Goal: Task Accomplishment & Management: Manage account settings

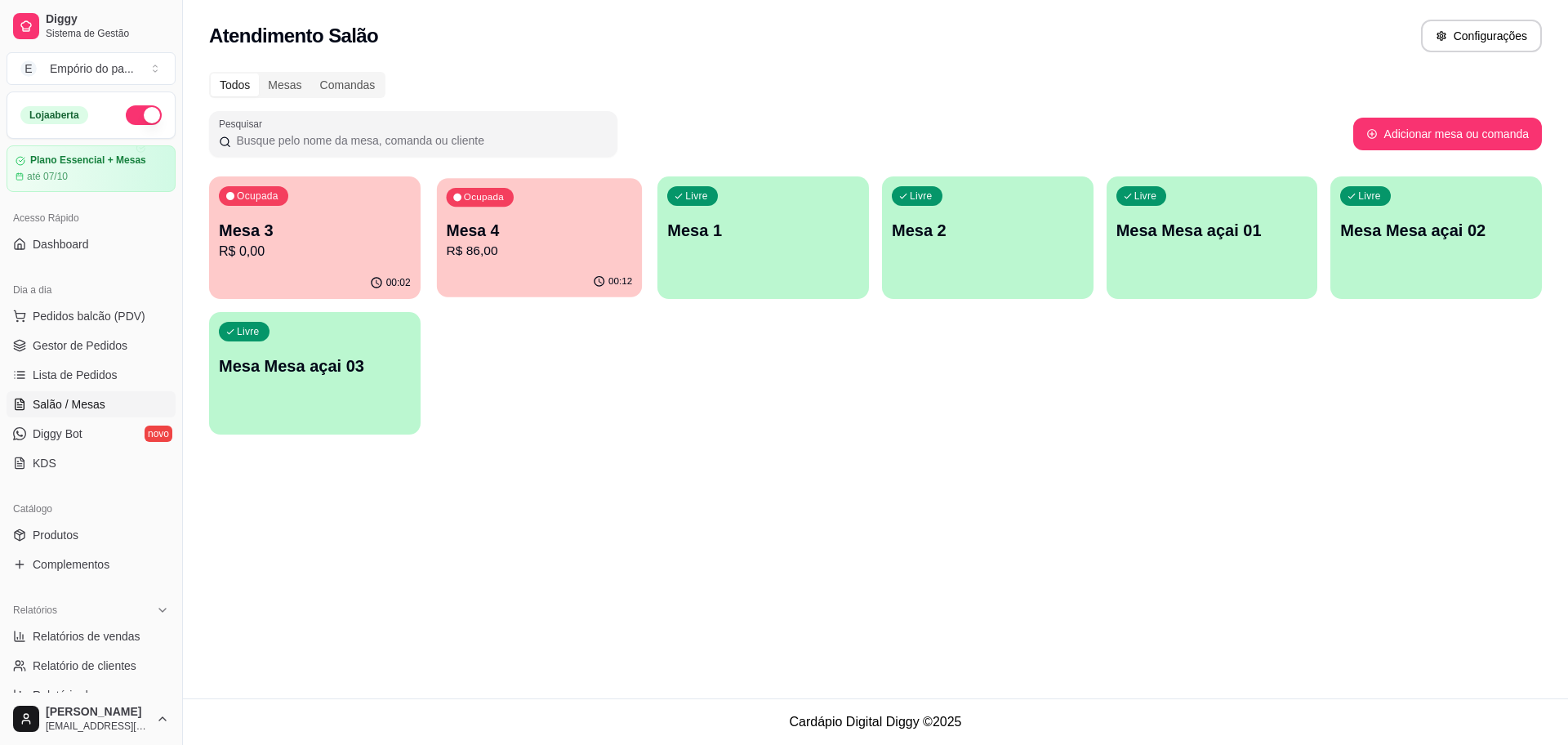
click at [516, 239] on p "Mesa 4" at bounding box center [539, 230] width 186 height 22
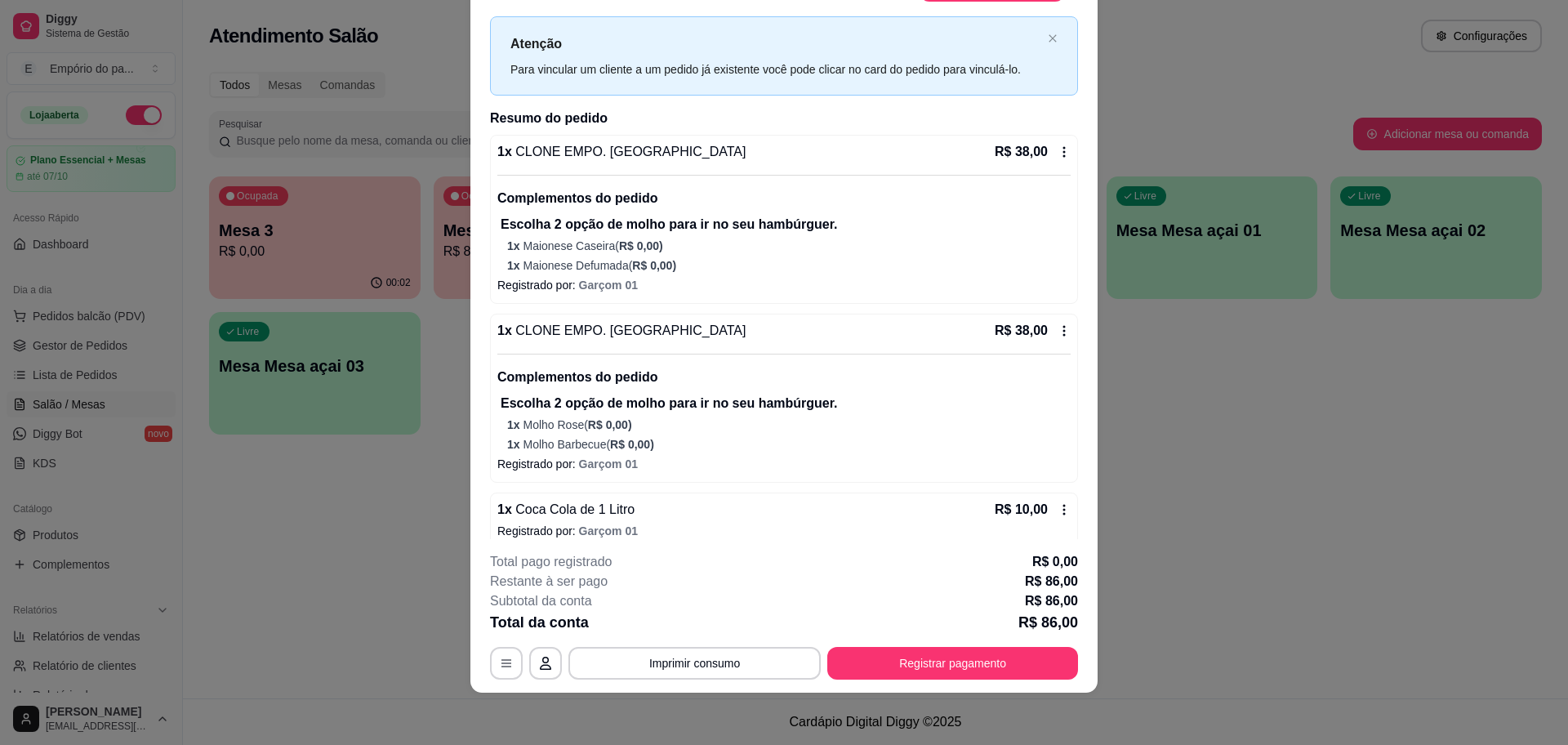
scroll to position [50, 0]
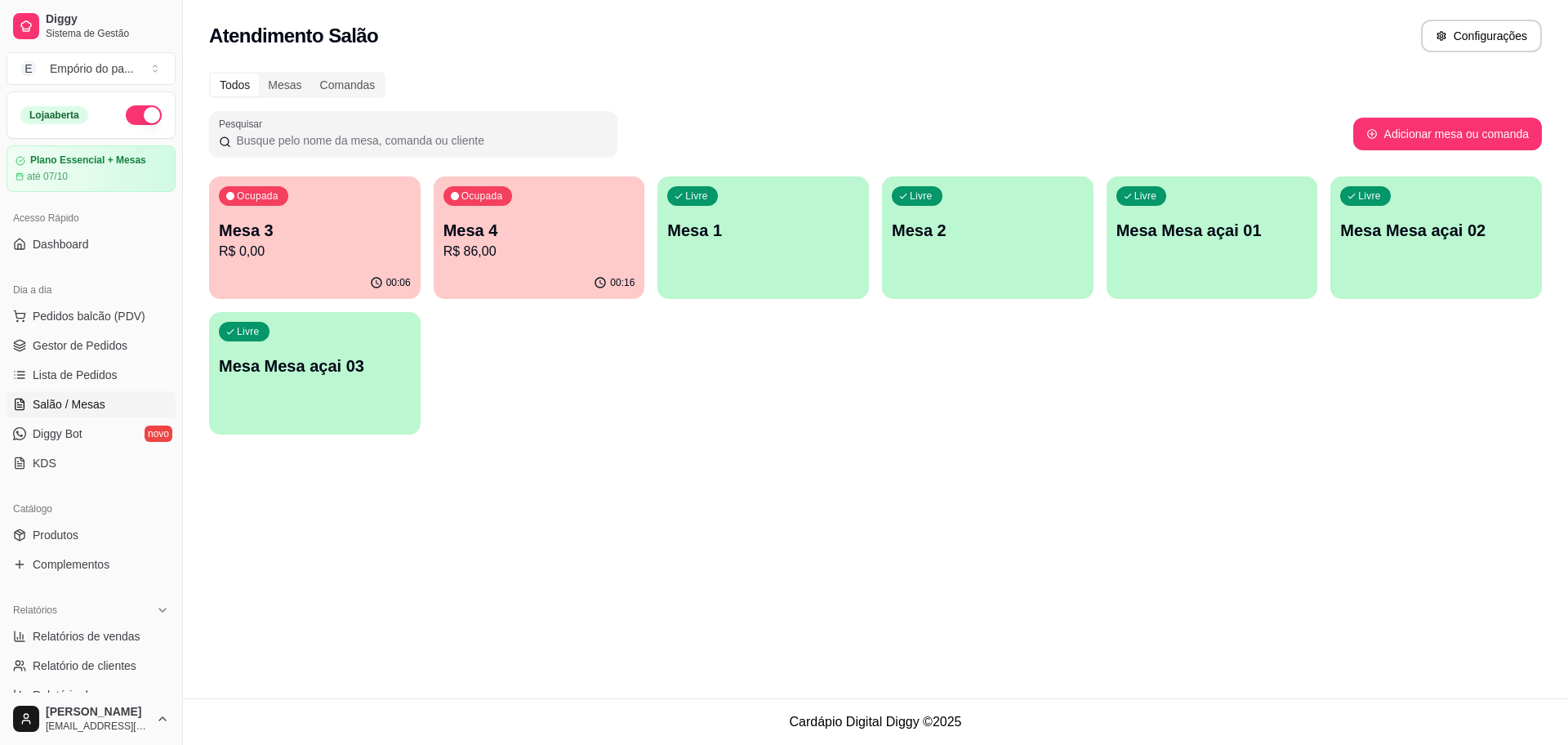
click at [1219, 458] on div "Atendimento Salão Configurações Todos Mesas Comandas Pesquisar Adicionar mesa o…" at bounding box center [876, 349] width 1386 height 698
click at [38, 343] on span "Gestor de Pedidos" at bounding box center [80, 345] width 95 height 16
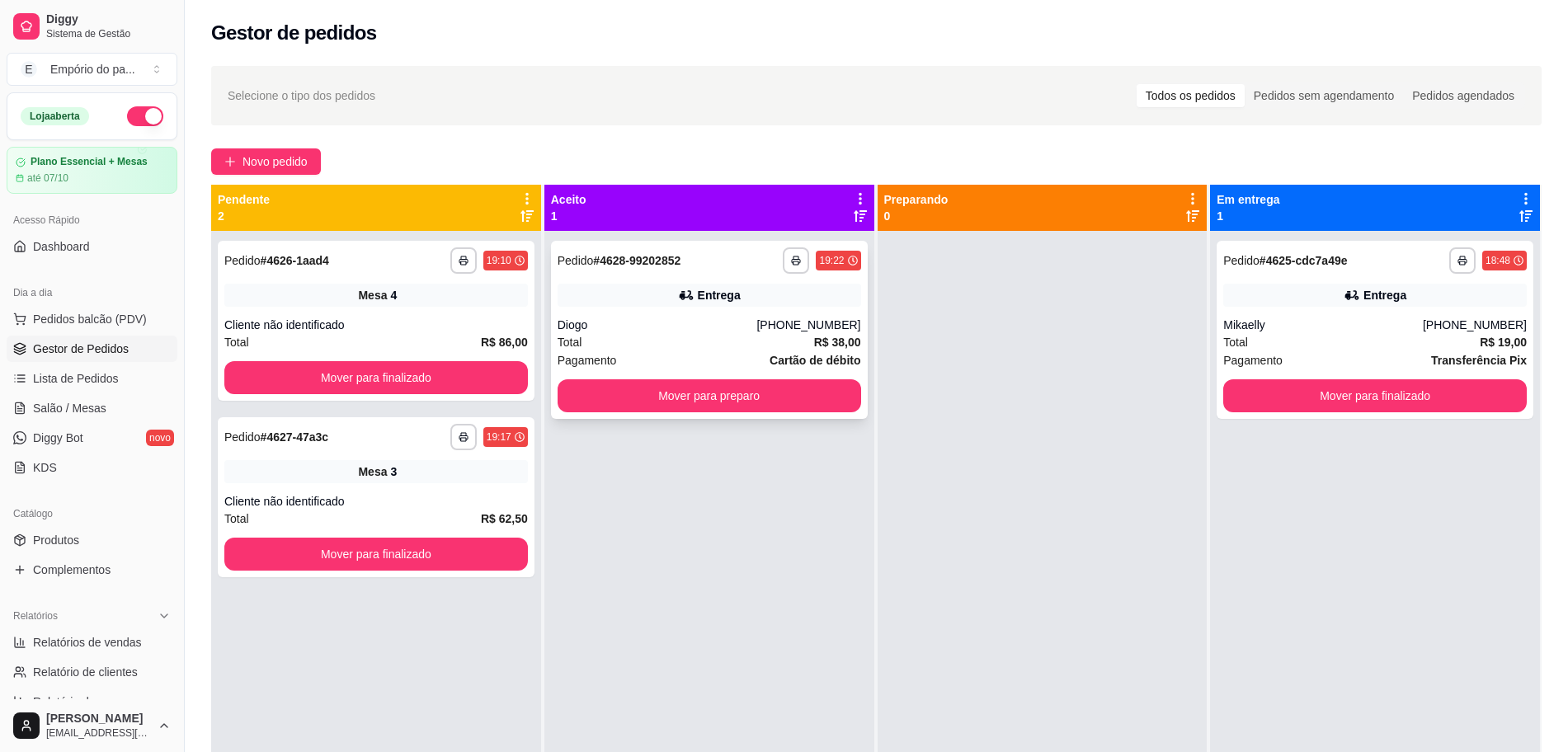
click at [741, 326] on div "Diogo" at bounding box center [657, 324] width 199 height 16
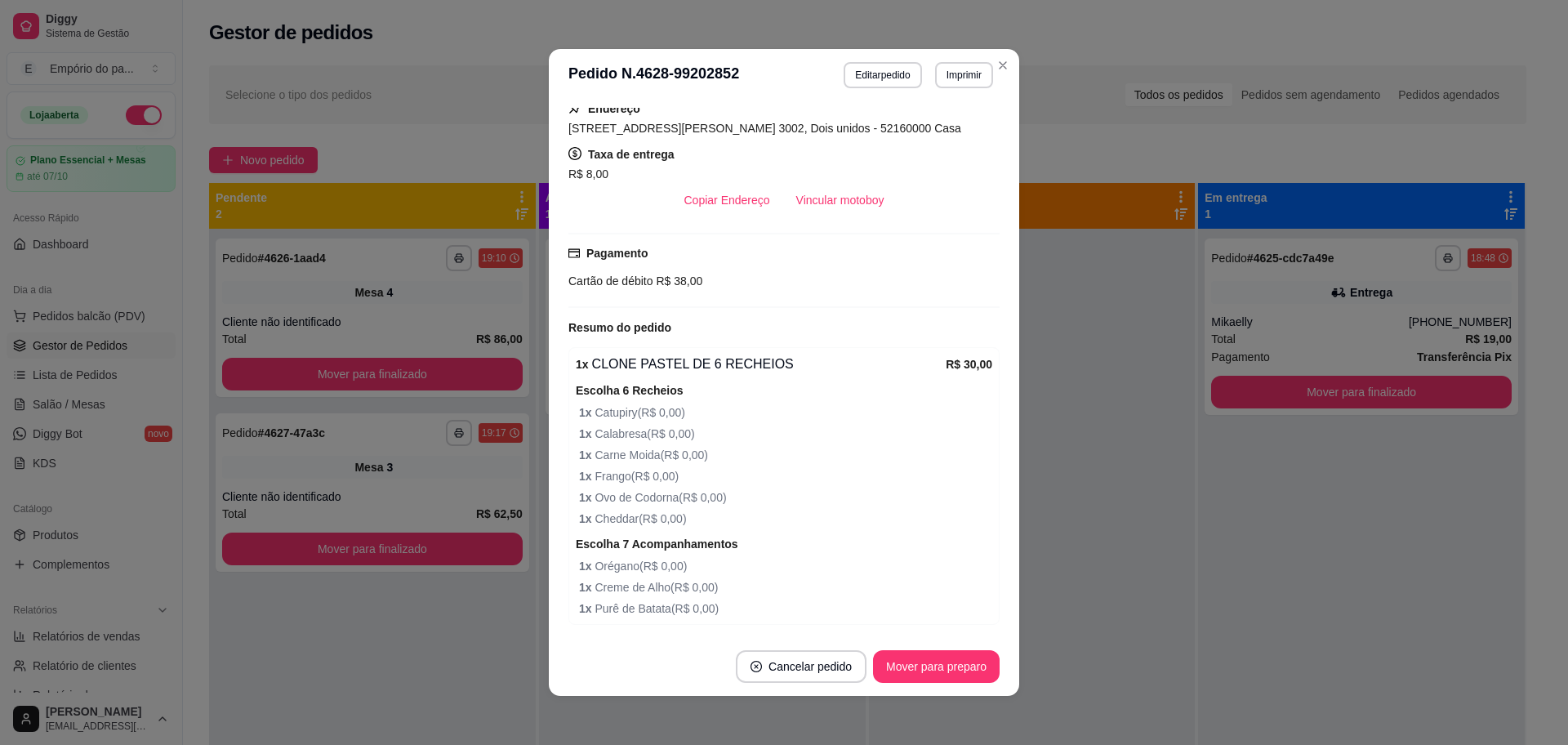
scroll to position [409, 0]
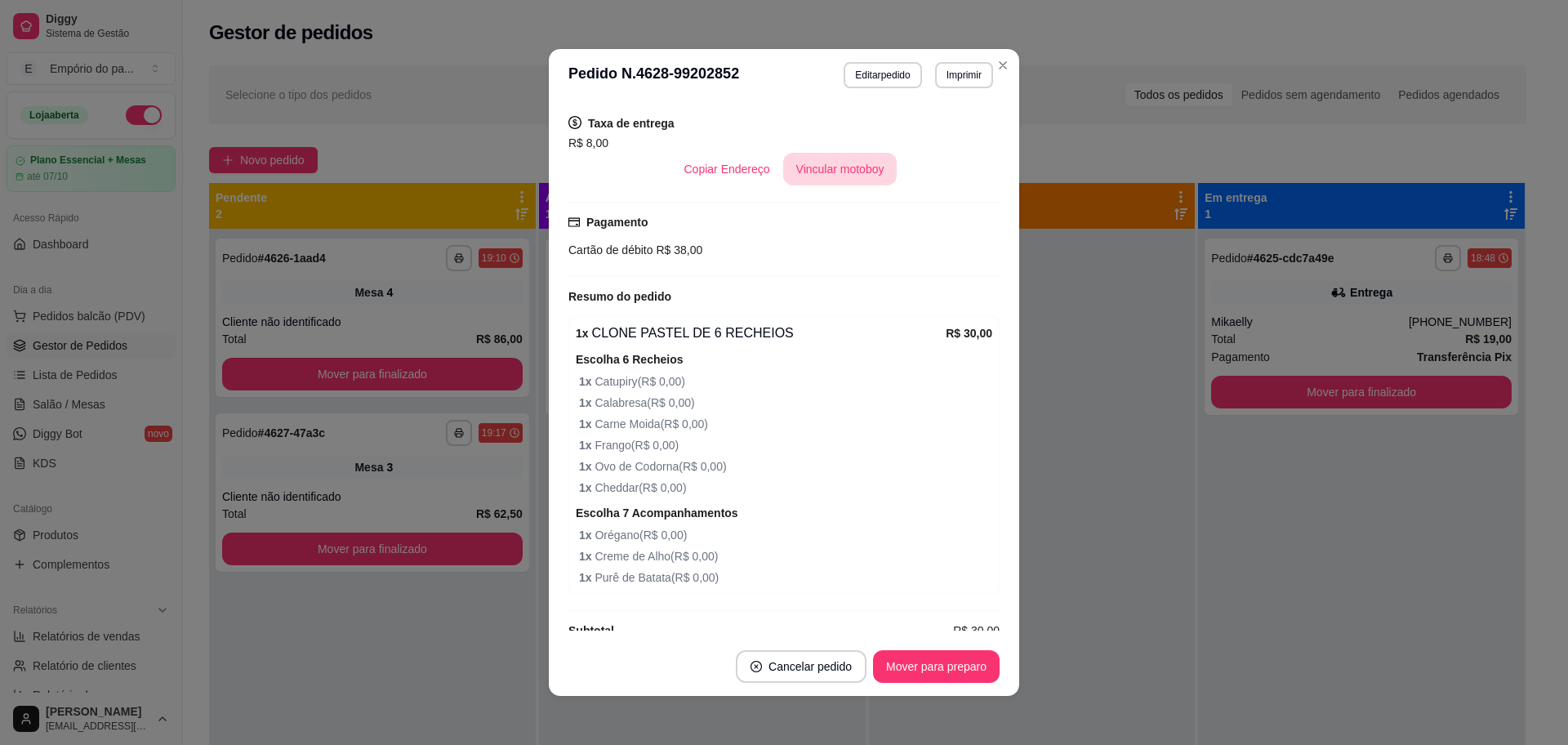
click at [825, 165] on button "Vincular motoboy" at bounding box center [841, 169] width 114 height 32
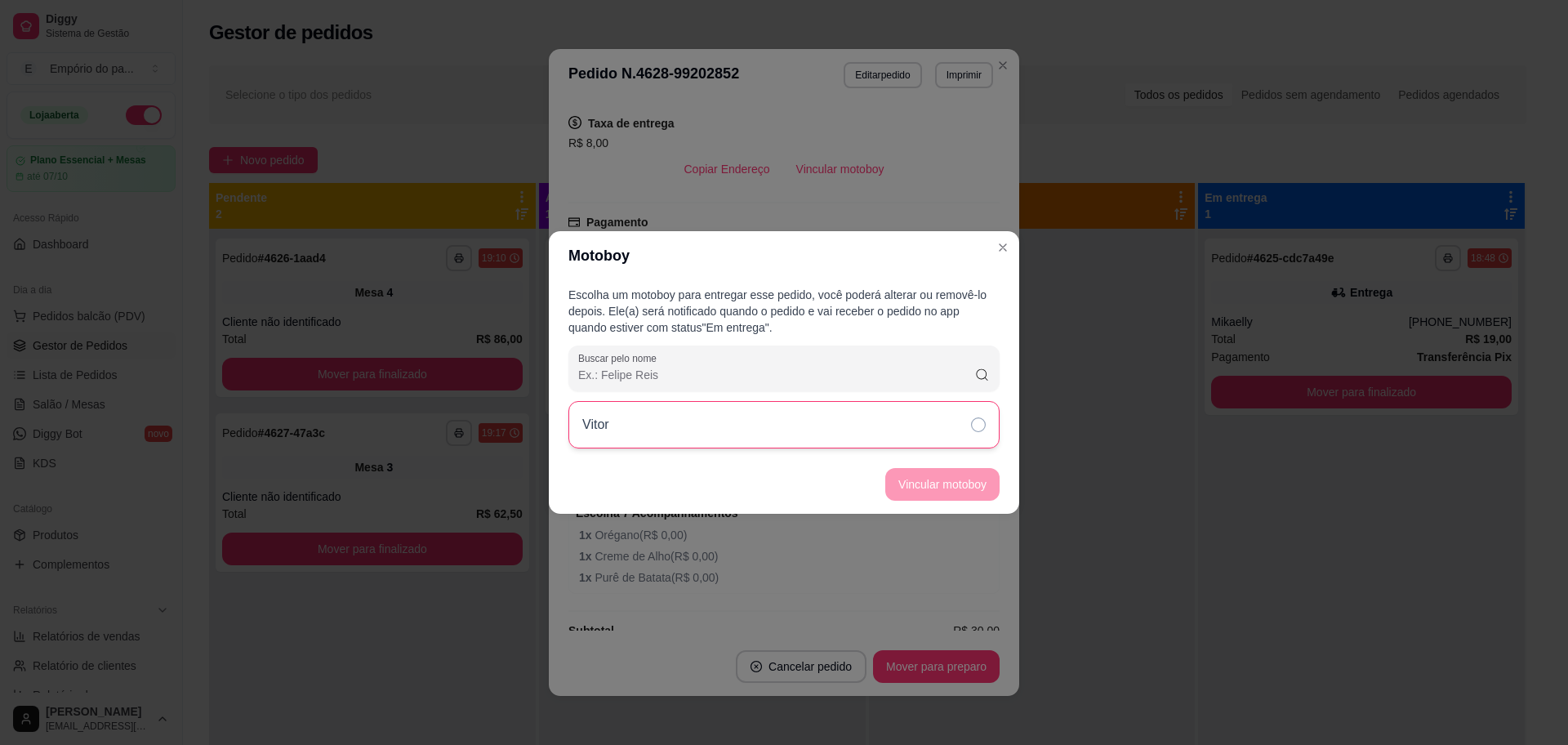
click at [839, 411] on div "Vitor" at bounding box center [784, 425] width 431 height 48
click at [961, 483] on button "Vincular motoboy" at bounding box center [942, 485] width 114 height 32
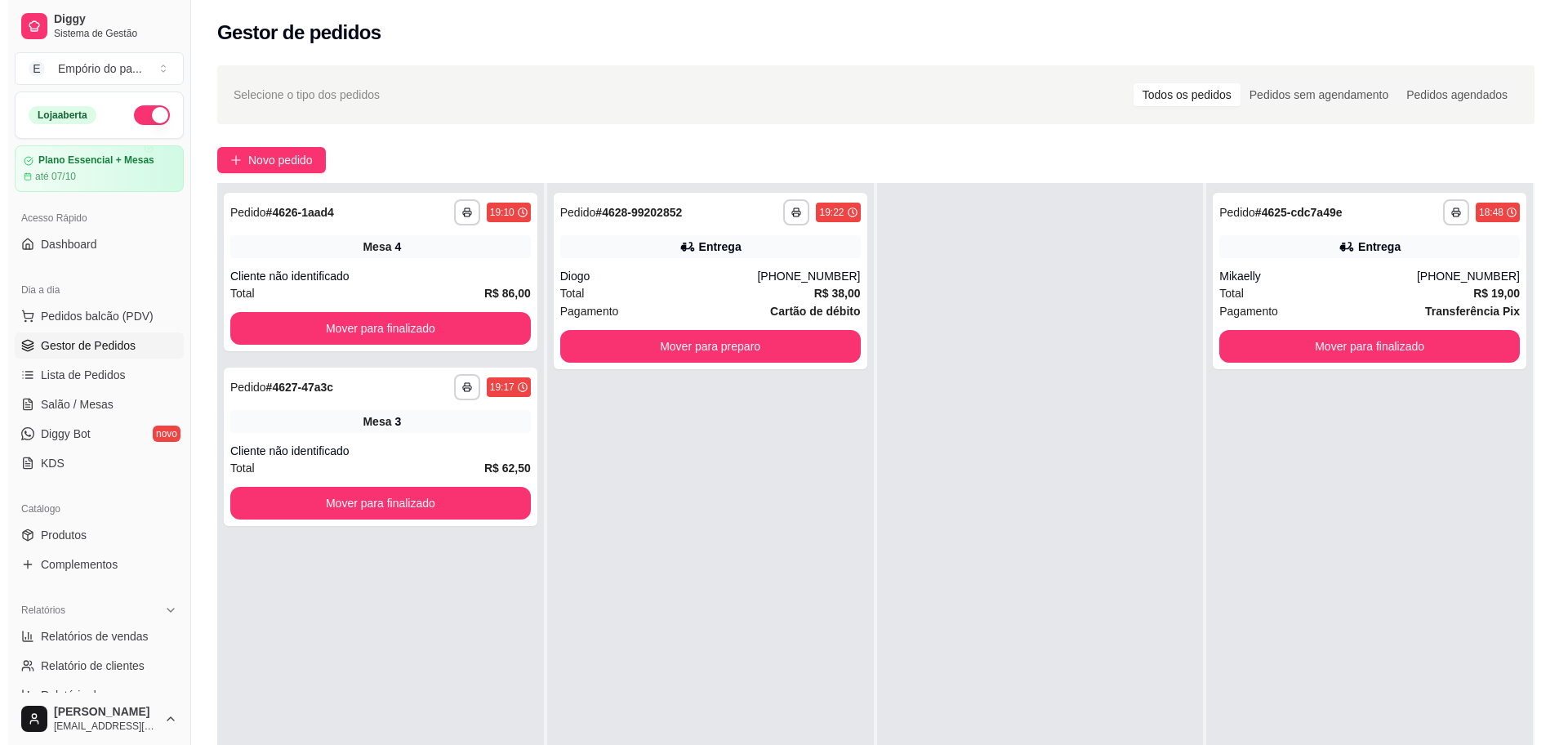
scroll to position [0, 0]
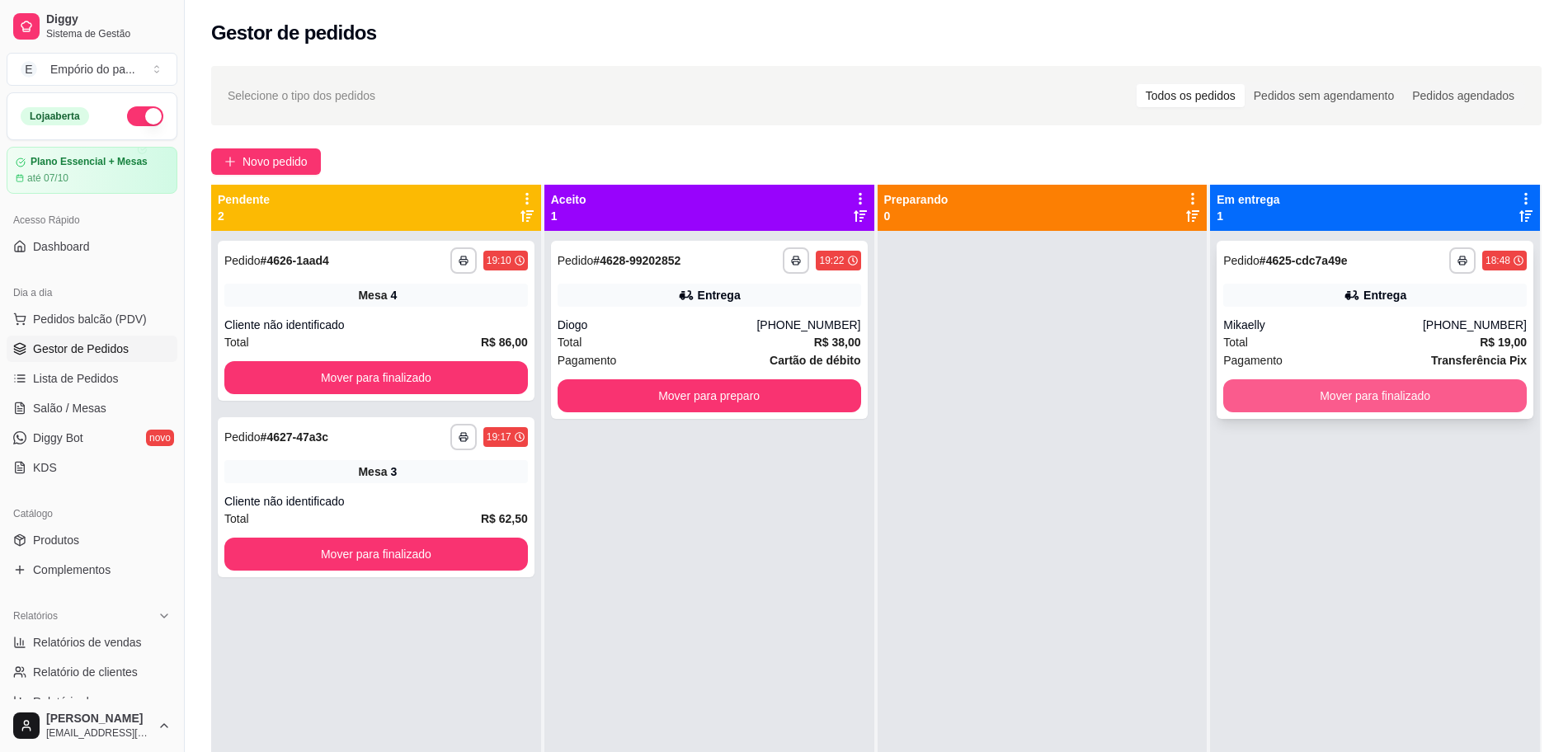
click at [1249, 386] on button "Mover para finalizado" at bounding box center [1374, 396] width 303 height 33
click at [739, 327] on div "Diogo" at bounding box center [657, 324] width 199 height 16
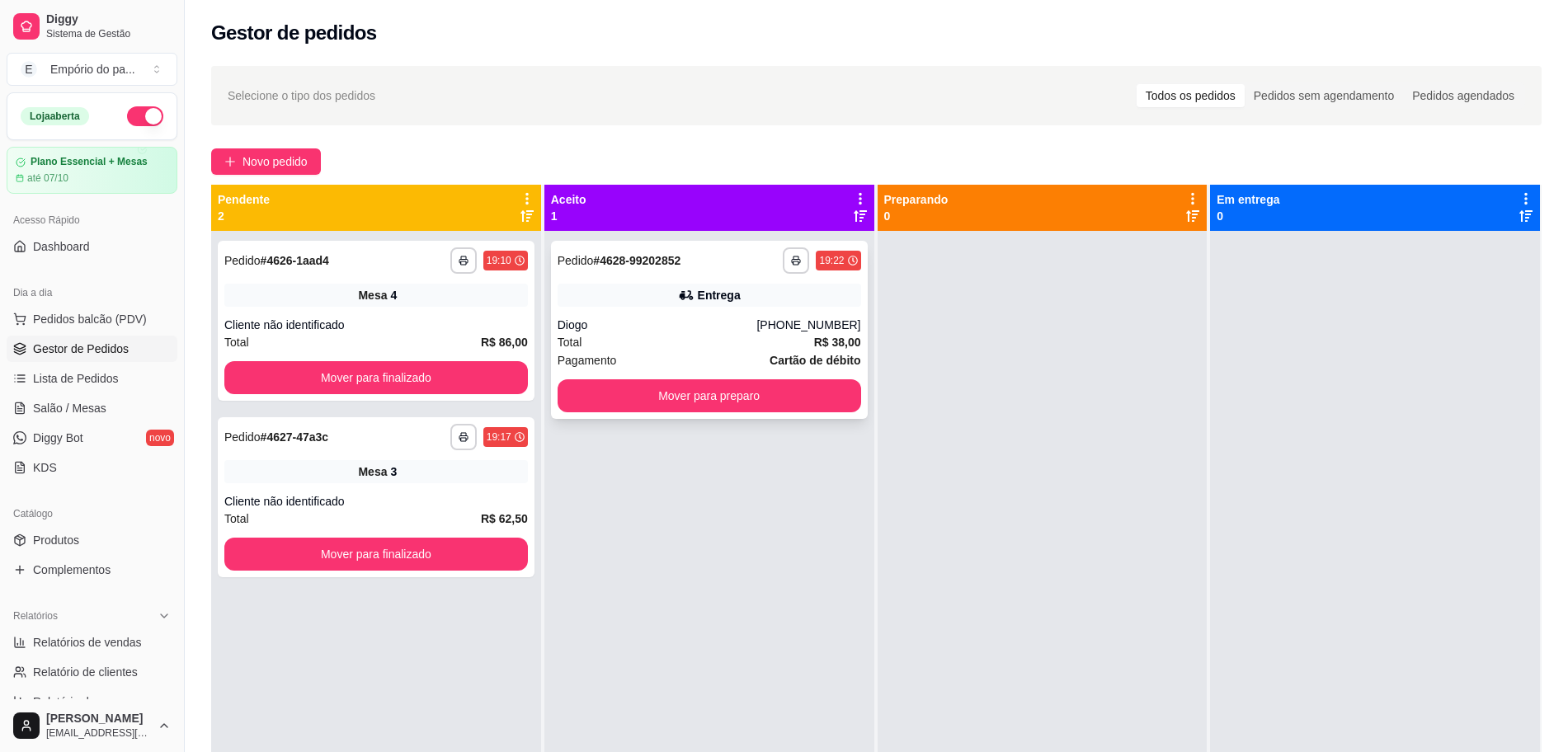
click at [674, 329] on div "Diogo" at bounding box center [657, 324] width 199 height 16
click at [686, 333] on div "Total R$ 38,00" at bounding box center [709, 341] width 303 height 18
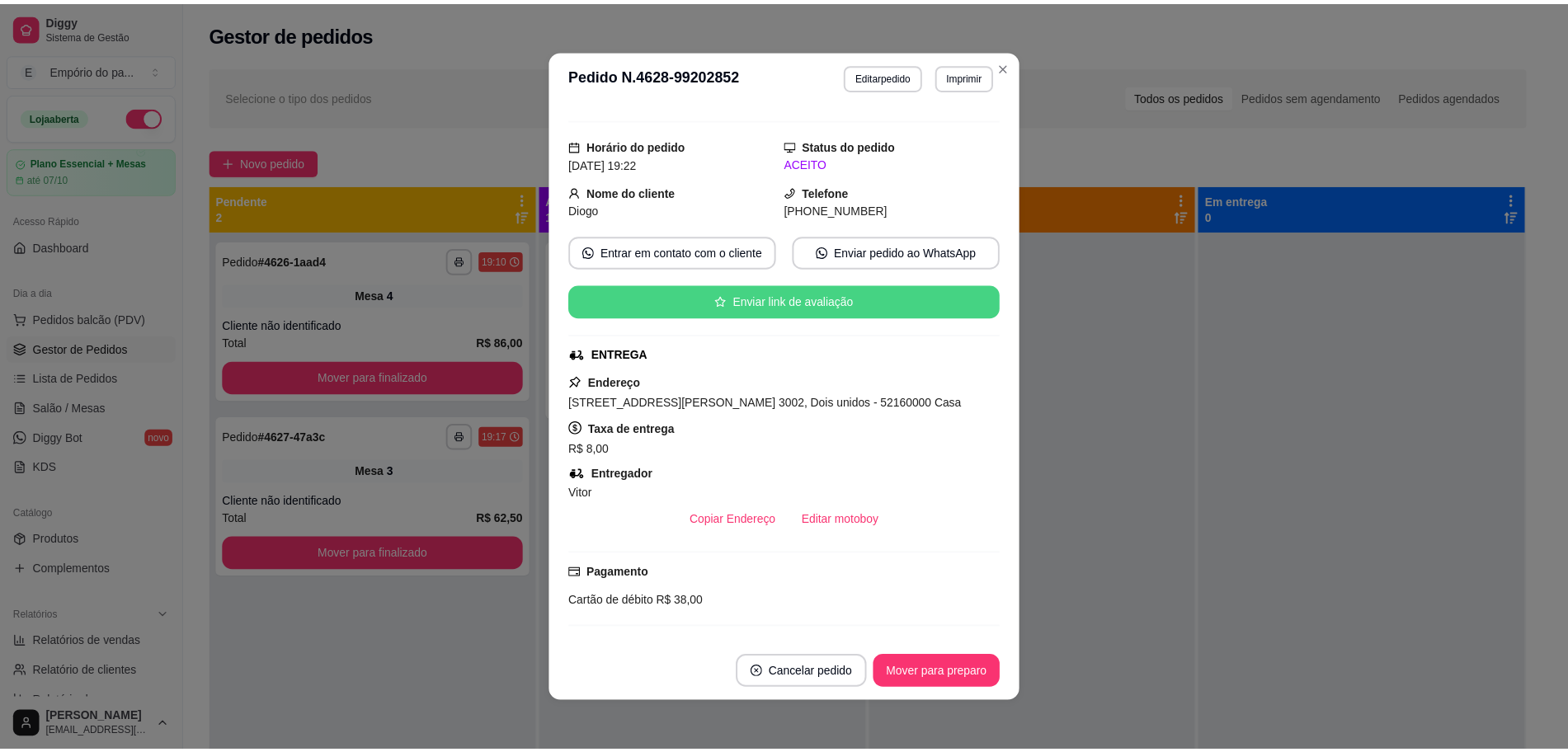
scroll to position [206, 0]
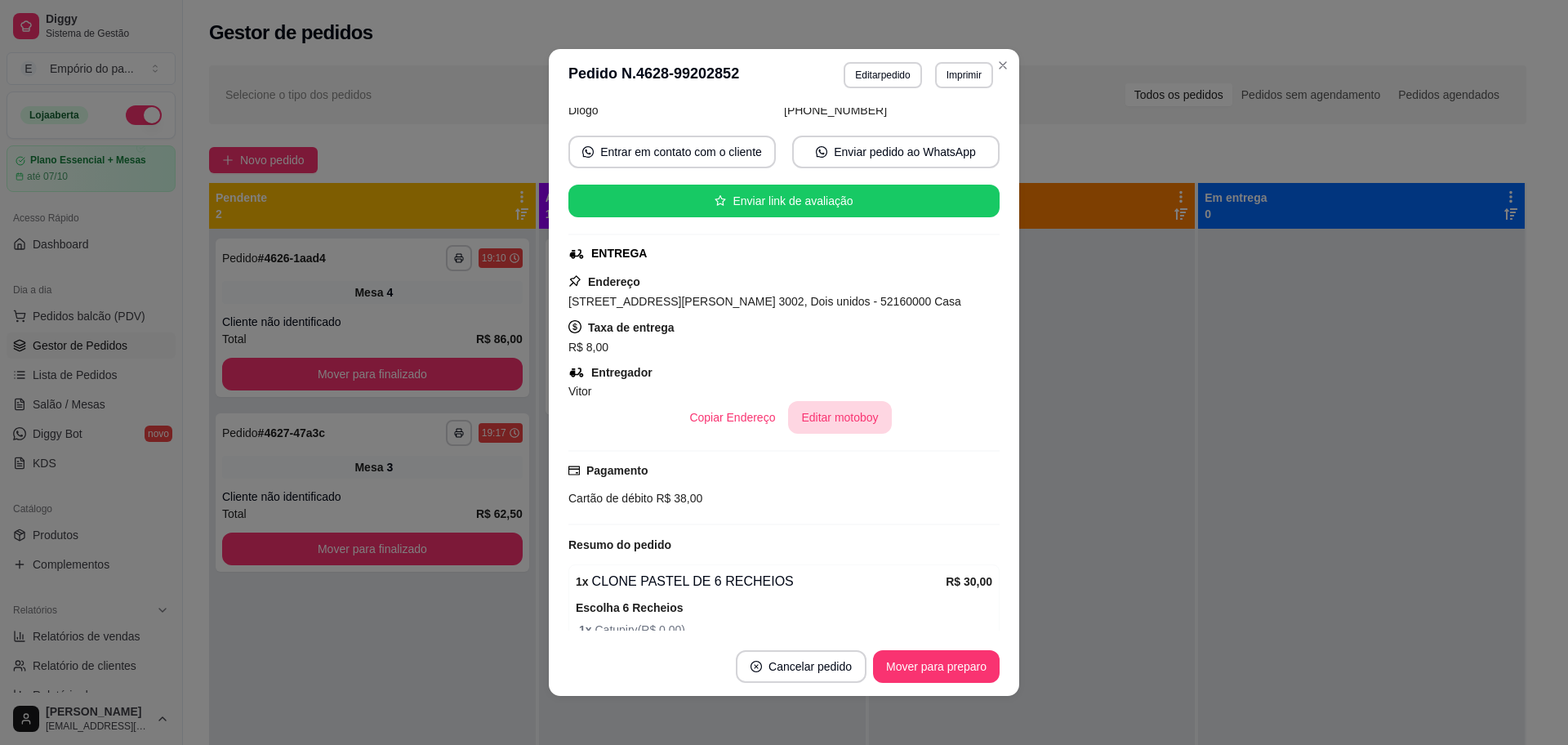
click at [825, 411] on button "Editar motoboy" at bounding box center [840, 417] width 103 height 32
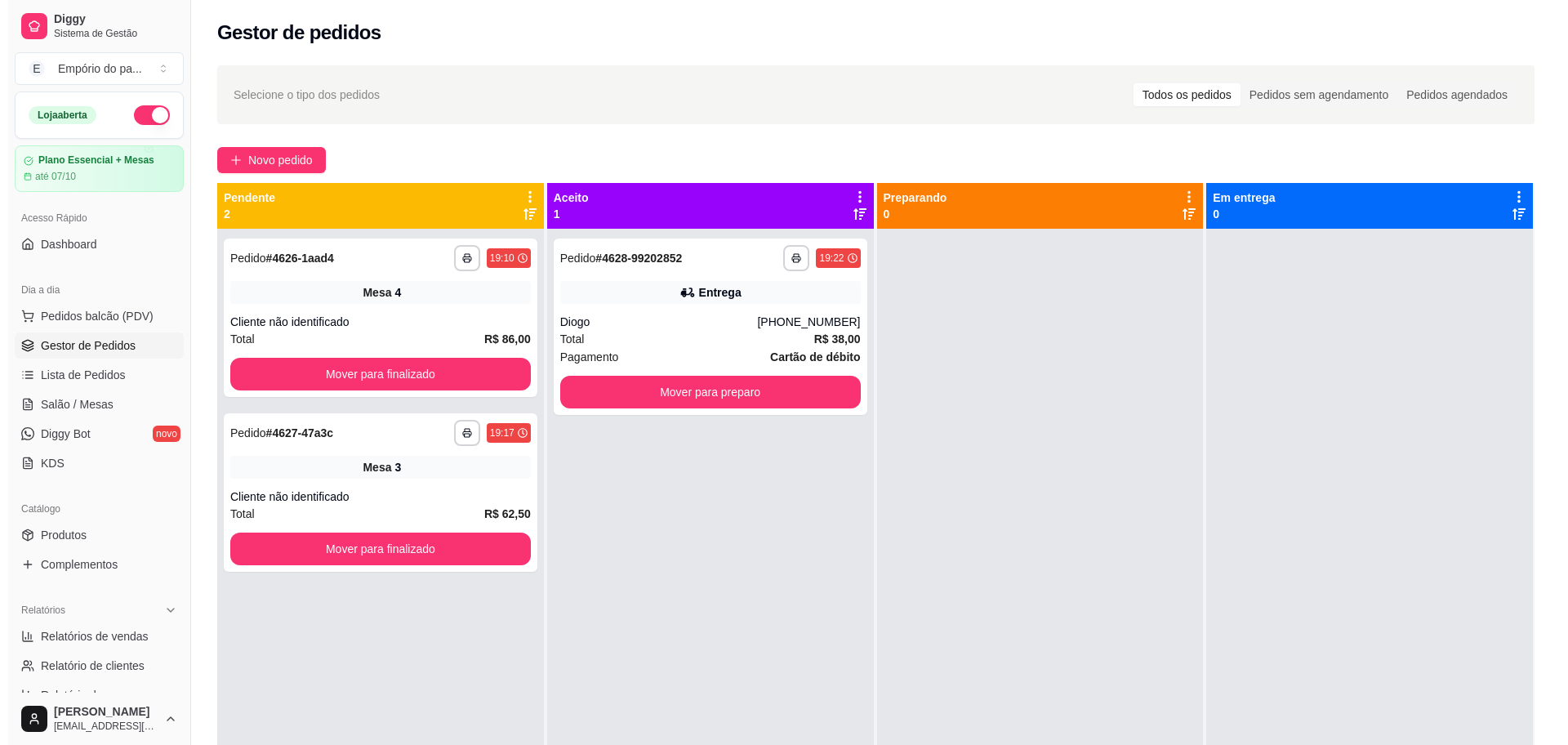
scroll to position [46, 0]
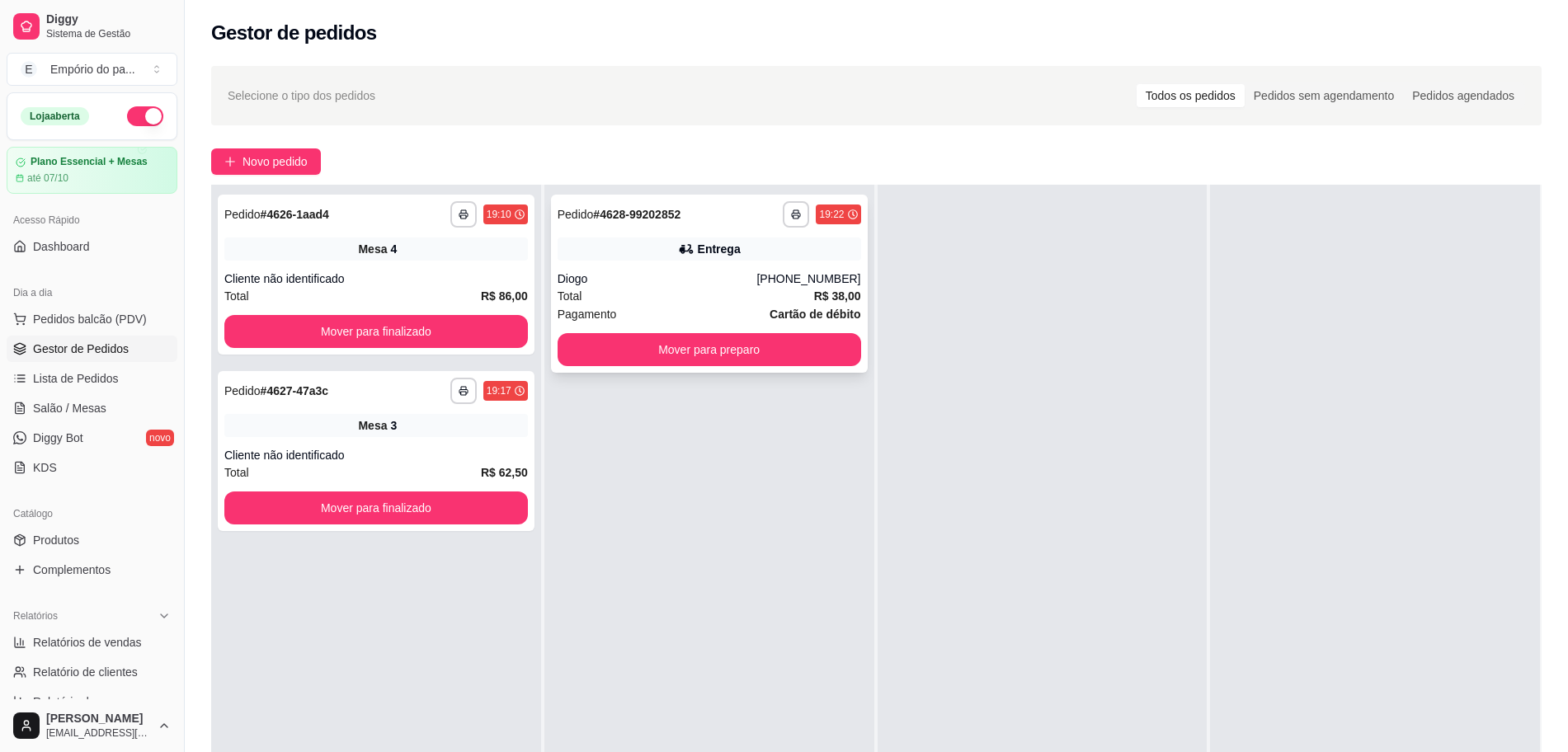
click at [726, 266] on div "**********" at bounding box center [709, 284] width 316 height 178
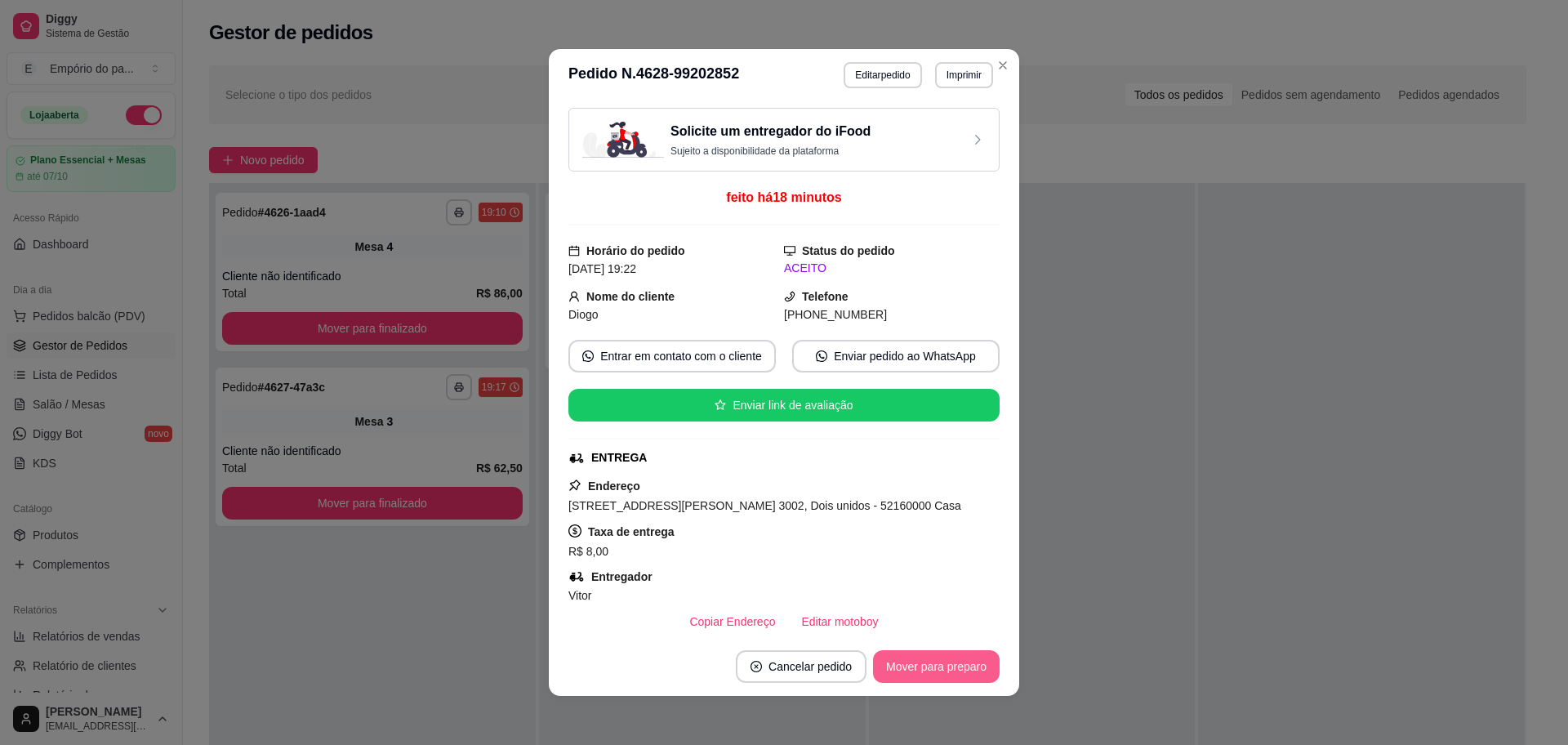
click at [908, 662] on button "Mover para preparo" at bounding box center [935, 667] width 126 height 32
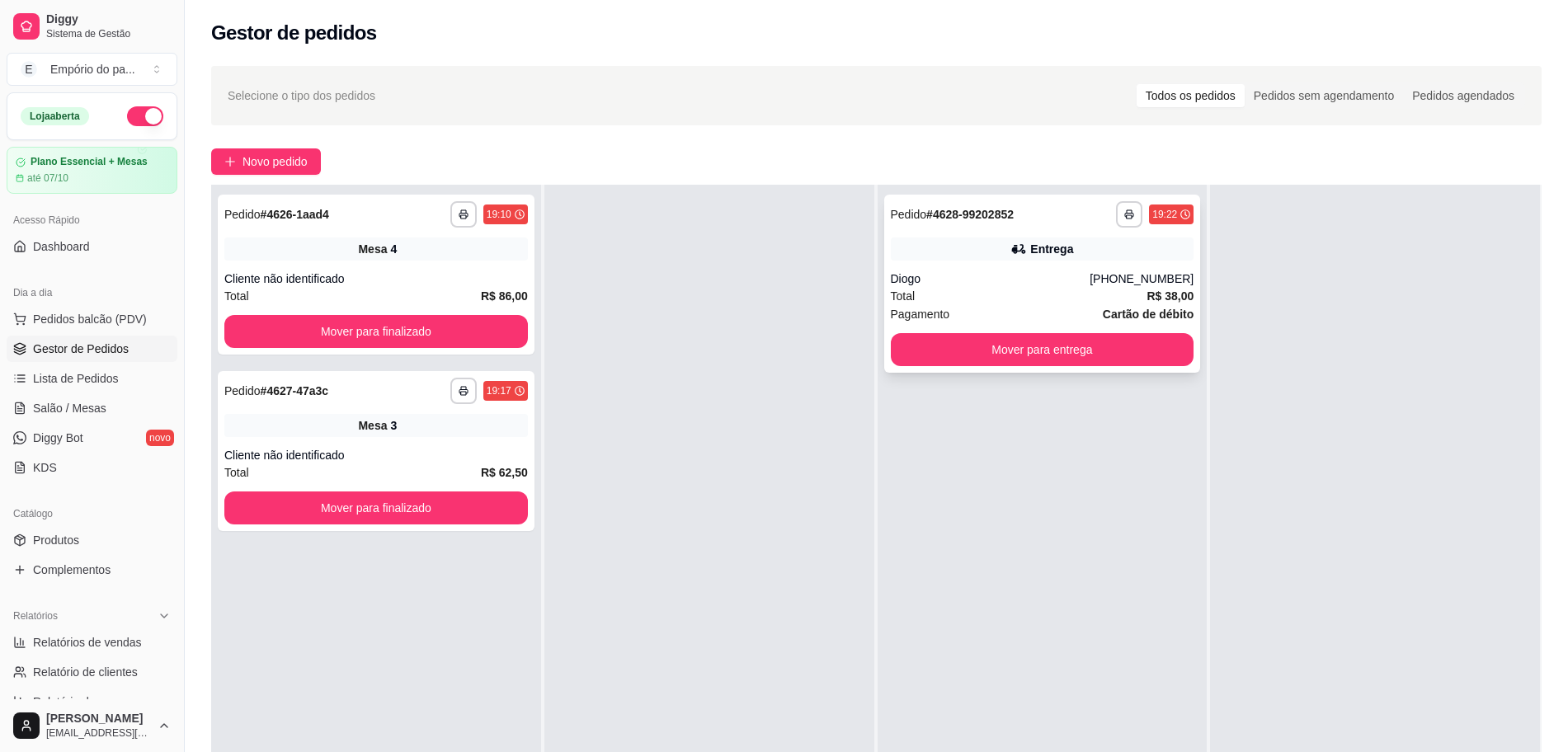
click at [1064, 290] on div "Total R$ 38,00" at bounding box center [1042, 295] width 303 height 18
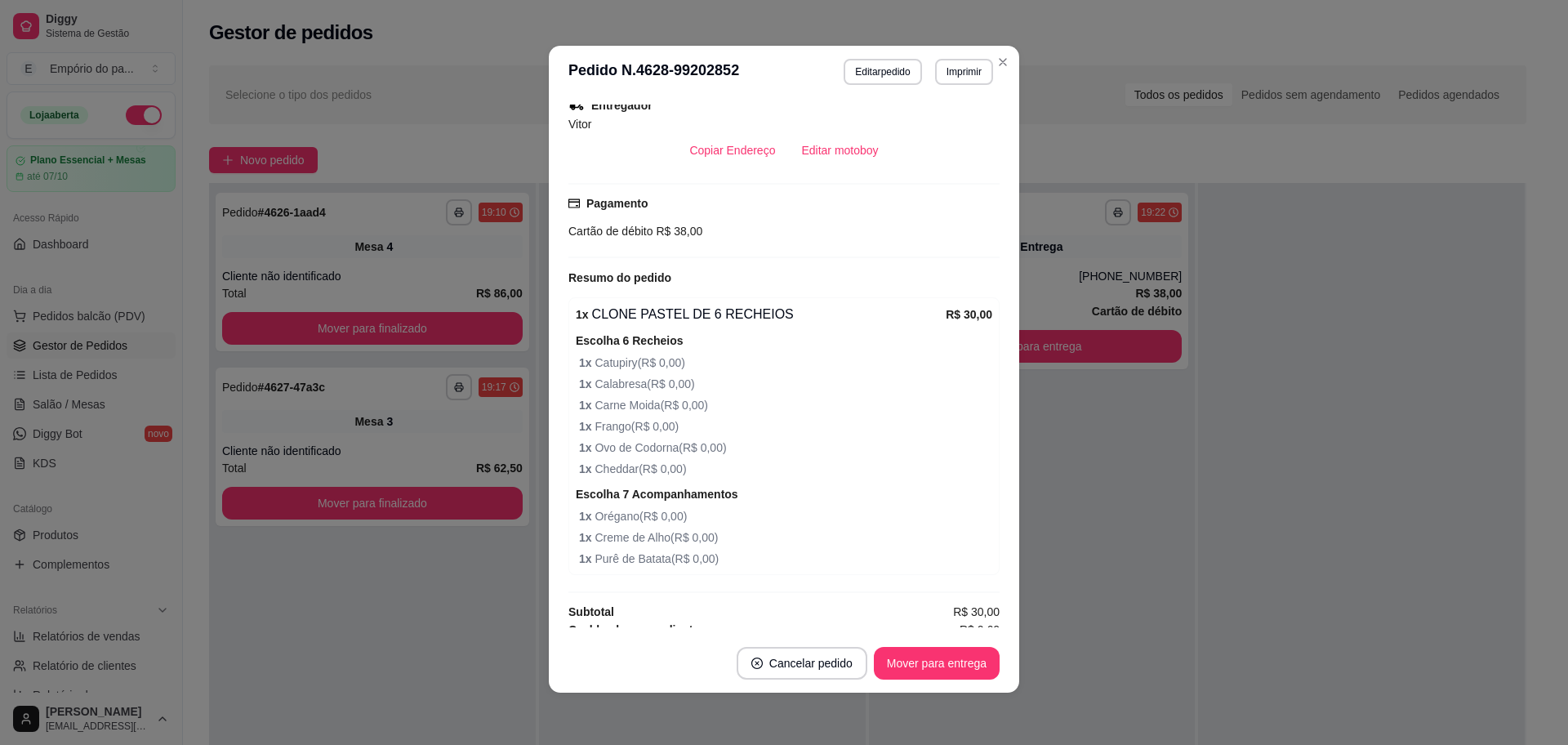
scroll to position [498, 0]
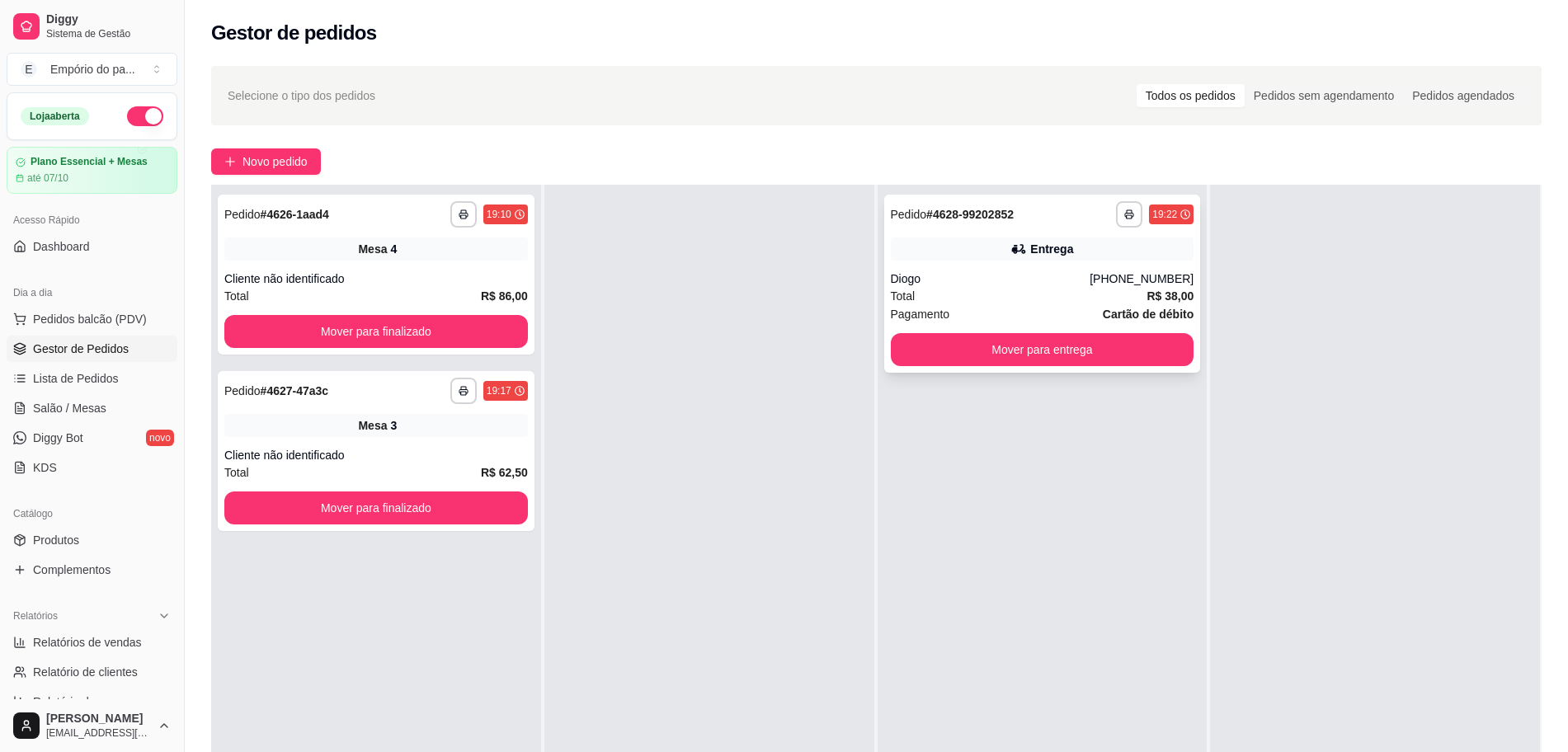
click at [1066, 317] on div "Pagamento Cartão de débito" at bounding box center [1042, 314] width 303 height 18
click at [997, 345] on button "Mover para entrega" at bounding box center [1041, 350] width 294 height 33
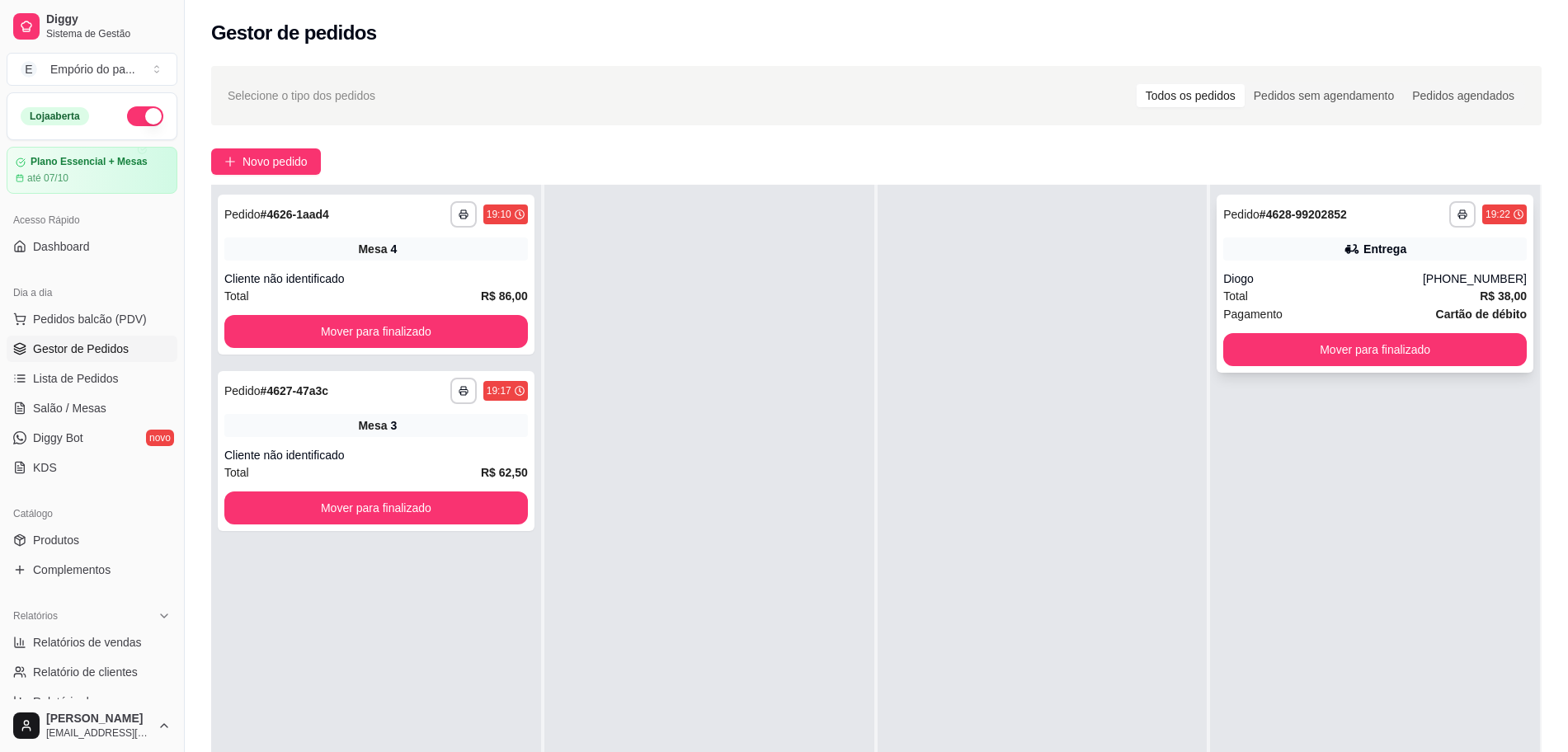
click at [1333, 287] on div "Total R$ 38,00" at bounding box center [1374, 295] width 303 height 18
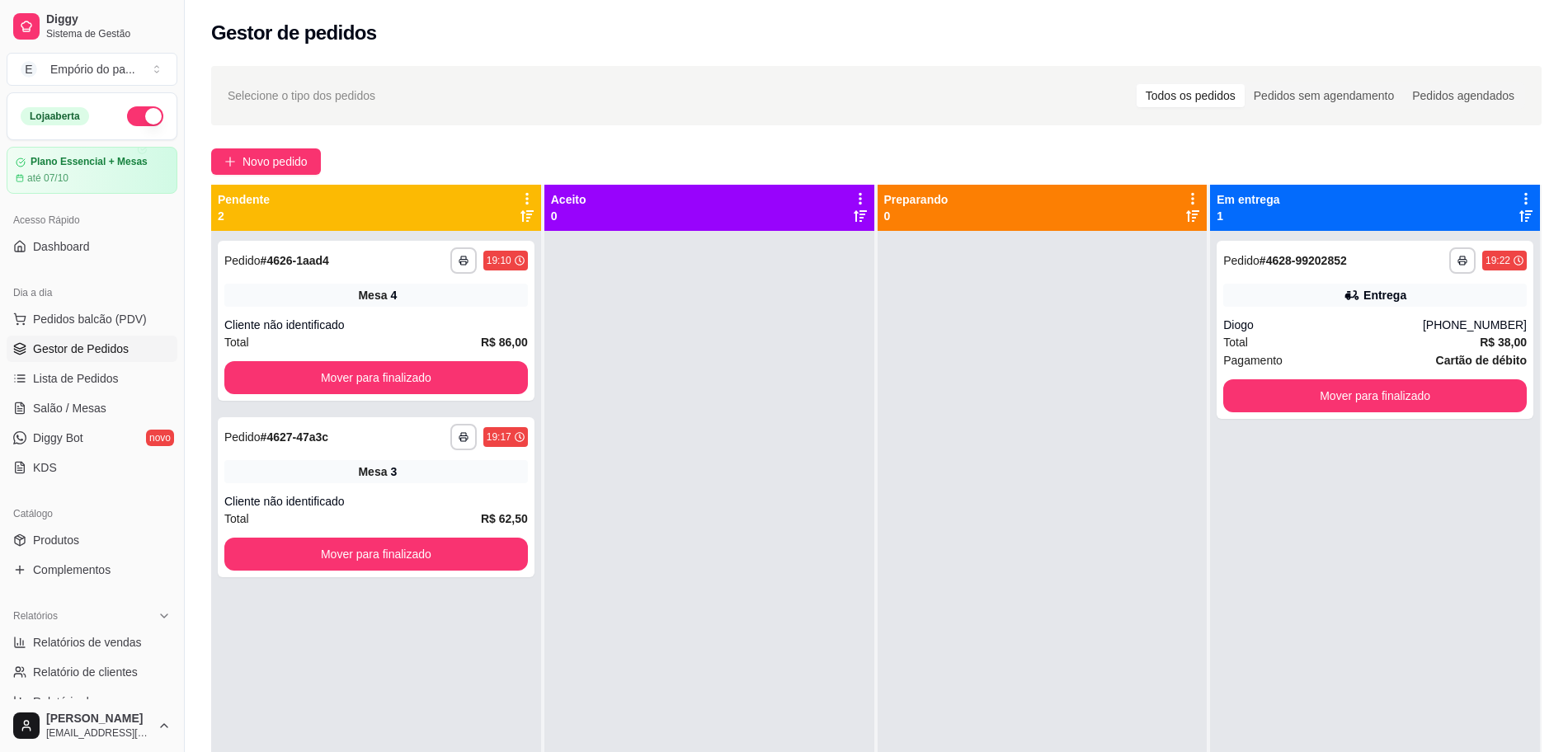
click at [850, 485] on div at bounding box center [710, 607] width 330 height 752
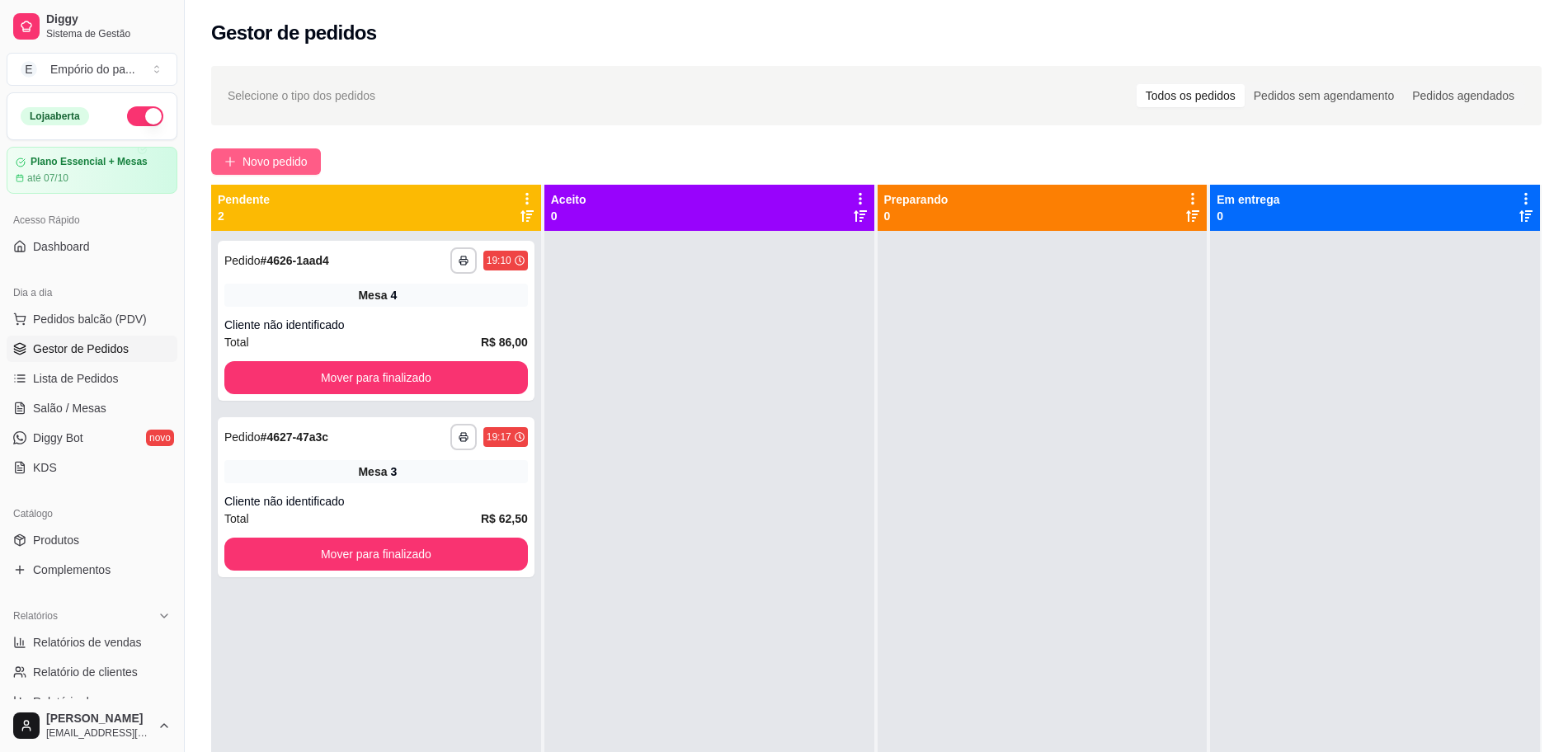
click at [267, 158] on span "Novo pedido" at bounding box center [275, 161] width 65 height 18
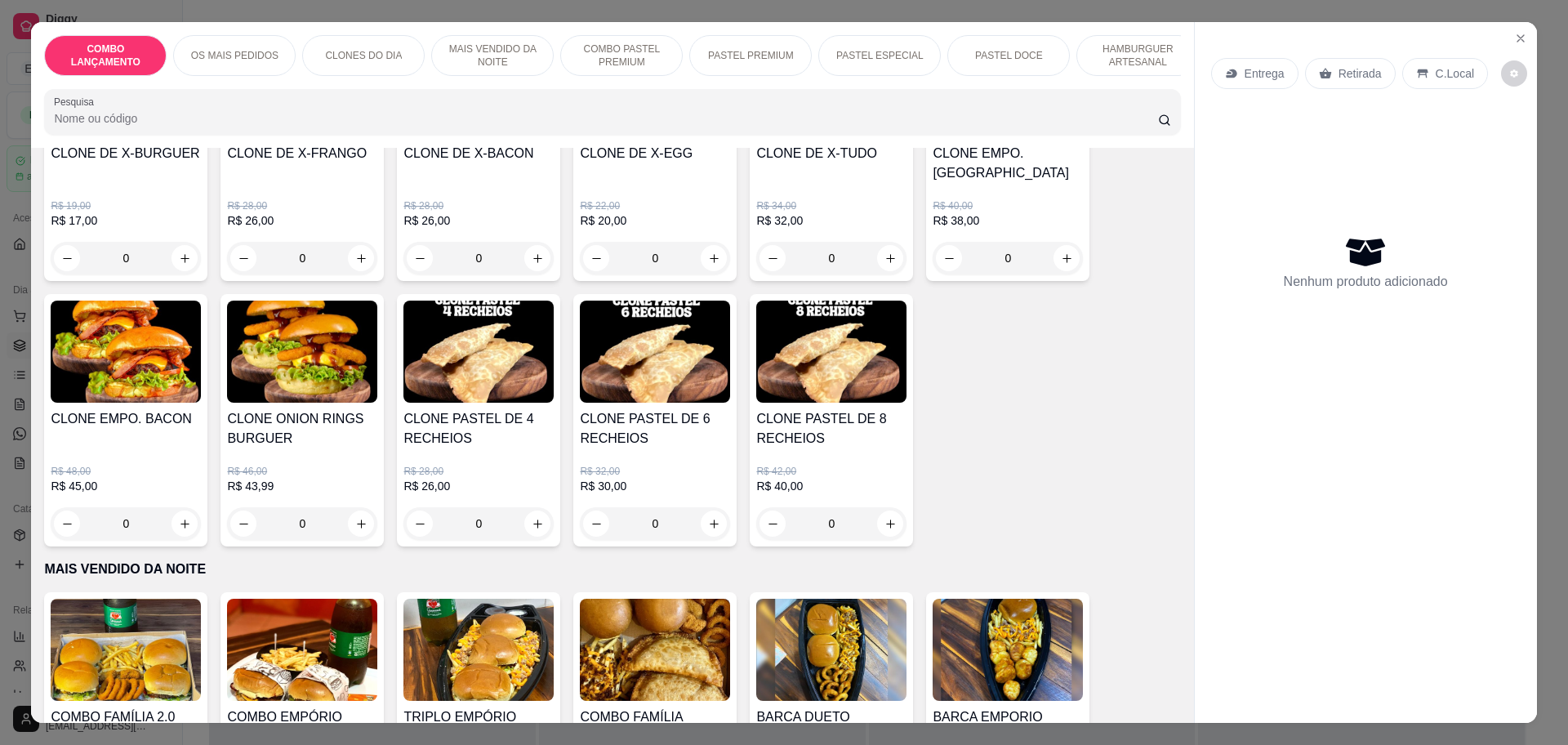
scroll to position [817, 0]
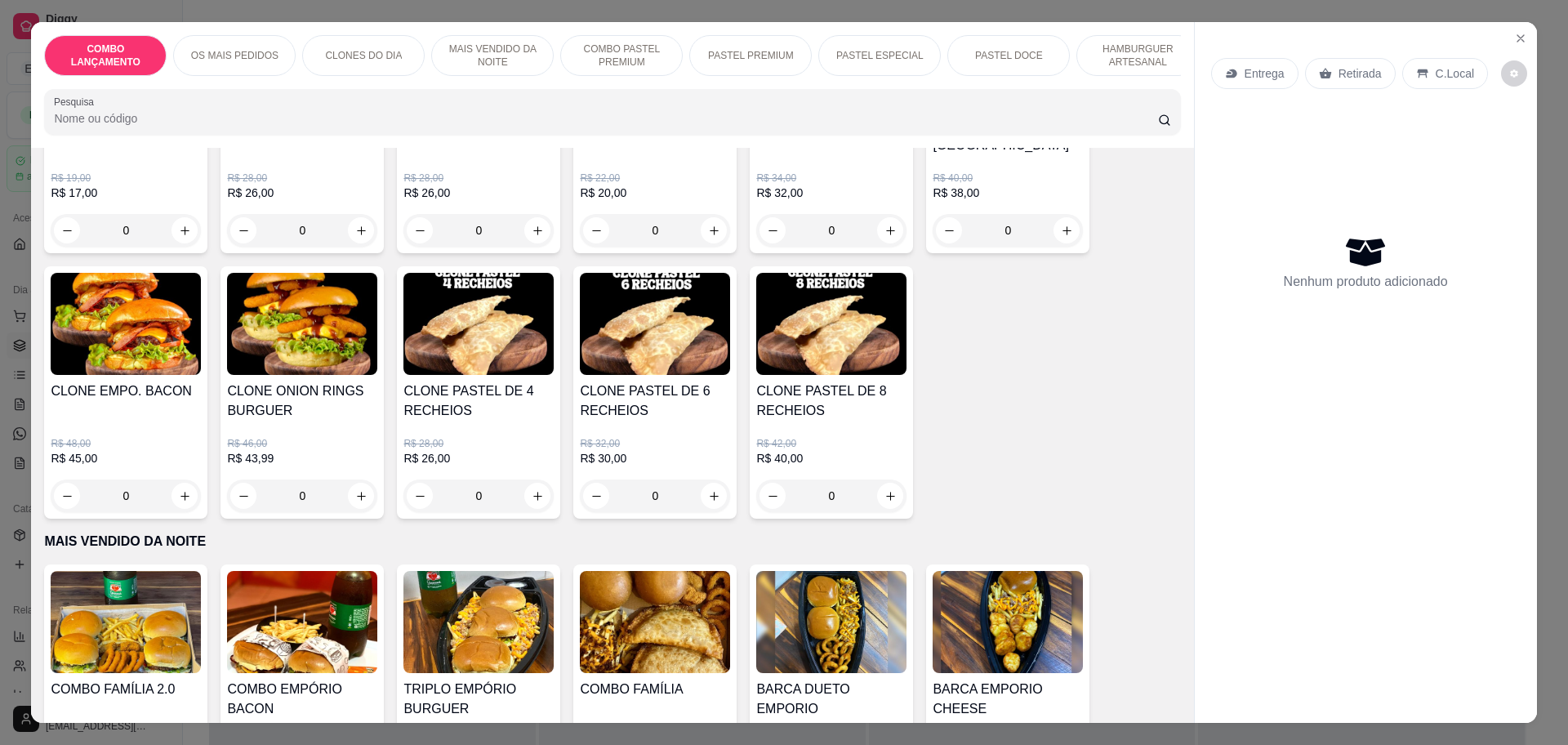
click at [529, 480] on div "0" at bounding box center [479, 496] width 150 height 32
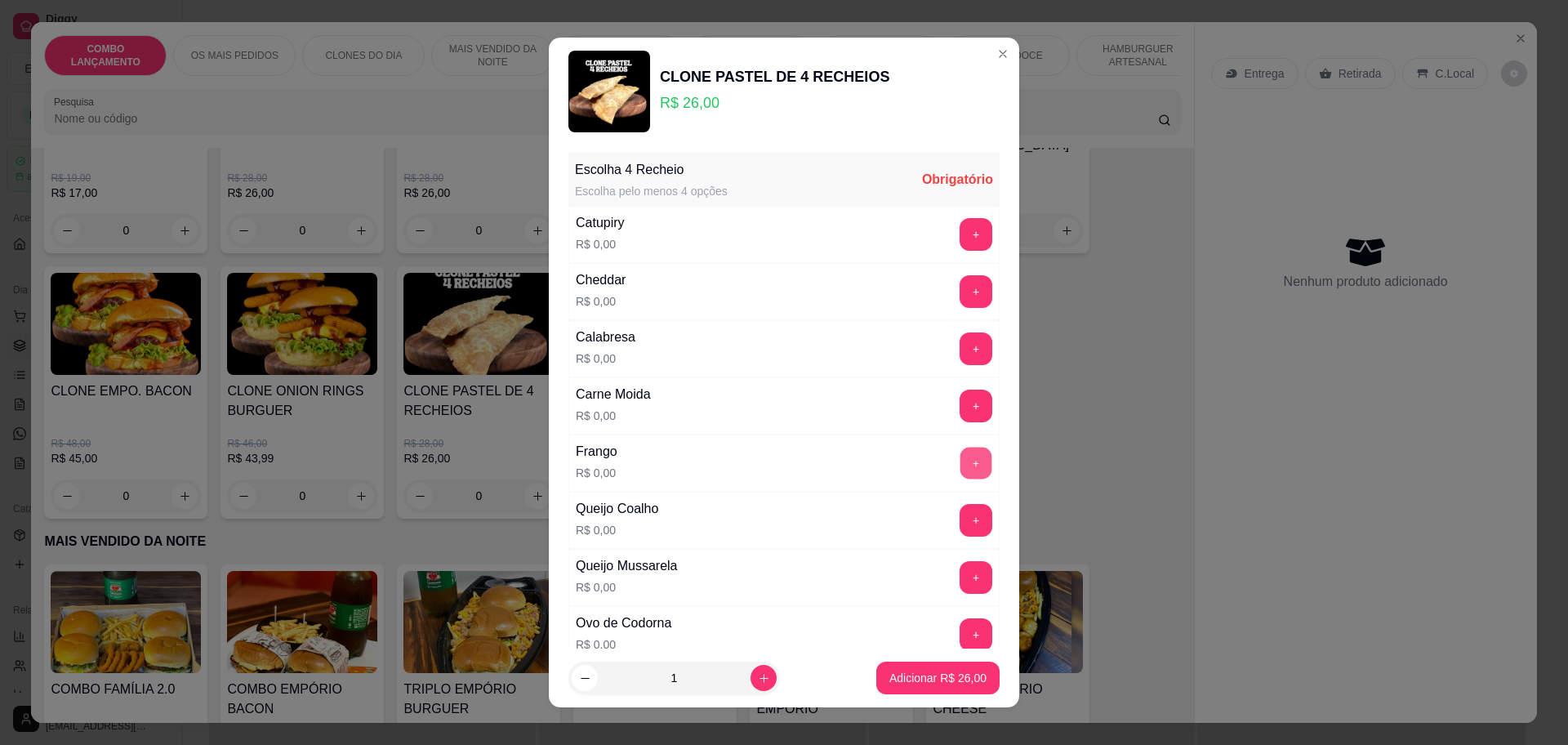
click at [960, 458] on button "+" at bounding box center [976, 463] width 32 height 32
click at [960, 514] on button "+" at bounding box center [976, 521] width 32 height 32
click at [960, 579] on button "+" at bounding box center [976, 578] width 32 height 32
click at [960, 406] on button "+" at bounding box center [976, 406] width 32 height 32
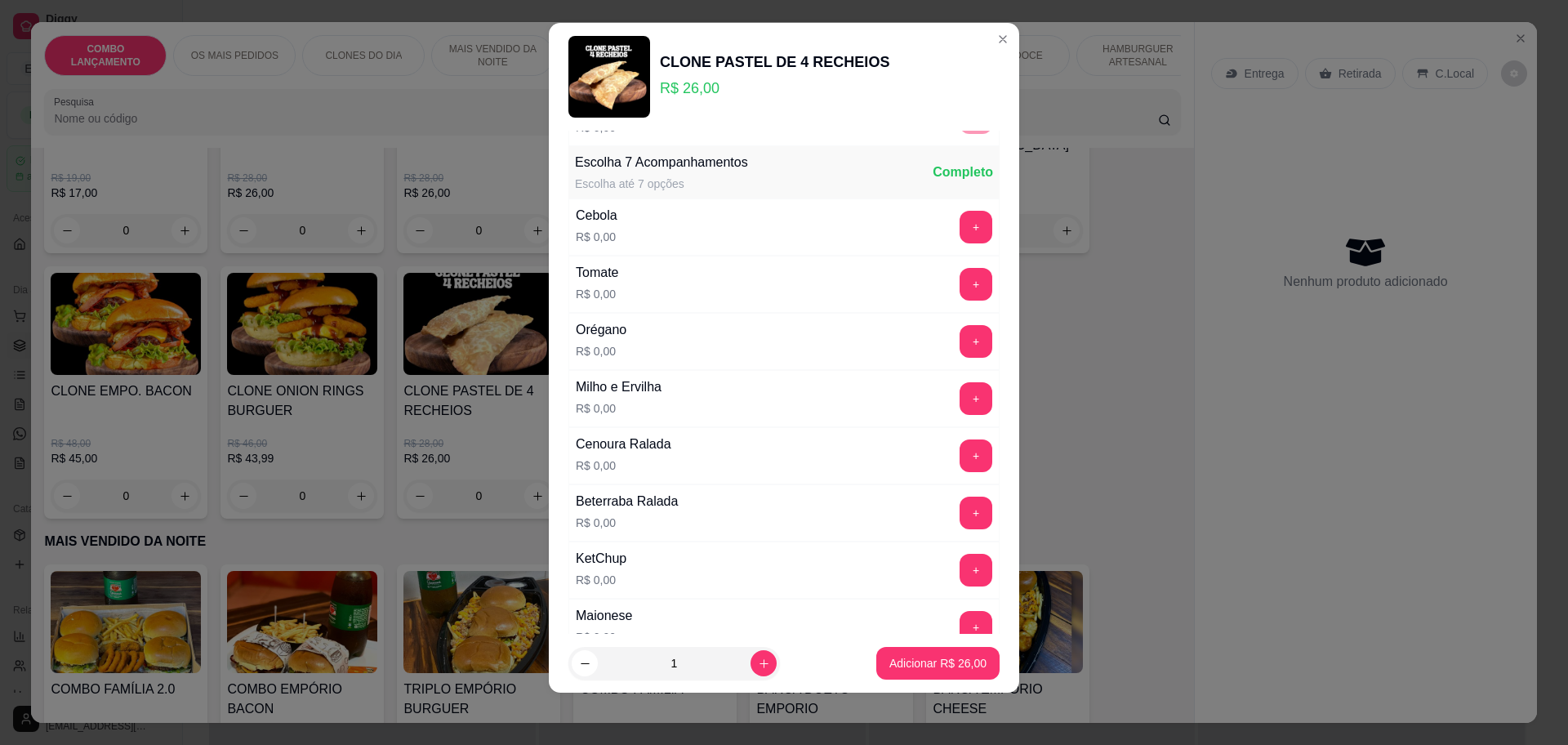
scroll to position [633, 0]
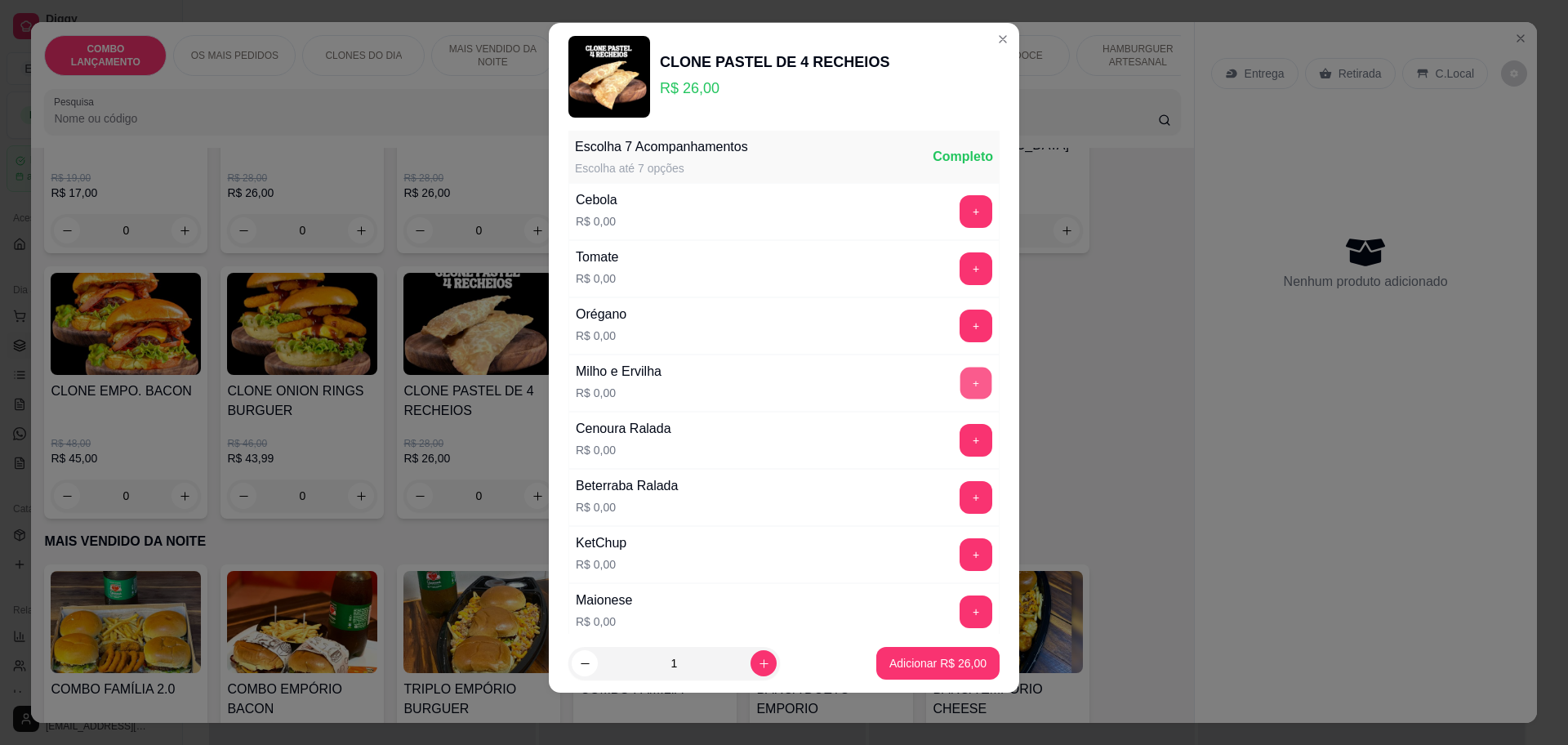
click at [960, 380] on button "+" at bounding box center [976, 383] width 32 height 32
click at [960, 203] on button "+" at bounding box center [976, 212] width 32 height 32
click at [960, 273] on button "+" at bounding box center [976, 269] width 32 height 32
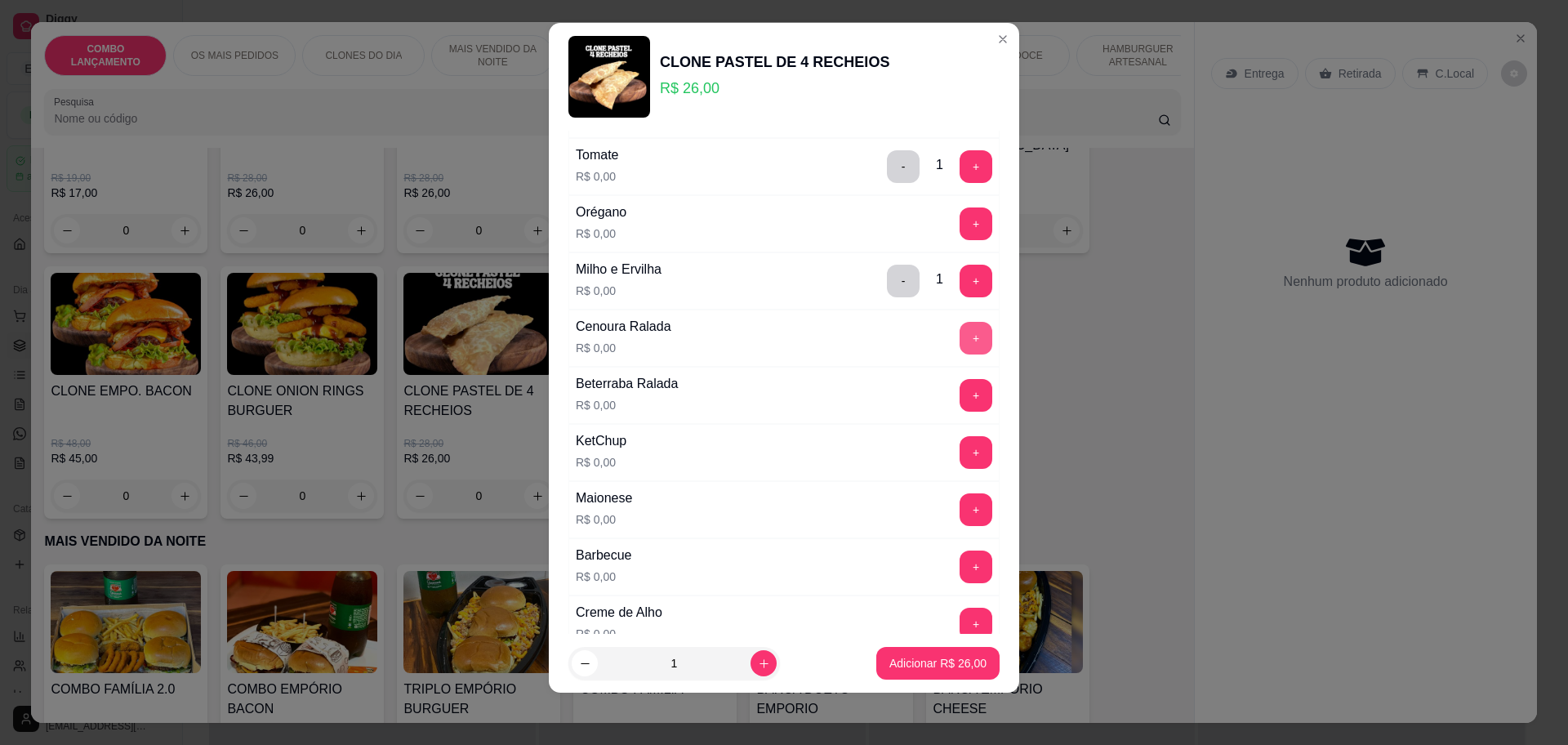
click at [960, 331] on button "+" at bounding box center [976, 338] width 32 height 32
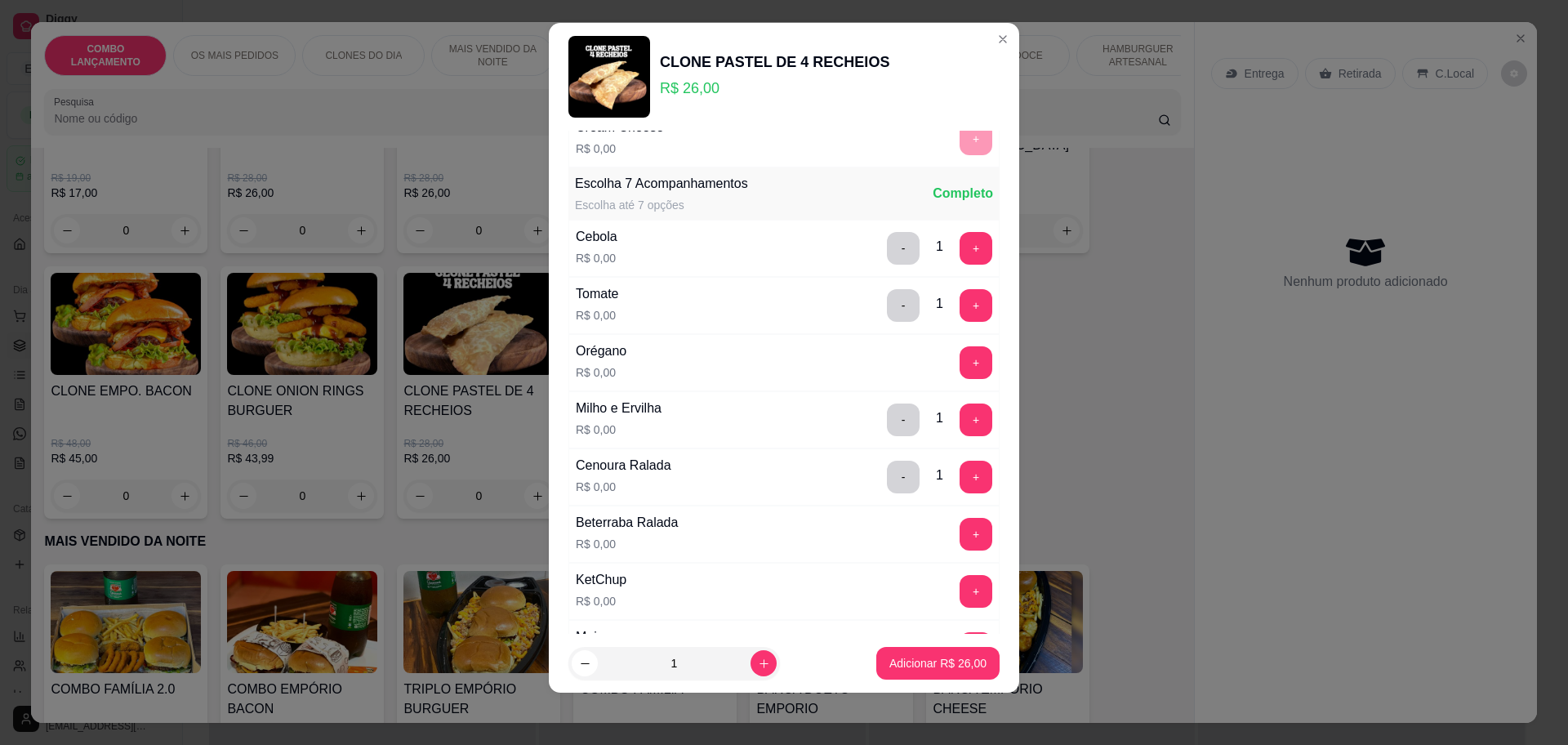
scroll to position [530, 0]
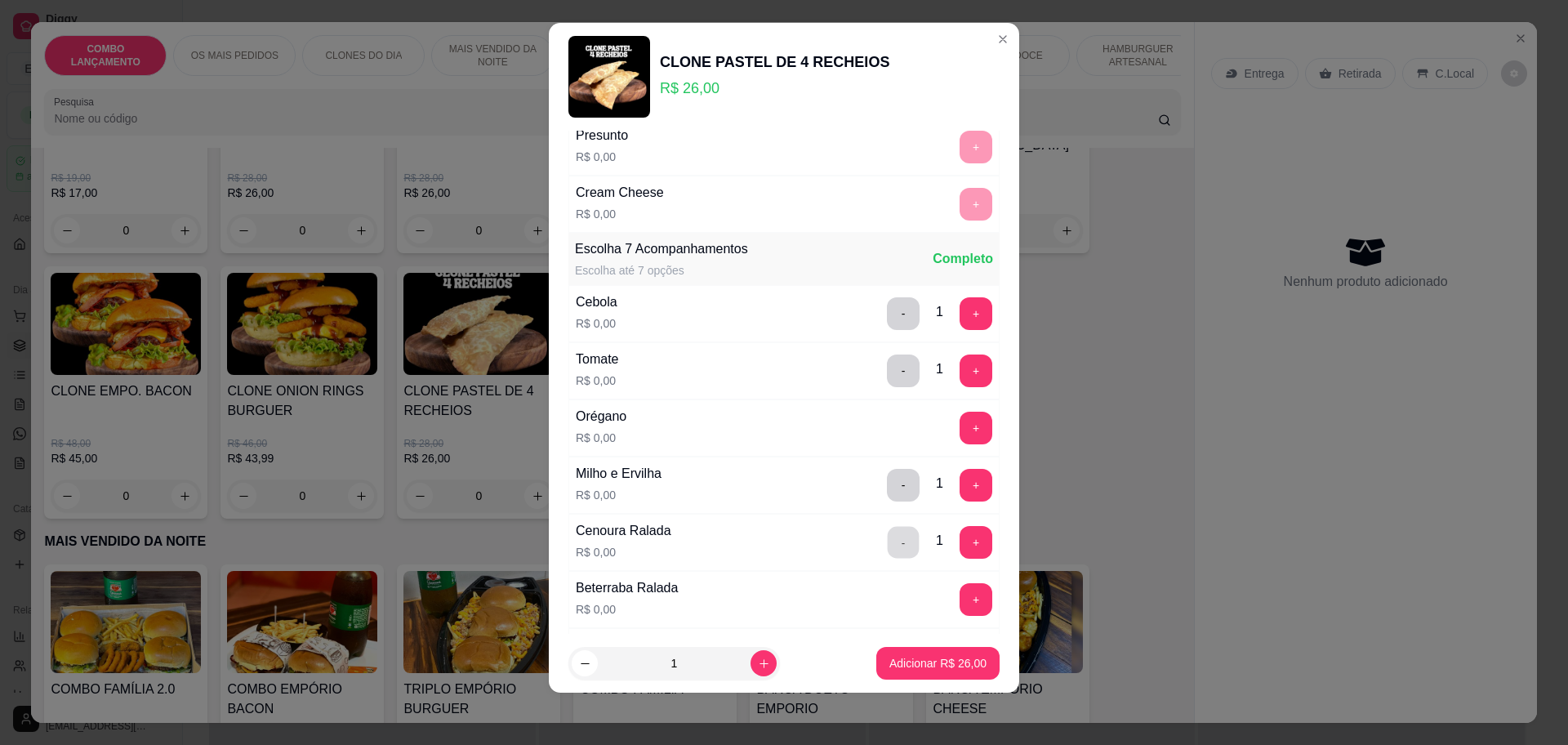
click at [888, 539] on button "-" at bounding box center [904, 543] width 32 height 32
click at [935, 660] on p "Adicionar R$ 26,00" at bounding box center [938, 663] width 97 height 16
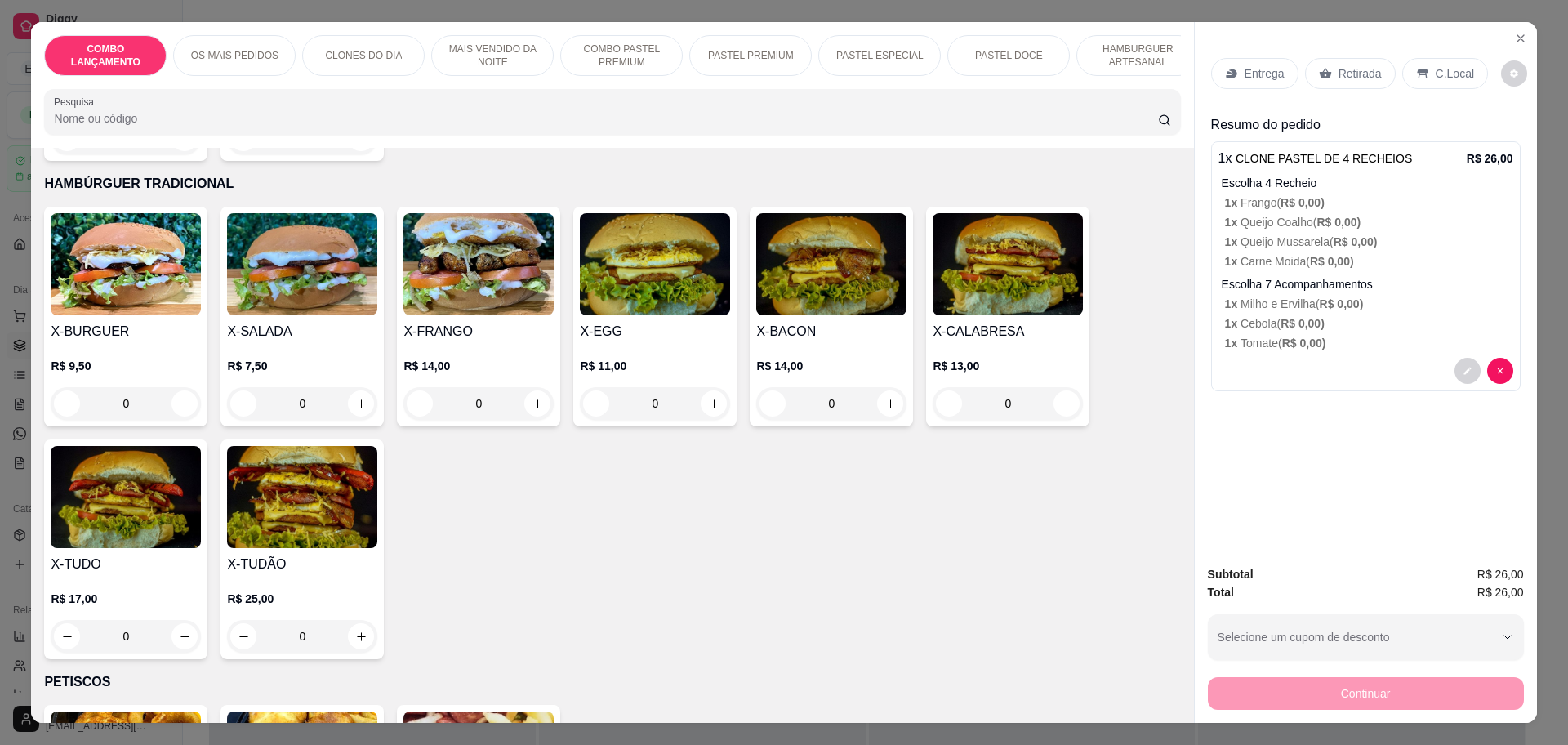
scroll to position [3576, 0]
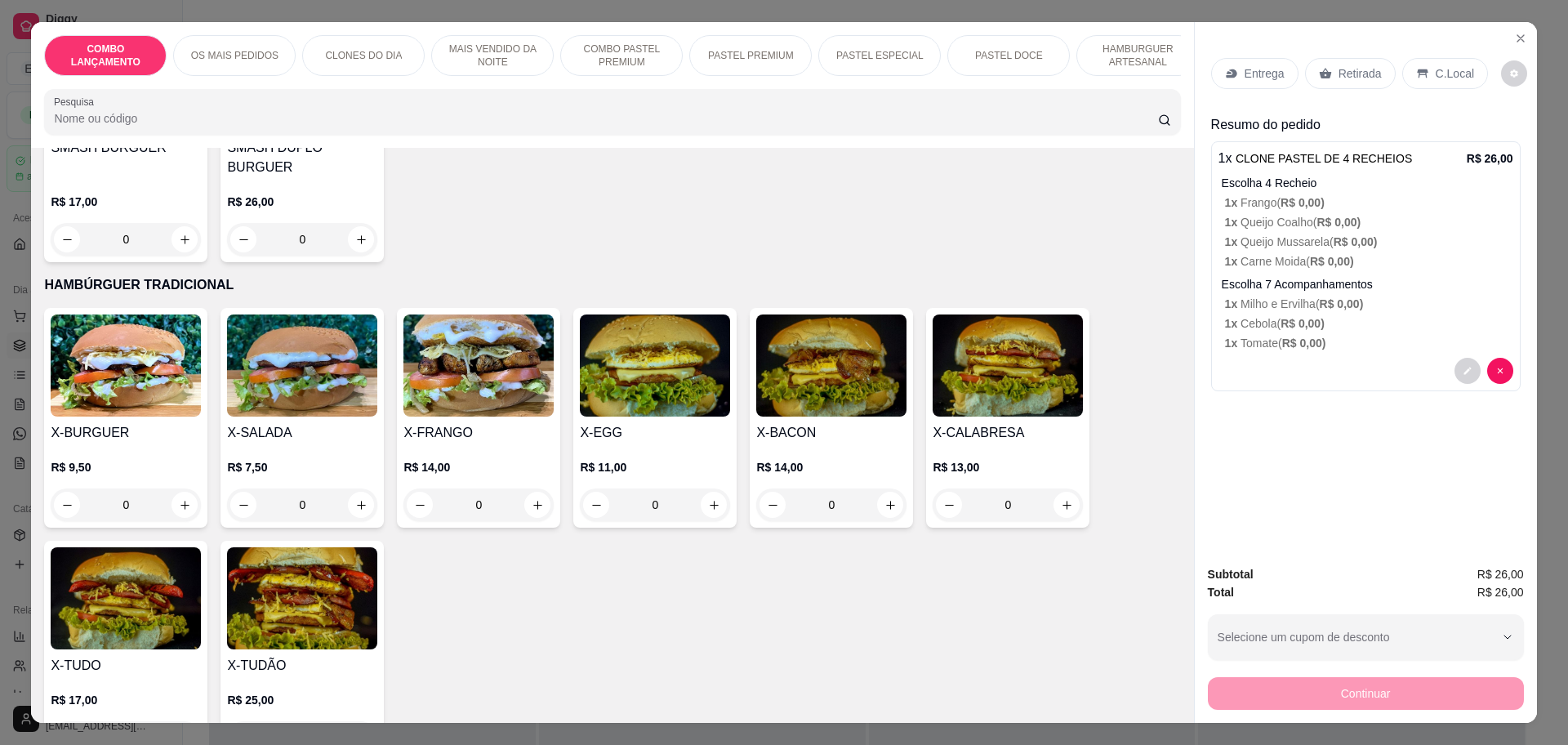
click at [879, 488] on div "0" at bounding box center [831, 505] width 150 height 32
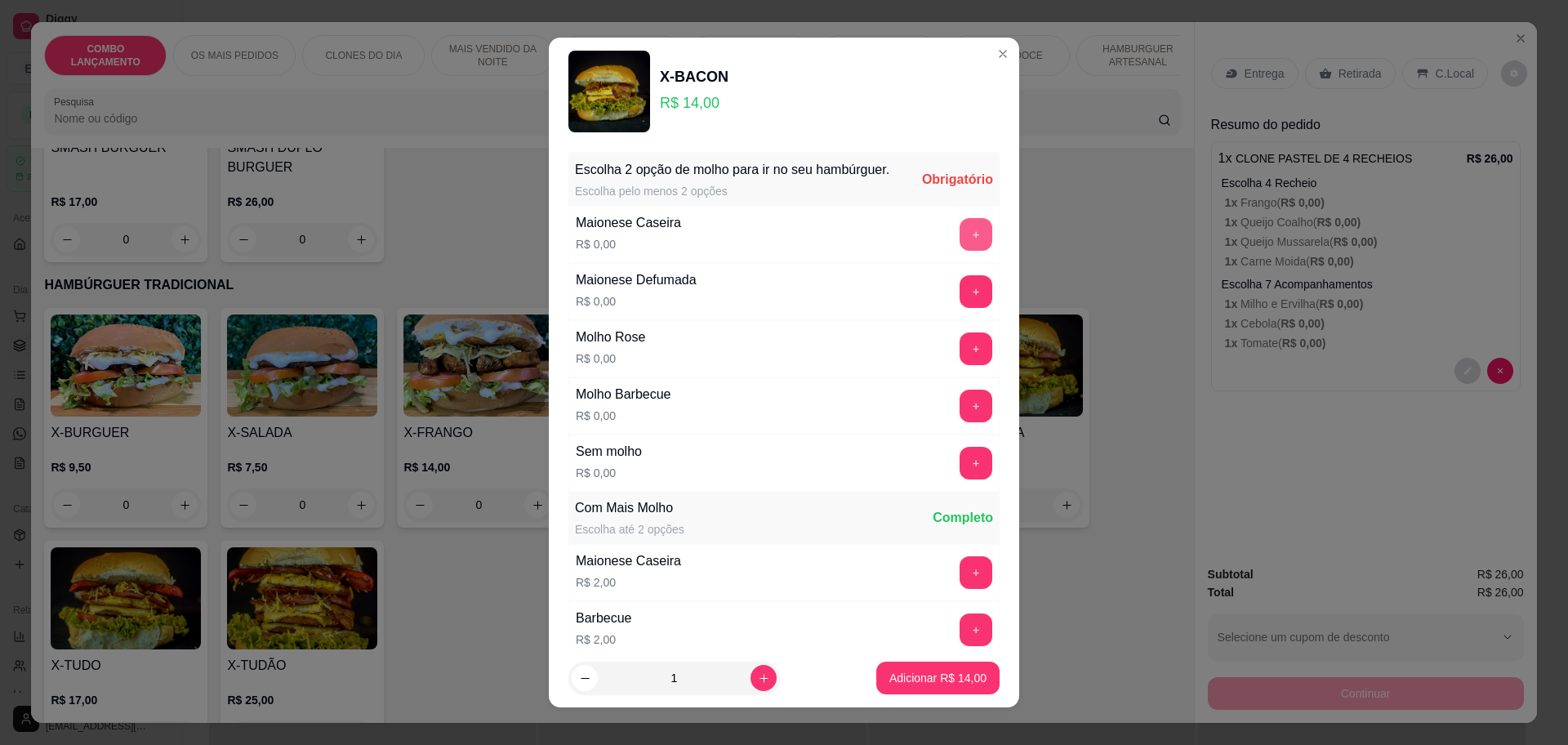
click at [960, 251] on button "+" at bounding box center [976, 235] width 32 height 32
click at [960, 365] on button "+" at bounding box center [976, 349] width 32 height 32
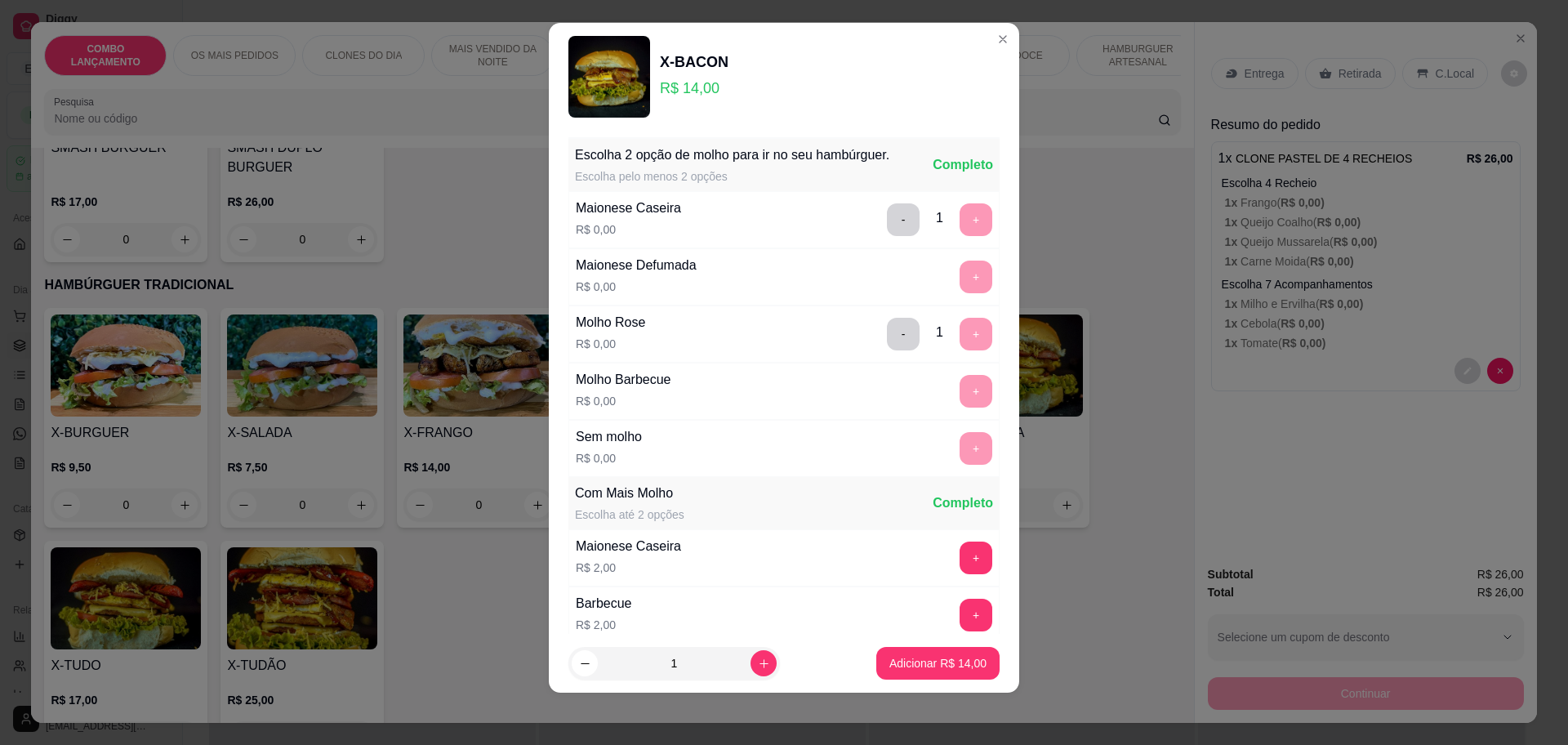
scroll to position [246, 0]
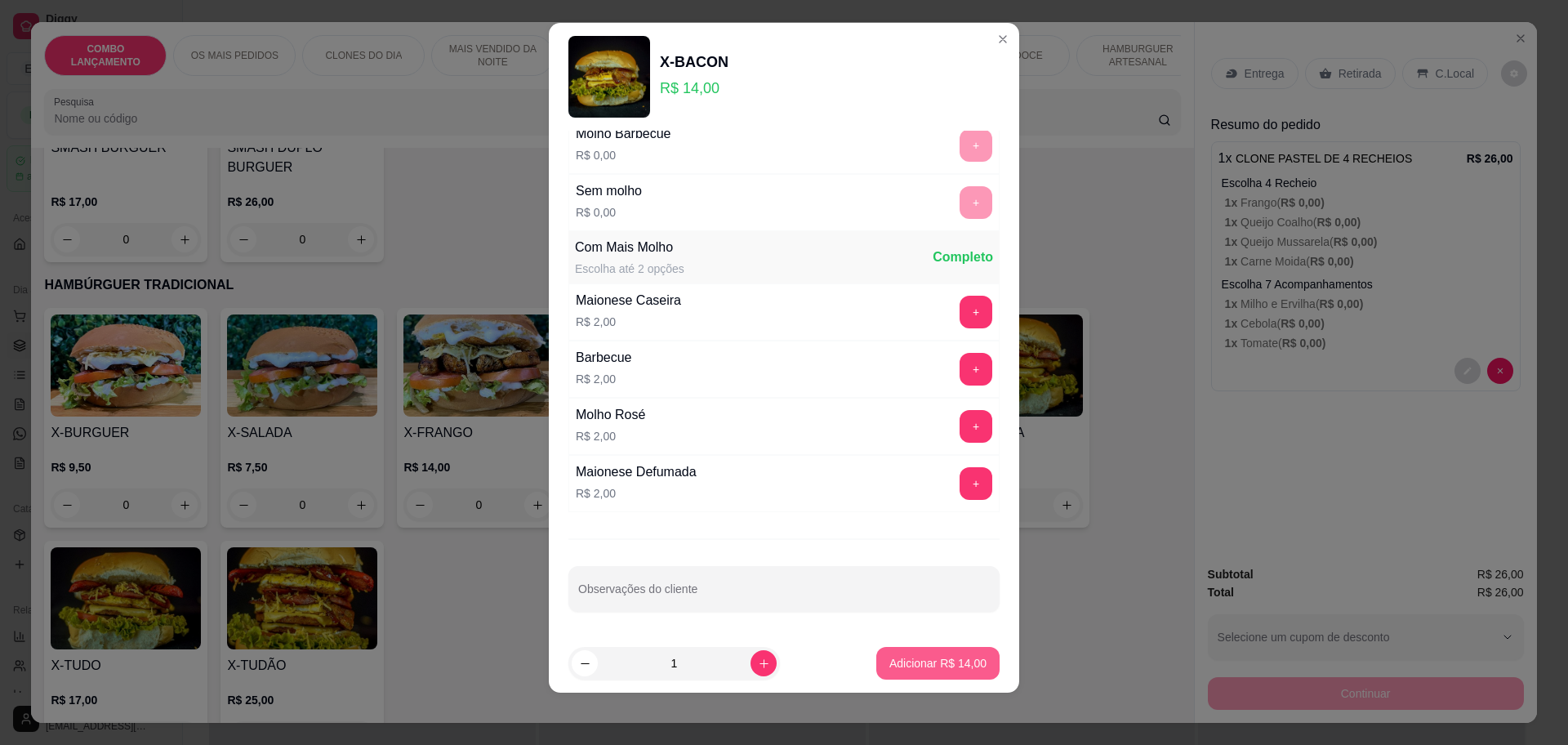
click at [930, 659] on p "Adicionar R$ 14,00" at bounding box center [938, 663] width 97 height 16
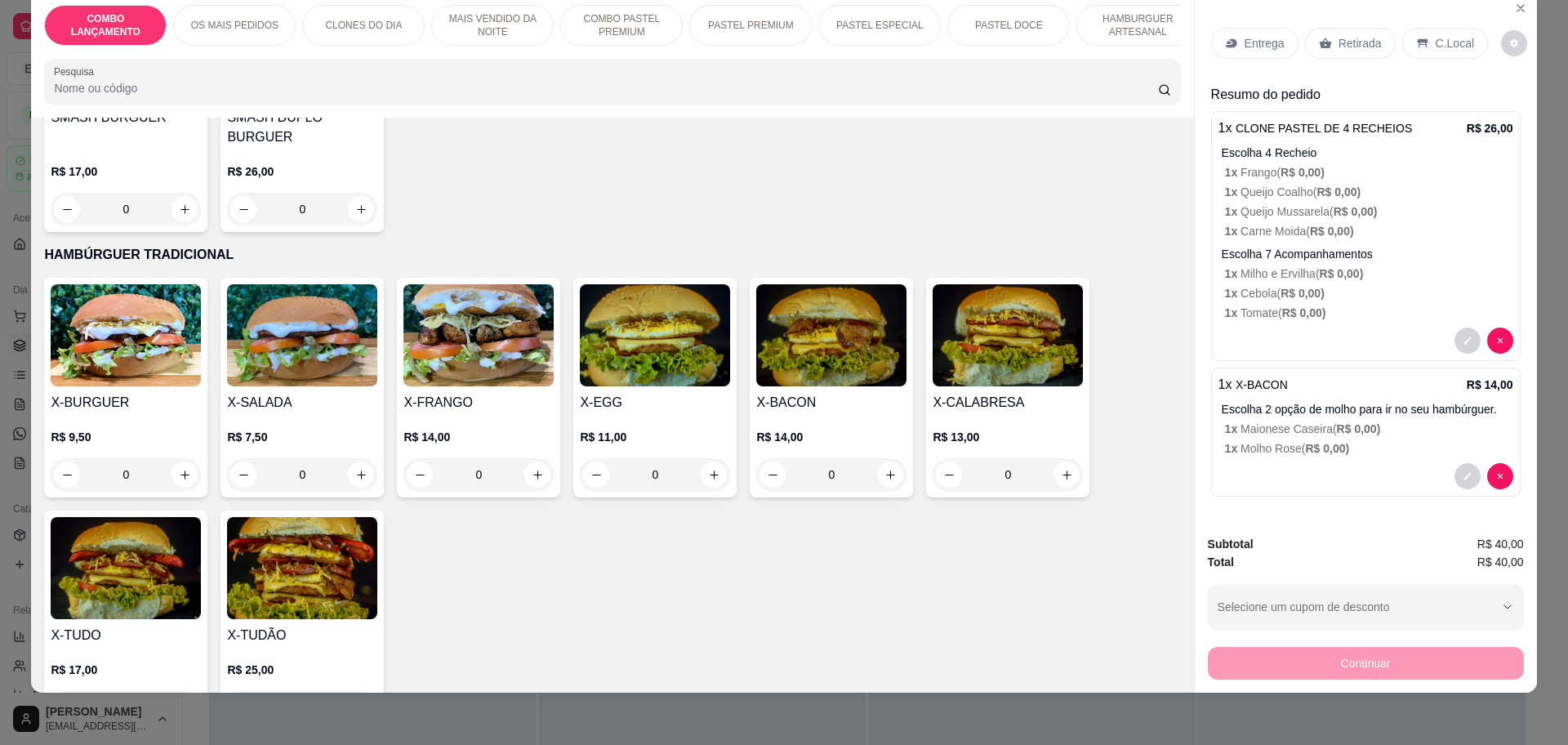
scroll to position [0, 0]
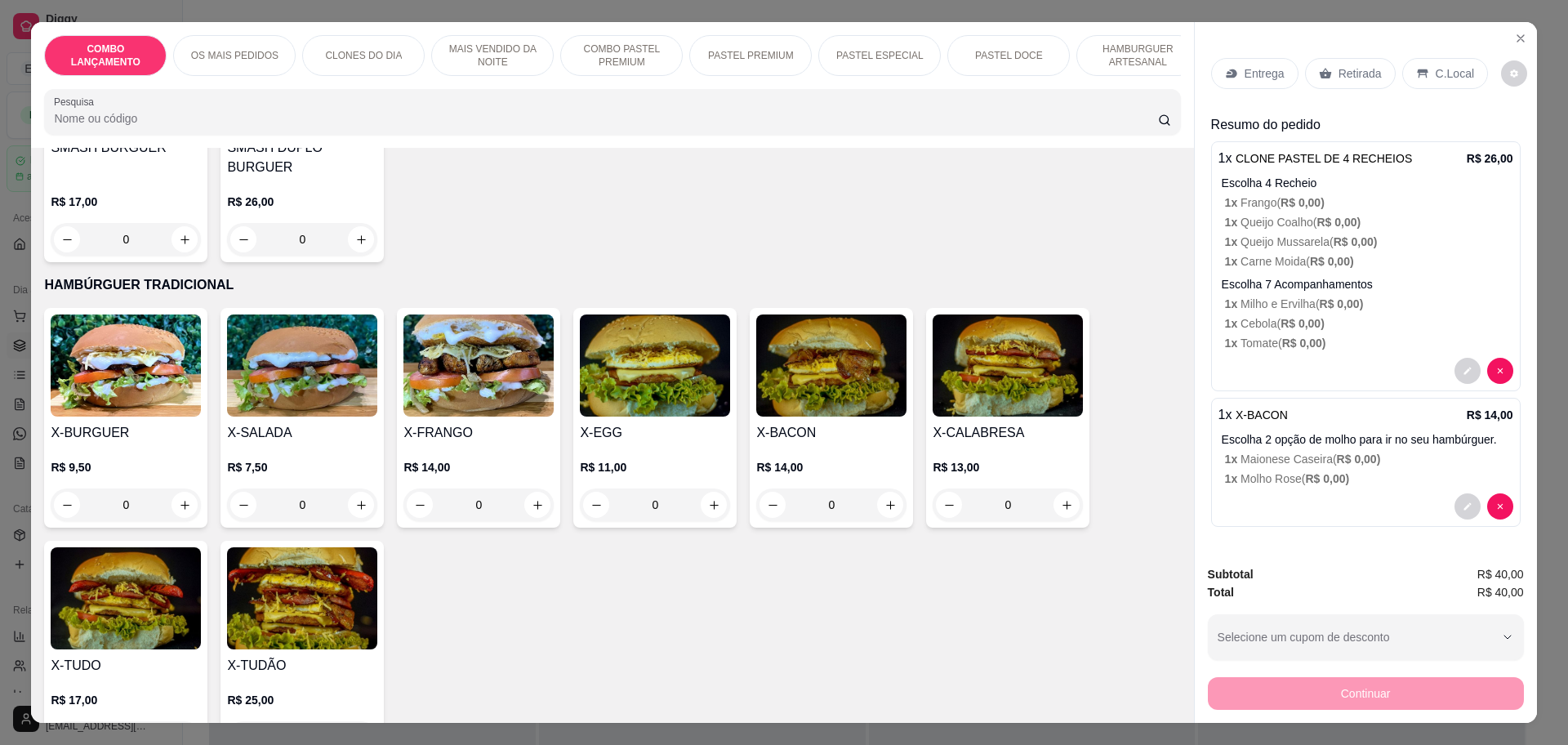
click at [1339, 75] on p "Retirada" at bounding box center [1361, 73] width 44 height 16
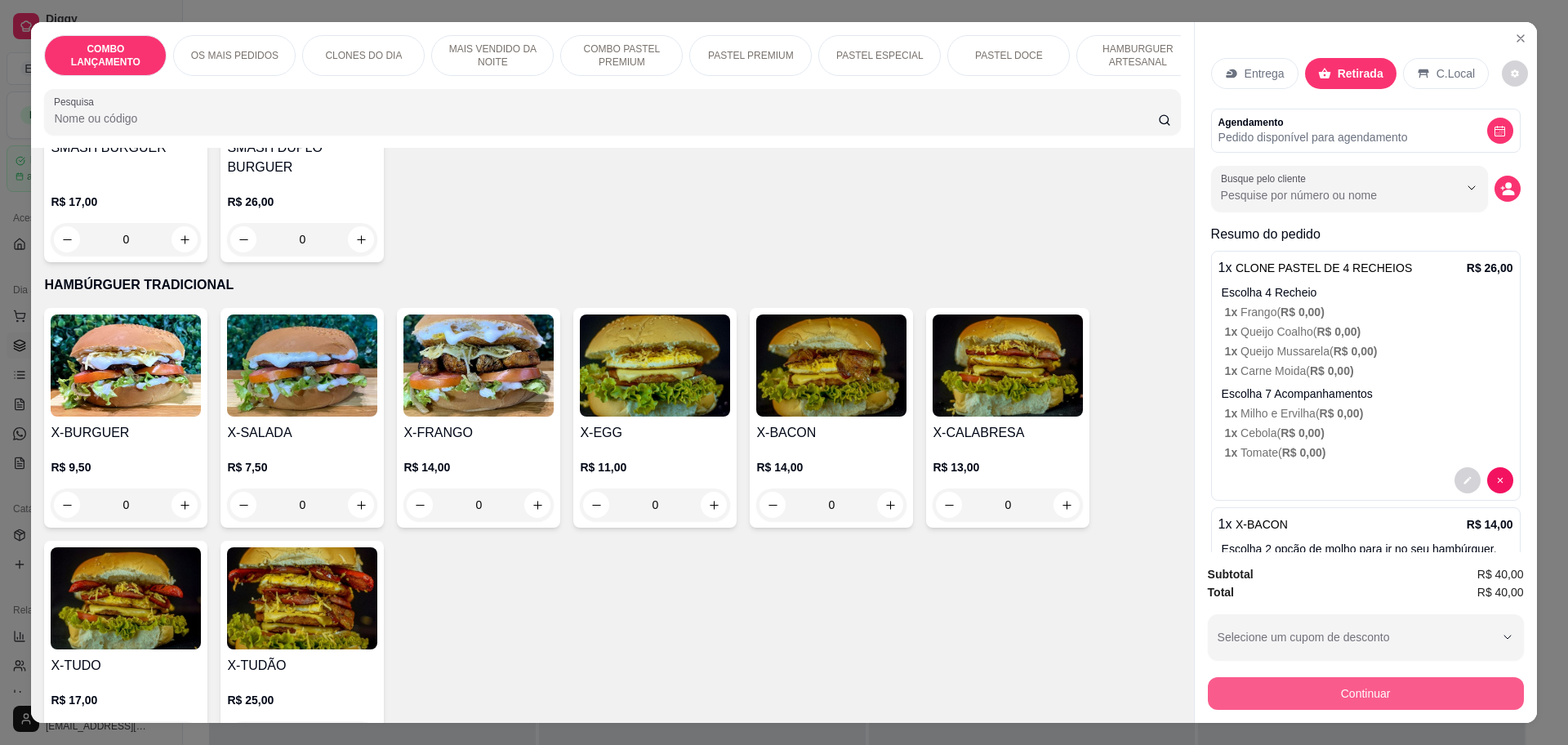
click at [1338, 692] on button "Continuar" at bounding box center [1366, 694] width 316 height 32
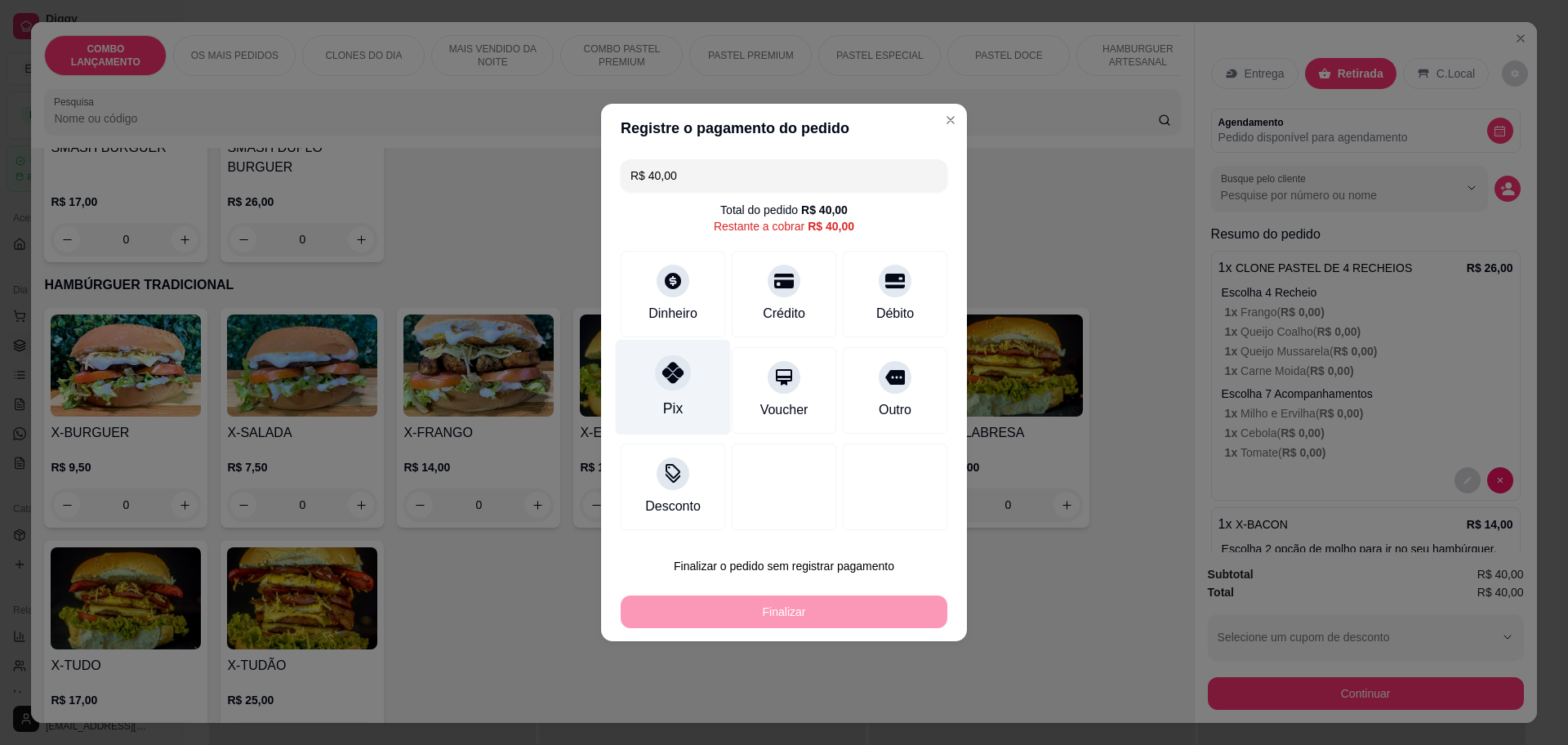
click at [675, 372] on icon at bounding box center [672, 372] width 21 height 21
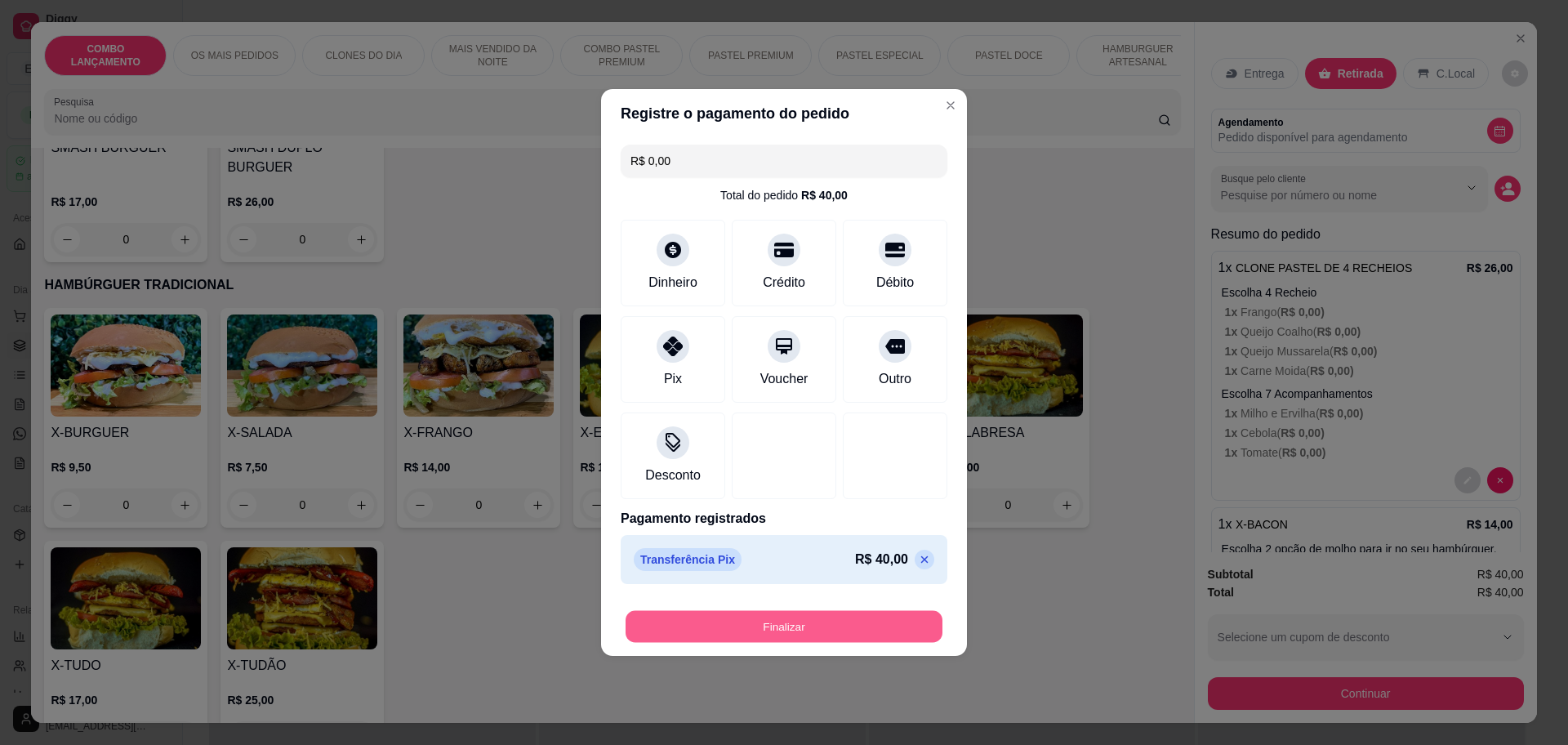
click at [733, 624] on button "Finalizar" at bounding box center [784, 627] width 317 height 32
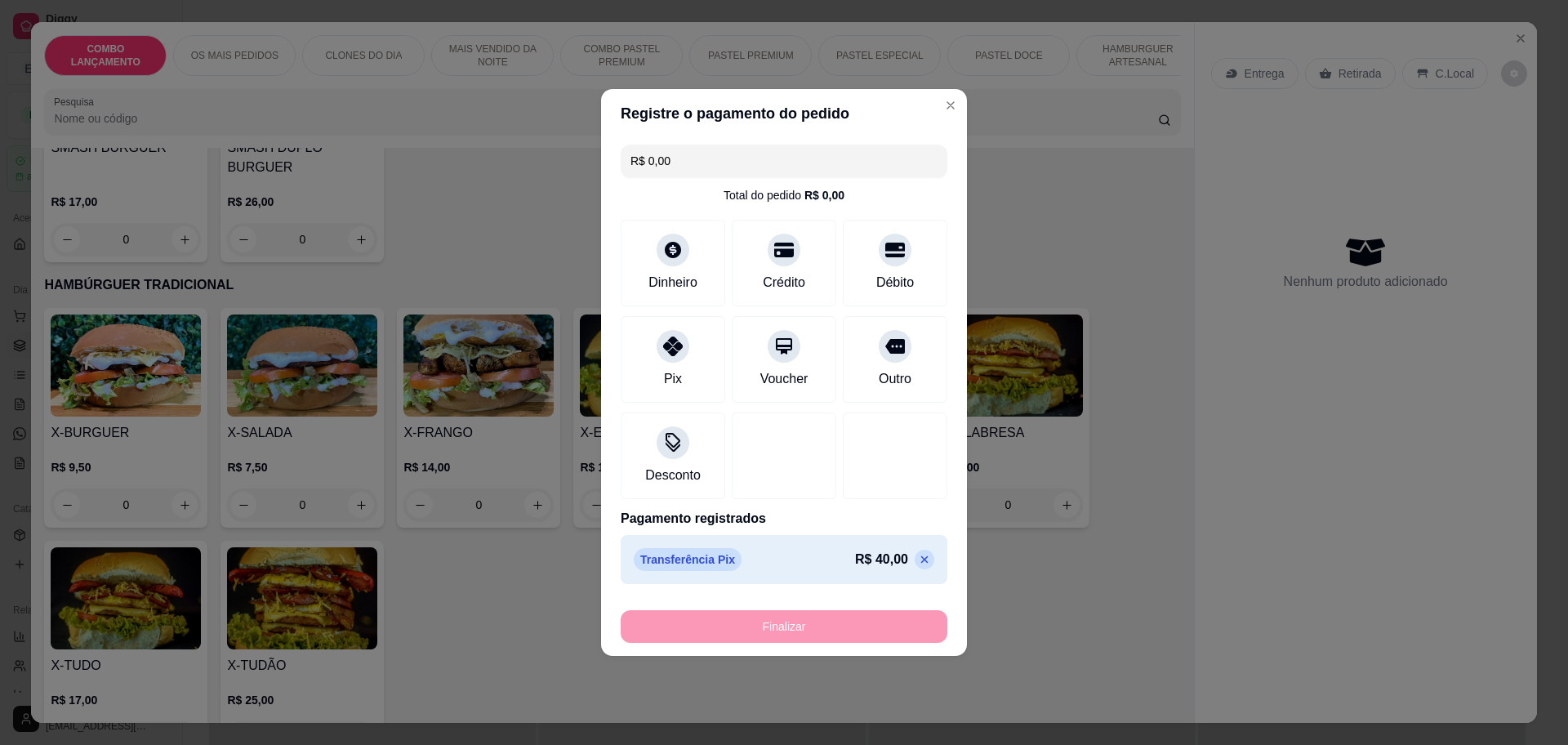
type input "-R$ 40,00"
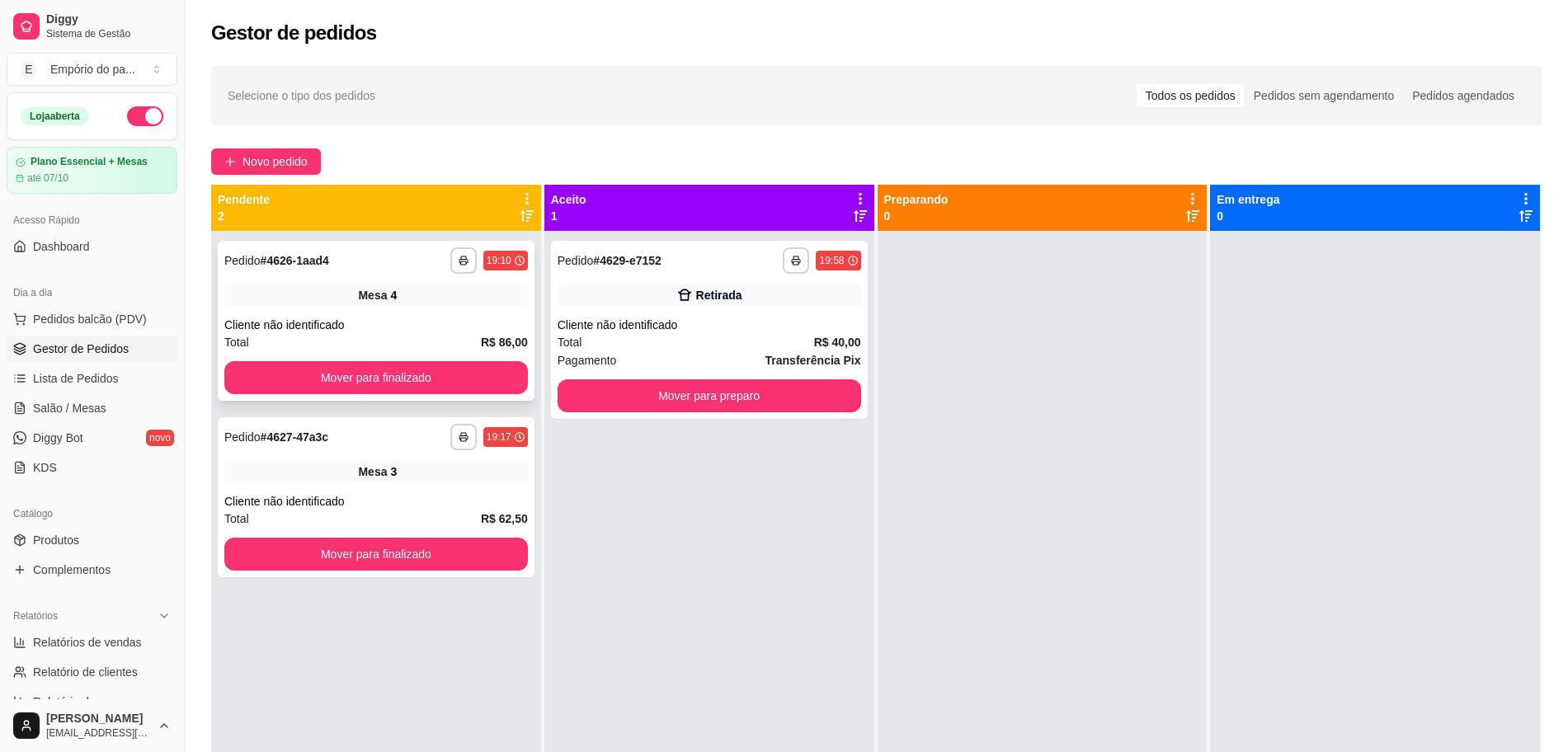
click at [398, 333] on div "Cliente não identificado" at bounding box center [376, 324] width 303 height 16
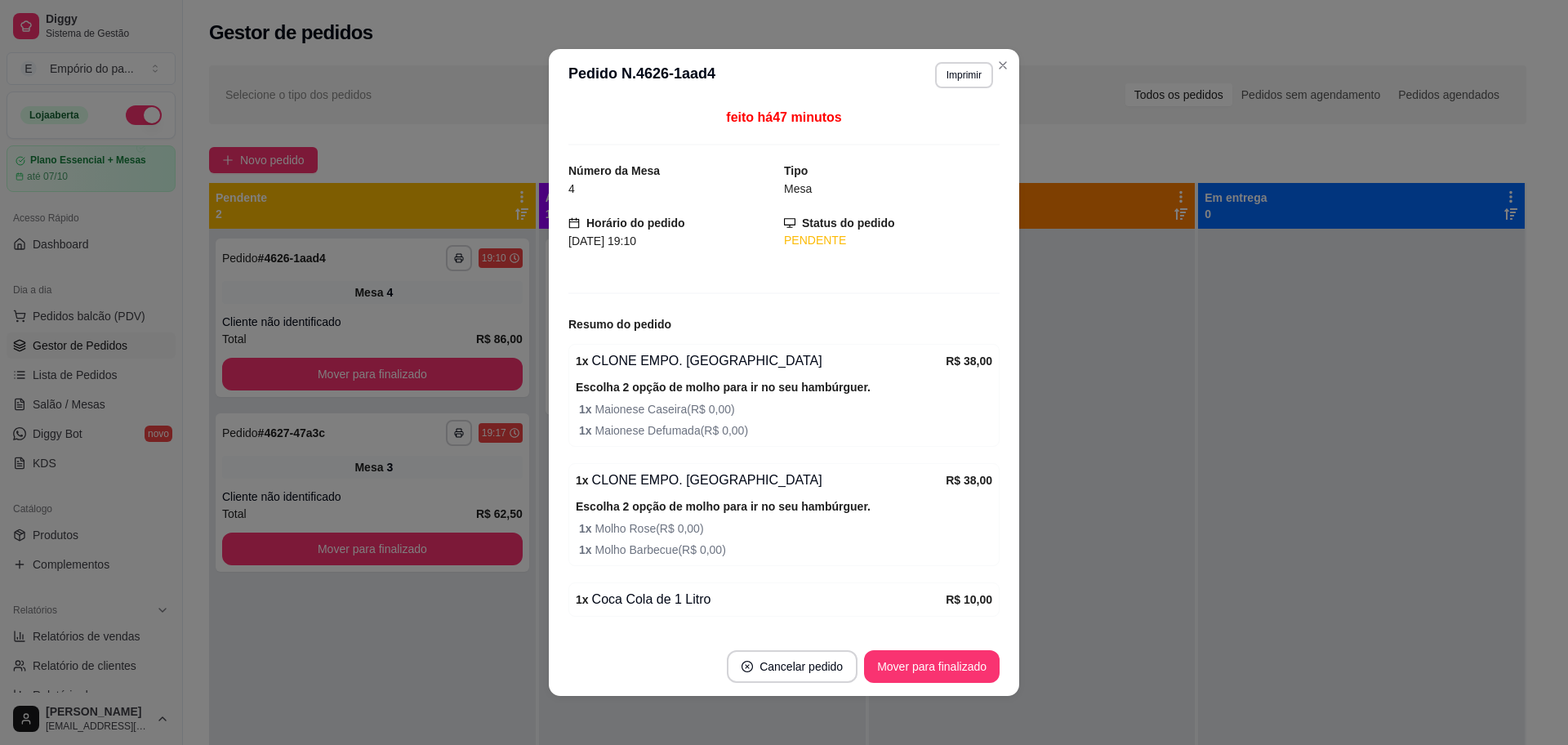
scroll to position [49, 0]
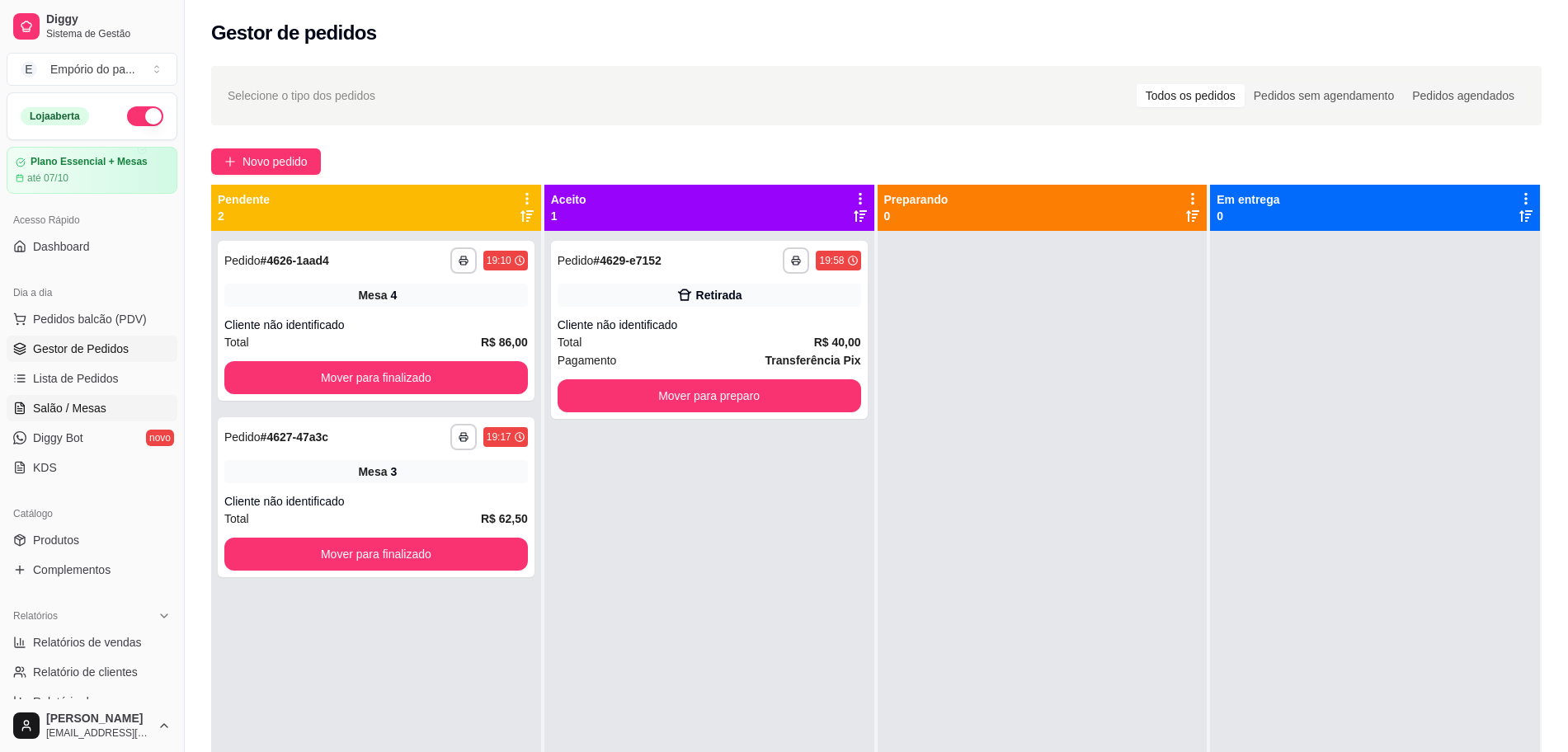
click at [96, 415] on span "Salão / Mesas" at bounding box center [69, 408] width 74 height 16
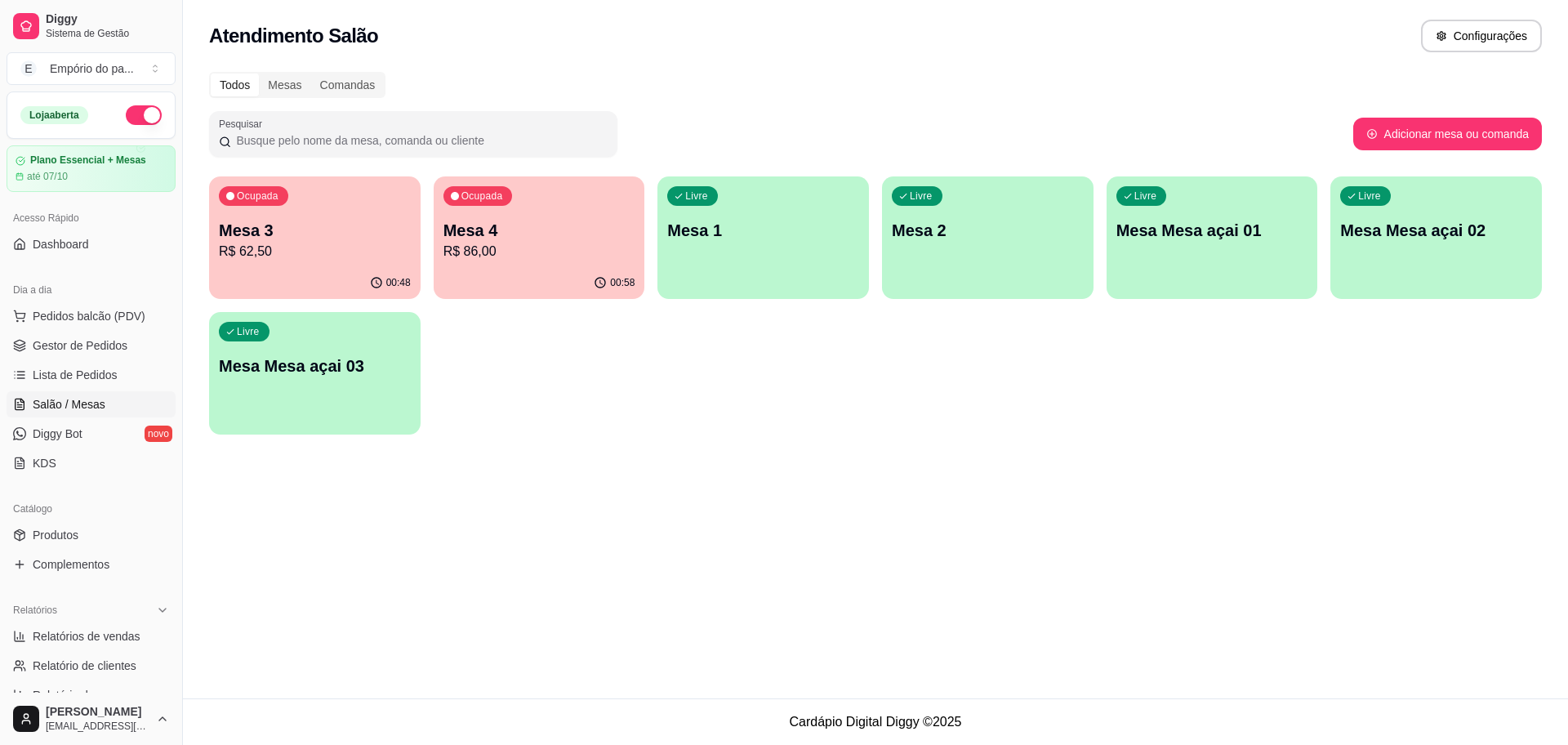
click at [506, 281] on div "00:58" at bounding box center [539, 283] width 212 height 32
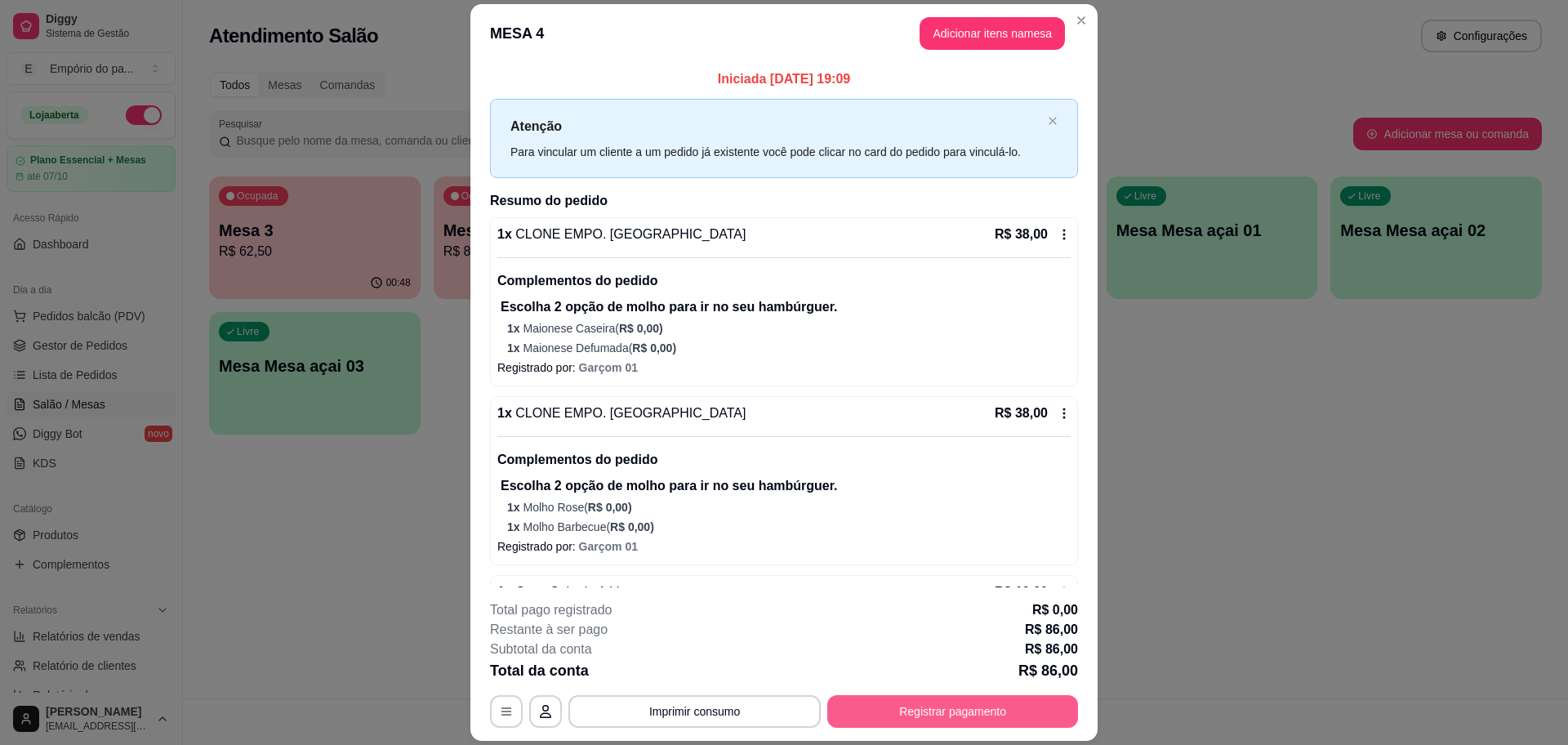
click at [960, 706] on button "Registrar pagamento" at bounding box center [953, 712] width 251 height 32
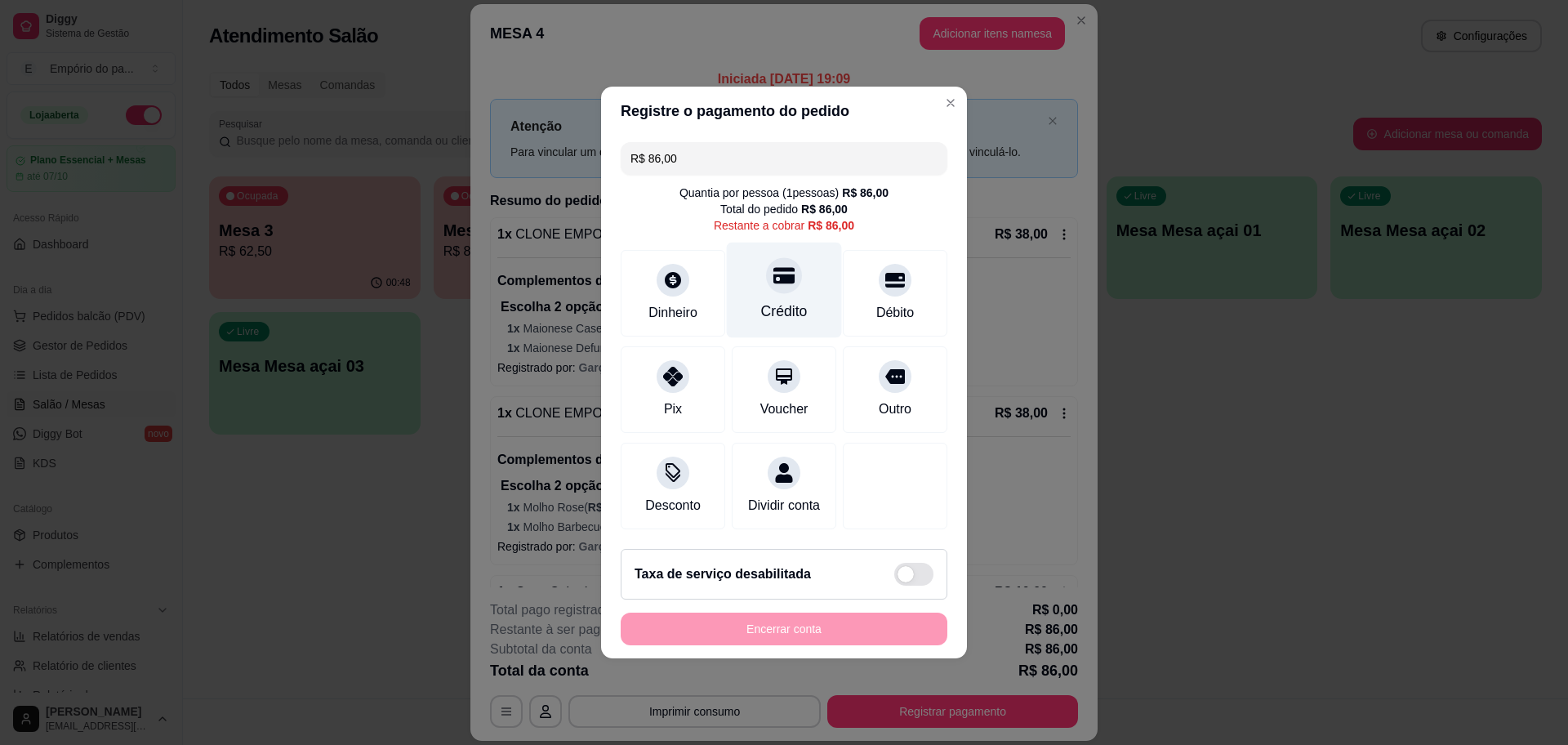
click at [779, 287] on div "Crédito" at bounding box center [784, 290] width 115 height 96
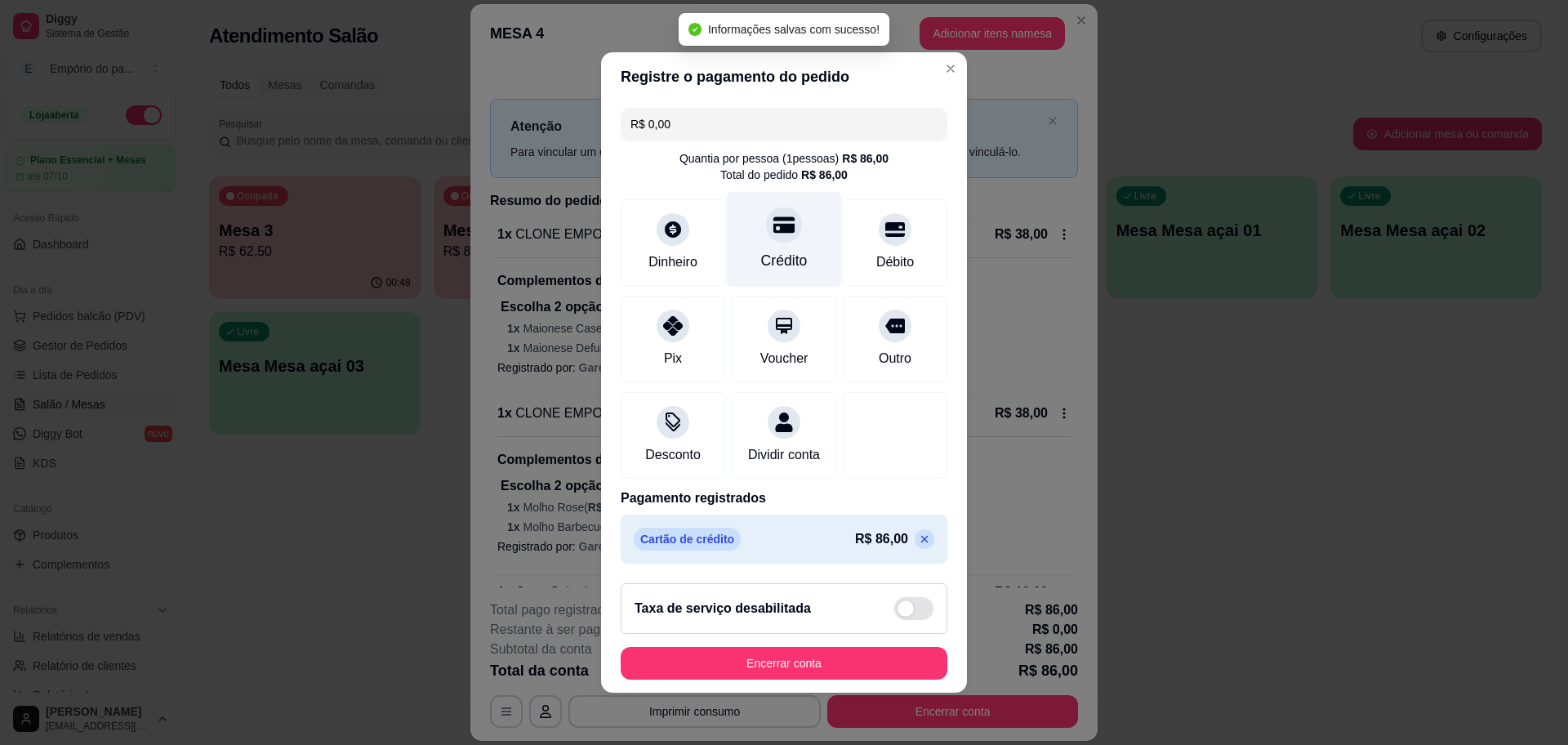
type input "R$ 0,00"
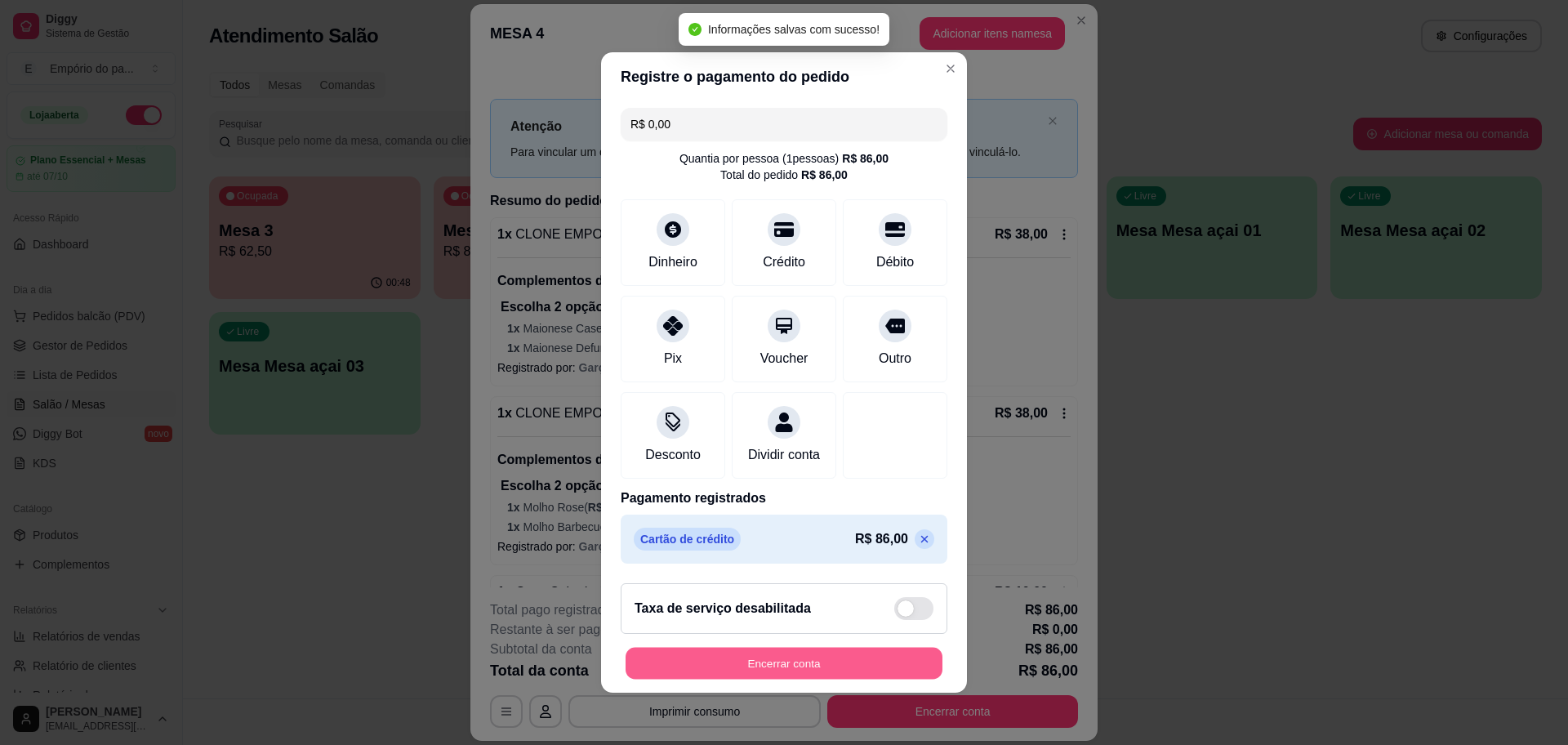
click at [799, 667] on button "Encerrar conta" at bounding box center [784, 664] width 317 height 32
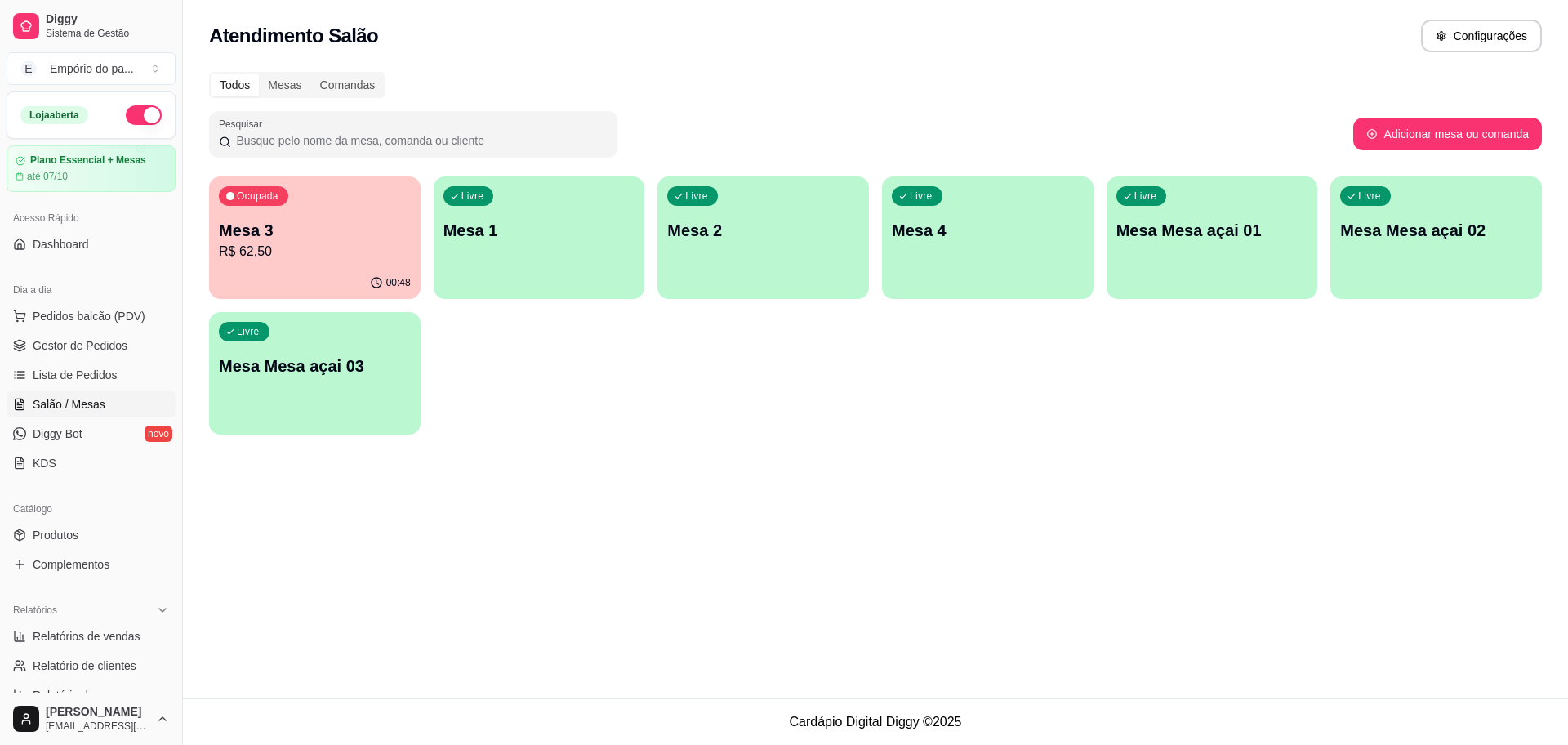
click at [278, 225] on p "Mesa 3" at bounding box center [314, 230] width 192 height 23
click at [59, 337] on span "Gestor de Pedidos" at bounding box center [80, 345] width 95 height 16
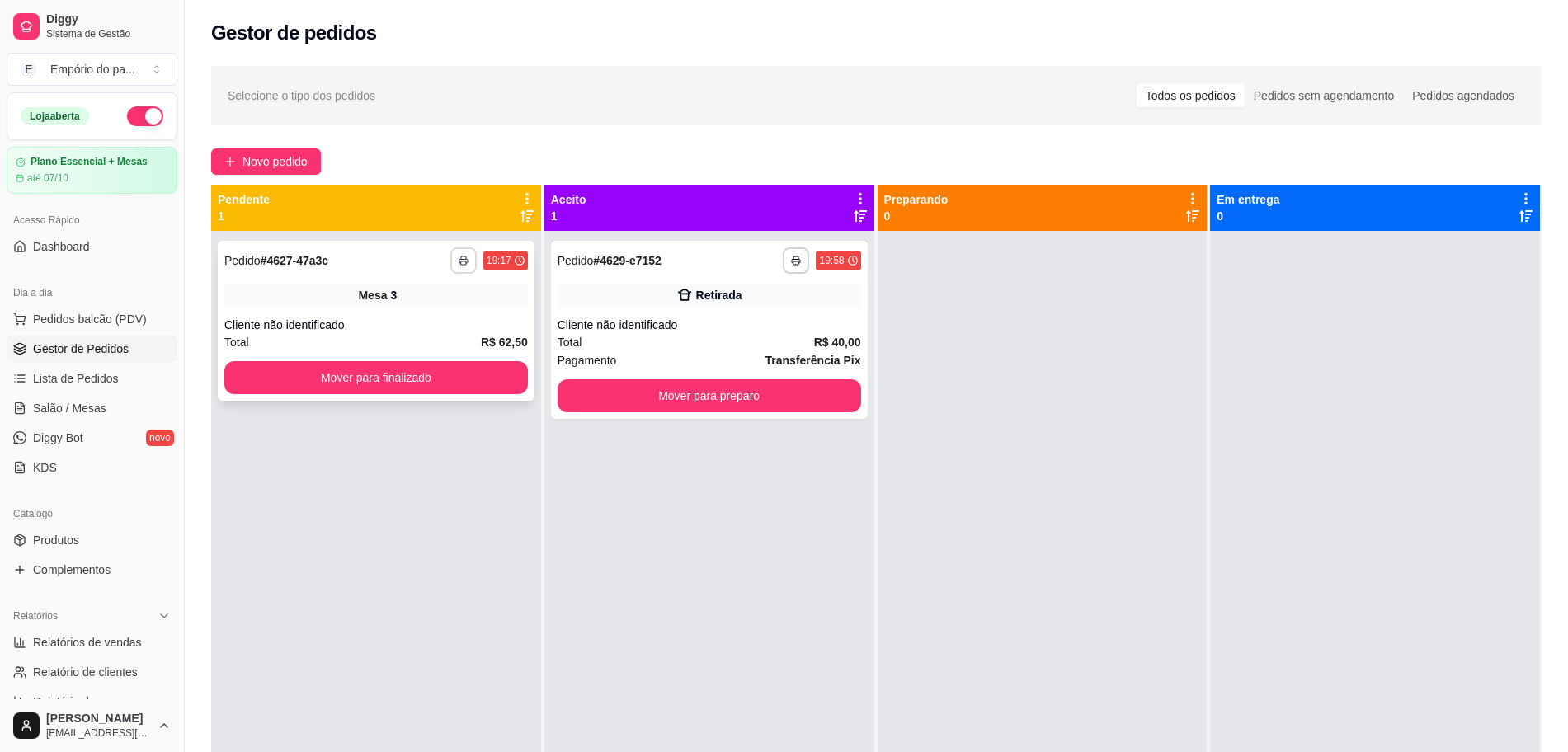
click at [459, 260] on icon "button" at bounding box center [463, 261] width 10 height 10
click at [394, 315] on button "IMPRESSORA" at bounding box center [416, 318] width 120 height 27
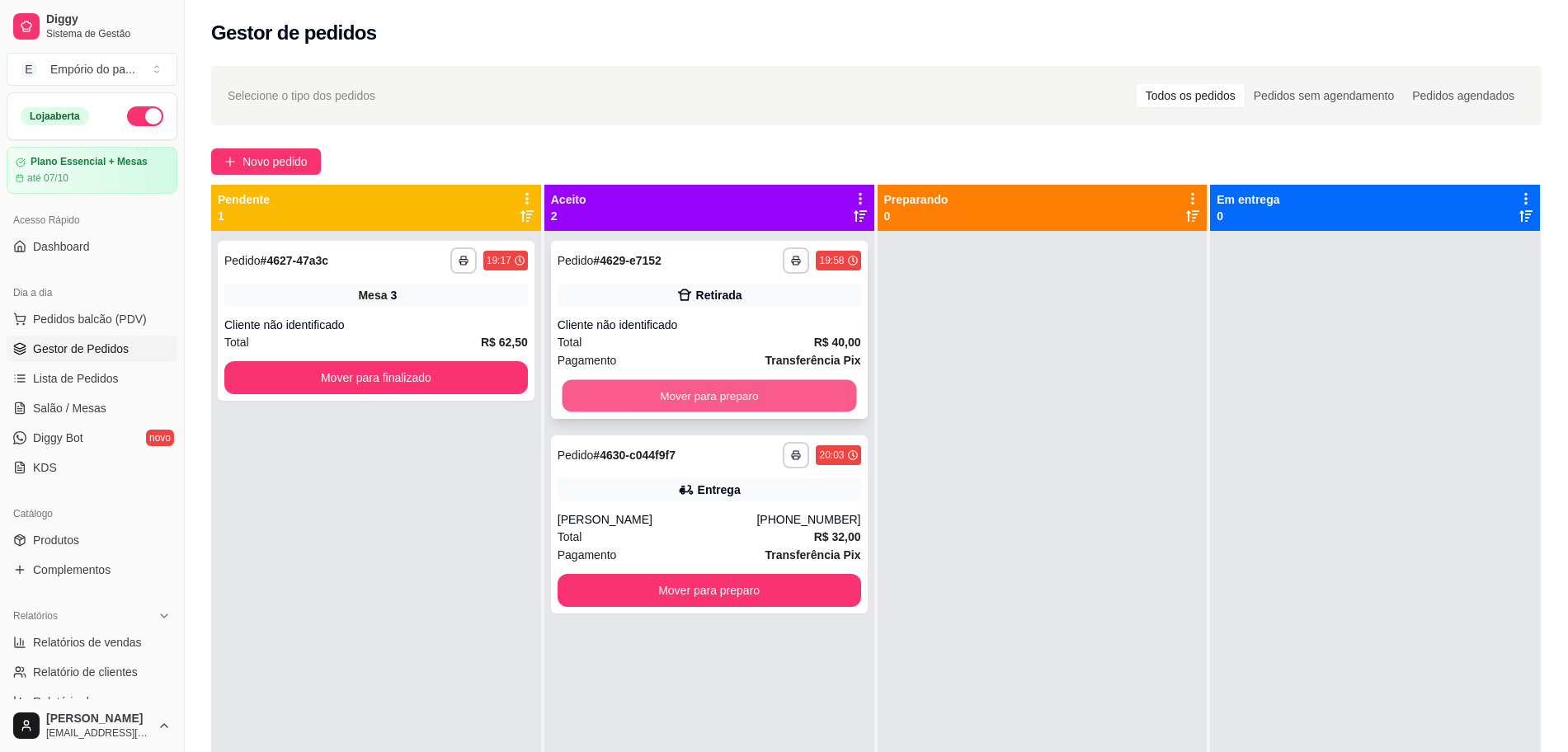
click at [743, 404] on button "Mover para preparo" at bounding box center [709, 396] width 294 height 33
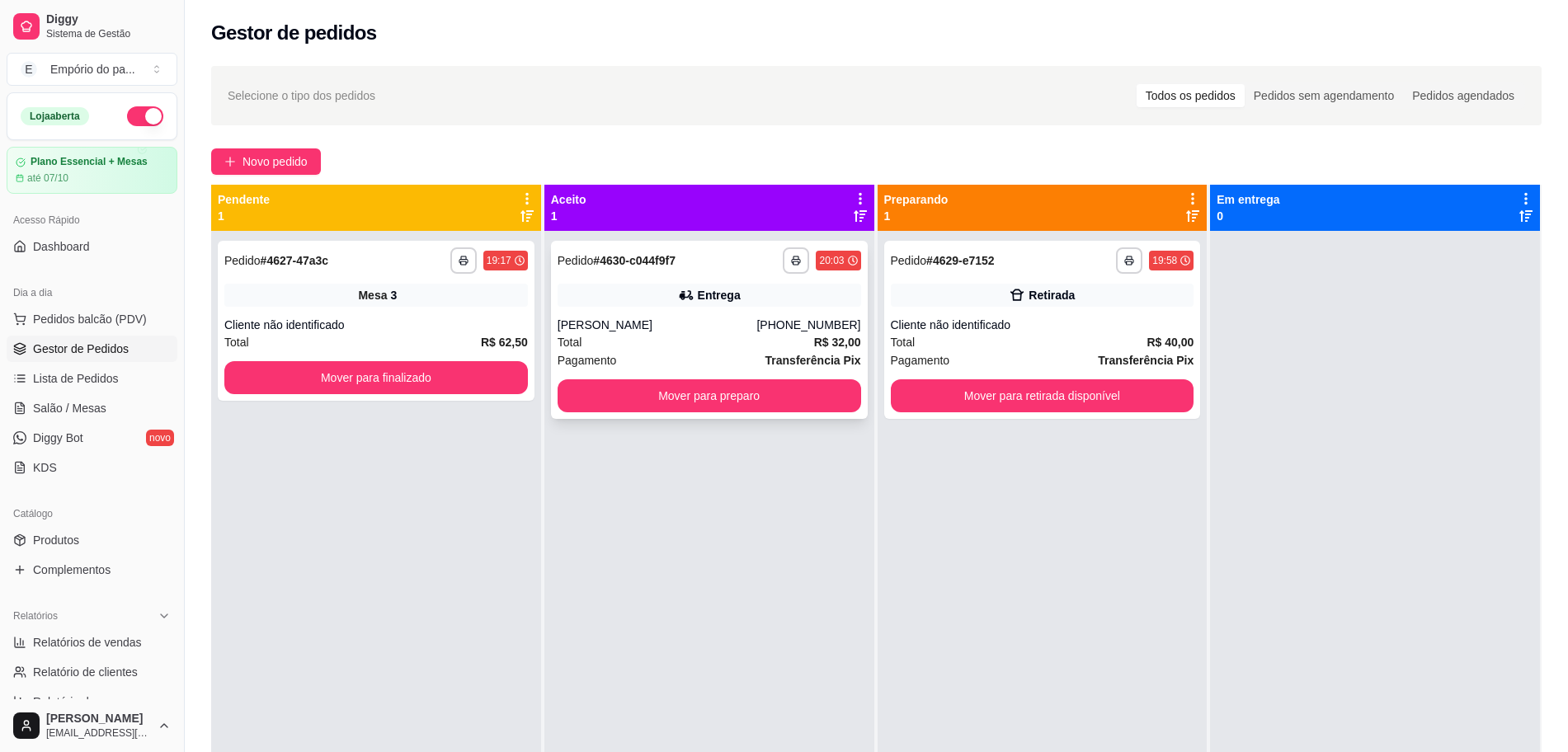
click at [688, 331] on div "[PERSON_NAME]" at bounding box center [657, 324] width 199 height 16
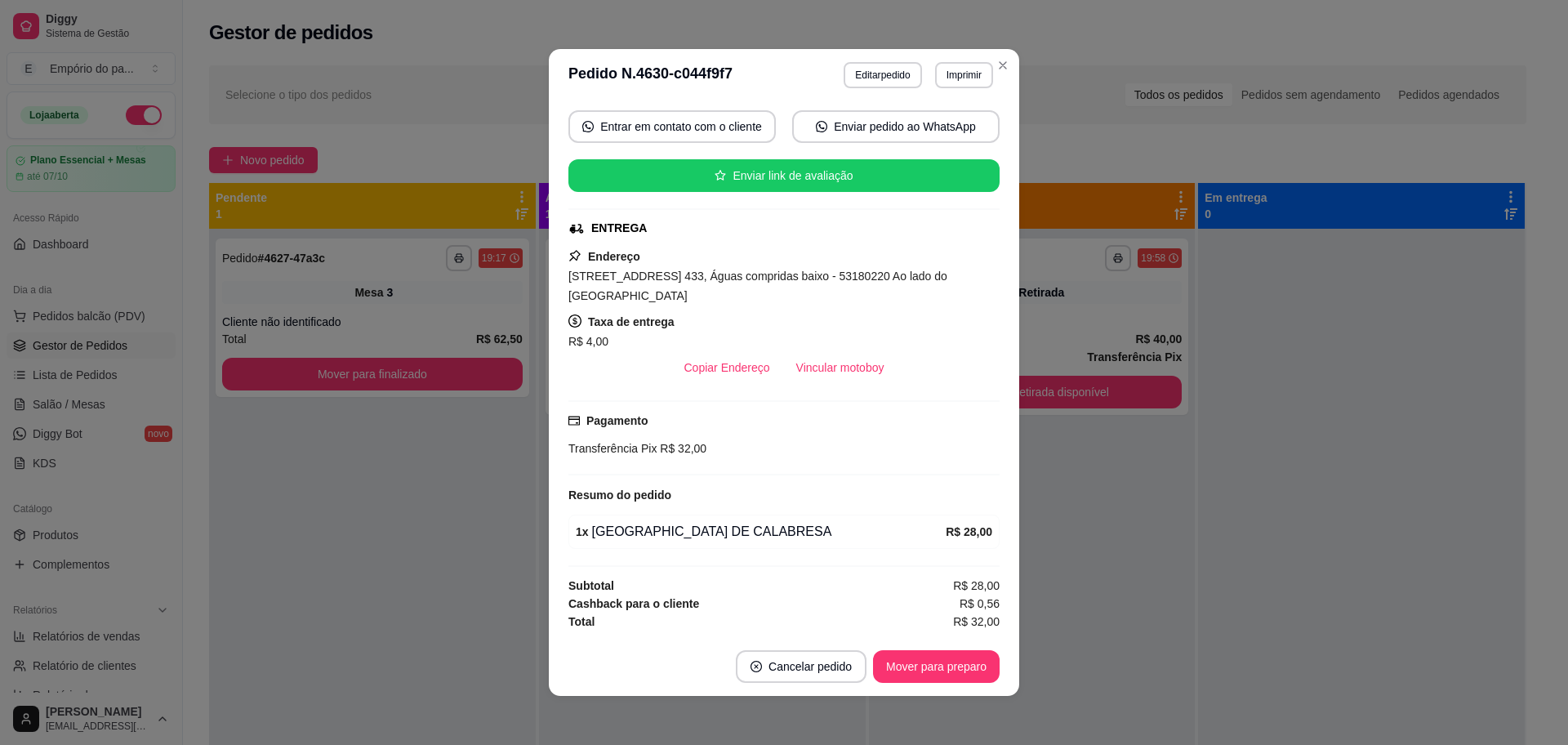
scroll to position [3, 0]
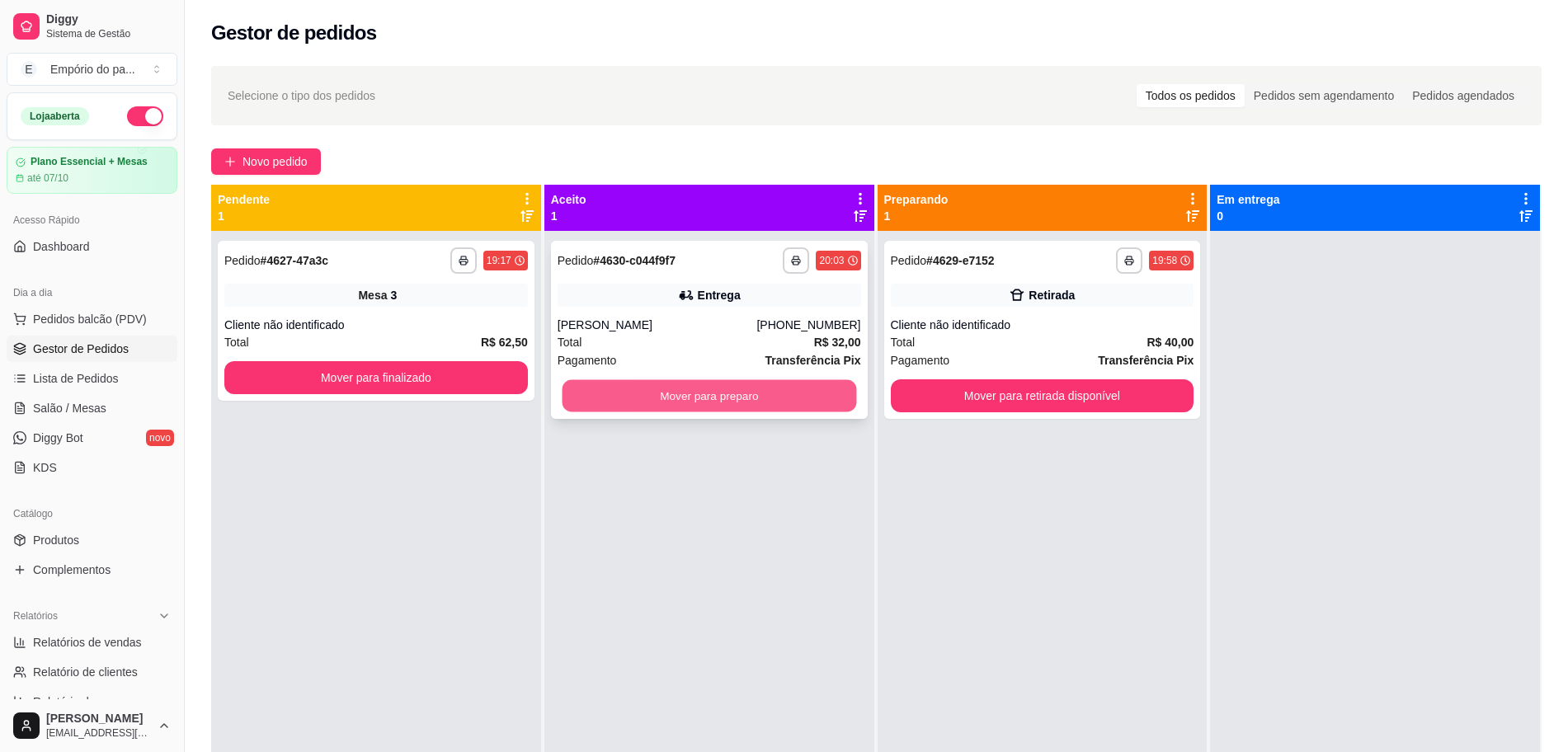
click at [798, 387] on button "Mover para preparo" at bounding box center [709, 396] width 294 height 33
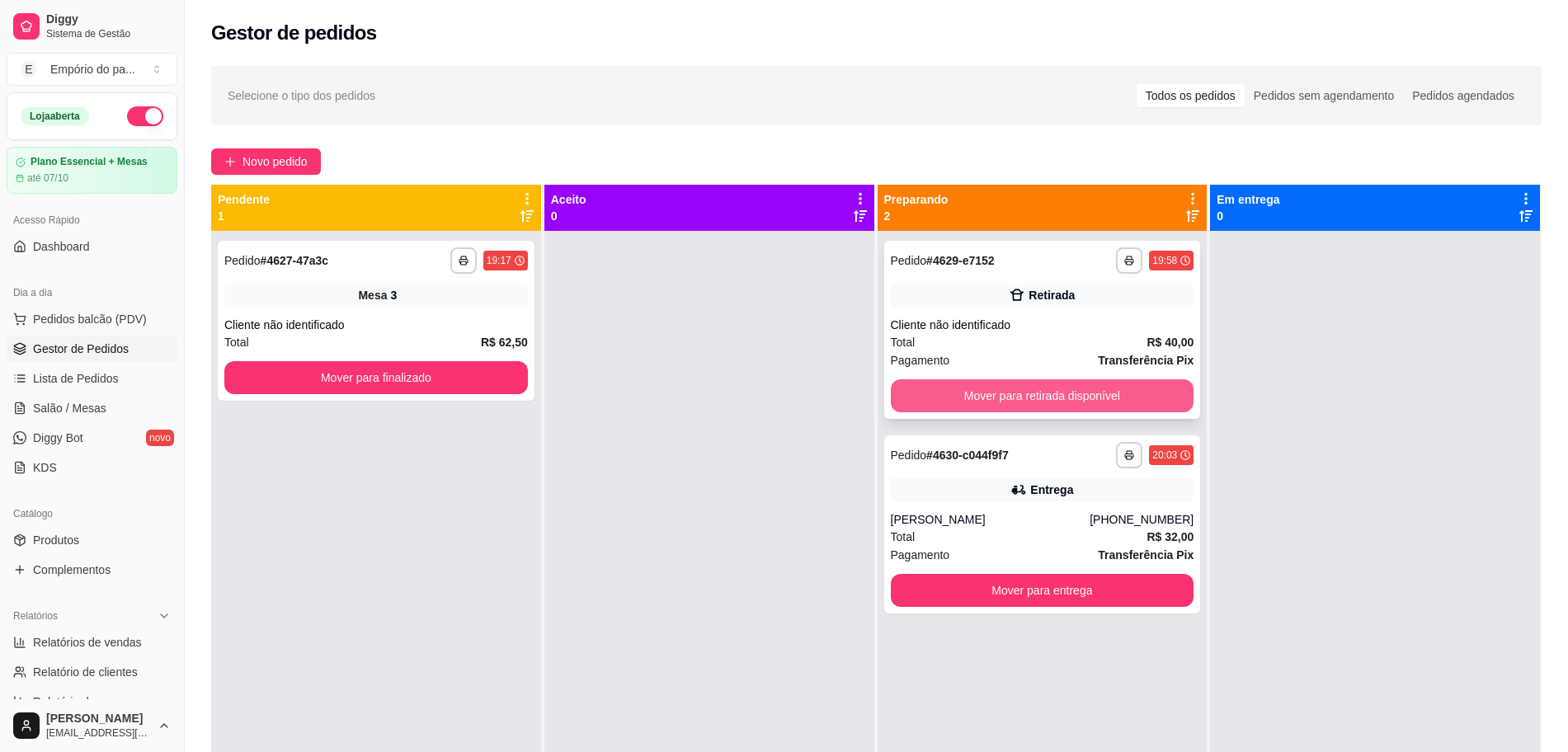
click at [971, 396] on button "Mover para retirada disponível" at bounding box center [1042, 396] width 303 height 33
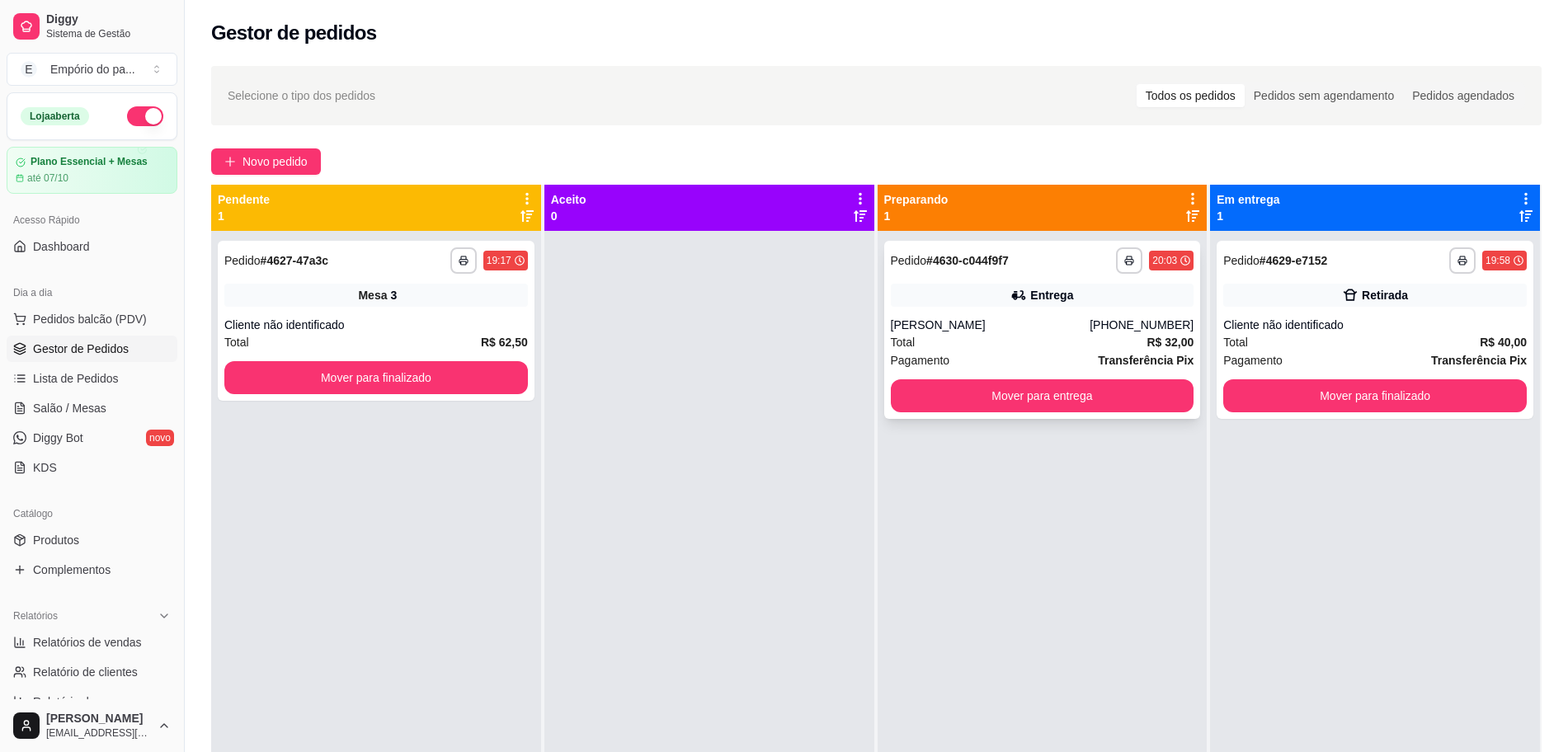
click at [1020, 342] on div "Total R$ 32,00" at bounding box center [1042, 341] width 303 height 18
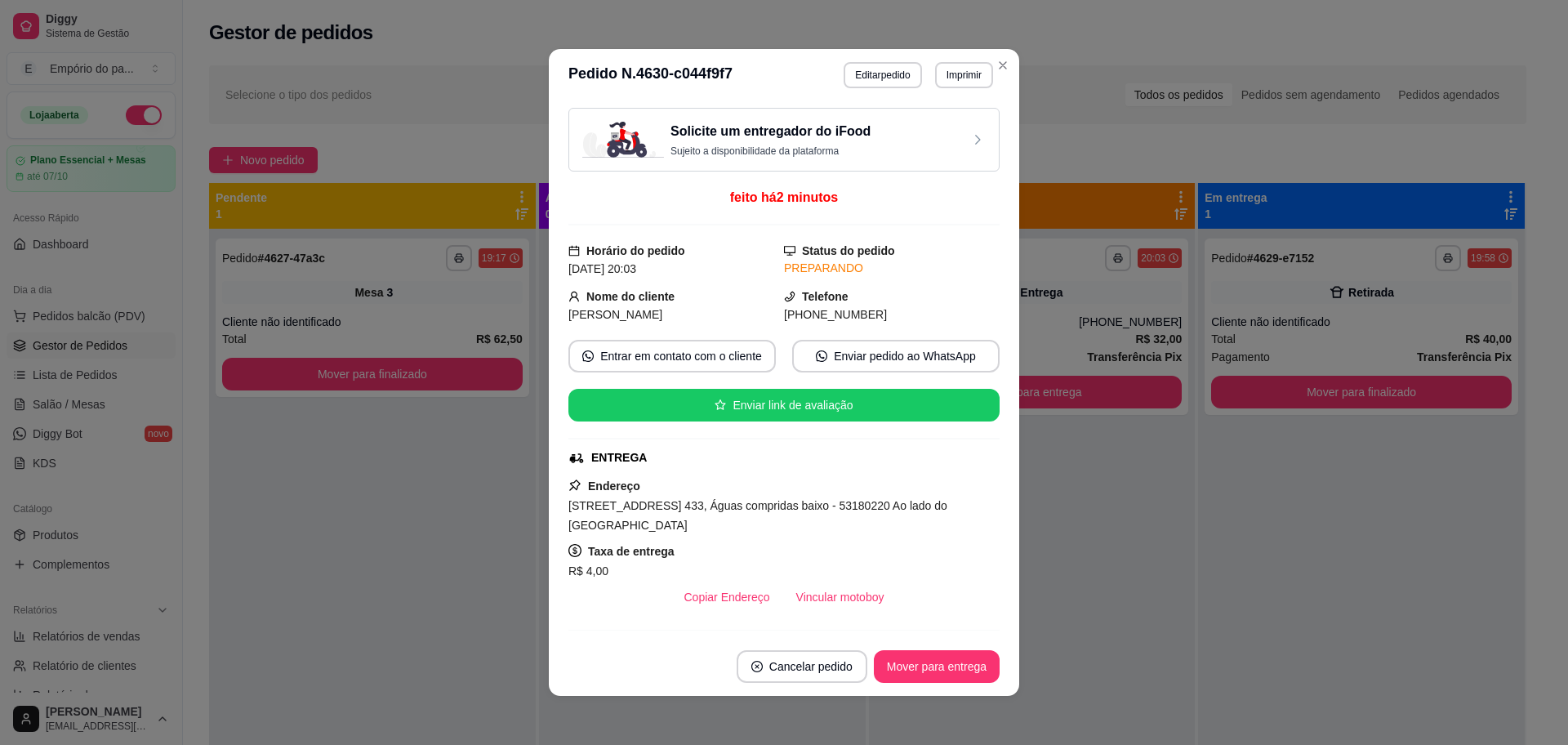
scroll to position [230, 0]
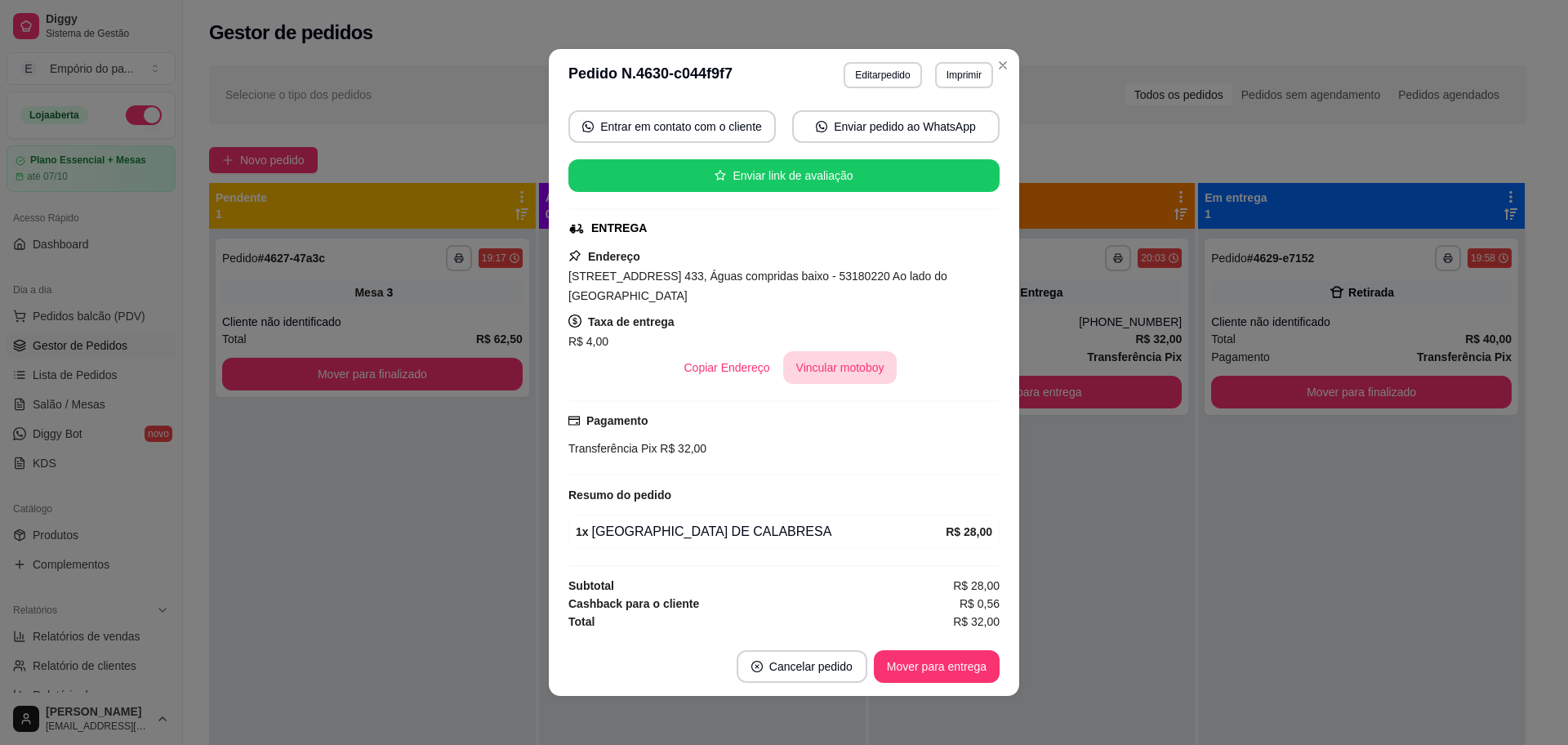
click at [838, 366] on button "Vincular motoboy" at bounding box center [841, 368] width 114 height 32
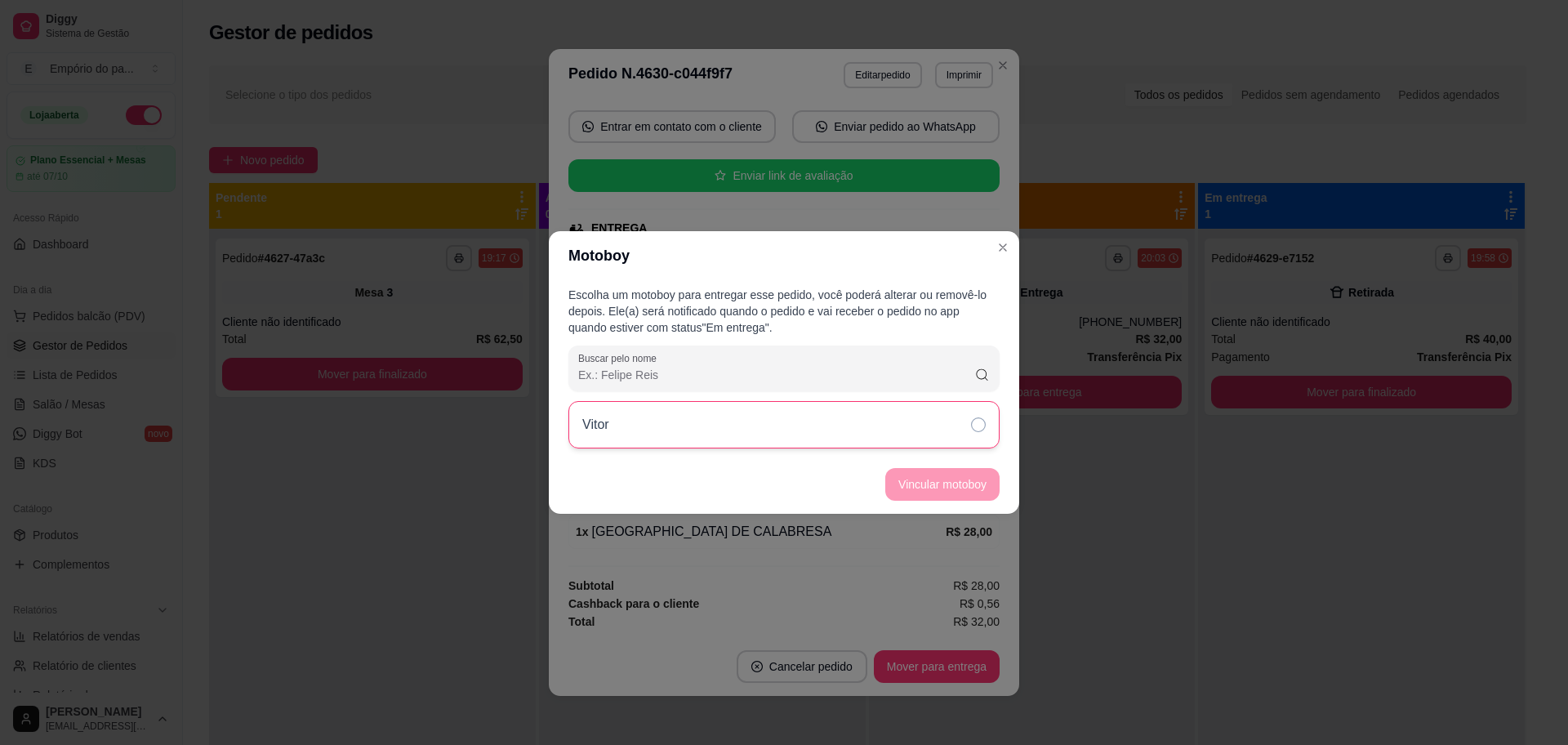
click at [956, 421] on div "Vitor" at bounding box center [784, 425] width 431 height 48
click at [961, 484] on button "Vincular motoboy" at bounding box center [942, 485] width 114 height 32
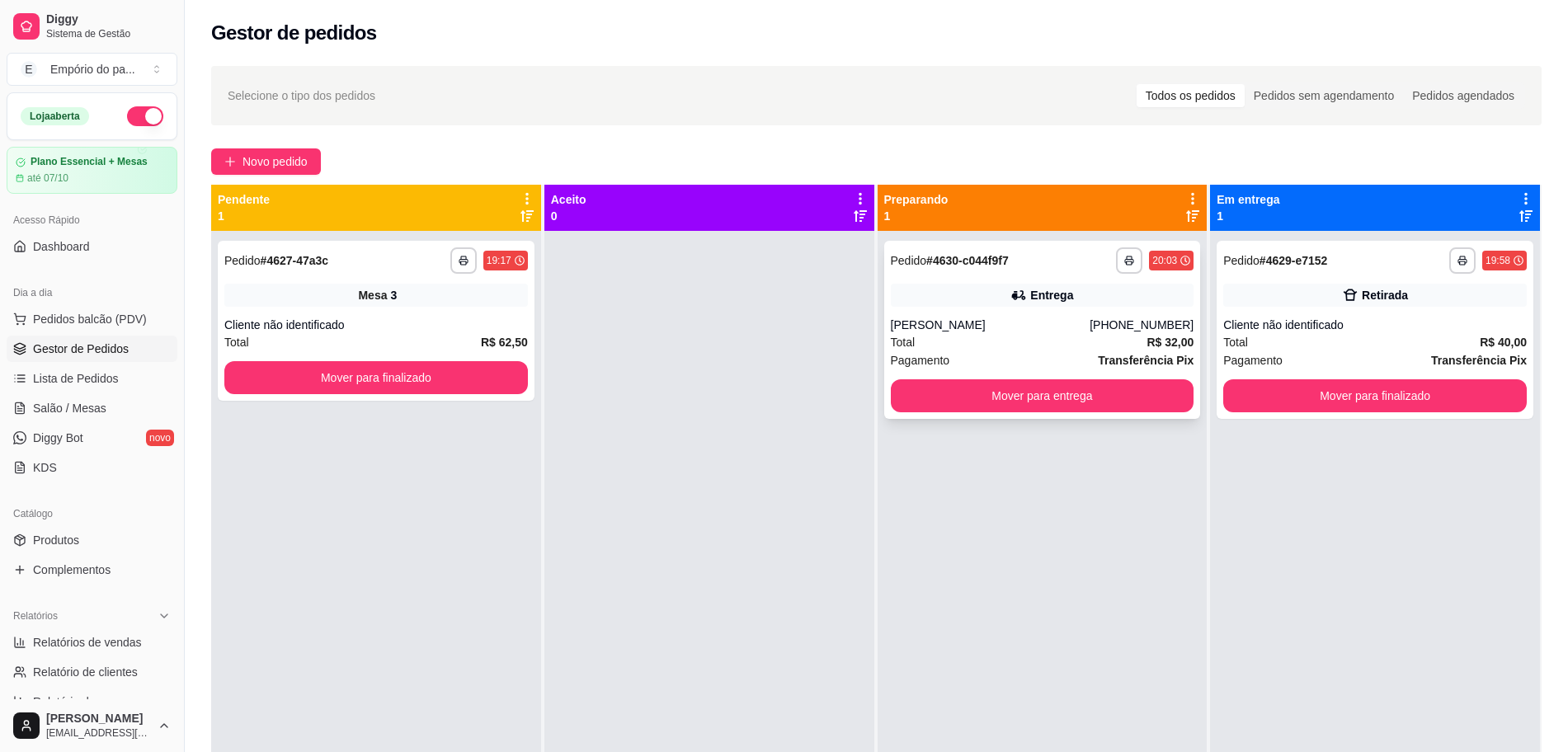
click at [1041, 333] on div "[PERSON_NAME]" at bounding box center [991, 324] width 199 height 16
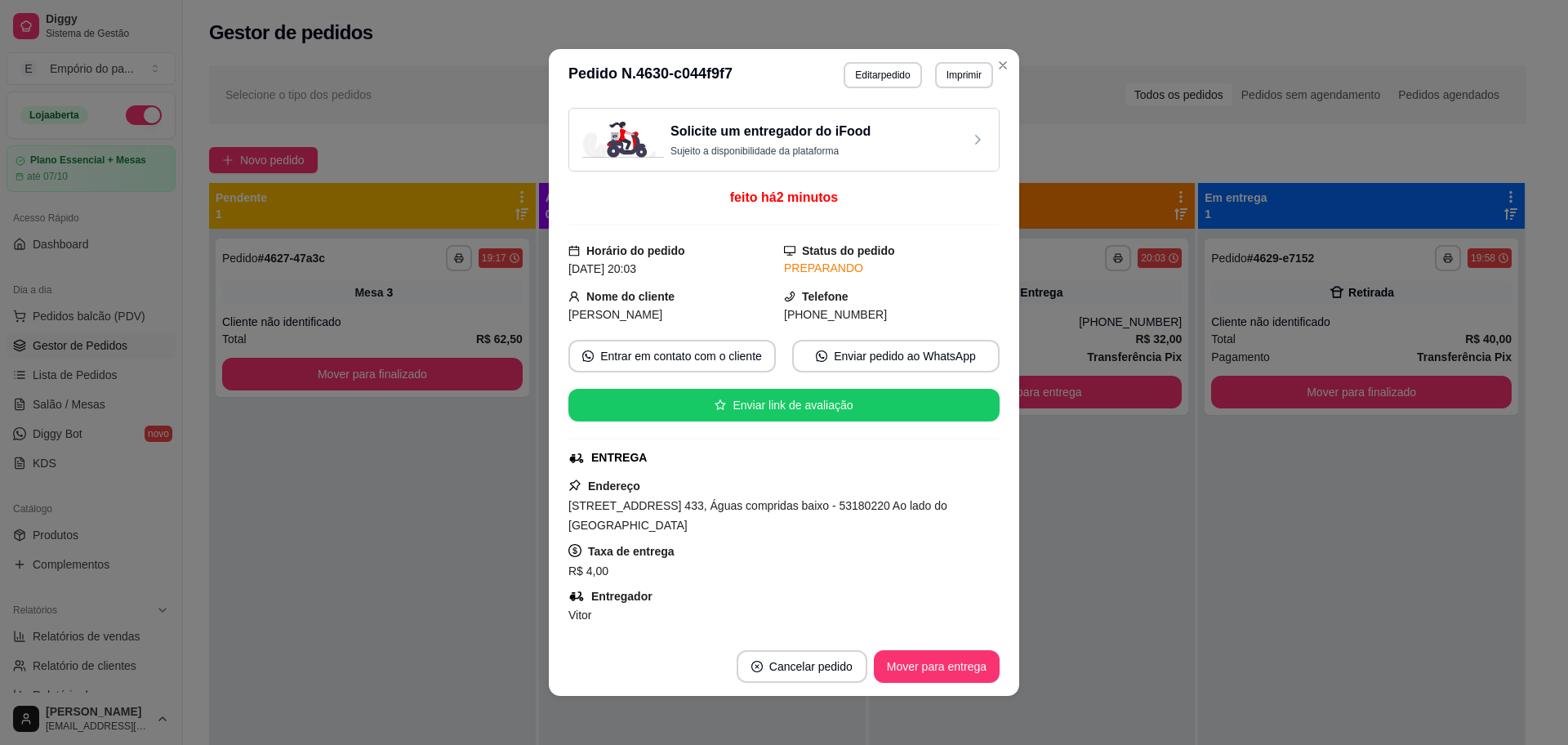
scroll to position [274, 0]
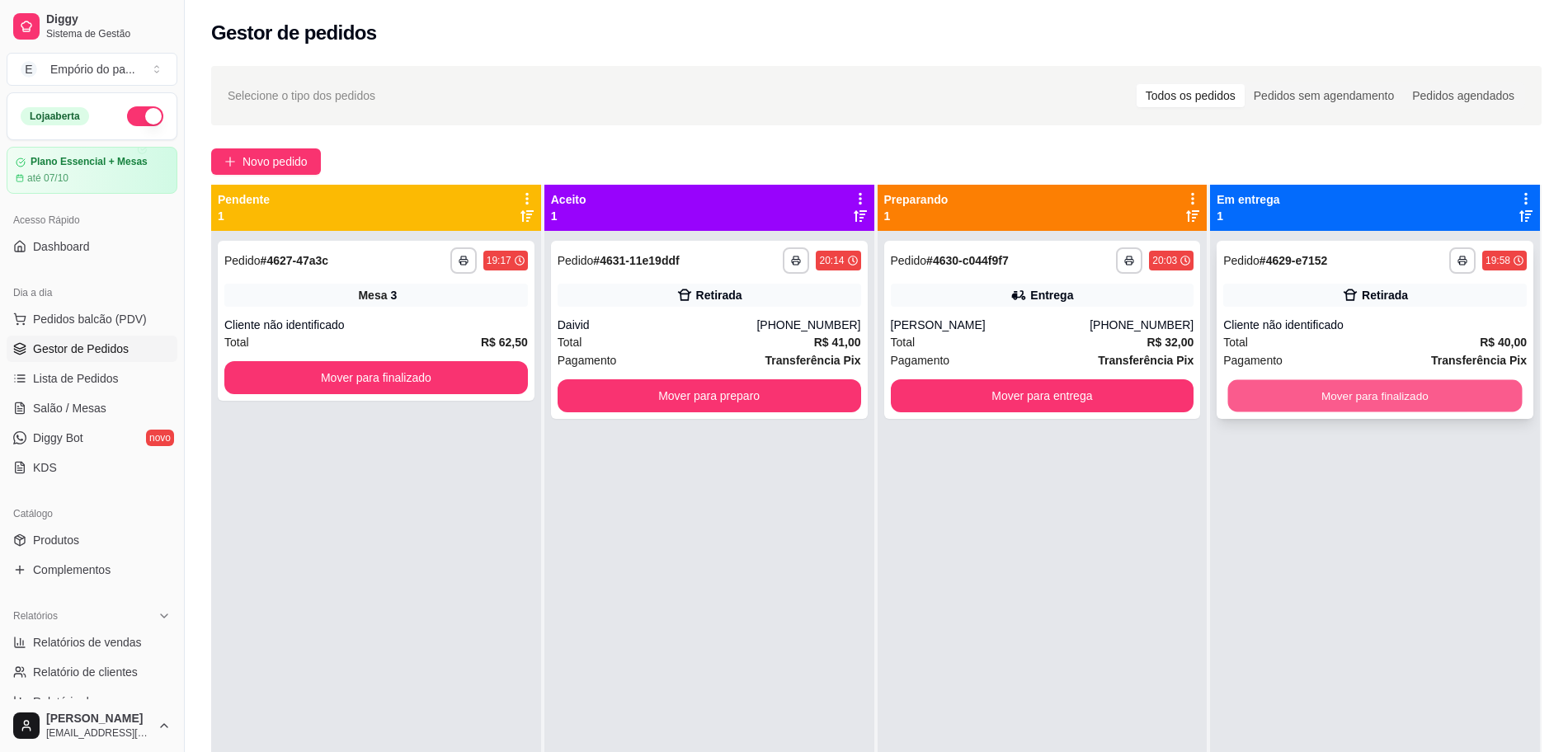
click at [1305, 397] on button "Mover para finalizado" at bounding box center [1375, 396] width 294 height 33
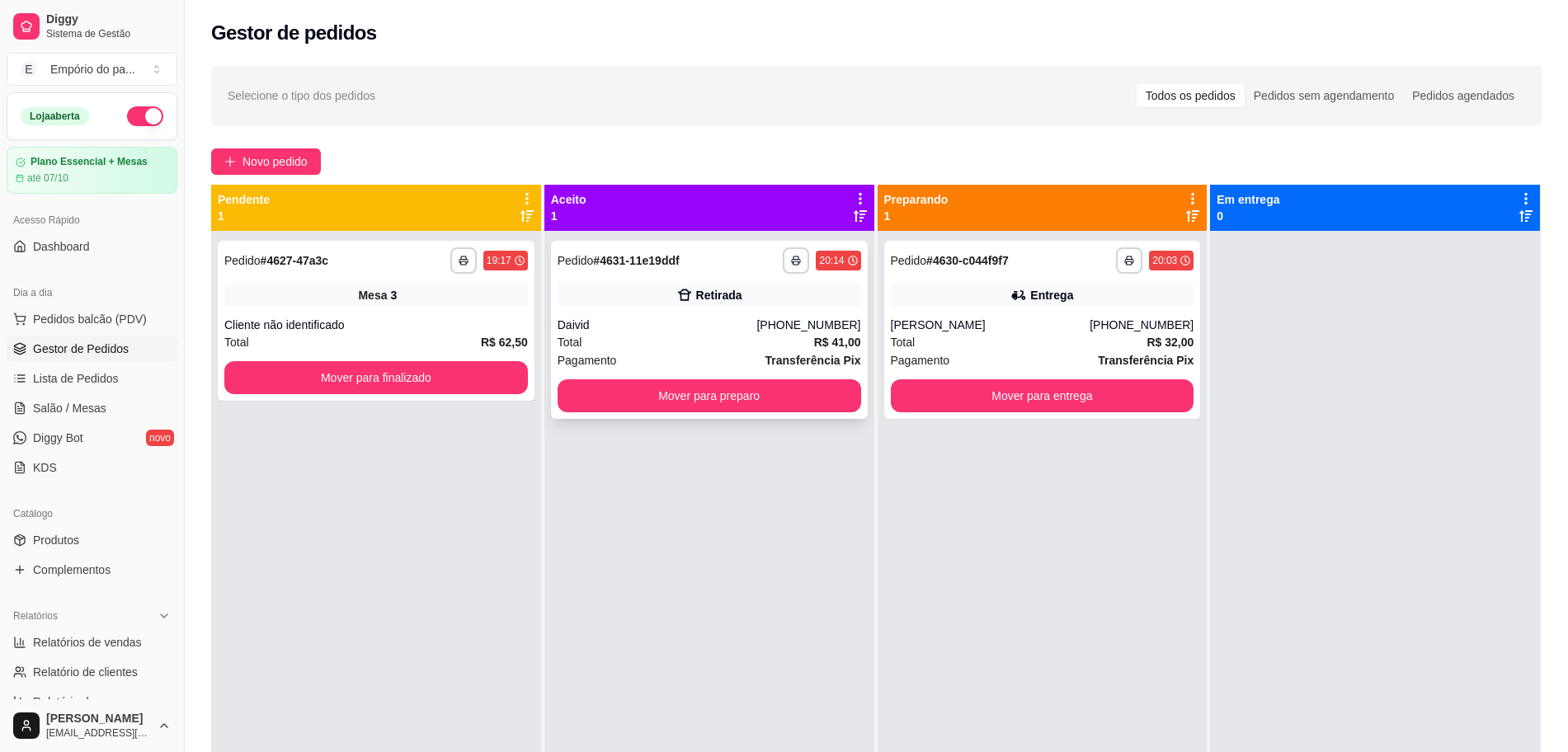
click at [814, 341] on strong "R$ 41,00" at bounding box center [837, 342] width 47 height 13
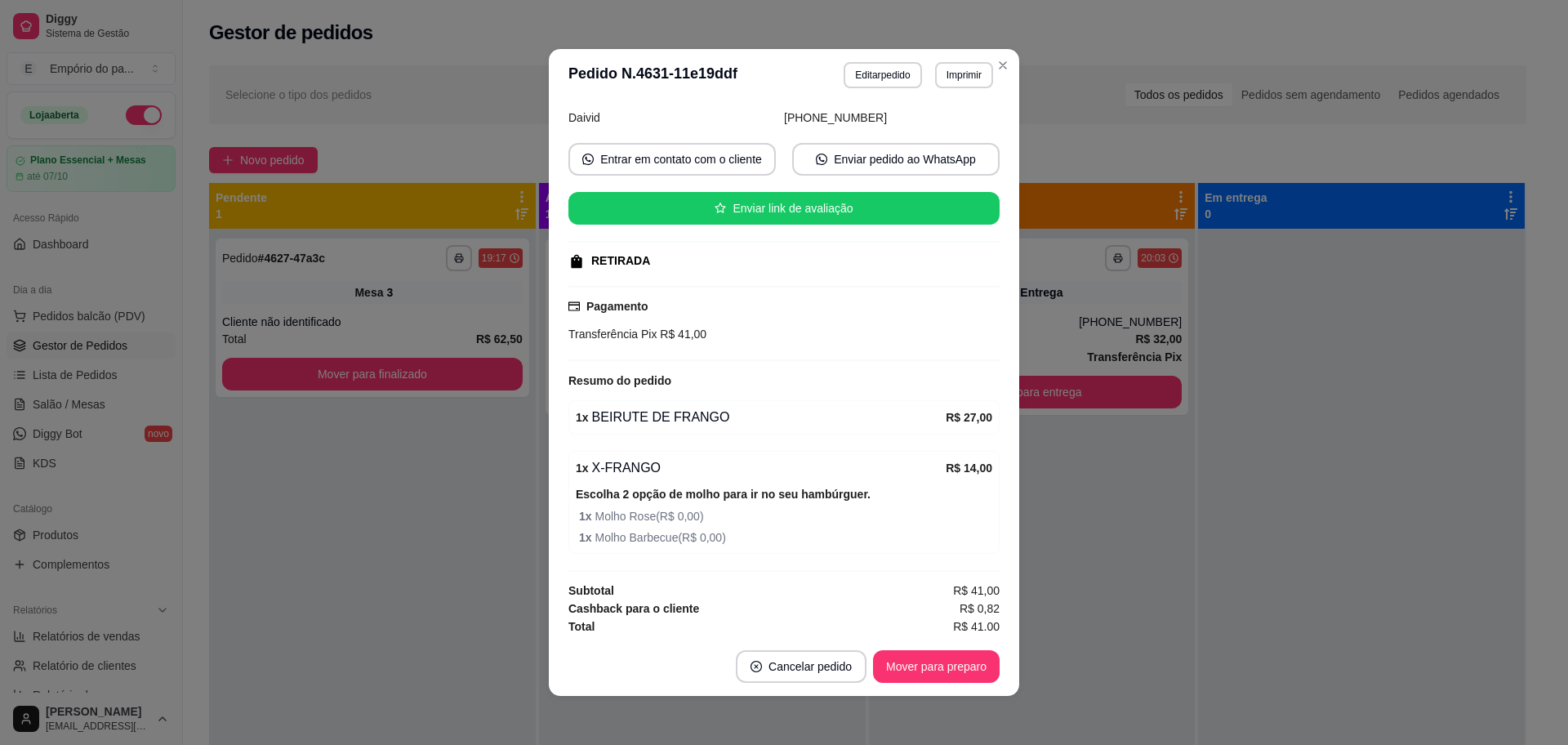
scroll to position [122, 0]
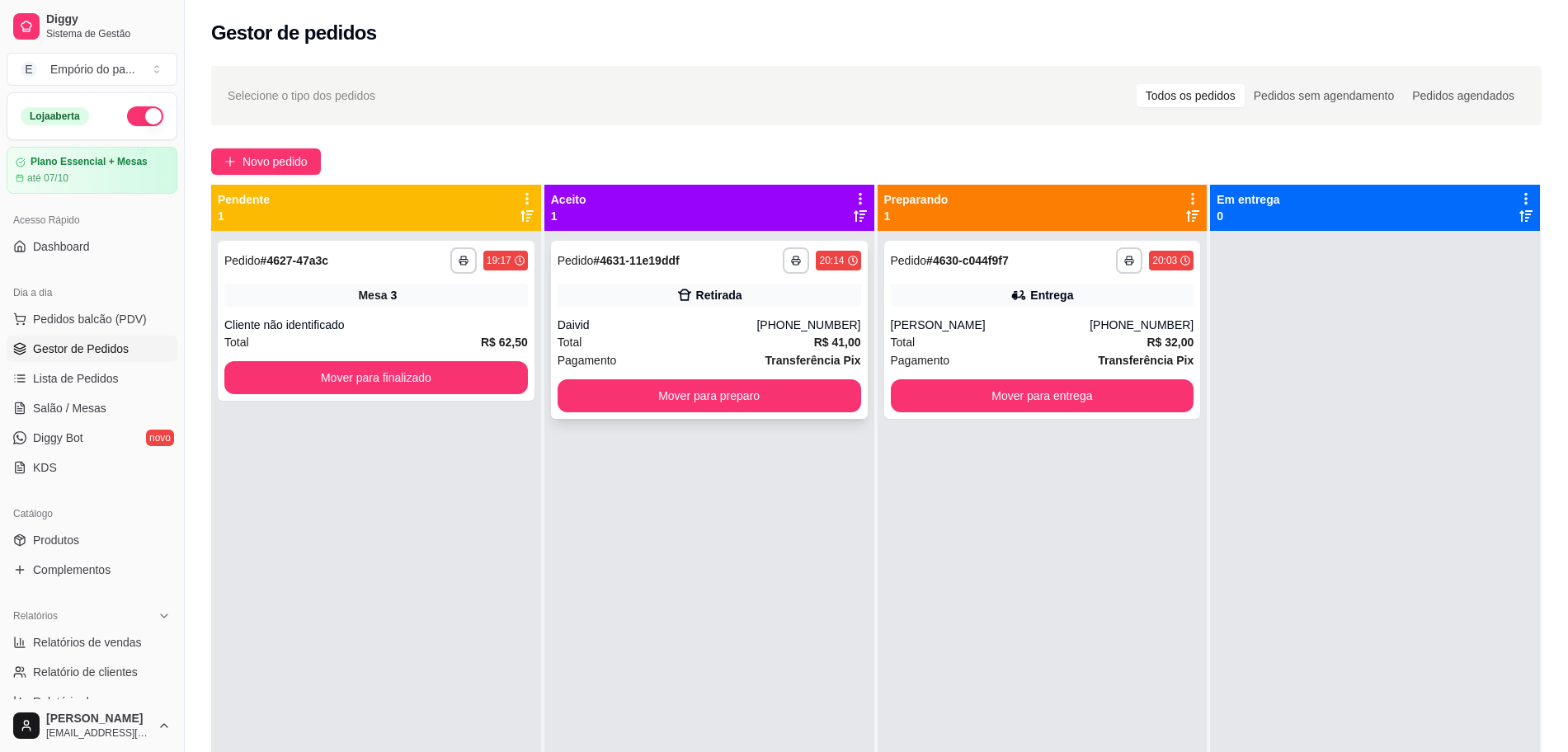
click at [660, 341] on div "Total R$ 41,00" at bounding box center [709, 341] width 303 height 18
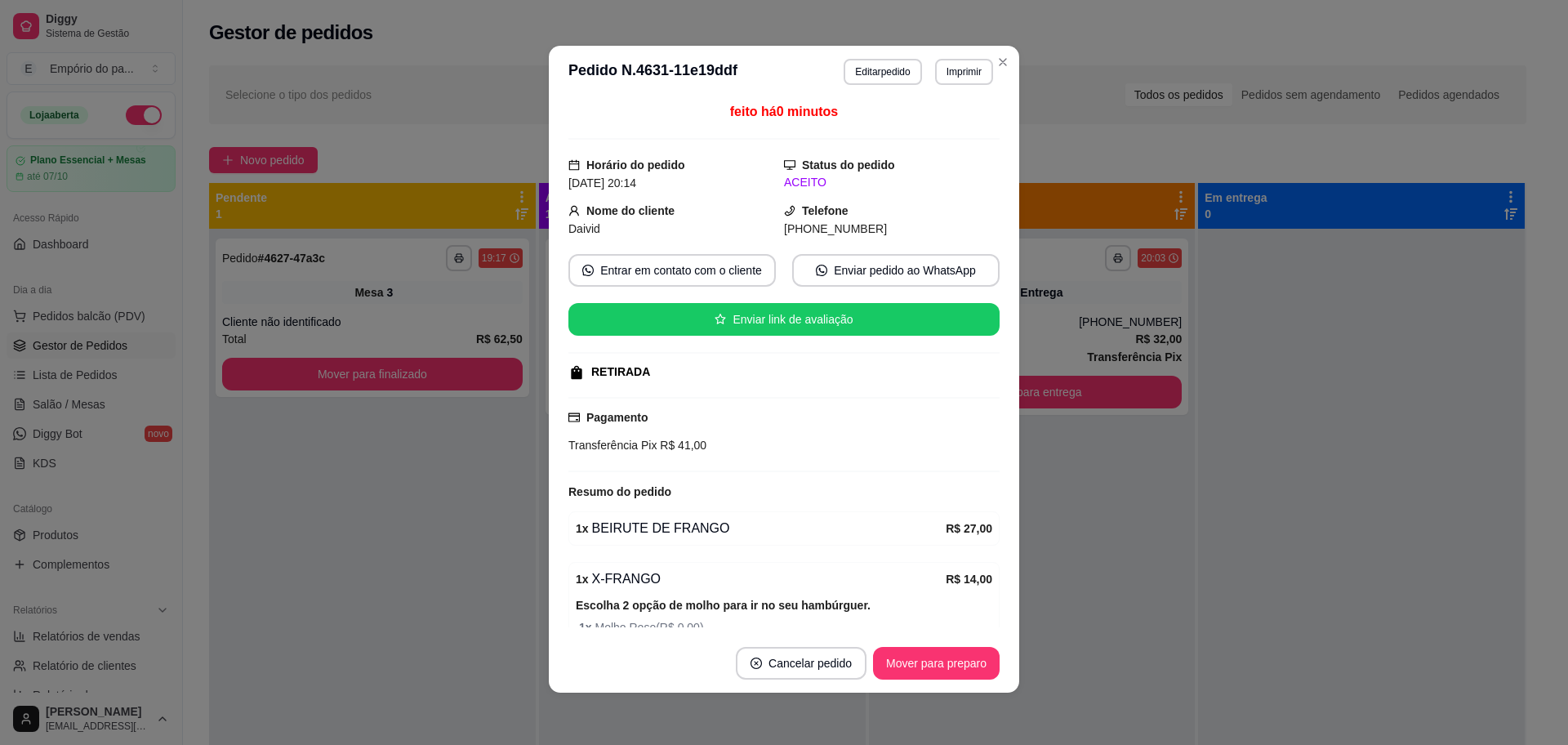
scroll to position [0, 0]
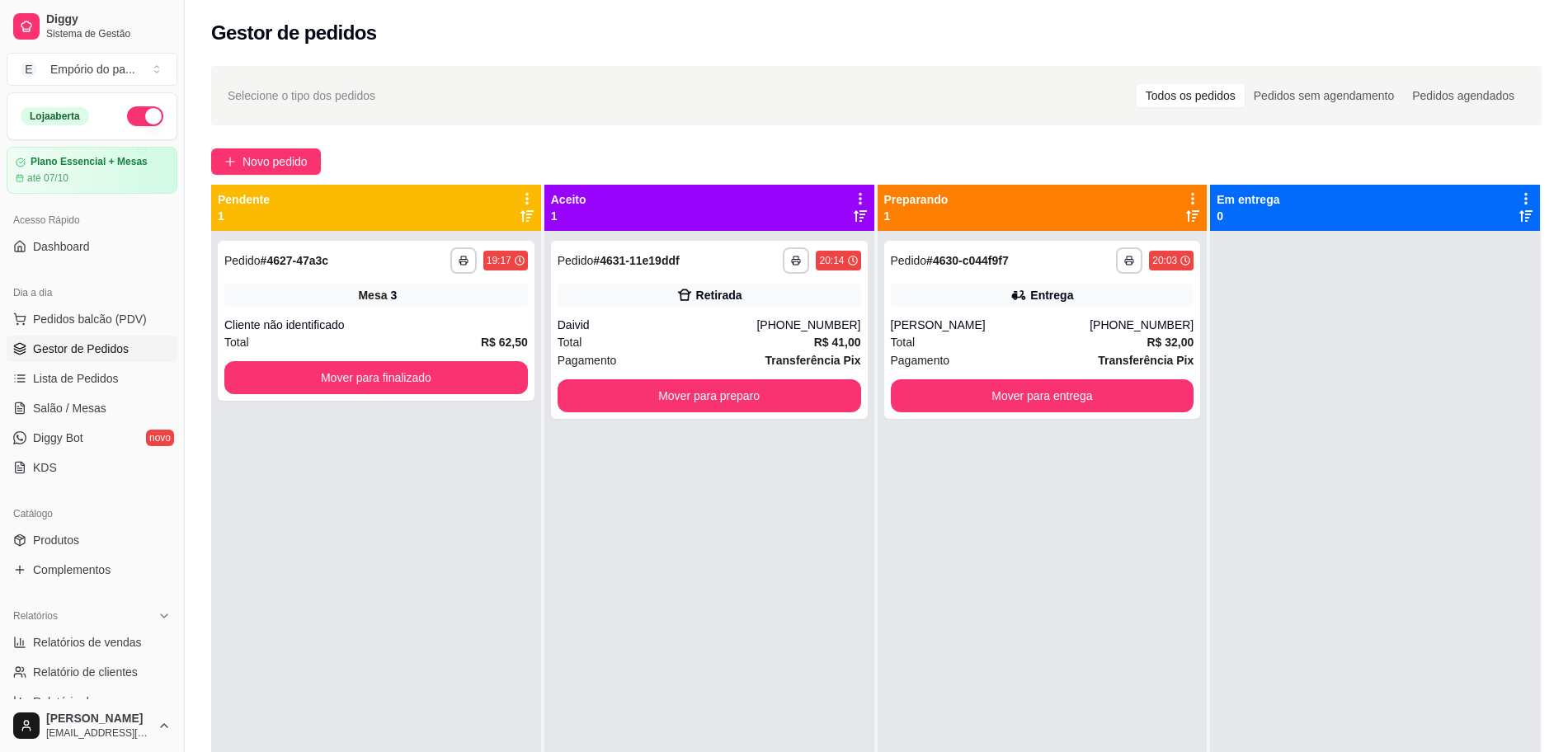
click at [957, 504] on div "**********" at bounding box center [1042, 607] width 330 height 752
click at [942, 504] on div "**********" at bounding box center [1042, 607] width 330 height 752
click at [119, 409] on link "Salão / Mesas" at bounding box center [92, 409] width 171 height 27
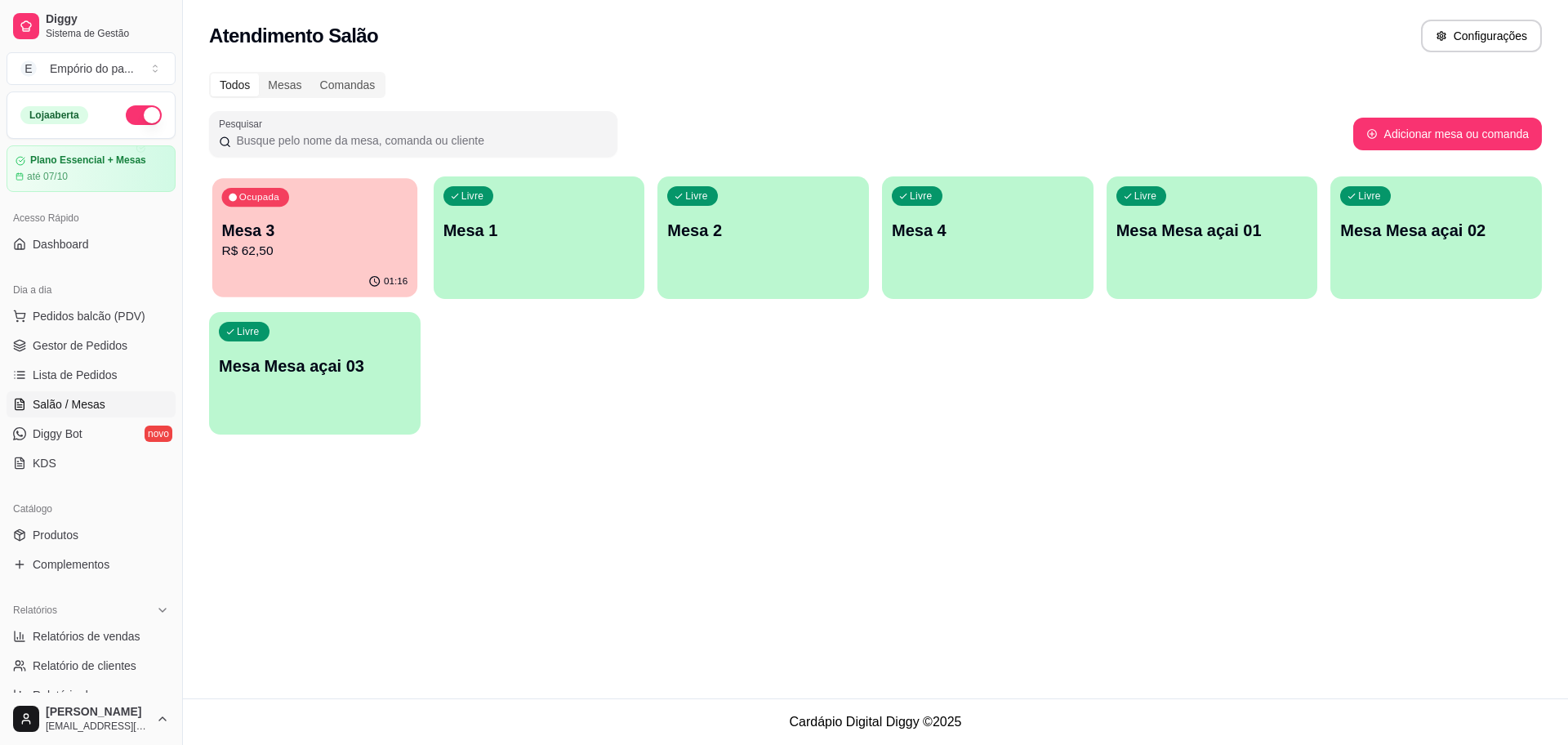
click at [263, 274] on div "01:16" at bounding box center [315, 281] width 205 height 31
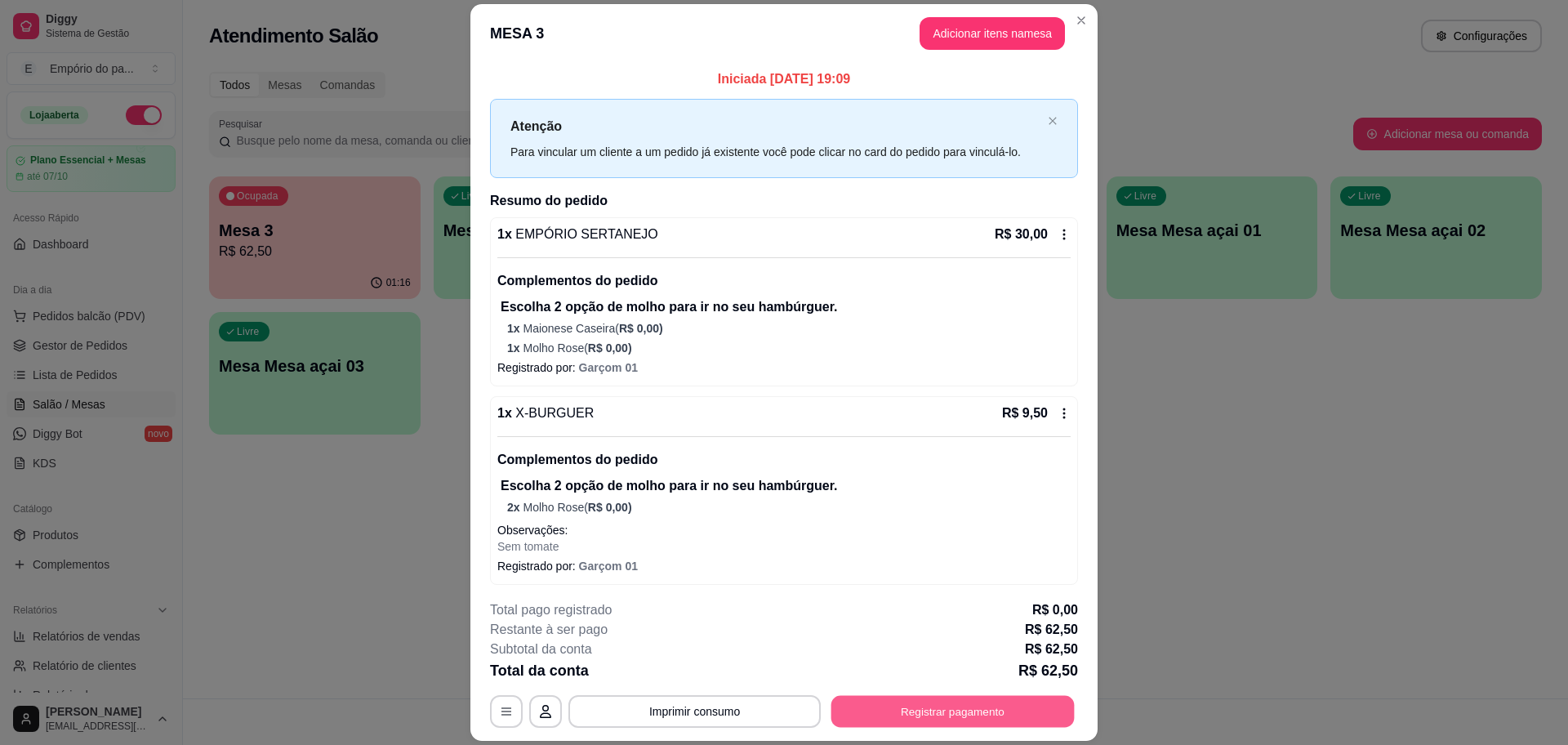
click at [905, 716] on button "Registrar pagamento" at bounding box center [953, 713] width 243 height 32
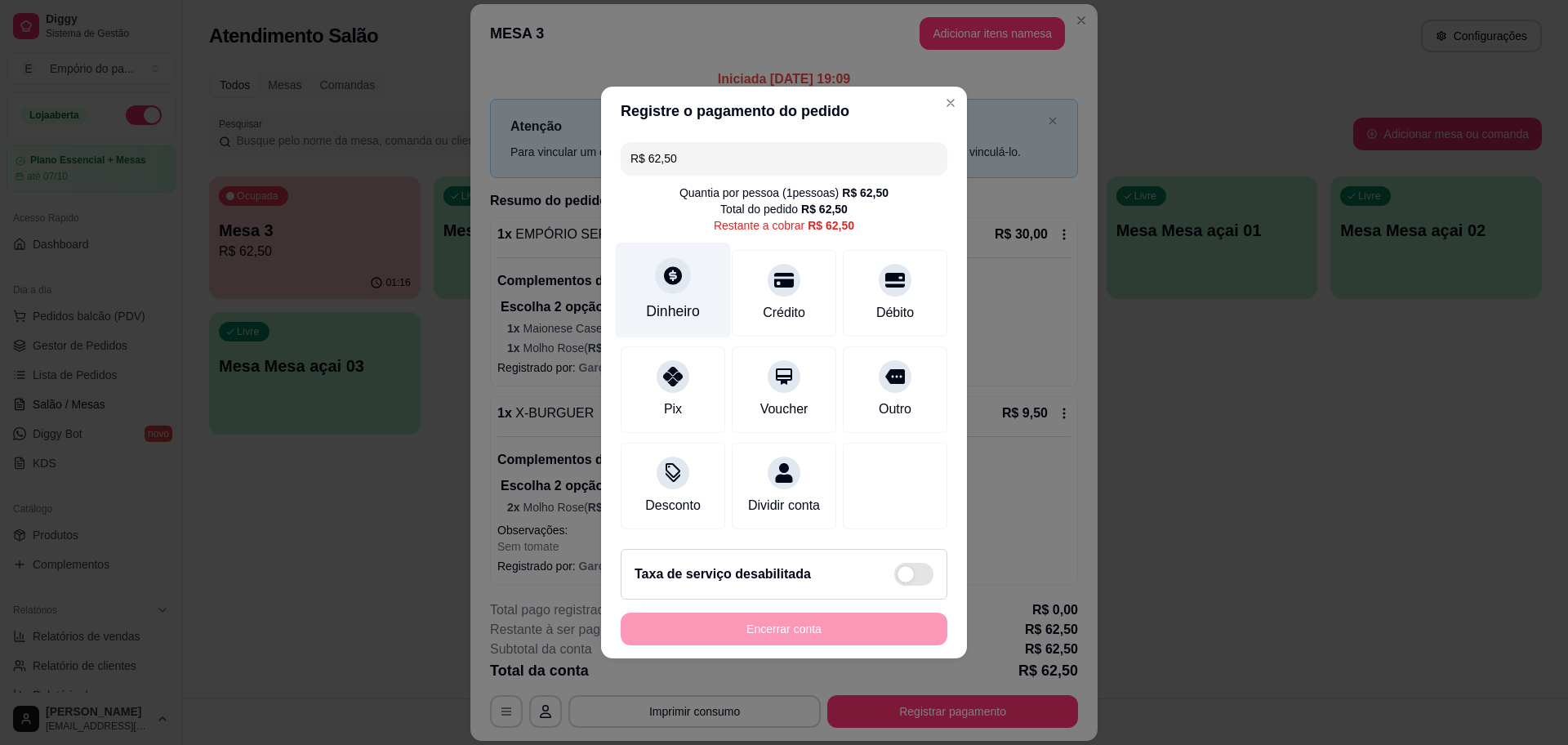
click at [675, 290] on div "Dinheiro" at bounding box center [672, 290] width 115 height 96
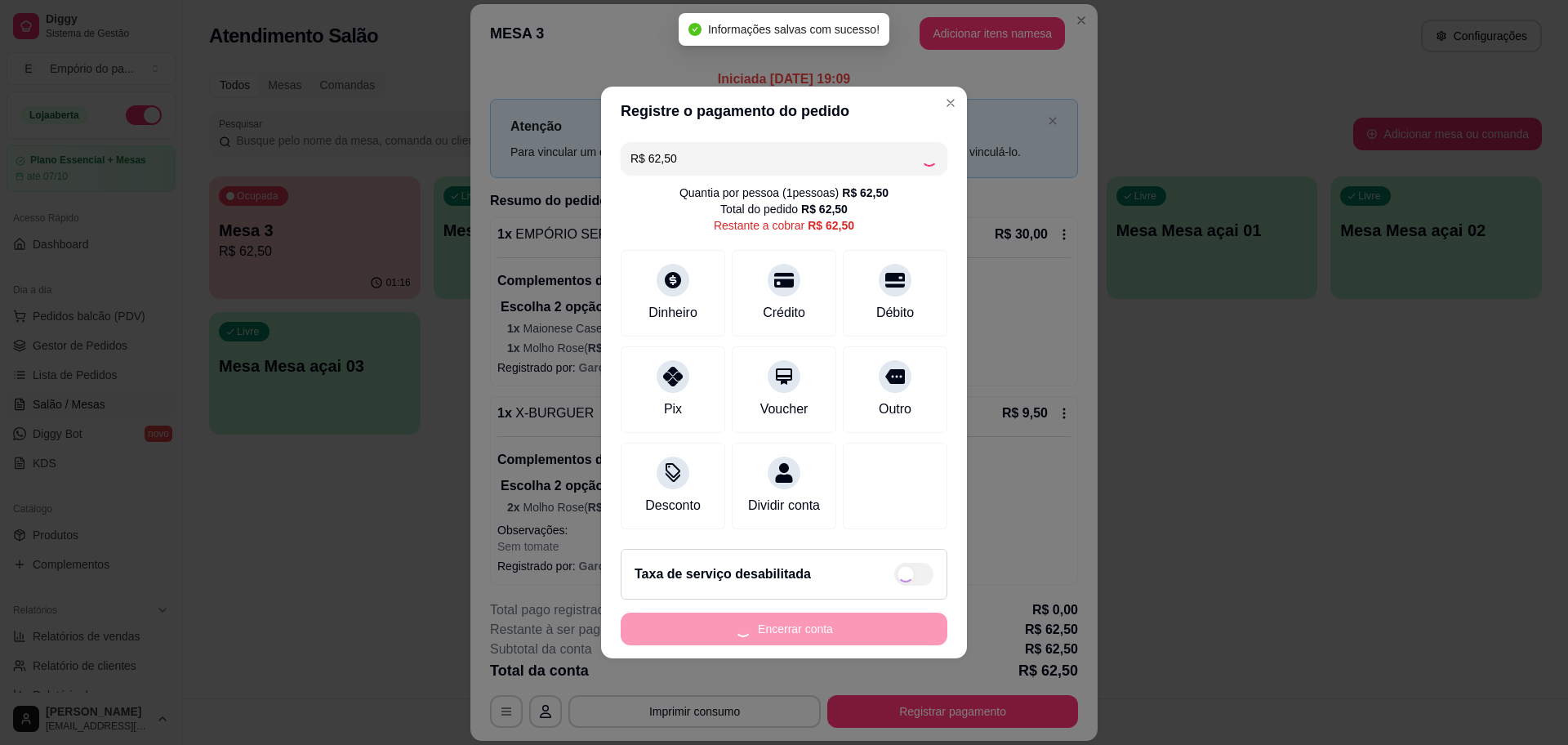
type input "R$ 0,00"
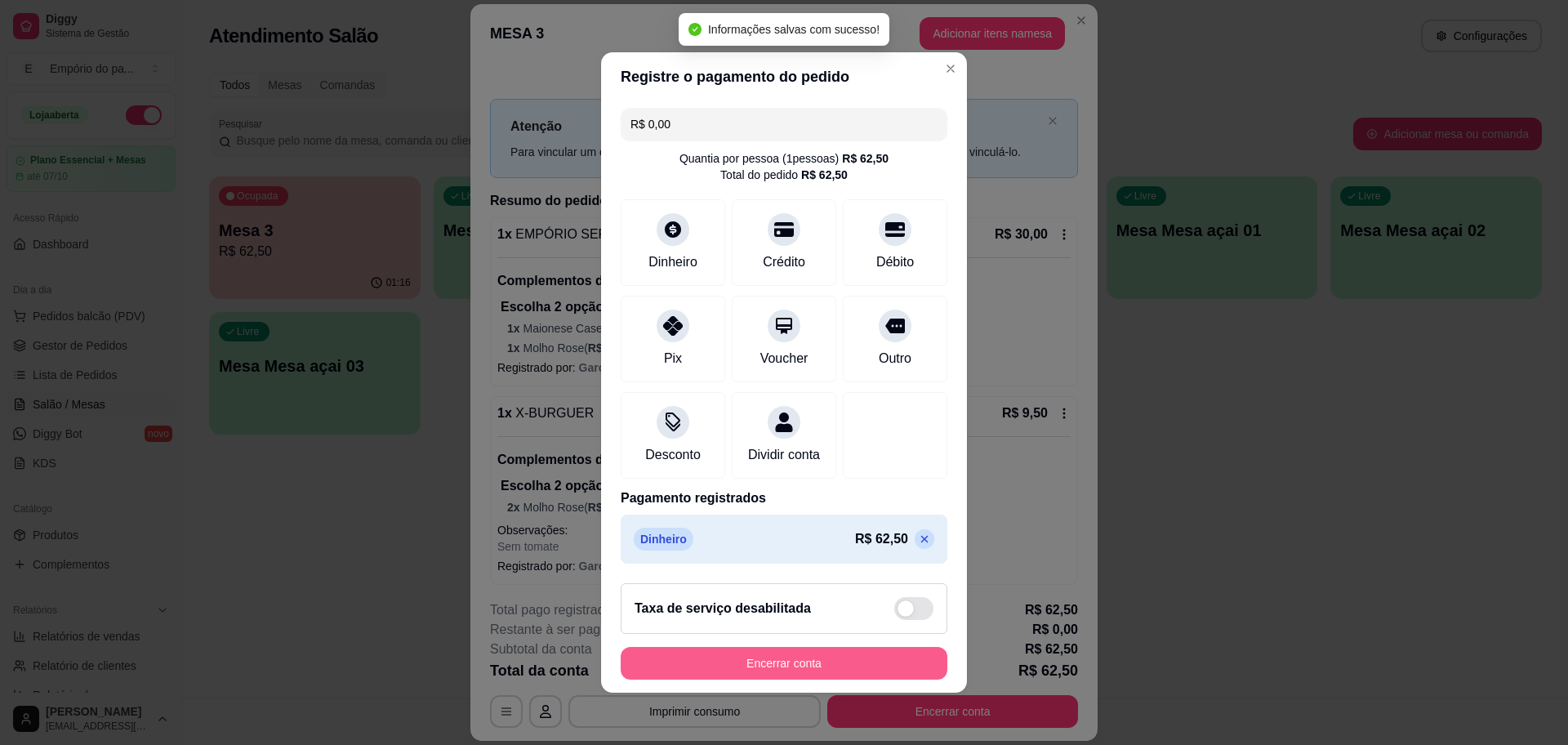
click at [823, 676] on button "Encerrar conta" at bounding box center [784, 663] width 327 height 32
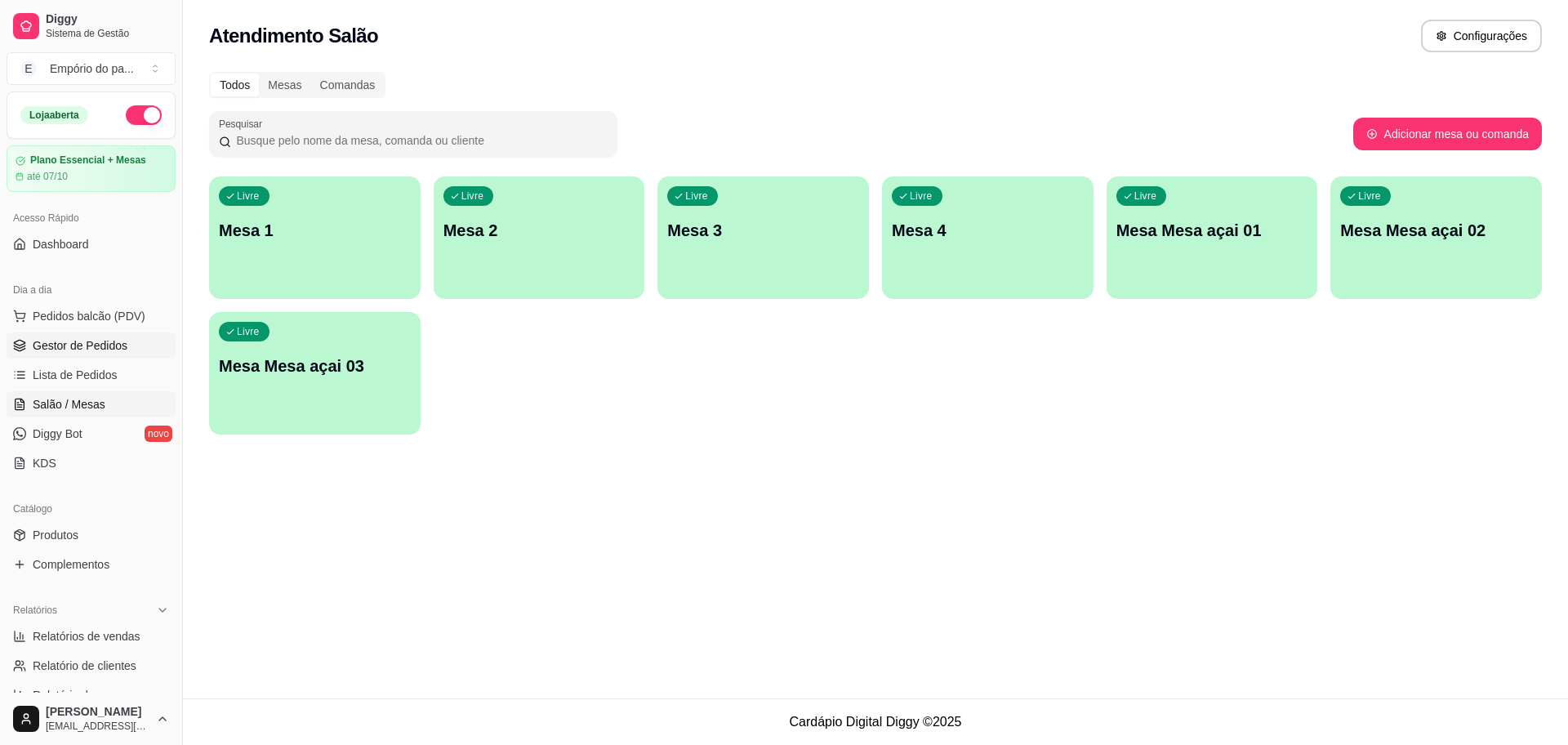
click at [114, 341] on span "Gestor de Pedidos" at bounding box center [80, 345] width 95 height 16
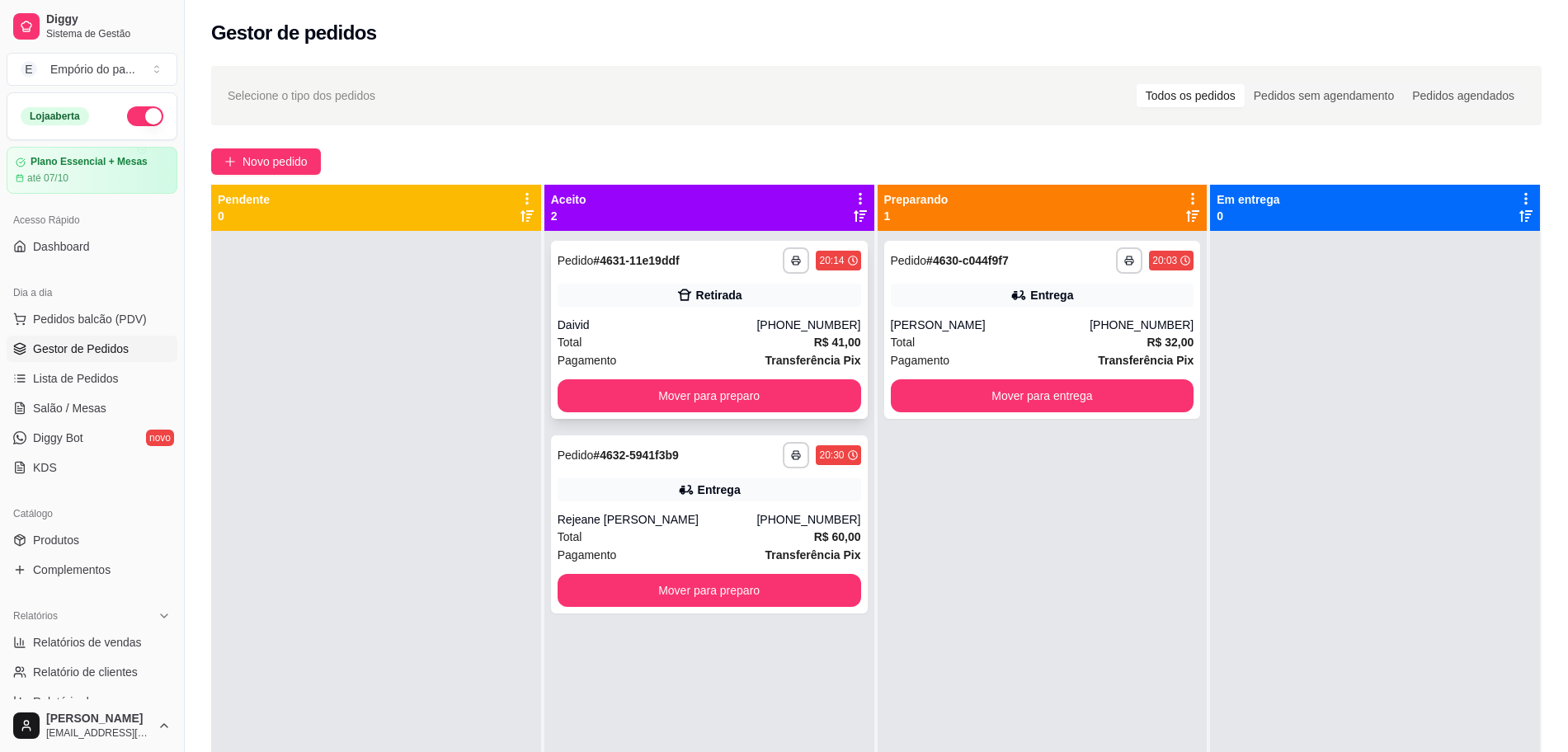
click at [699, 332] on div "Daivid" at bounding box center [657, 324] width 199 height 16
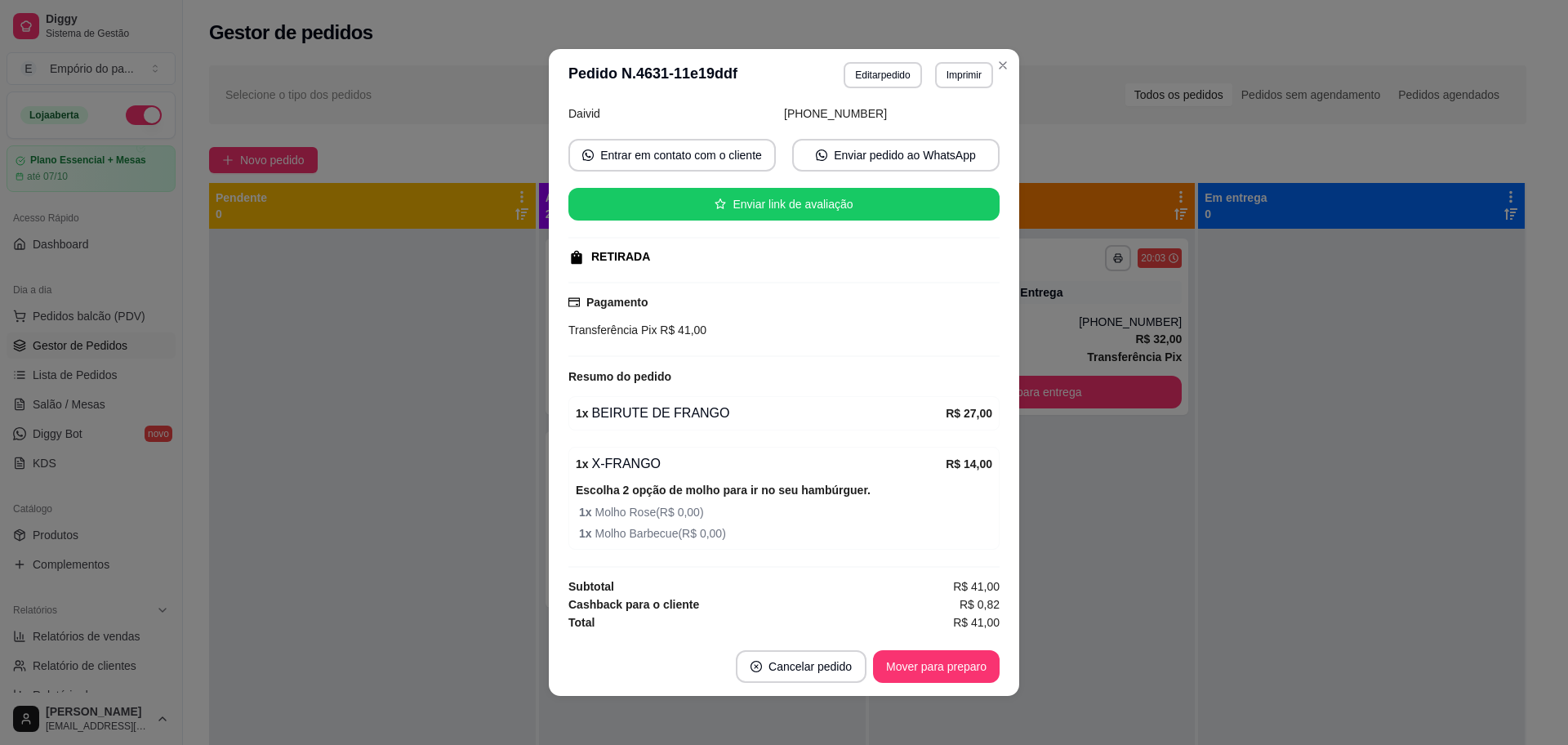
scroll to position [122, 0]
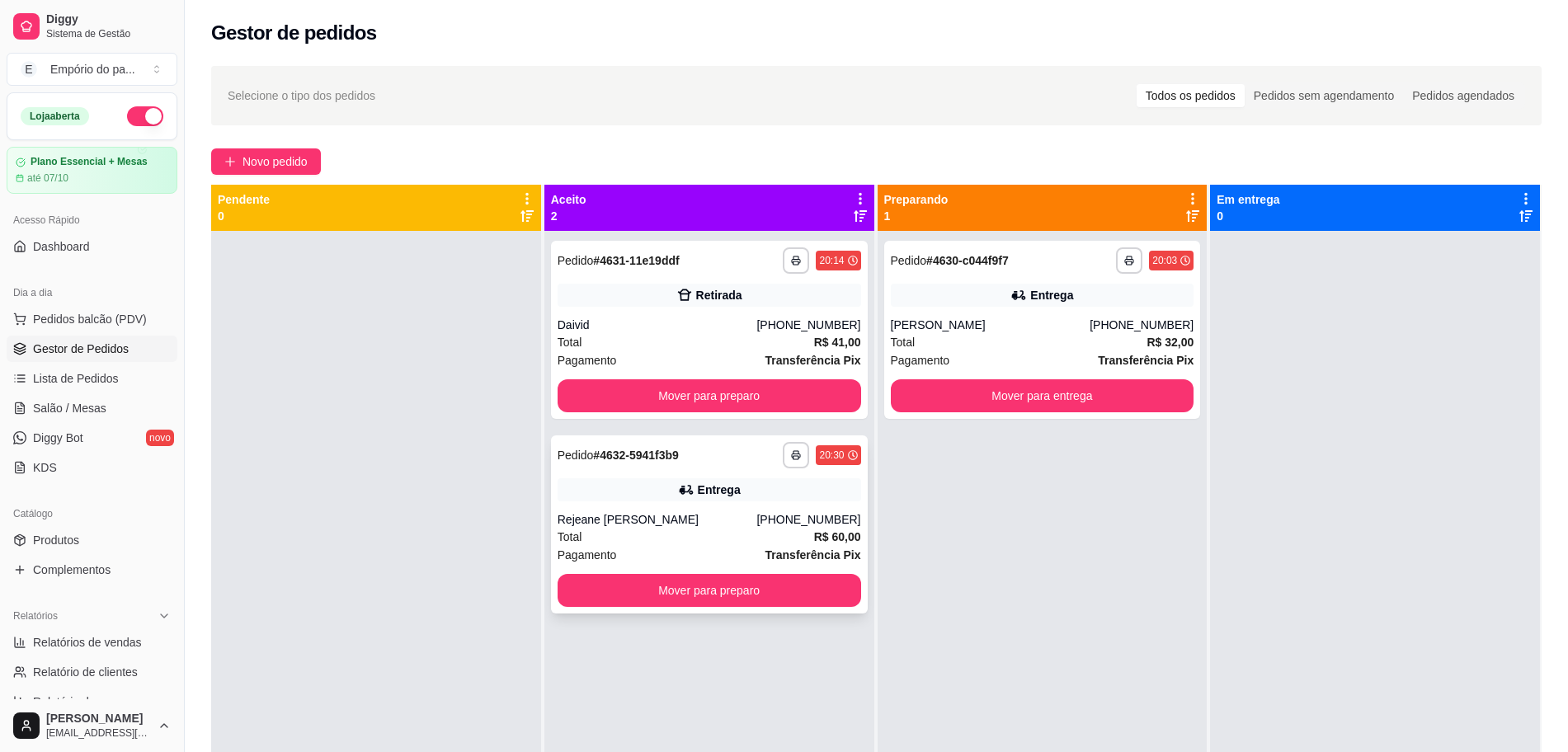
click at [615, 518] on div "Rejeane [PERSON_NAME]" at bounding box center [657, 519] width 199 height 16
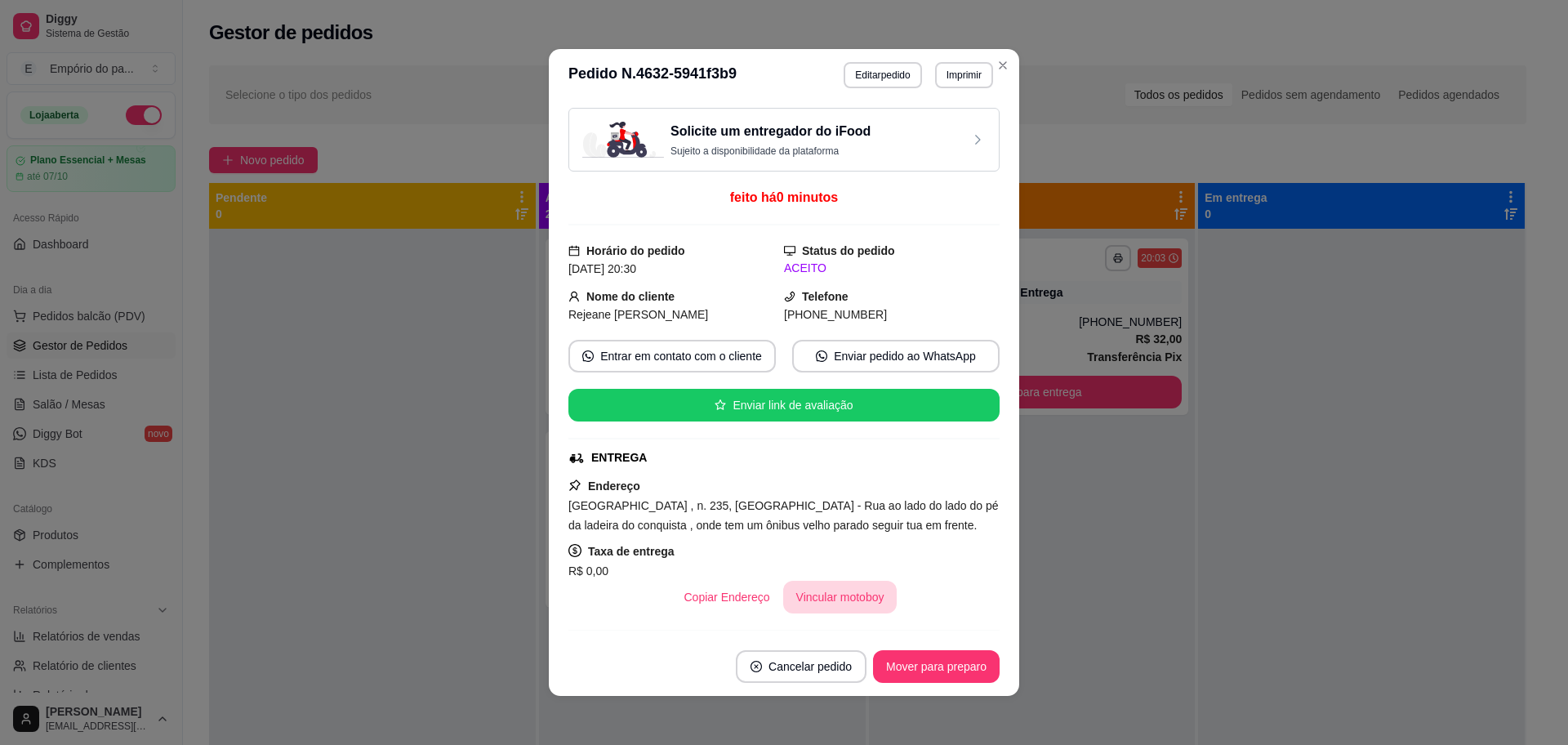
scroll to position [204, 0]
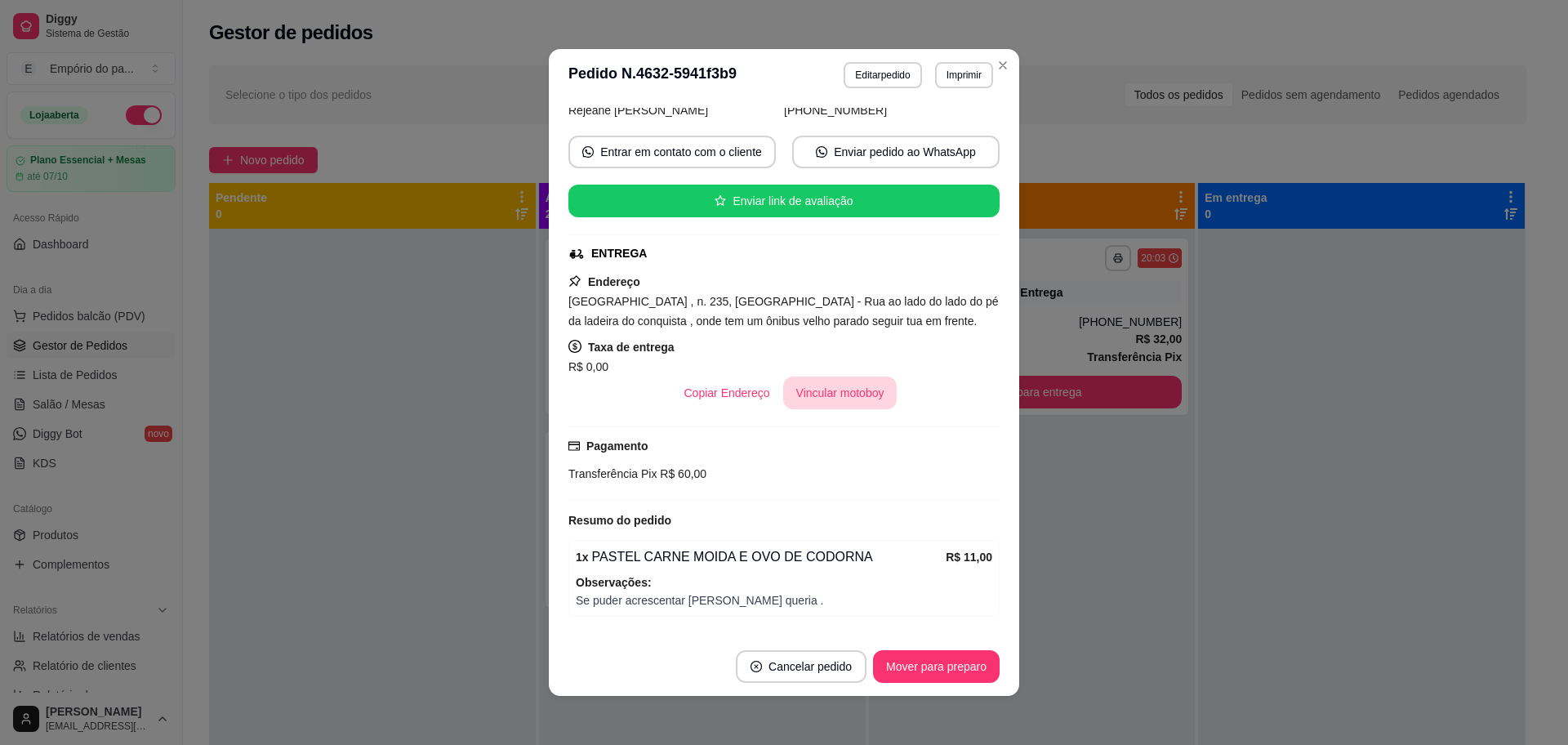
click at [788, 386] on button "Vincular motoboy" at bounding box center [841, 392] width 114 height 32
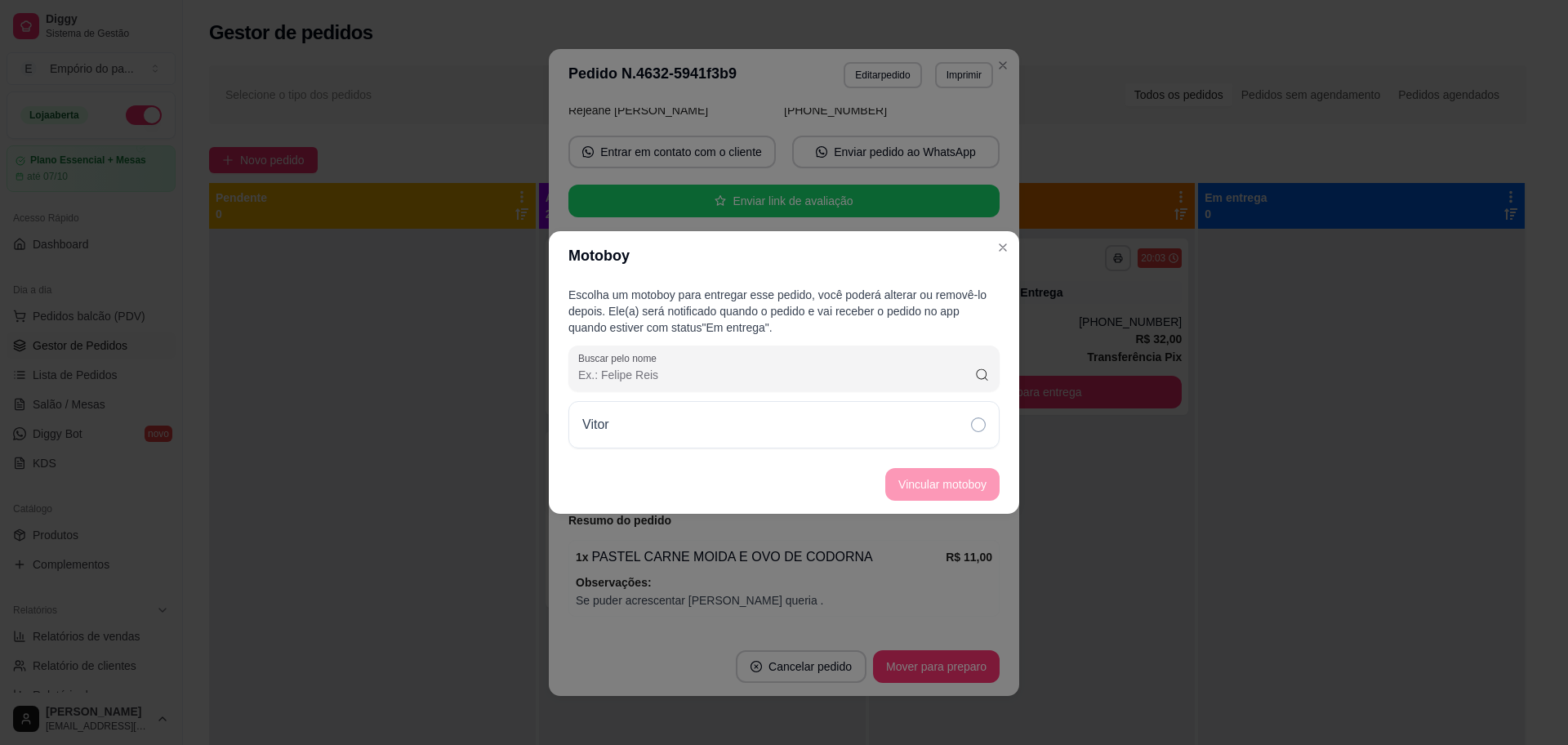
click at [877, 427] on div "Vitor" at bounding box center [784, 425] width 431 height 48
click at [916, 487] on button "Vincular motoboy" at bounding box center [942, 485] width 114 height 32
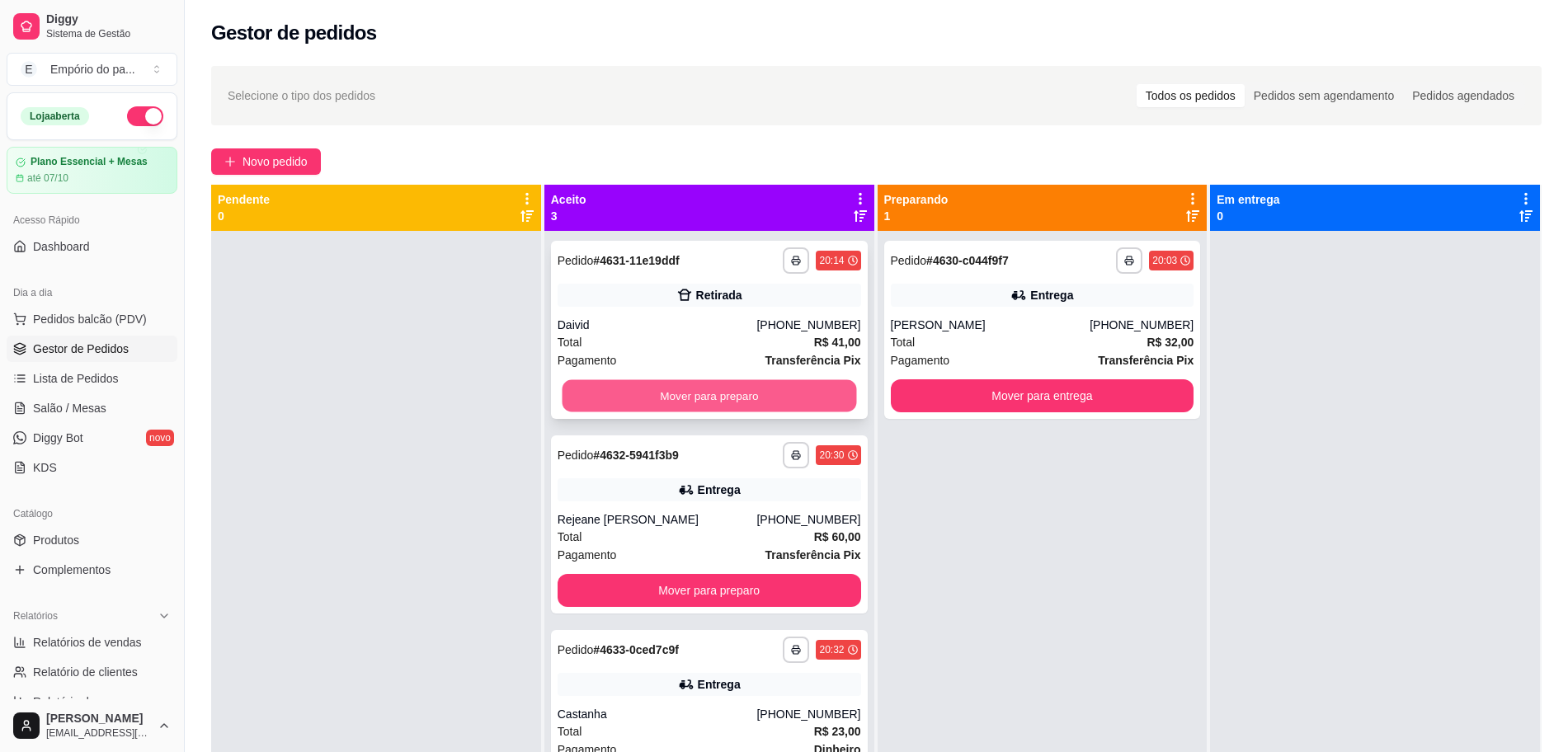
click at [731, 400] on button "Mover para preparo" at bounding box center [709, 396] width 294 height 33
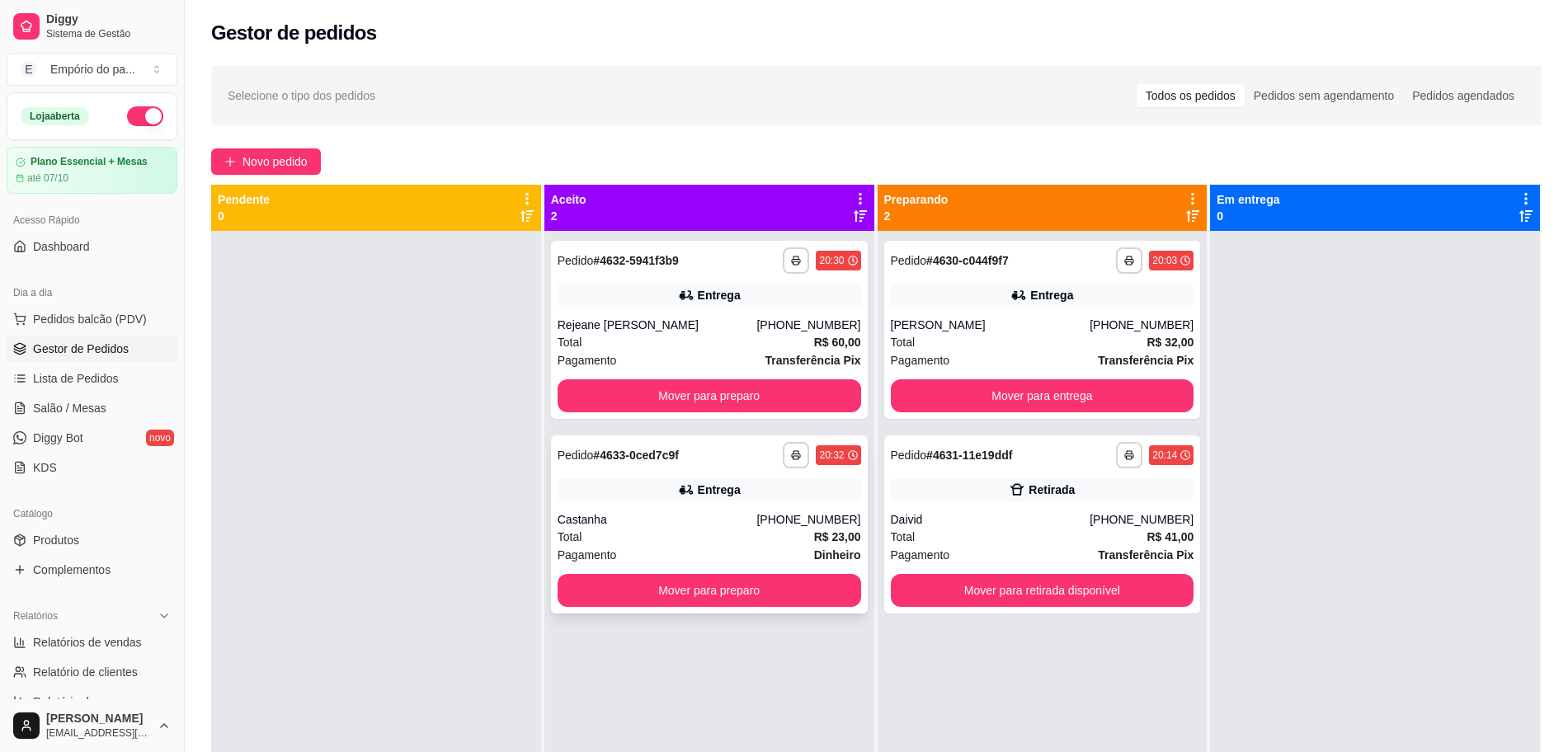
click at [668, 552] on div "Pagamento Dinheiro" at bounding box center [709, 554] width 303 height 18
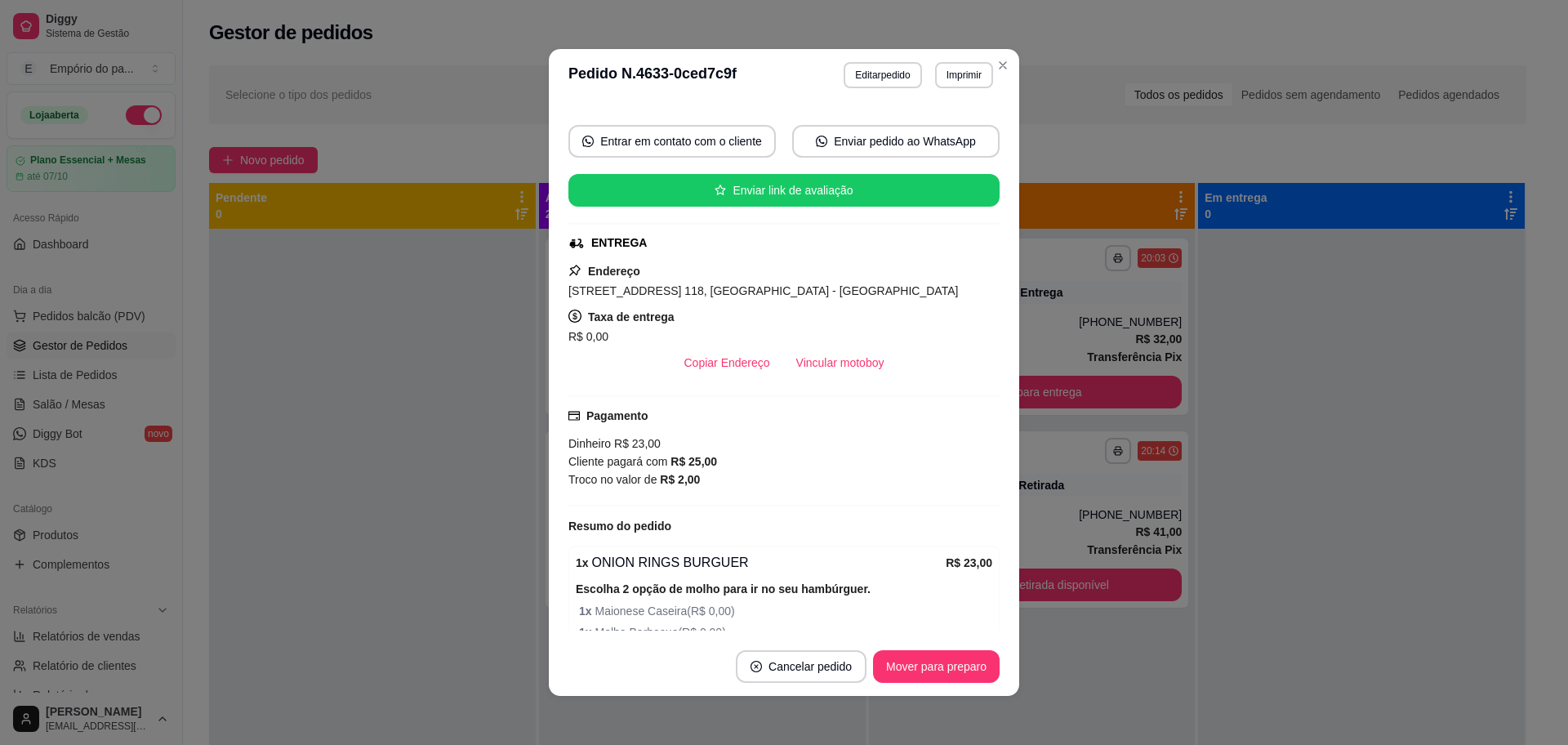
scroll to position [315, 0]
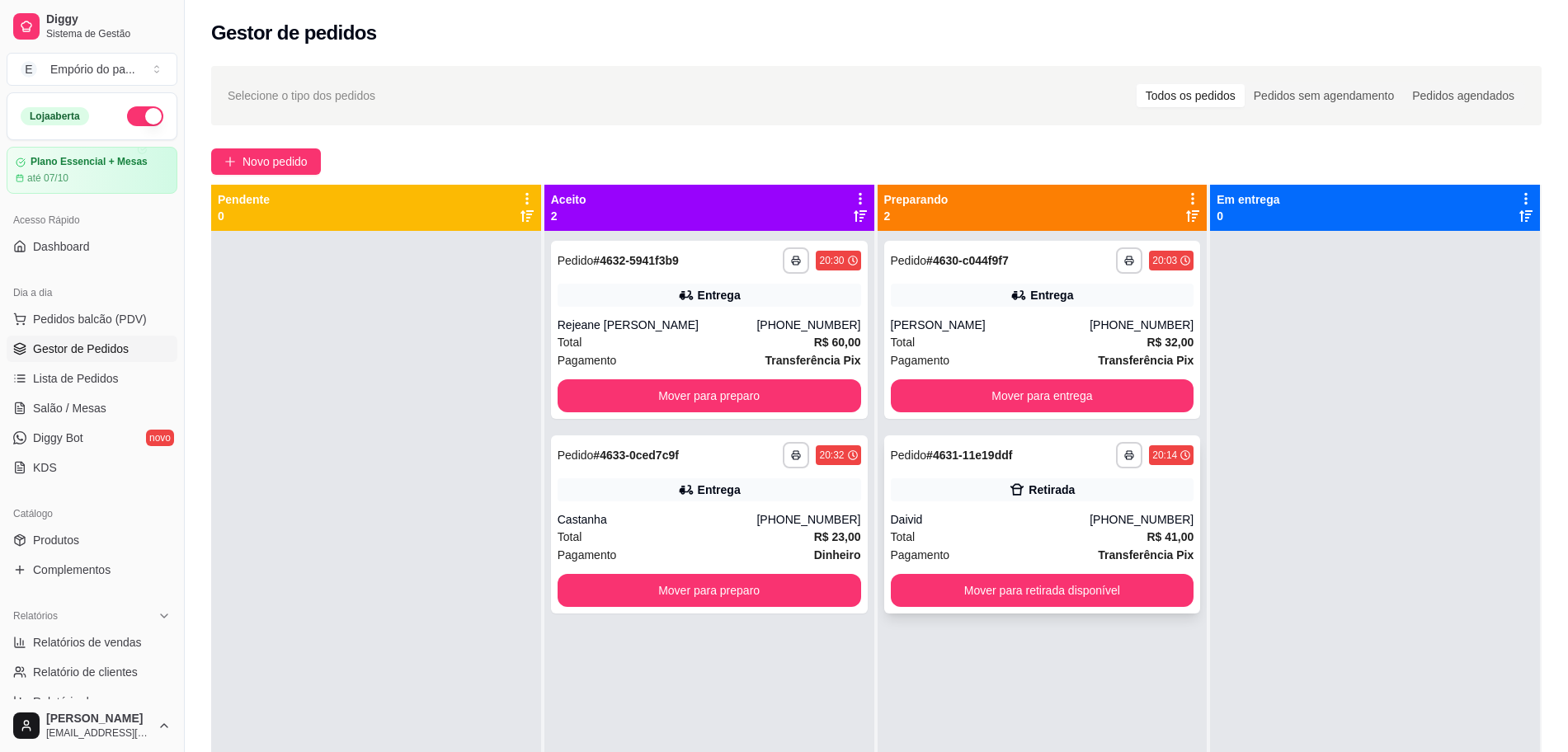
click at [973, 538] on div "Total R$ 41,00" at bounding box center [1042, 536] width 303 height 18
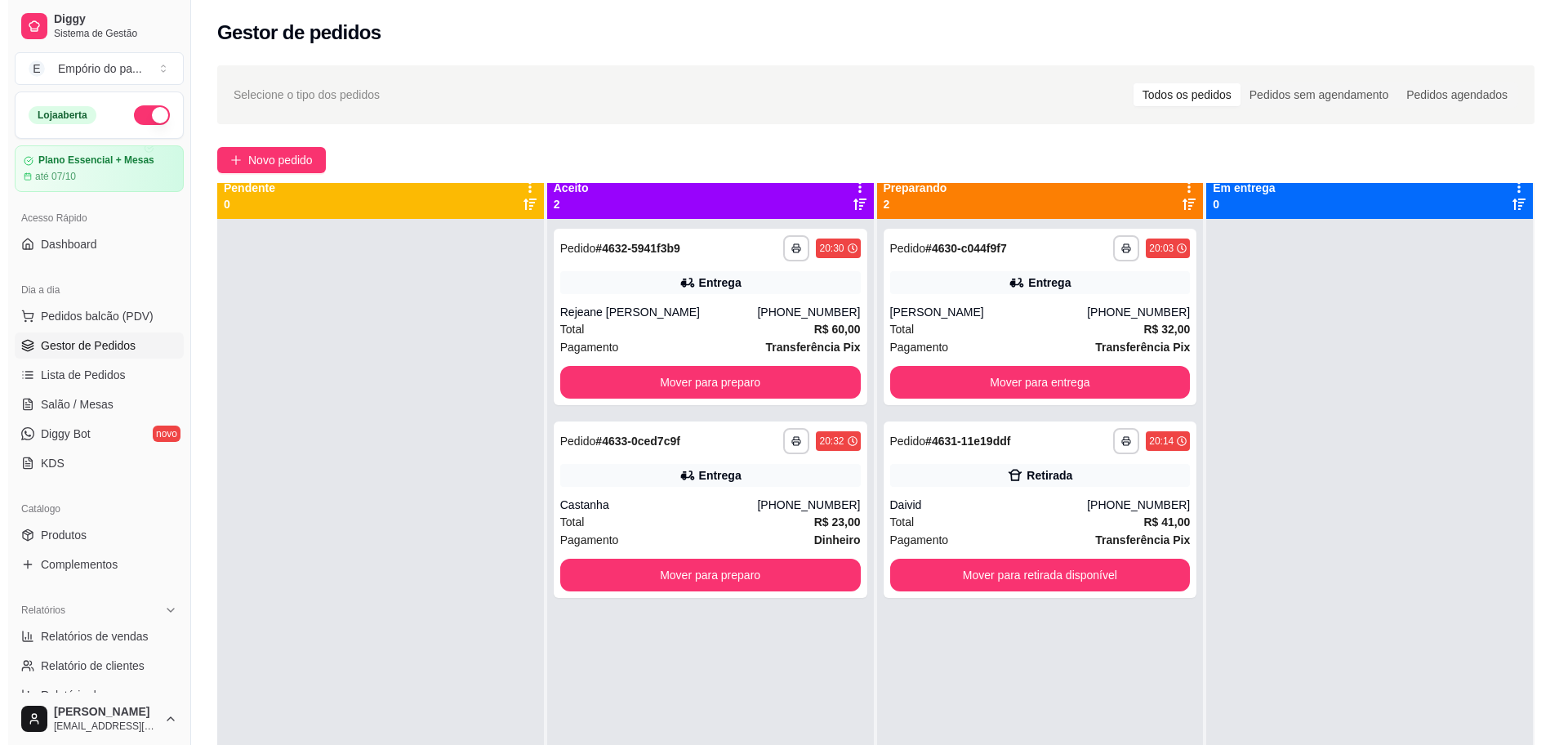
scroll to position [0, 0]
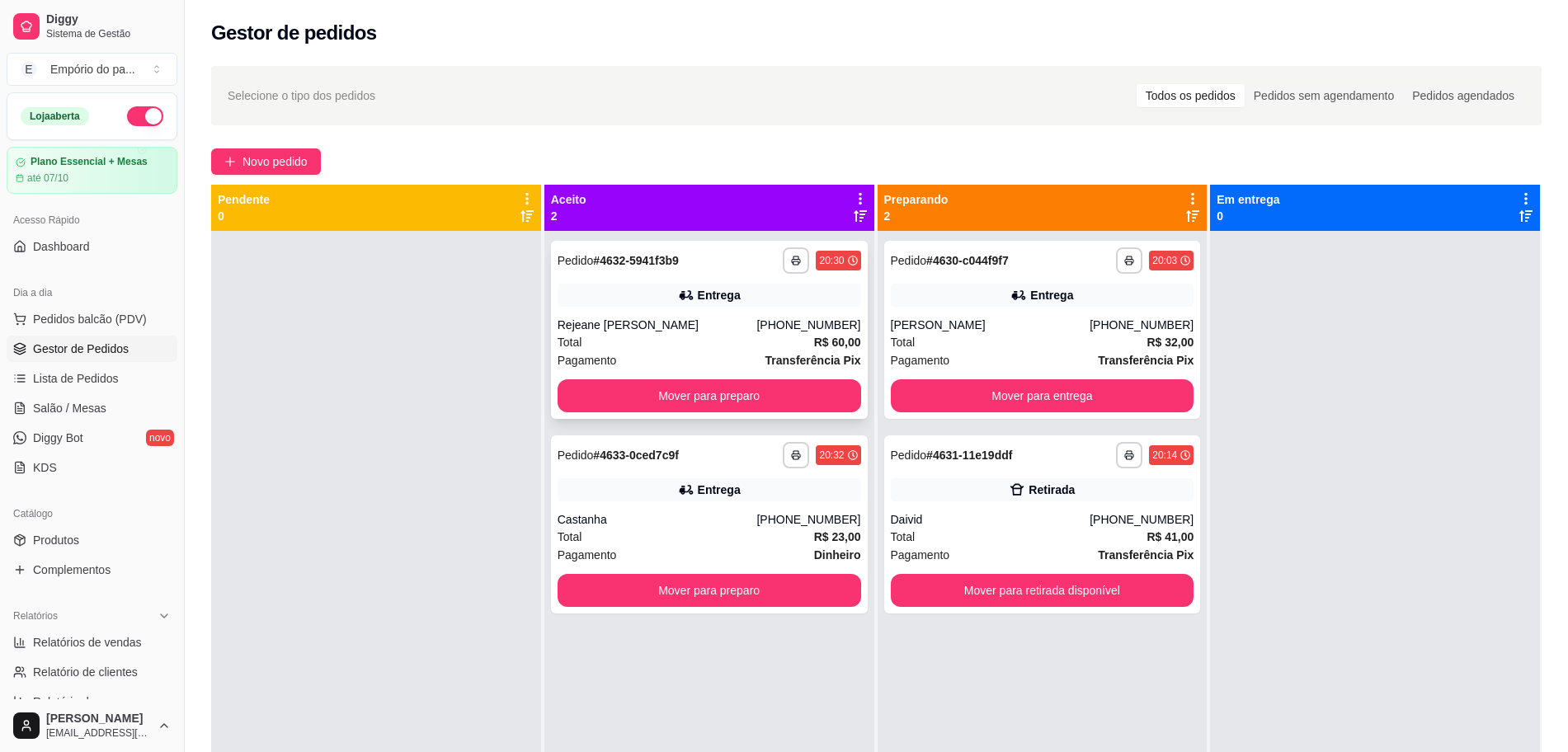
click at [623, 338] on div "Total R$ 60,00" at bounding box center [709, 341] width 303 height 18
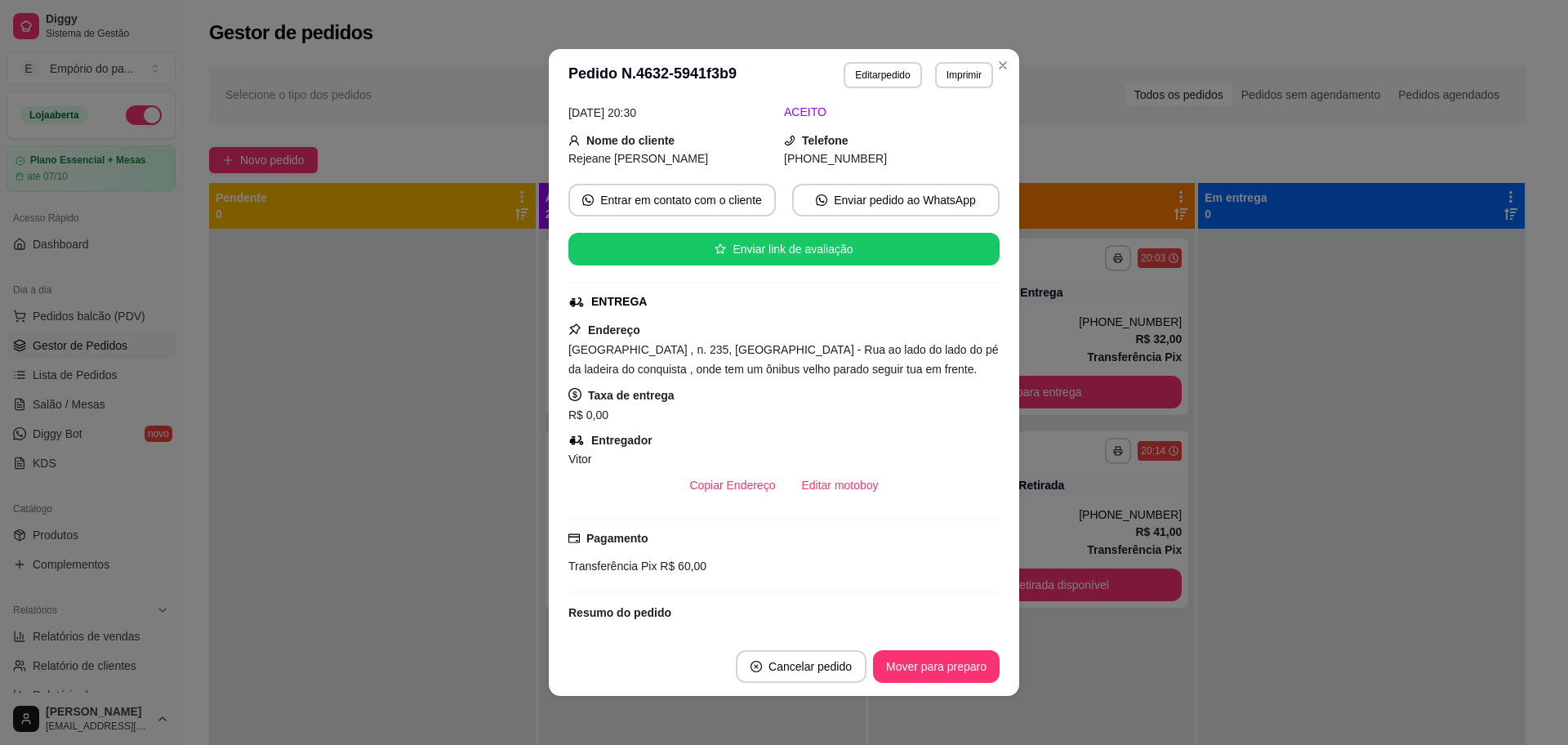
scroll to position [566, 0]
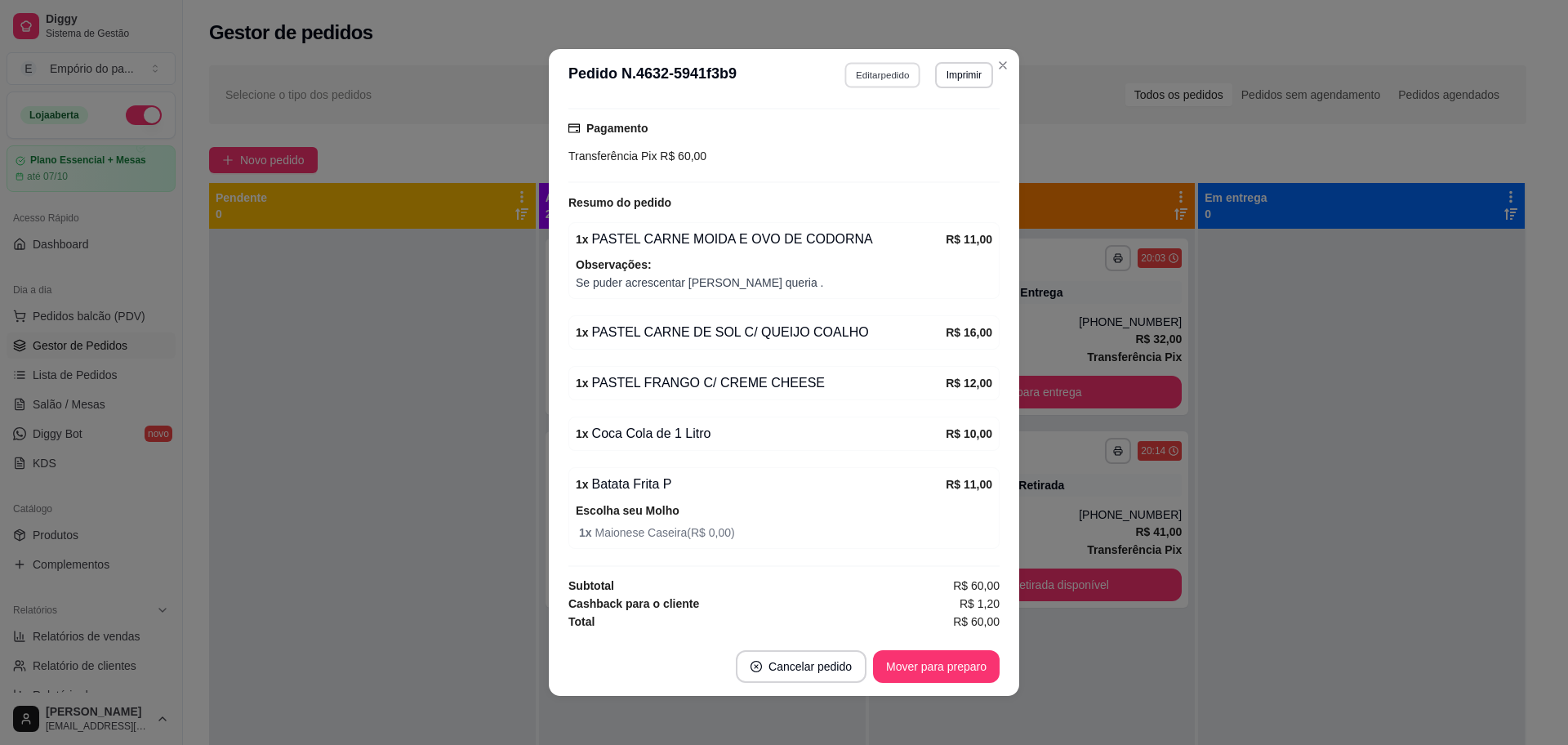
click at [878, 71] on button "Editar pedido" at bounding box center [883, 74] width 76 height 26
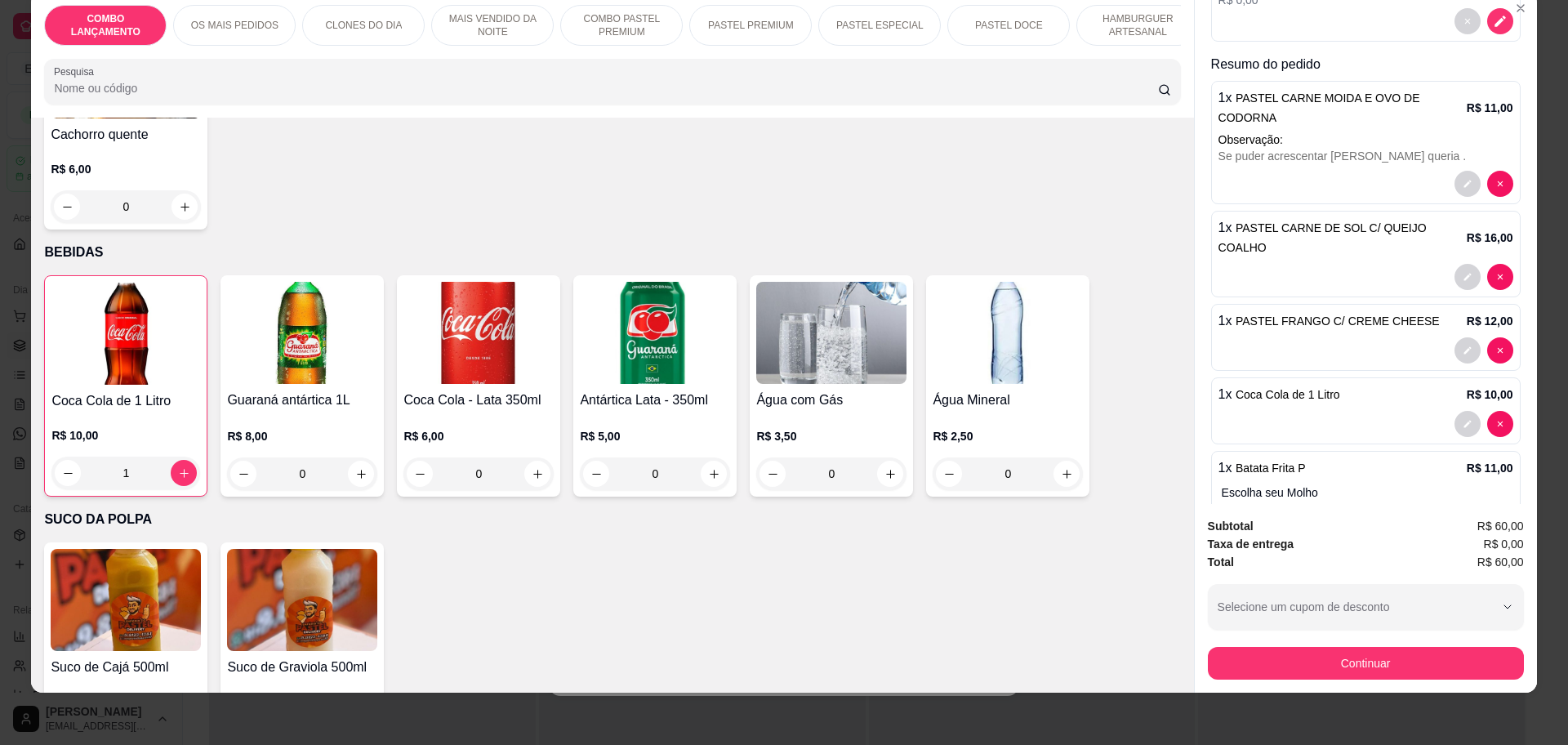
scroll to position [379, 0]
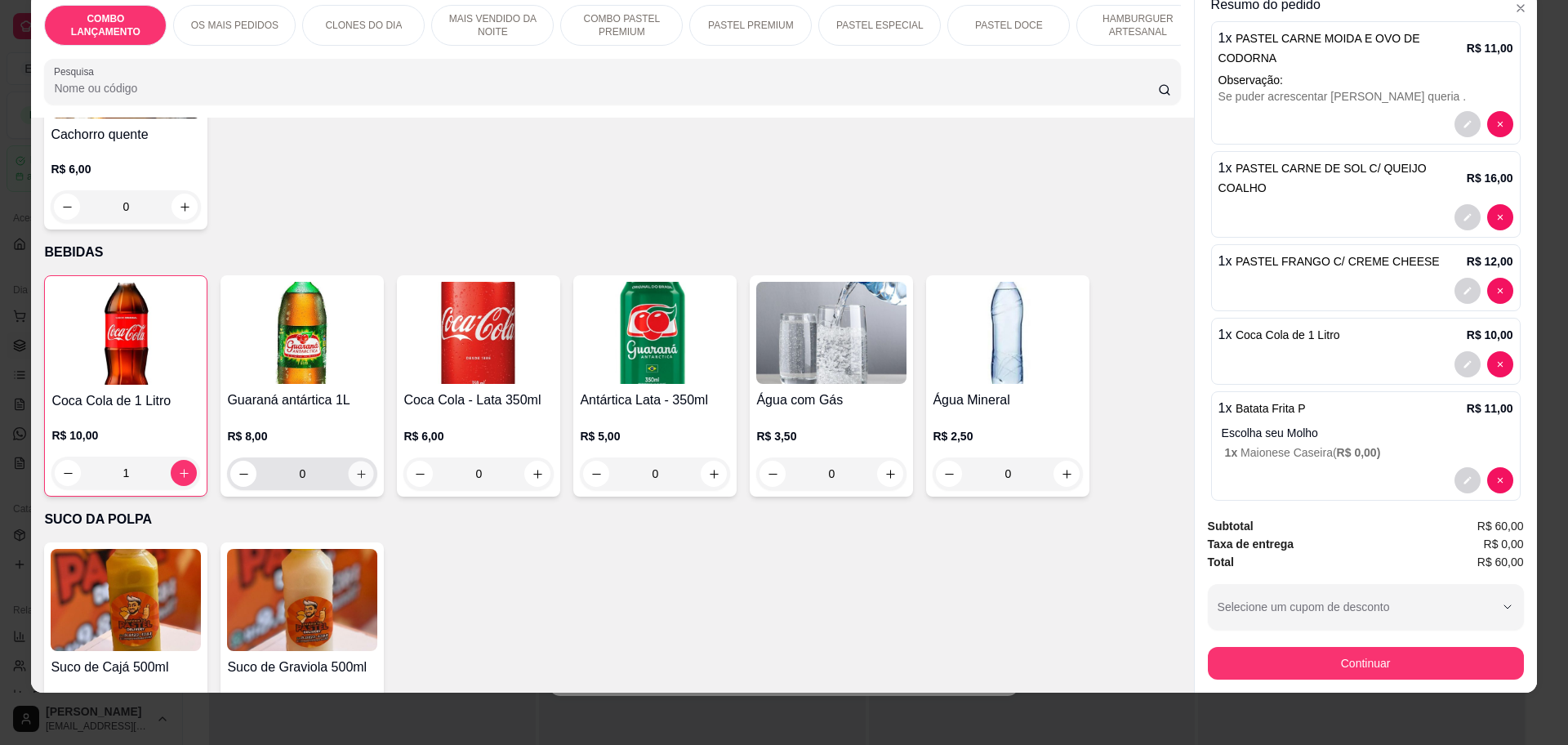
click at [355, 468] on icon "increase-product-quantity" at bounding box center [361, 474] width 12 height 12
type input "1"
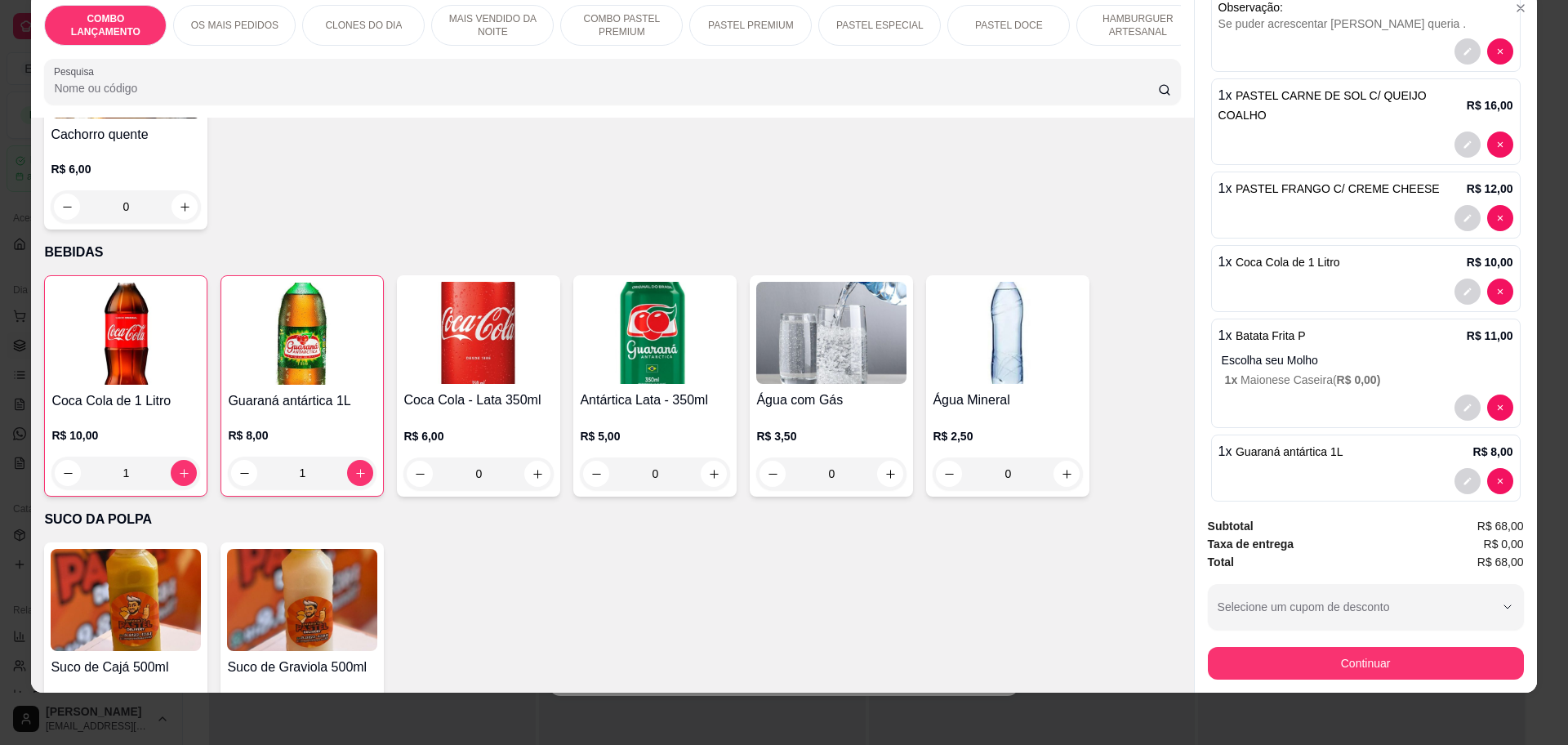
scroll to position [452, 0]
click at [1351, 662] on button "Continuar" at bounding box center [1366, 663] width 316 height 32
click at [1248, 668] on button "Continuar" at bounding box center [1365, 663] width 307 height 32
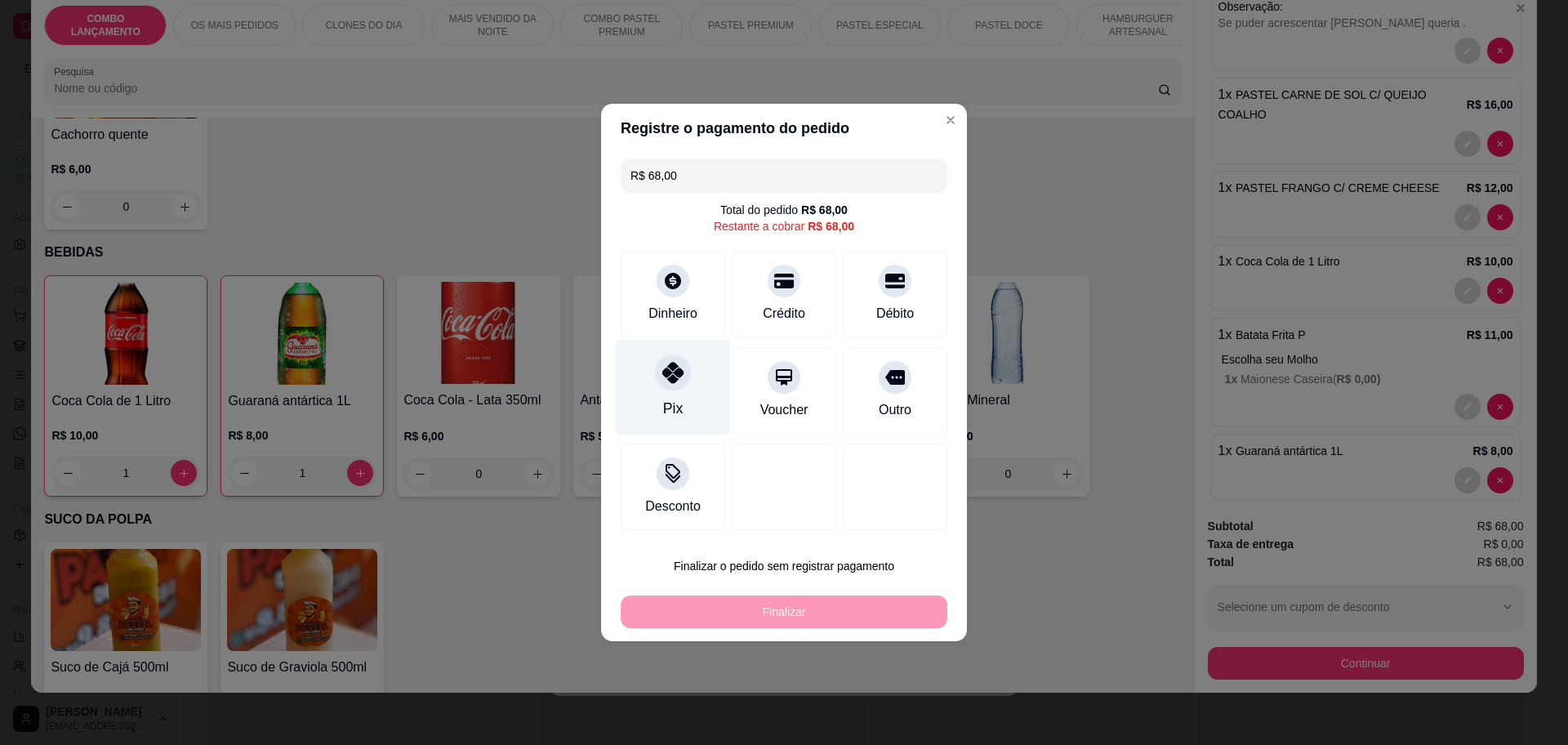
click at [661, 392] on div "Pix" at bounding box center [672, 388] width 115 height 96
type input "R$ 0,00"
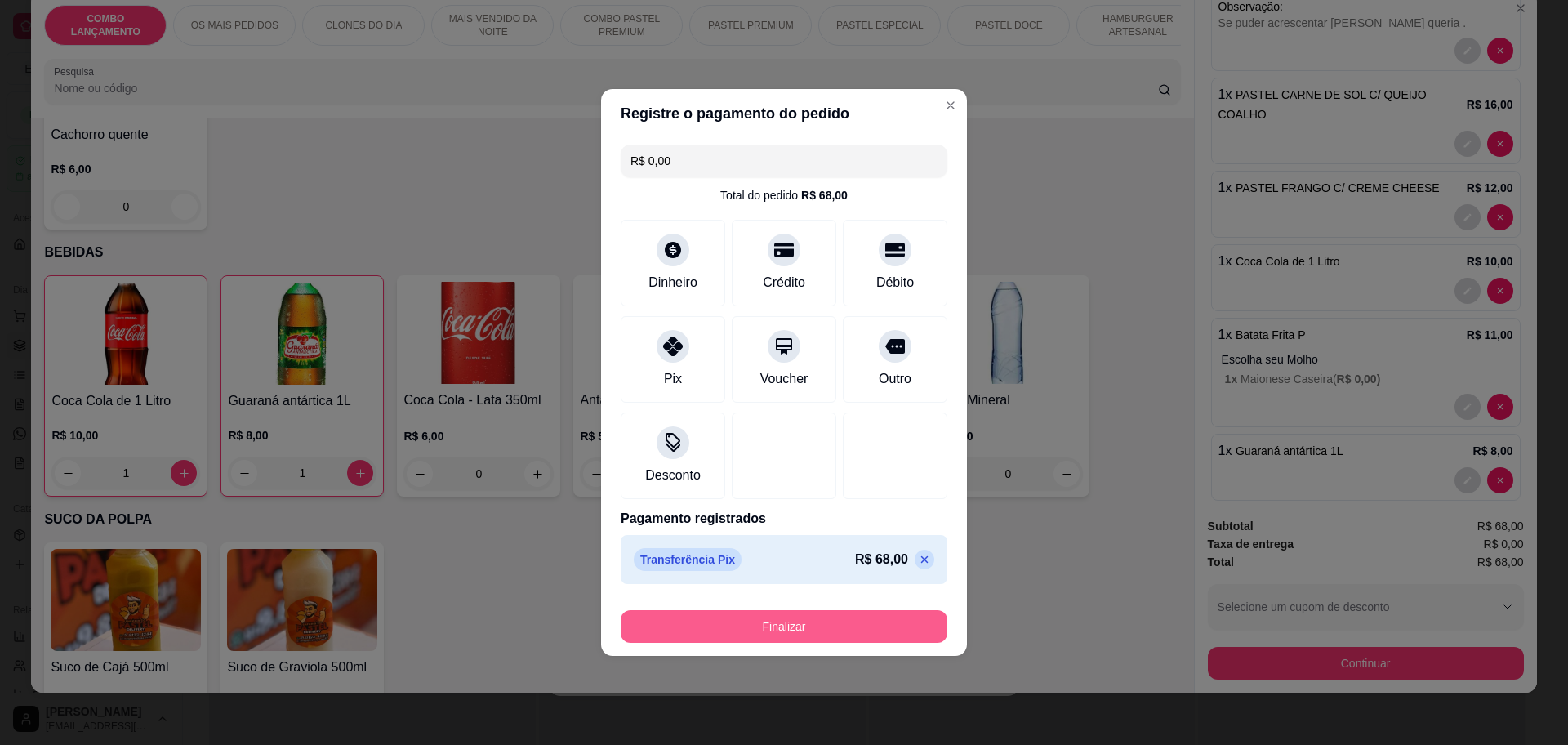
click at [816, 629] on button "Finalizar" at bounding box center [784, 626] width 327 height 32
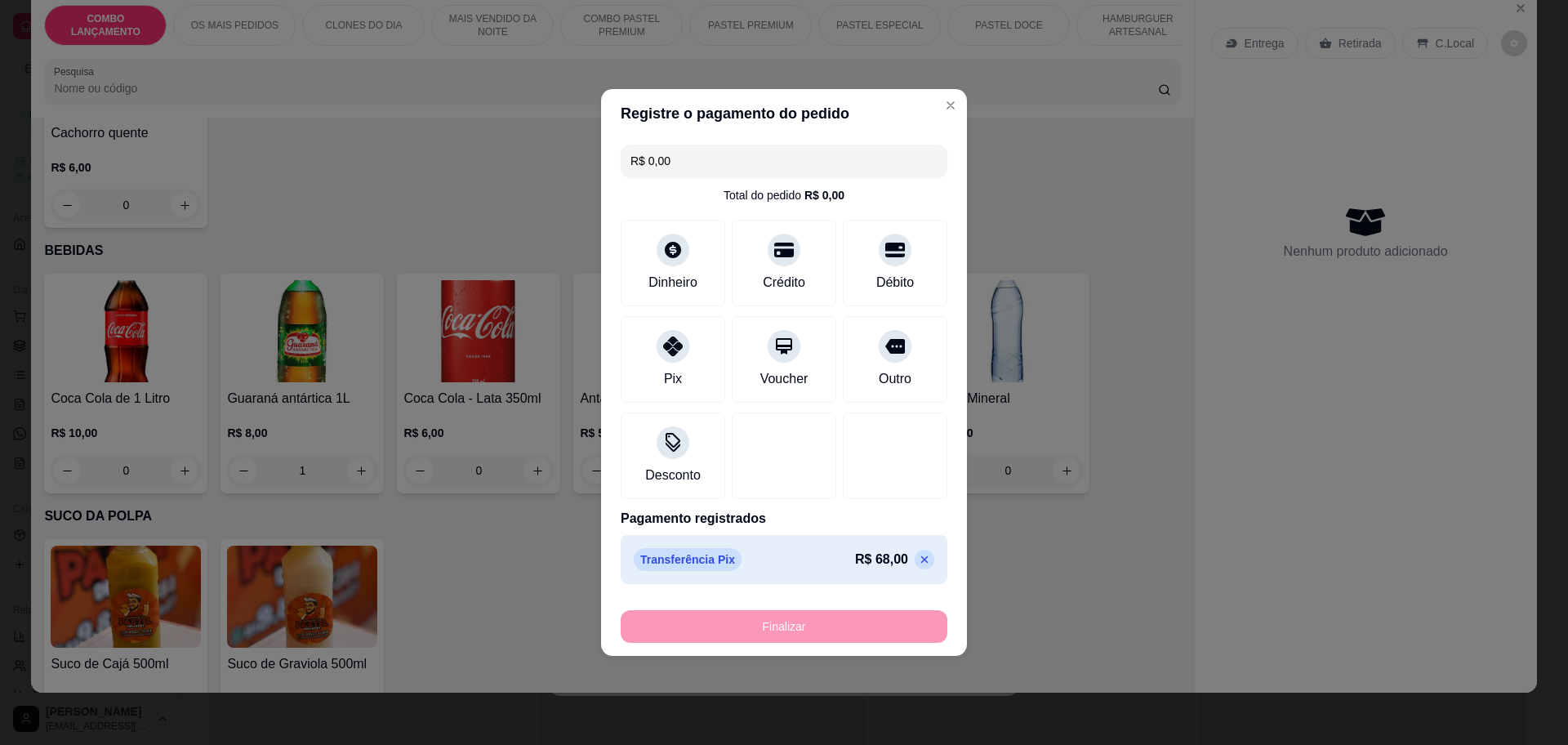
type input "0"
type input "-R$ 68,00"
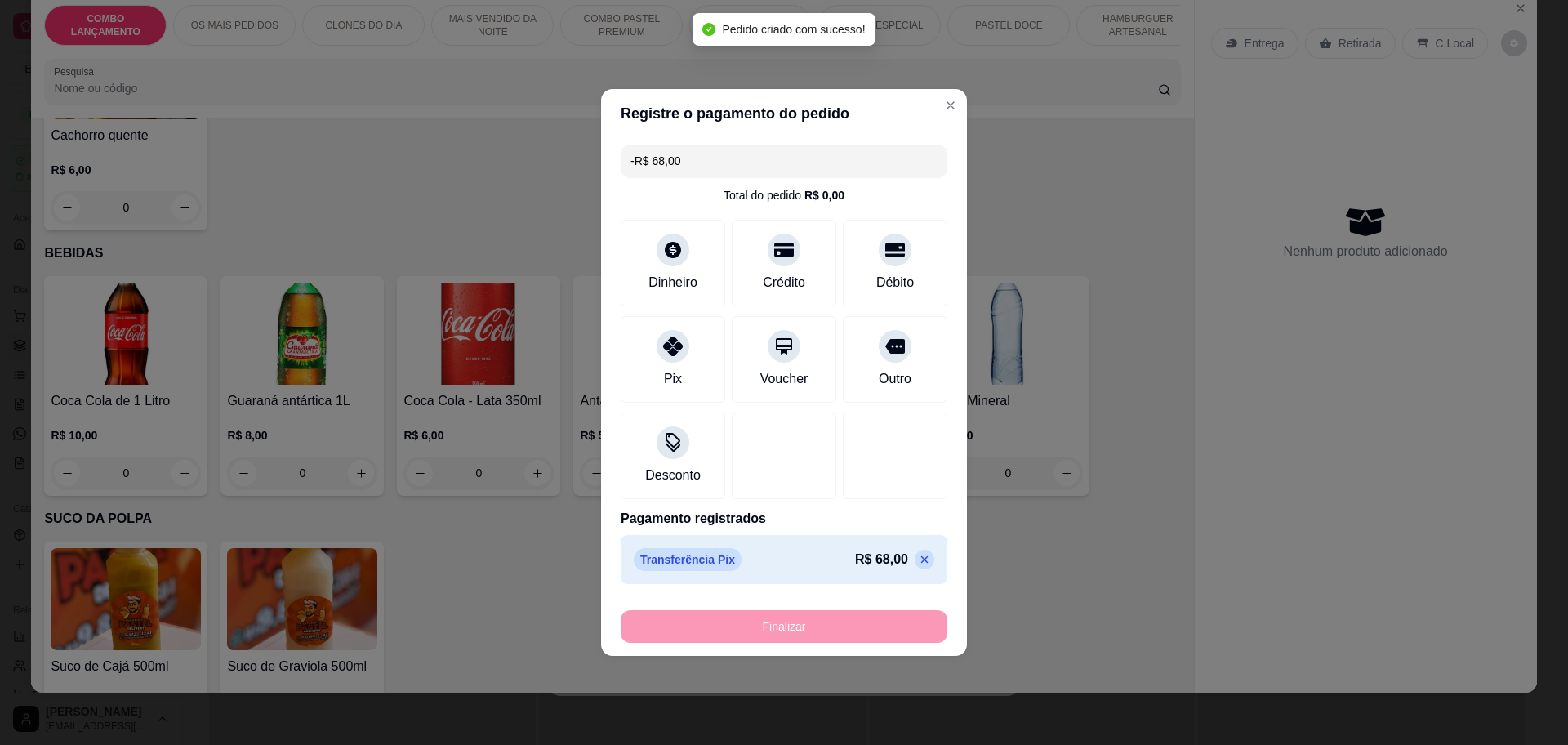
scroll to position [509, 0]
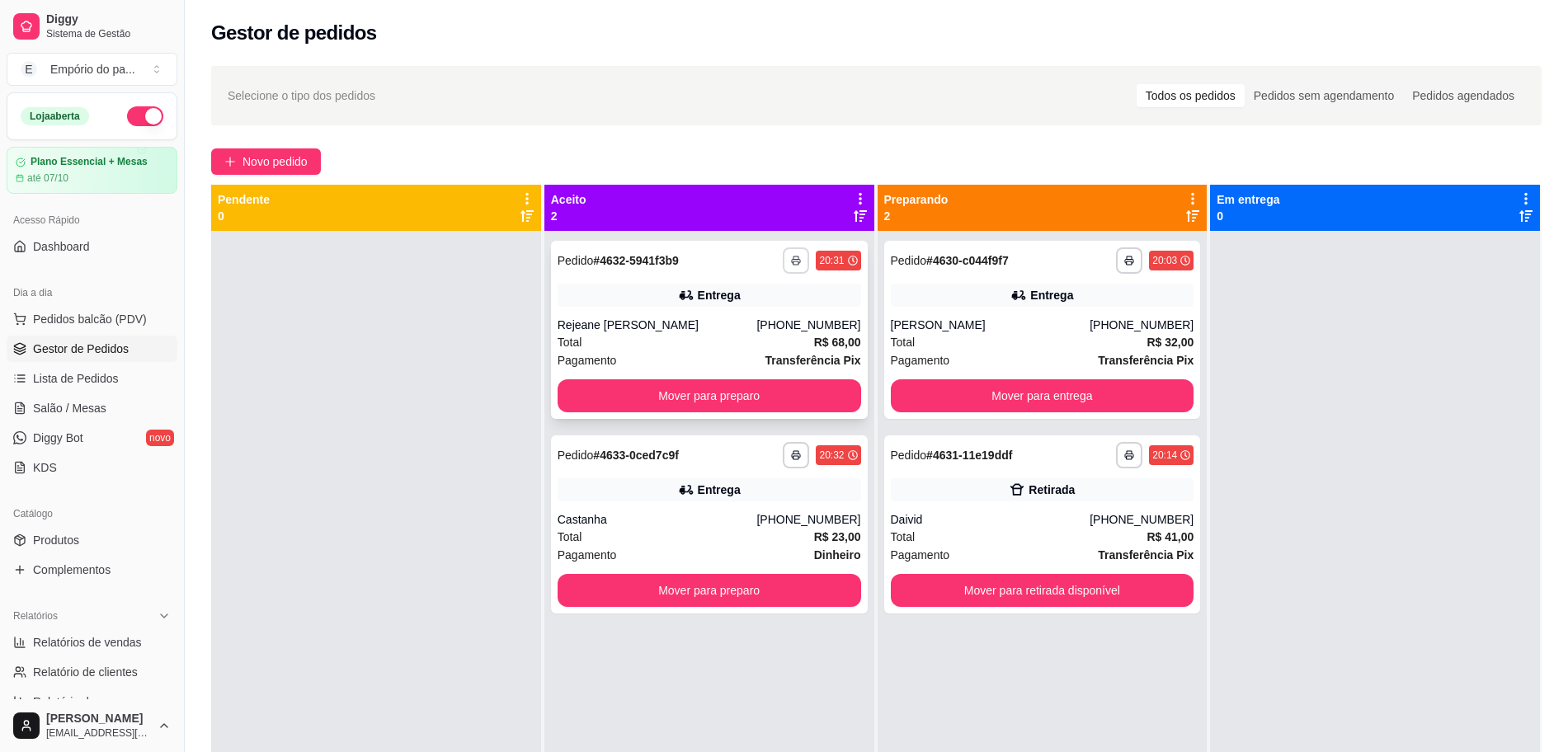
click at [786, 254] on button "button" at bounding box center [796, 261] width 27 height 27
click at [753, 307] on button "IMPRESSORA" at bounding box center [744, 317] width 115 height 26
click at [962, 533] on div "Total R$ 41,00" at bounding box center [1042, 536] width 303 height 18
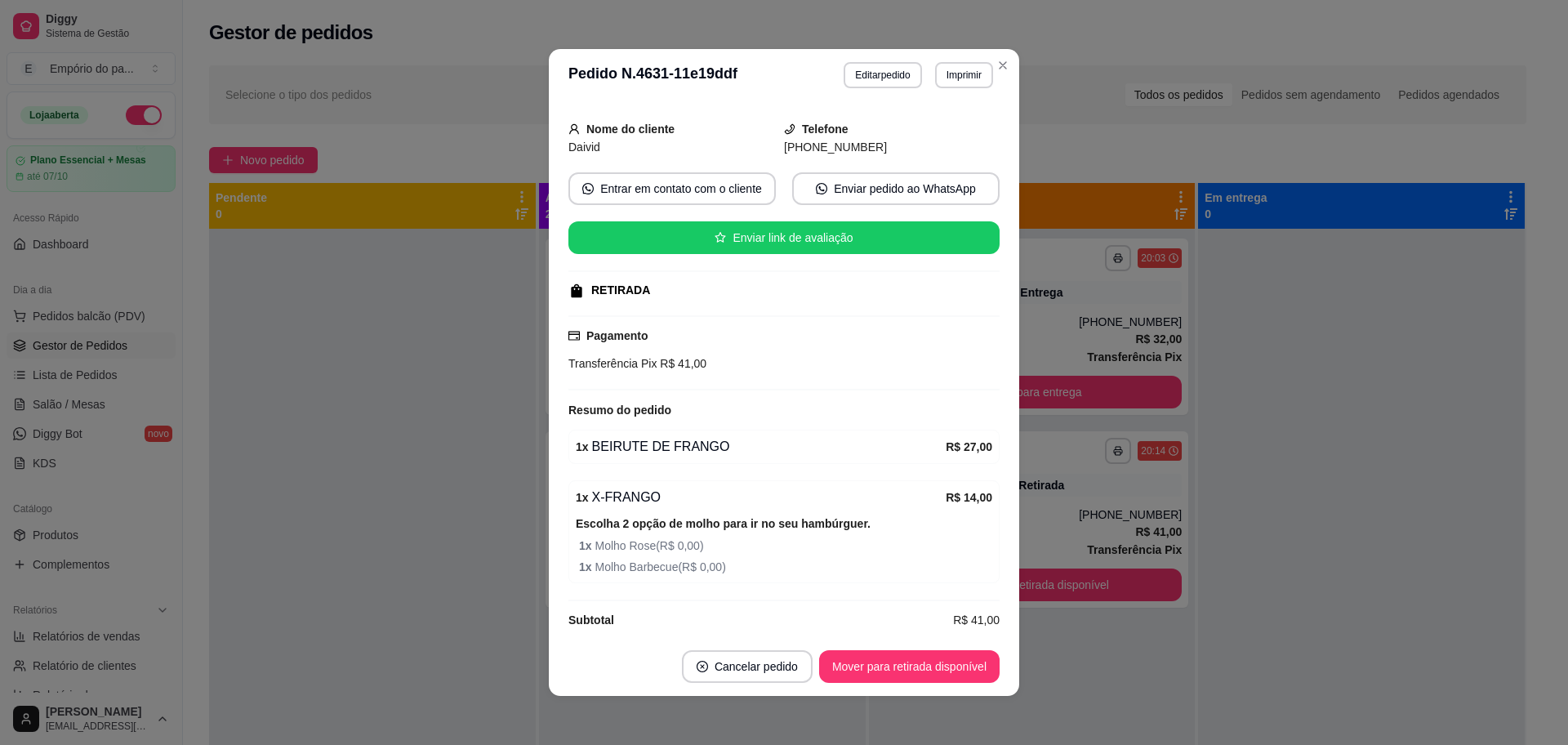
scroll to position [122, 0]
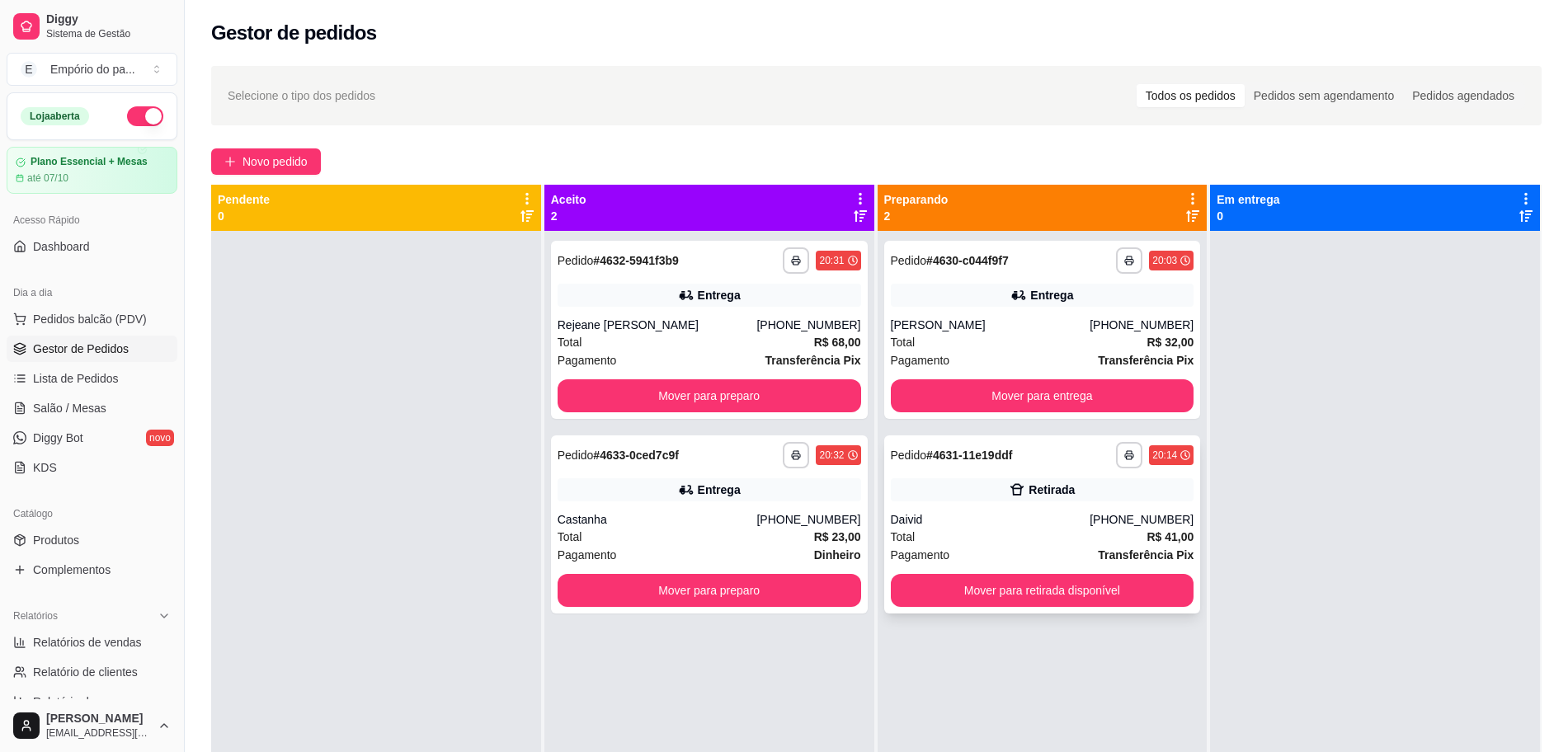
click at [981, 518] on div "Daivid" at bounding box center [991, 519] width 199 height 16
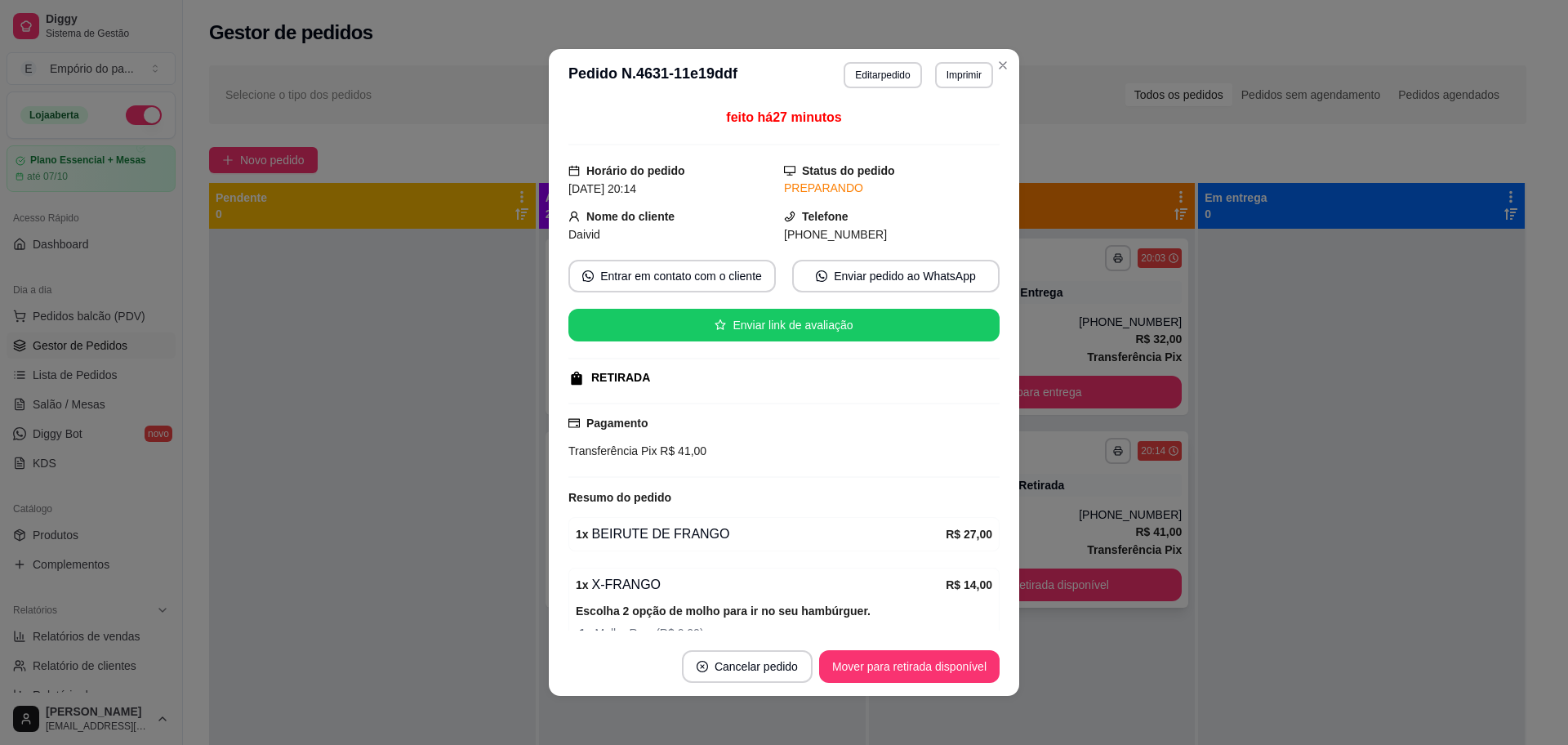
click at [972, 513] on div "feito há 27 minutos Horário do pedido [DATE] 20:14 Status do pedido PREPARANDO …" at bounding box center [784, 370] width 431 height 523
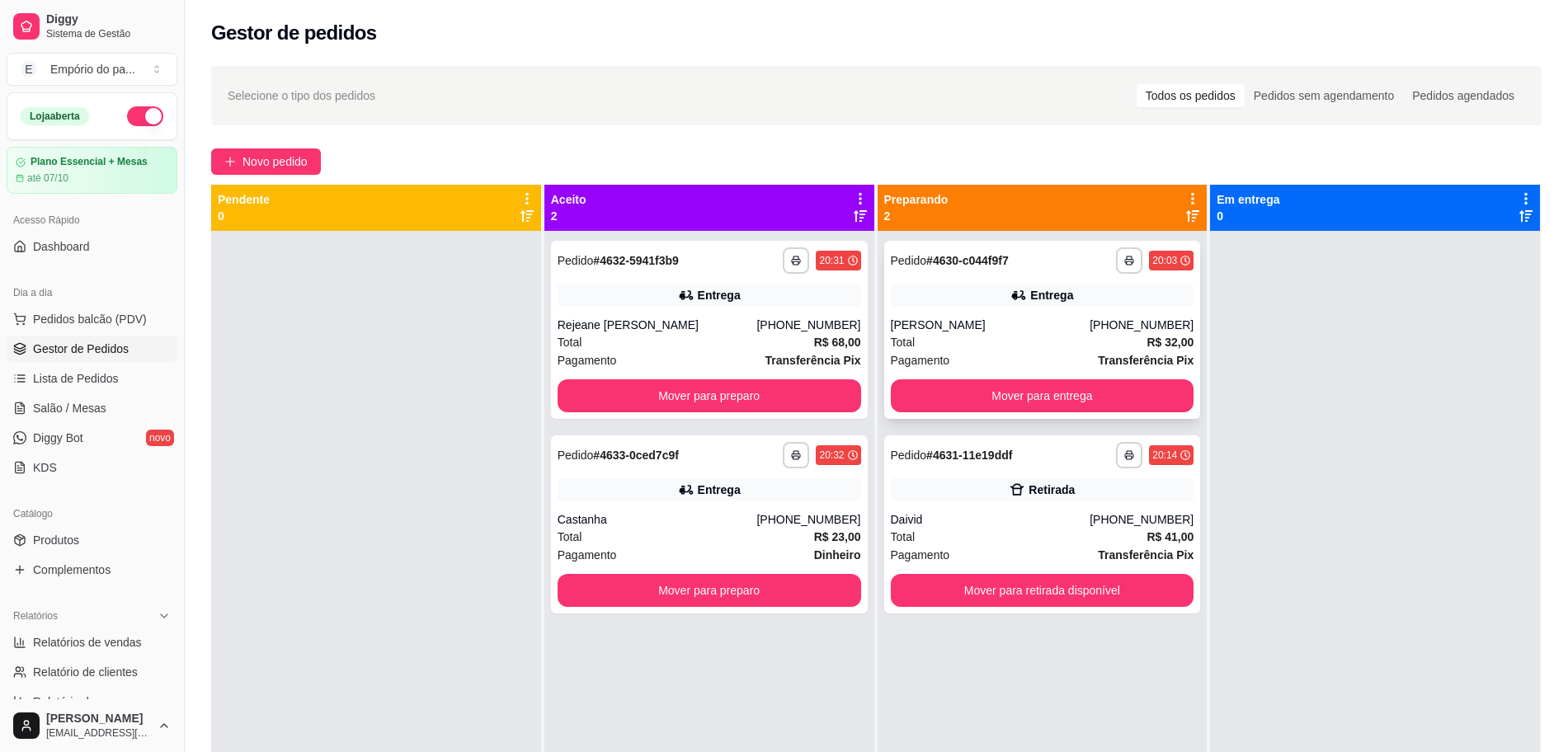
click at [960, 329] on div "[PERSON_NAME]" at bounding box center [991, 324] width 199 height 16
click at [627, 343] on div "Total R$ 68,00" at bounding box center [709, 341] width 303 height 18
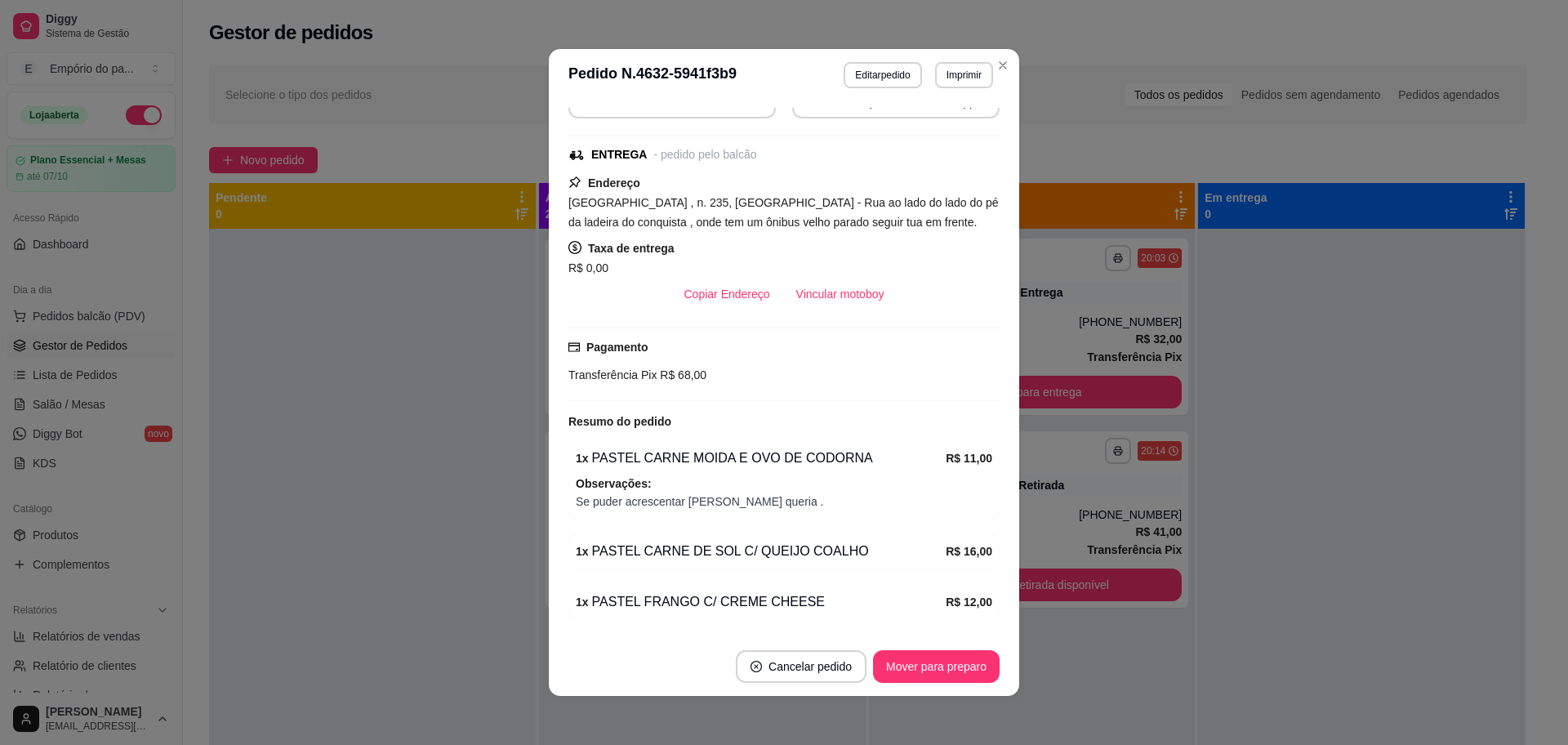
scroll to position [307, 0]
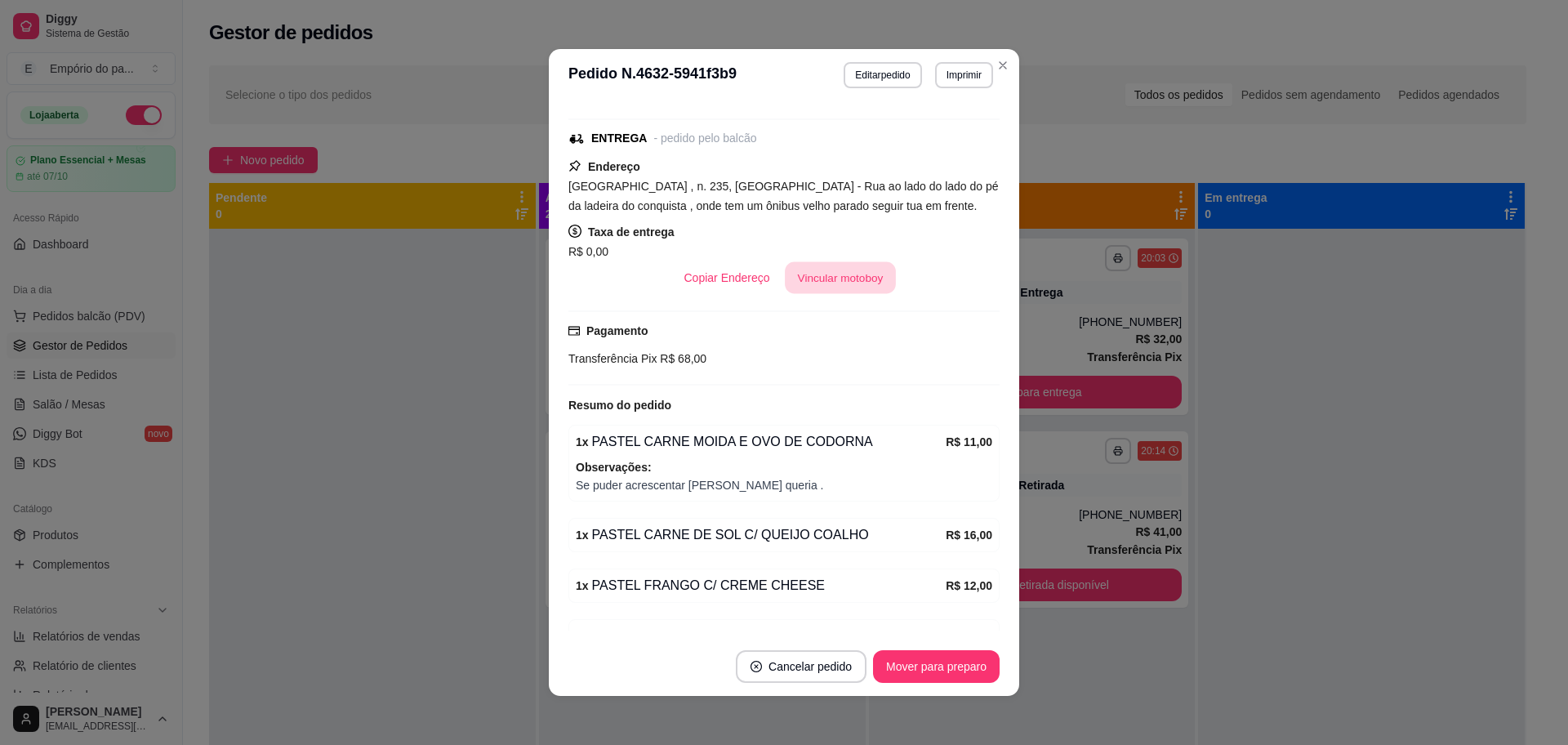
click at [837, 263] on button "Vincular motoboy" at bounding box center [840, 278] width 111 height 32
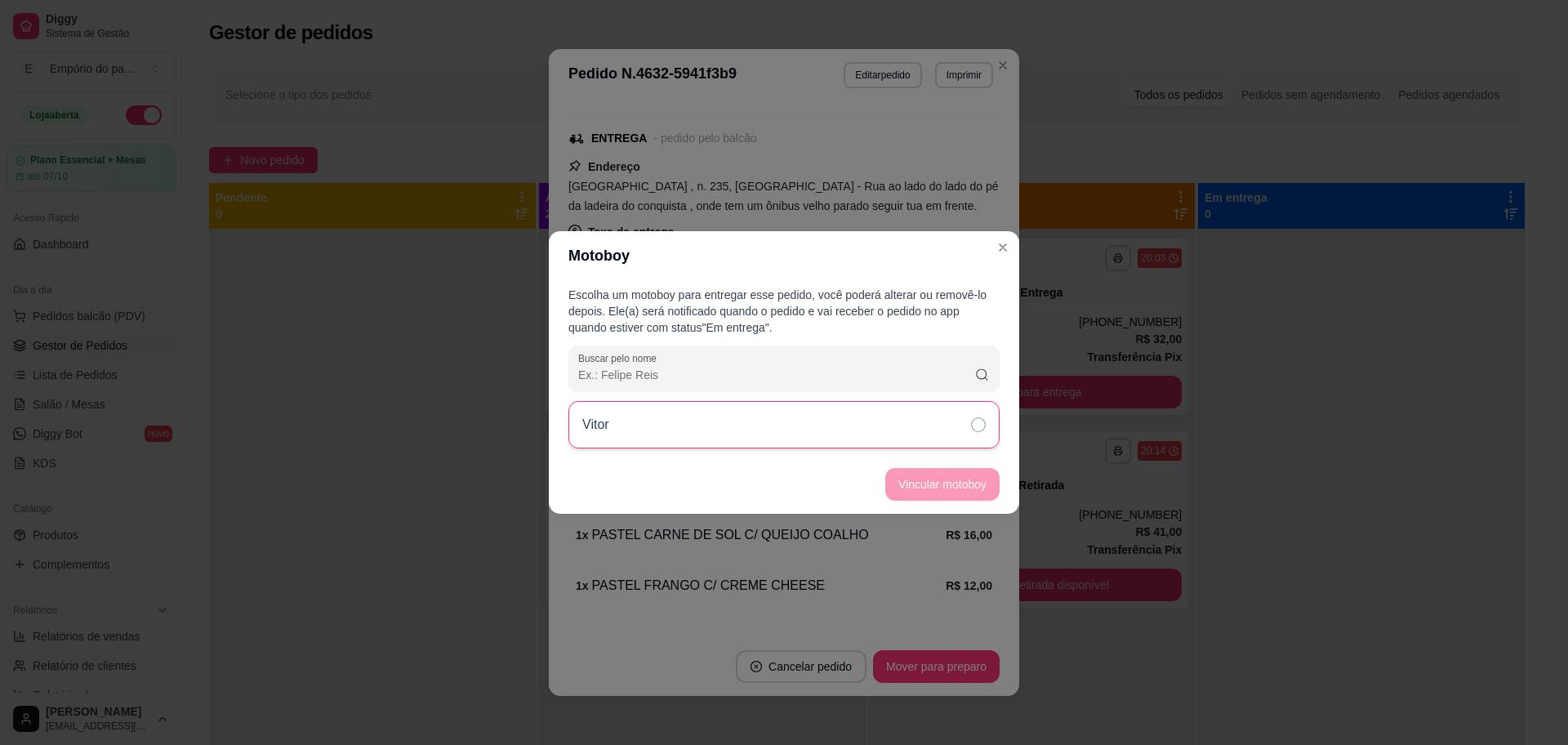
click at [897, 428] on div "Vitor" at bounding box center [784, 425] width 431 height 48
click at [932, 472] on button "Vincular motoboy" at bounding box center [942, 485] width 114 height 32
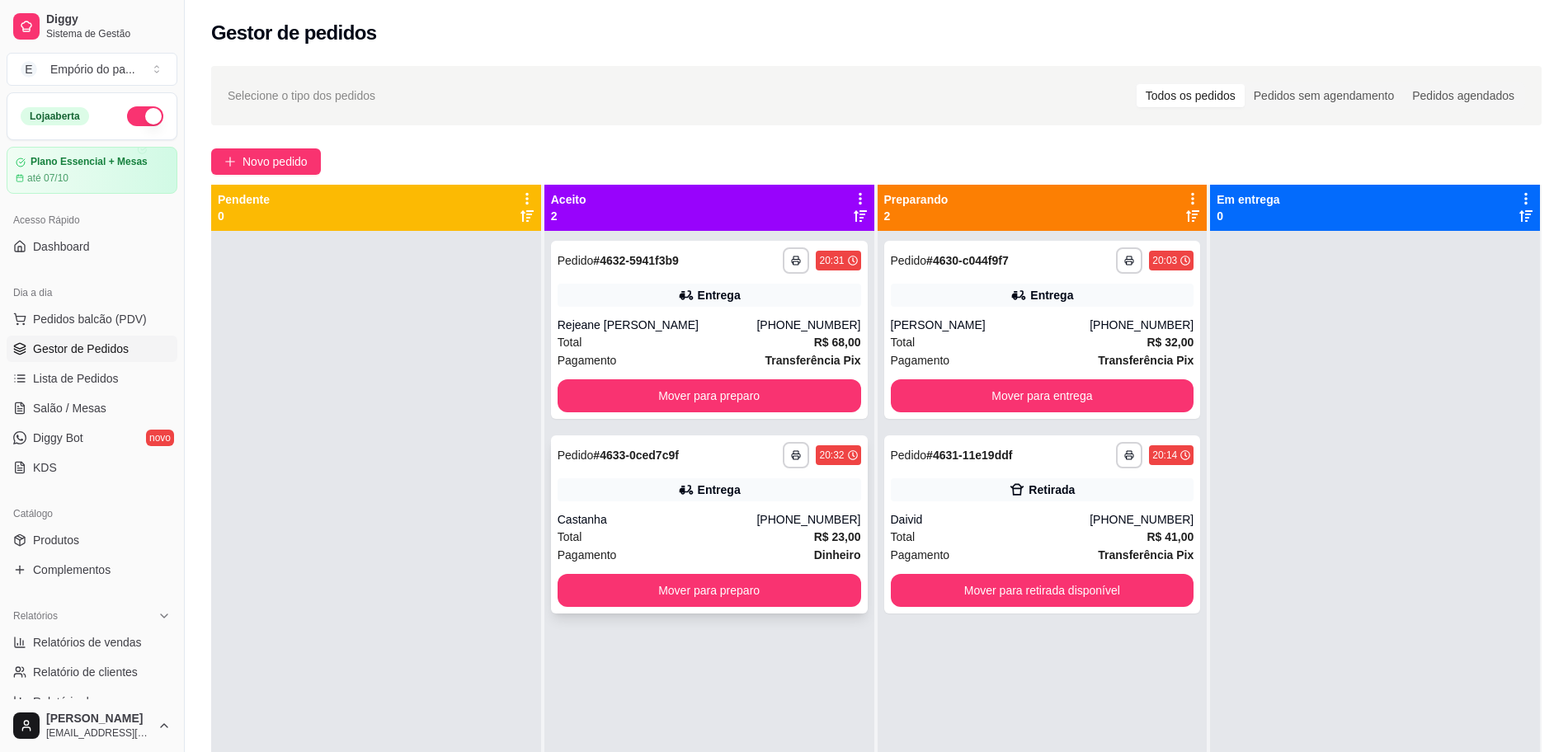
click at [629, 504] on div "**********" at bounding box center [709, 525] width 316 height 178
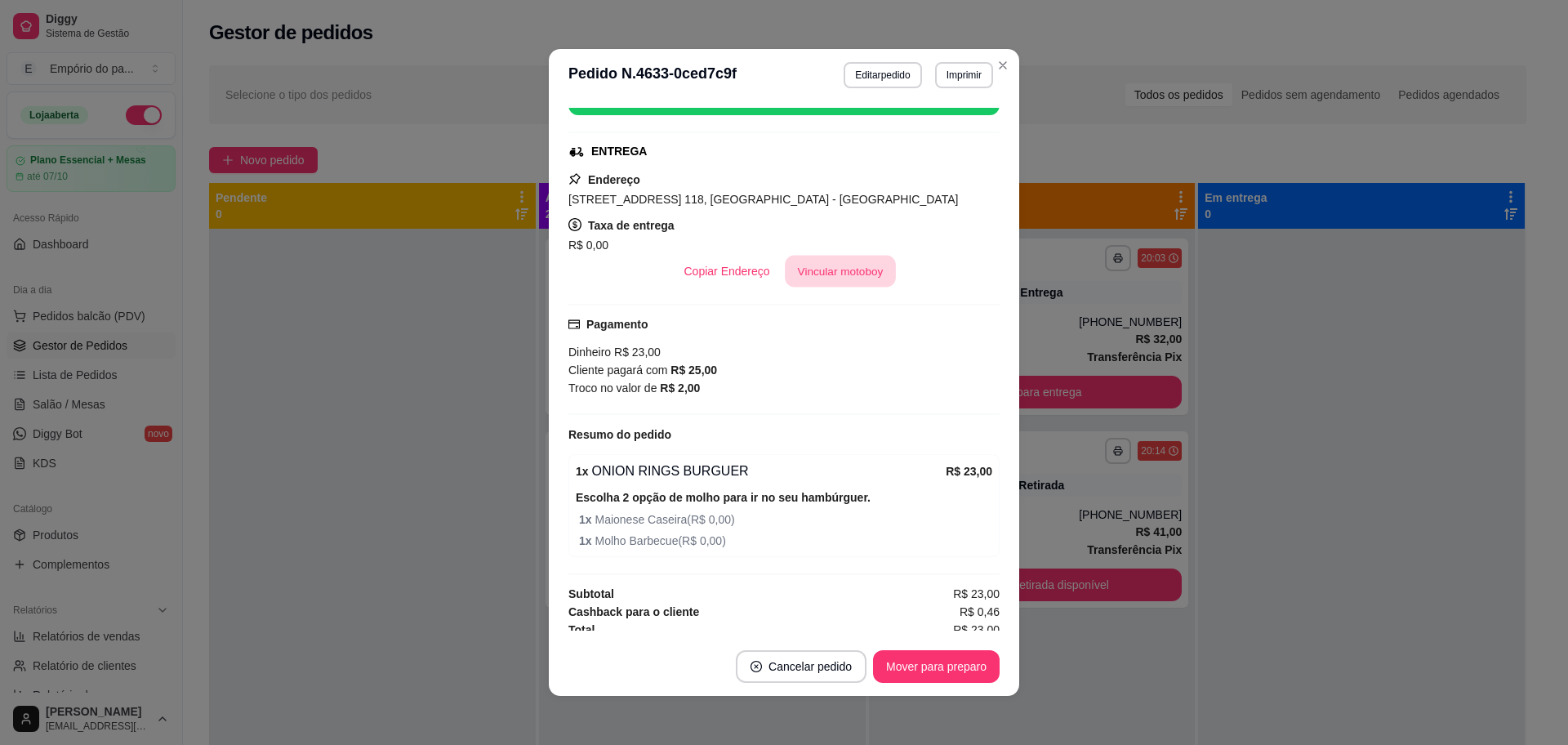
click at [820, 267] on button "Vincular motoboy" at bounding box center [840, 272] width 111 height 32
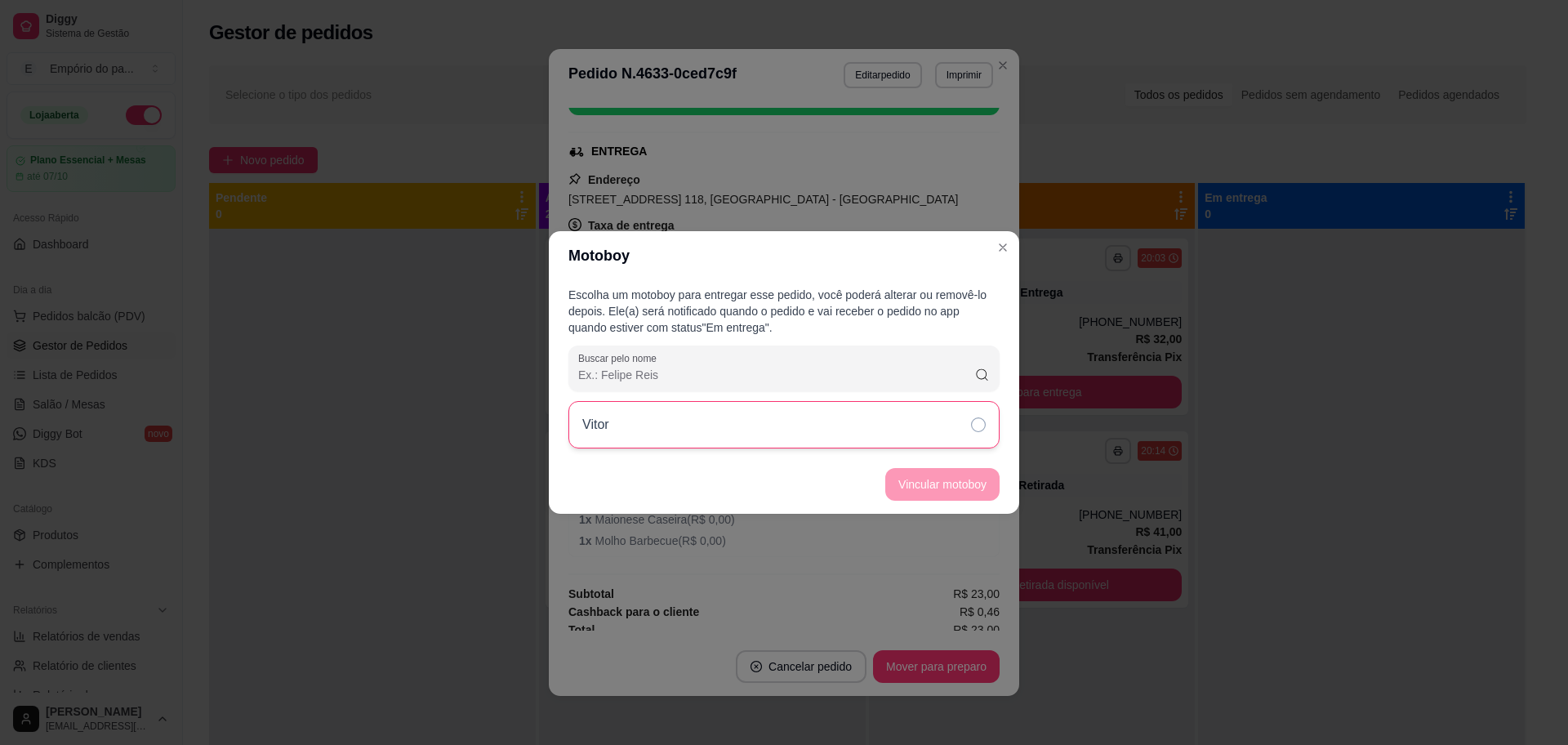
click at [820, 423] on div "Vitor" at bounding box center [784, 425] width 431 height 48
click at [896, 471] on button "Vincular motoboy" at bounding box center [942, 485] width 114 height 32
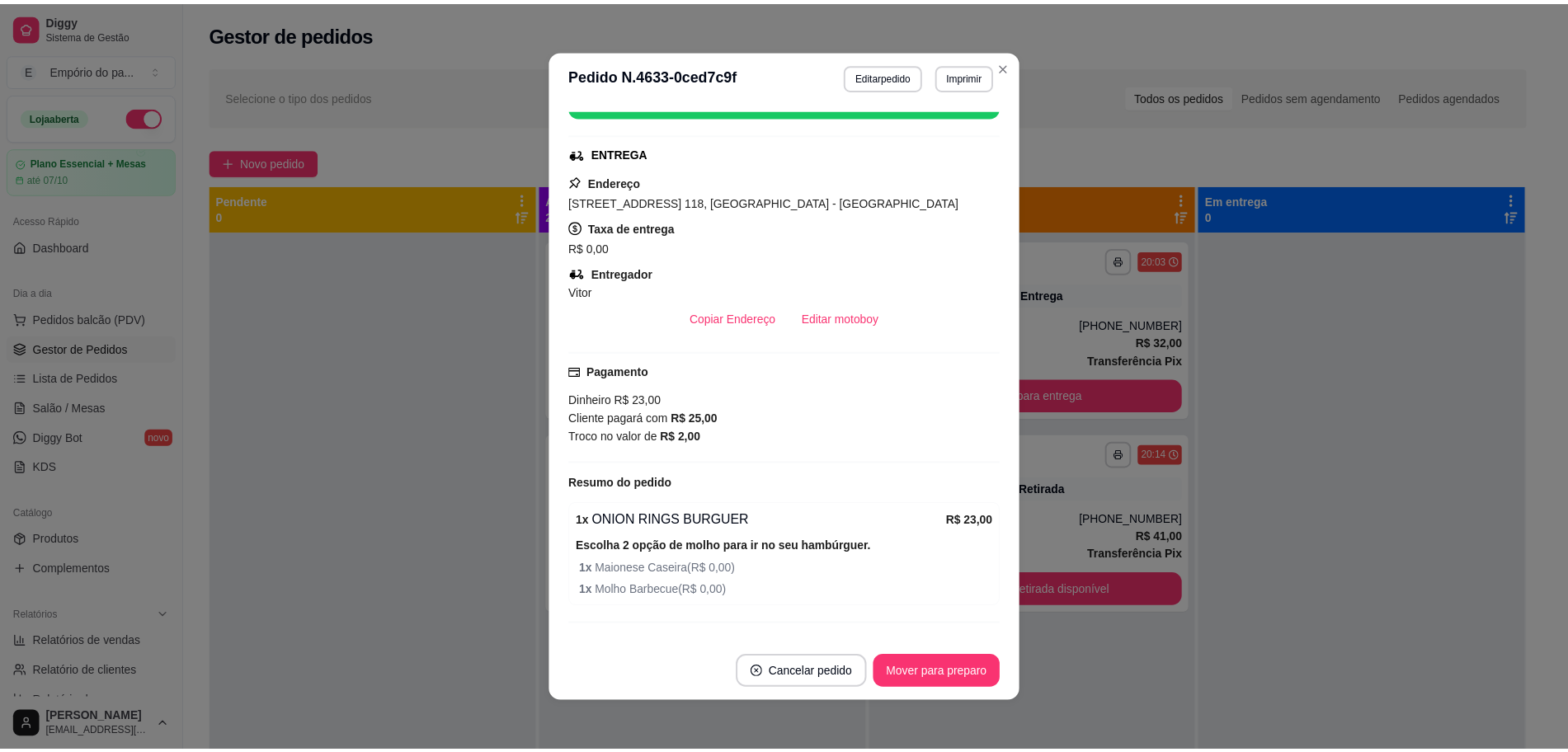
scroll to position [363, 0]
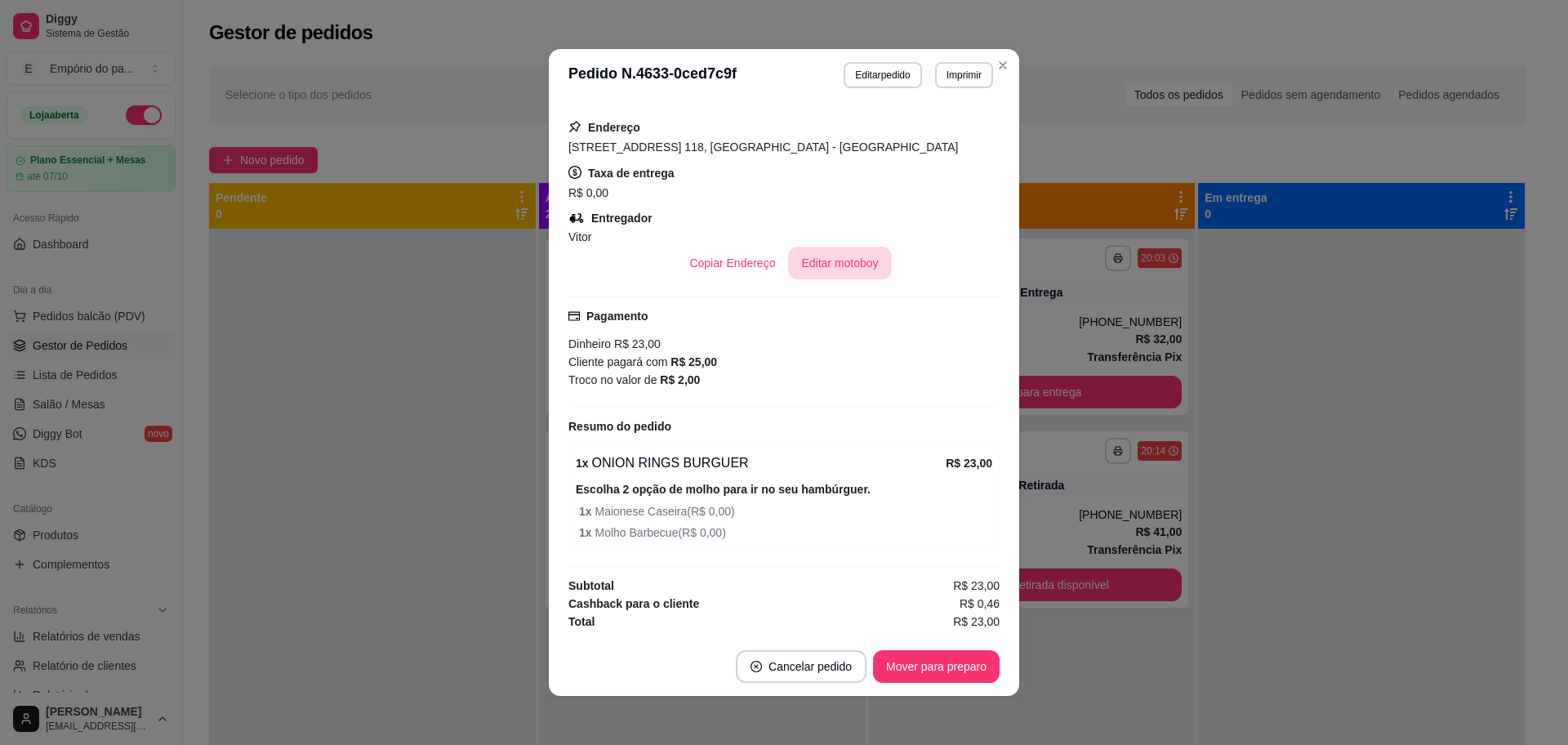
click at [829, 254] on button "Editar motoboy" at bounding box center [840, 263] width 103 height 32
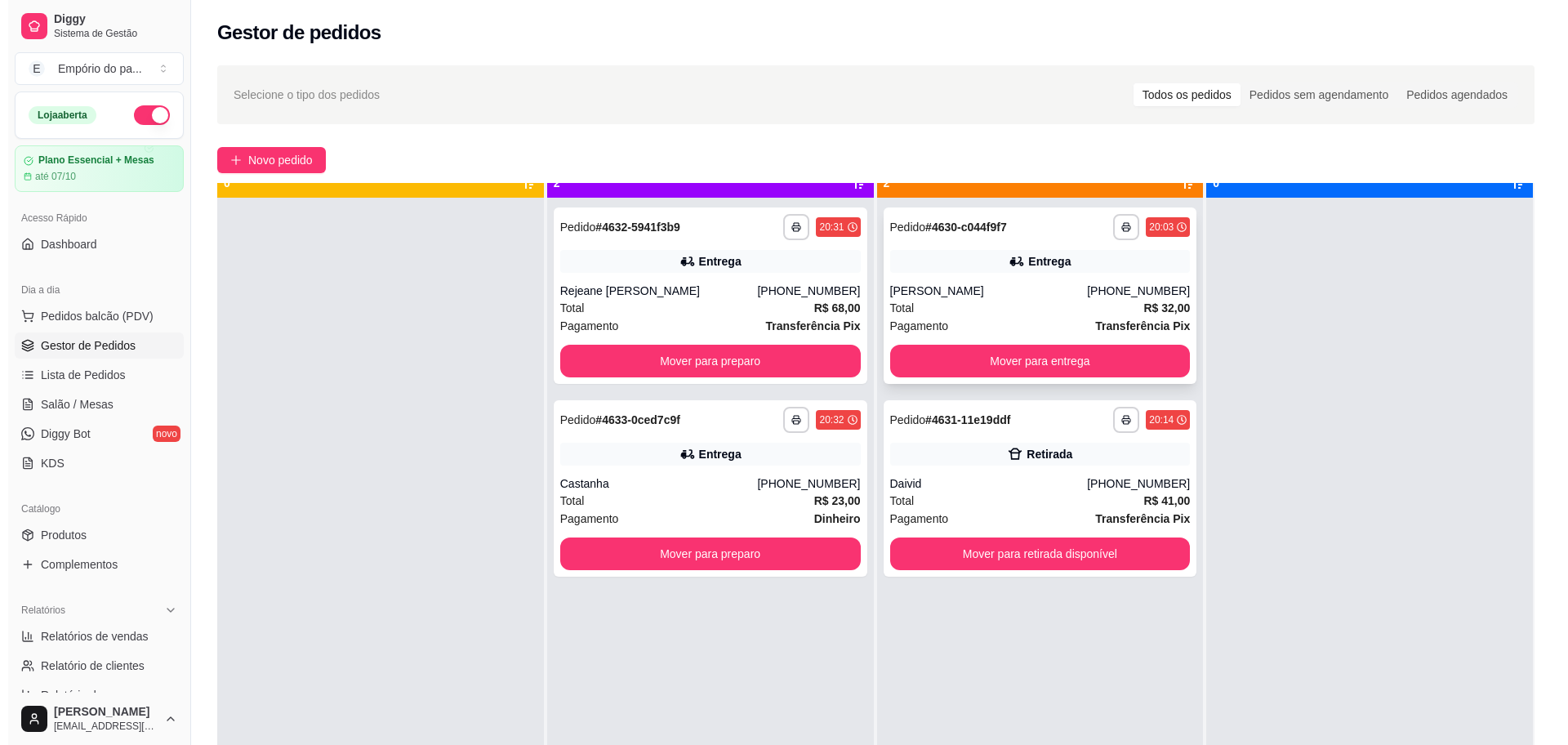
scroll to position [46, 0]
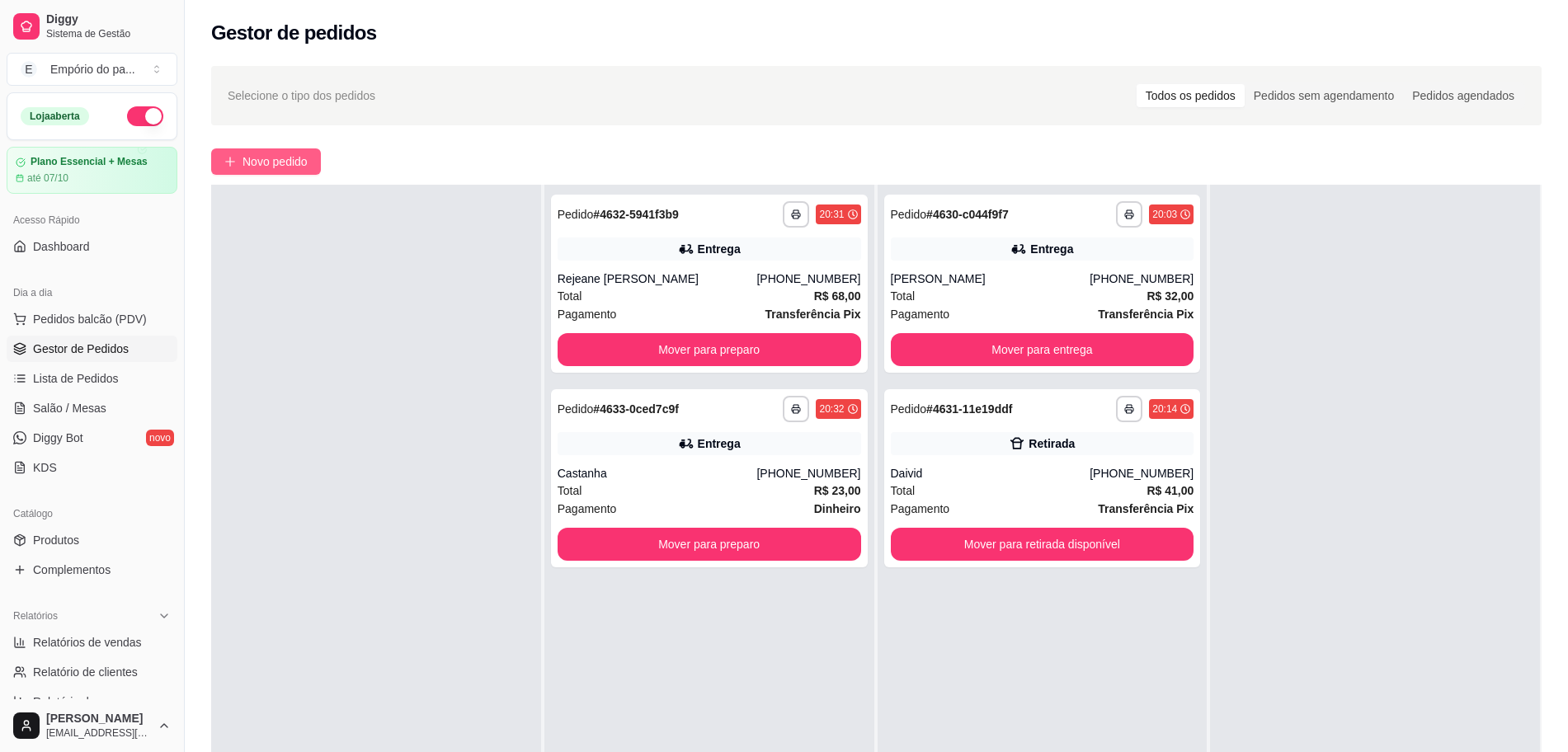
click at [255, 156] on span "Novo pedido" at bounding box center [275, 161] width 65 height 18
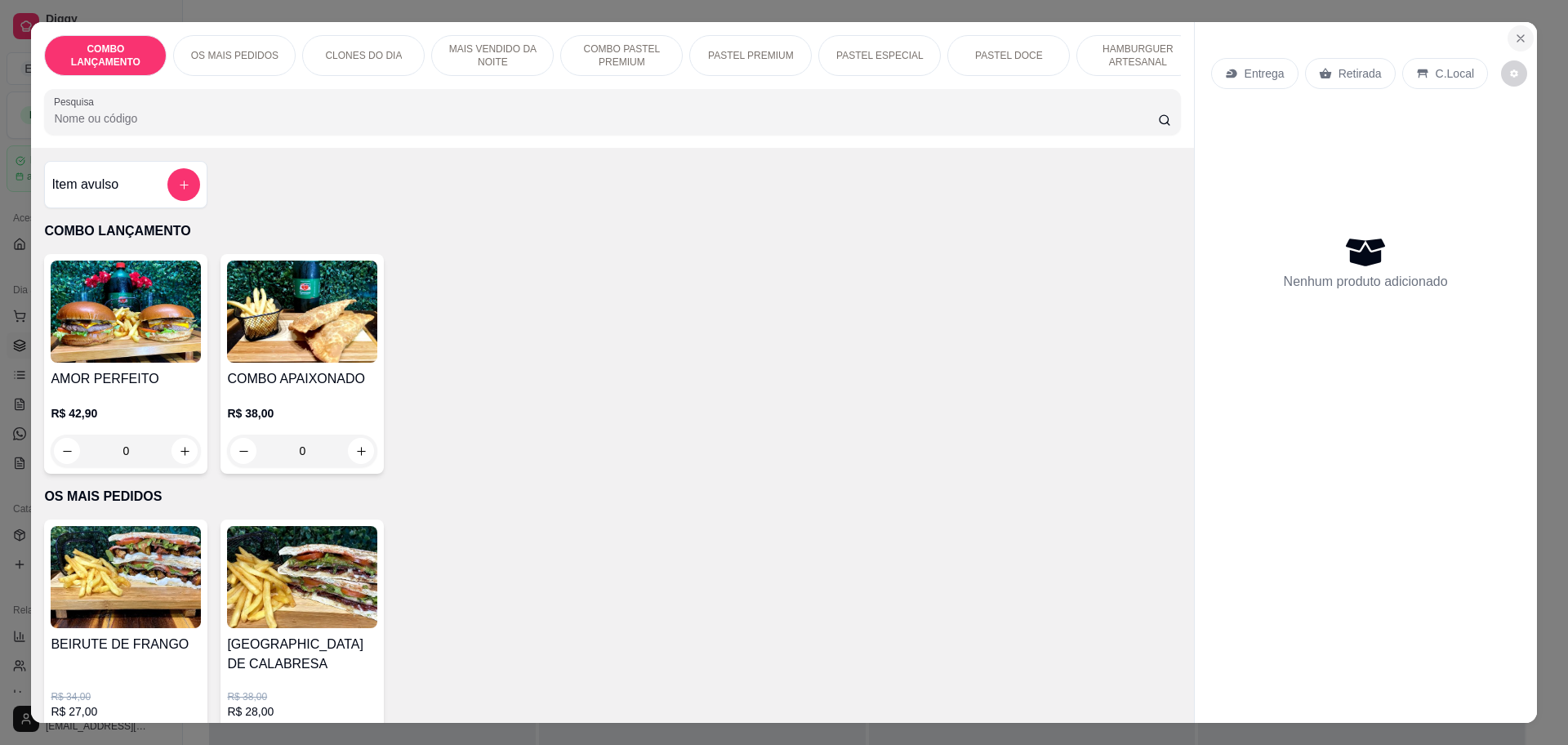
click at [1510, 29] on button "Close" at bounding box center [1521, 39] width 27 height 27
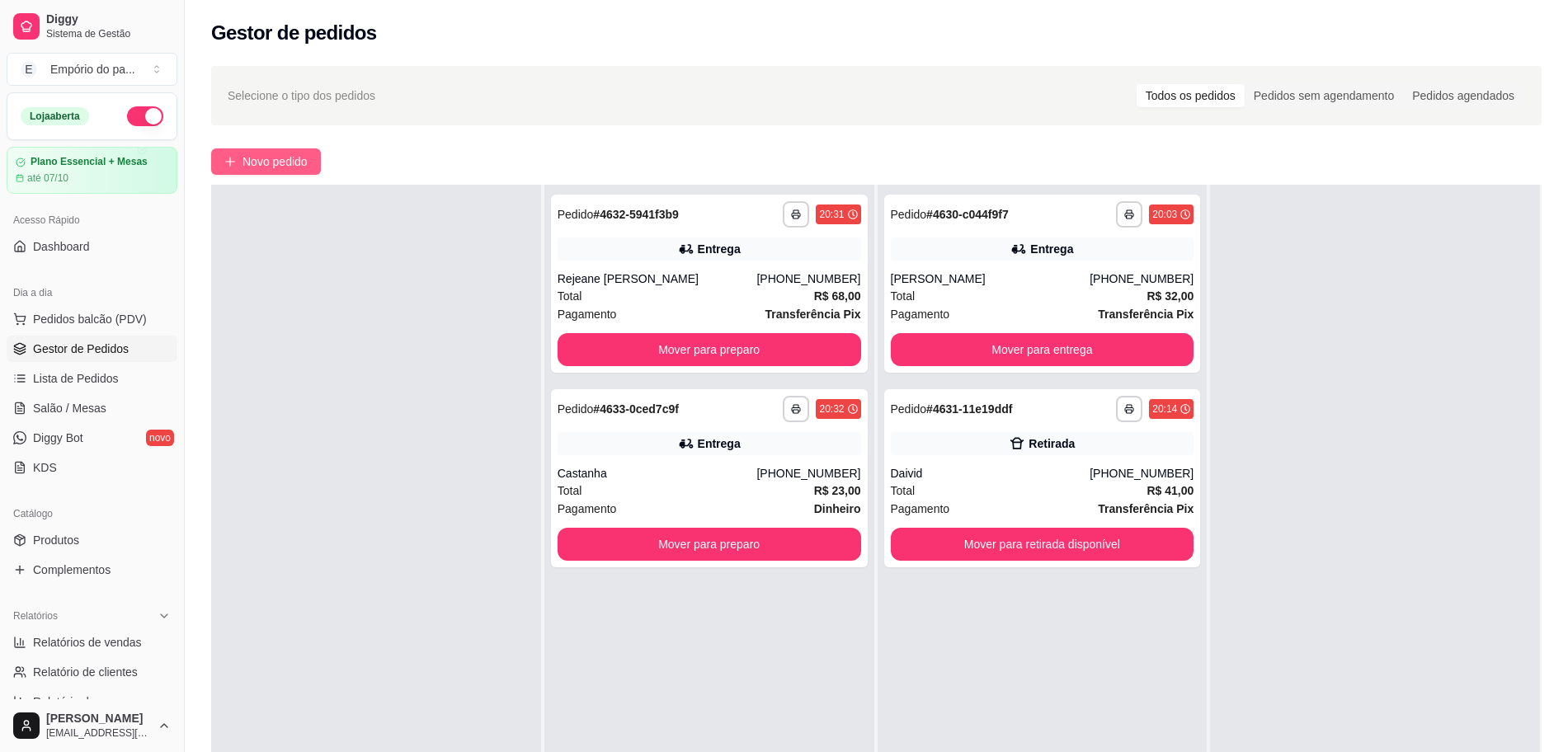
click at [250, 156] on span "Novo pedido" at bounding box center [275, 161] width 65 height 18
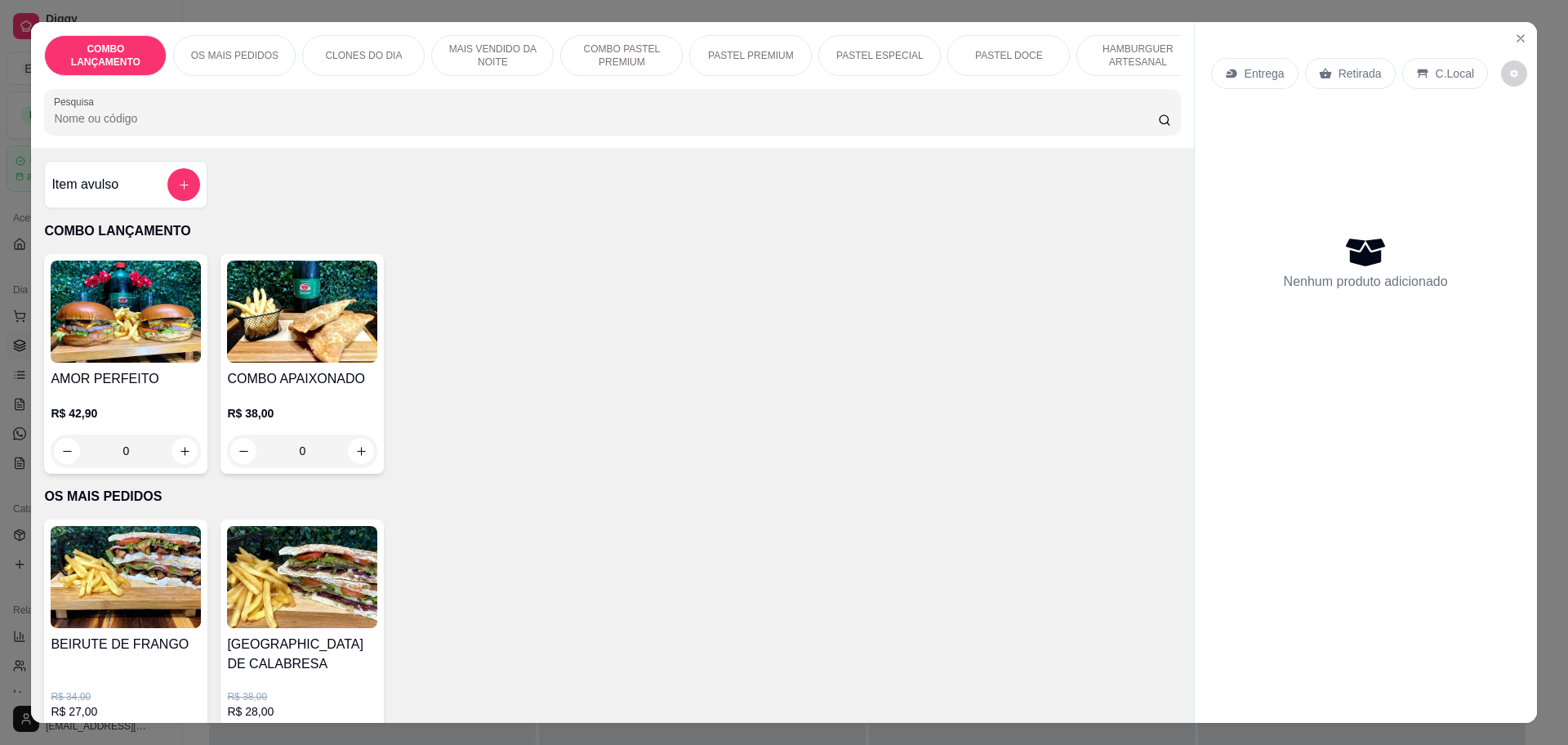
click at [1345, 74] on p "Retirada" at bounding box center [1361, 73] width 44 height 16
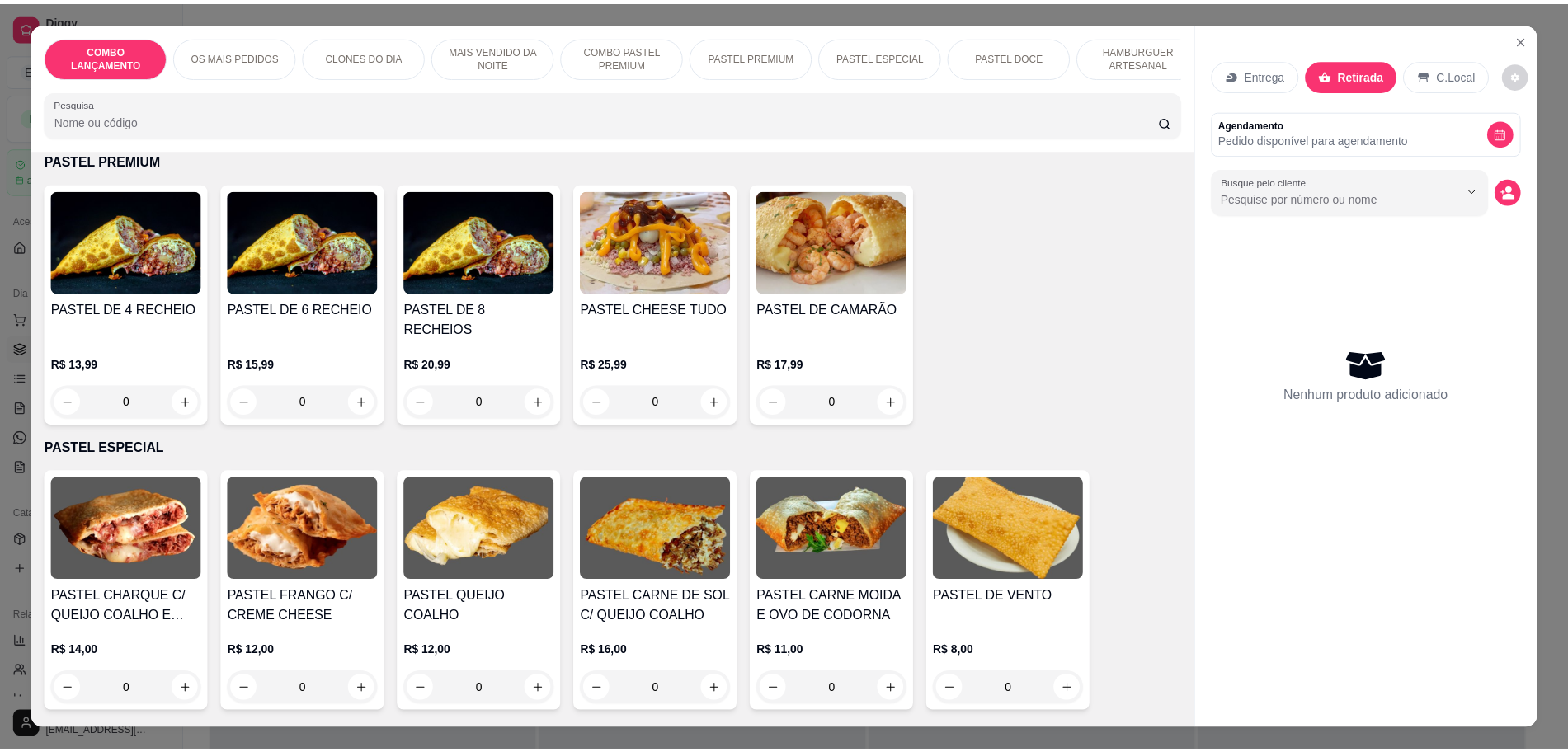
scroll to position [2166, 0]
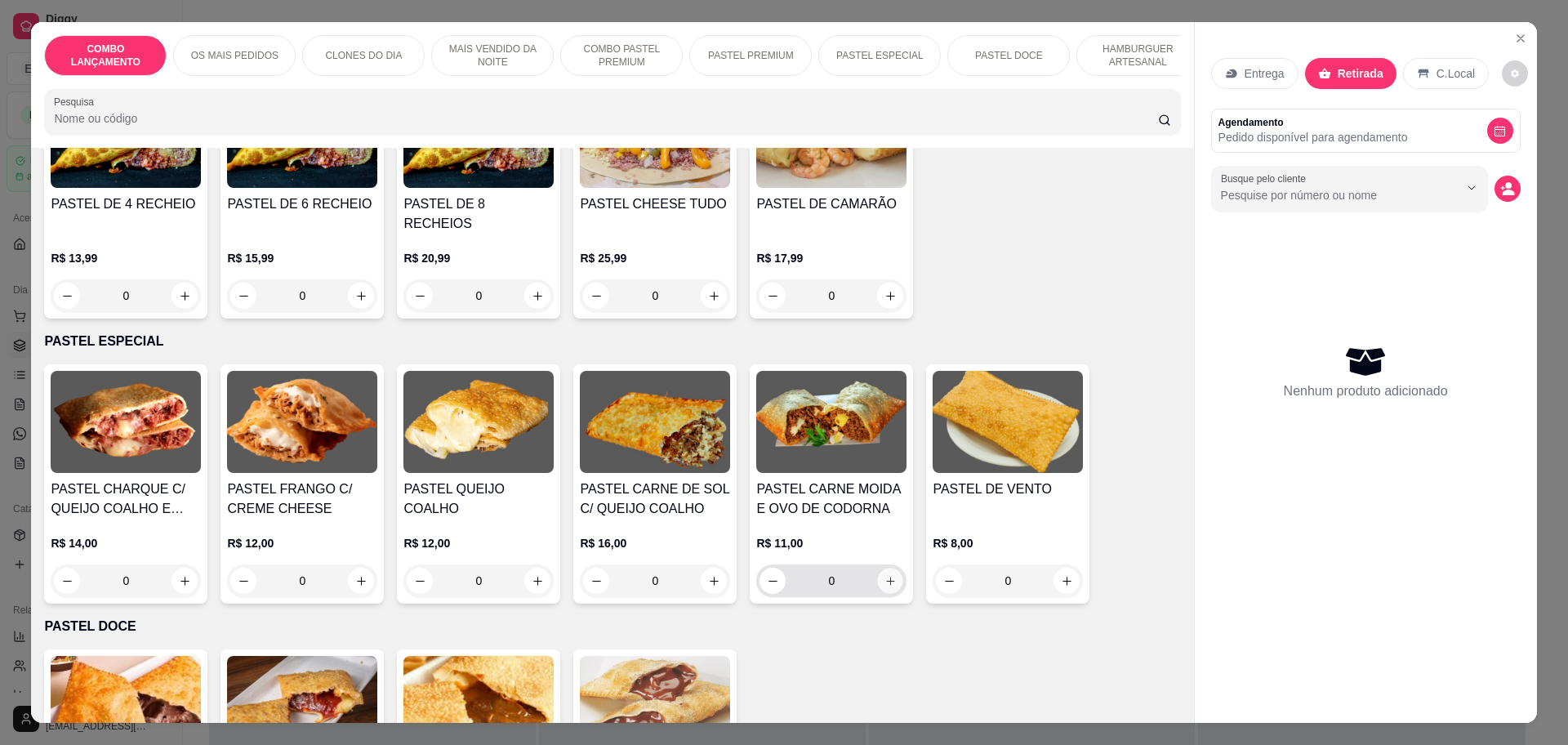
click at [884, 575] on icon "increase-product-quantity" at bounding box center [890, 581] width 12 height 12
type input "1"
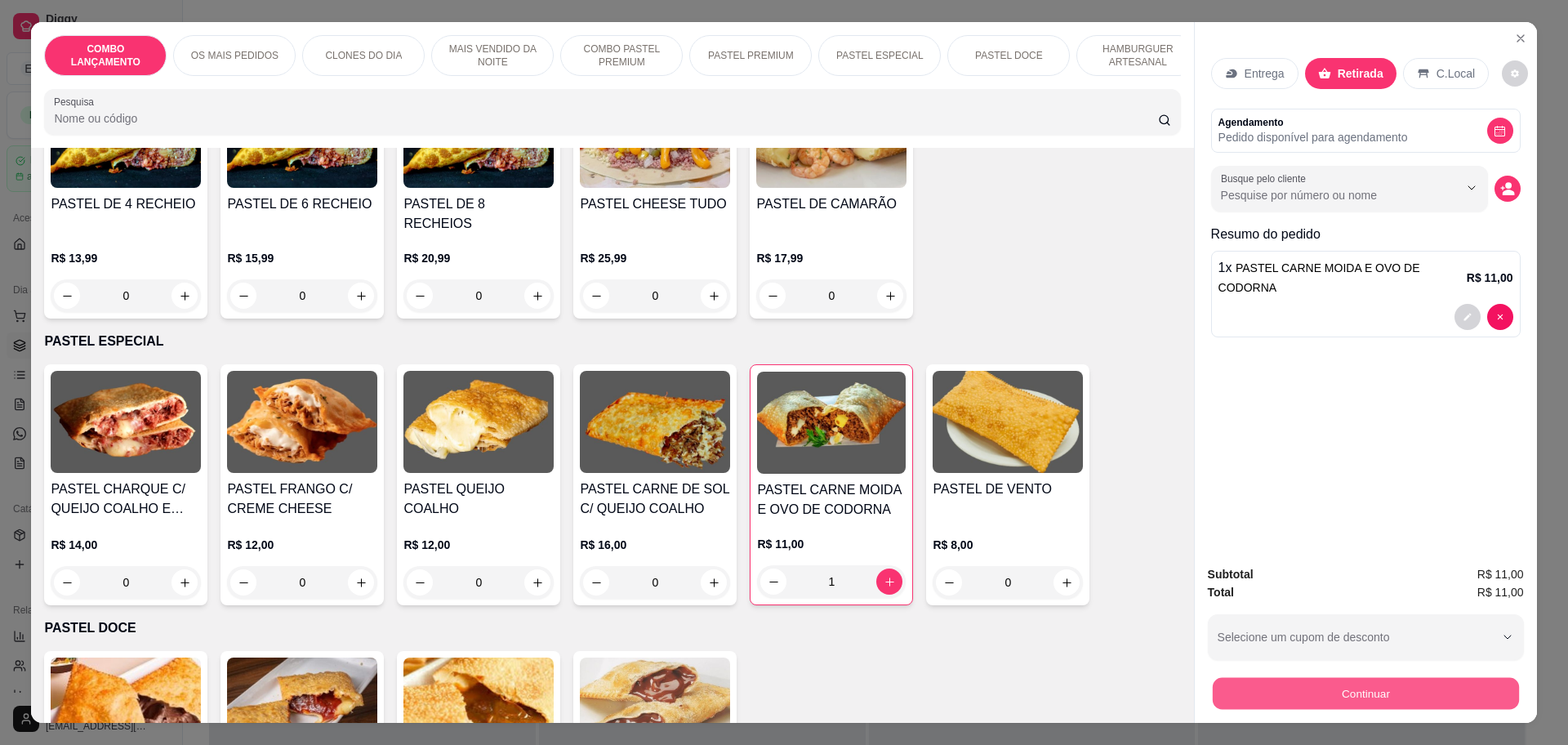
click at [1360, 696] on button "Continuar" at bounding box center [1365, 694] width 307 height 32
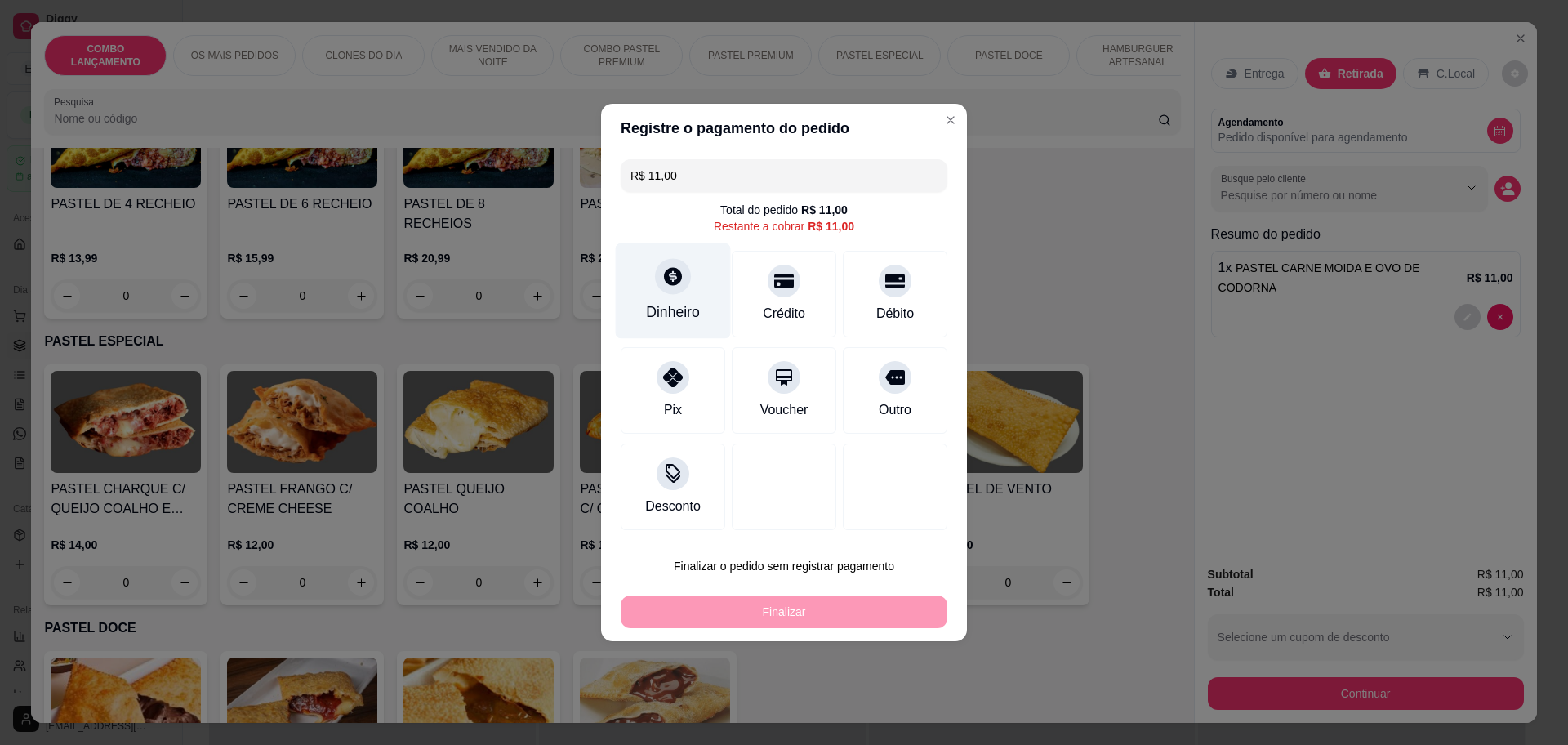
click at [681, 300] on div "Dinheiro" at bounding box center [672, 291] width 115 height 96
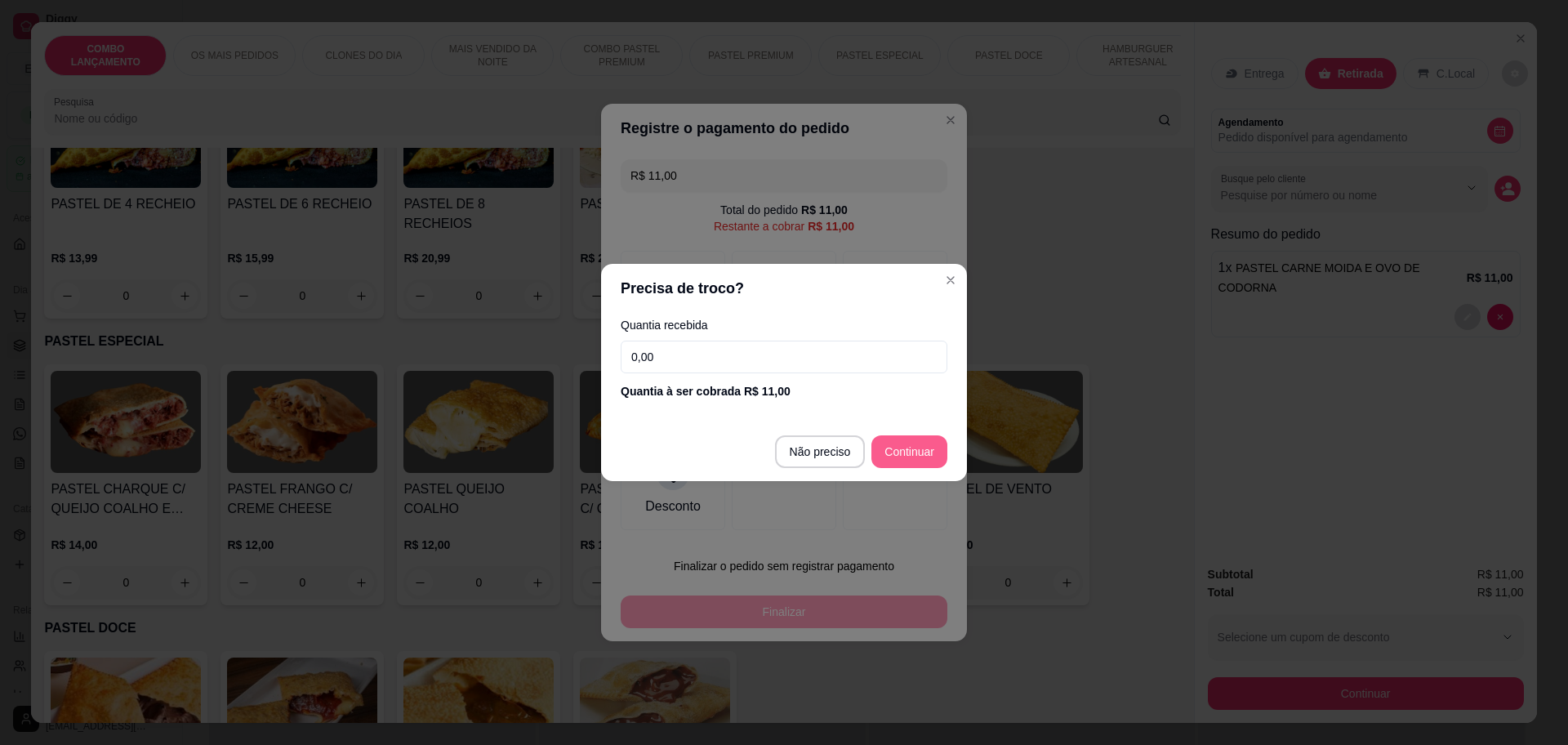
type input "R$ 0,00"
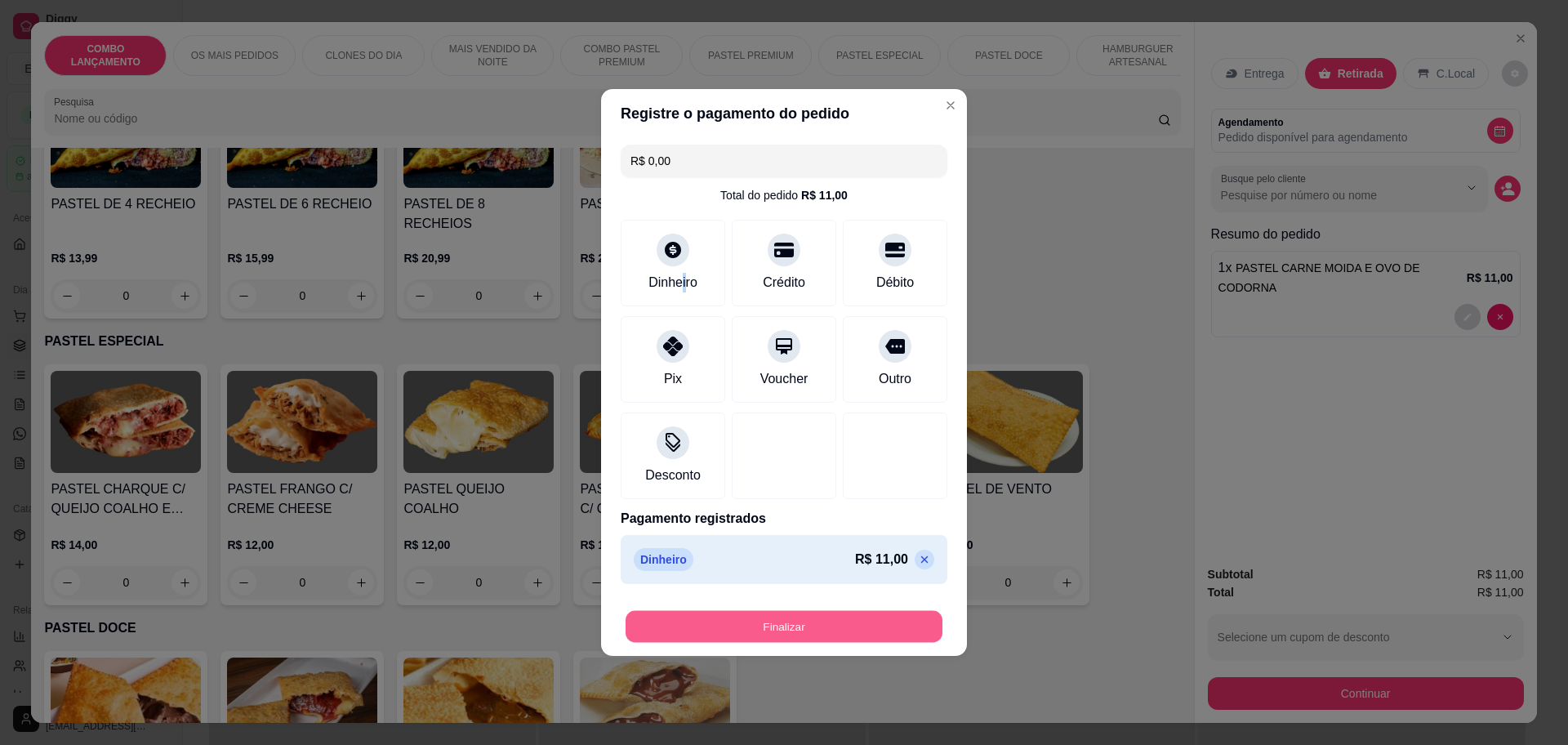
click at [731, 629] on button "Finalizar" at bounding box center [784, 627] width 317 height 32
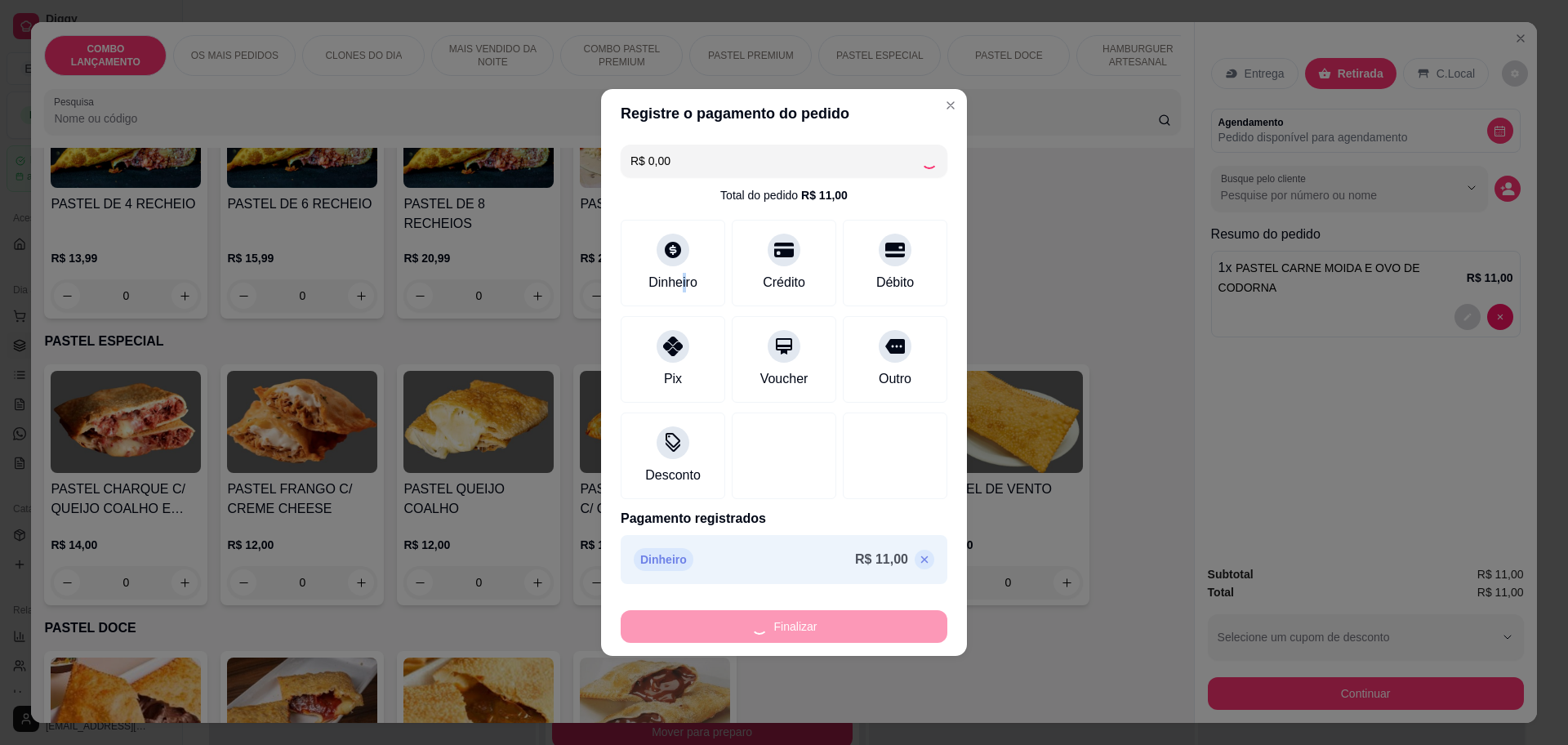
type input "0"
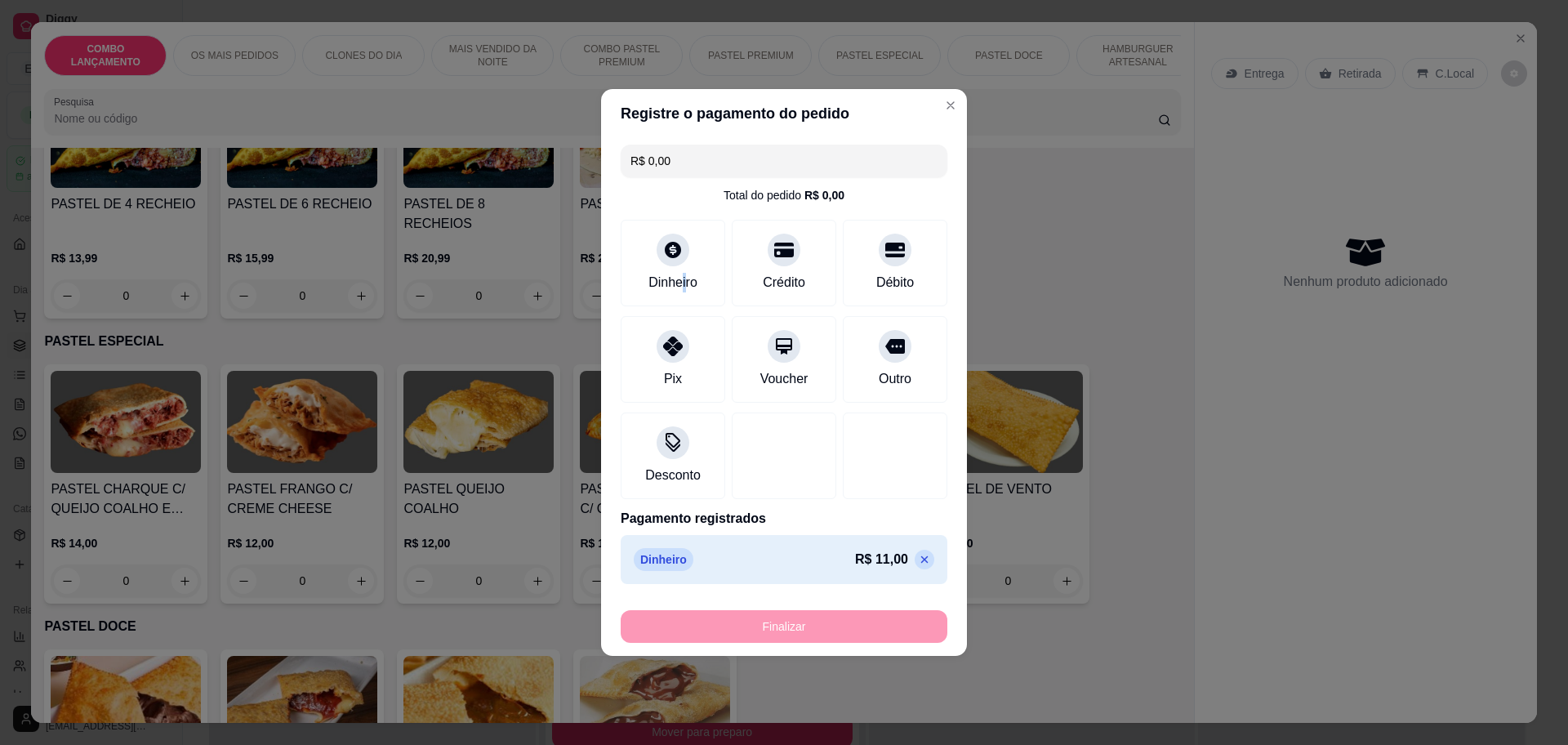
type input "-R$ 11,00"
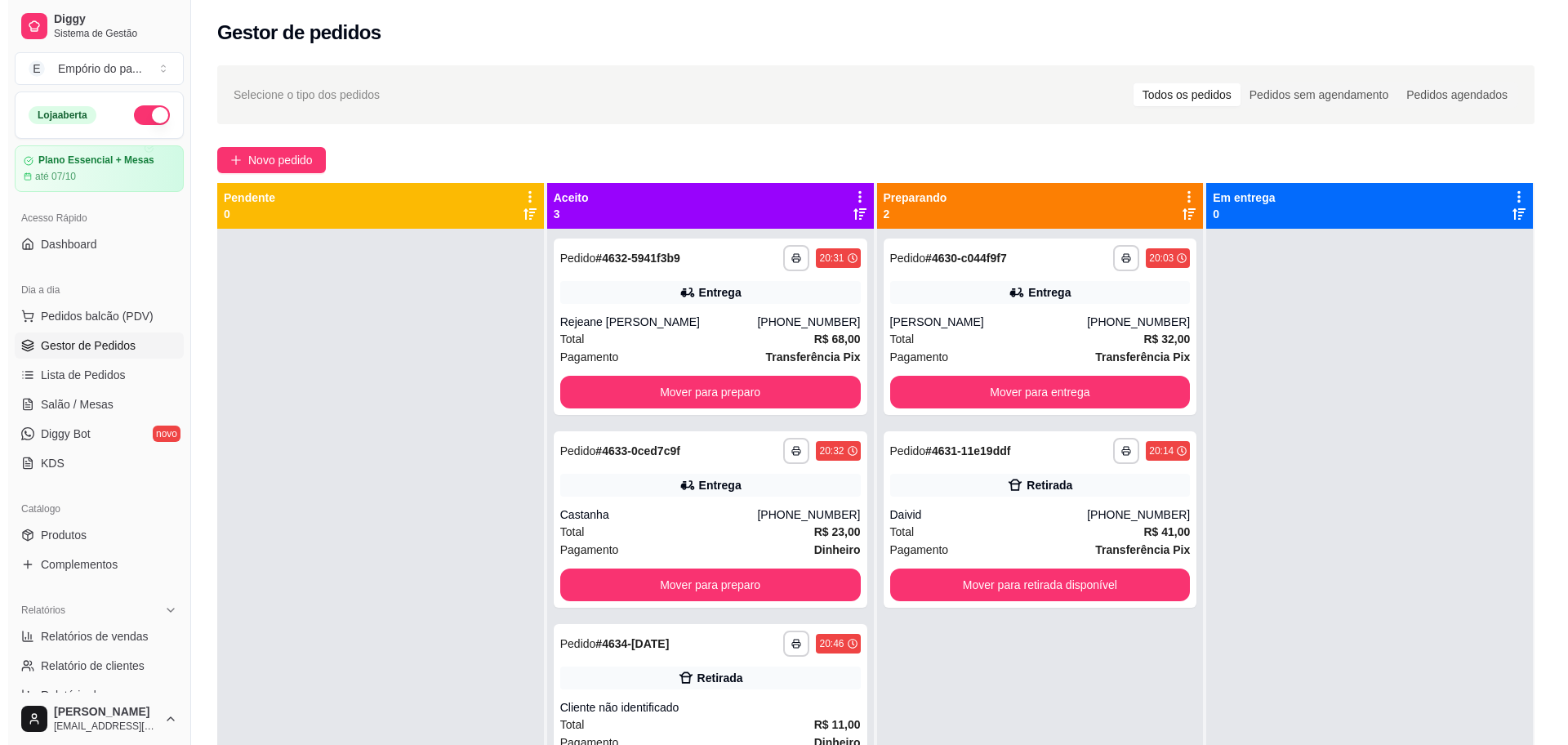
scroll to position [46, 0]
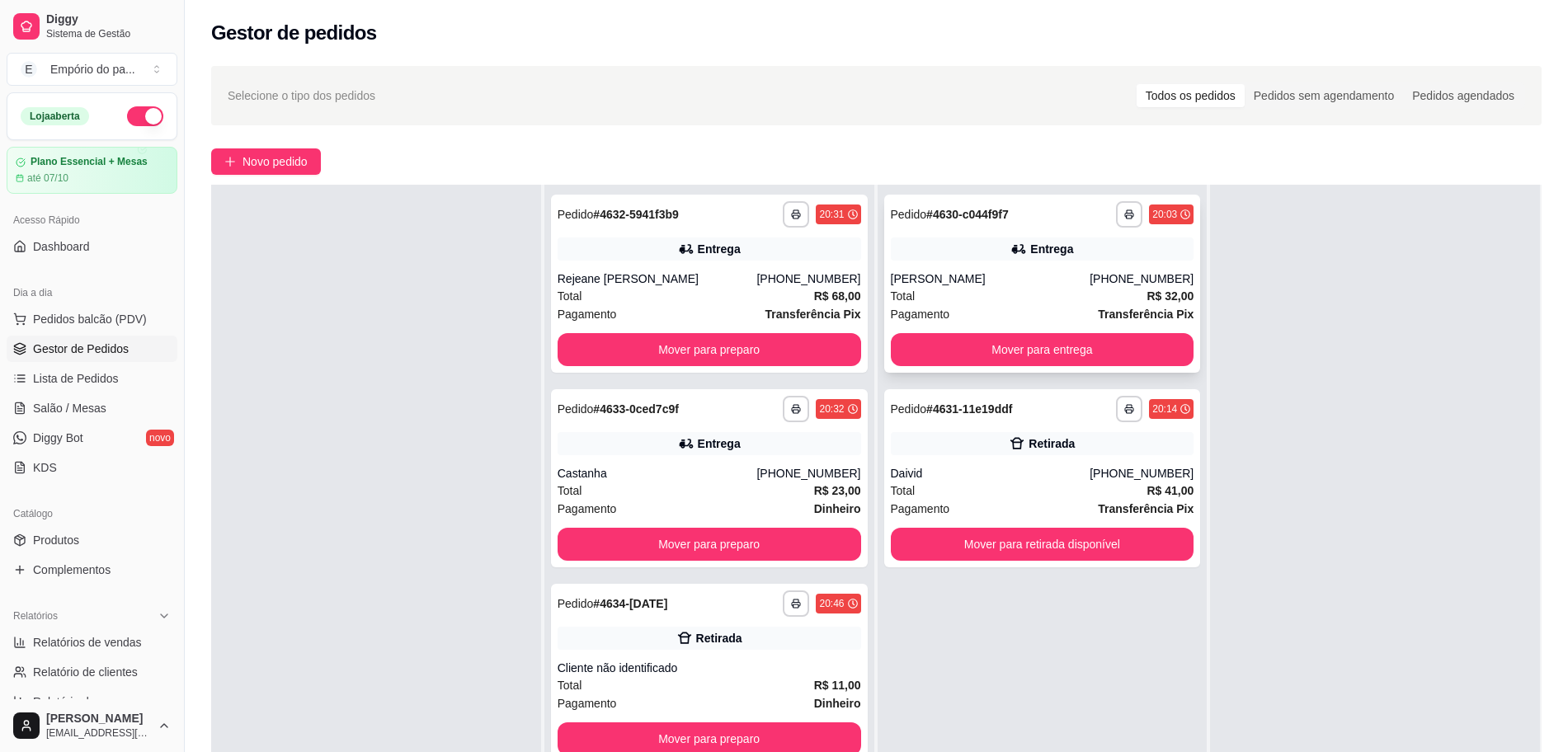
click at [960, 305] on div "Pagamento Transferência Pix" at bounding box center [1042, 314] width 303 height 18
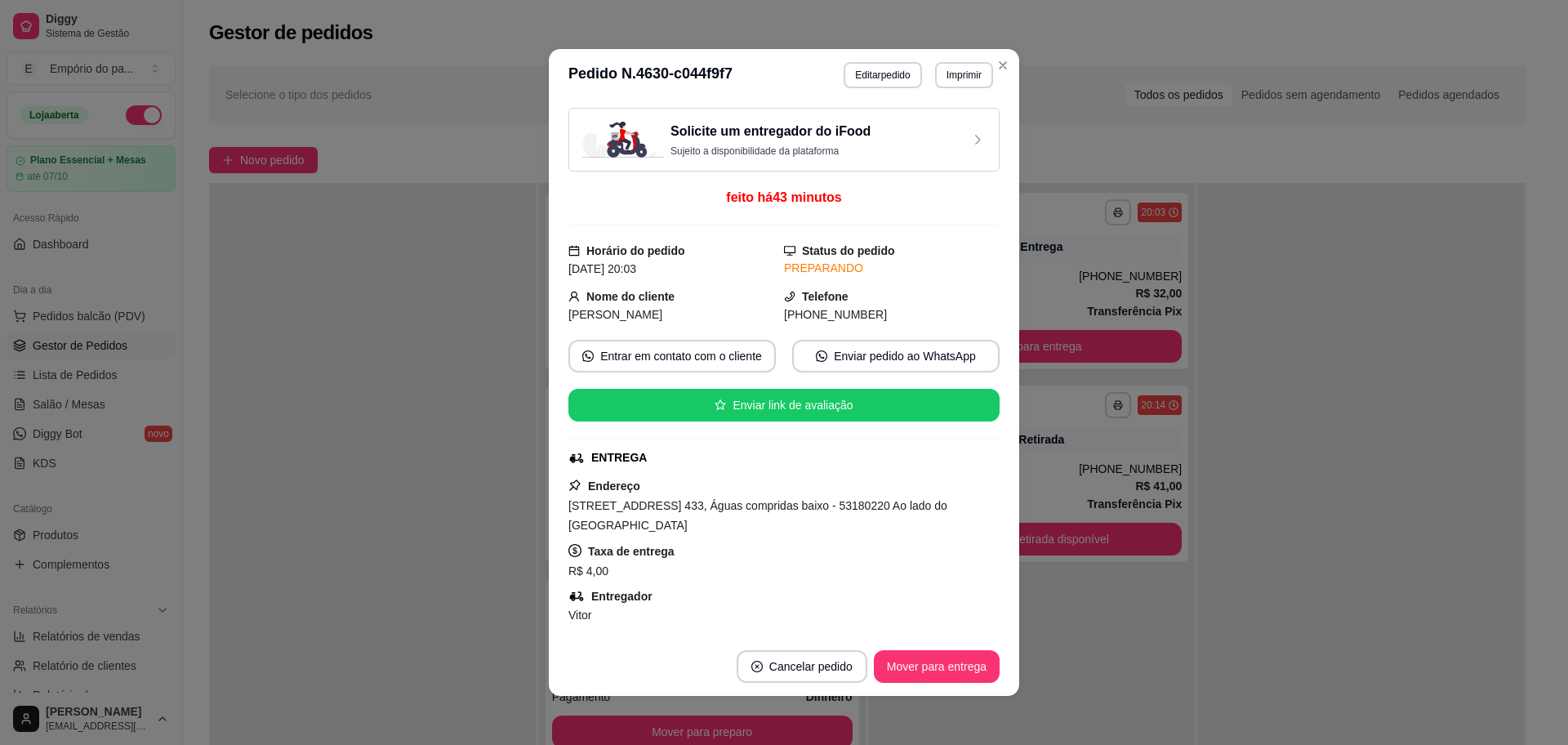
scroll to position [274, 0]
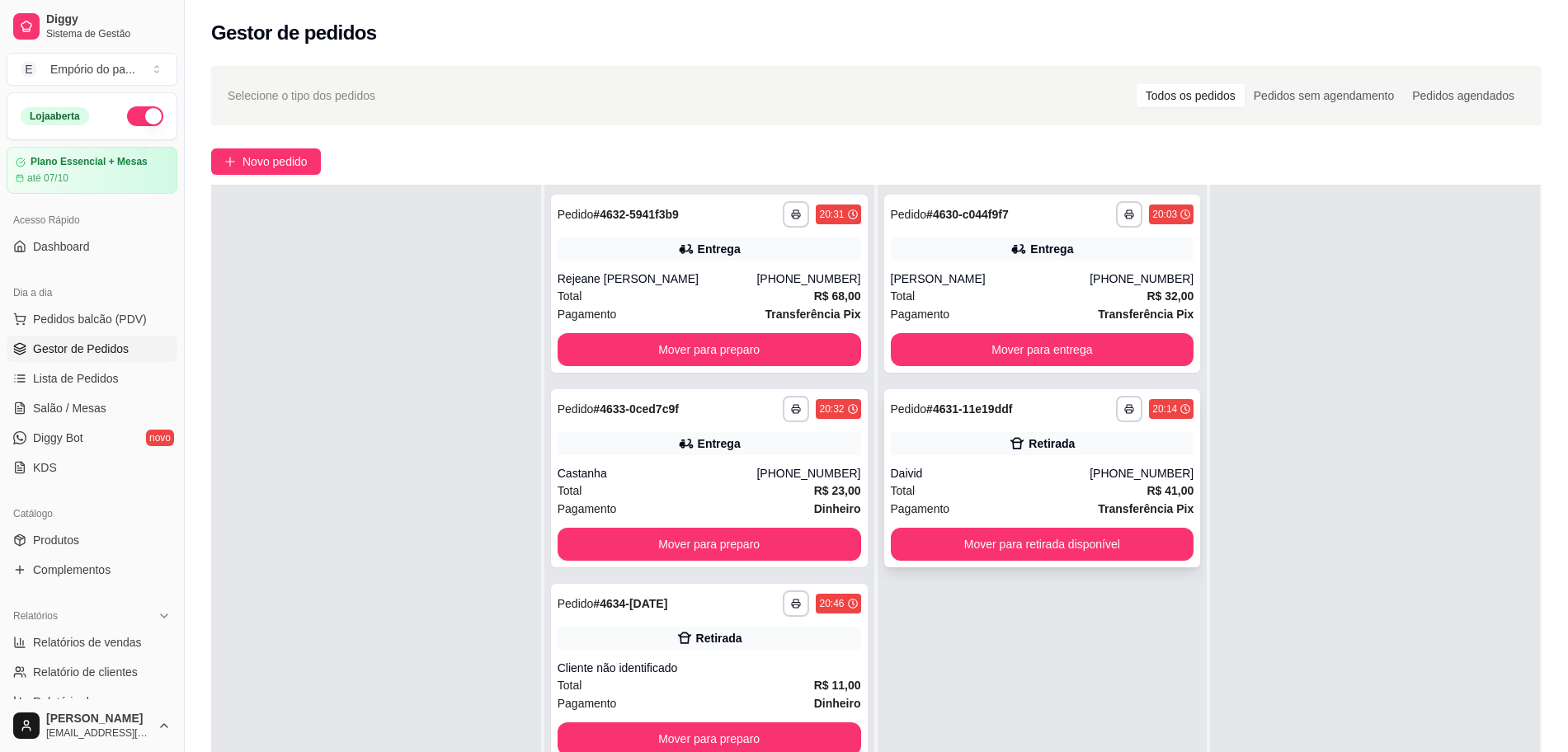
click at [1003, 480] on div "Daivid" at bounding box center [991, 473] width 199 height 16
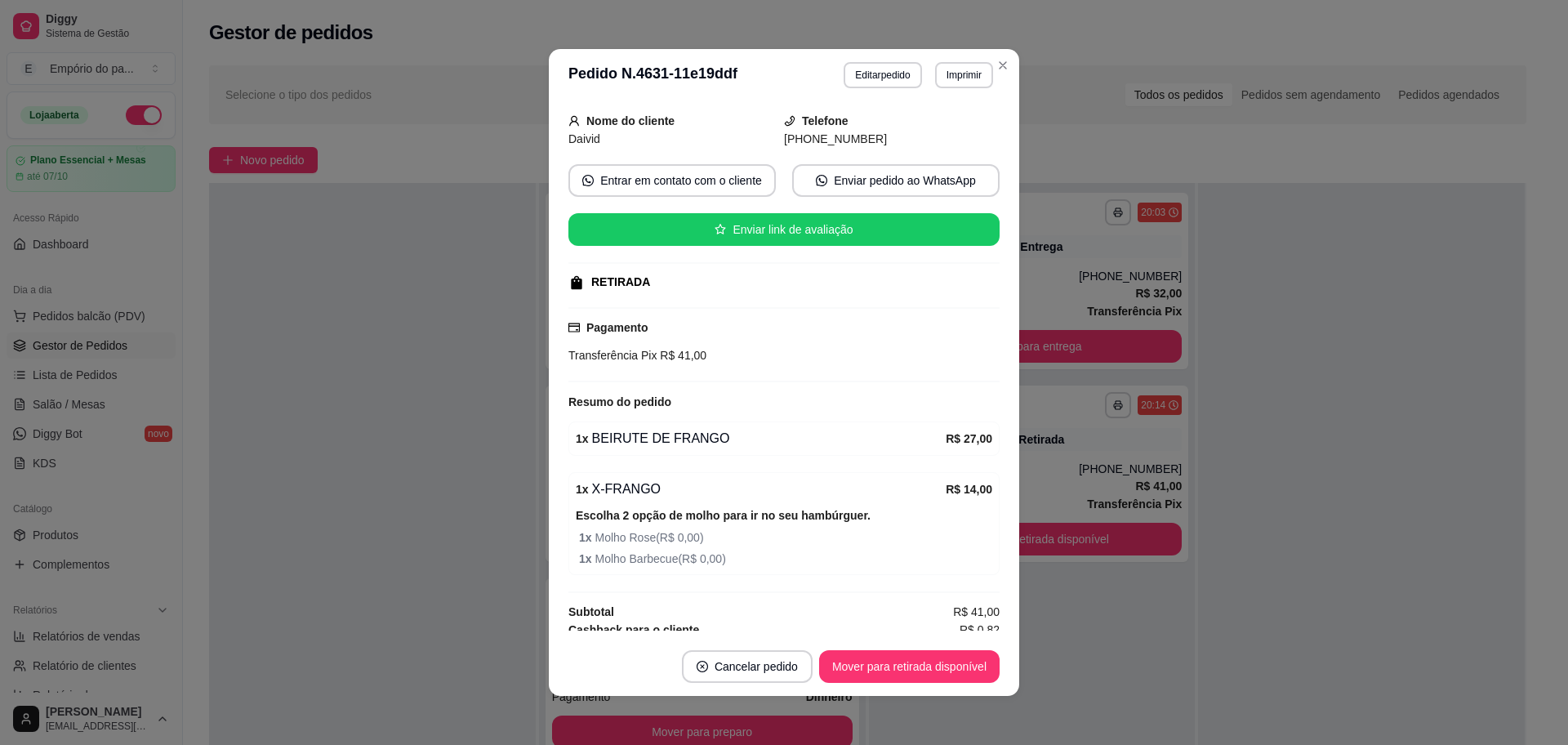
scroll to position [122, 0]
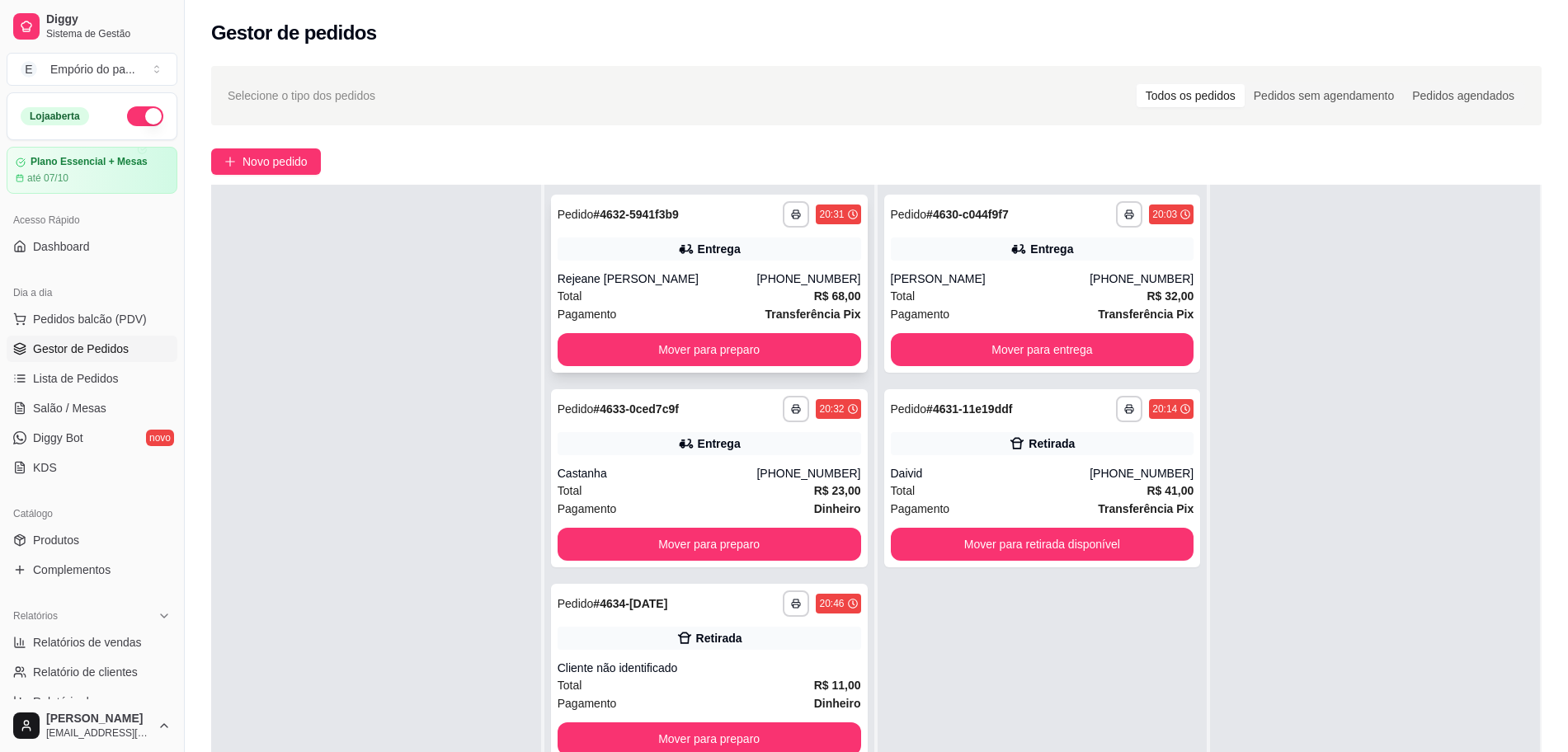
click at [573, 280] on div "Rejeane [PERSON_NAME]" at bounding box center [657, 278] width 199 height 16
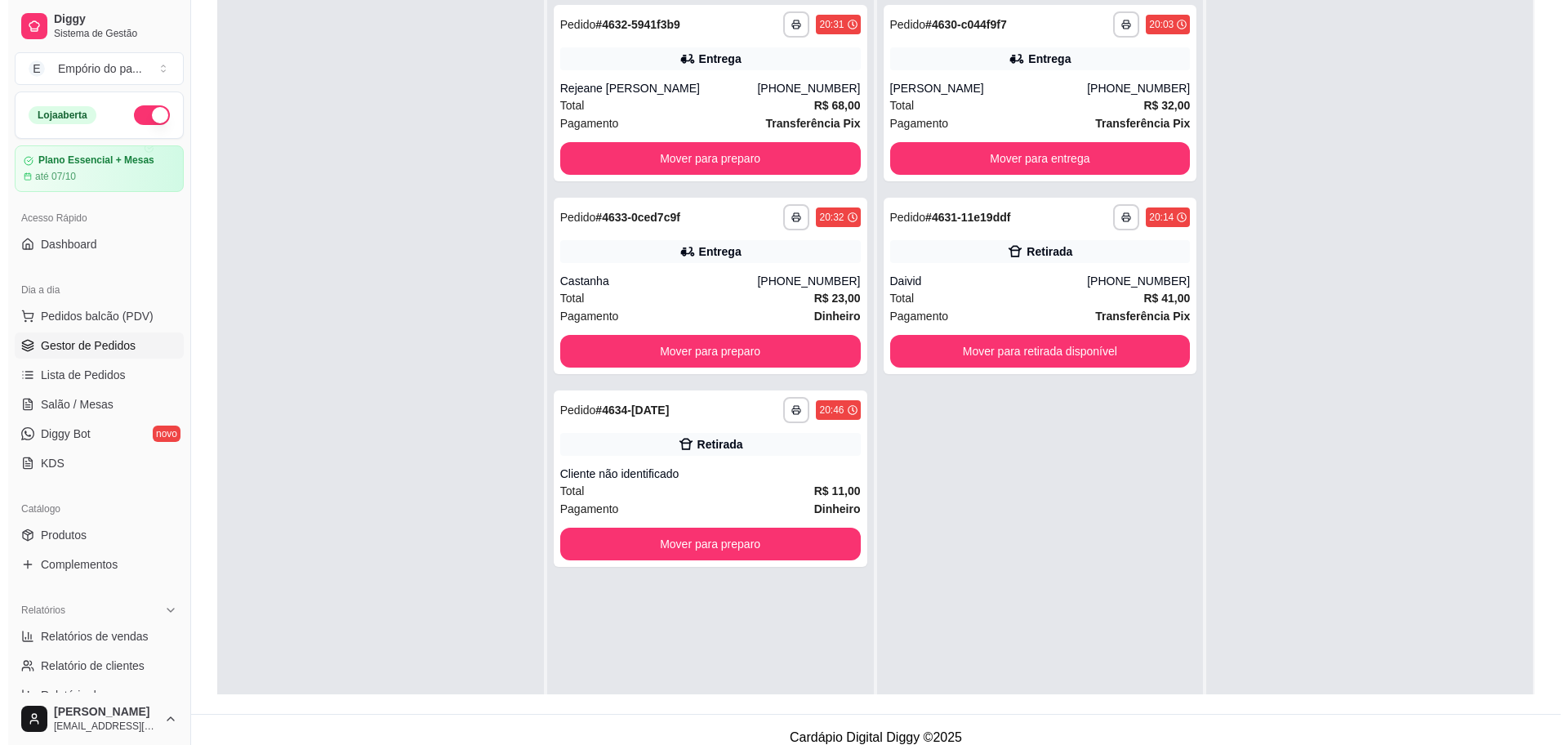
scroll to position [147, 0]
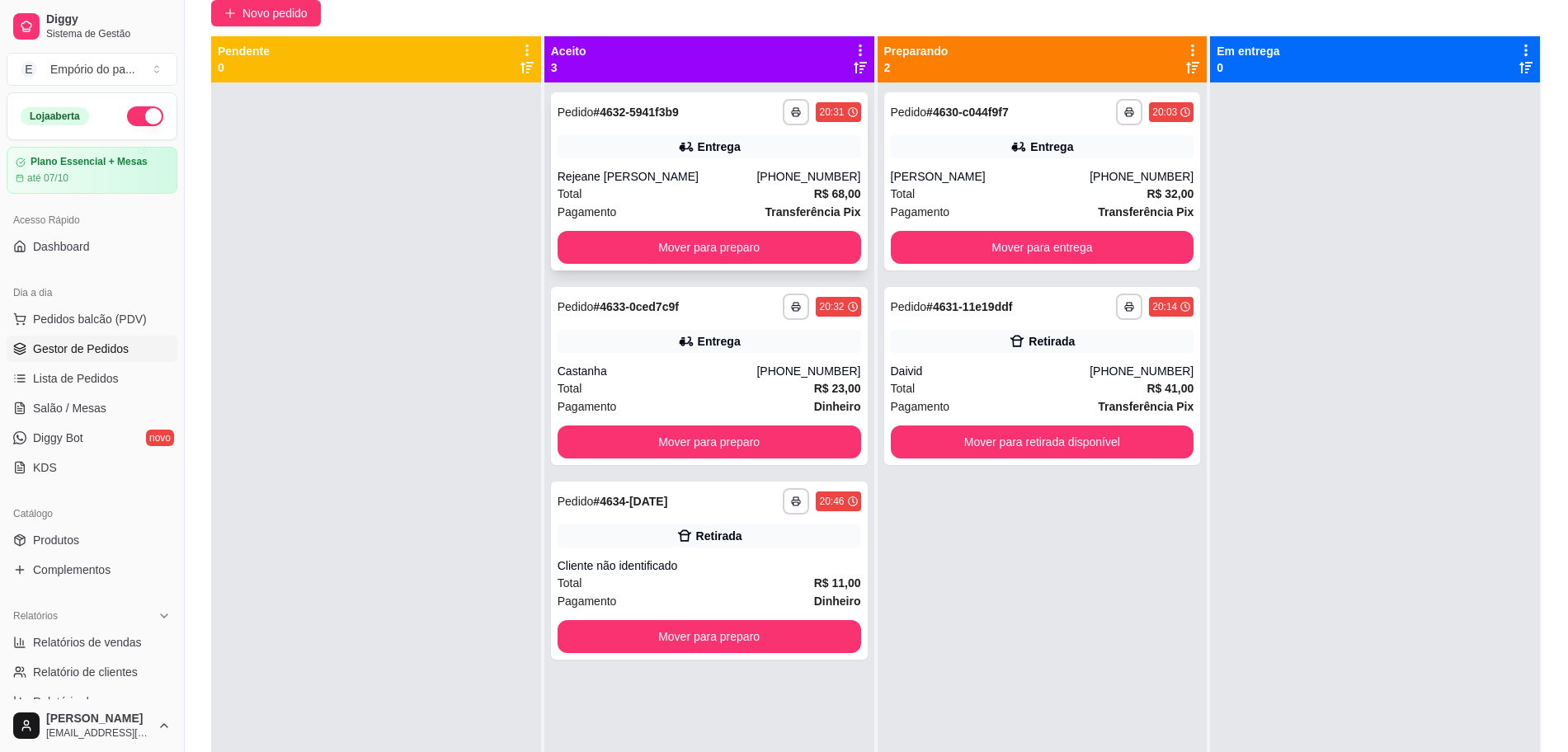
click at [690, 172] on div "Rejeane [PERSON_NAME]" at bounding box center [657, 176] width 199 height 16
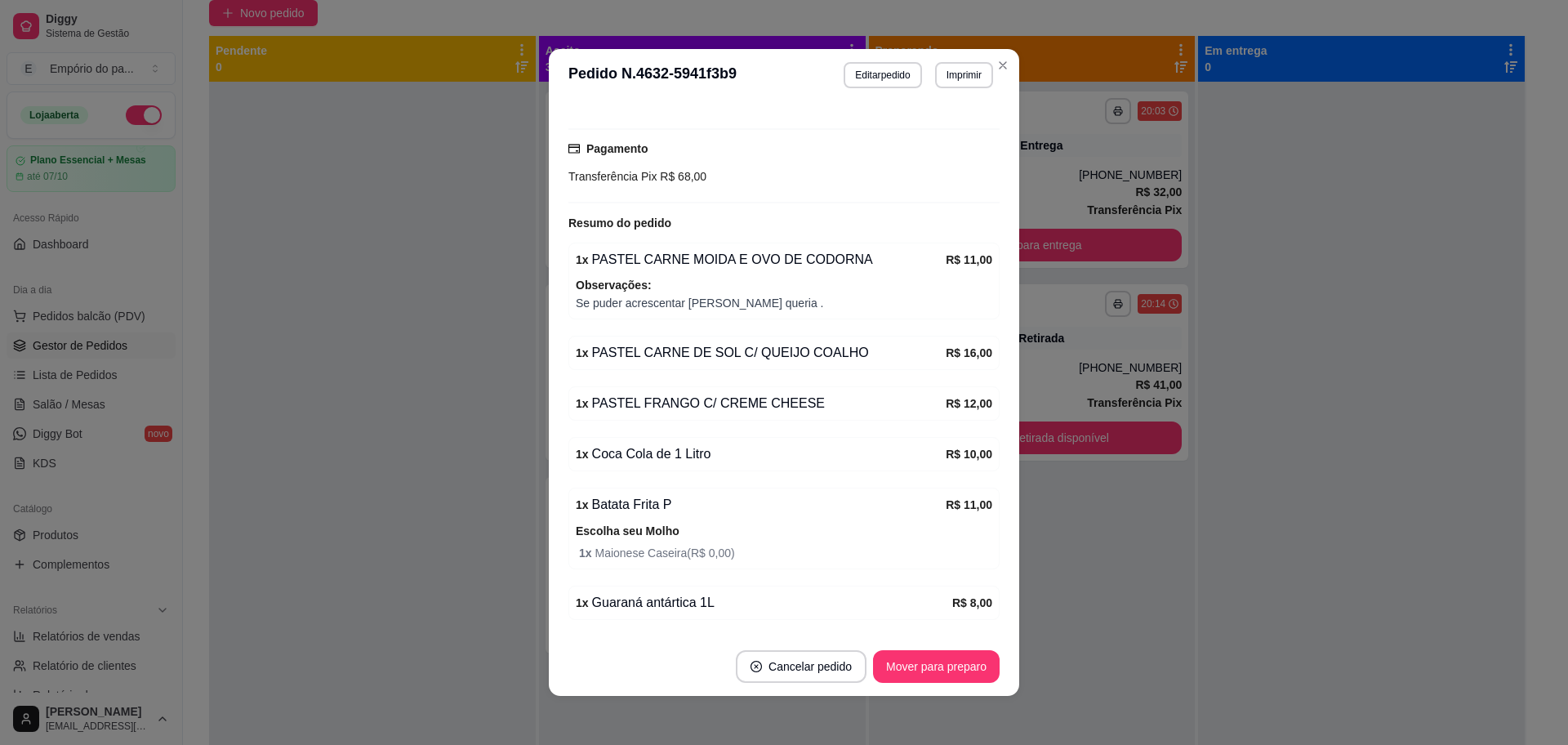
scroll to position [586, 0]
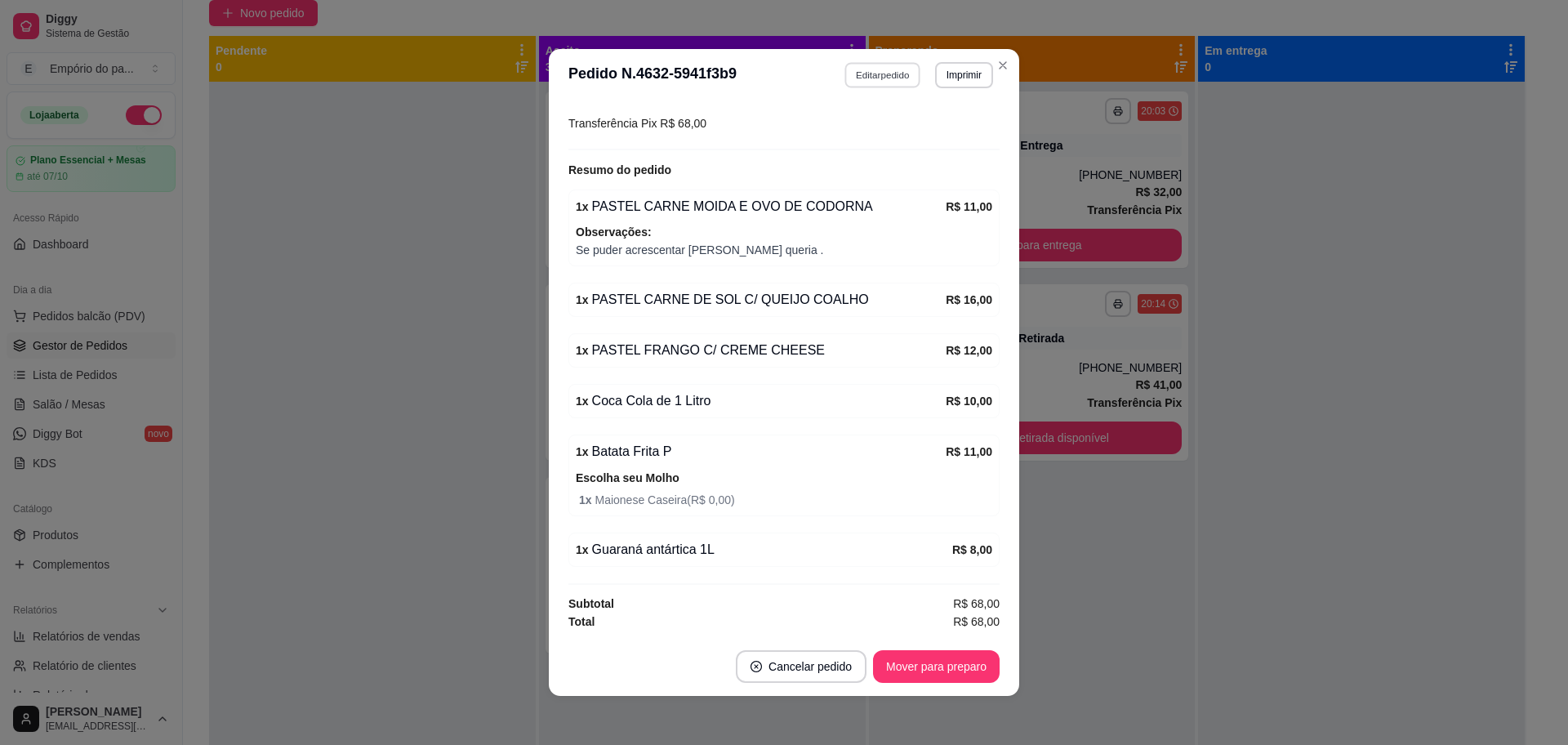
click at [857, 73] on button "Editar pedido" at bounding box center [883, 74] width 76 height 26
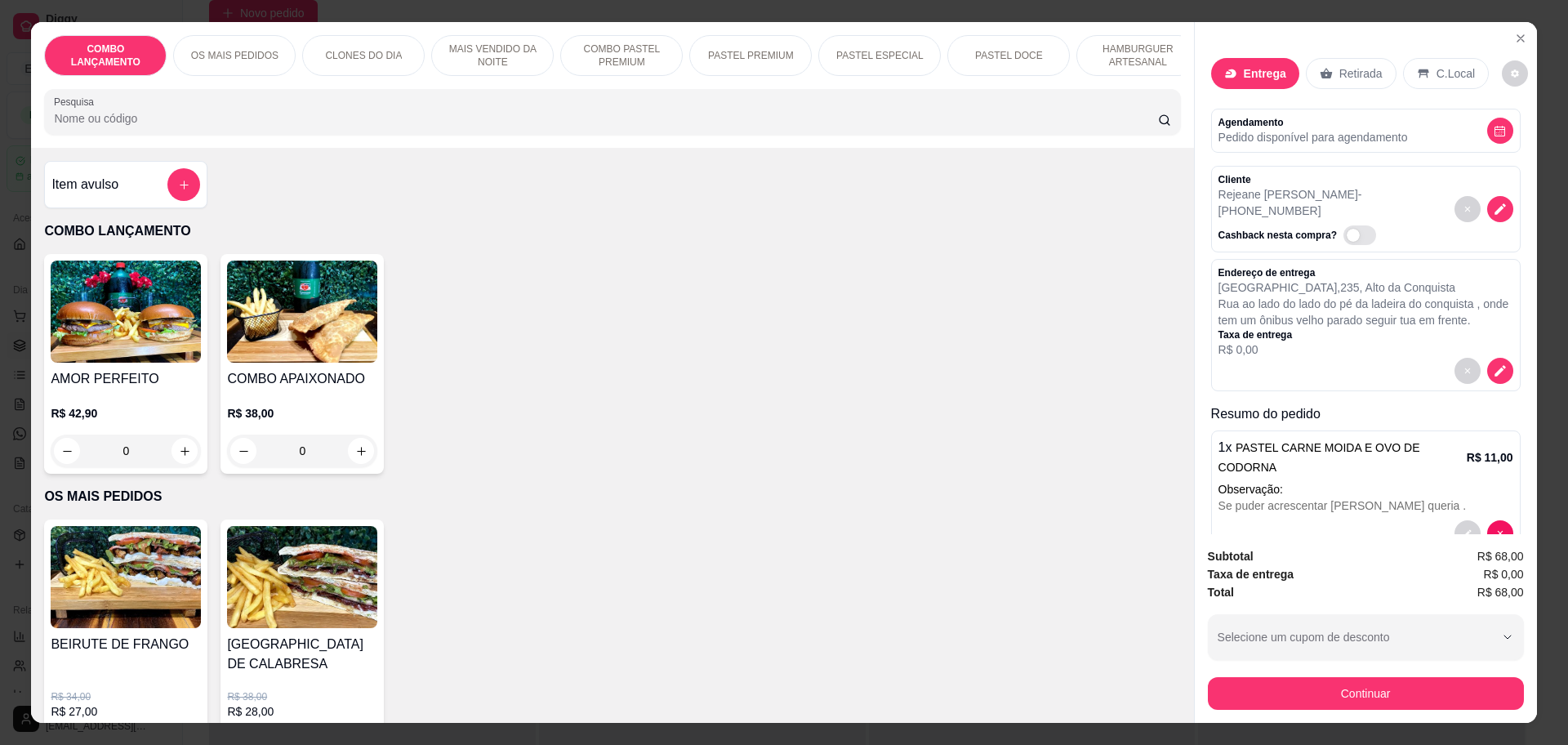
scroll to position [452, 0]
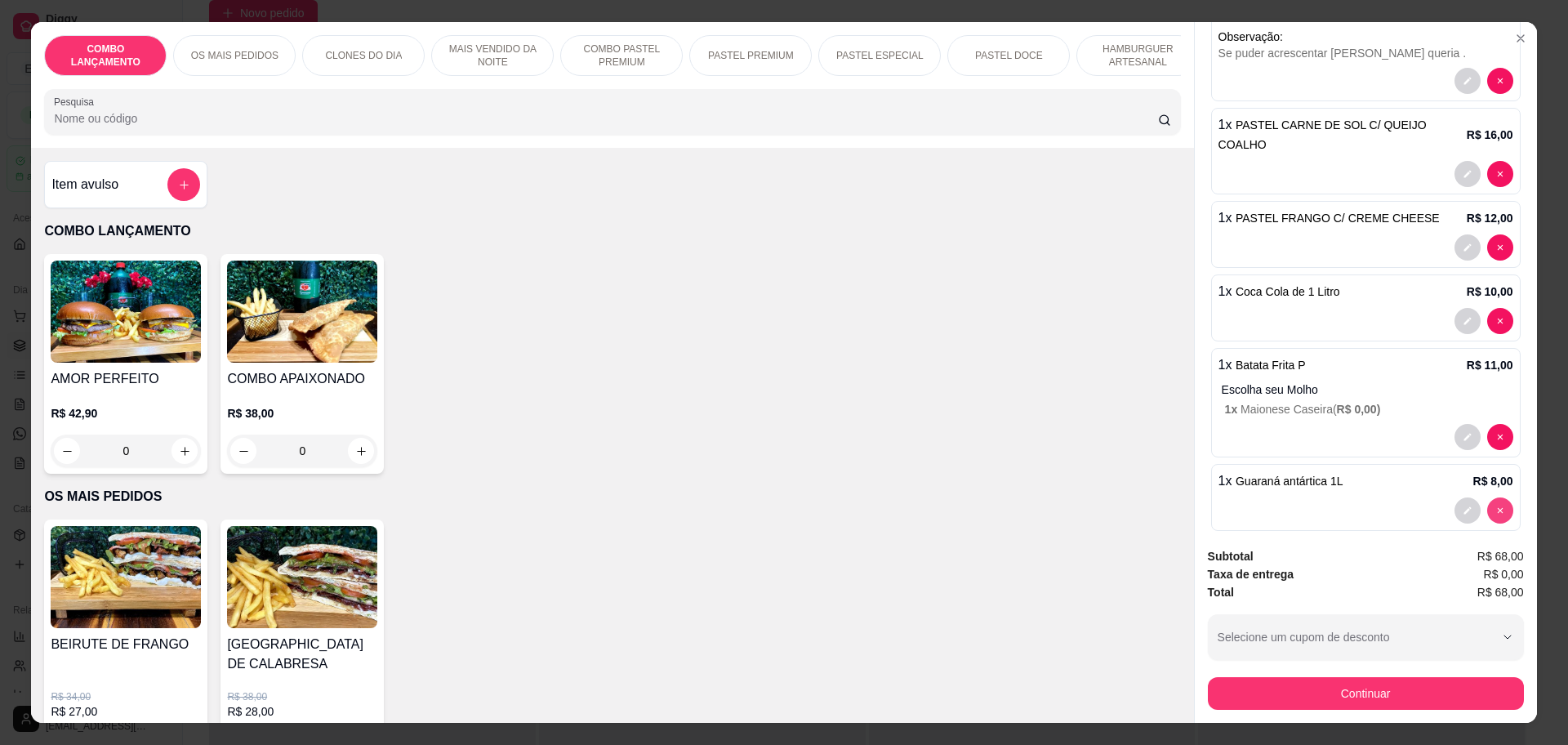
type input "0"
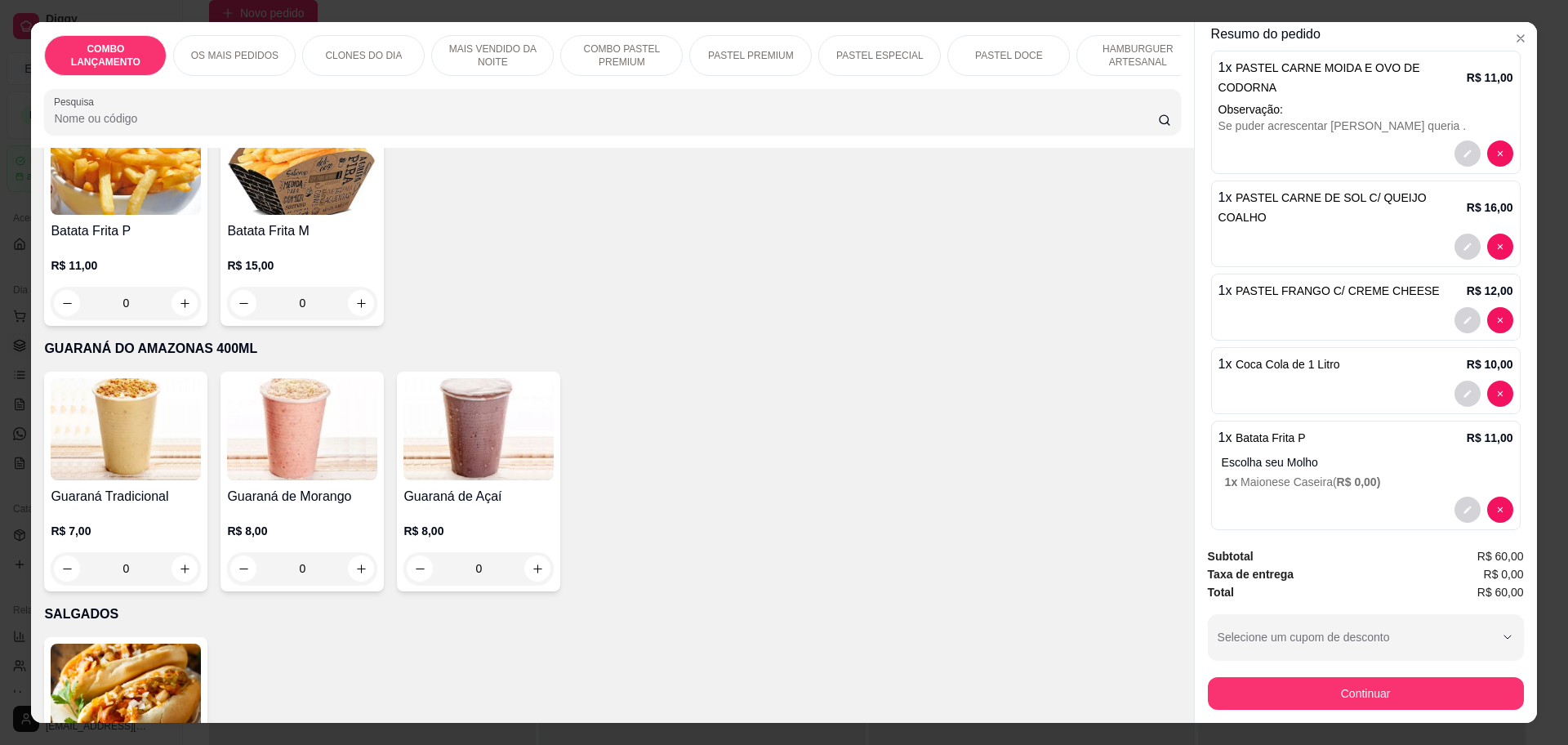
scroll to position [5312, 0]
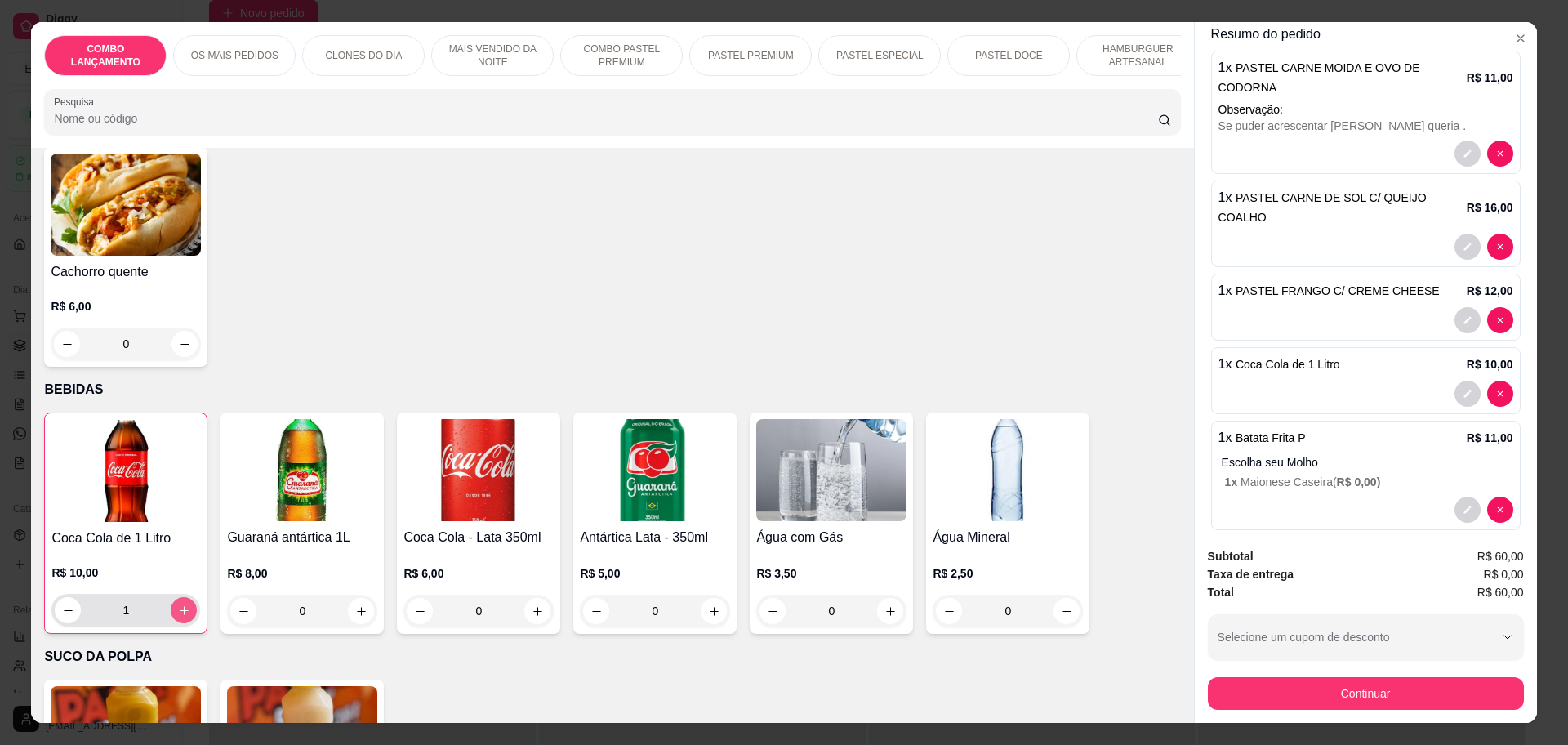
click at [179, 606] on icon "increase-product-quantity" at bounding box center [183, 610] width 9 height 9
type input "2"
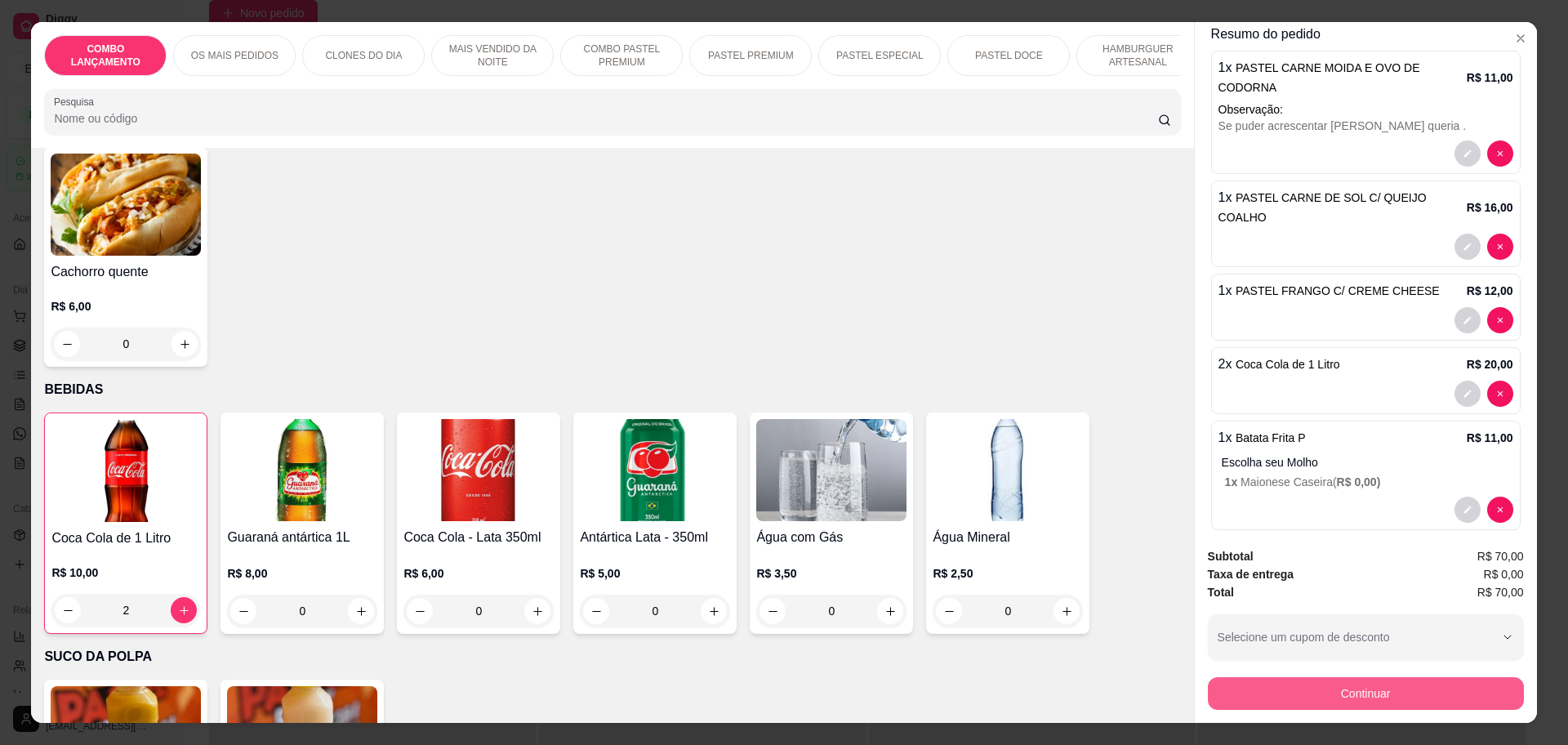
click at [1366, 692] on button "Continuar" at bounding box center [1366, 694] width 316 height 32
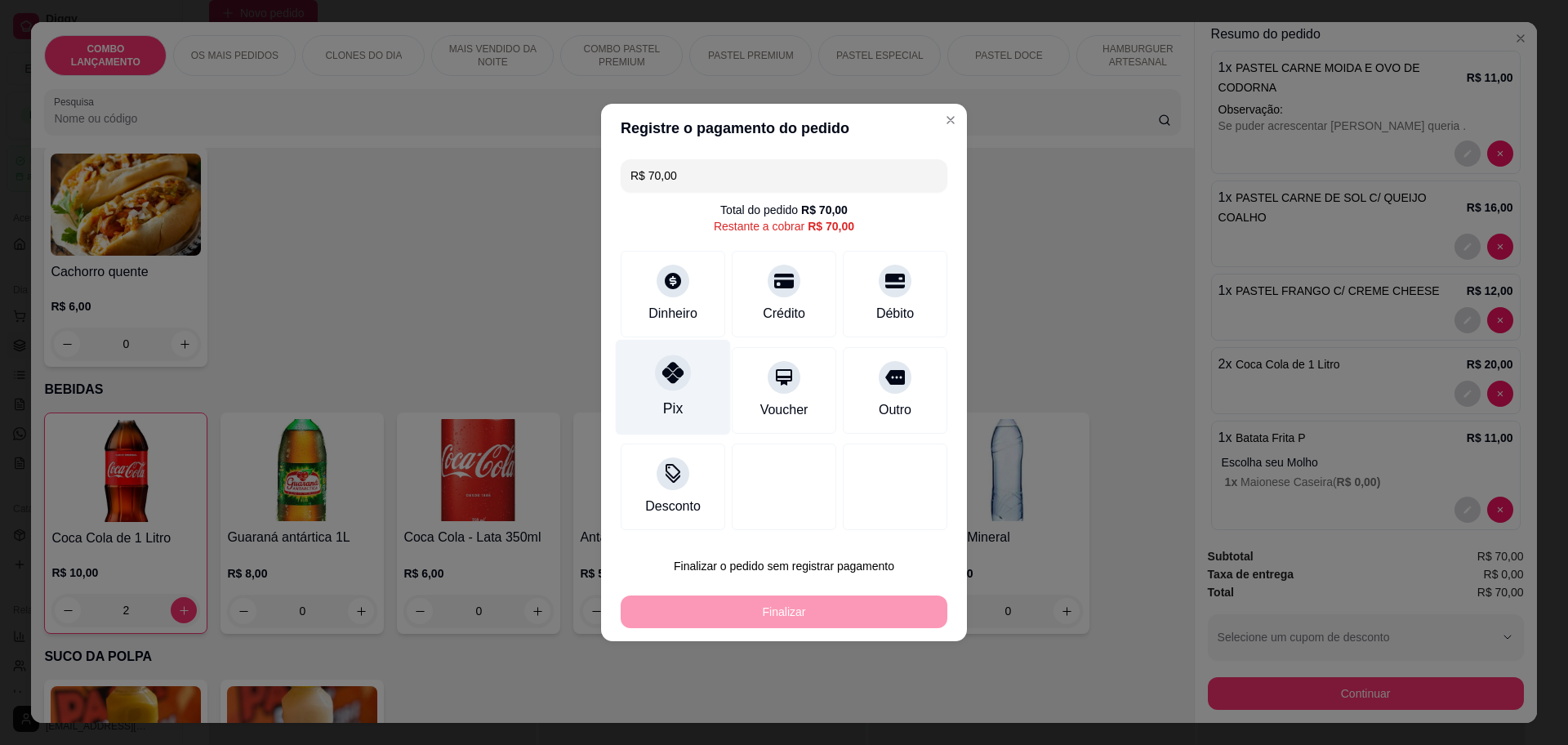
click at [667, 383] on icon at bounding box center [672, 372] width 21 height 21
type input "R$ 0,00"
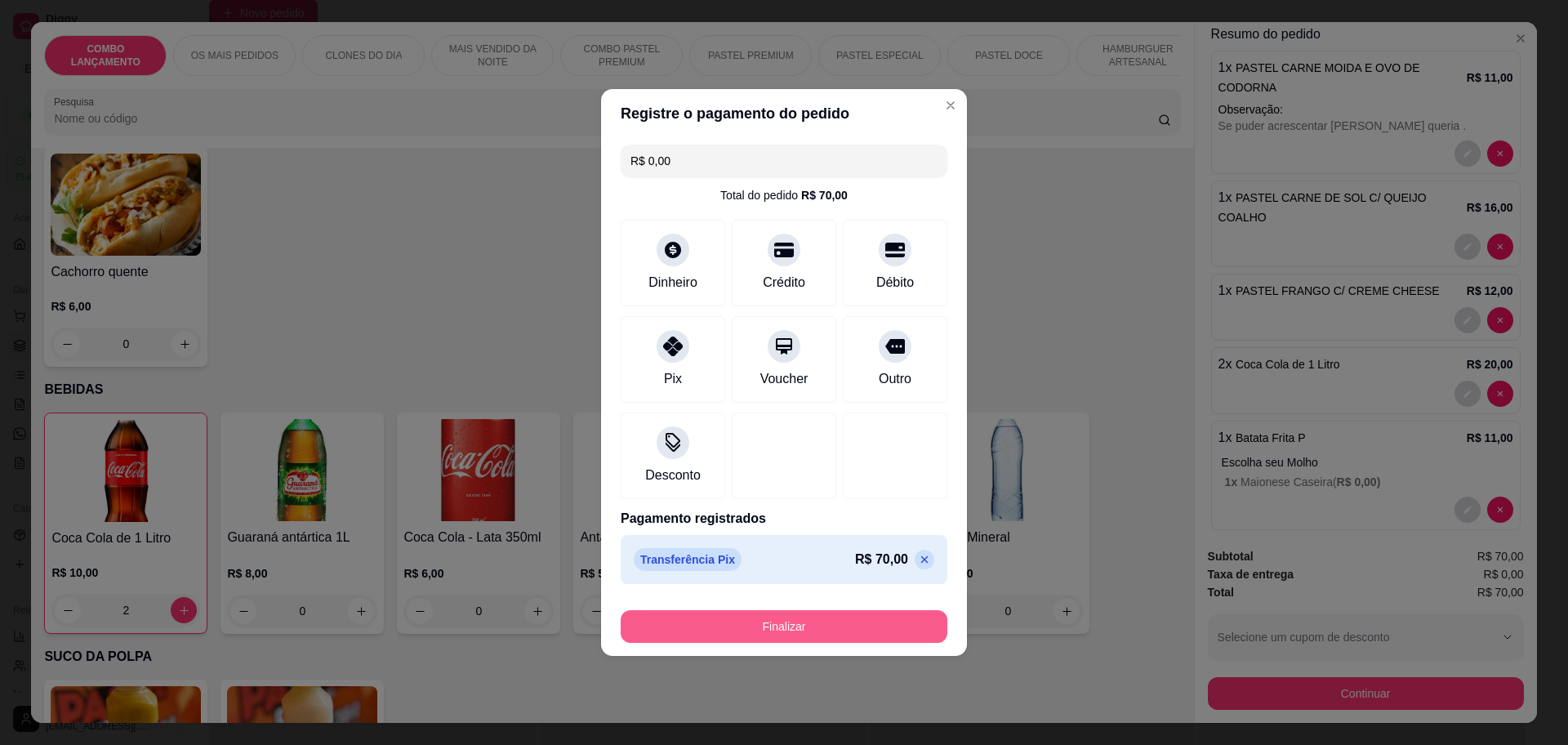
click at [825, 629] on button "Finalizar" at bounding box center [784, 626] width 327 height 32
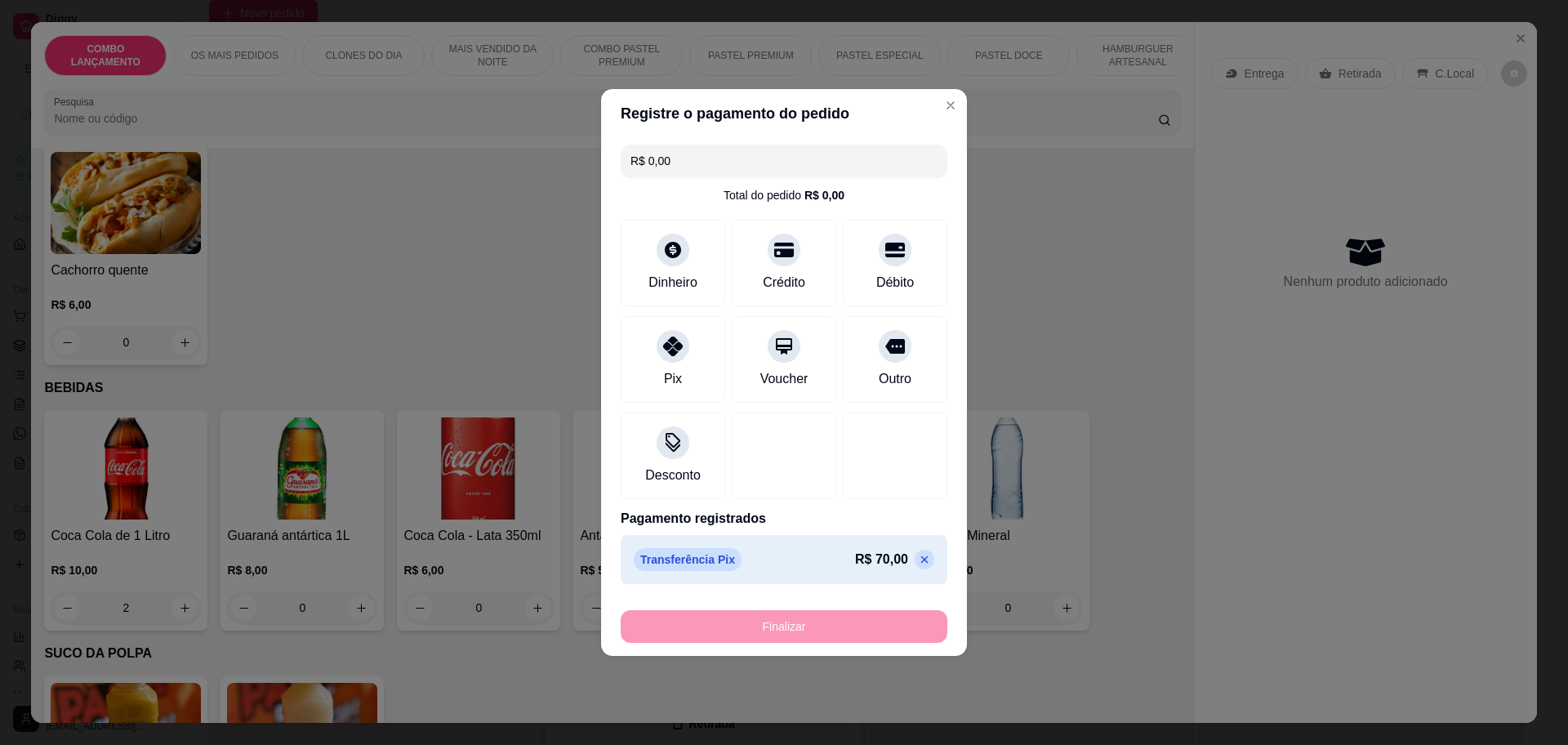
type input "0"
type input "-R$ 70,00"
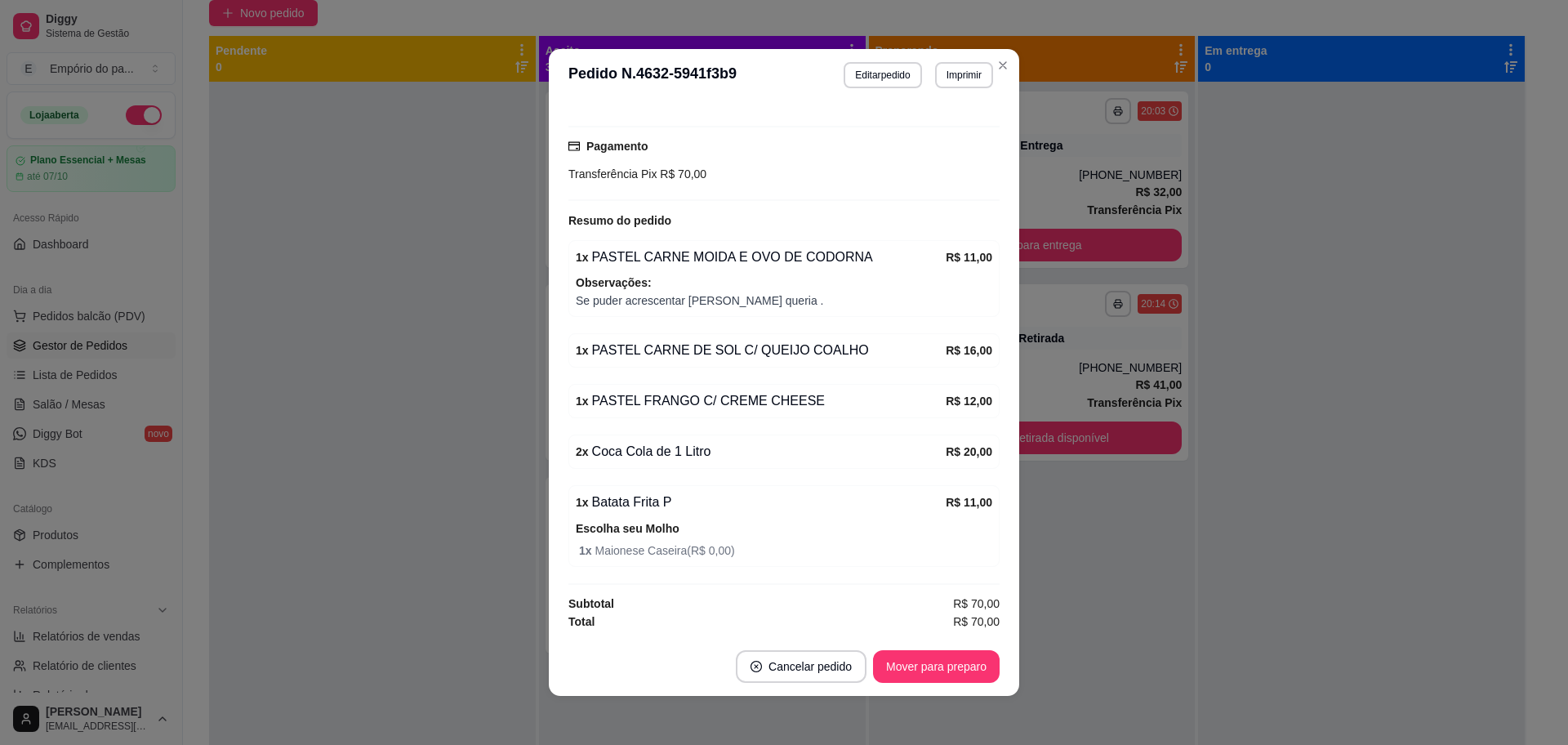
scroll to position [491, 0]
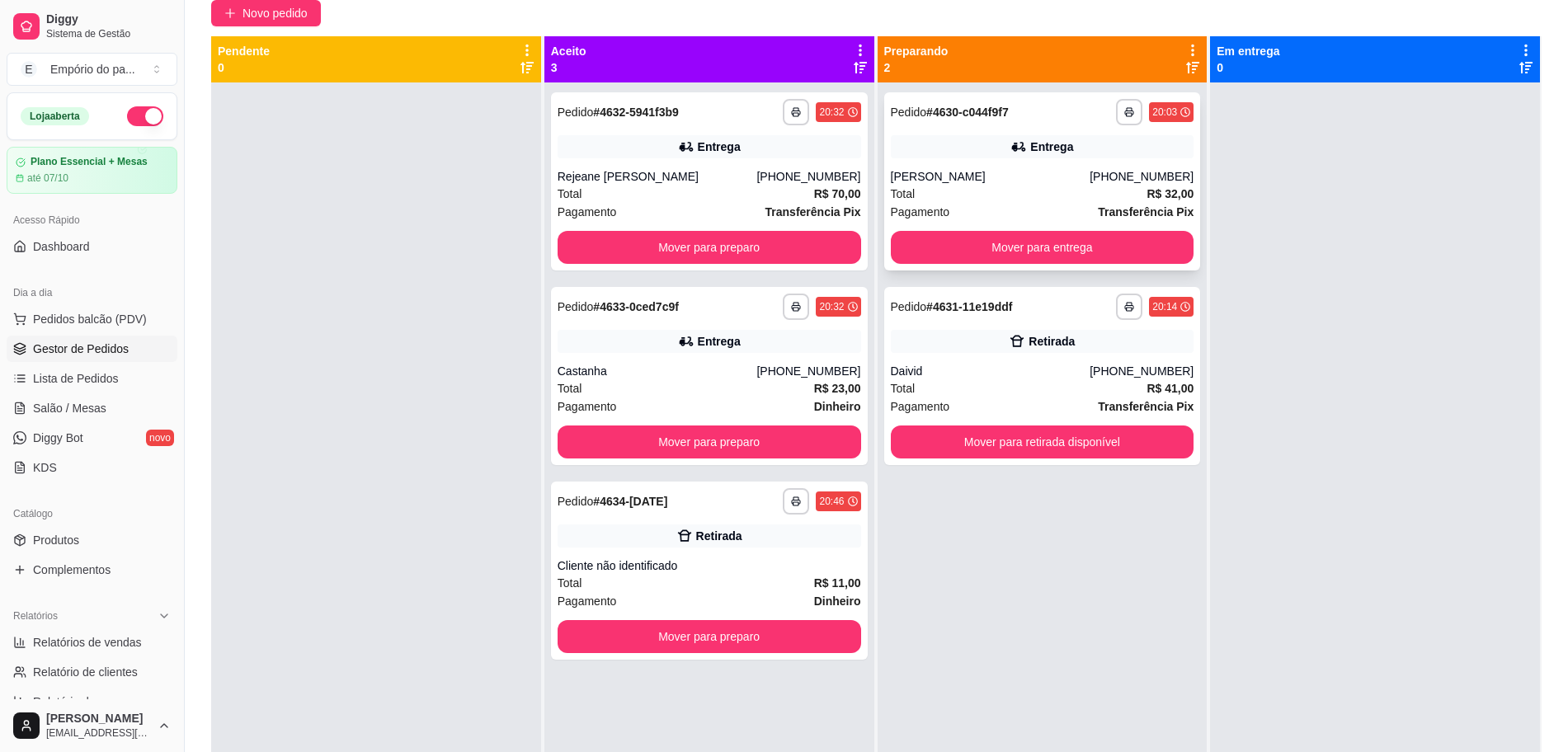
click at [993, 193] on div "Total R$ 32,00" at bounding box center [1042, 194] width 303 height 18
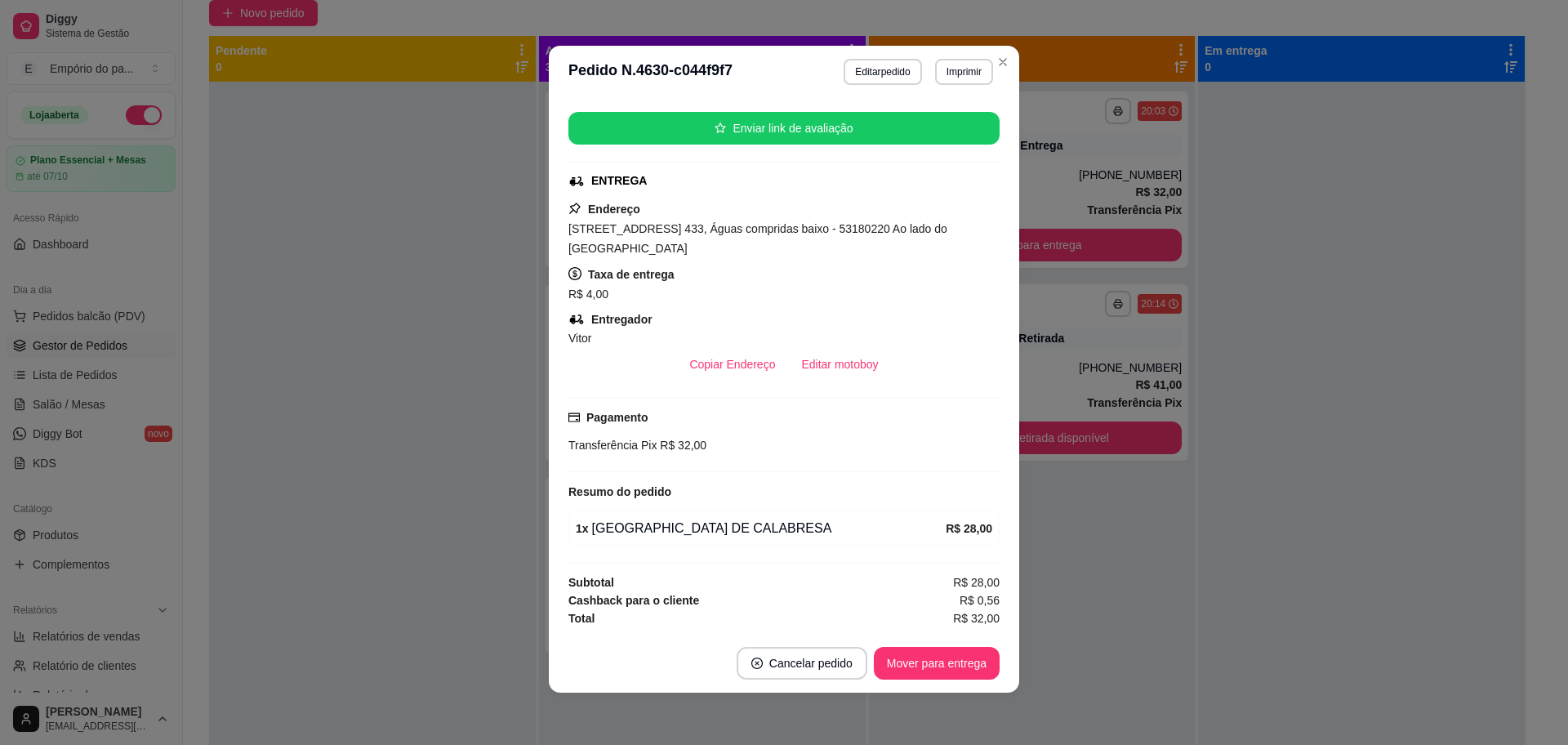
scroll to position [0, 0]
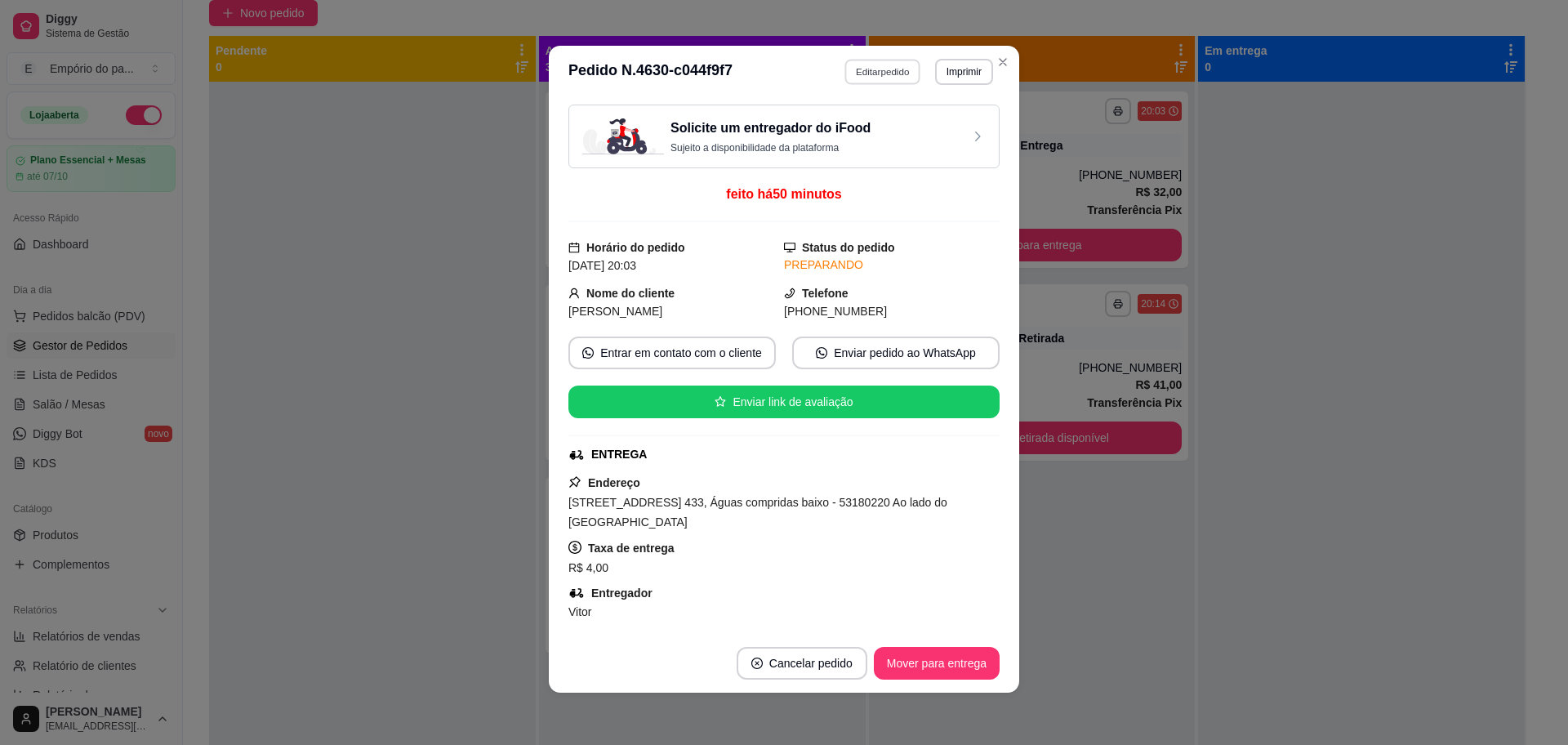
click at [859, 67] on button "Editar pedido" at bounding box center [883, 71] width 76 height 26
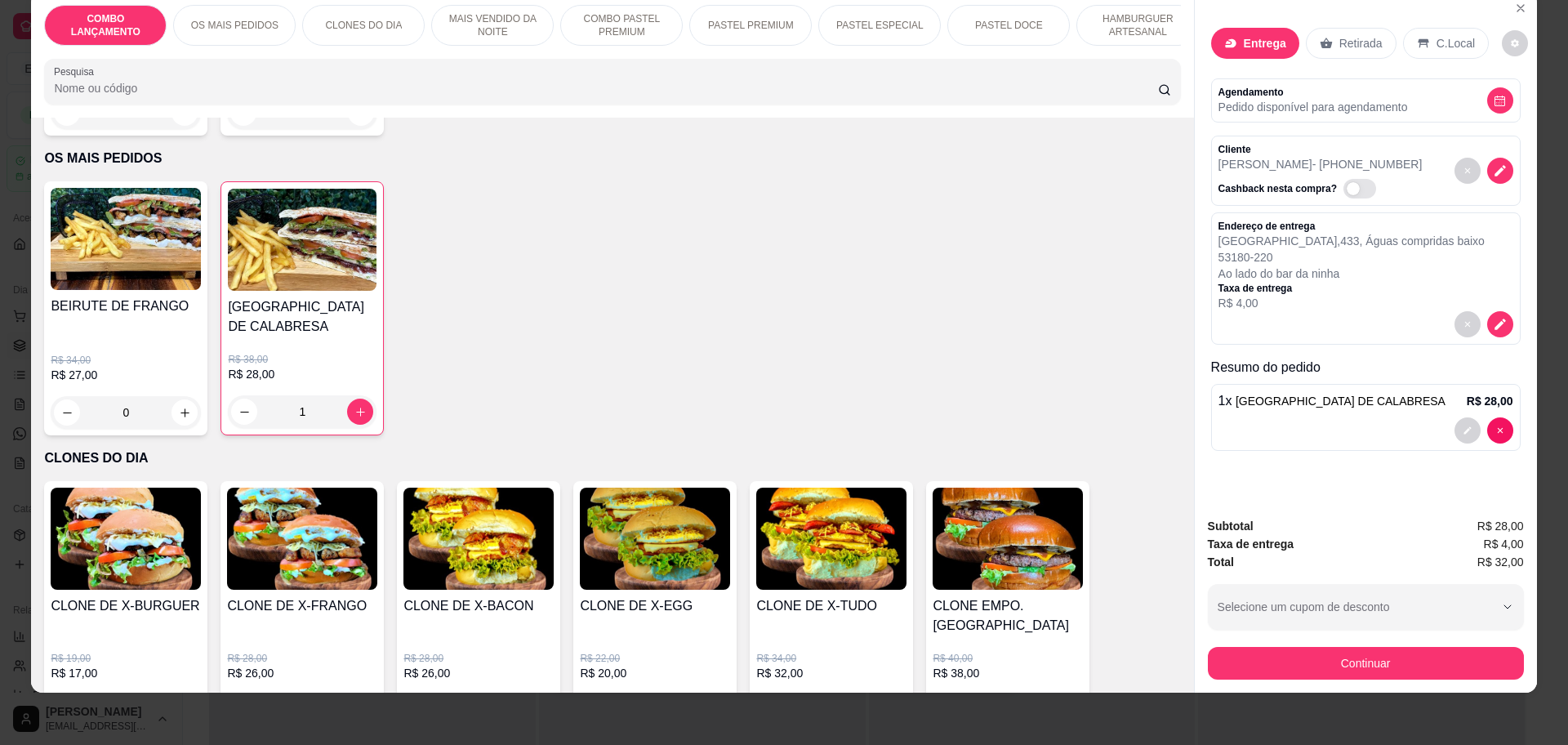
scroll to position [307, 0]
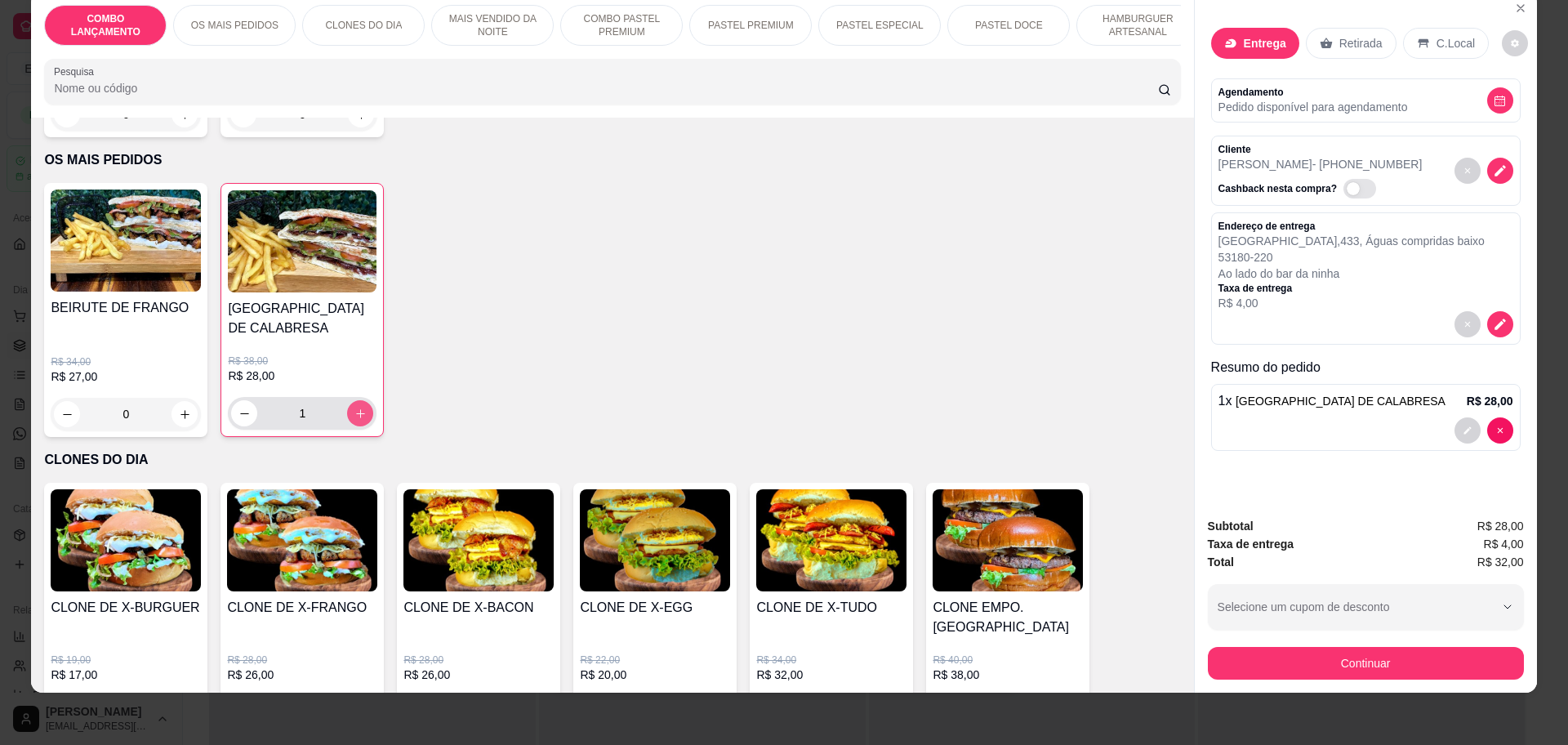
click at [355, 408] on icon "increase-product-quantity" at bounding box center [360, 413] width 12 height 12
type input "2"
click at [1323, 662] on button "Continuar" at bounding box center [1366, 663] width 316 height 32
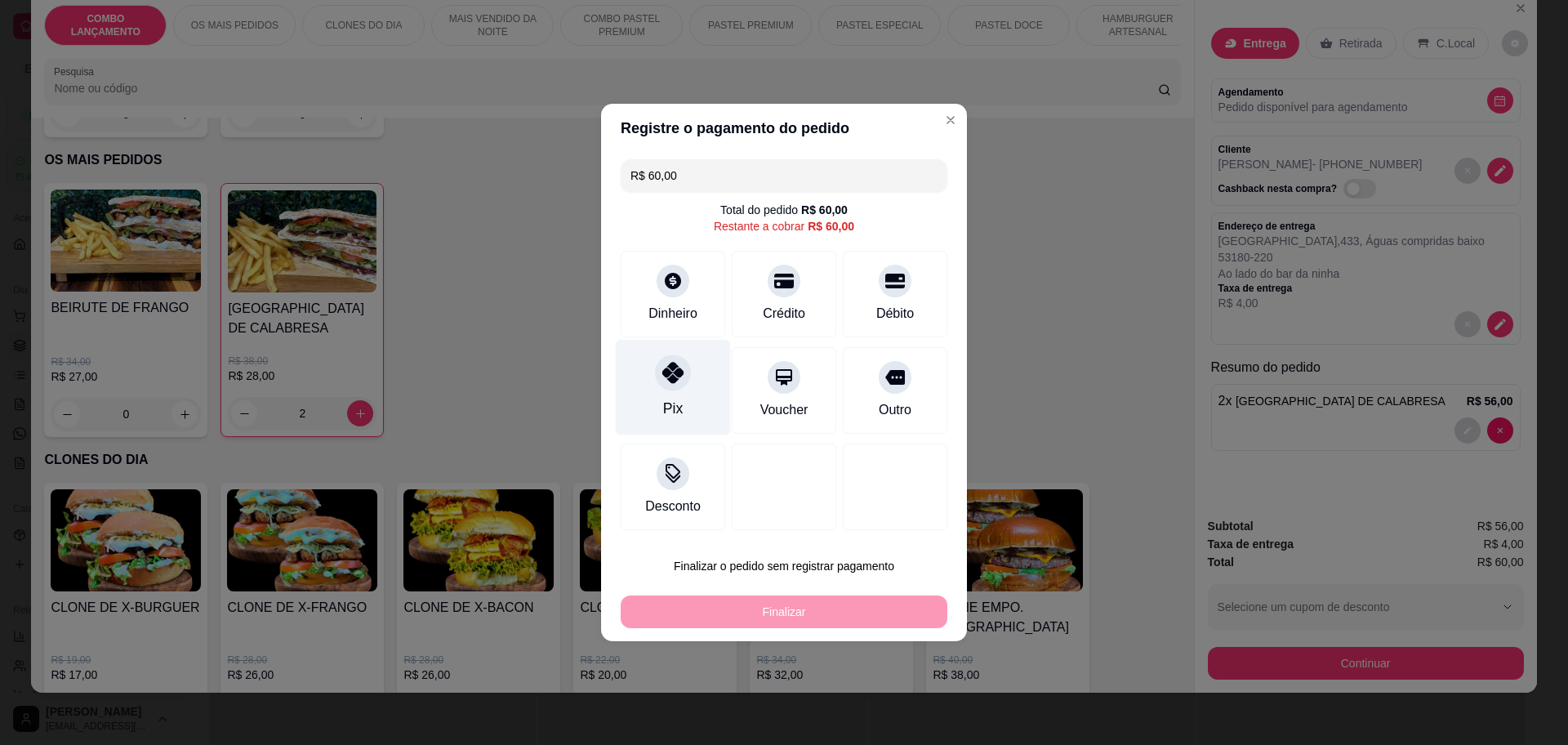
click at [674, 398] on div "Pix" at bounding box center [672, 409] width 20 height 21
type input "R$ 0,00"
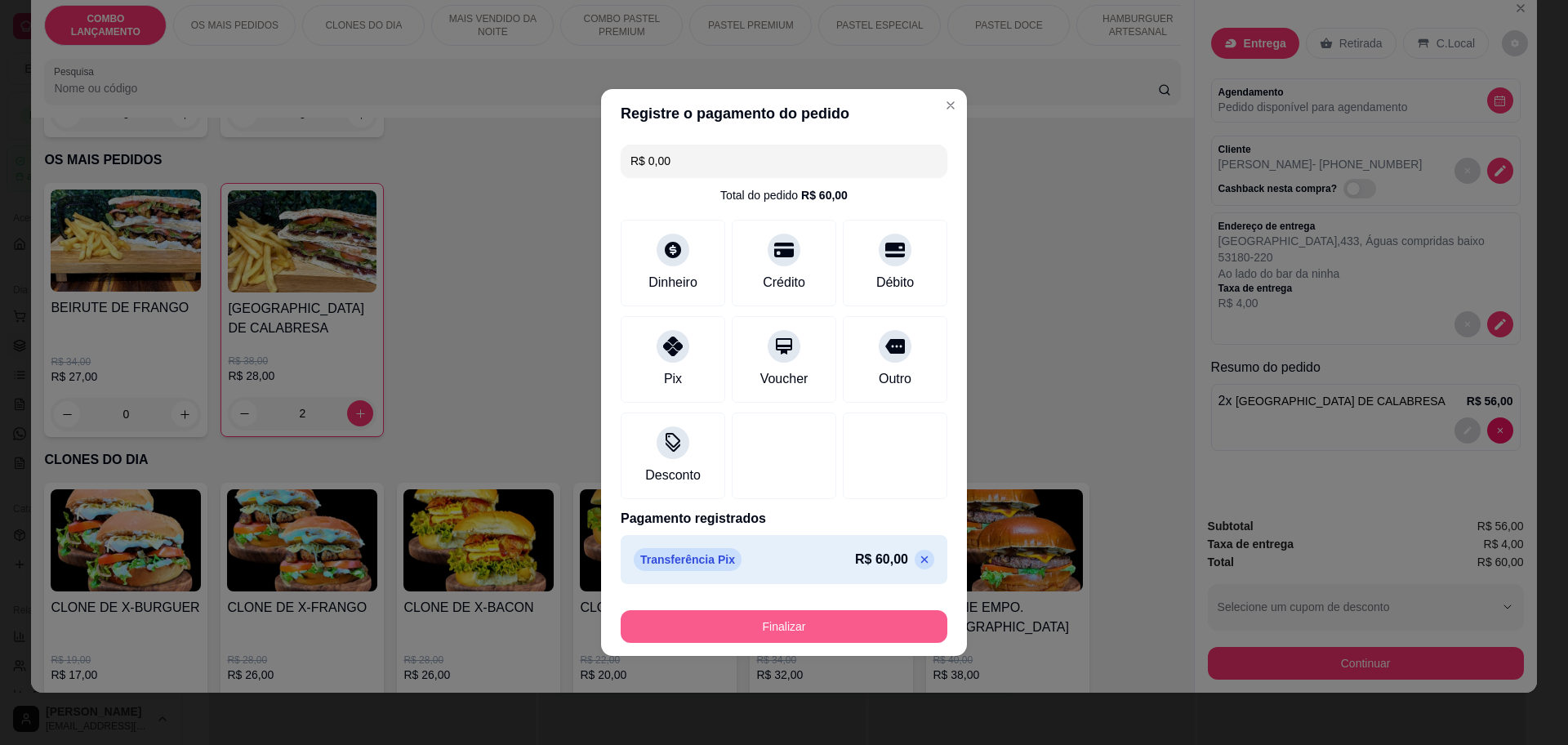
click at [733, 633] on button "Finalizar" at bounding box center [784, 626] width 327 height 32
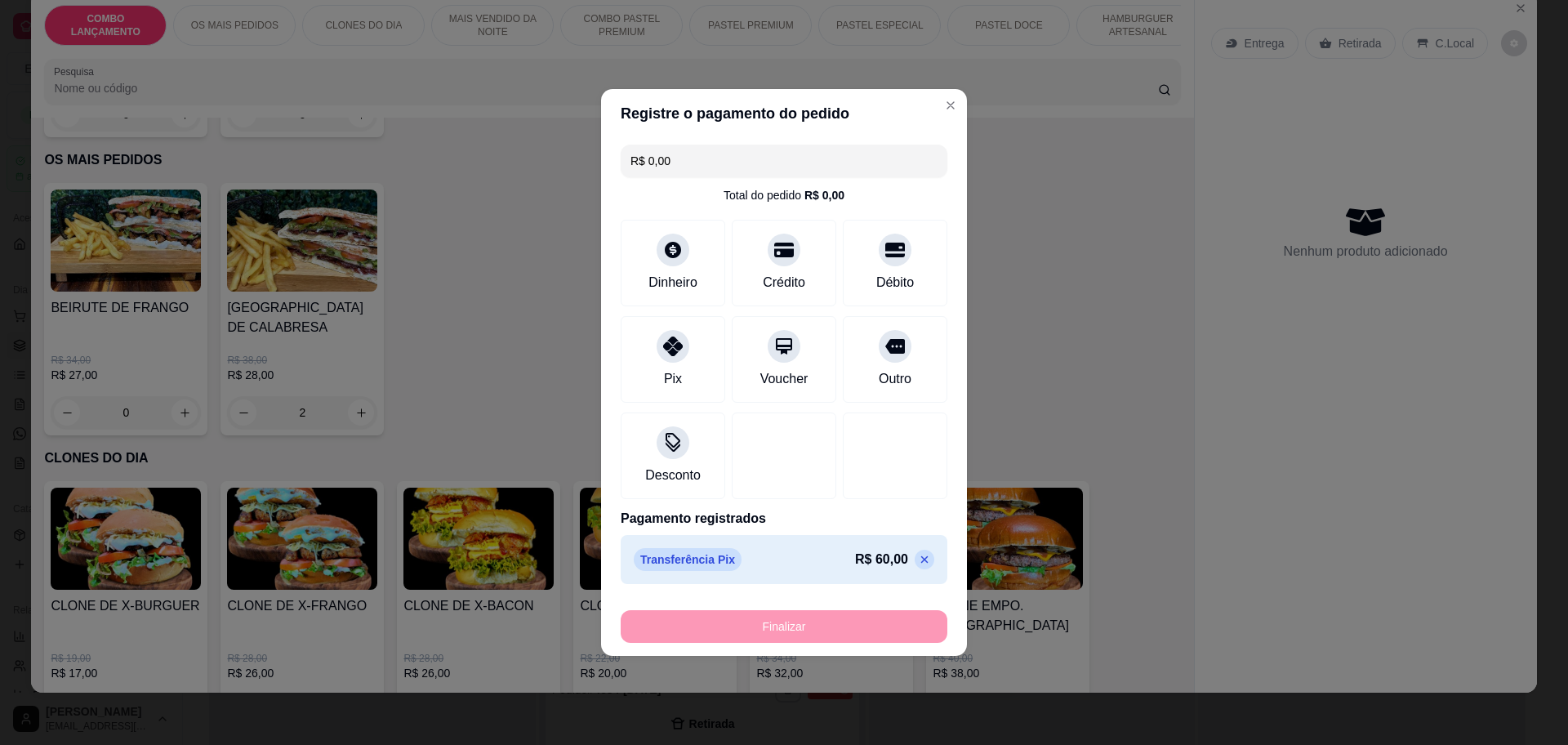
type input "0"
type input "-R$ 60,00"
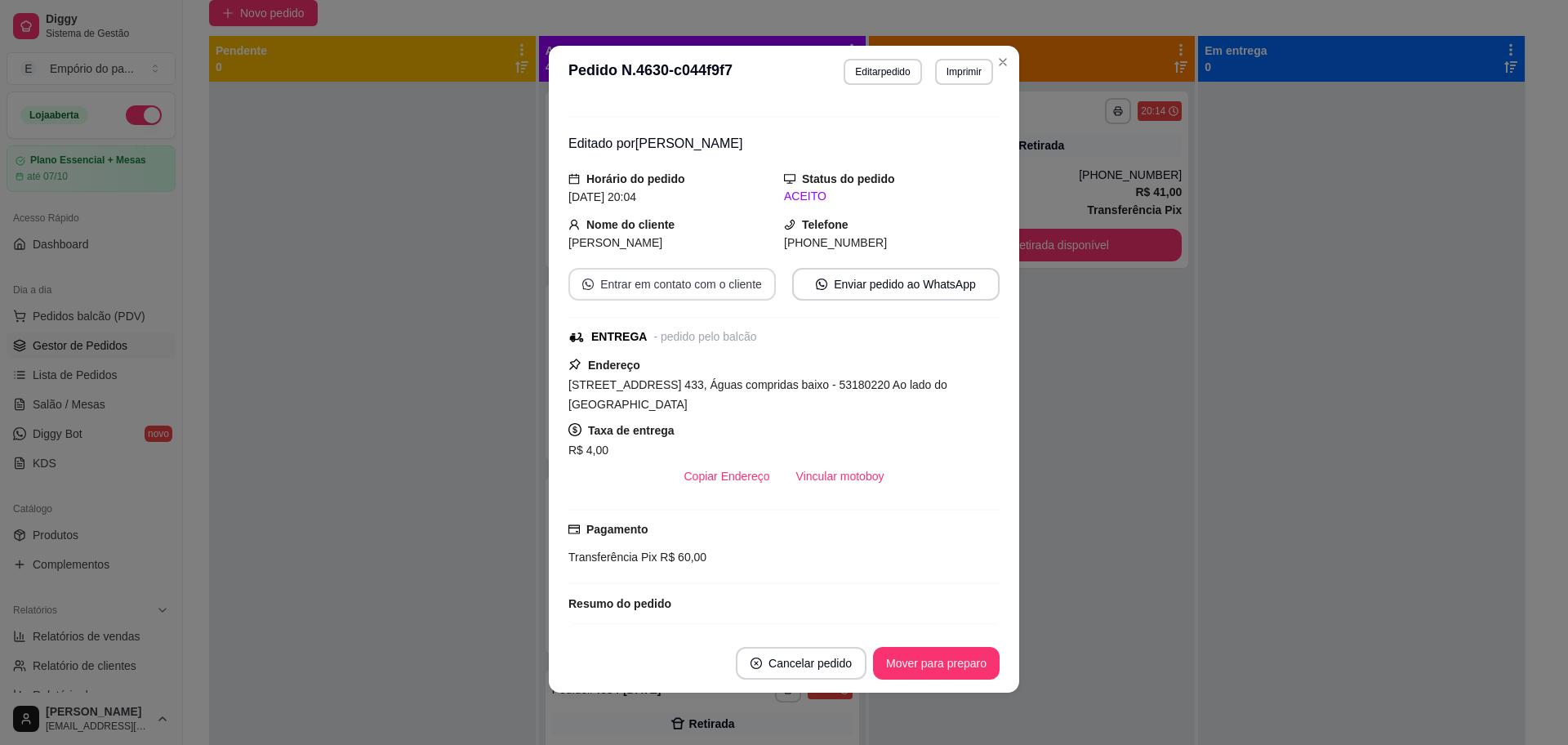
scroll to position [199, 0]
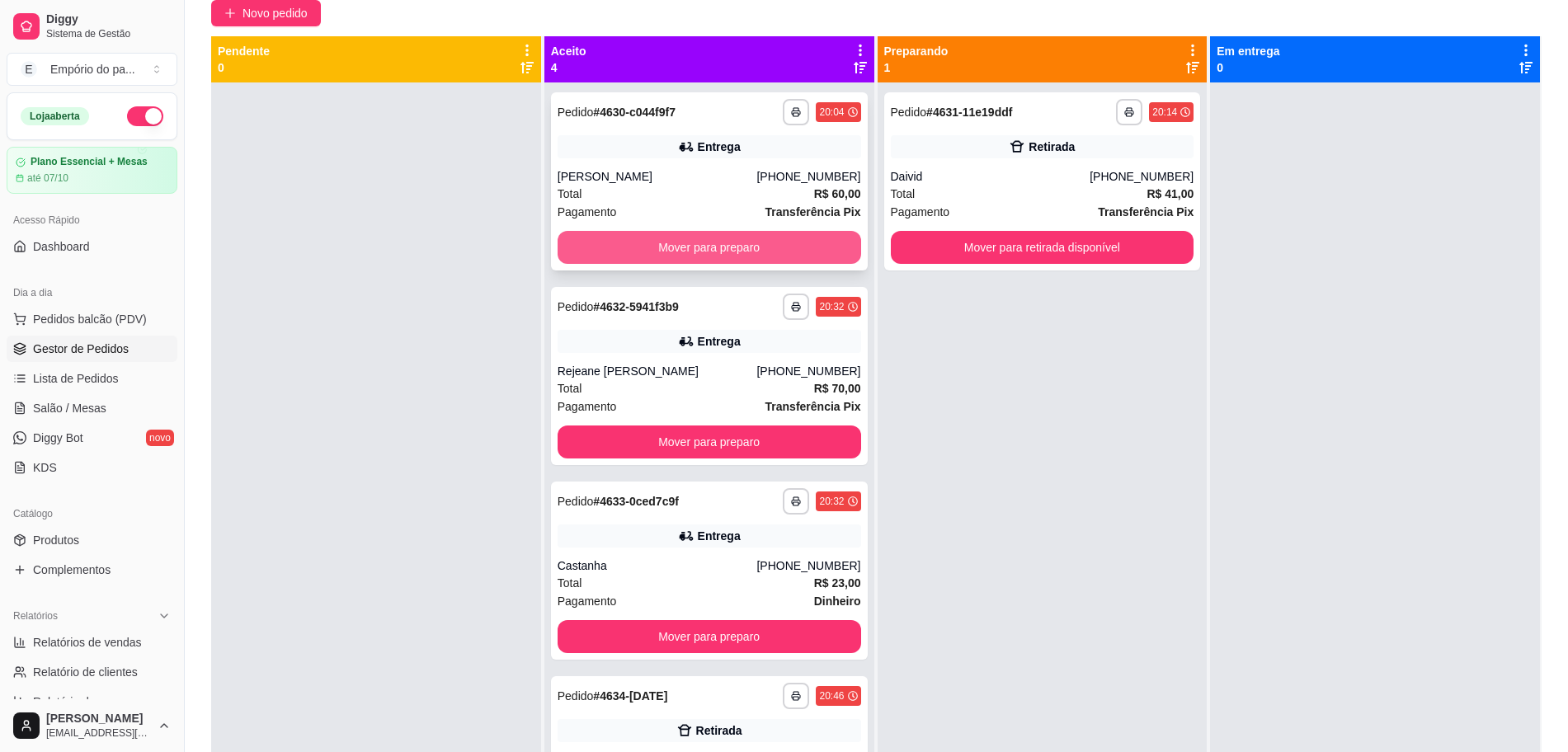
click at [627, 243] on button "Mover para preparo" at bounding box center [709, 247] width 303 height 33
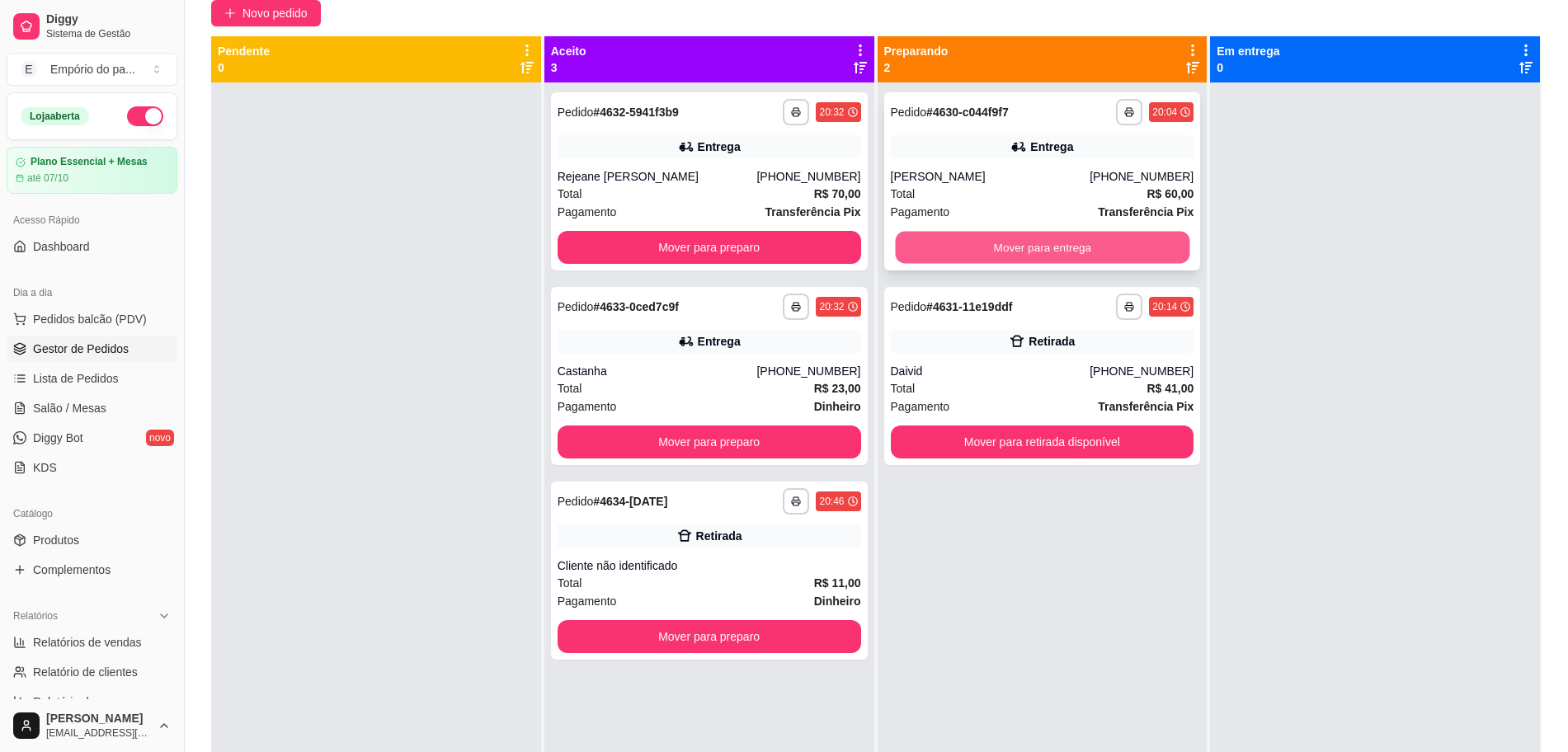
click at [940, 238] on button "Mover para entrega" at bounding box center [1041, 248] width 294 height 33
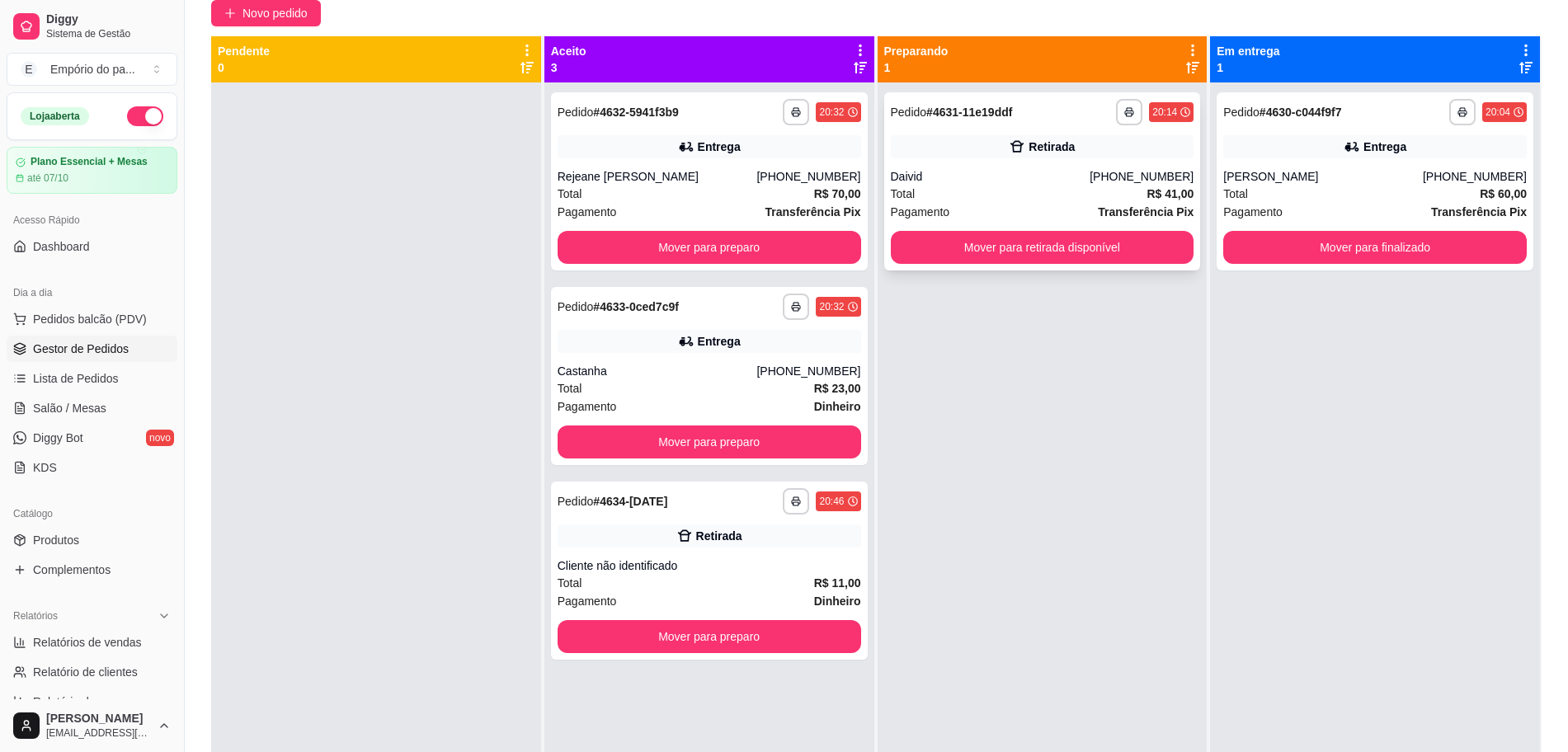
click at [974, 186] on div "Total R$ 41,00" at bounding box center [1042, 194] width 303 height 18
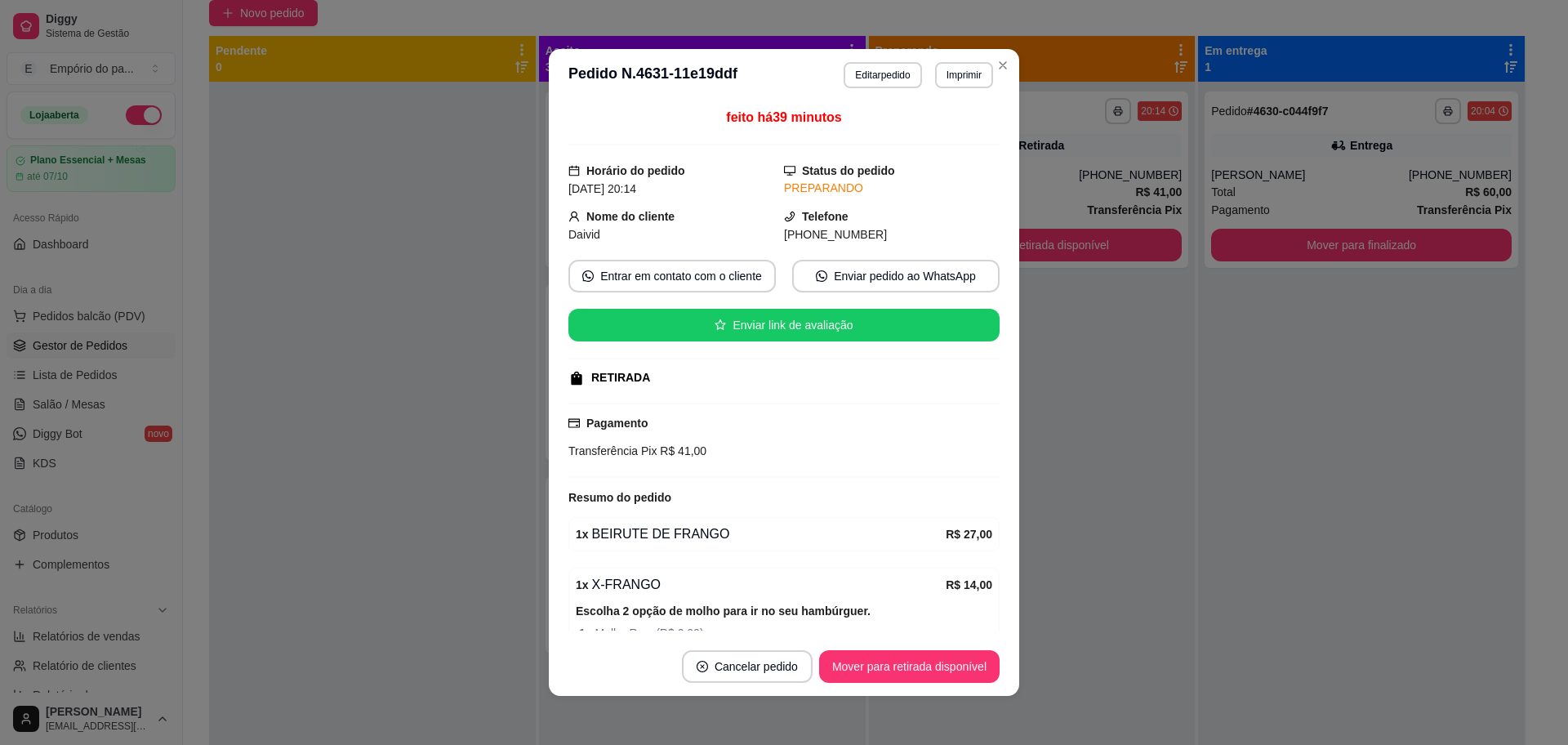
scroll to position [122, 0]
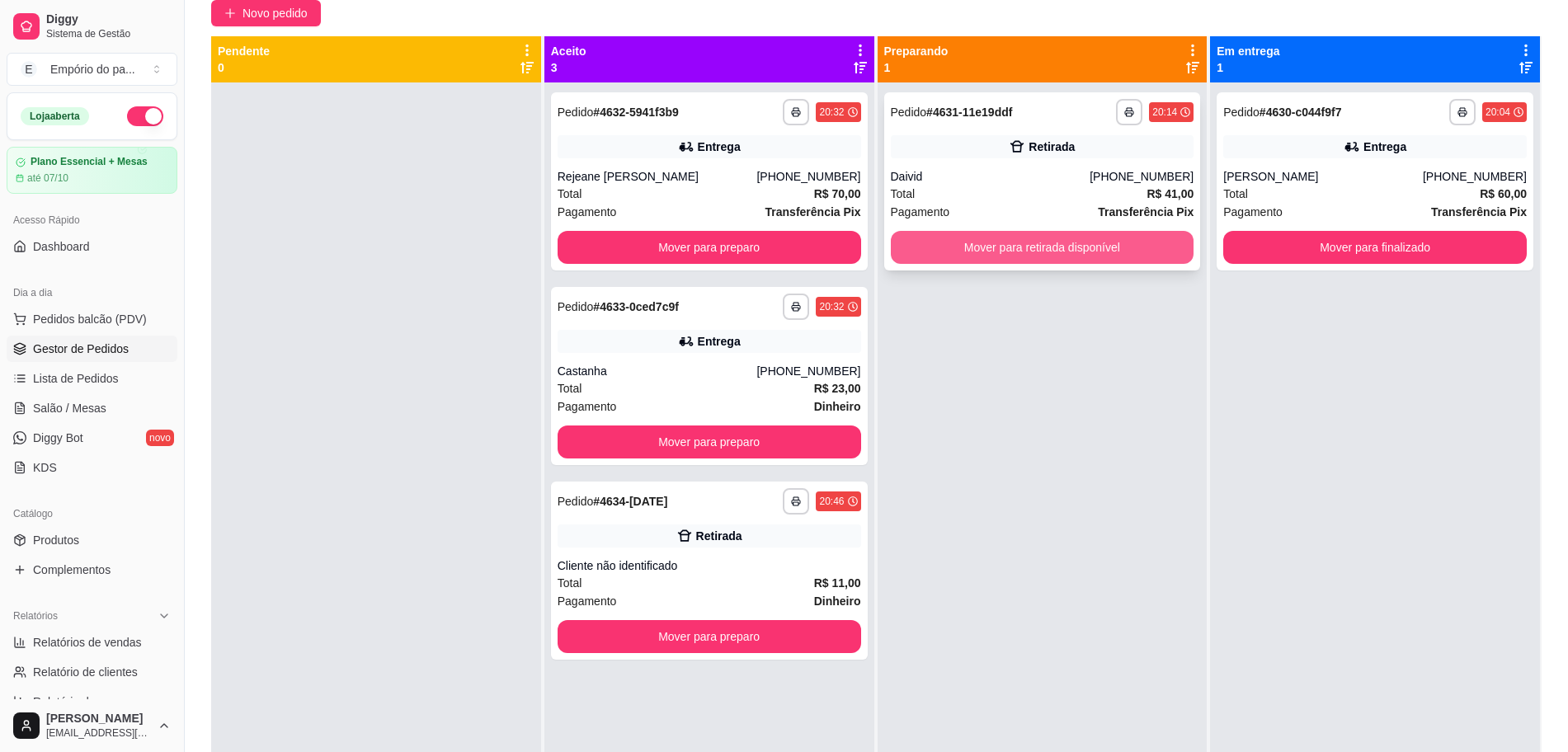
click at [938, 250] on button "Mover para retirada disponível" at bounding box center [1042, 247] width 303 height 33
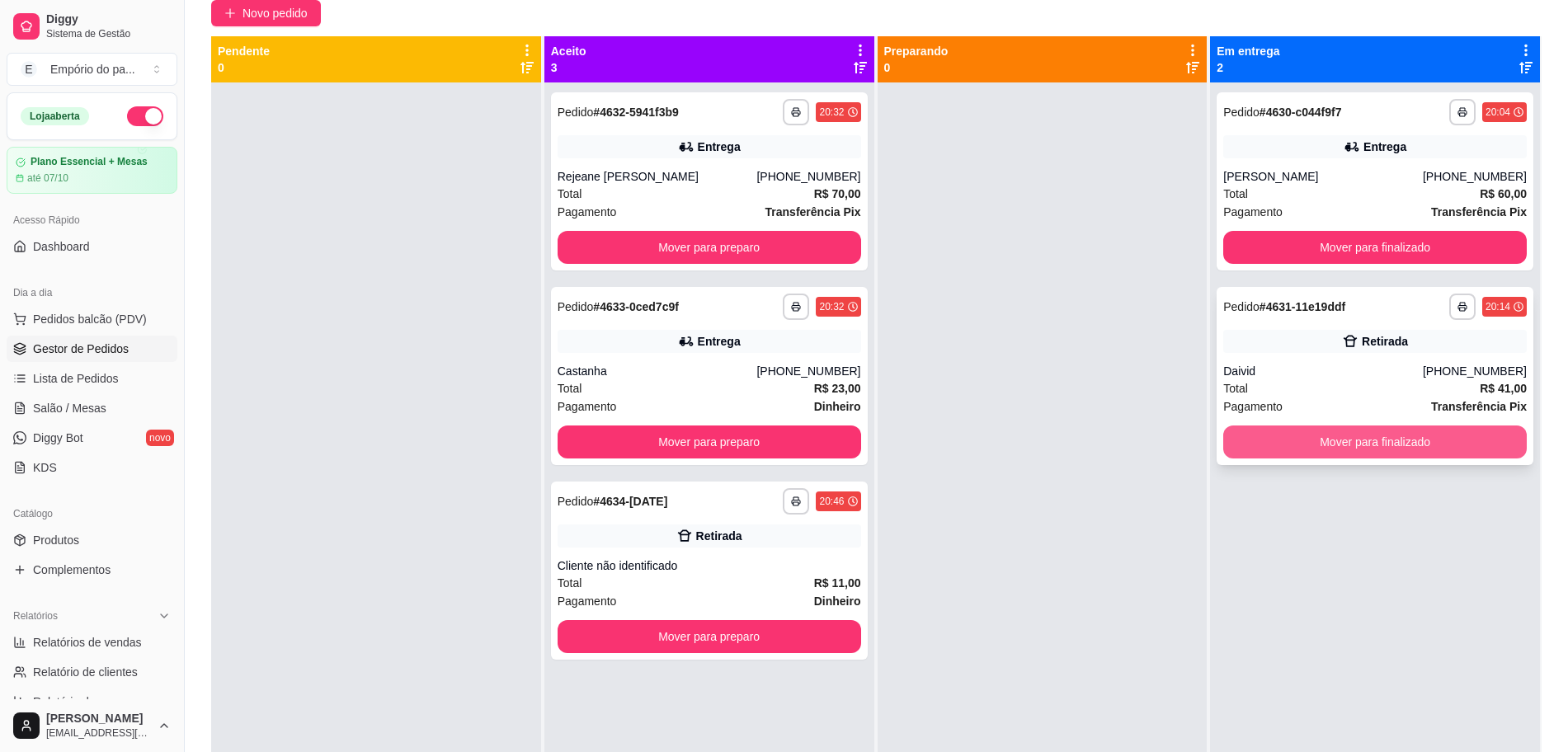
click at [1300, 439] on button "Mover para finalizado" at bounding box center [1374, 442] width 303 height 33
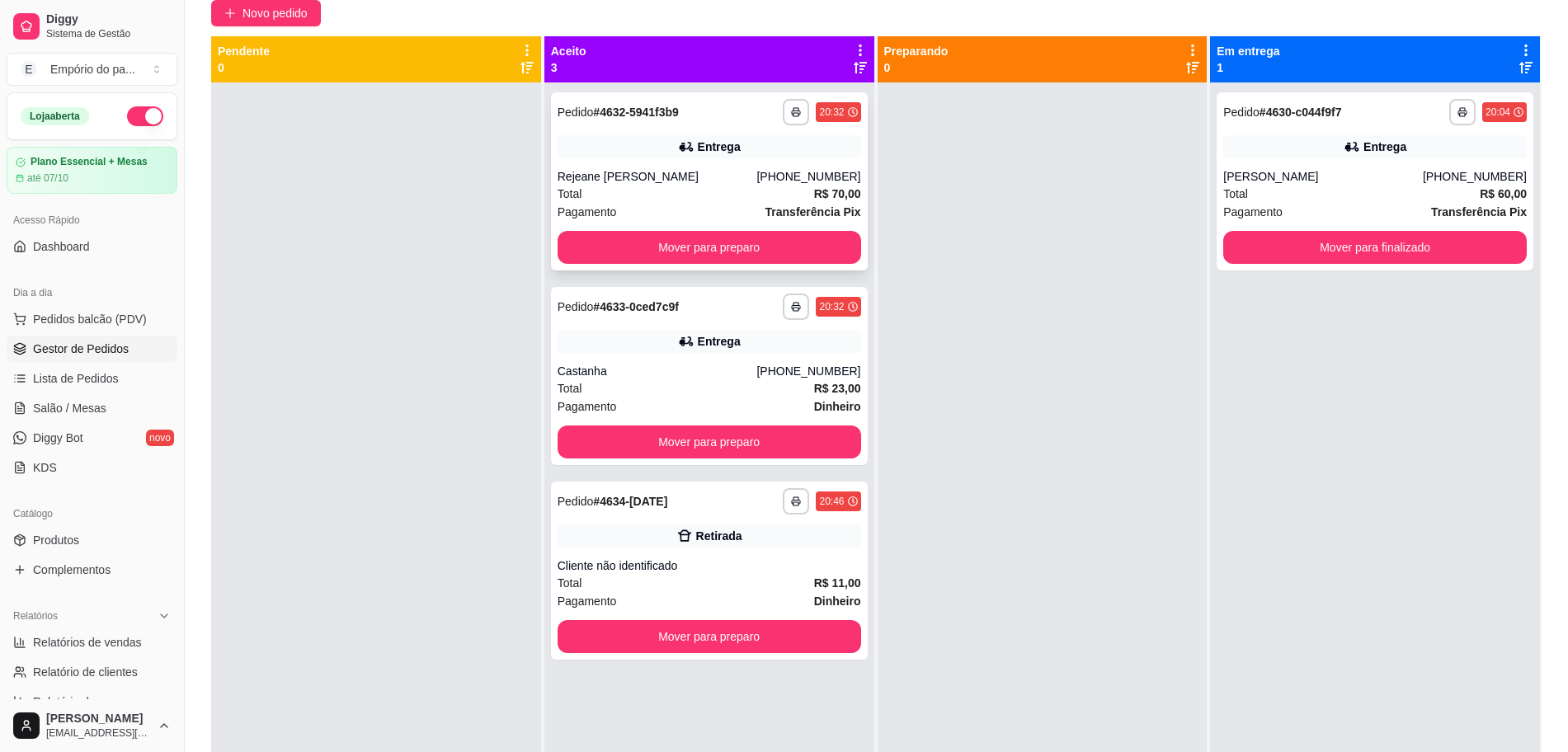
click at [658, 182] on div "Rejeane [PERSON_NAME]" at bounding box center [657, 176] width 199 height 16
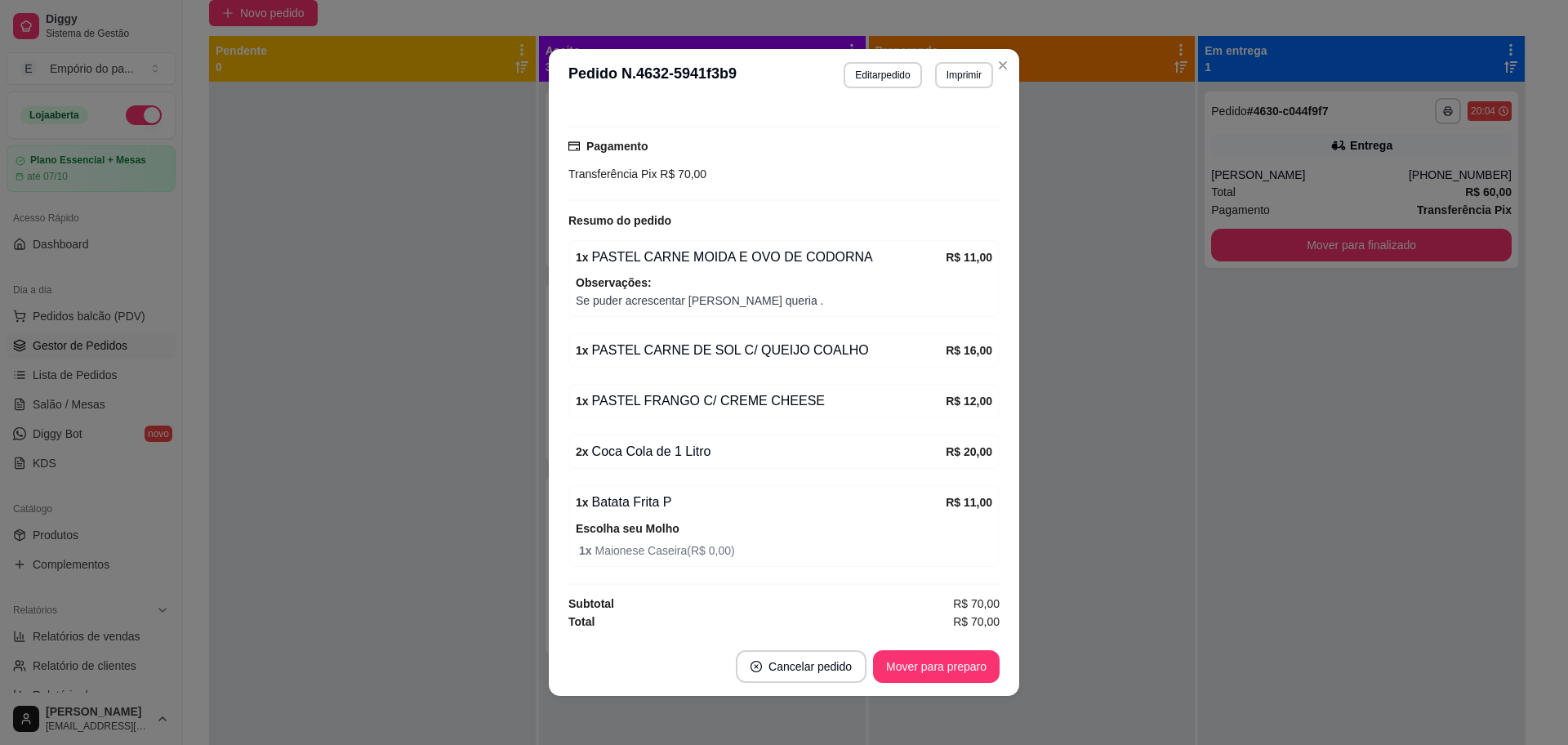
scroll to position [3, 0]
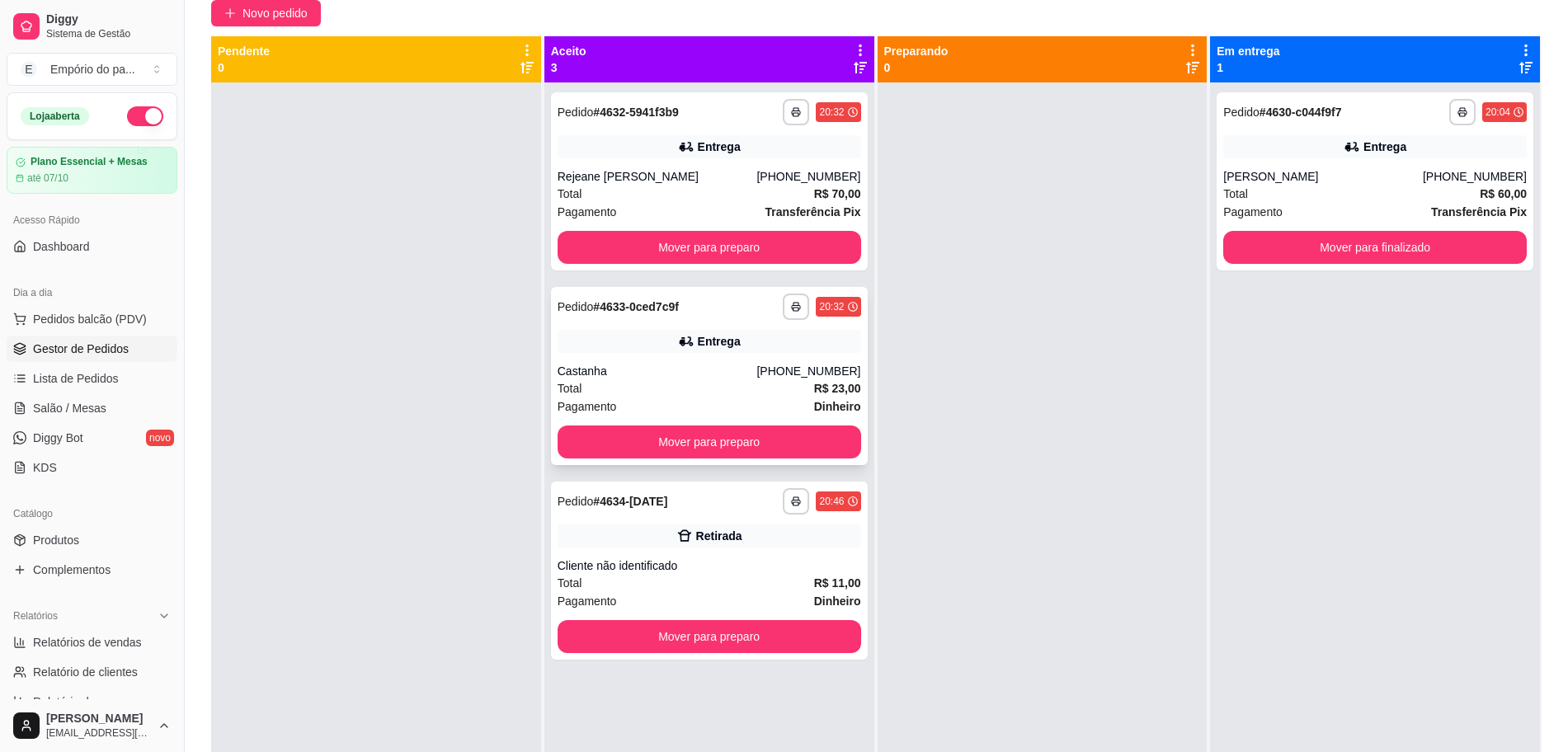
click at [638, 379] on div "Castanha" at bounding box center [657, 370] width 199 height 16
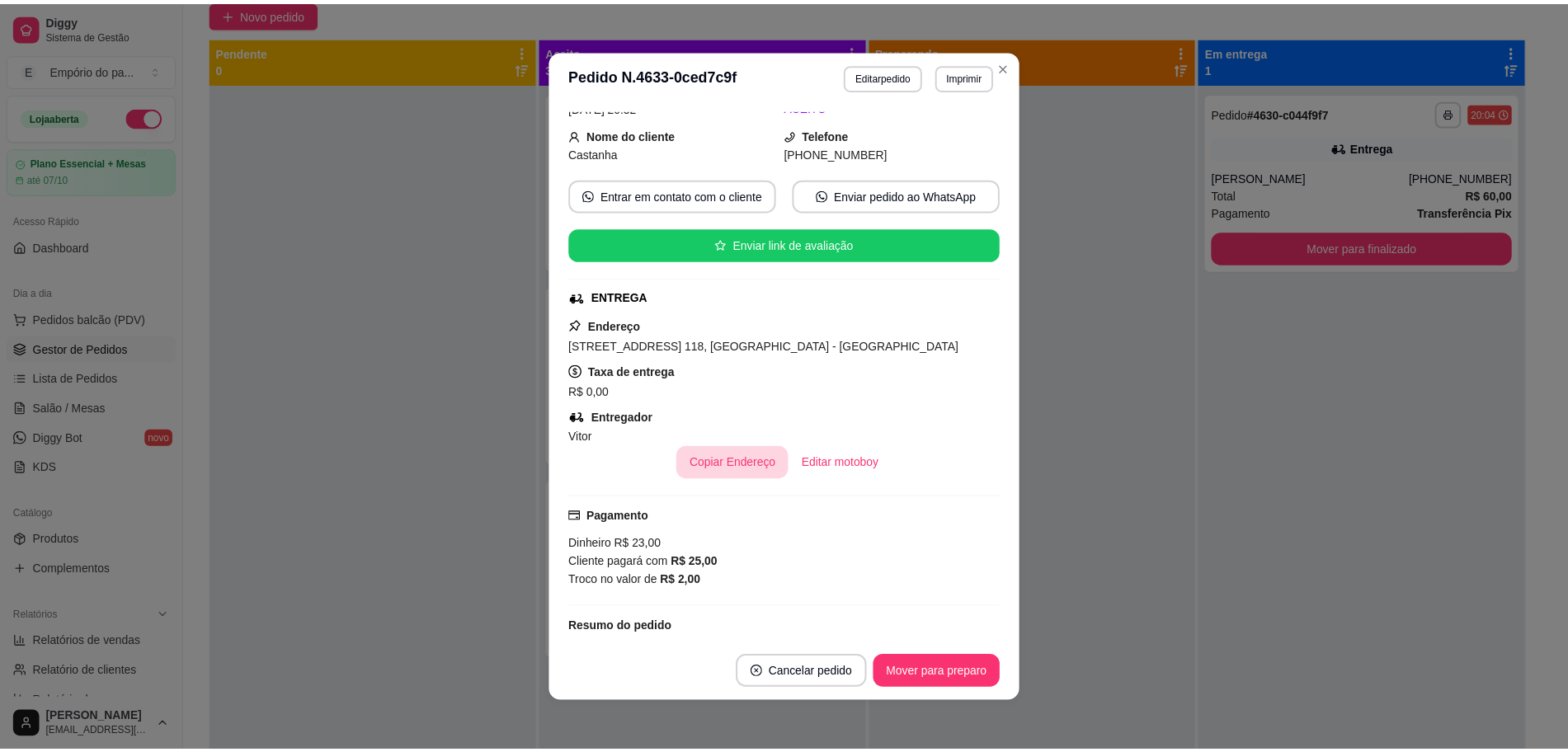
scroll to position [363, 0]
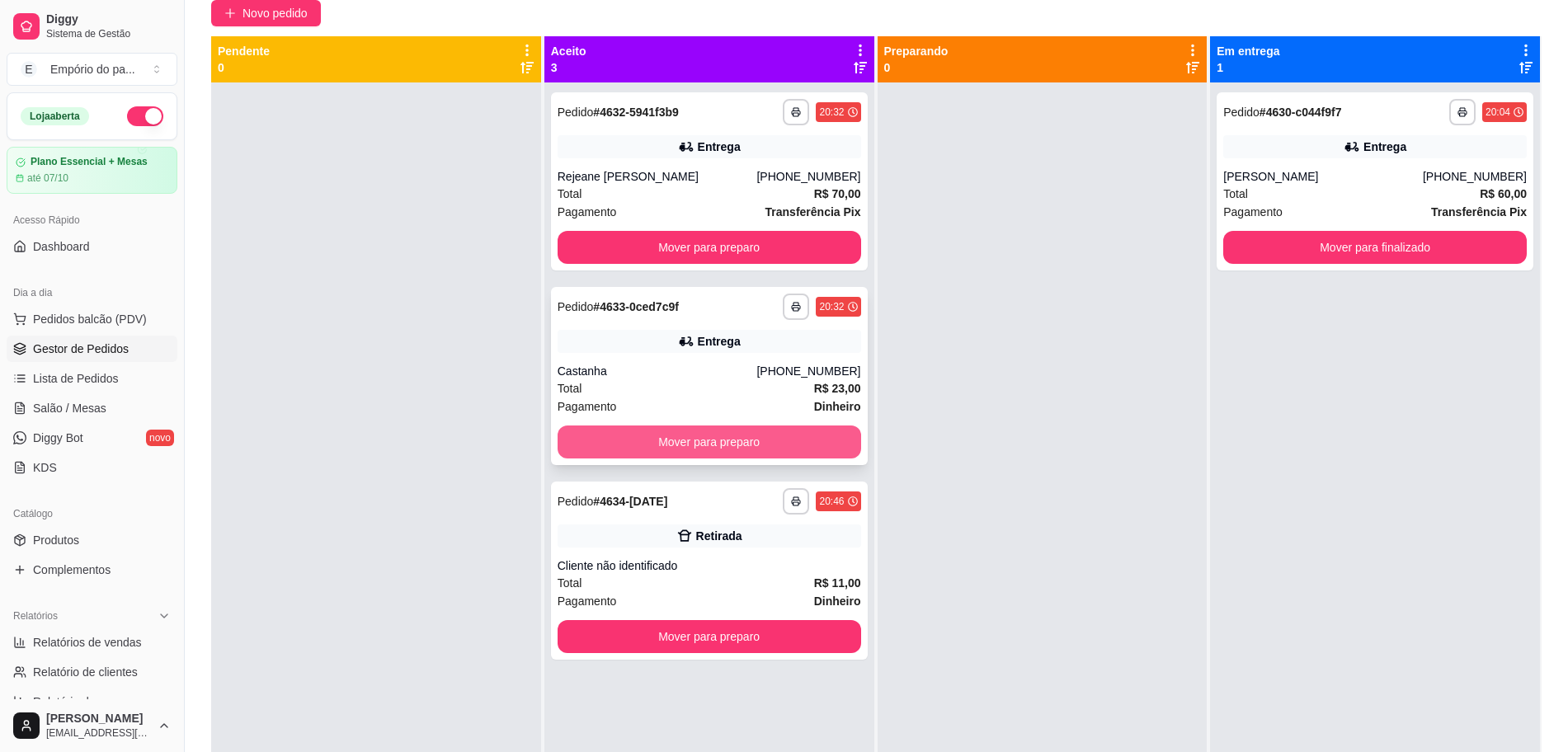
click at [677, 439] on button "Mover para preparo" at bounding box center [709, 442] width 303 height 33
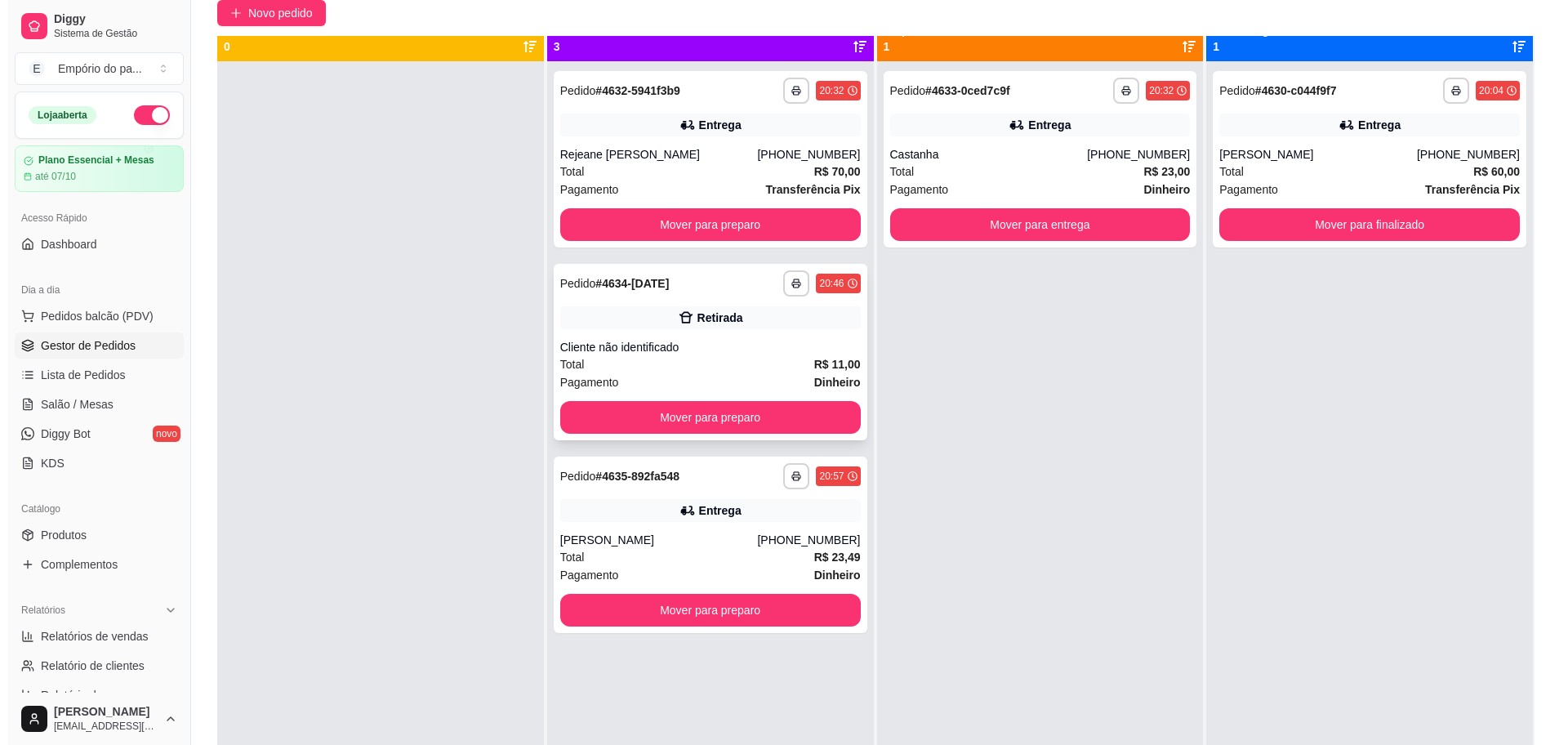
scroll to position [0, 0]
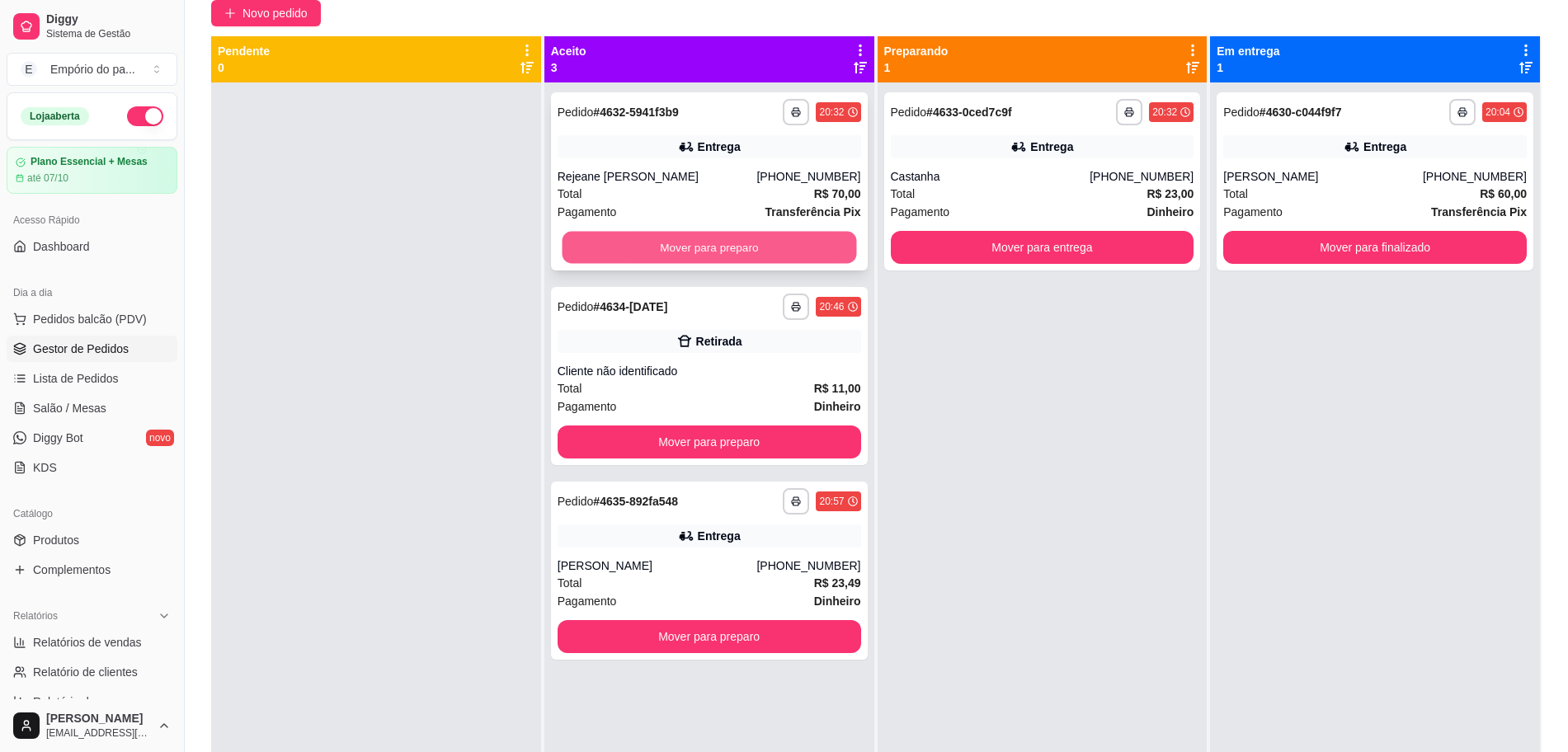
click at [644, 234] on button "Mover para preparo" at bounding box center [709, 248] width 294 height 33
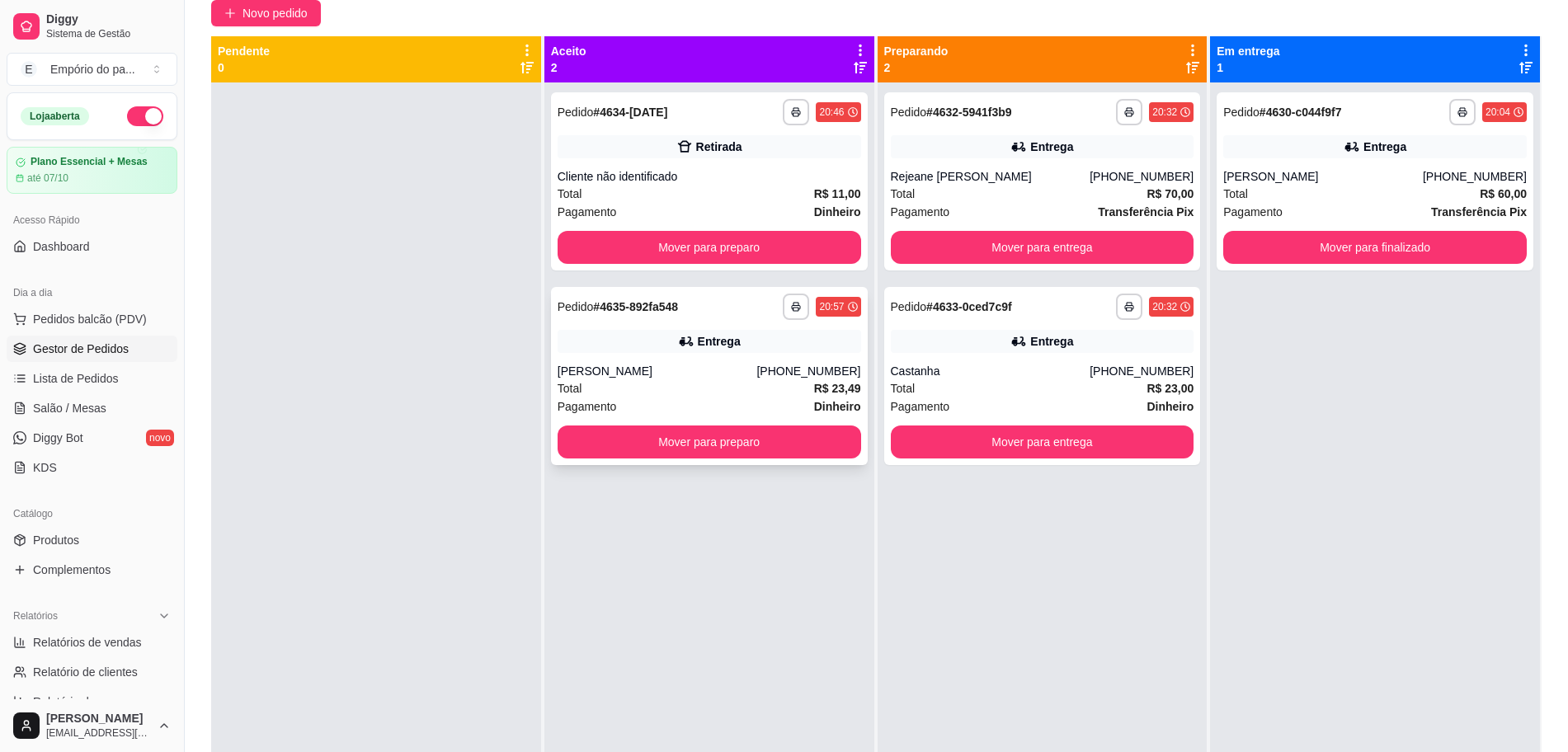
click at [681, 398] on div "Pagamento Dinheiro" at bounding box center [709, 407] width 303 height 18
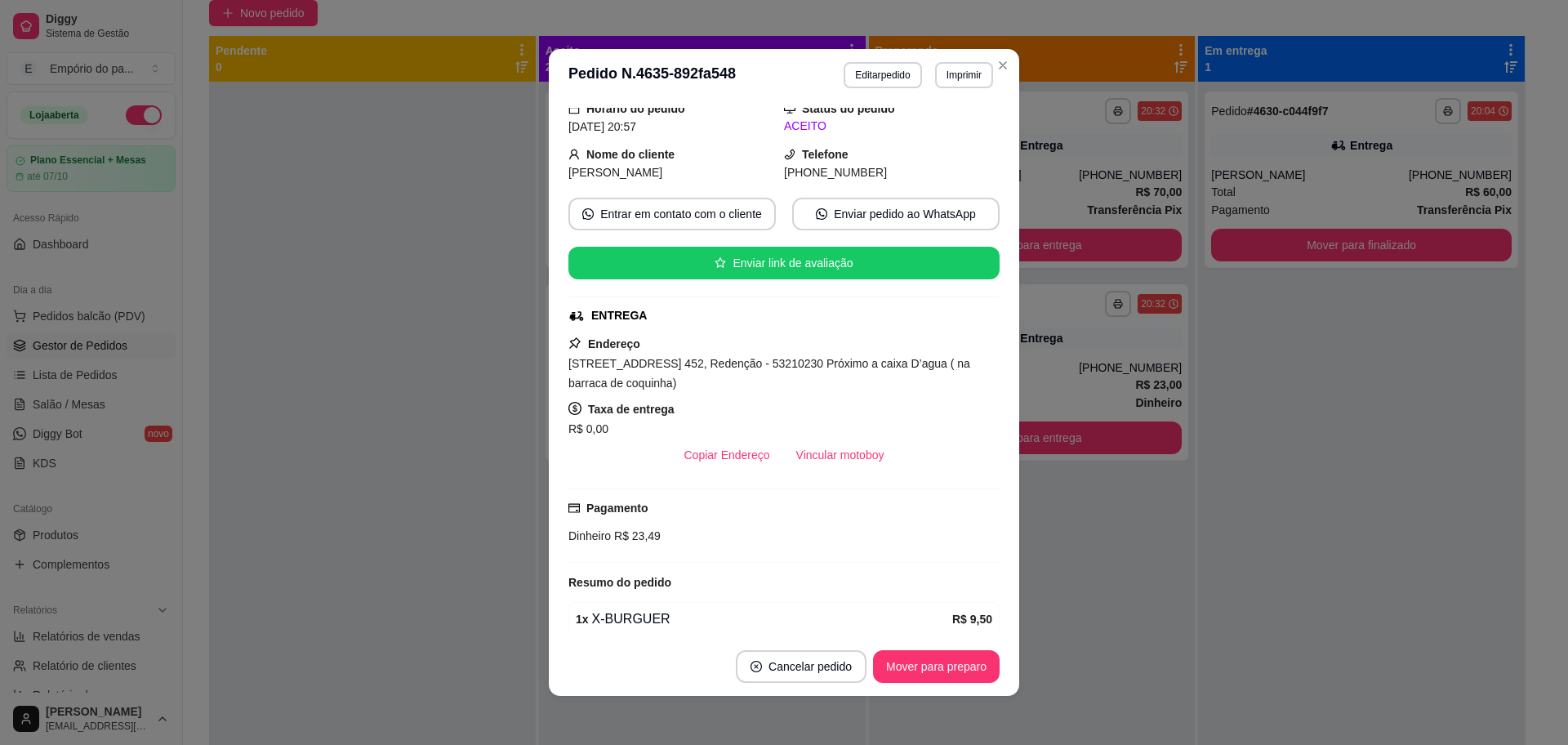
scroll to position [307, 0]
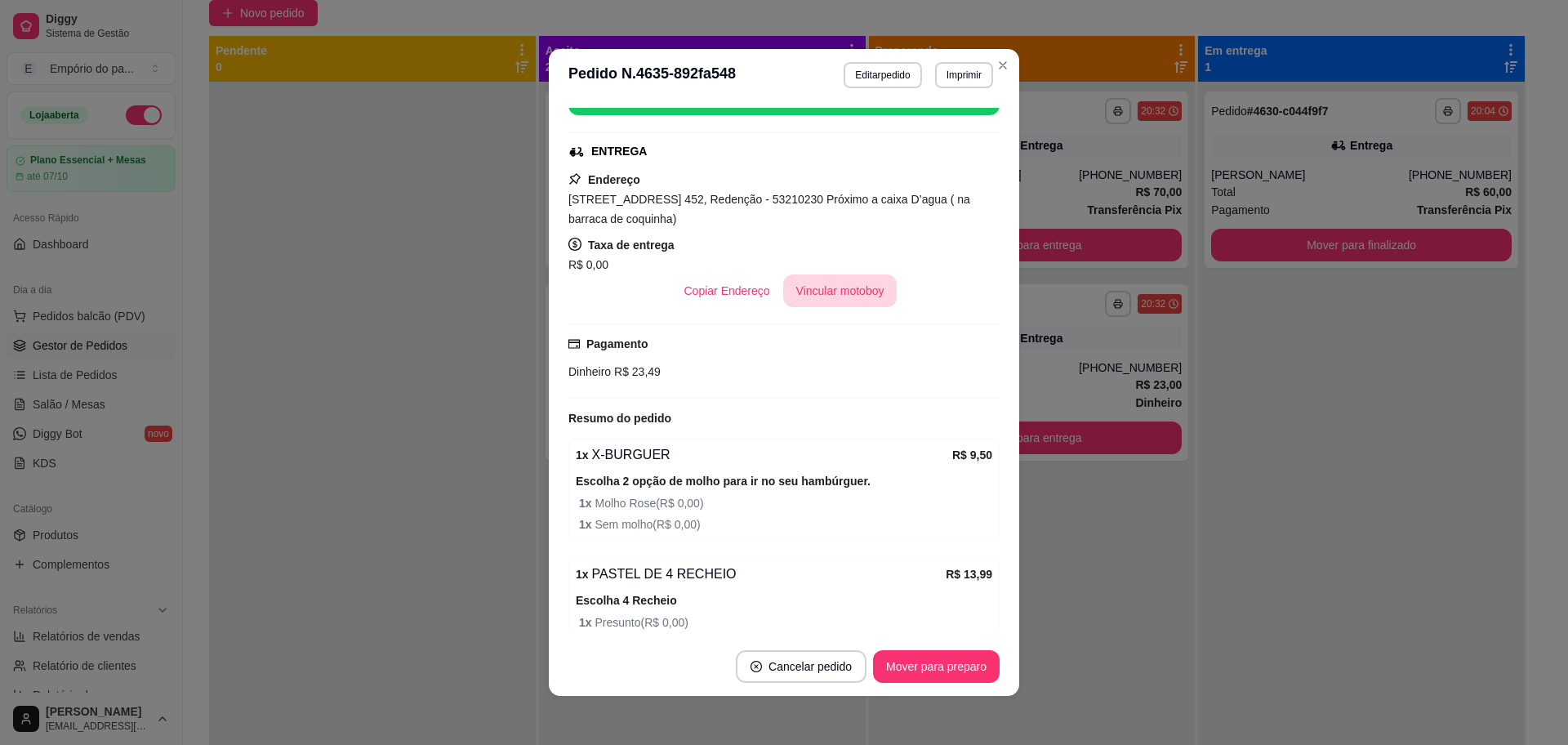
click at [805, 296] on button "Vincular motoboy" at bounding box center [841, 291] width 114 height 32
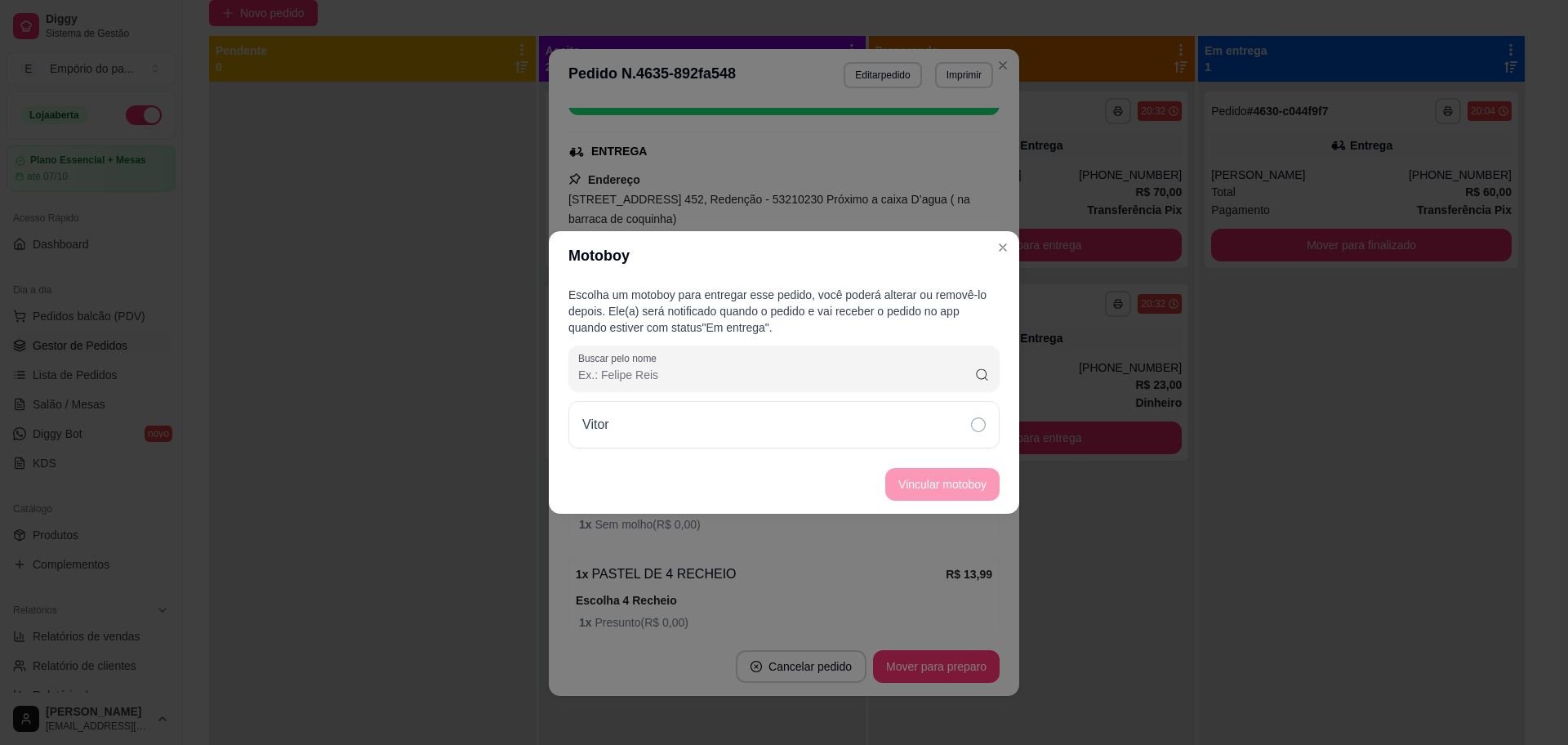
click at [960, 429] on div "Vitor" at bounding box center [784, 425] width 431 height 48
click at [953, 476] on button "Vincular motoboy" at bounding box center [942, 485] width 114 height 32
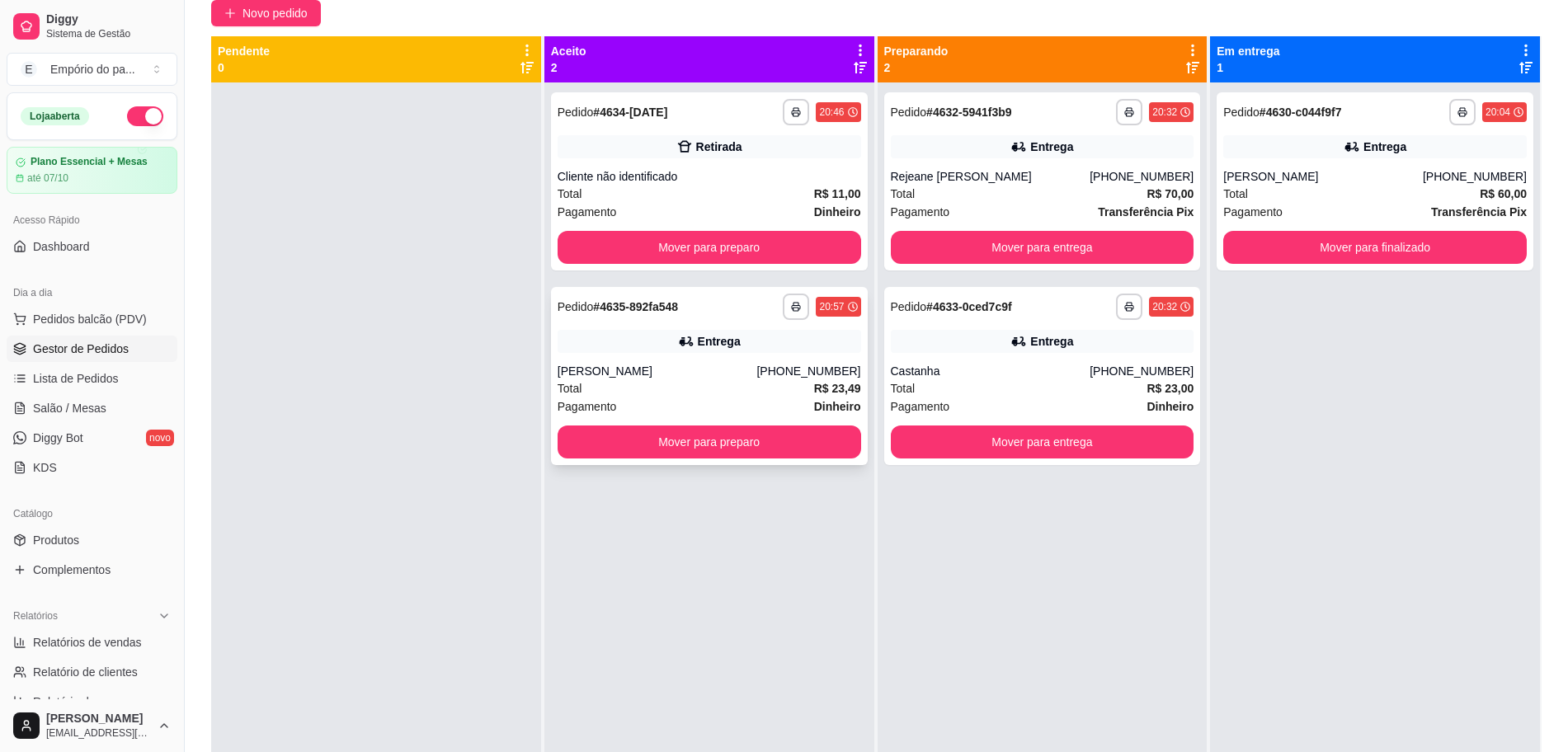
click at [632, 311] on strong "# 4635-892fa548" at bounding box center [635, 307] width 85 height 13
click at [673, 183] on div "Cliente não identificado" at bounding box center [709, 176] width 303 height 16
click at [634, 400] on div "Pagamento Dinheiro" at bounding box center [709, 407] width 303 height 18
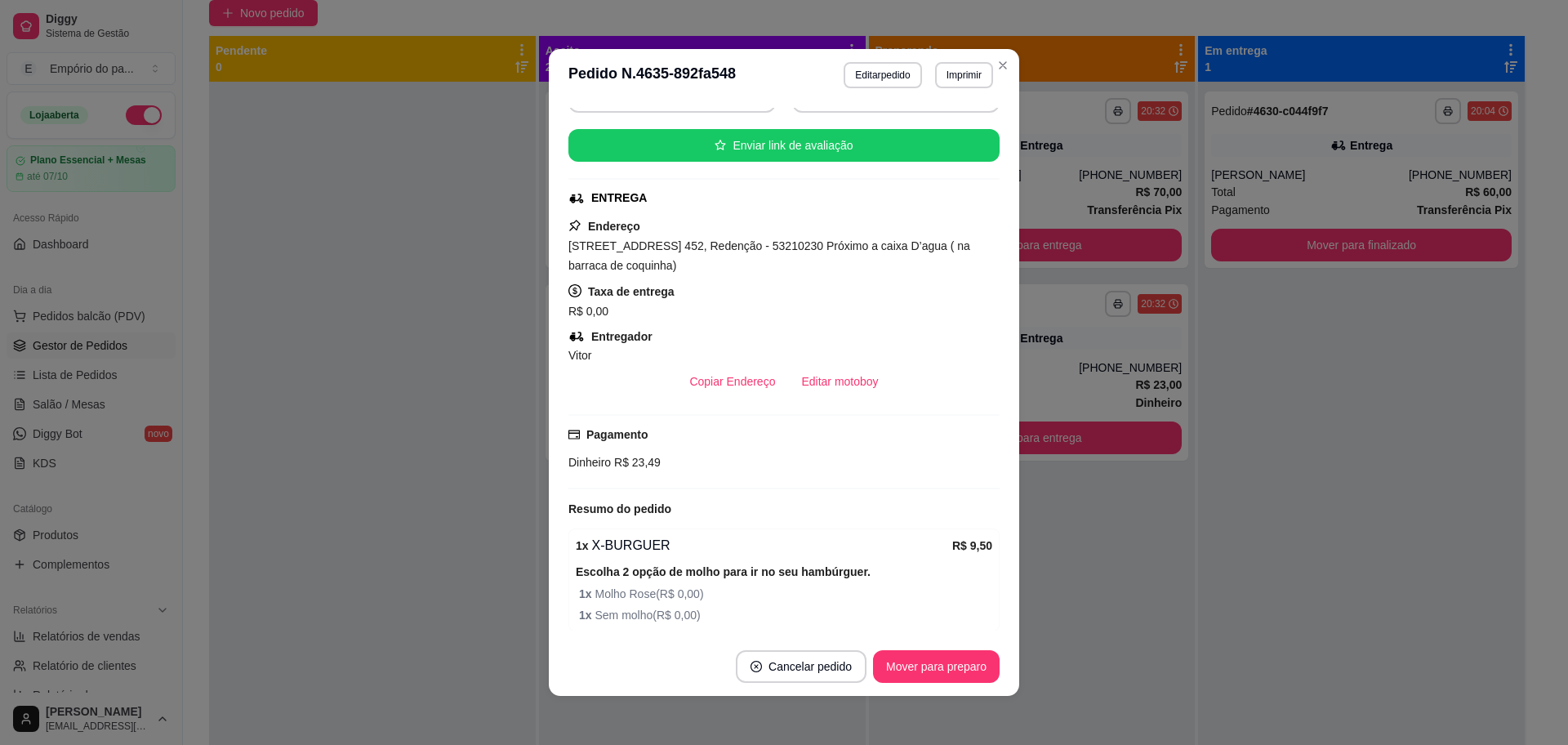
scroll to position [511, 0]
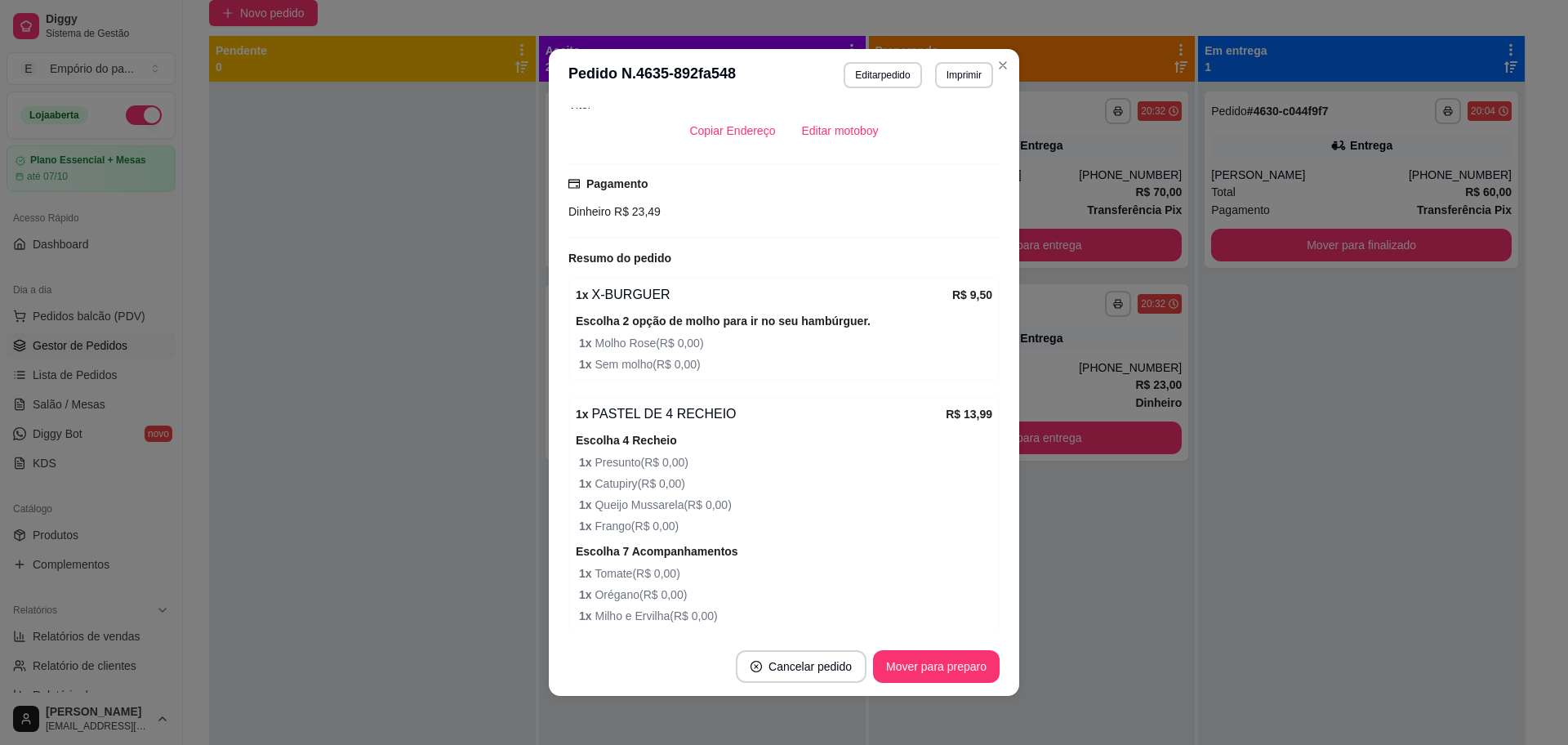
click at [854, 113] on div "Vitor" at bounding box center [784, 105] width 431 height 20
click at [849, 132] on button "Editar motoboy" at bounding box center [840, 130] width 103 height 32
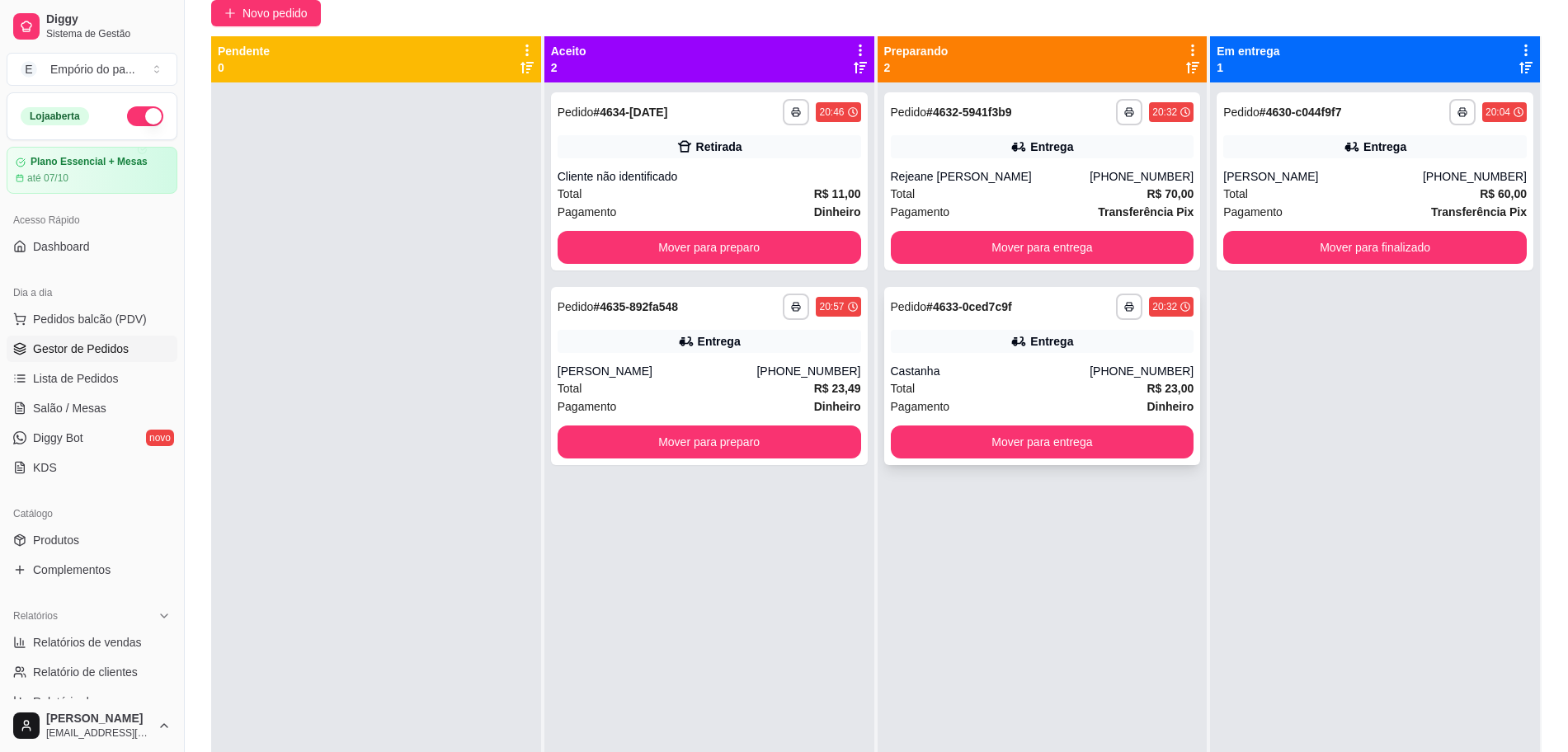
click at [1053, 369] on div "Castanha" at bounding box center [991, 370] width 199 height 16
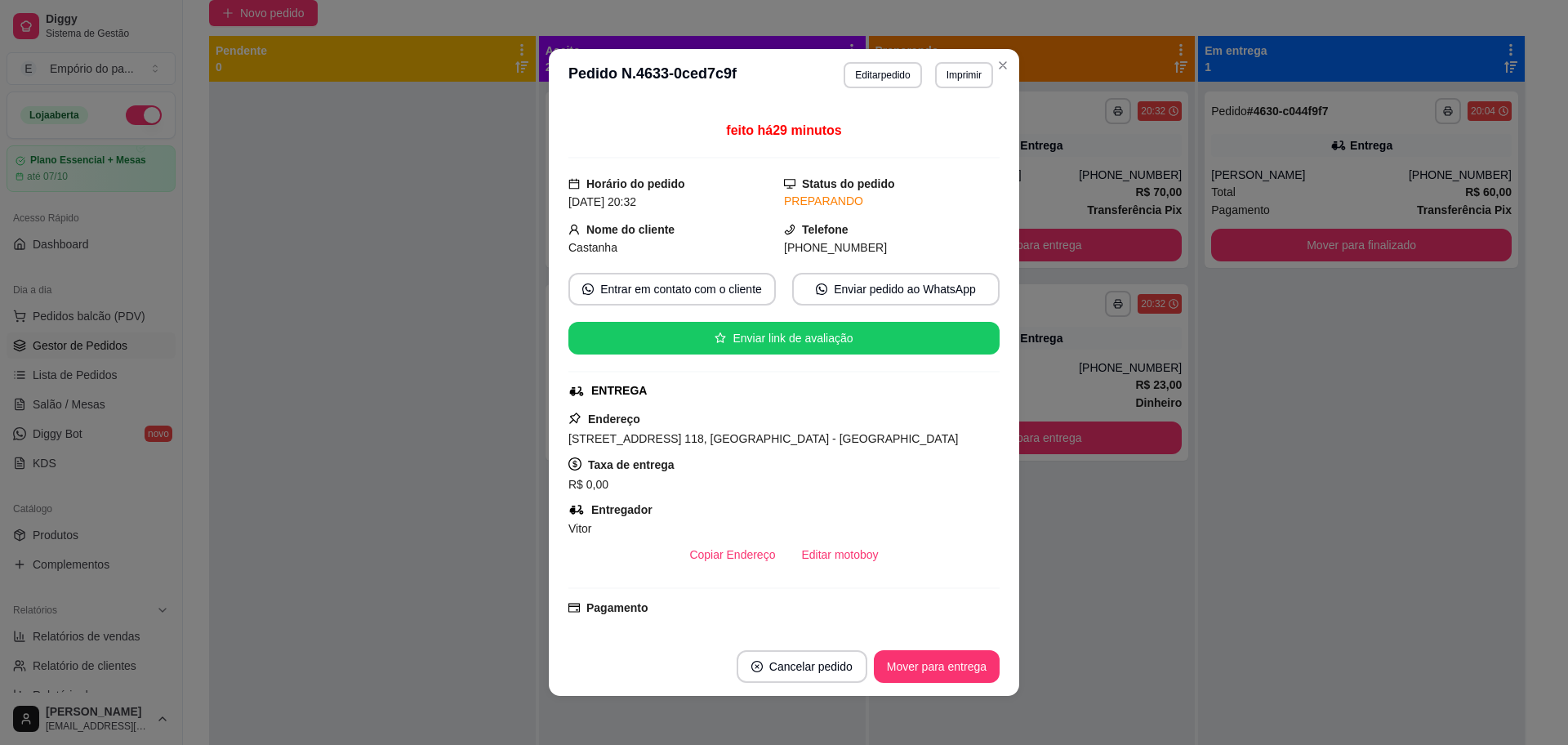
scroll to position [103, 0]
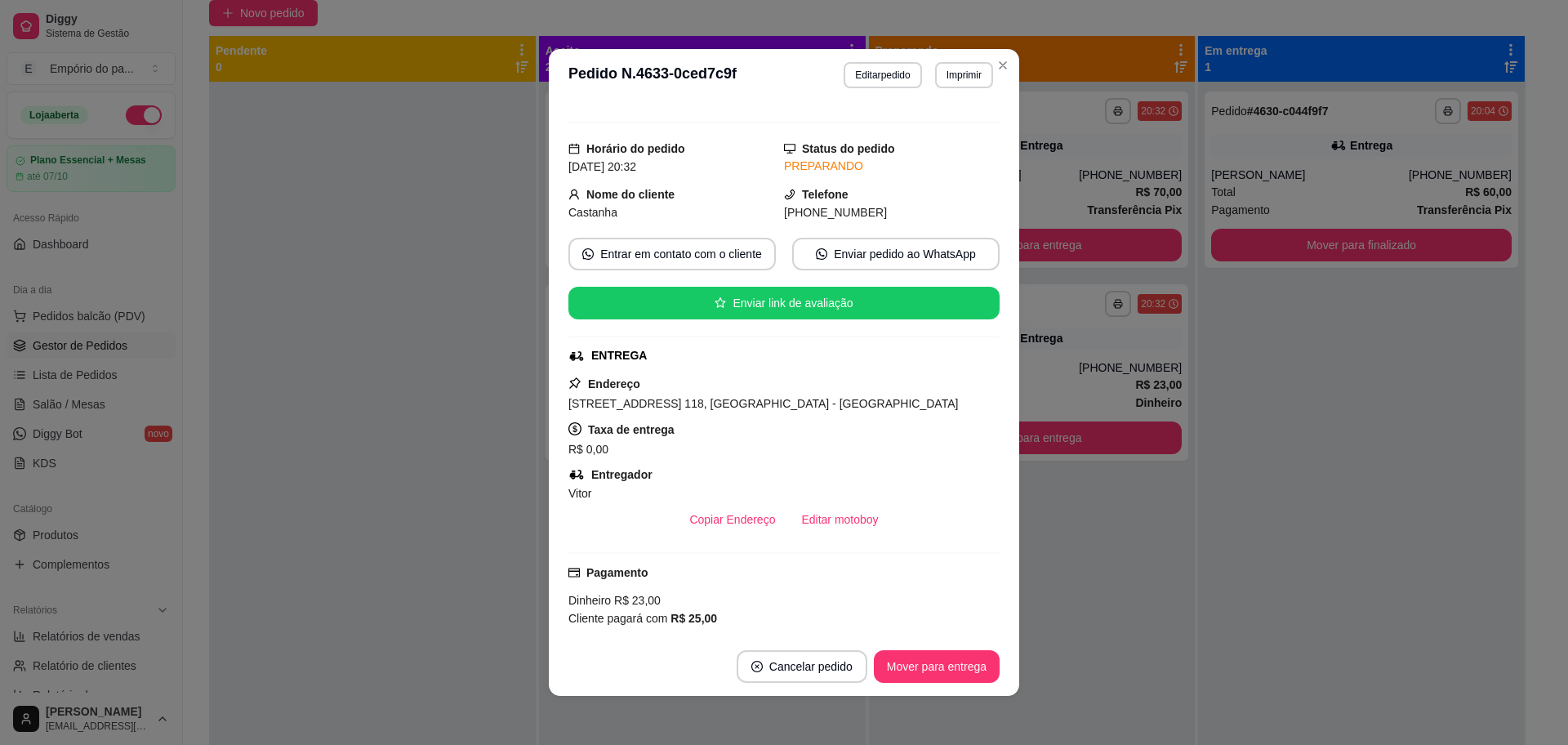
click at [1006, 557] on div "Solicite um entregador do iFood Sujeito a disponibilidade da plataforma feito h…" at bounding box center [784, 370] width 470 height 536
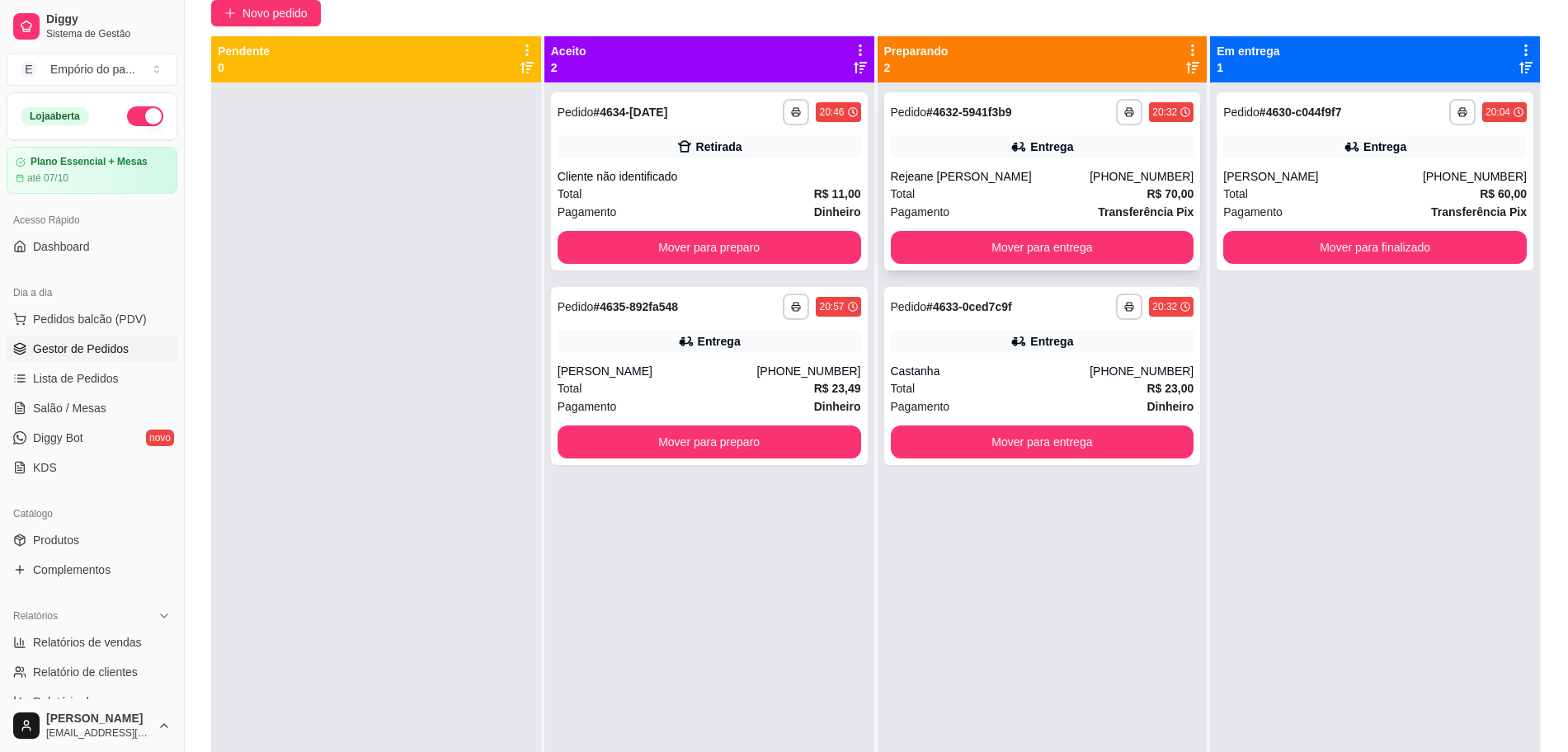
click at [1019, 186] on div "Total R$ 70,00" at bounding box center [1042, 194] width 303 height 18
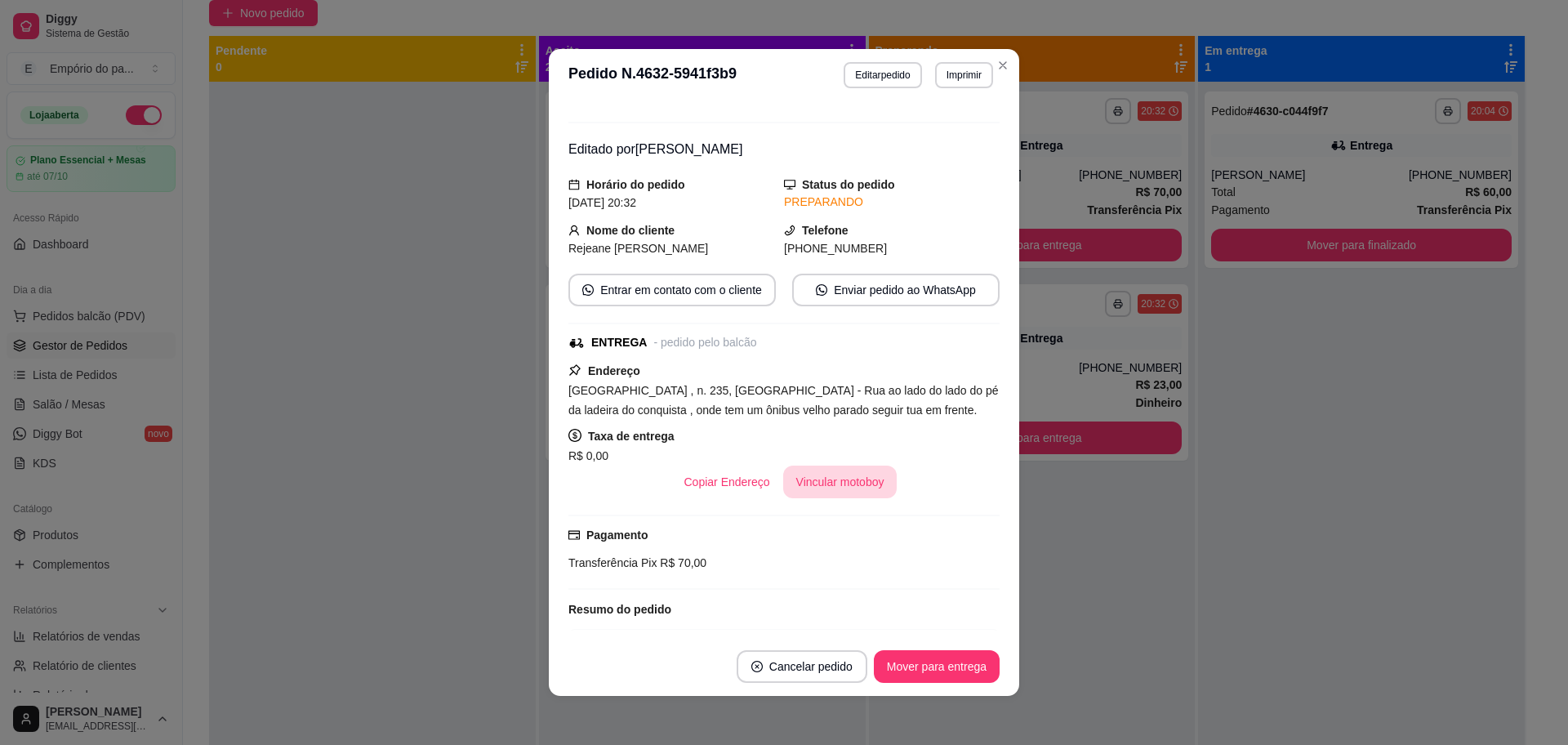
click at [825, 484] on button "Vincular motoboy" at bounding box center [841, 482] width 114 height 32
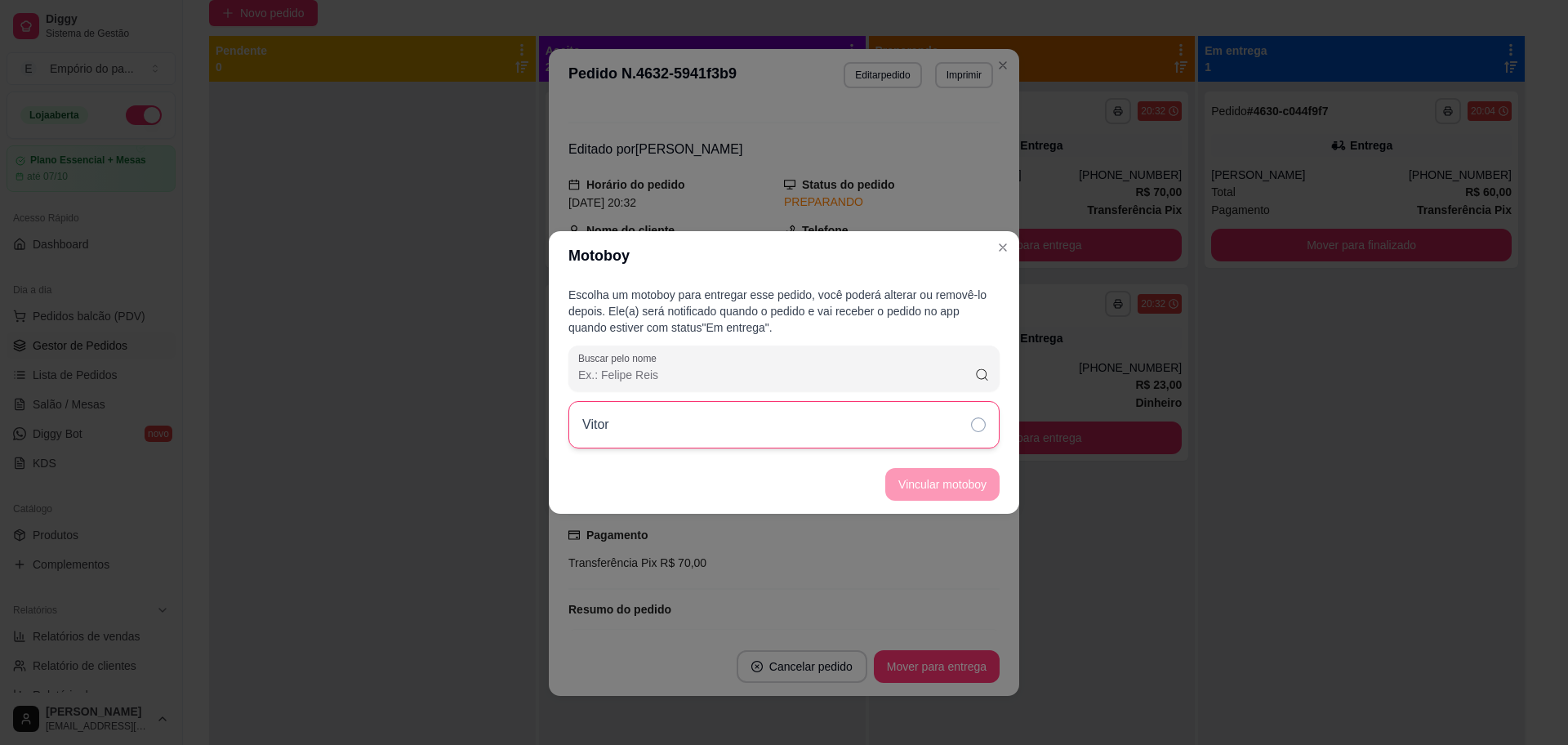
click at [902, 420] on div "Vitor" at bounding box center [784, 425] width 431 height 48
click at [979, 481] on button "Vincular motoboy" at bounding box center [942, 486] width 111 height 32
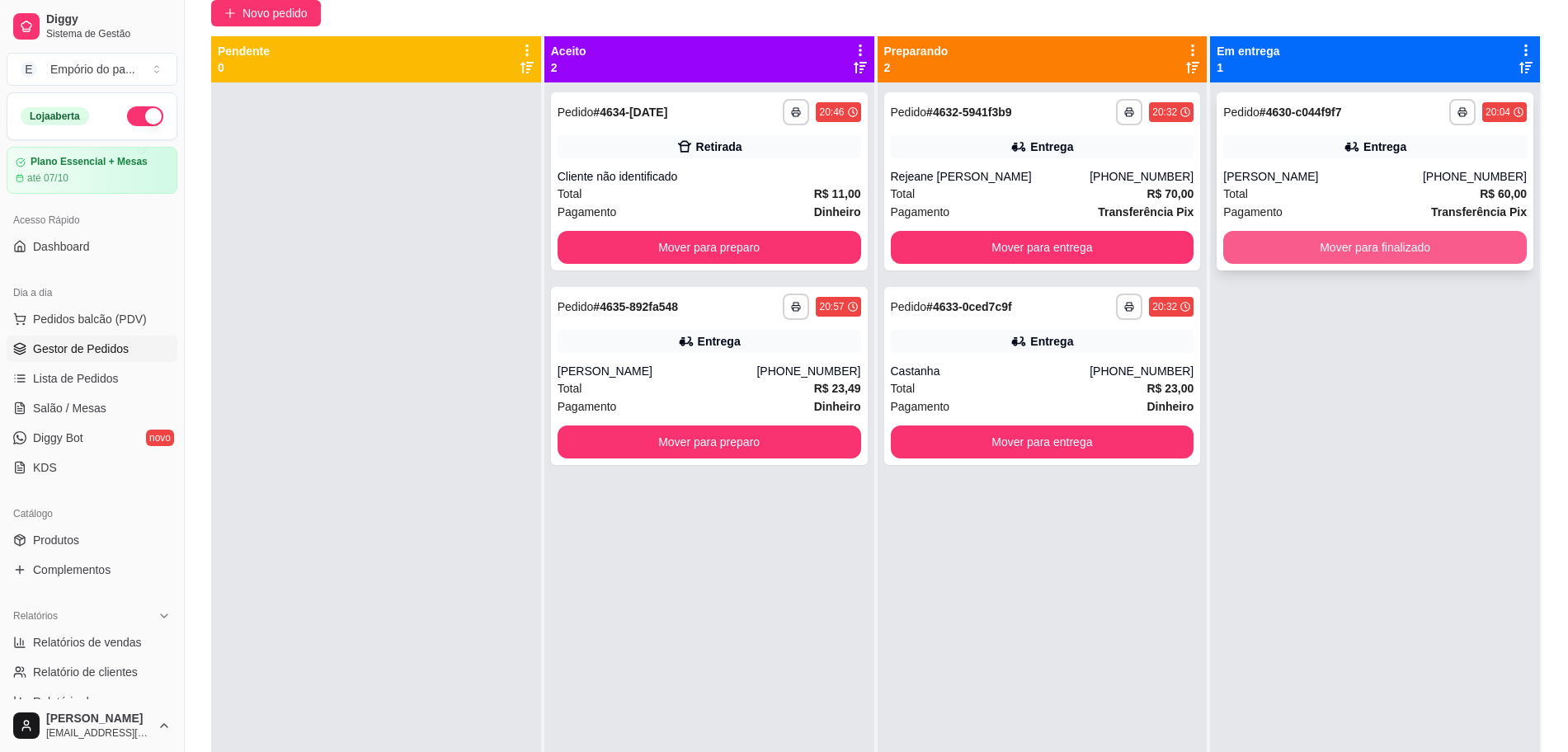
click at [1295, 247] on button "Mover para finalizado" at bounding box center [1374, 247] width 303 height 33
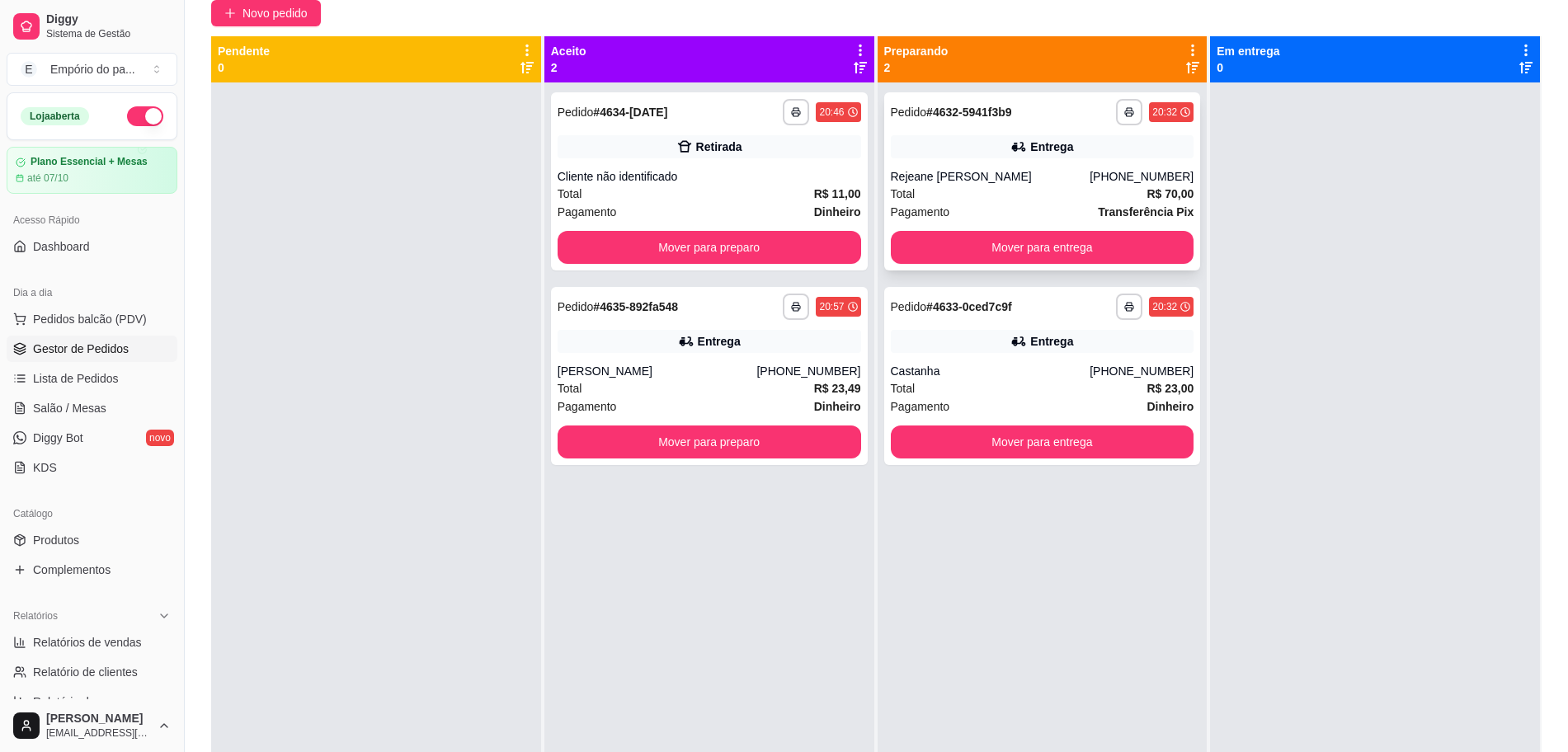
click at [951, 186] on div "Total R$ 70,00" at bounding box center [1042, 194] width 303 height 18
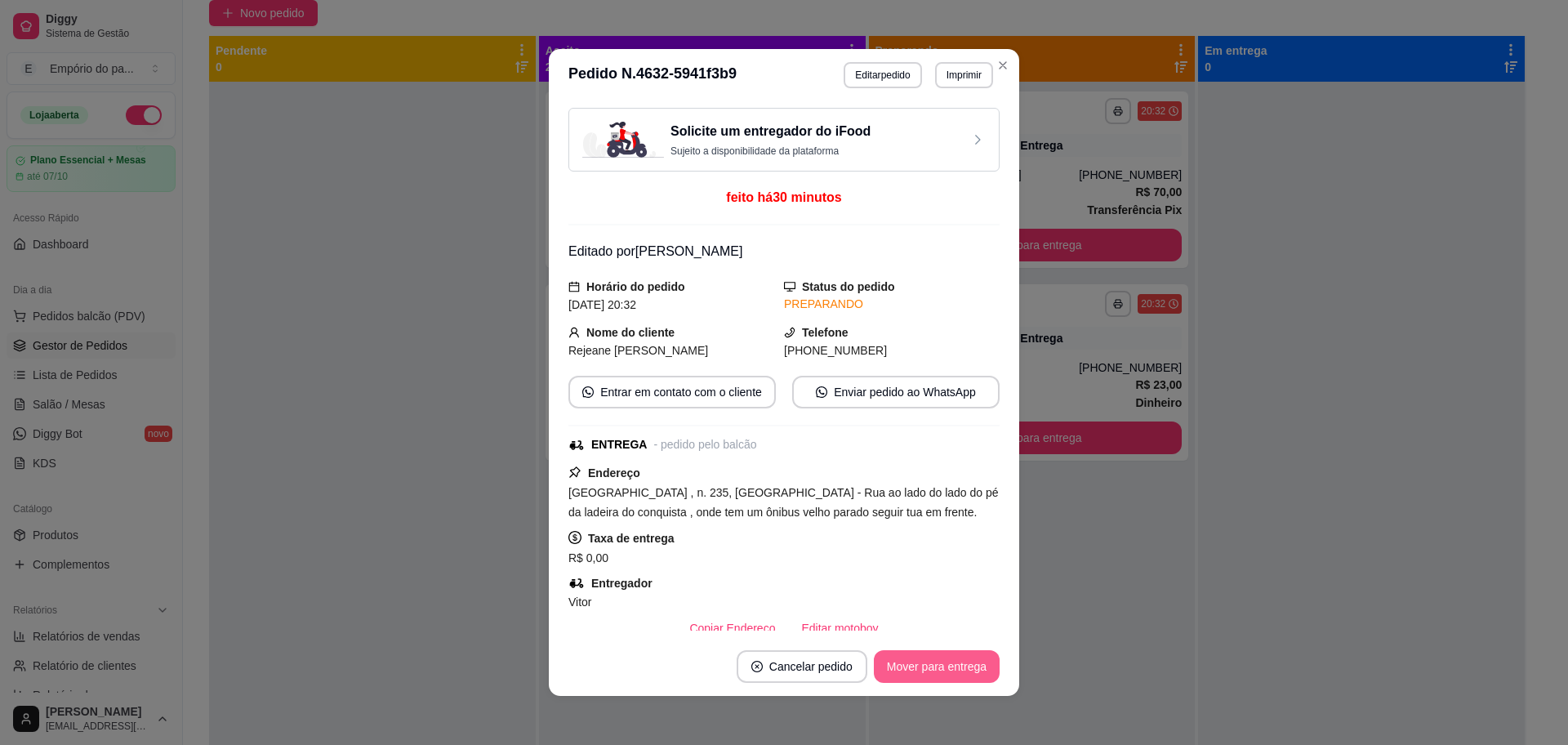
click at [907, 674] on button "Mover para entrega" at bounding box center [936, 667] width 125 height 32
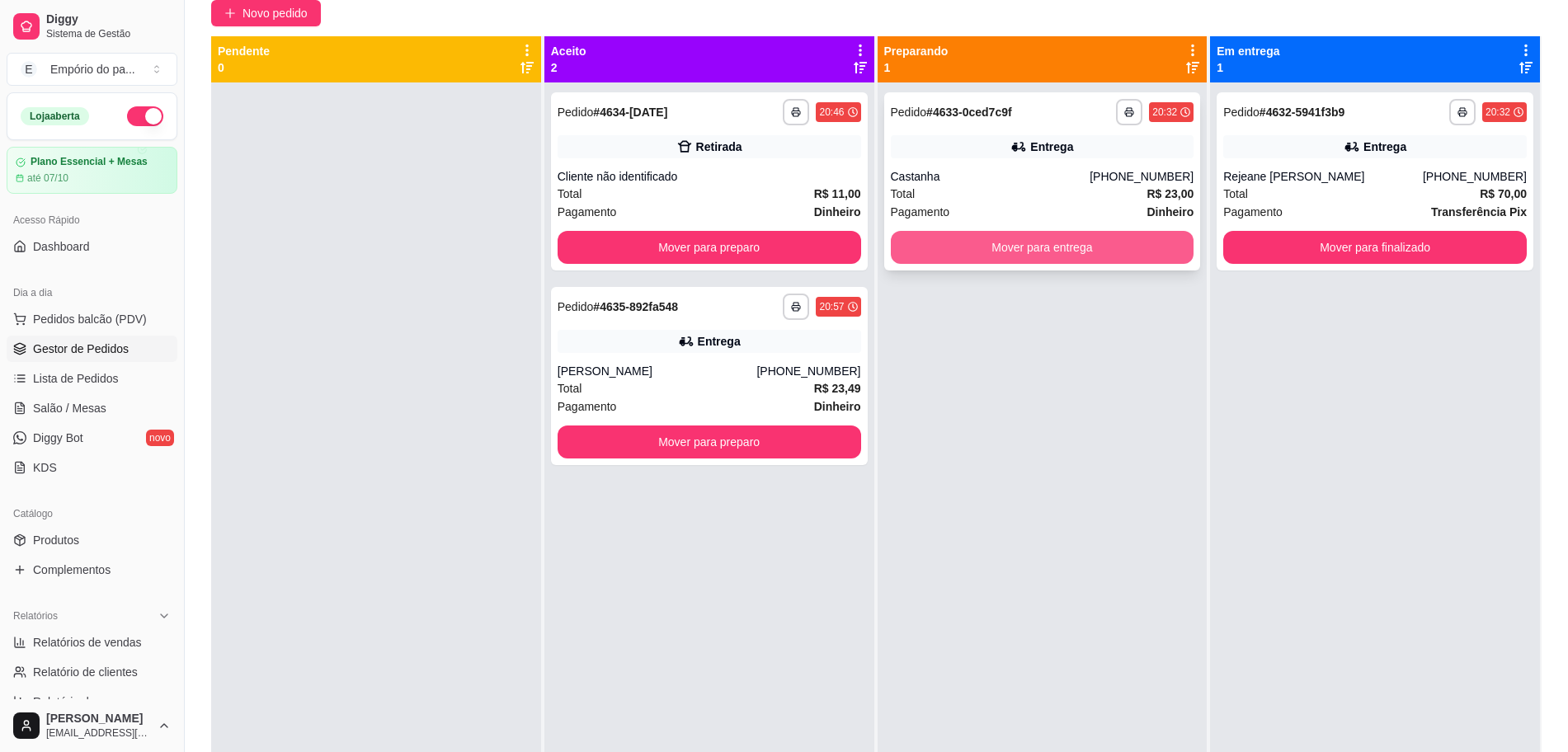
click at [983, 249] on button "Mover para entrega" at bounding box center [1042, 247] width 303 height 33
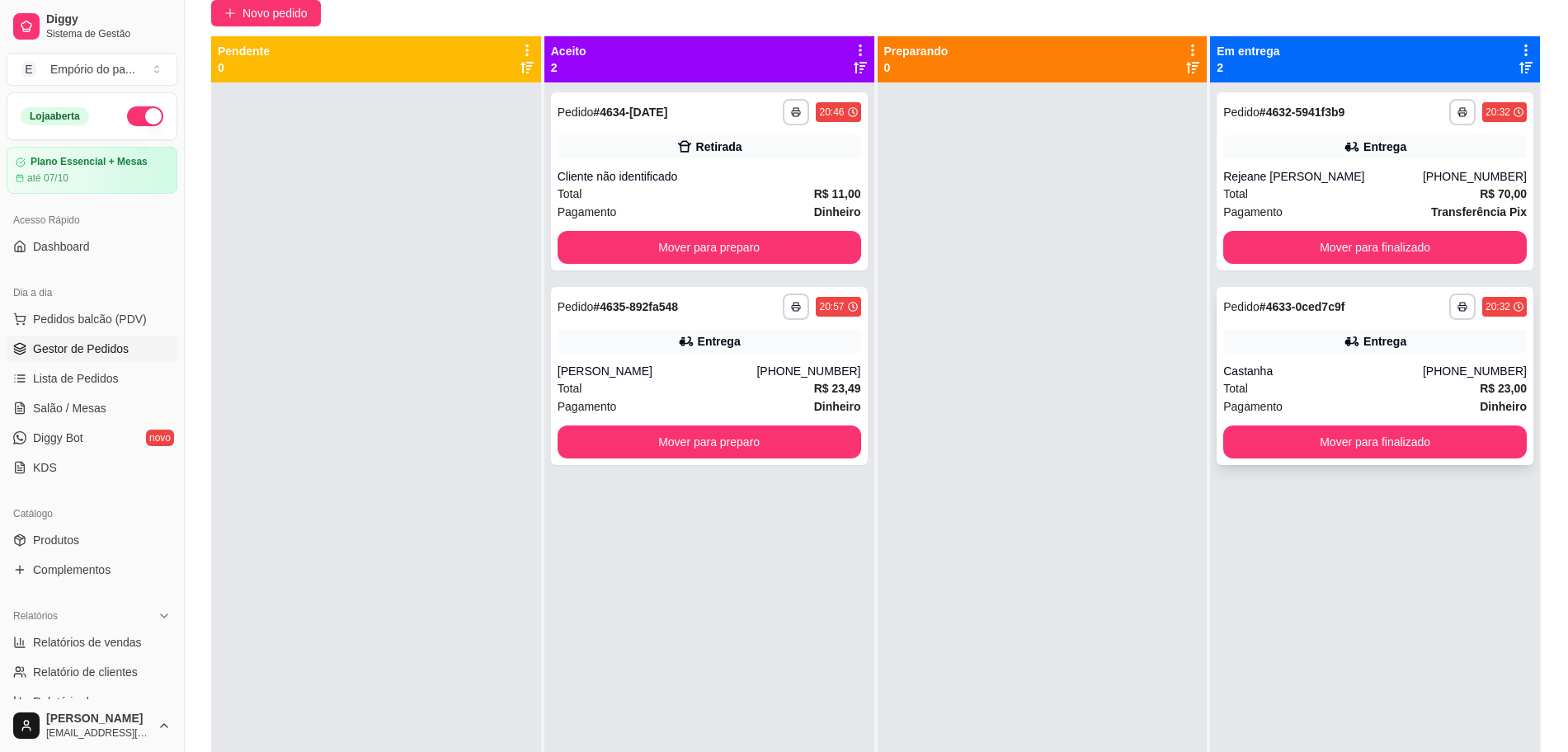
click at [1264, 385] on div "Total R$ 23,00" at bounding box center [1374, 388] width 303 height 18
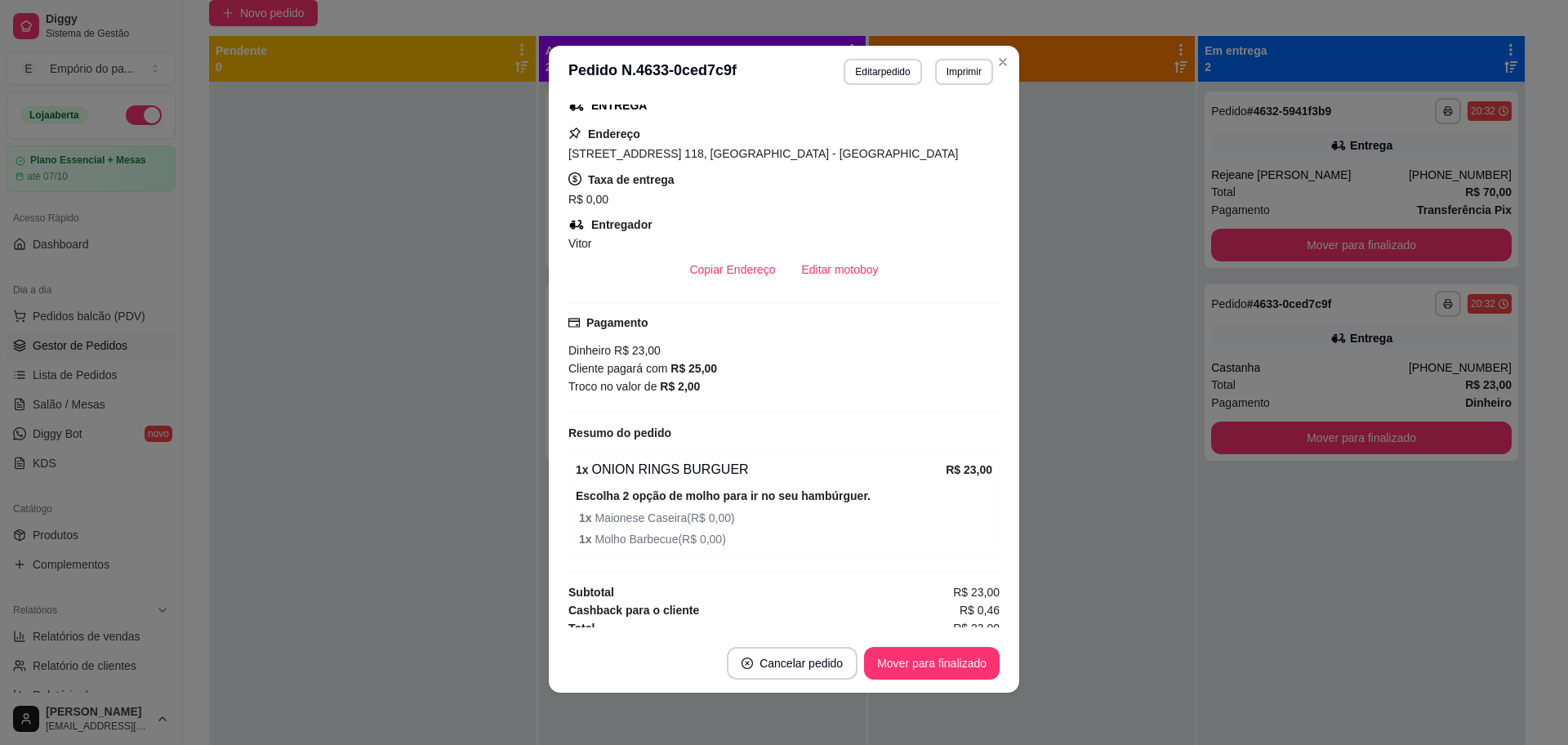
scroll to position [359, 0]
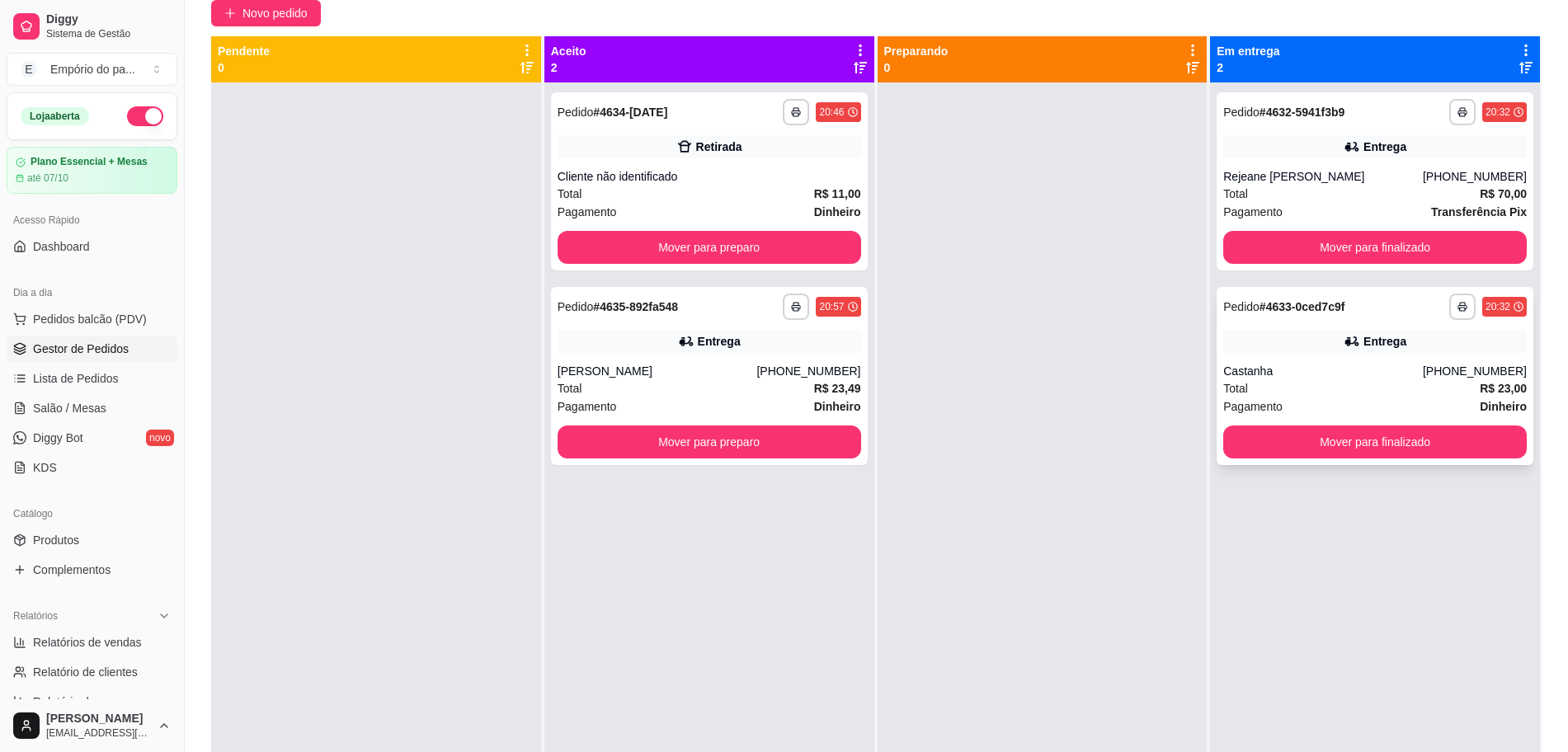
click at [1235, 390] on span "Total" at bounding box center [1235, 388] width 25 height 18
click at [1273, 381] on div "Total R$ 23,00" at bounding box center [1374, 388] width 303 height 18
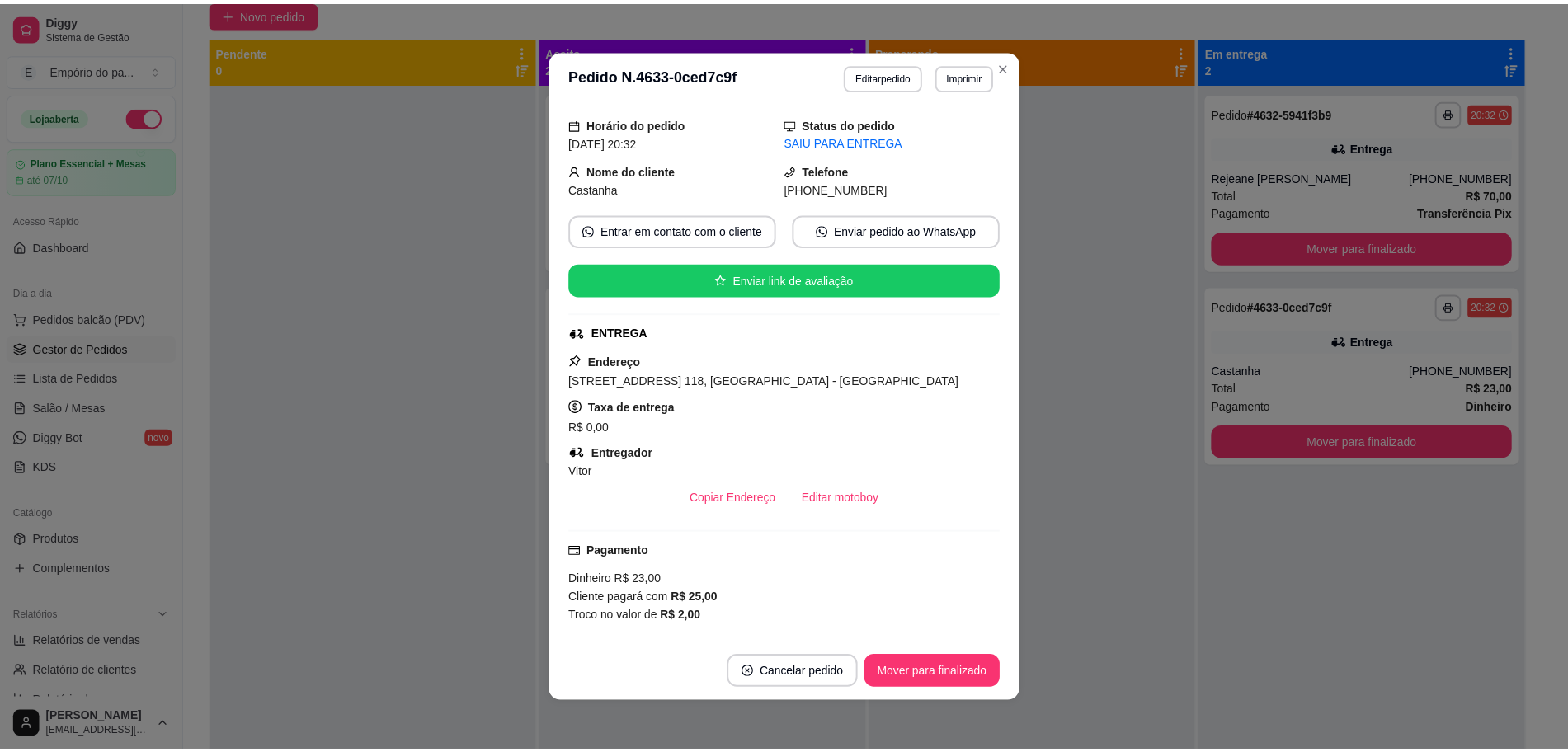
scroll to position [206, 0]
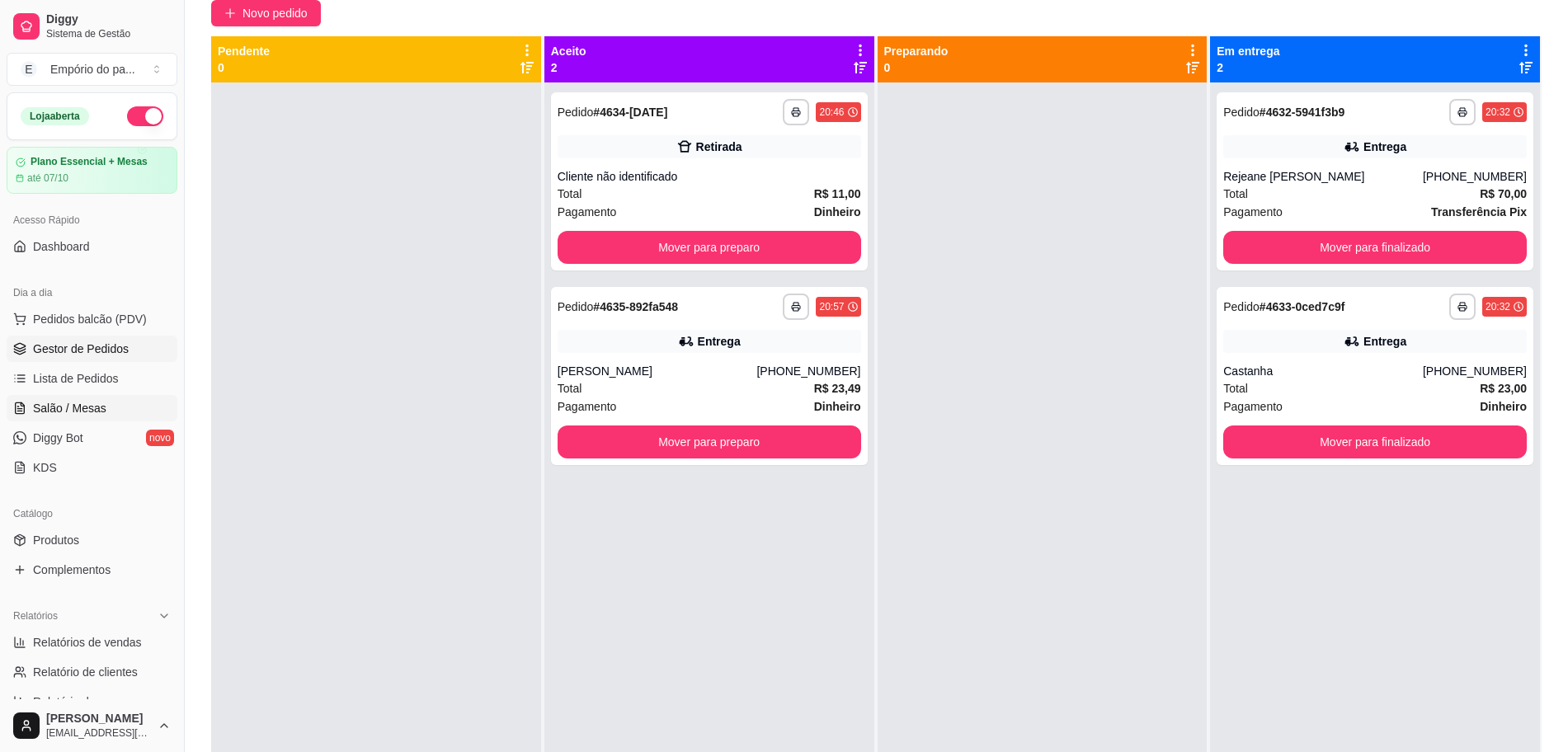
click at [56, 407] on span "Salão / Mesas" at bounding box center [69, 408] width 74 height 16
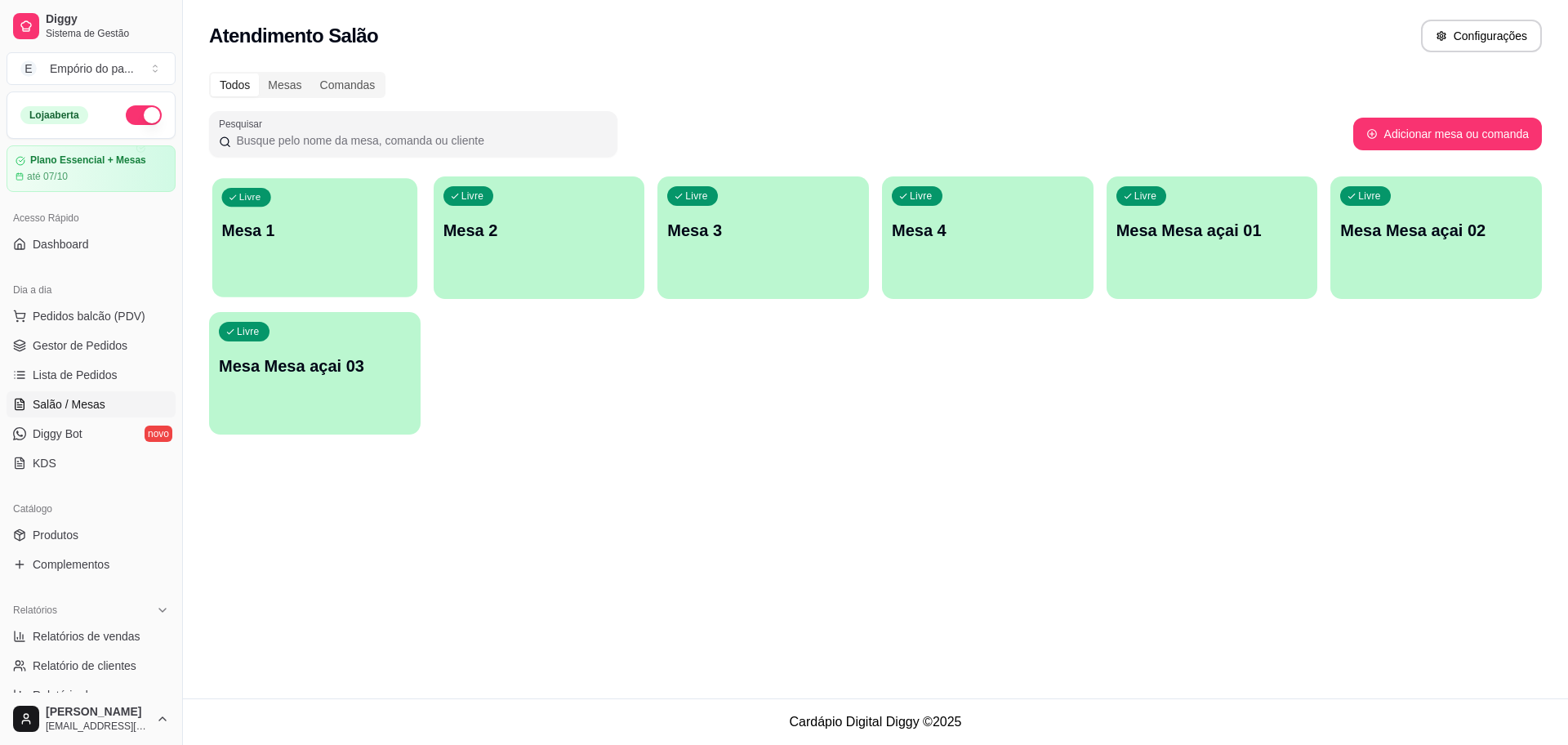
click at [387, 272] on div "Livre Mesa 1" at bounding box center [315, 227] width 205 height 100
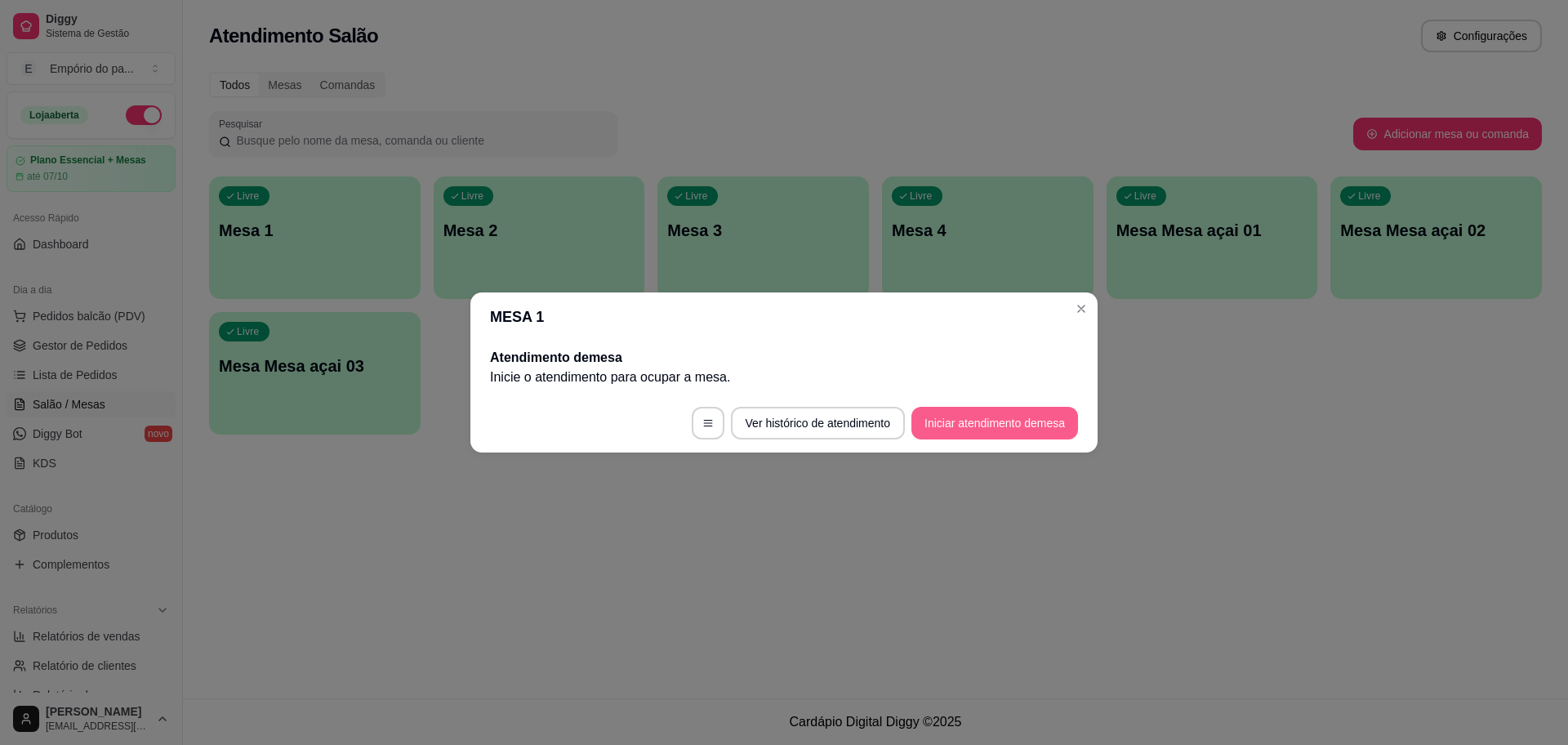
click at [973, 427] on button "Iniciar atendimento de mesa" at bounding box center [994, 423] width 166 height 32
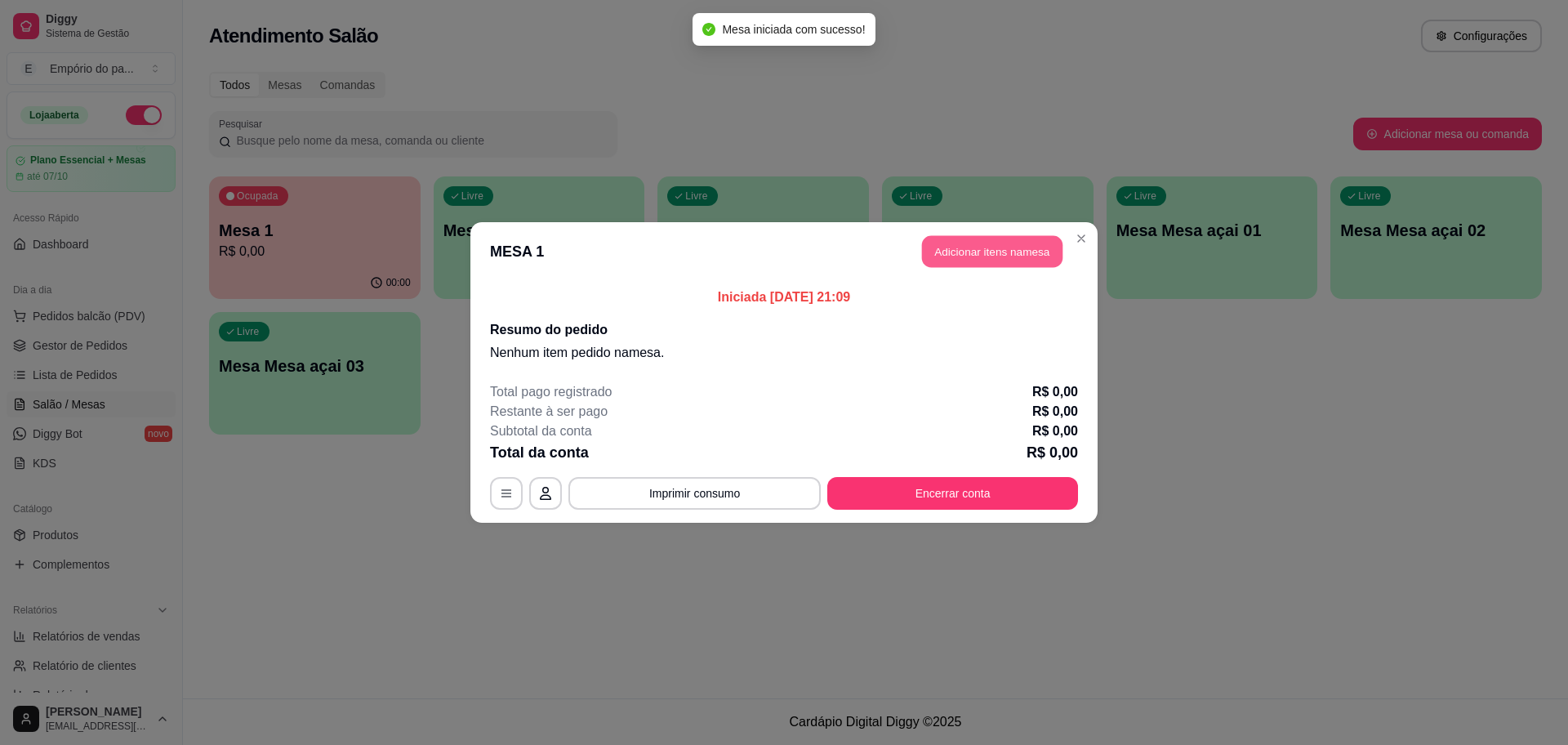
click at [1015, 245] on button "Adicionar itens na mesa" at bounding box center [992, 253] width 141 height 32
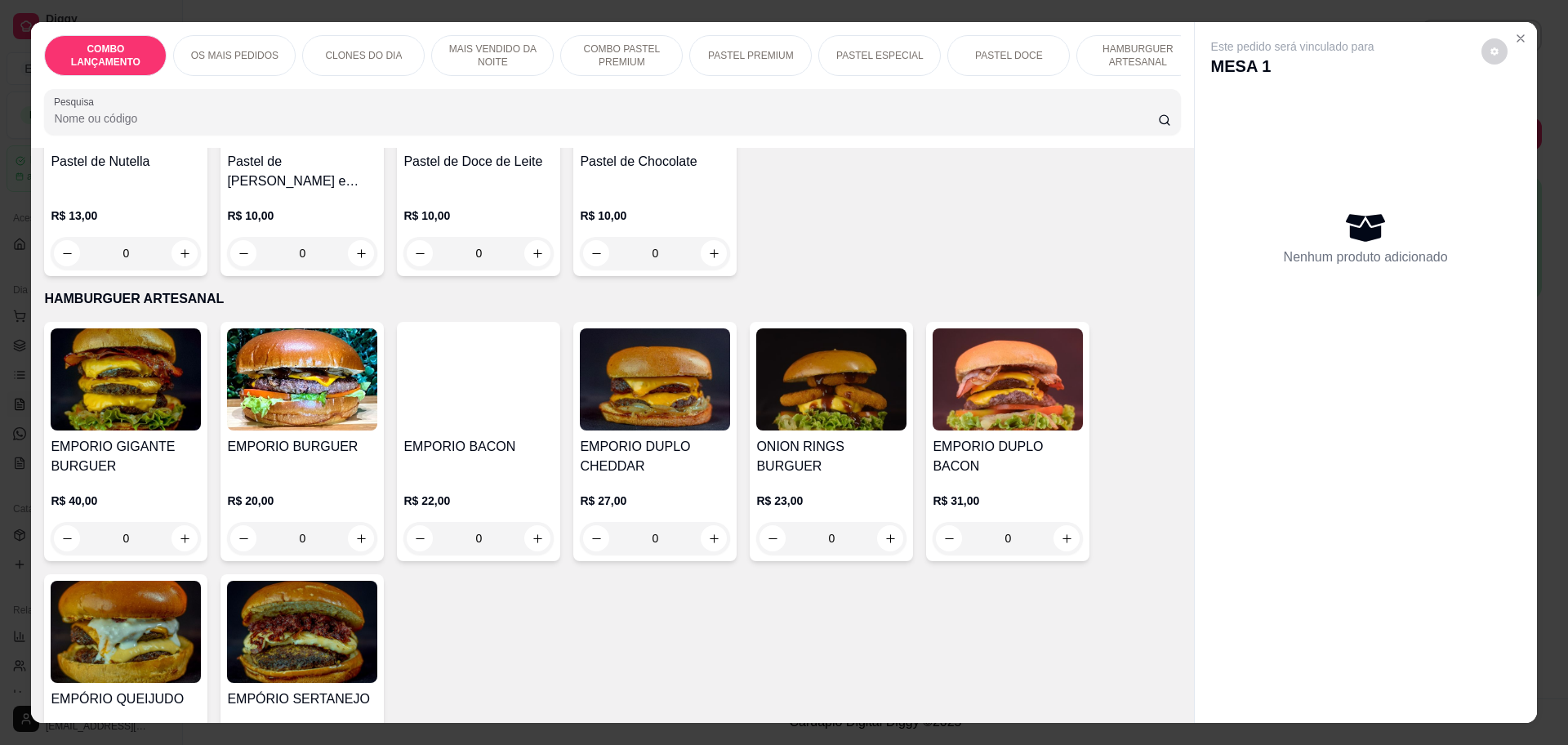
scroll to position [3473, 0]
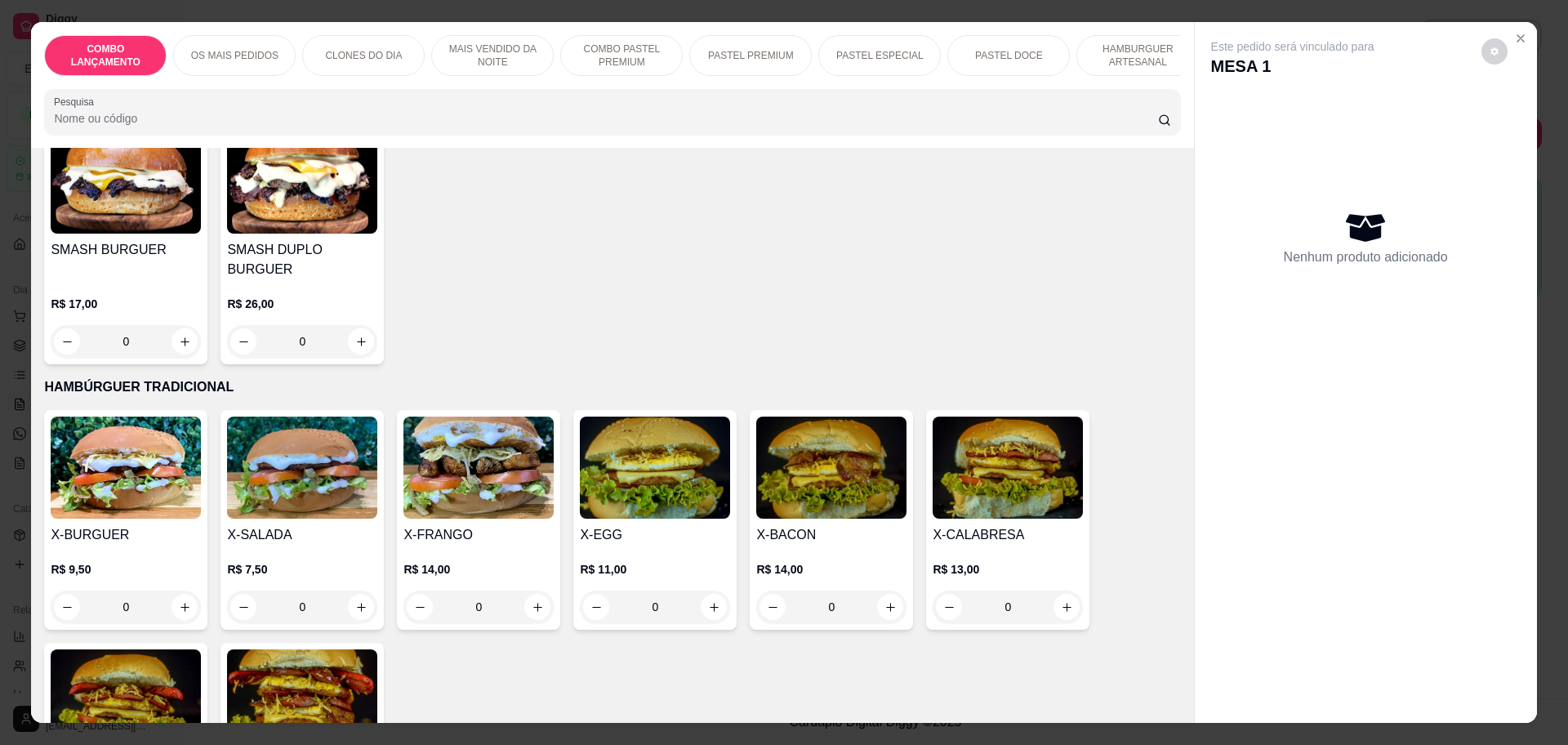
click at [355, 591] on div "0" at bounding box center [302, 607] width 150 height 32
click at [349, 591] on div "0" at bounding box center [302, 607] width 150 height 32
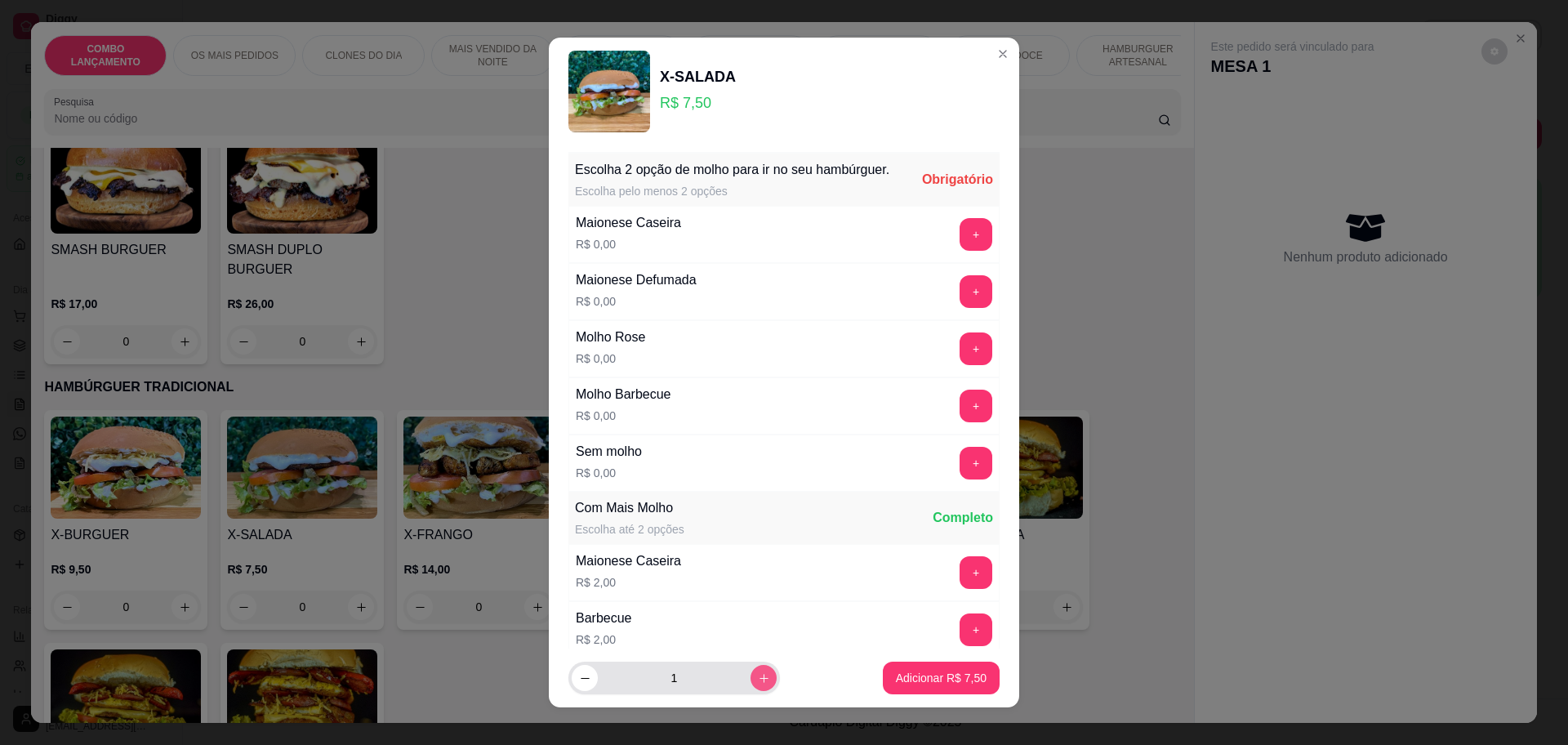
click at [750, 684] on button "increase-product-quantity" at bounding box center [764, 678] width 27 height 27
type input "2"
click at [960, 251] on button "+" at bounding box center [976, 235] width 32 height 32
click at [960, 248] on button "+" at bounding box center [976, 235] width 32 height 32
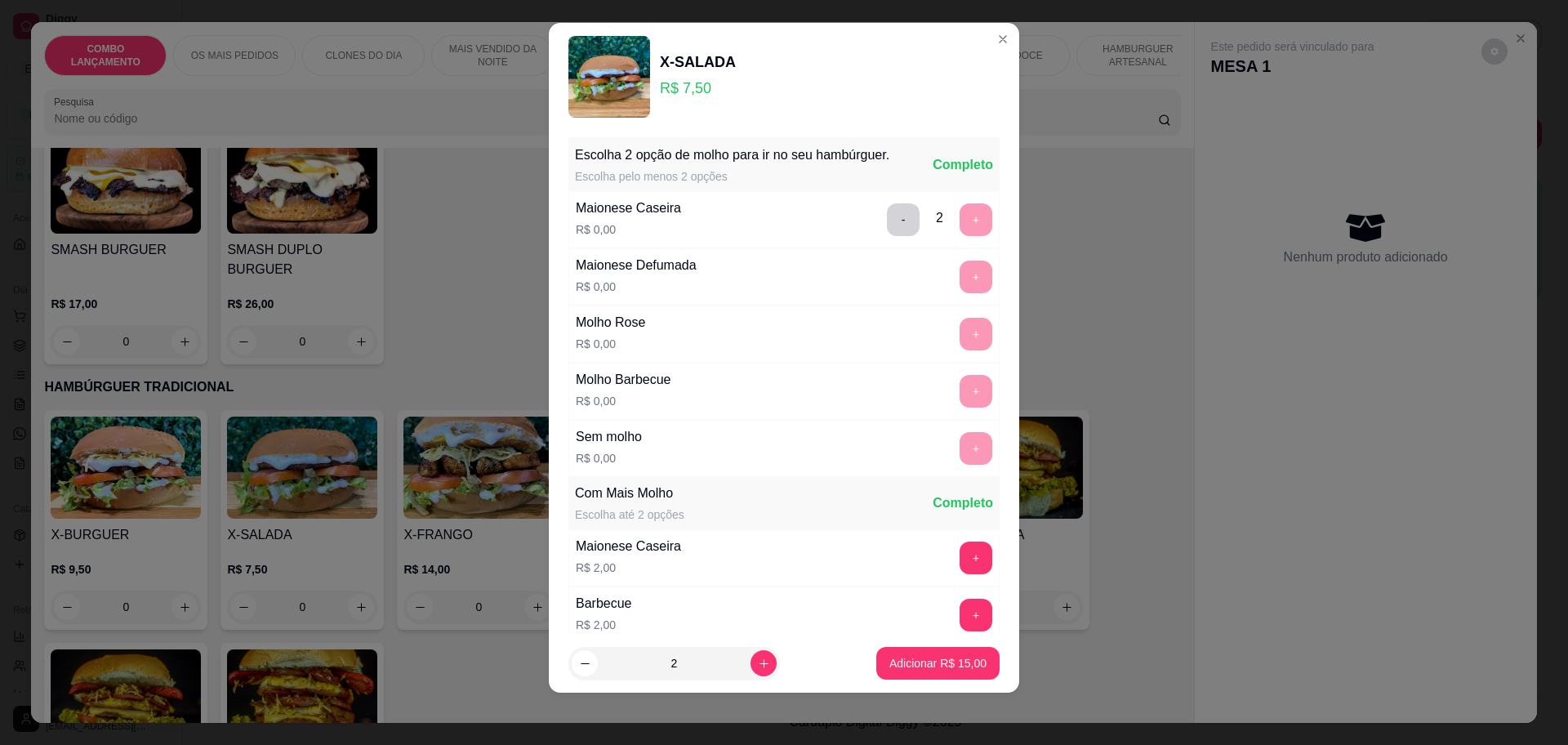
scroll to position [246, 0]
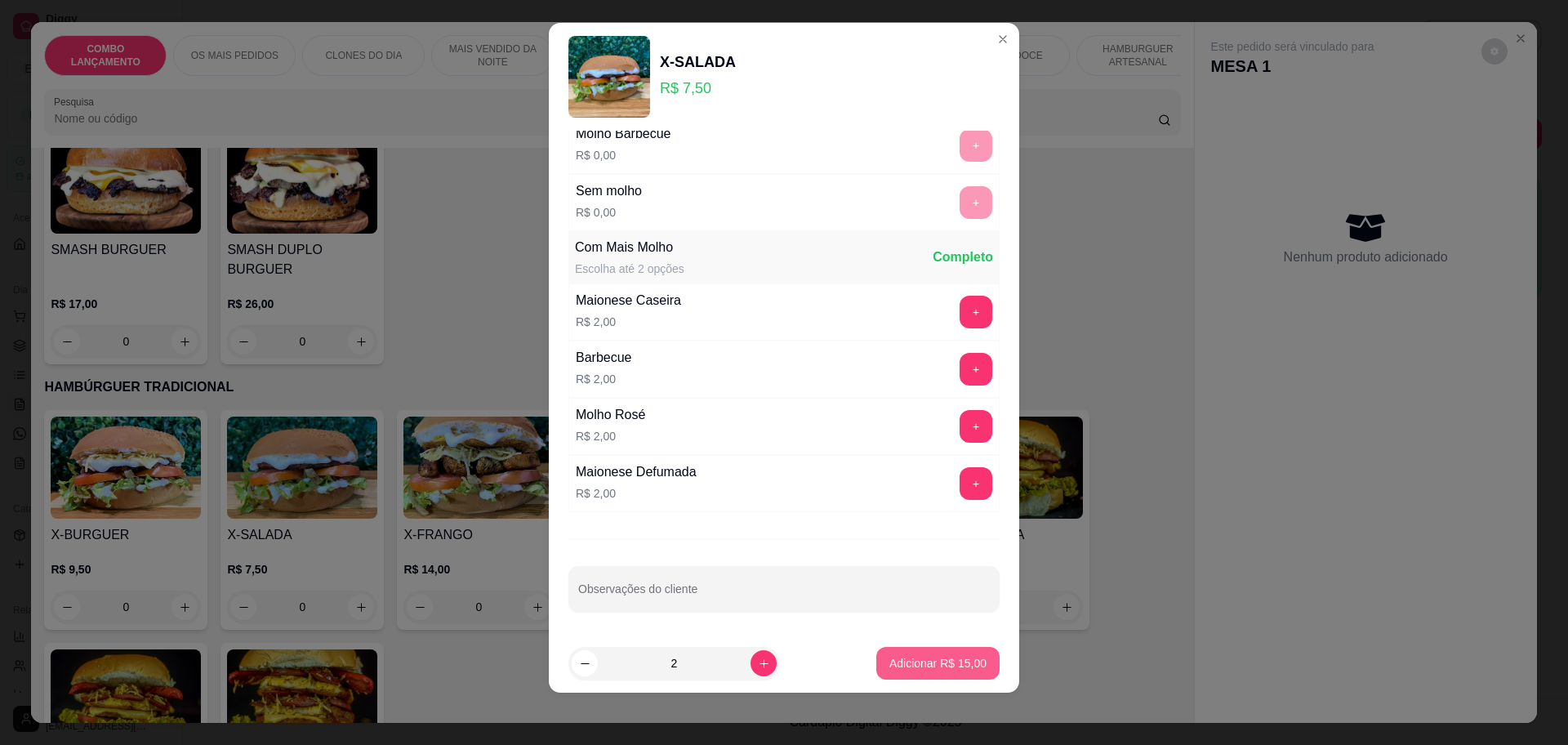
click at [928, 662] on p "Adicionar R$ 15,00" at bounding box center [938, 663] width 97 height 16
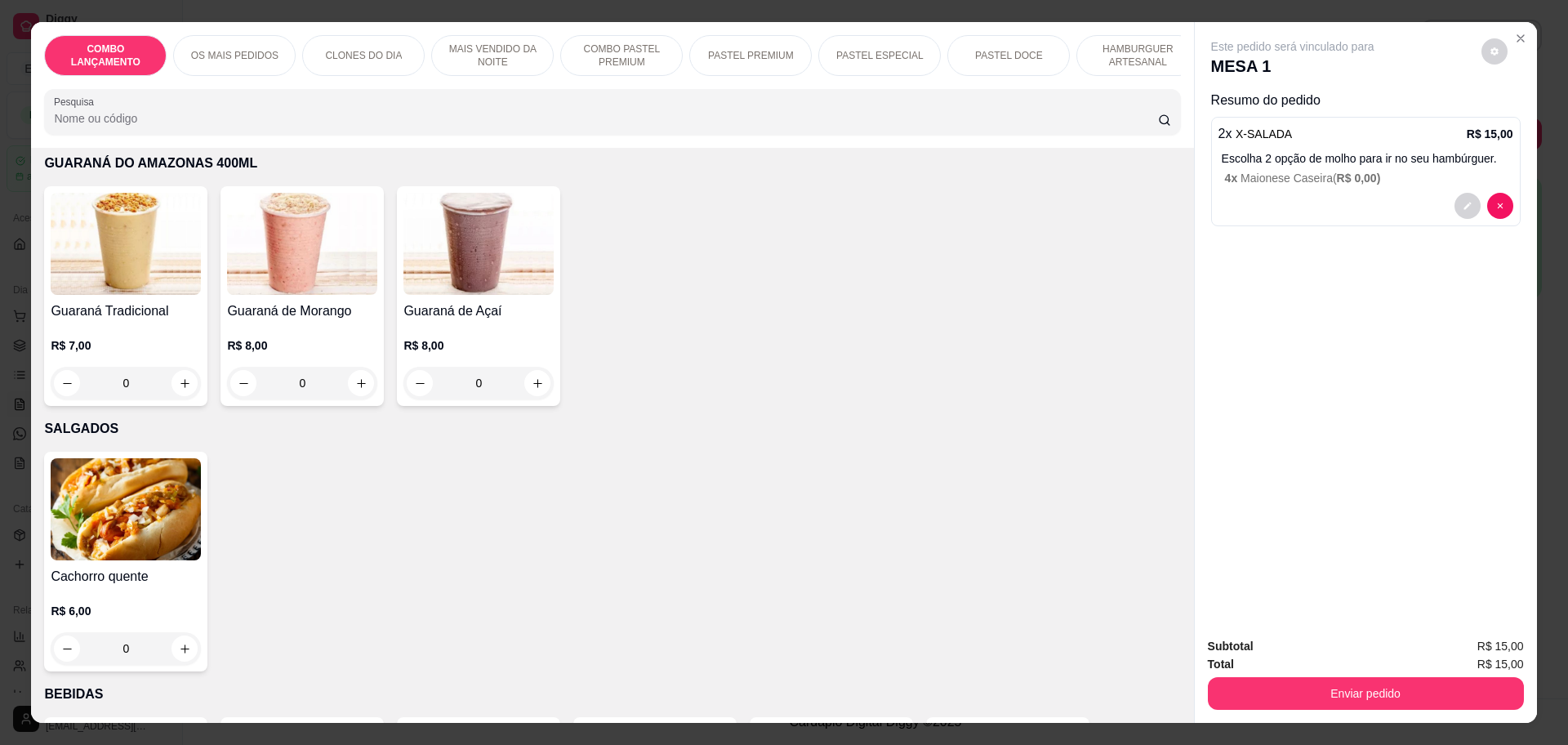
scroll to position [5416, 0]
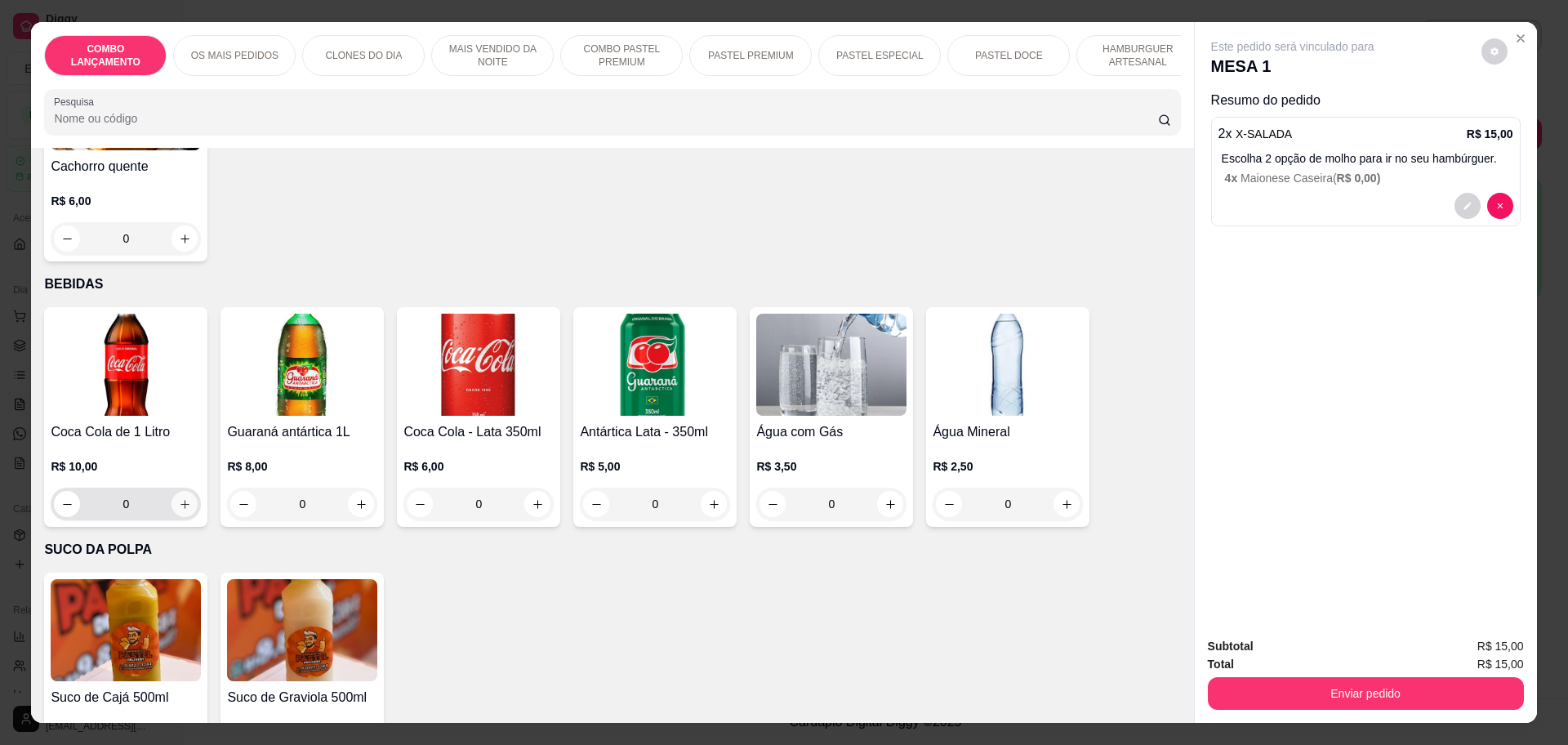
click at [179, 499] on icon "increase-product-quantity" at bounding box center [184, 505] width 12 height 12
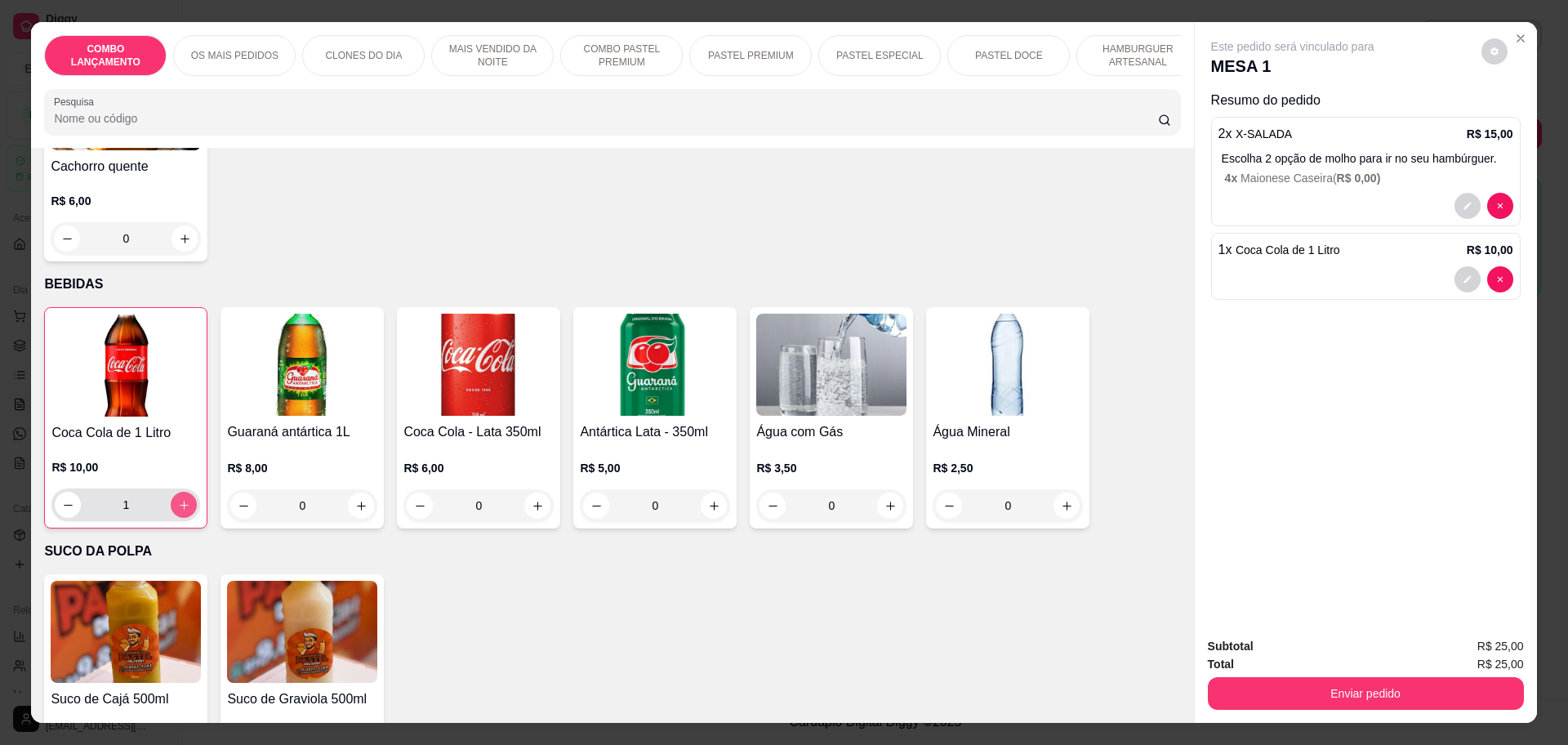
type input "1"
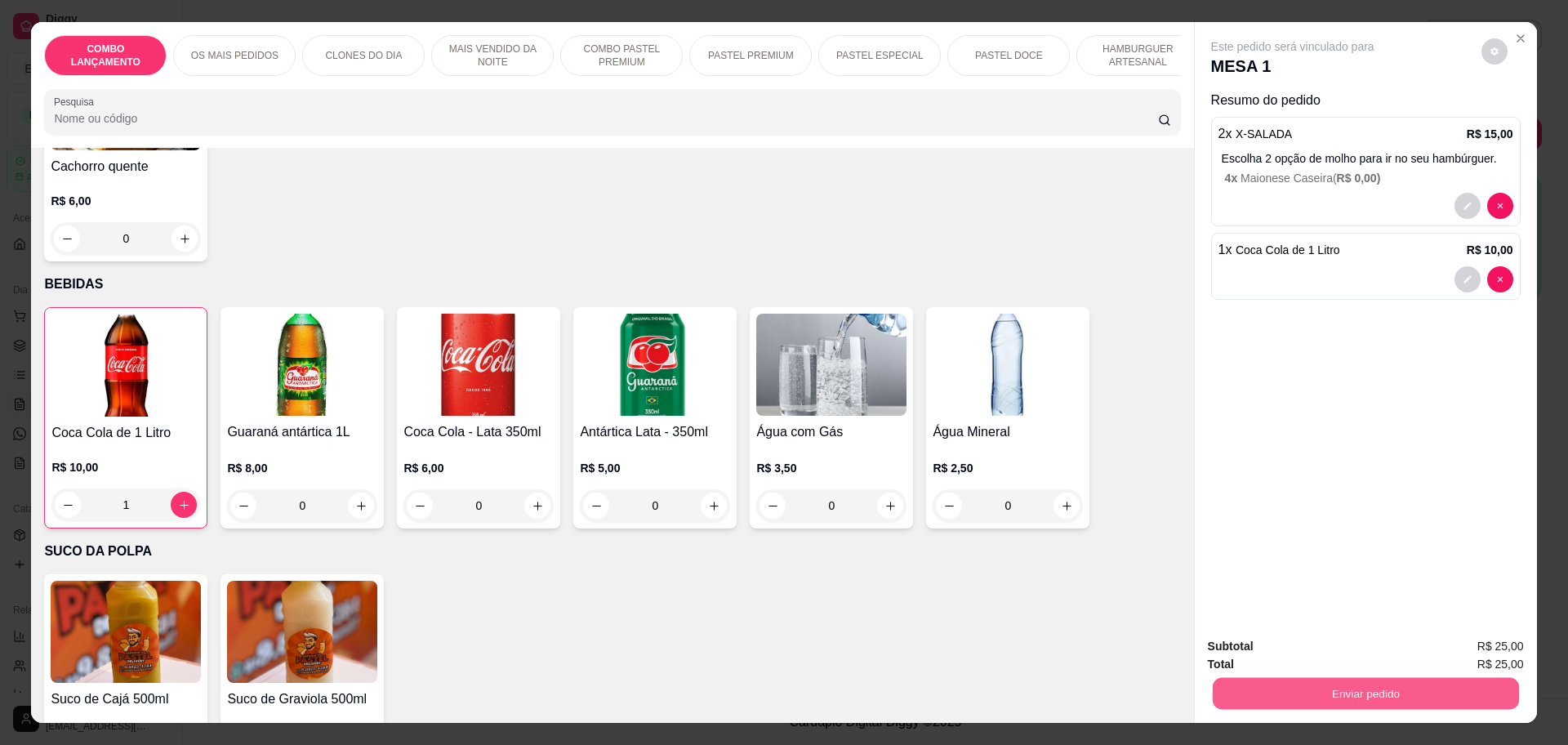
click at [1363, 685] on button "Enviar pedido" at bounding box center [1365, 694] width 307 height 32
click at [1487, 648] on button "Enviar pedido" at bounding box center [1479, 654] width 92 height 31
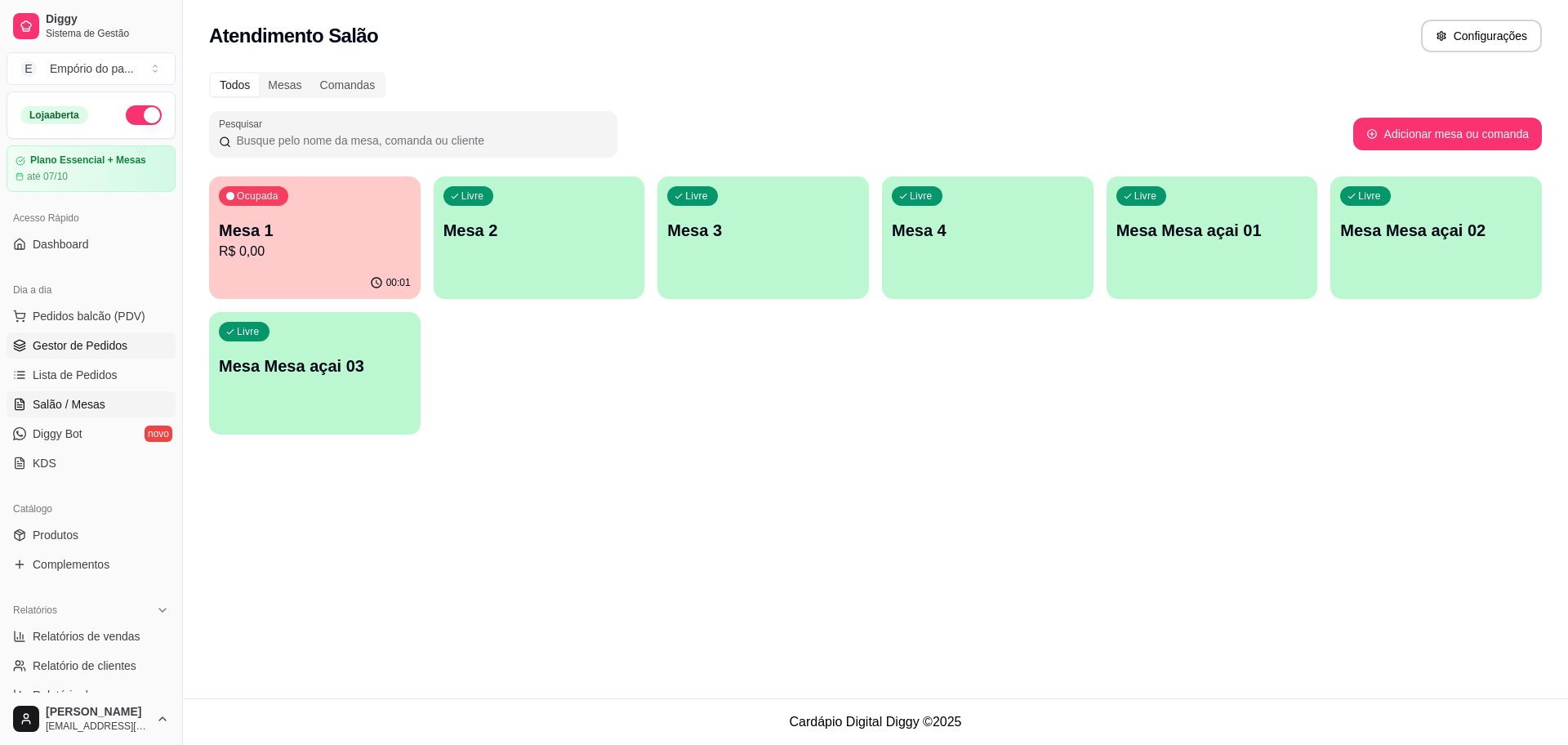
click at [67, 334] on link "Gestor de Pedidos" at bounding box center [91, 346] width 169 height 27
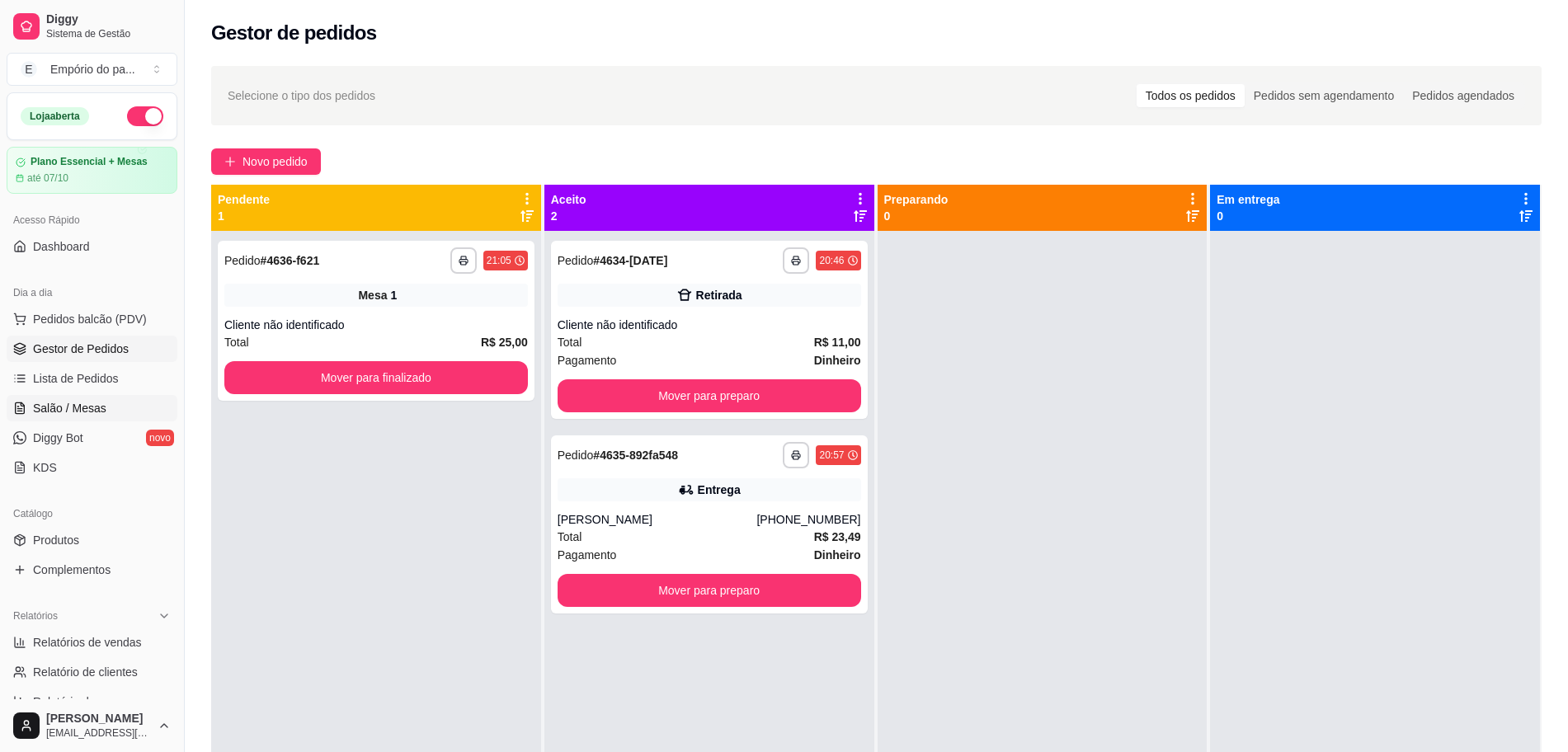
click at [110, 403] on link "Salão / Mesas" at bounding box center [92, 409] width 171 height 27
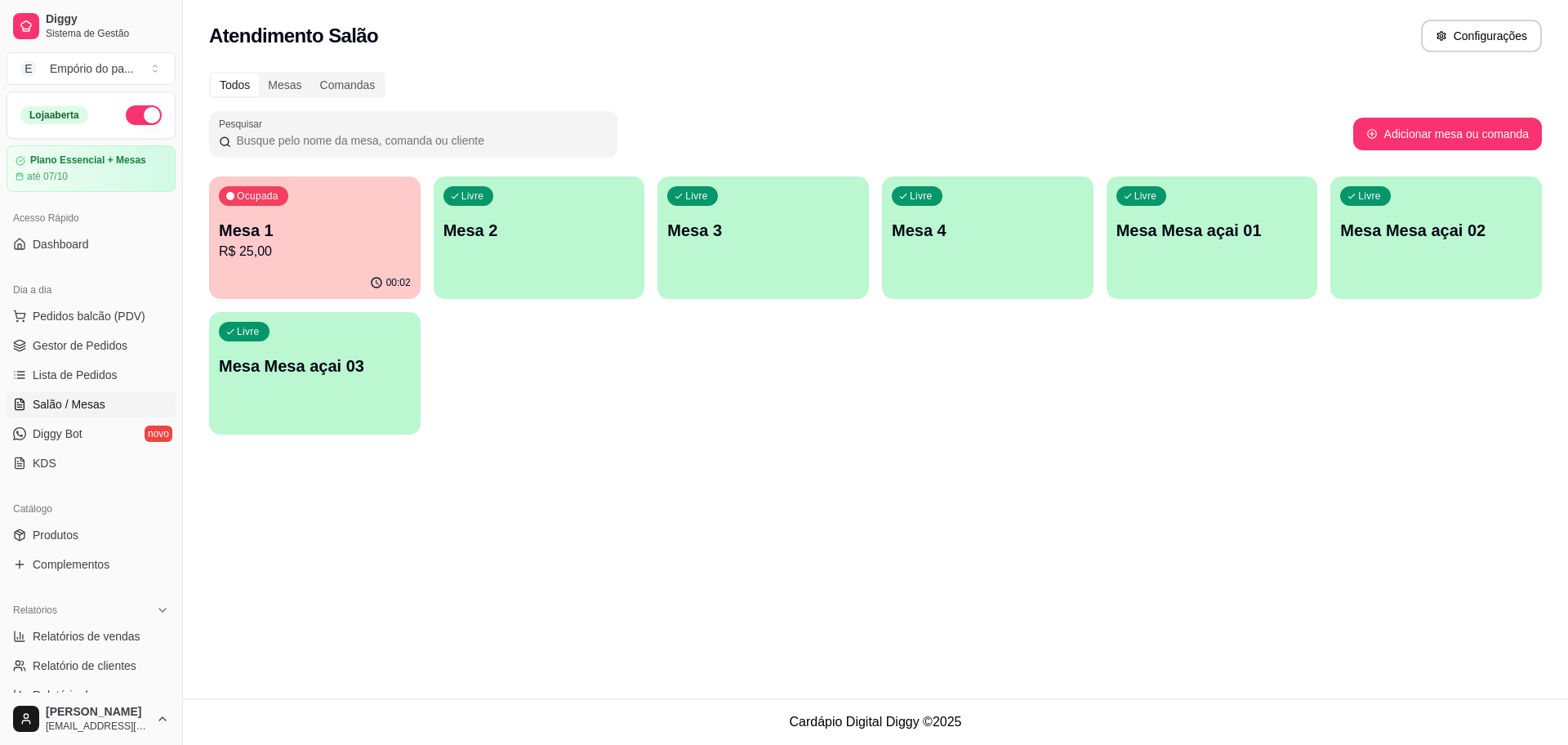
click at [331, 220] on p "Mesa 1" at bounding box center [314, 230] width 192 height 23
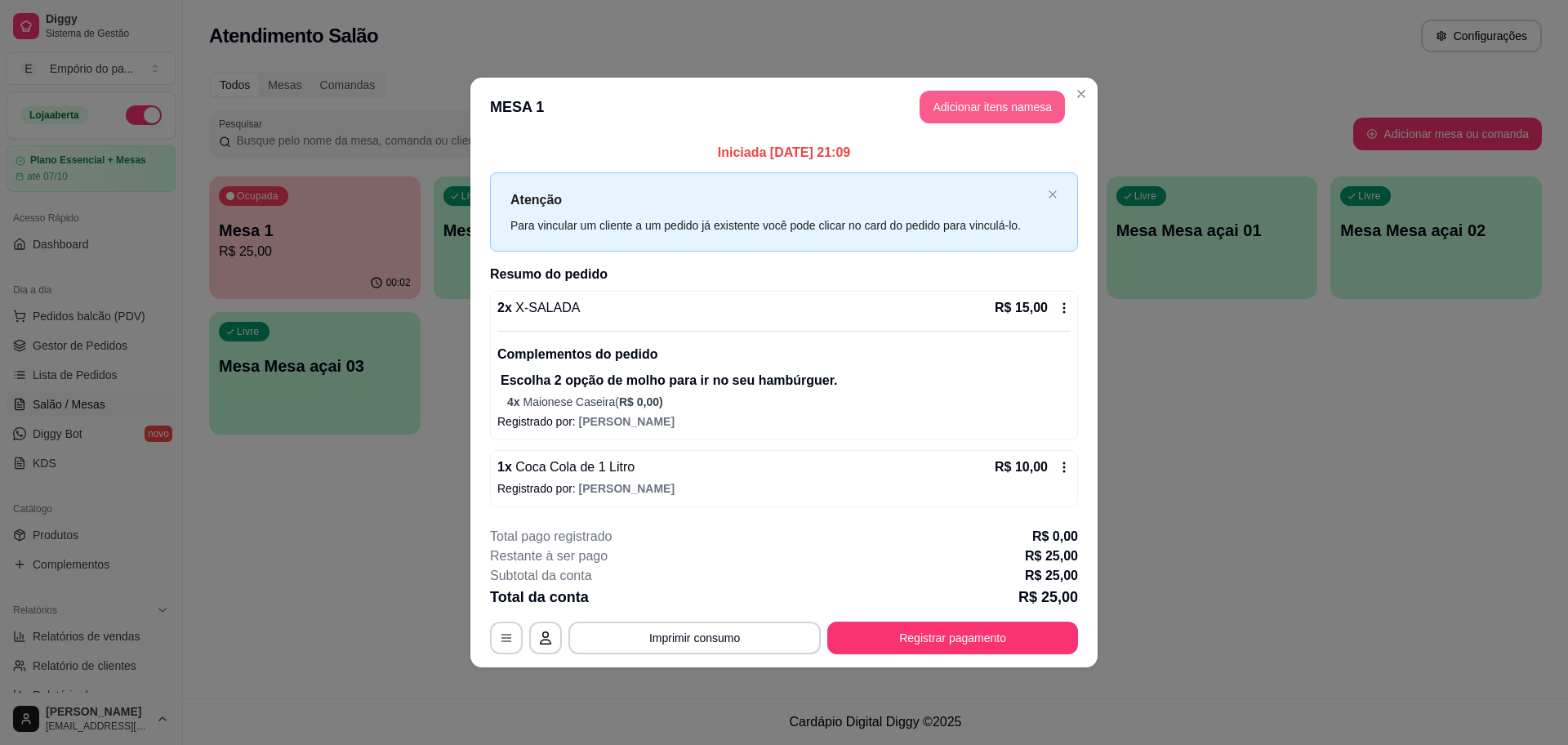
click at [987, 103] on button "Adicionar itens na mesa" at bounding box center [992, 106] width 145 height 32
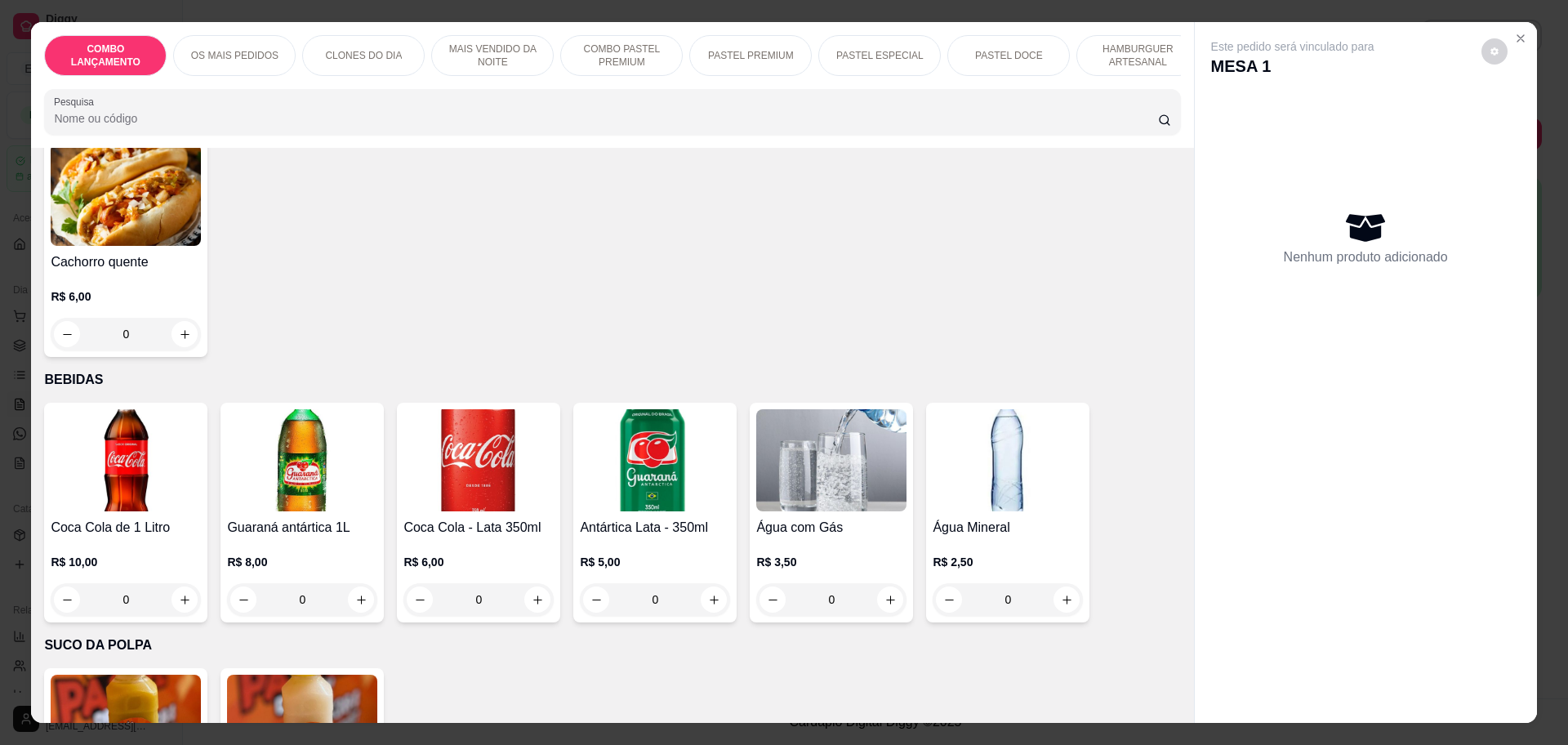
scroll to position [5416, 0]
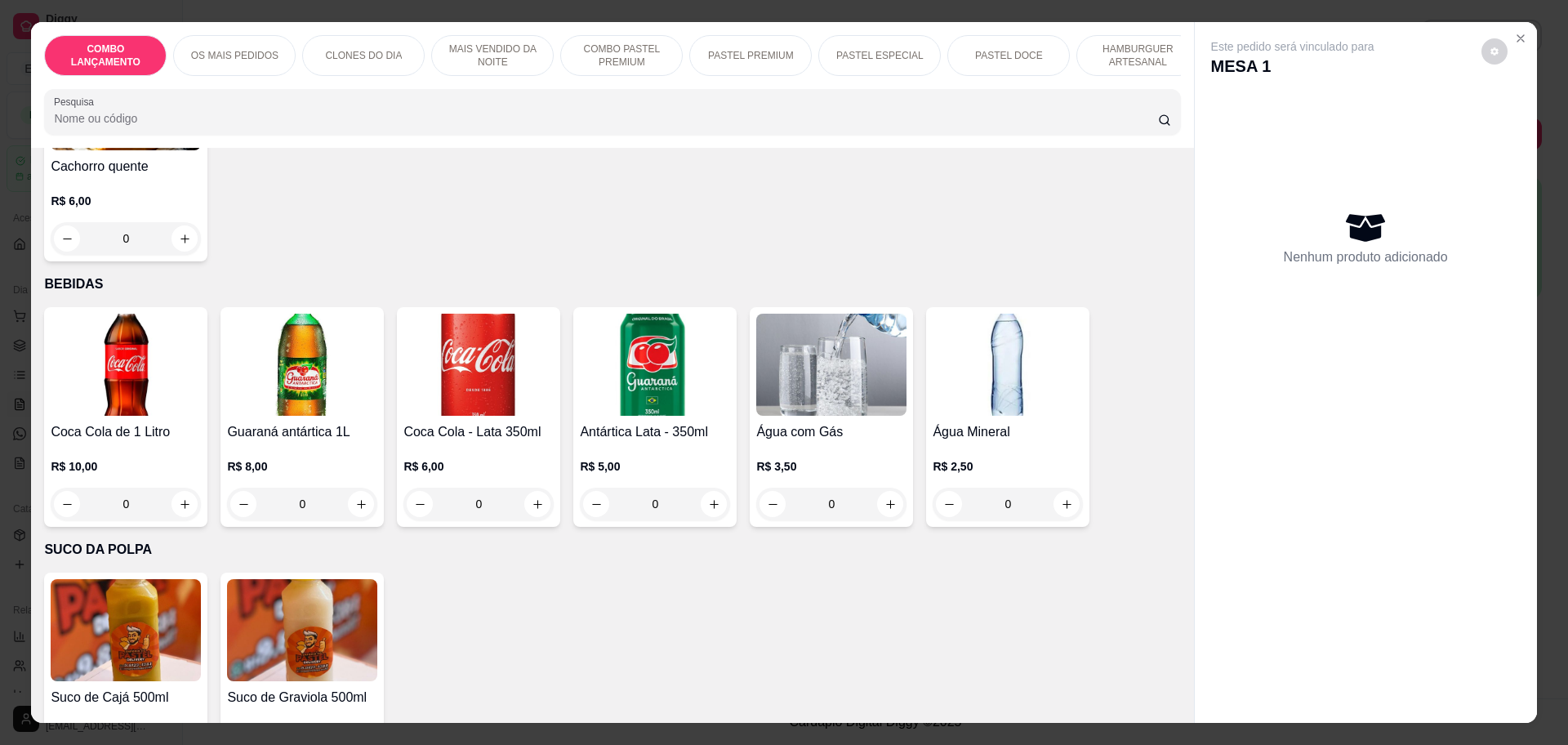
type input "1"
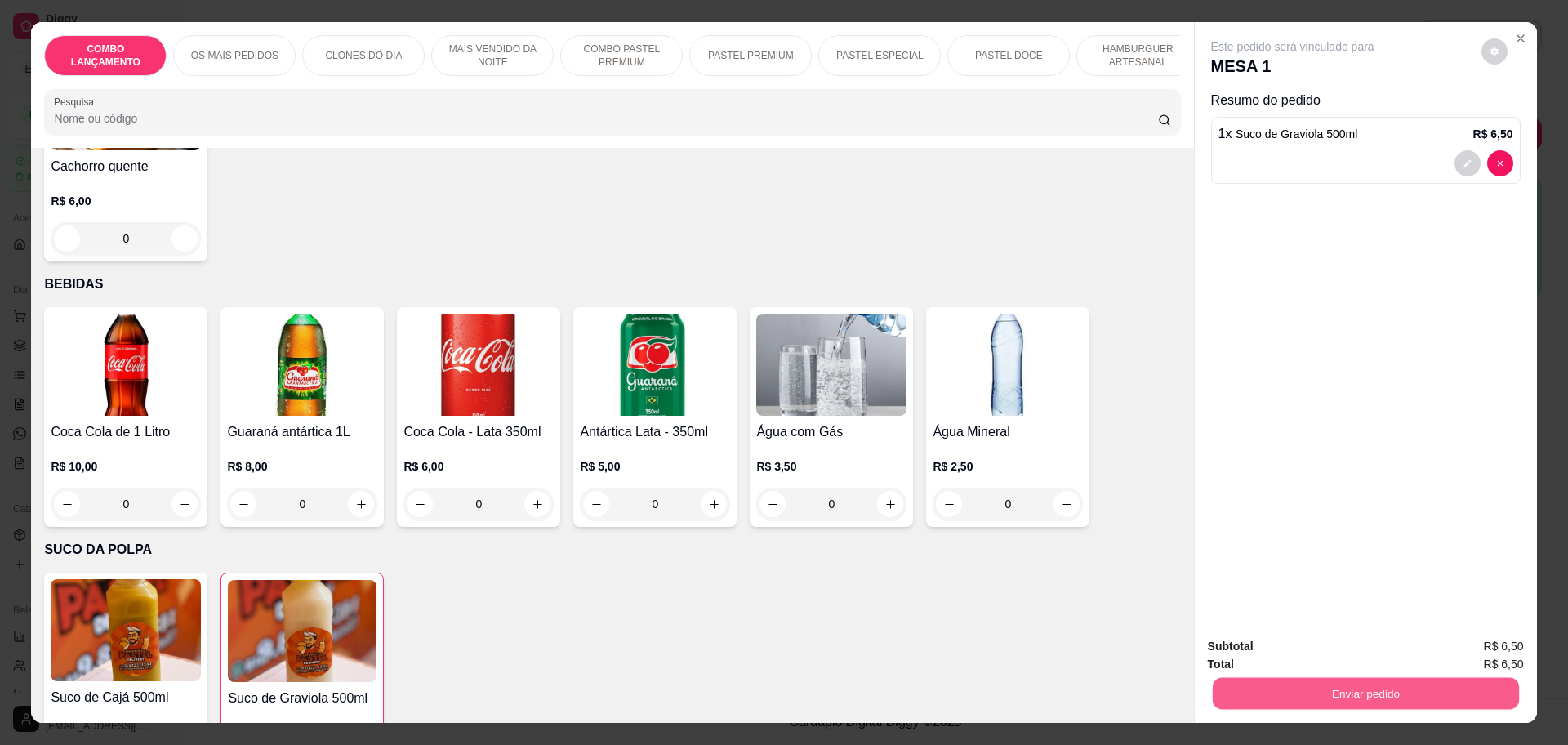
click at [1334, 696] on button "Enviar pedido" at bounding box center [1365, 694] width 307 height 32
click at [1461, 657] on button "Enviar pedido" at bounding box center [1480, 654] width 90 height 30
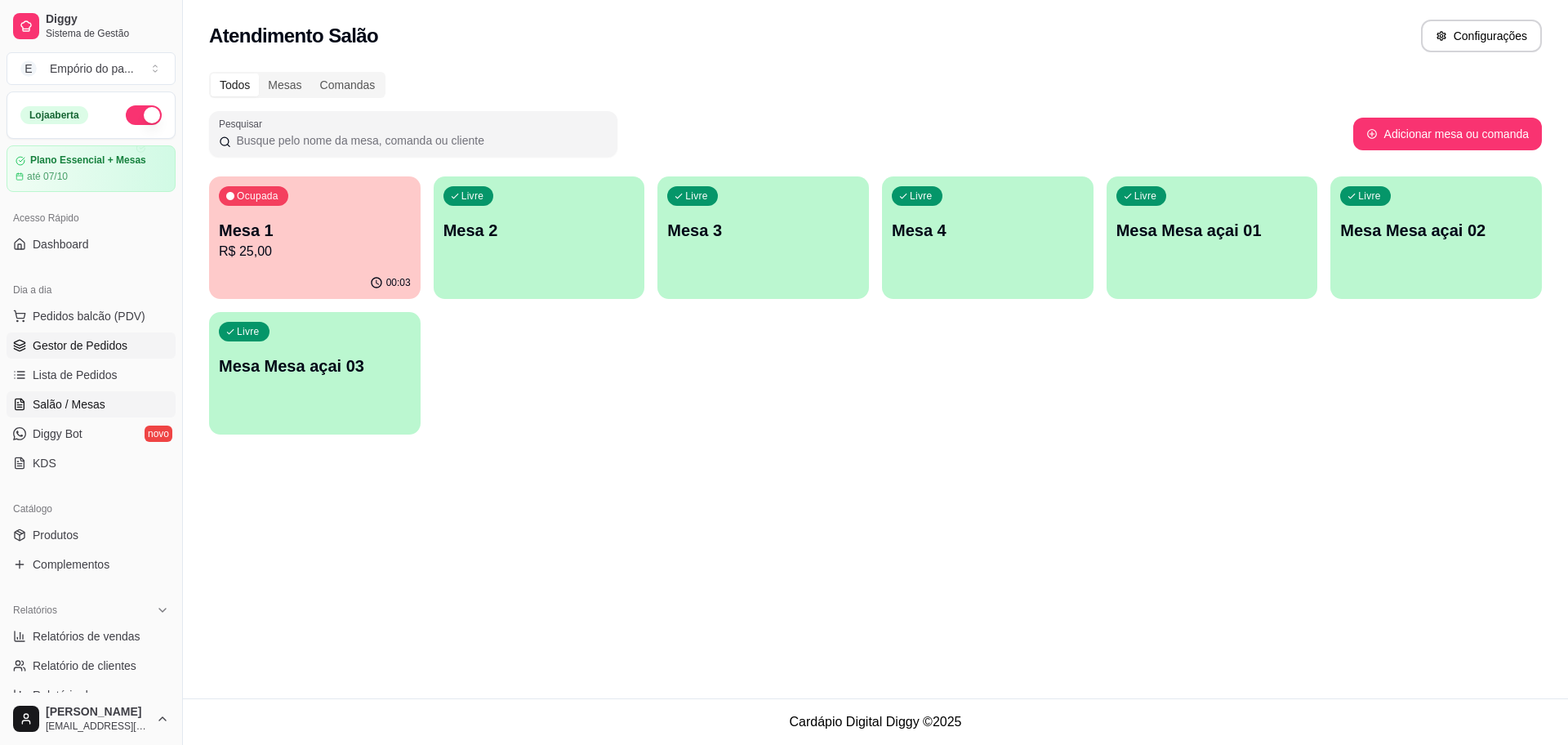
click at [21, 347] on icon at bounding box center [20, 346] width 13 height 13
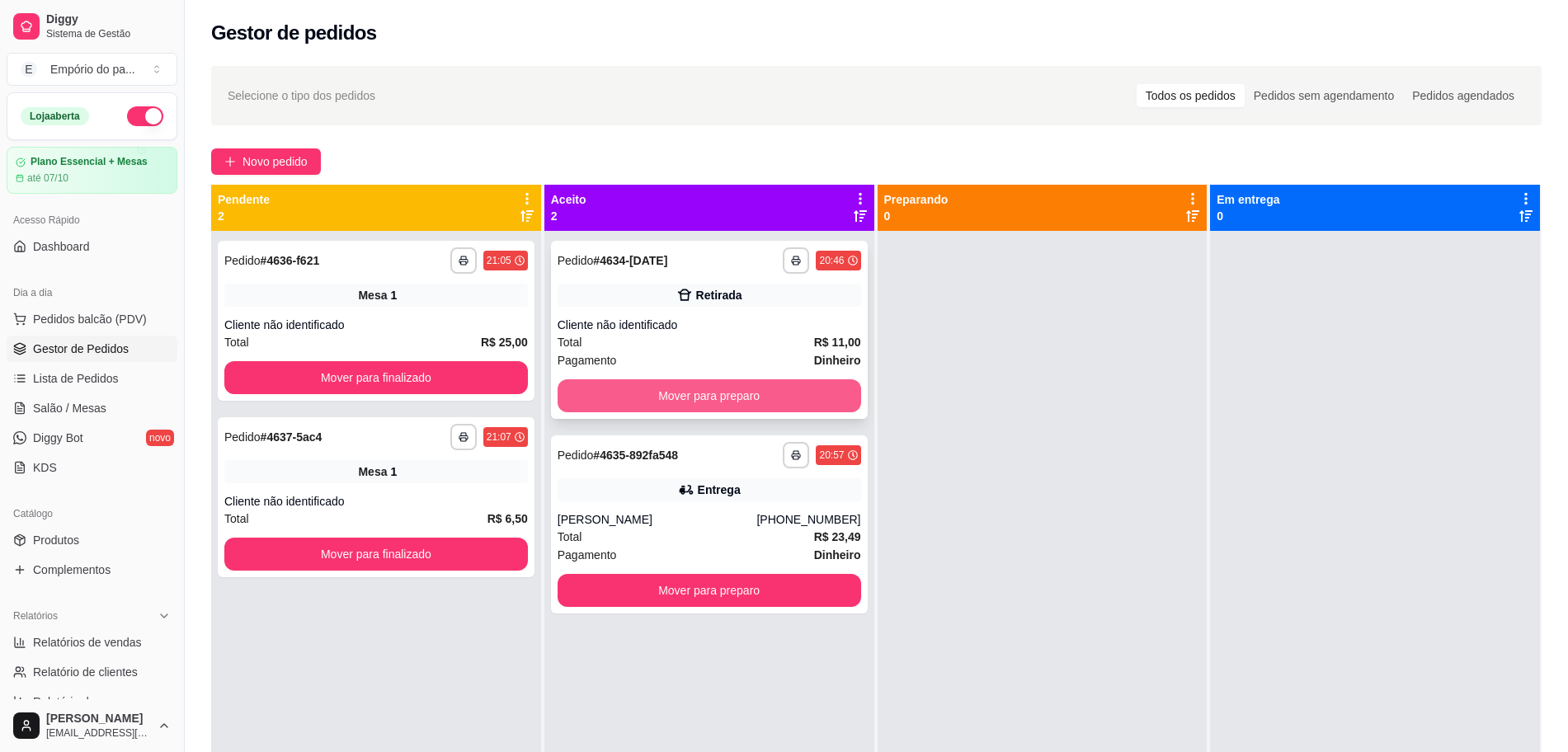
click at [637, 403] on button "Mover para preparo" at bounding box center [709, 396] width 303 height 33
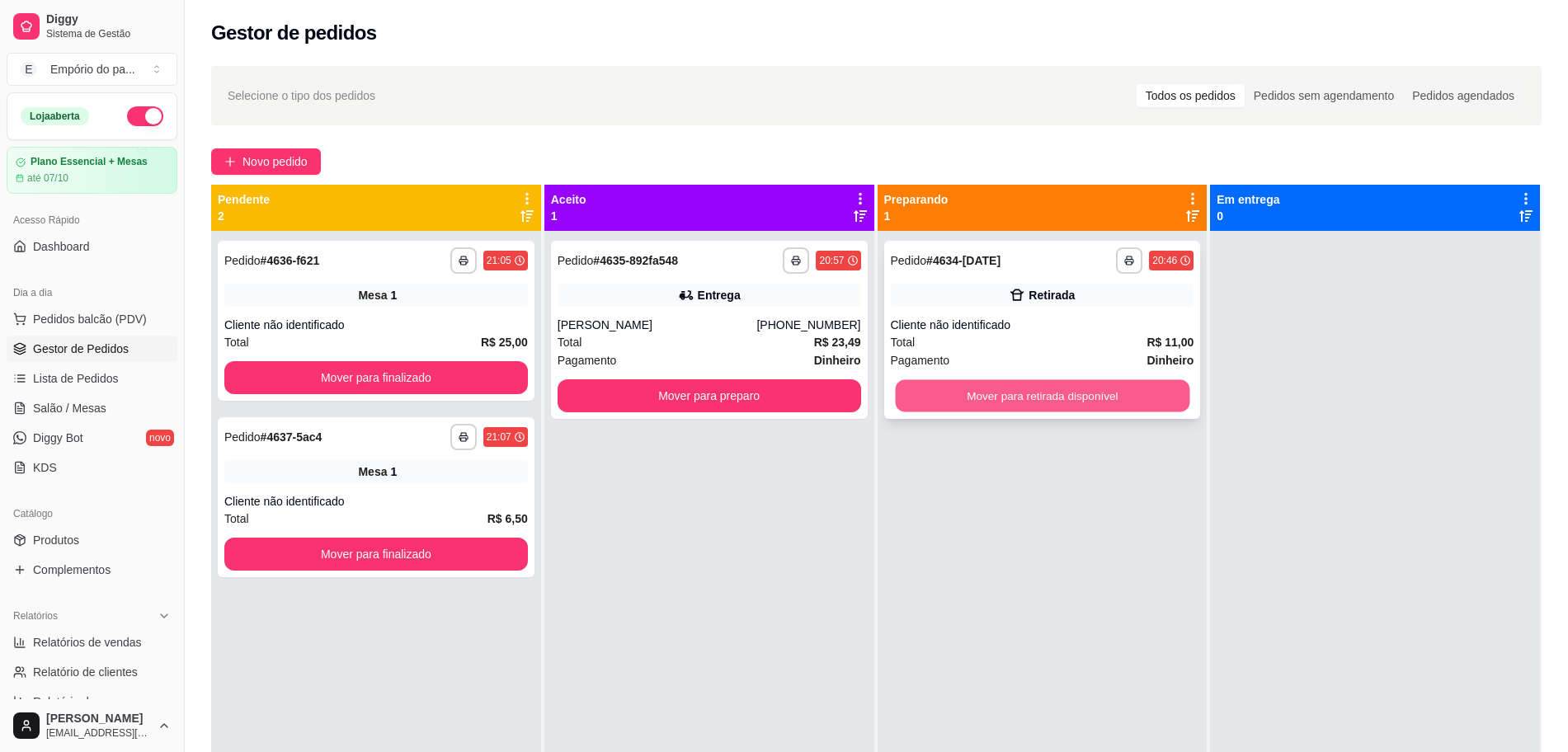
click at [992, 388] on button "Mover para retirada disponível" at bounding box center [1041, 396] width 294 height 33
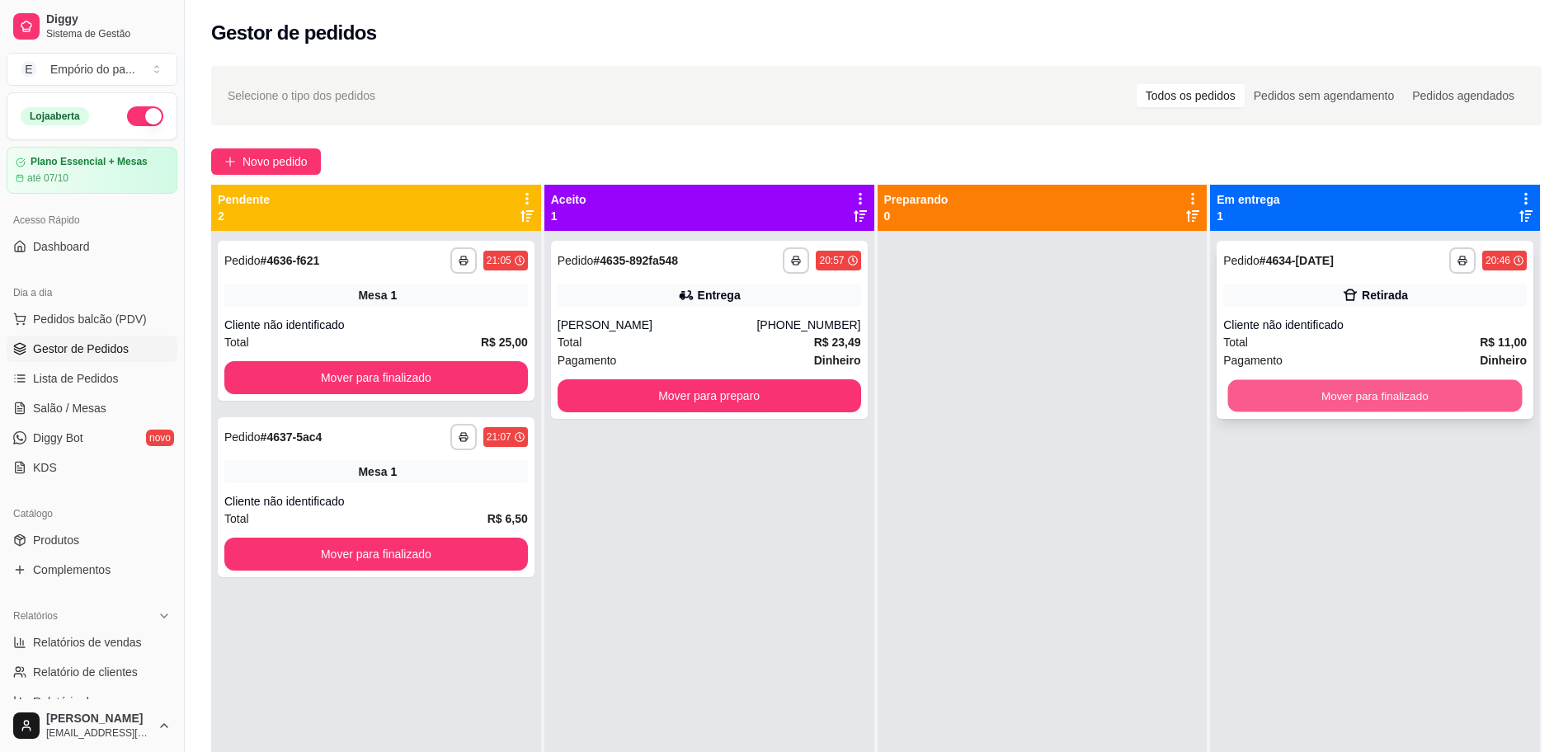
click at [1229, 392] on button "Mover para finalizado" at bounding box center [1375, 396] width 294 height 33
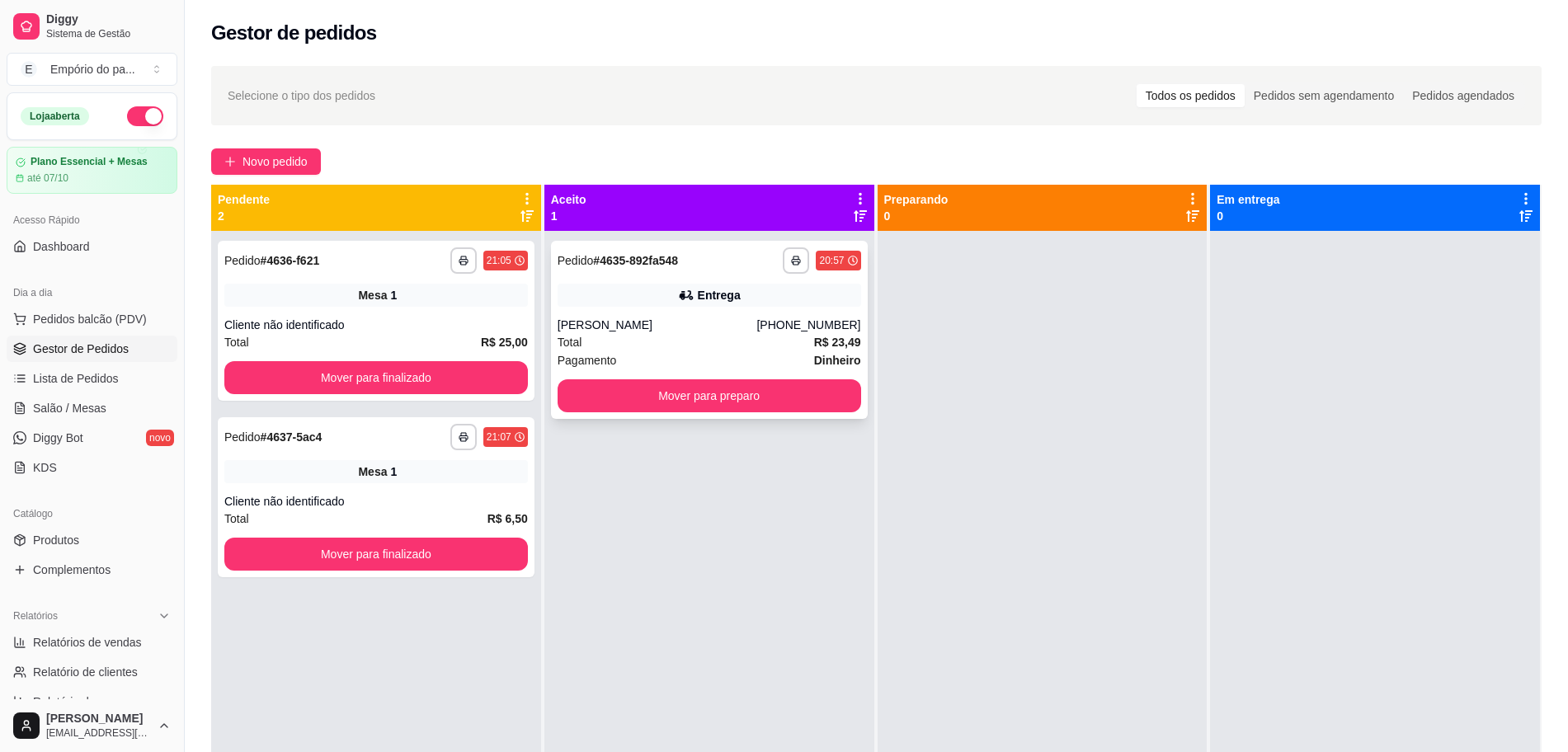
click at [651, 346] on div "Total R$ 23,49" at bounding box center [709, 341] width 303 height 18
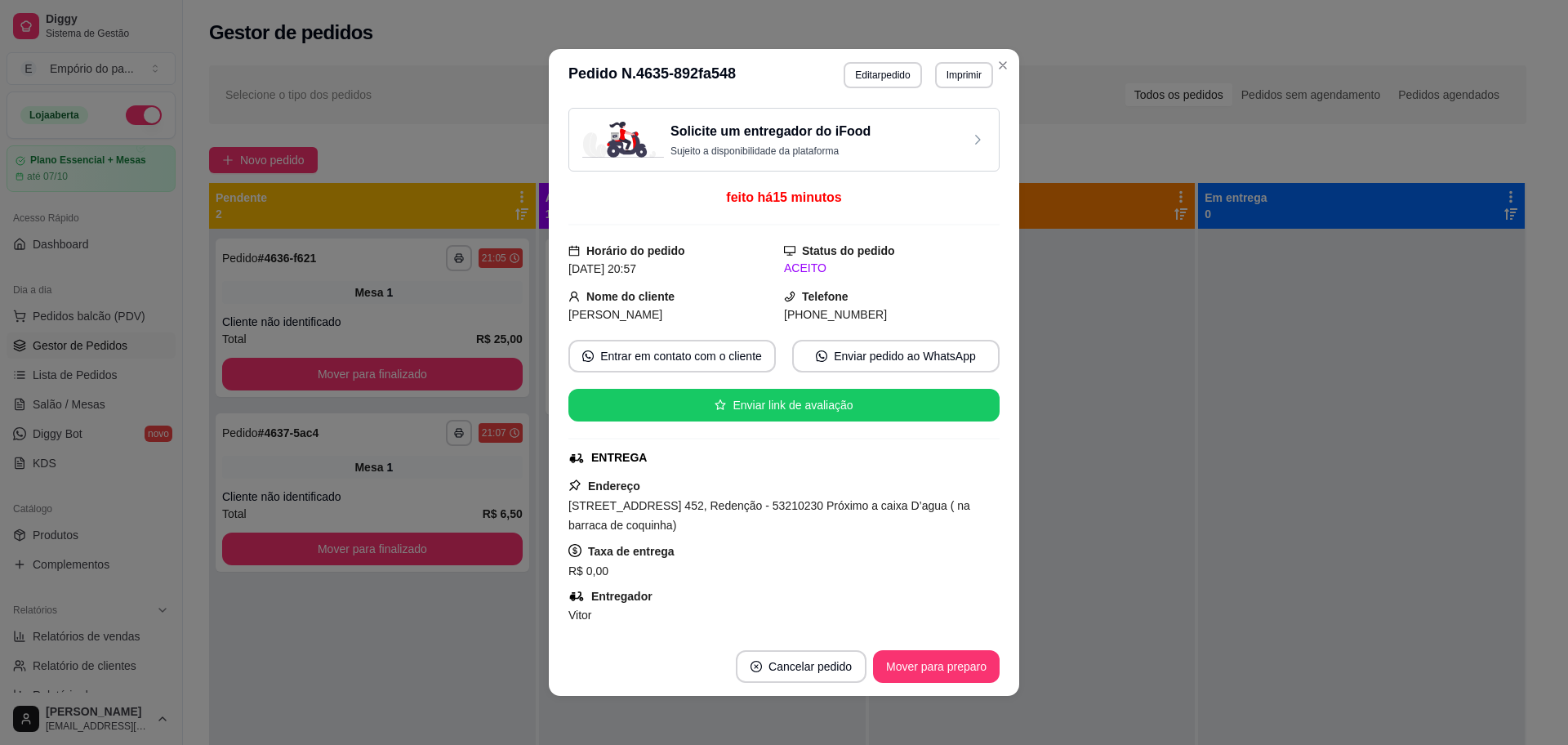
click at [828, 550] on div "Taxa de entrega R$ 0,00" at bounding box center [784, 561] width 431 height 39
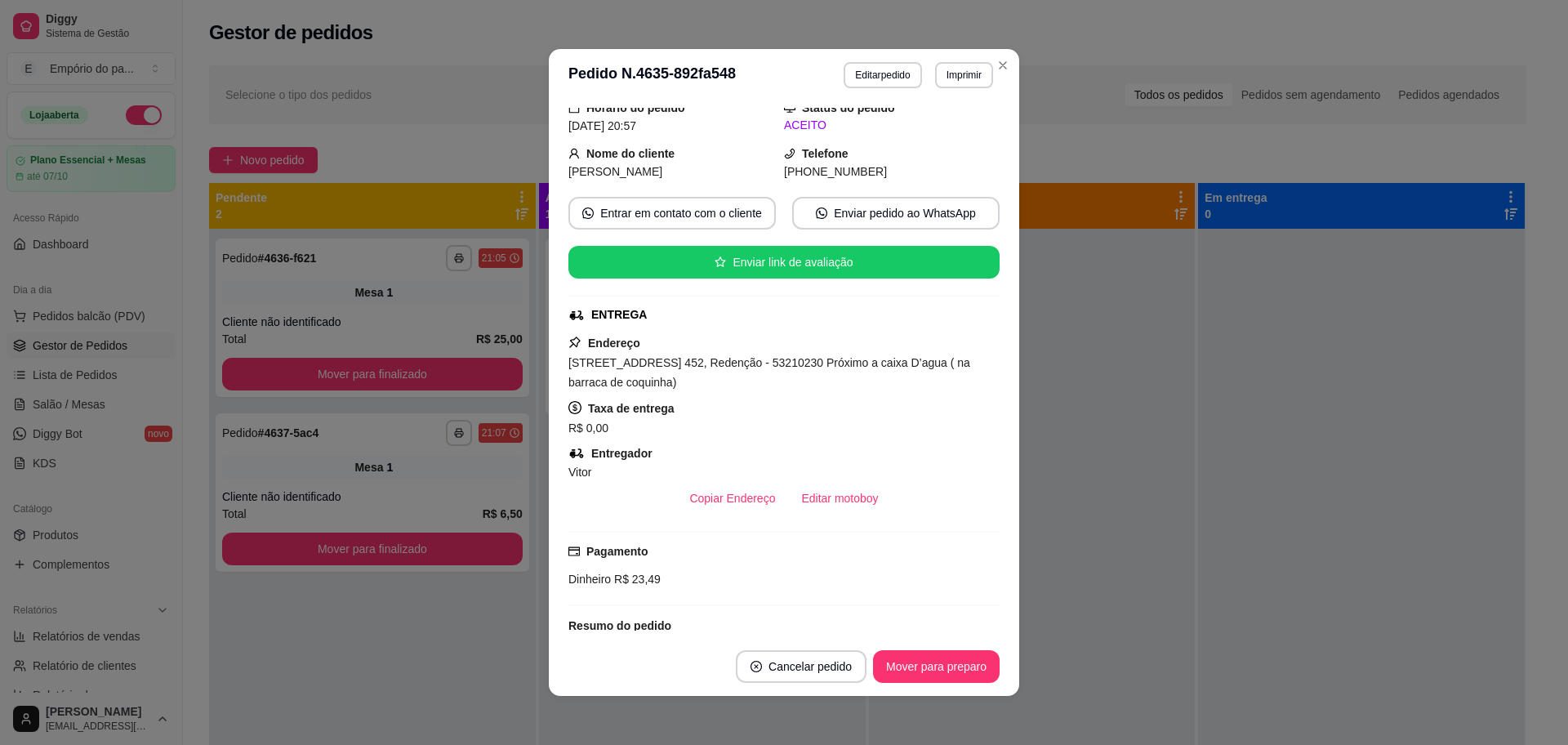
scroll to position [307, 0]
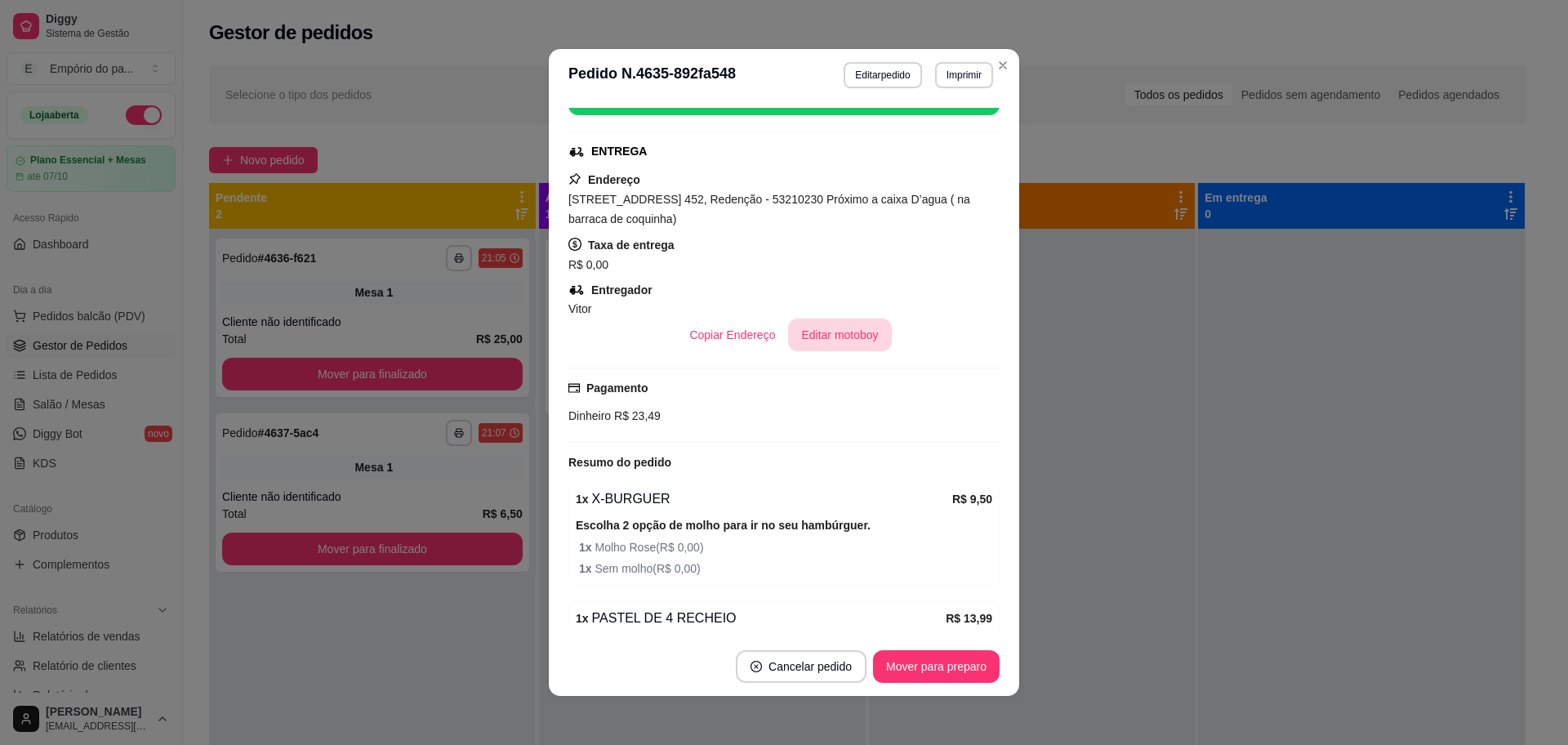
click at [788, 331] on button "Editar motoboy" at bounding box center [840, 334] width 103 height 32
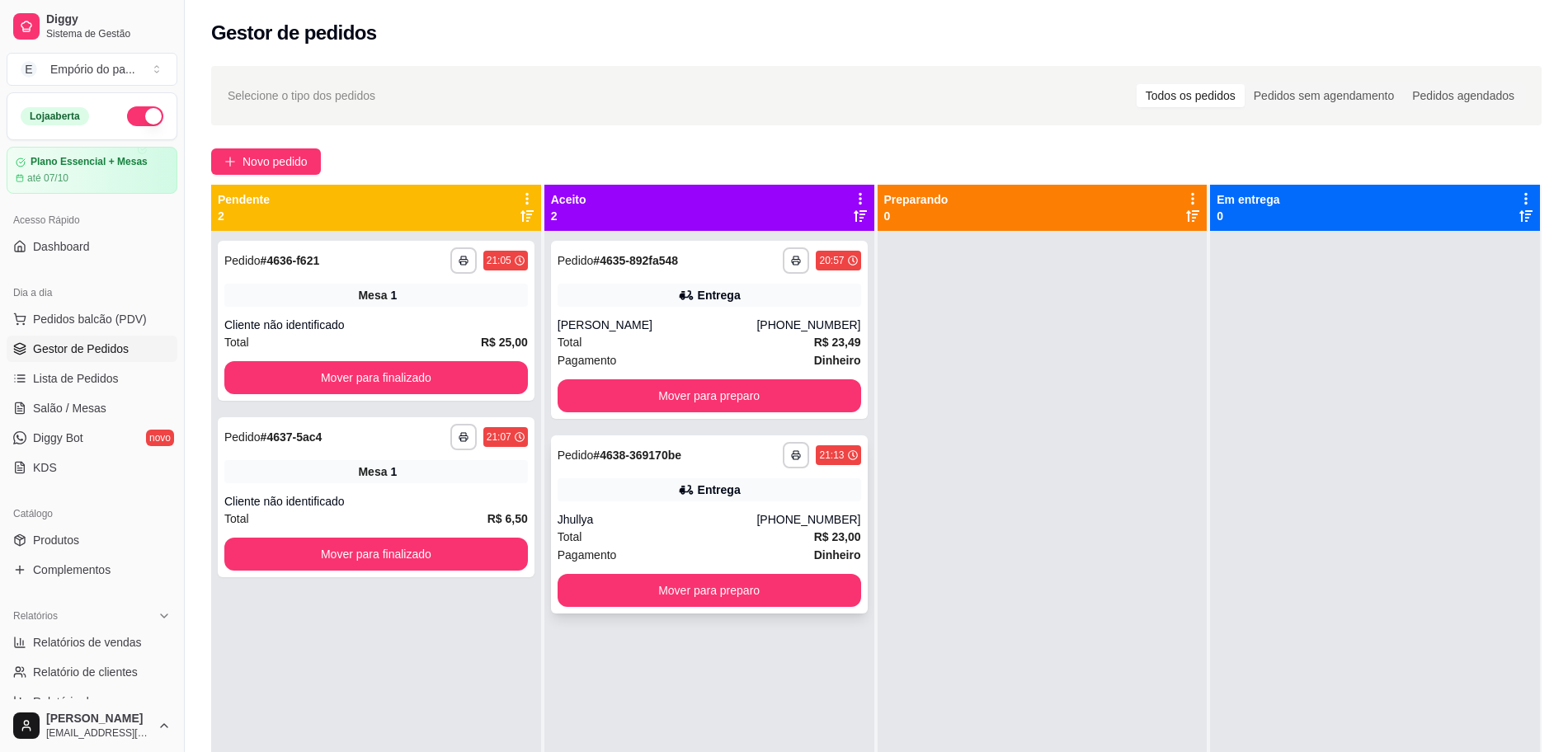
click at [631, 537] on div "Total R$ 23,00" at bounding box center [709, 536] width 303 height 18
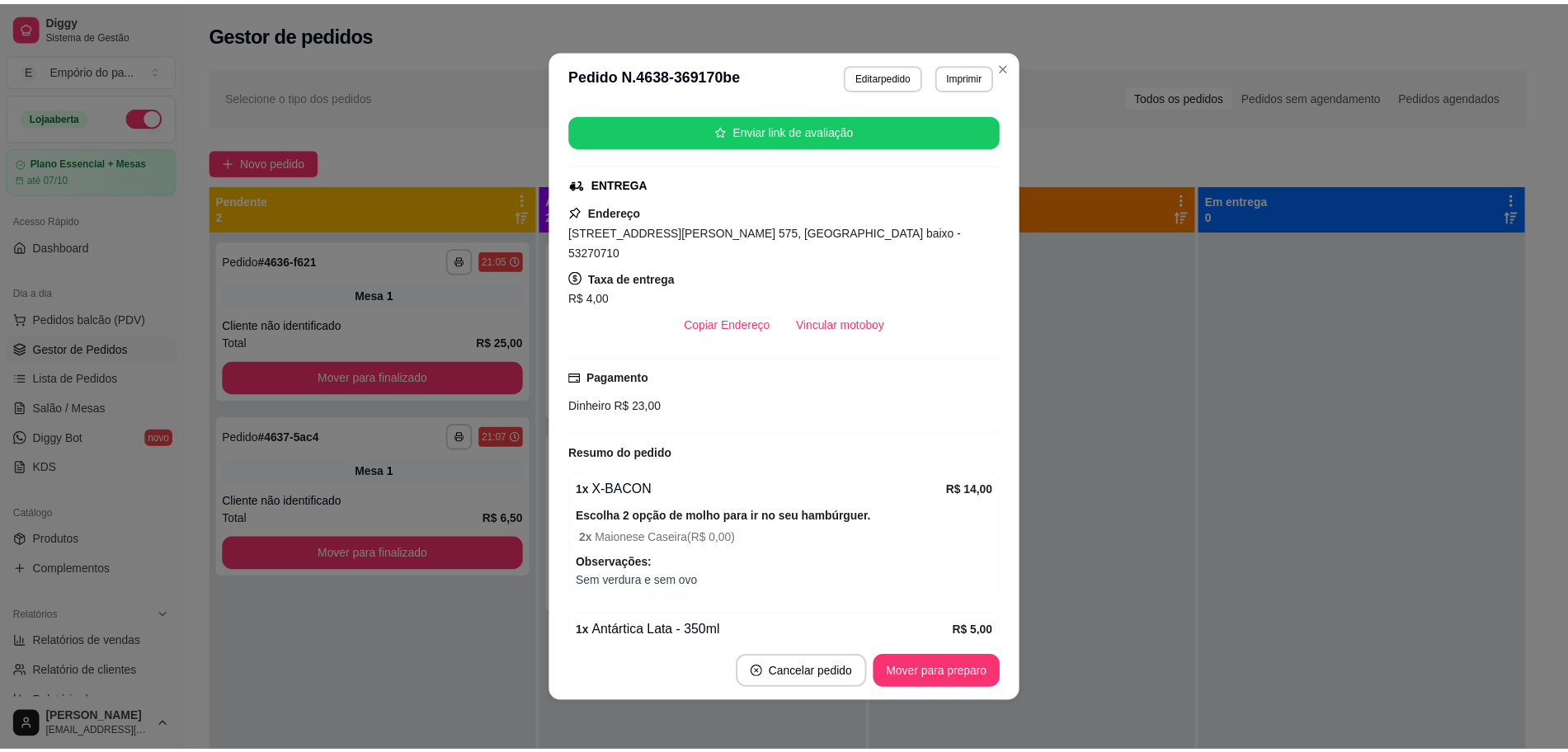
scroll to position [354, 0]
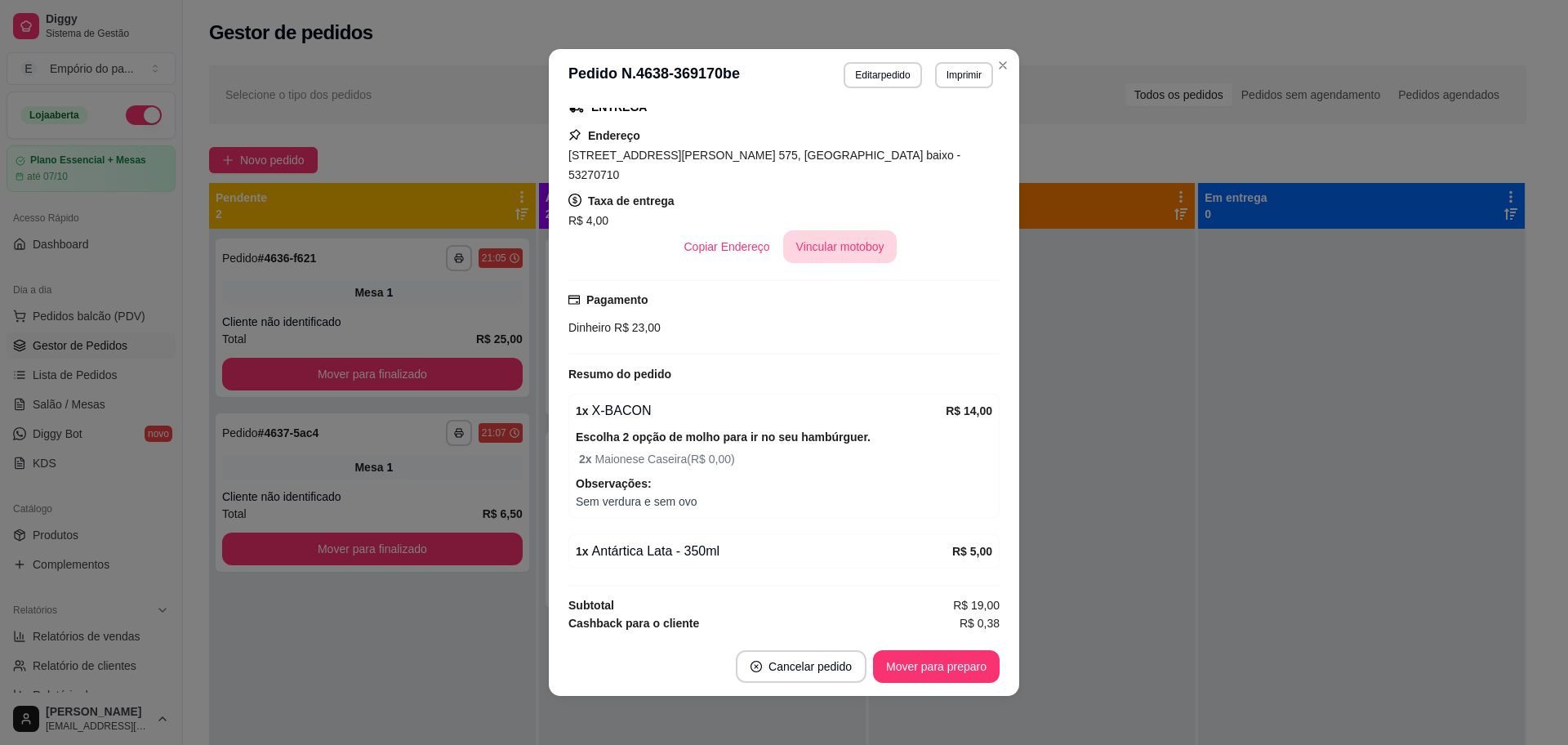
click at [847, 231] on button "Vincular motoboy" at bounding box center [841, 247] width 114 height 32
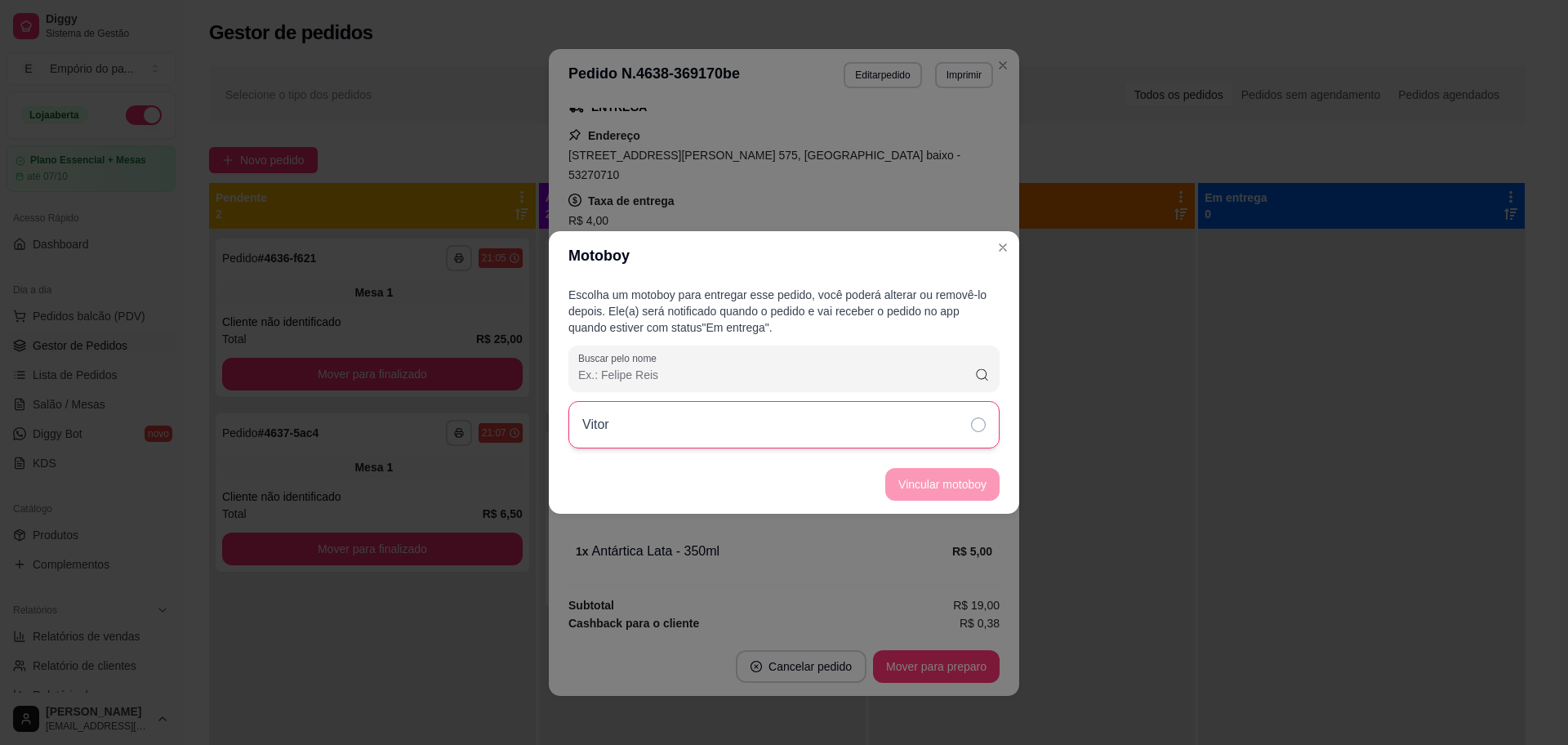
click at [908, 416] on div "Vitor" at bounding box center [784, 425] width 431 height 48
click at [914, 485] on button "Vincular motoboy" at bounding box center [942, 486] width 111 height 32
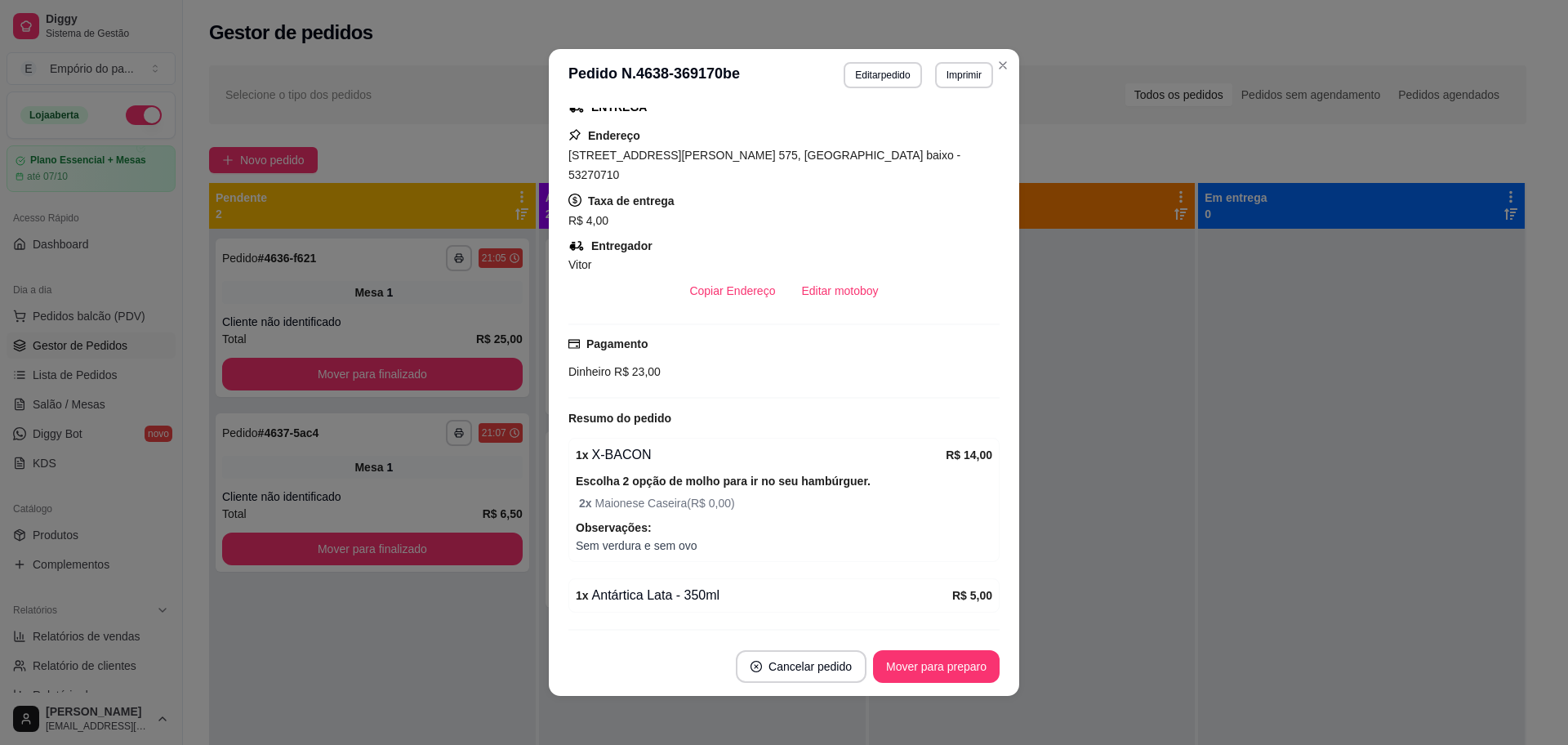
click at [905, 494] on span "2 x Maionese Caseira ( R$ 0,00 )" at bounding box center [785, 503] width 413 height 18
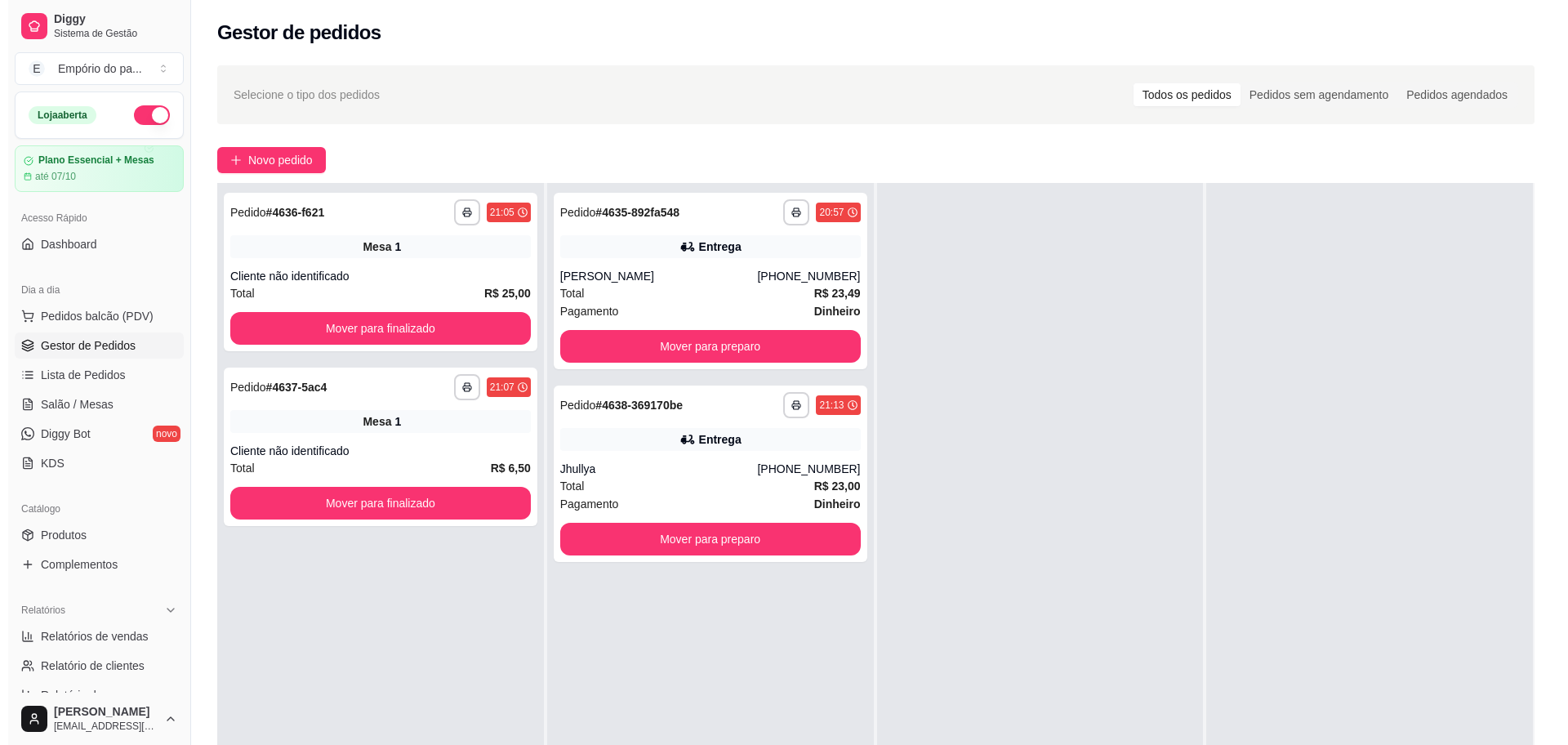
scroll to position [0, 0]
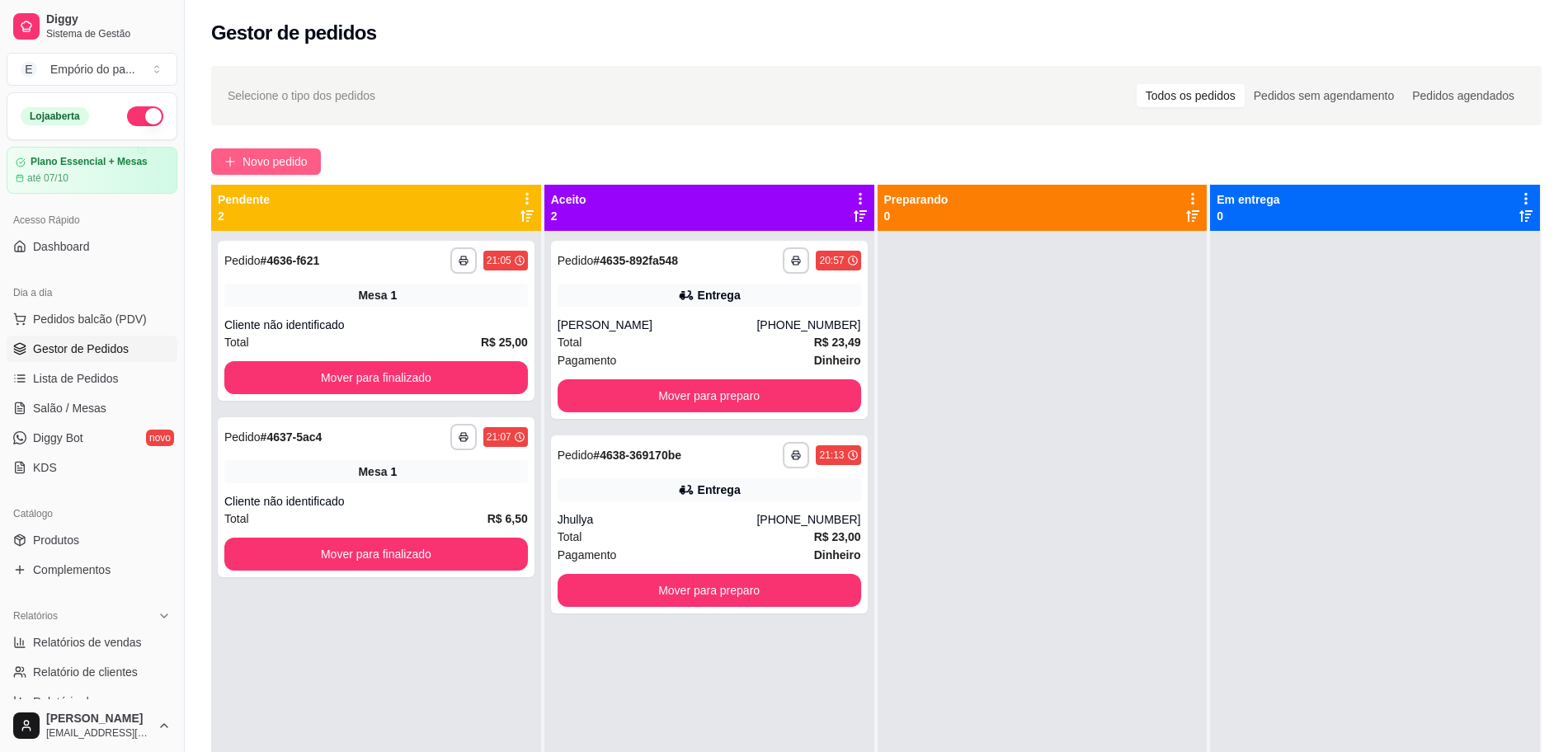
click at [256, 161] on span "Novo pedido" at bounding box center [275, 161] width 65 height 18
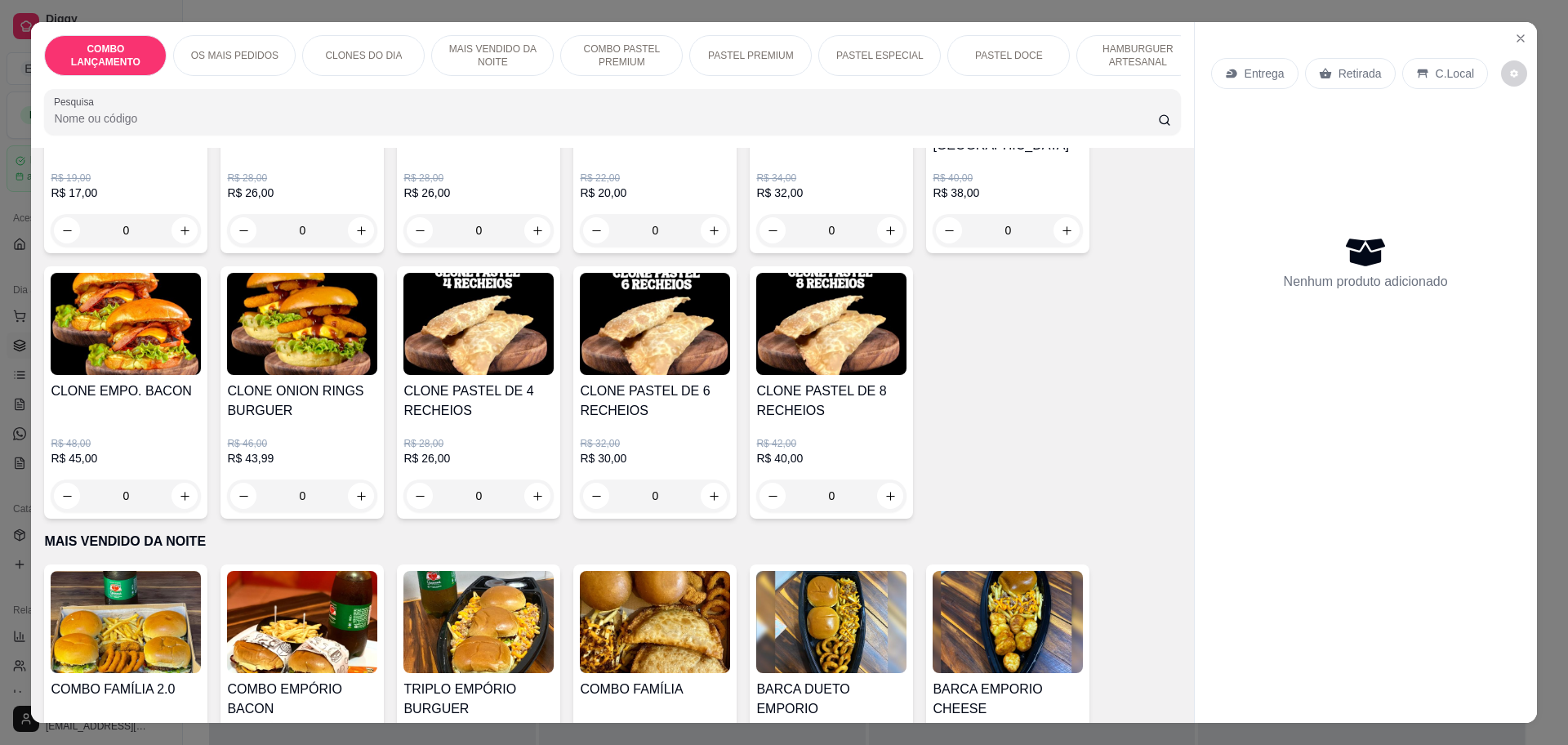
scroll to position [920, 0]
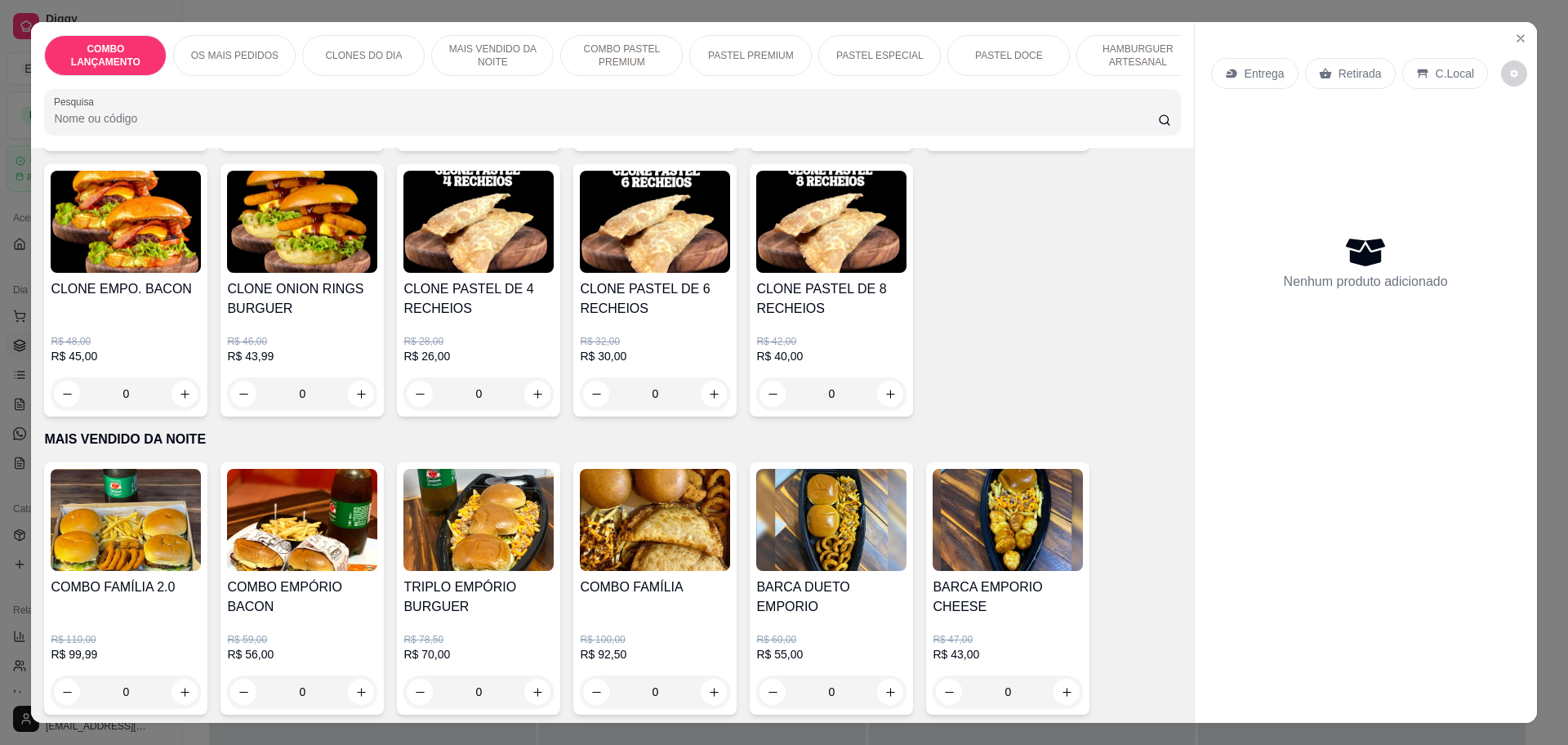
click at [528, 377] on div "0" at bounding box center [479, 393] width 150 height 32
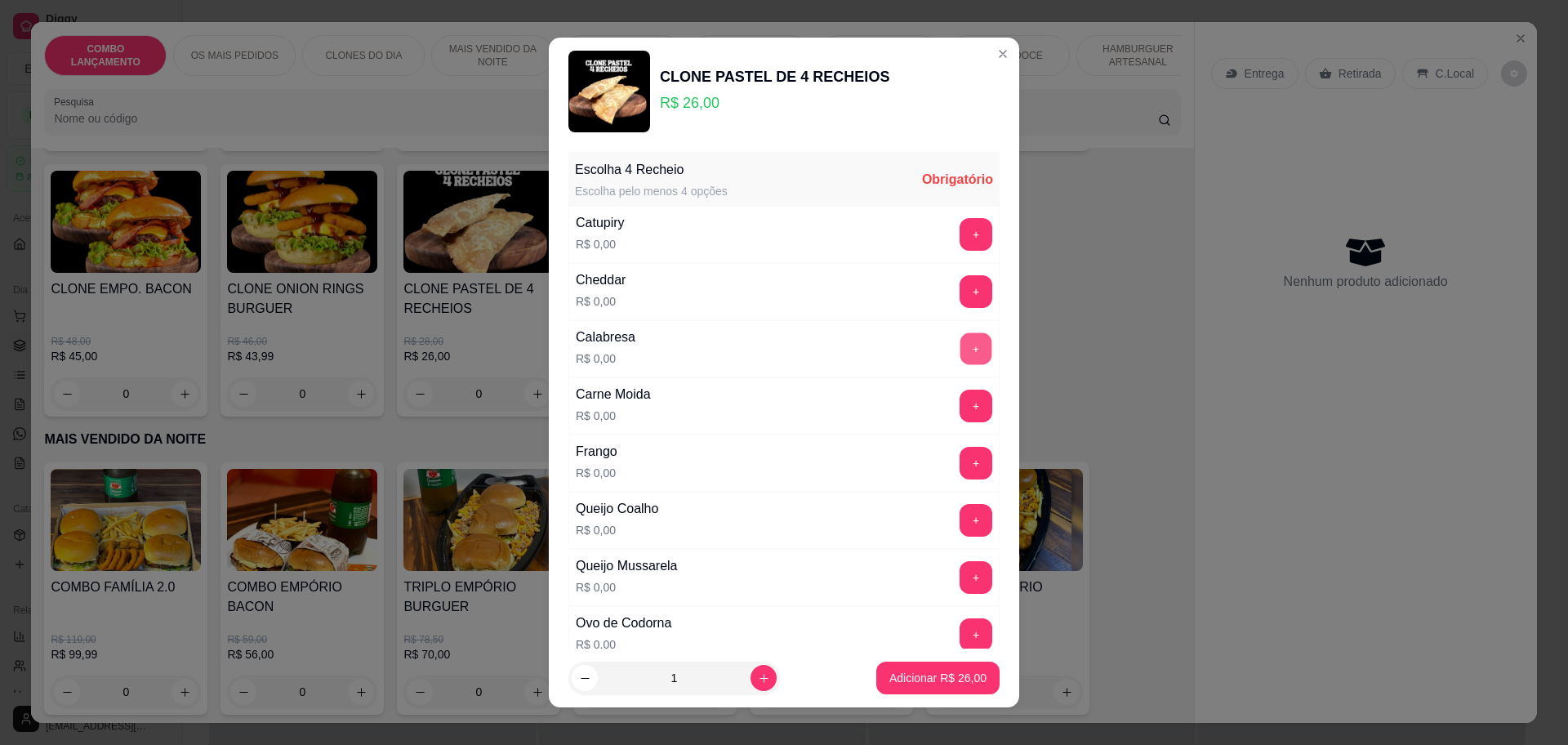
click at [960, 339] on button "+" at bounding box center [976, 349] width 32 height 32
click at [960, 408] on button "+" at bounding box center [976, 406] width 32 height 32
click at [960, 453] on button "+" at bounding box center [976, 463] width 32 height 32
click at [960, 511] on button "+" at bounding box center [976, 521] width 32 height 32
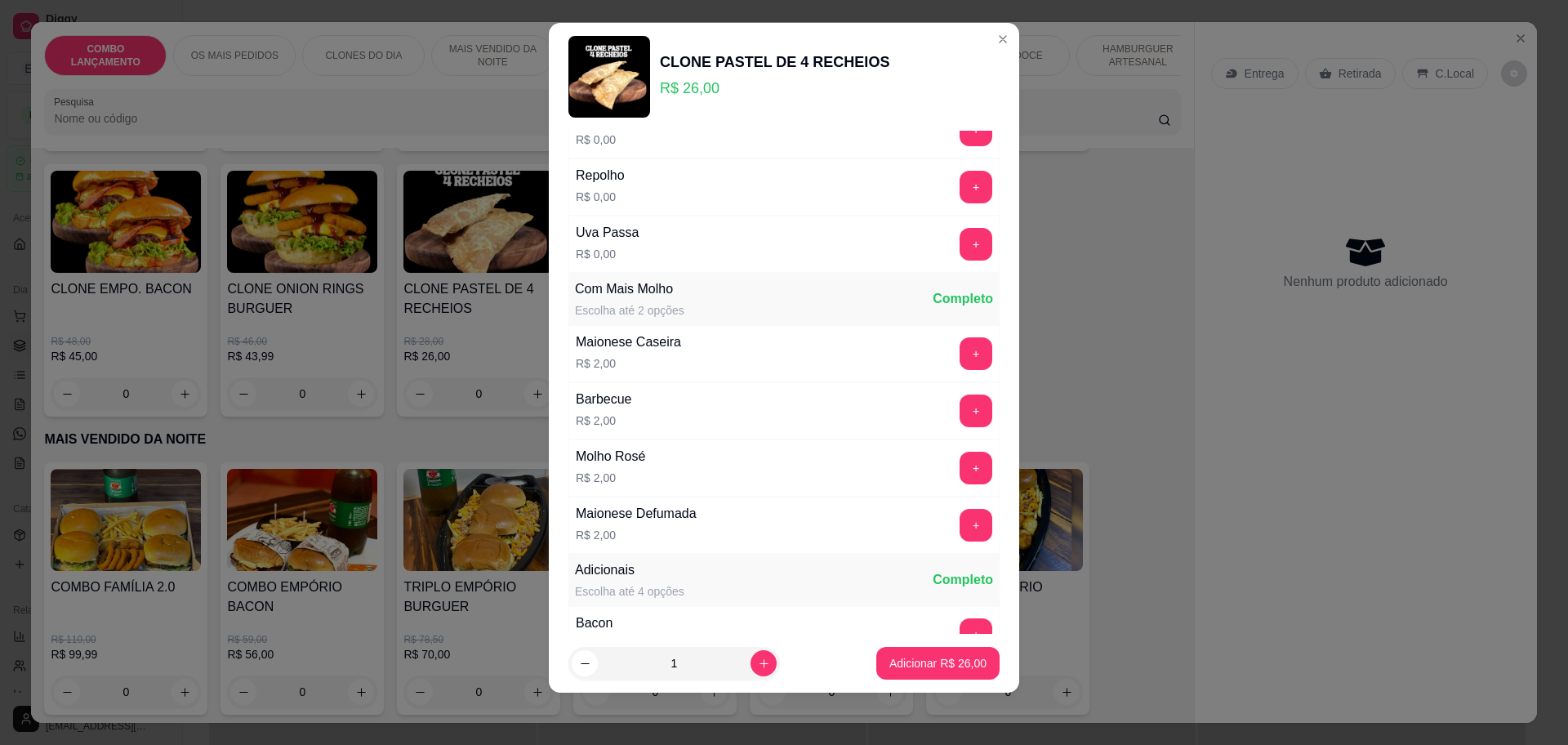
scroll to position [1609, 0]
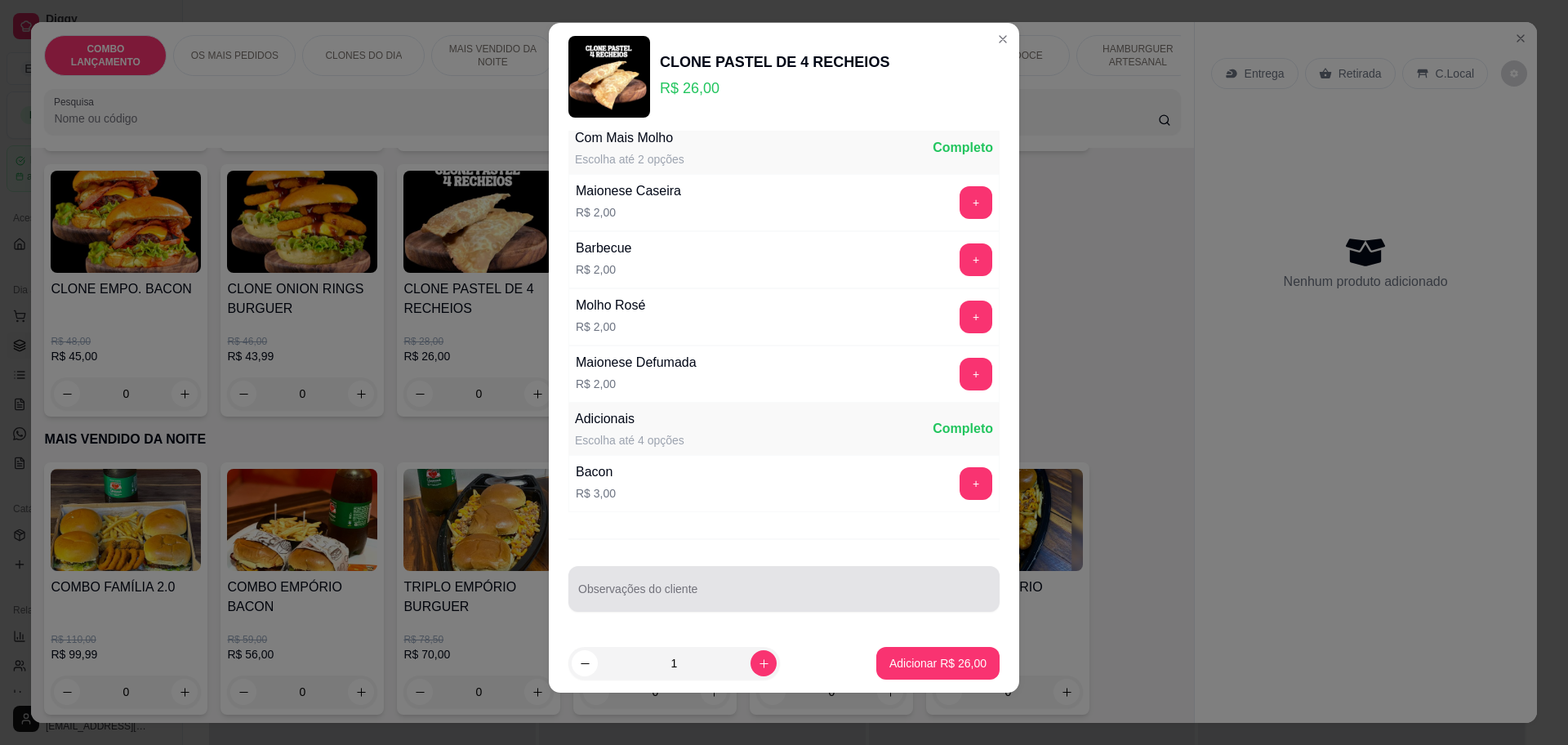
click at [696, 592] on input "Observações do cliente" at bounding box center [784, 595] width 411 height 16
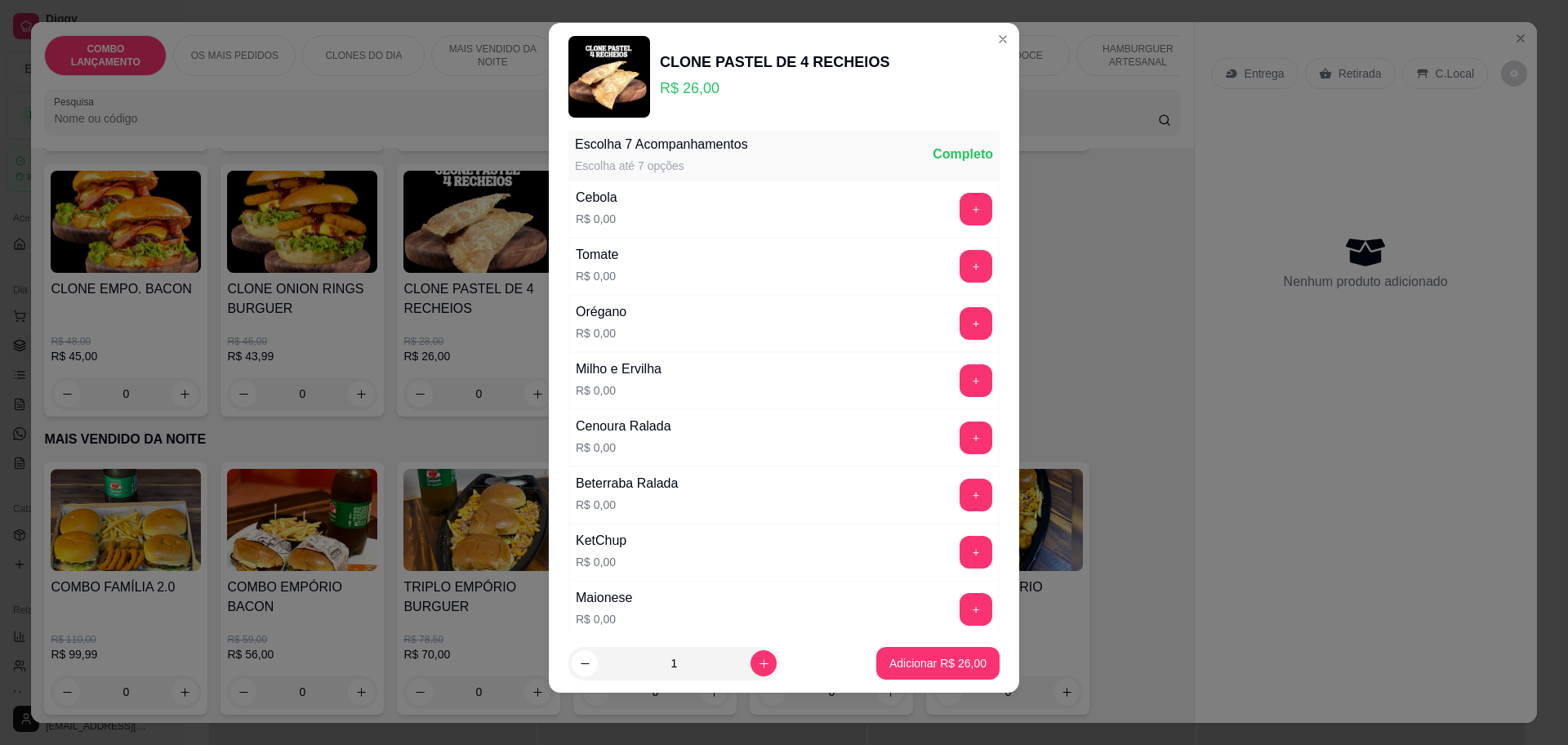
scroll to position [587, 0]
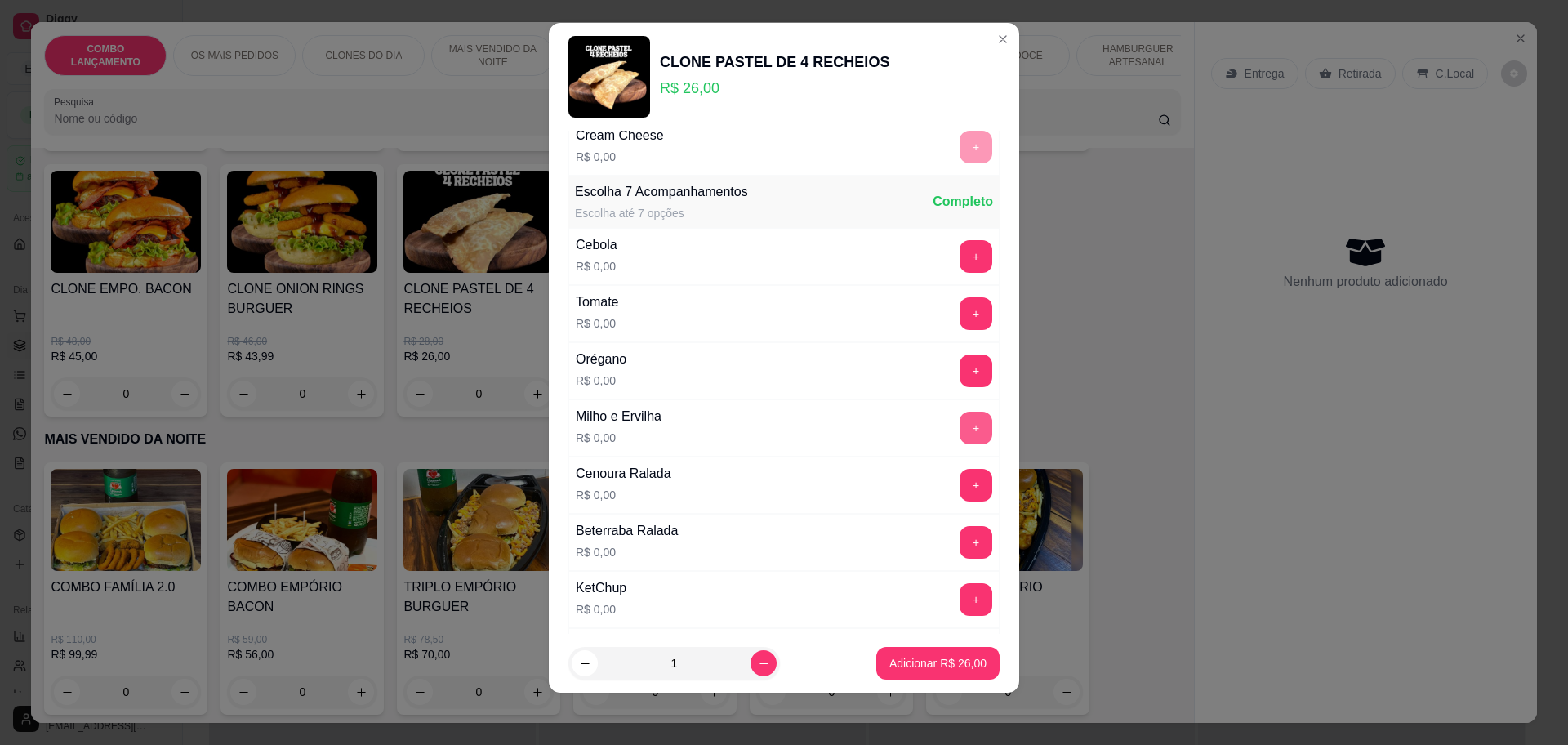
click at [960, 414] on button "+" at bounding box center [976, 428] width 32 height 32
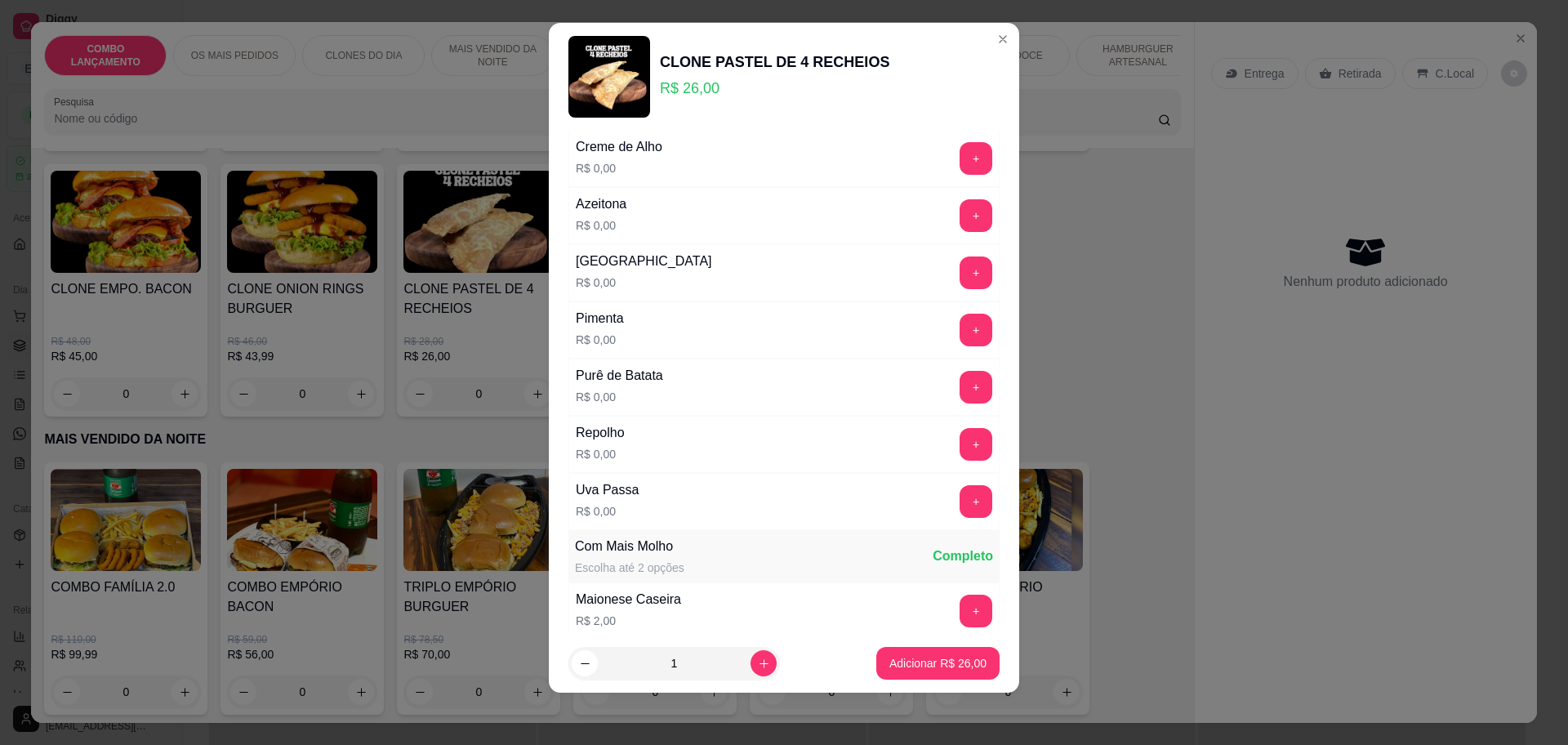
scroll to position [1098, 0]
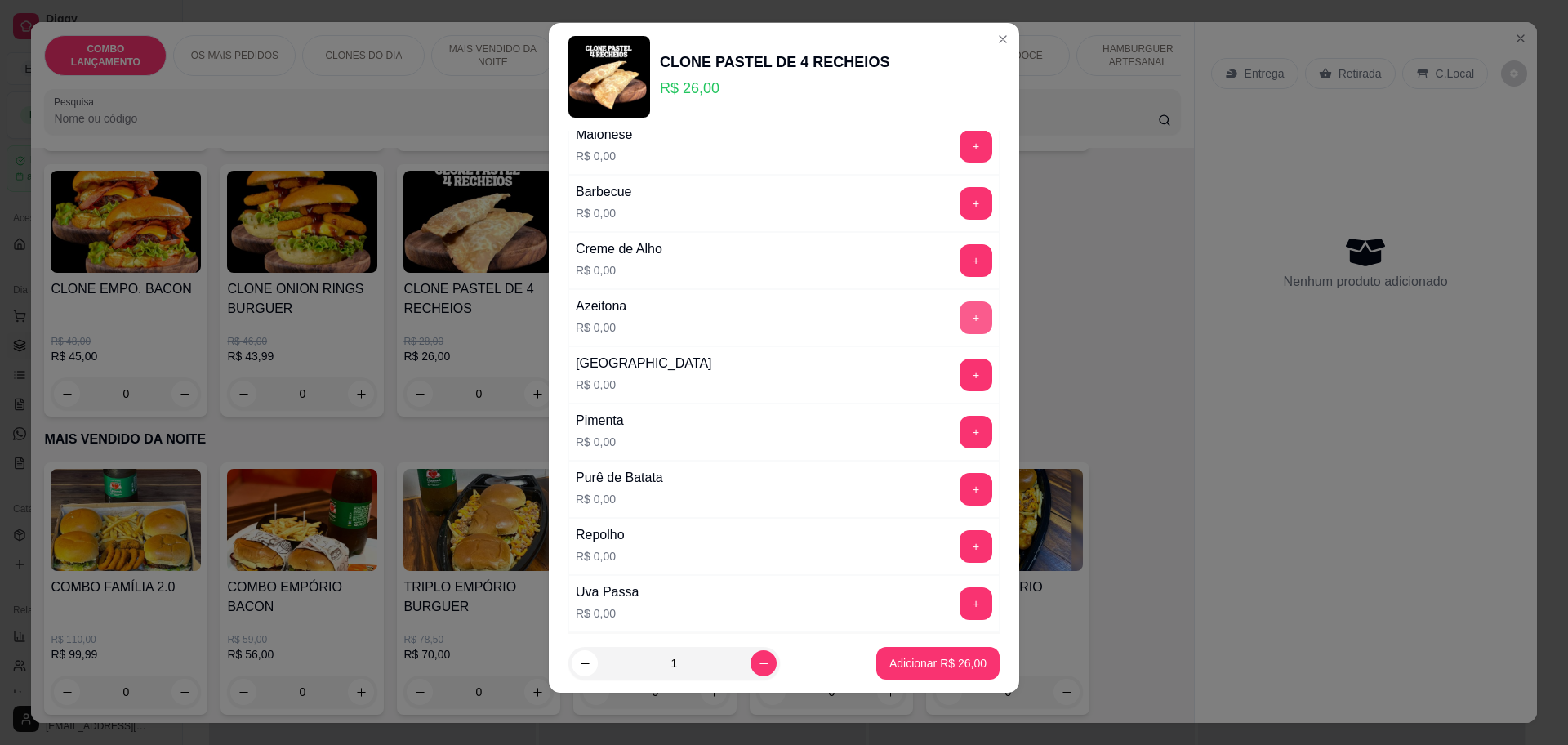
click at [960, 305] on button "+" at bounding box center [976, 317] width 32 height 32
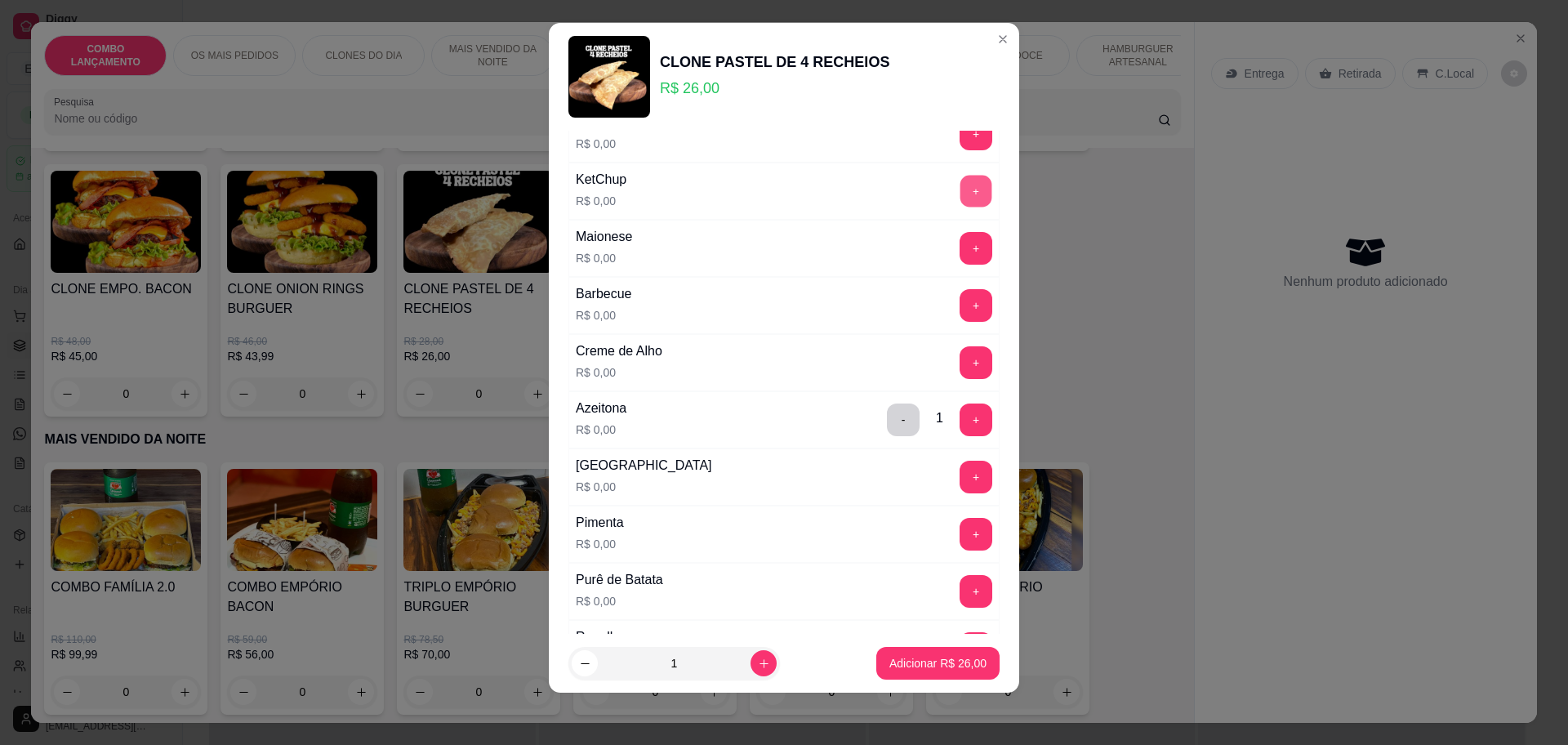
click at [960, 196] on button "+" at bounding box center [976, 191] width 32 height 32
click at [960, 240] on button "+" at bounding box center [976, 248] width 32 height 32
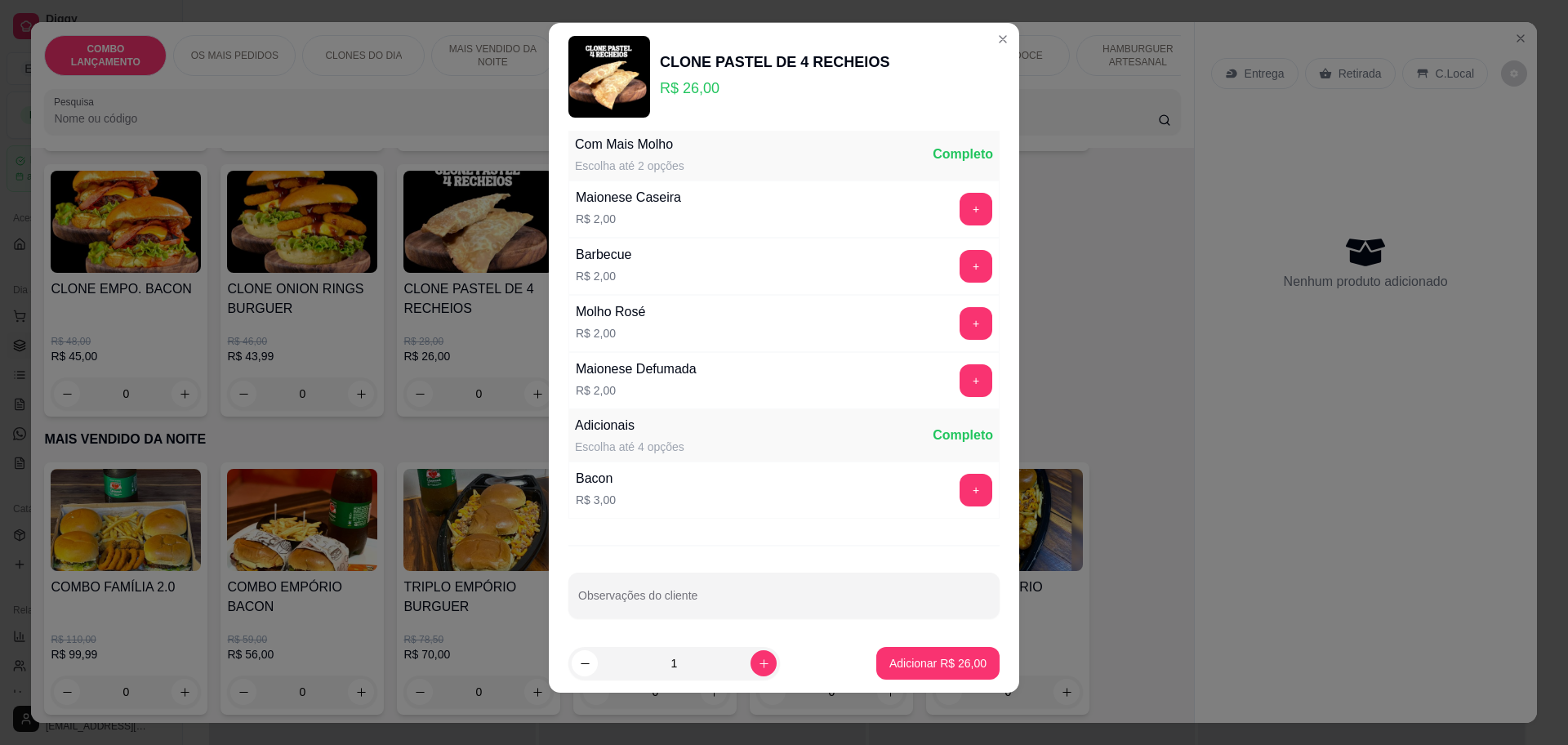
scroll to position [1609, 0]
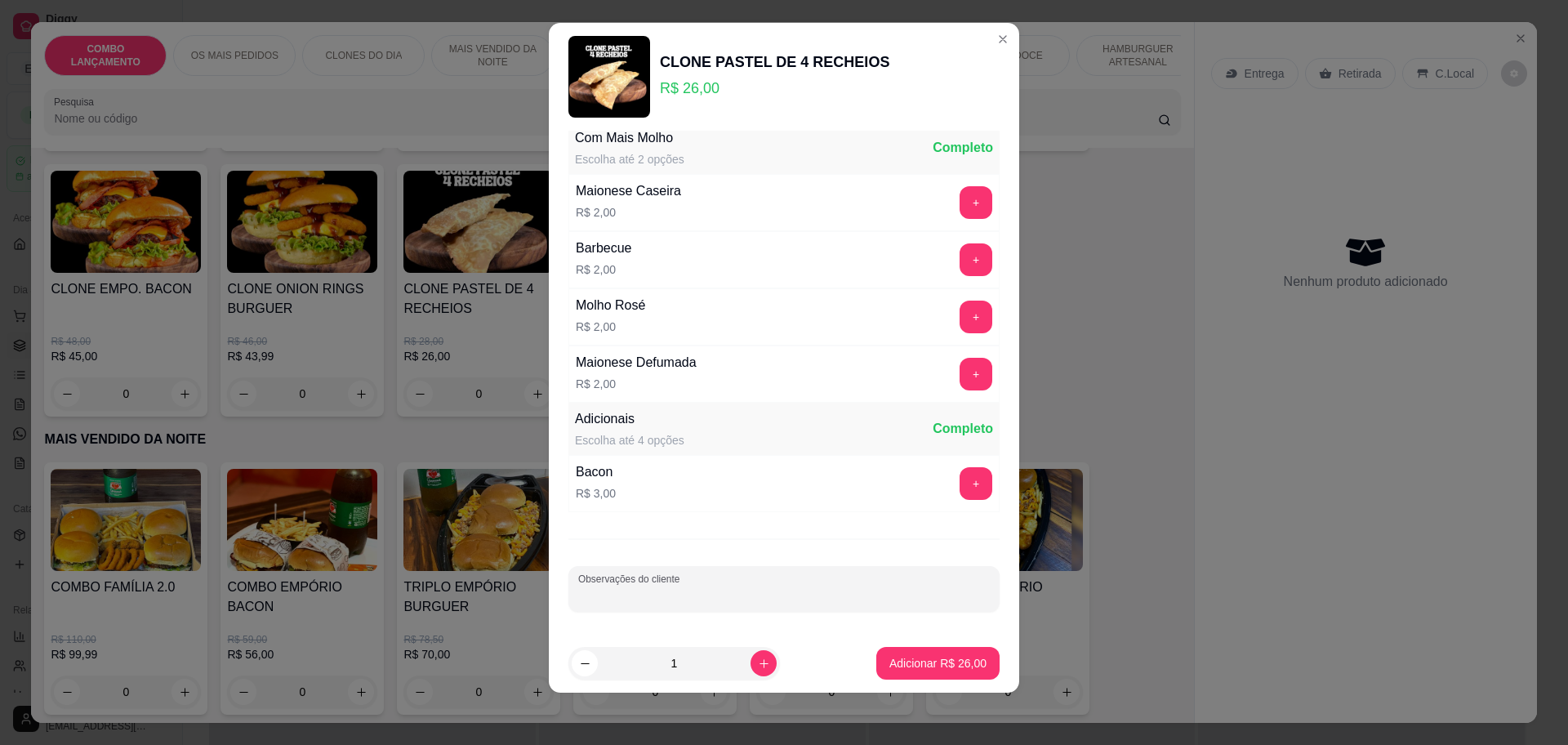
click at [653, 591] on input "Observações do cliente" at bounding box center [784, 595] width 411 height 16
type input "um e sem verdura"
click at [903, 660] on p "Adicionar R$ 26,00" at bounding box center [938, 664] width 95 height 15
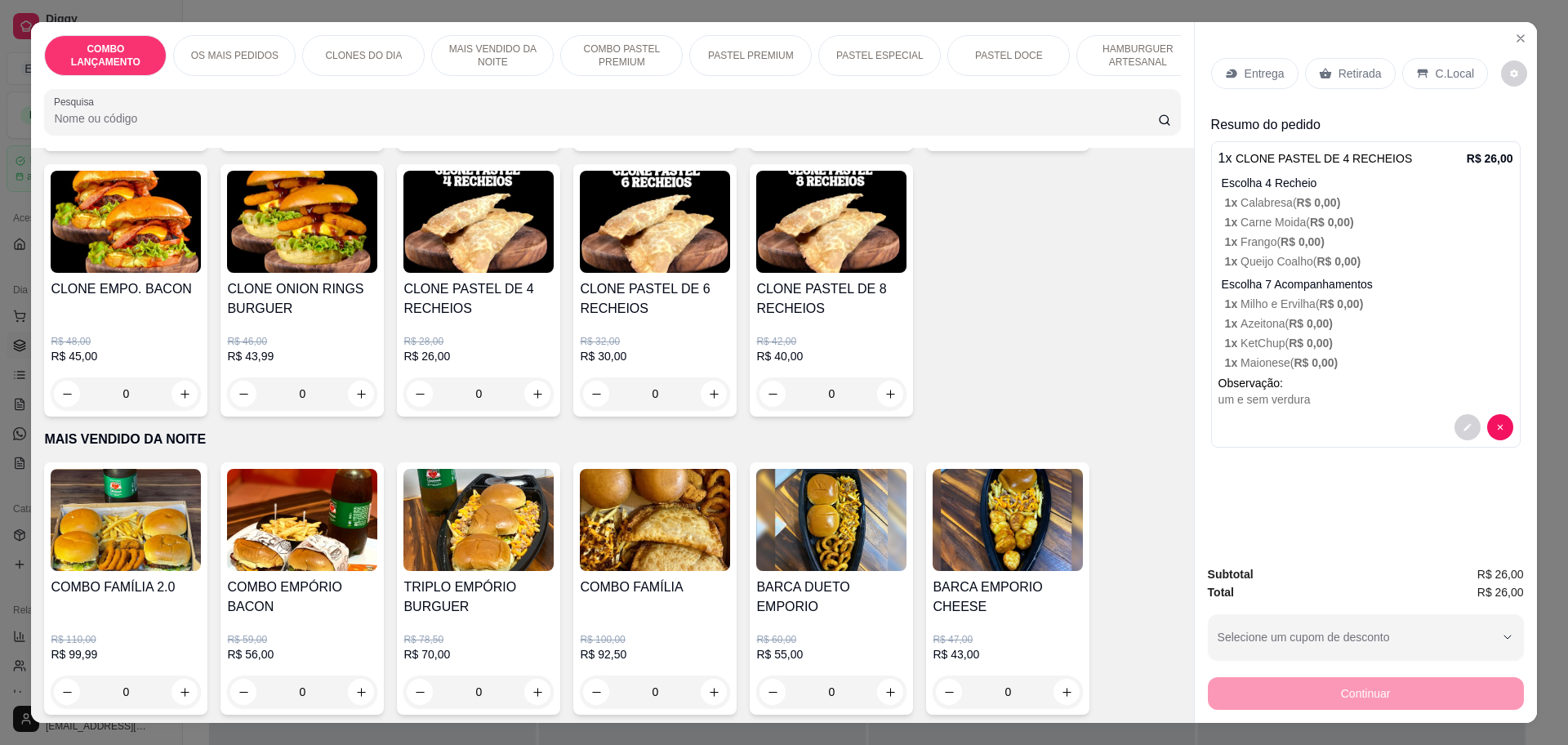
click at [1352, 74] on p "Retirada" at bounding box center [1361, 73] width 44 height 16
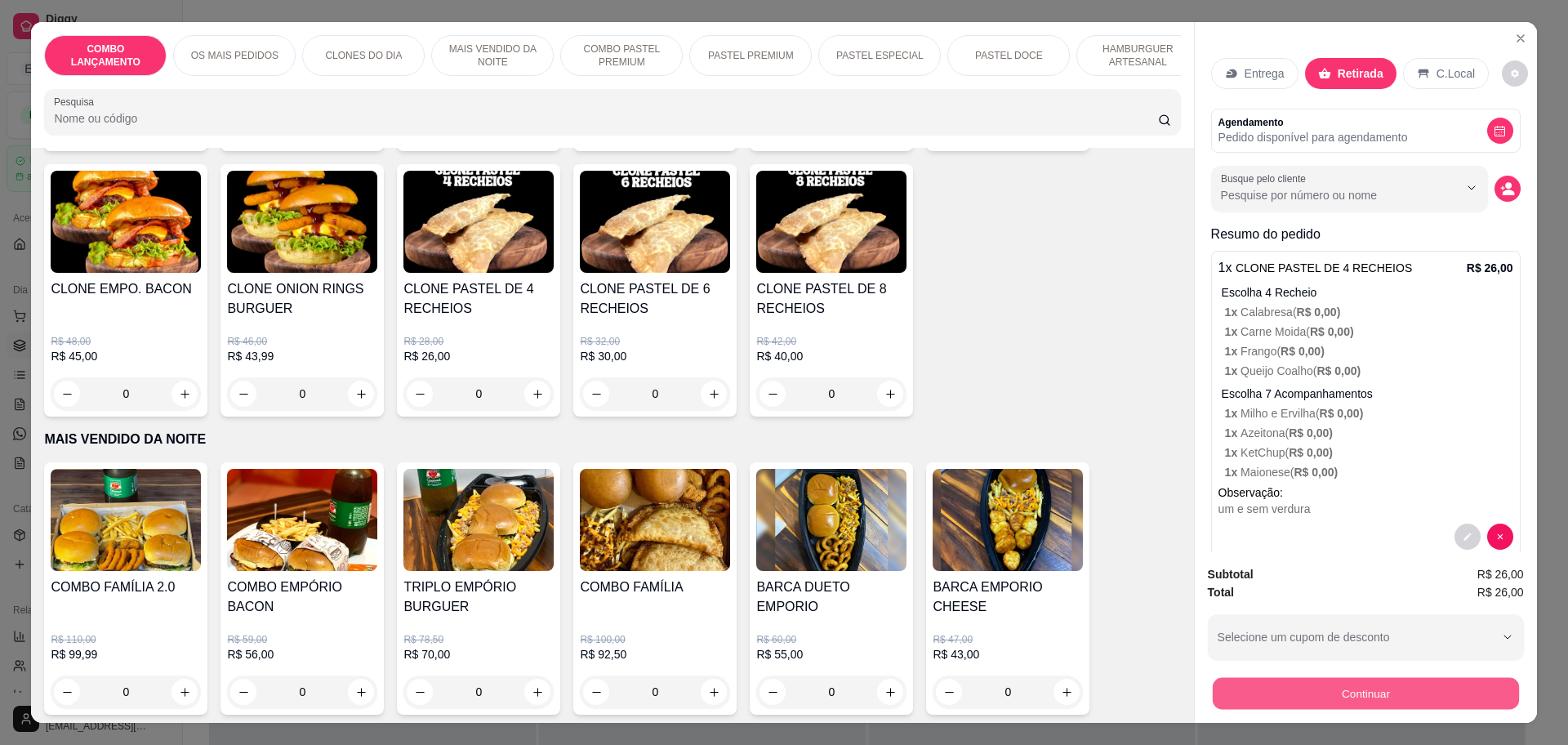
click at [1362, 686] on button "Continuar" at bounding box center [1365, 694] width 307 height 32
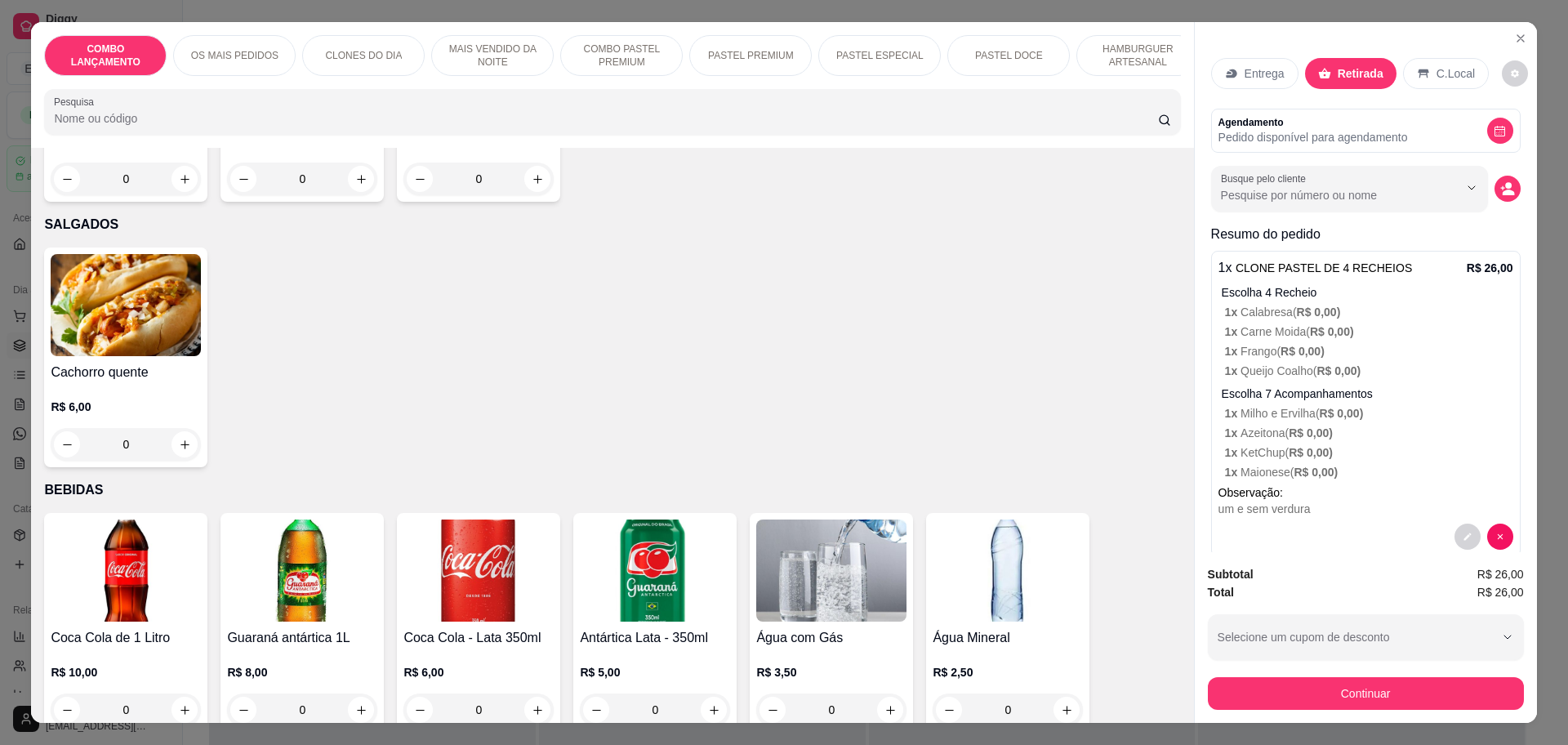
scroll to position [5416, 0]
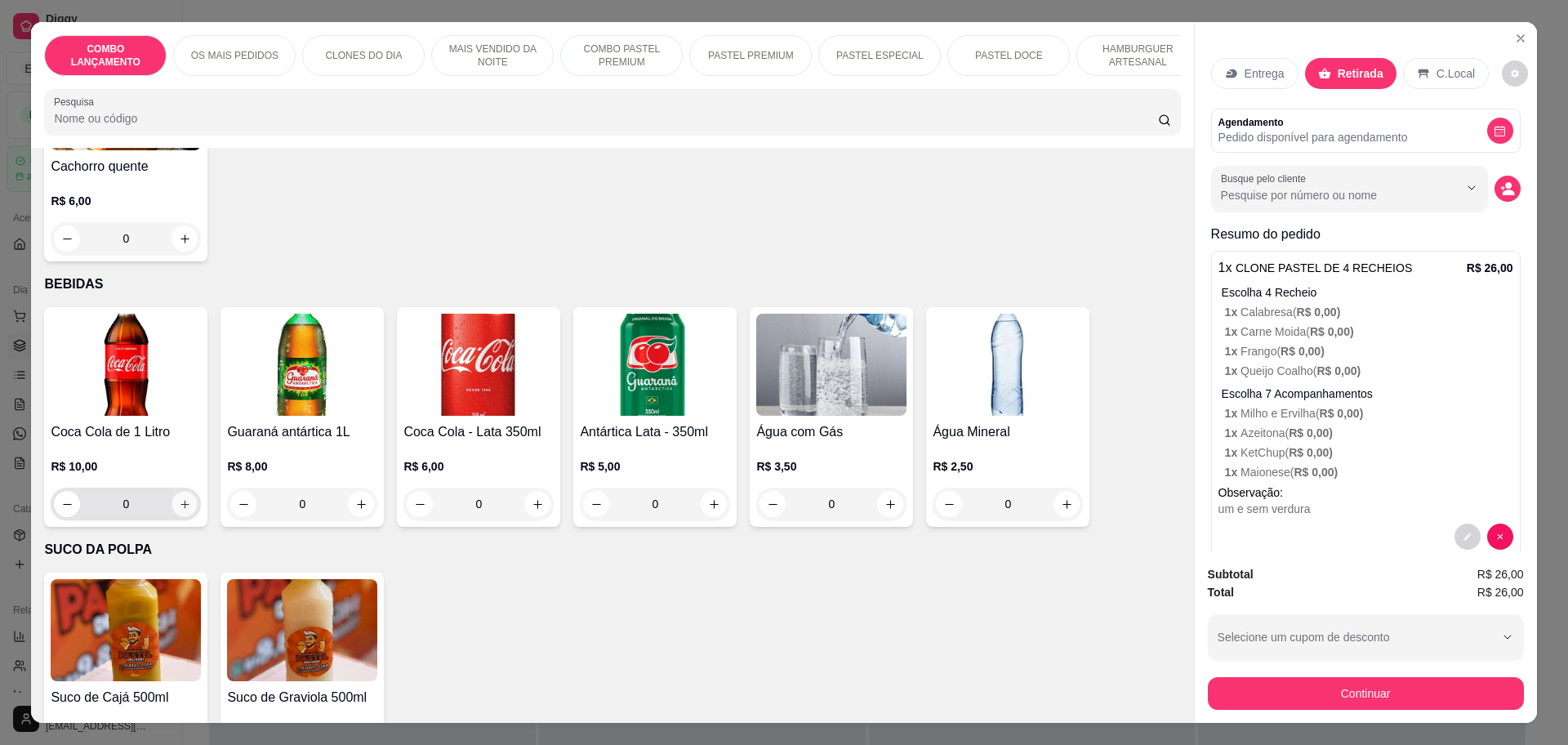
click at [179, 499] on icon "increase-product-quantity" at bounding box center [184, 505] width 12 height 12
type input "1"
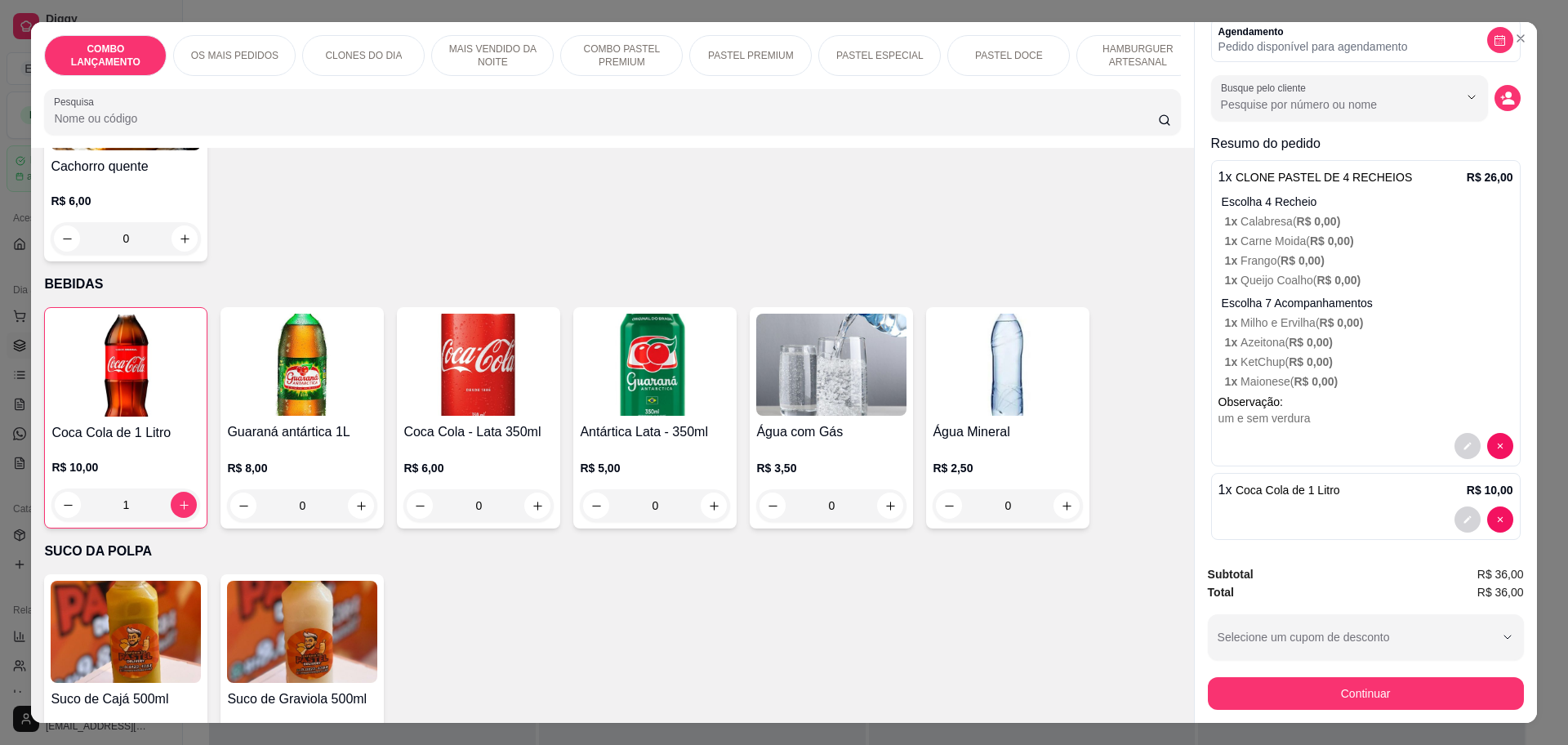
scroll to position [102, 0]
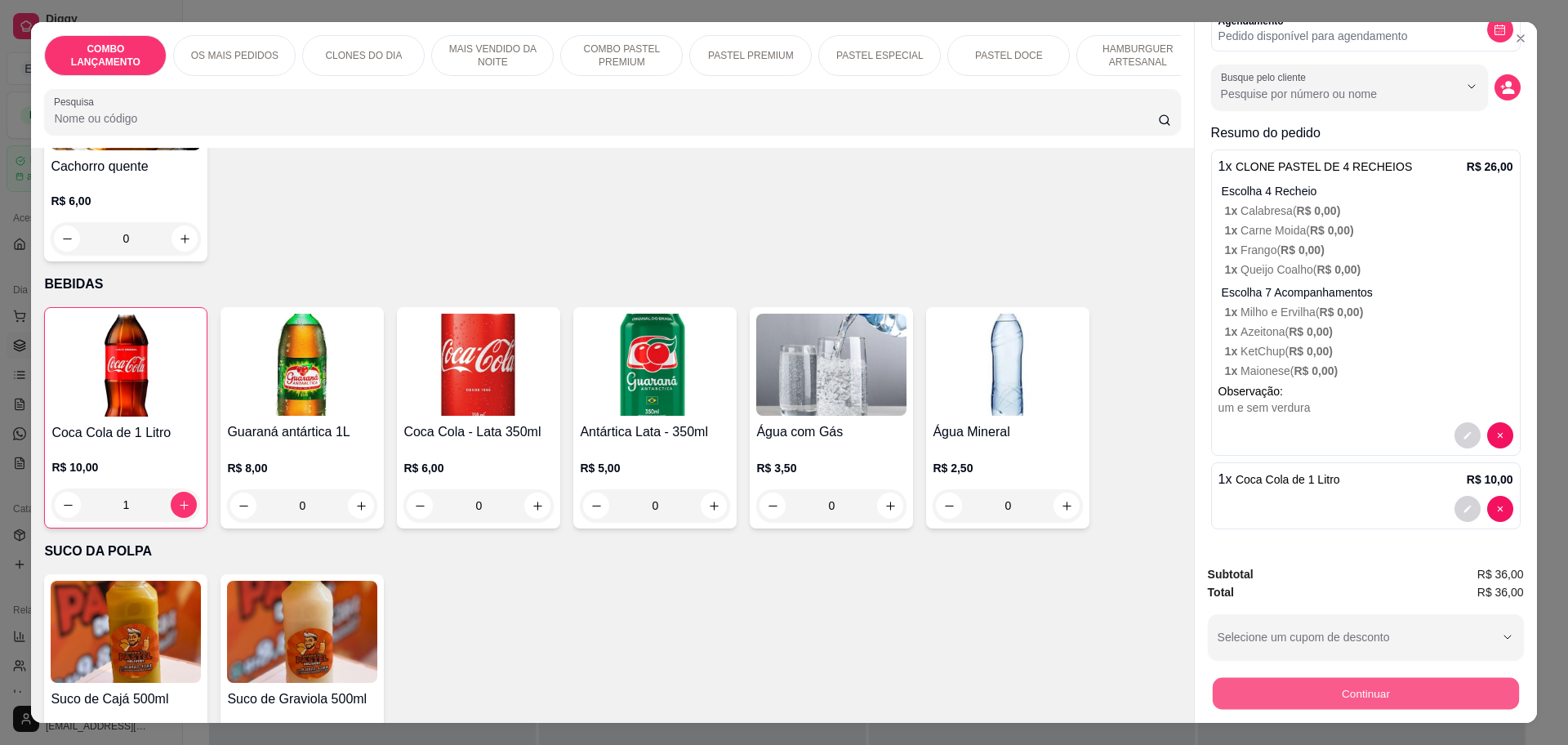
click at [1319, 697] on button "Continuar" at bounding box center [1365, 694] width 307 height 32
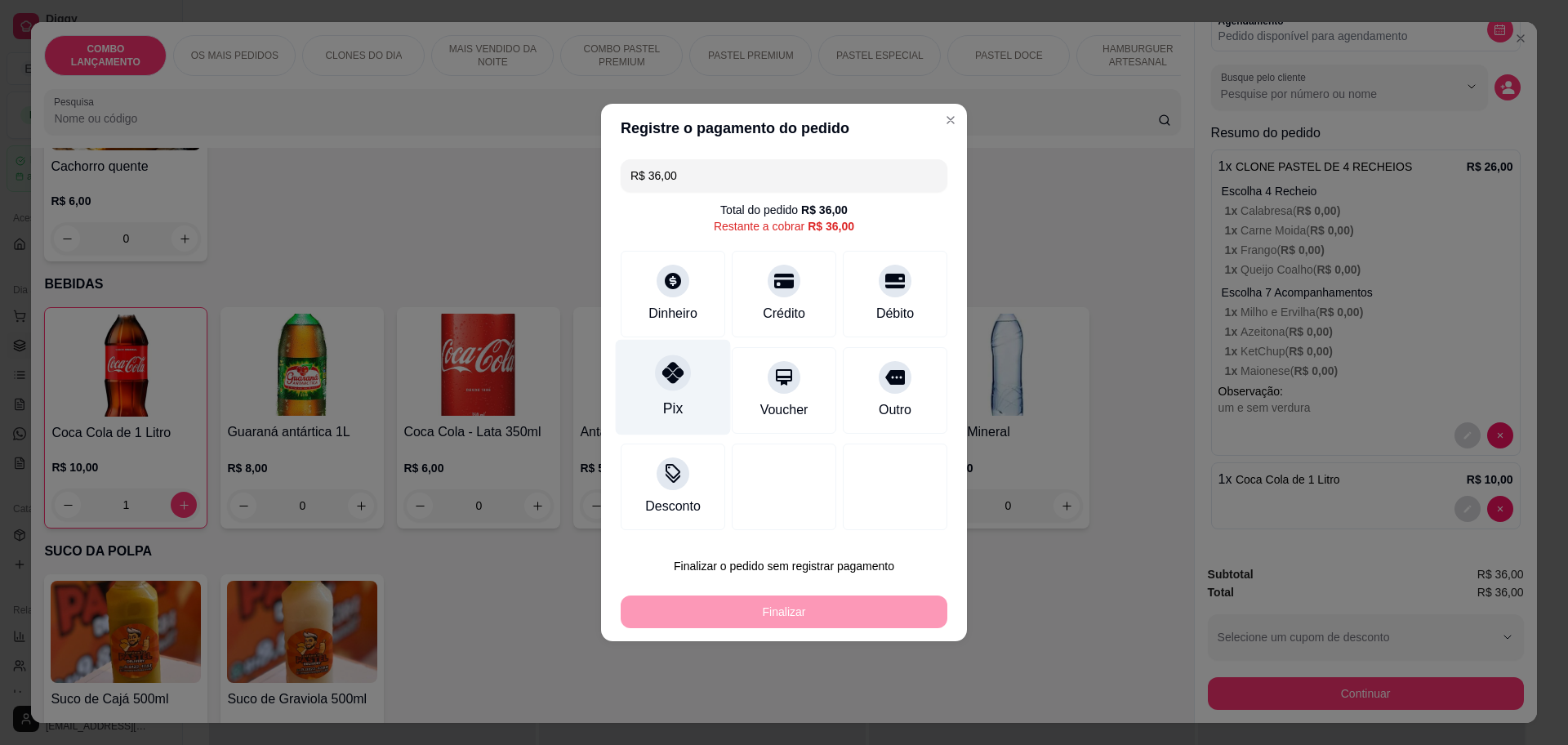
click at [645, 375] on div "Pix" at bounding box center [672, 388] width 115 height 96
type input "R$ 0,00"
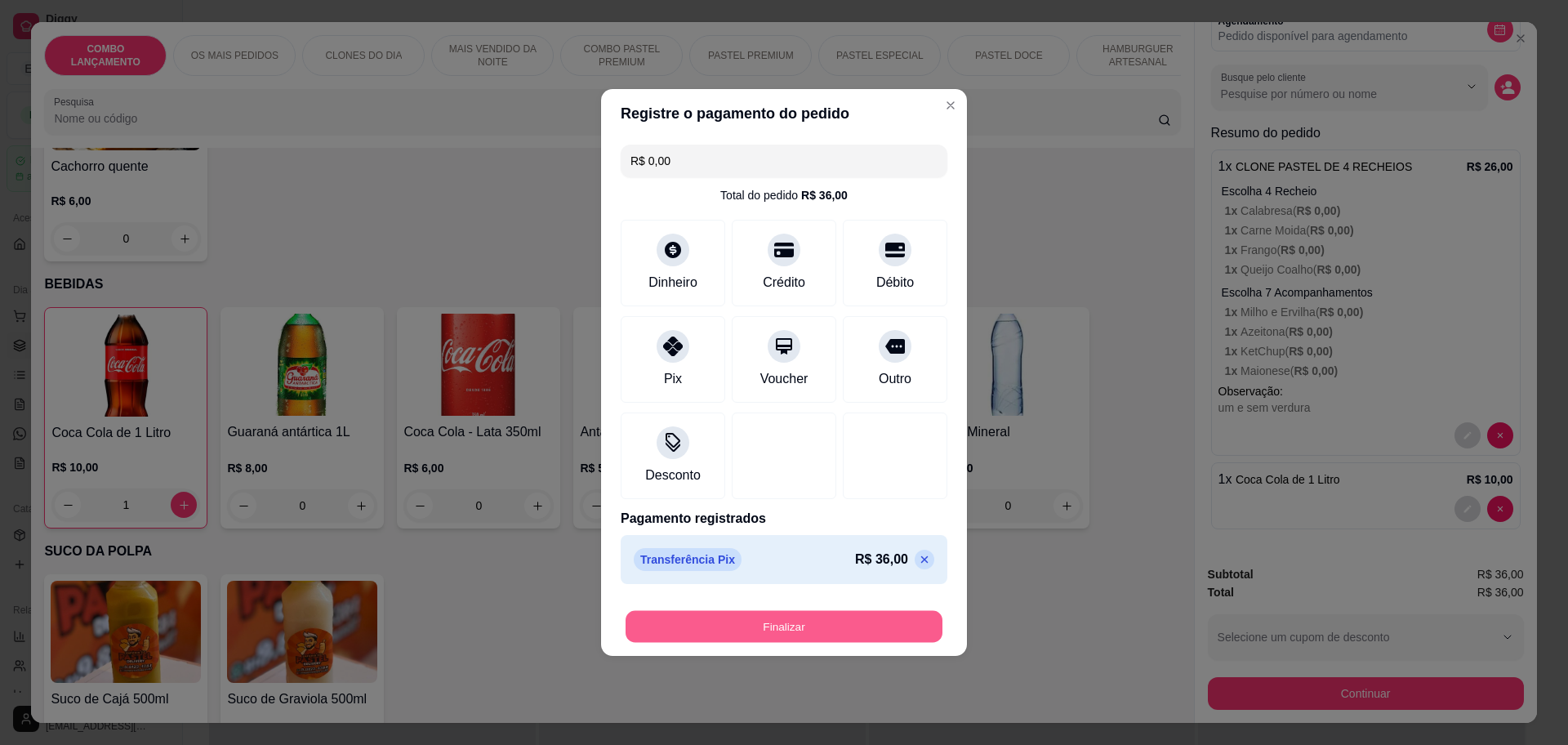
click at [827, 625] on button "Finalizar" at bounding box center [784, 627] width 317 height 32
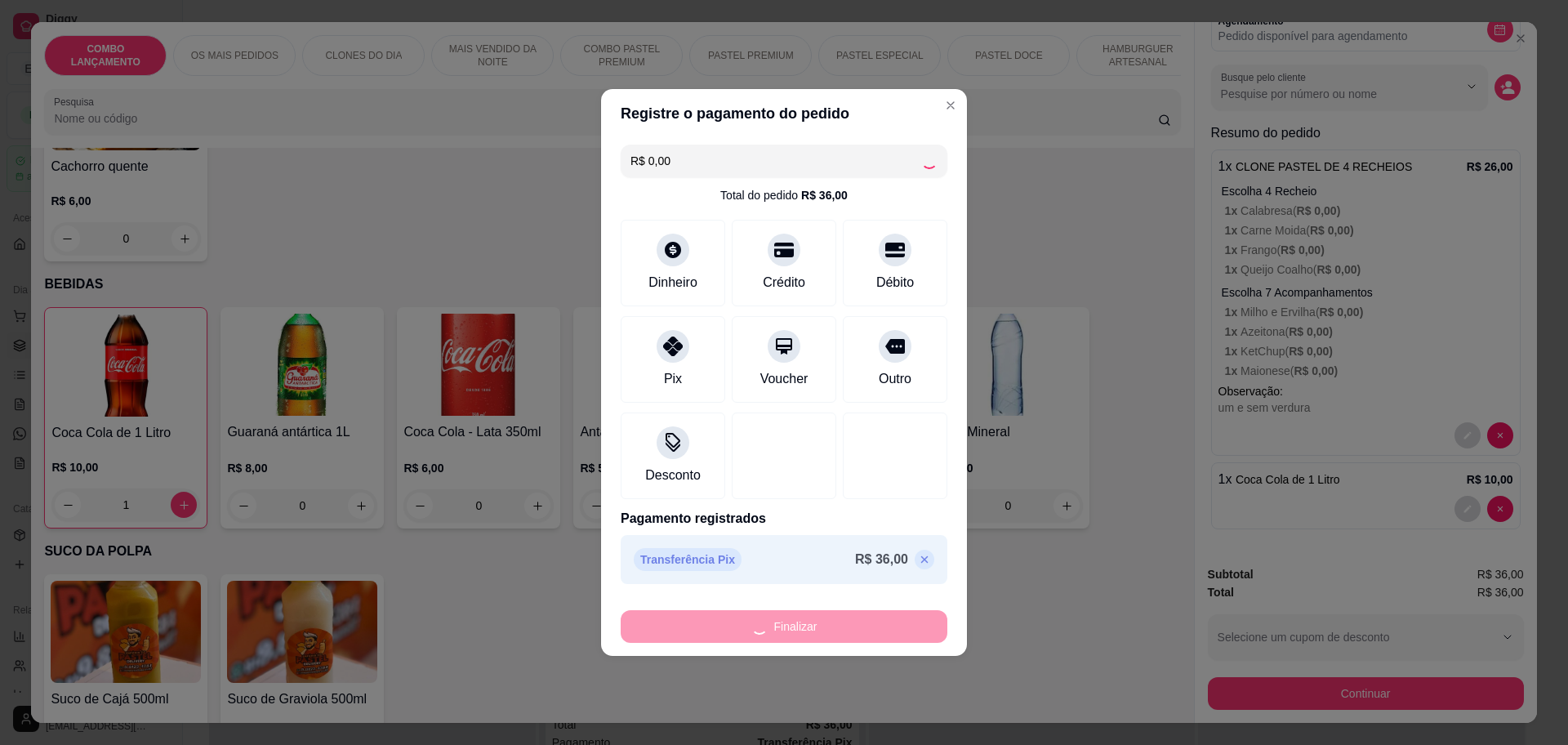
type input "0"
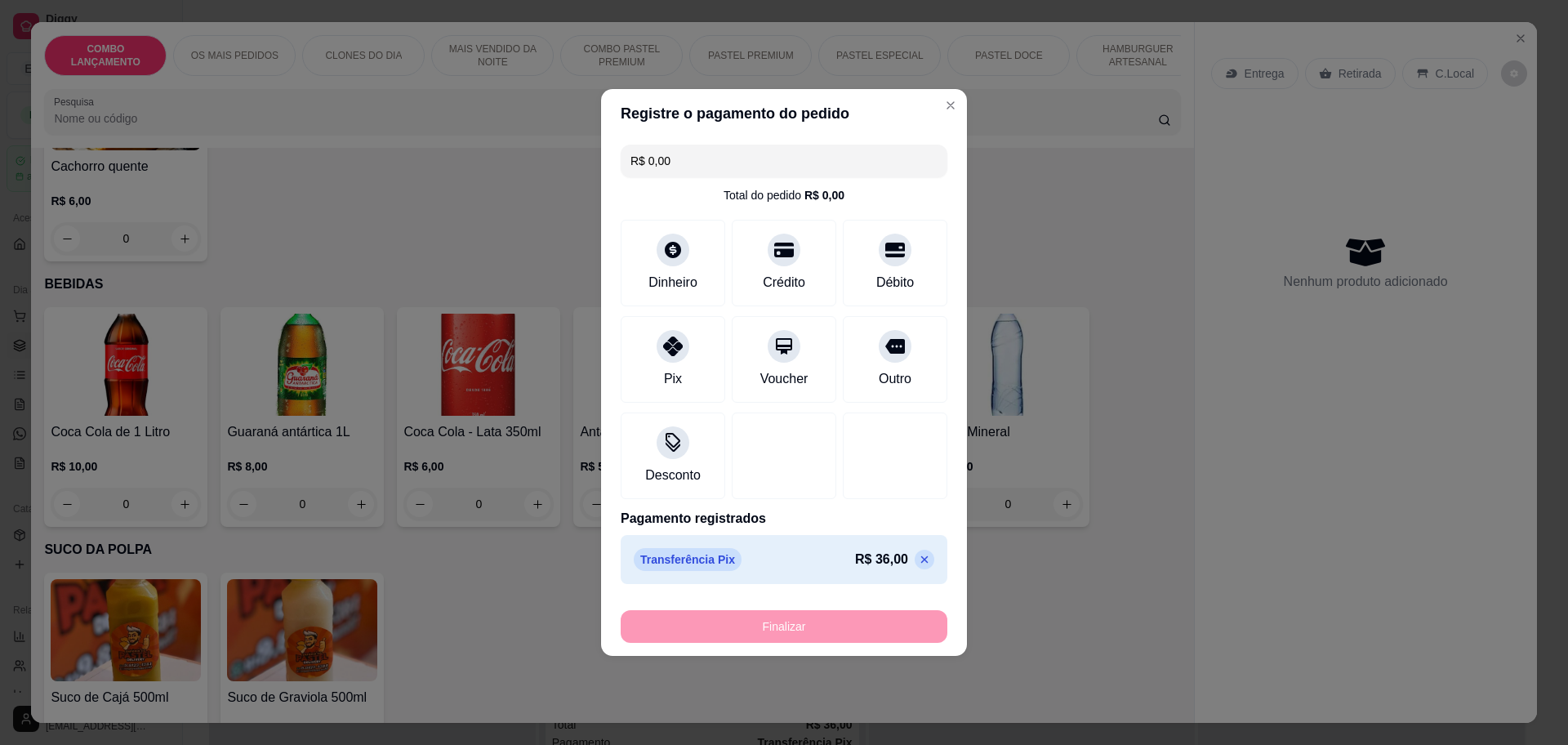
type input "-R$ 36,00"
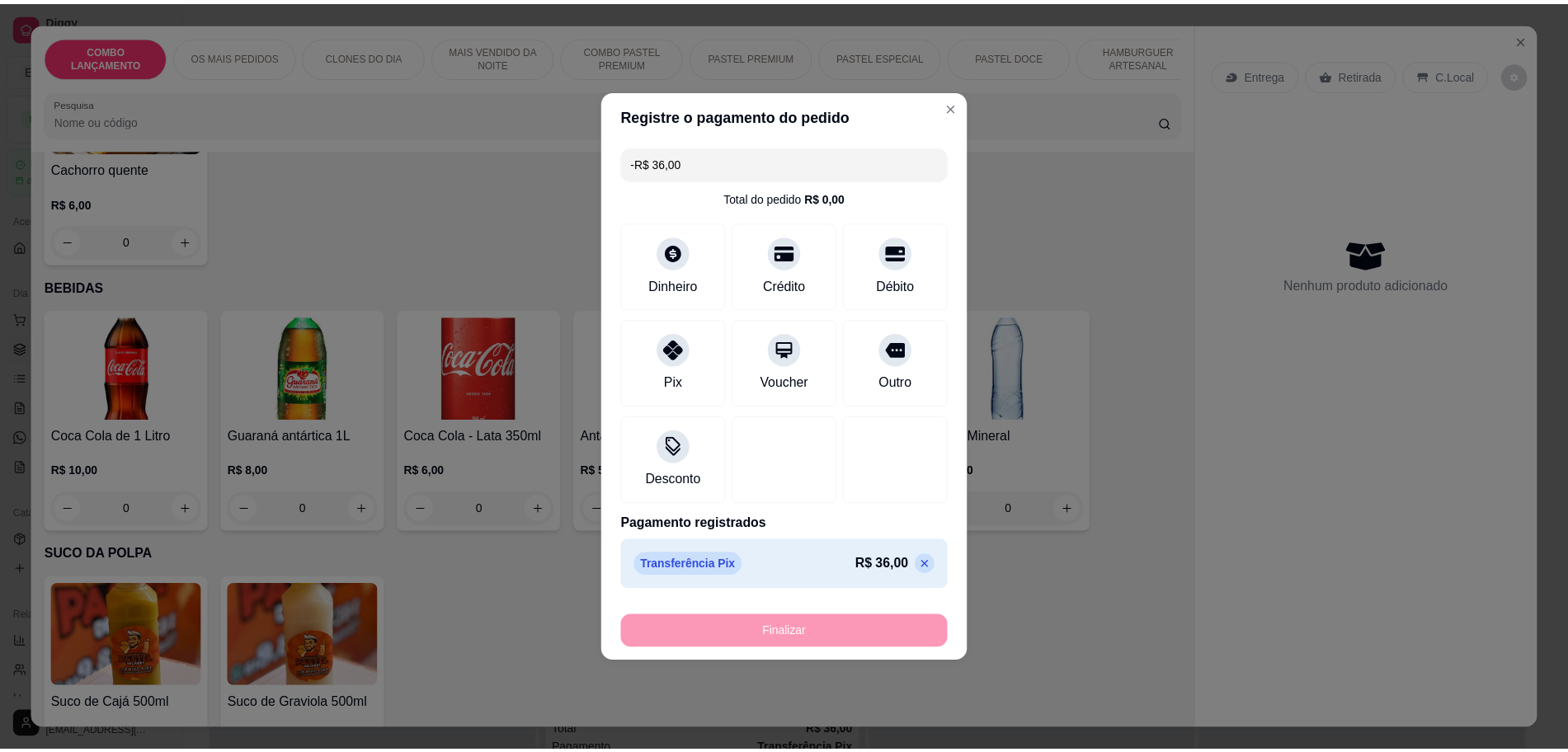
scroll to position [0, 0]
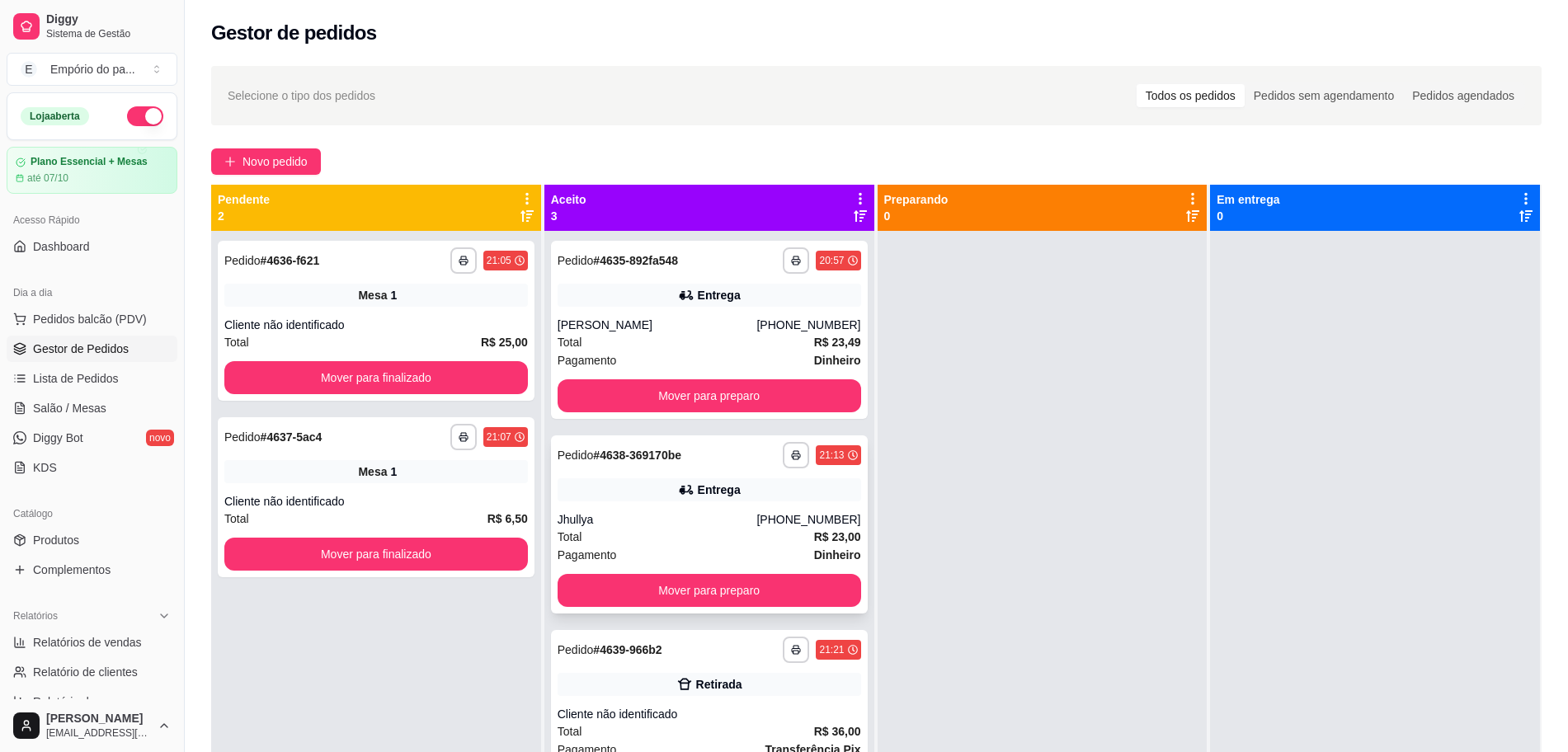
scroll to position [251, 0]
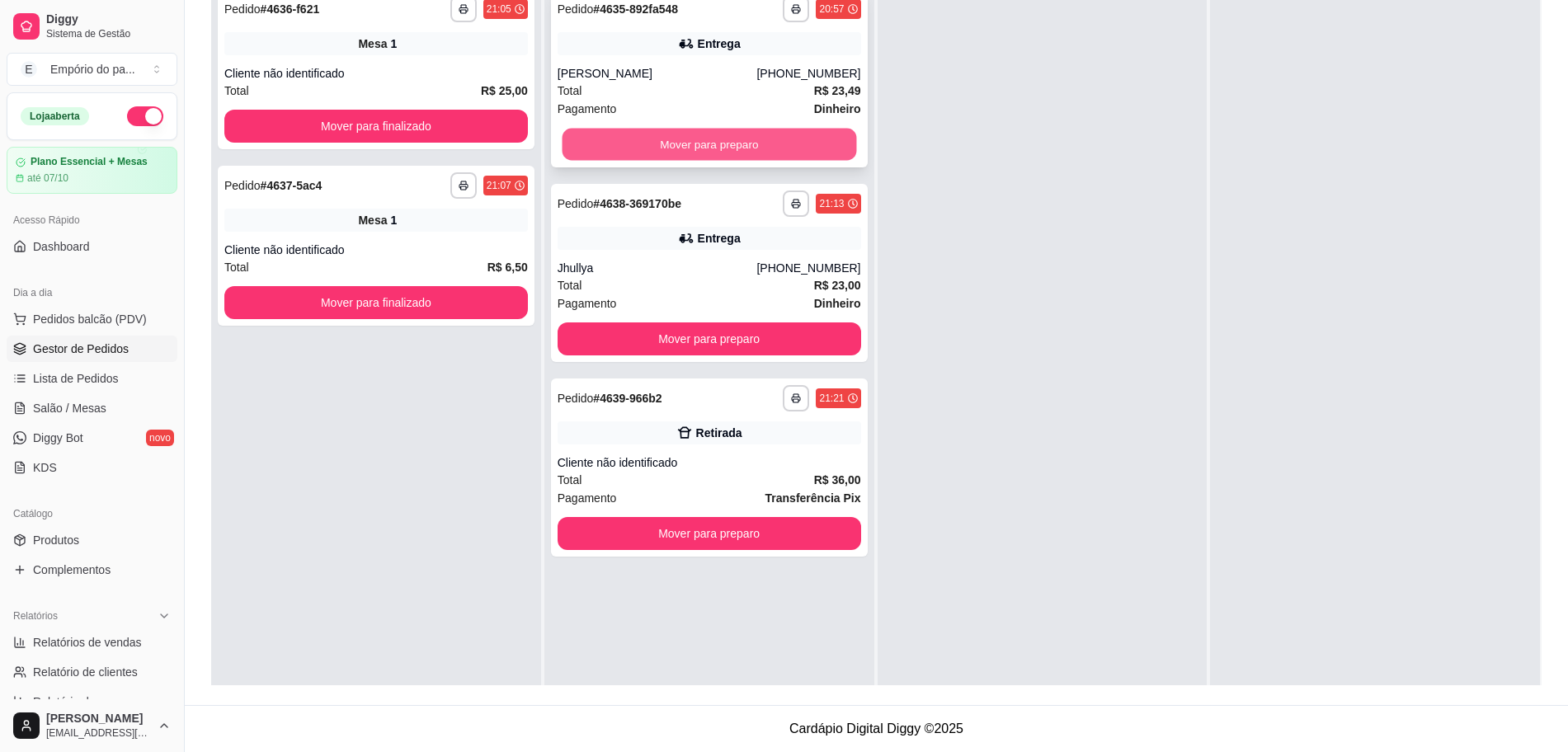
click at [828, 145] on button "Mover para preparo" at bounding box center [709, 145] width 294 height 33
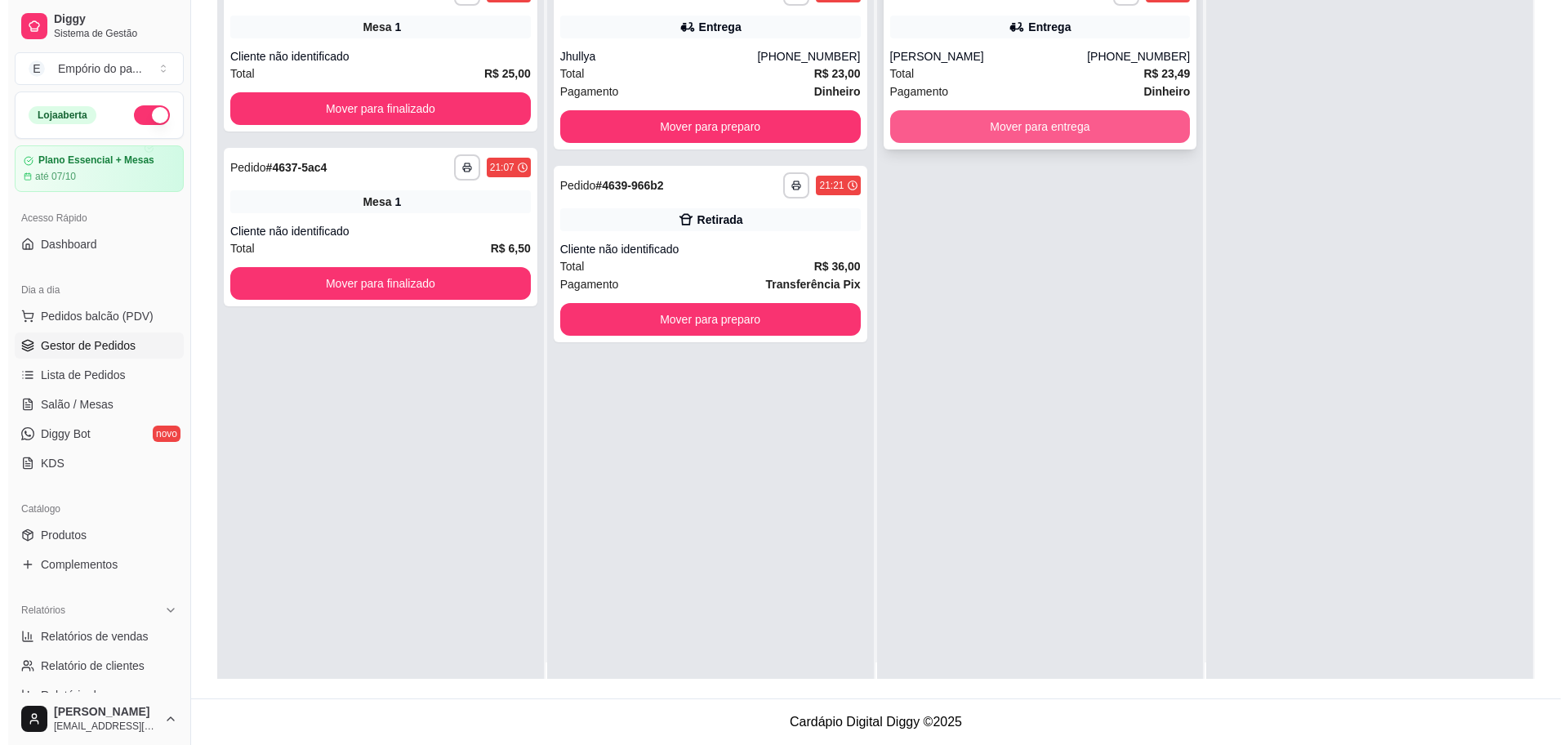
scroll to position [0, 0]
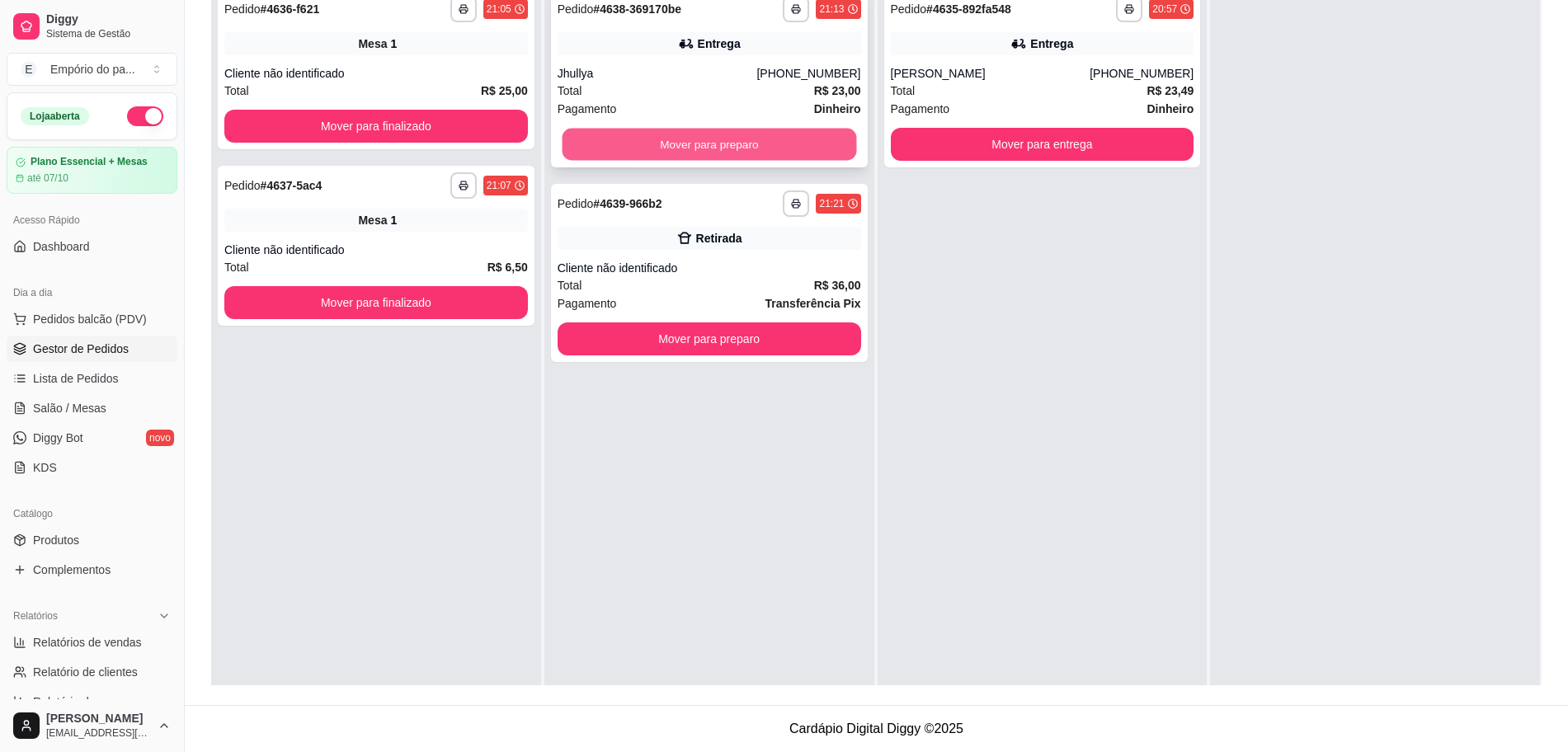
click at [758, 135] on button "Mover para preparo" at bounding box center [709, 145] width 294 height 33
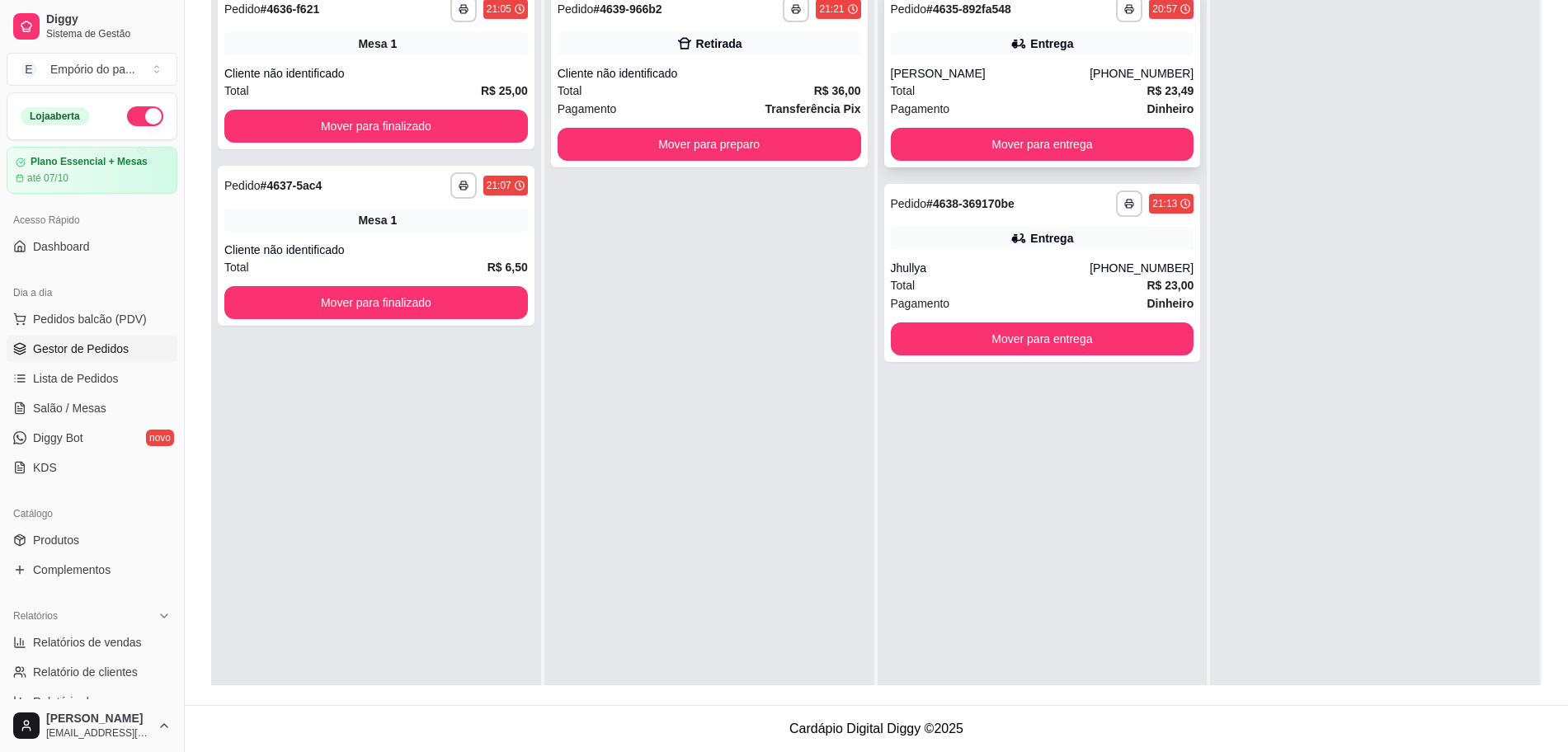
click at [925, 90] on div "Total R$ 23,49" at bounding box center [1042, 90] width 303 height 18
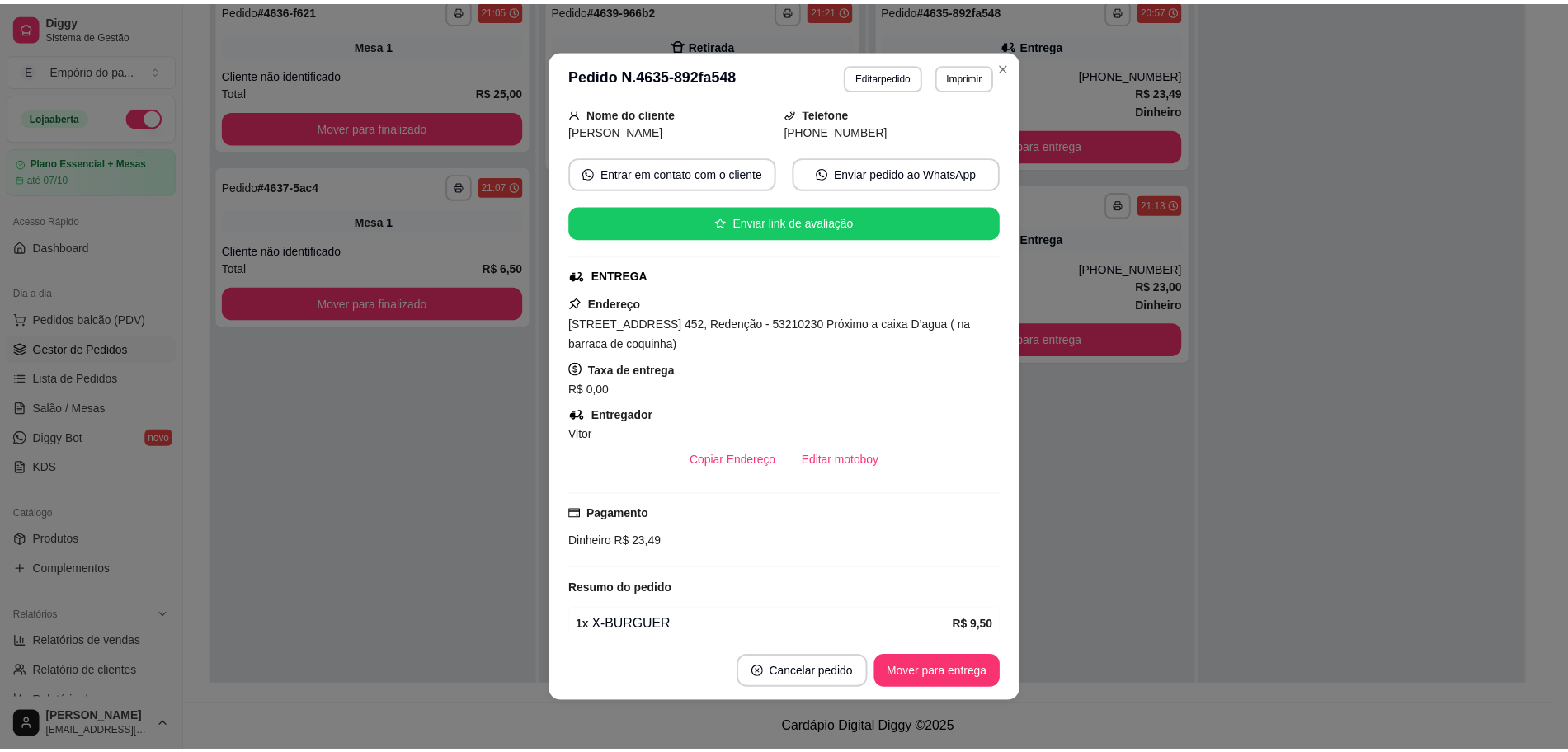
scroll to position [206, 0]
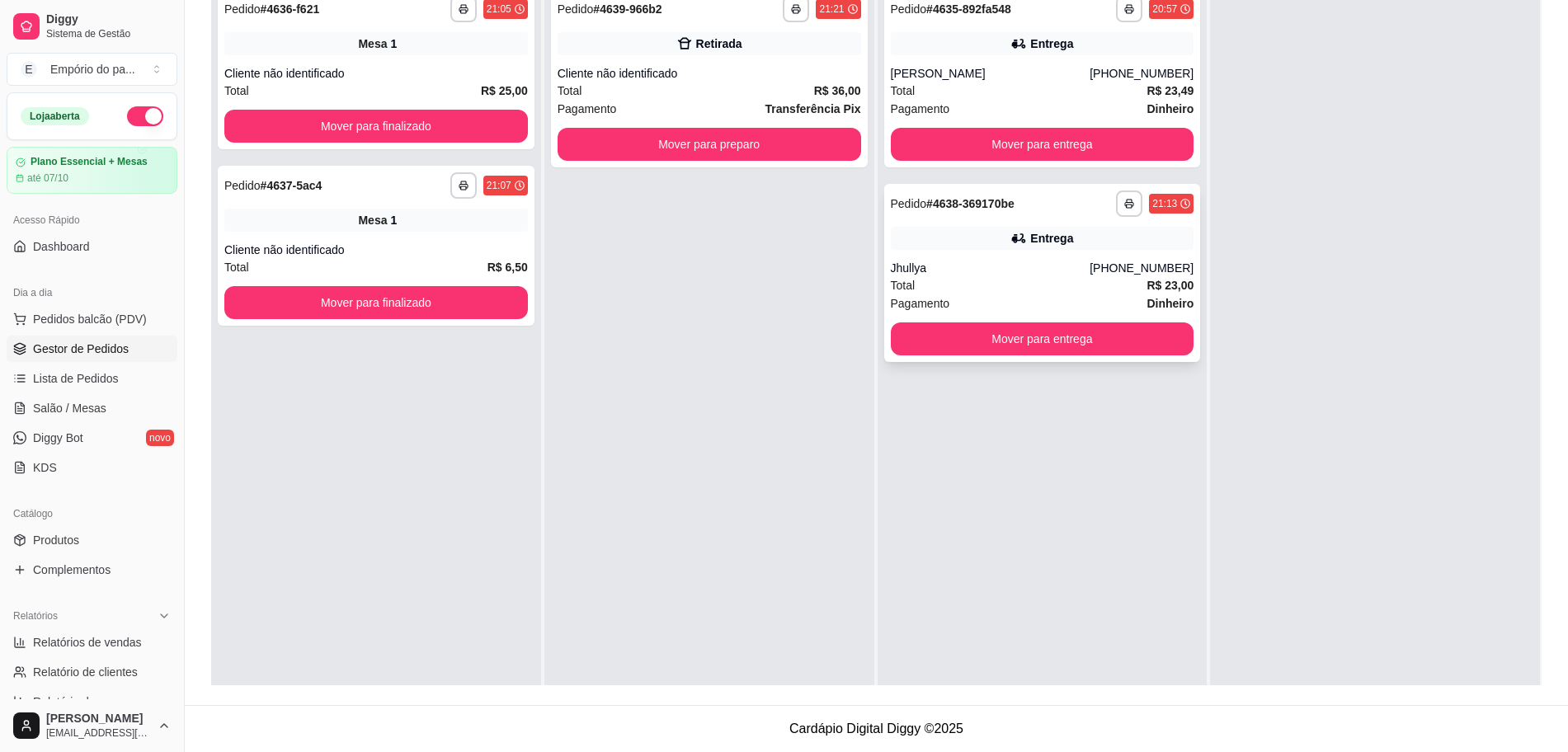
click at [1079, 280] on div "Total R$ 23,00" at bounding box center [1042, 285] width 303 height 18
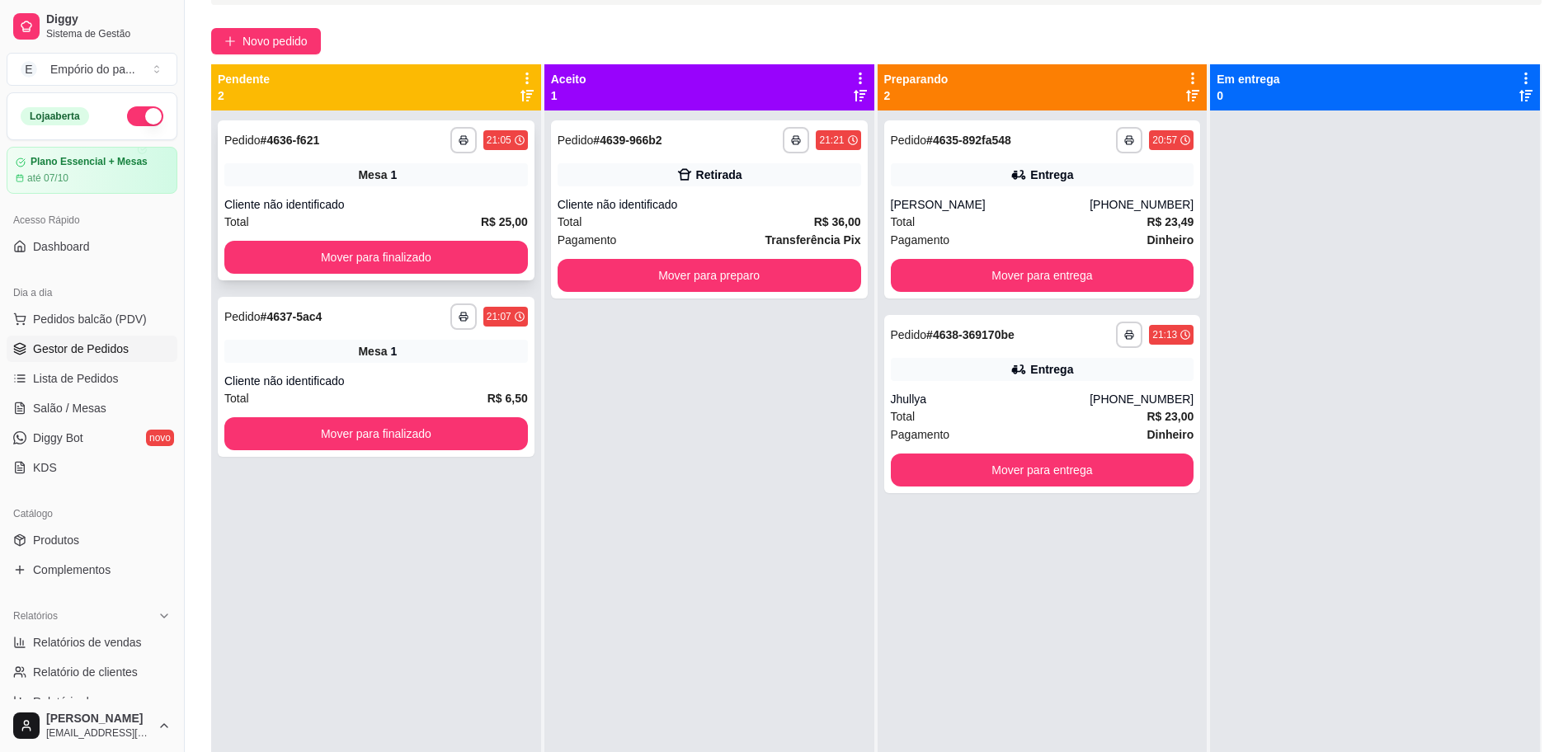
scroll to position [0, 0]
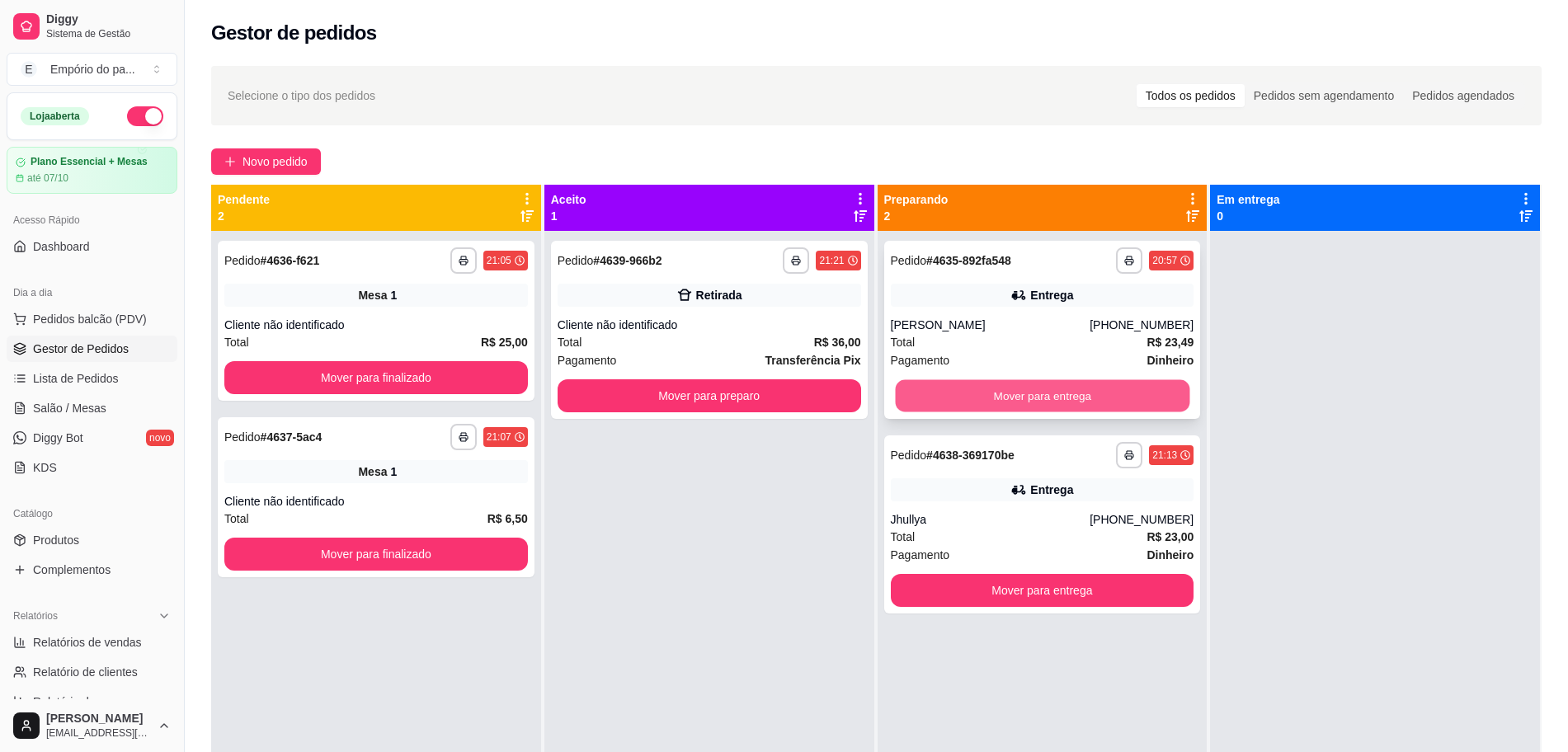
click at [1124, 380] on button "Mover para entrega" at bounding box center [1041, 396] width 294 height 33
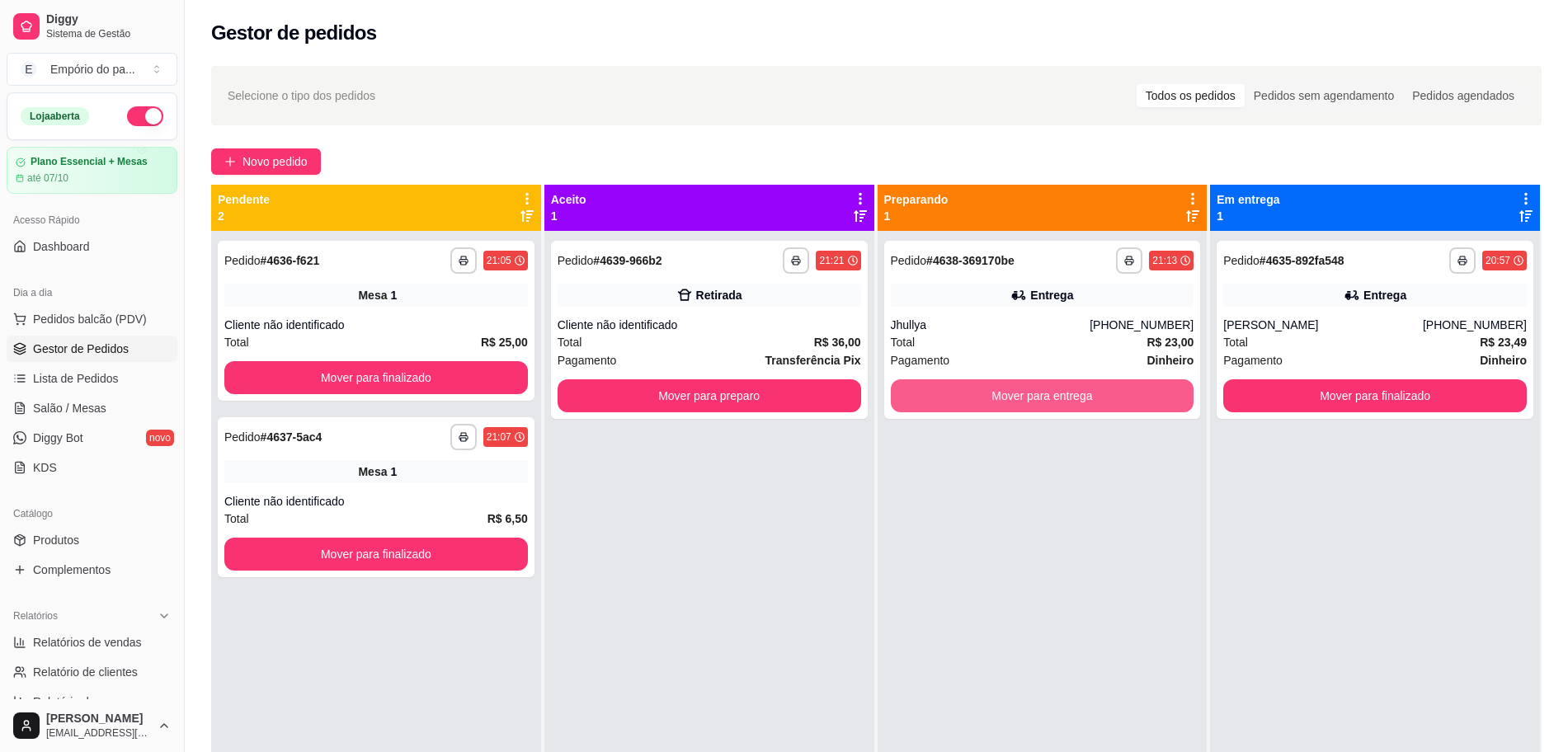
click at [1124, 381] on button "Mover para entrega" at bounding box center [1042, 396] width 303 height 33
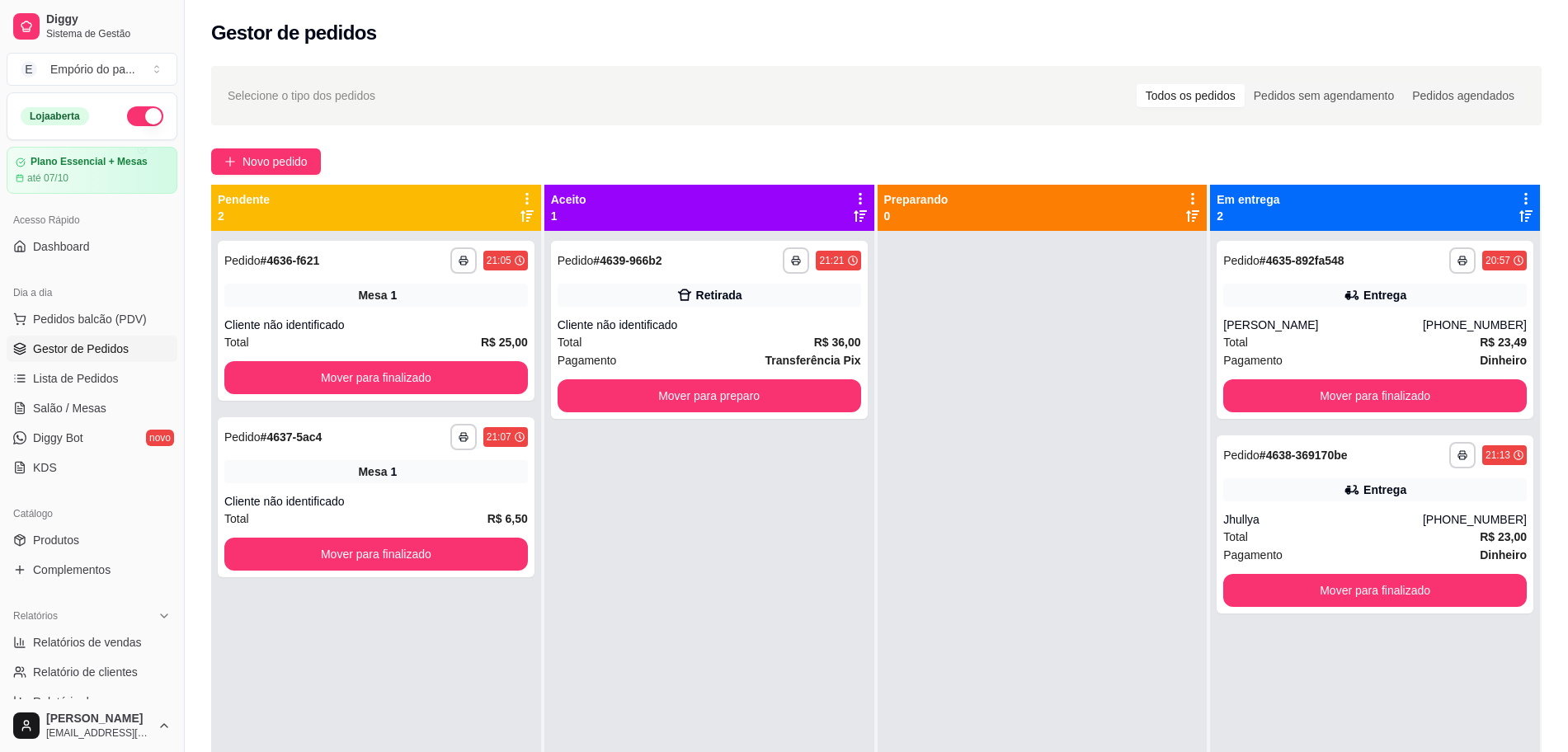
click at [862, 348] on div "**********" at bounding box center [710, 607] width 330 height 752
click at [799, 383] on button "Mover para preparo" at bounding box center [709, 396] width 294 height 33
click at [799, 383] on div "Mover para preparo" at bounding box center [709, 396] width 303 height 33
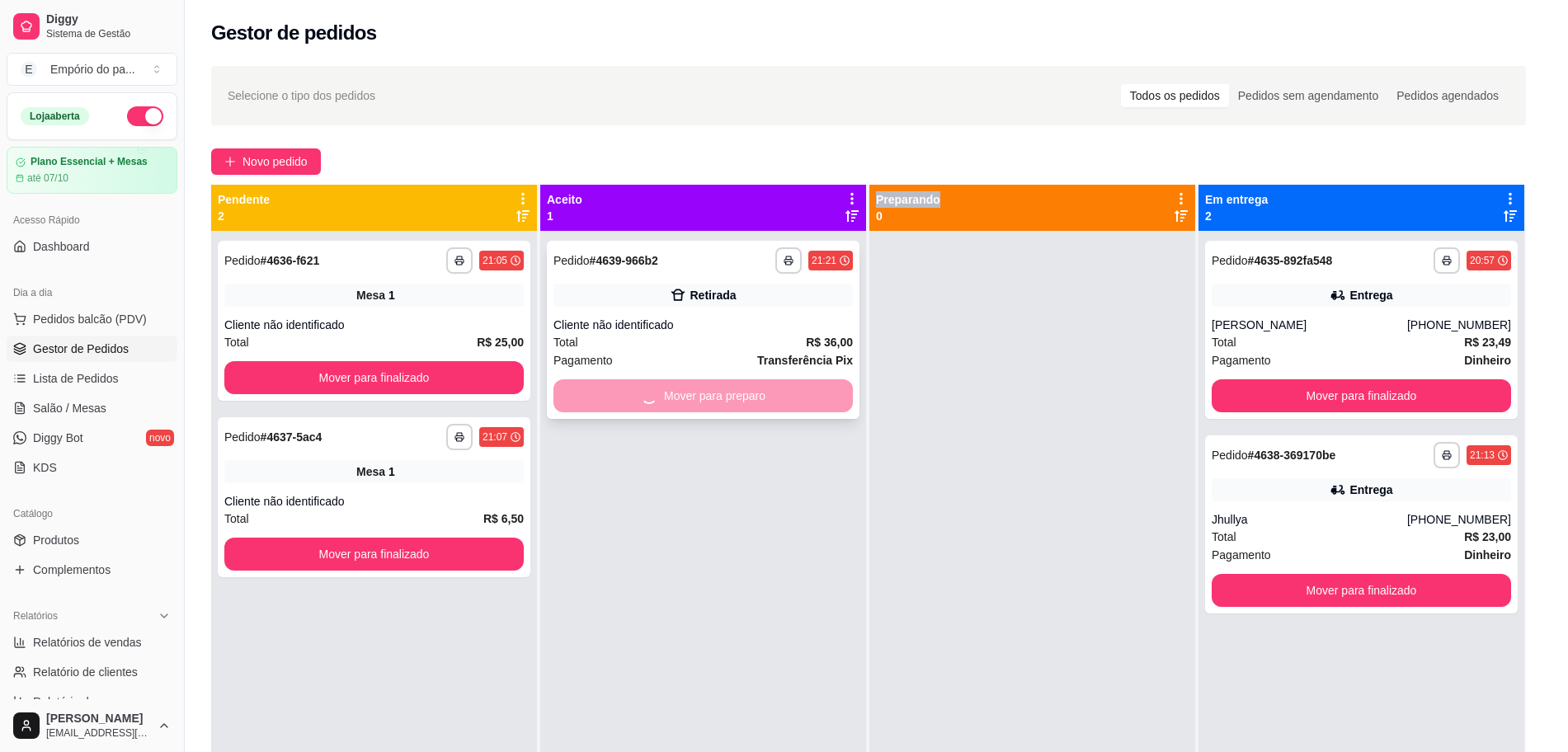
click at [799, 383] on div "Pagamento Transferência Pix R$ 36,00" at bounding box center [784, 359] width 448 height 79
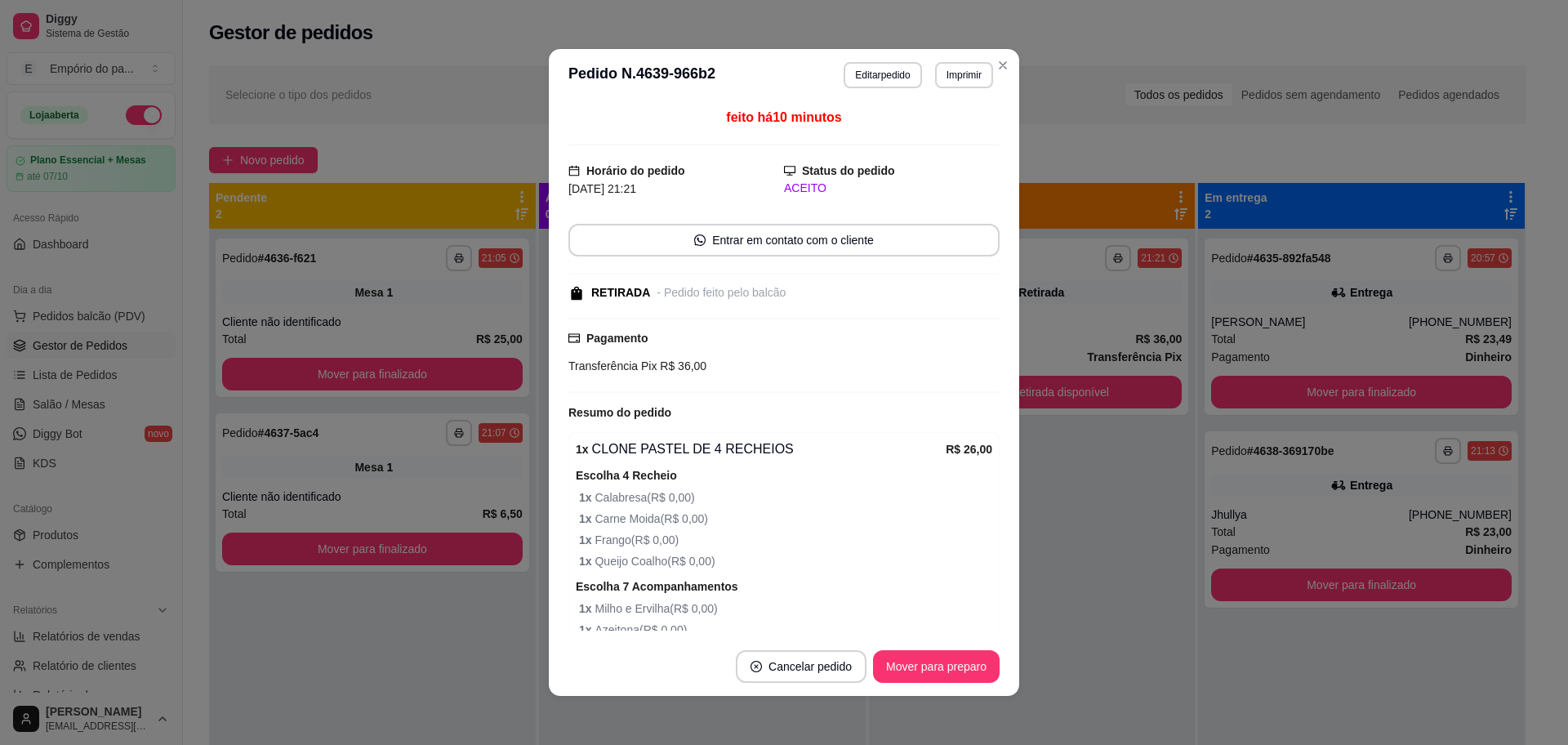
drag, startPoint x: 706, startPoint y: 651, endPoint x: 739, endPoint y: 716, distance: 72.9
click at [722, 710] on div "**********" at bounding box center [784, 372] width 1568 height 745
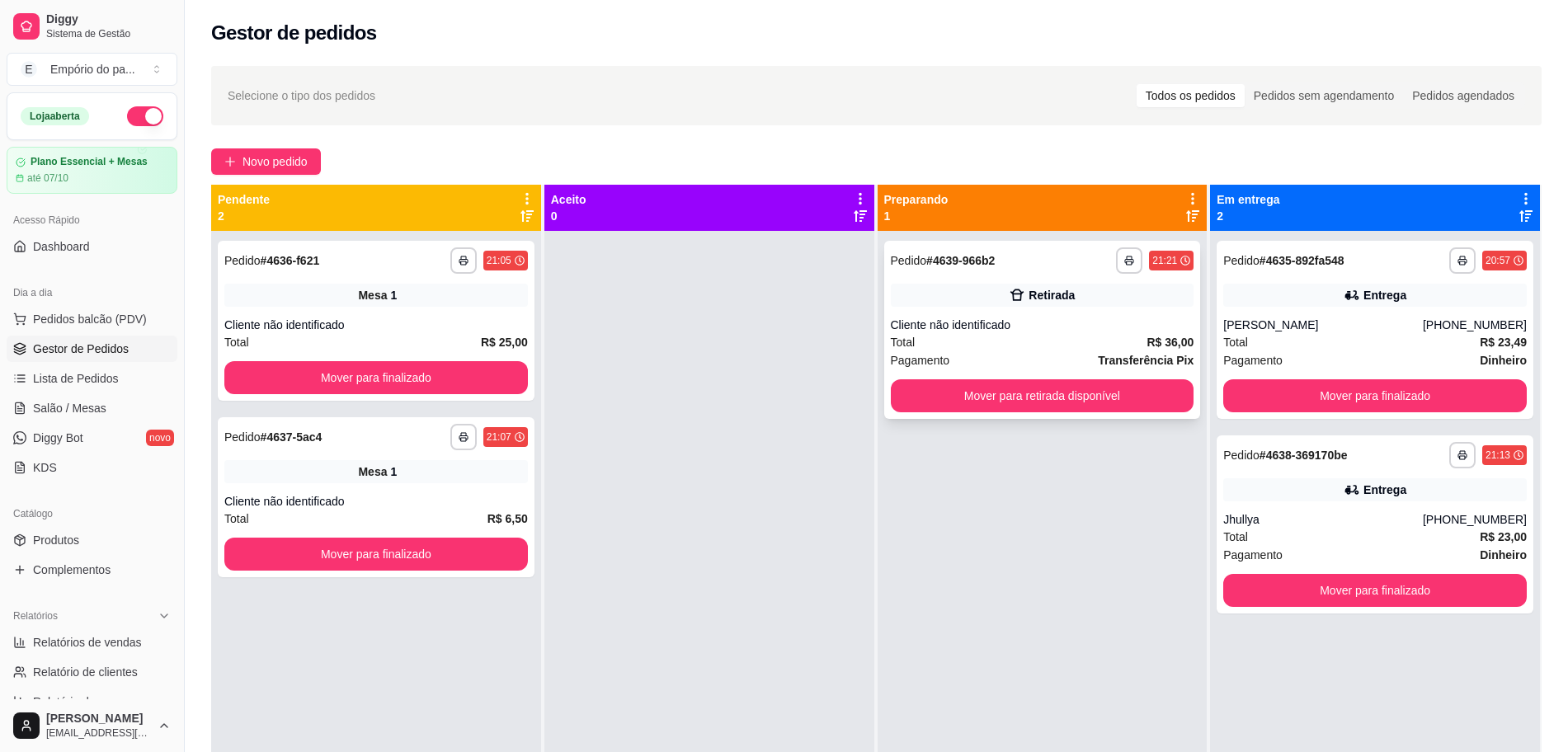
click at [1084, 333] on div "Cliente não identificado" at bounding box center [1042, 324] width 303 height 16
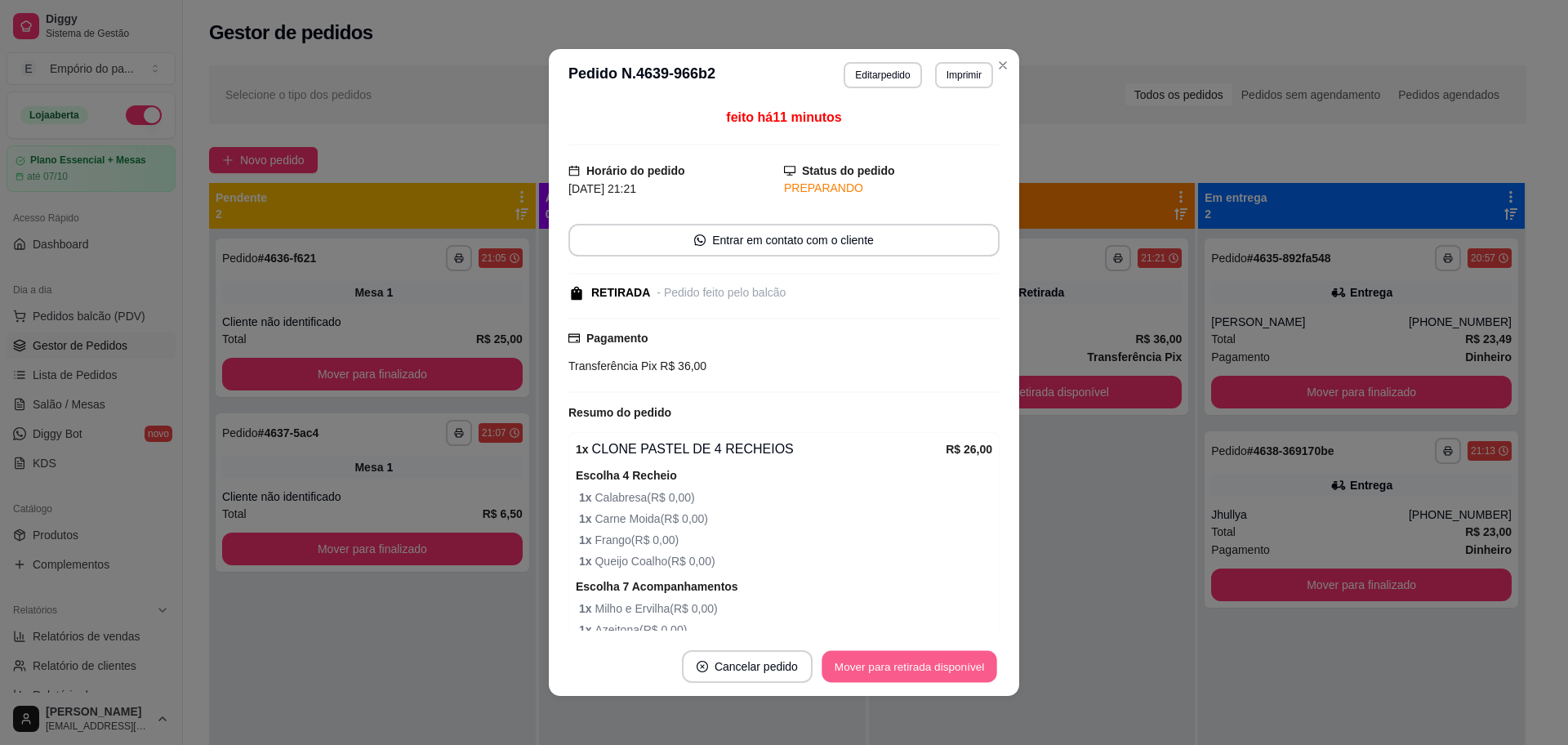
click at [951, 662] on button "Mover para retirada disponível" at bounding box center [909, 667] width 175 height 32
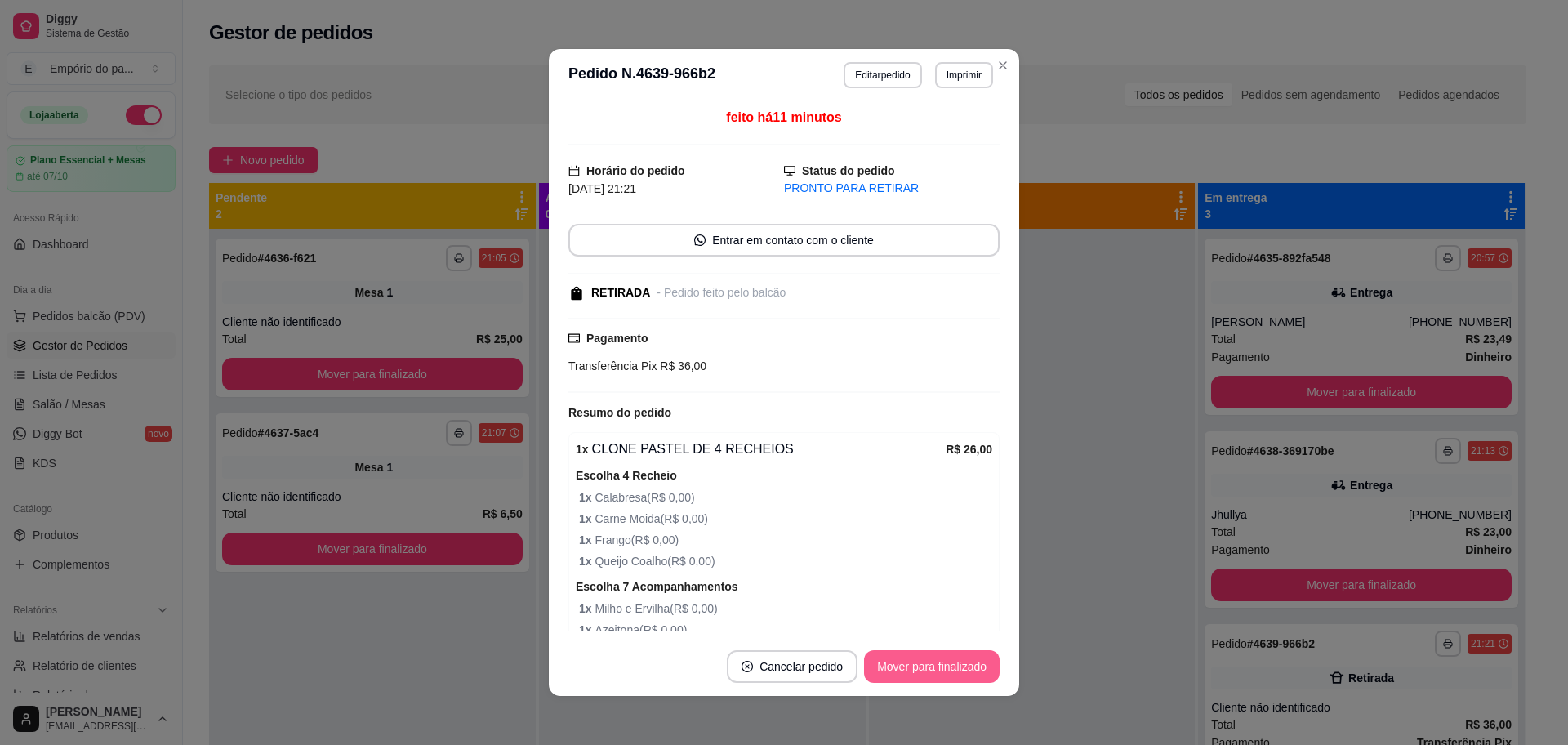
click at [952, 662] on button "Mover para finalizado" at bounding box center [932, 667] width 136 height 32
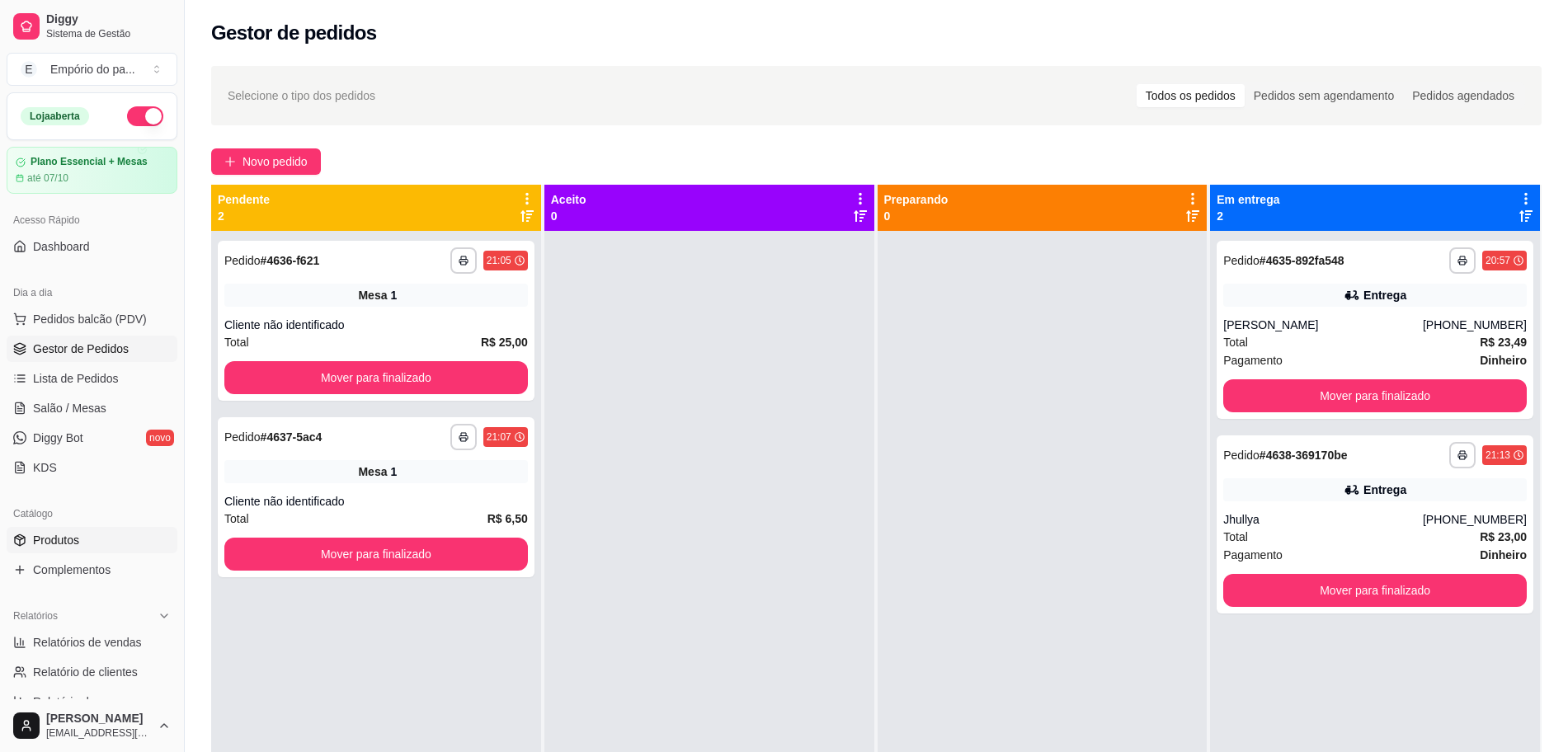
click at [45, 536] on span "Produtos" at bounding box center [56, 540] width 46 height 16
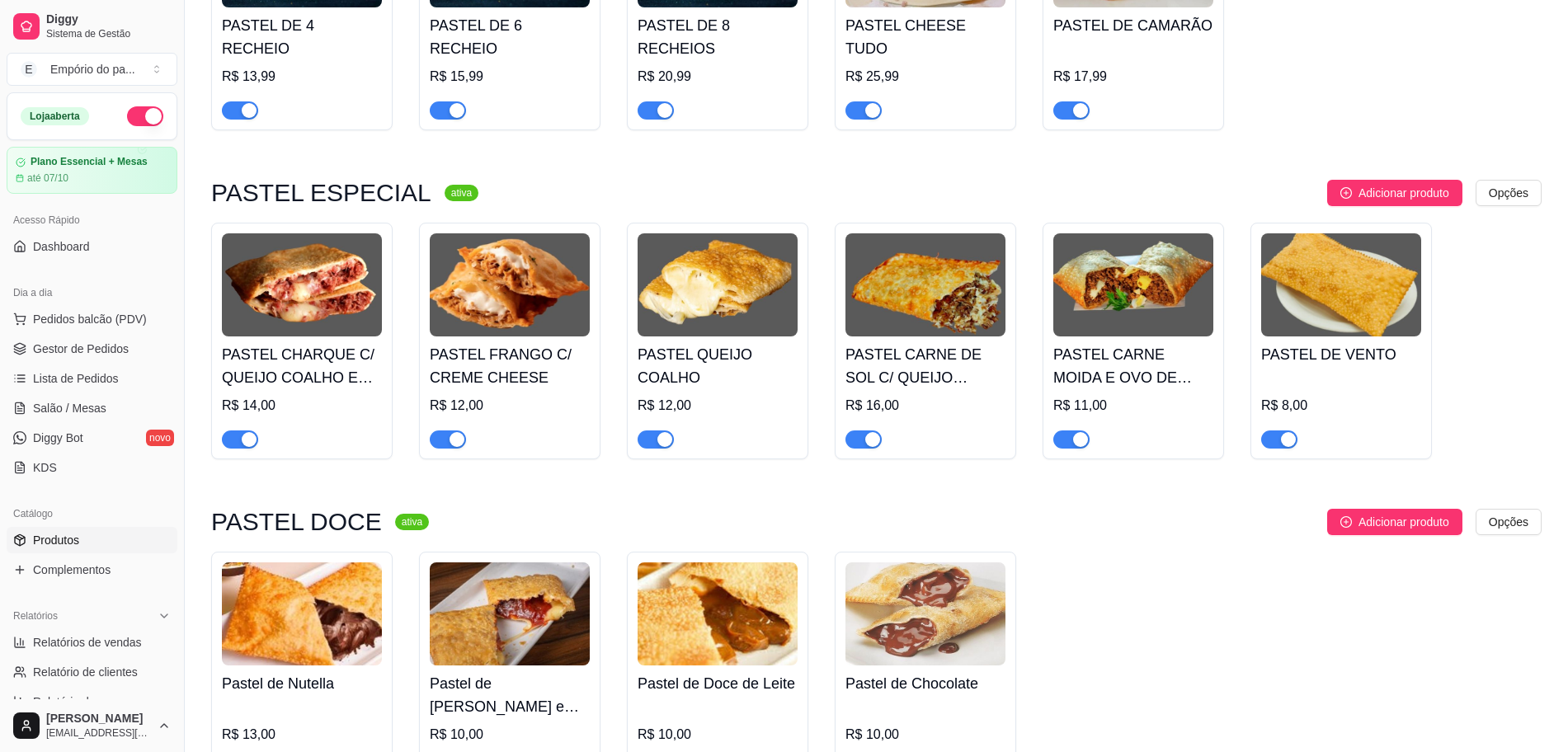
scroll to position [2578, 0]
click at [91, 337] on link "Gestor de Pedidos" at bounding box center [92, 349] width 171 height 27
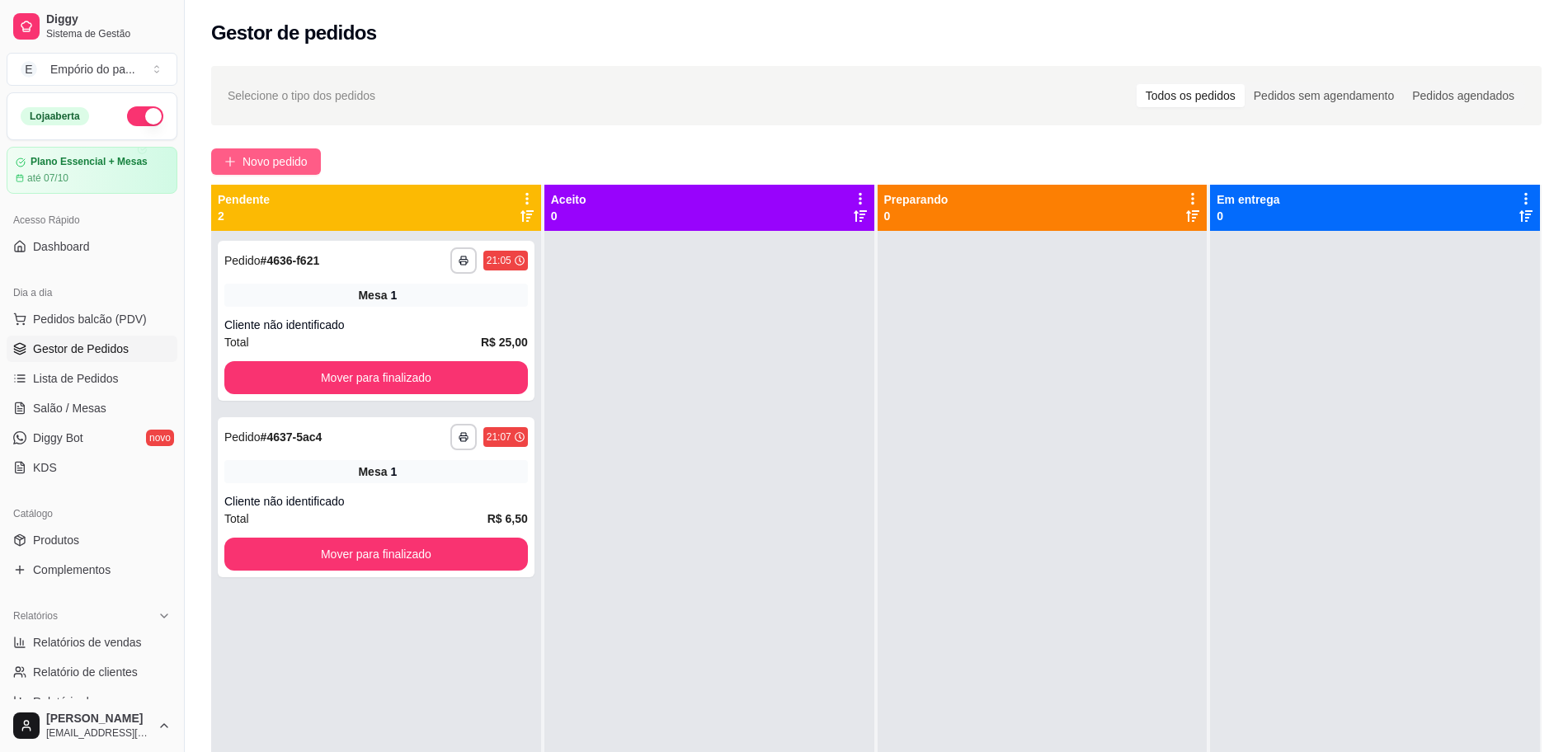
click at [268, 153] on span "Novo pedido" at bounding box center [275, 161] width 65 height 18
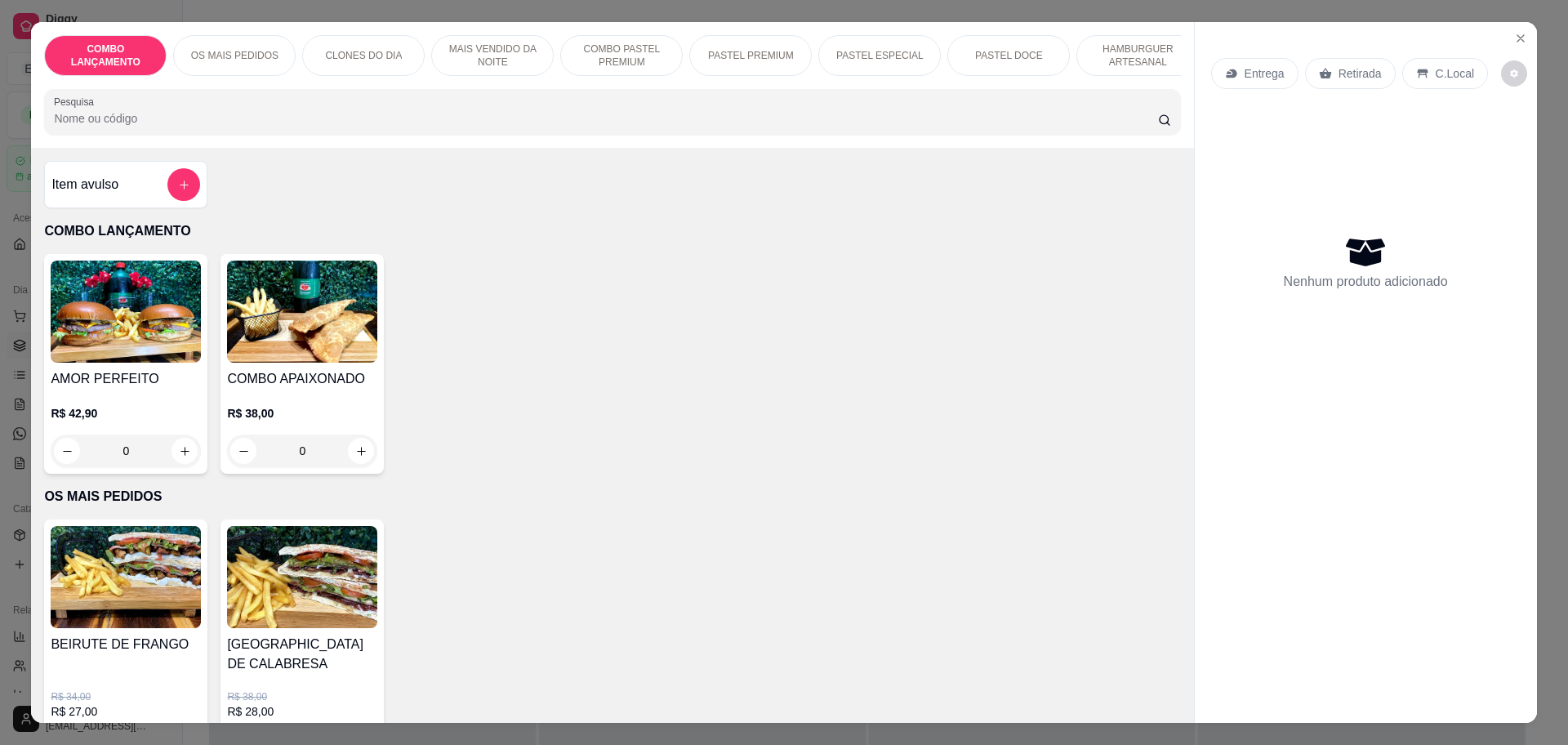
click at [1345, 68] on p "Retirada" at bounding box center [1361, 73] width 44 height 16
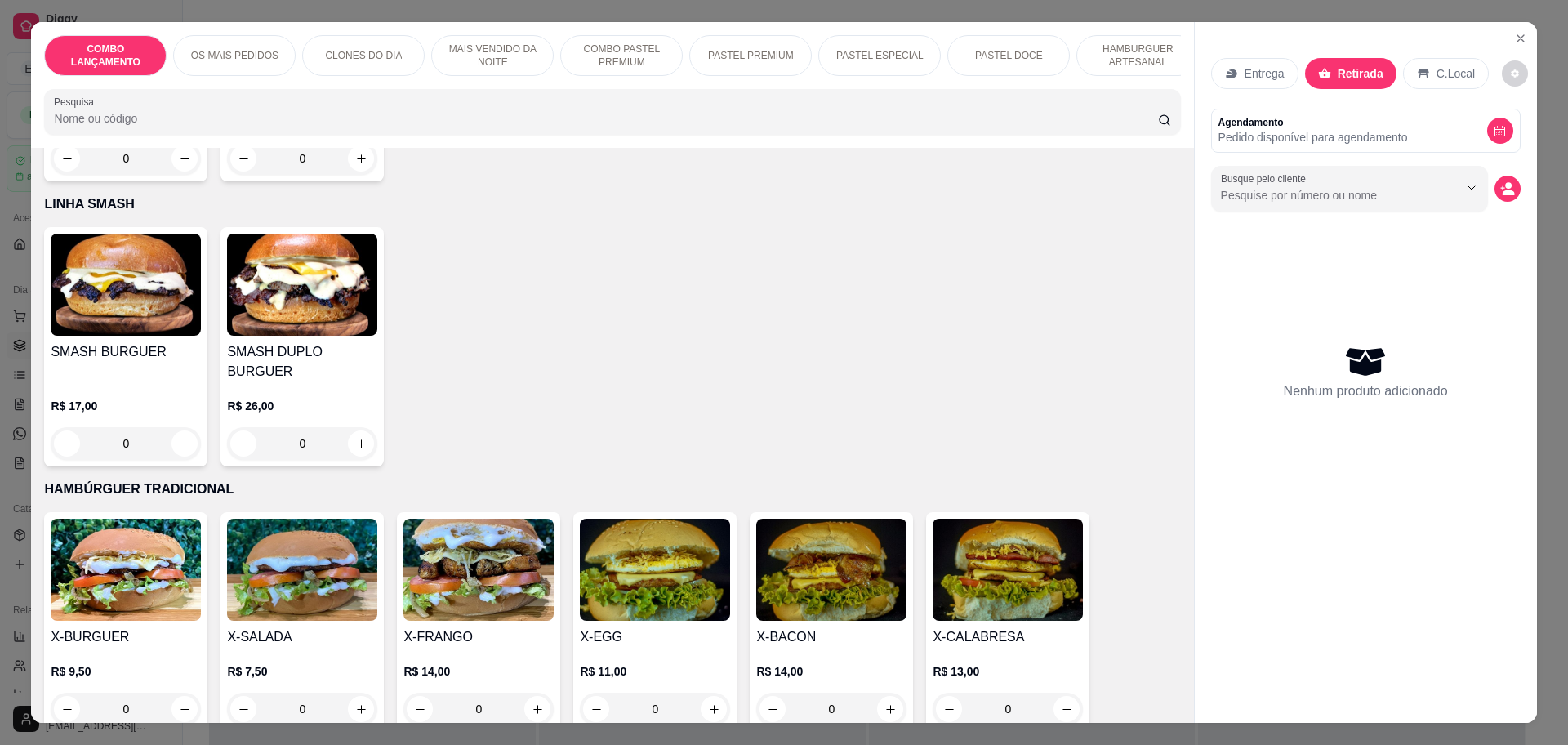
scroll to position [3576, 0]
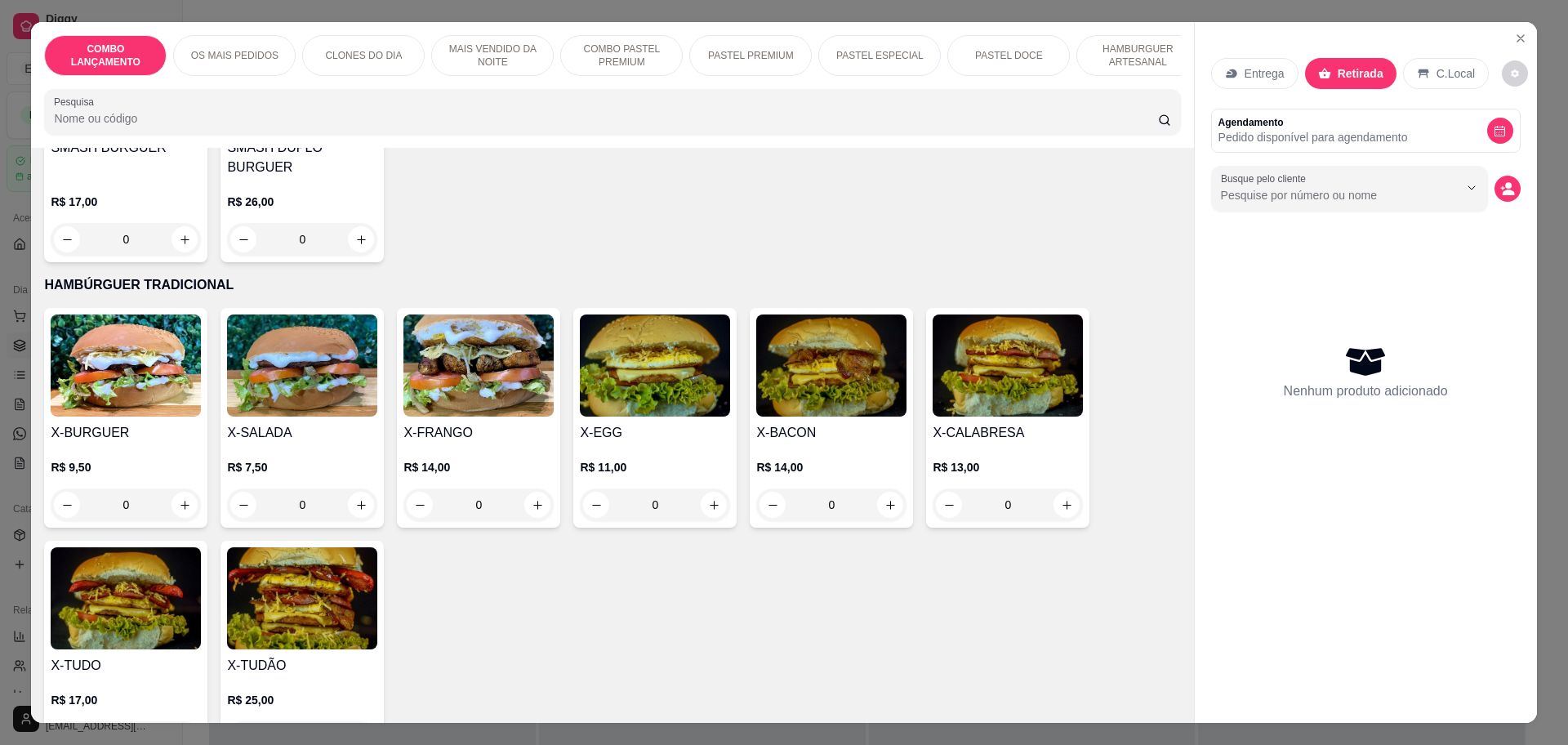
click at [702, 488] on div "0" at bounding box center [655, 505] width 150 height 32
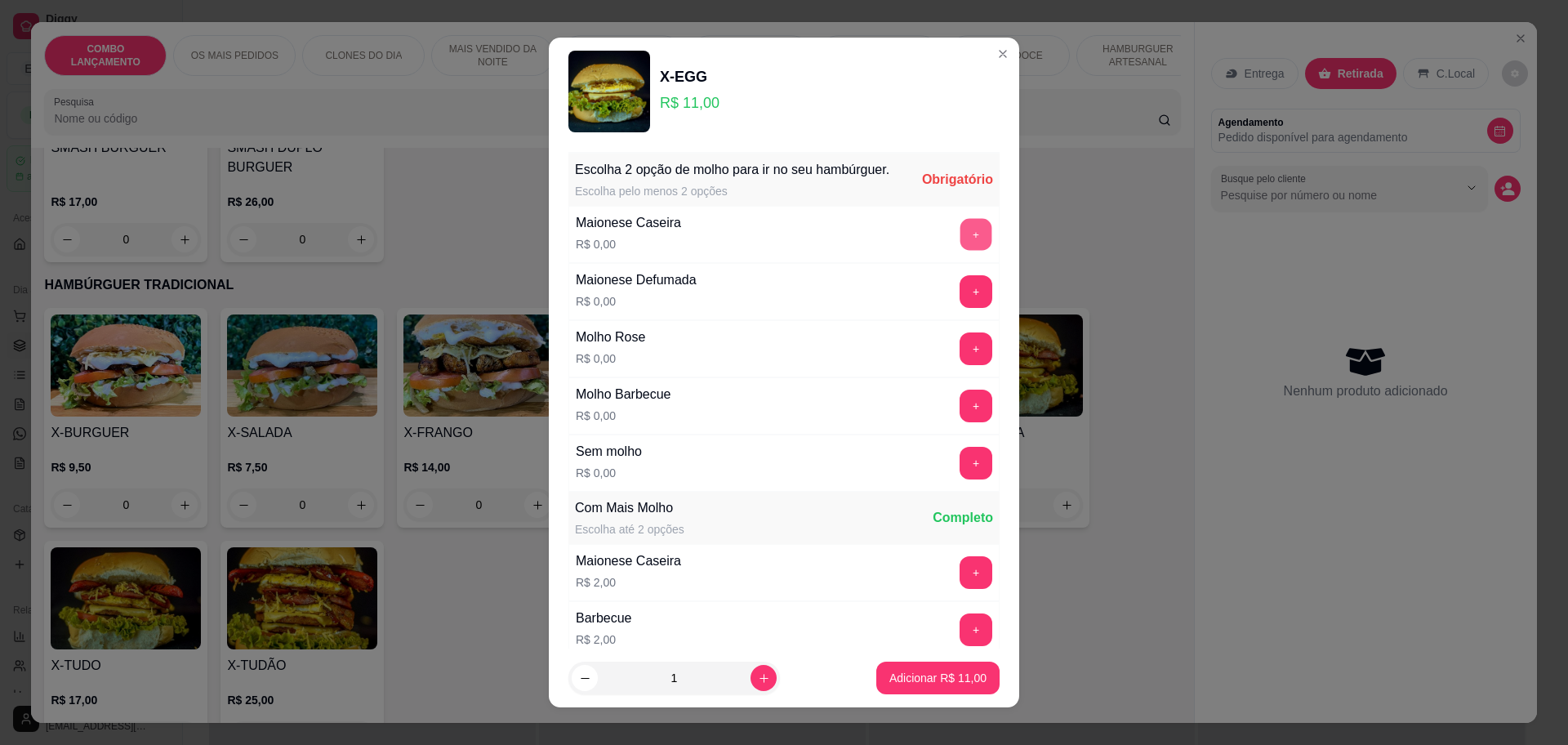
click at [960, 250] on button "+" at bounding box center [976, 235] width 32 height 32
click at [960, 420] on button "+" at bounding box center [976, 406] width 32 height 32
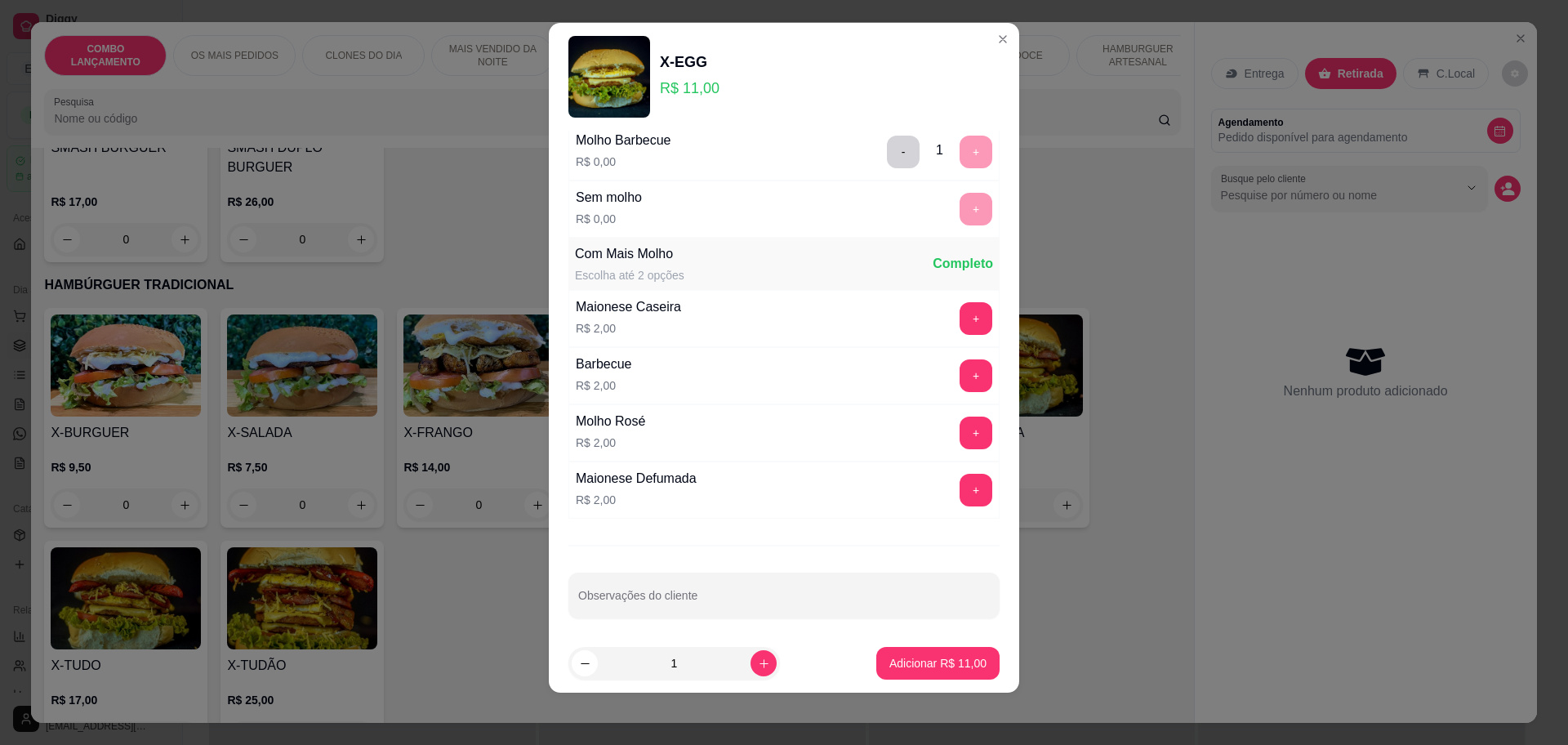
scroll to position [246, 0]
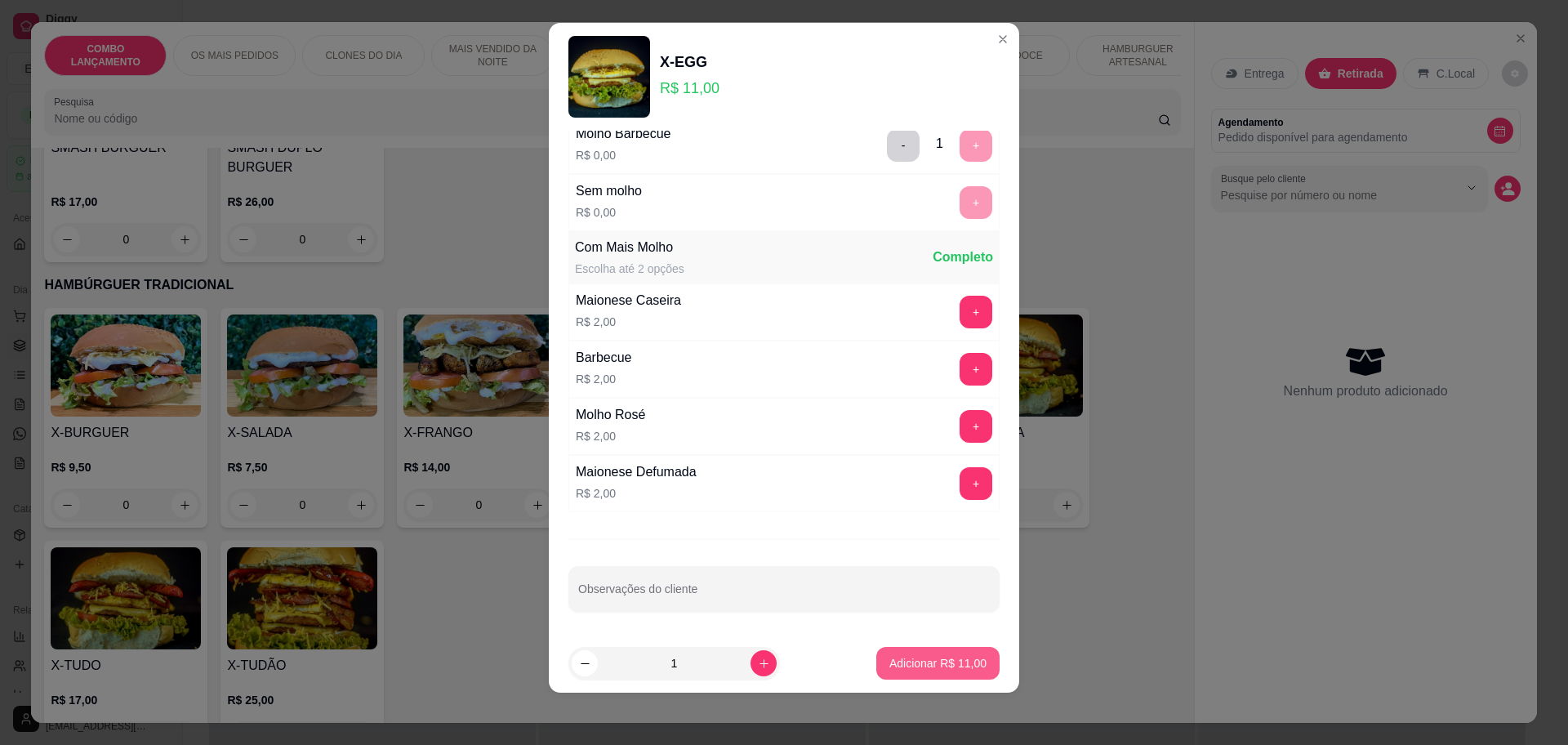
click at [947, 668] on p "Adicionar R$ 11,00" at bounding box center [938, 663] width 97 height 16
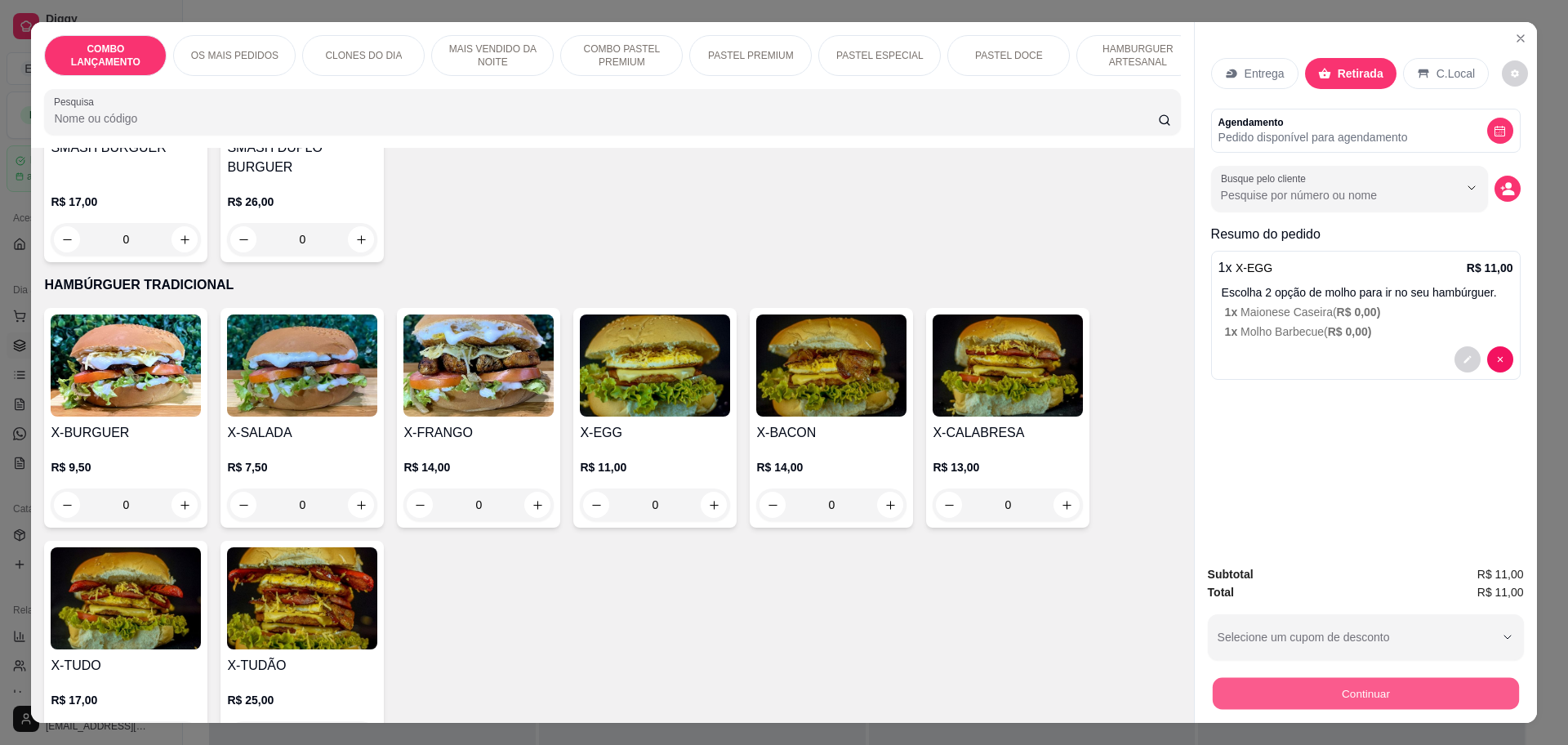
click at [1264, 692] on button "Continuar" at bounding box center [1365, 694] width 307 height 32
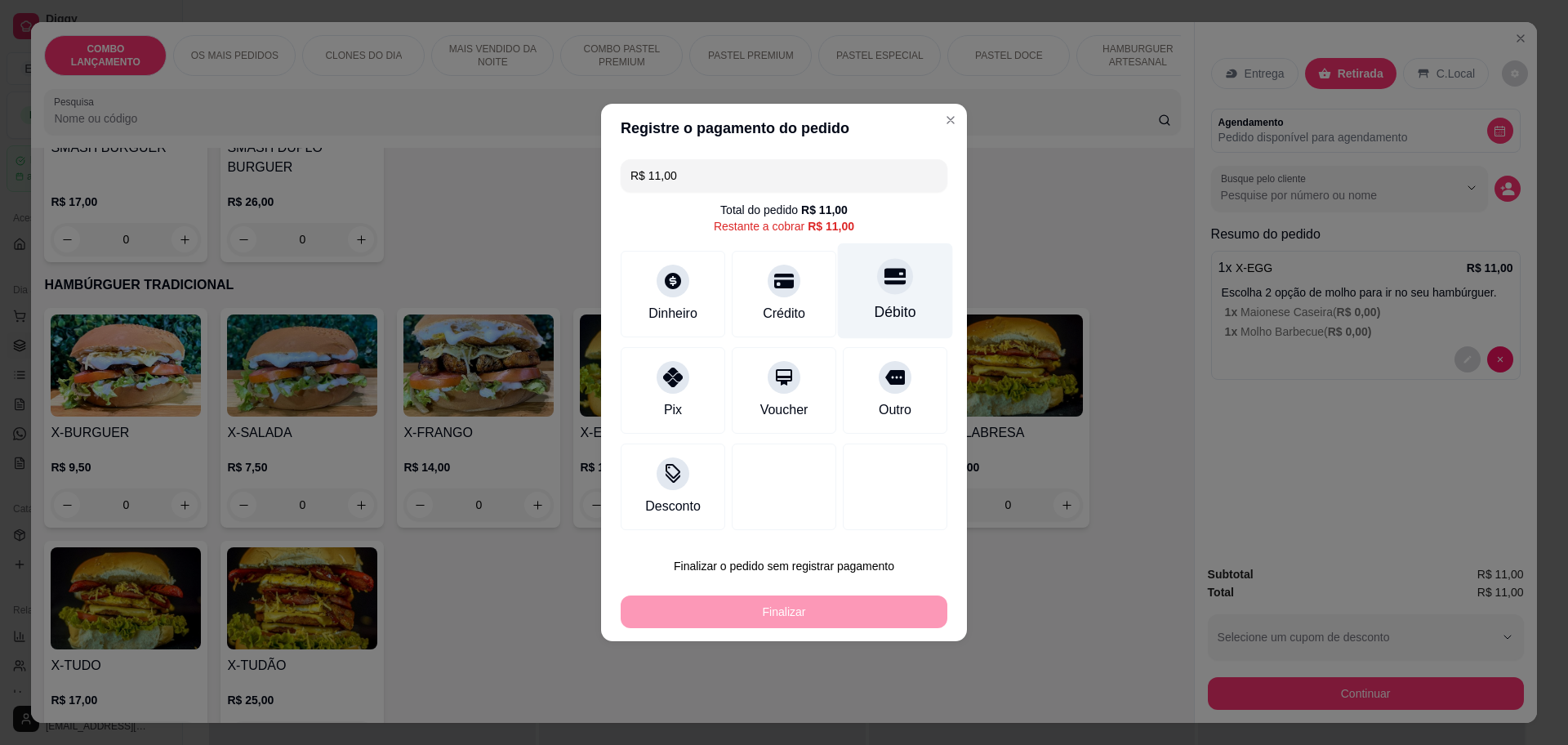
click at [910, 303] on div "Débito" at bounding box center [895, 291] width 115 height 96
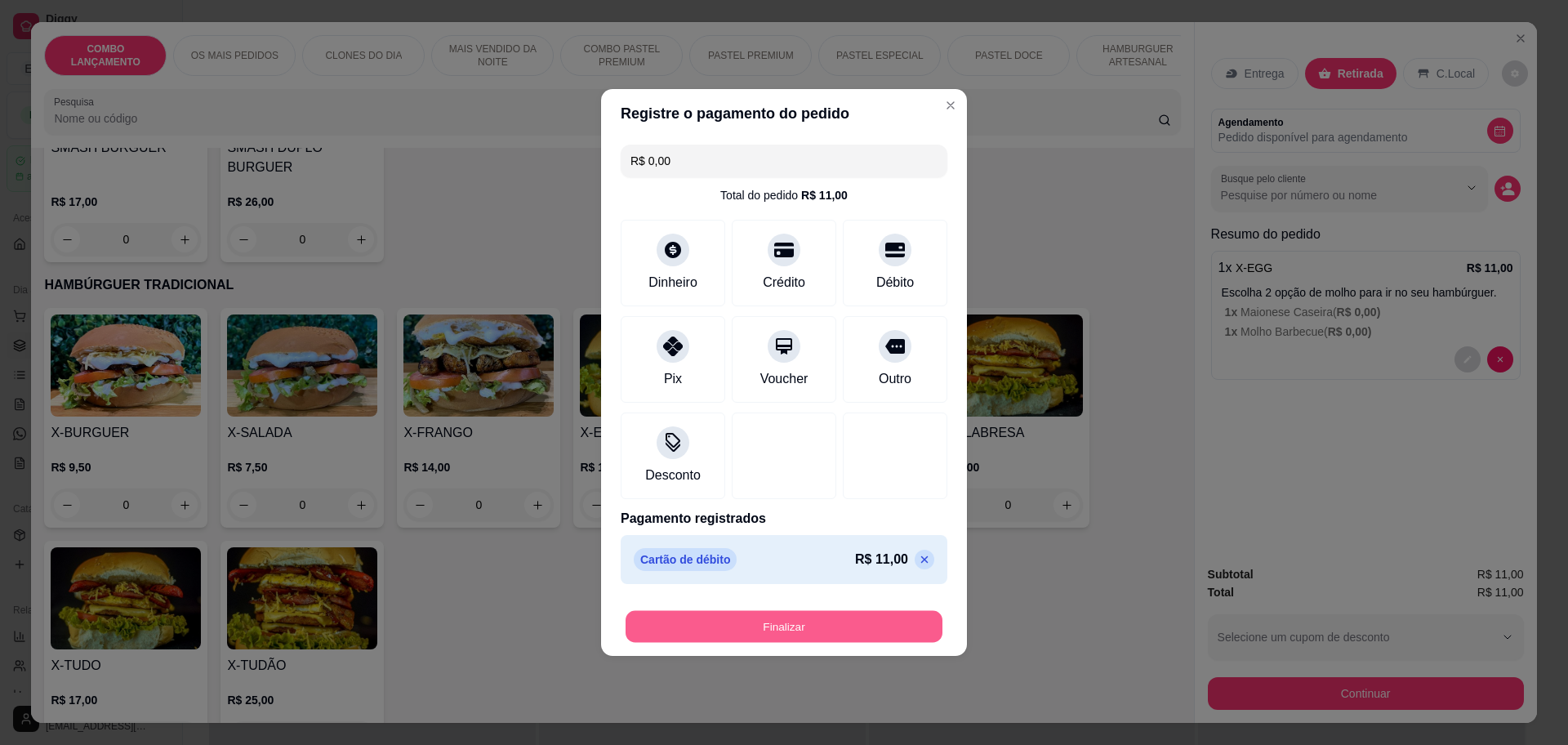
click at [768, 628] on button "Finalizar" at bounding box center [784, 627] width 317 height 32
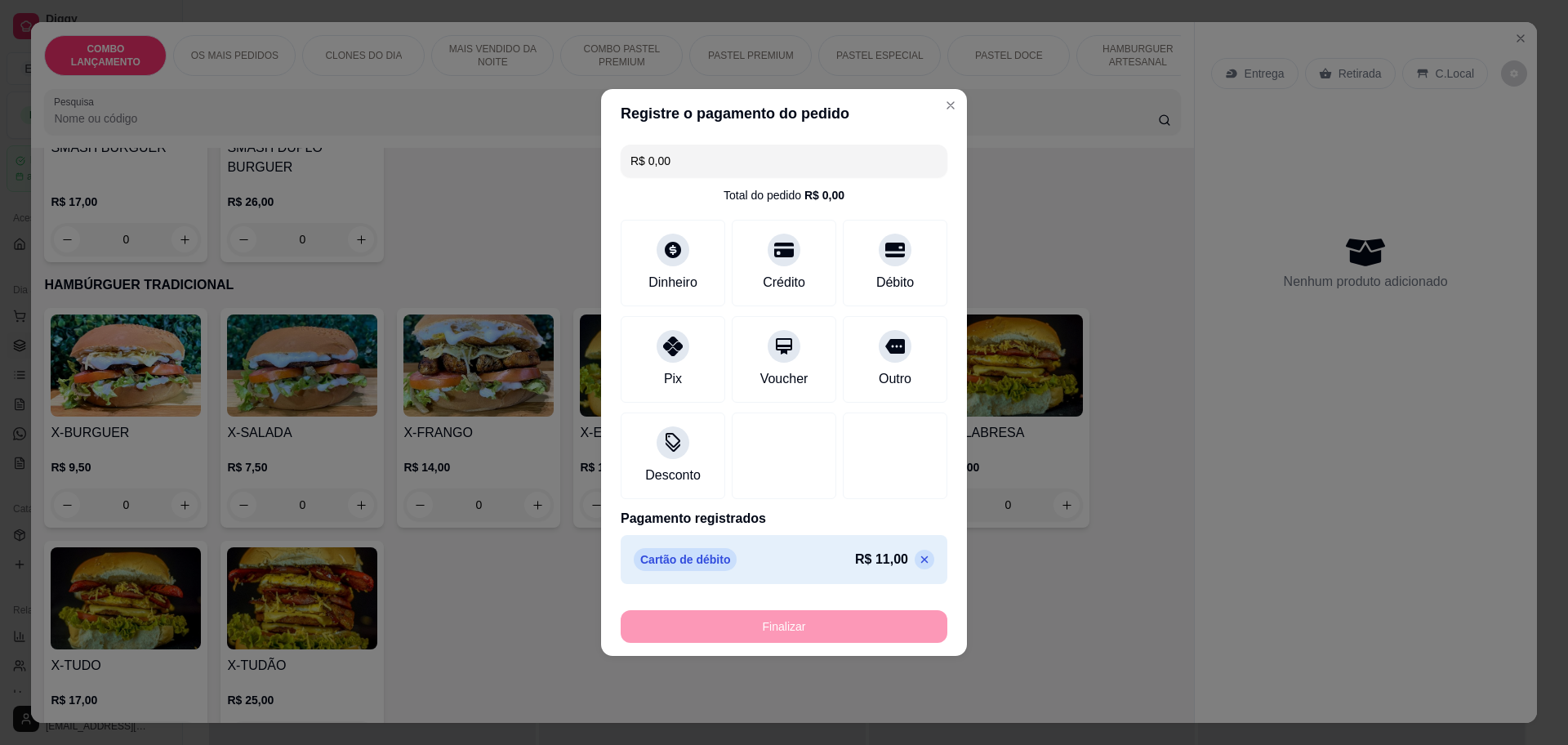
type input "-R$ 11,00"
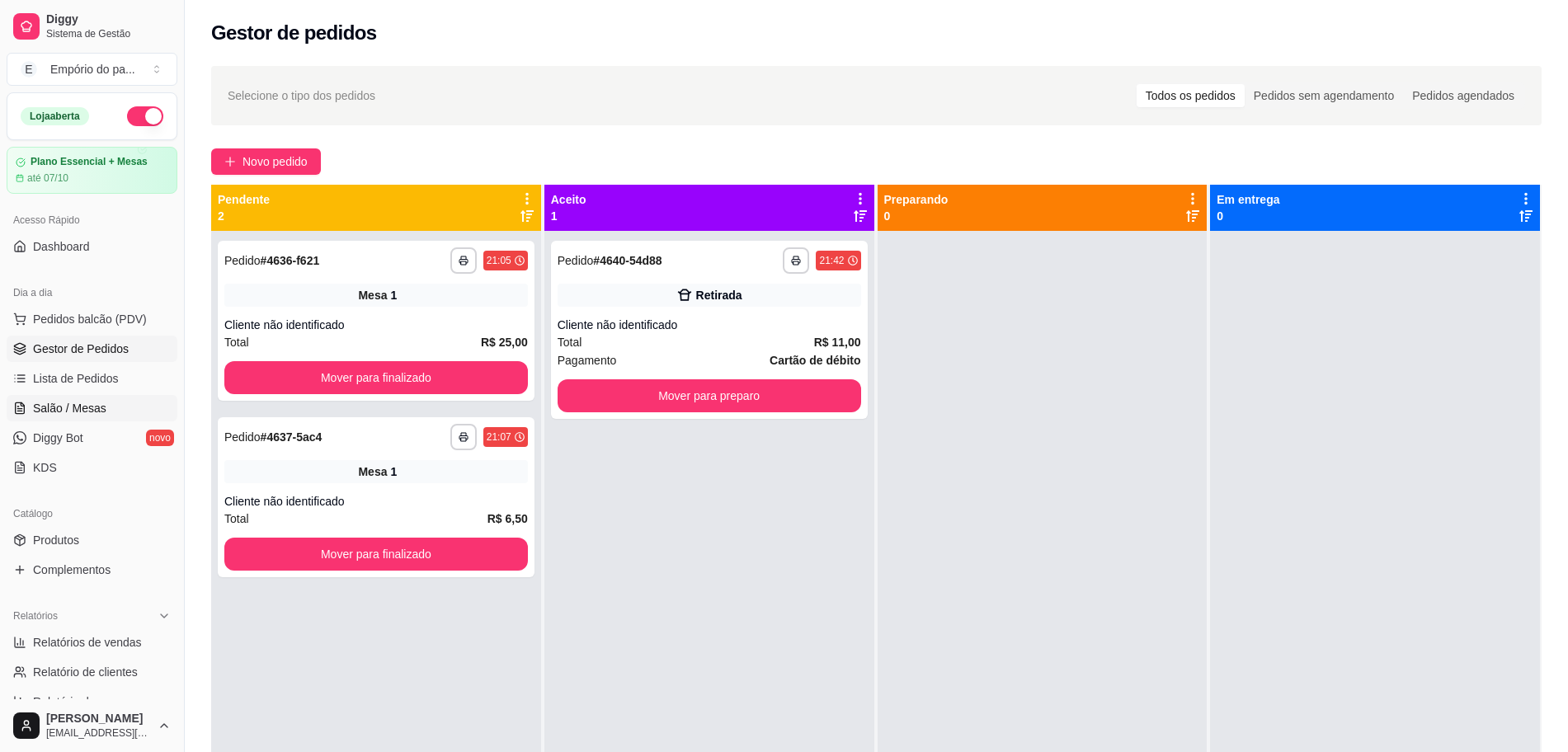
click at [58, 402] on span "Salão / Mesas" at bounding box center [69, 408] width 74 height 16
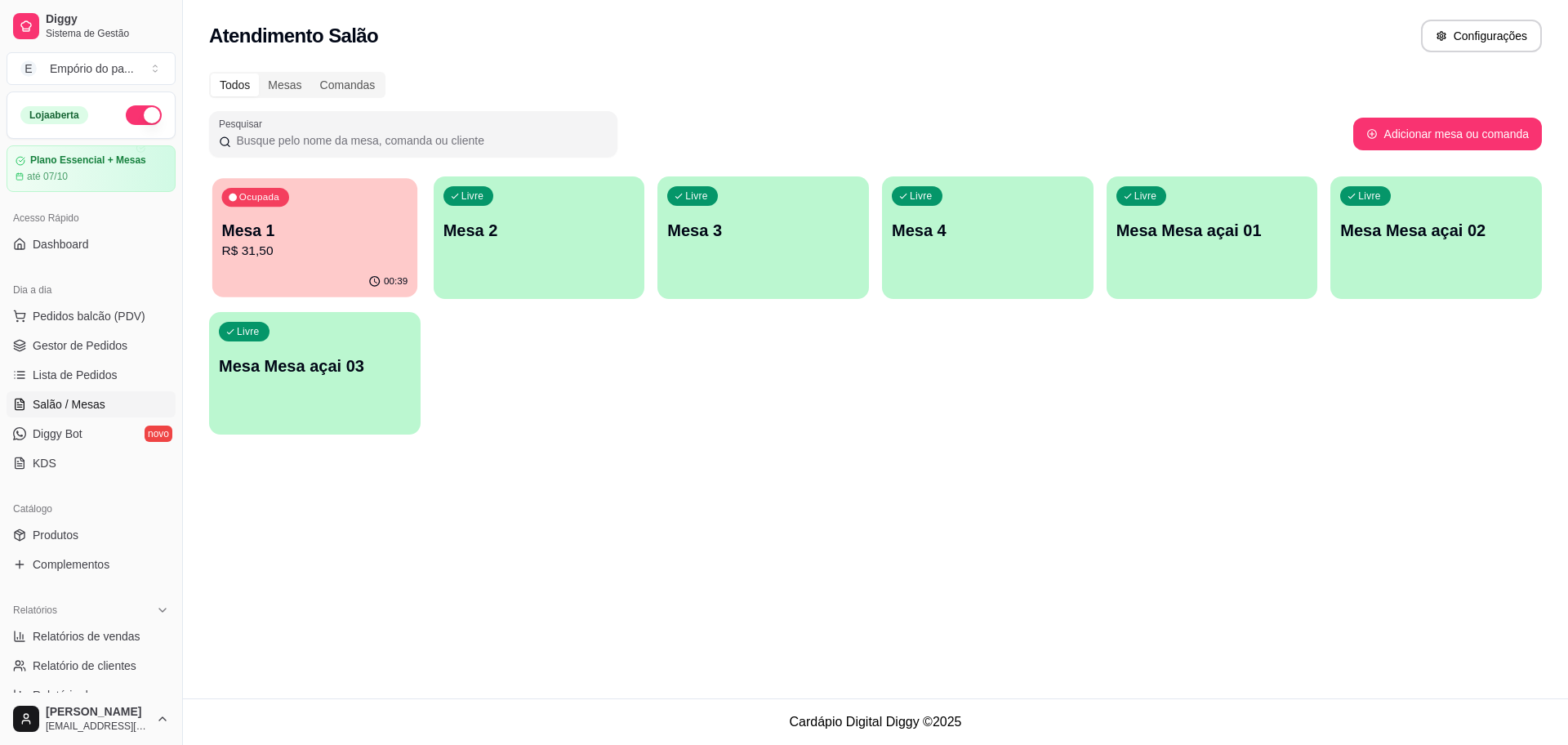
click at [331, 233] on p "Mesa 1" at bounding box center [315, 230] width 186 height 22
click at [85, 343] on span "Gestor de Pedidos" at bounding box center [80, 345] width 95 height 16
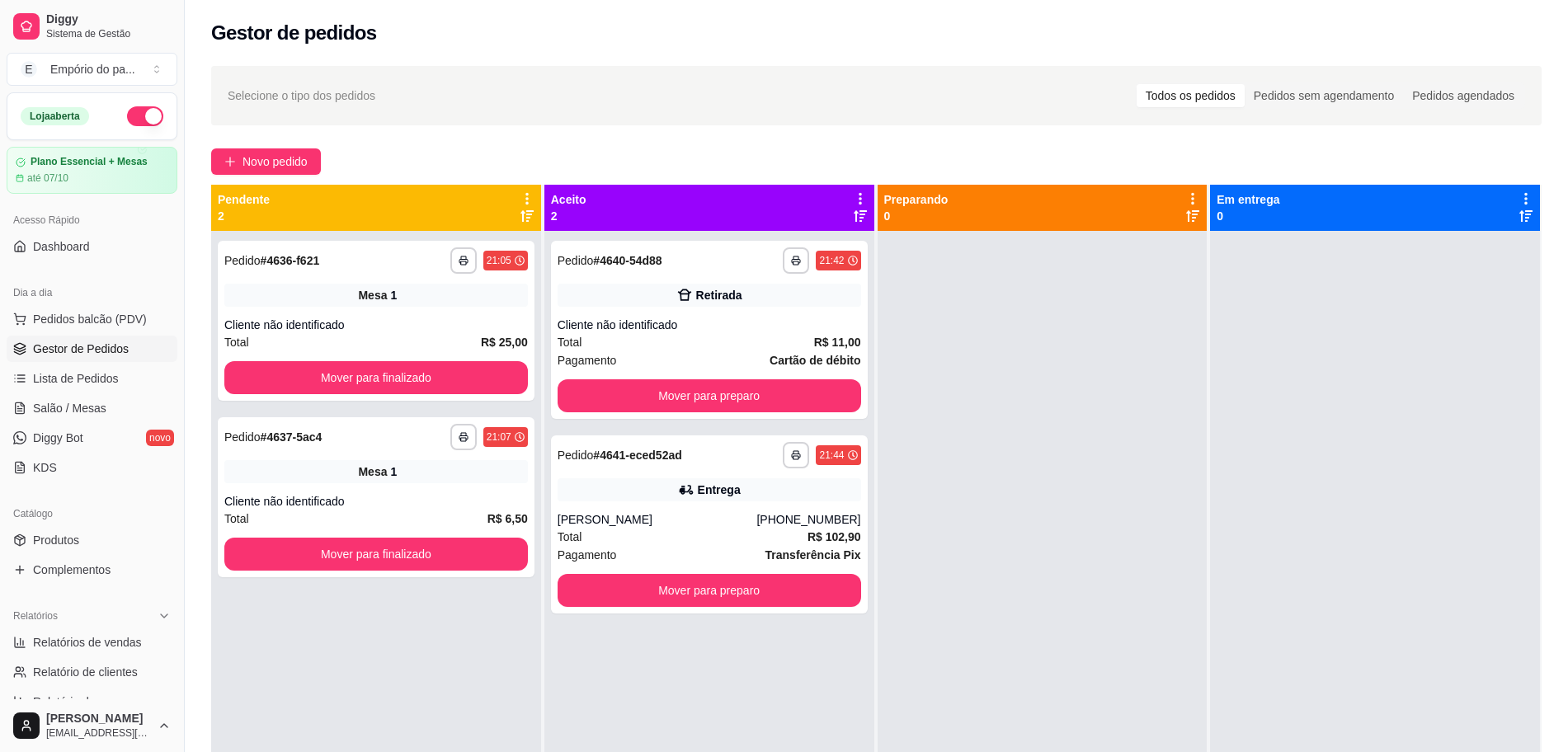
click at [105, 350] on span "Gestor de Pedidos" at bounding box center [81, 348] width 96 height 16
click at [108, 406] on link "Salão / Mesas" at bounding box center [92, 409] width 171 height 27
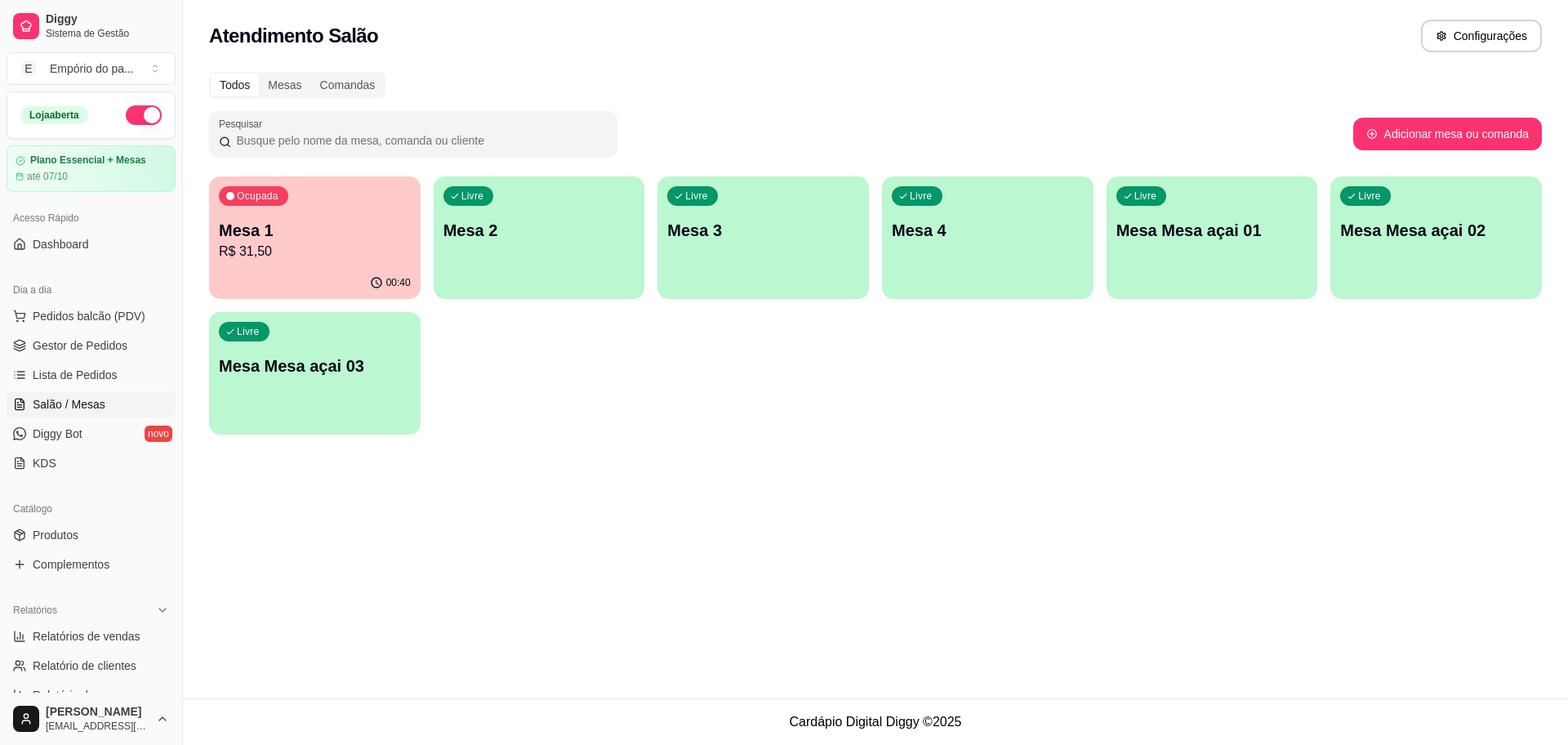
click at [319, 252] on p "R$ 31,50" at bounding box center [314, 252] width 192 height 20
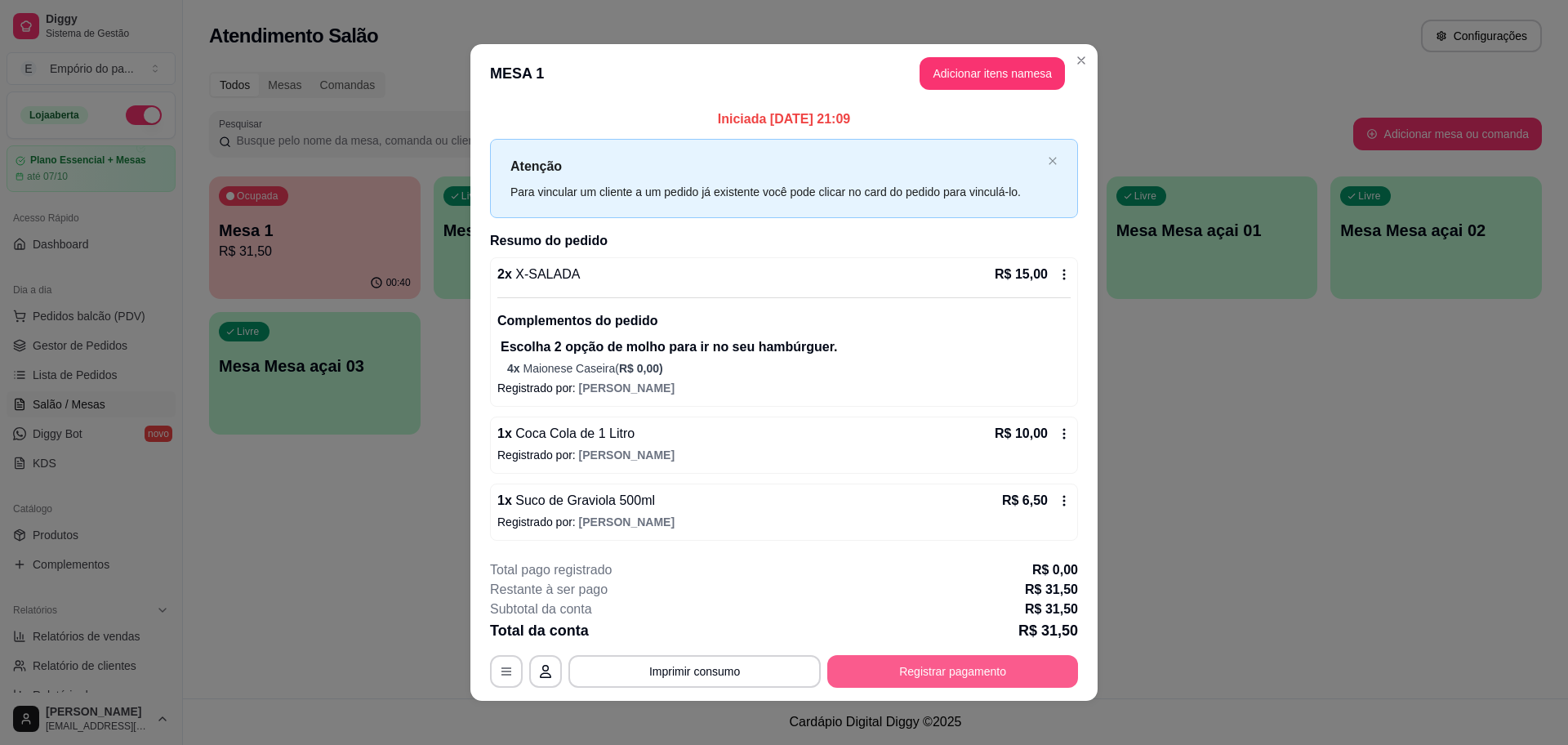
click at [1013, 665] on button "Registrar pagamento" at bounding box center [953, 672] width 251 height 32
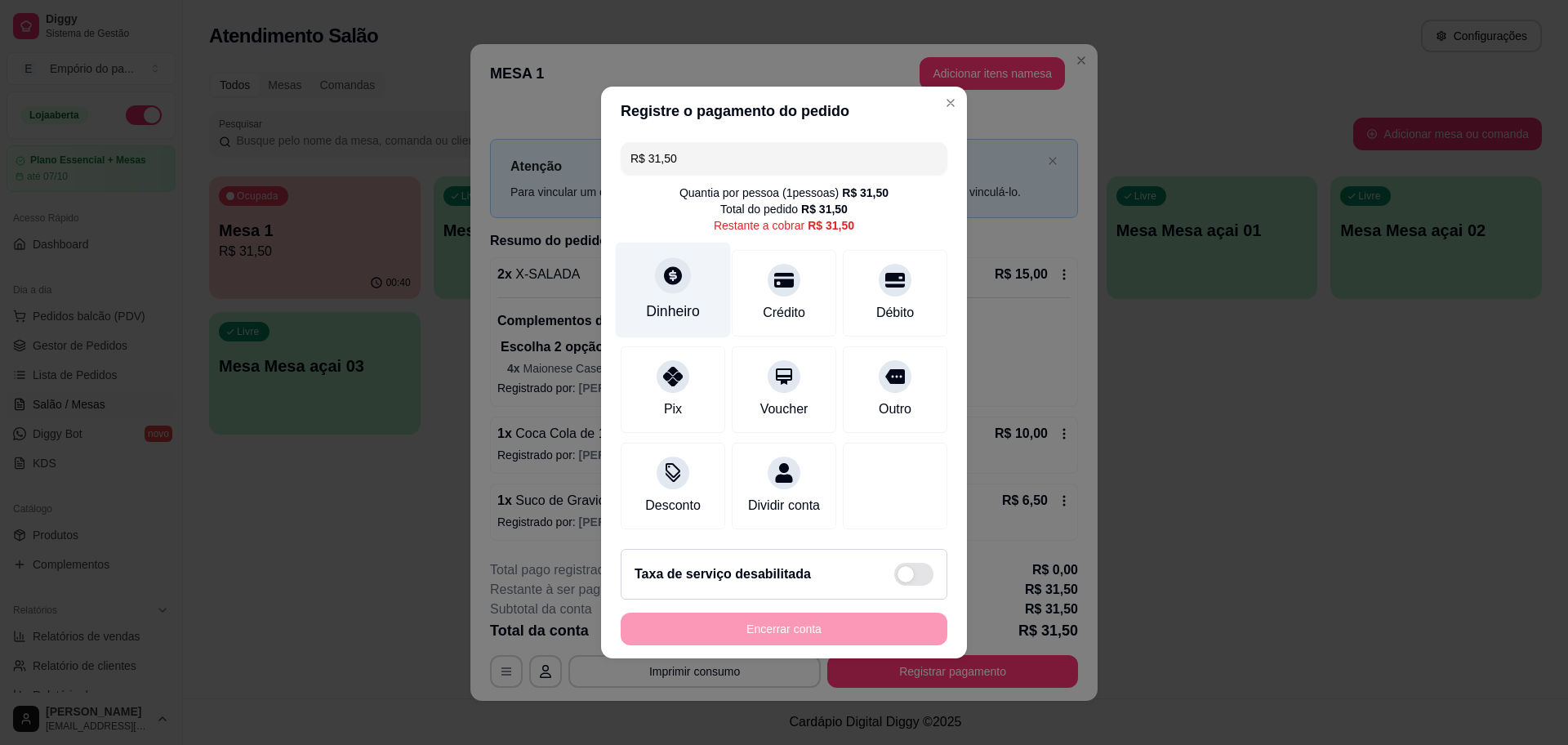
click at [683, 300] on div "Dinheiro" at bounding box center [672, 311] width 54 height 21
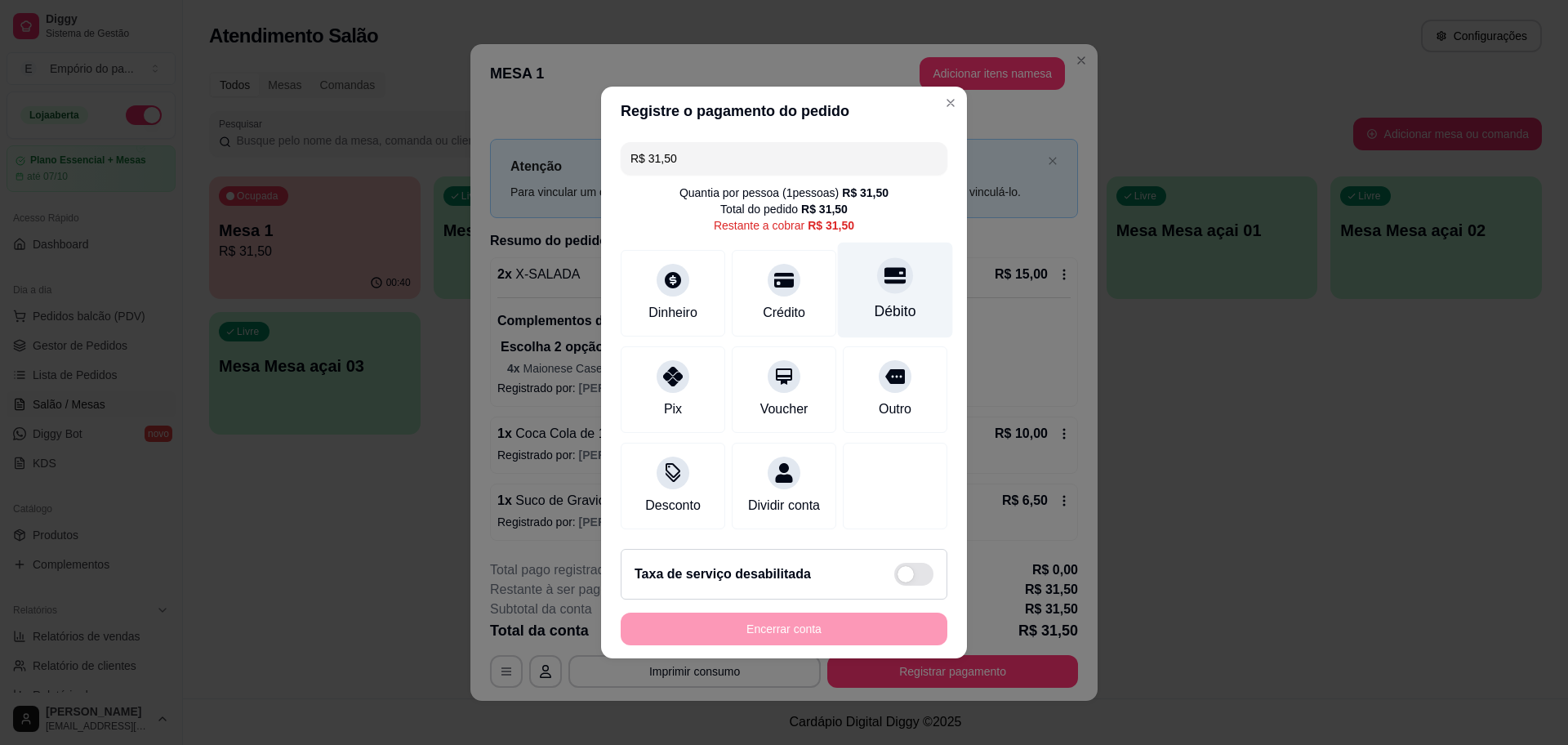
click at [884, 268] on icon at bounding box center [895, 276] width 21 height 16
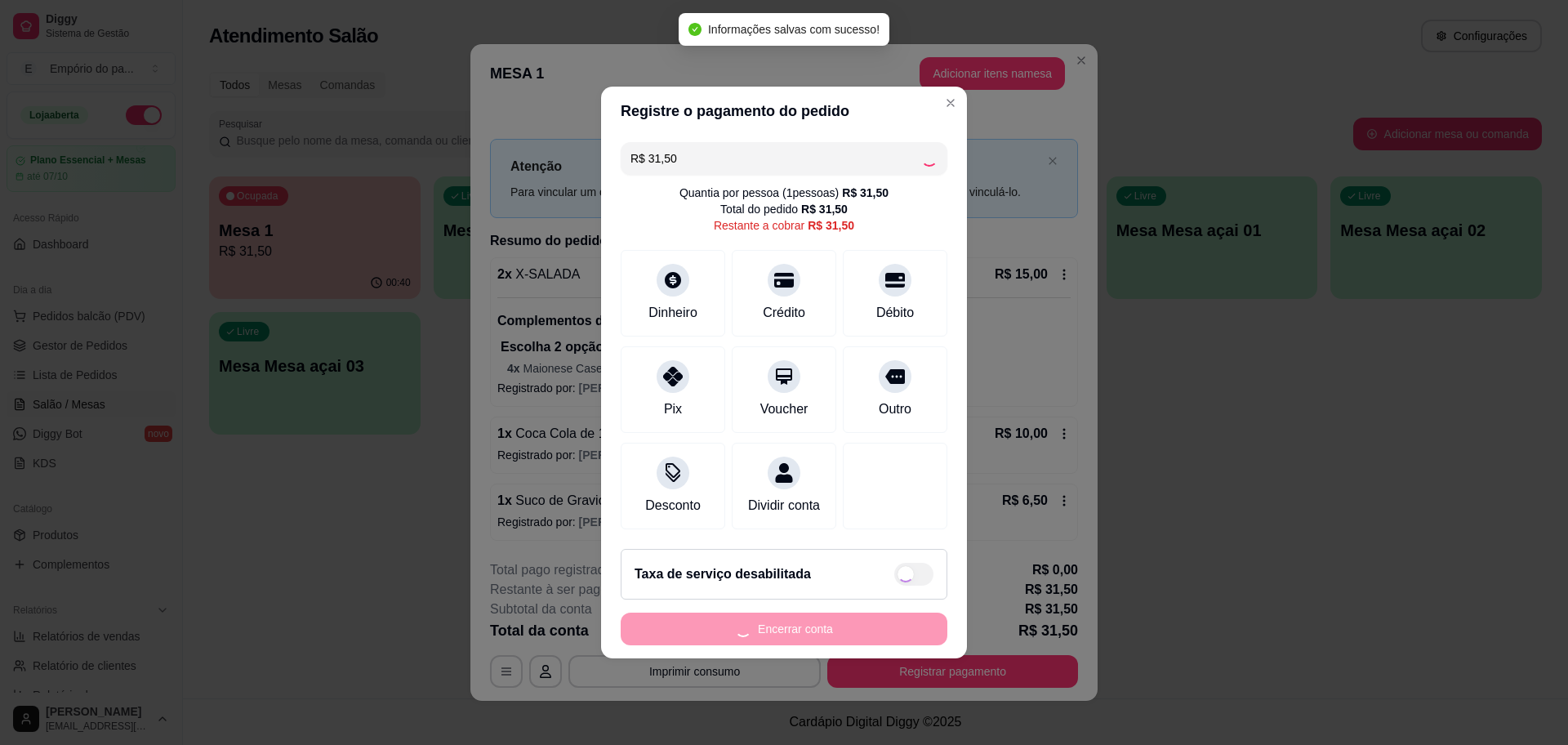
type input "R$ 0,00"
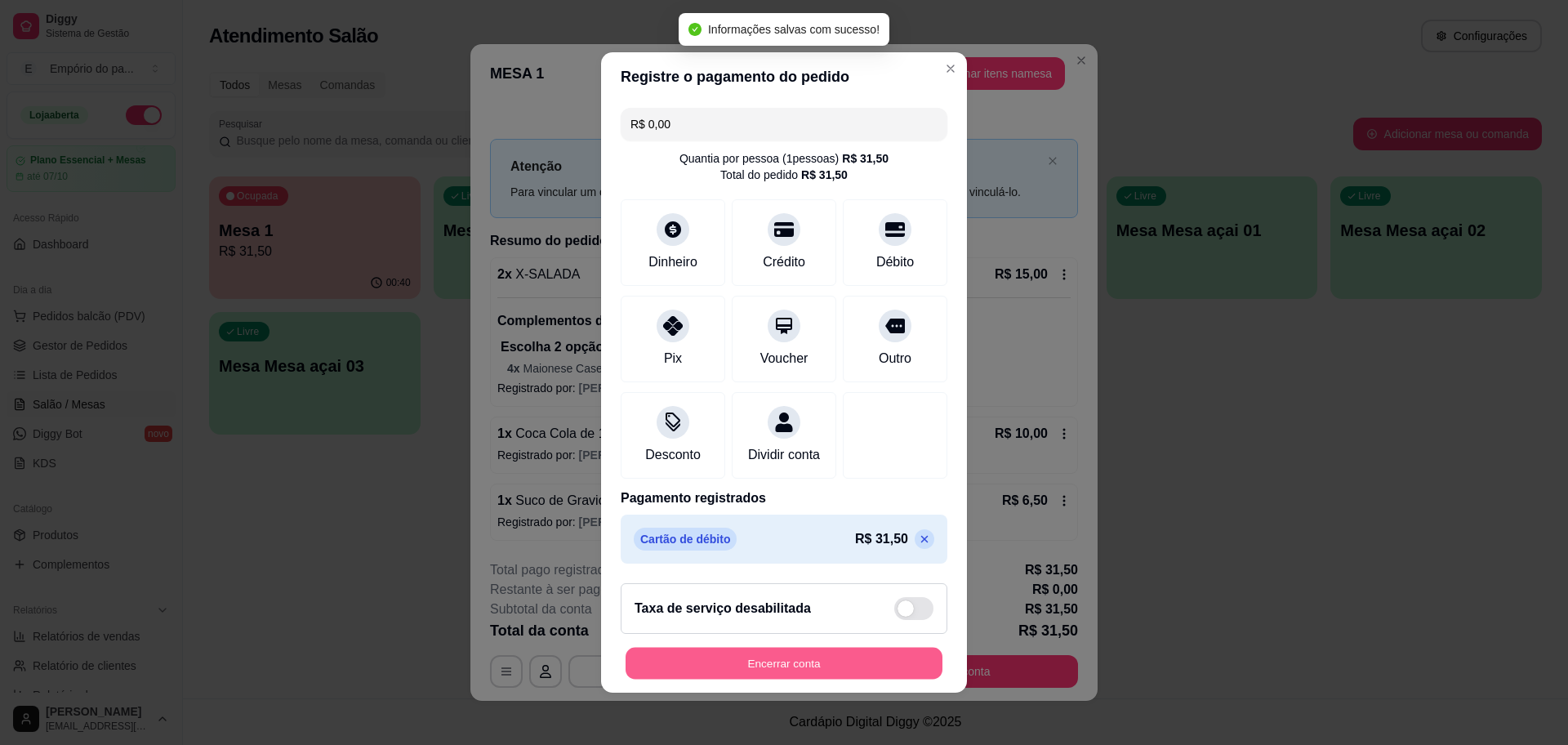
click at [868, 663] on button "Encerrar conta" at bounding box center [784, 664] width 317 height 32
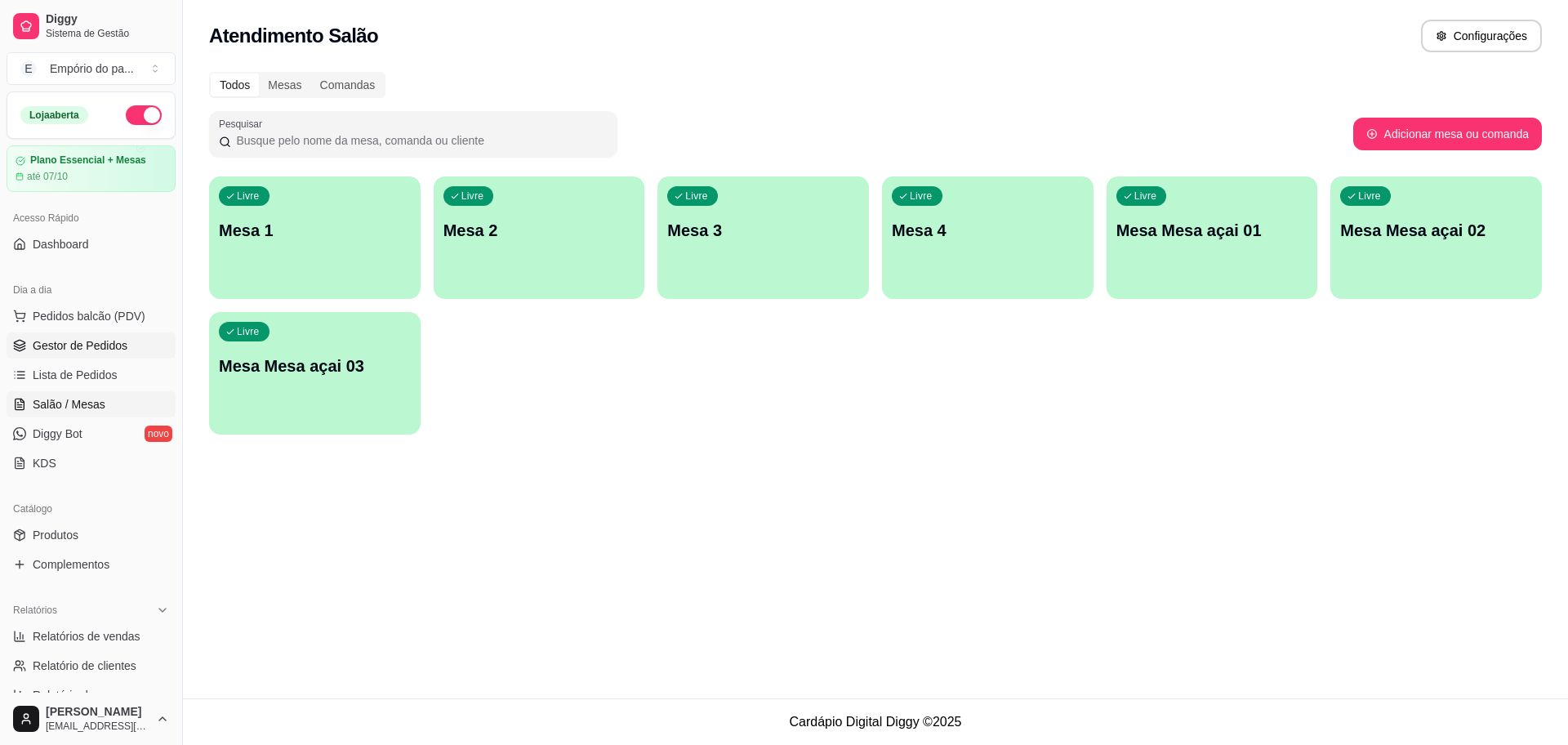
click at [109, 343] on span "Gestor de Pedidos" at bounding box center [80, 345] width 95 height 16
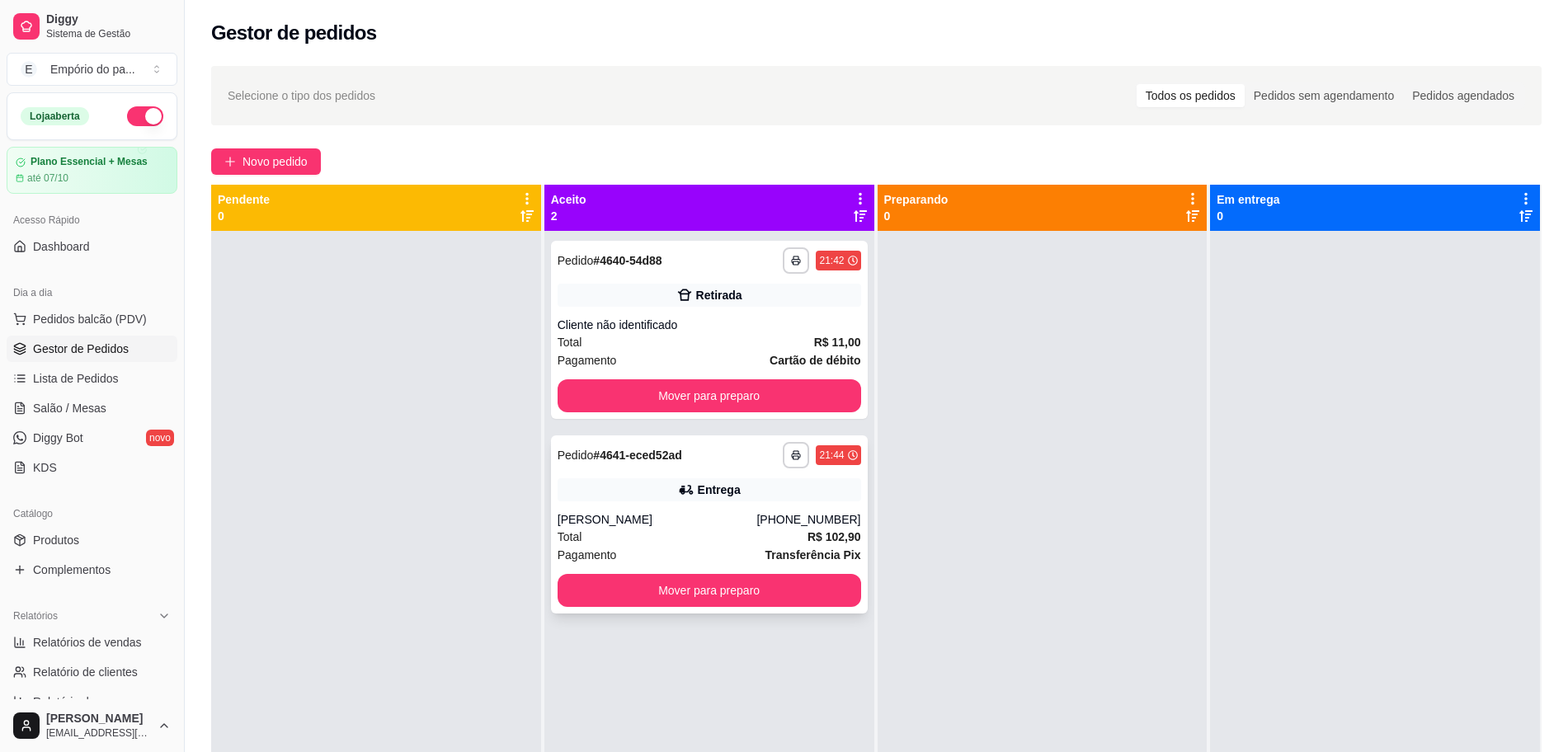
click at [663, 494] on div "Entrega" at bounding box center [709, 490] width 303 height 23
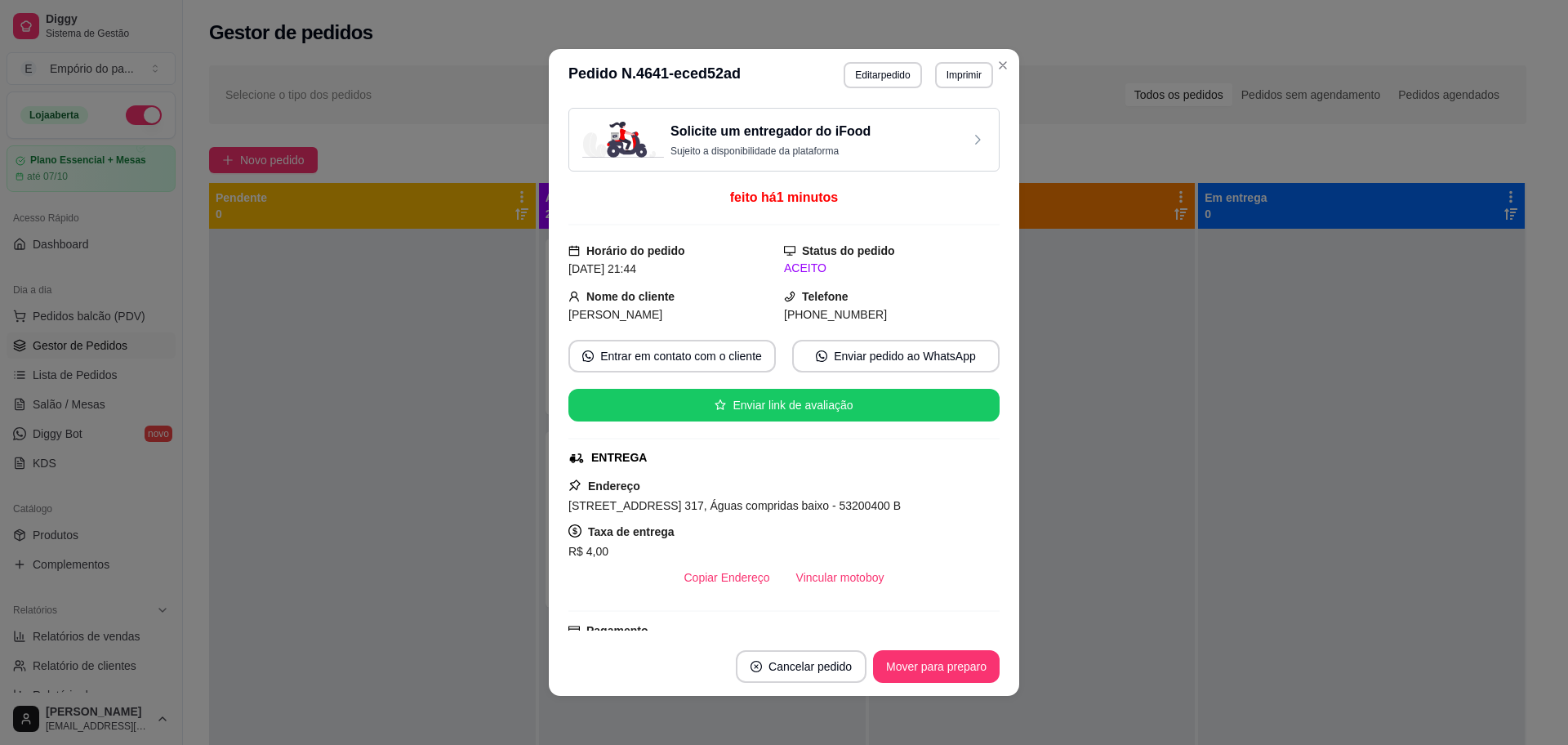
scroll to position [307, 0]
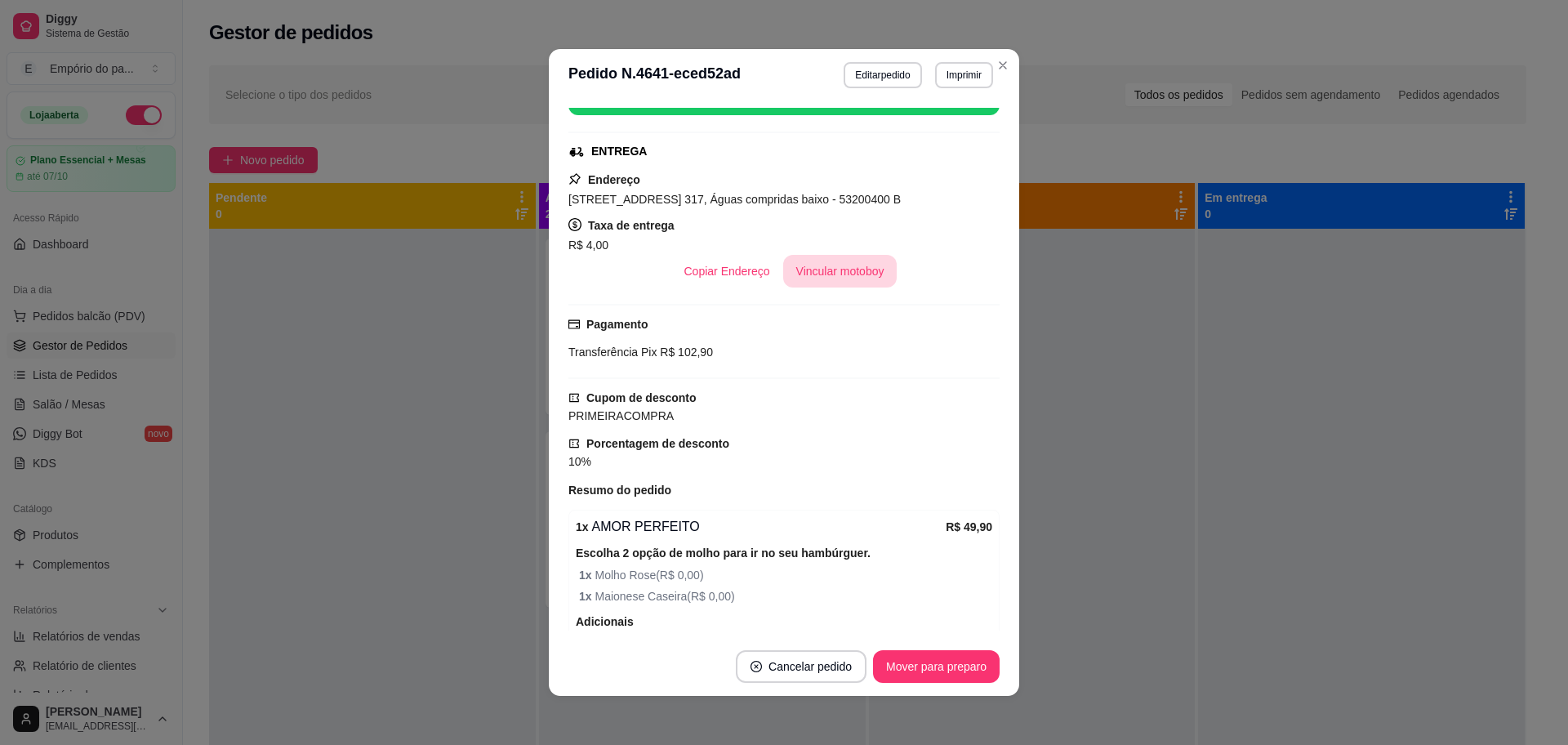
click at [808, 274] on button "Vincular motoboy" at bounding box center [841, 271] width 114 height 32
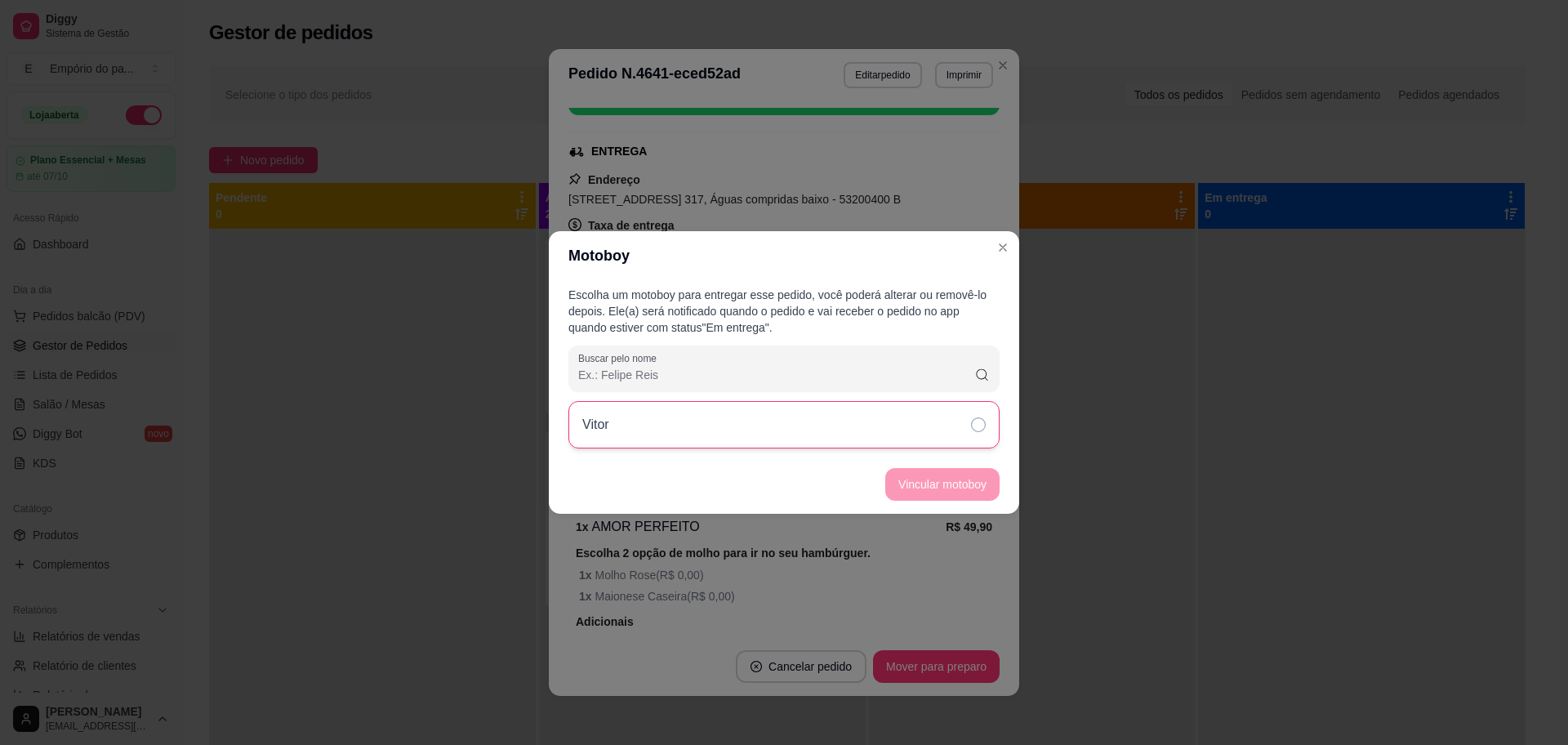
click at [801, 424] on div "Vitor" at bounding box center [784, 425] width 431 height 48
click at [896, 475] on button "Vincular motoboy" at bounding box center [942, 486] width 111 height 32
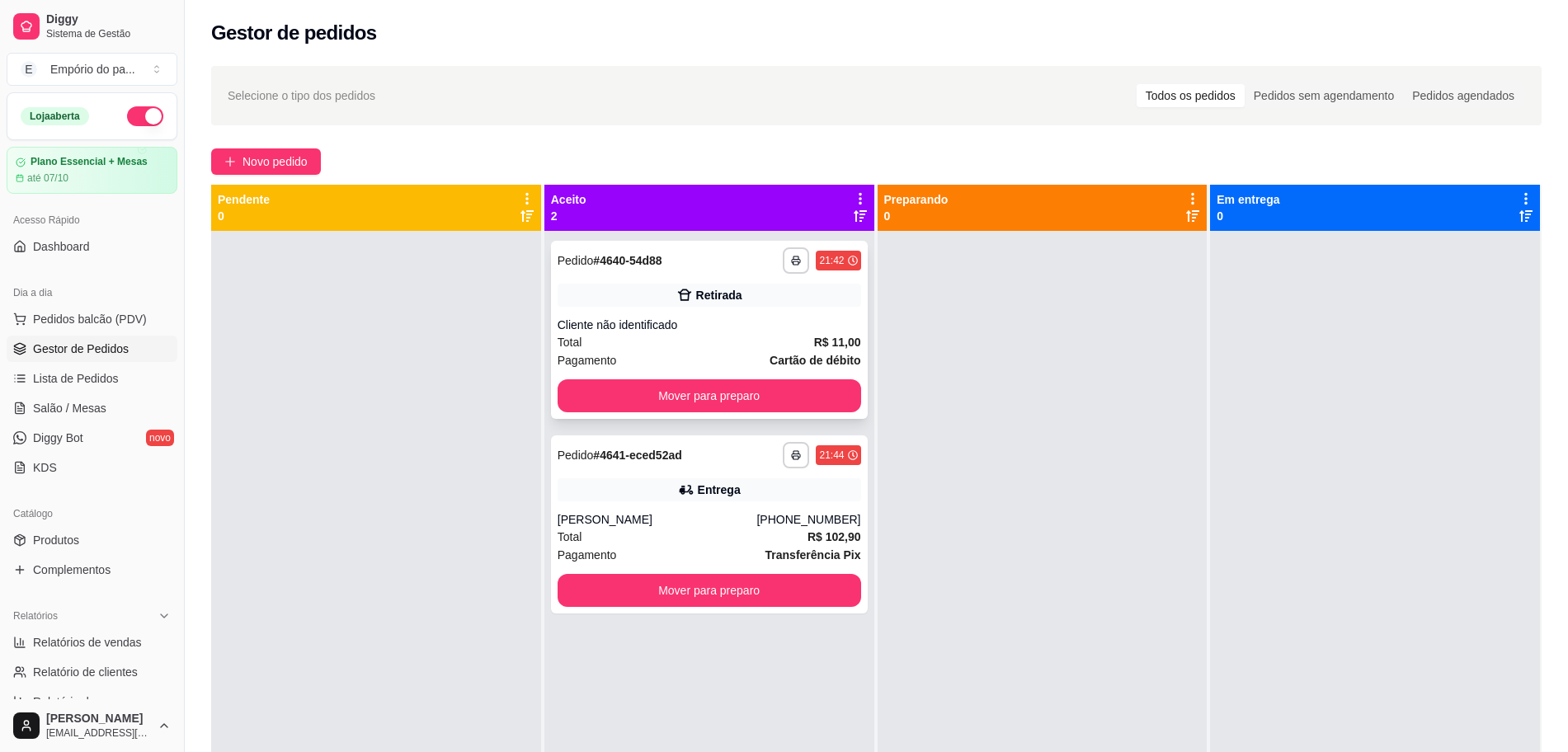
click at [698, 351] on div "Pagamento Cartão de débito" at bounding box center [709, 360] width 303 height 18
click at [698, 388] on button "Mover para preparo" at bounding box center [709, 396] width 303 height 33
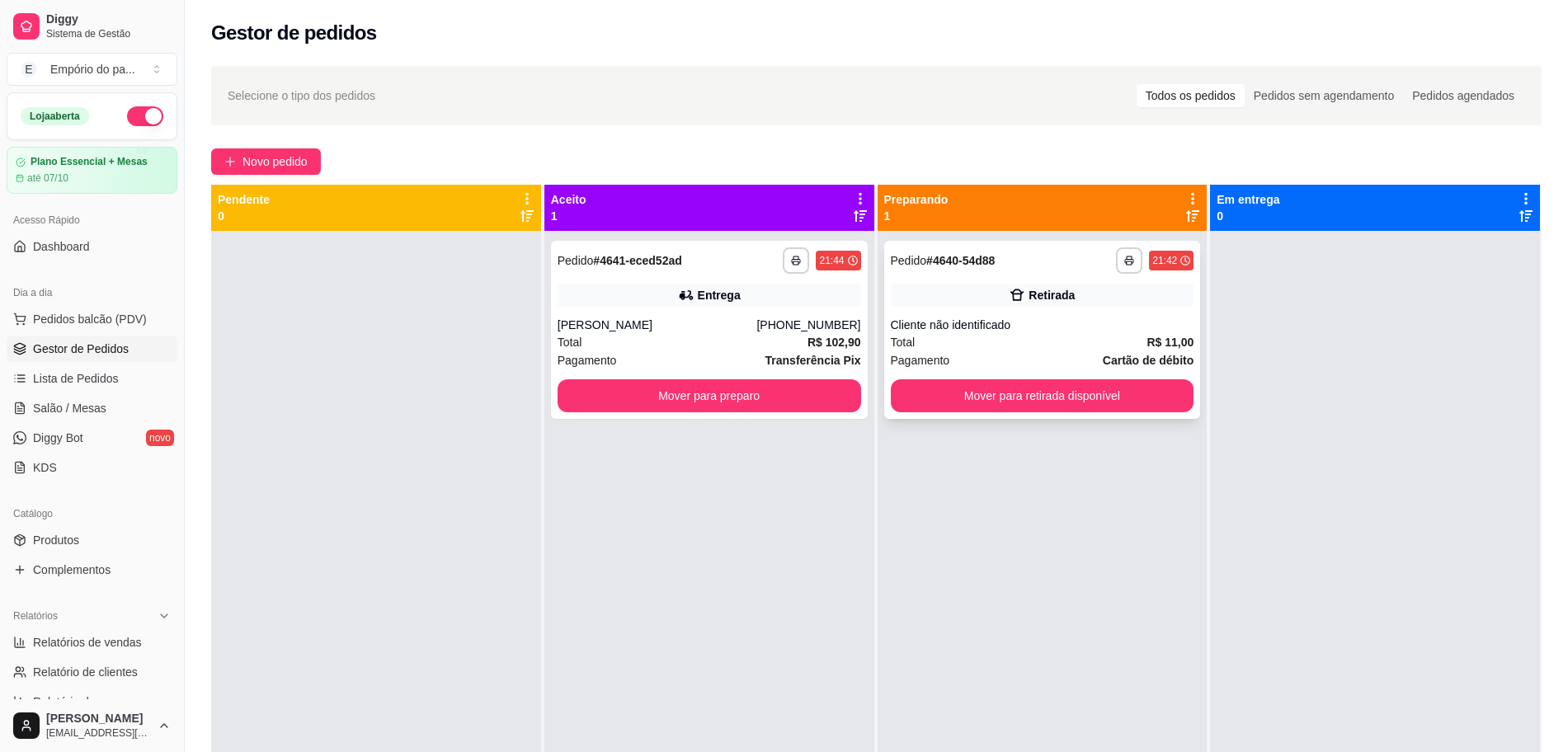
click at [996, 324] on div "Cliente não identificado" at bounding box center [1042, 324] width 303 height 16
click at [1035, 351] on div "Pagamento Cartão de débito" at bounding box center [1042, 360] width 303 height 18
click at [910, 314] on div "**********" at bounding box center [1042, 330] width 316 height 178
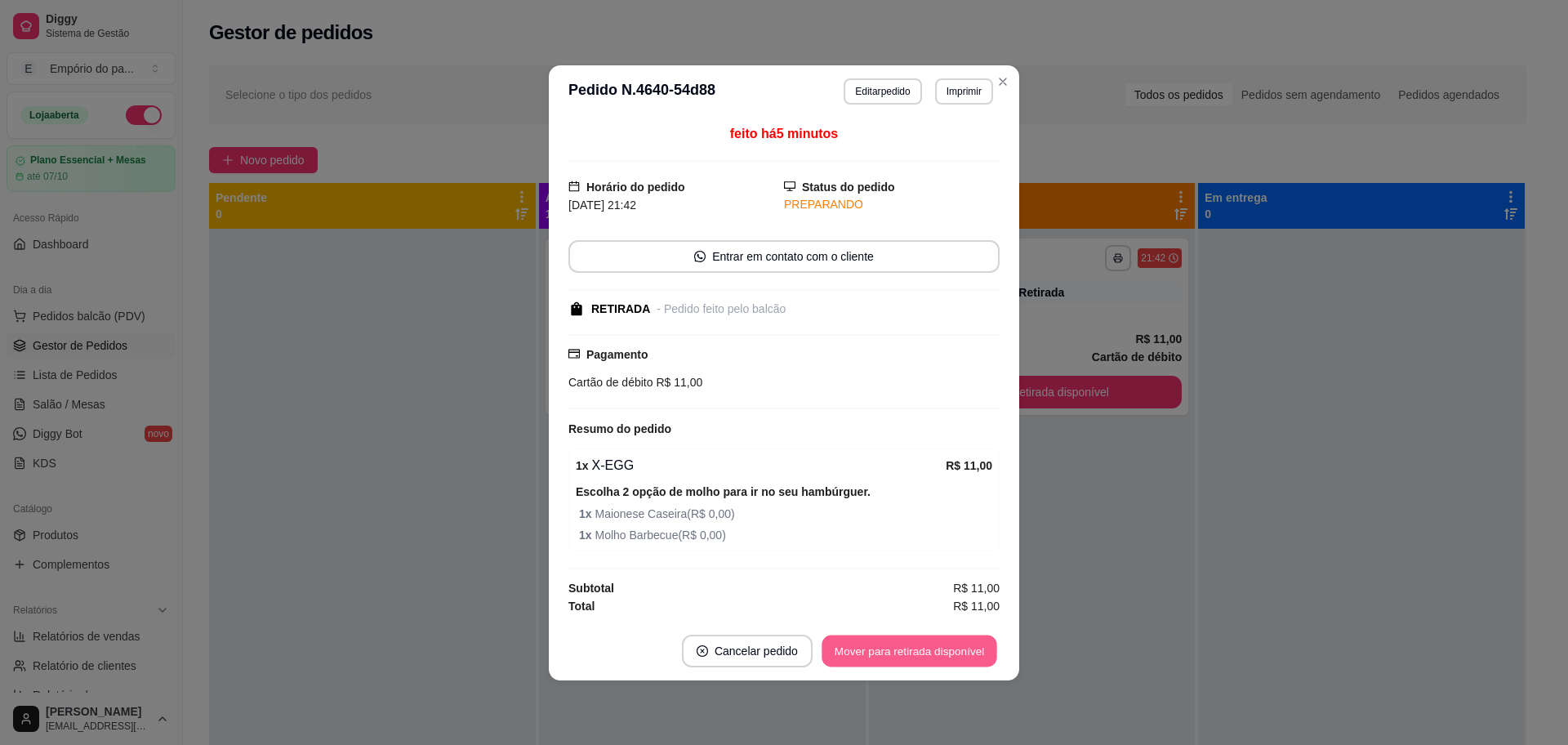
click at [848, 657] on button "Mover para retirada disponível" at bounding box center [909, 651] width 175 height 32
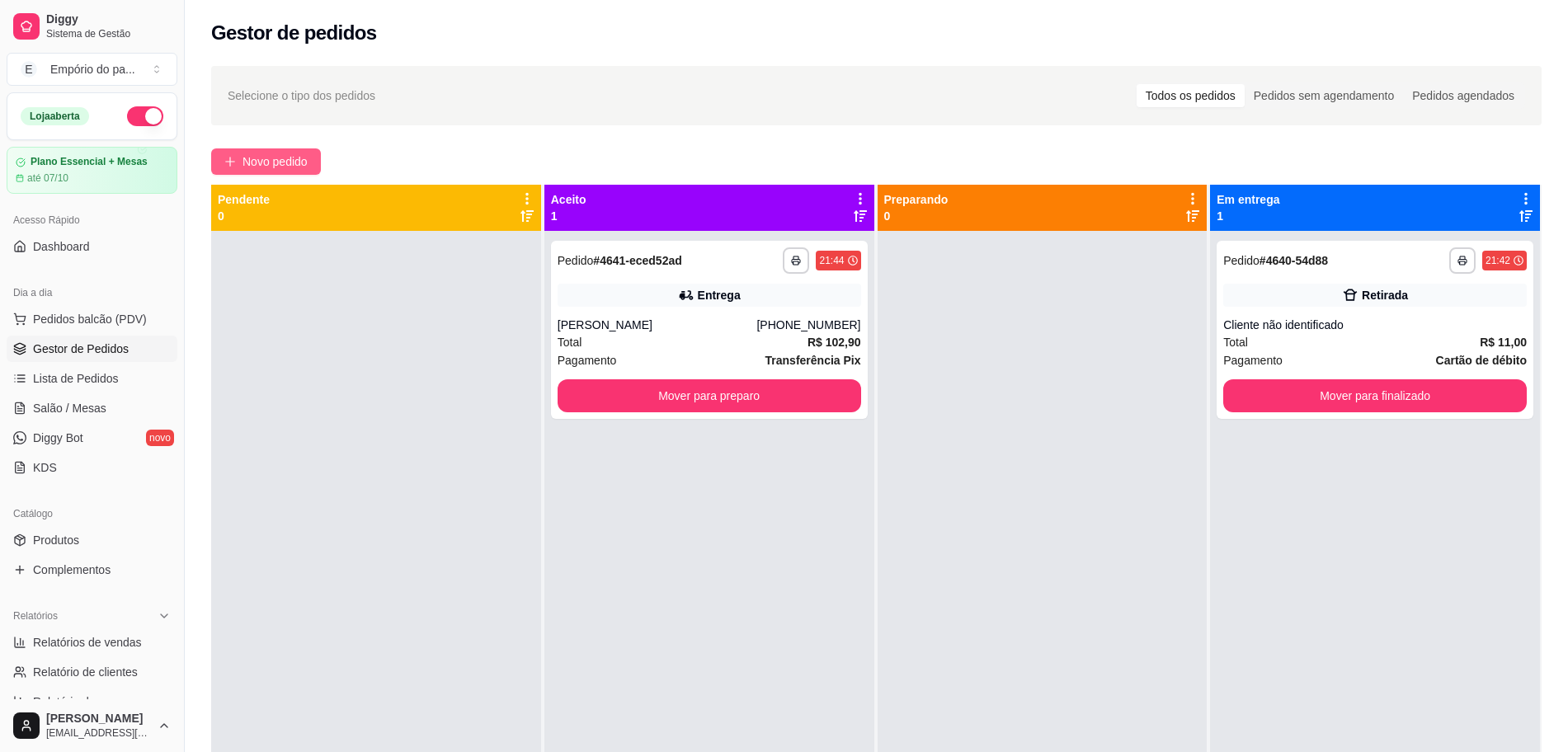
click at [261, 156] on span "Novo pedido" at bounding box center [275, 161] width 65 height 18
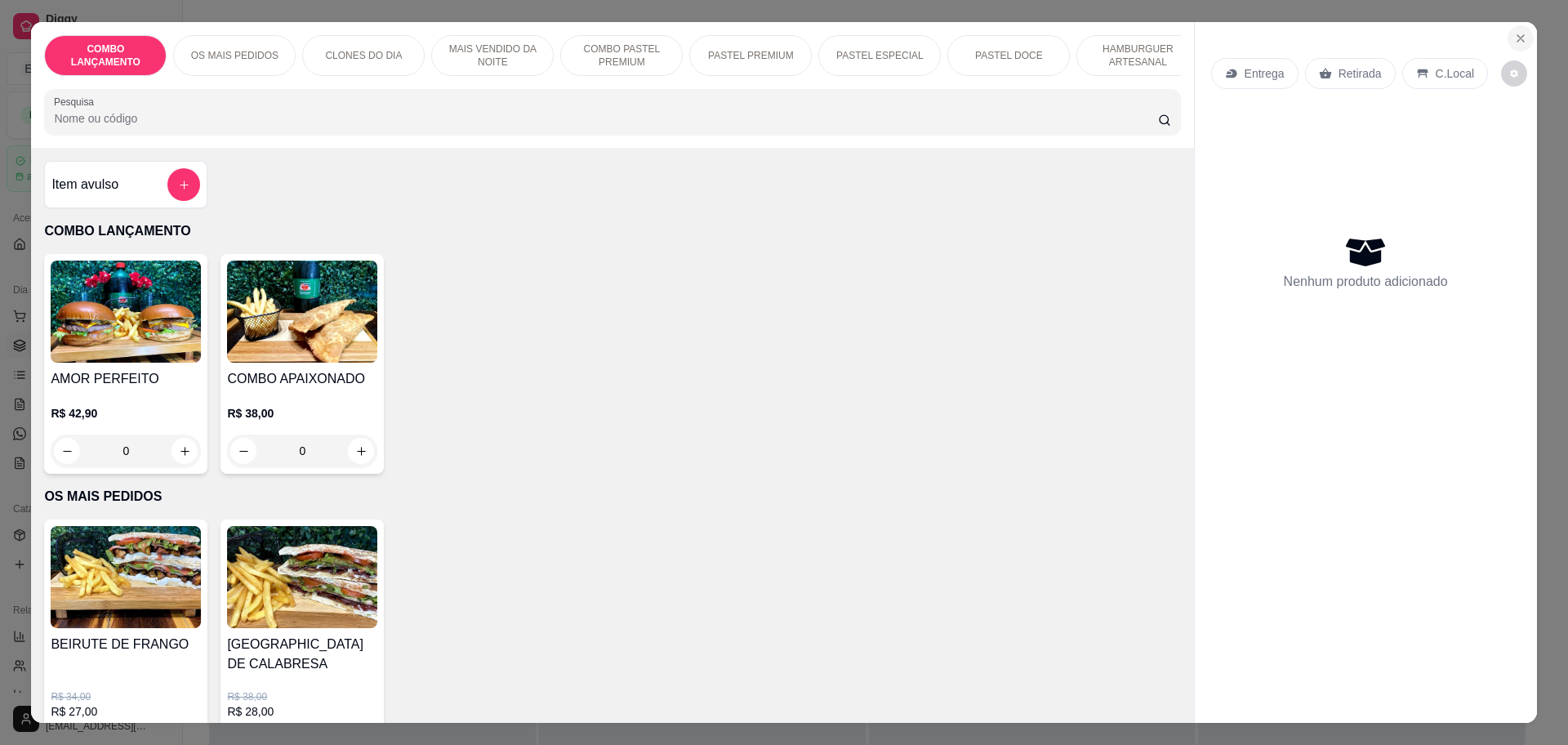
click at [1514, 32] on icon "Close" at bounding box center [1521, 39] width 13 height 13
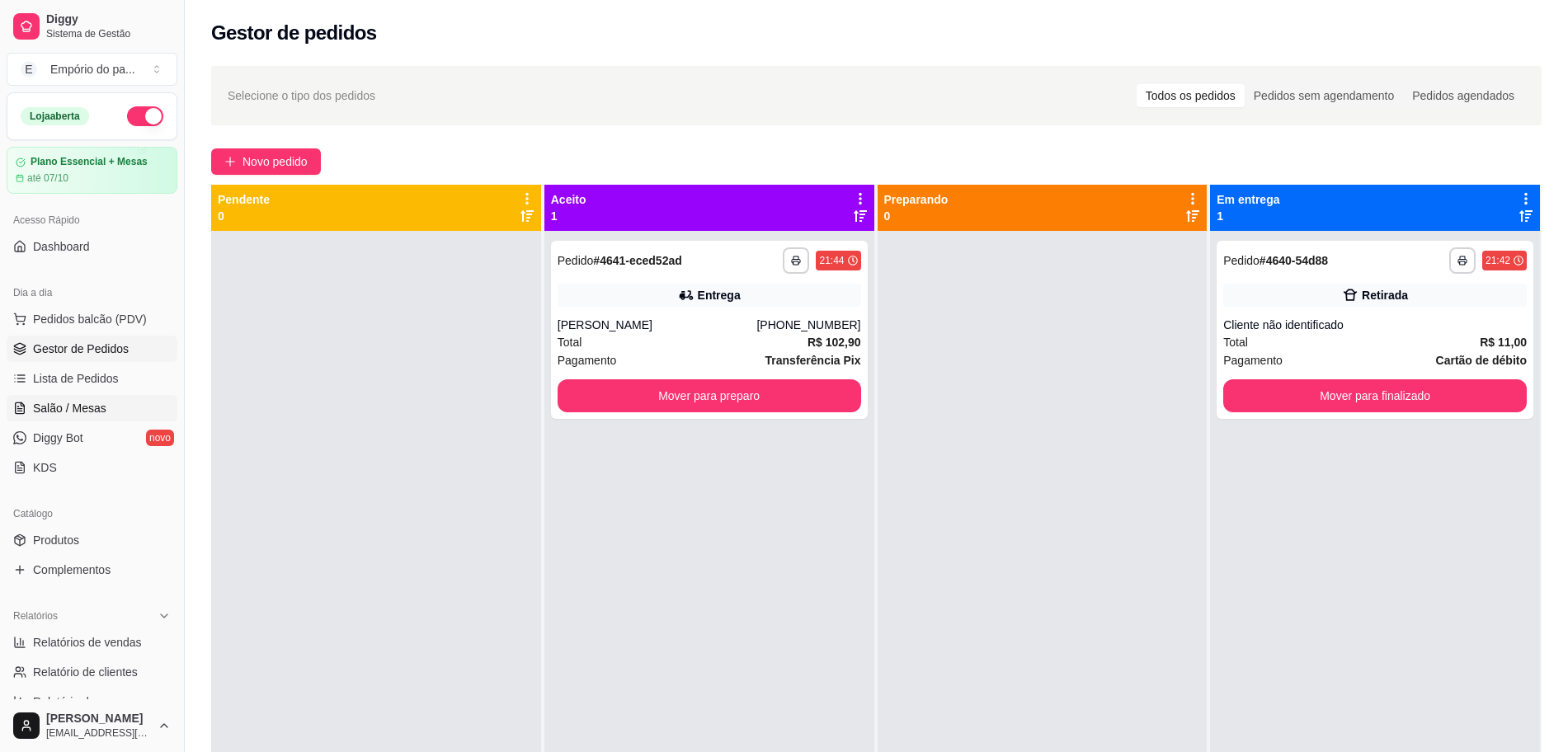
click at [85, 402] on span "Salão / Mesas" at bounding box center [69, 408] width 74 height 16
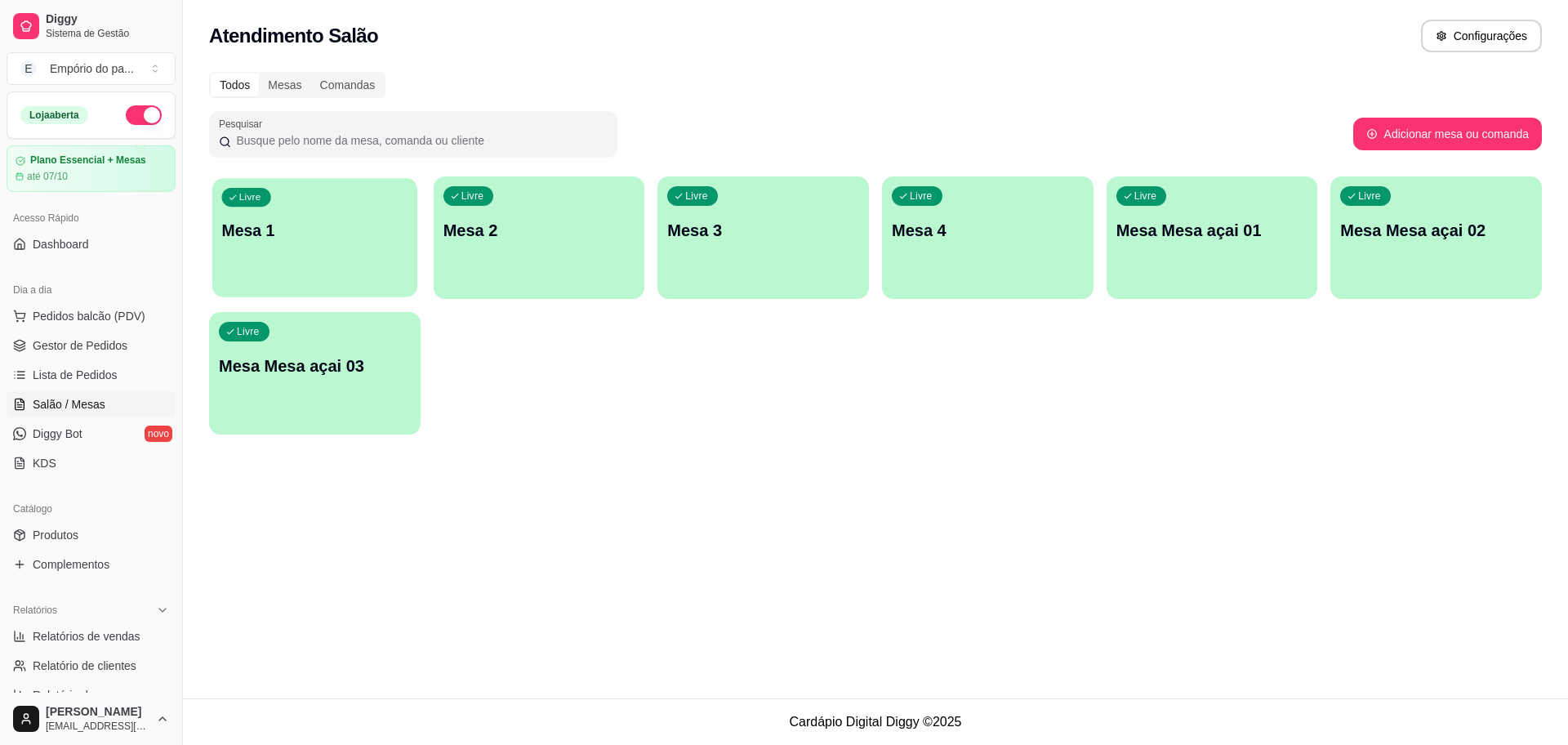
click at [366, 251] on div "Livre Mesa 1" at bounding box center [315, 227] width 205 height 100
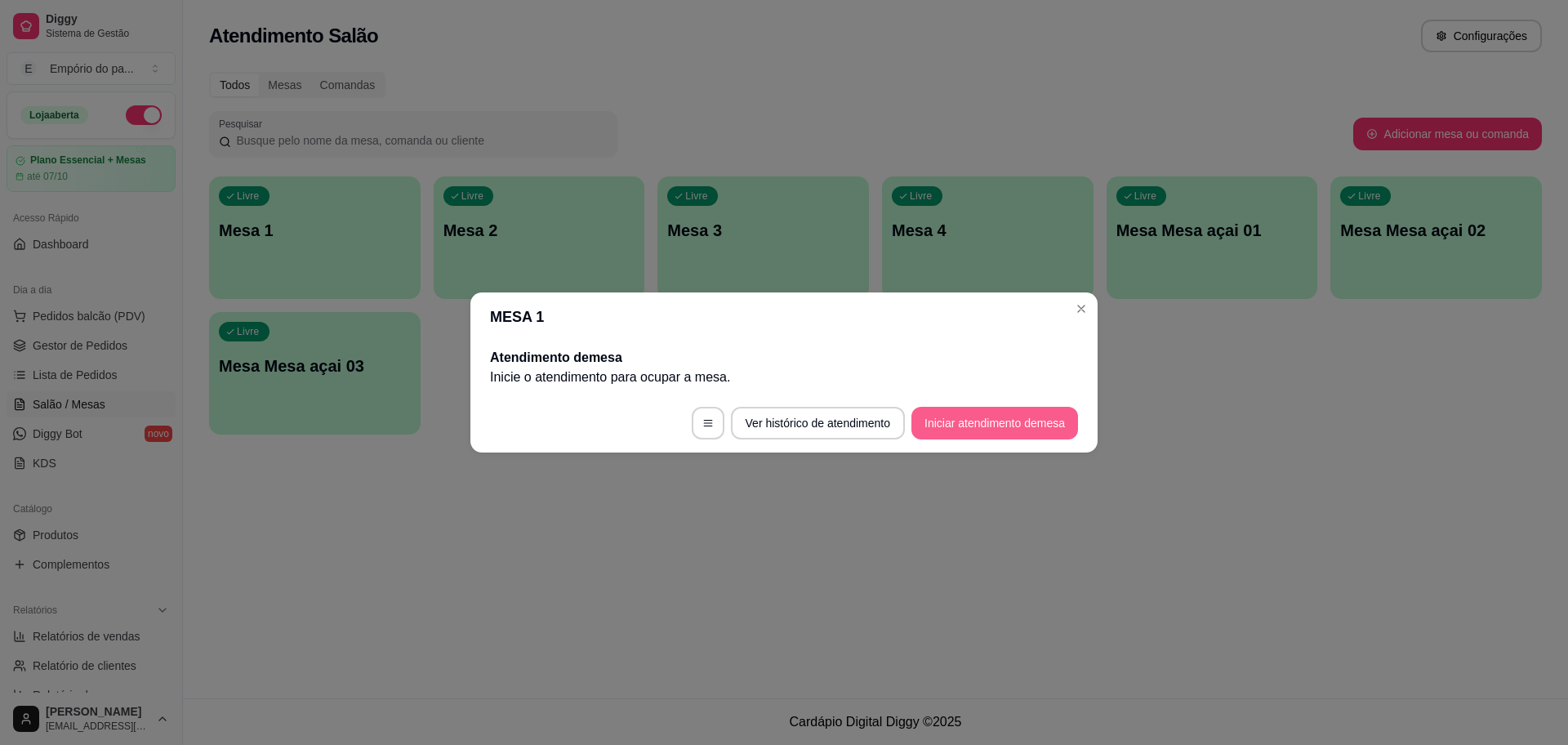
click at [975, 425] on button "Iniciar atendimento de mesa" at bounding box center [994, 423] width 166 height 32
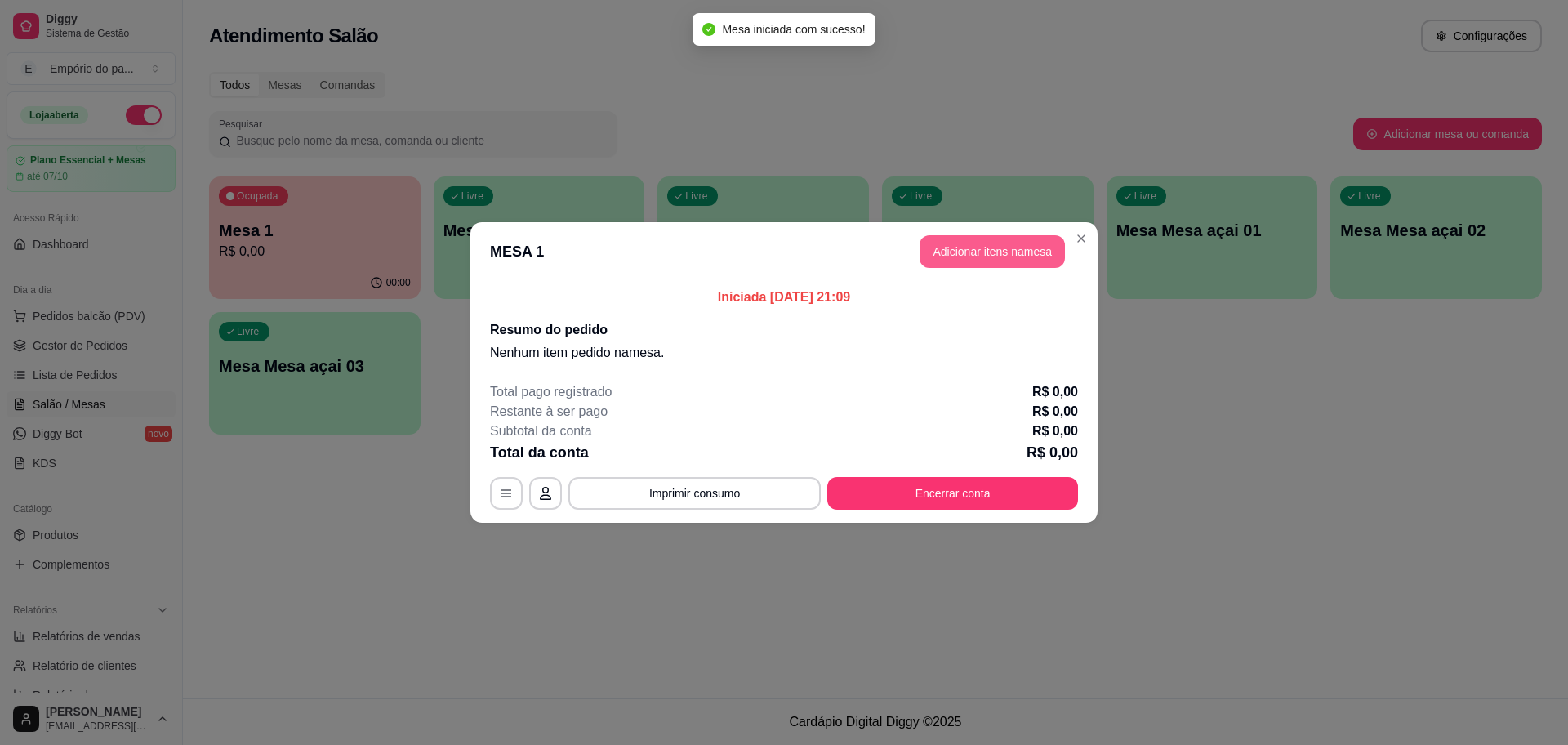
click at [983, 237] on button "Adicionar itens na mesa" at bounding box center [992, 252] width 145 height 32
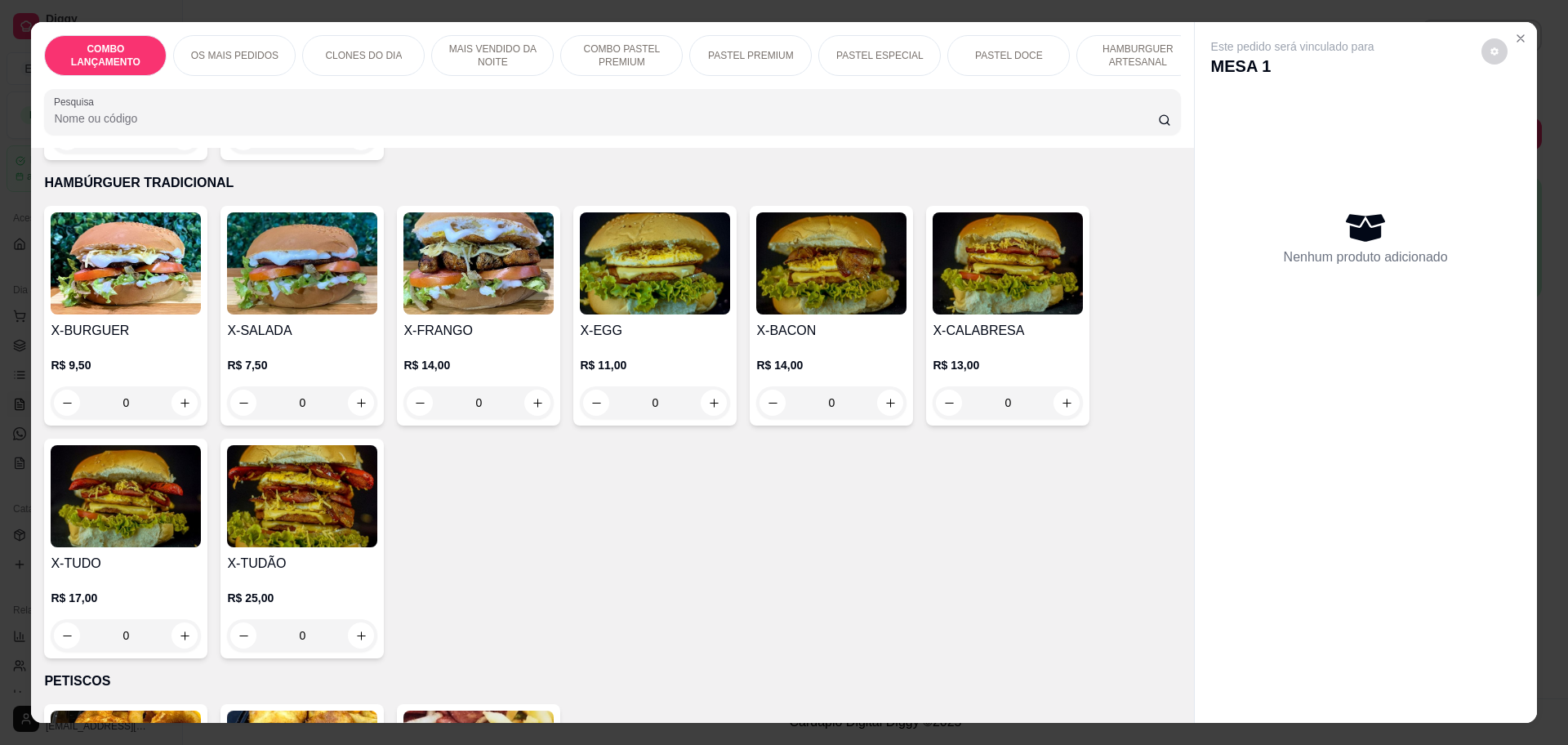
scroll to position [3576, 0]
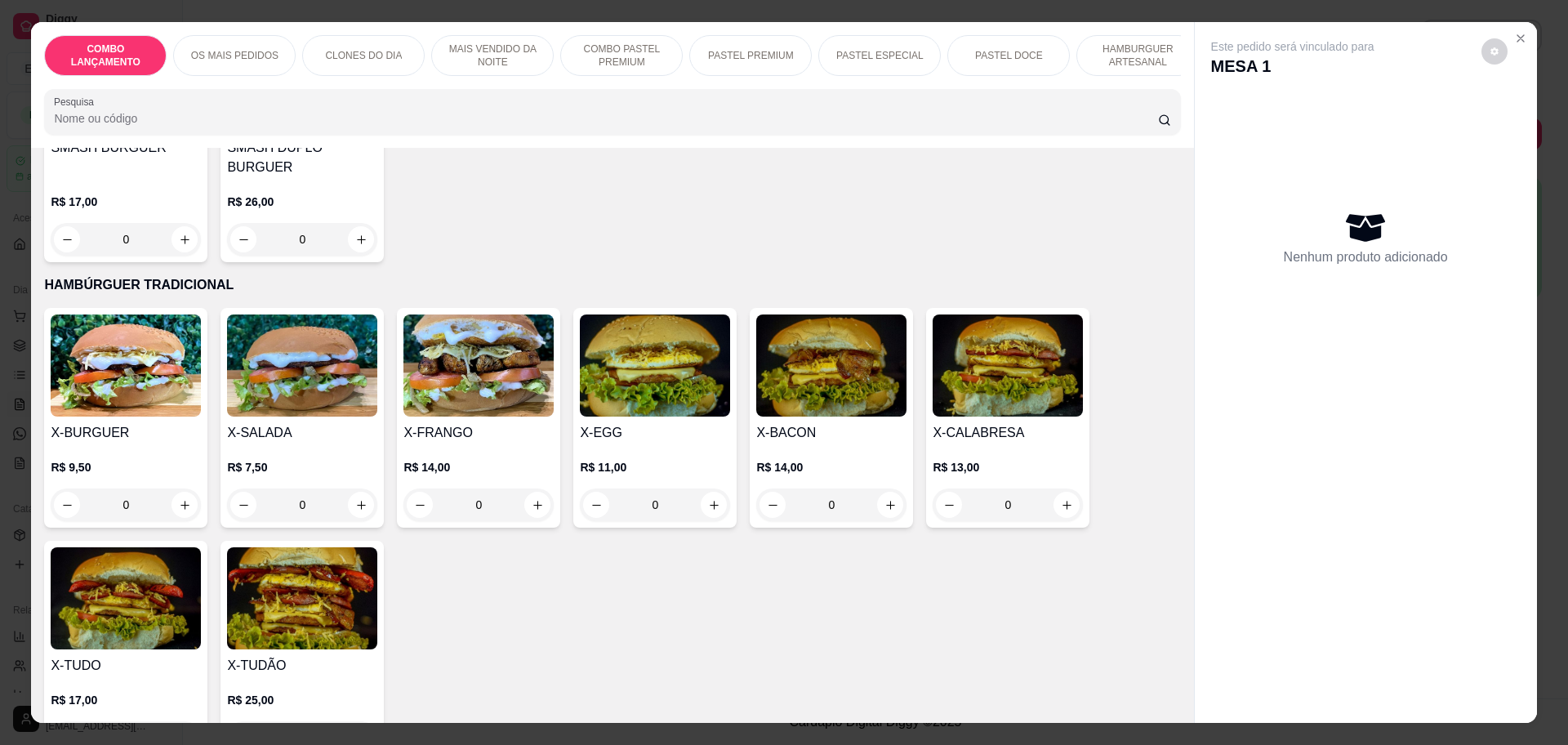
click at [882, 488] on div "0" at bounding box center [831, 505] width 150 height 32
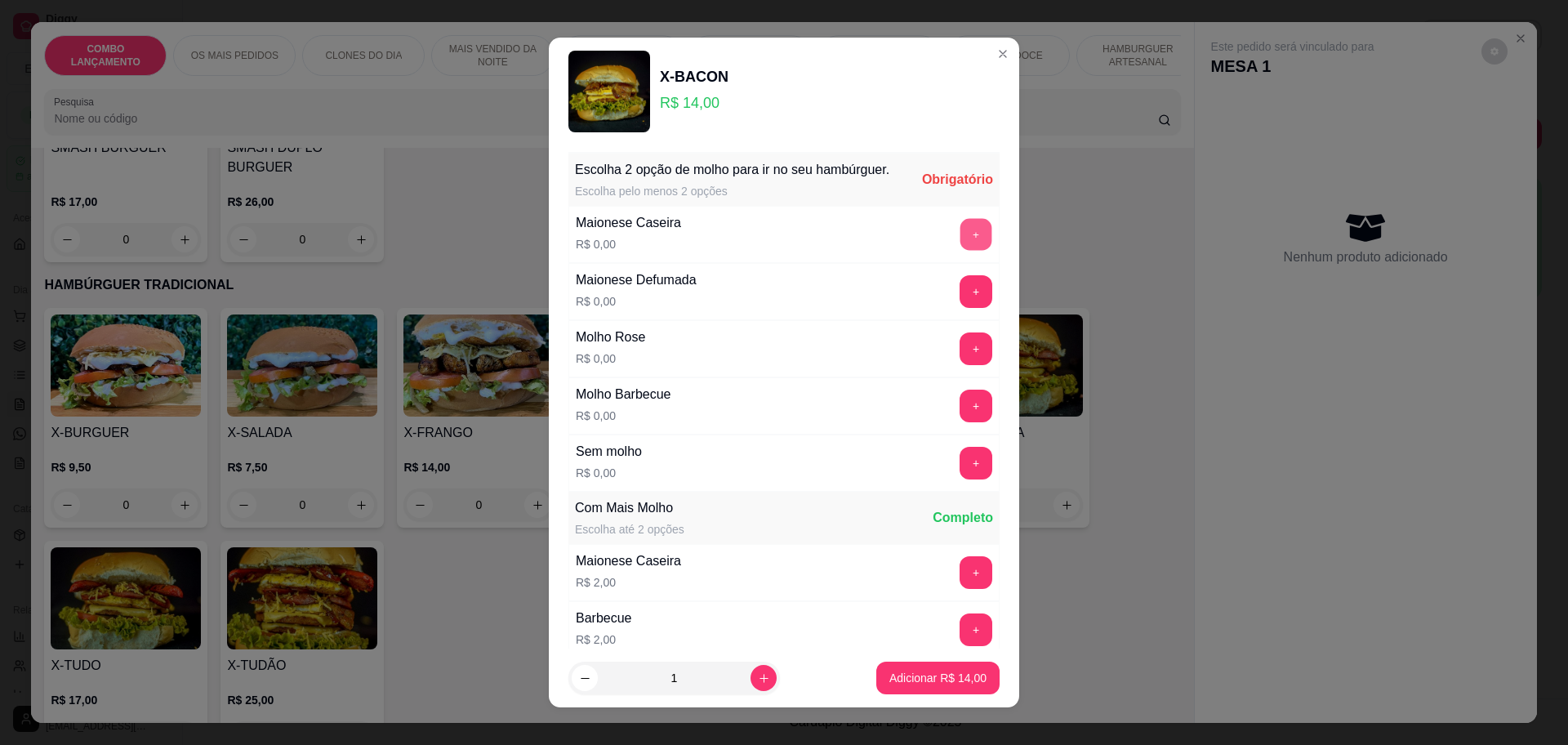
click at [960, 249] on button "+" at bounding box center [976, 235] width 32 height 32
click at [960, 417] on button "+" at bounding box center [976, 406] width 32 height 32
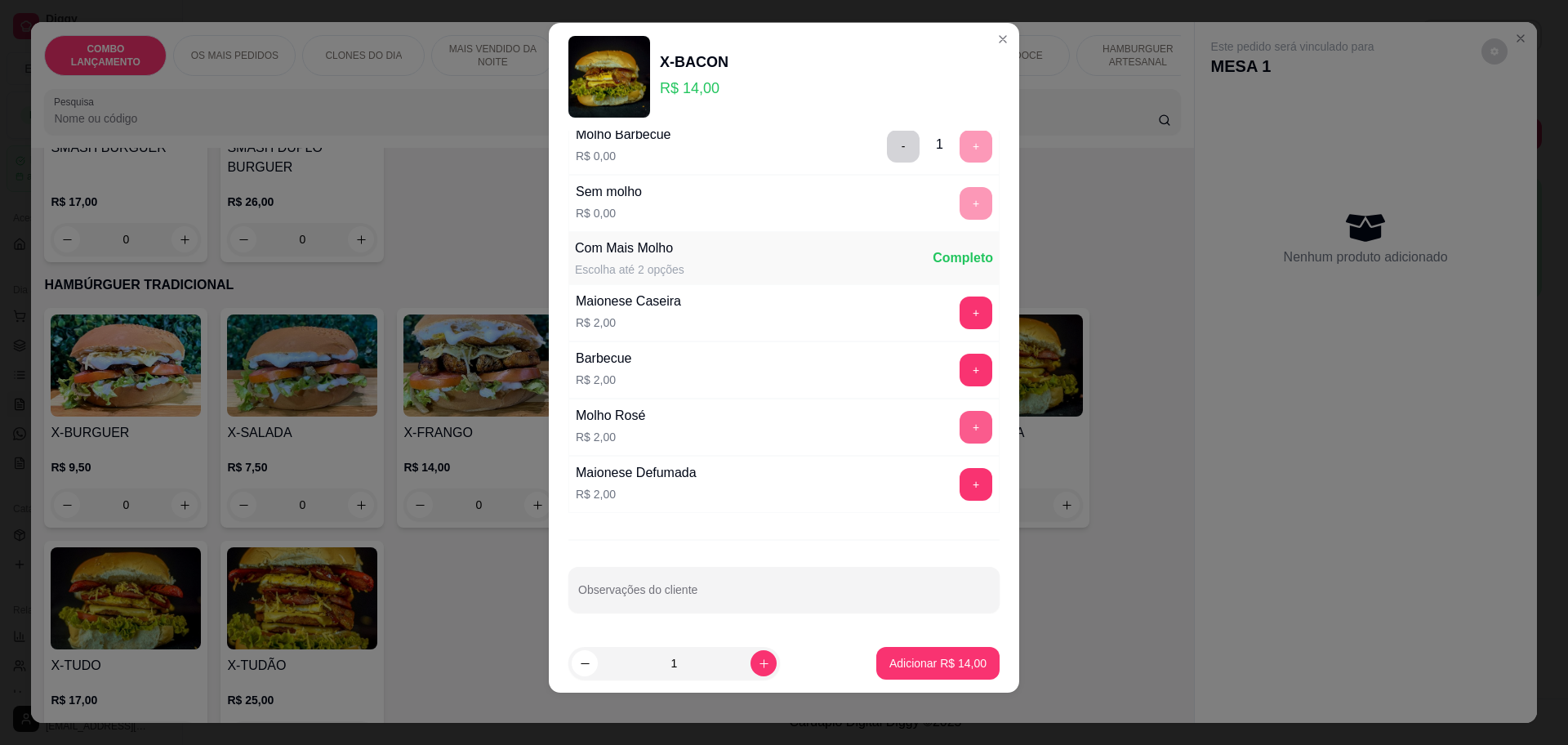
scroll to position [246, 0]
click at [960, 657] on p "Adicionar R$ 14,00" at bounding box center [938, 663] width 97 height 16
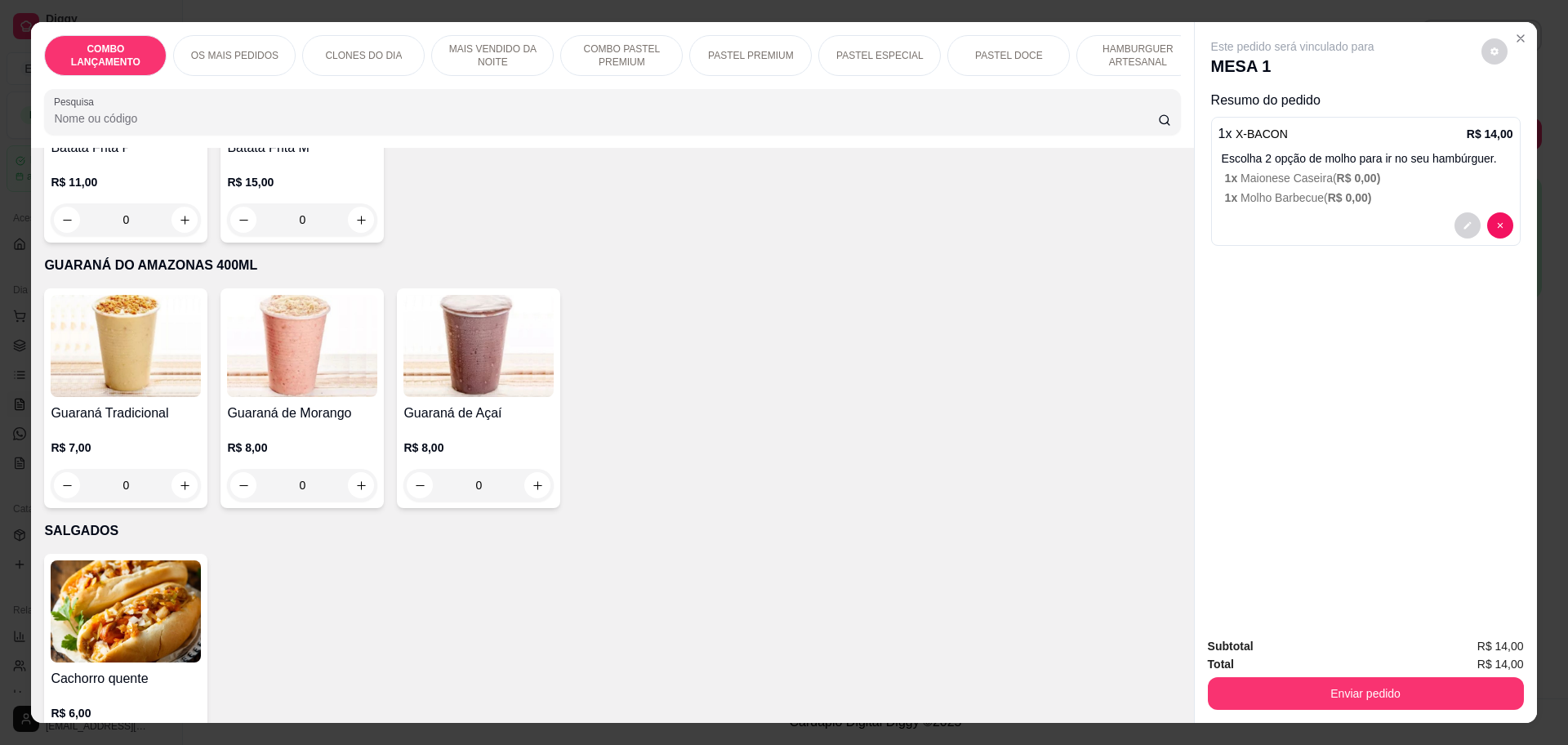
scroll to position [5416, 0]
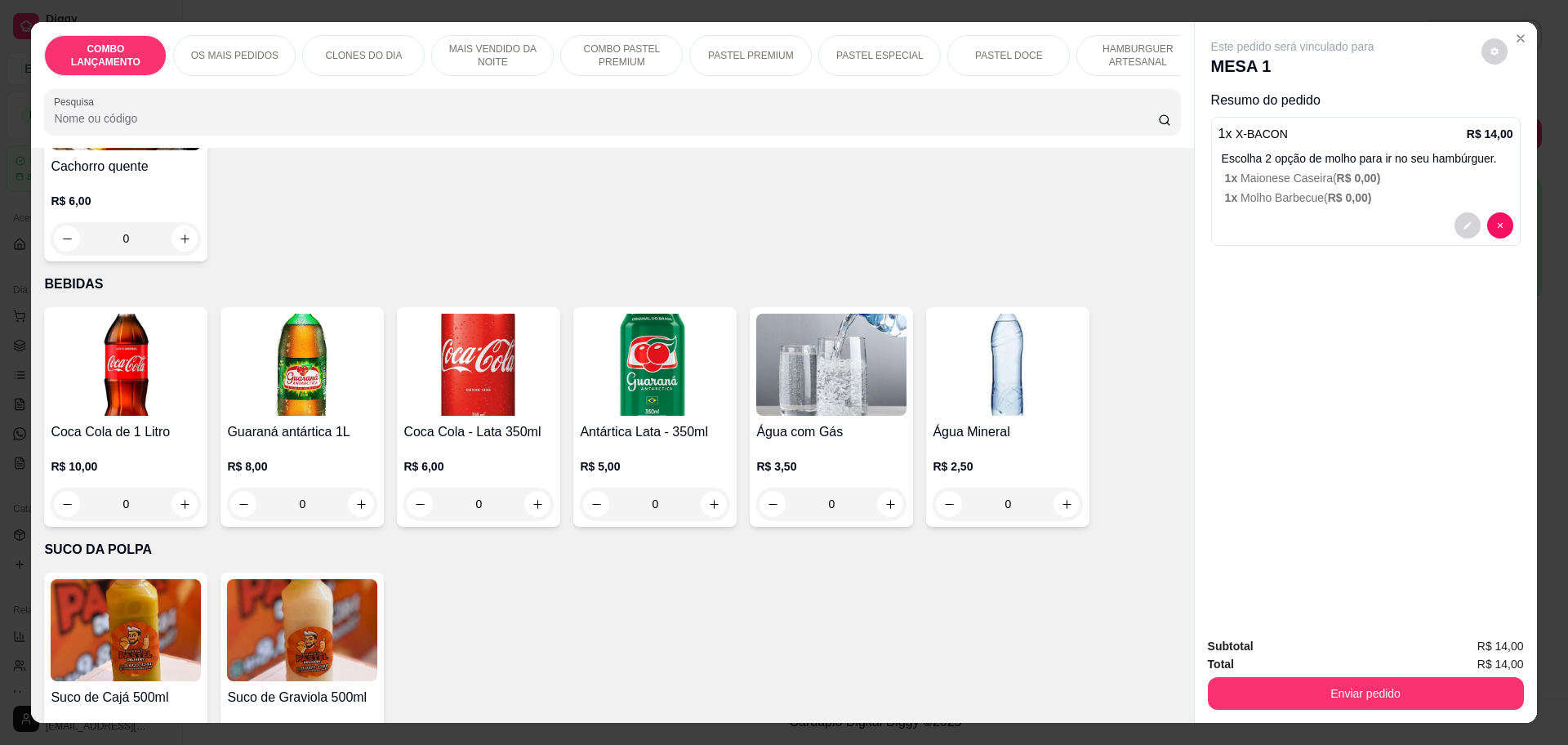
type input "1"
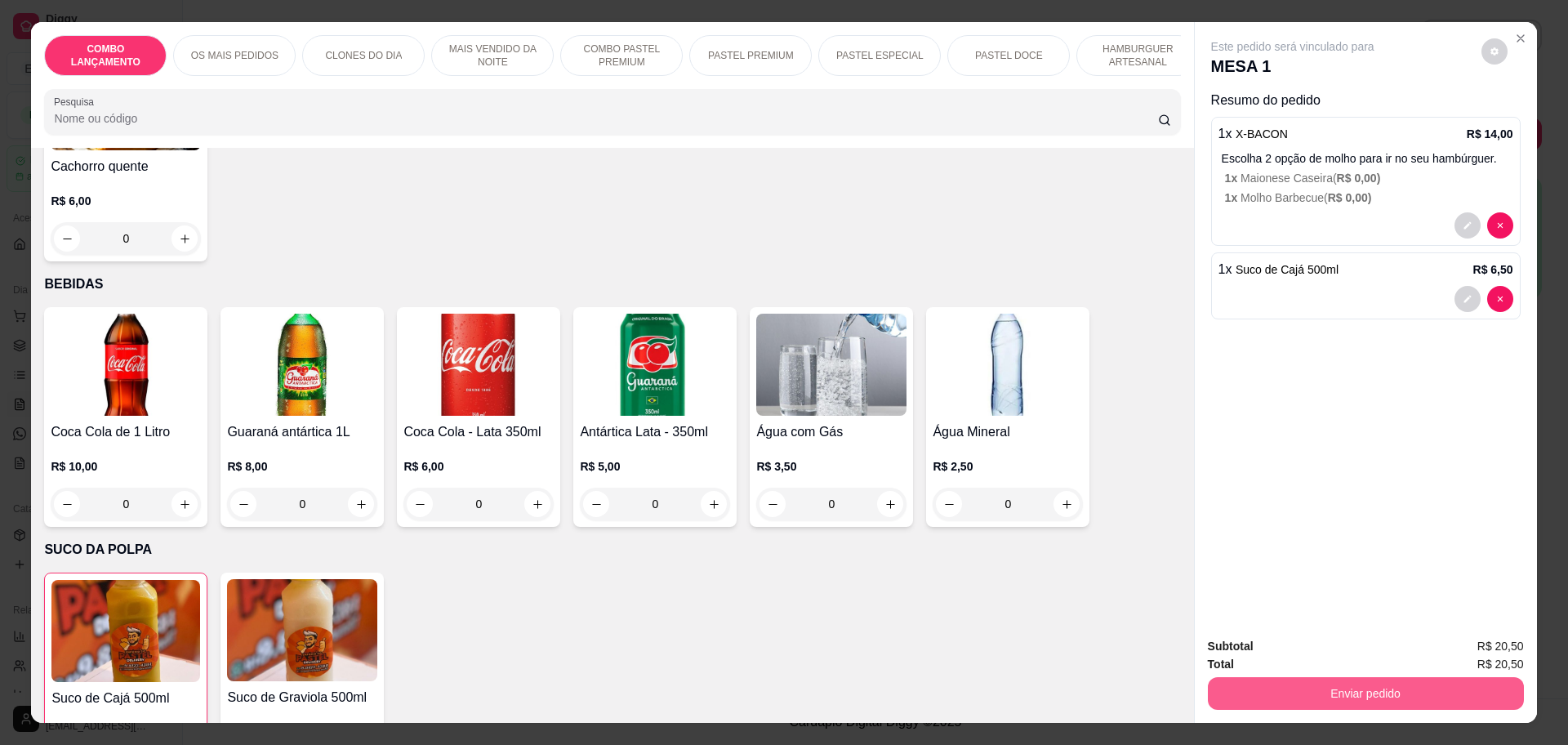
click at [1331, 690] on button "Enviar pedido" at bounding box center [1366, 694] width 316 height 32
click at [1454, 646] on button "Enviar pedido" at bounding box center [1479, 654] width 92 height 31
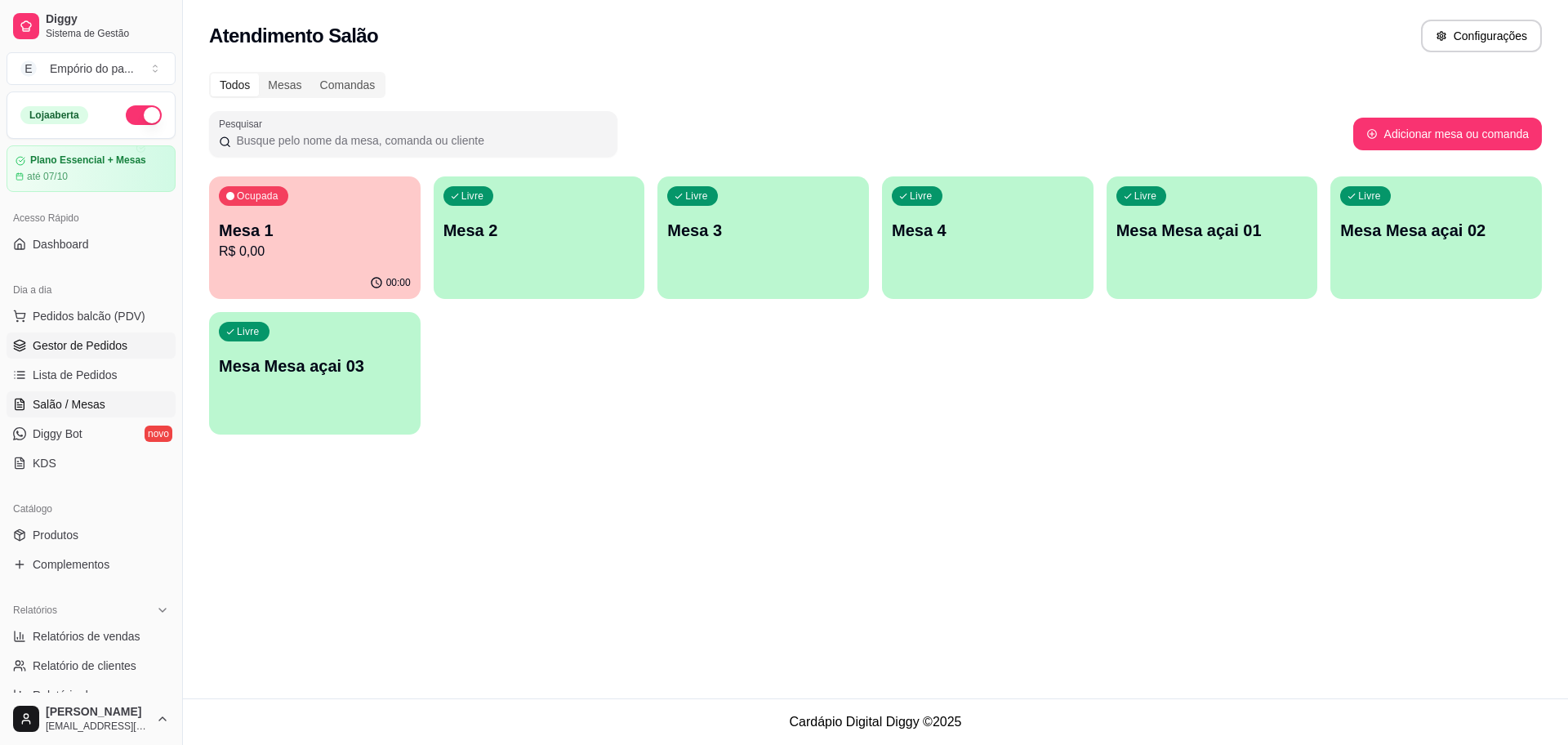
click at [108, 334] on link "Gestor de Pedidos" at bounding box center [91, 346] width 169 height 27
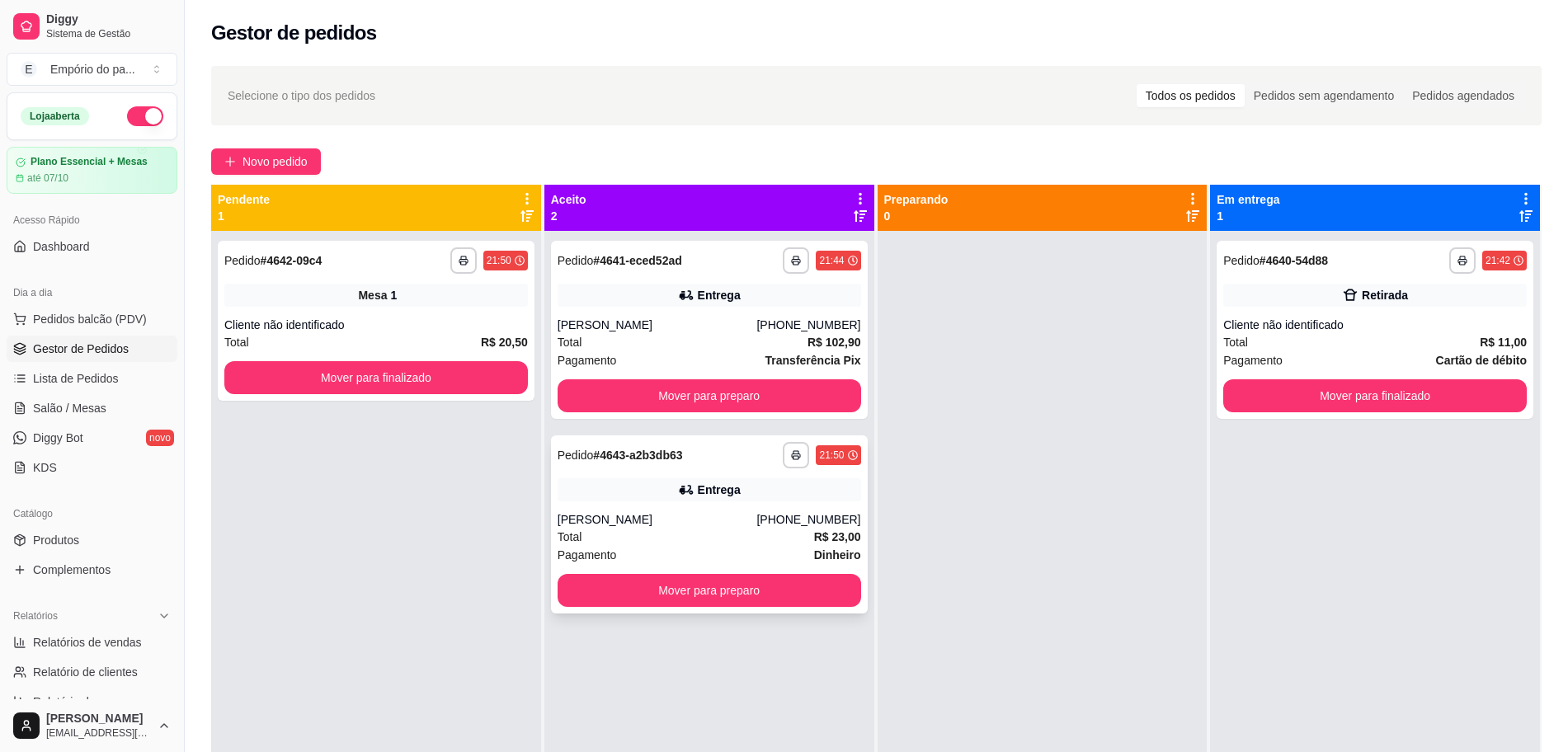
click at [665, 552] on div "Pagamento Dinheiro" at bounding box center [709, 554] width 303 height 18
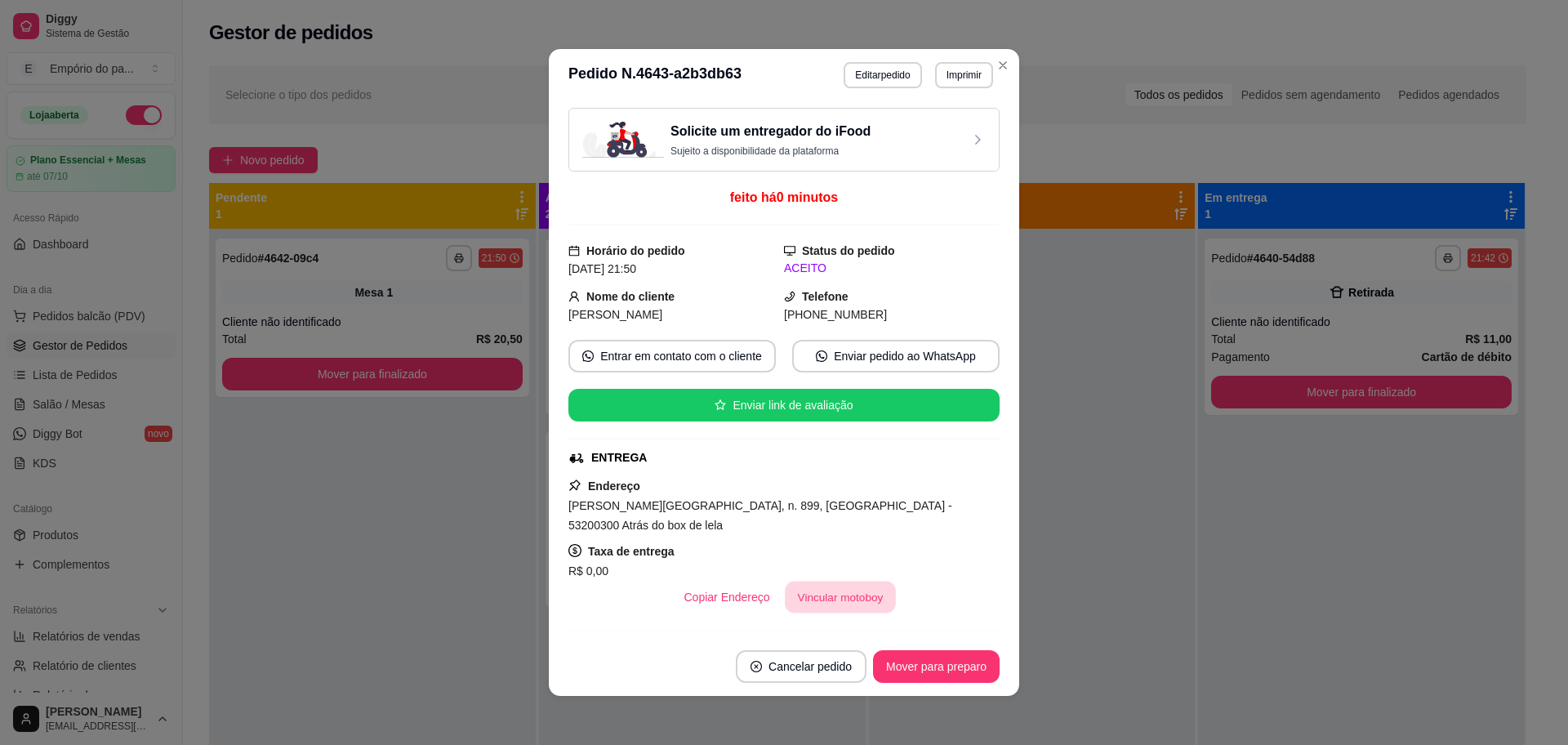
click at [824, 582] on button "Vincular motoboy" at bounding box center [840, 598] width 111 height 32
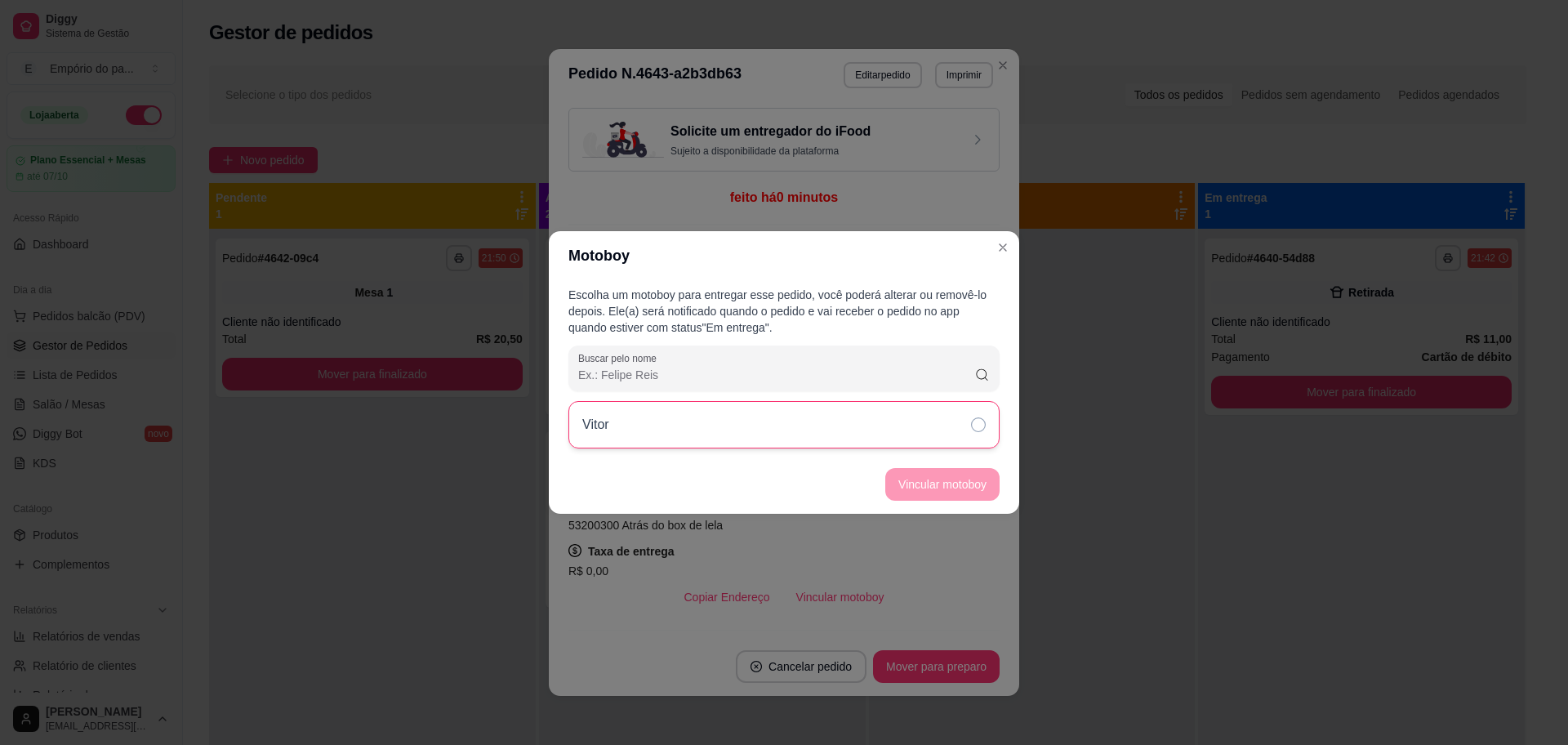
click at [863, 430] on div "Vitor" at bounding box center [784, 425] width 431 height 48
click at [943, 488] on button "Vincular motoboy" at bounding box center [942, 486] width 111 height 32
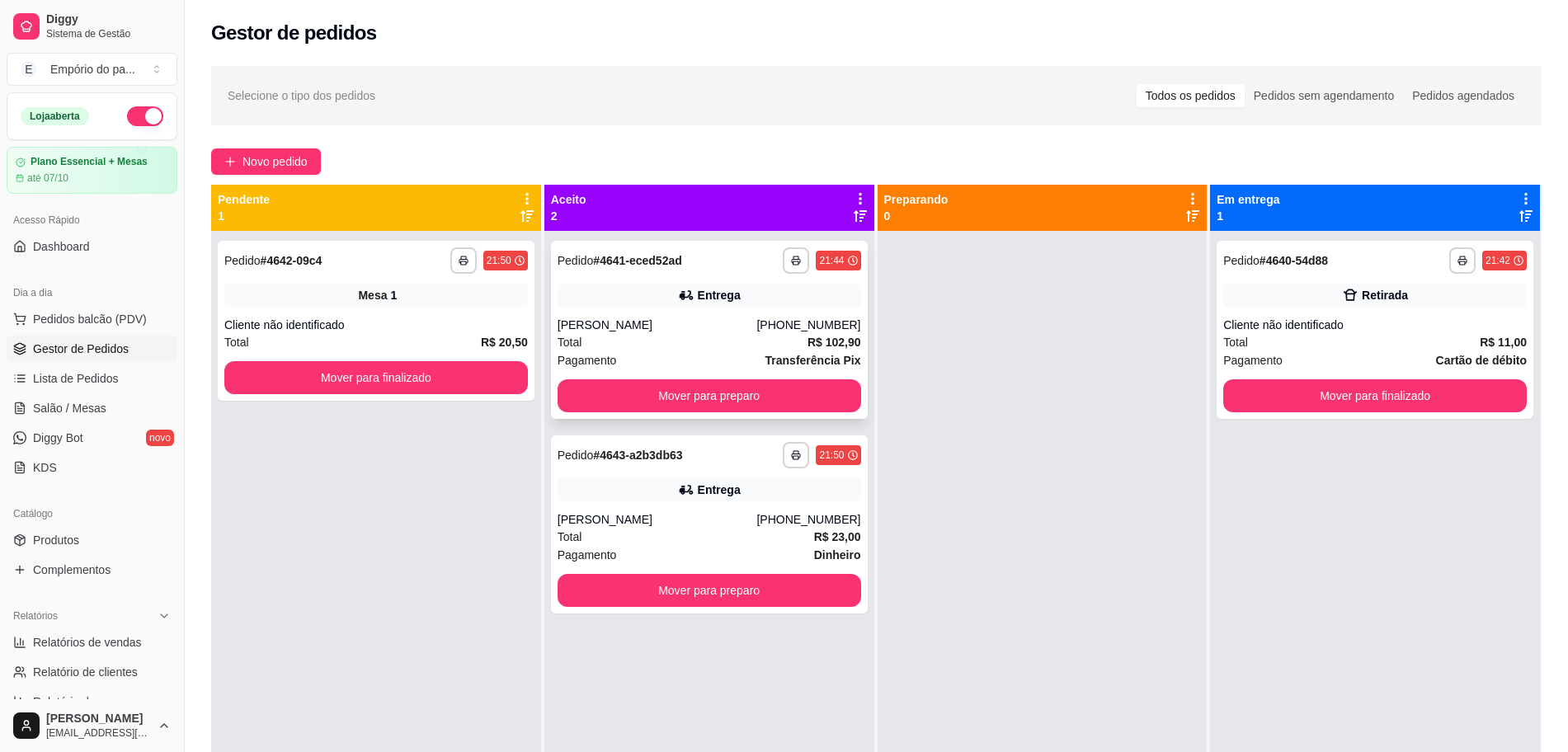
click at [695, 330] on div "[PERSON_NAME]" at bounding box center [657, 324] width 199 height 16
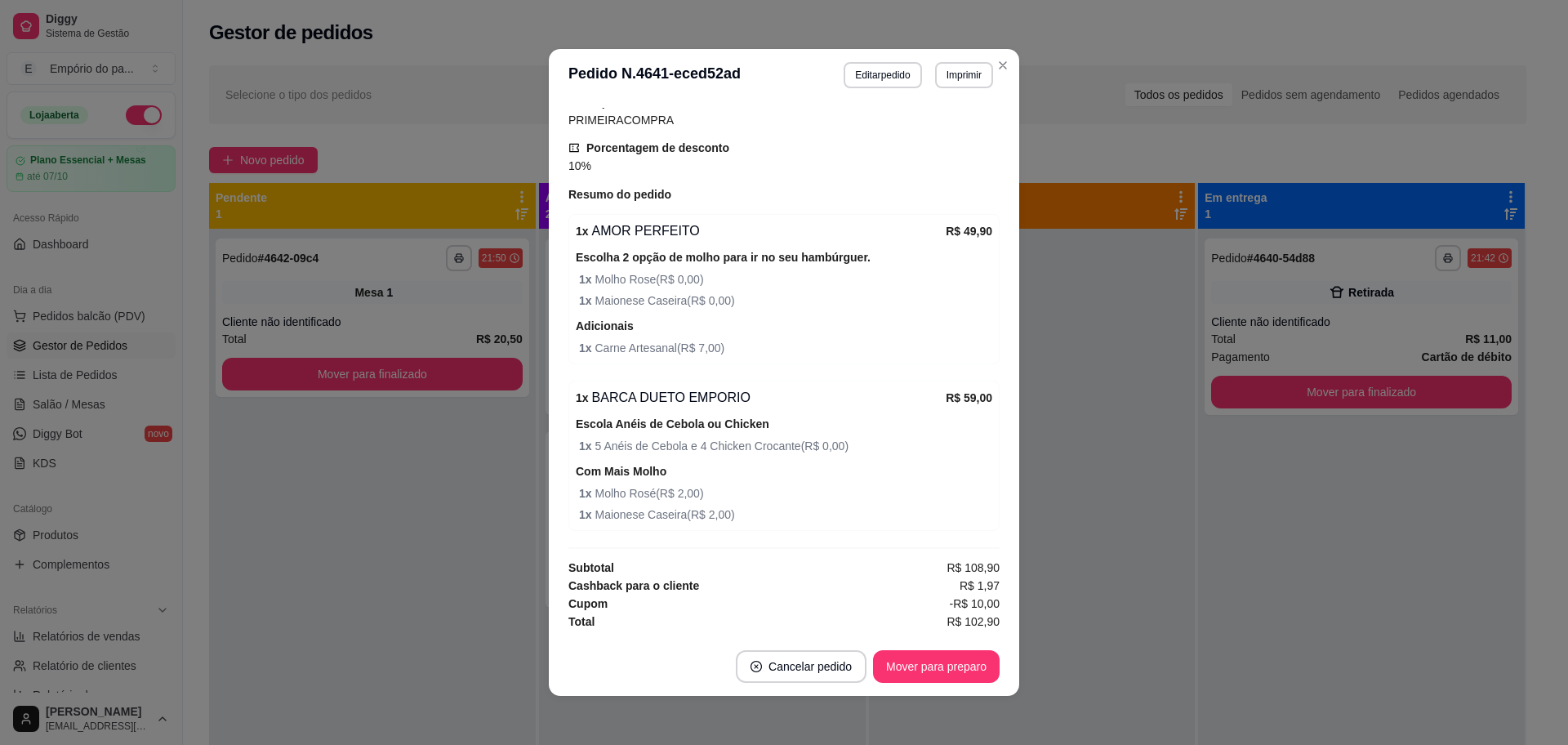
scroll to position [3, 0]
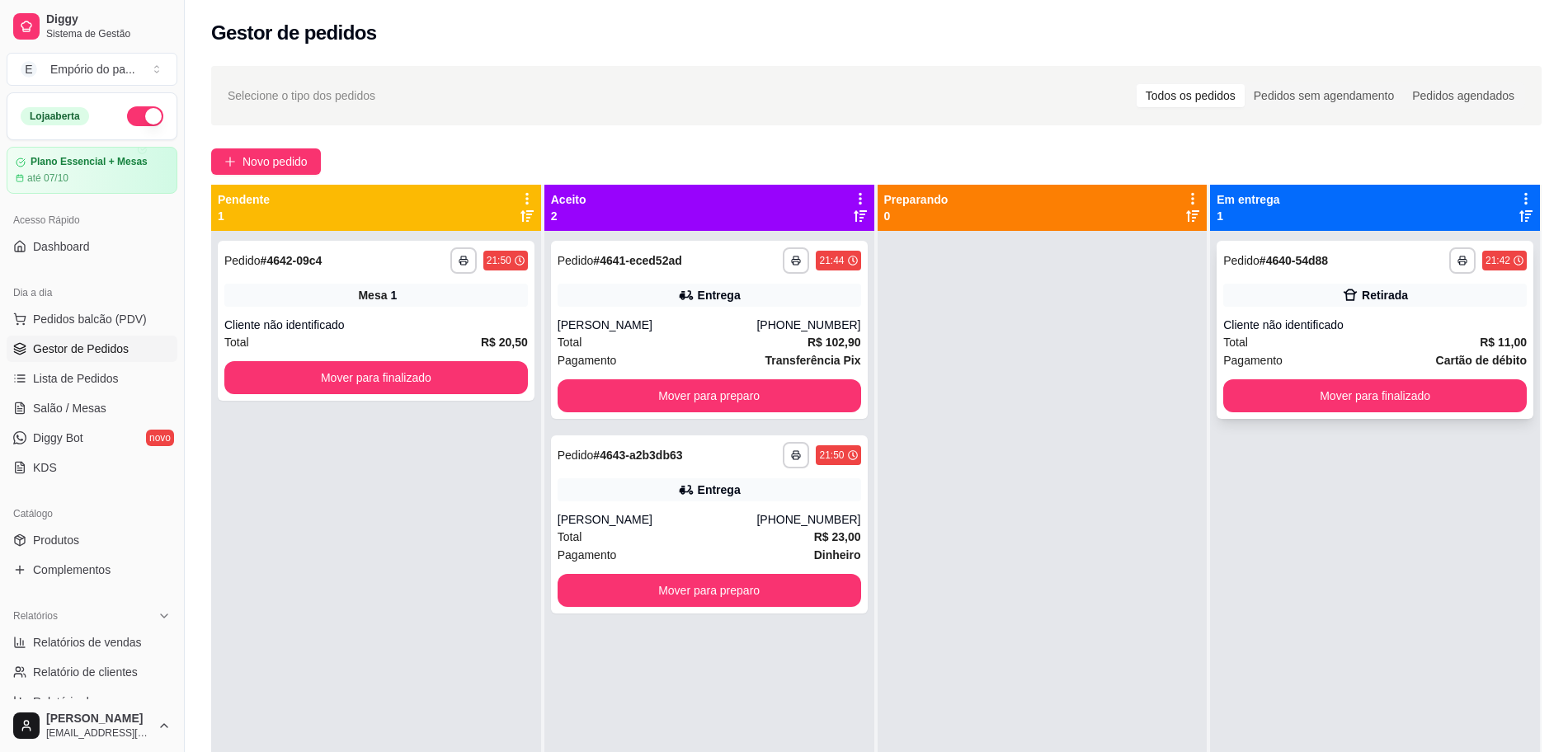
click at [1275, 327] on div "Cliente não identificado" at bounding box center [1374, 324] width 303 height 16
click at [427, 329] on div "Cliente não identificado" at bounding box center [376, 324] width 303 height 16
click at [674, 522] on div "[PERSON_NAME]" at bounding box center [657, 519] width 199 height 16
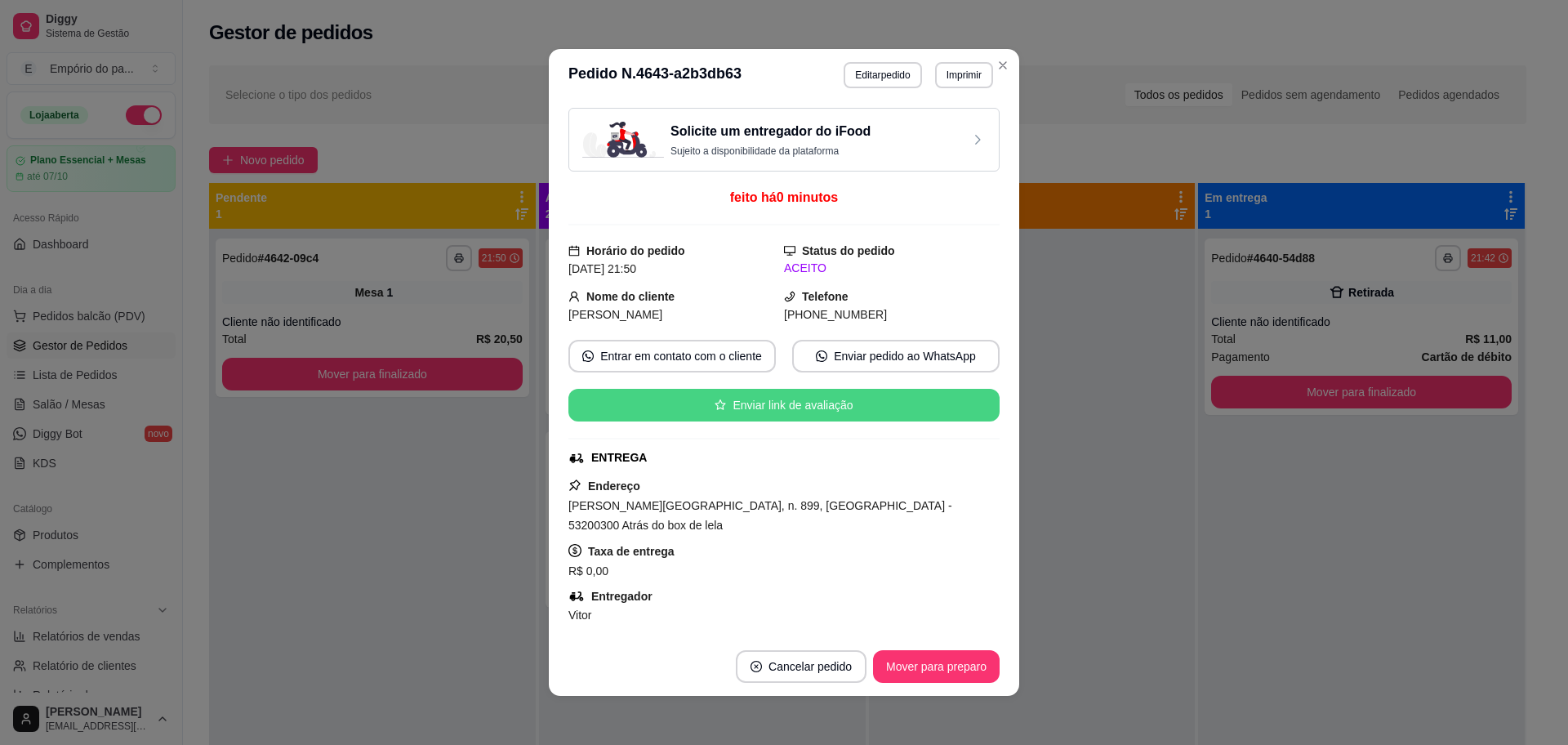
scroll to position [452, 0]
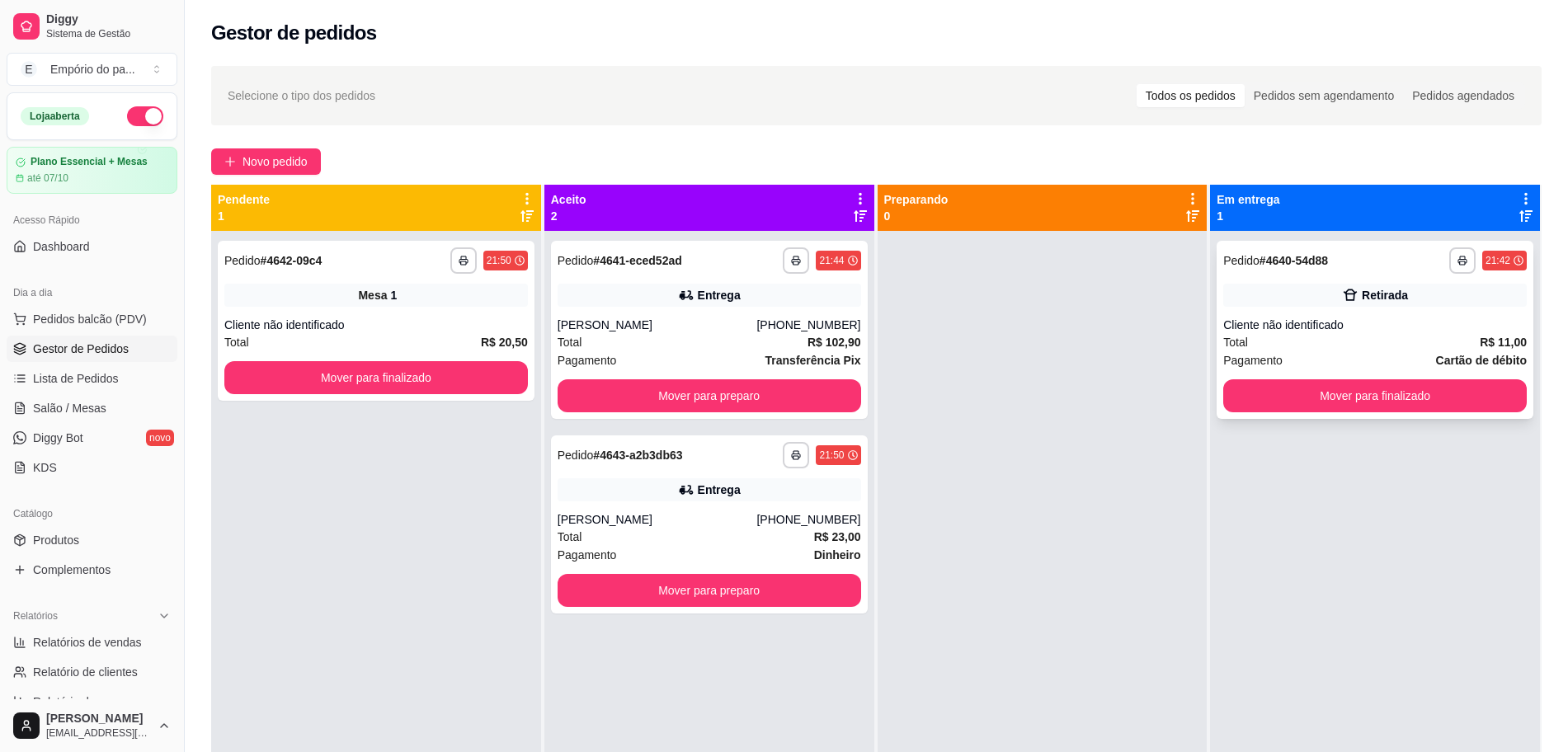
click at [1256, 321] on div "Cliente não identificado" at bounding box center [1374, 324] width 303 height 16
click at [83, 400] on span "Salão / Mesas" at bounding box center [69, 408] width 74 height 16
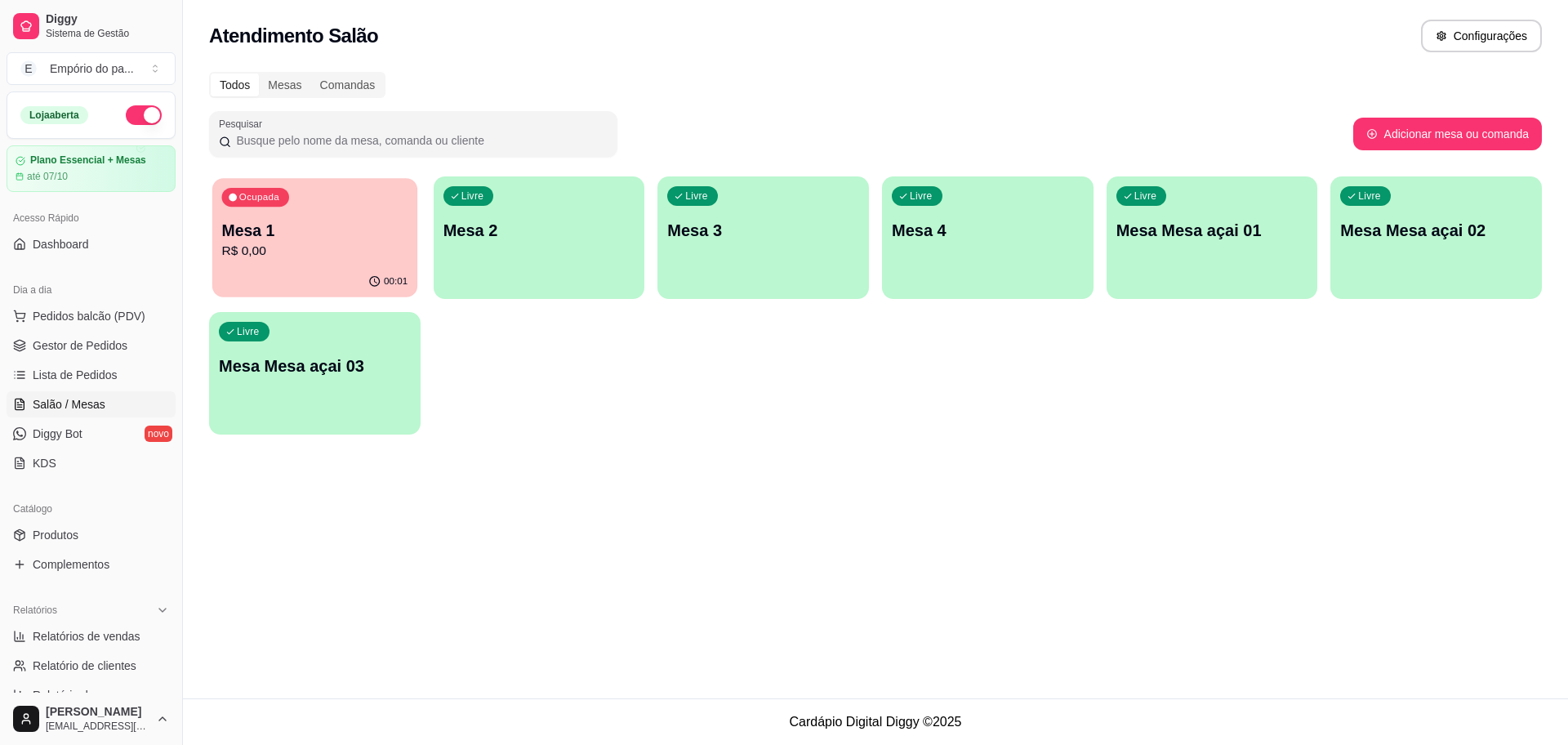
click at [303, 249] on p "R$ 0,00" at bounding box center [315, 252] width 186 height 19
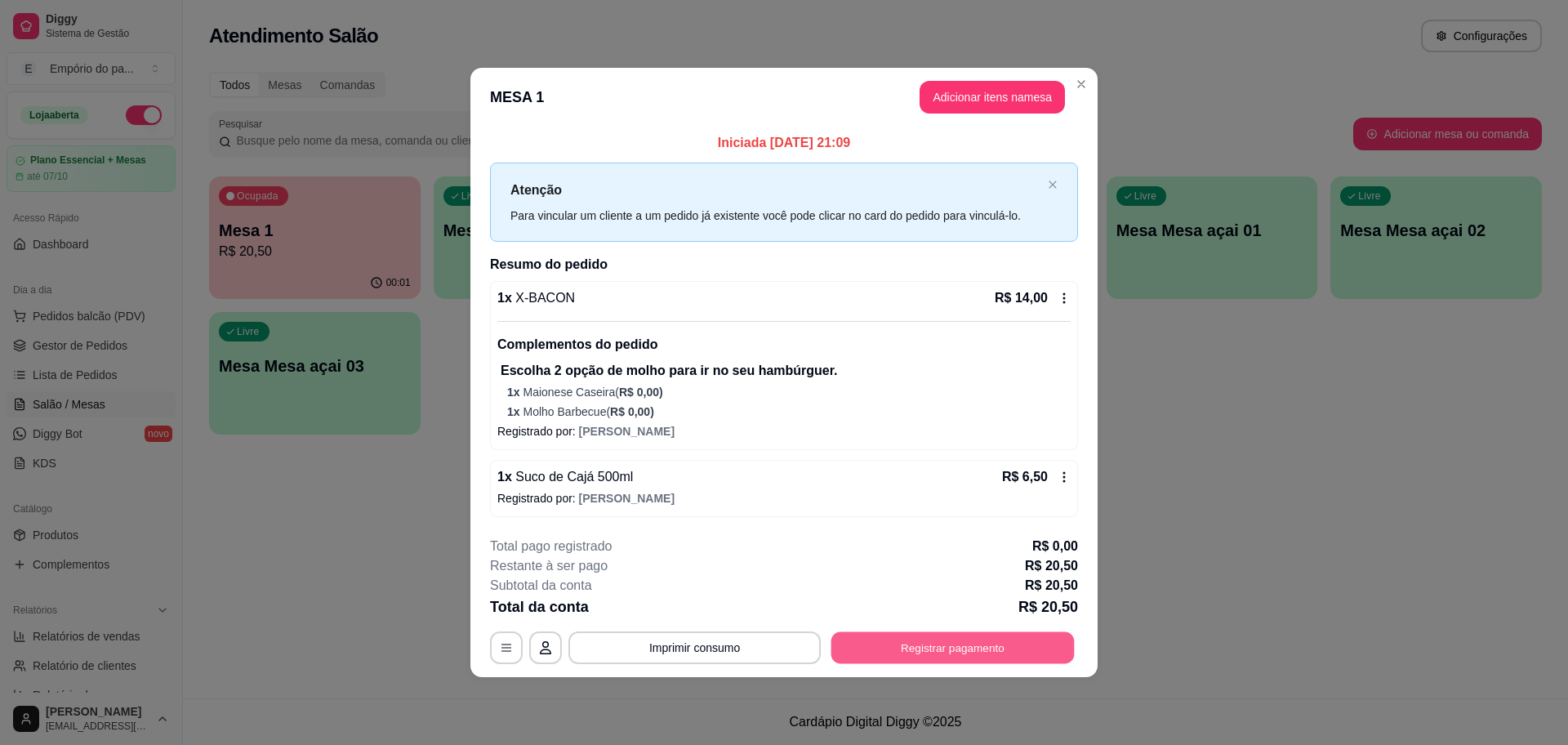
click at [926, 650] on button "Registrar pagamento" at bounding box center [953, 649] width 243 height 32
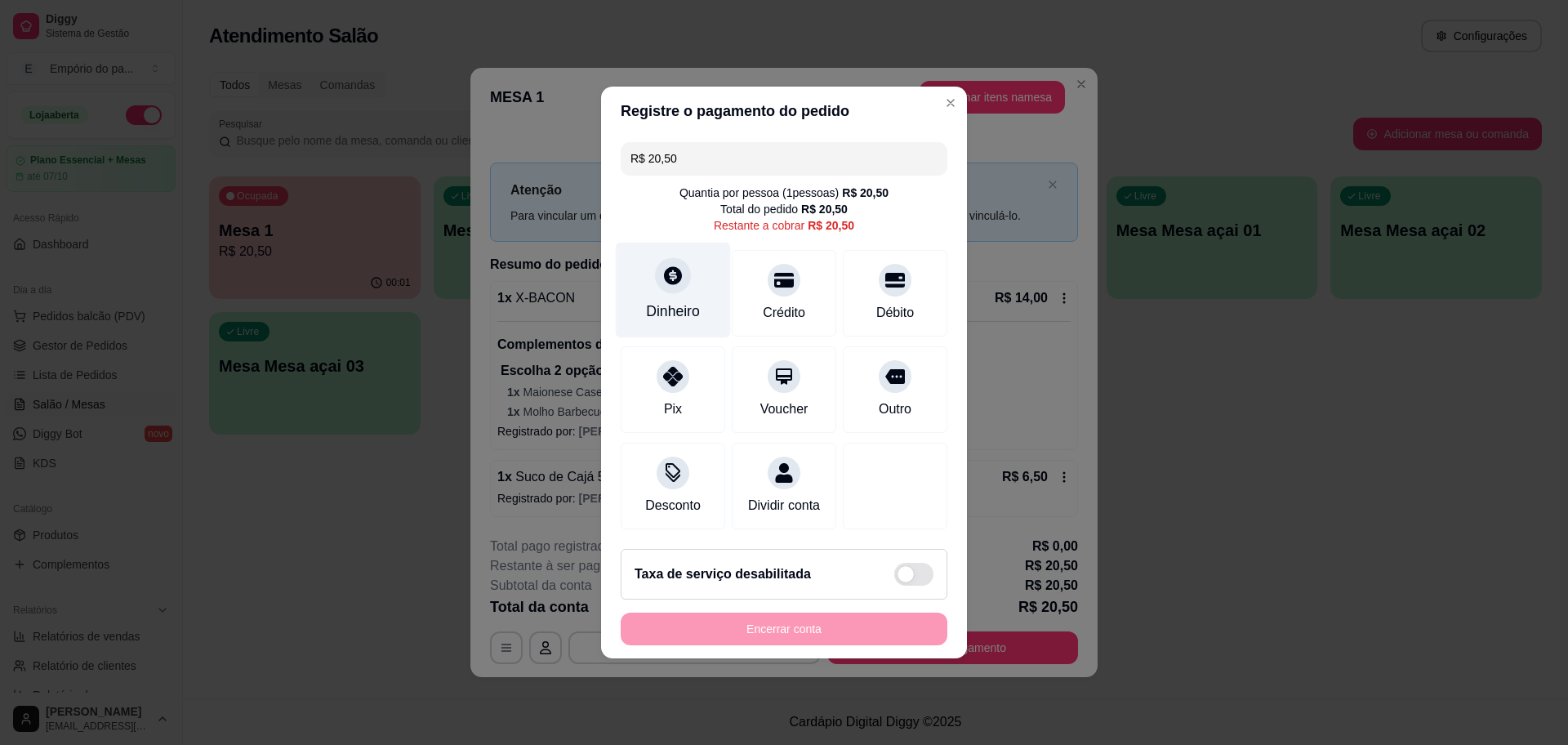
click at [667, 276] on icon at bounding box center [672, 276] width 21 height 21
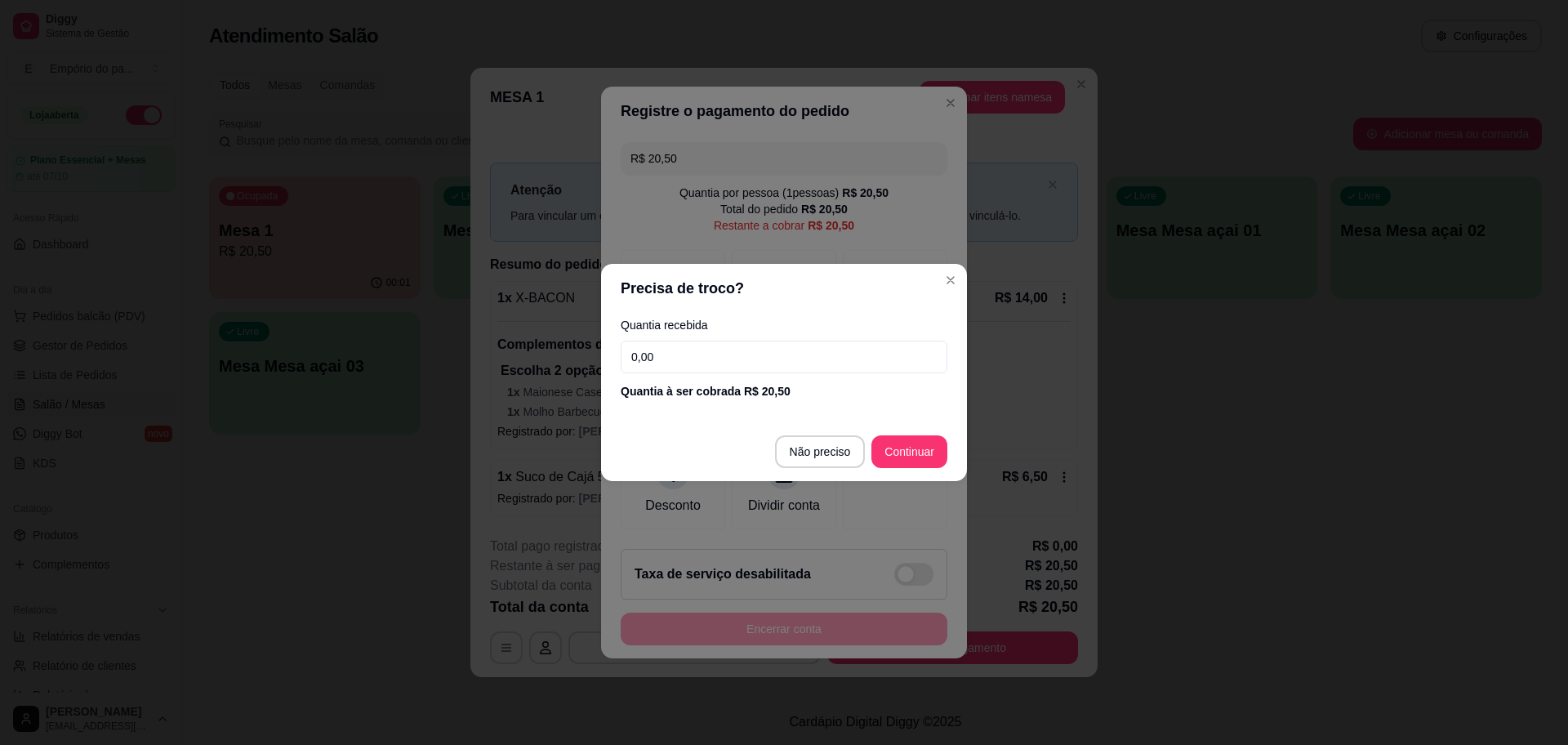
click at [710, 360] on input "0,00" at bounding box center [784, 357] width 327 height 32
click at [954, 263] on div "Precisa de troco? Quantia recebida 10,00 Quantia à ser cobrada R$ 20,50 Não pre…" at bounding box center [784, 372] width 1568 height 745
type input "10,00"
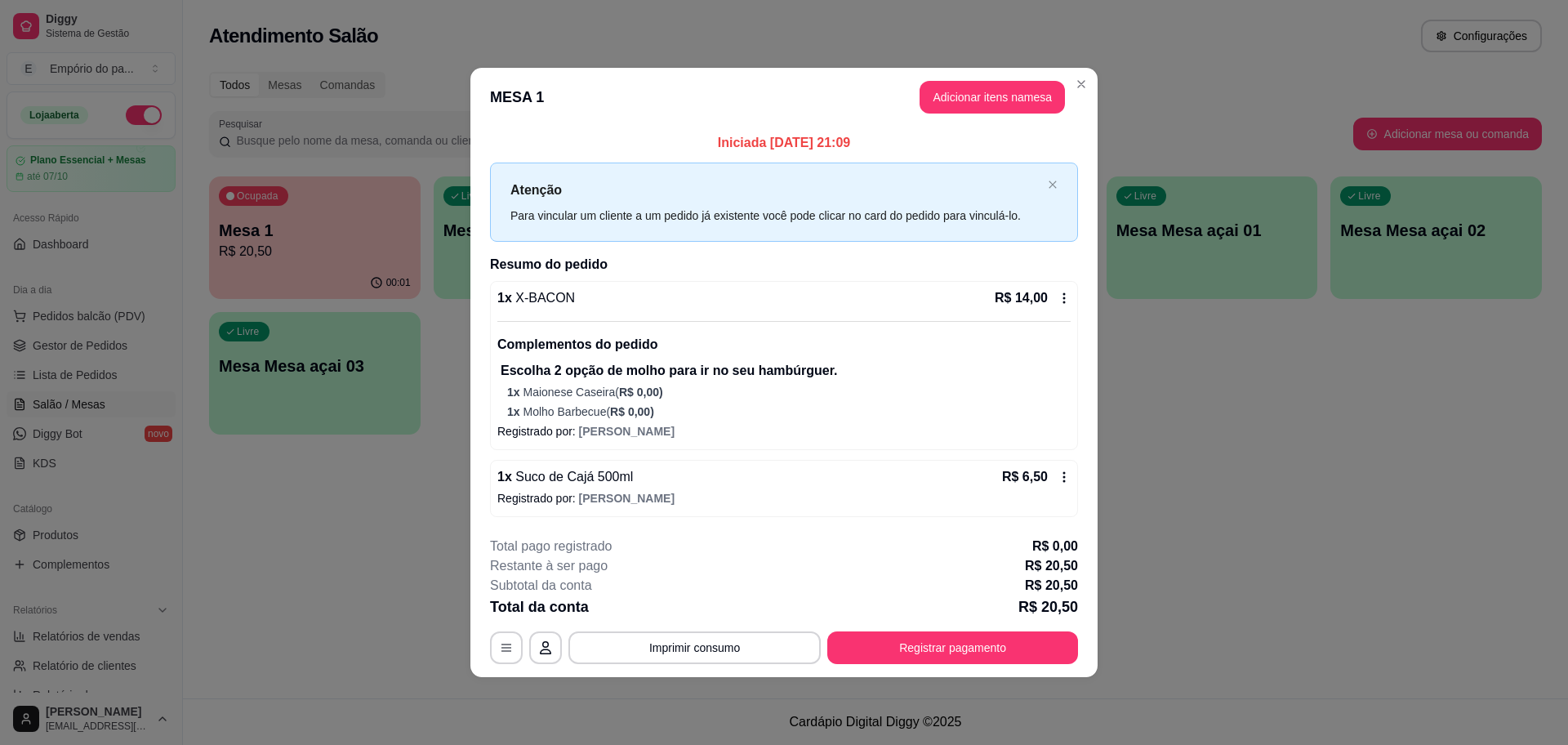
click at [1062, 297] on icon at bounding box center [1065, 298] width 13 height 13
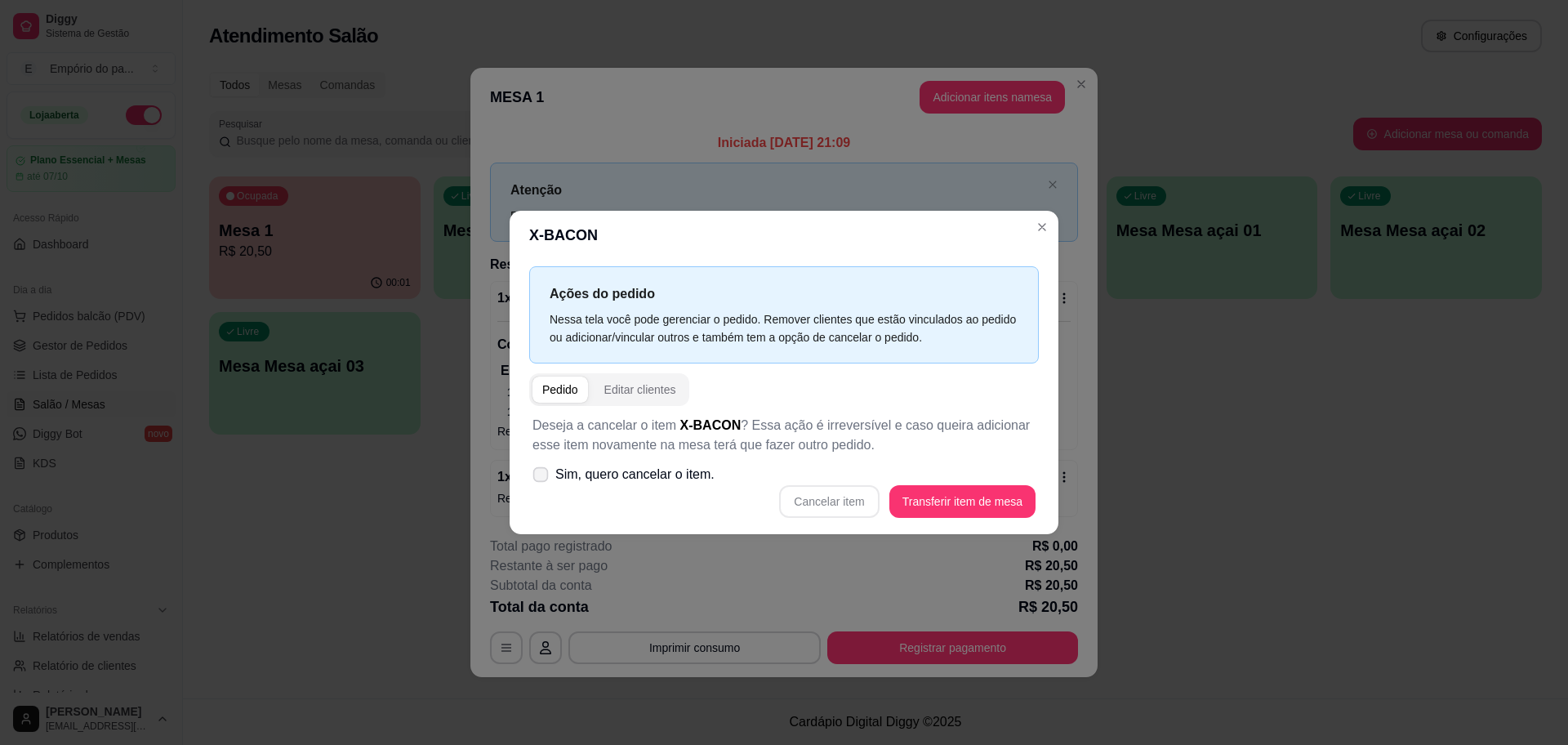
click at [580, 465] on span "Sim, quero cancelar o item." at bounding box center [635, 474] width 160 height 20
click at [542, 478] on input "Sim, quero cancelar o item." at bounding box center [537, 483] width 10 height 10
checkbox input "true"
click at [822, 494] on button "Cancelar item" at bounding box center [828, 502] width 100 height 32
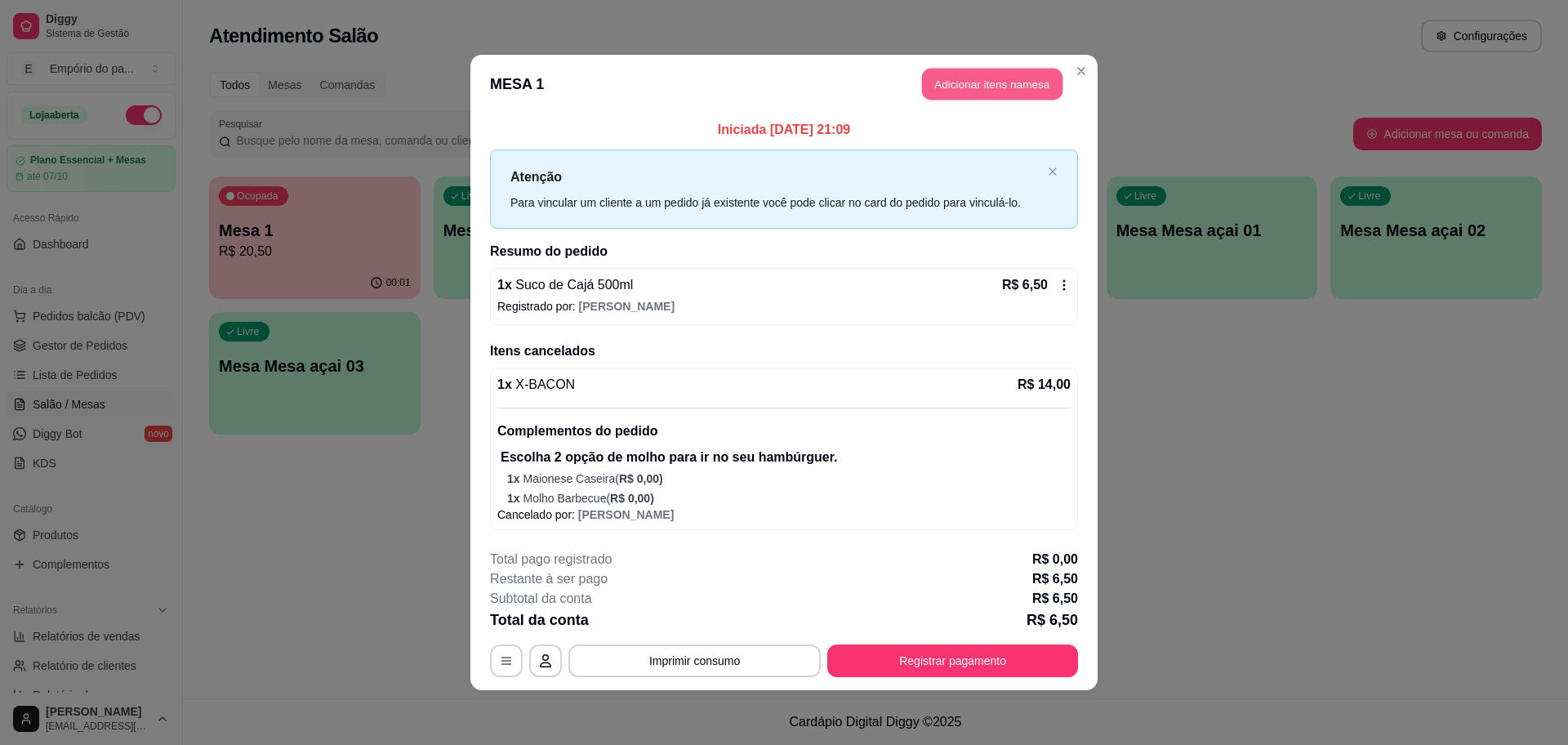
click at [998, 82] on button "Adicionar itens na mesa" at bounding box center [992, 85] width 141 height 32
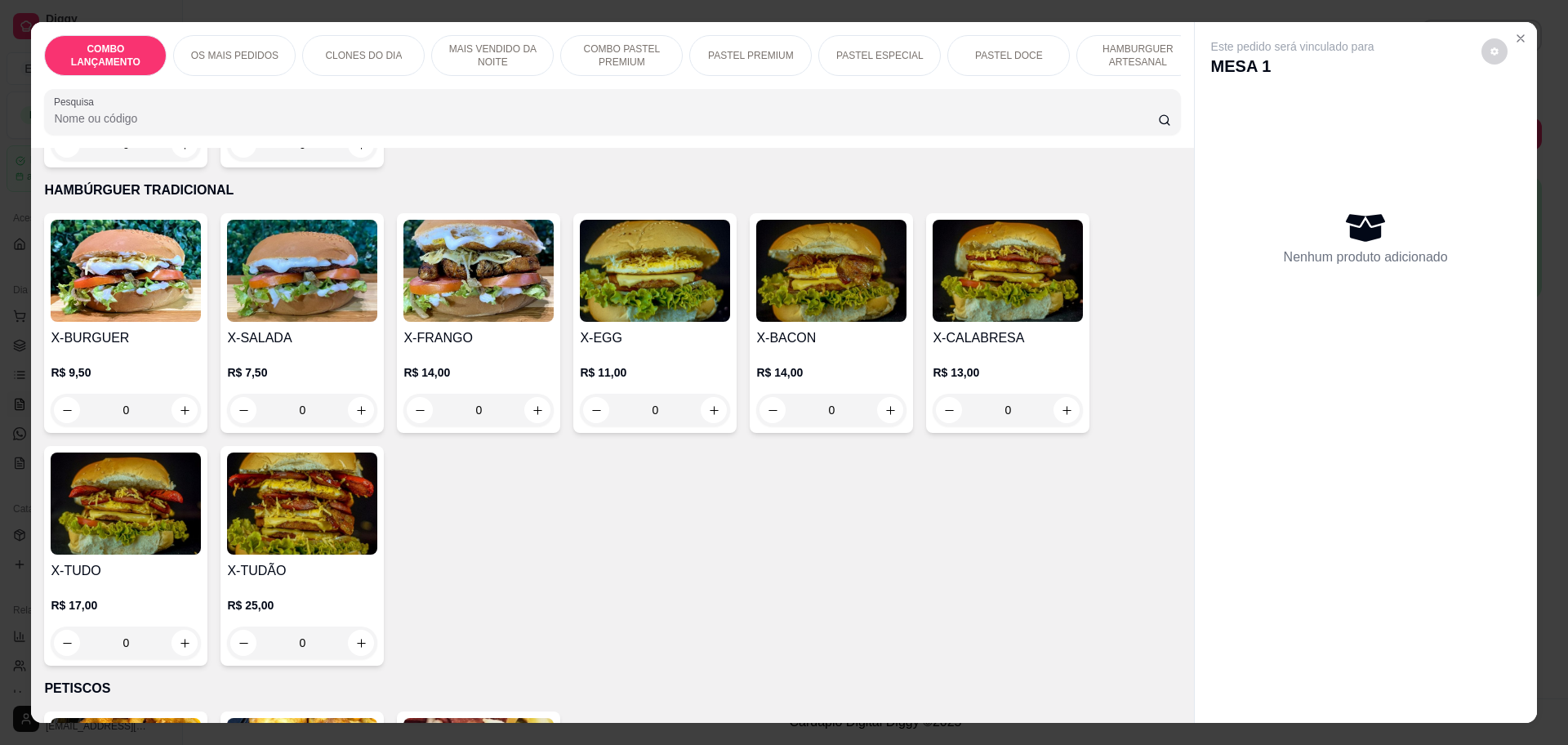
scroll to position [3677, 0]
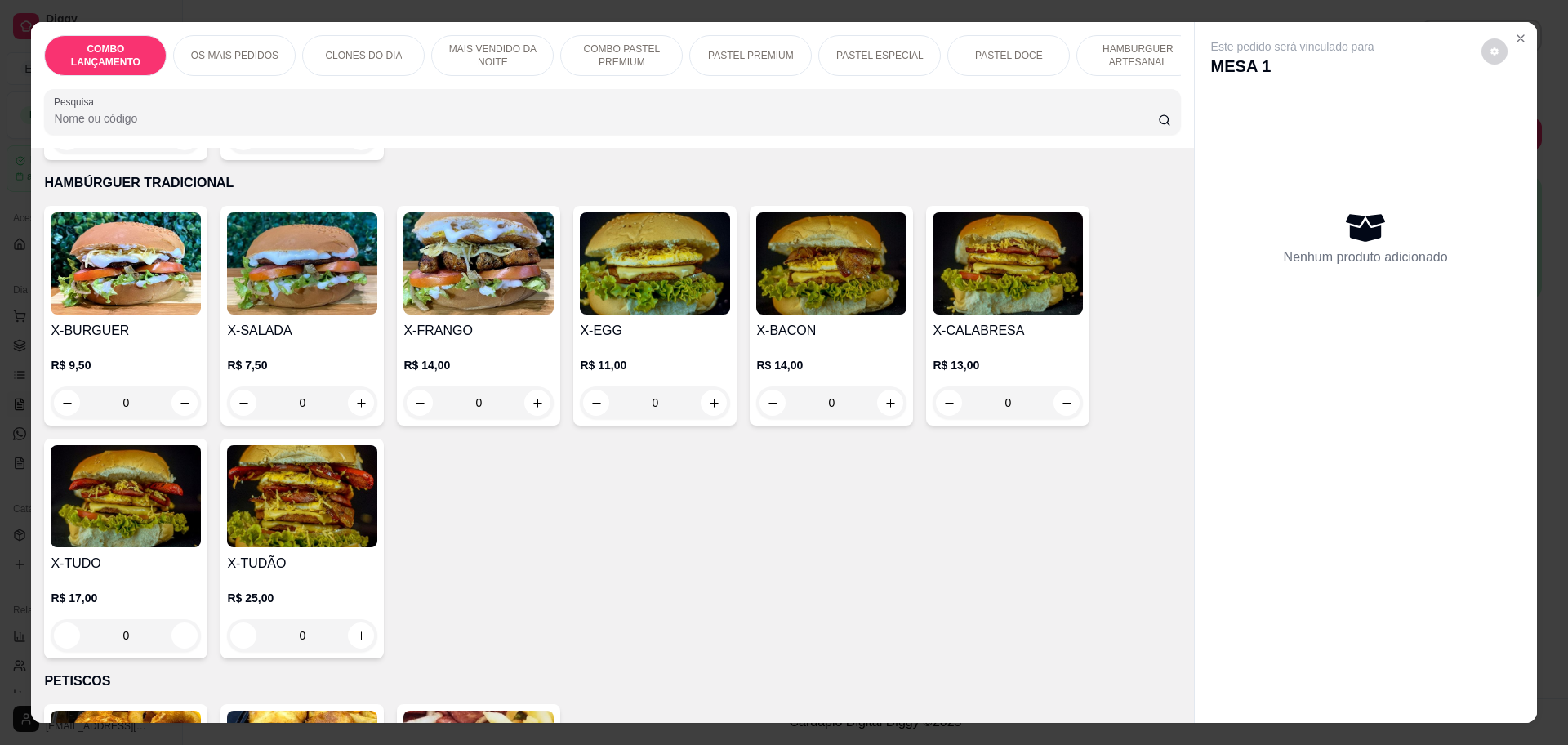
click at [713, 387] on div "0" at bounding box center [655, 403] width 150 height 32
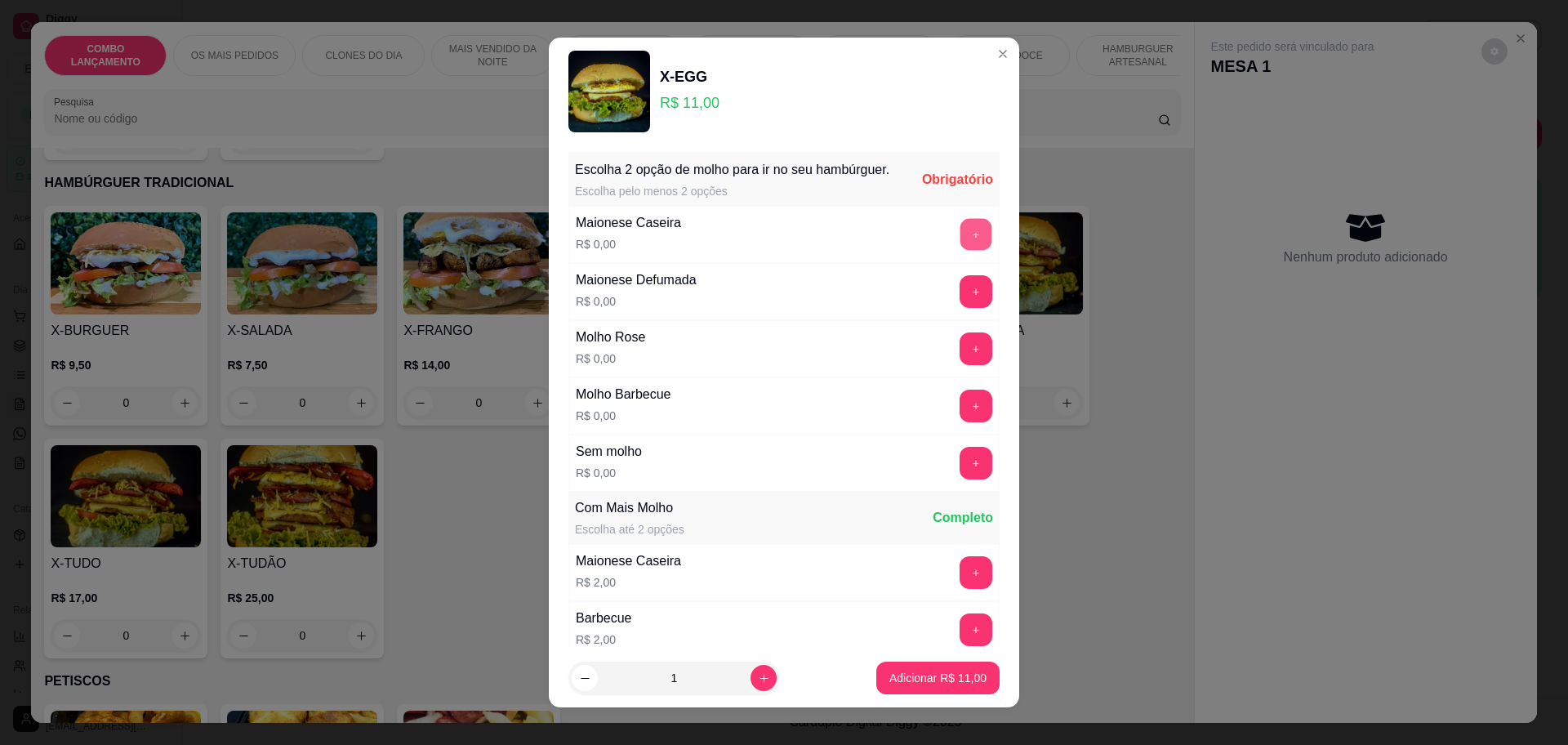
click at [960, 250] on button "+" at bounding box center [976, 235] width 32 height 32
click at [960, 411] on button "+" at bounding box center [976, 406] width 32 height 32
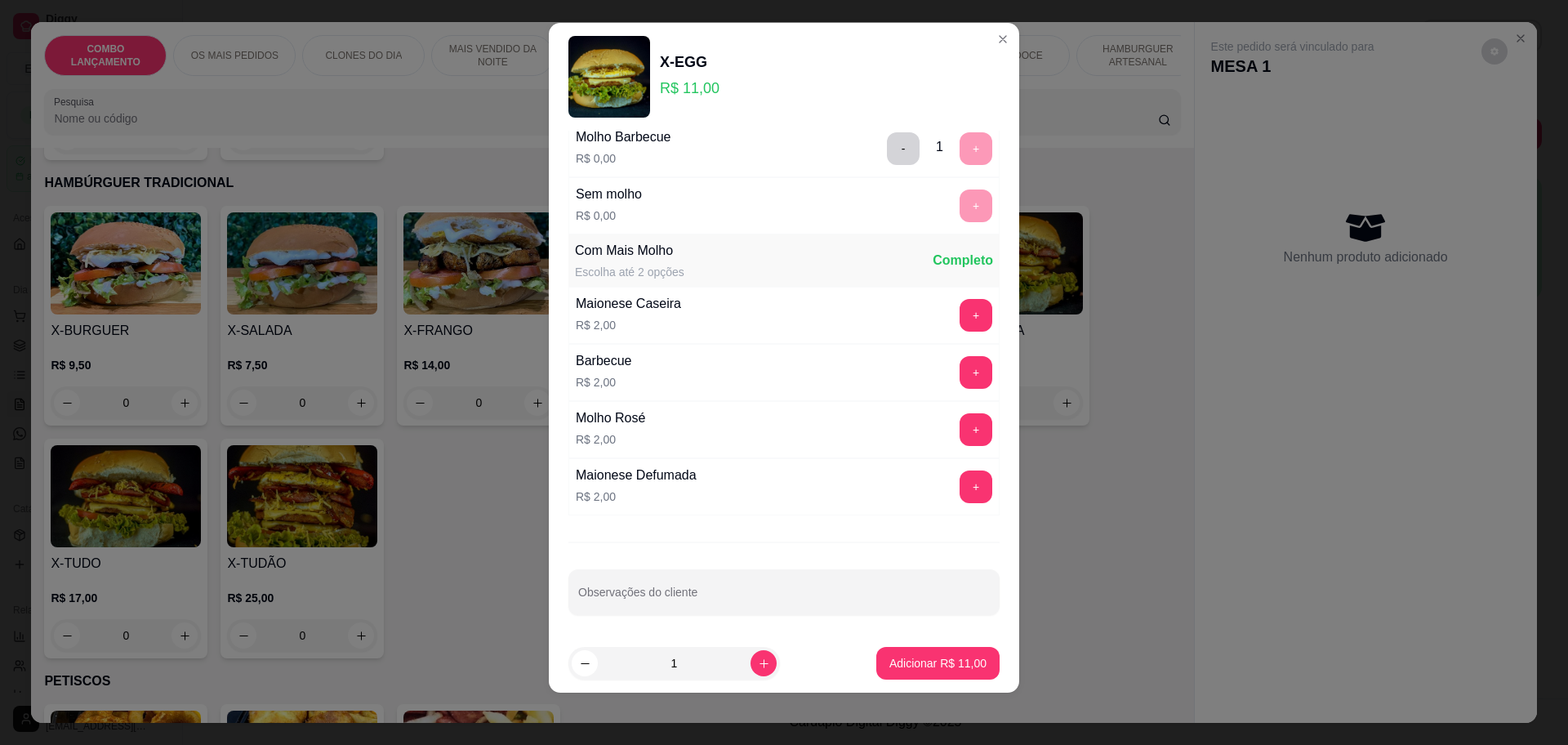
scroll to position [246, 0]
click at [909, 658] on p "Adicionar R$ 11,00" at bounding box center [938, 663] width 97 height 16
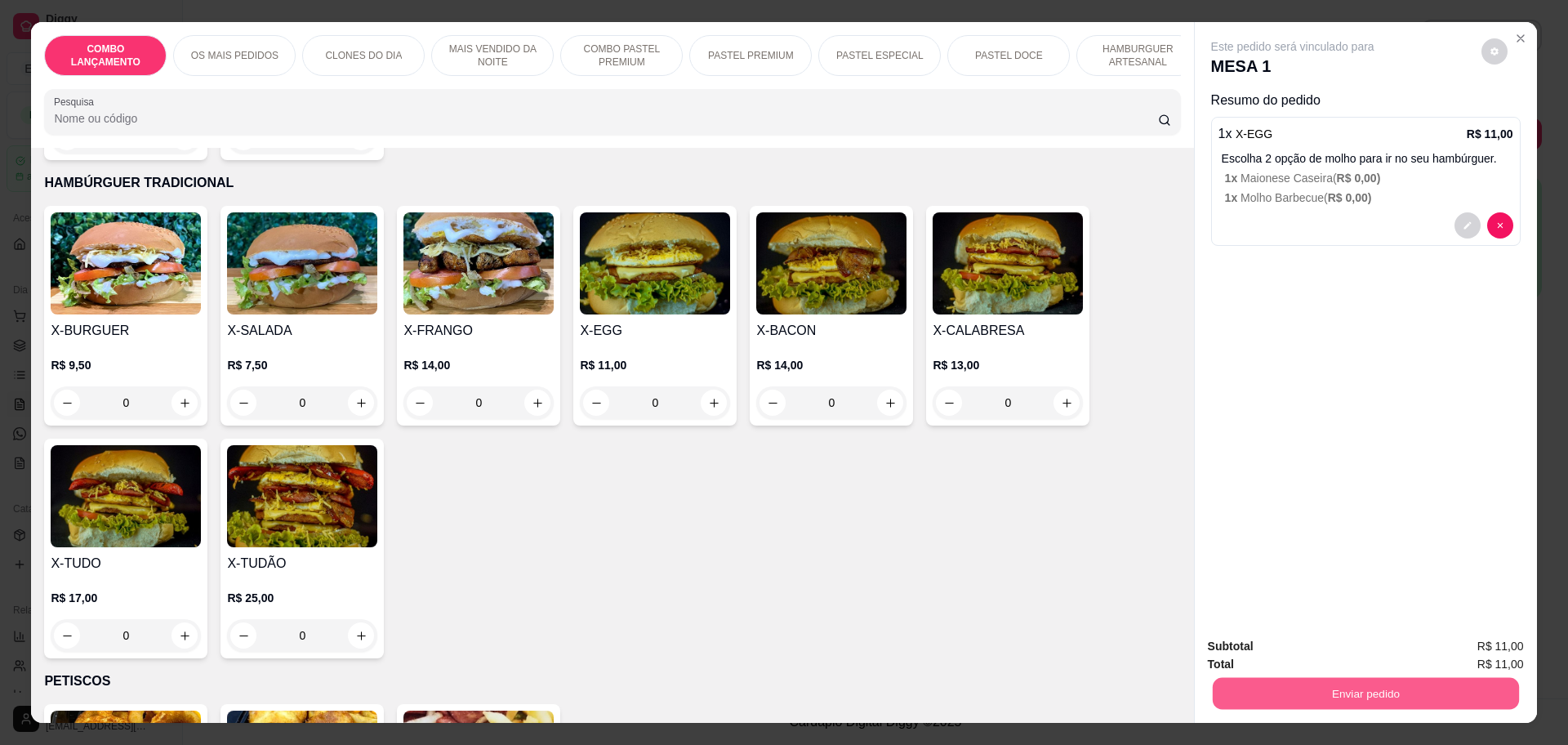
click at [1315, 685] on button "Enviar pedido" at bounding box center [1365, 694] width 307 height 32
click at [1469, 656] on button "Enviar pedido" at bounding box center [1480, 654] width 90 height 30
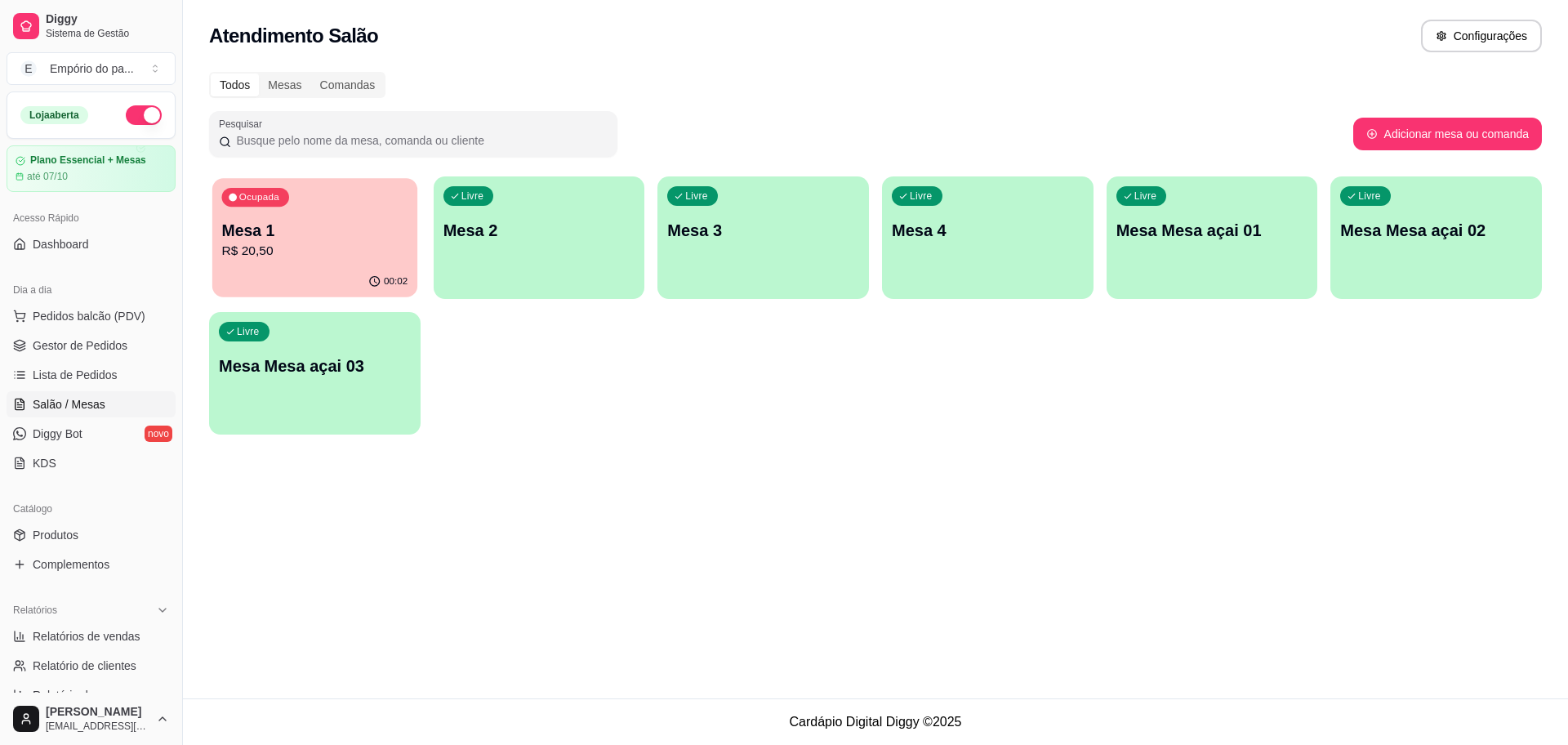
click at [365, 226] on p "Mesa 1" at bounding box center [315, 230] width 186 height 22
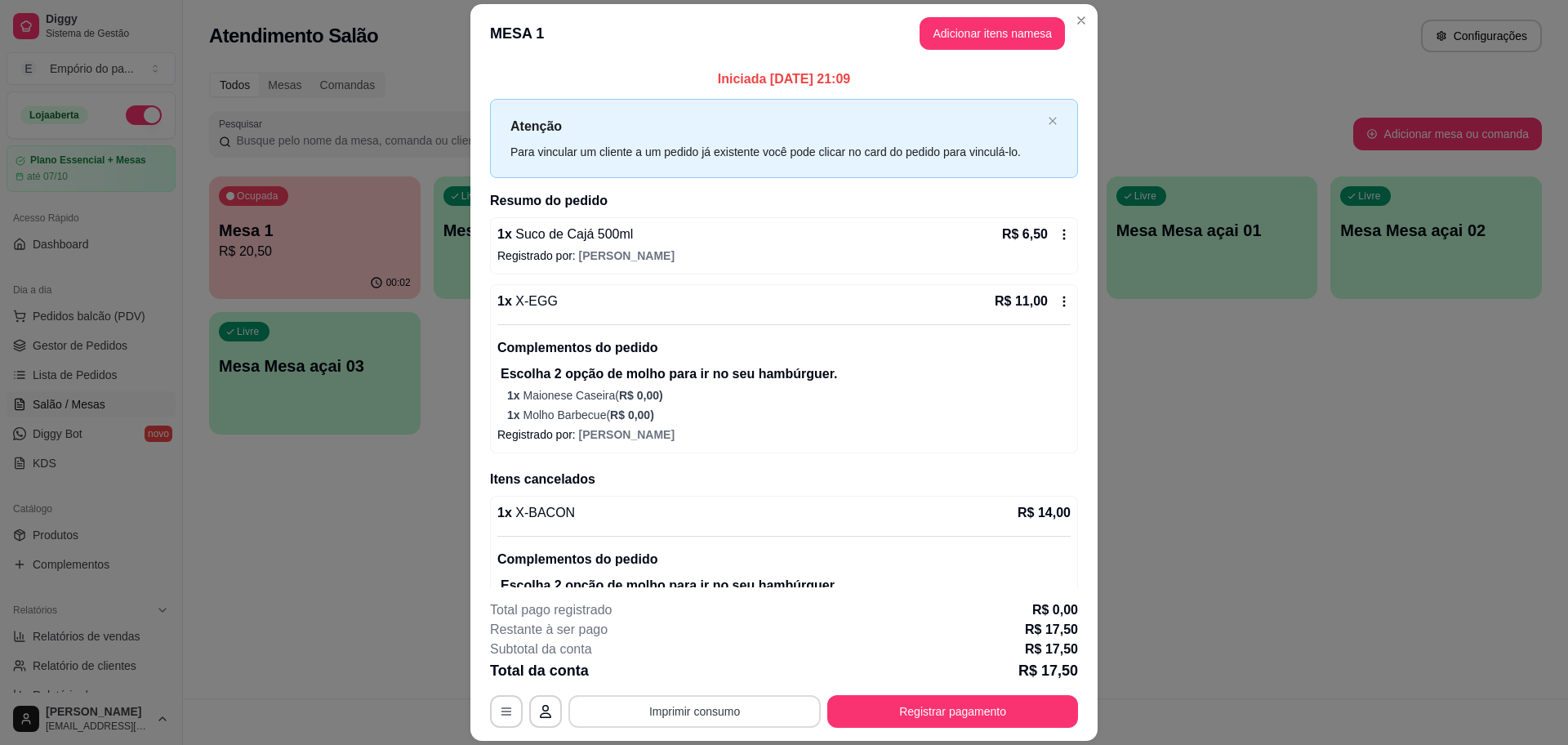
click at [621, 705] on button "Imprimir consumo" at bounding box center [695, 712] width 253 height 32
click at [665, 669] on button "IMPRESSORA" at bounding box center [691, 674] width 114 height 26
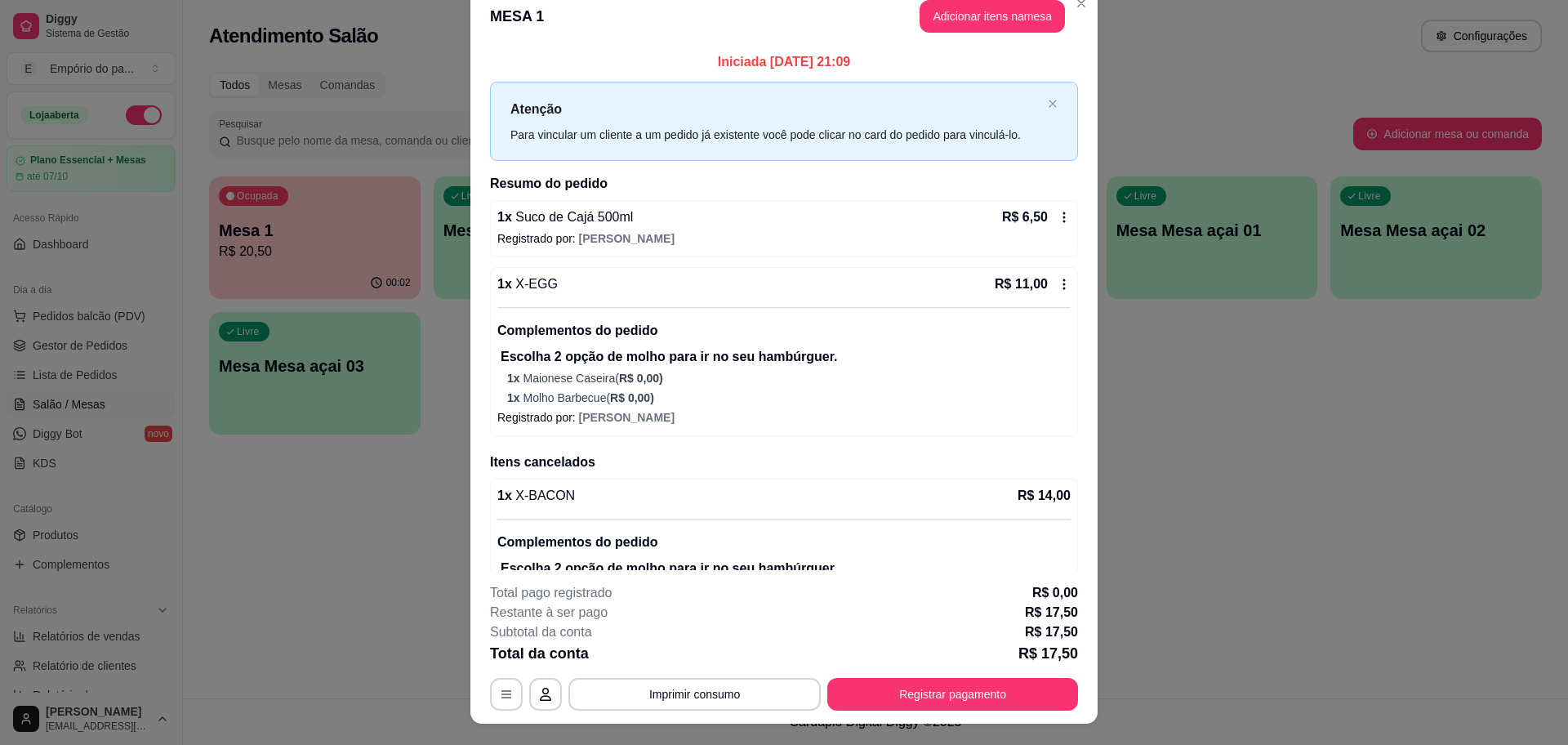
scroll to position [0, 0]
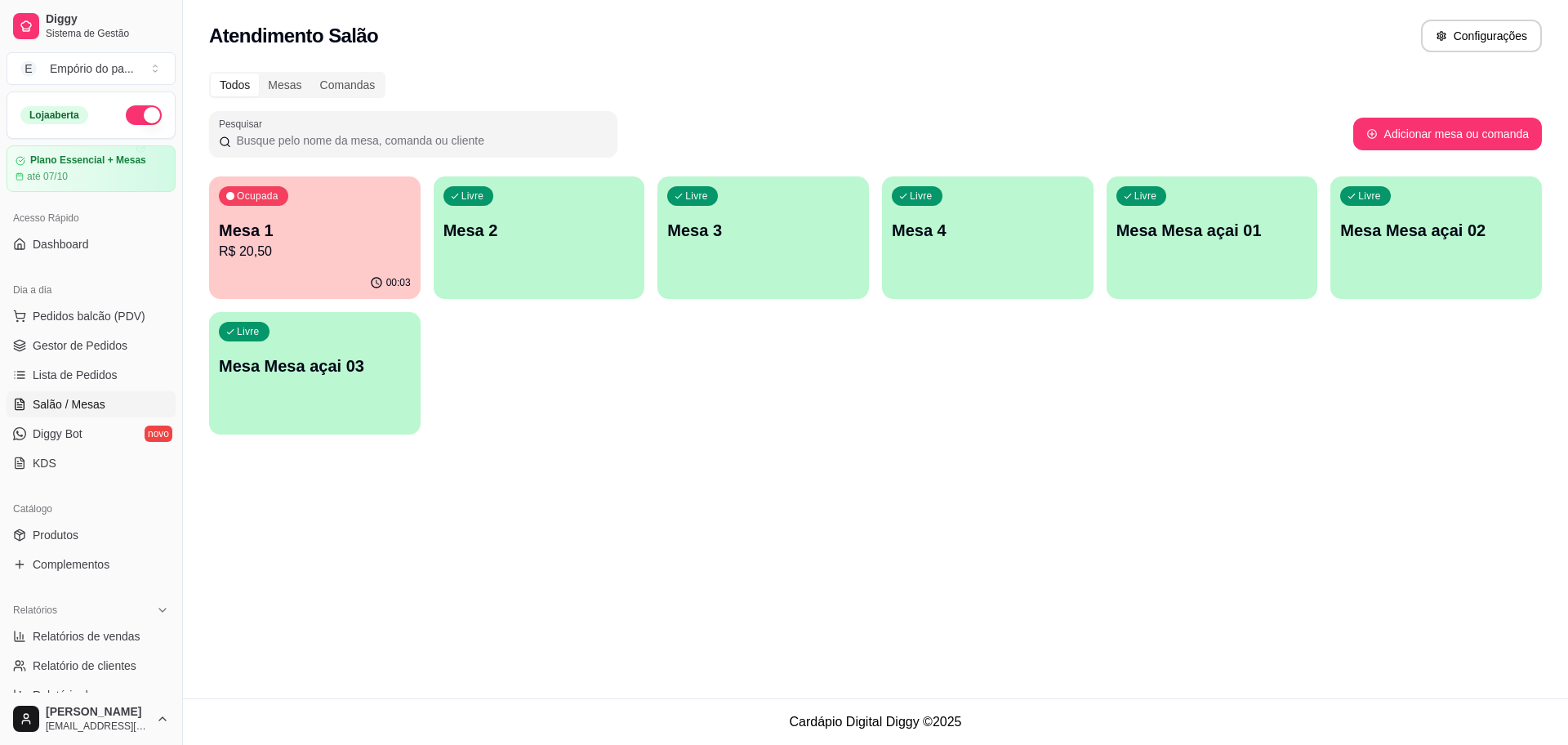
click at [367, 244] on p "R$ 20,50" at bounding box center [314, 252] width 192 height 20
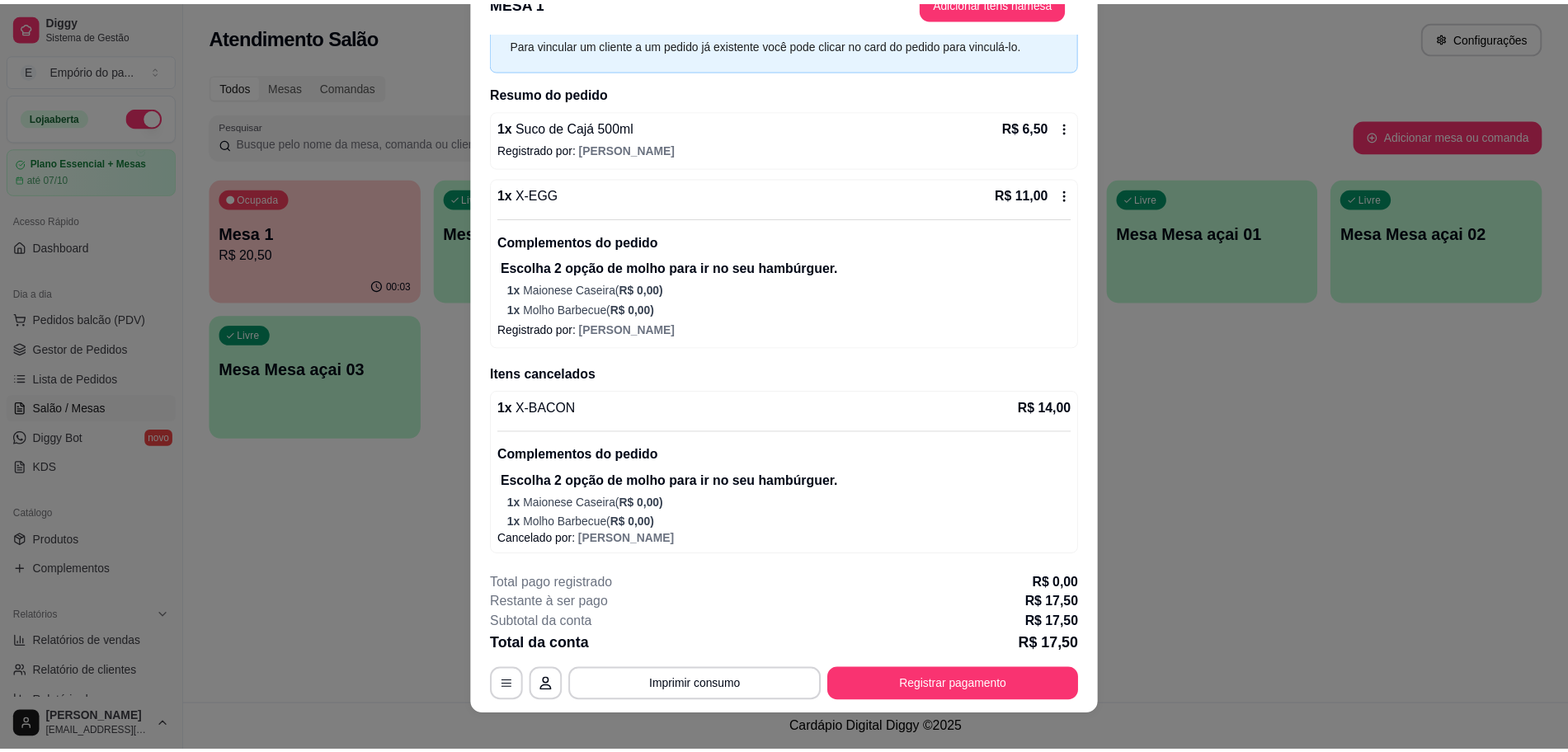
scroll to position [49, 0]
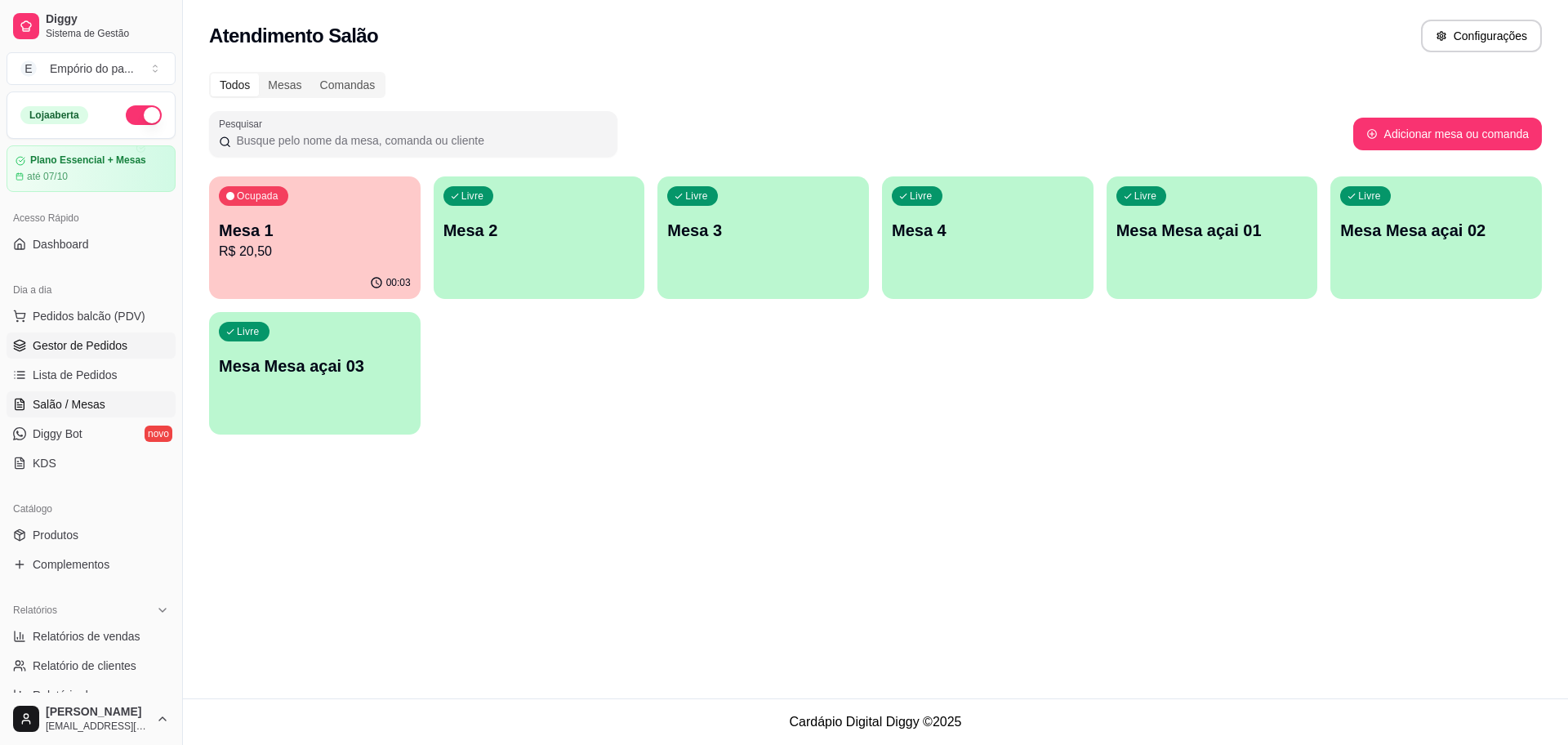
click at [65, 349] on span "Gestor de Pedidos" at bounding box center [80, 345] width 95 height 16
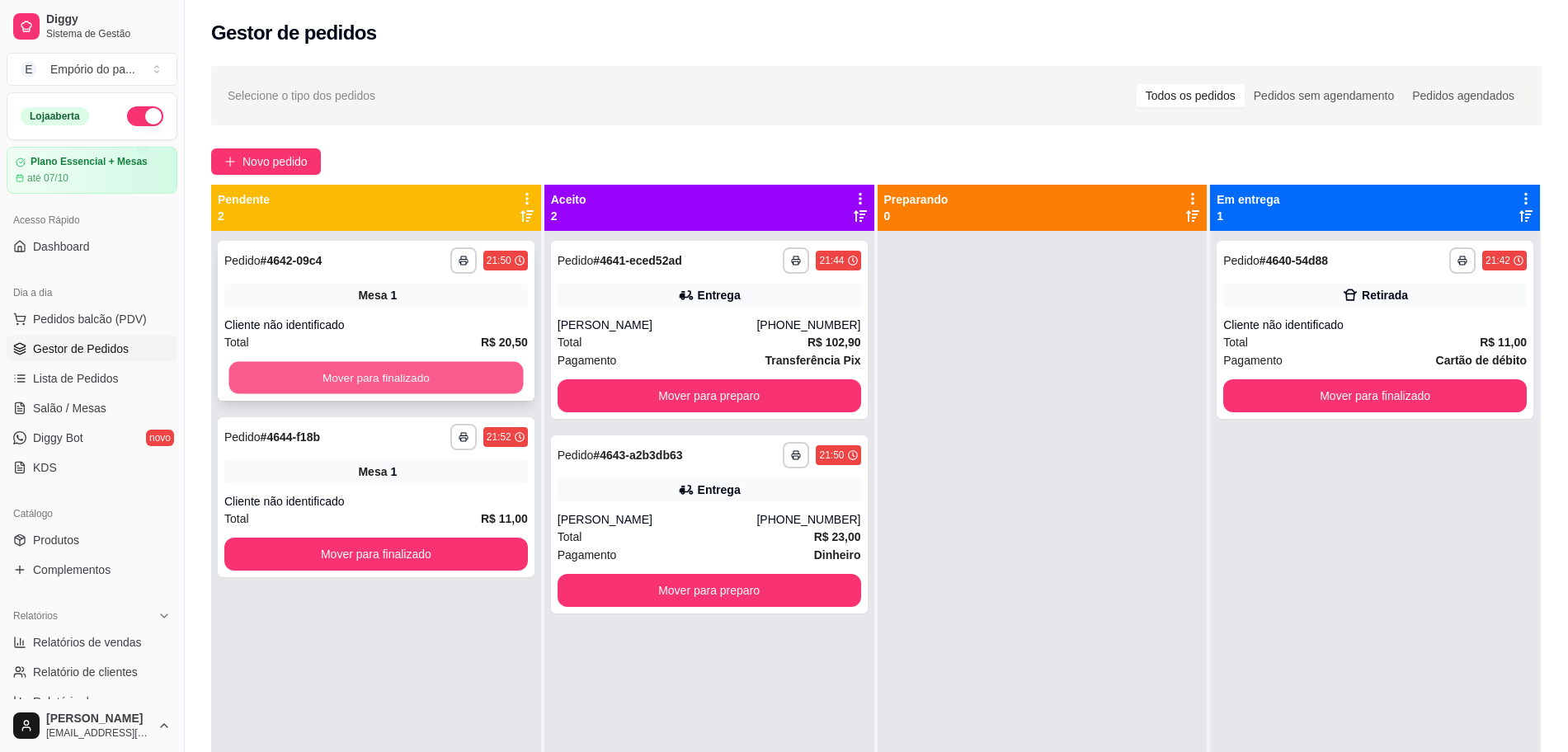
click at [395, 372] on button "Mover para finalizado" at bounding box center [376, 379] width 294 height 33
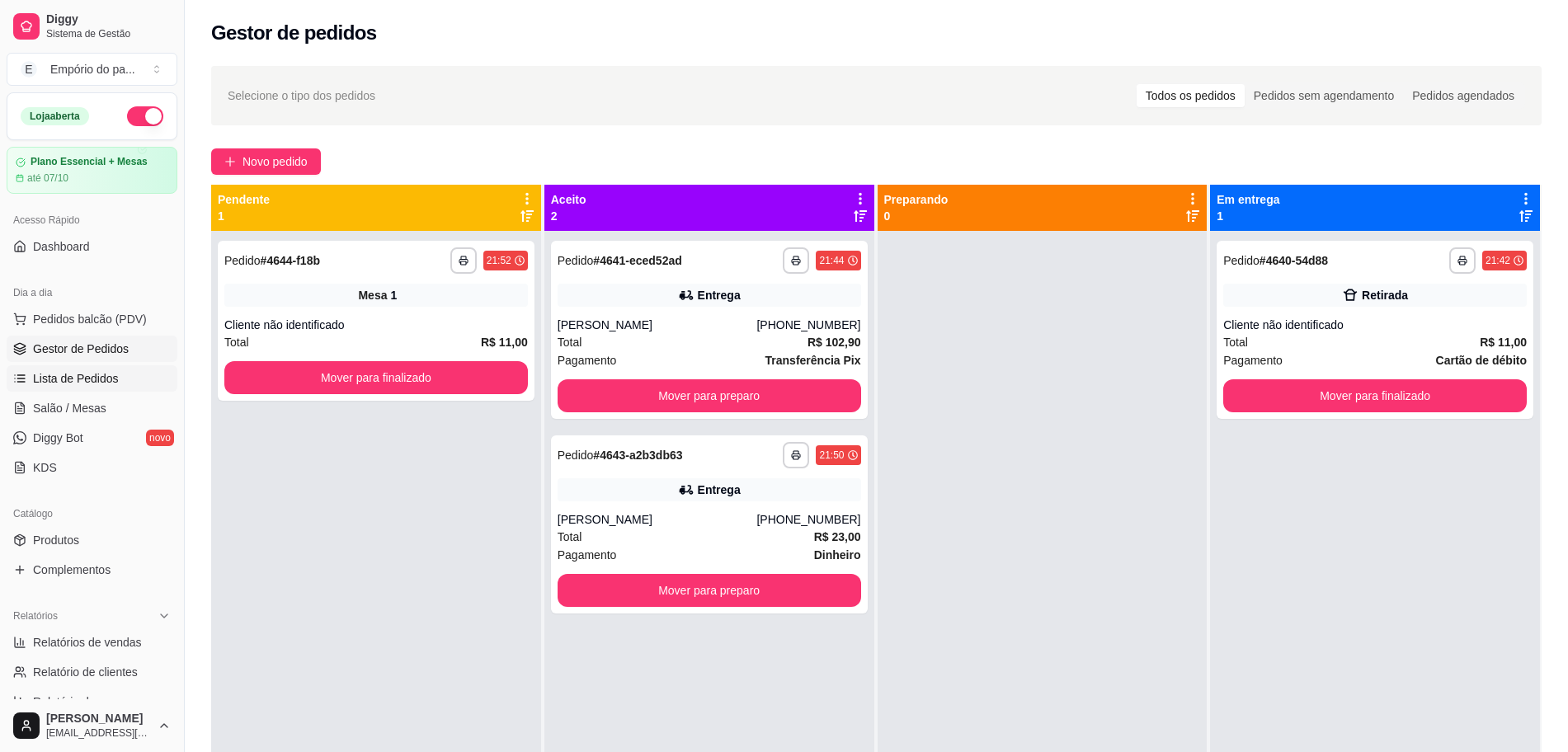
click at [120, 369] on link "Lista de Pedidos" at bounding box center [92, 379] width 171 height 27
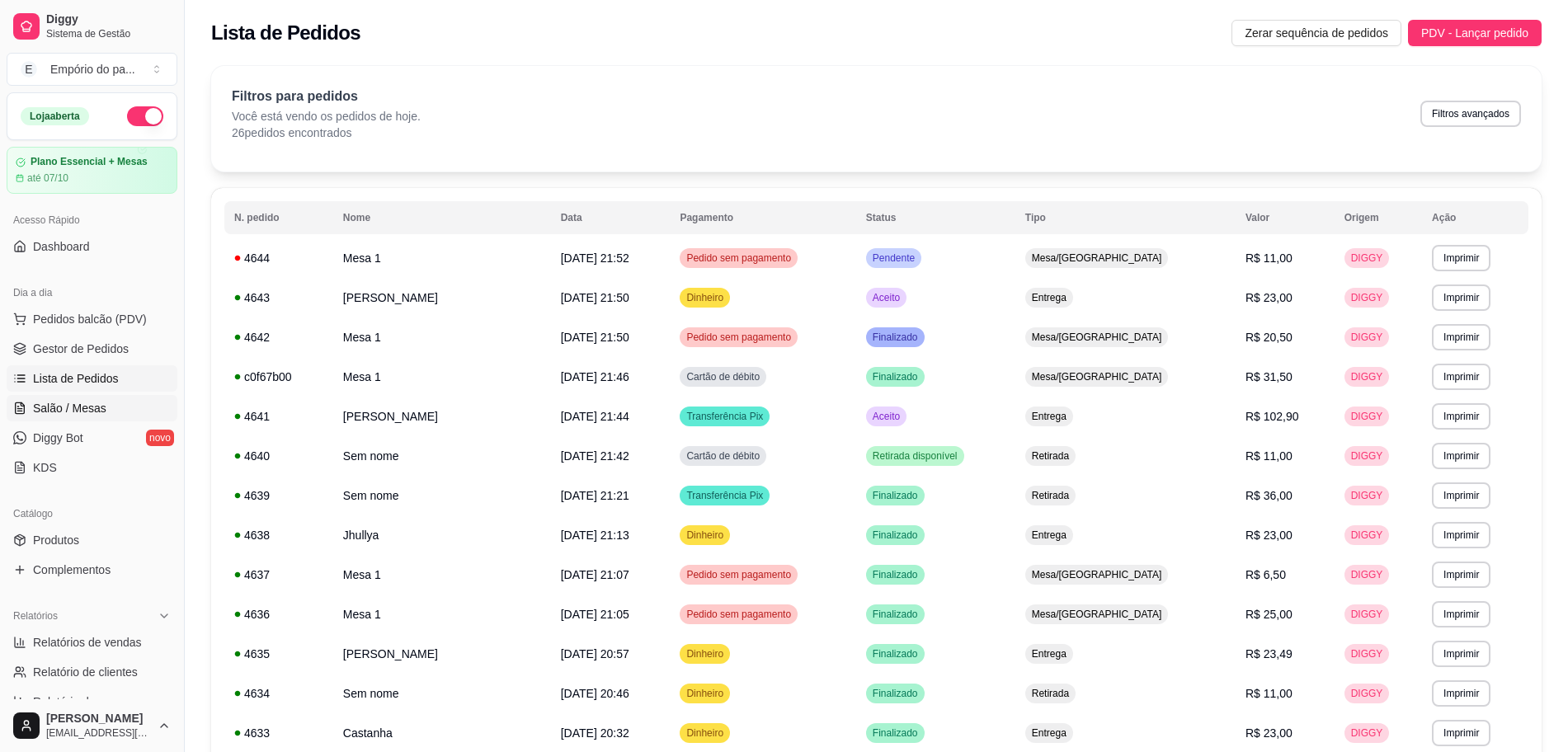
click at [38, 415] on span "Salão / Mesas" at bounding box center [69, 408] width 74 height 16
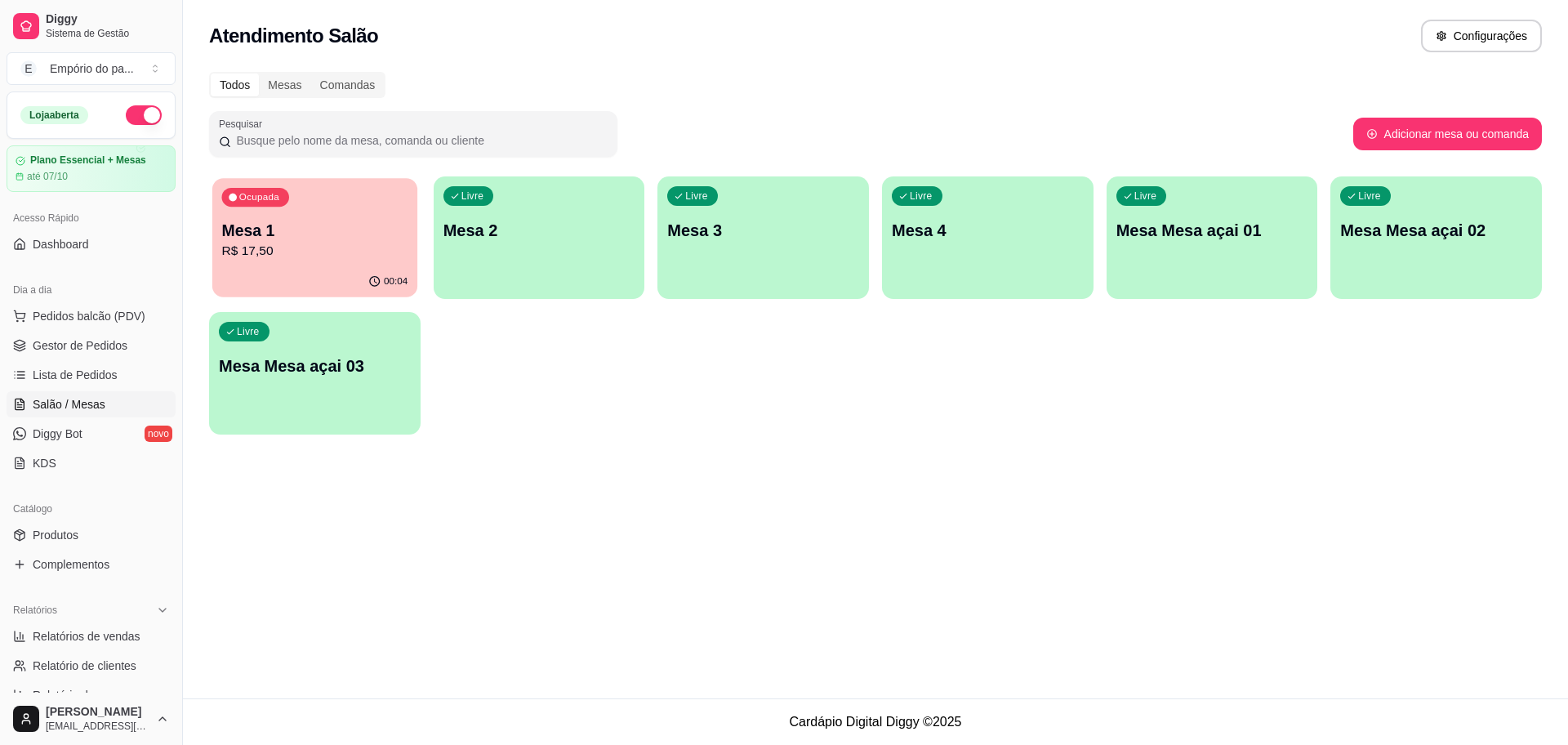
click at [264, 255] on p "R$ 17,50" at bounding box center [315, 252] width 186 height 19
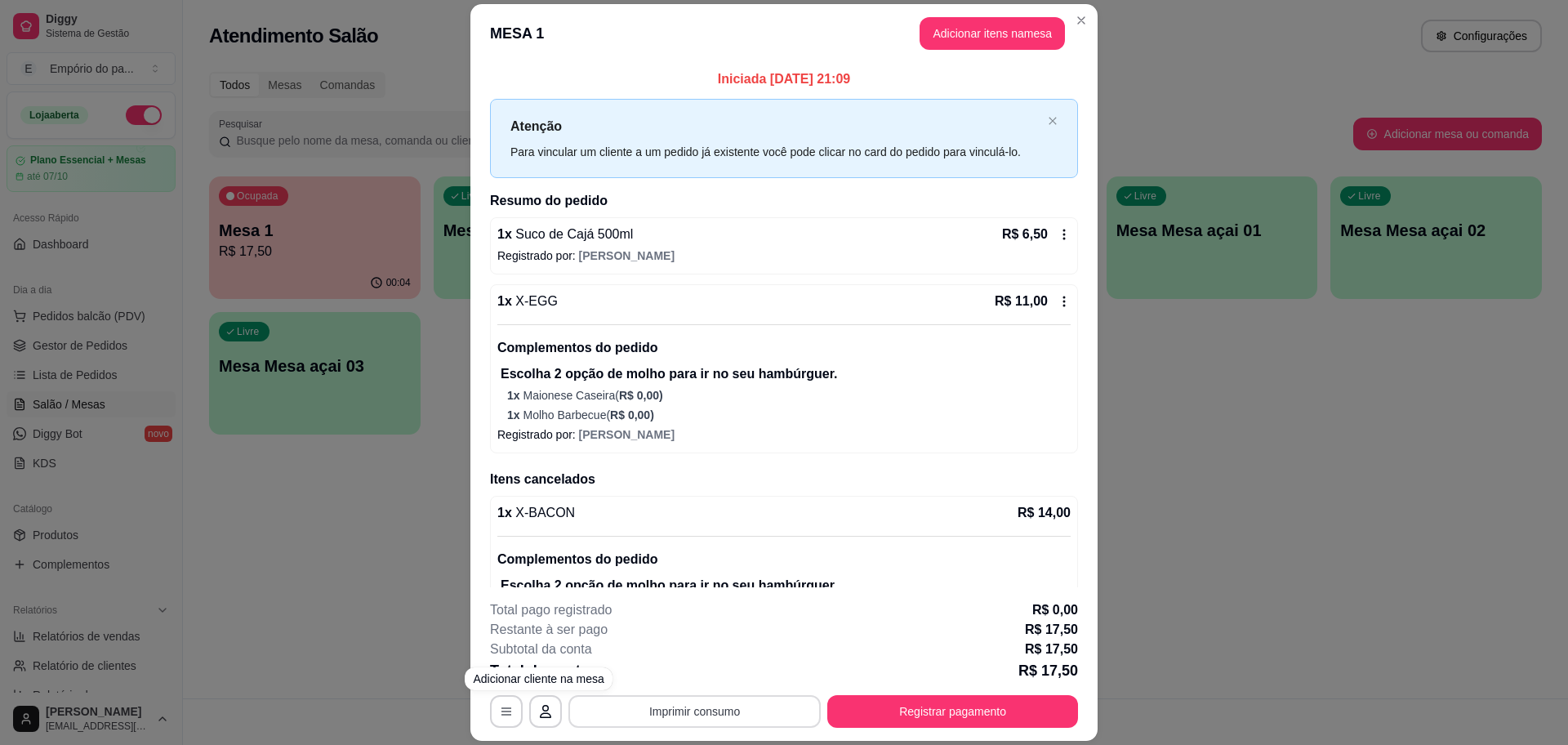
click at [613, 709] on button "Imprimir consumo" at bounding box center [695, 712] width 253 height 32
click at [686, 667] on button "IMPRESSORA" at bounding box center [691, 674] width 114 height 26
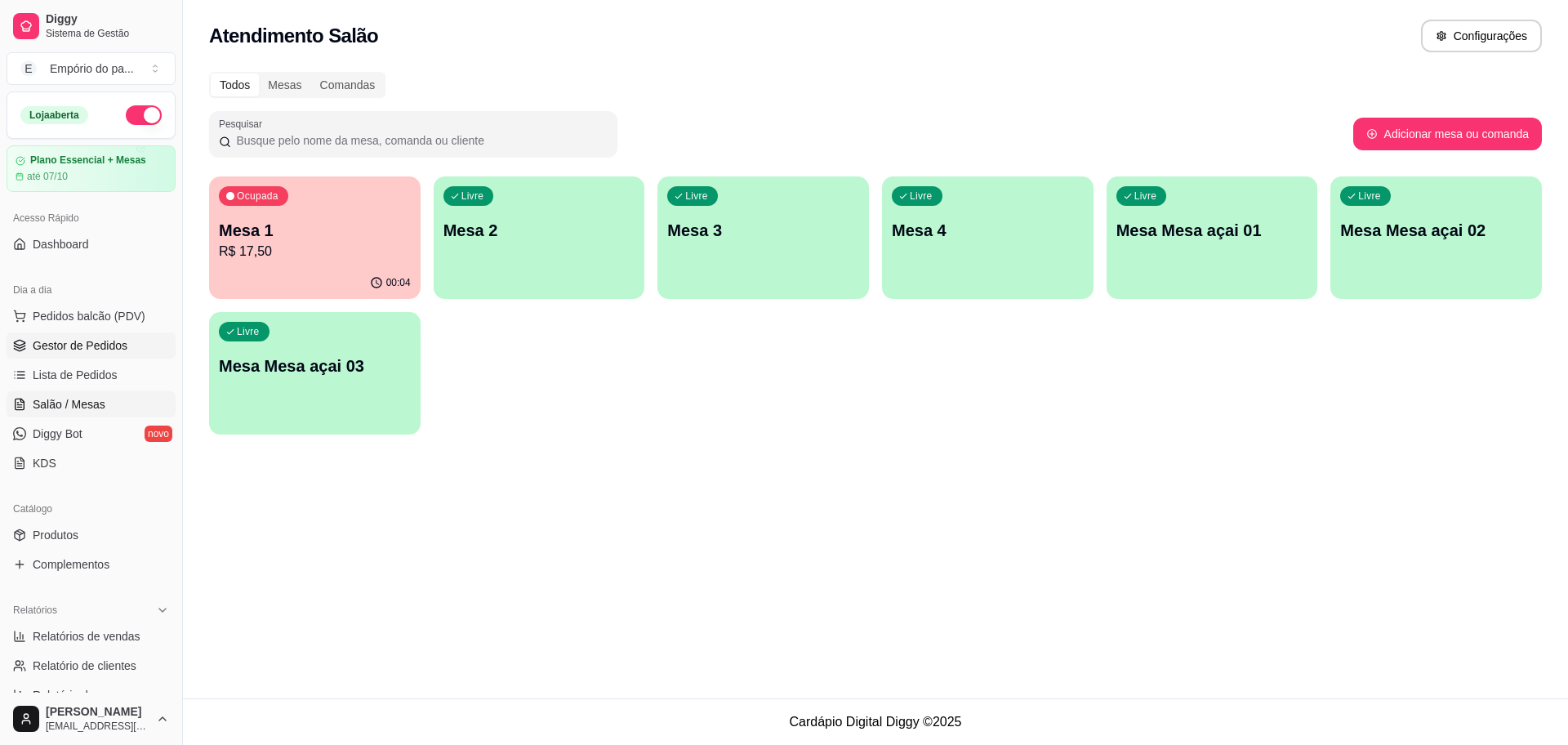
click at [142, 334] on link "Gestor de Pedidos" at bounding box center [91, 346] width 169 height 27
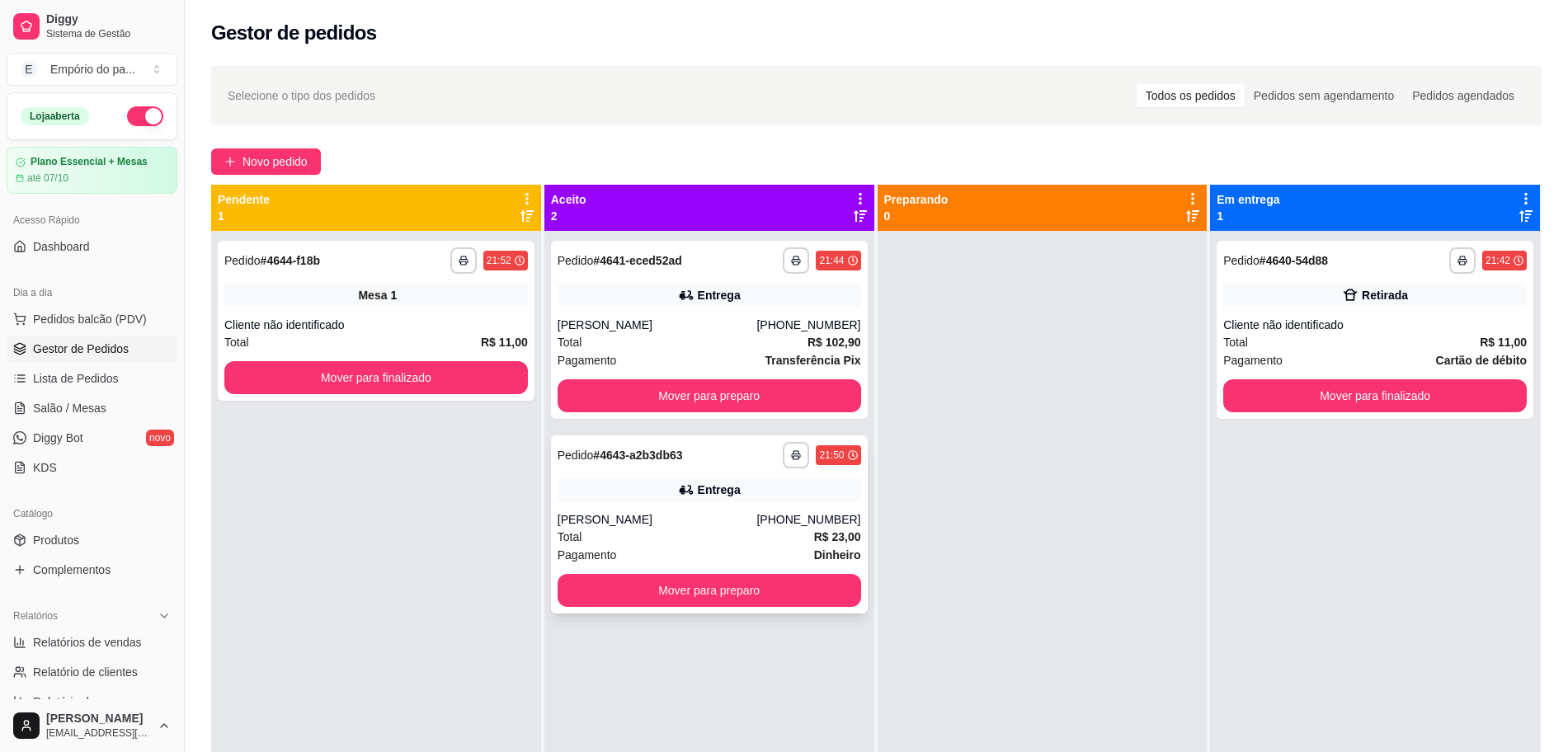
click at [705, 533] on div "Total R$ 23,00" at bounding box center [709, 536] width 303 height 18
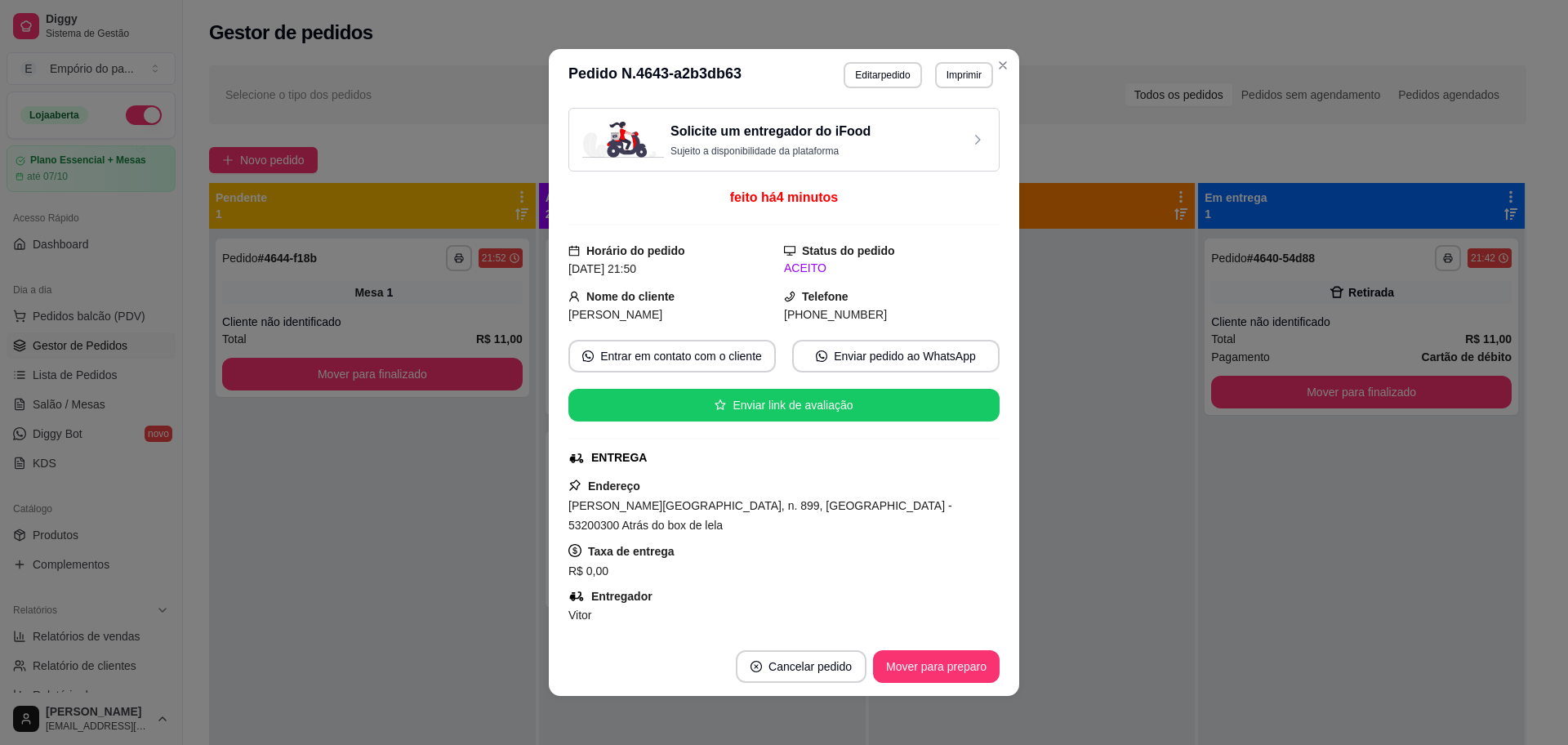
scroll to position [452, 0]
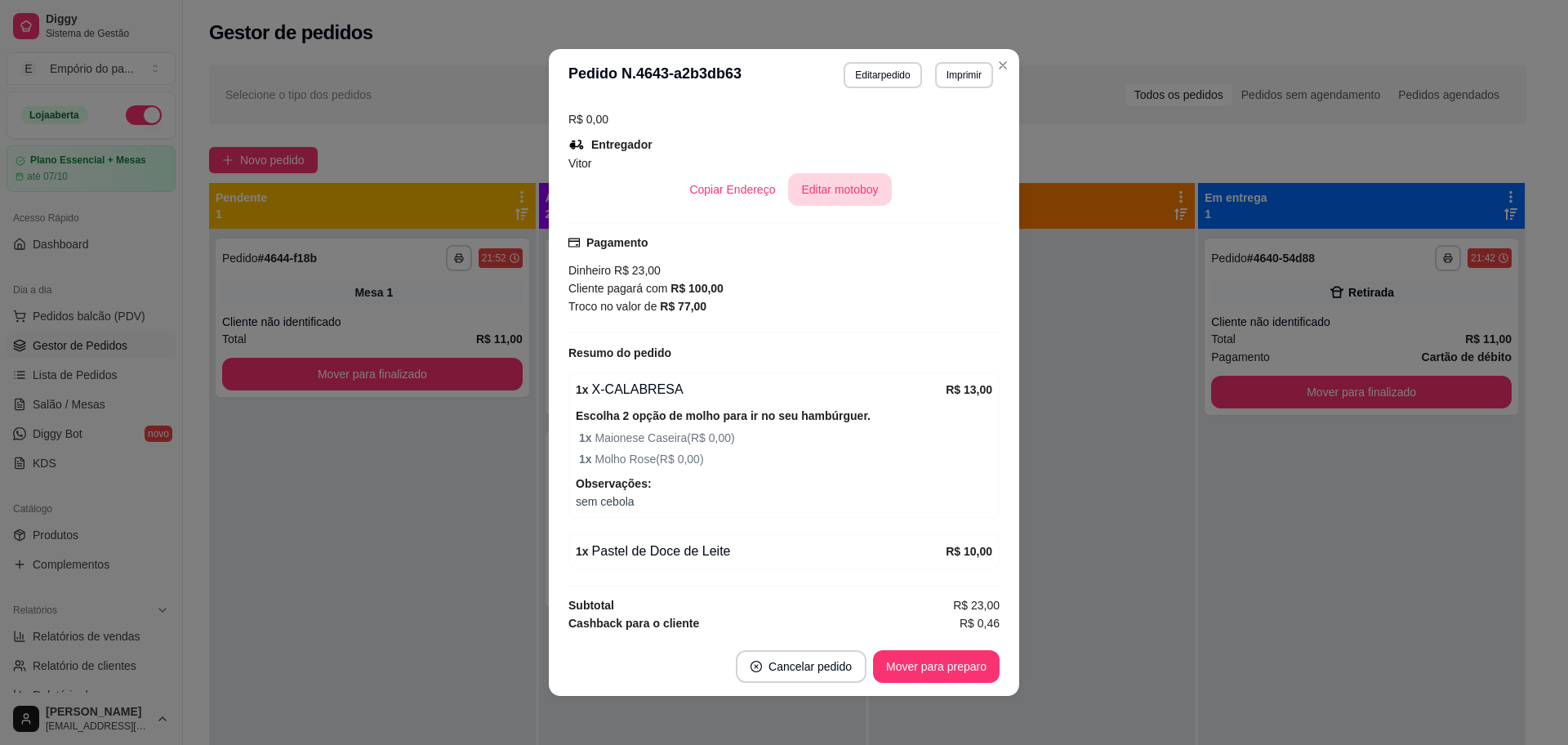
click at [851, 173] on button "Editar motoboy" at bounding box center [840, 189] width 103 height 32
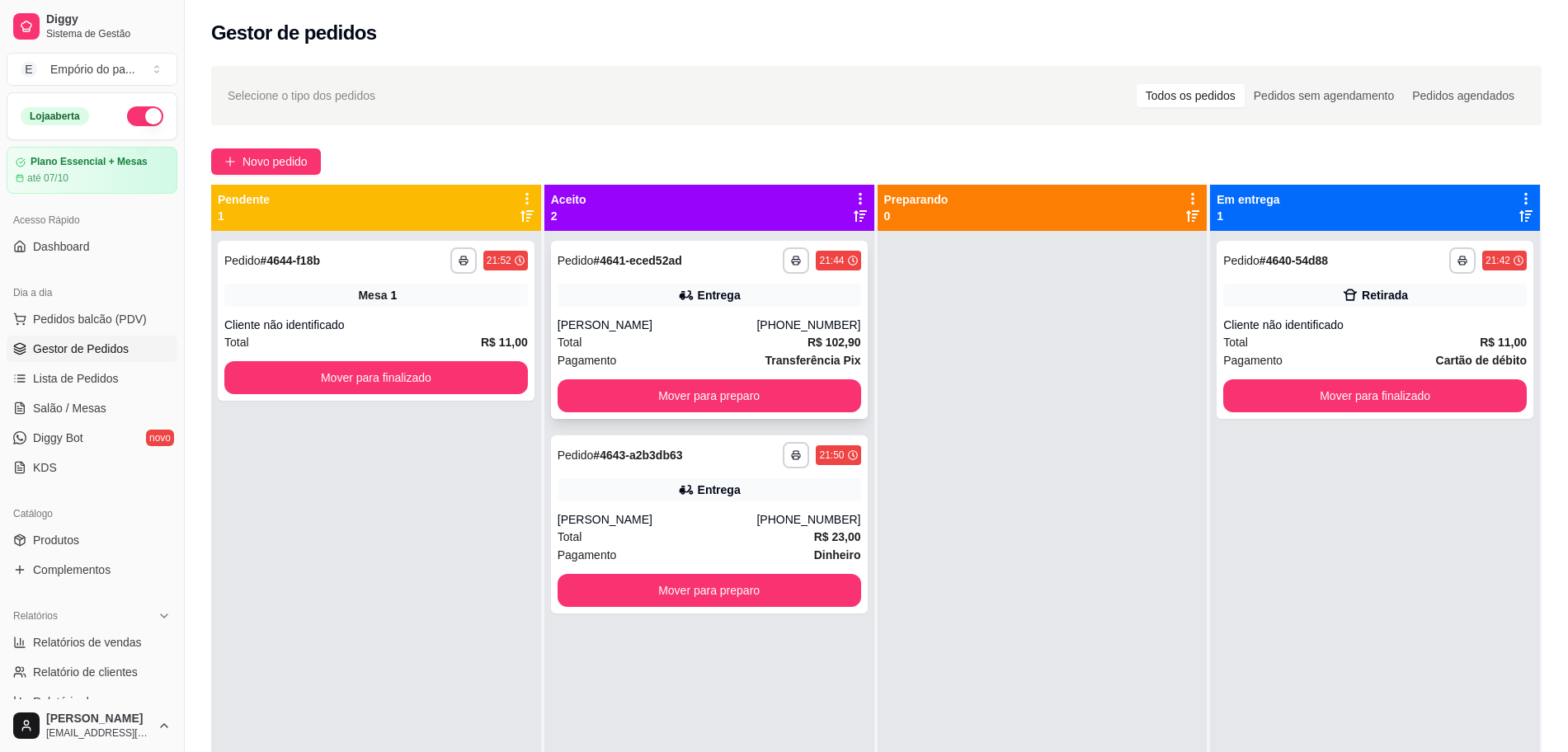
click at [668, 311] on div "**********" at bounding box center [709, 330] width 316 height 178
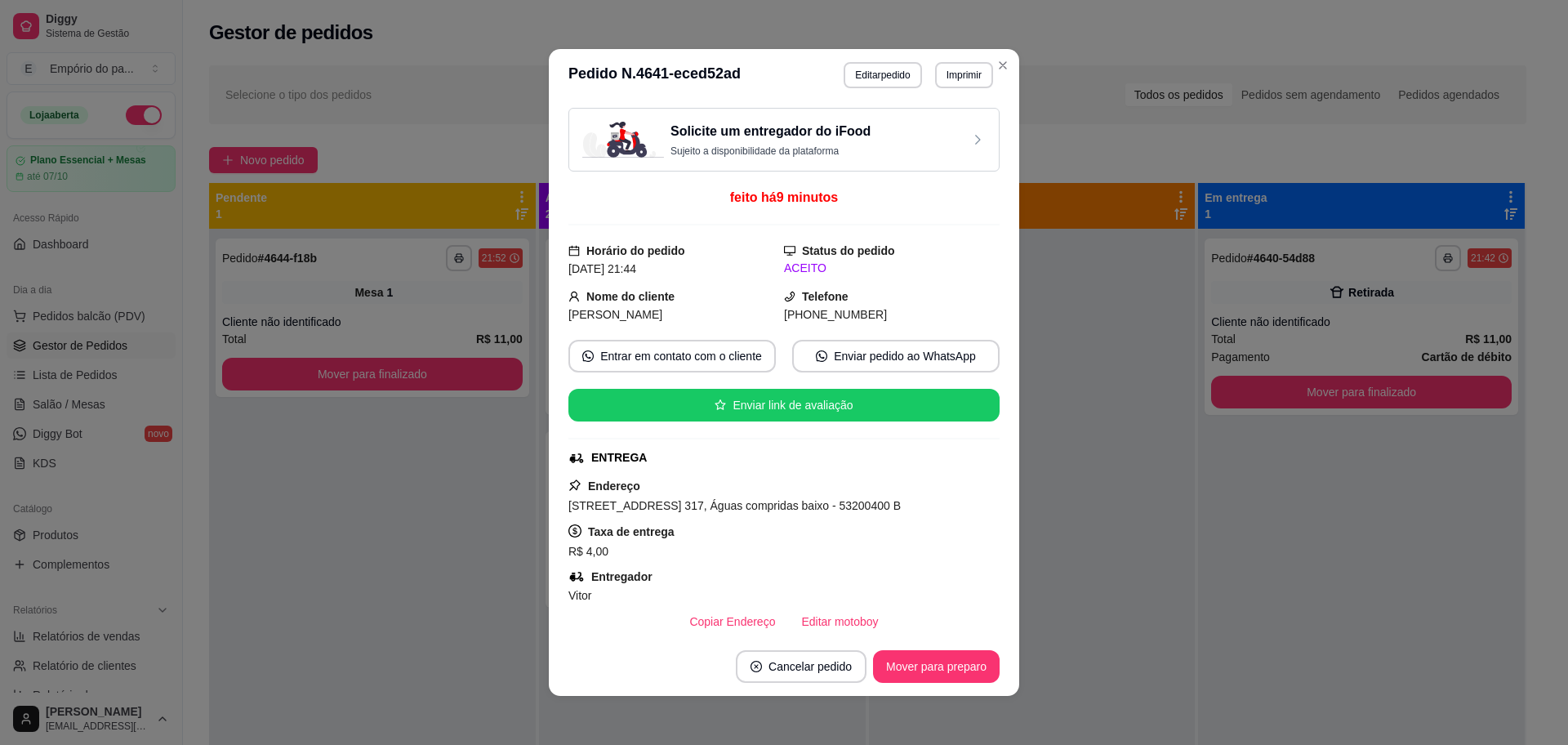
scroll to position [307, 0]
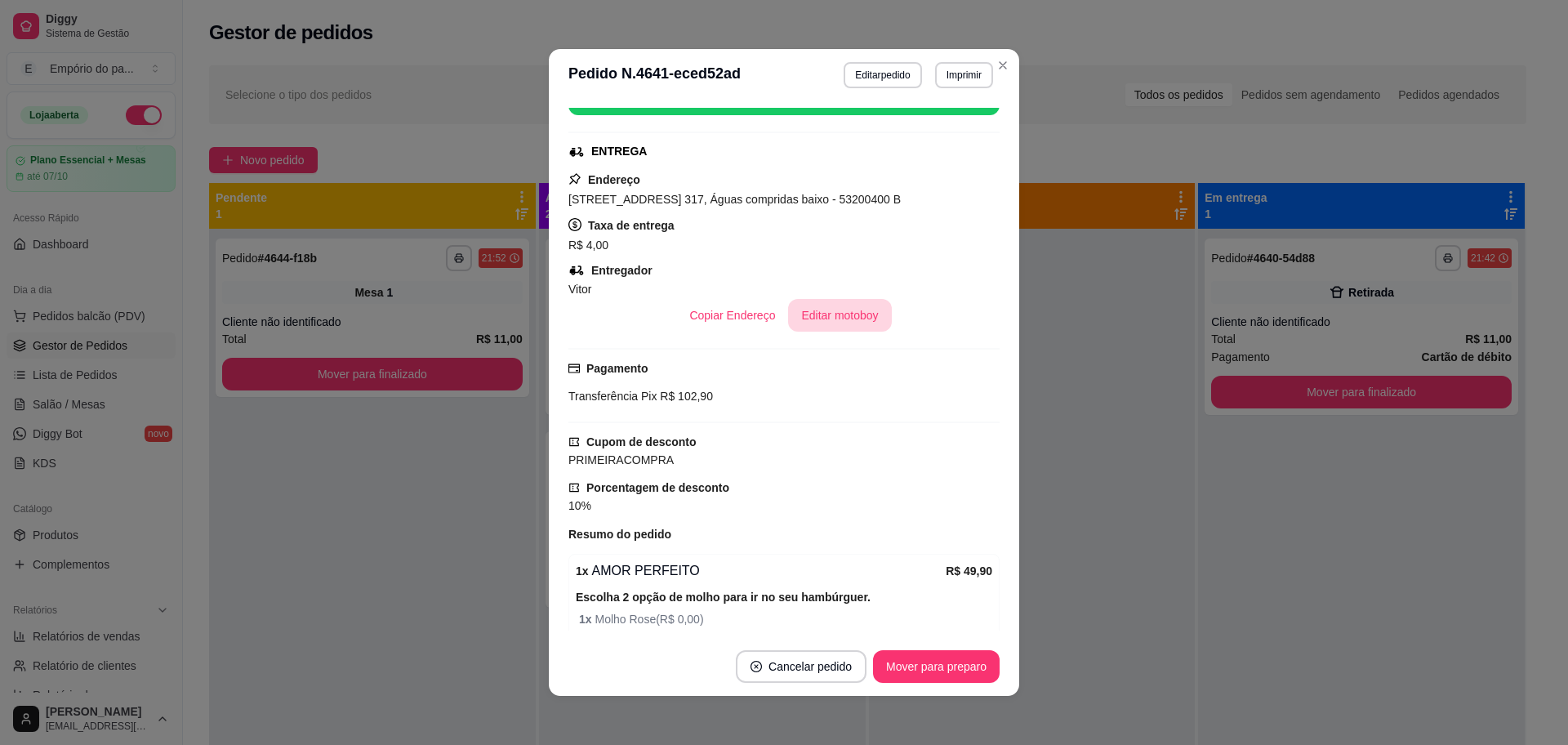
click at [825, 309] on button "Editar motoboy" at bounding box center [840, 315] width 103 height 32
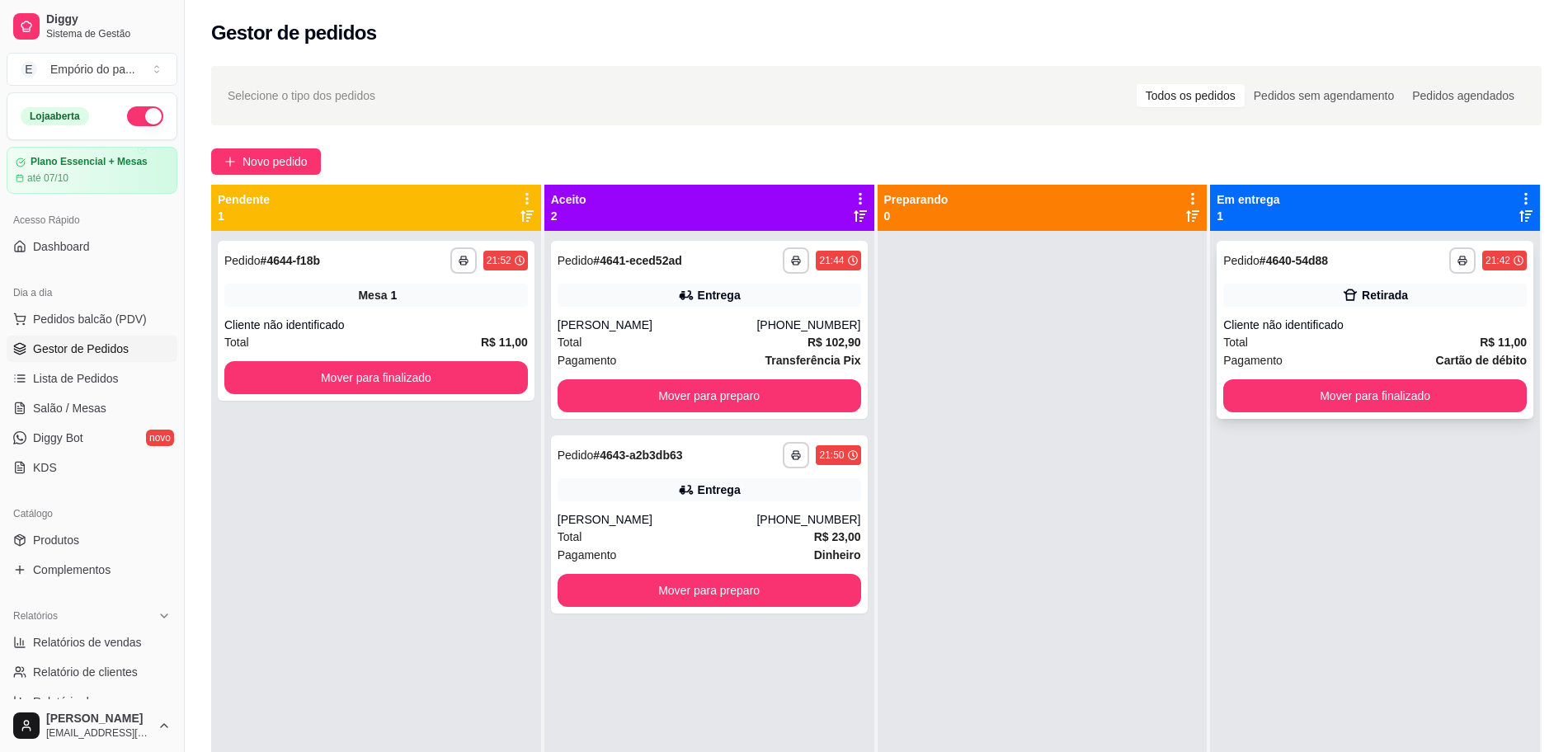
click at [1369, 329] on div "Cliente não identificado" at bounding box center [1374, 324] width 303 height 16
click at [751, 546] on div "Pagamento Dinheiro" at bounding box center [709, 554] width 303 height 18
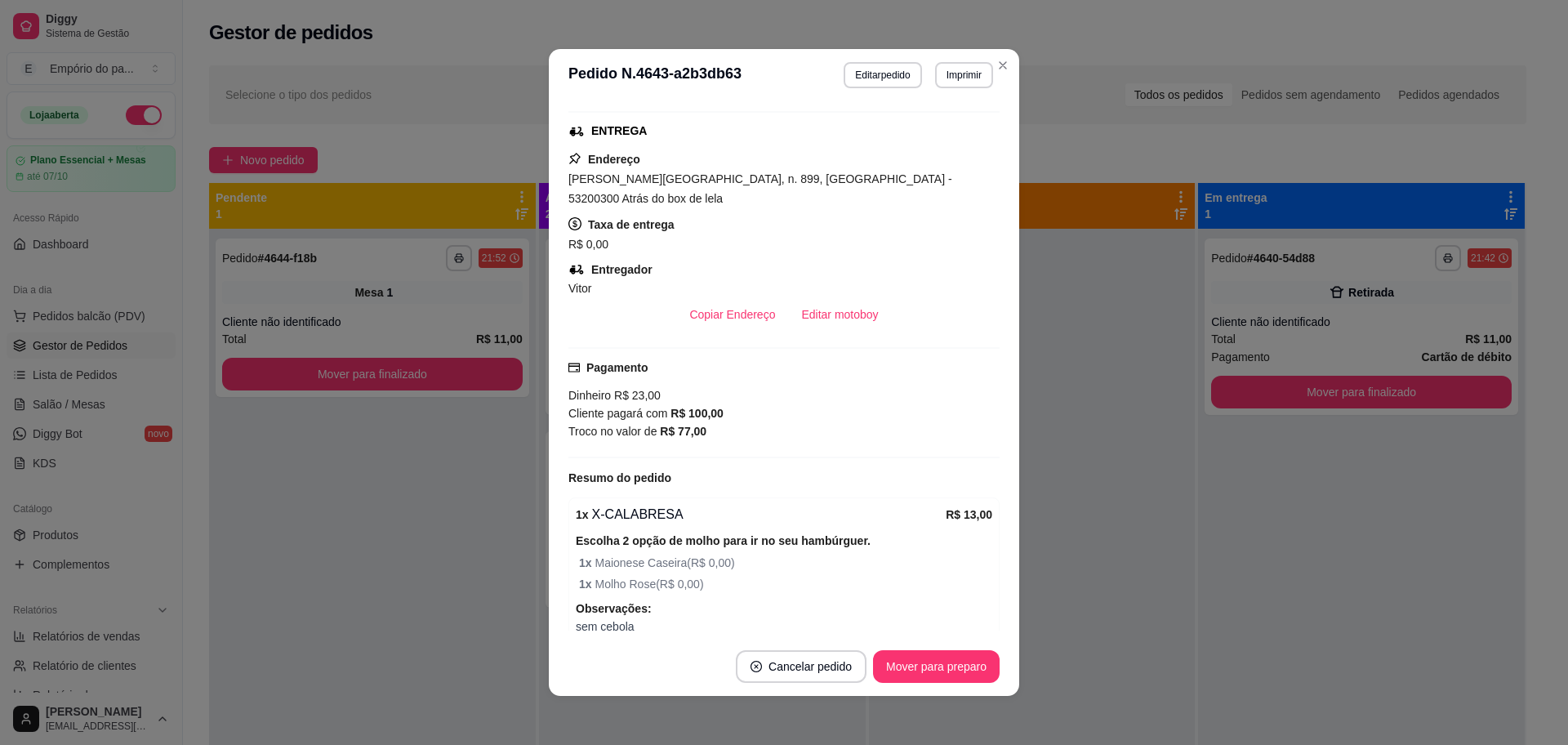
scroll to position [452, 0]
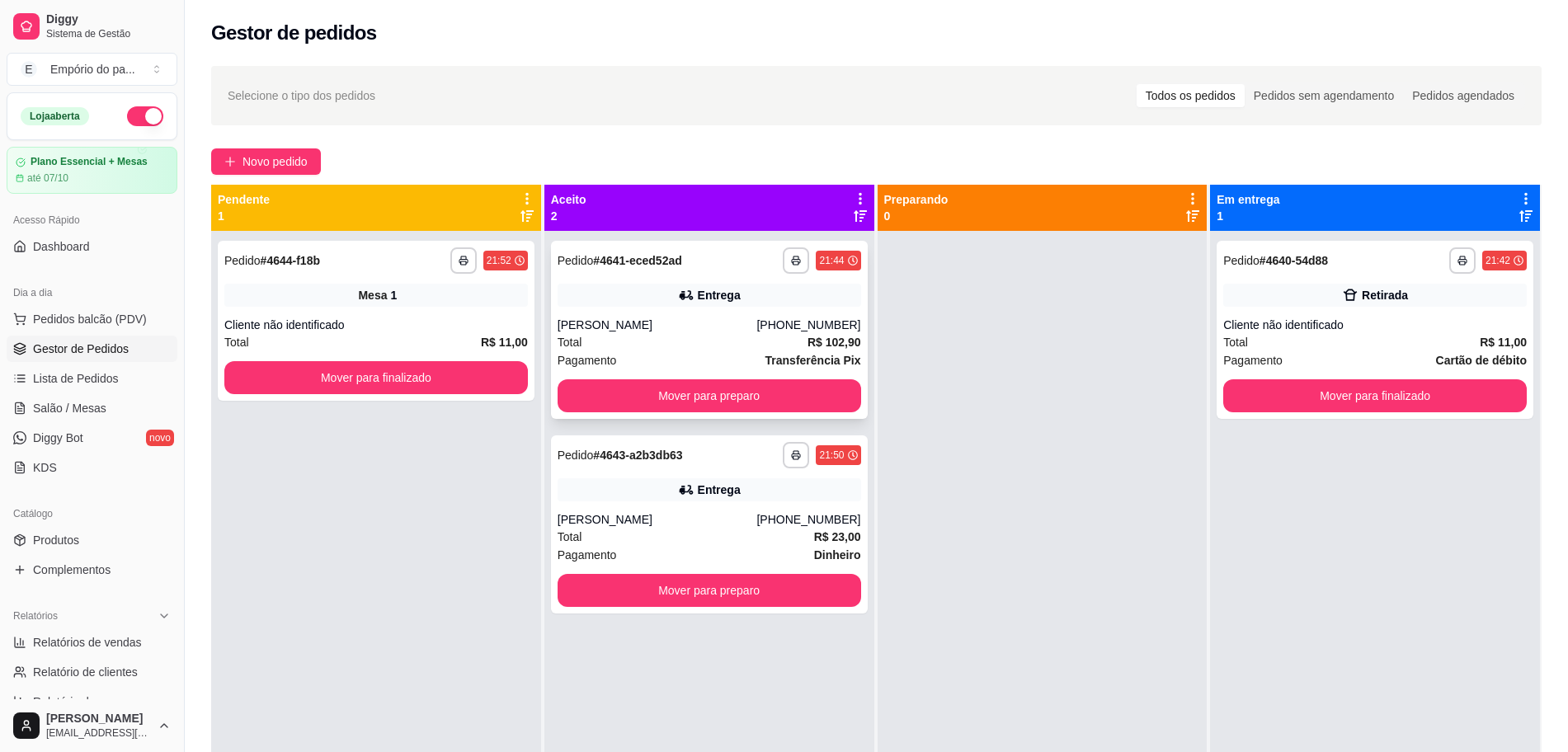
click at [607, 316] on div "**********" at bounding box center [709, 330] width 316 height 178
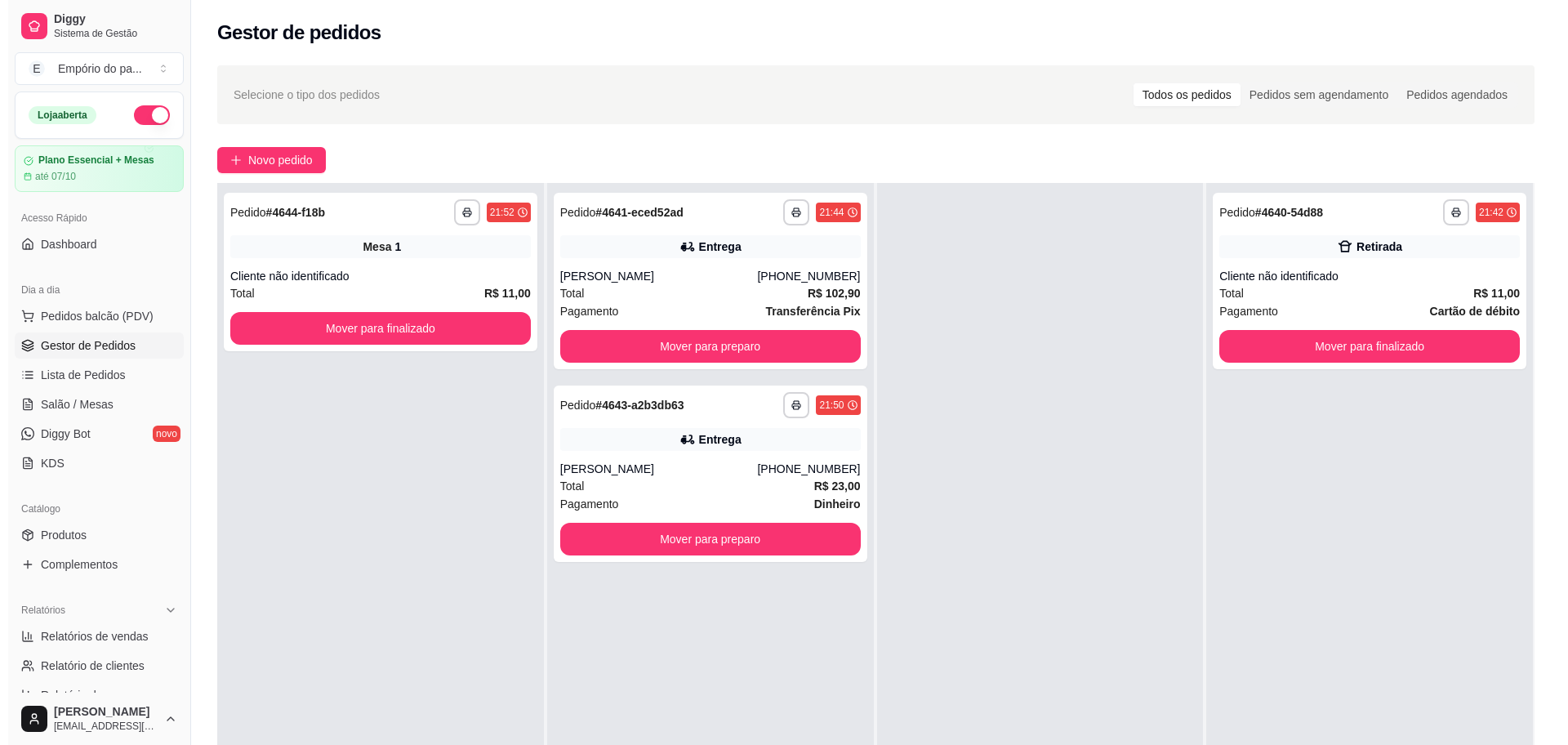
scroll to position [0, 0]
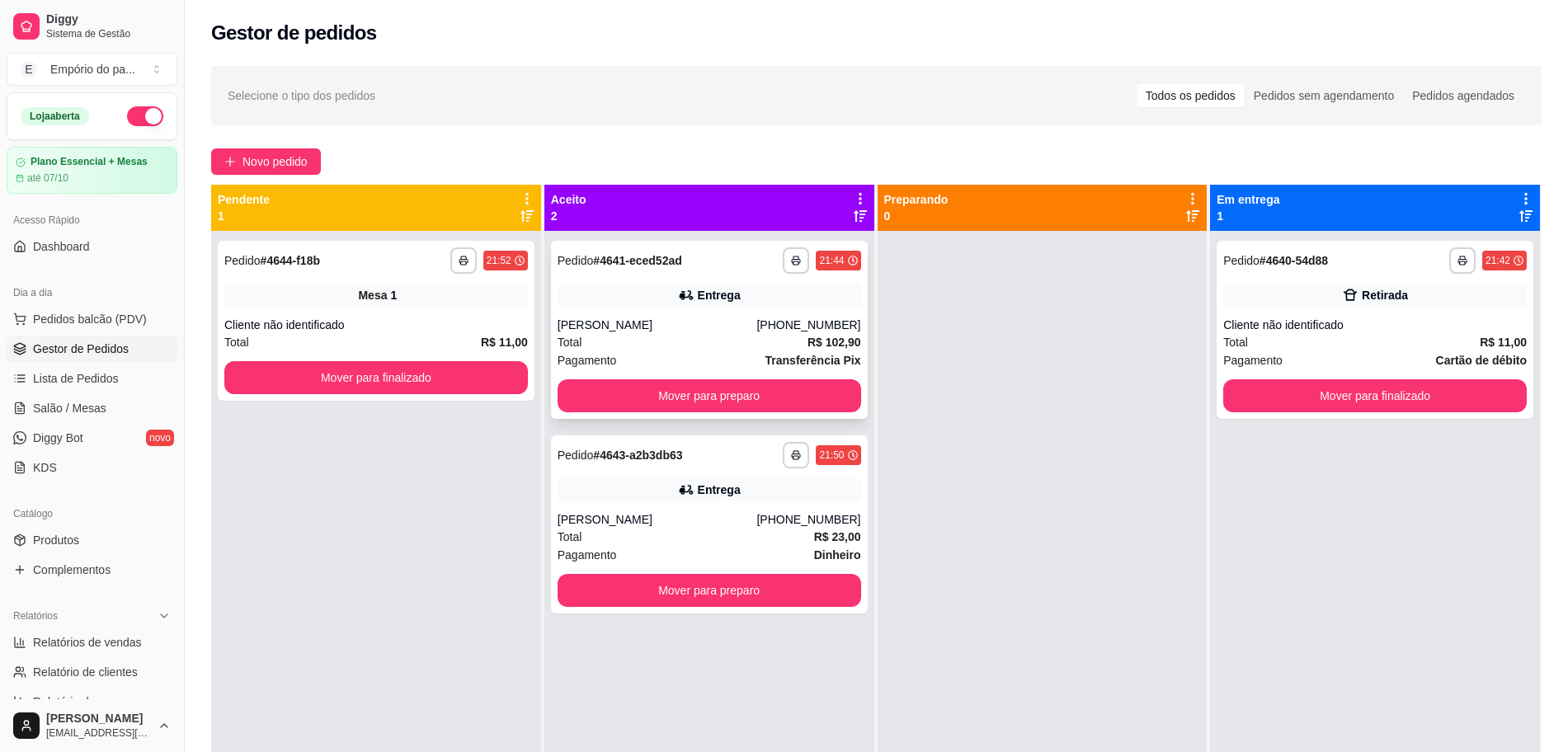
click at [659, 360] on div "Pagamento Transferência Pix" at bounding box center [709, 360] width 303 height 18
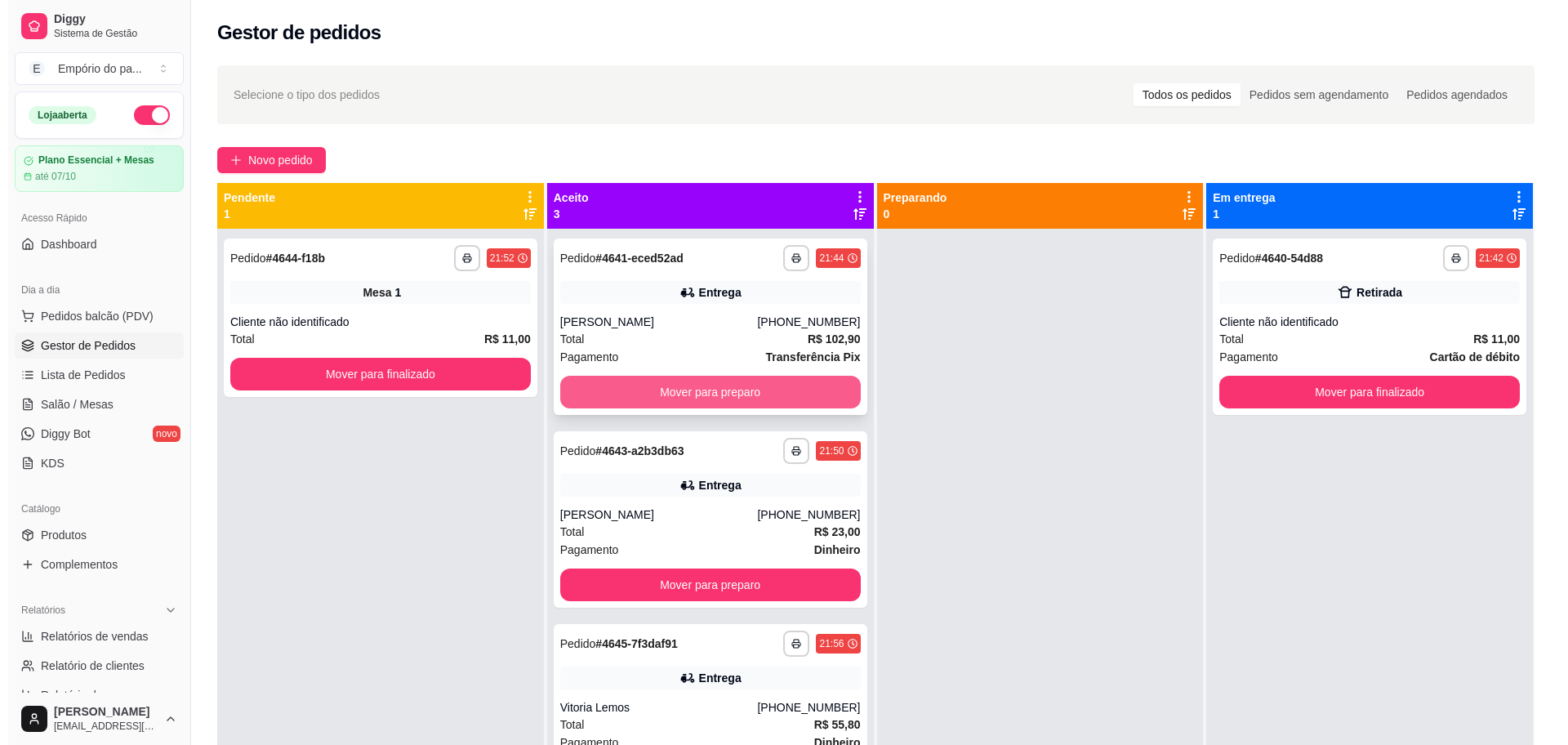
scroll to position [46, 0]
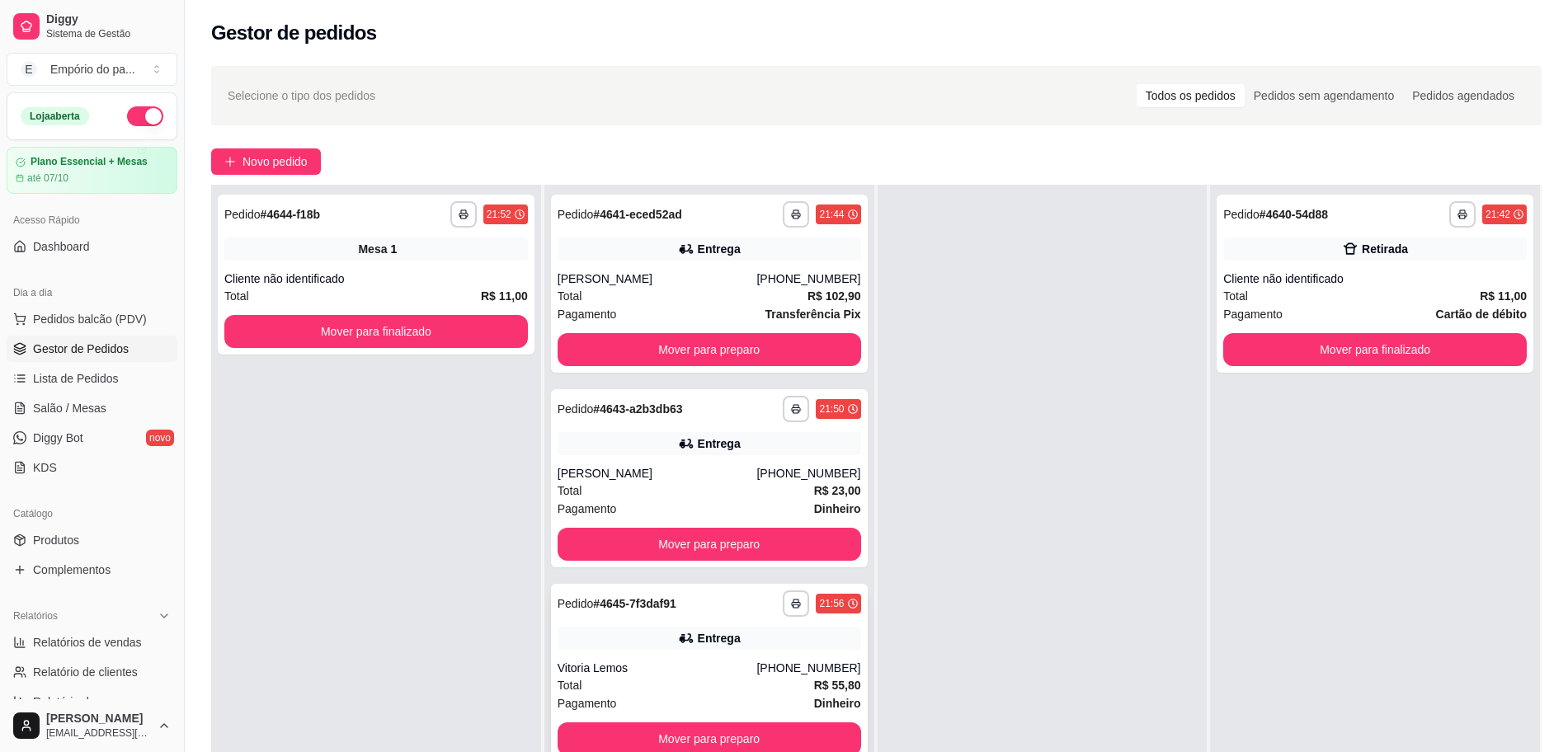
click at [640, 678] on div "Total R$ 55,80" at bounding box center [709, 685] width 303 height 18
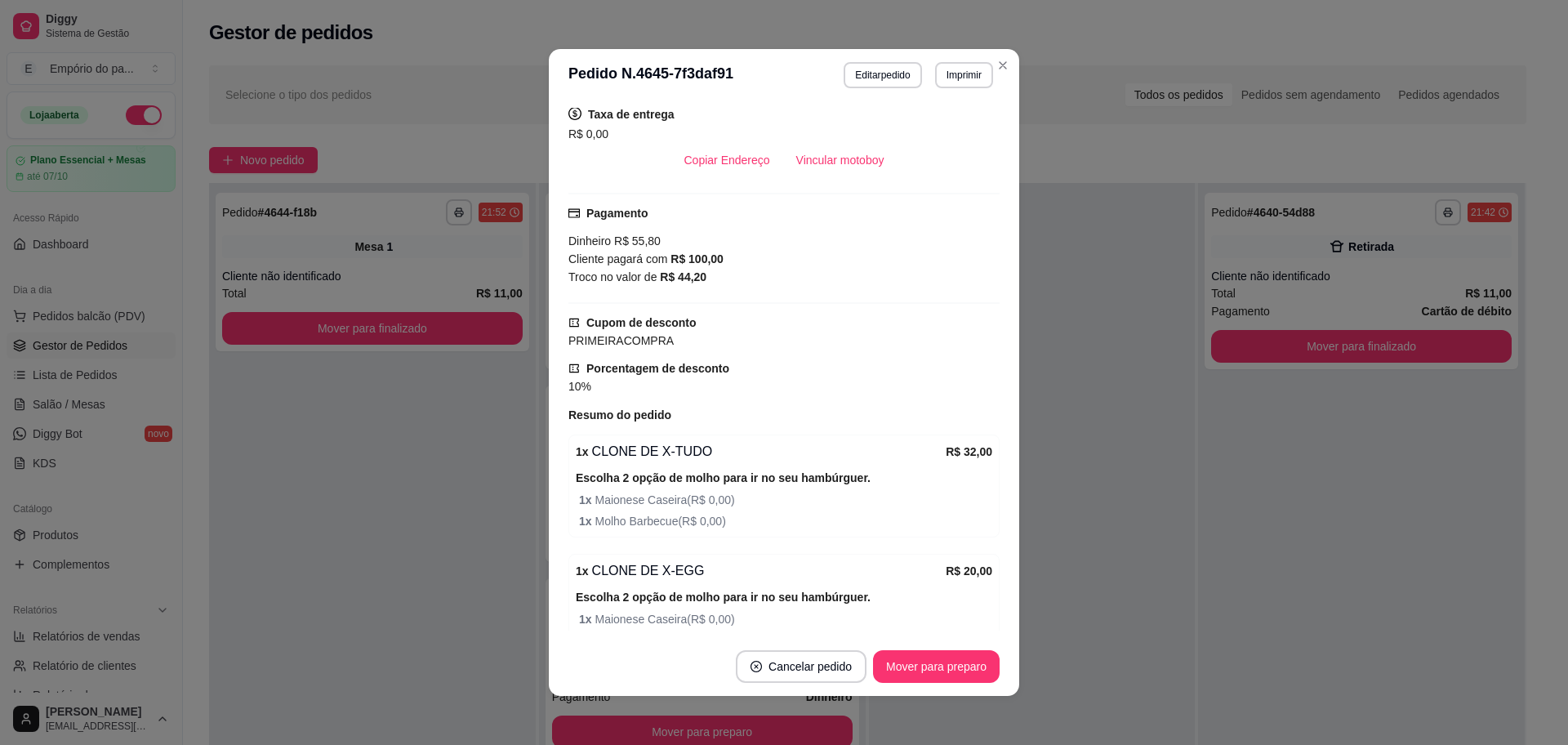
scroll to position [307, 0]
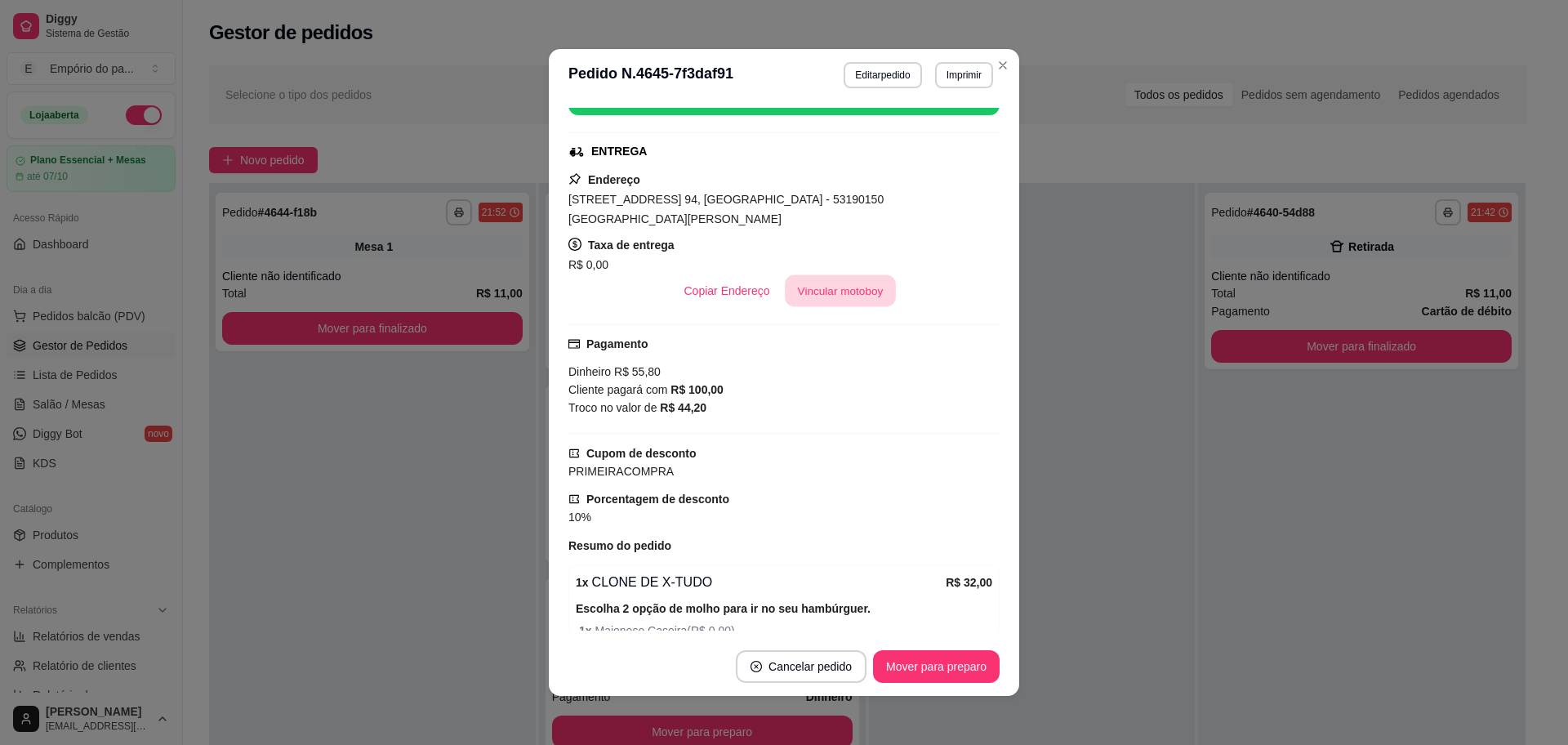
click at [794, 295] on button "Vincular motoboy" at bounding box center [840, 292] width 111 height 32
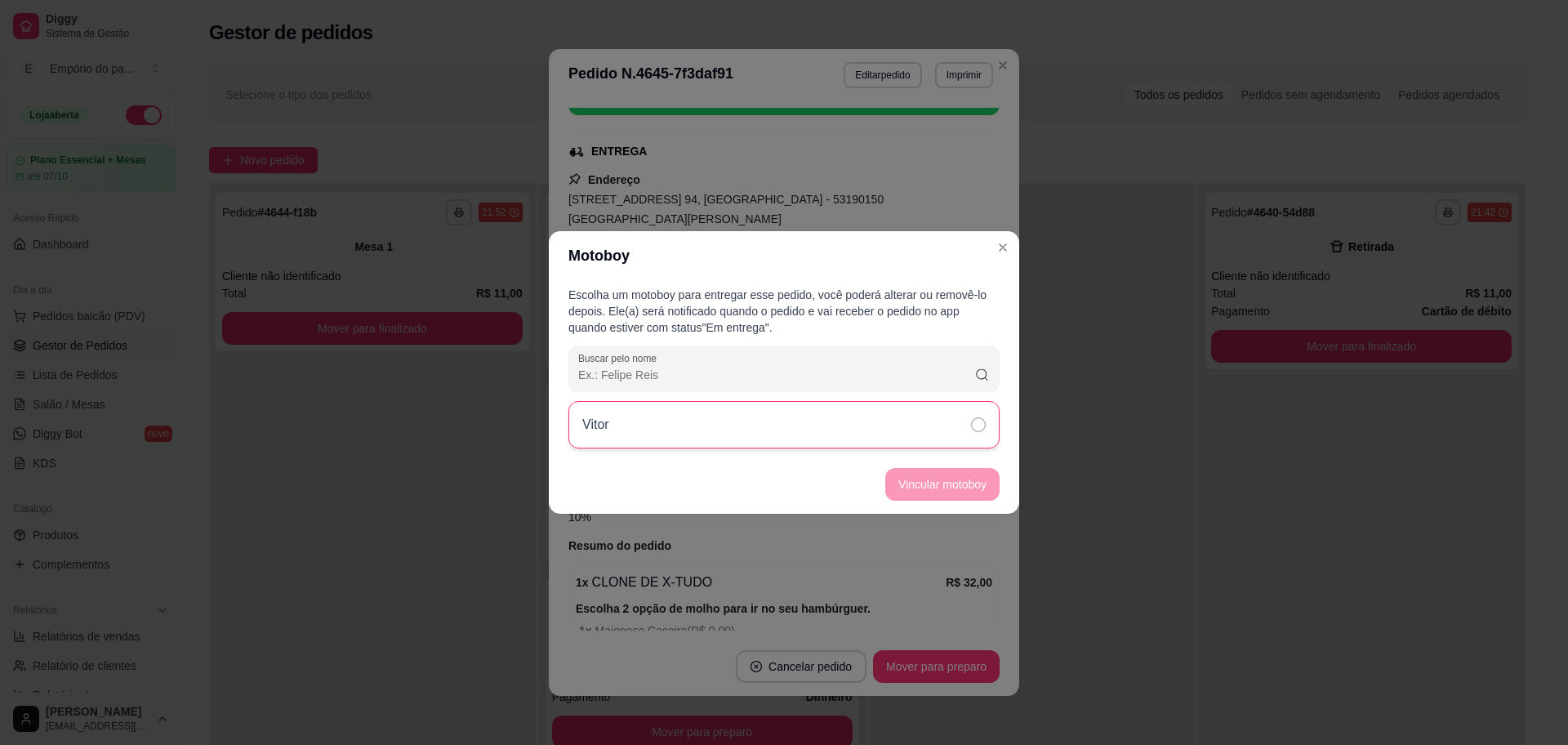
click at [828, 409] on div "Vitor" at bounding box center [784, 425] width 431 height 48
click at [919, 484] on button "Vincular motoboy" at bounding box center [942, 485] width 114 height 32
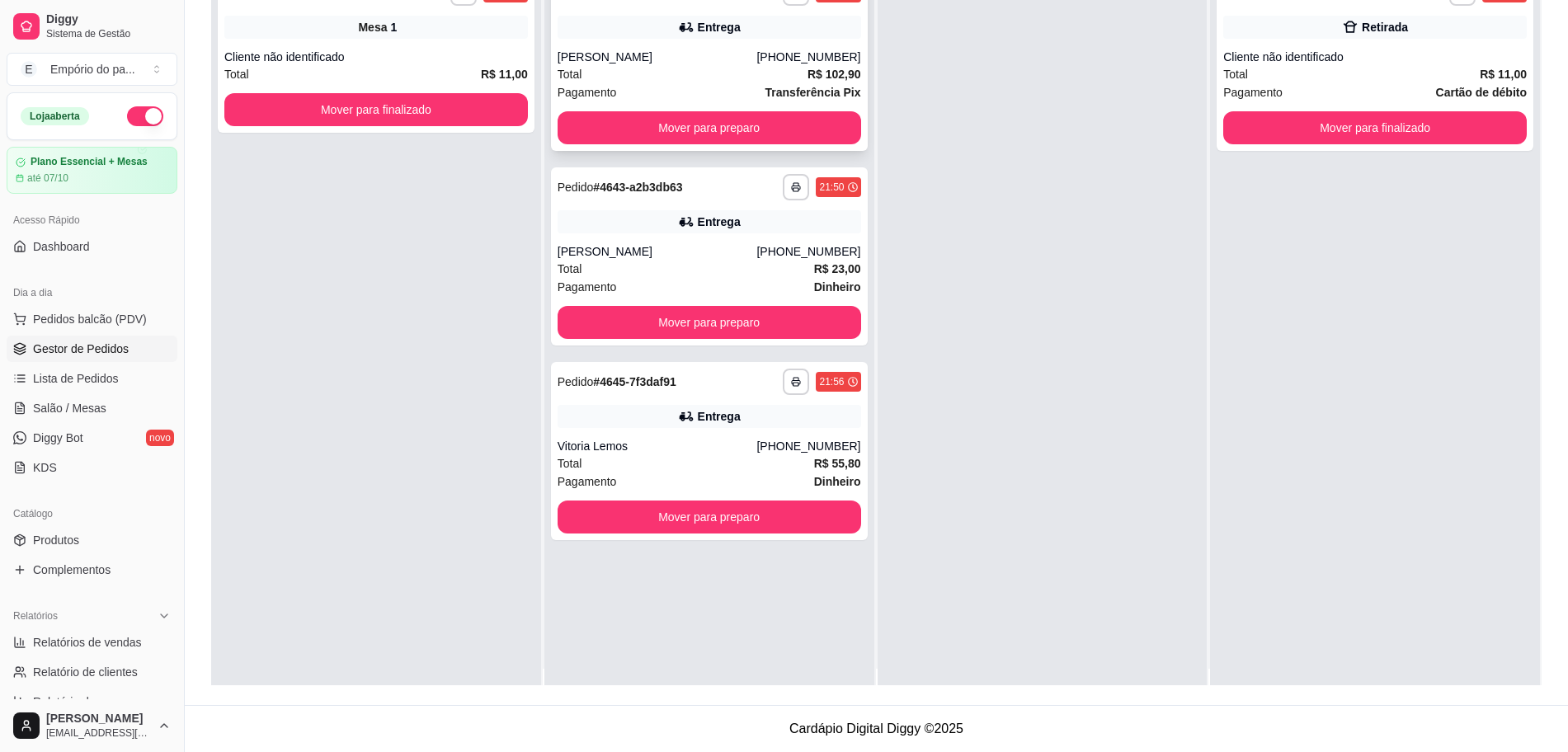
scroll to position [0, 0]
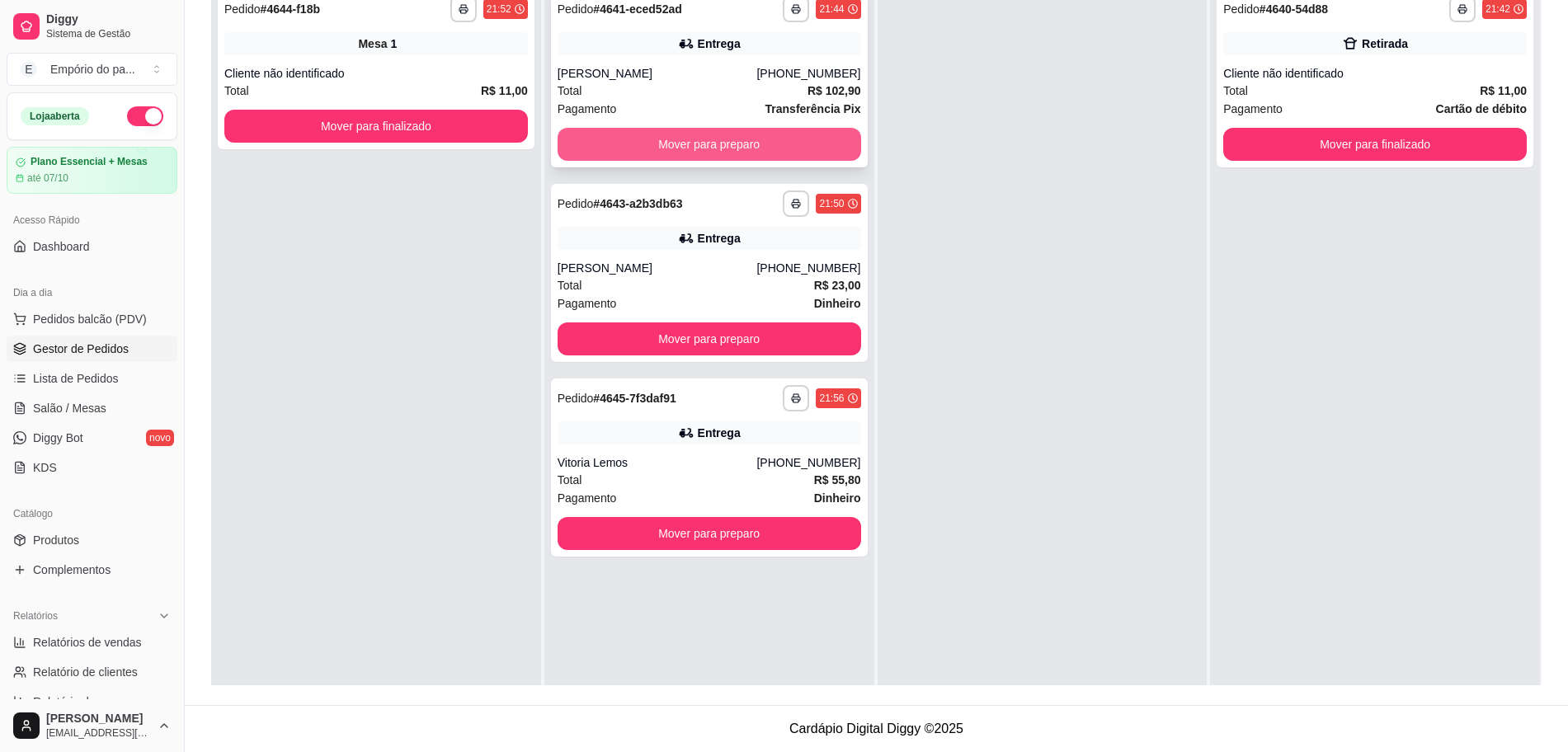
click at [681, 137] on button "Mover para preparo" at bounding box center [709, 144] width 303 height 33
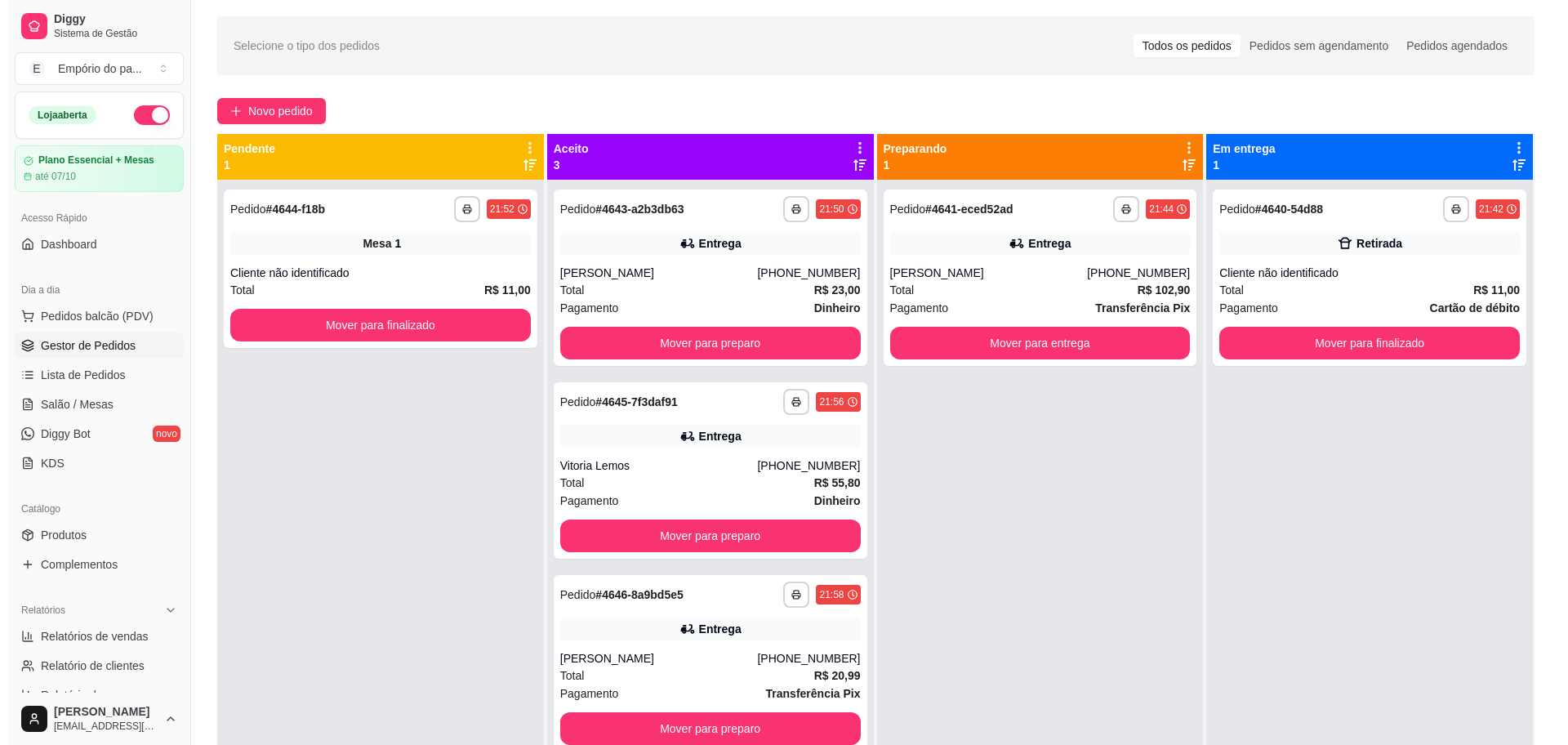
scroll to position [45, 0]
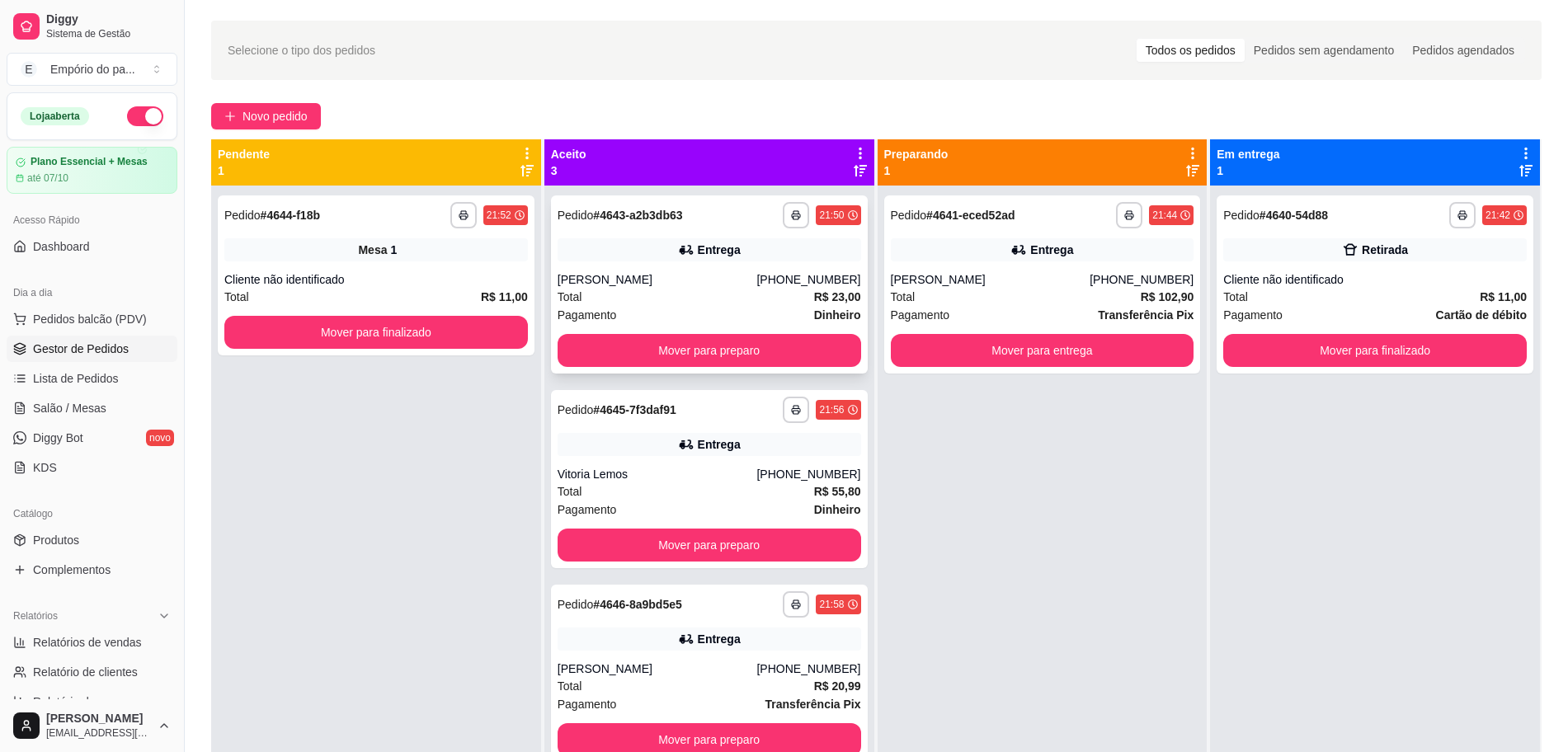
click at [660, 302] on div "Total R$ 23,00" at bounding box center [709, 296] width 303 height 18
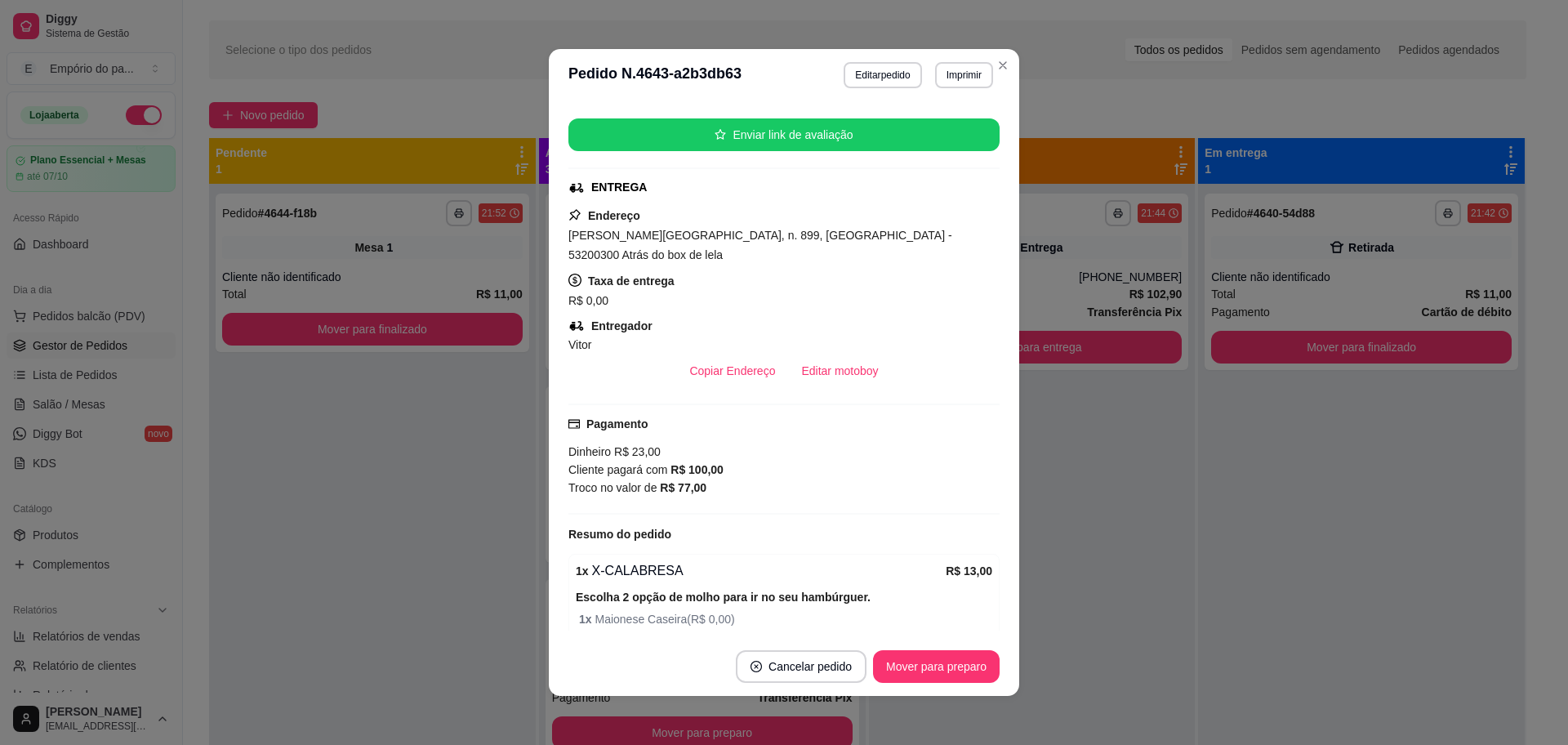
scroll to position [452, 0]
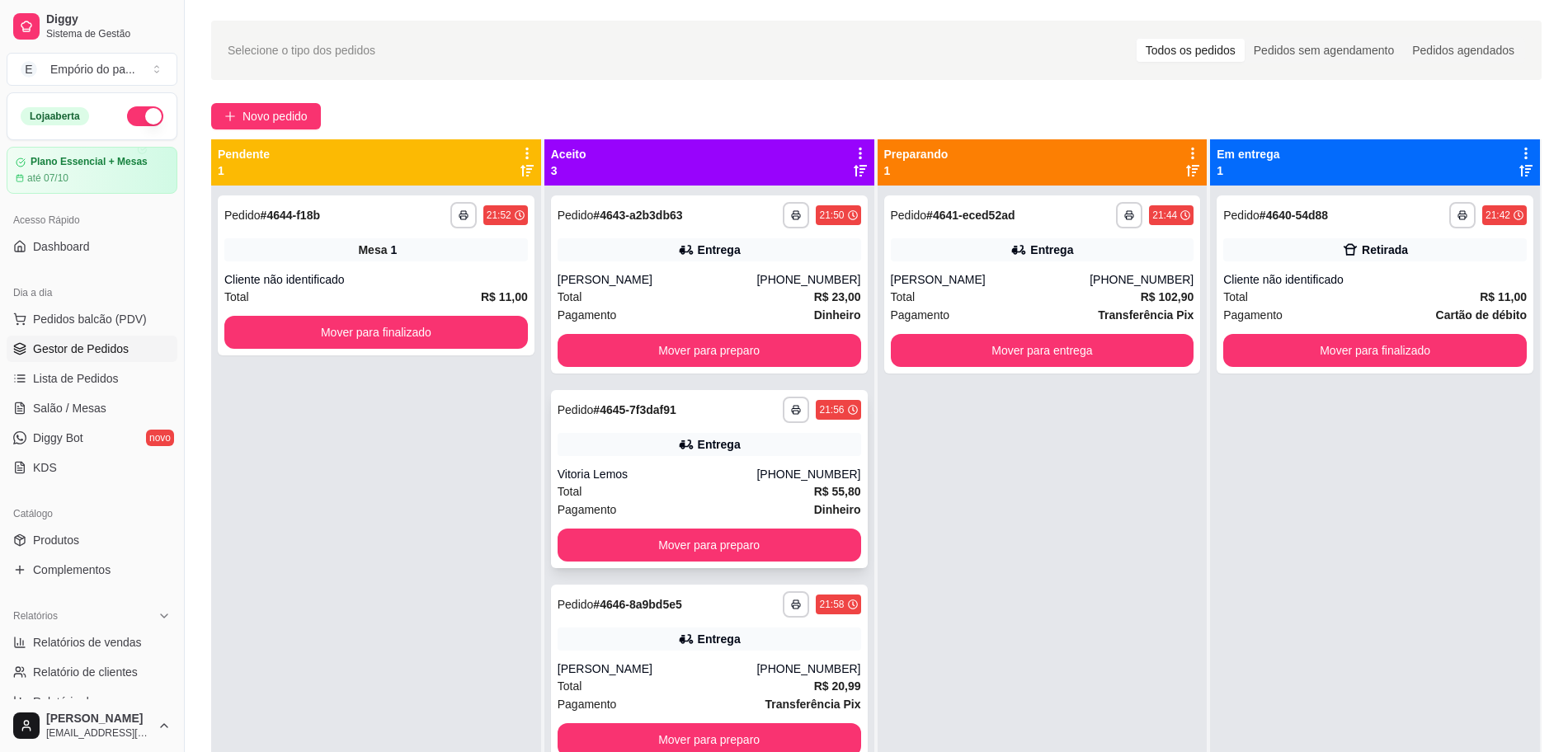
click at [586, 495] on div "Total R$ 55,80" at bounding box center [709, 491] width 303 height 18
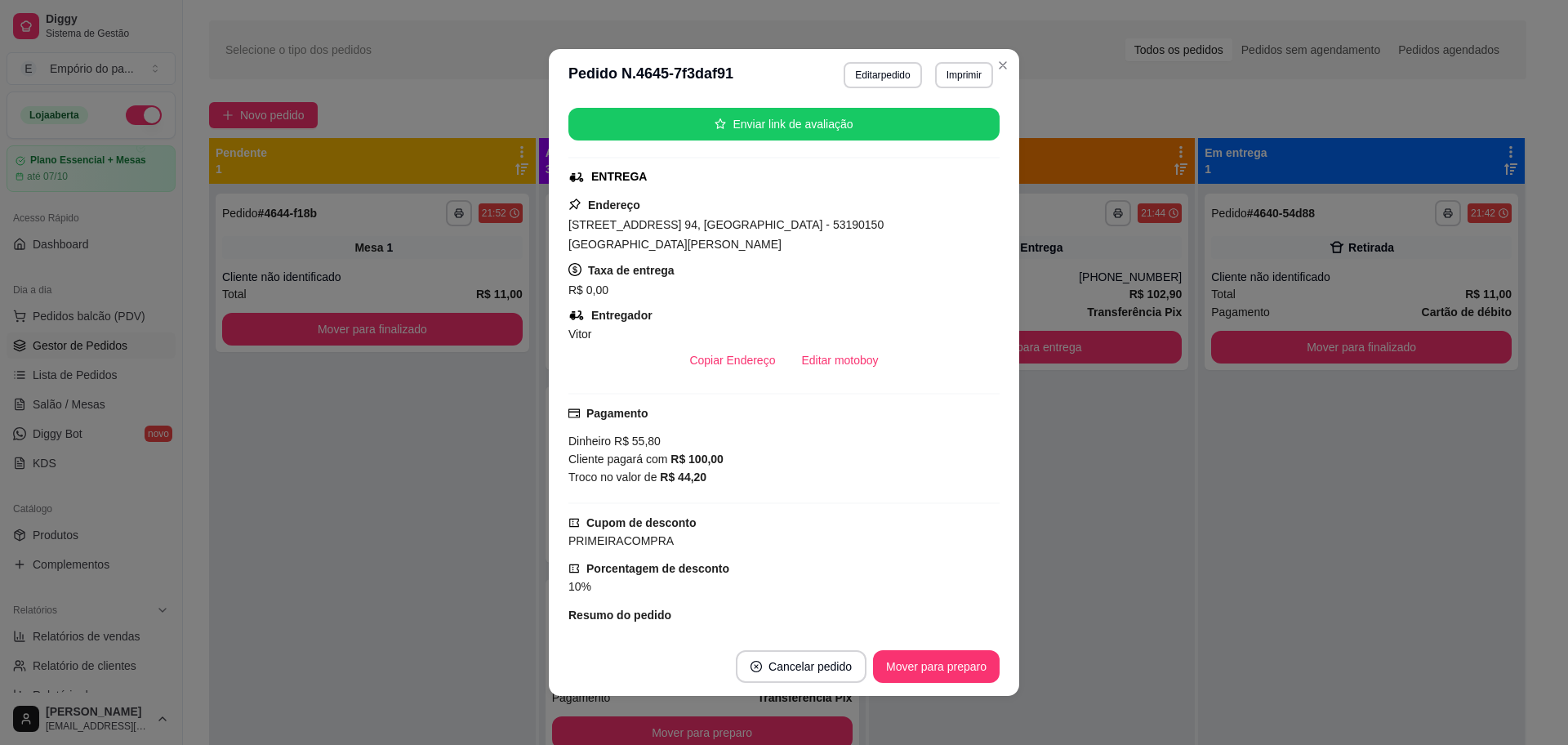
scroll to position [613, 0]
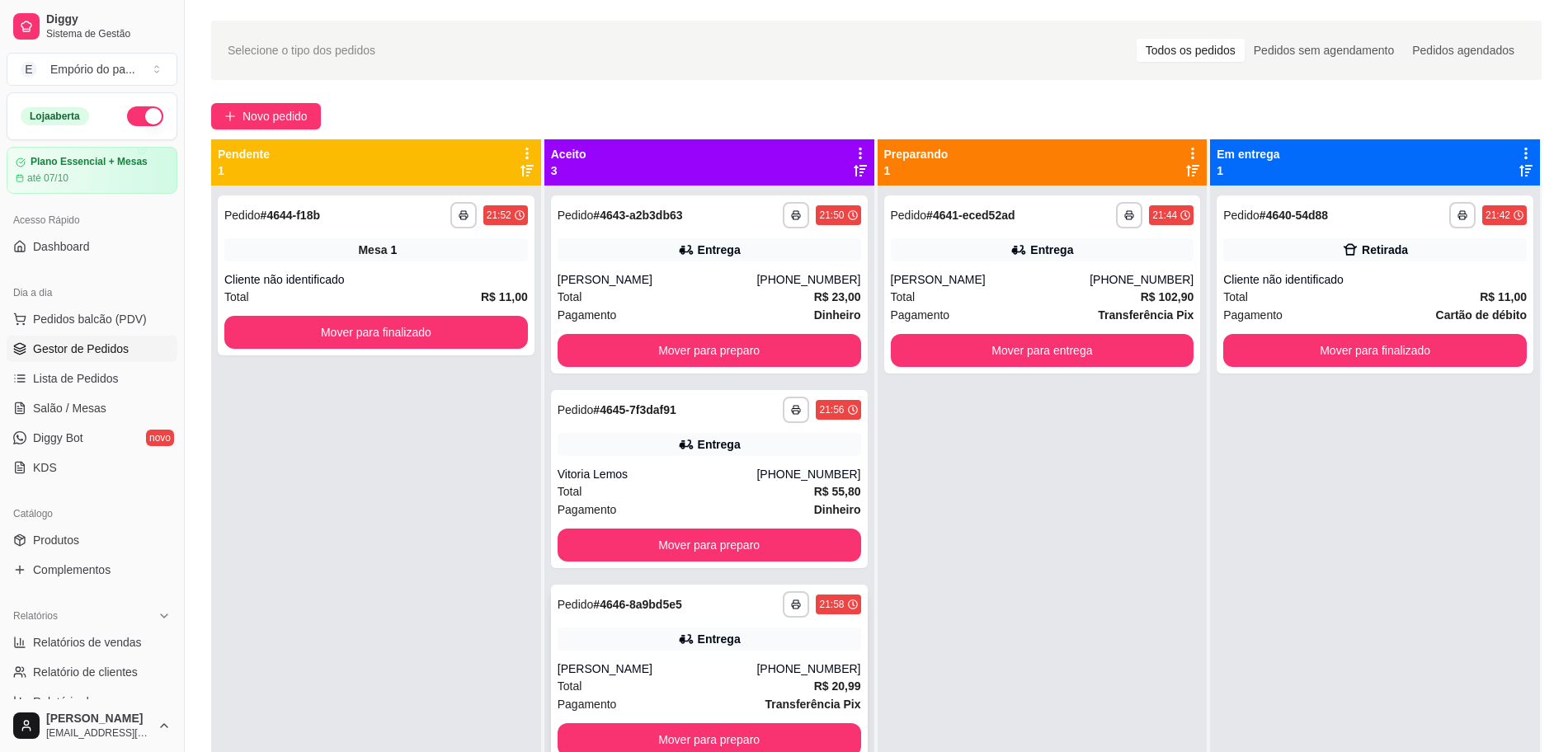
click at [620, 651] on div "**********" at bounding box center [709, 674] width 316 height 178
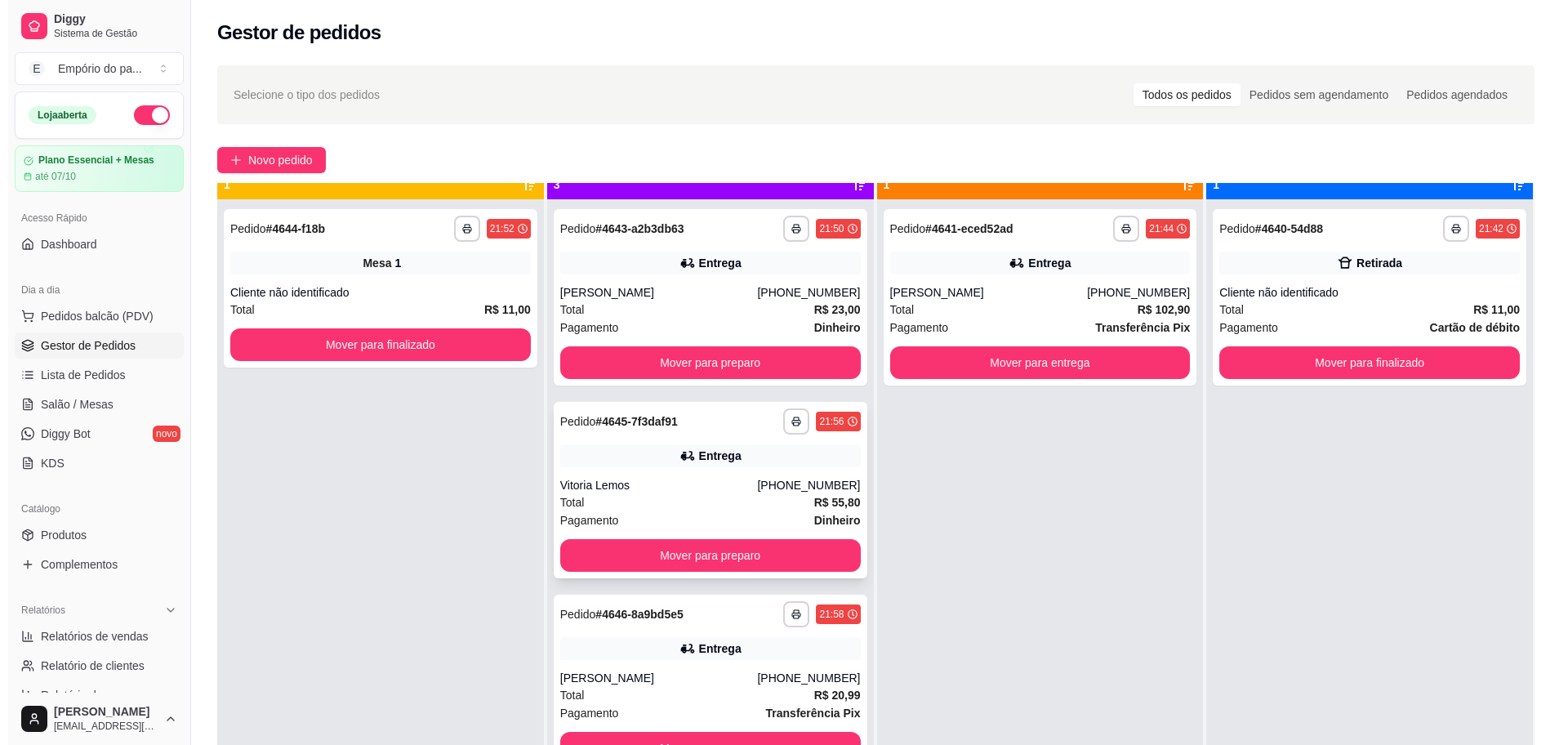
scroll to position [46, 0]
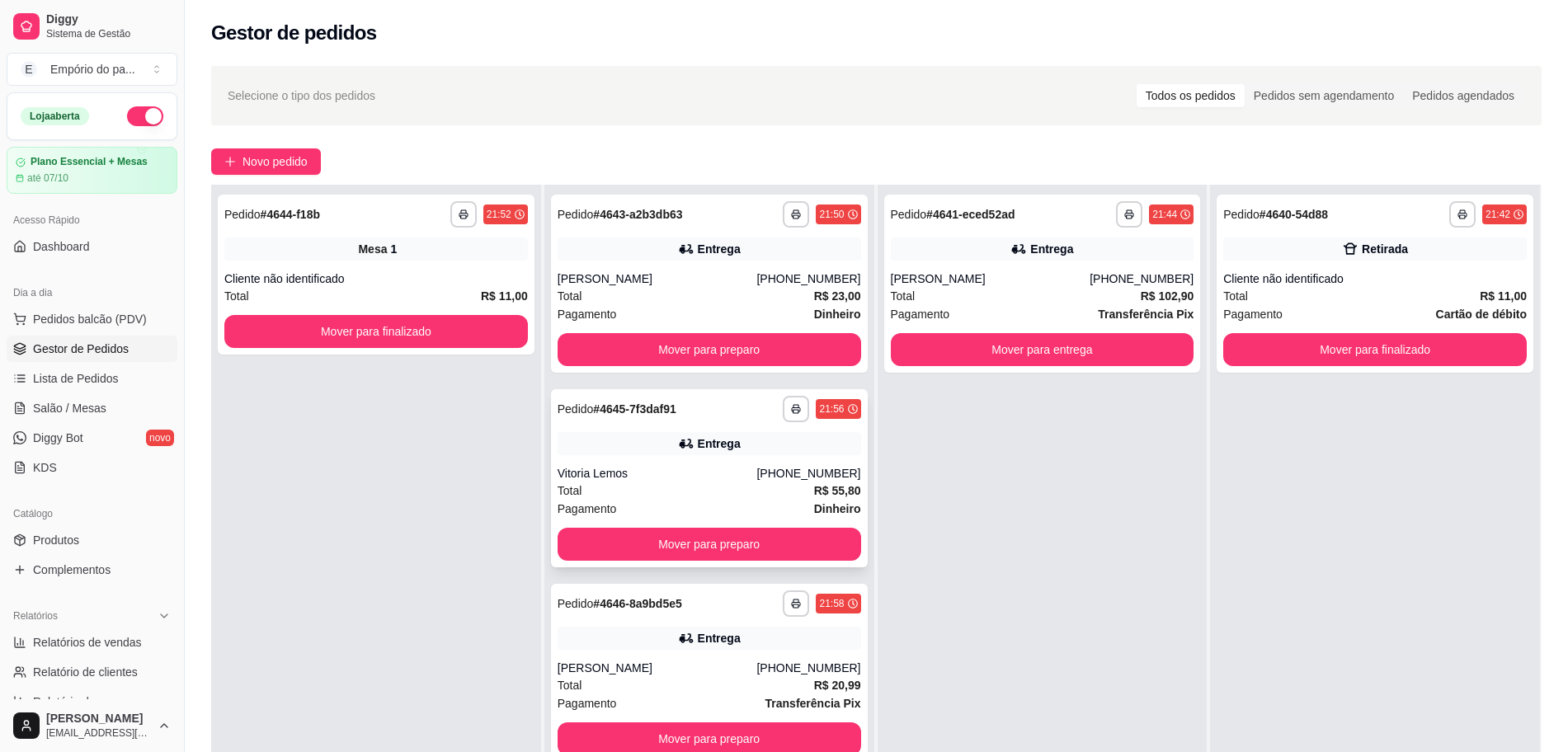
click at [667, 489] on div "Total R$ 55,80" at bounding box center [709, 490] width 303 height 18
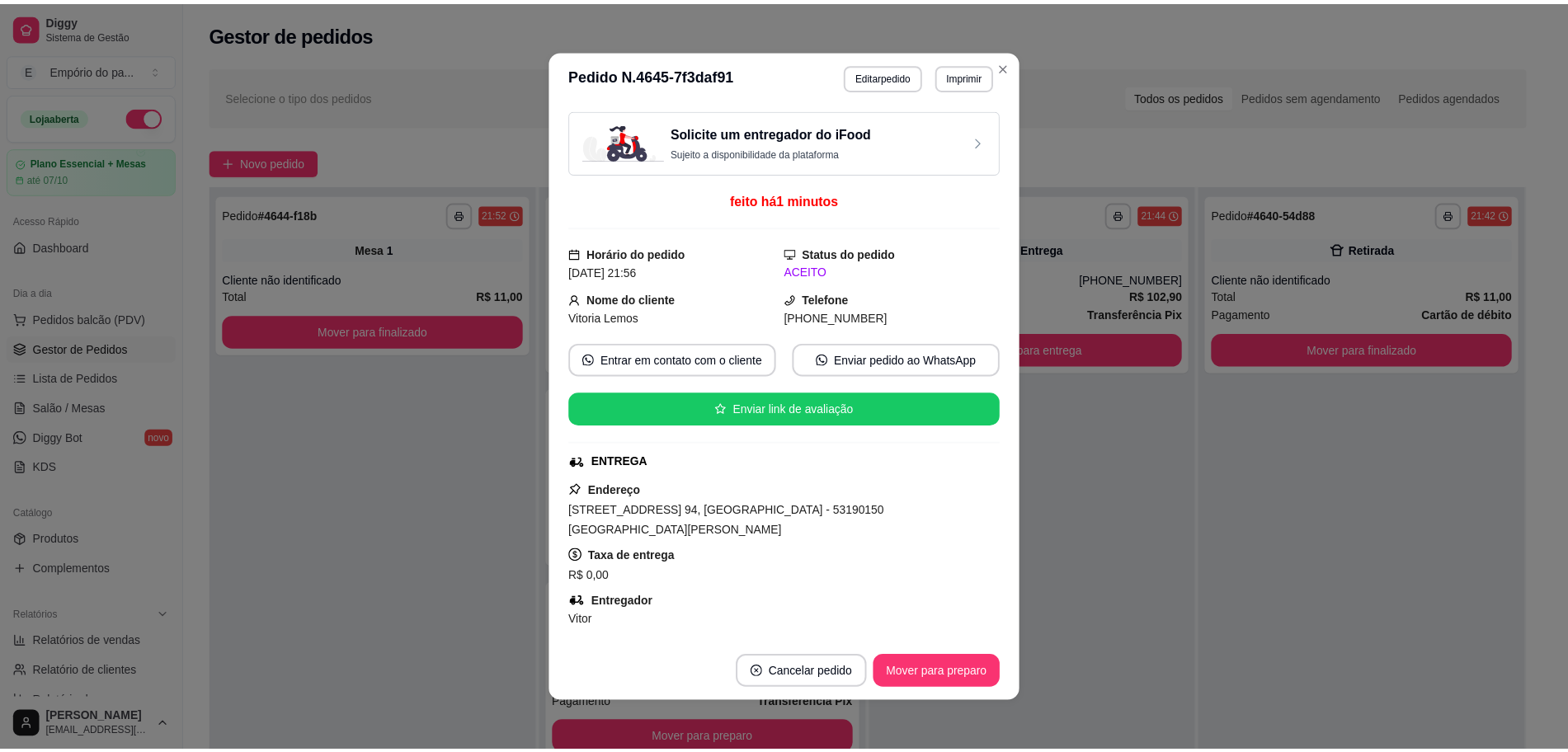
scroll to position [206, 0]
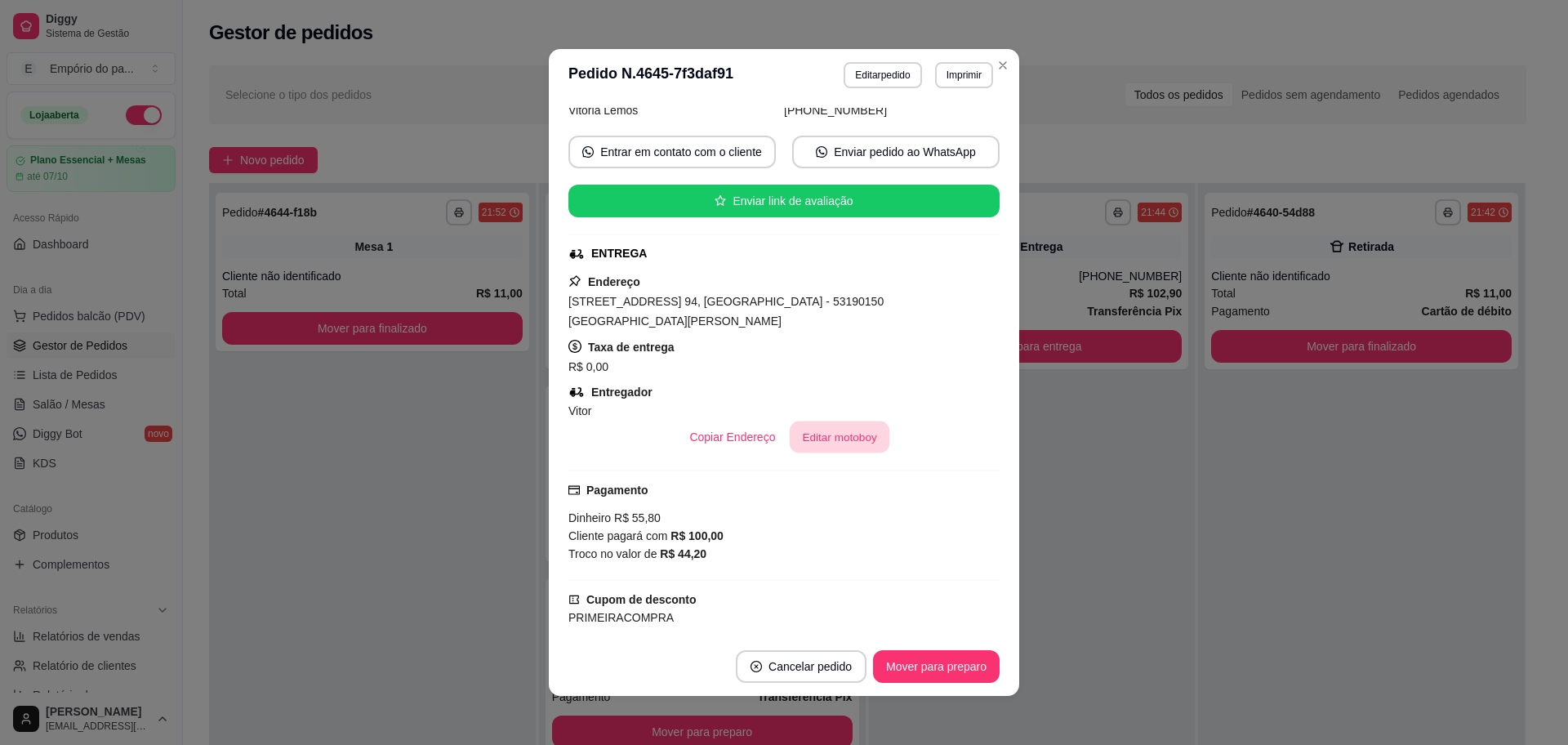
click at [835, 428] on button "Editar motoboy" at bounding box center [840, 438] width 100 height 32
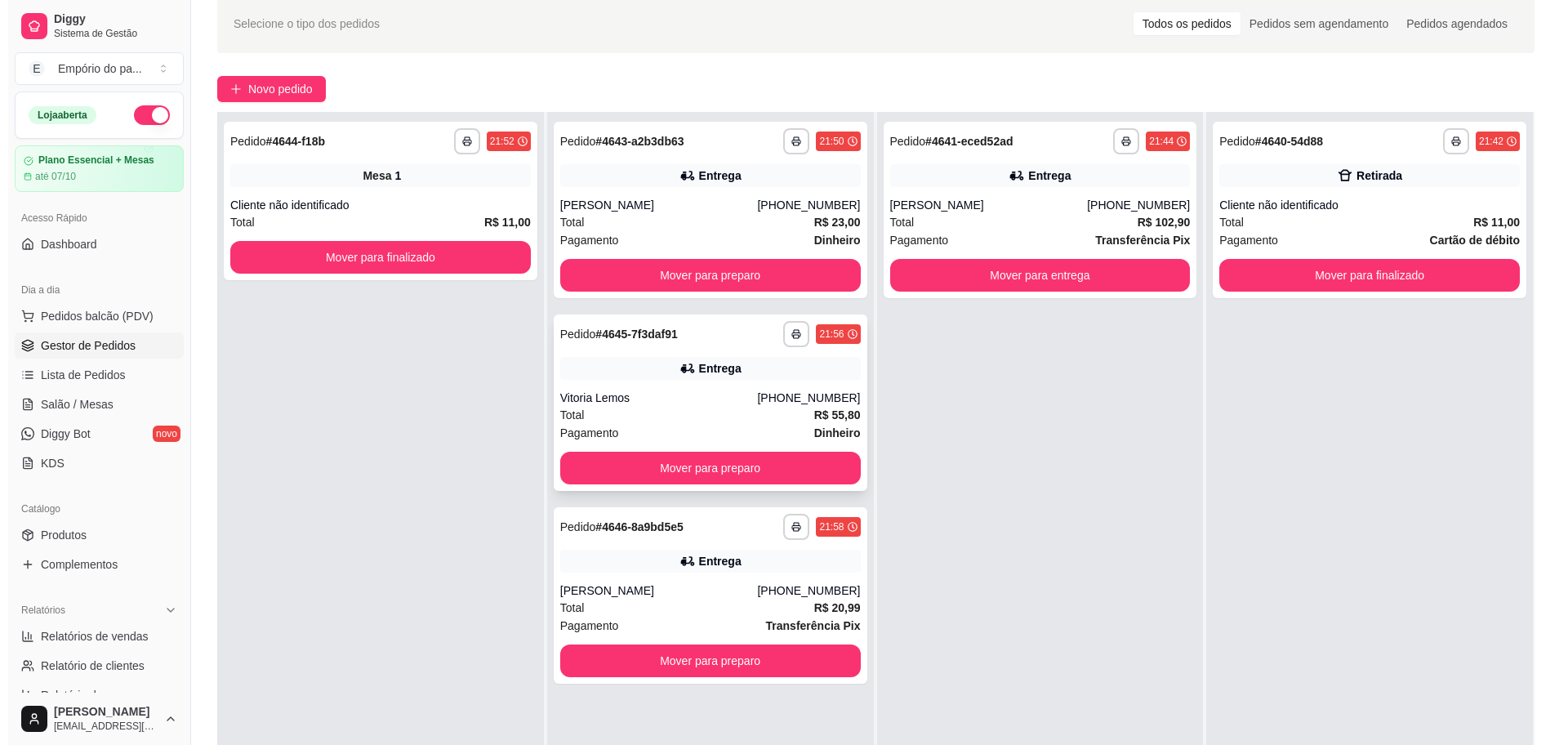
scroll to position [249, 0]
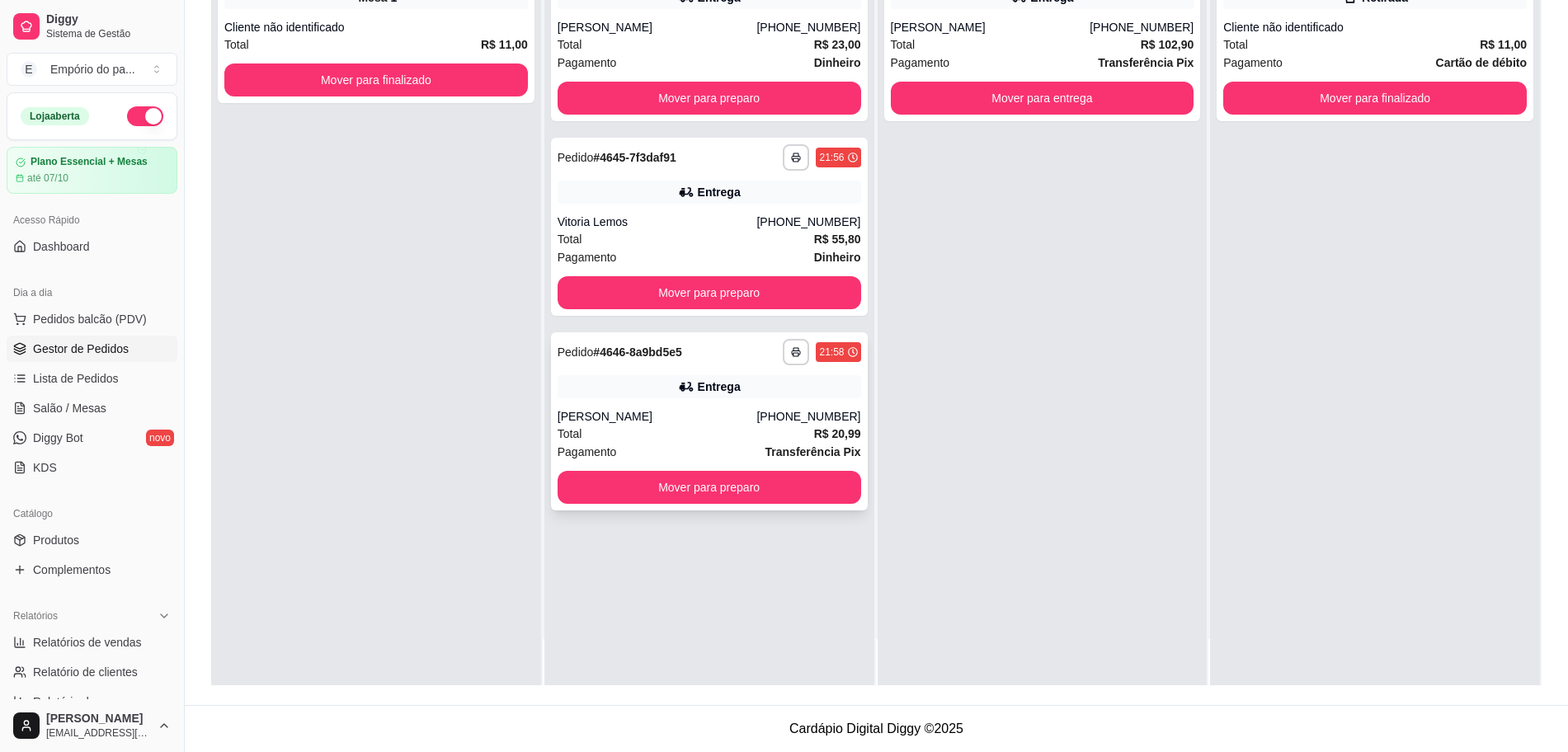
click at [672, 425] on div "Total R$ 20,99" at bounding box center [709, 434] width 303 height 18
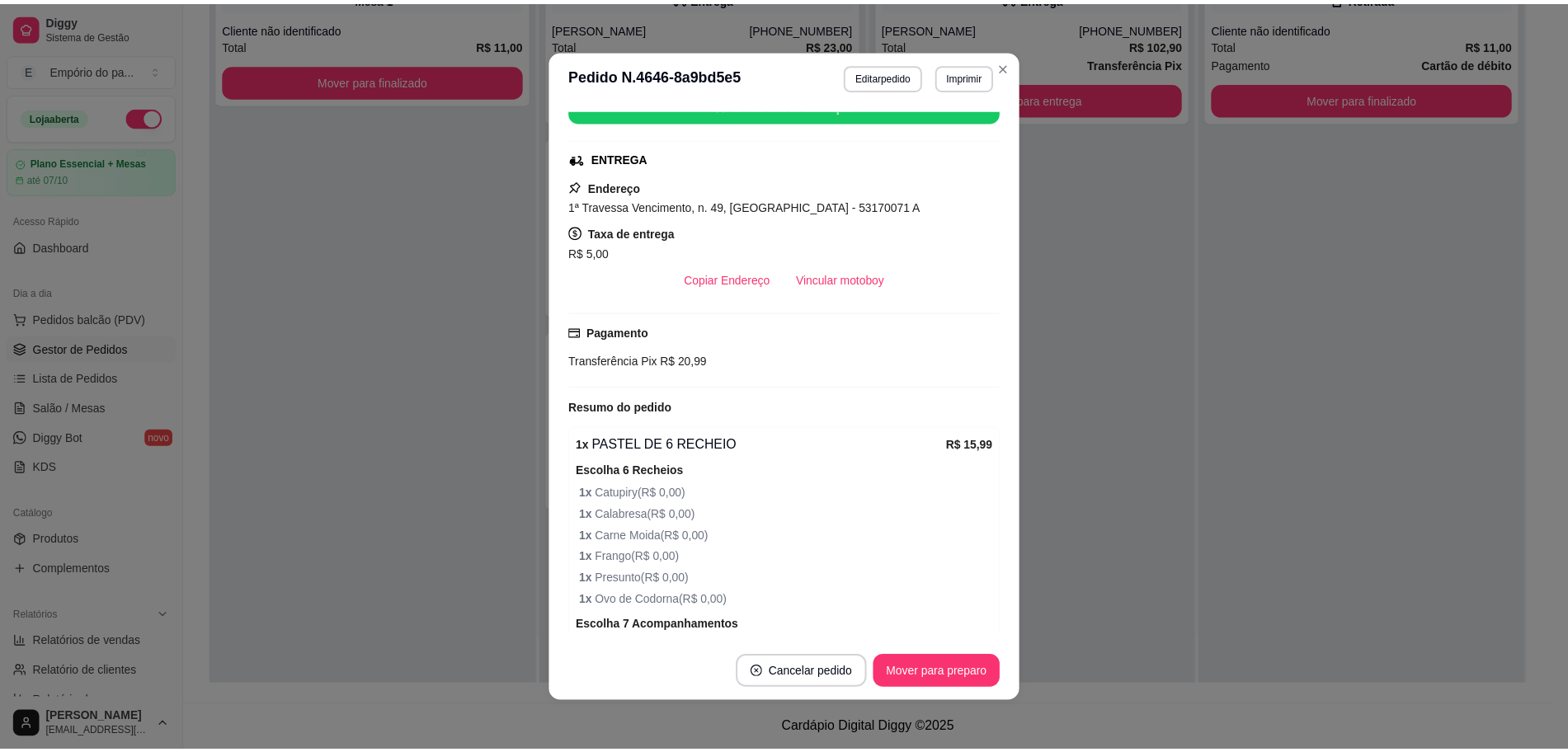
scroll to position [310, 0]
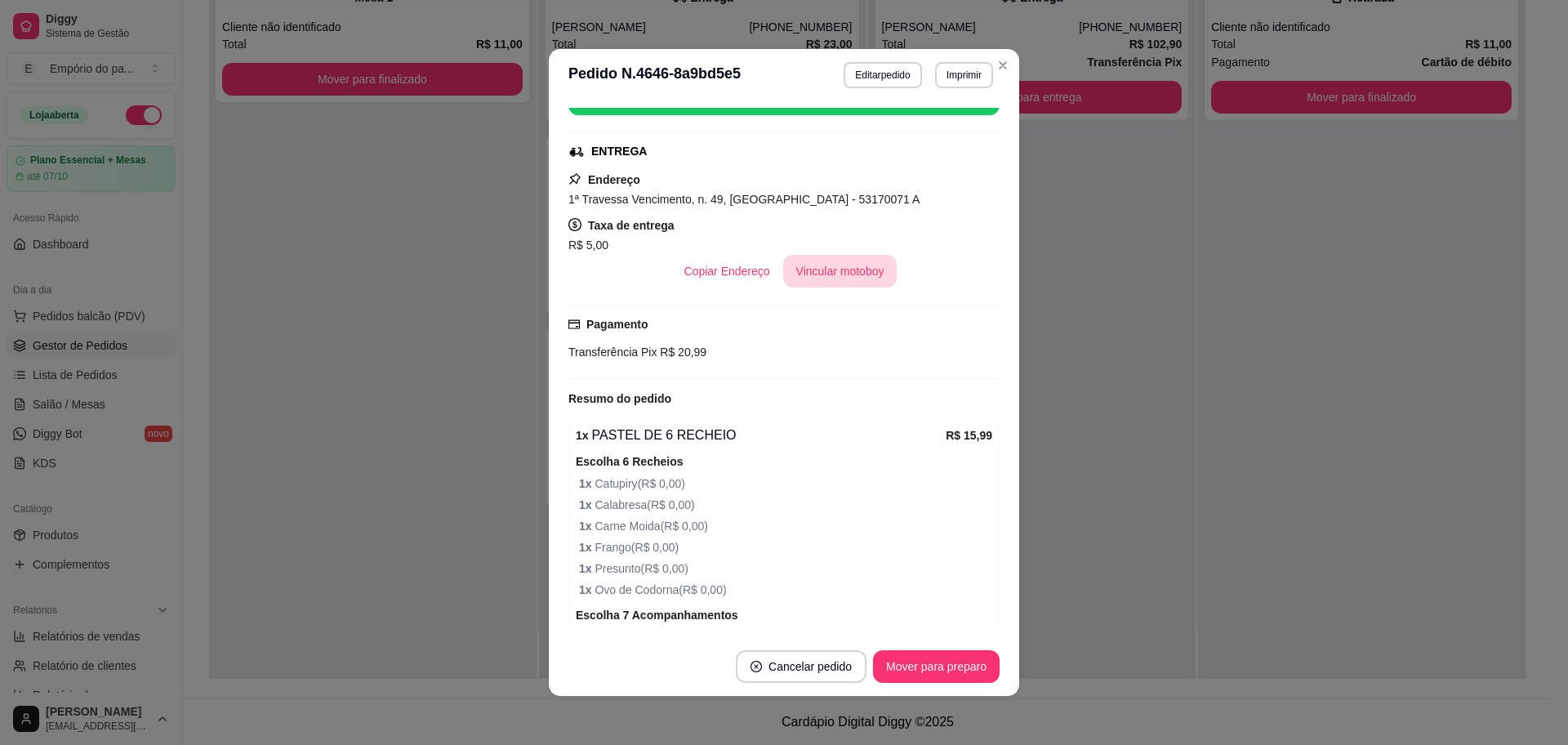
click at [857, 277] on button "Vincular motoboy" at bounding box center [841, 271] width 114 height 32
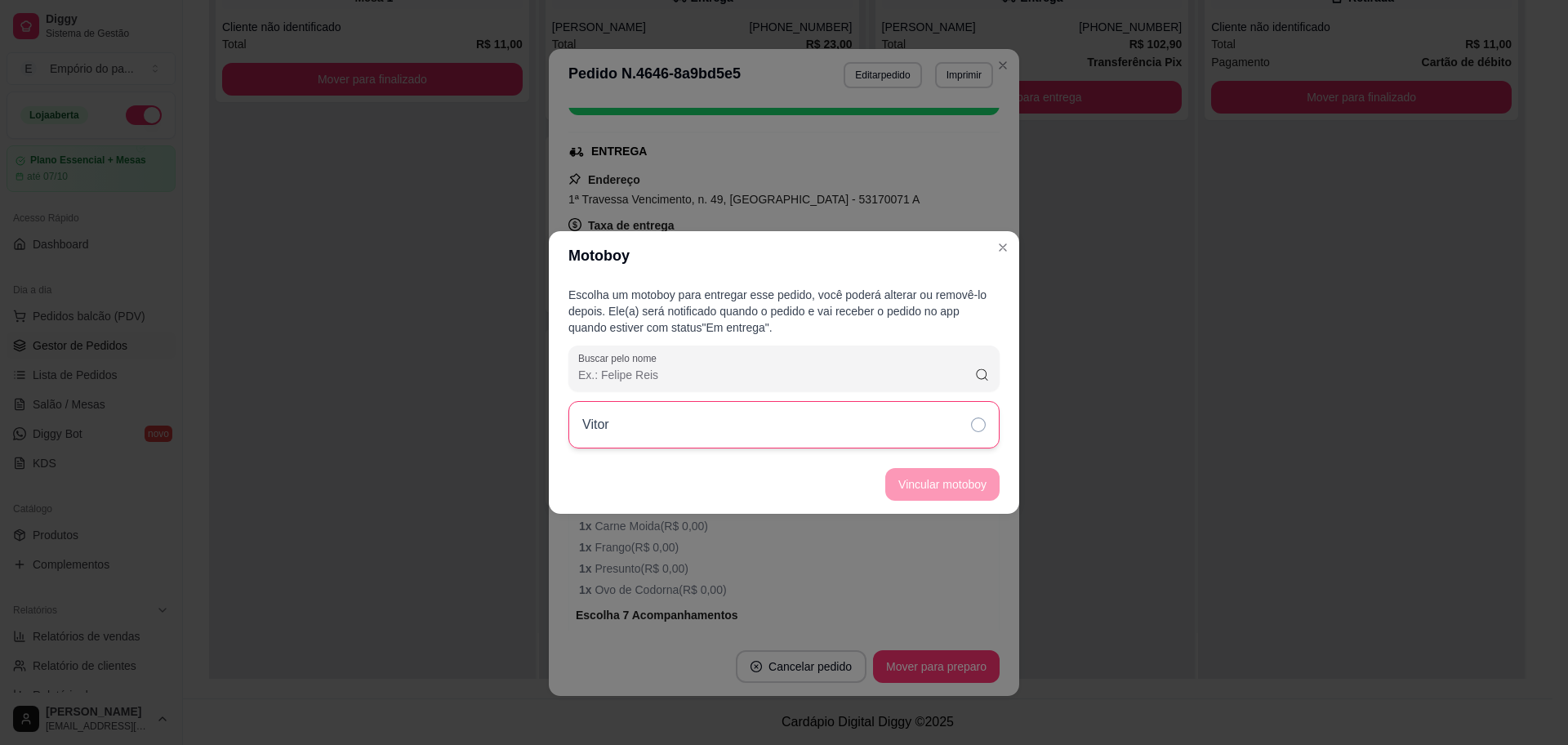
click at [833, 412] on div "Vitor" at bounding box center [784, 425] width 431 height 48
click at [926, 499] on button "Vincular motoboy" at bounding box center [942, 485] width 114 height 32
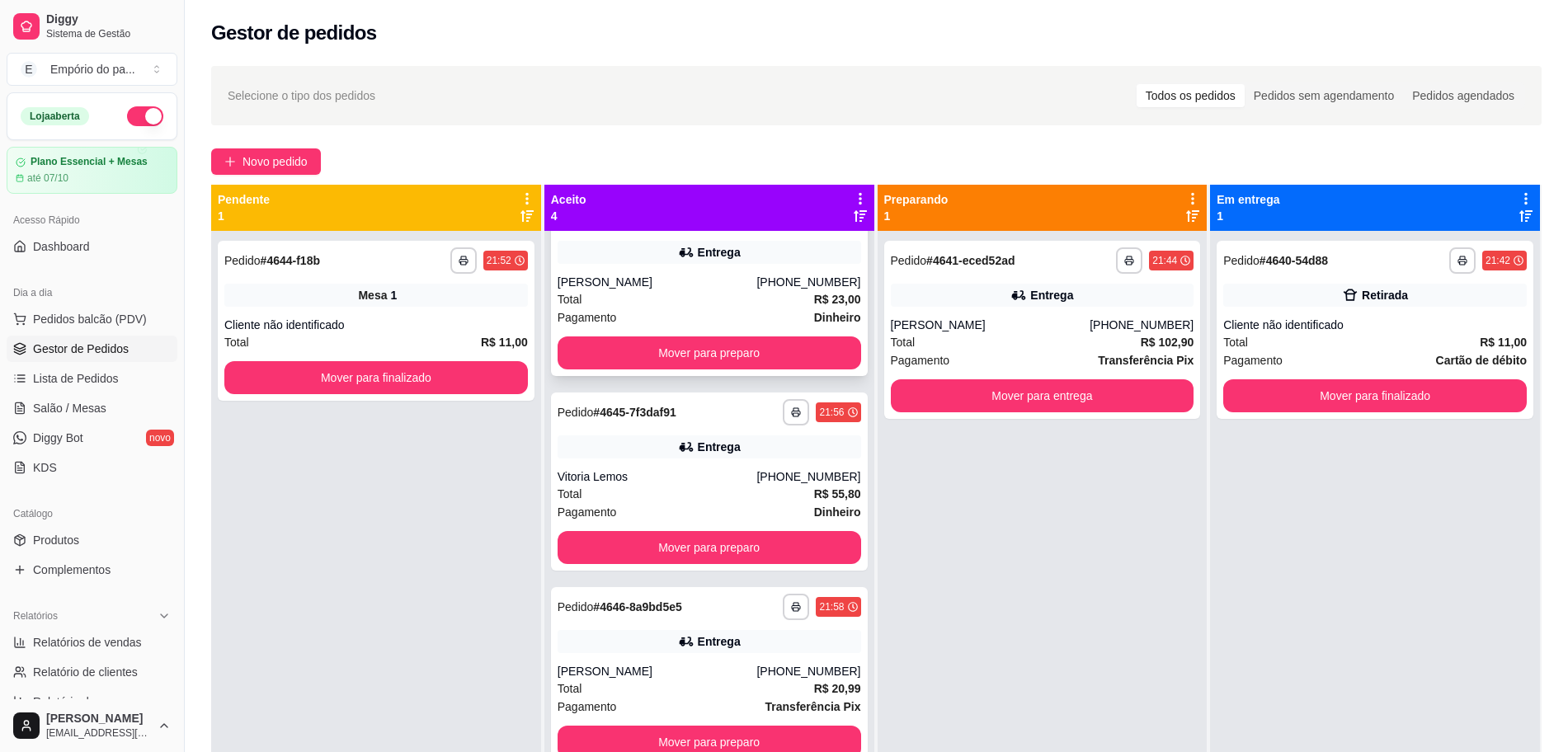
scroll to position [46, 0]
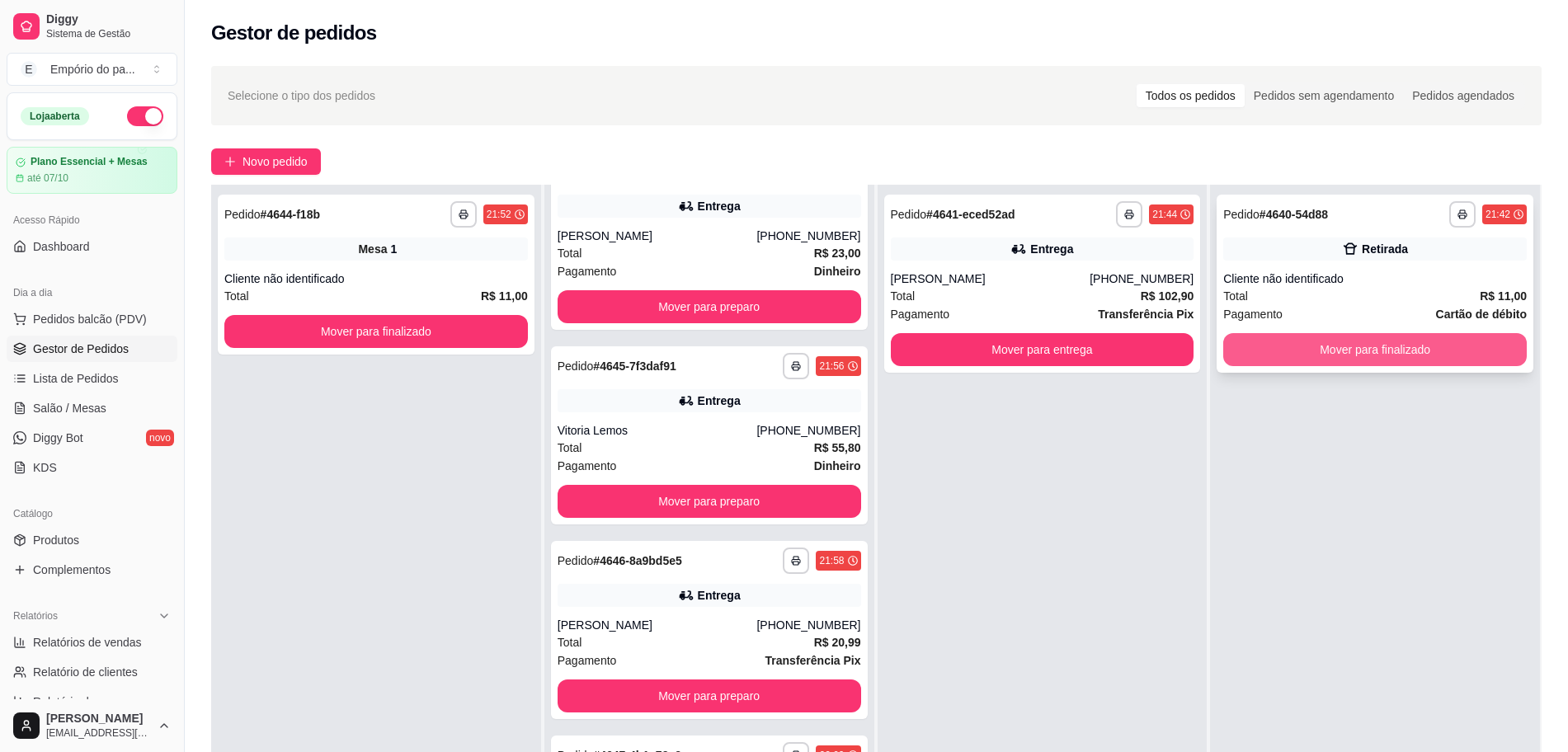
click at [1283, 339] on button "Mover para finalizado" at bounding box center [1374, 349] width 303 height 33
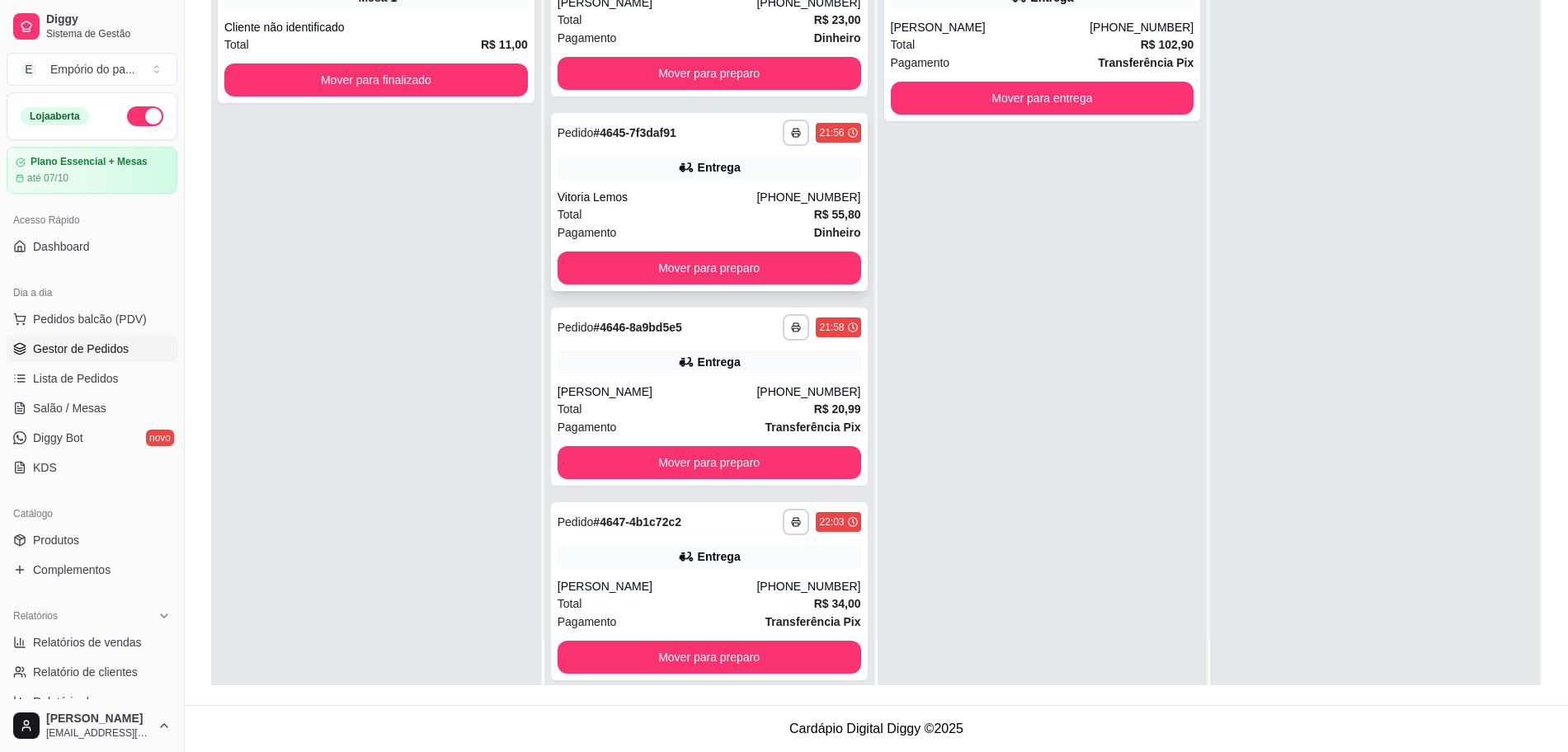
scroll to position [0, 0]
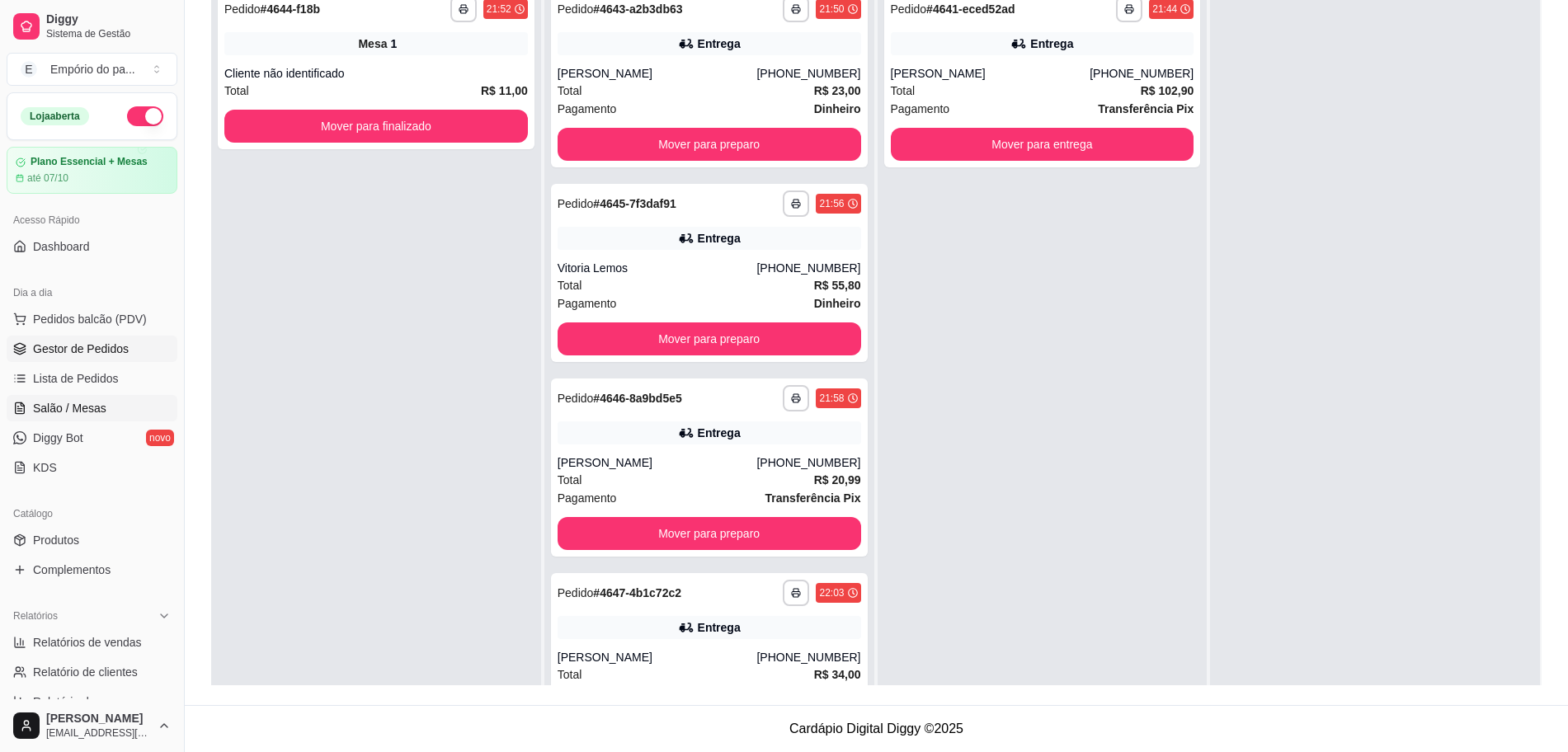
click at [88, 397] on link "Salão / Mesas" at bounding box center [92, 409] width 171 height 27
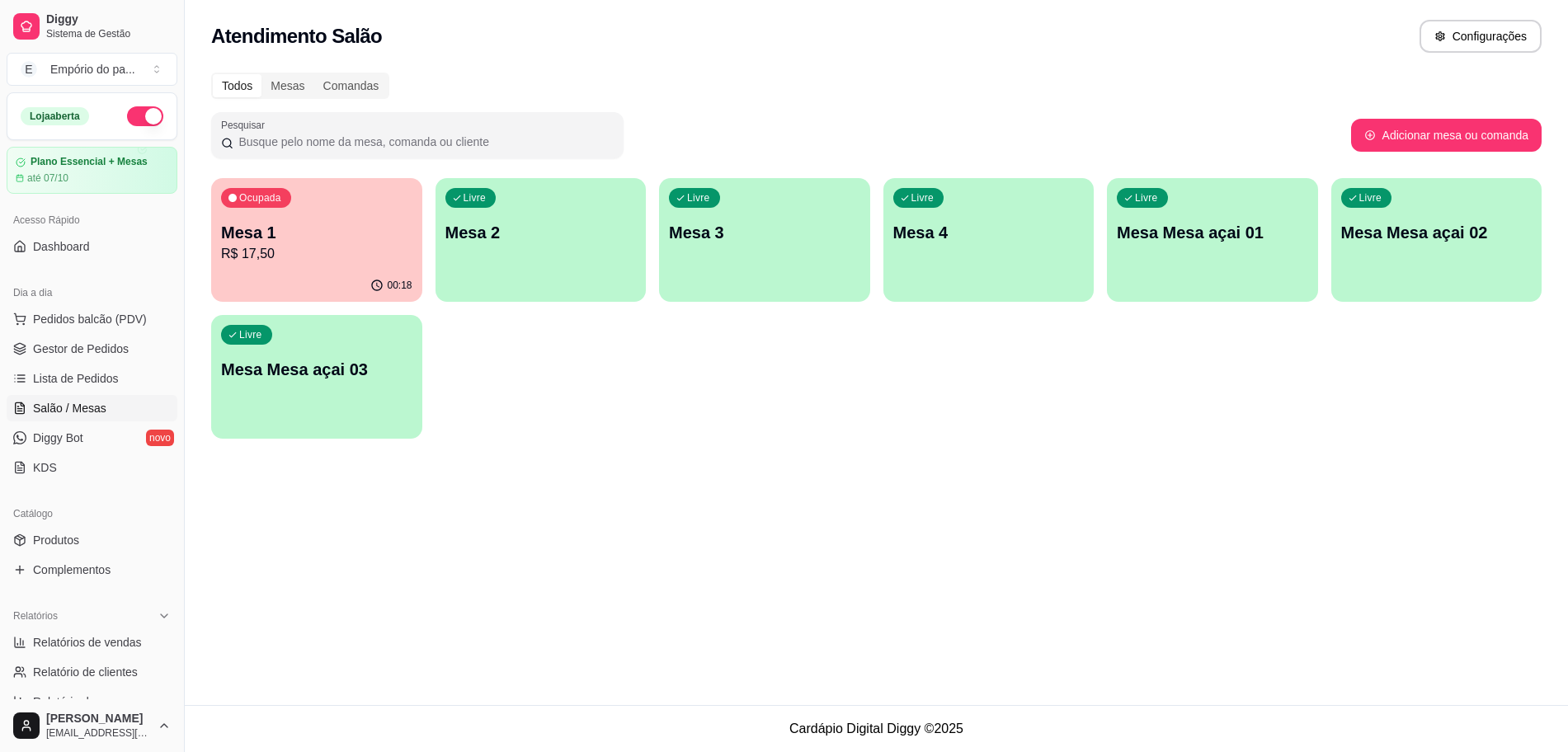
click at [278, 212] on div "Ocupada Mesa 1 R$ 17,50" at bounding box center [316, 223] width 211 height 91
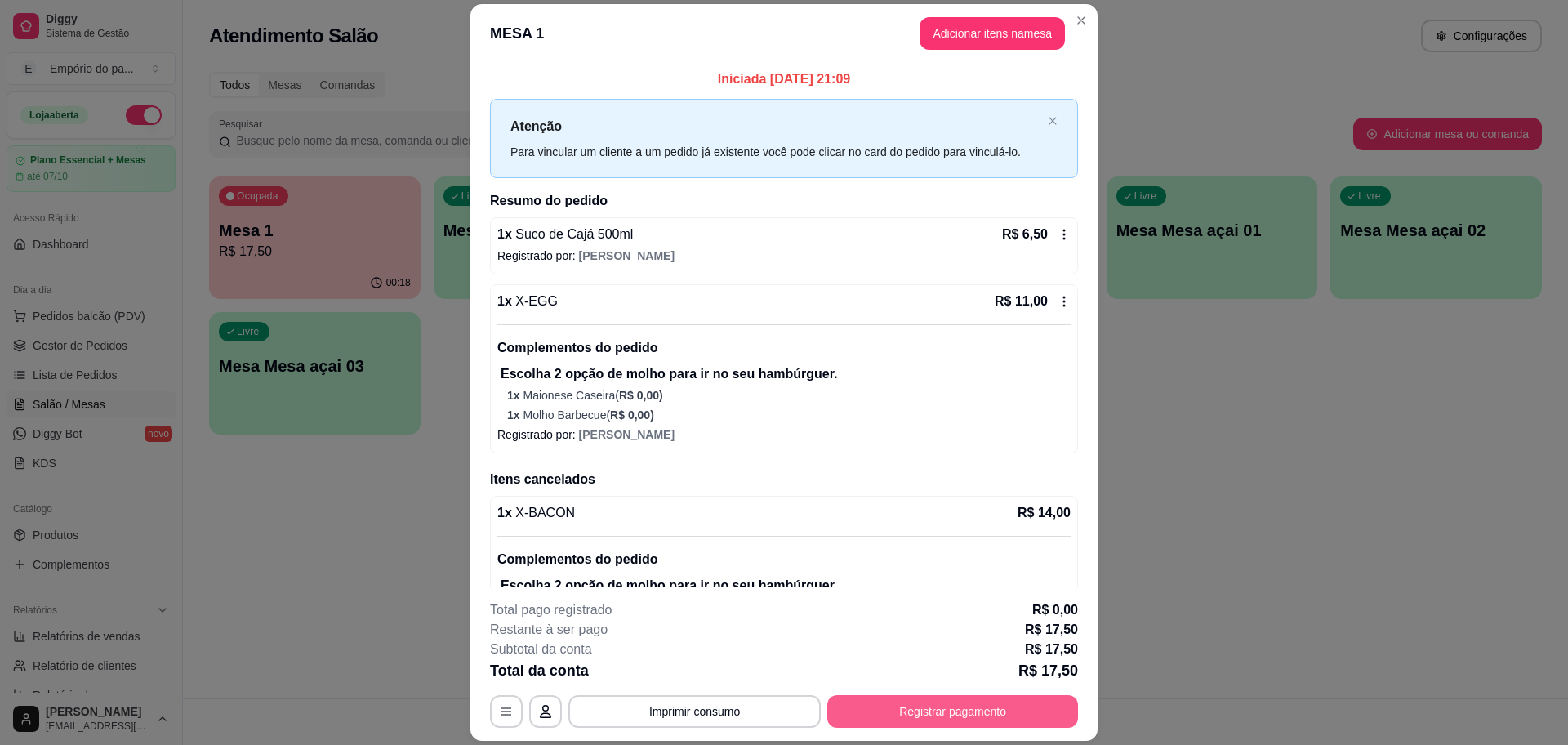
click at [921, 708] on button "Registrar pagamento" at bounding box center [953, 712] width 251 height 32
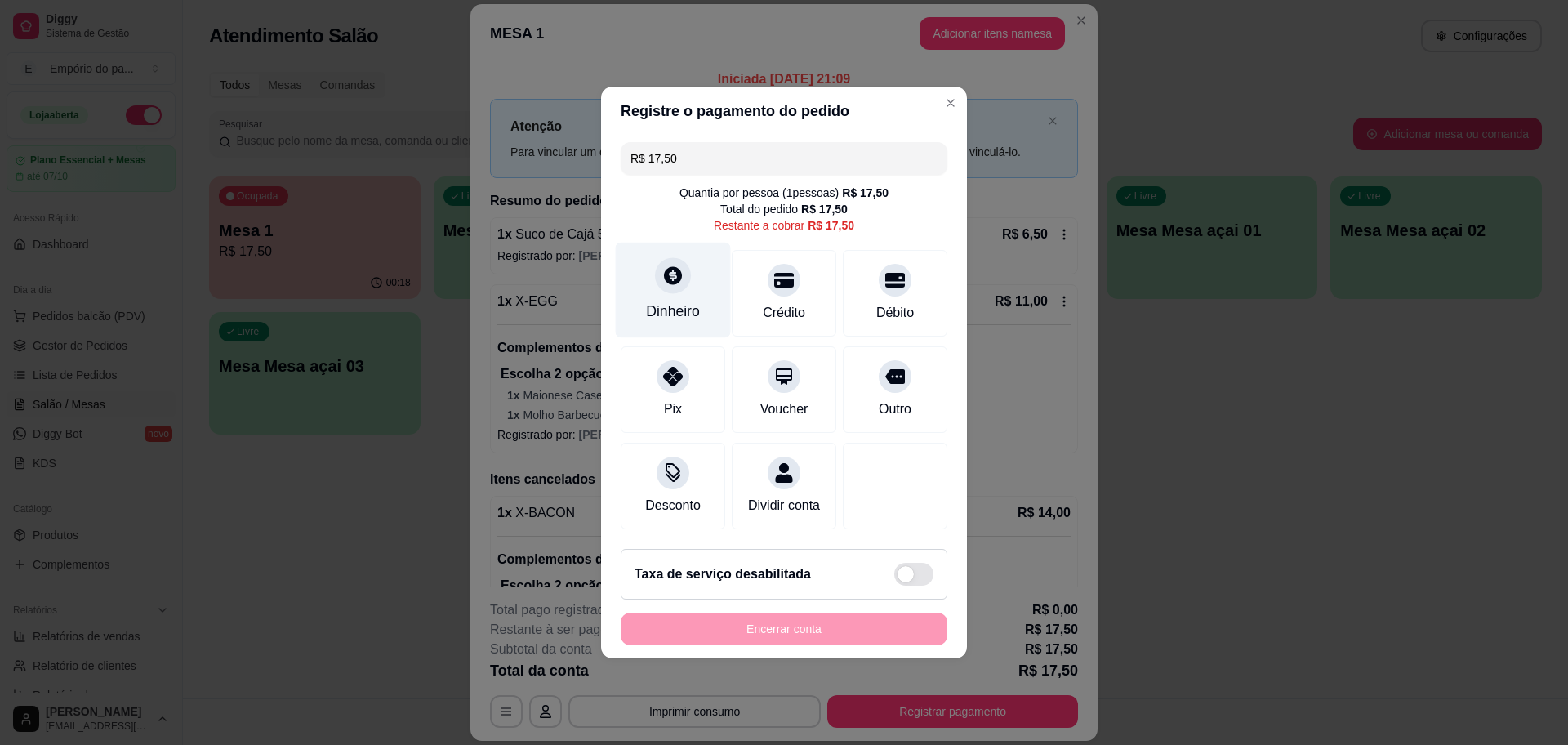
click at [686, 303] on div "Dinheiro" at bounding box center [672, 311] width 54 height 21
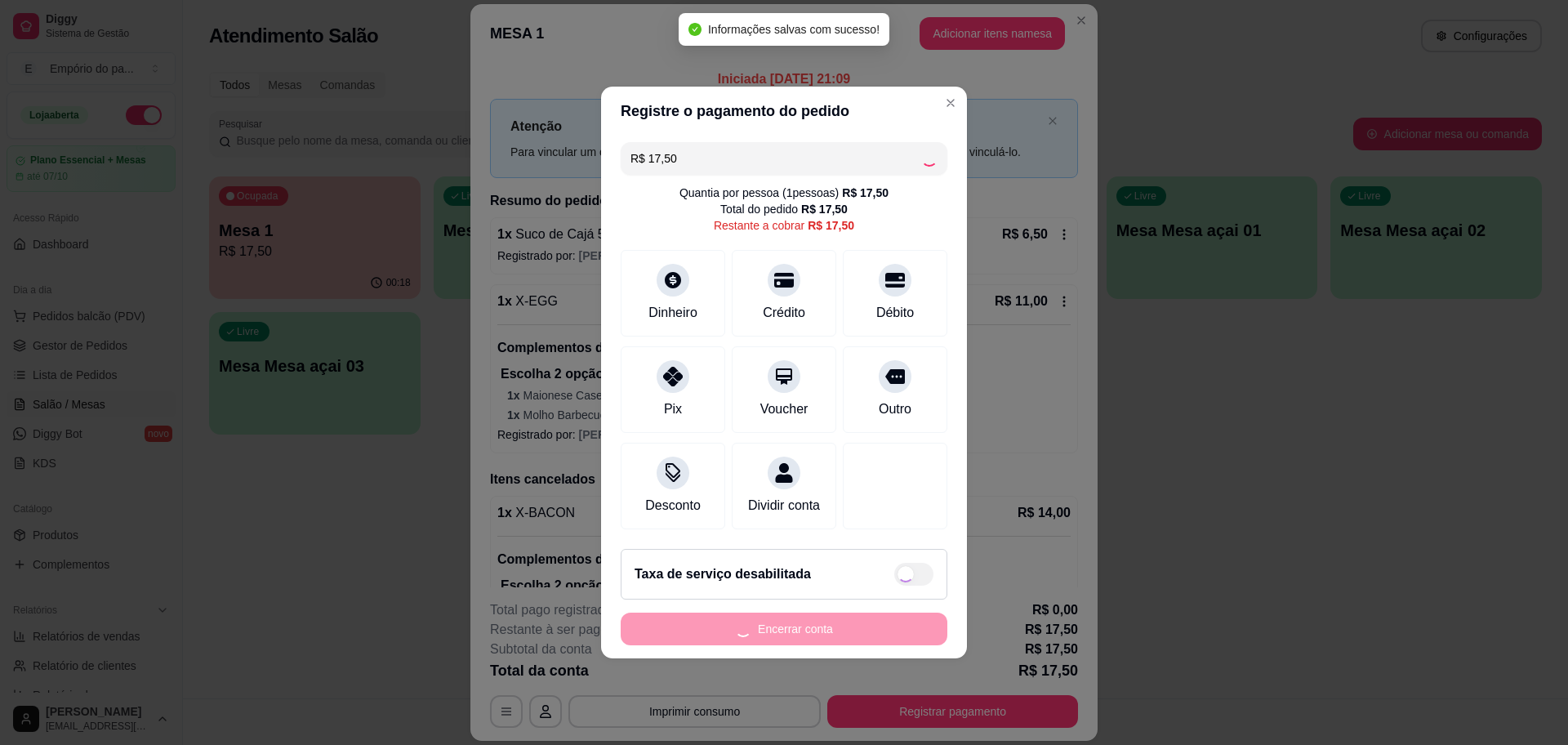
type input "R$ 0,00"
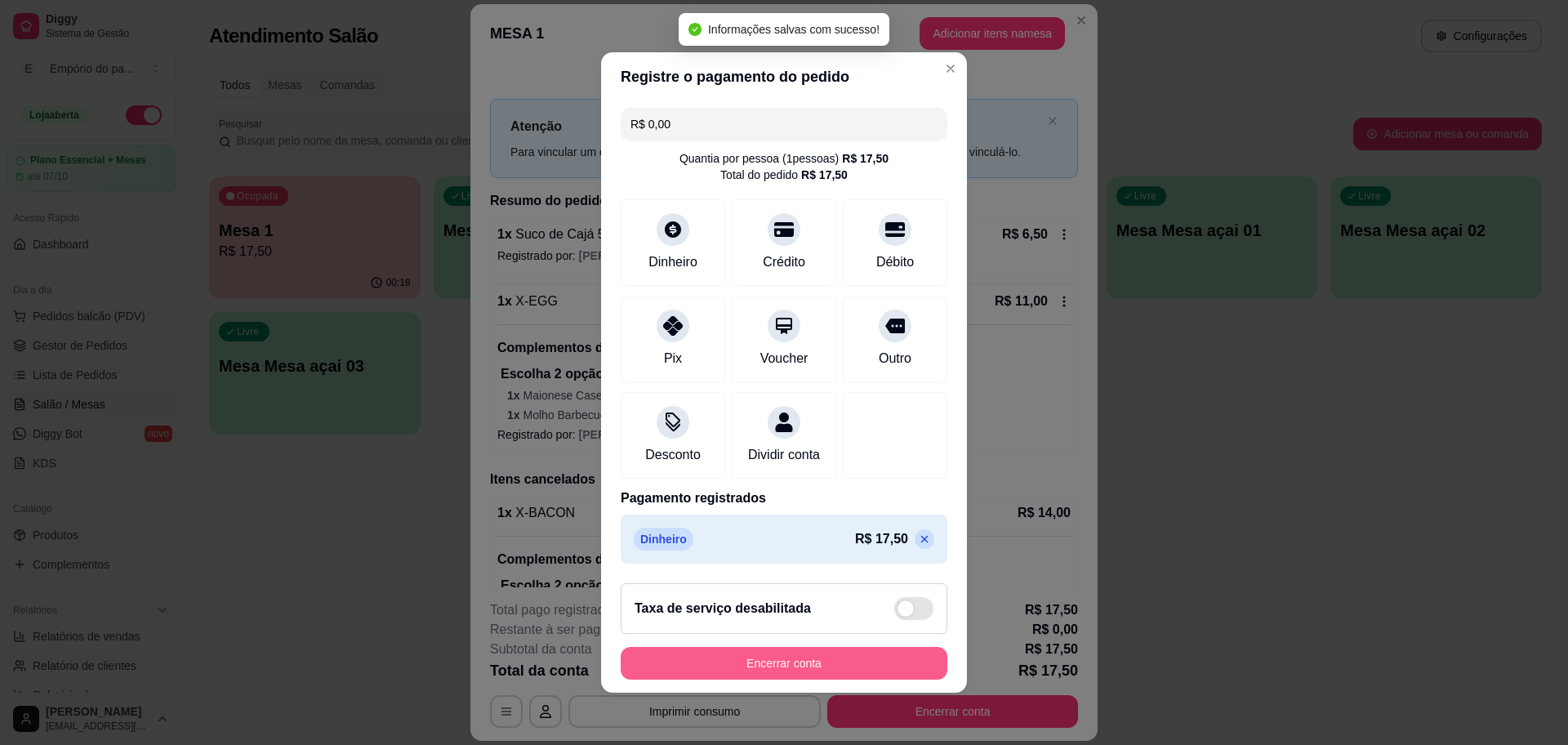
click at [792, 665] on button "Encerrar conta" at bounding box center [784, 663] width 327 height 32
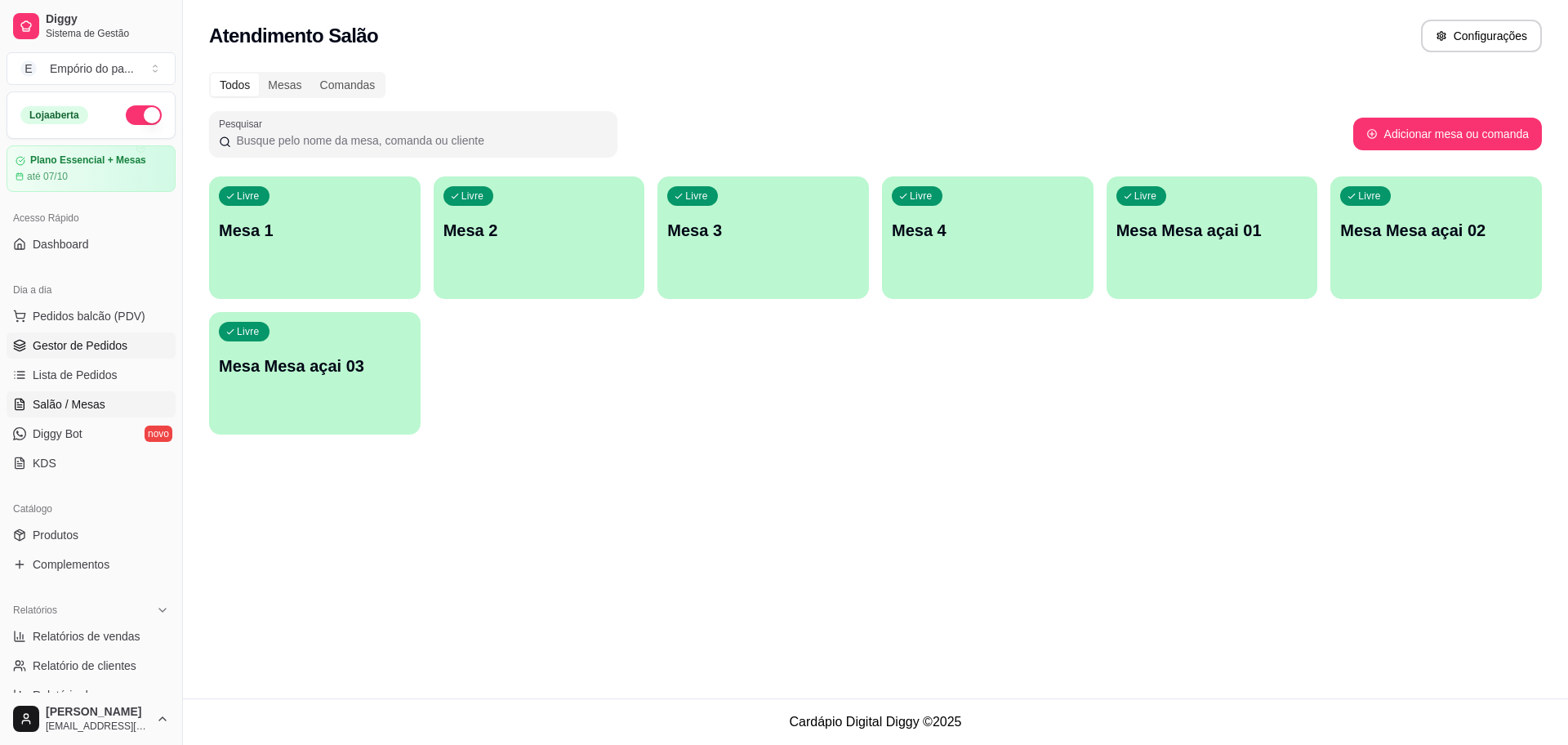
click at [158, 333] on link "Gestor de Pedidos" at bounding box center [91, 346] width 169 height 27
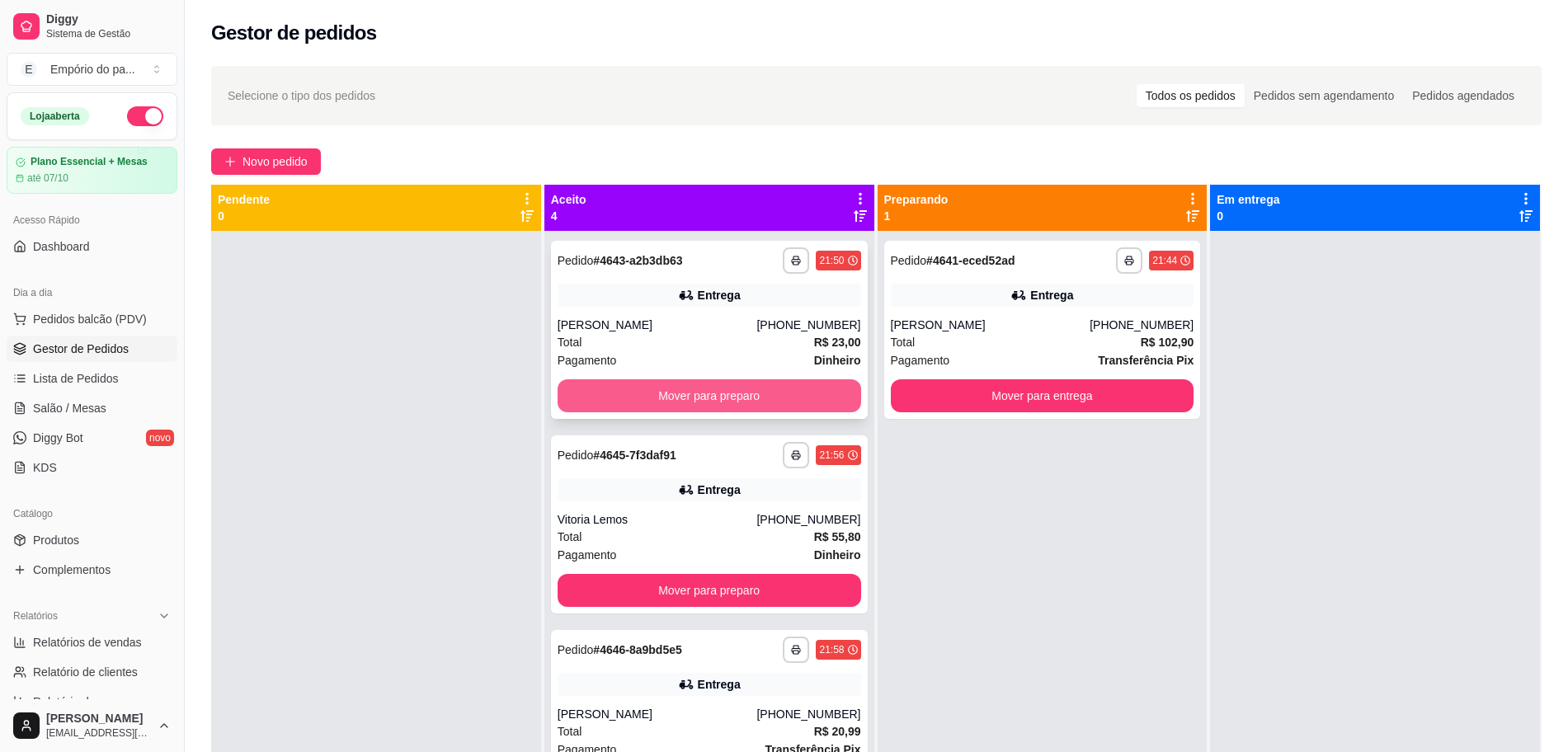
click at [592, 383] on button "Mover para preparo" at bounding box center [709, 396] width 303 height 33
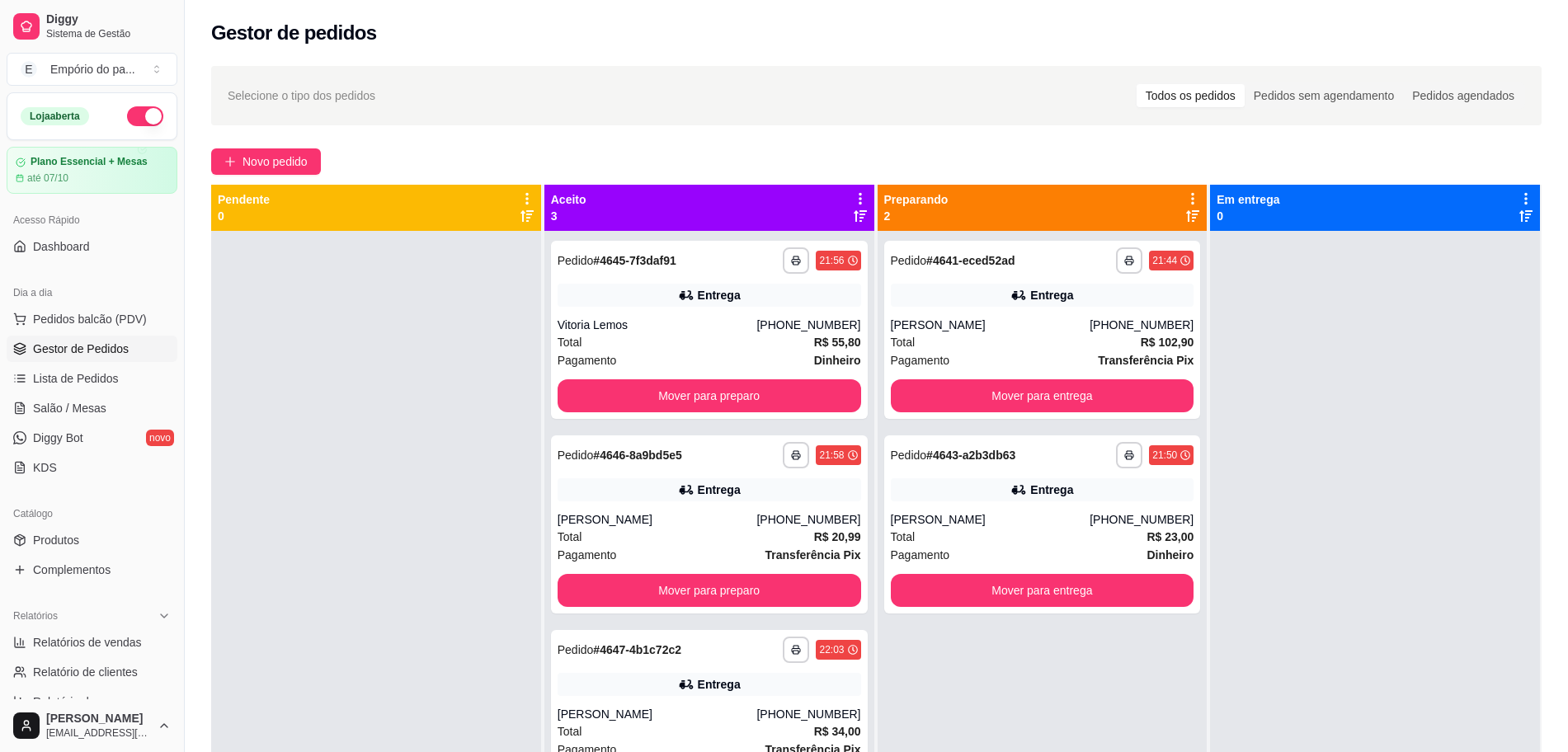
click at [811, 3] on div "Gestor de pedidos" at bounding box center [877, 28] width 1383 height 56
click at [931, 330] on div "[PERSON_NAME]" at bounding box center [991, 324] width 199 height 16
click at [104, 410] on span "Salão / Mesas" at bounding box center [69, 408] width 74 height 16
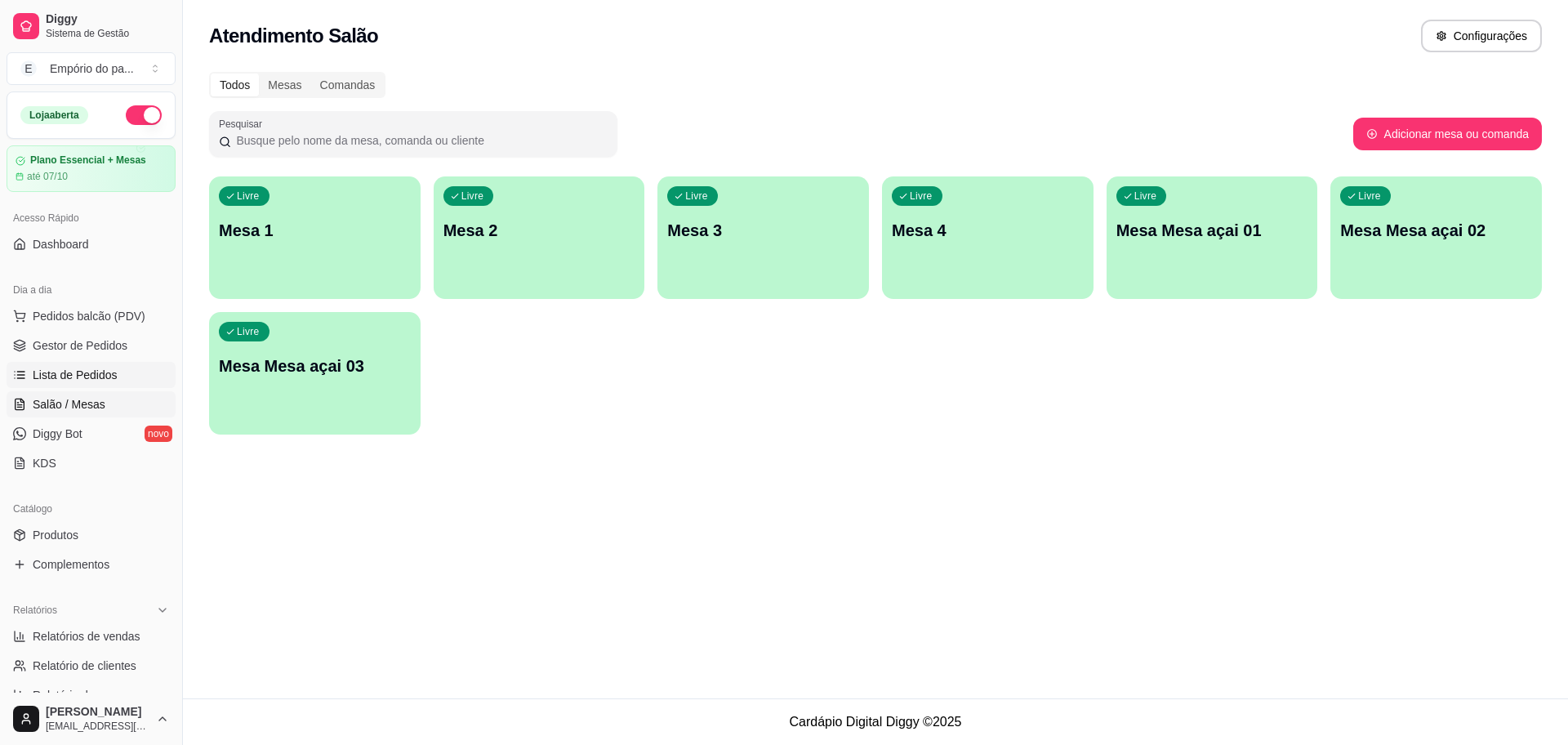
click at [79, 373] on span "Lista de Pedidos" at bounding box center [74, 374] width 85 height 16
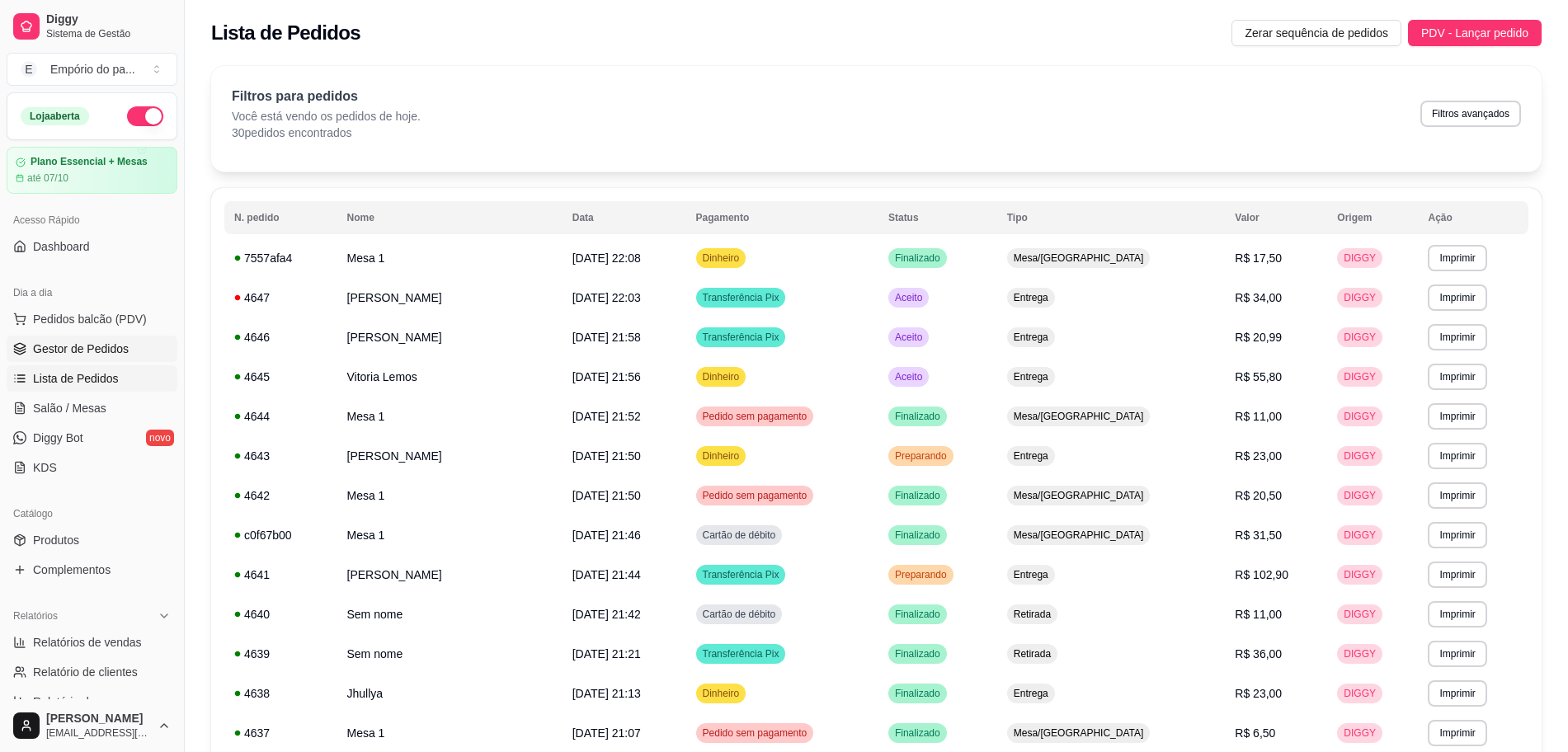
click at [105, 357] on link "Gestor de Pedidos" at bounding box center [92, 349] width 171 height 27
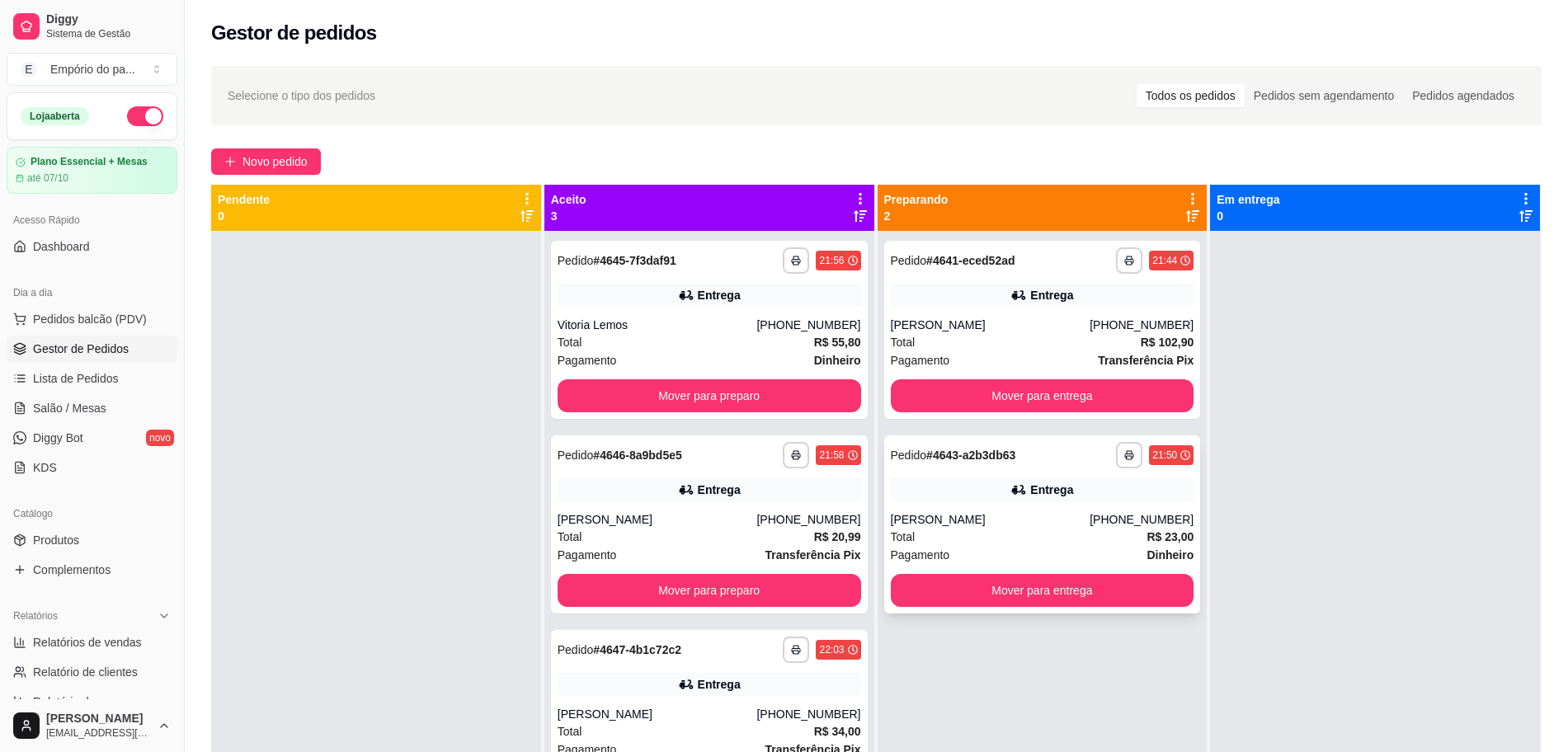
click at [1060, 501] on div "Entrega" at bounding box center [1042, 490] width 303 height 23
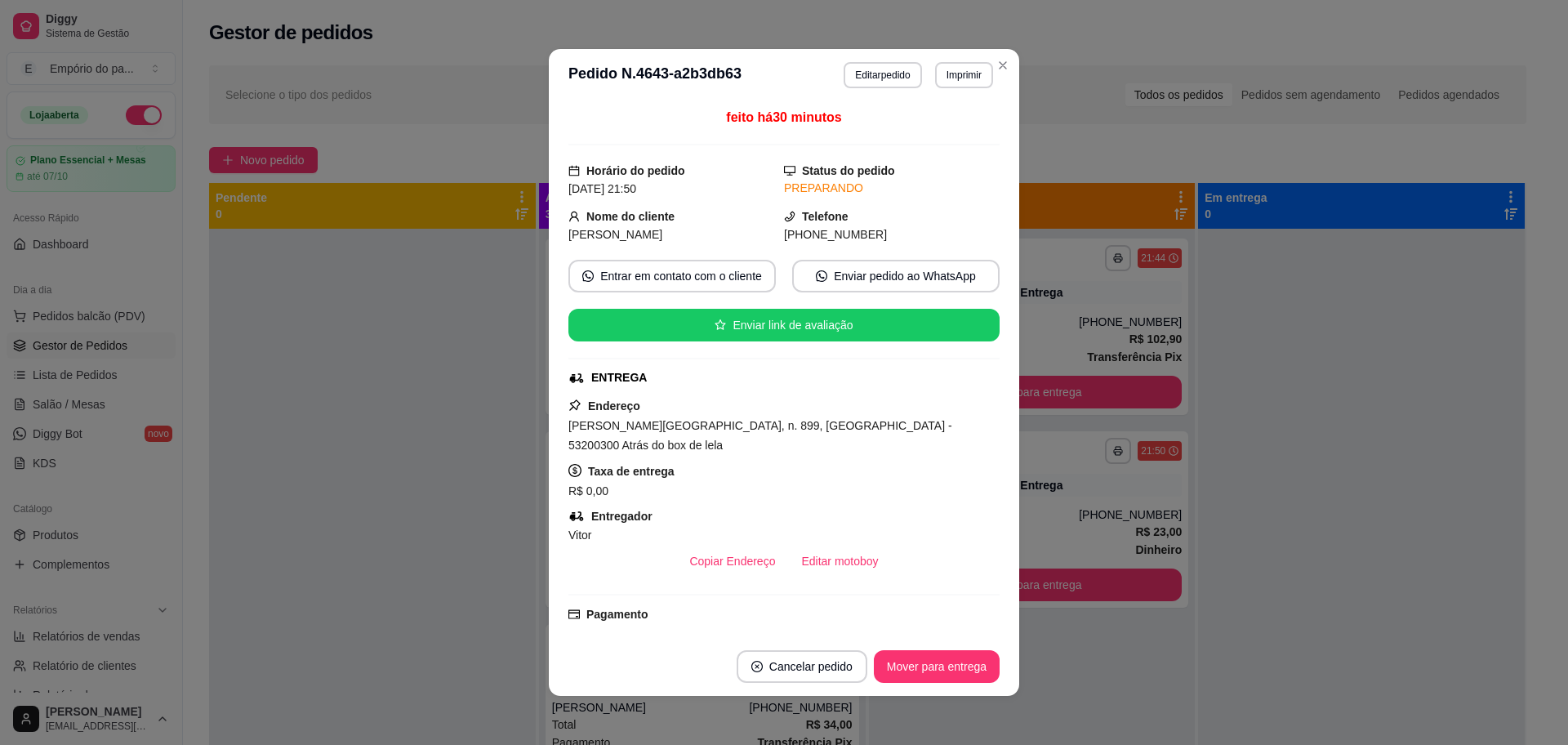
scroll to position [452, 0]
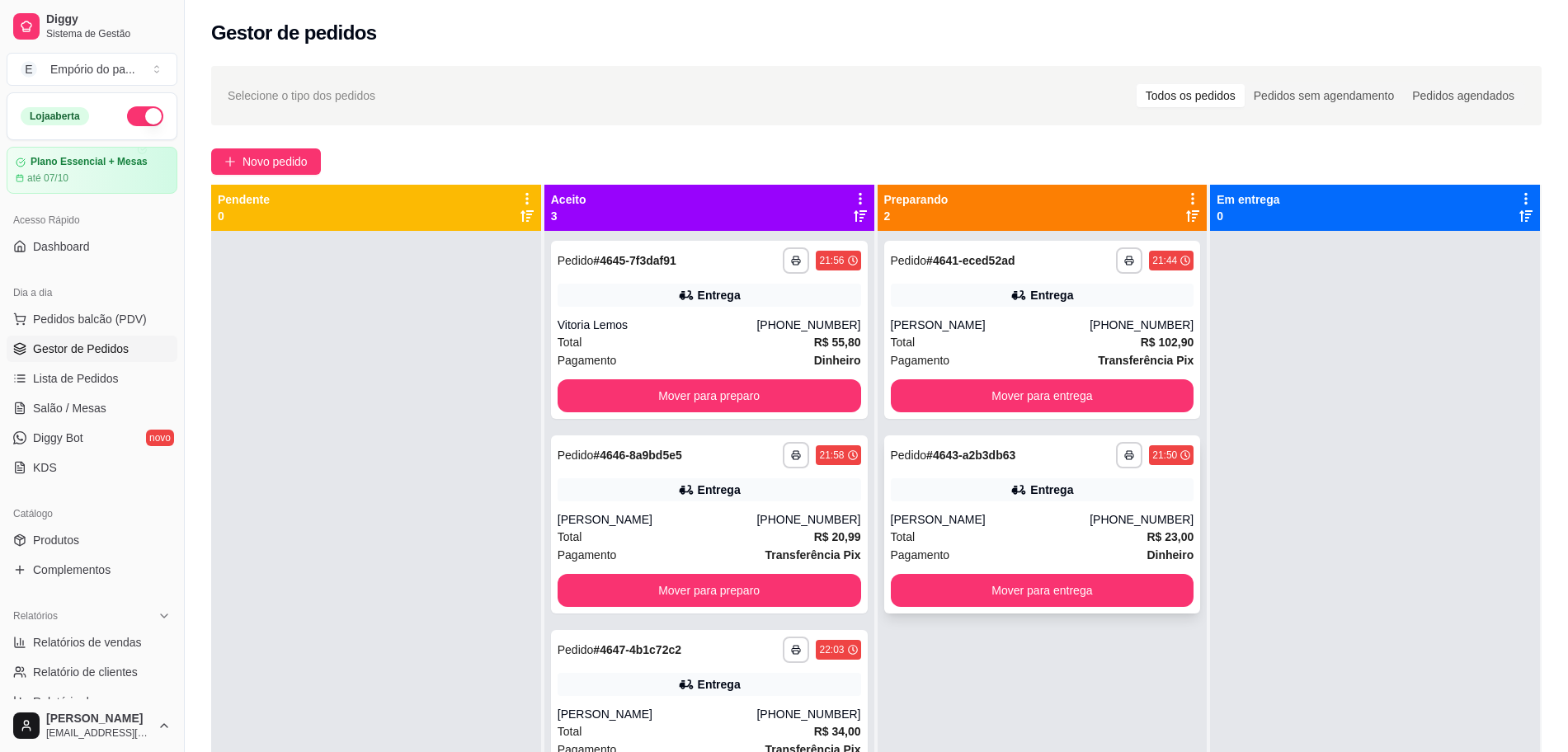
click at [1138, 519] on div "[PHONE_NUMBER]" at bounding box center [1141, 519] width 104 height 16
click at [1084, 550] on div "Pagamento Dinheiro" at bounding box center [1042, 554] width 303 height 18
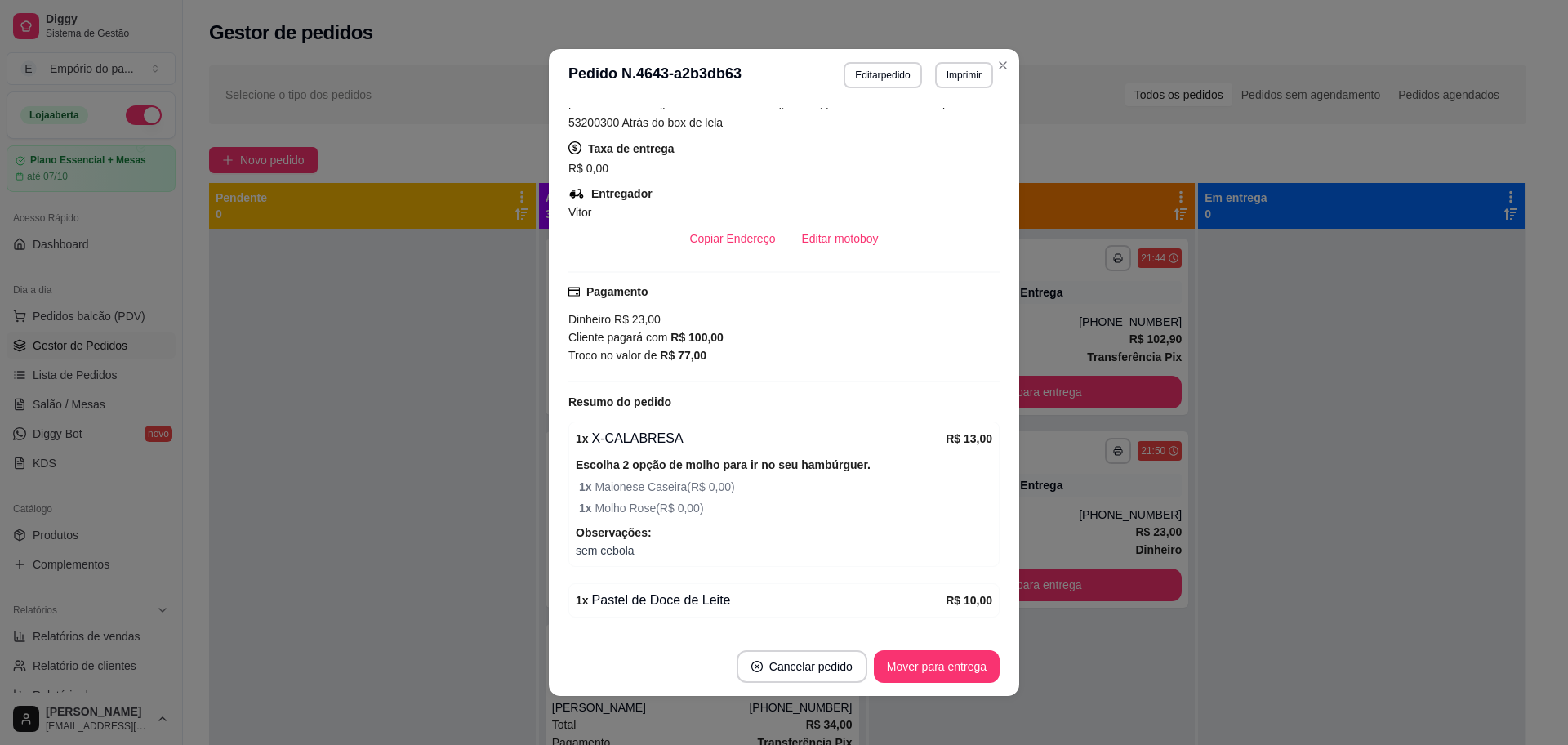
scroll to position [409, 0]
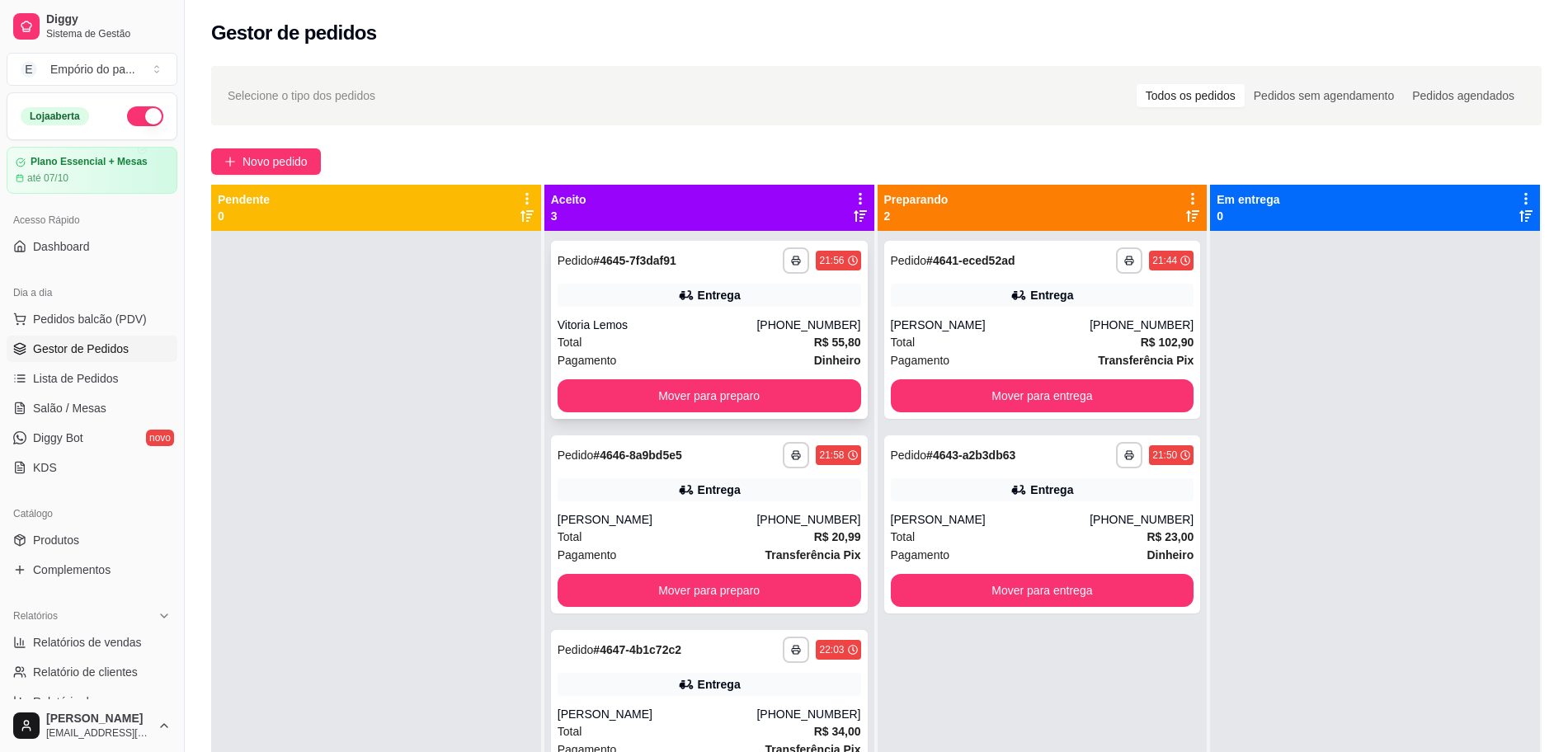
click at [735, 327] on div "Vitoria Lemos" at bounding box center [657, 324] width 199 height 16
click at [598, 515] on div "[PERSON_NAME]" at bounding box center [657, 519] width 199 height 16
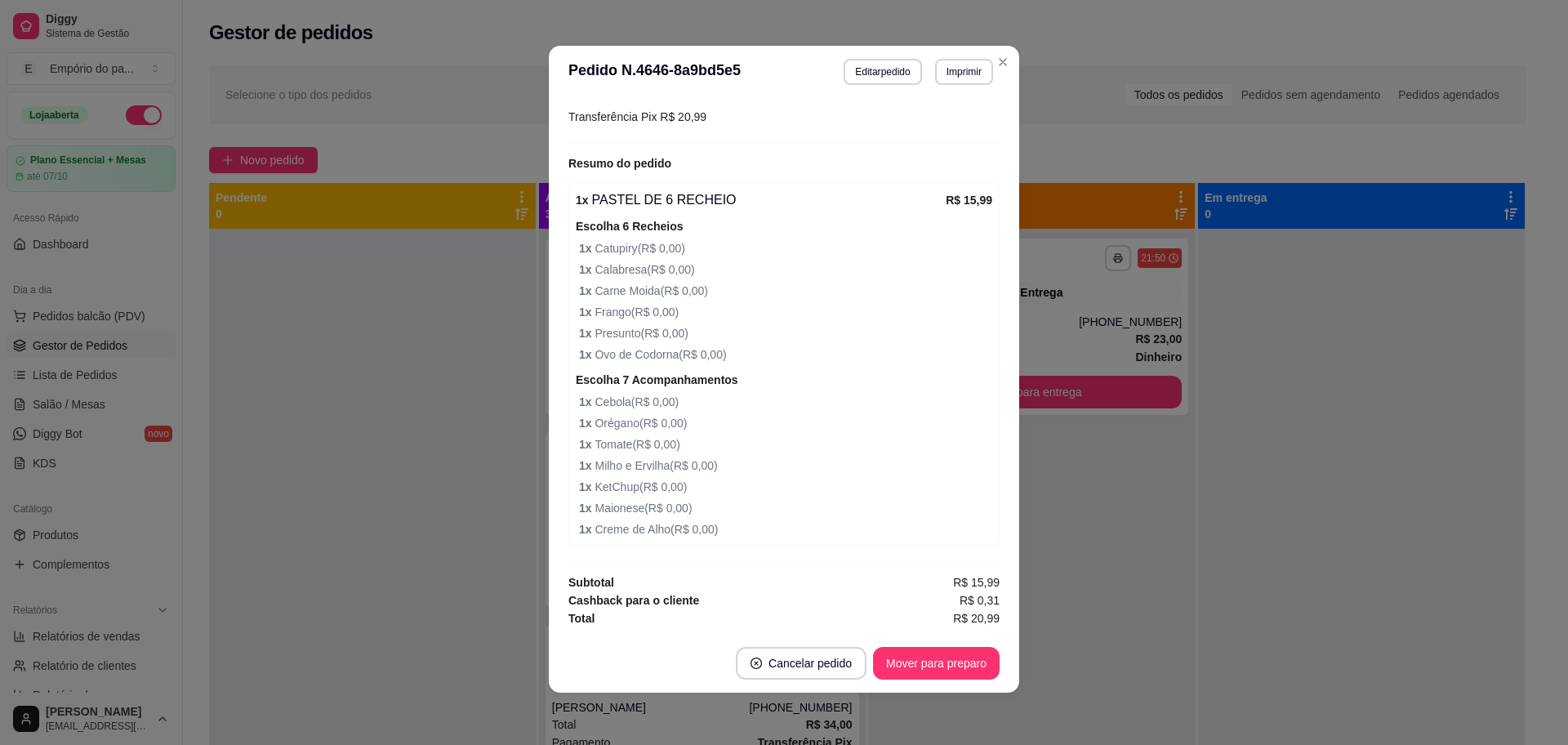
scroll to position [0, 0]
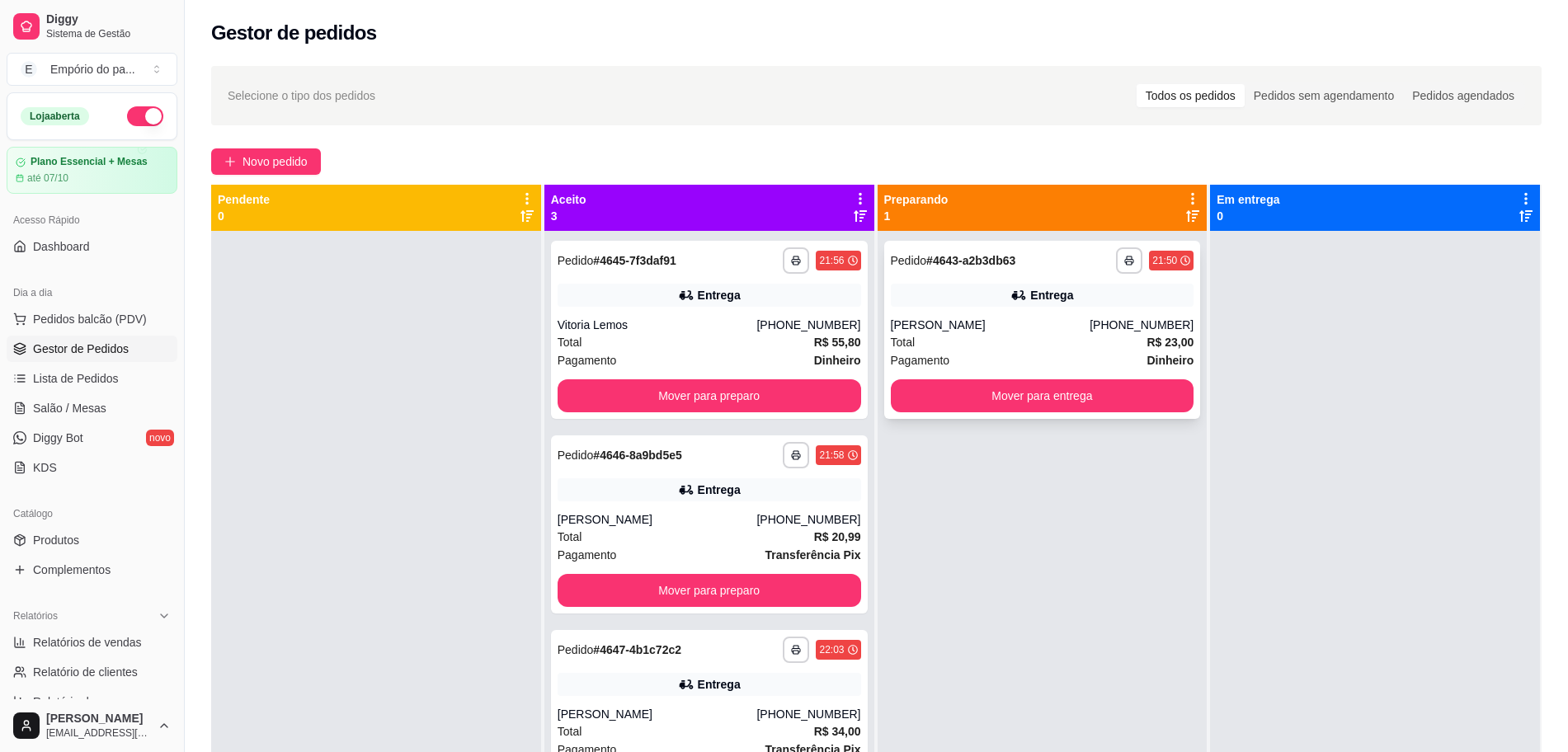
click at [907, 338] on div "Total R$ 23,00" at bounding box center [1042, 341] width 303 height 18
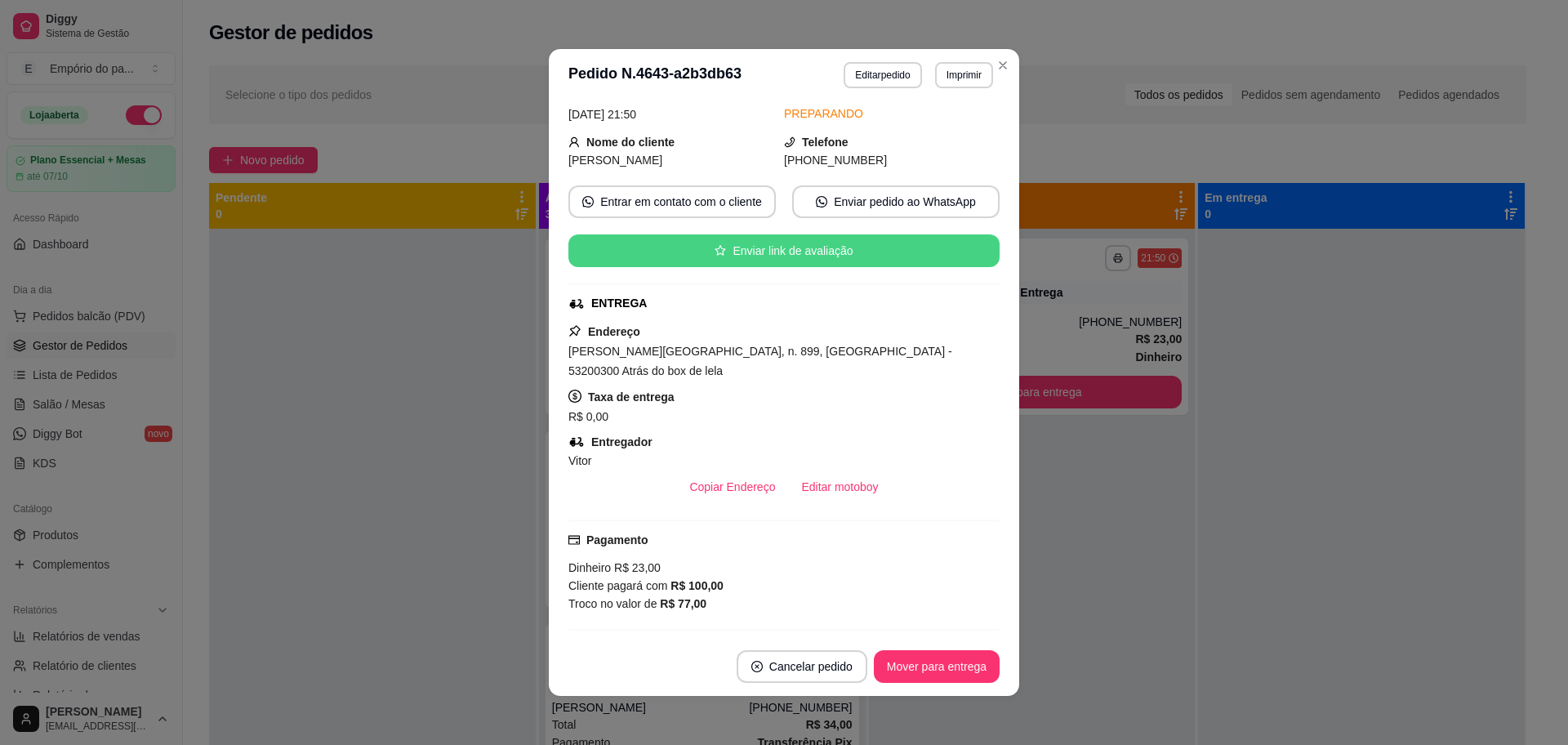
scroll to position [204, 0]
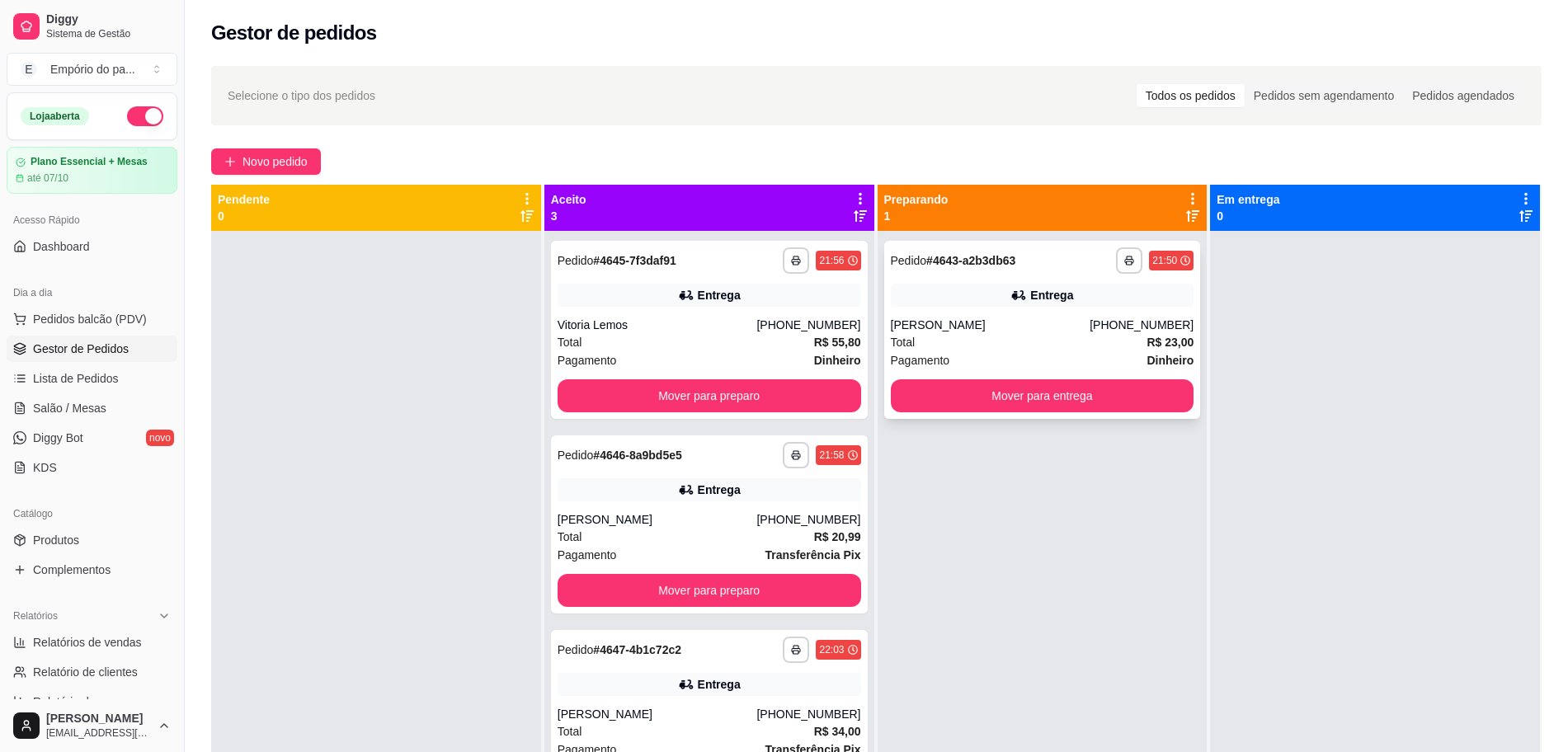
click at [963, 344] on div "Total R$ 23,00" at bounding box center [1042, 341] width 303 height 18
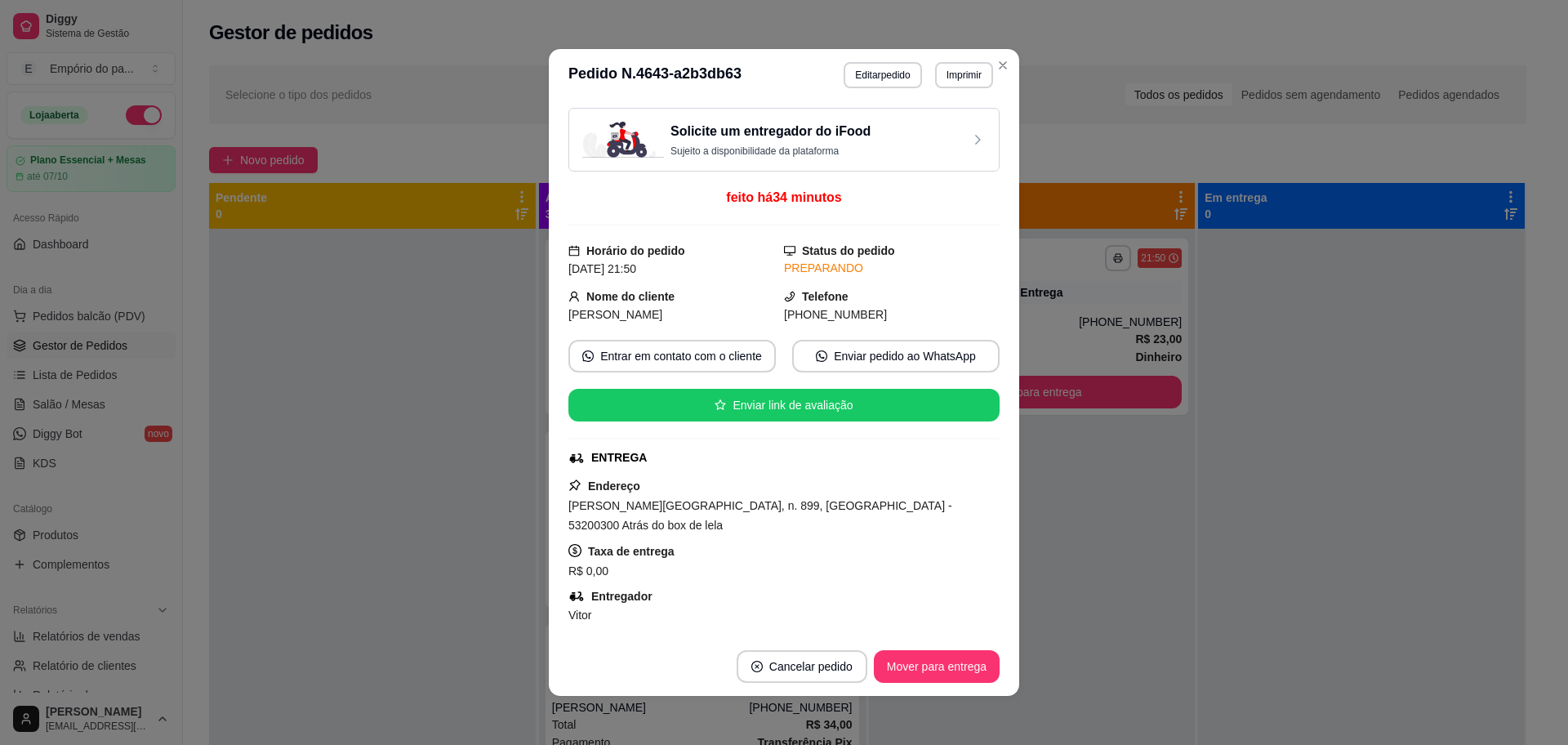
scroll to position [452, 0]
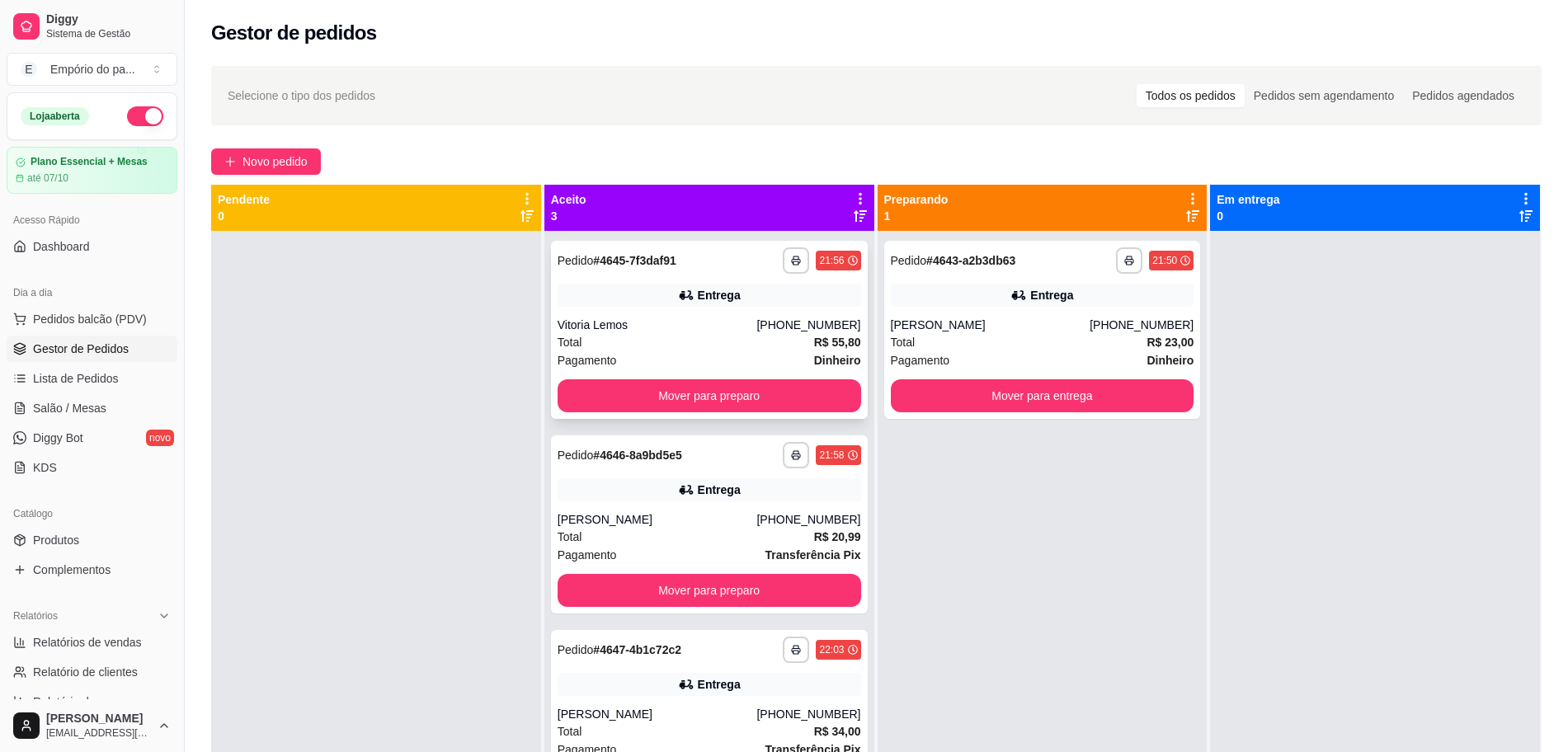
click at [680, 341] on div "Total R$ 55,80" at bounding box center [709, 341] width 303 height 18
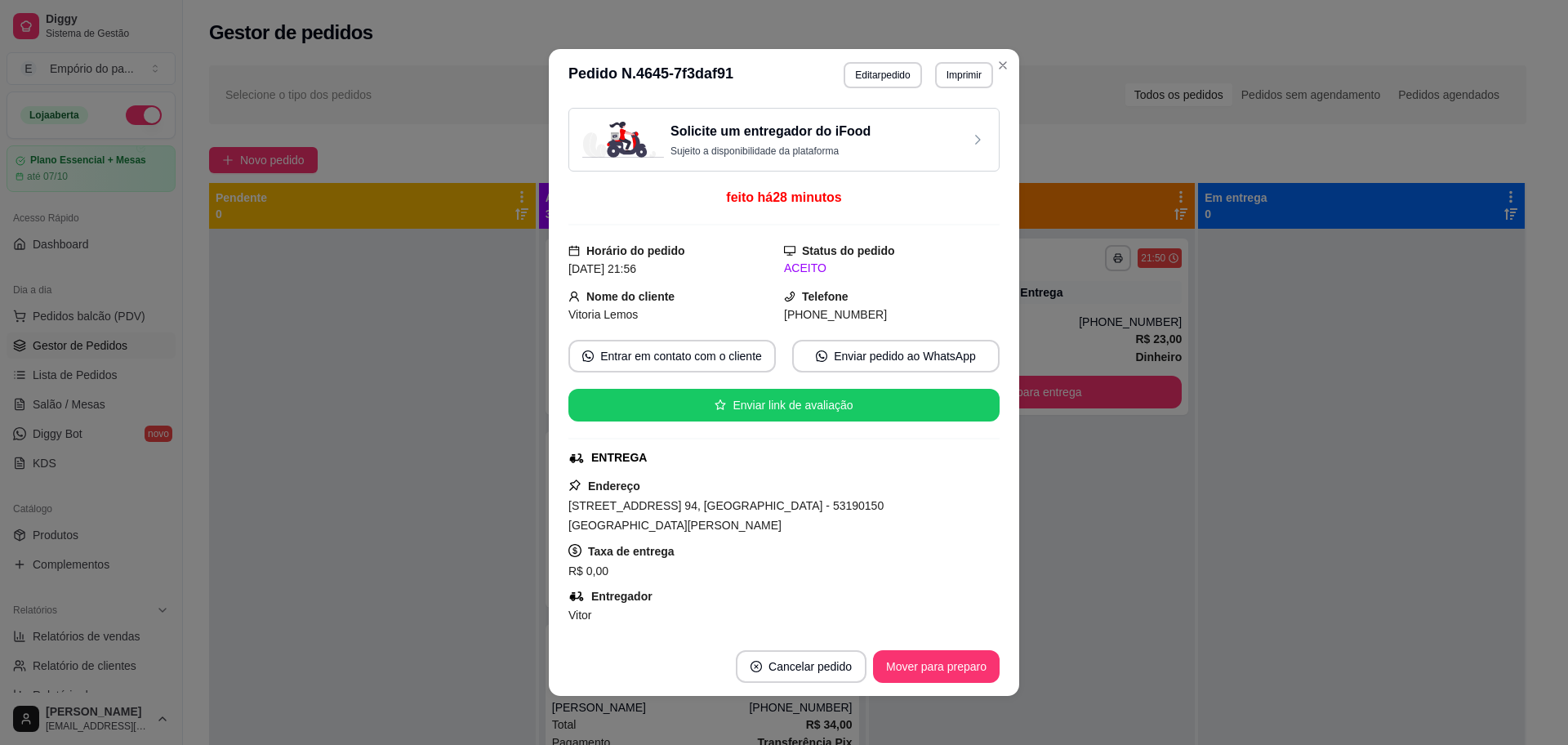
scroll to position [204, 0]
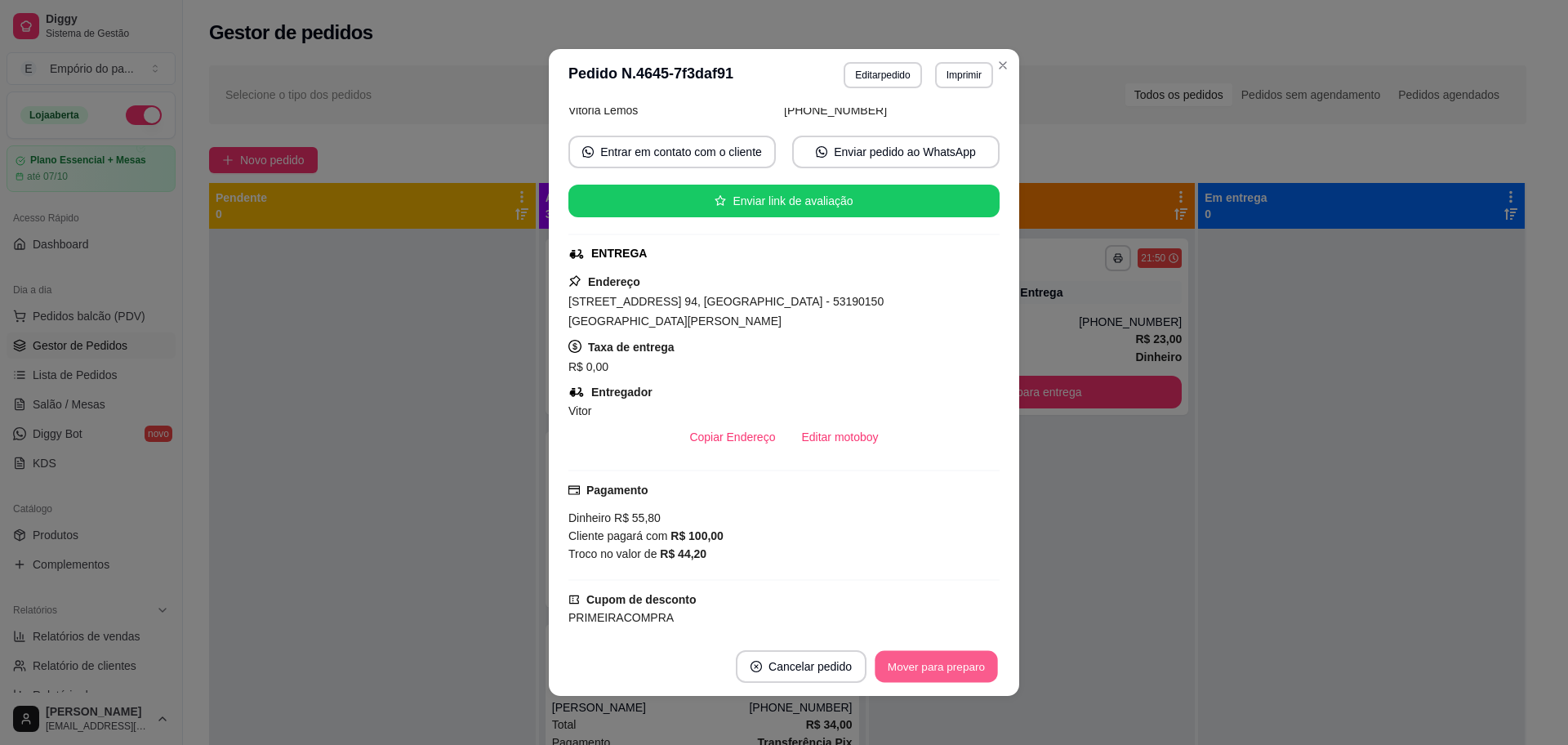
click at [899, 678] on button "Mover para preparo" at bounding box center [935, 667] width 123 height 32
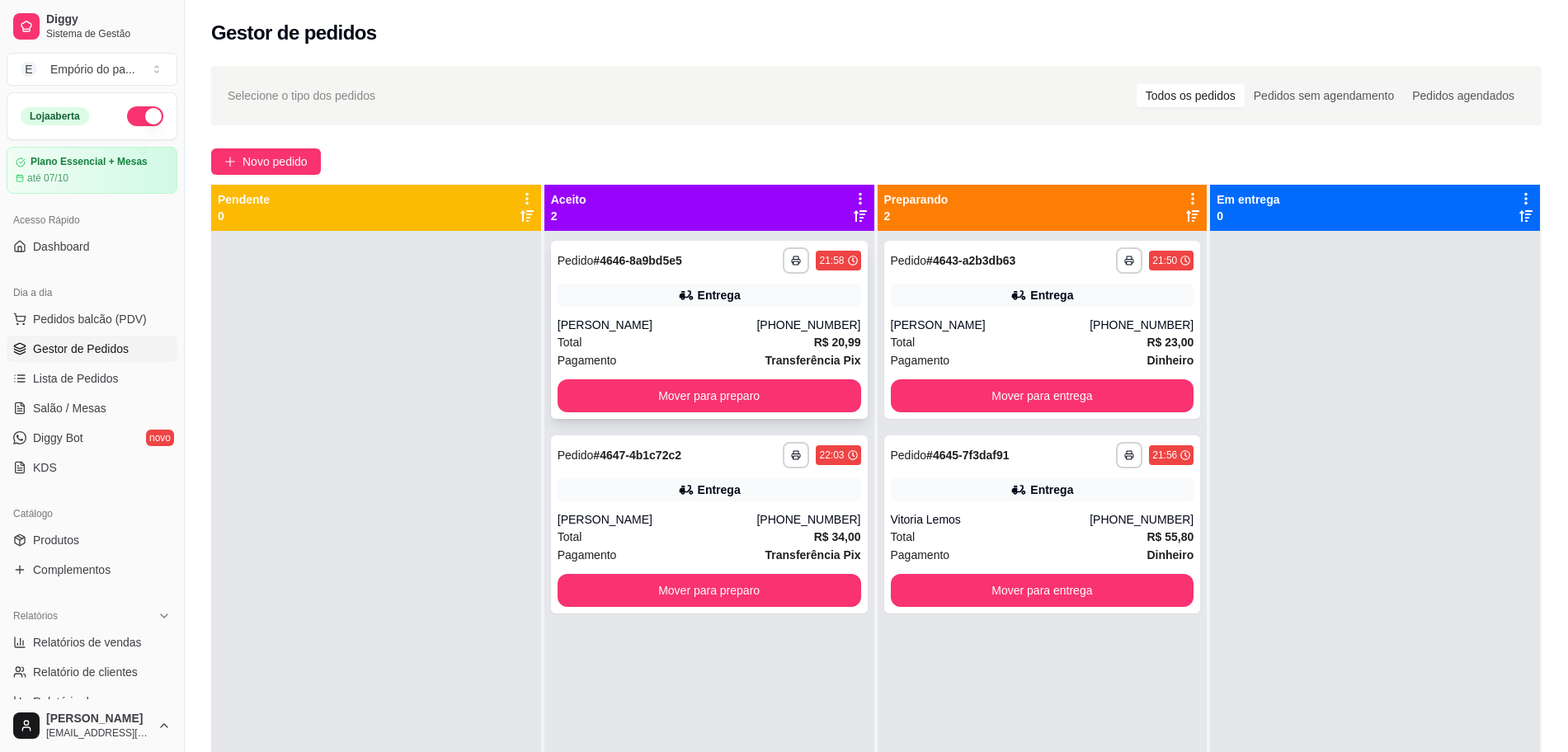
click at [687, 317] on div "[PERSON_NAME]" at bounding box center [657, 324] width 199 height 16
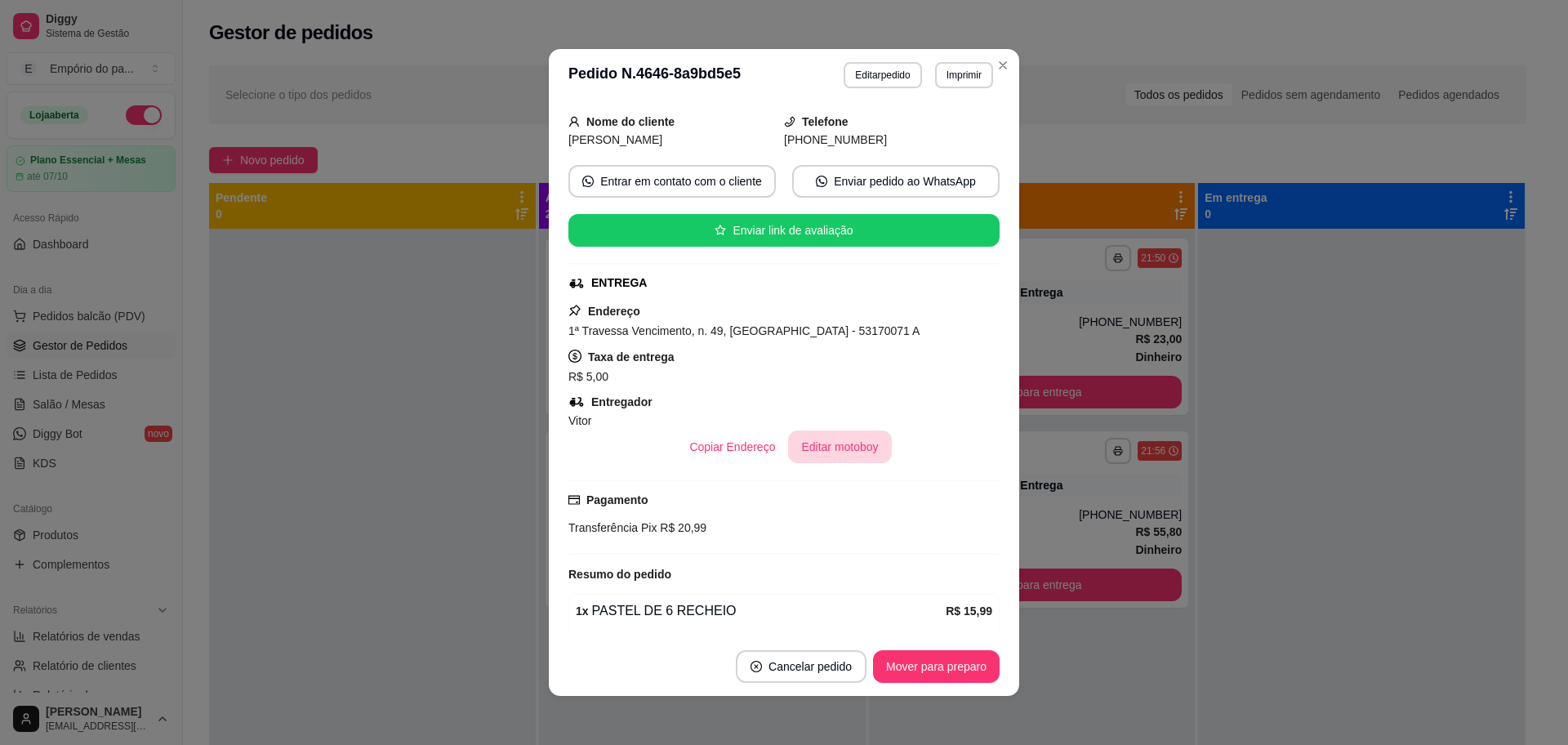
scroll to position [174, 0]
click at [803, 441] on button "Editar motoboy" at bounding box center [840, 448] width 103 height 32
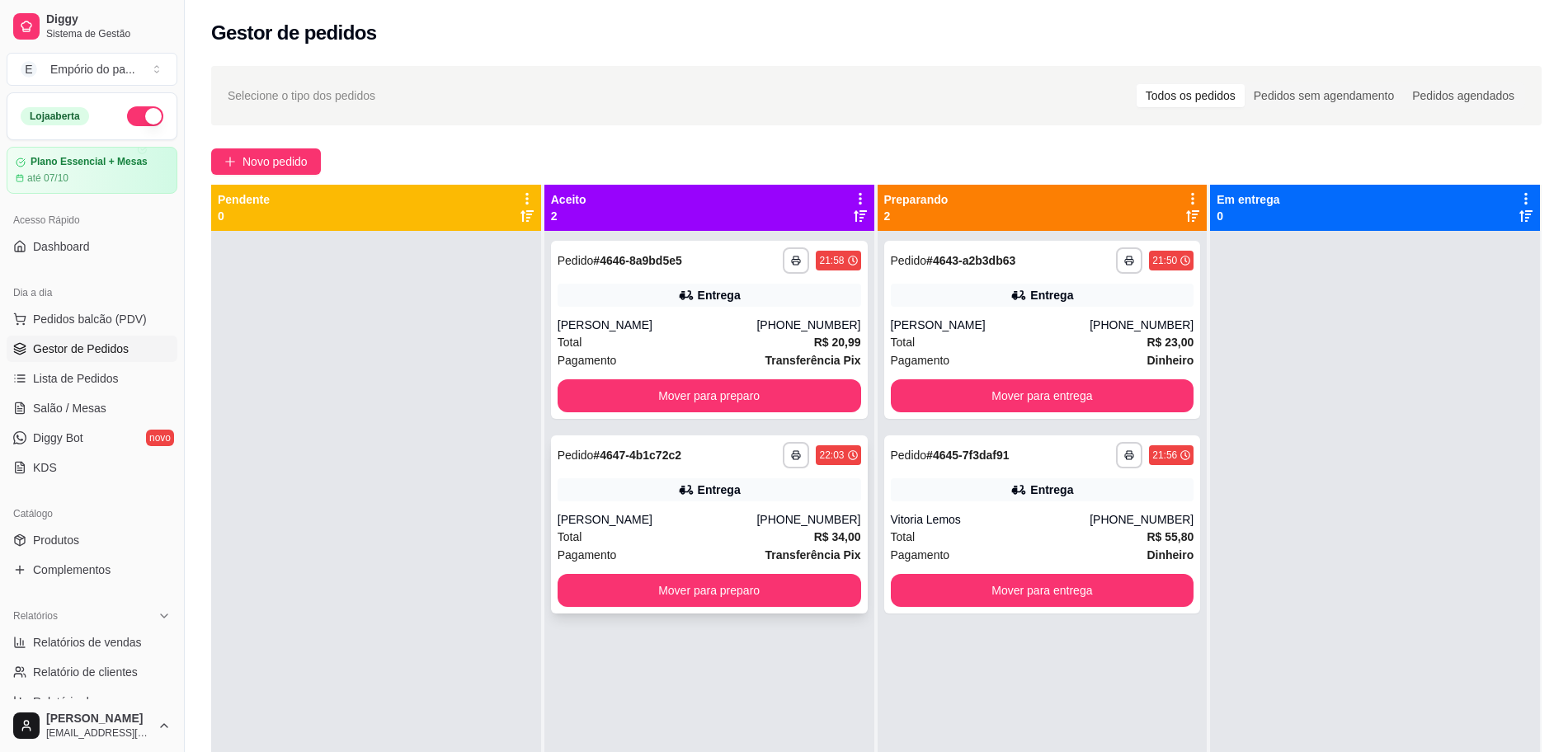
click at [657, 531] on div "Total R$ 34,00" at bounding box center [709, 536] width 303 height 18
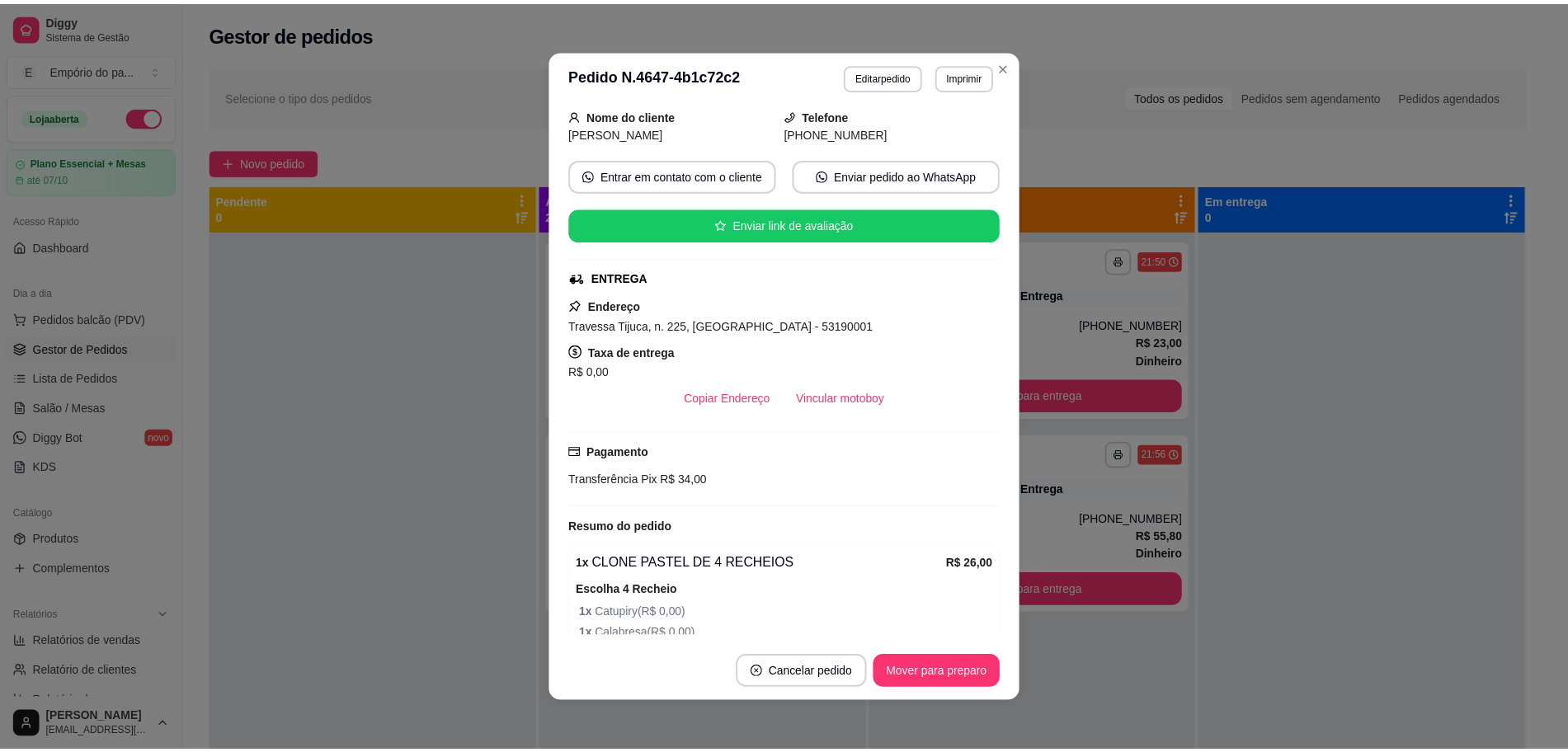
scroll to position [375, 0]
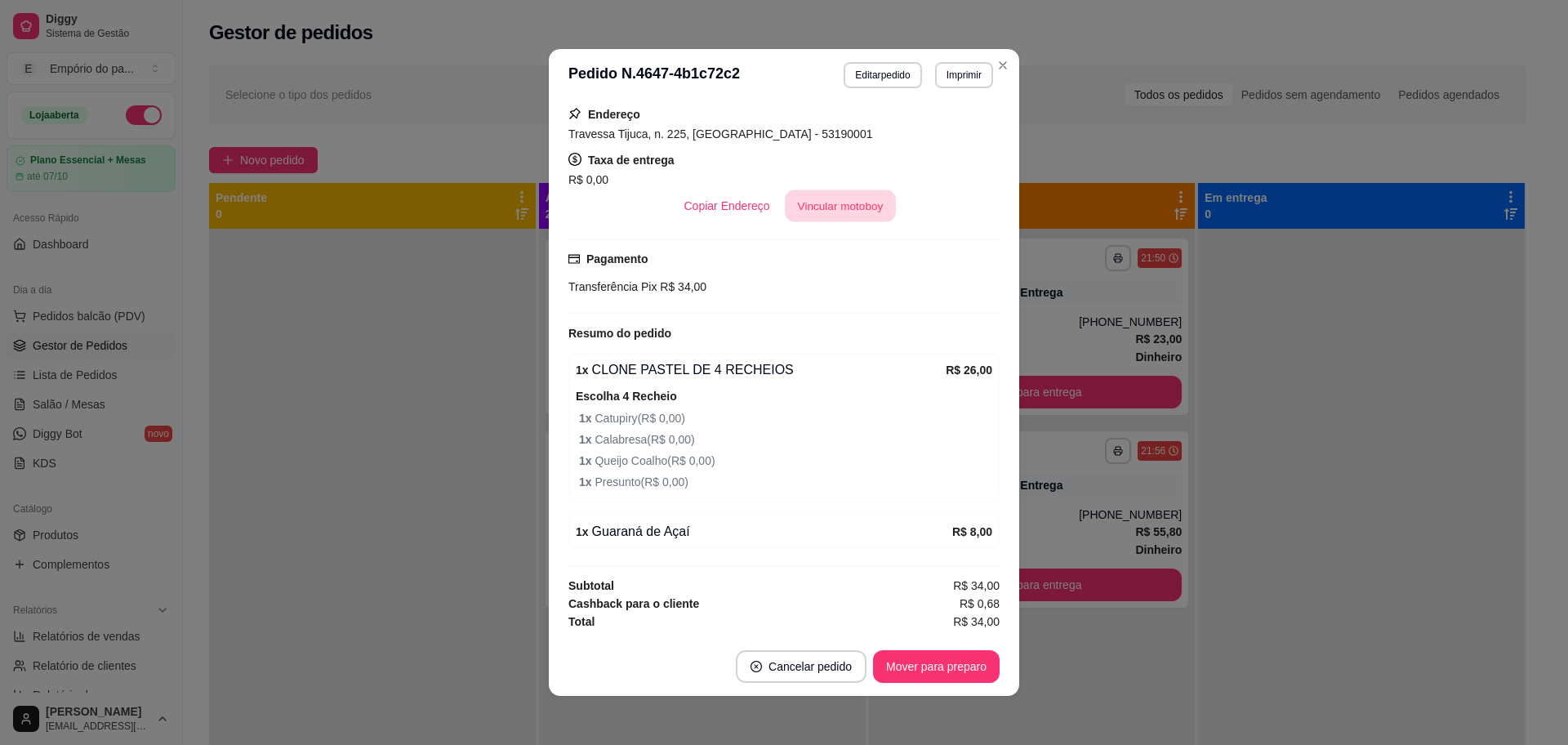
click at [829, 207] on button "Vincular motoboy" at bounding box center [840, 206] width 111 height 32
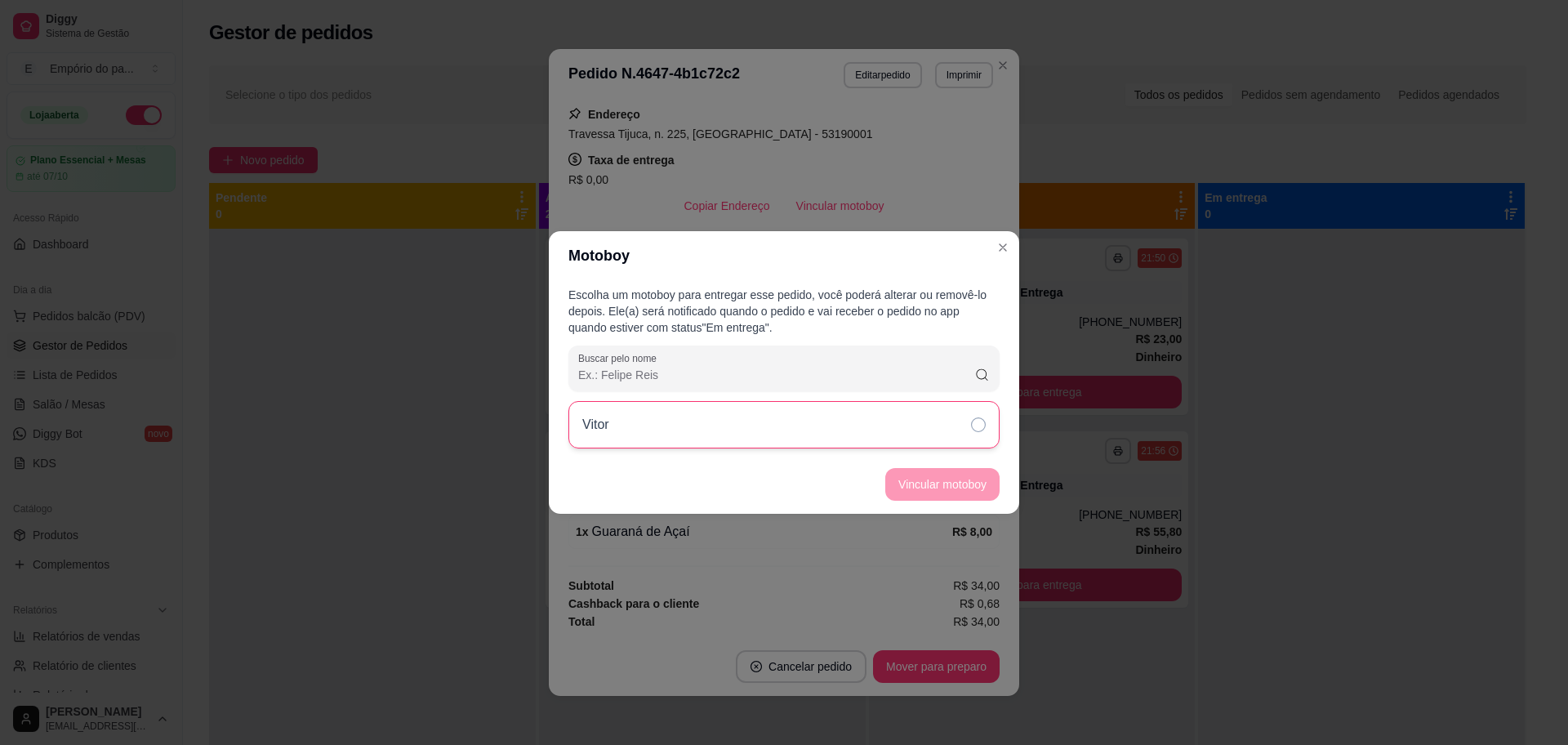
click at [728, 427] on div "Vitor" at bounding box center [784, 425] width 431 height 48
click at [910, 483] on button "Vincular motoboy" at bounding box center [942, 486] width 111 height 32
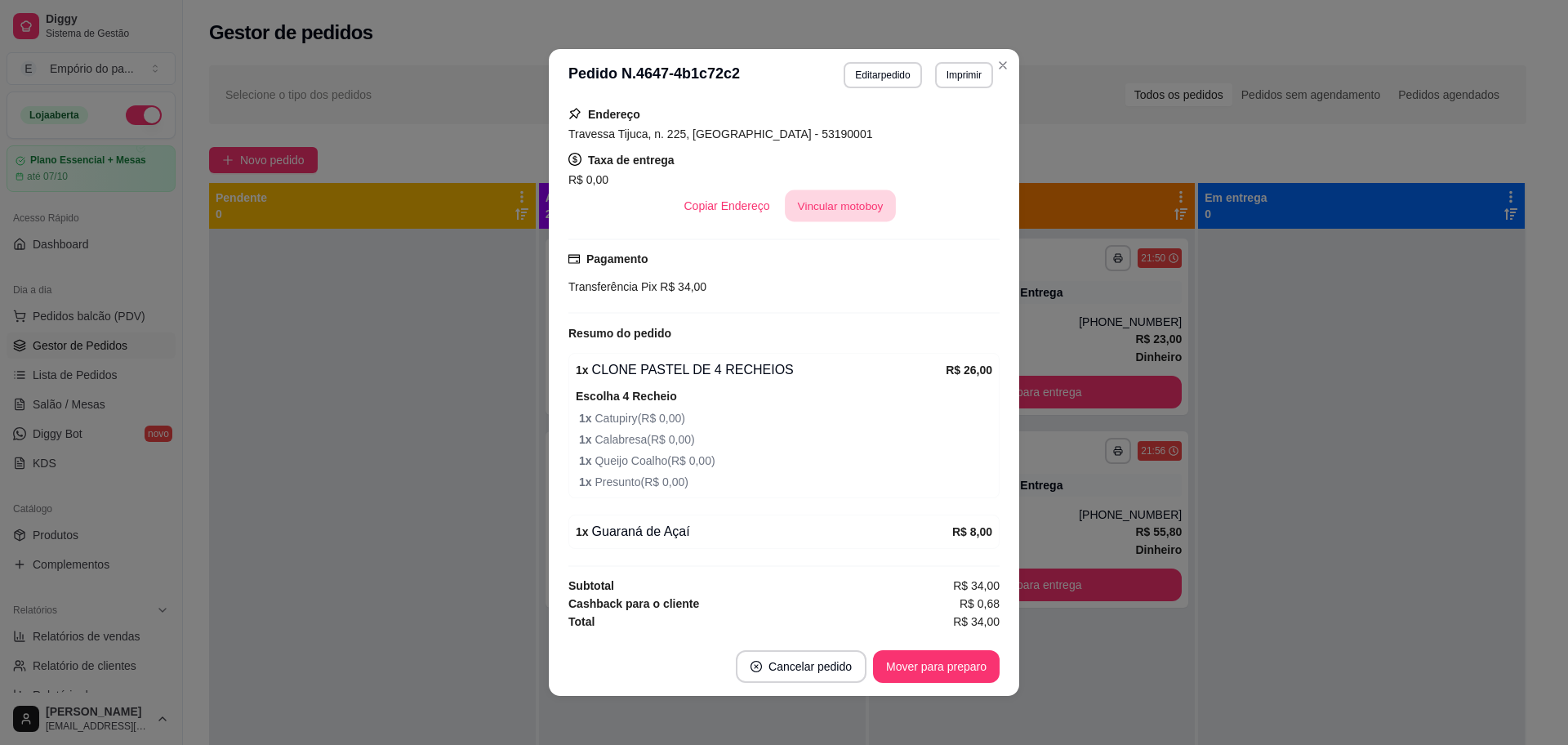
click at [844, 210] on button "Vincular motoboy" at bounding box center [840, 206] width 111 height 32
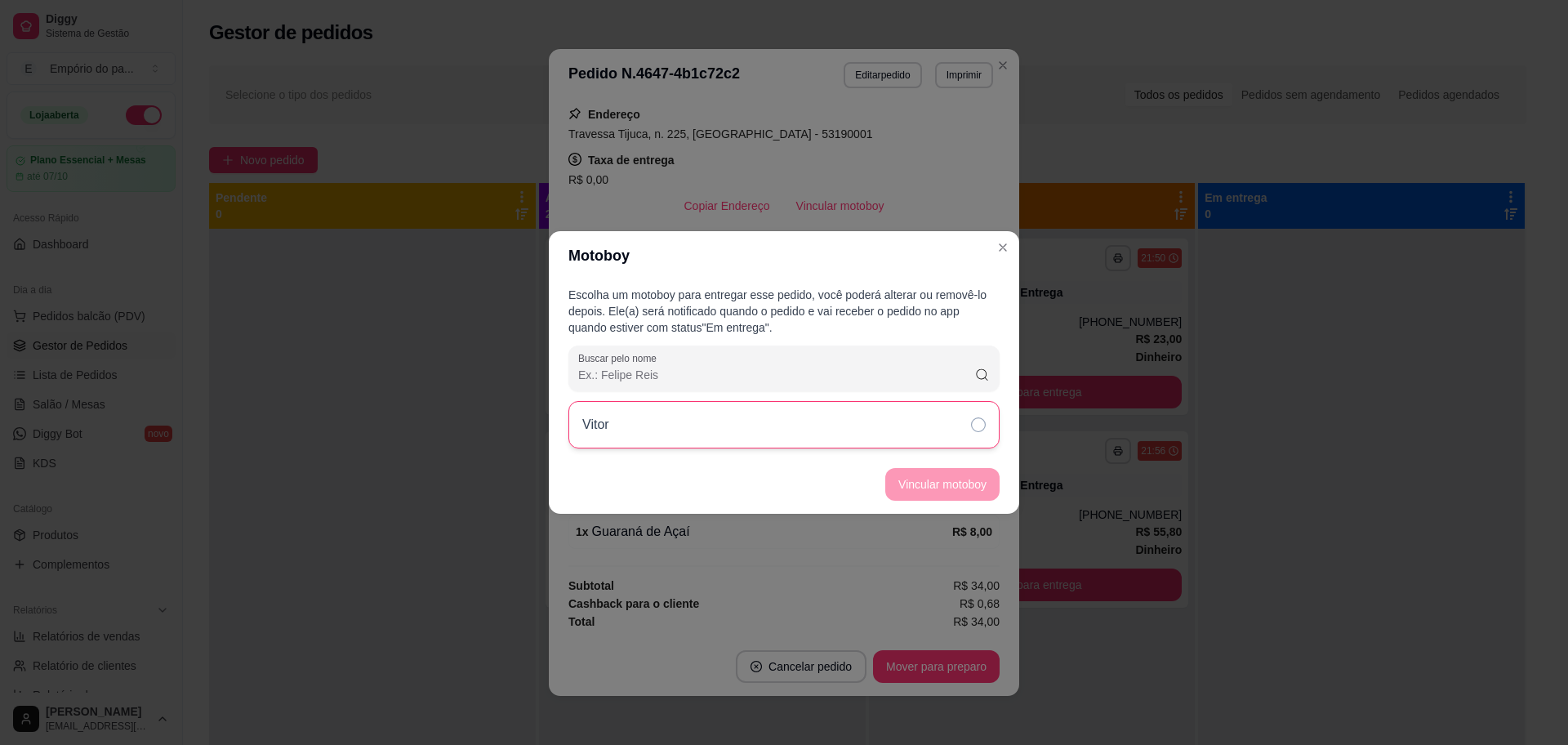
click at [930, 434] on div "Vitor" at bounding box center [784, 425] width 431 height 48
click at [931, 474] on button "Vincular motoboy" at bounding box center [942, 486] width 111 height 32
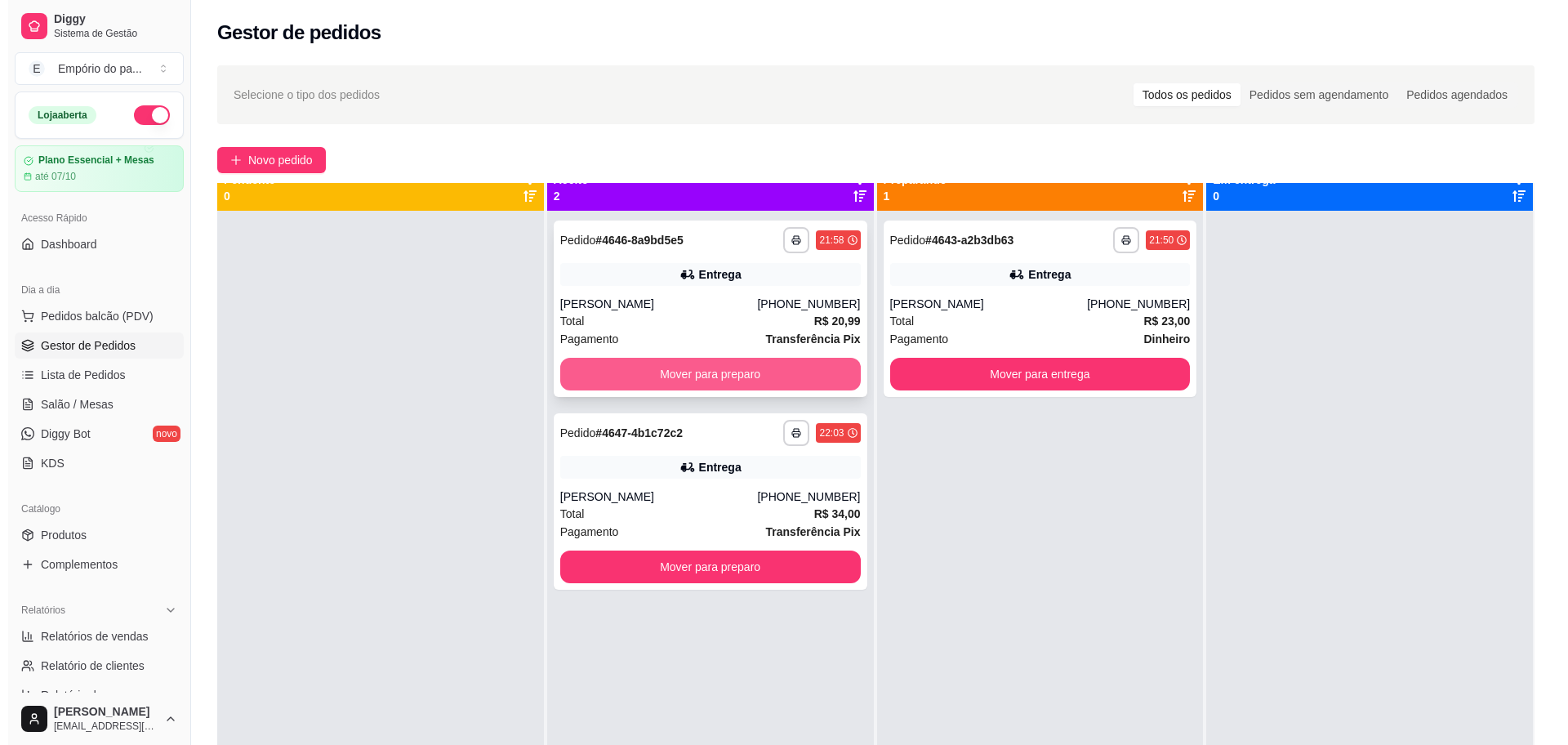
scroll to position [46, 0]
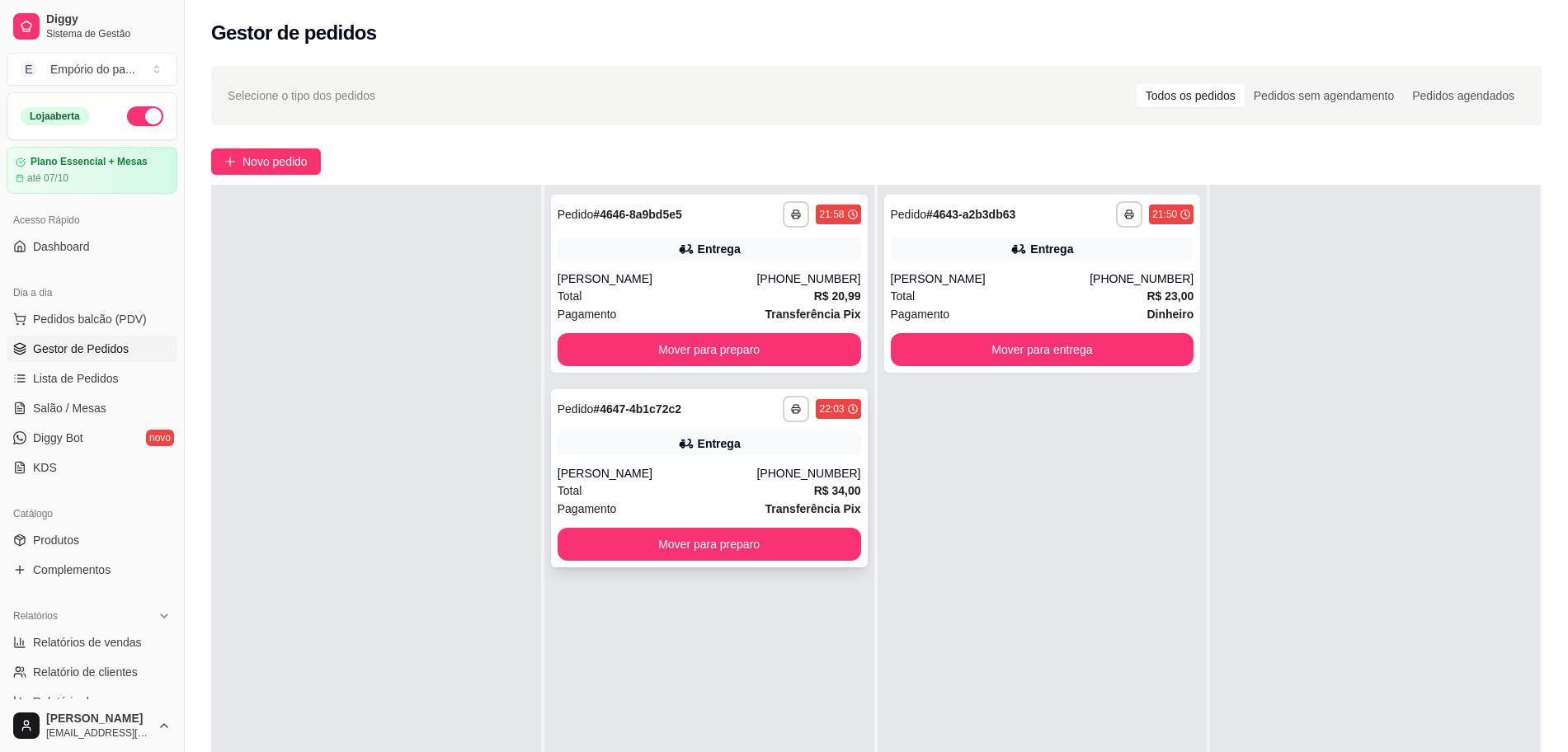
click at [613, 497] on div "Total R$ 34,00" at bounding box center [709, 490] width 303 height 18
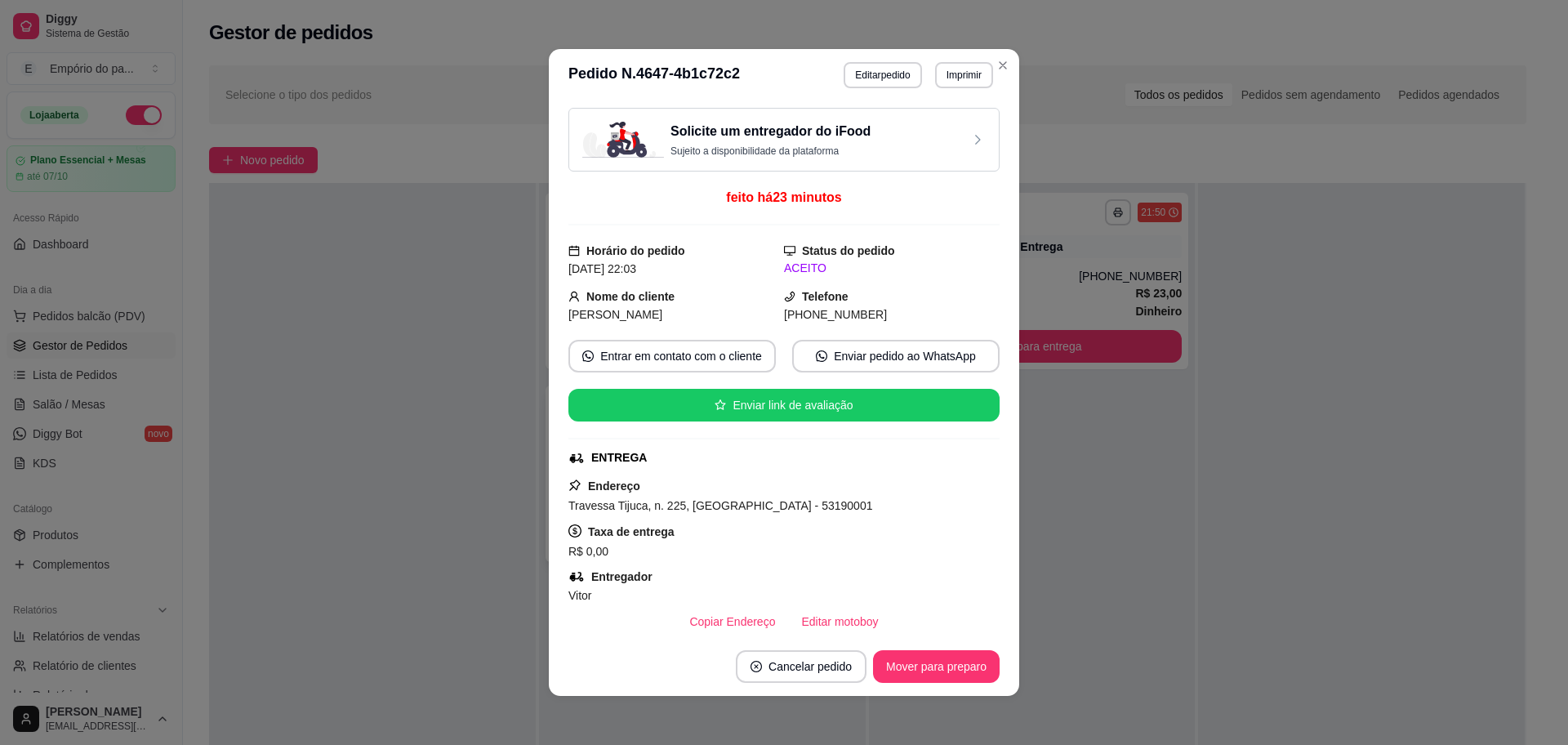
scroll to position [416, 0]
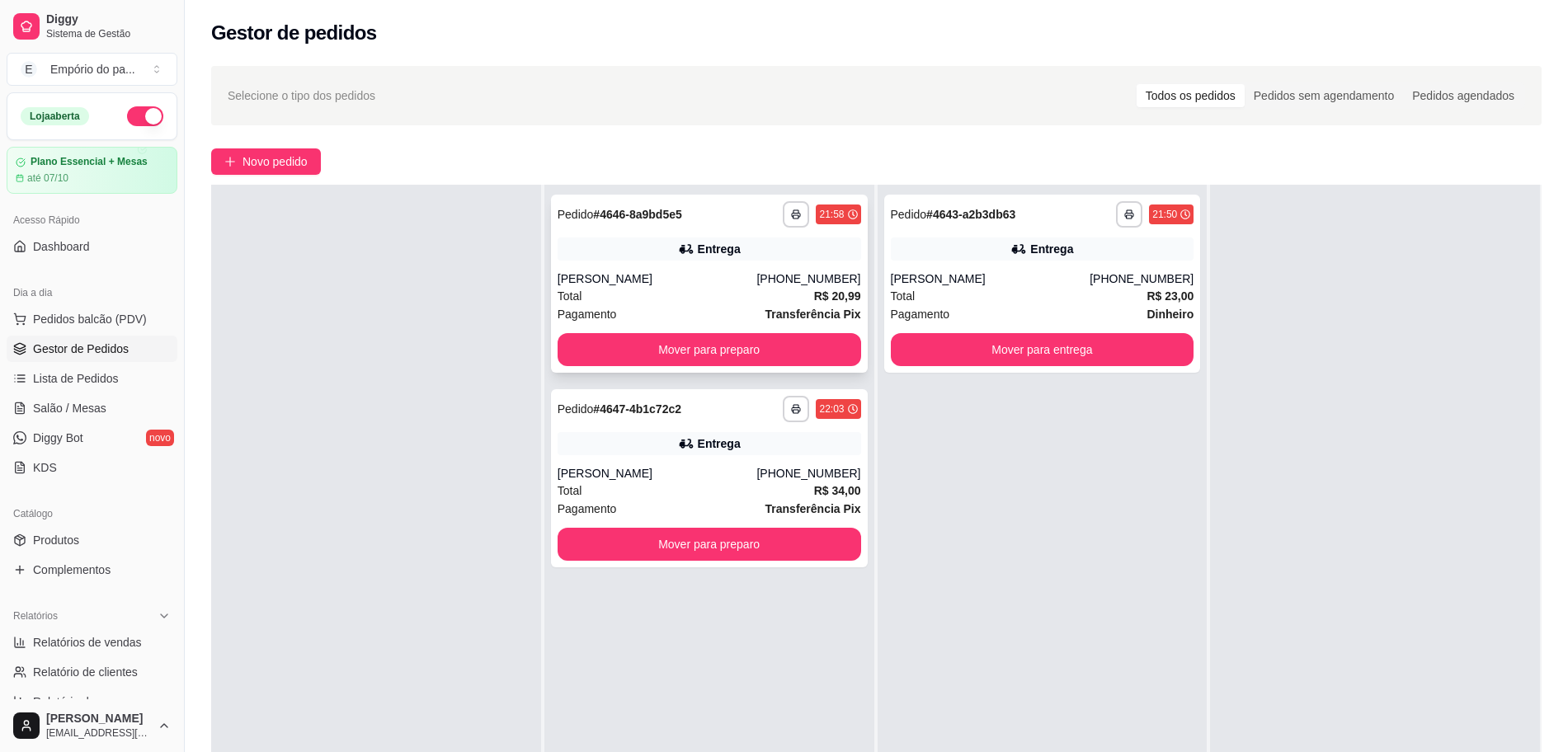
click at [687, 282] on div "[PERSON_NAME]" at bounding box center [657, 278] width 199 height 16
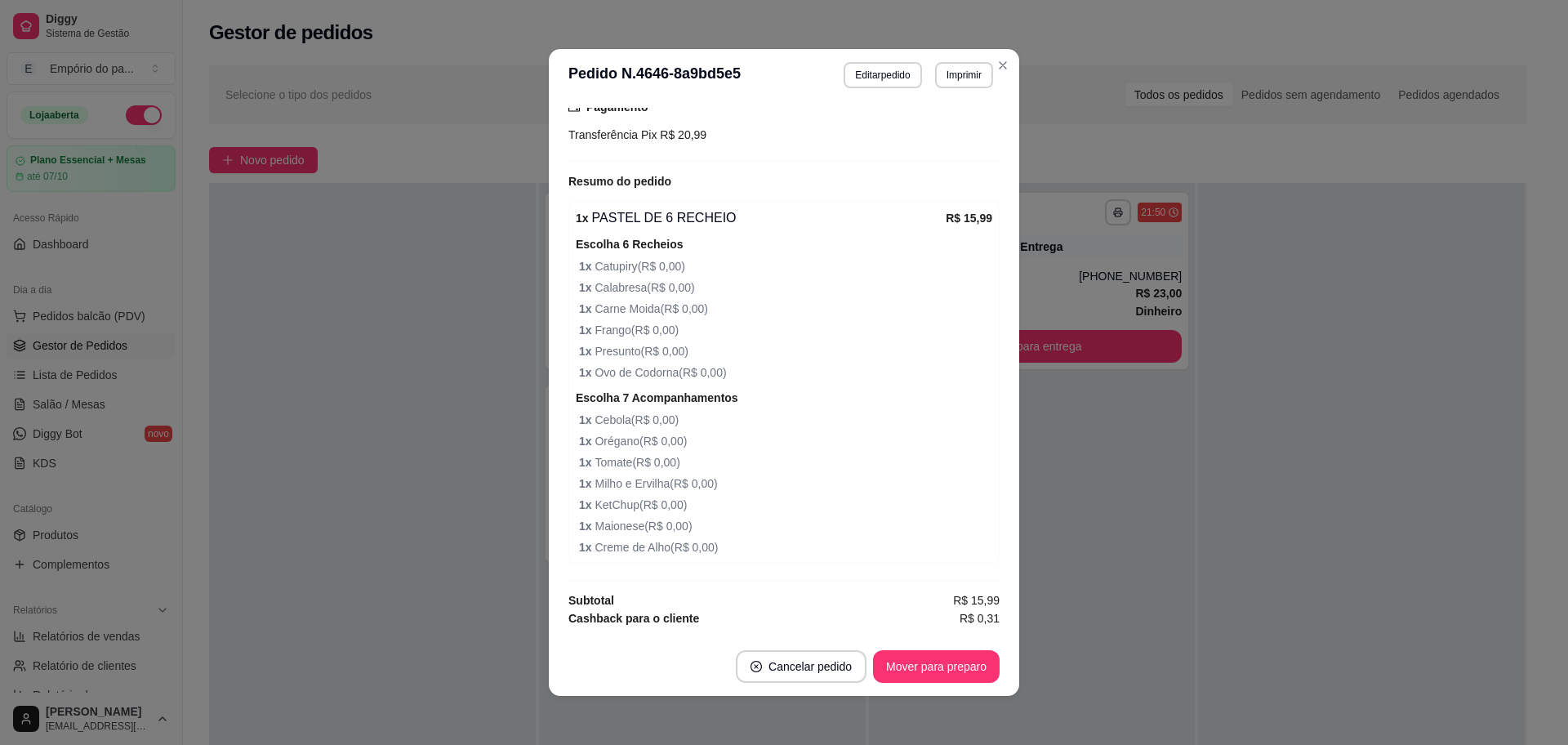
scroll to position [583, 0]
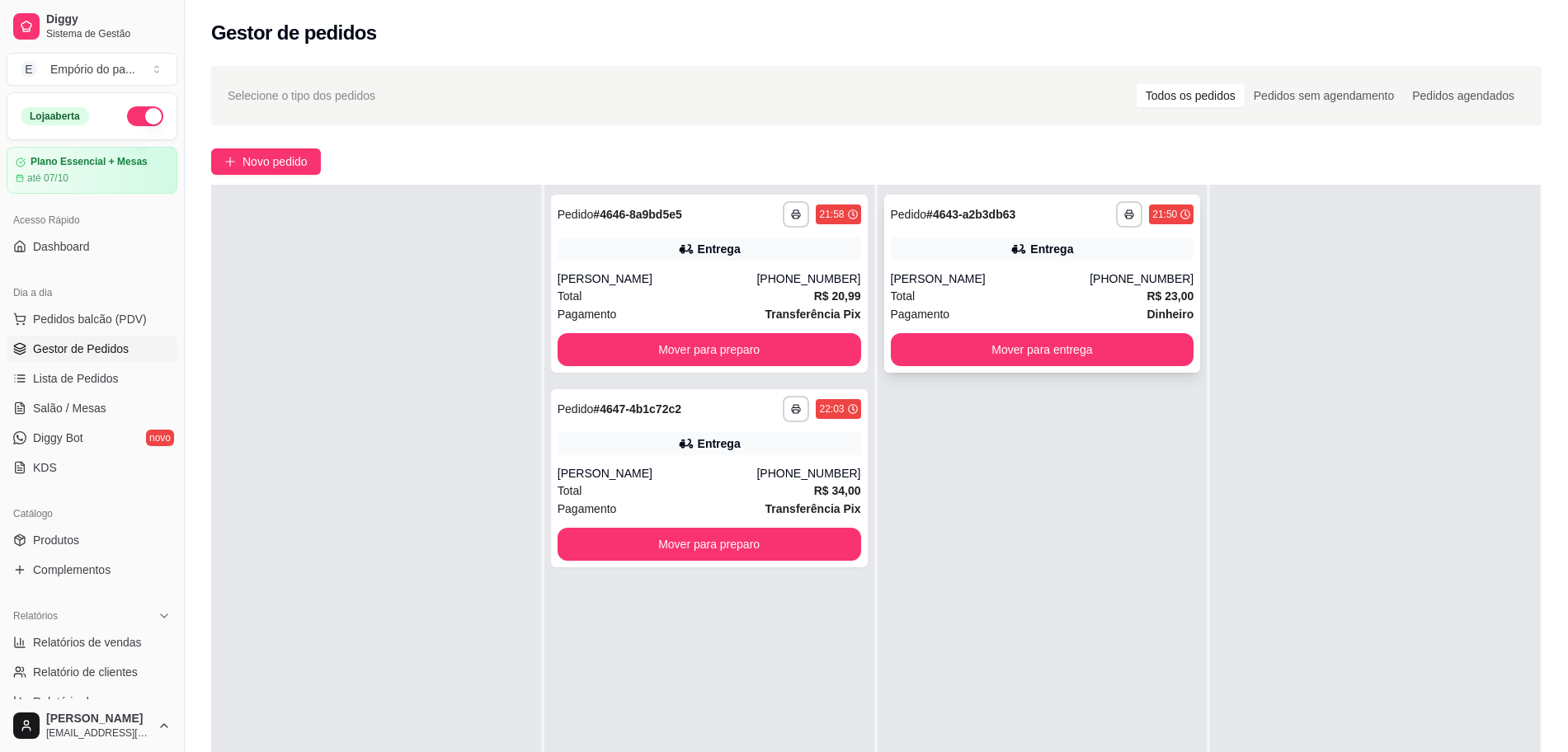
click at [907, 302] on div "Total R$ 23,00" at bounding box center [1042, 295] width 303 height 18
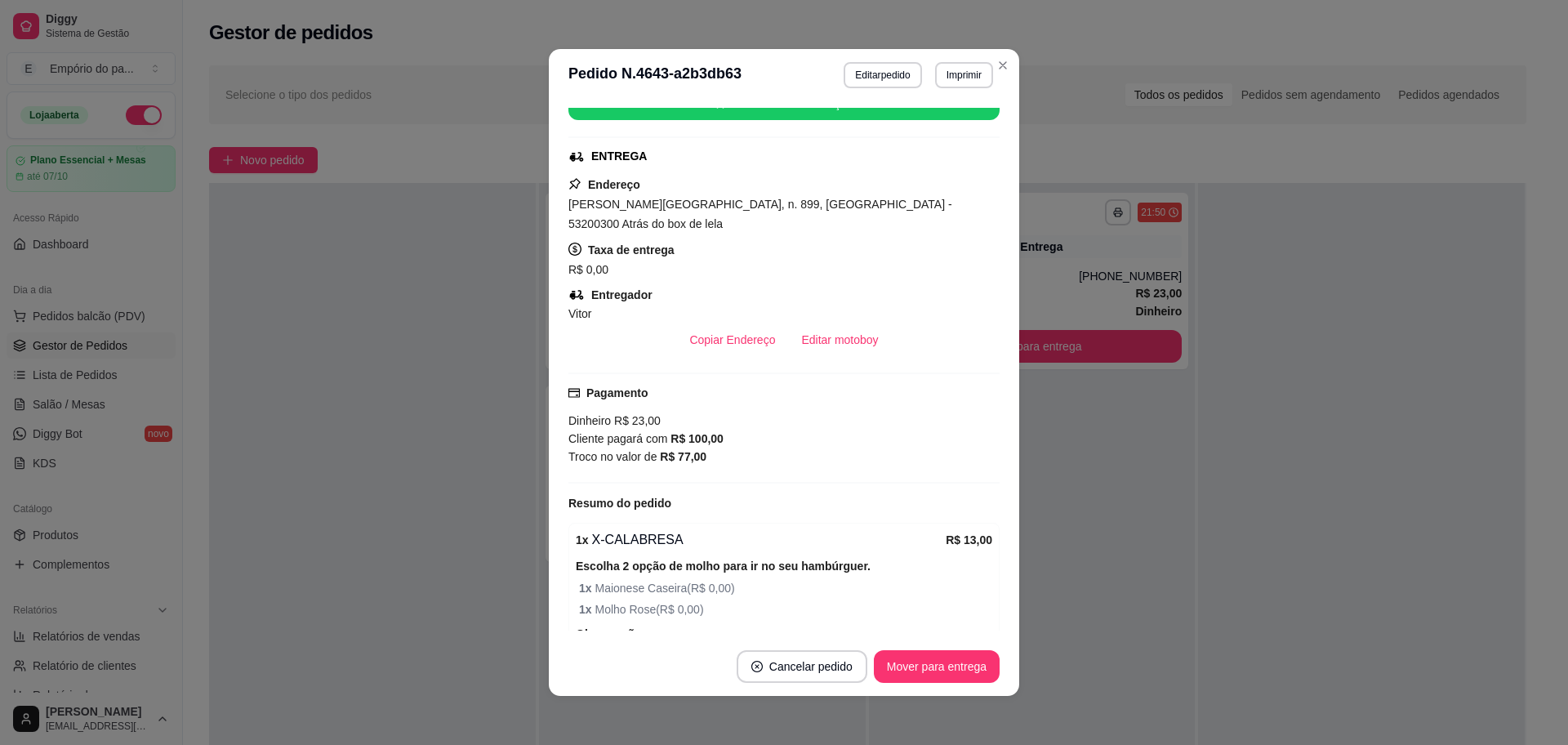
scroll to position [452, 0]
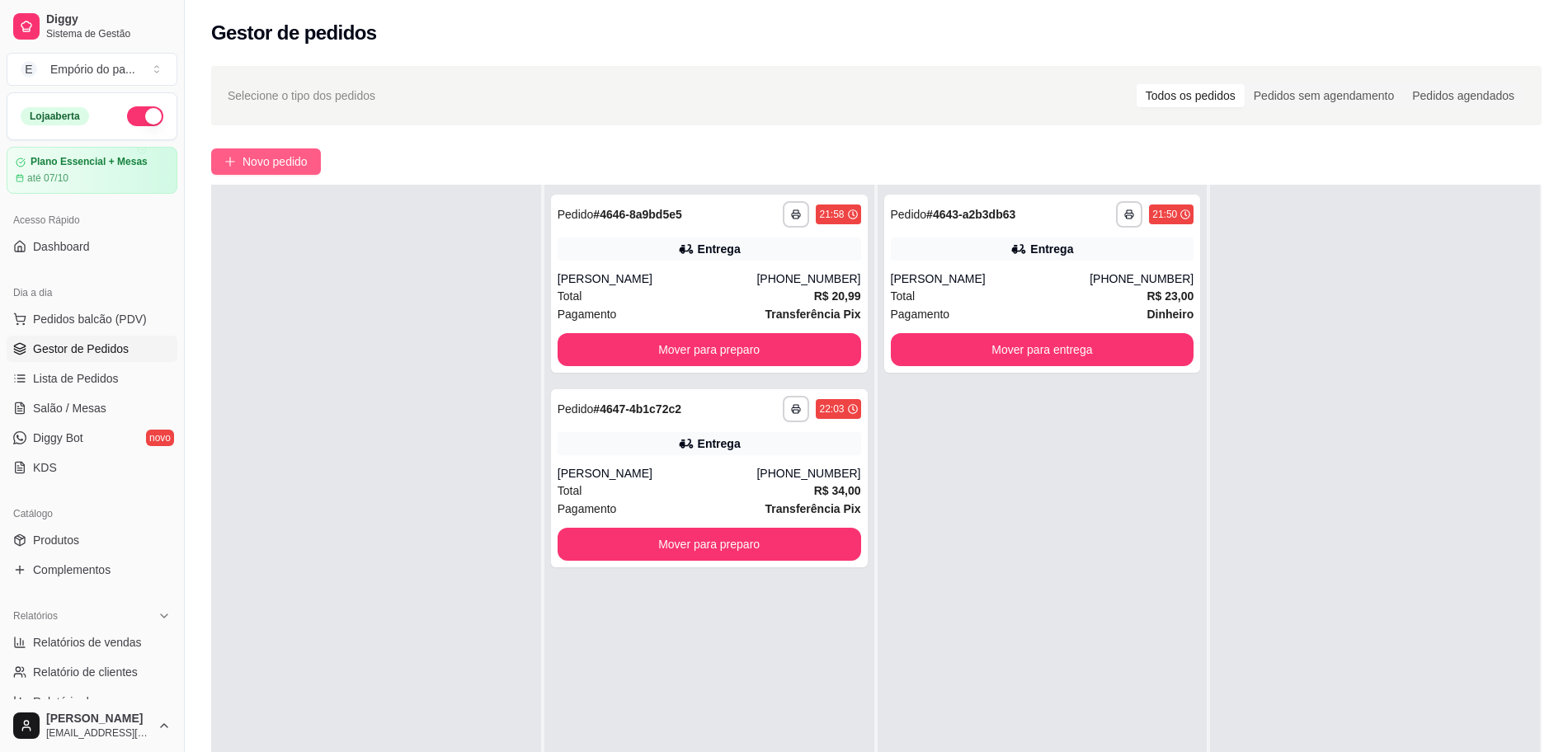
click at [285, 162] on span "Novo pedido" at bounding box center [275, 161] width 65 height 18
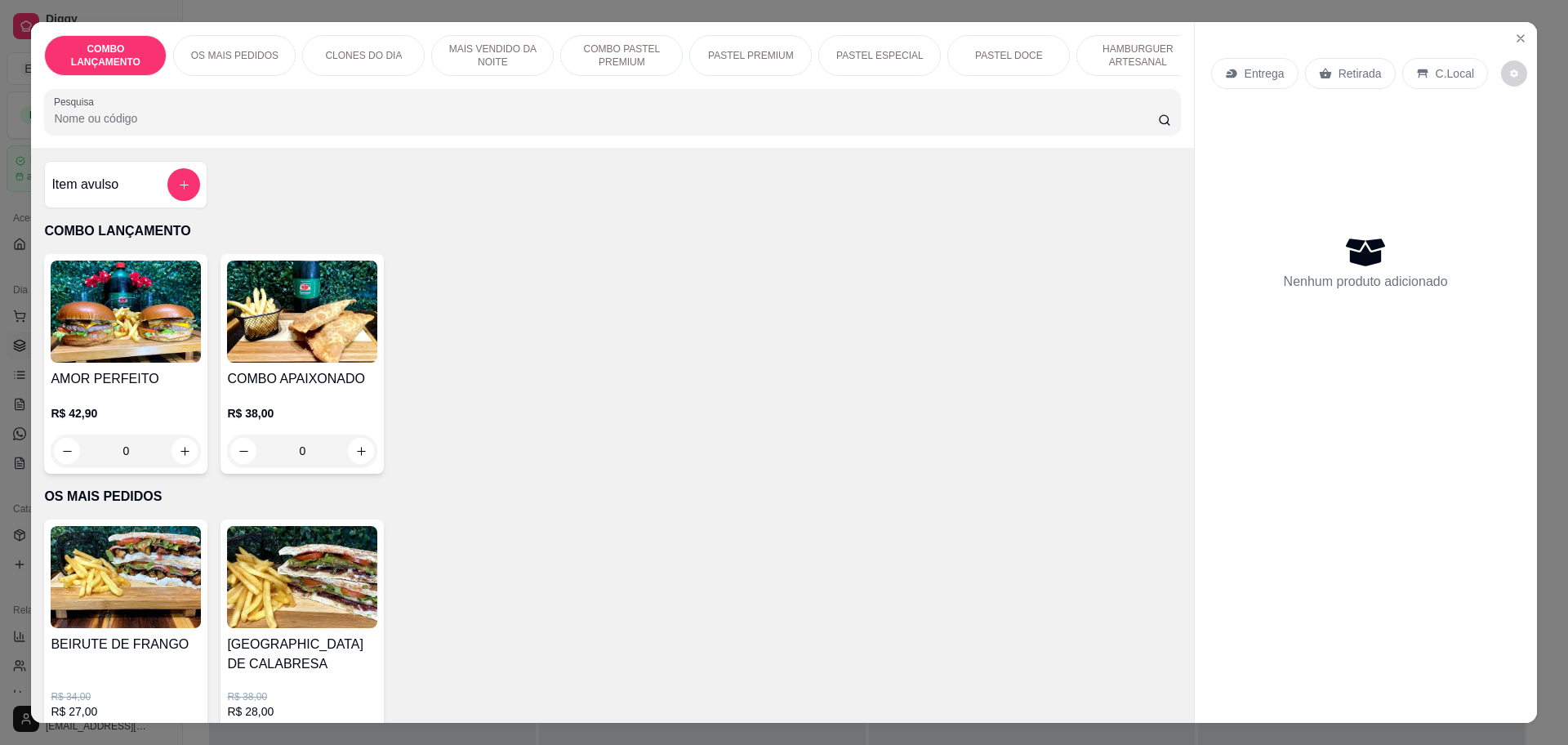
click at [1356, 73] on p "Retirada" at bounding box center [1361, 73] width 44 height 16
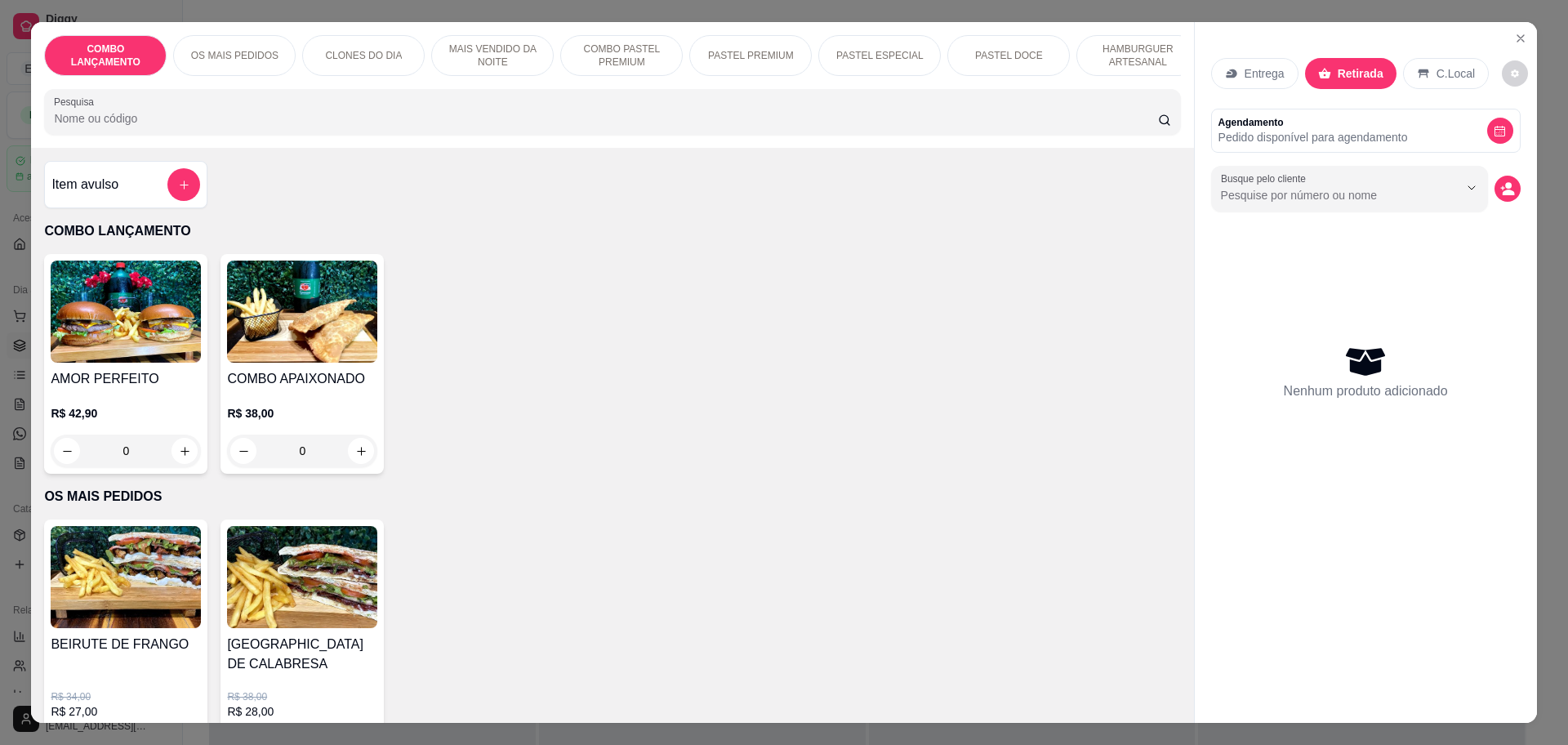
click at [1437, 70] on p "C.Local" at bounding box center [1456, 73] width 38 height 16
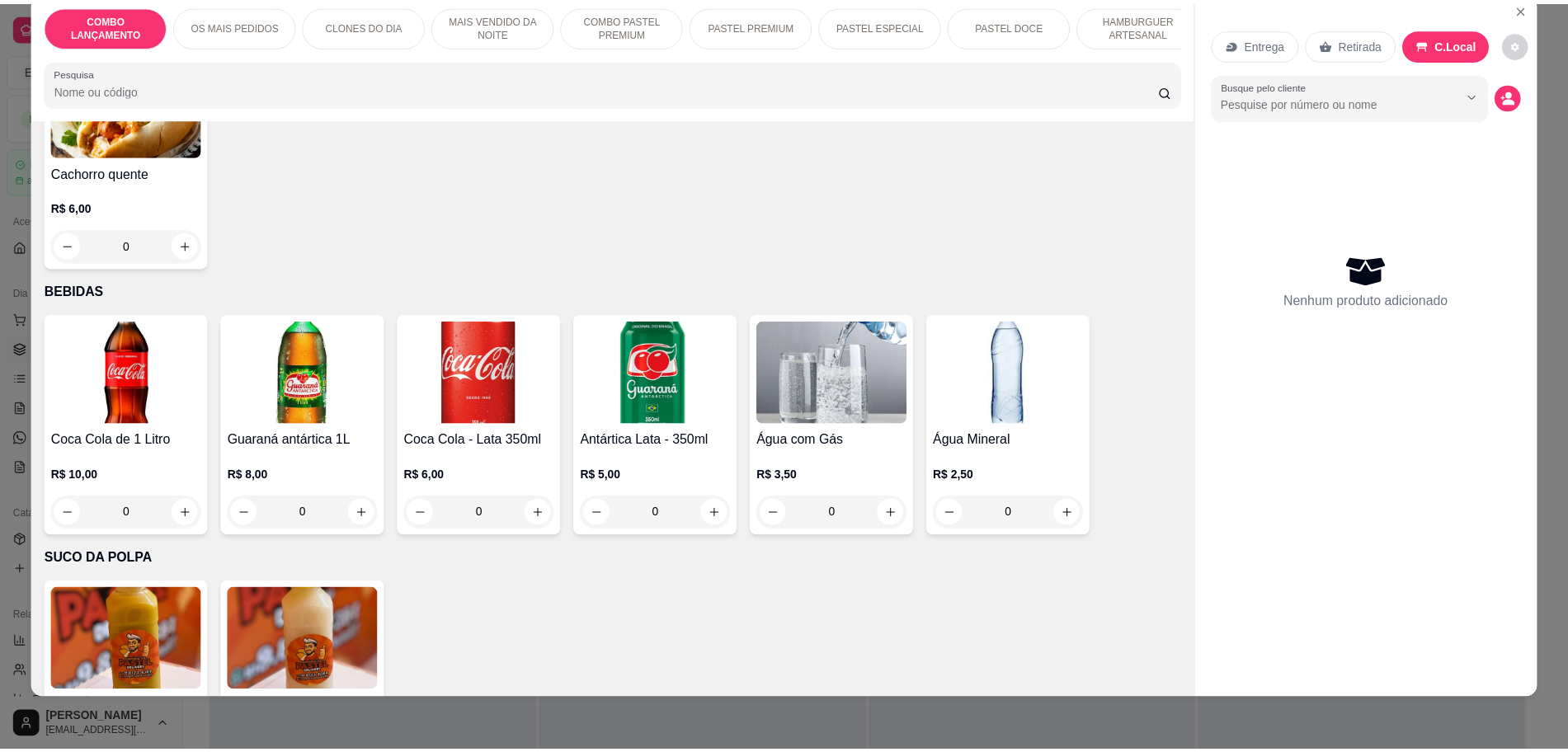
scroll to position [5466, 0]
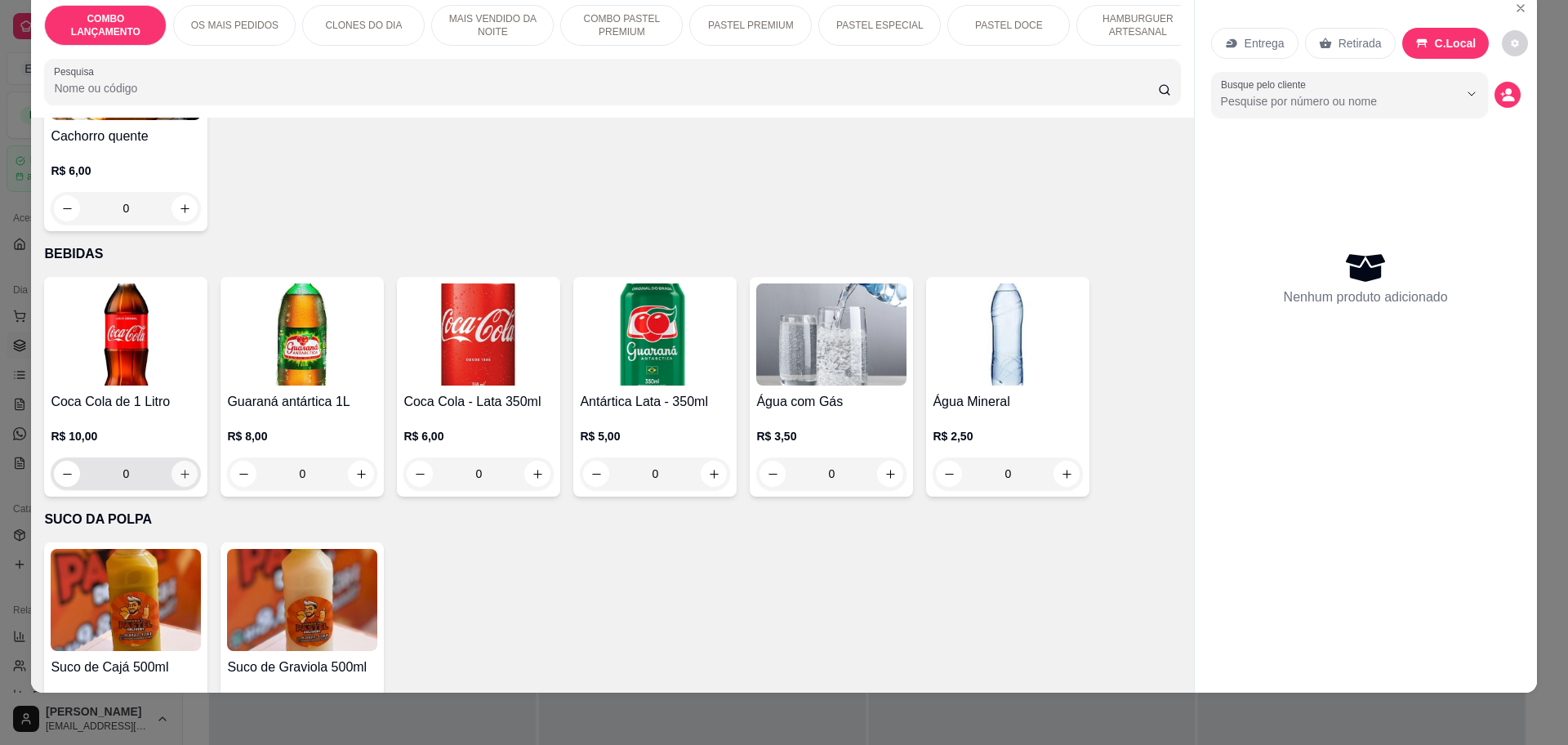
click at [179, 468] on icon "increase-product-quantity" at bounding box center [184, 474] width 12 height 12
type input "1"
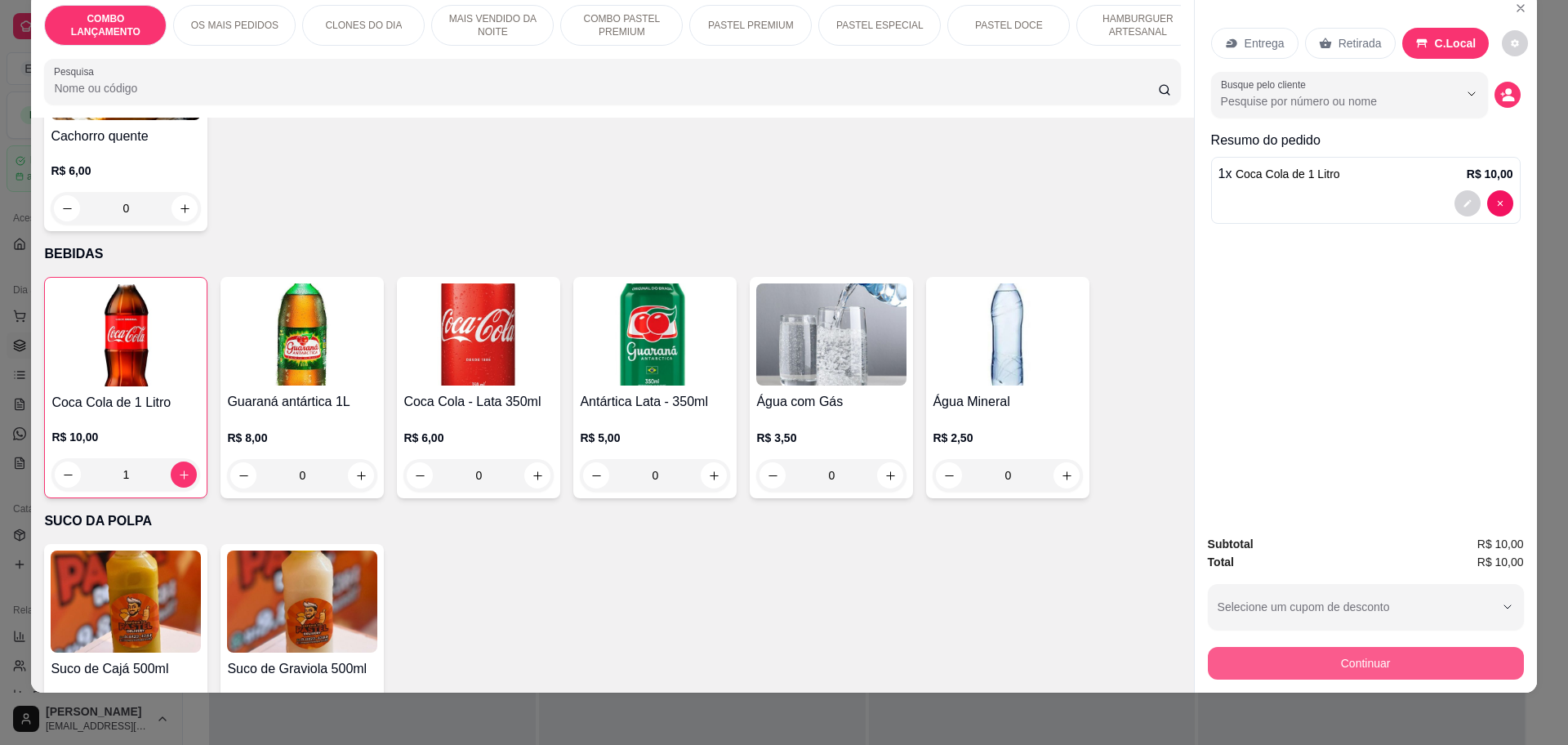
click at [1311, 665] on button "Continuar" at bounding box center [1366, 663] width 316 height 32
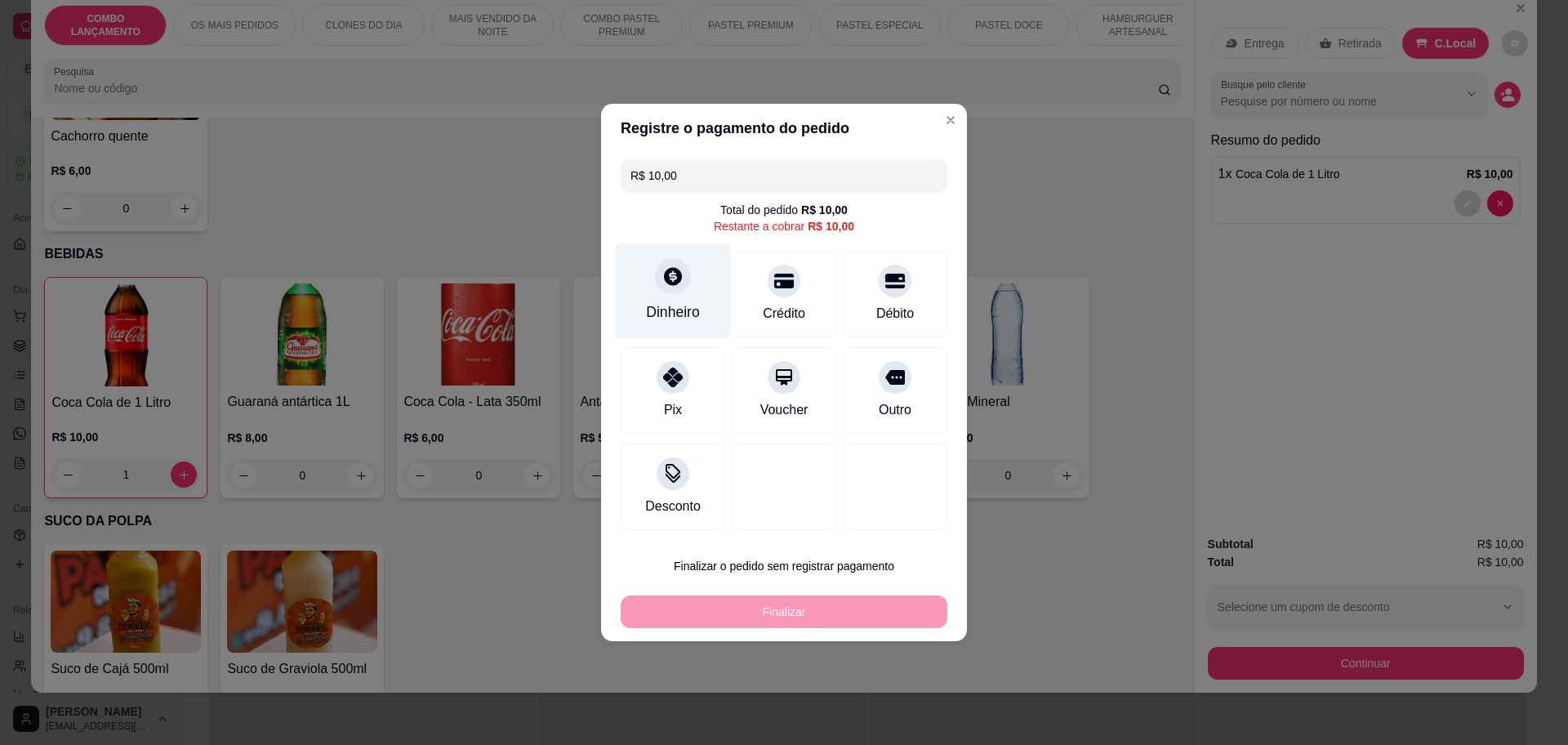
click at [680, 278] on icon at bounding box center [672, 277] width 21 height 21
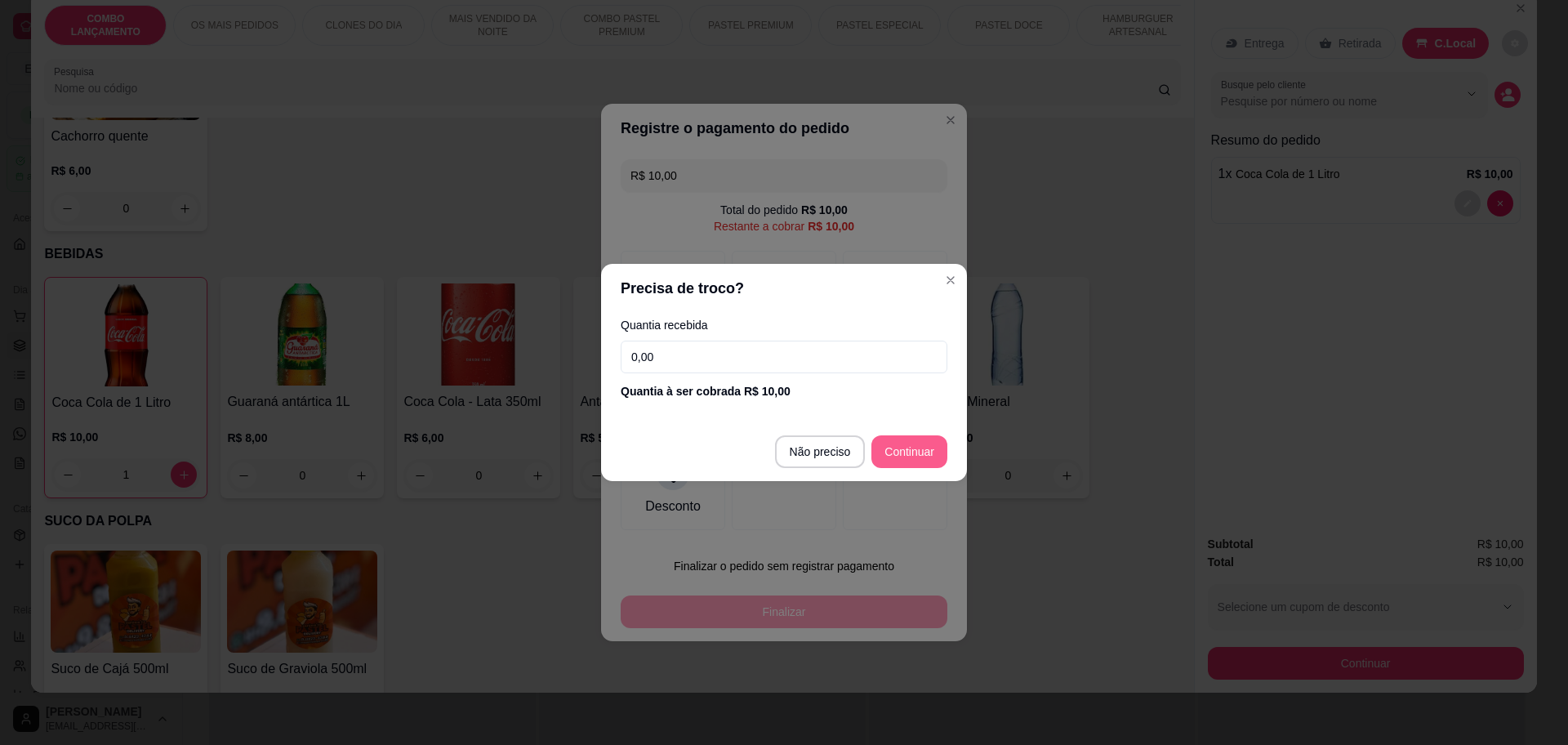
type input "R$ 0,00"
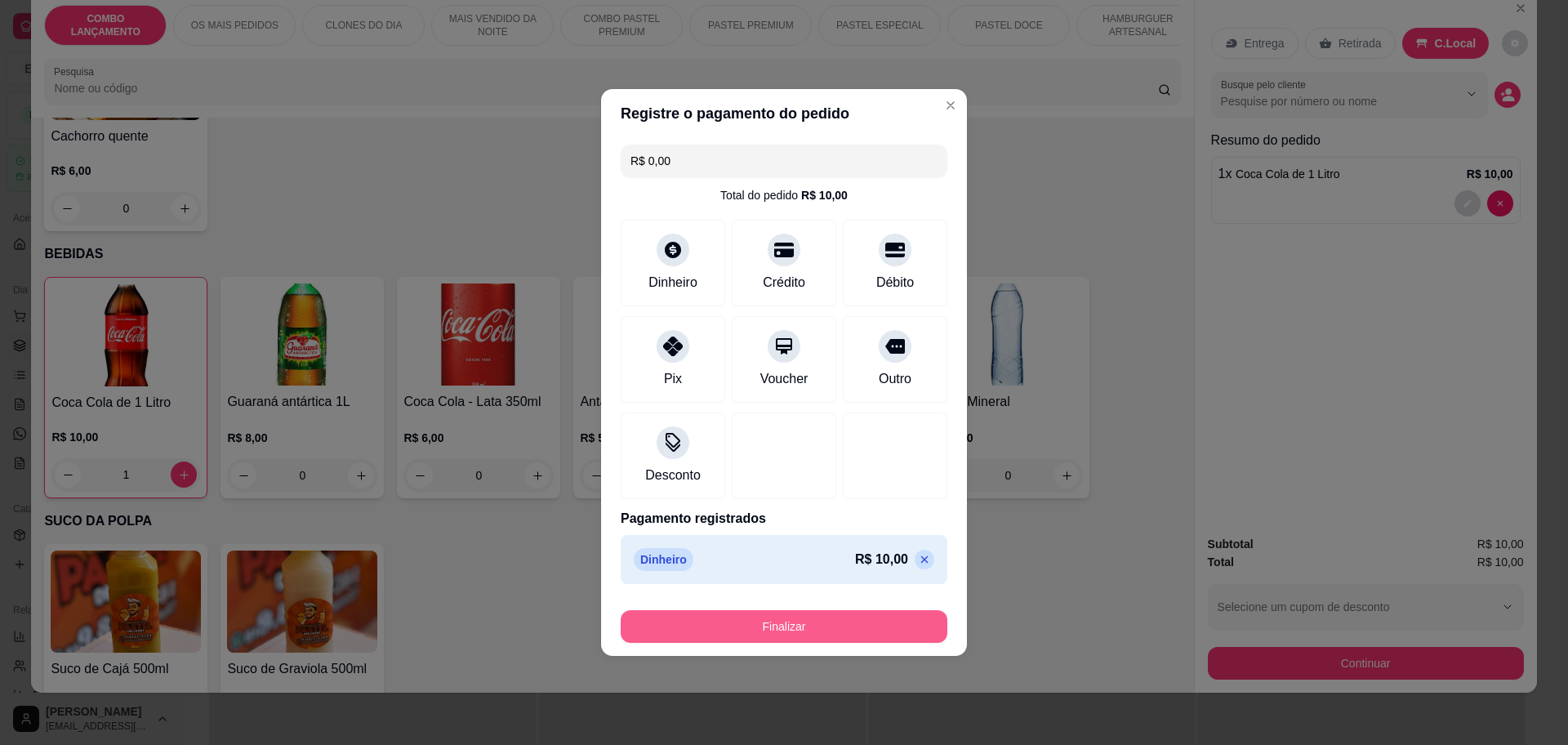
click at [855, 624] on button "Finalizar" at bounding box center [784, 626] width 327 height 32
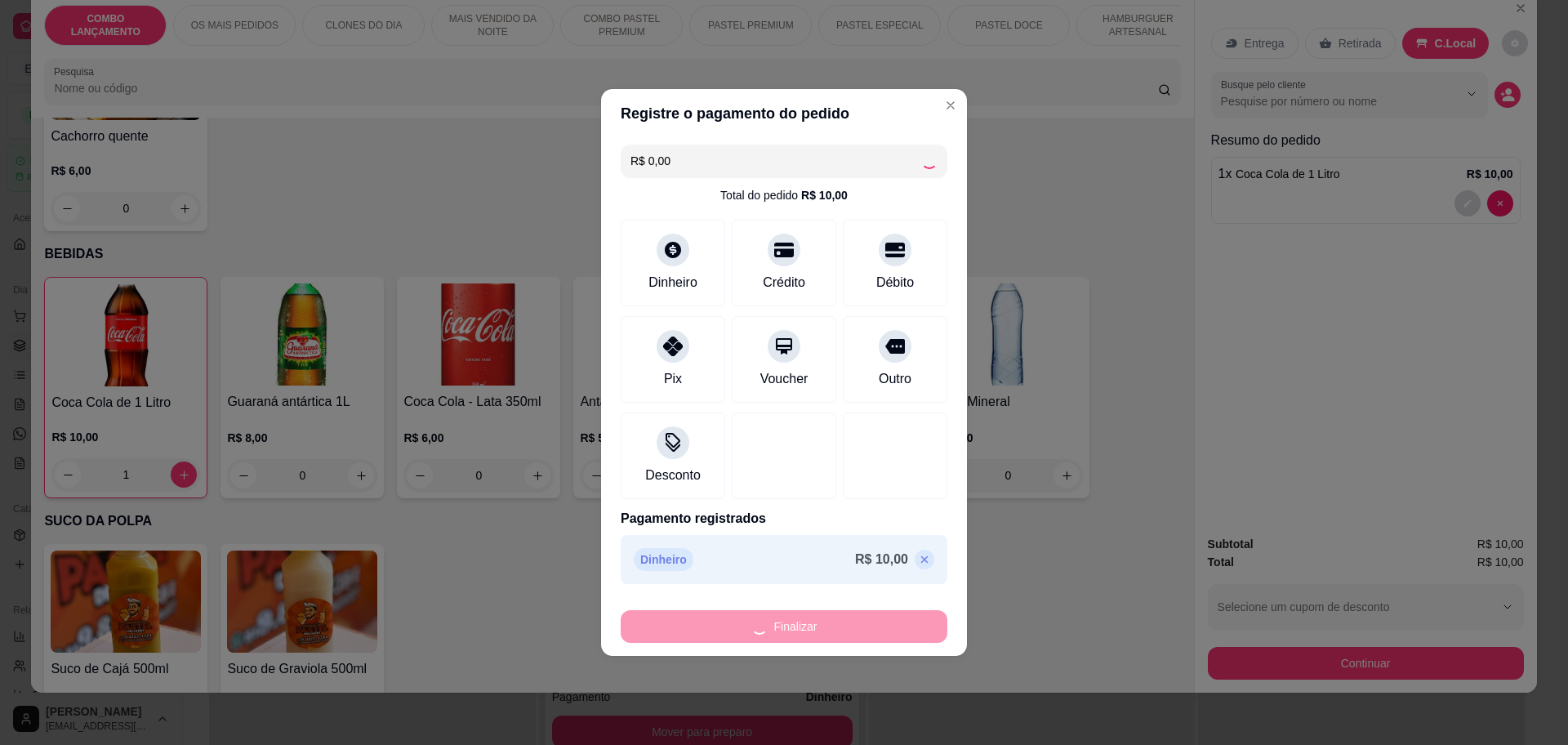
type input "0"
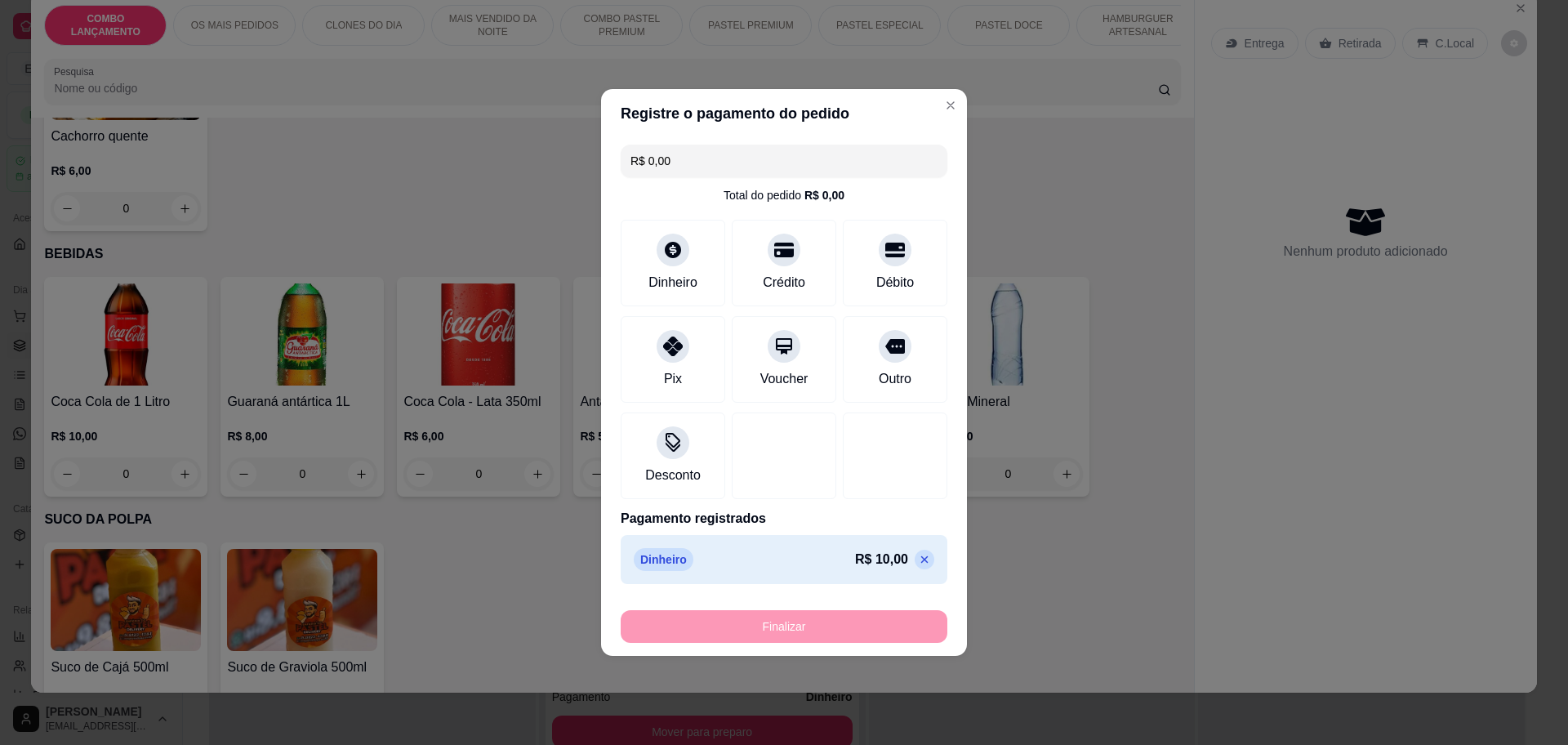
type input "-R$ 10,00"
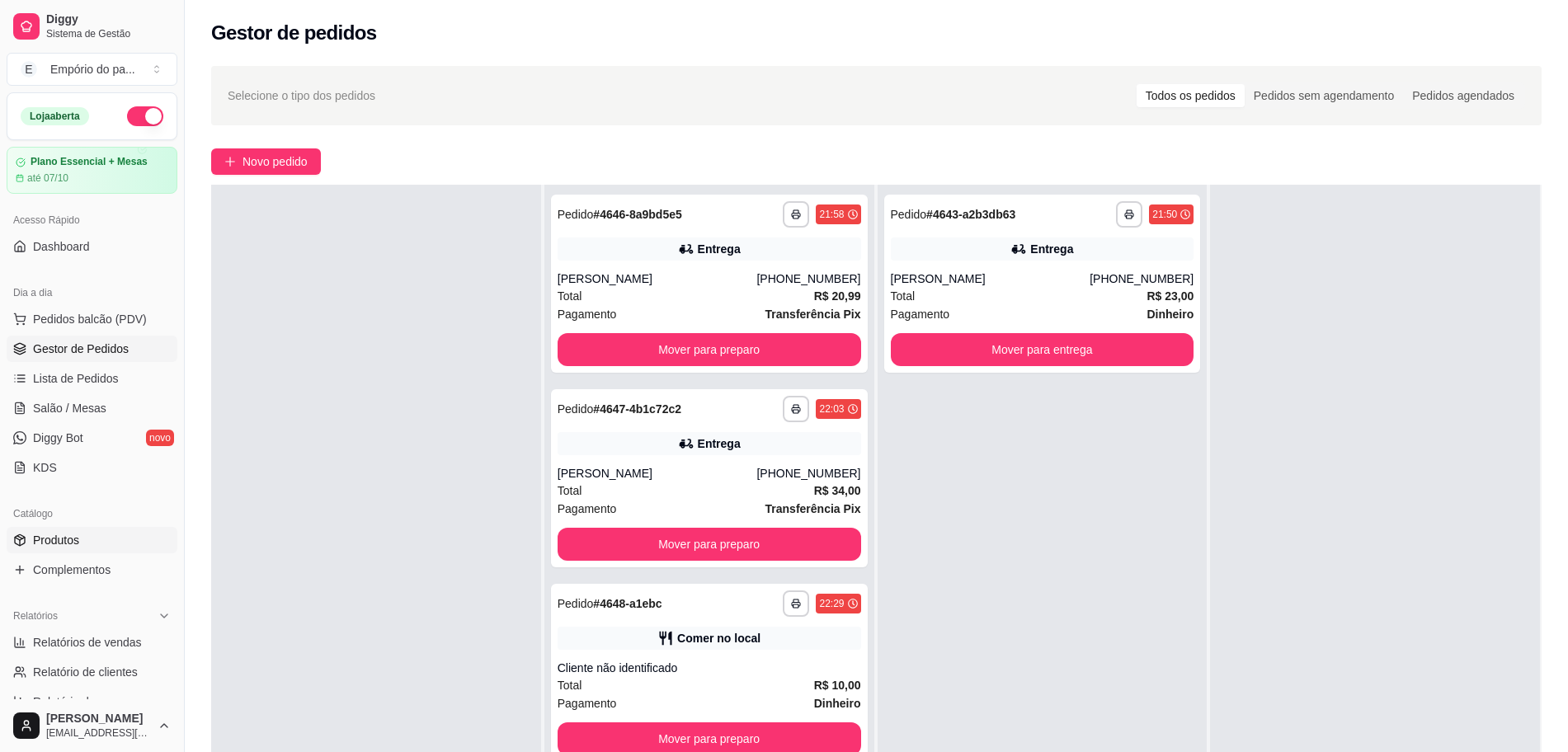
click at [76, 539] on span "Produtos" at bounding box center [56, 540] width 46 height 16
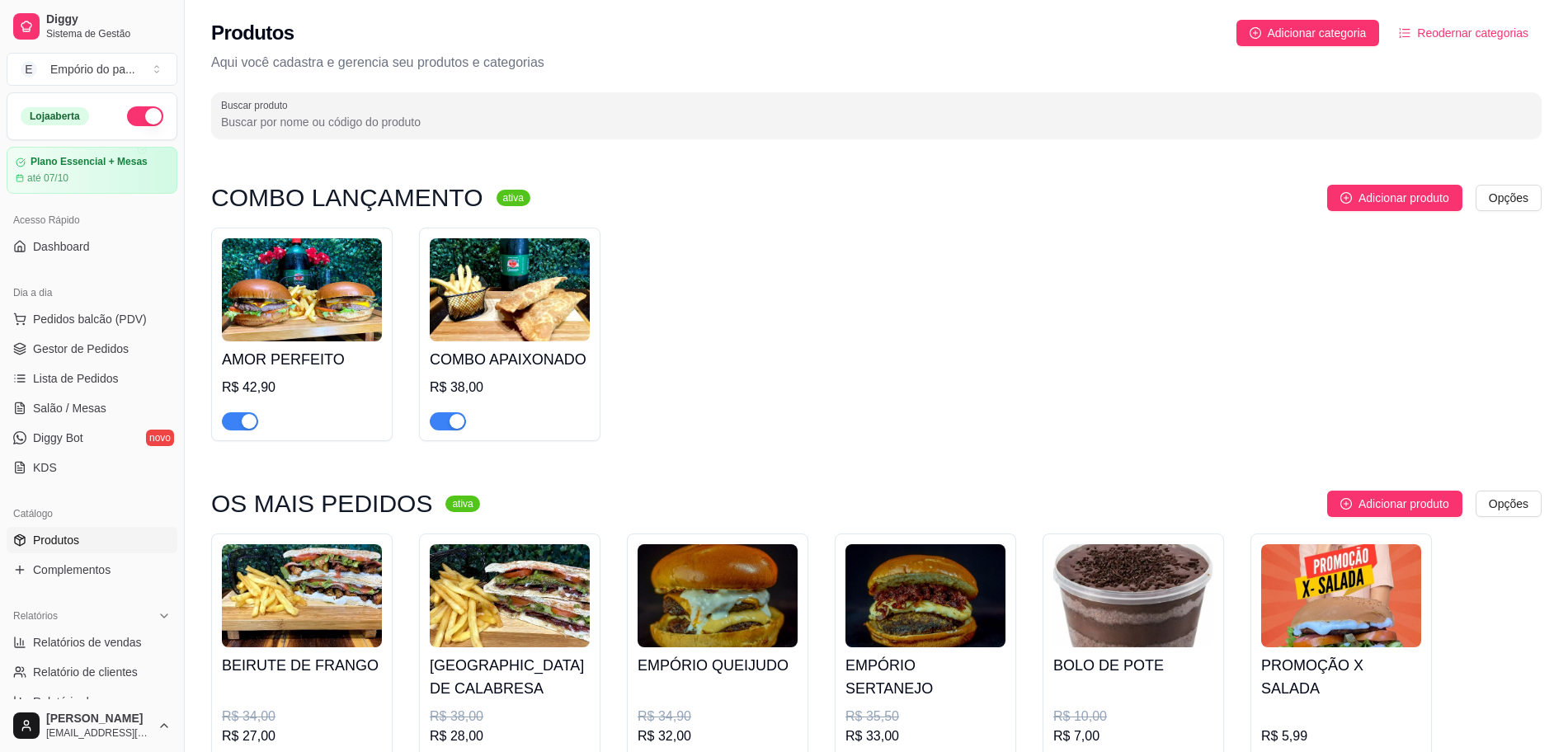
click at [241, 412] on span "button" at bounding box center [240, 421] width 36 height 18
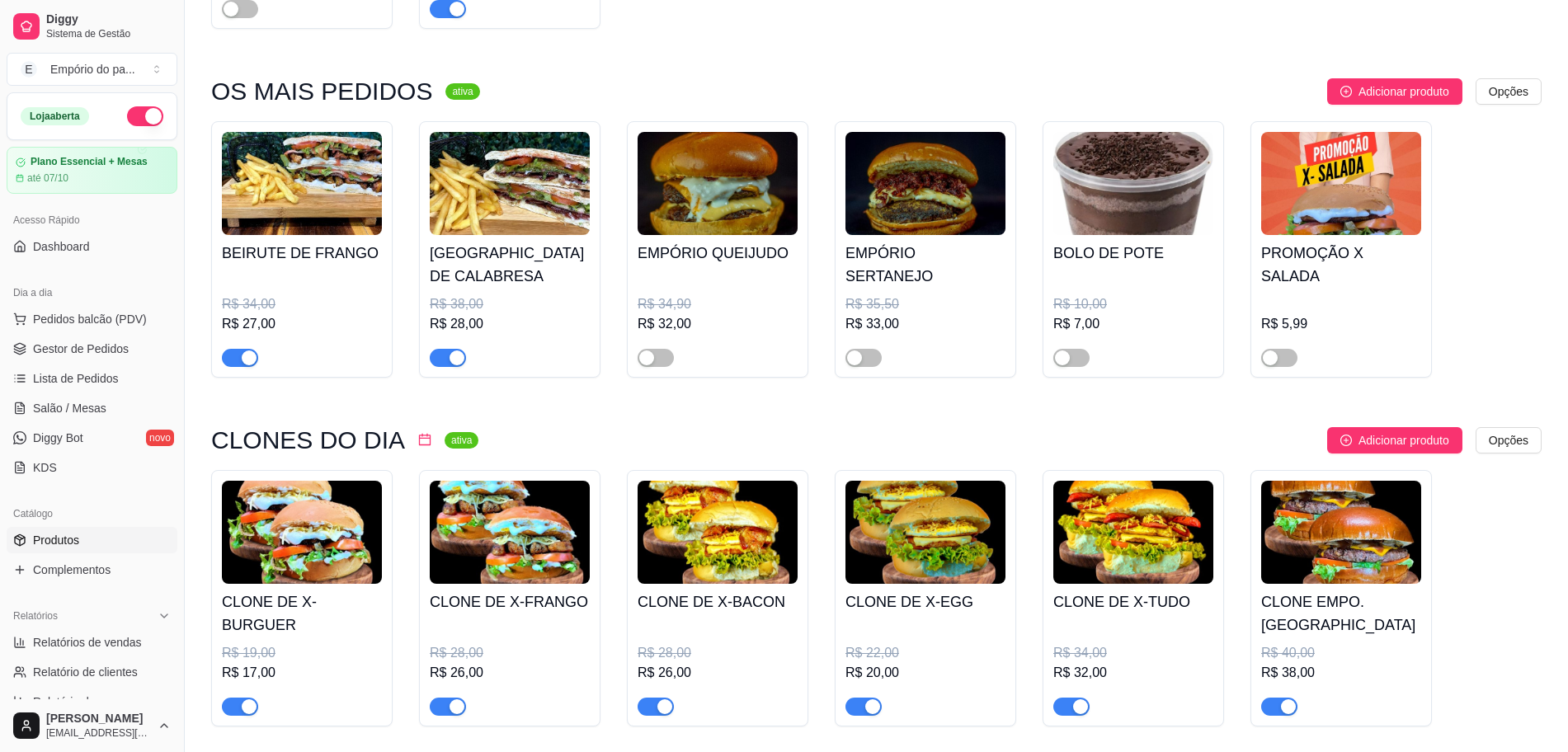
scroll to position [516, 0]
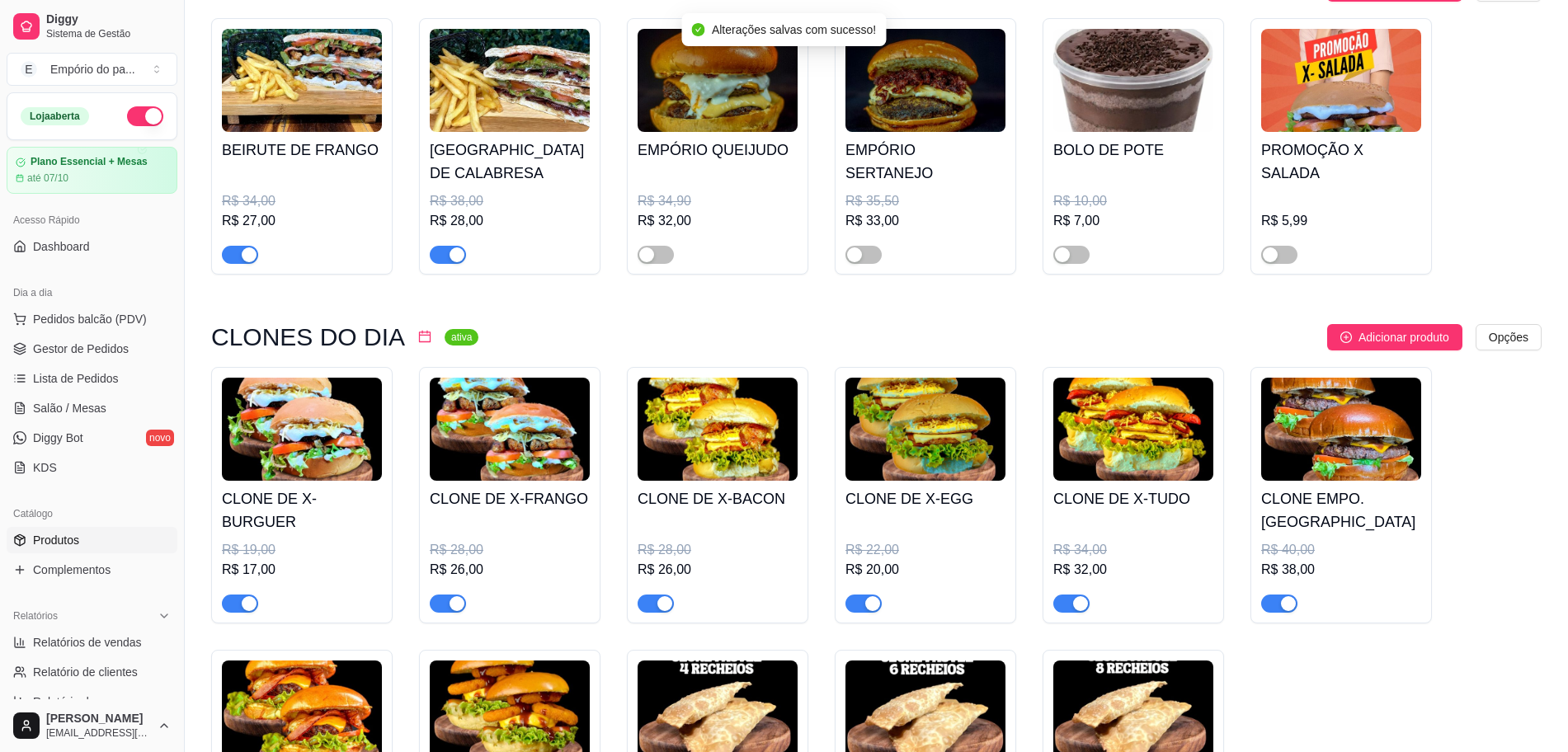
click at [1285, 600] on div "button" at bounding box center [1288, 603] width 14 height 14
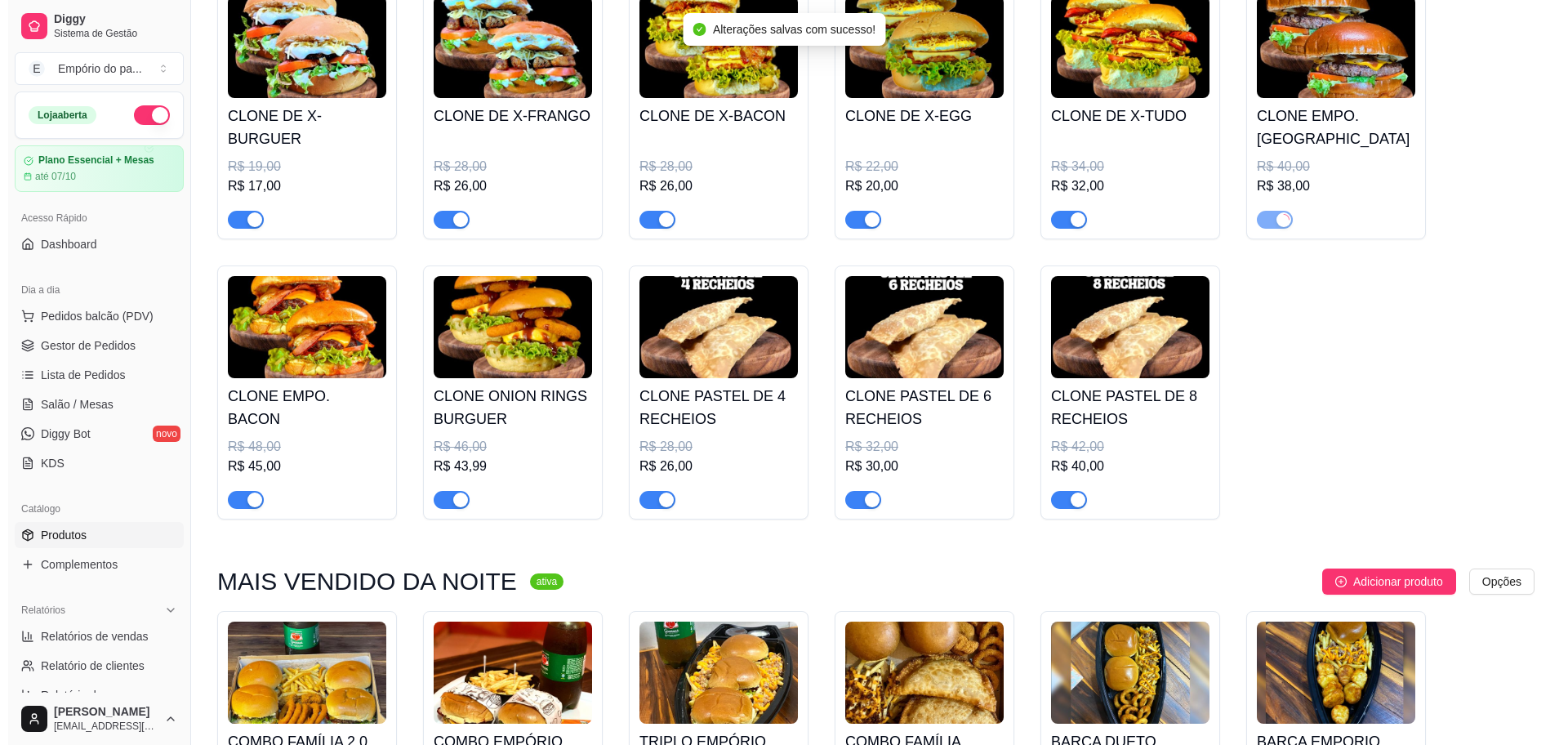
scroll to position [920, 0]
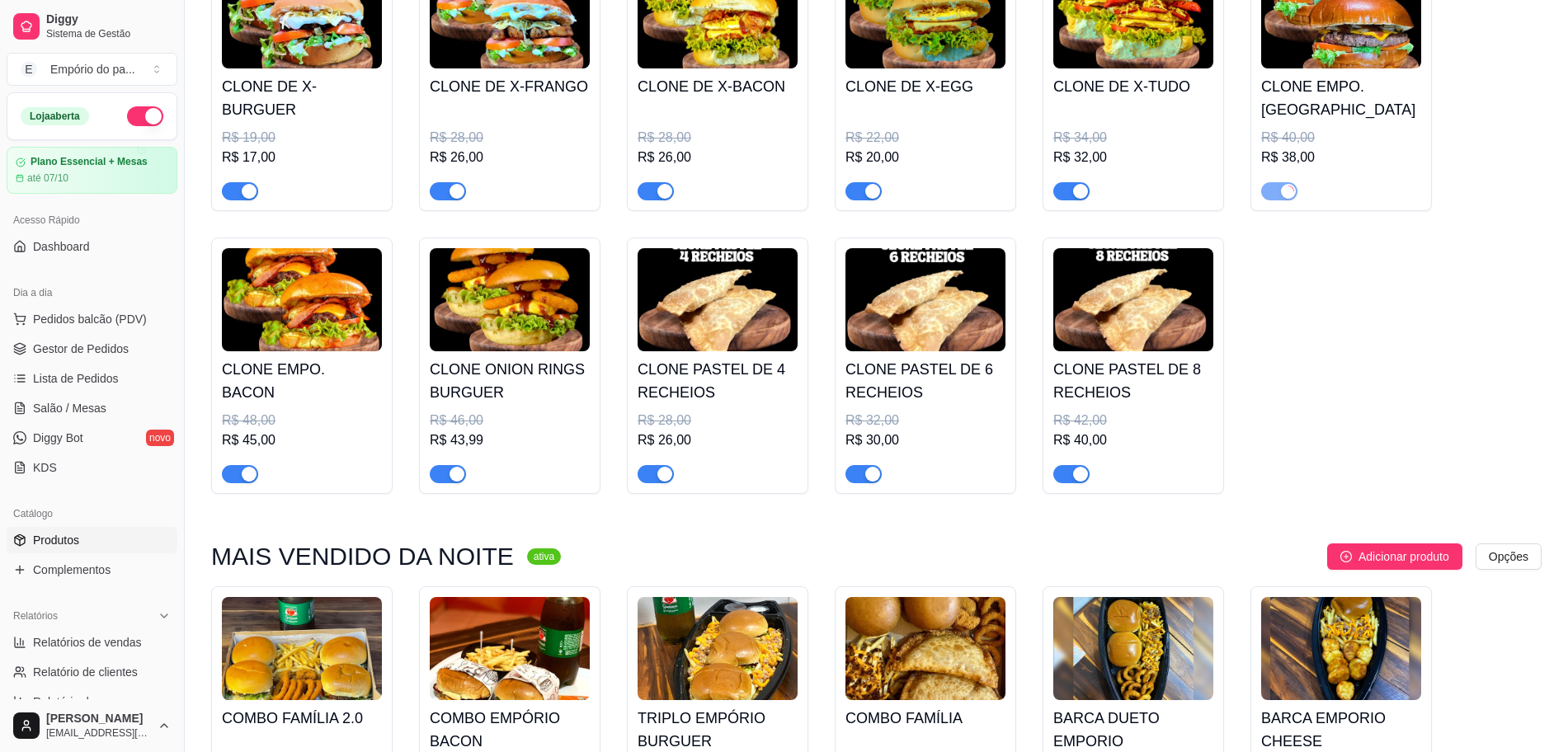
click at [225, 468] on div at bounding box center [240, 473] width 36 height 20
click at [247, 469] on div "button" at bounding box center [248, 474] width 14 height 14
click at [439, 467] on div at bounding box center [448, 473] width 36 height 20
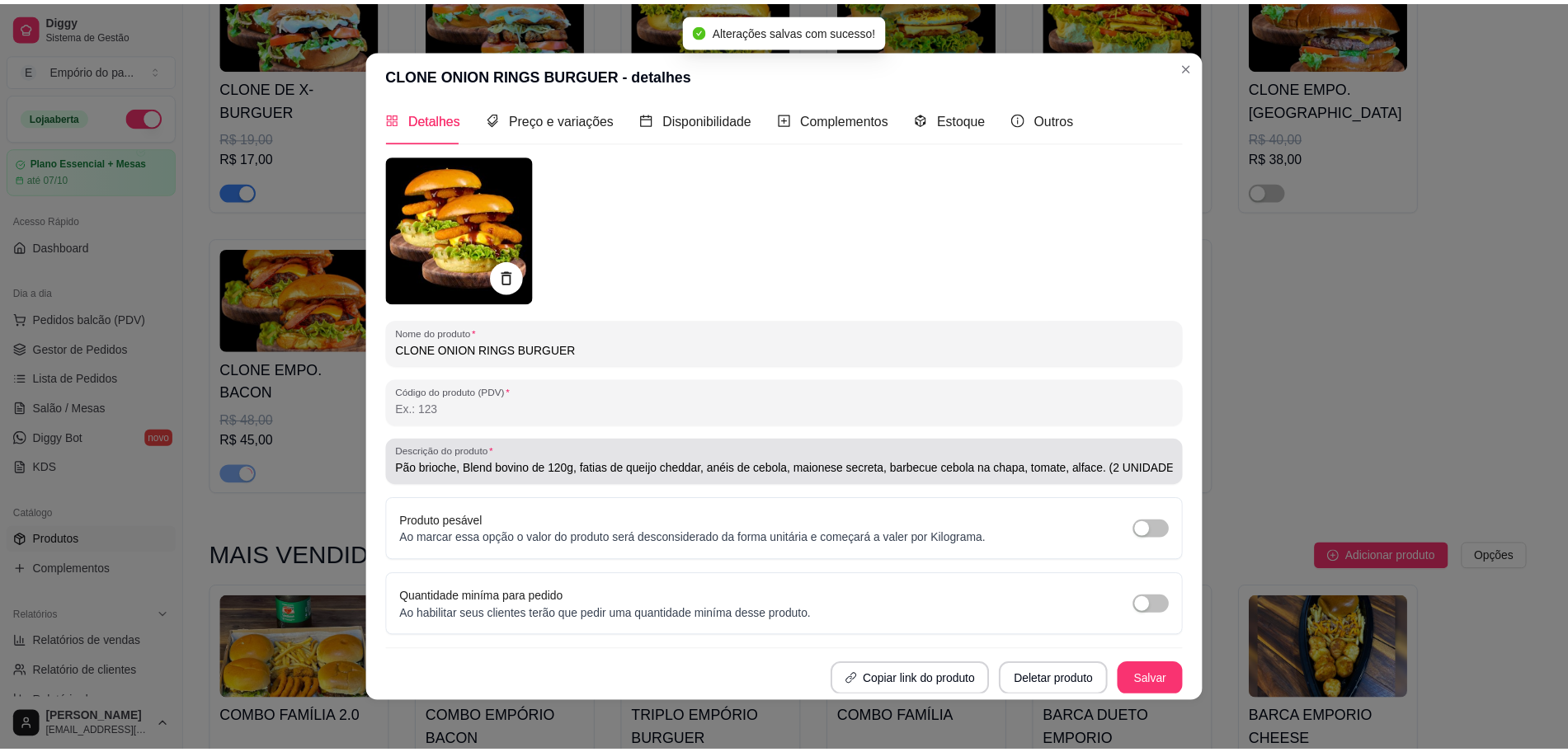
scroll to position [12, 0]
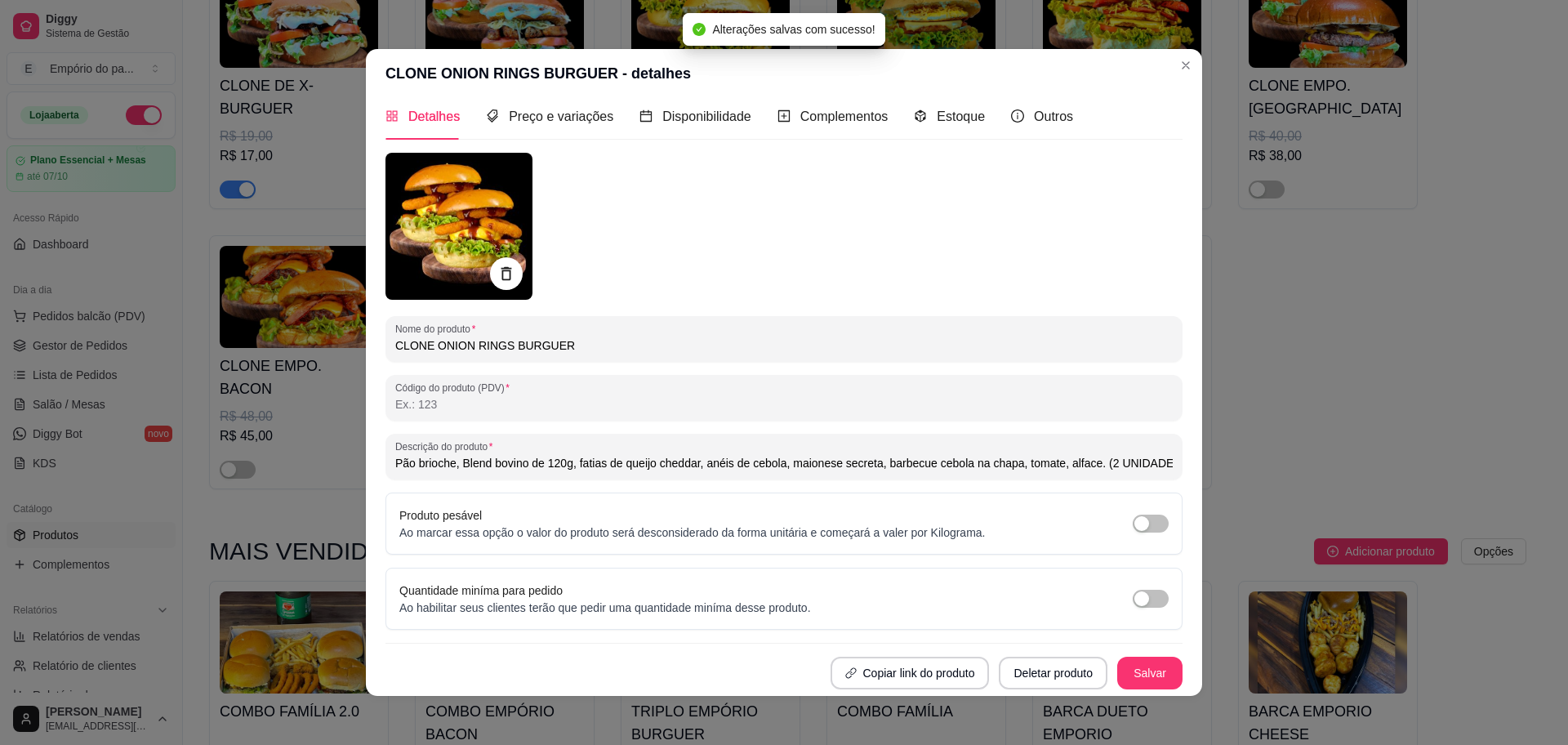
click at [366, 482] on div "Detalhes Preço e variações Disponibilidade Complementos Estoque Outros Nome do …" at bounding box center [784, 397] width 837 height 599
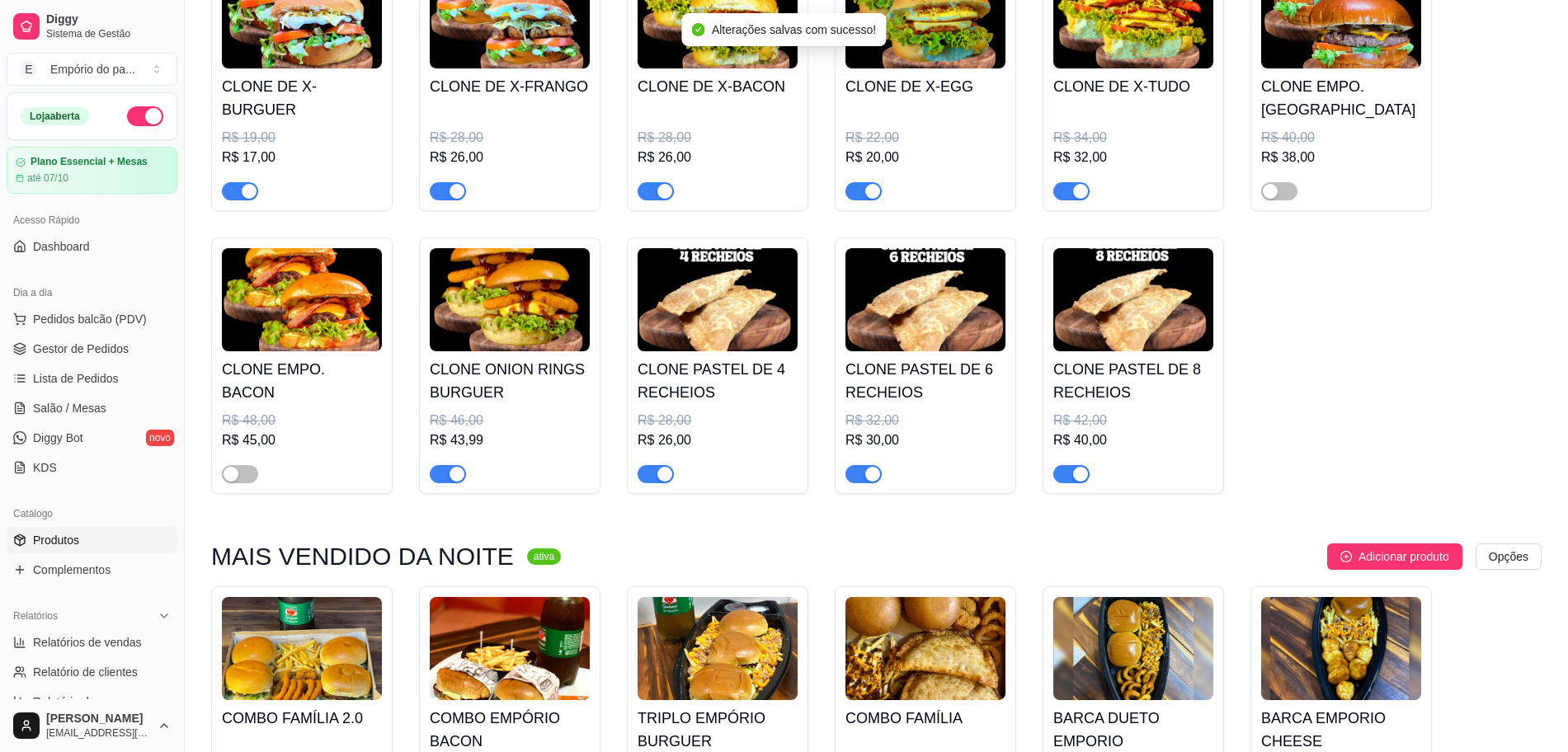
click at [450, 472] on div "button" at bounding box center [456, 474] width 14 height 14
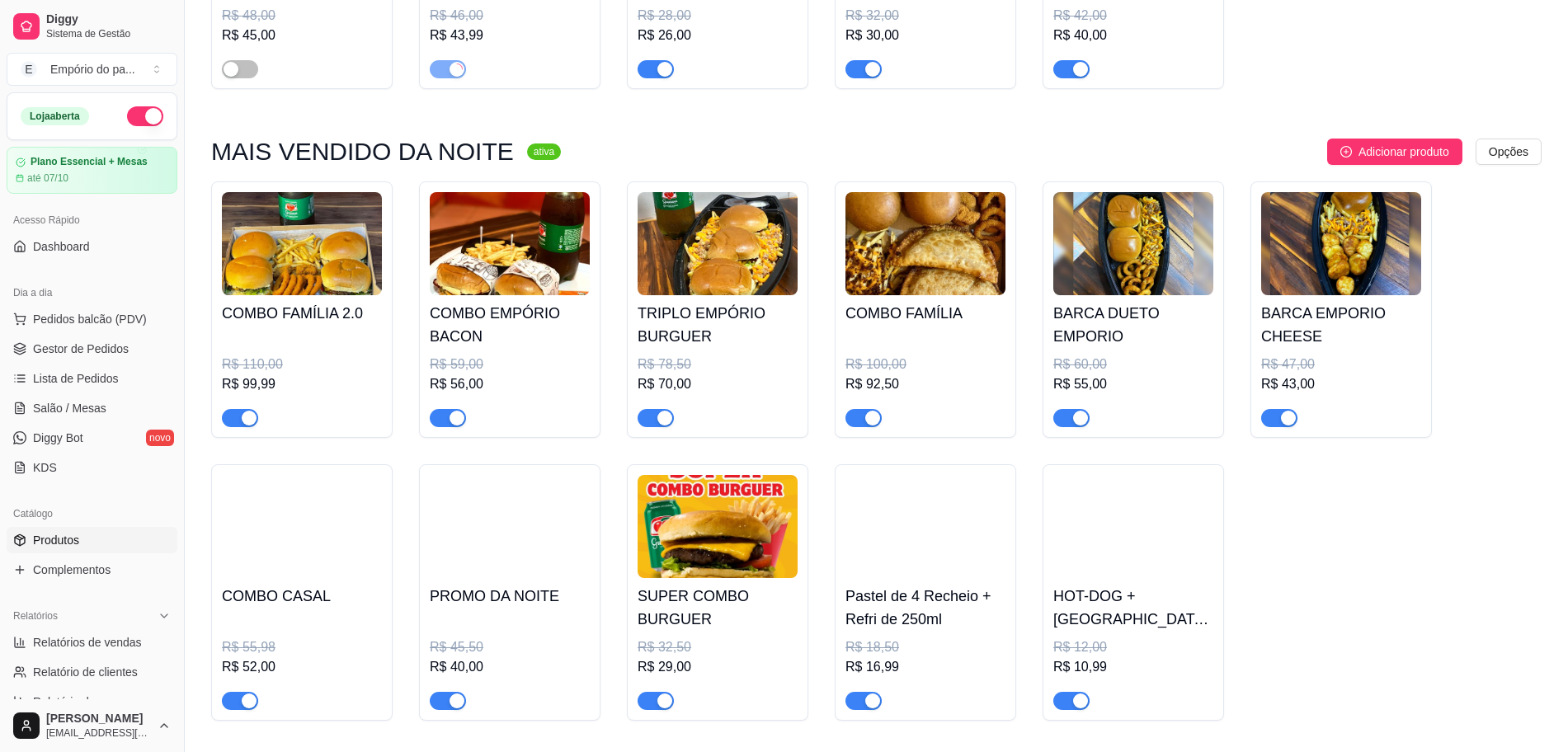
scroll to position [1341, 0]
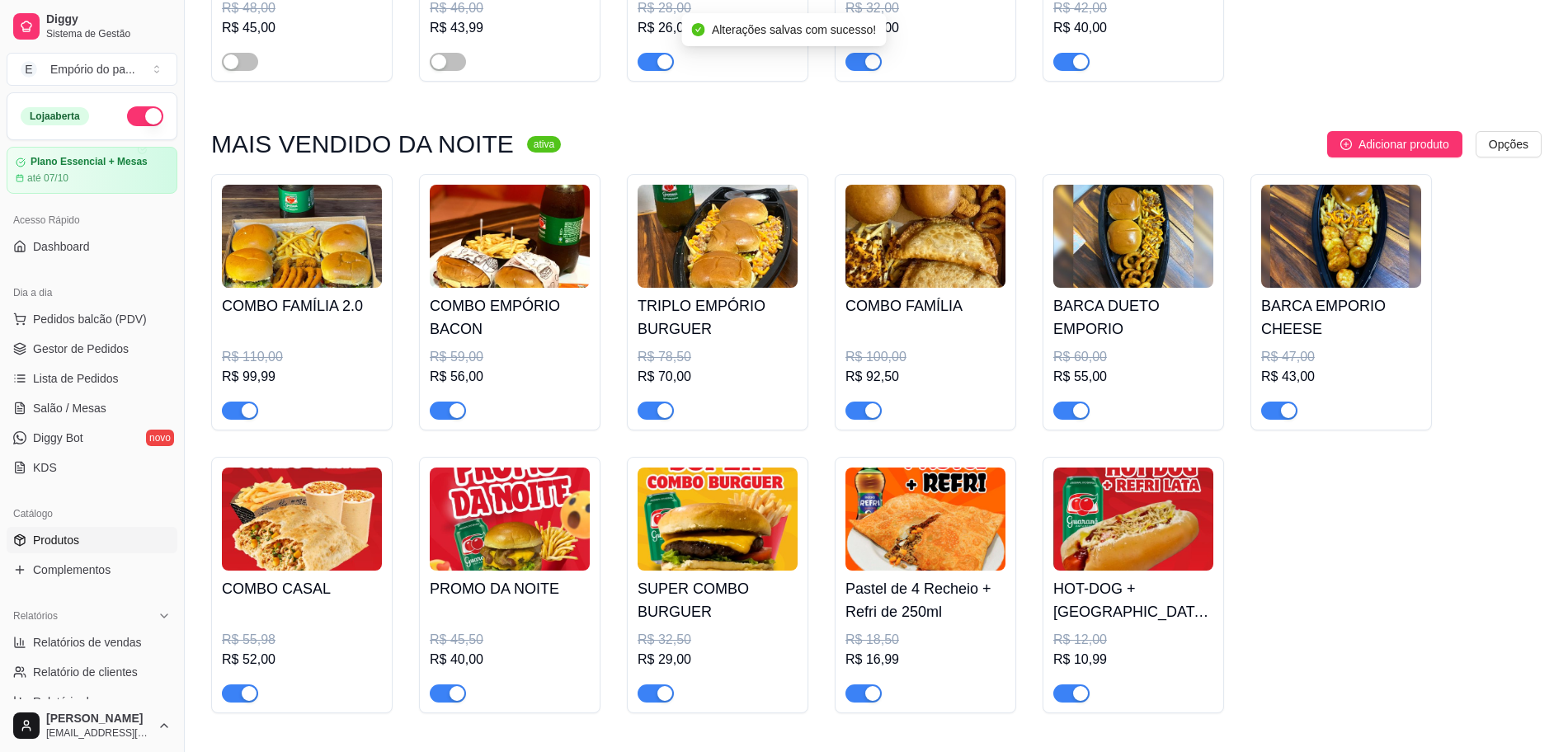
click at [226, 407] on span "button" at bounding box center [240, 411] width 36 height 18
click at [449, 414] on button "button" at bounding box center [448, 411] width 36 height 18
click at [656, 415] on button "button" at bounding box center [656, 411] width 36 height 18
click at [877, 414] on div "button" at bounding box center [872, 411] width 14 height 14
click at [1078, 414] on div "button" at bounding box center [1080, 411] width 14 height 14
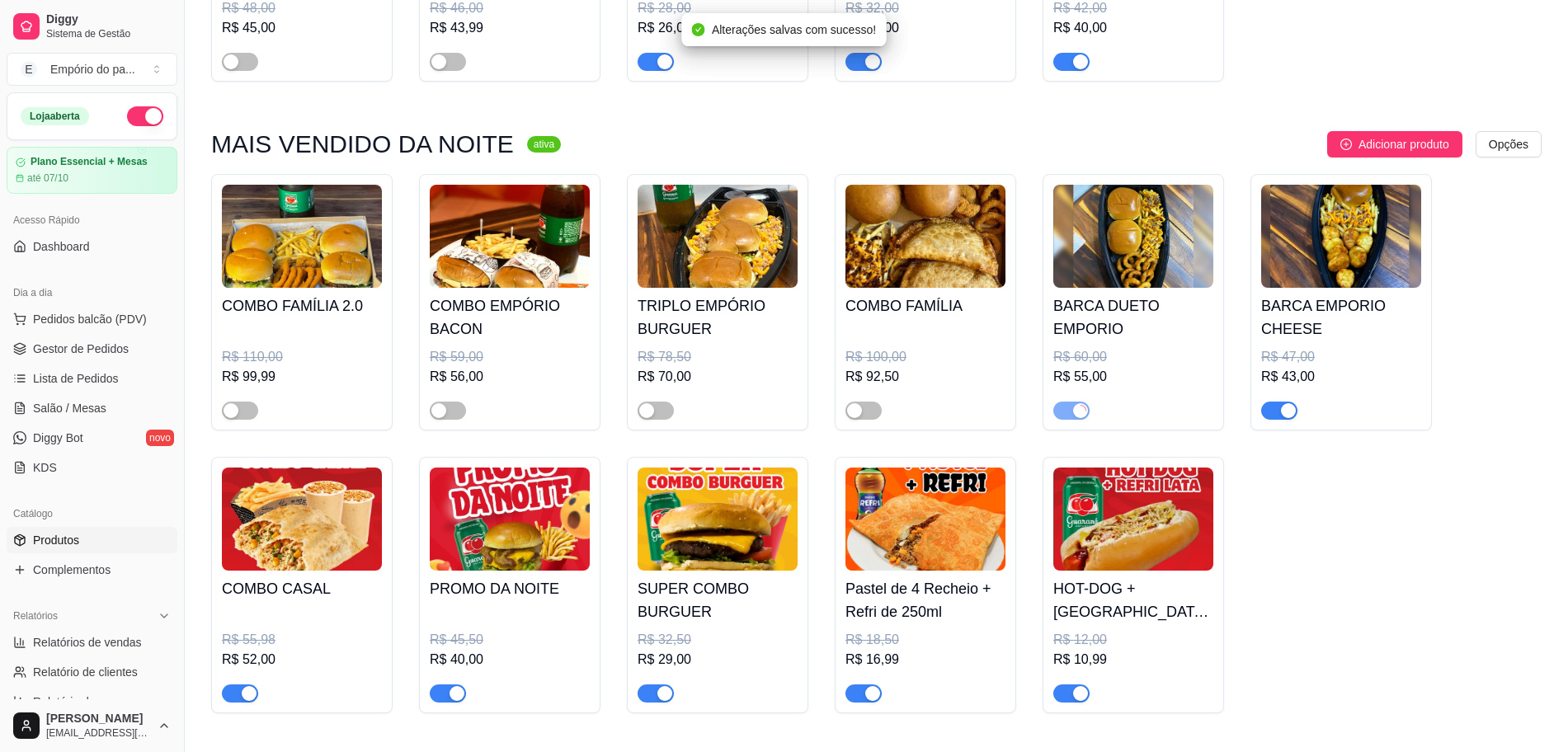
click at [1287, 410] on div "button" at bounding box center [1288, 411] width 14 height 14
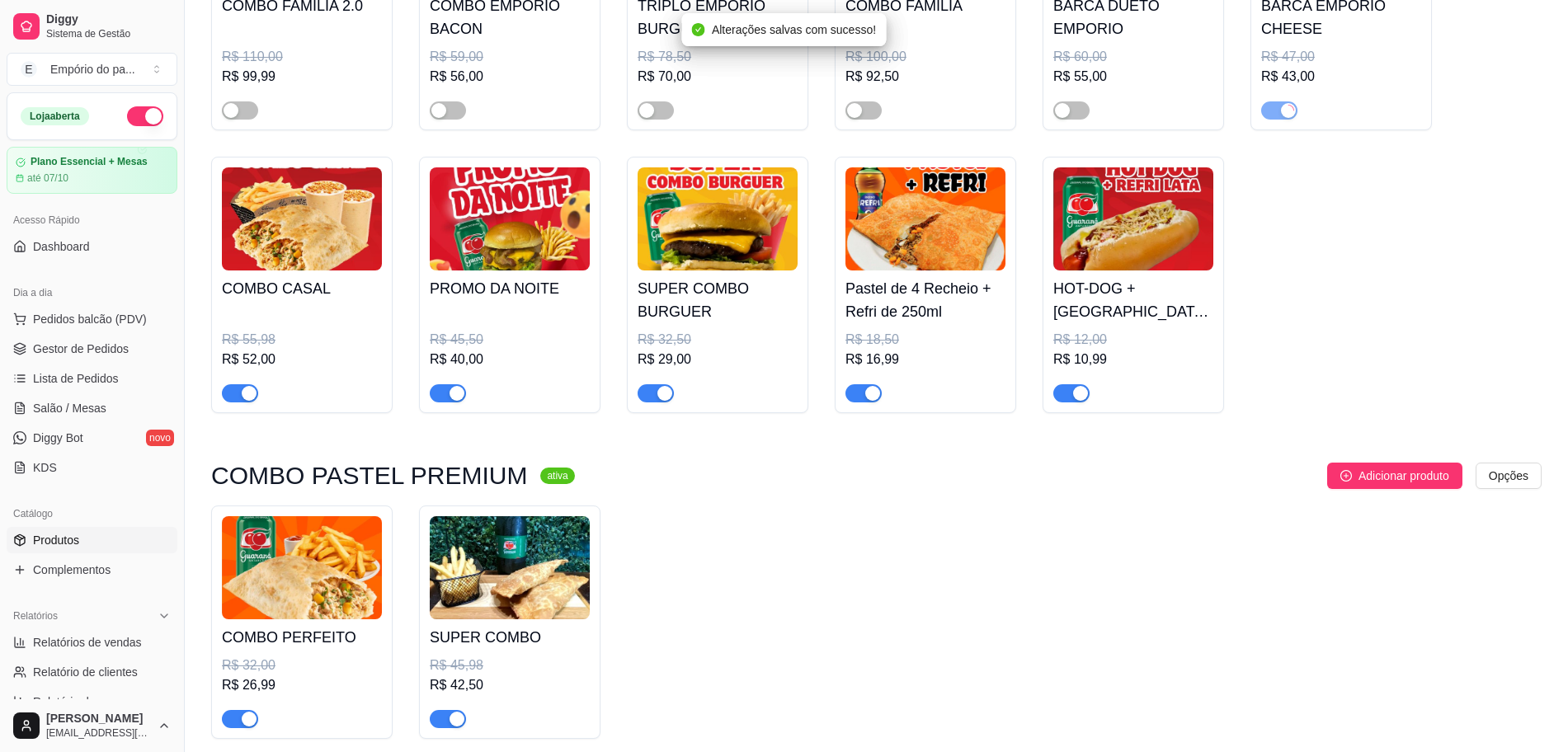
scroll to position [1650, 0]
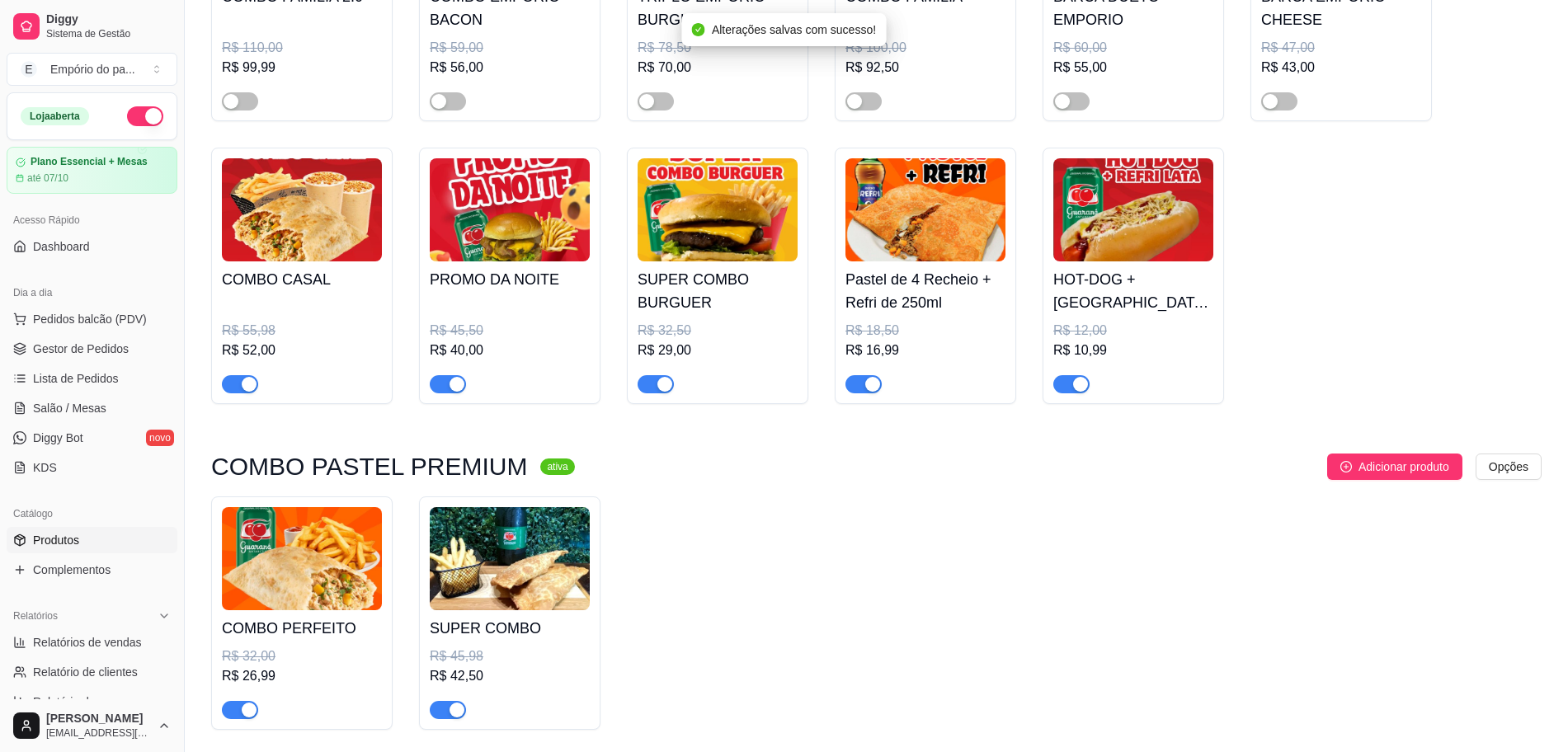
click at [662, 386] on div "button" at bounding box center [664, 384] width 14 height 14
click at [452, 388] on div "button" at bounding box center [456, 384] width 14 height 14
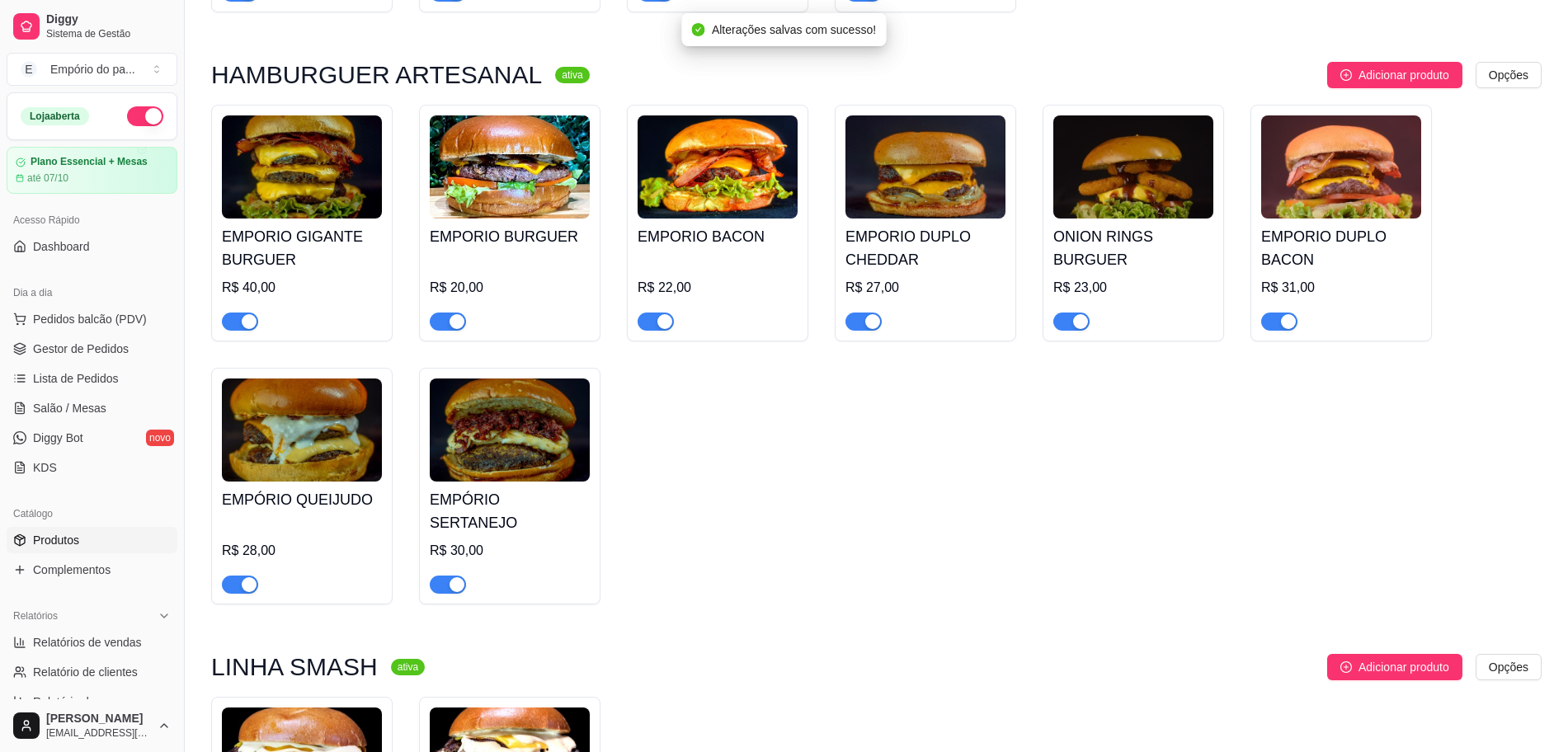
scroll to position [3403, 0]
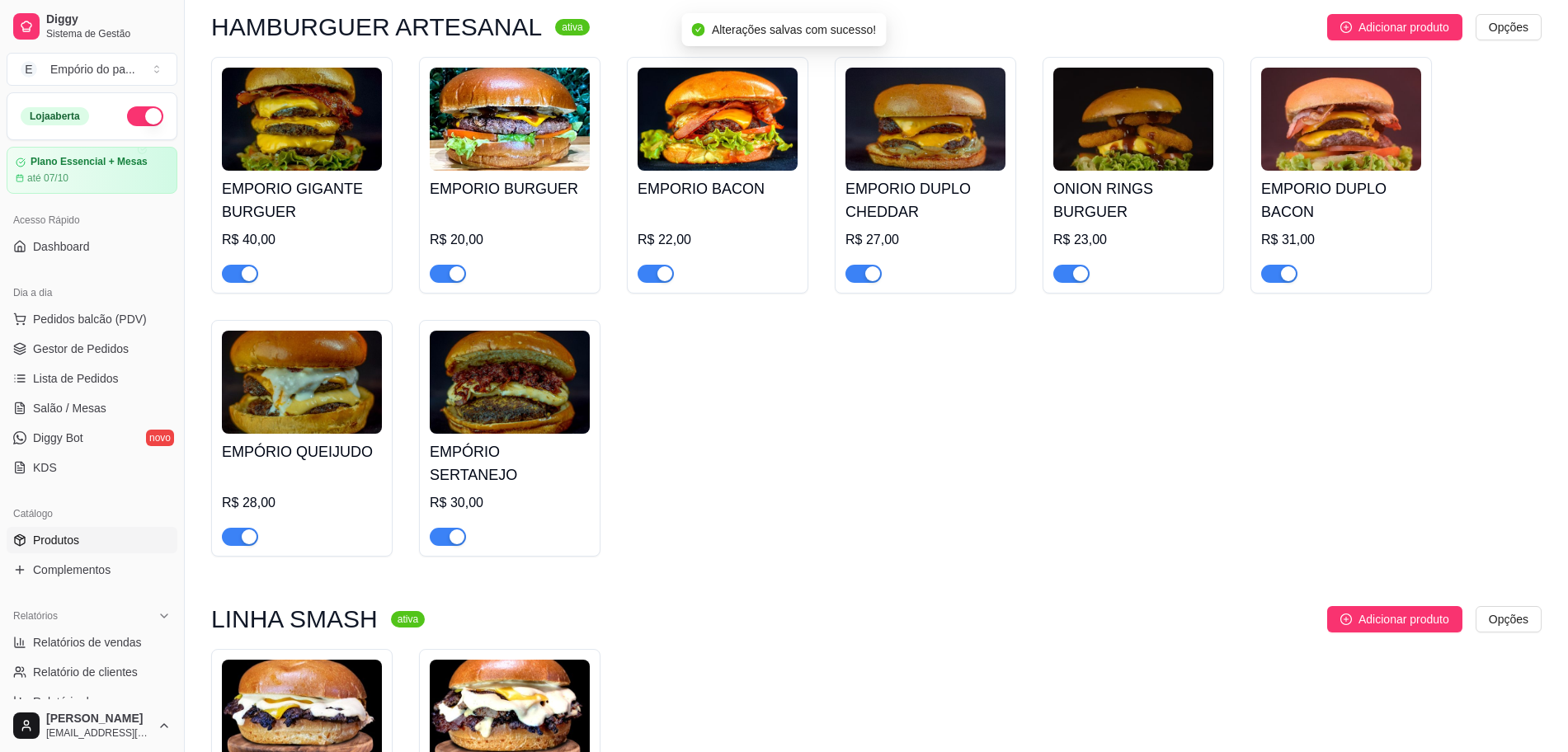
click at [236, 265] on span "button" at bounding box center [240, 273] width 36 height 18
click at [447, 265] on span "button" at bounding box center [448, 273] width 36 height 18
click at [662, 267] on div "button" at bounding box center [664, 273] width 14 height 14
click at [869, 267] on div "button" at bounding box center [872, 273] width 14 height 14
click at [1066, 265] on span "button" at bounding box center [1071, 273] width 36 height 18
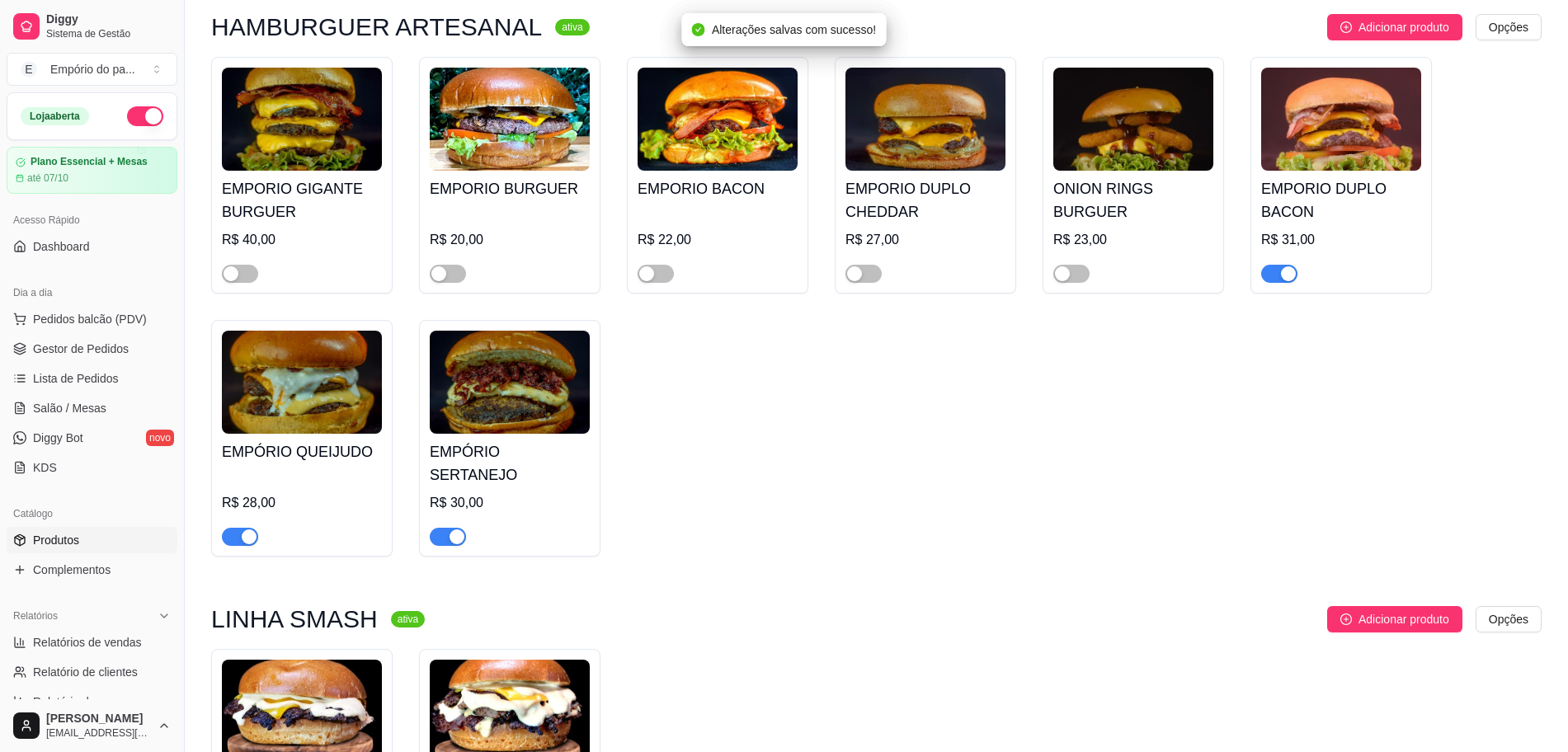
click at [1282, 265] on span "button" at bounding box center [1279, 273] width 36 height 18
click at [451, 529] on div "button" at bounding box center [456, 536] width 14 height 14
click at [230, 528] on span "button" at bounding box center [240, 536] width 36 height 18
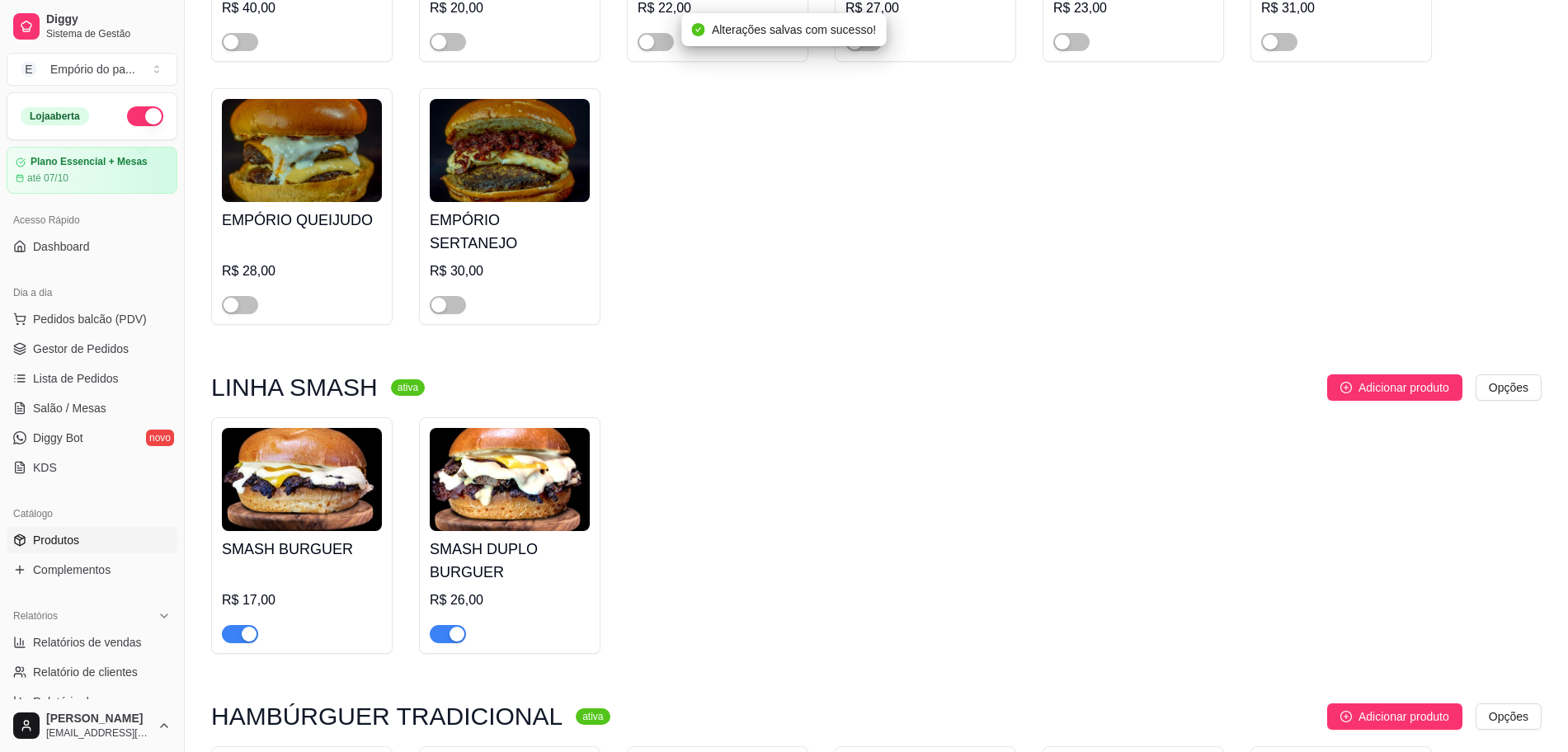
scroll to position [3816, 0]
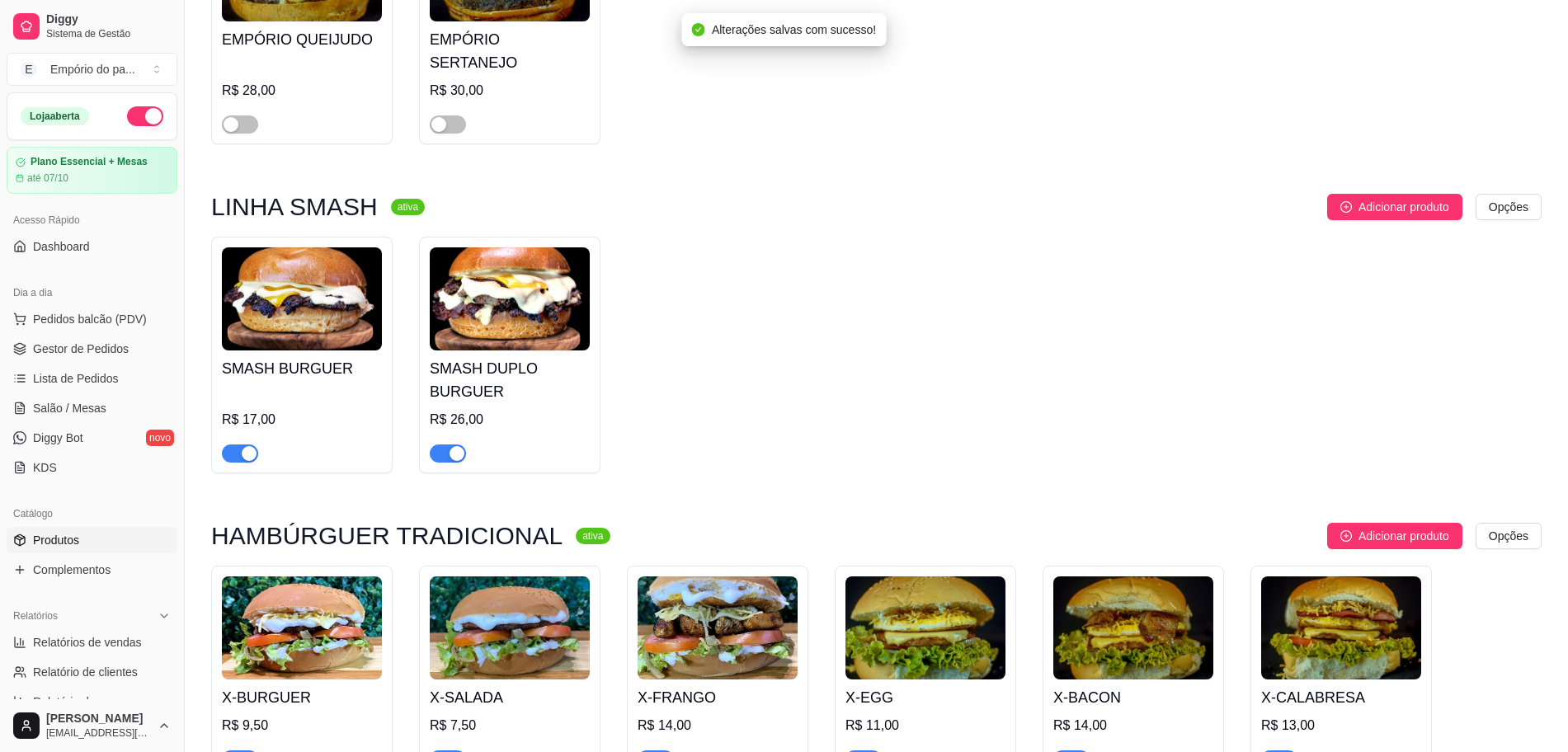
click at [239, 445] on span "button" at bounding box center [240, 454] width 36 height 18
click at [456, 446] on div "button" at bounding box center [456, 453] width 14 height 14
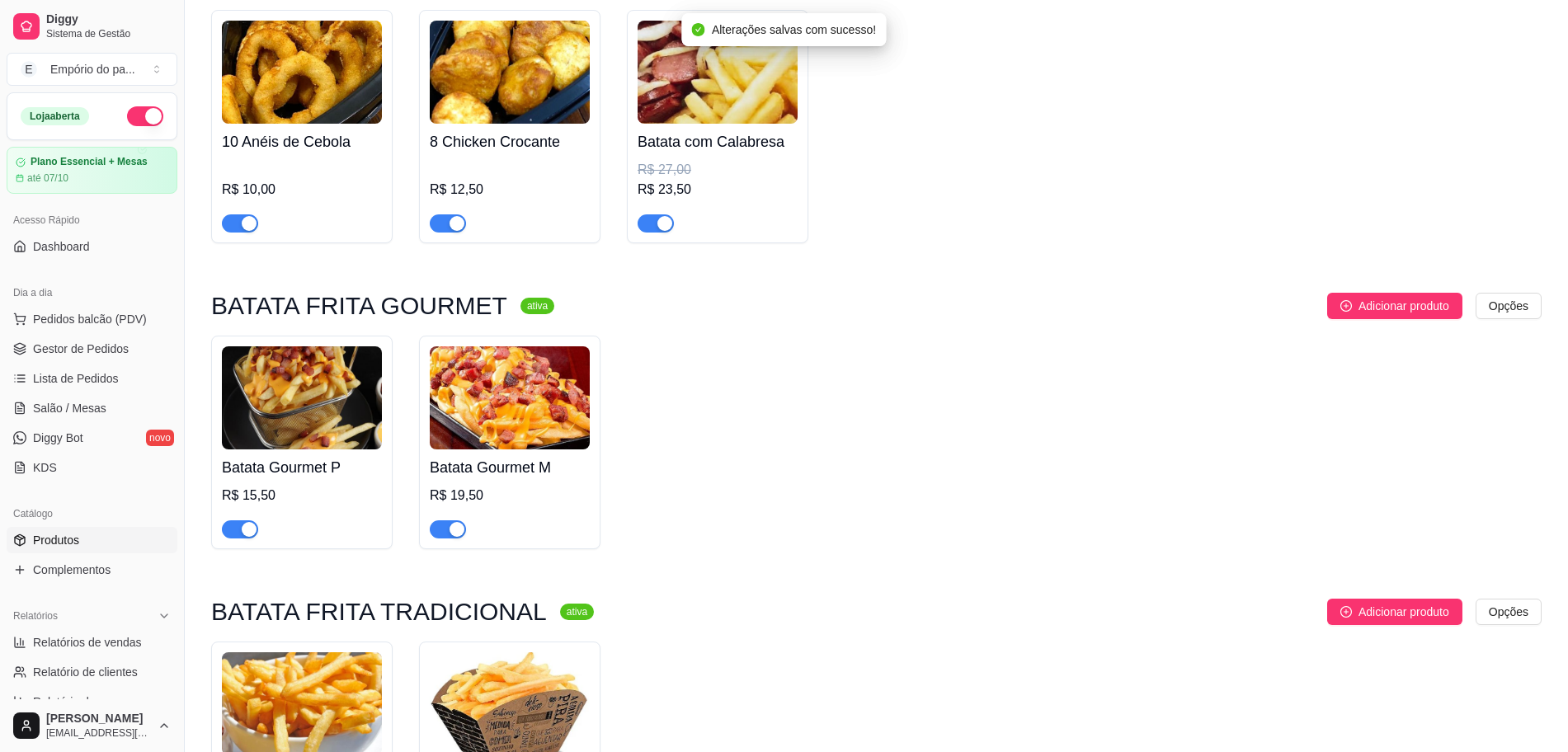
scroll to position [5259, 0]
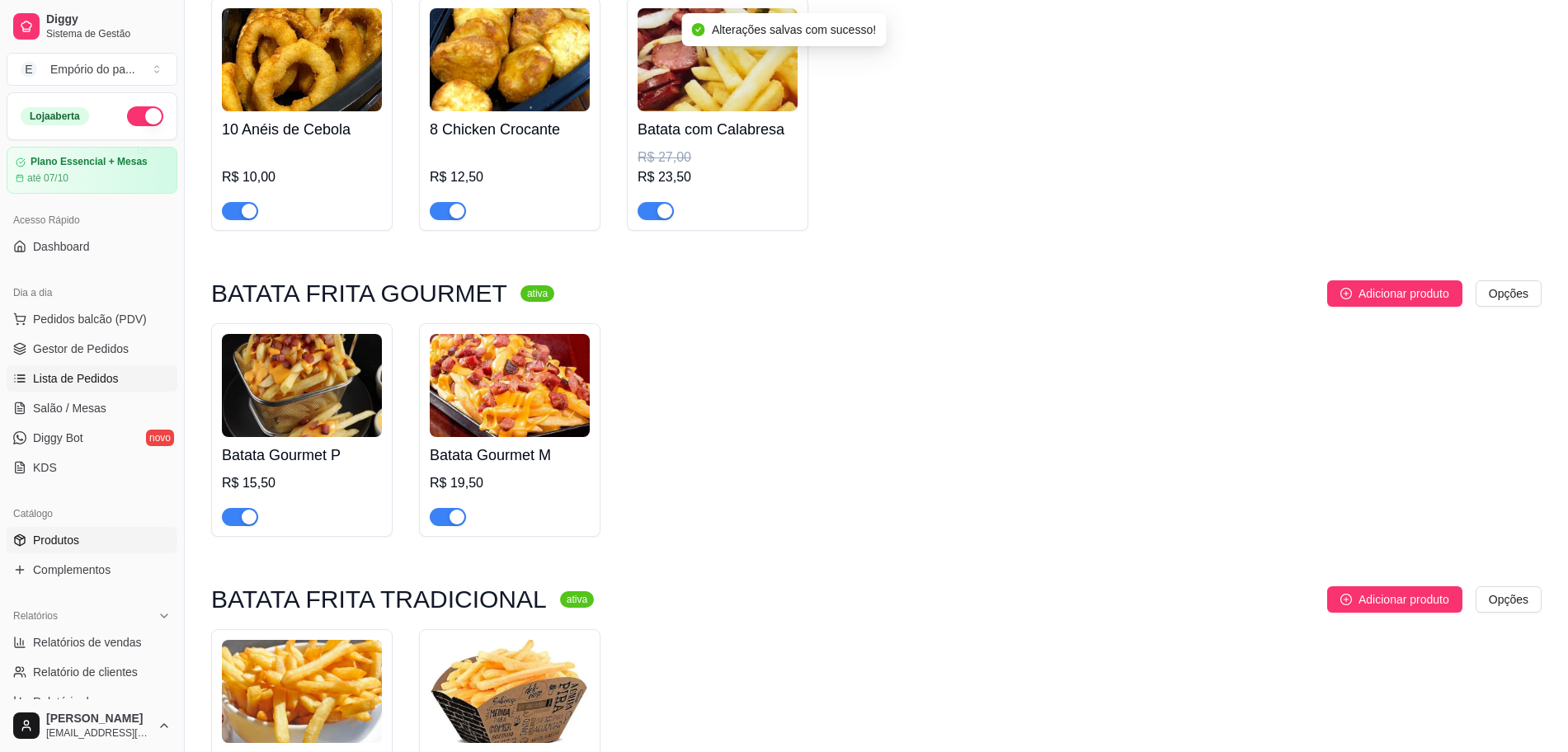
click at [37, 372] on span "Lista de Pedidos" at bounding box center [75, 378] width 85 height 16
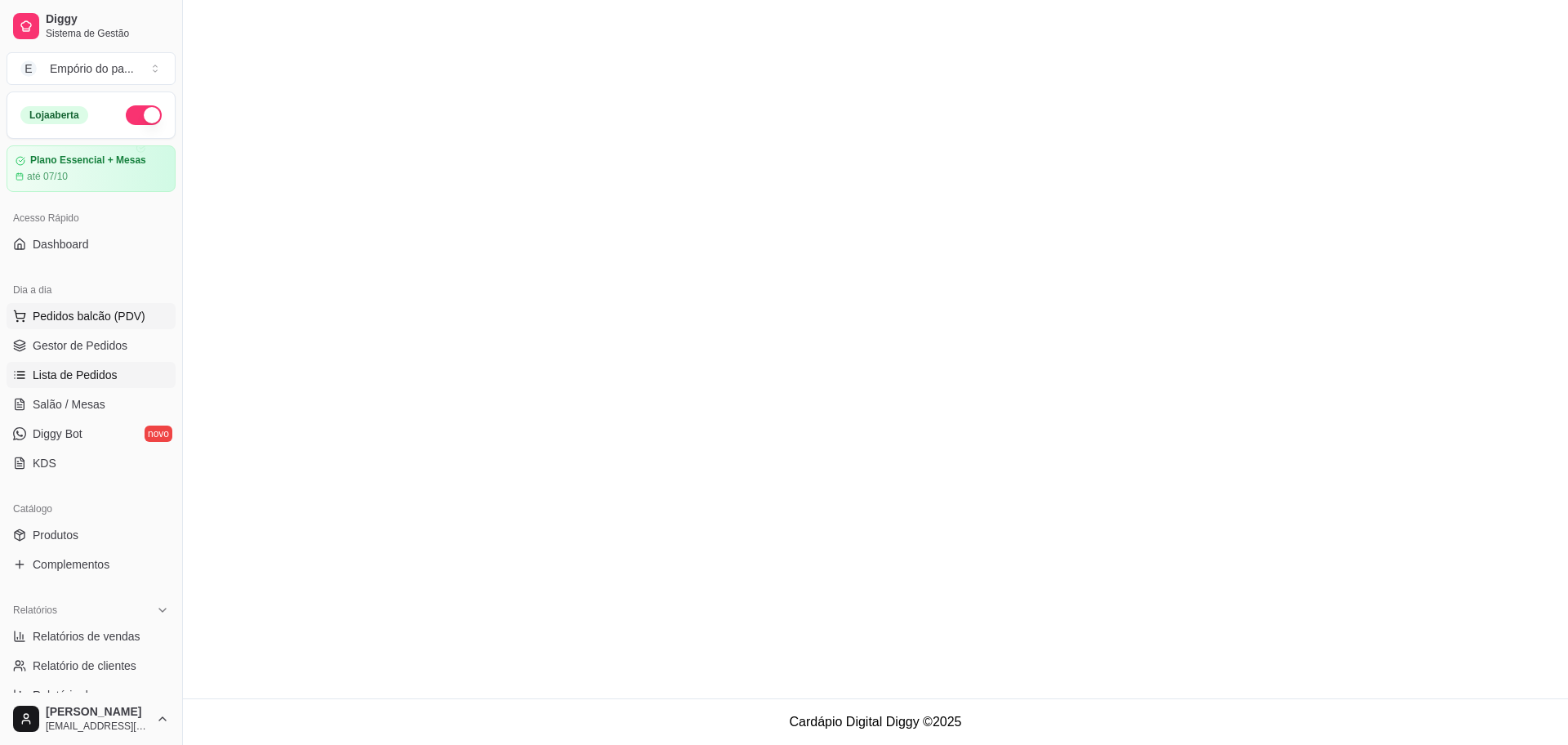
click at [49, 328] on button "Pedidos balcão (PDV)" at bounding box center [91, 316] width 169 height 27
click at [50, 339] on img at bounding box center [120, 311] width 152 height 103
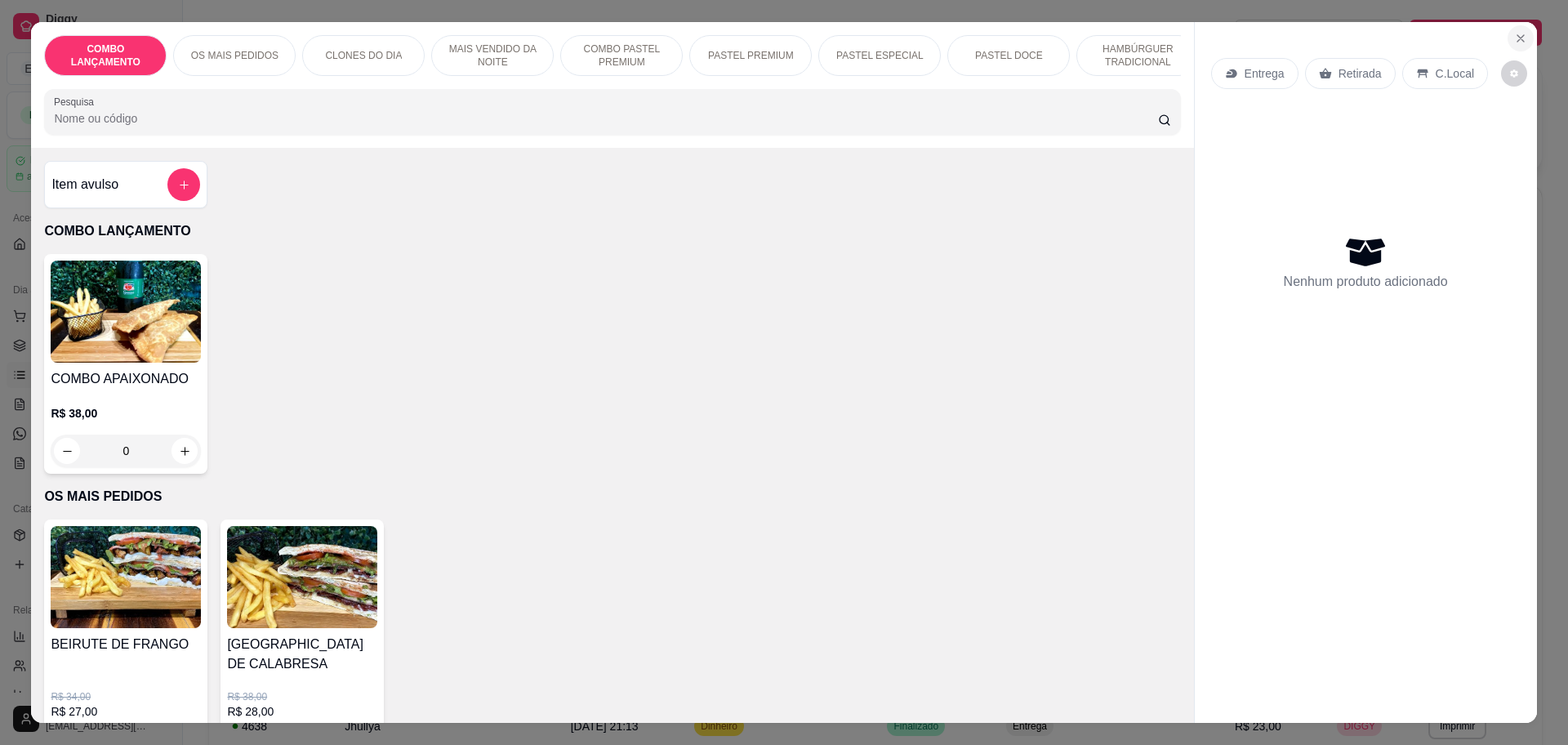
click at [1514, 32] on icon "Close" at bounding box center [1521, 39] width 13 height 13
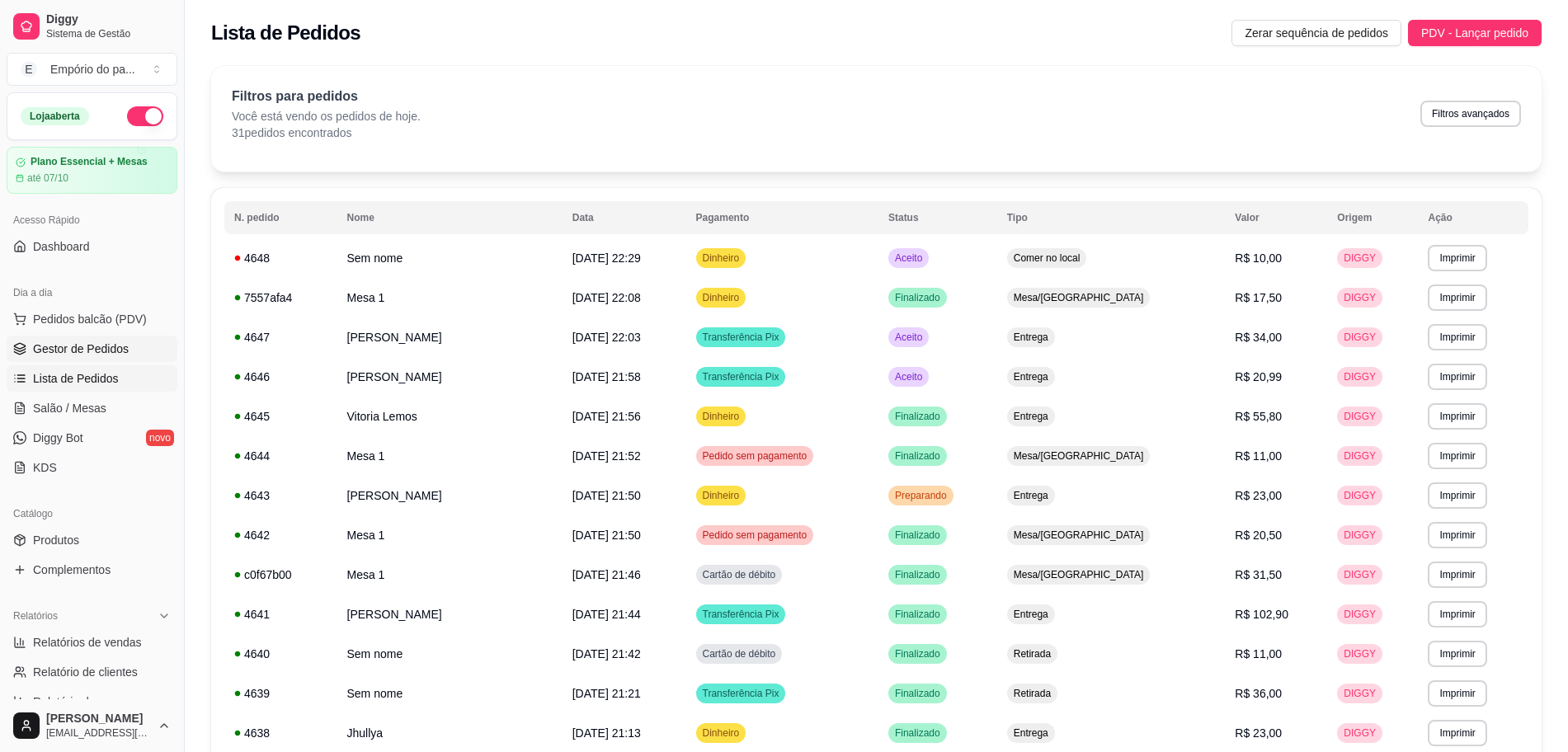
click at [59, 345] on span "Gestor de Pedidos" at bounding box center [81, 348] width 96 height 16
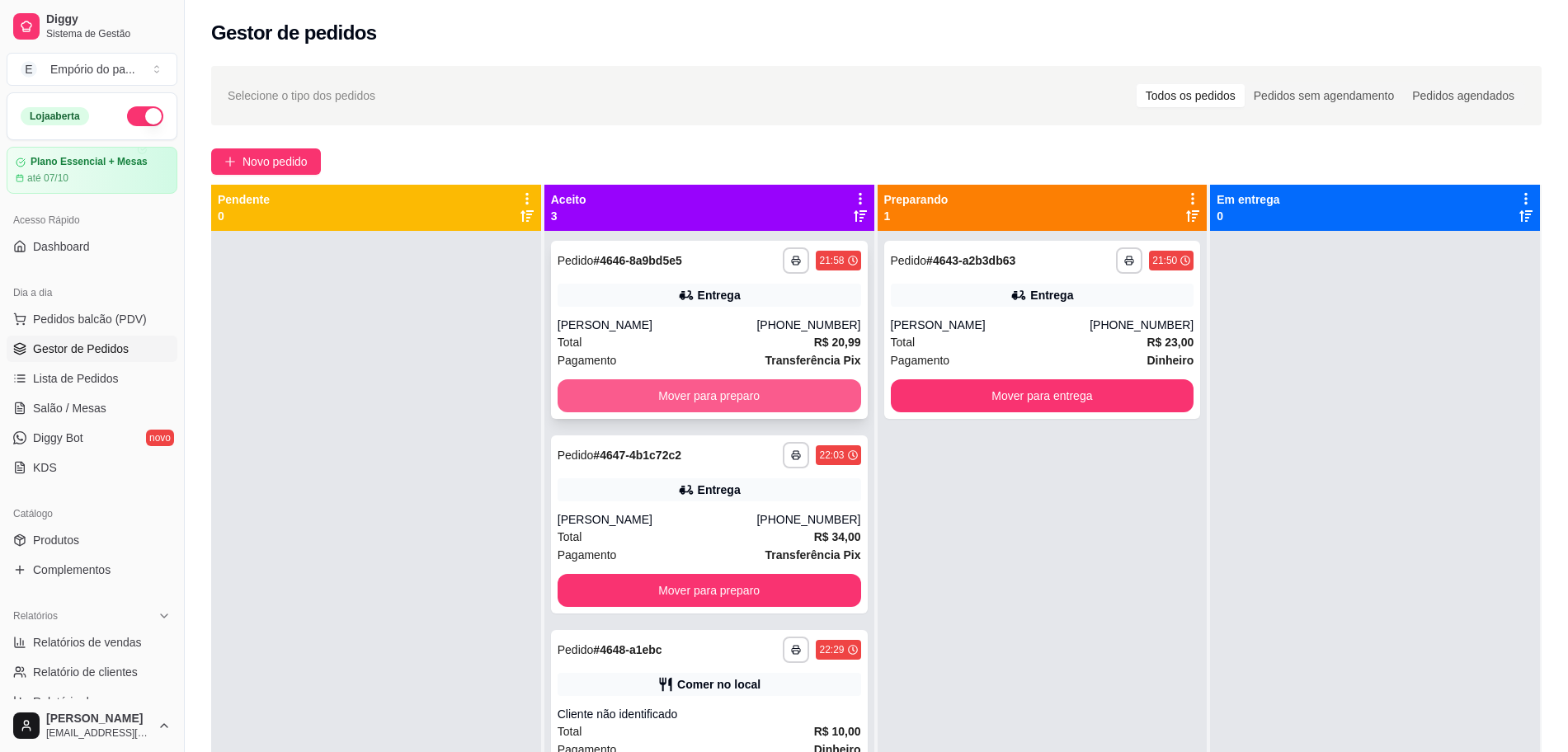
click at [609, 377] on div "**********" at bounding box center [709, 330] width 316 height 178
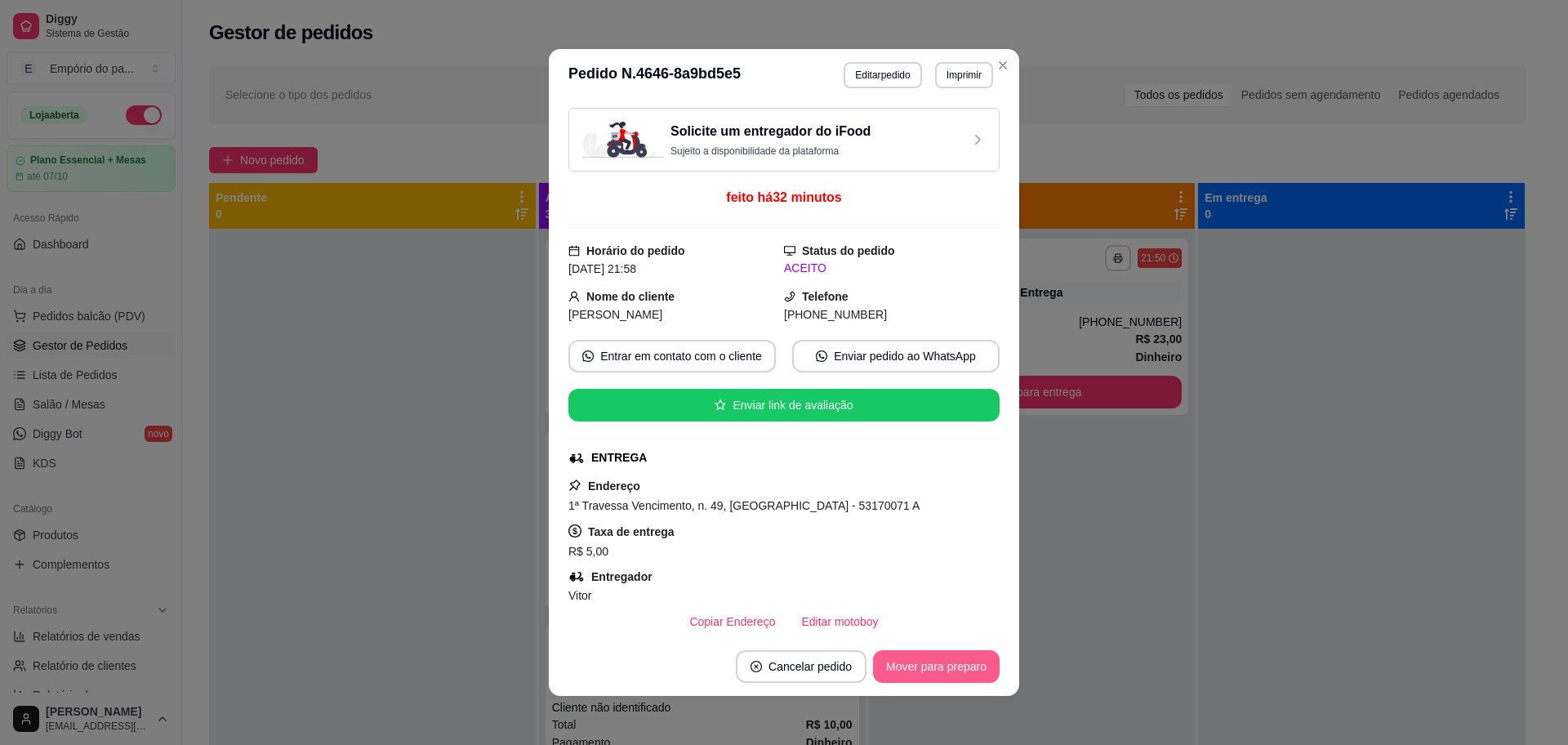
click at [952, 660] on button "Mover para preparo" at bounding box center [935, 667] width 126 height 32
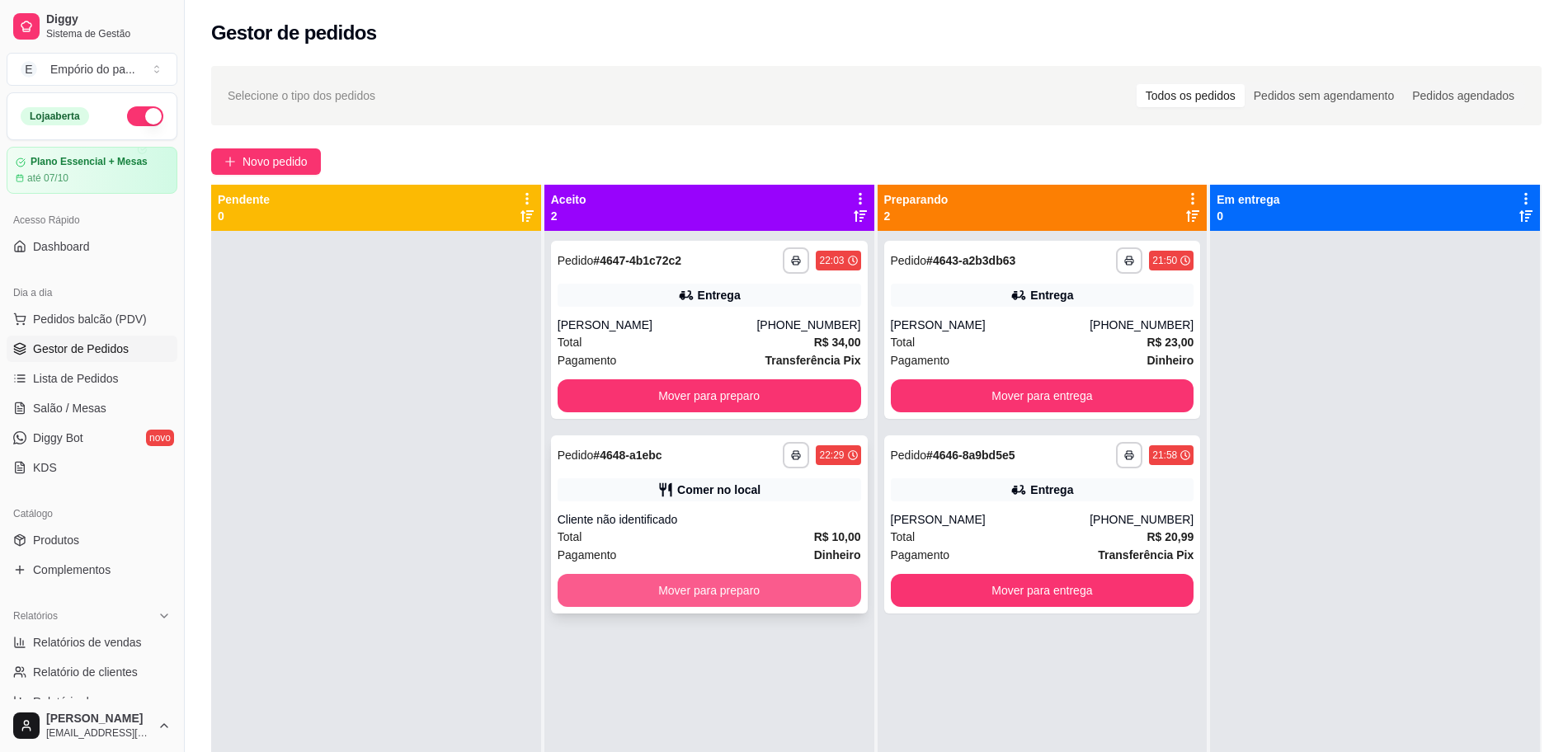
click at [771, 591] on button "Mover para preparo" at bounding box center [709, 591] width 303 height 33
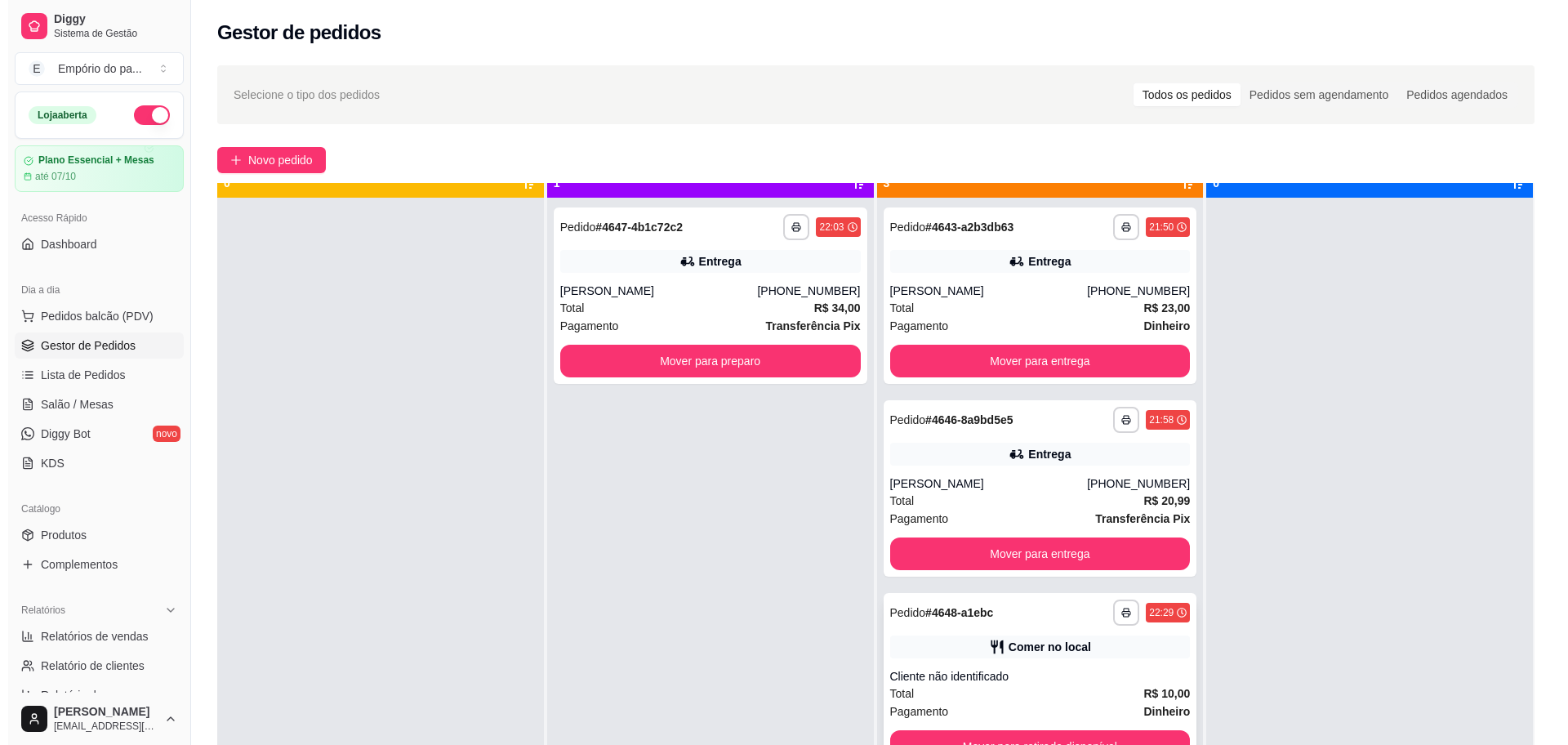
scroll to position [46, 0]
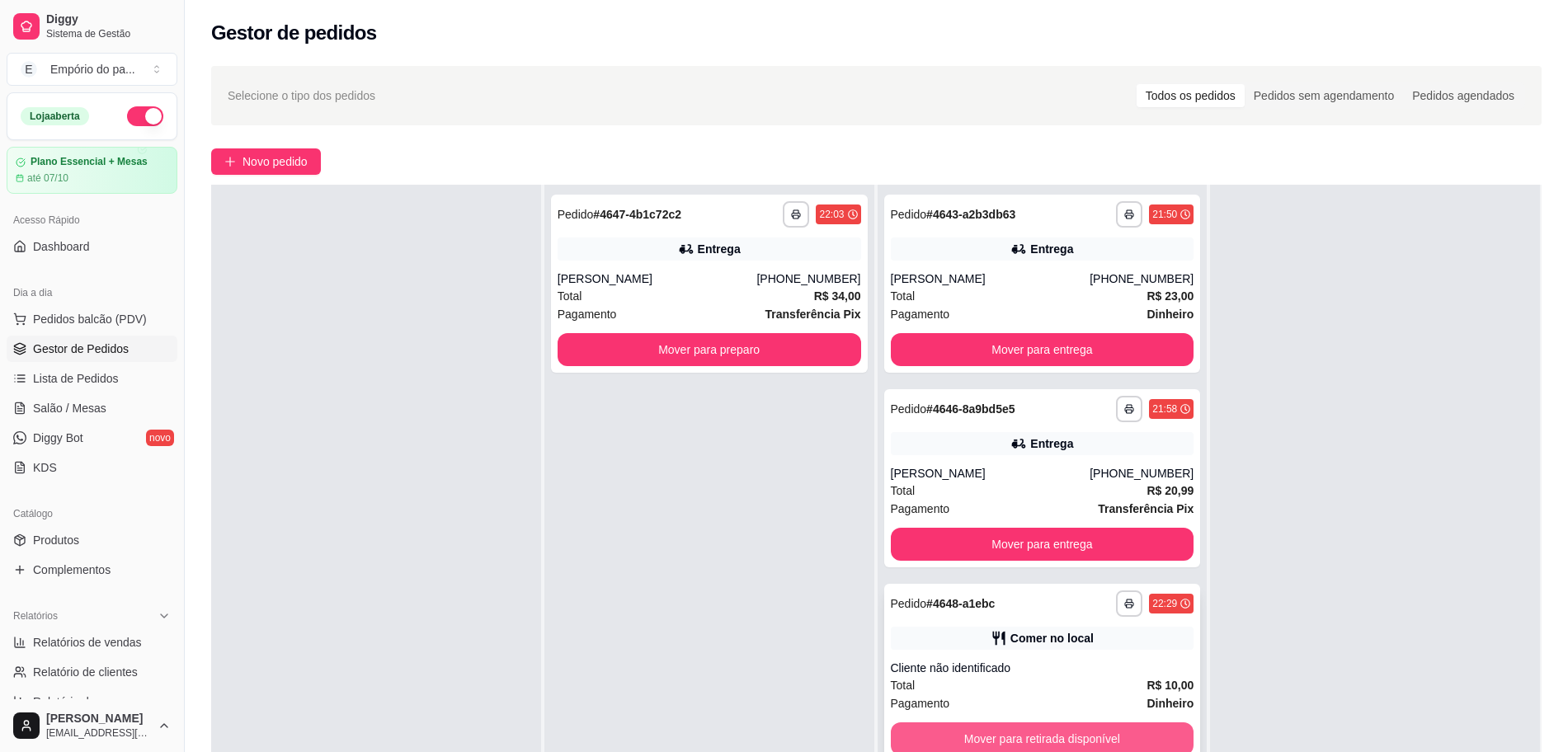
click at [1108, 736] on button "Mover para retirada disponível" at bounding box center [1042, 739] width 303 height 33
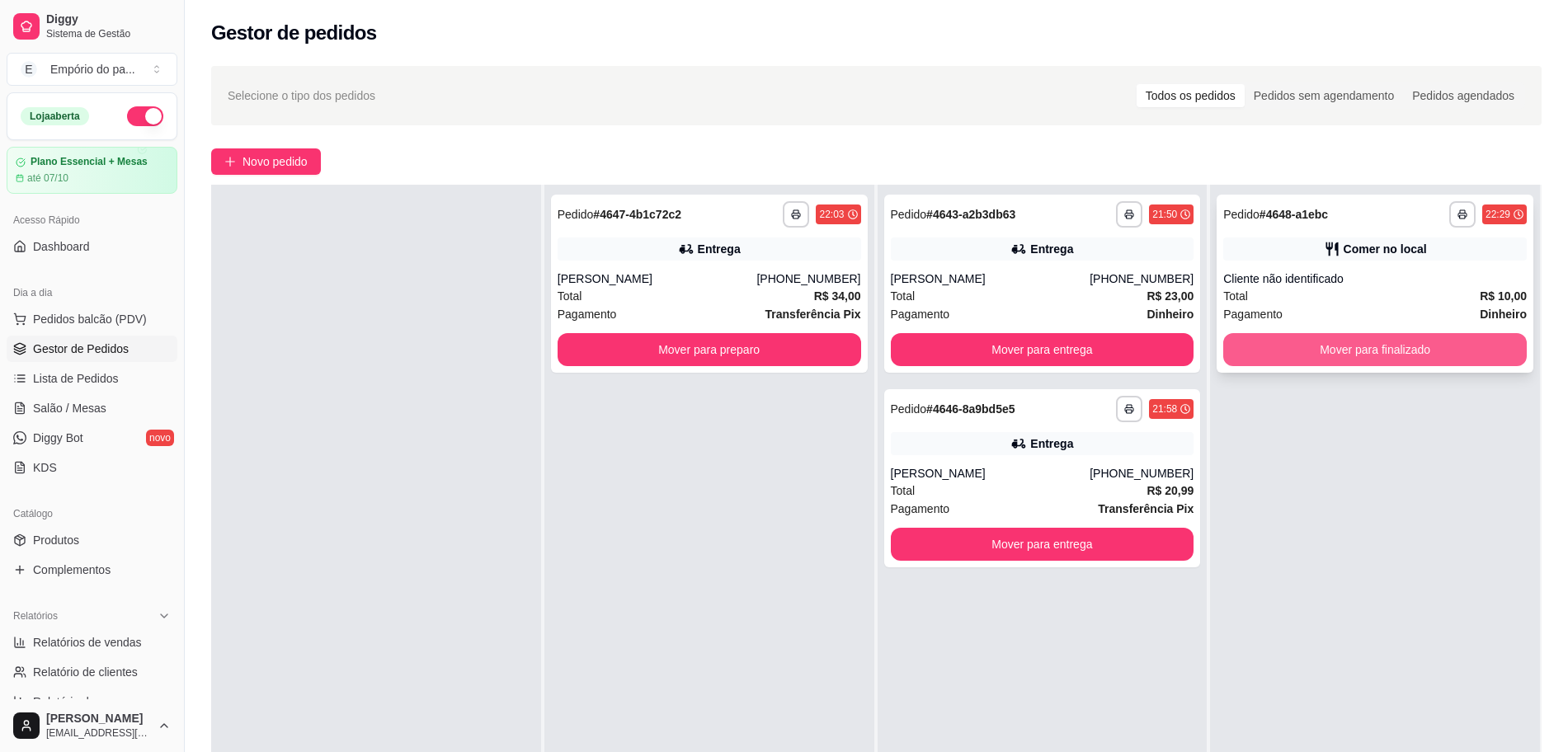
click at [1439, 345] on button "Mover para finalizado" at bounding box center [1374, 349] width 303 height 33
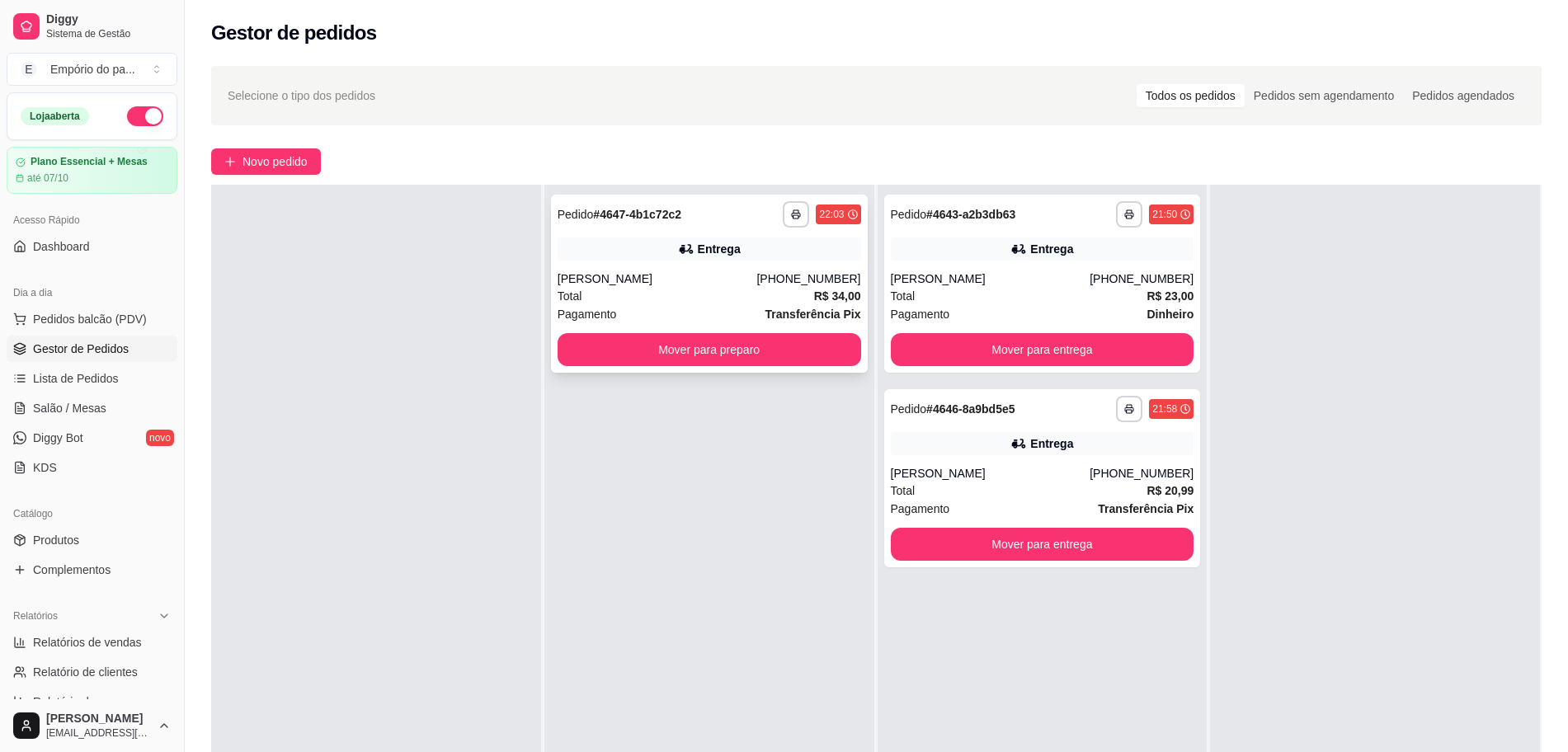
click at [746, 311] on div "Pagamento Transferência Pix" at bounding box center [709, 314] width 303 height 18
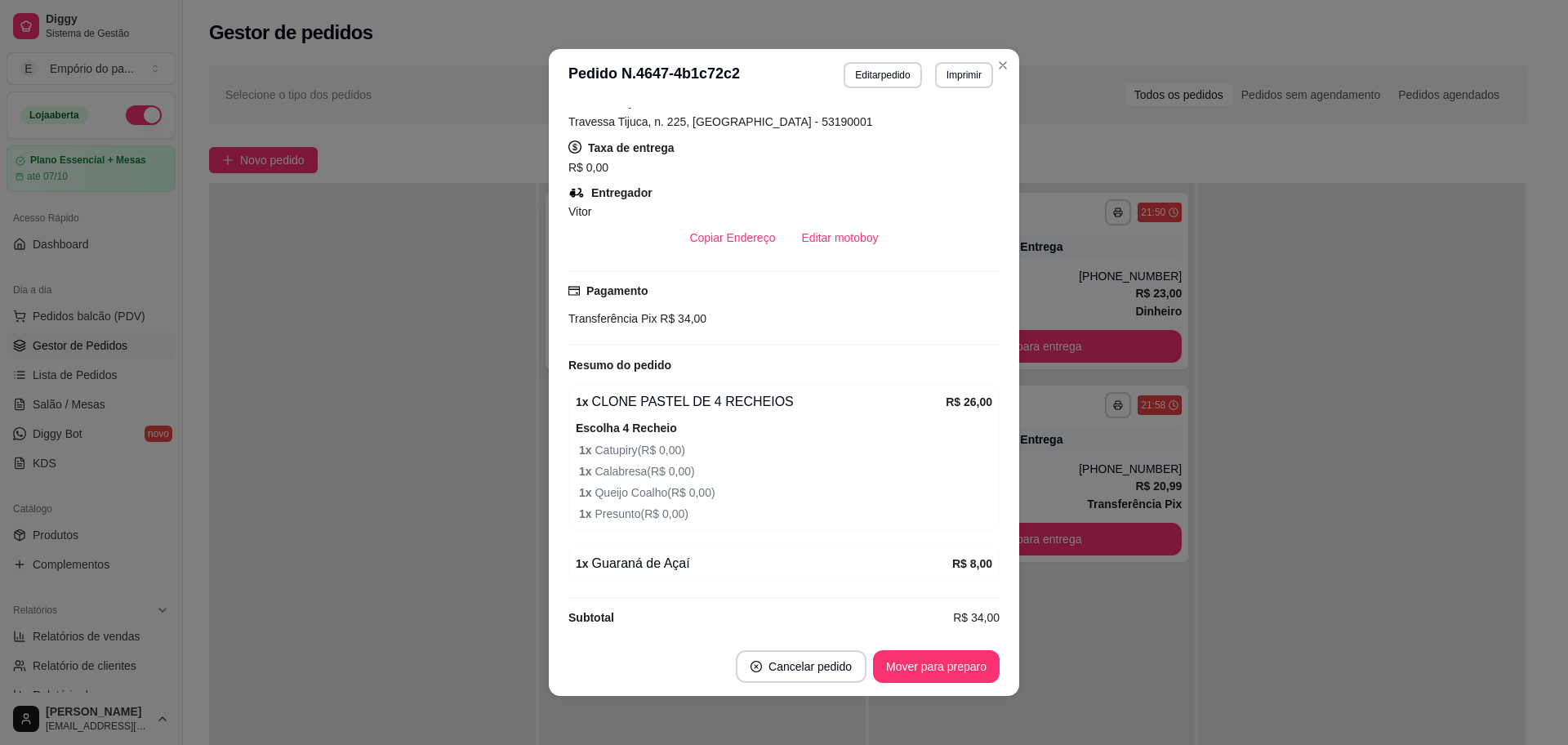
scroll to position [416, 0]
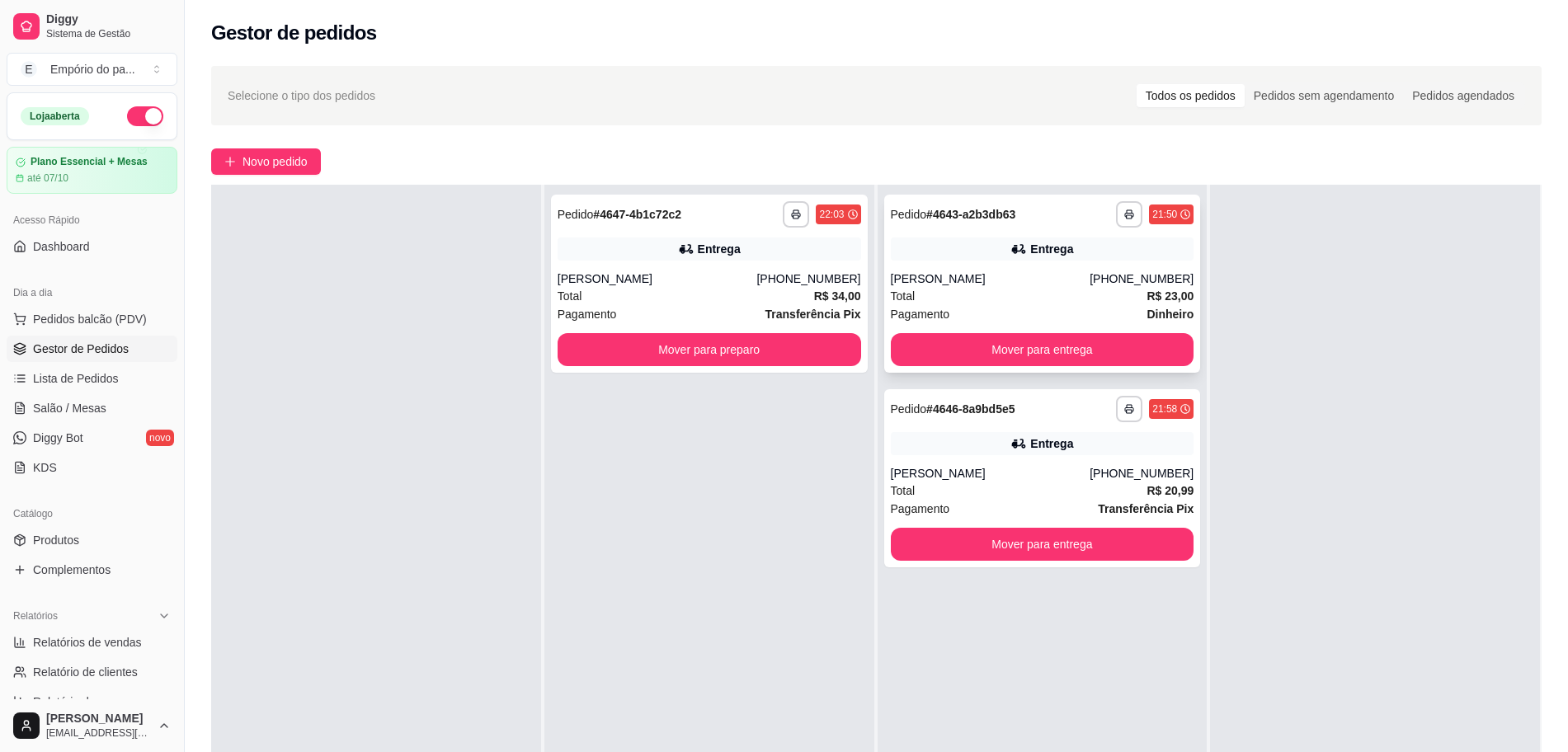
click at [960, 277] on div "[PERSON_NAME]" at bounding box center [991, 278] width 199 height 16
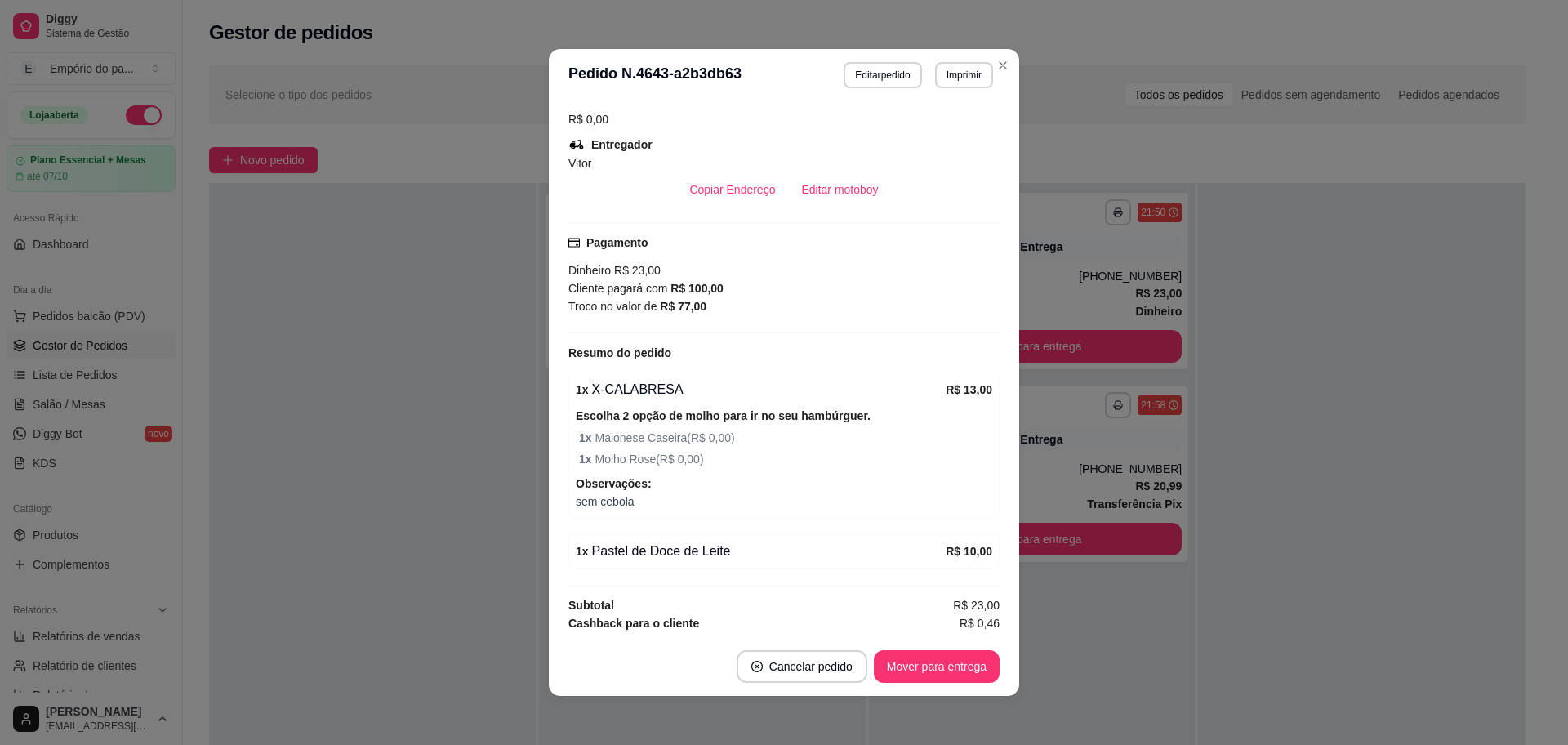
scroll to position [3, 0]
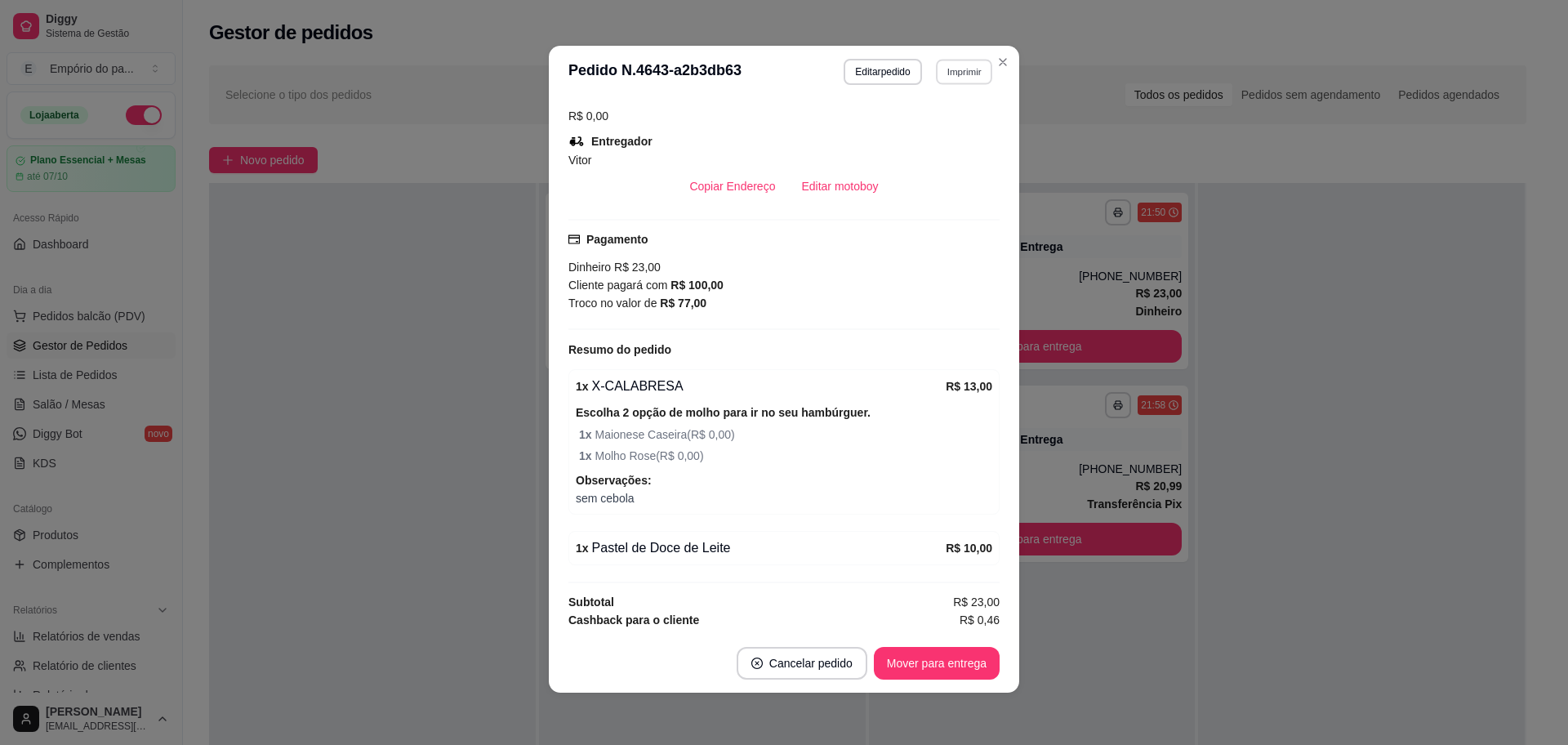
click at [972, 67] on button "Imprimir" at bounding box center [964, 71] width 56 height 26
click at [896, 121] on button "IMPRESSORA" at bounding box center [927, 129] width 119 height 27
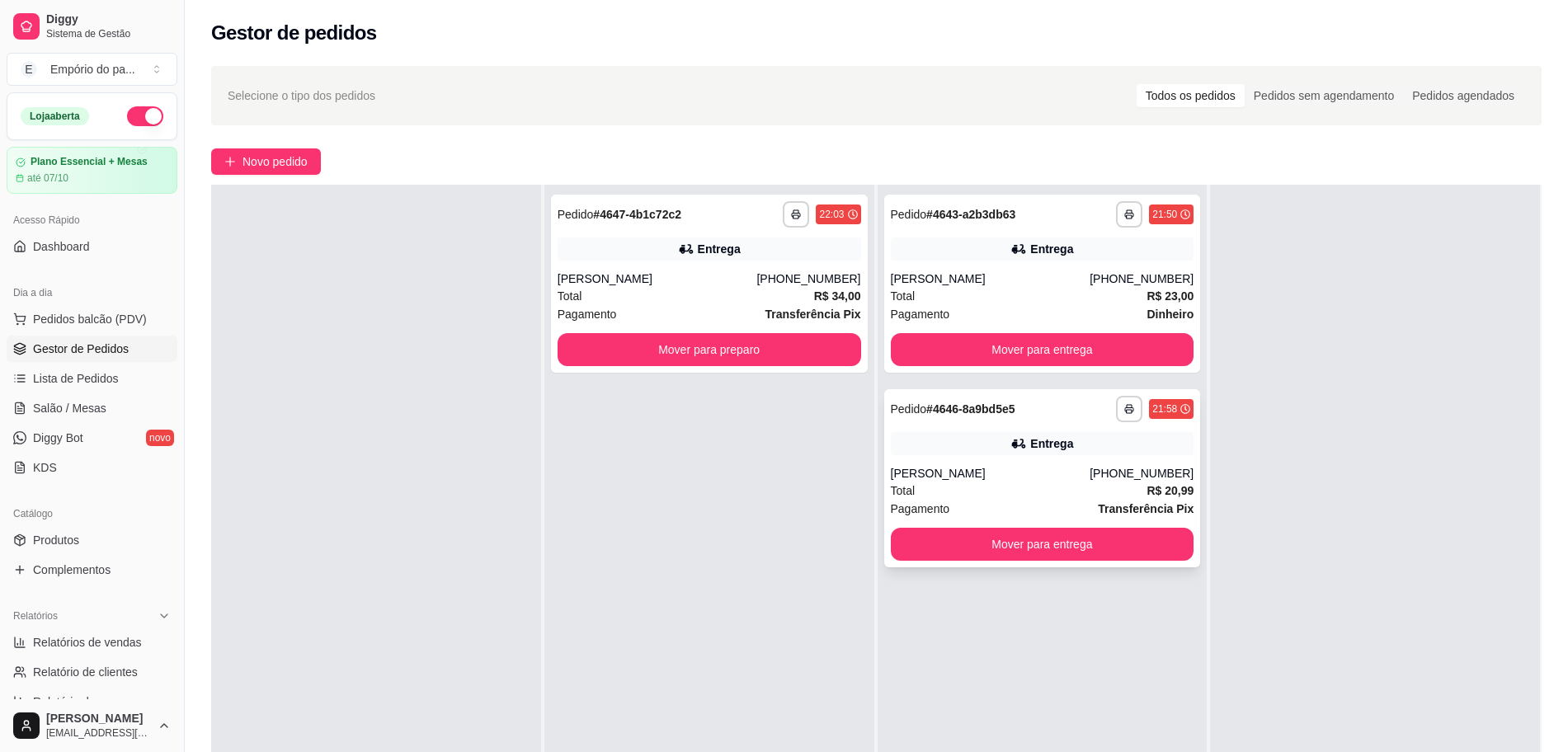
click at [928, 472] on div "[PERSON_NAME]" at bounding box center [991, 473] width 199 height 16
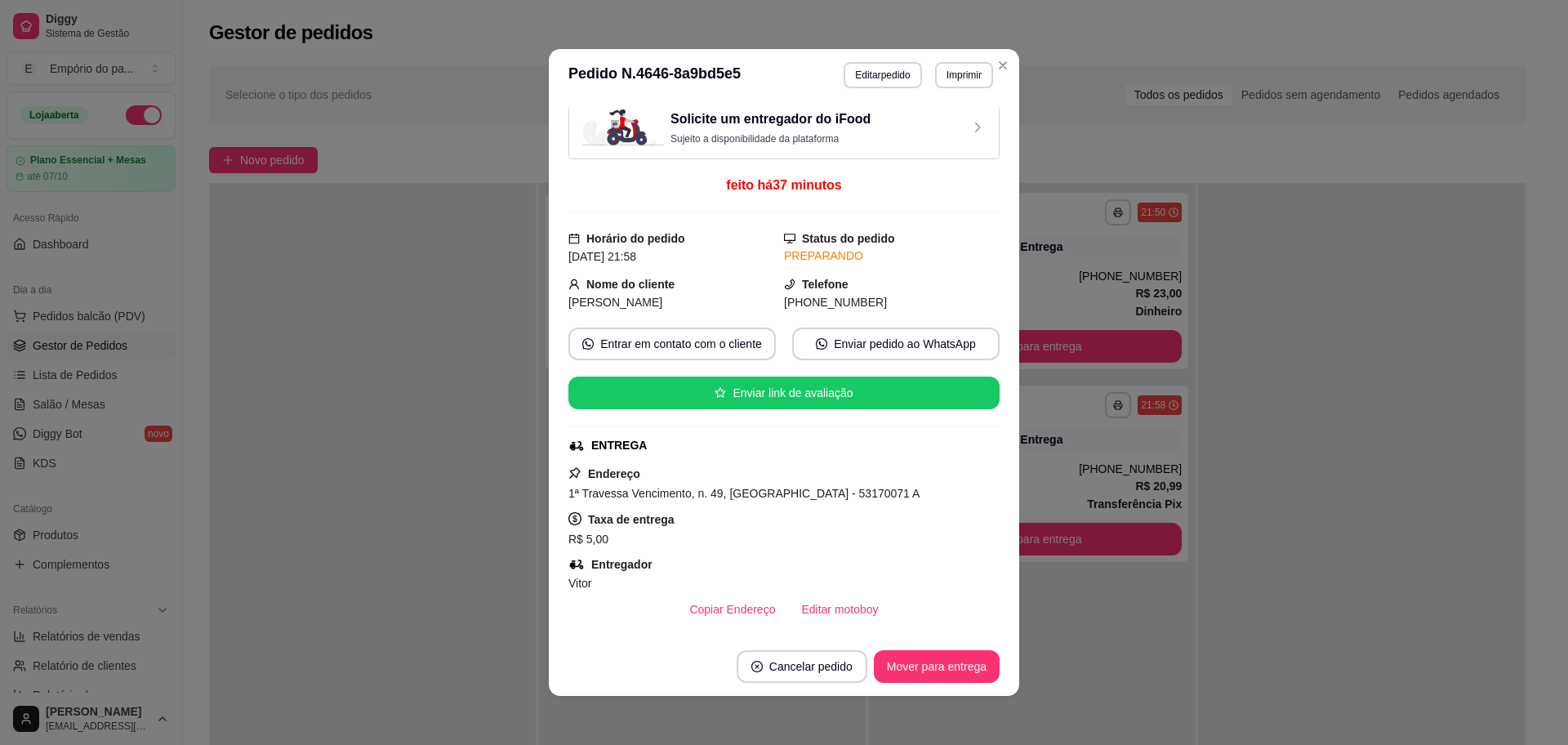
scroll to position [0, 0]
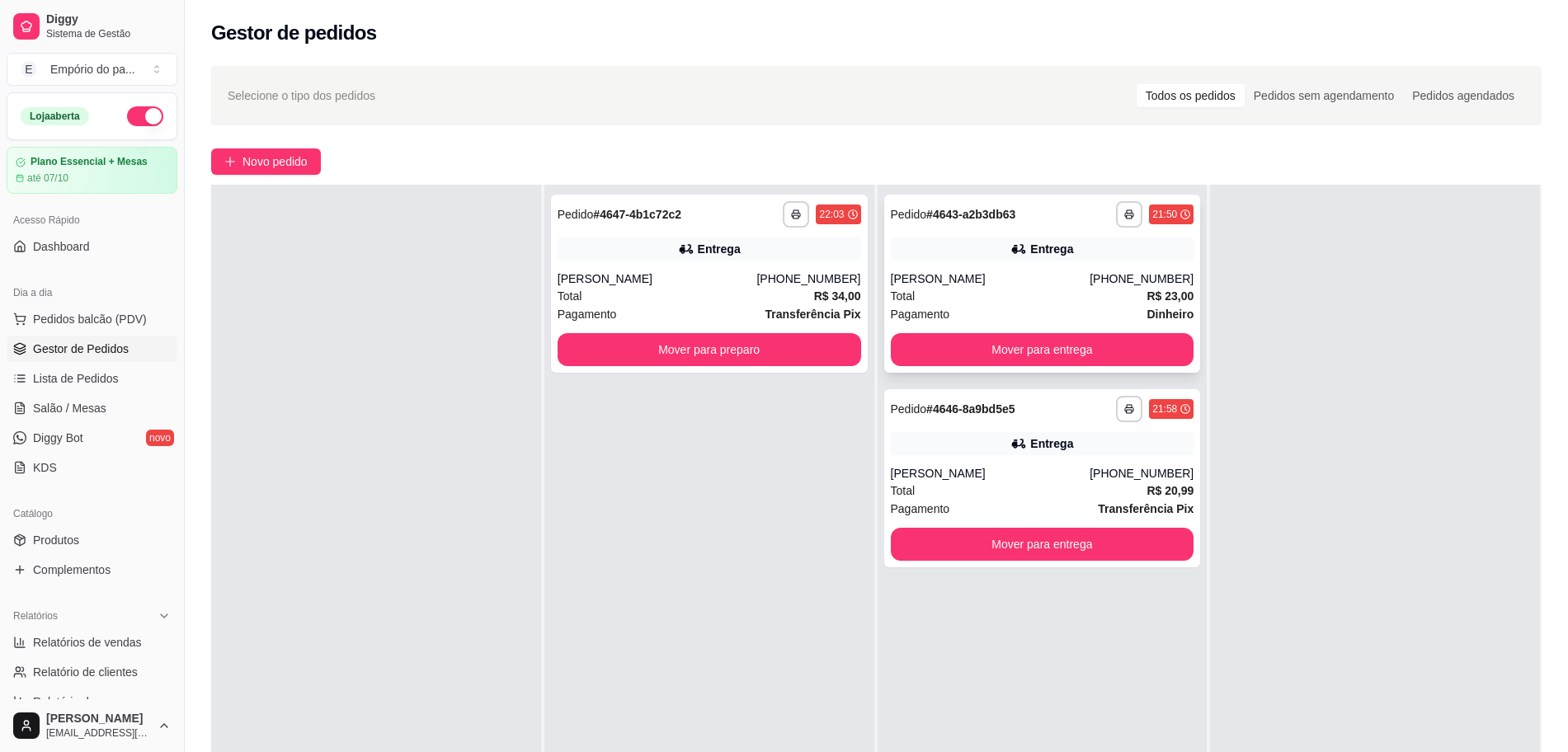
click at [961, 297] on div "Total R$ 23,00" at bounding box center [1042, 295] width 303 height 18
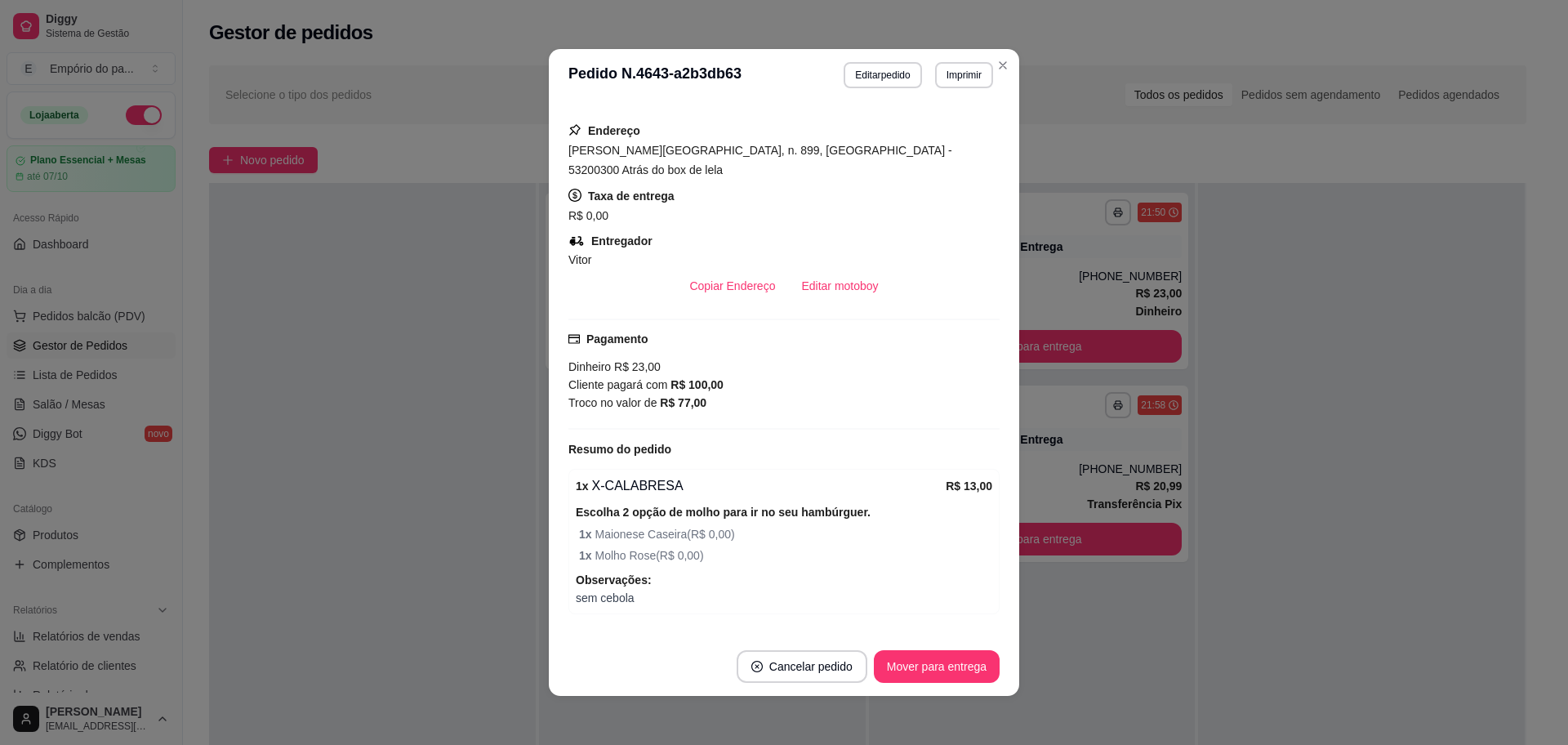
scroll to position [452, 0]
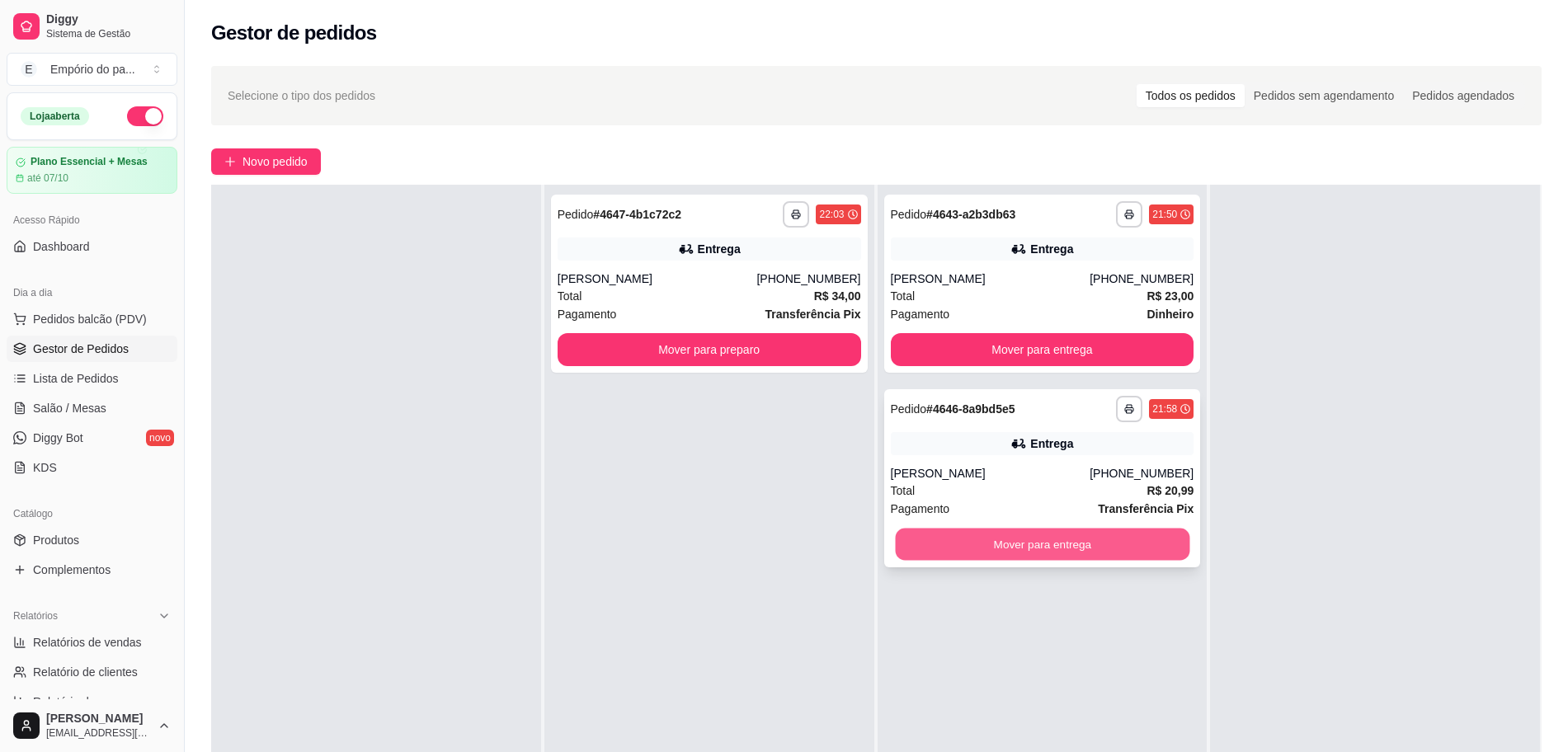
click at [1039, 547] on button "Mover para entrega" at bounding box center [1041, 545] width 294 height 33
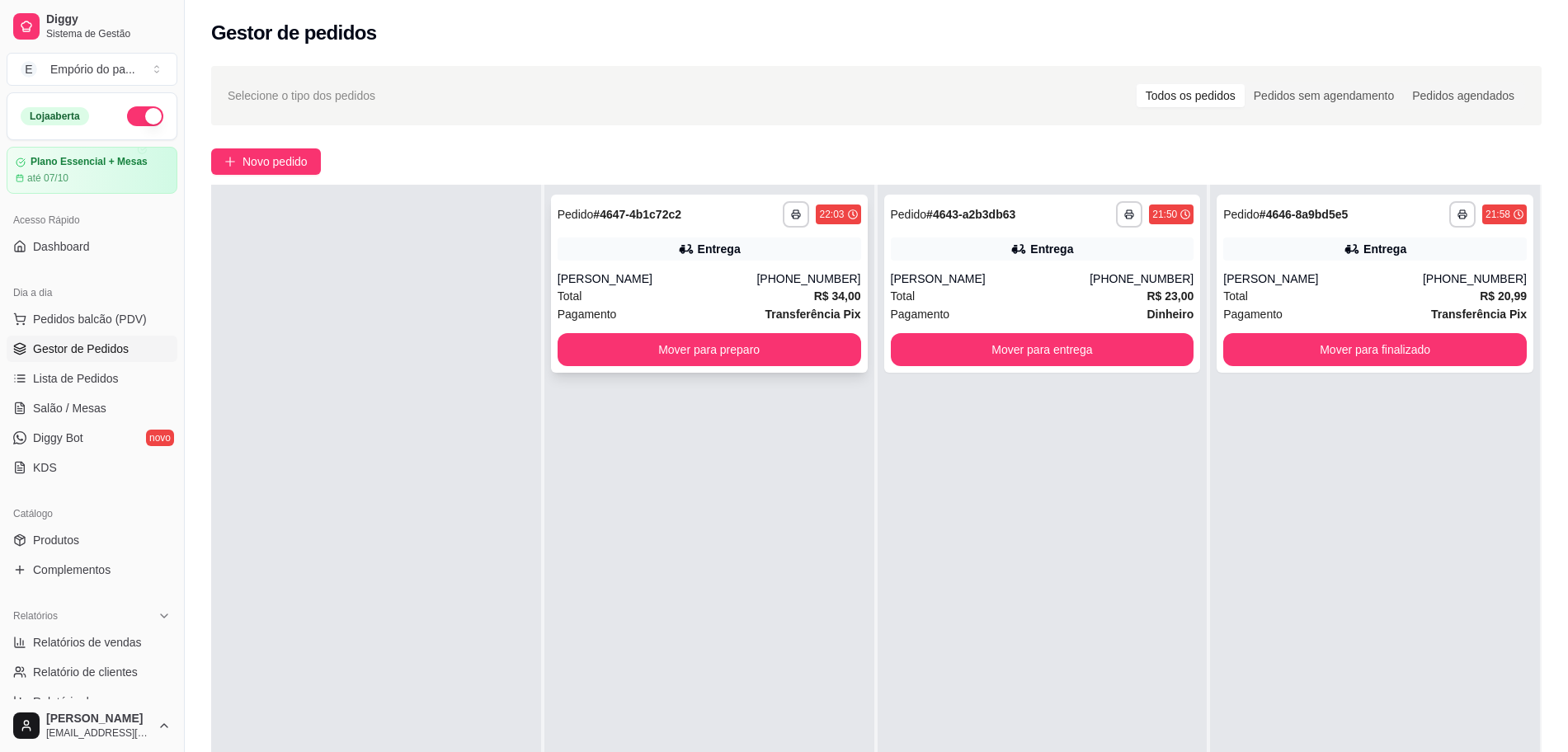
click at [732, 293] on div "Total R$ 34,00" at bounding box center [709, 295] width 303 height 18
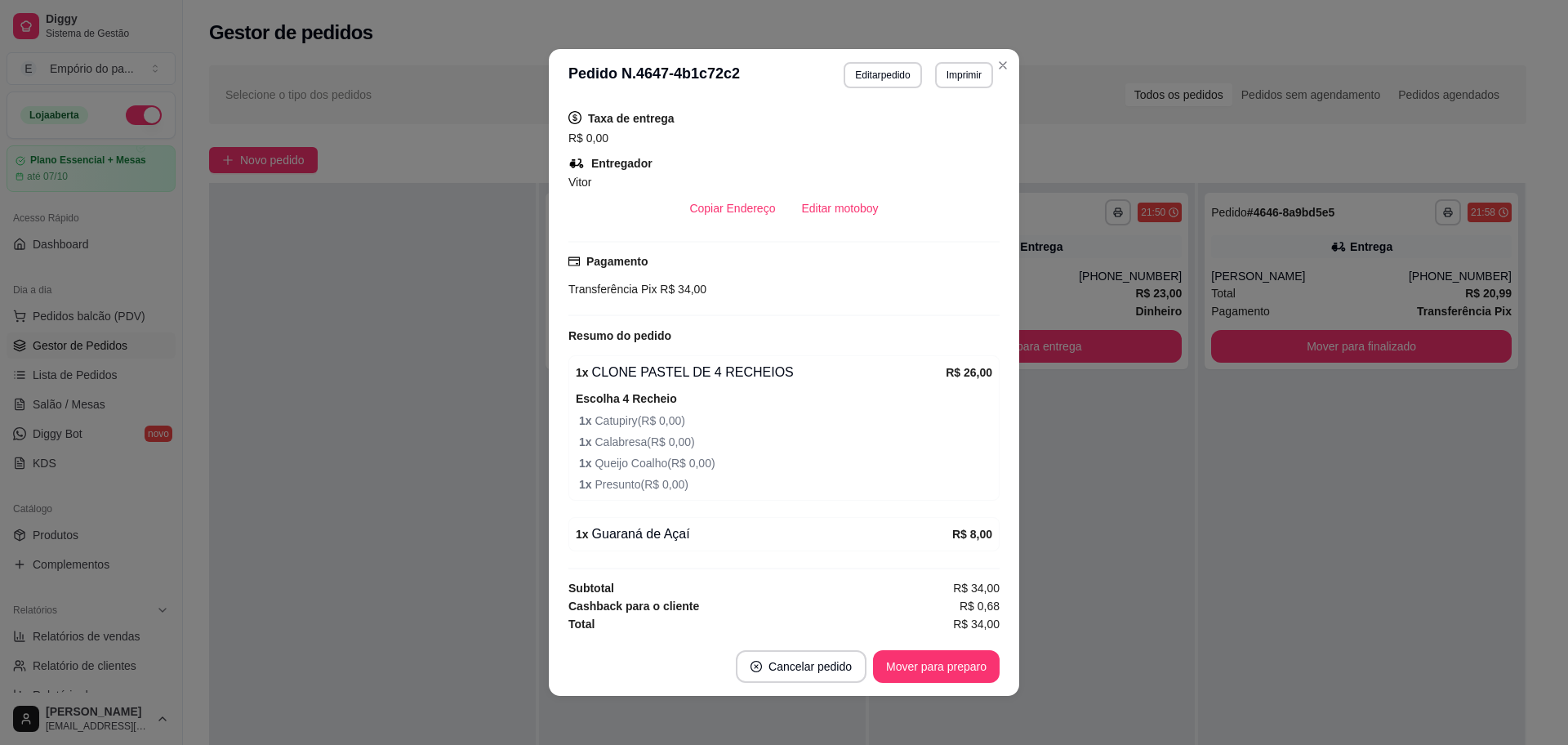
scroll to position [416, 0]
click at [943, 657] on button "Mover para preparo" at bounding box center [935, 667] width 126 height 32
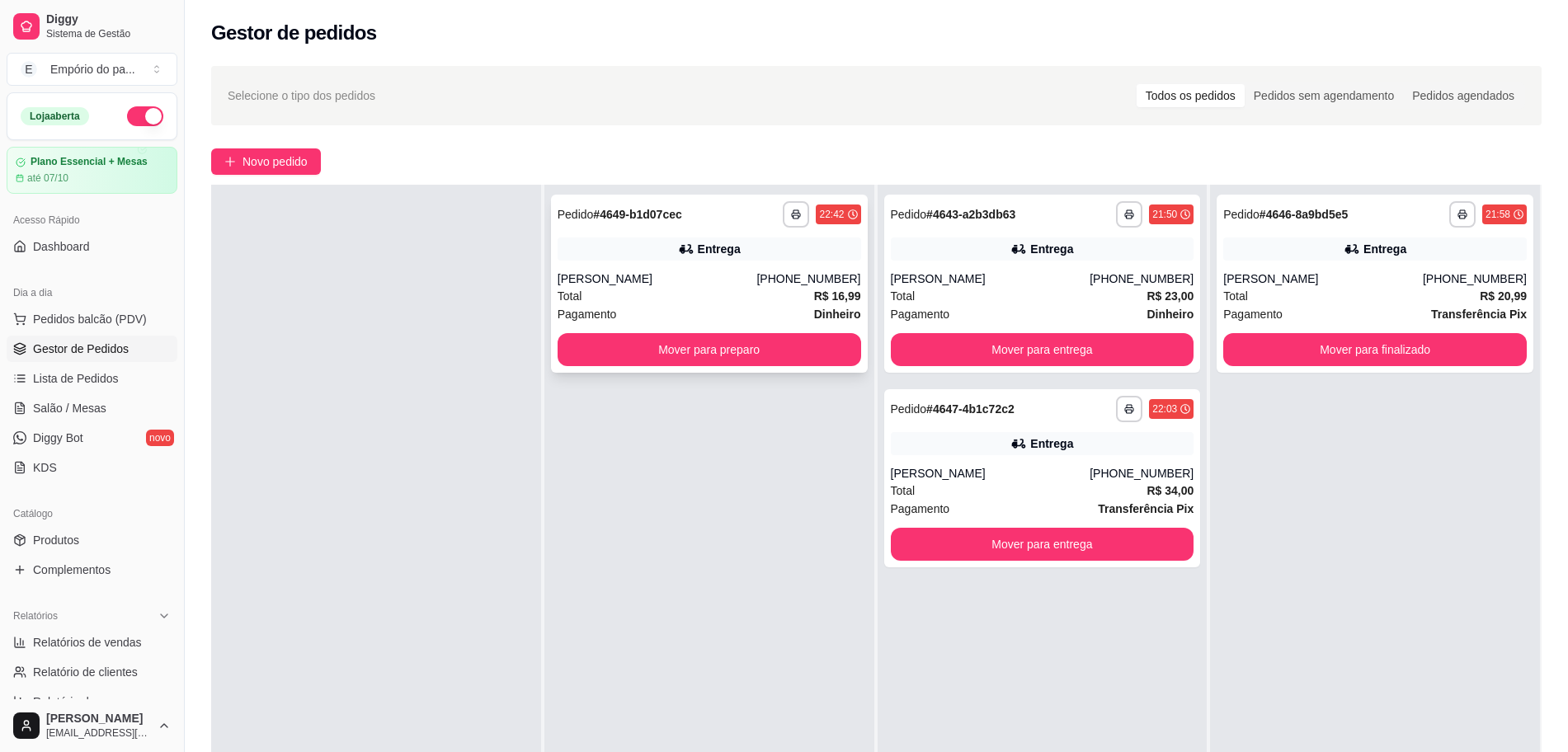
click at [761, 291] on div "Total R$ 16,99" at bounding box center [709, 295] width 303 height 18
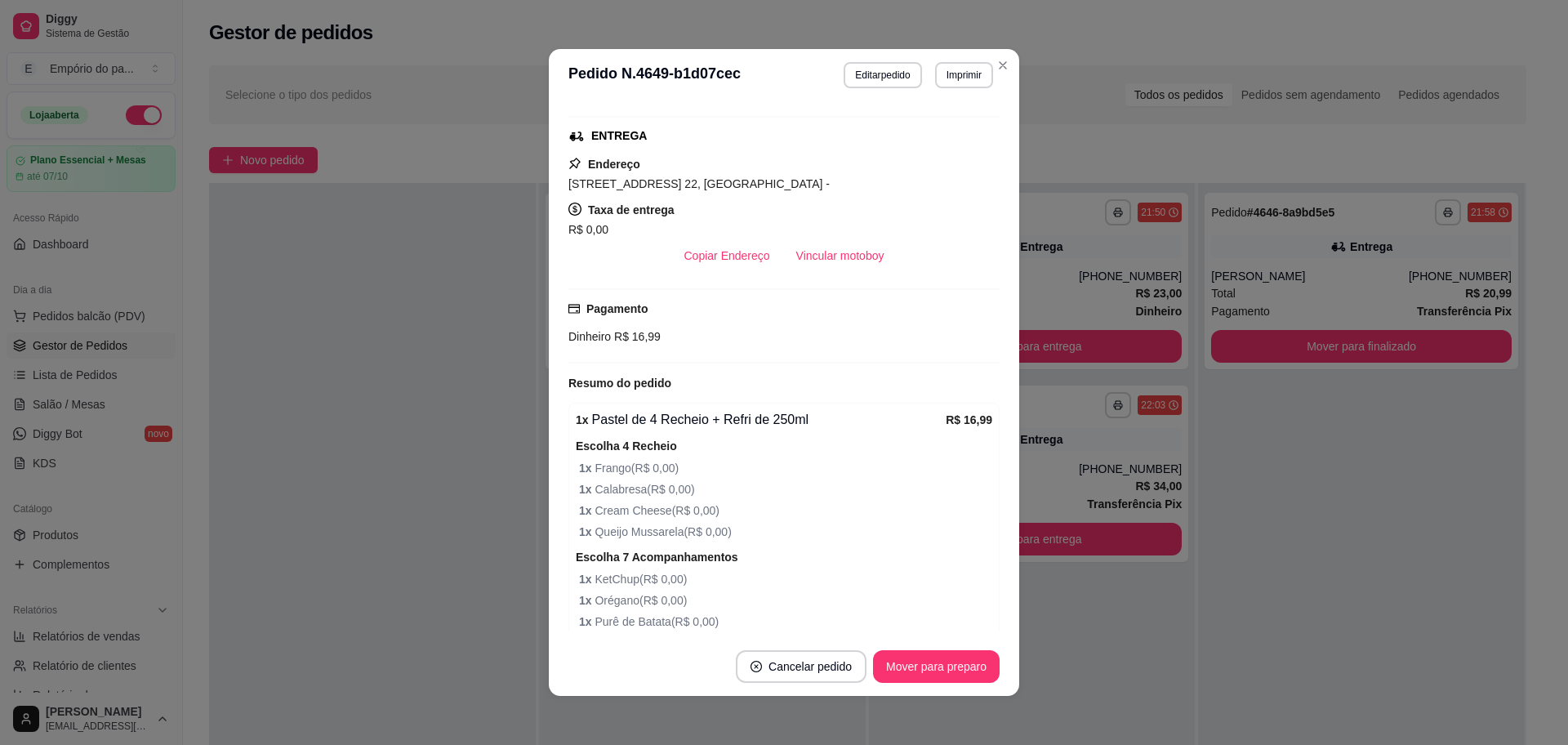
scroll to position [409, 0]
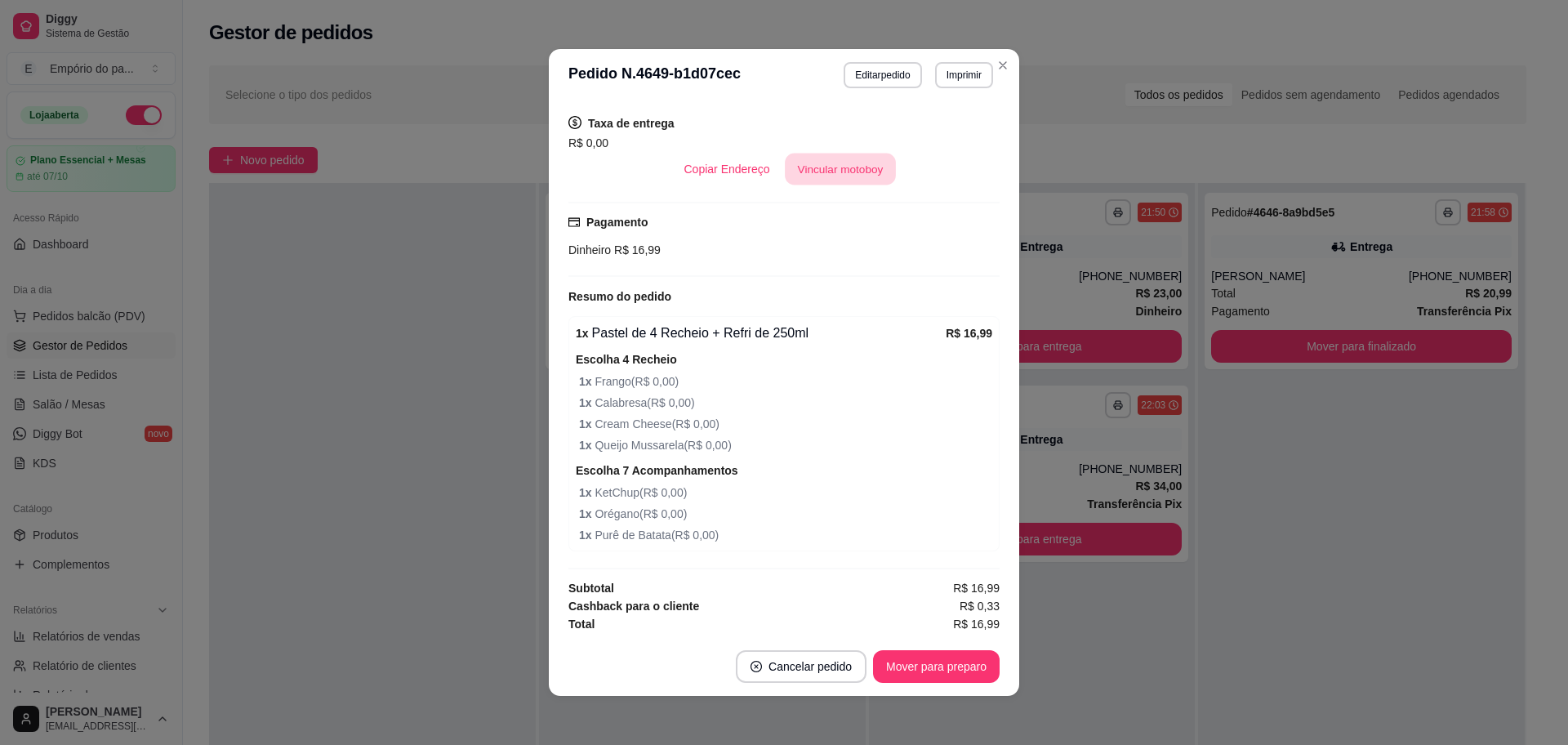
click at [854, 160] on button "Vincular motoboy" at bounding box center [840, 170] width 111 height 32
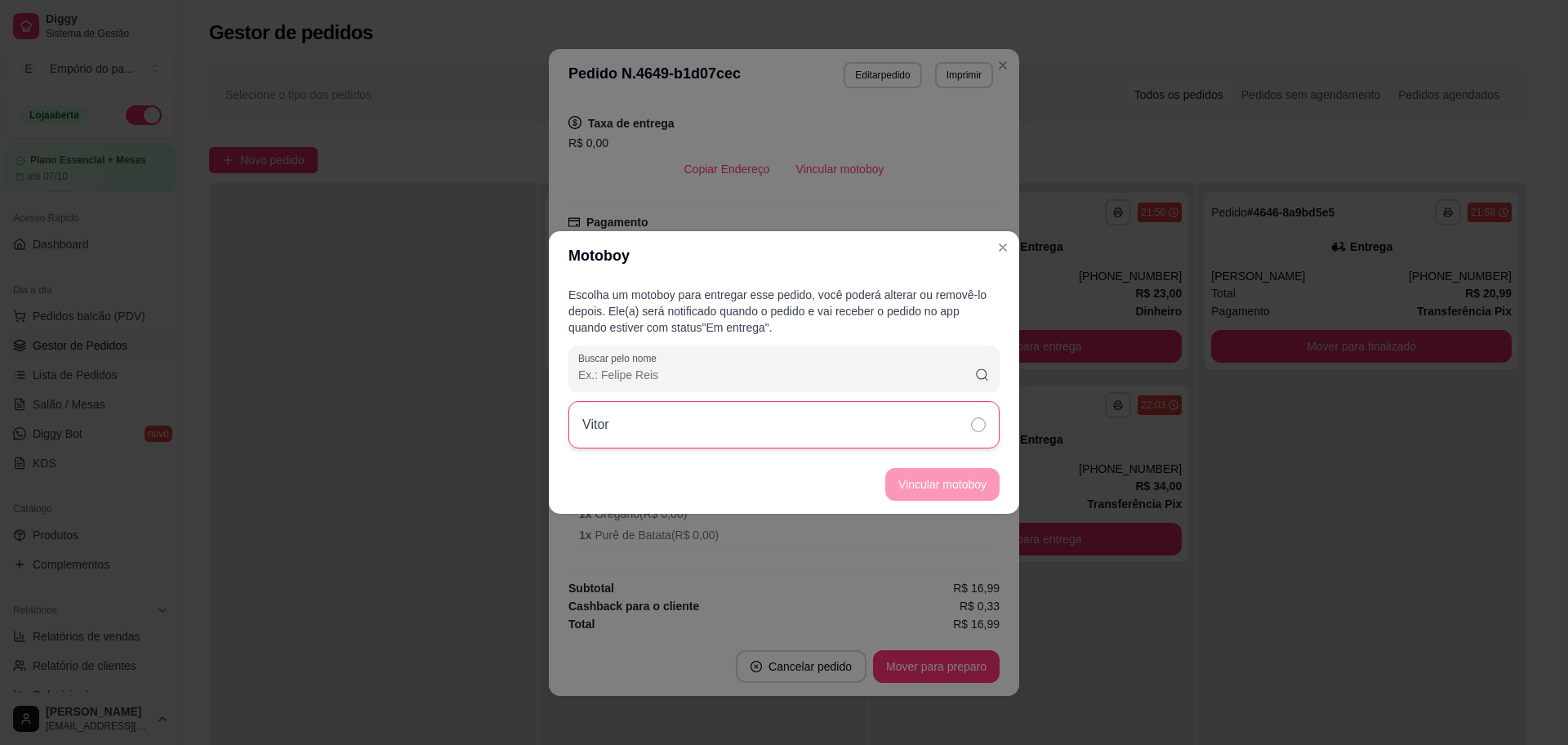
click at [936, 429] on div "Vitor" at bounding box center [784, 425] width 431 height 48
click at [936, 482] on button "Vincular motoboy" at bounding box center [942, 486] width 111 height 32
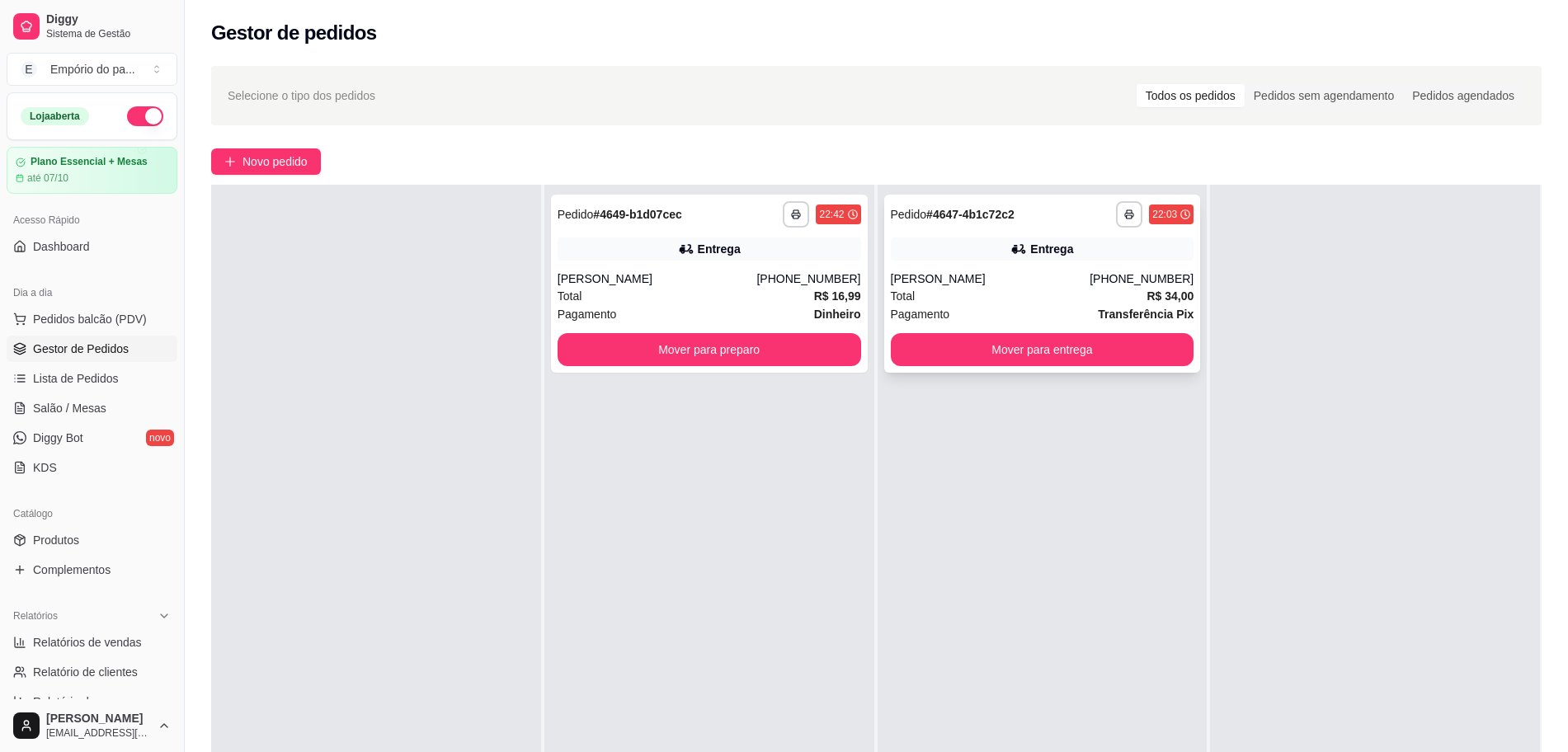
click at [1001, 290] on div "Total R$ 34,00" at bounding box center [1042, 295] width 303 height 18
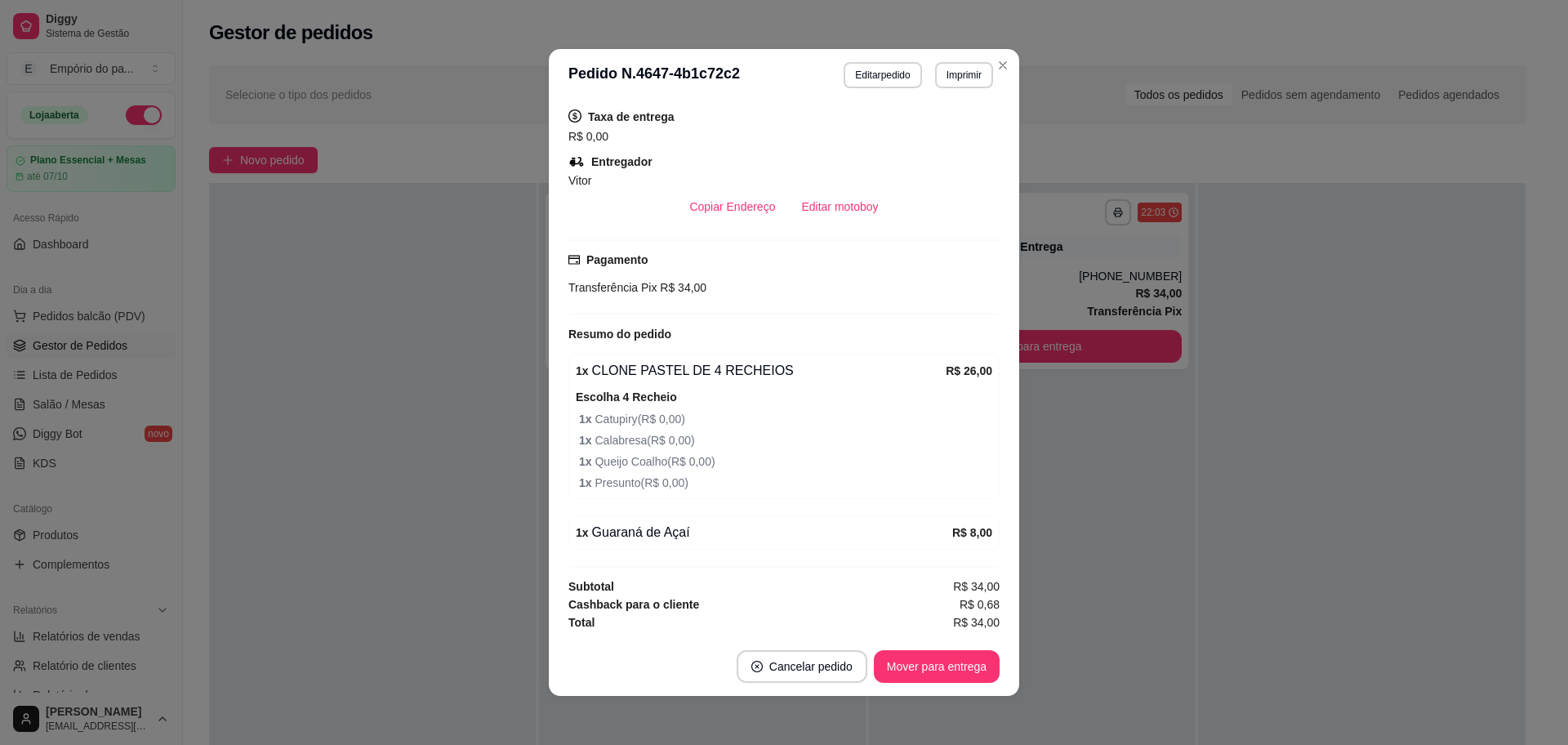
scroll to position [416, 0]
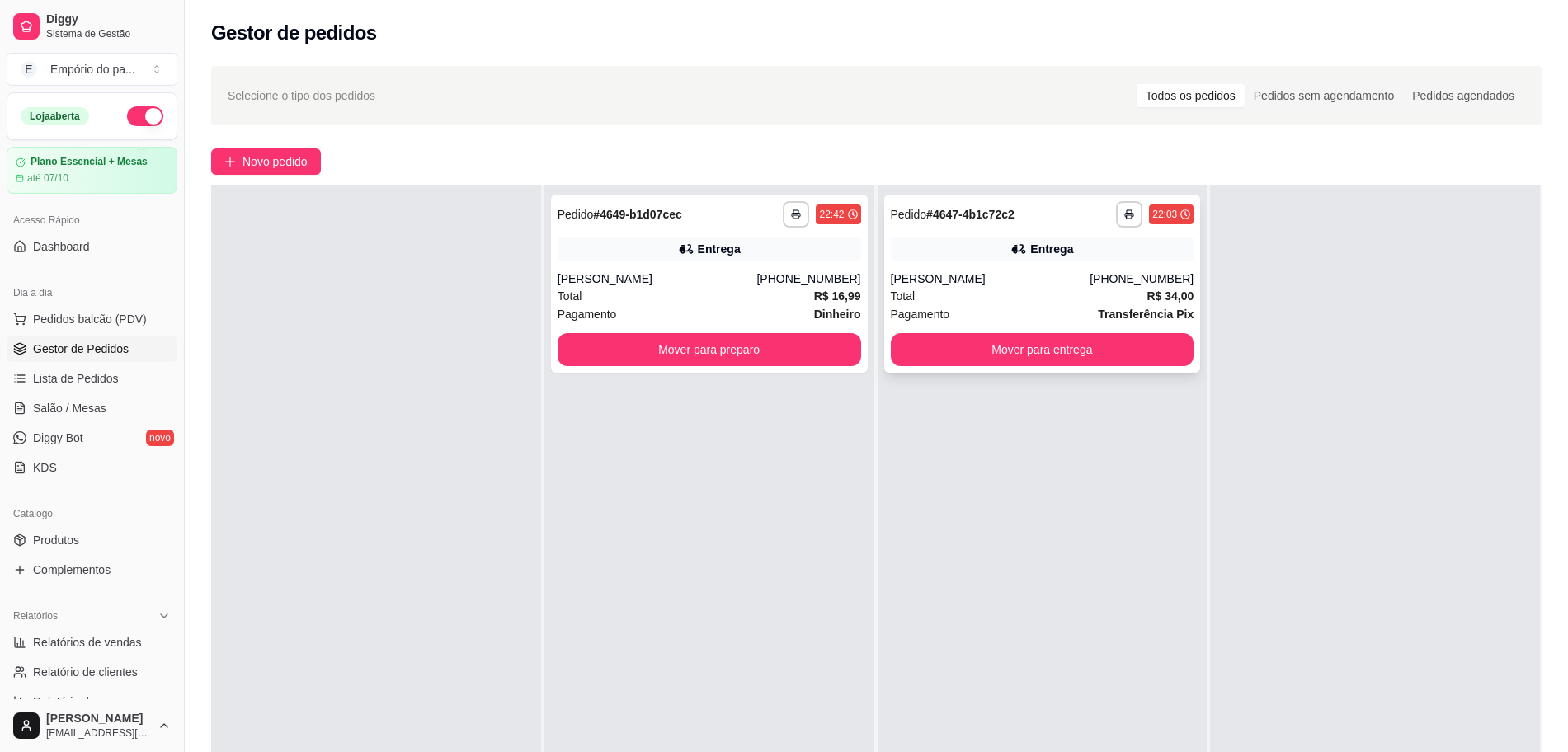
click at [934, 289] on div "Total R$ 34,00" at bounding box center [1042, 295] width 303 height 18
click at [581, 290] on div "Total R$ 16,99" at bounding box center [709, 295] width 303 height 18
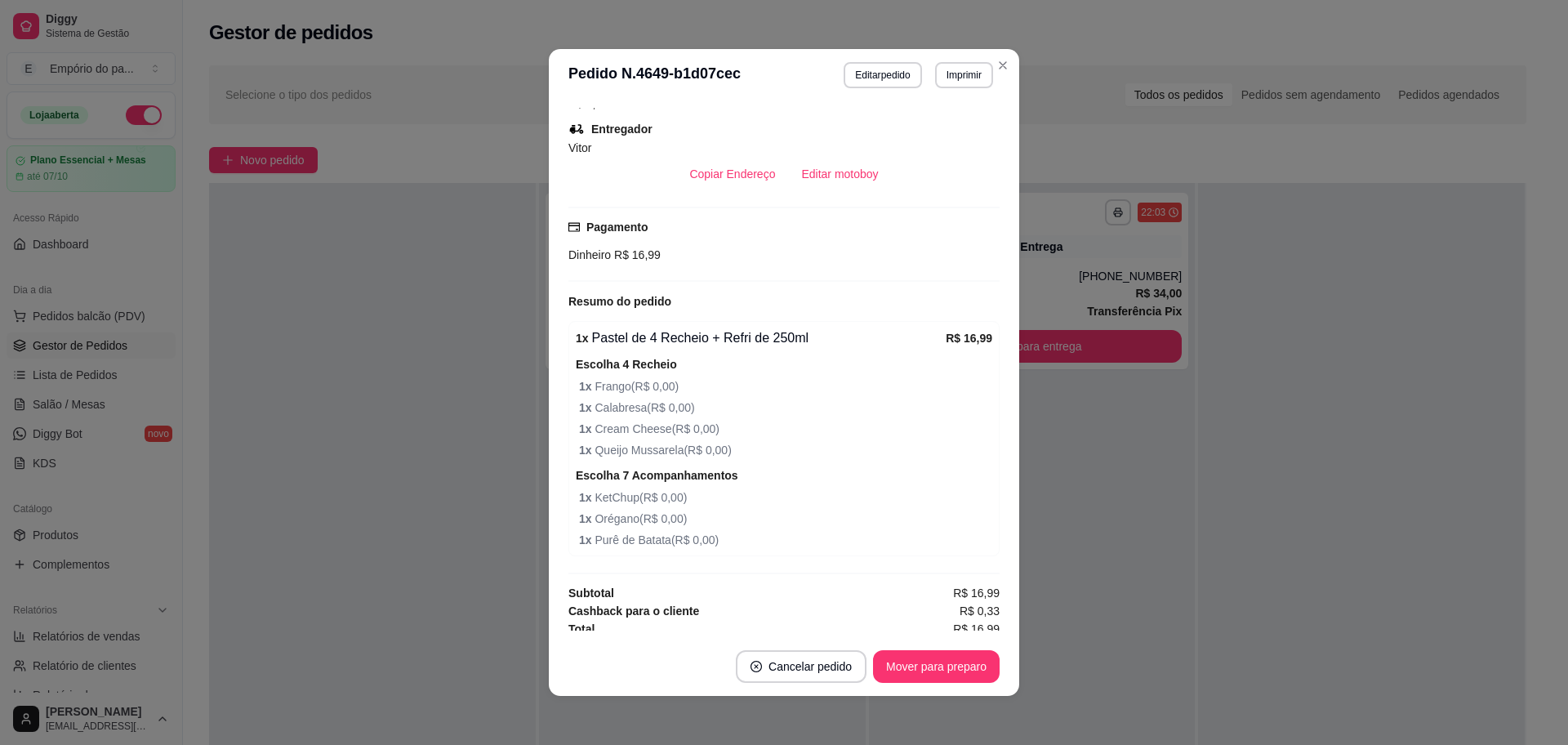
scroll to position [455, 0]
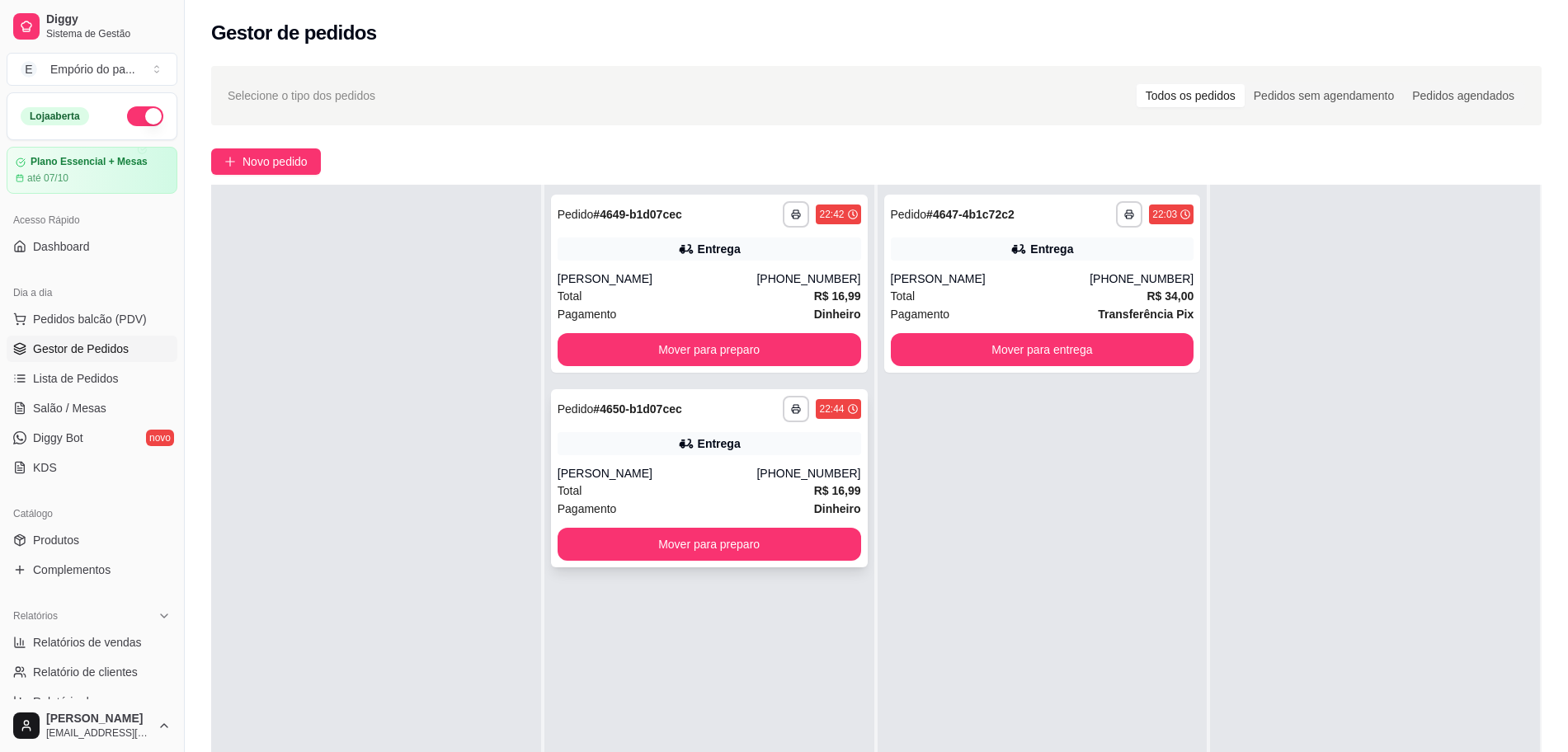
click at [609, 512] on span "Pagamento" at bounding box center [587, 508] width 59 height 18
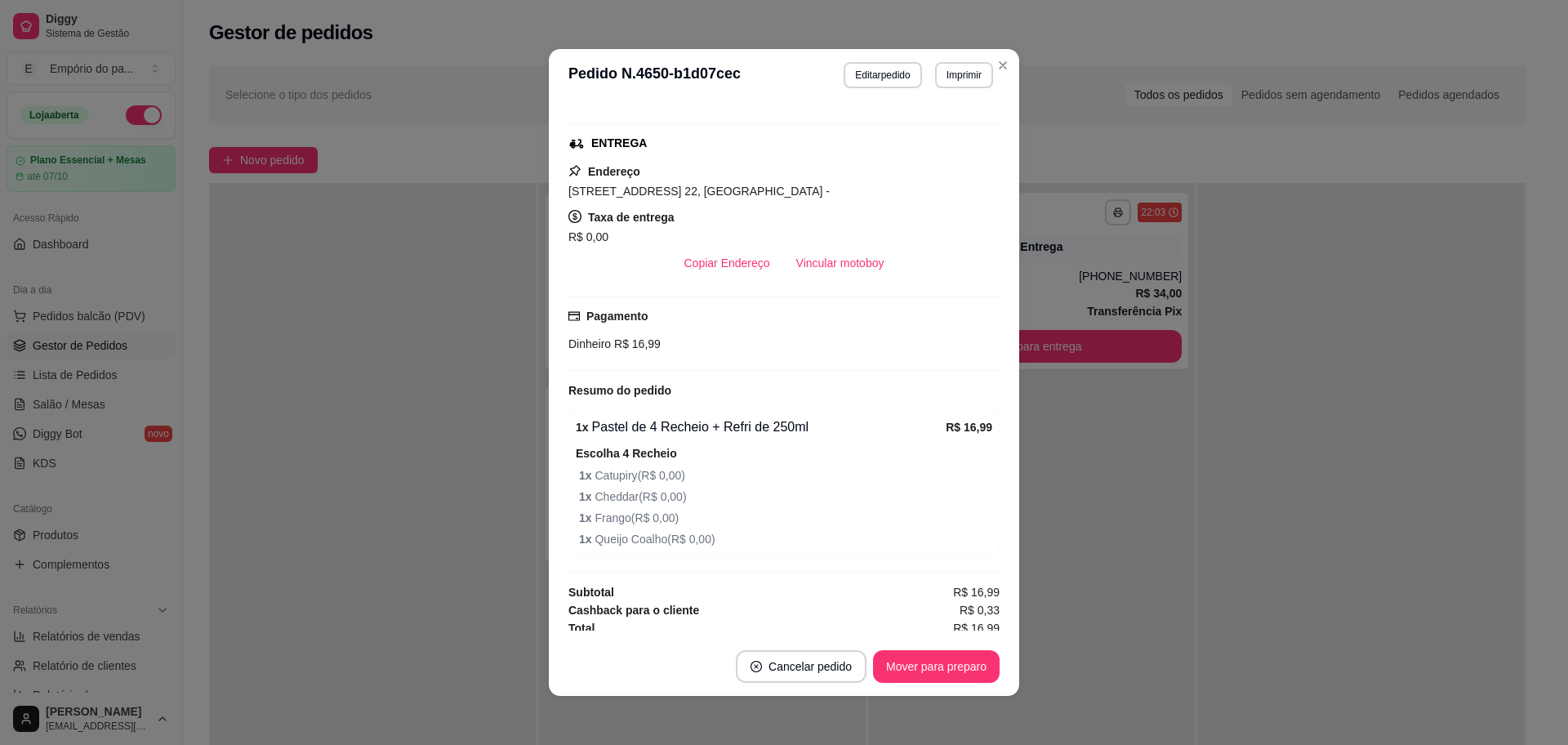
scroll to position [321, 0]
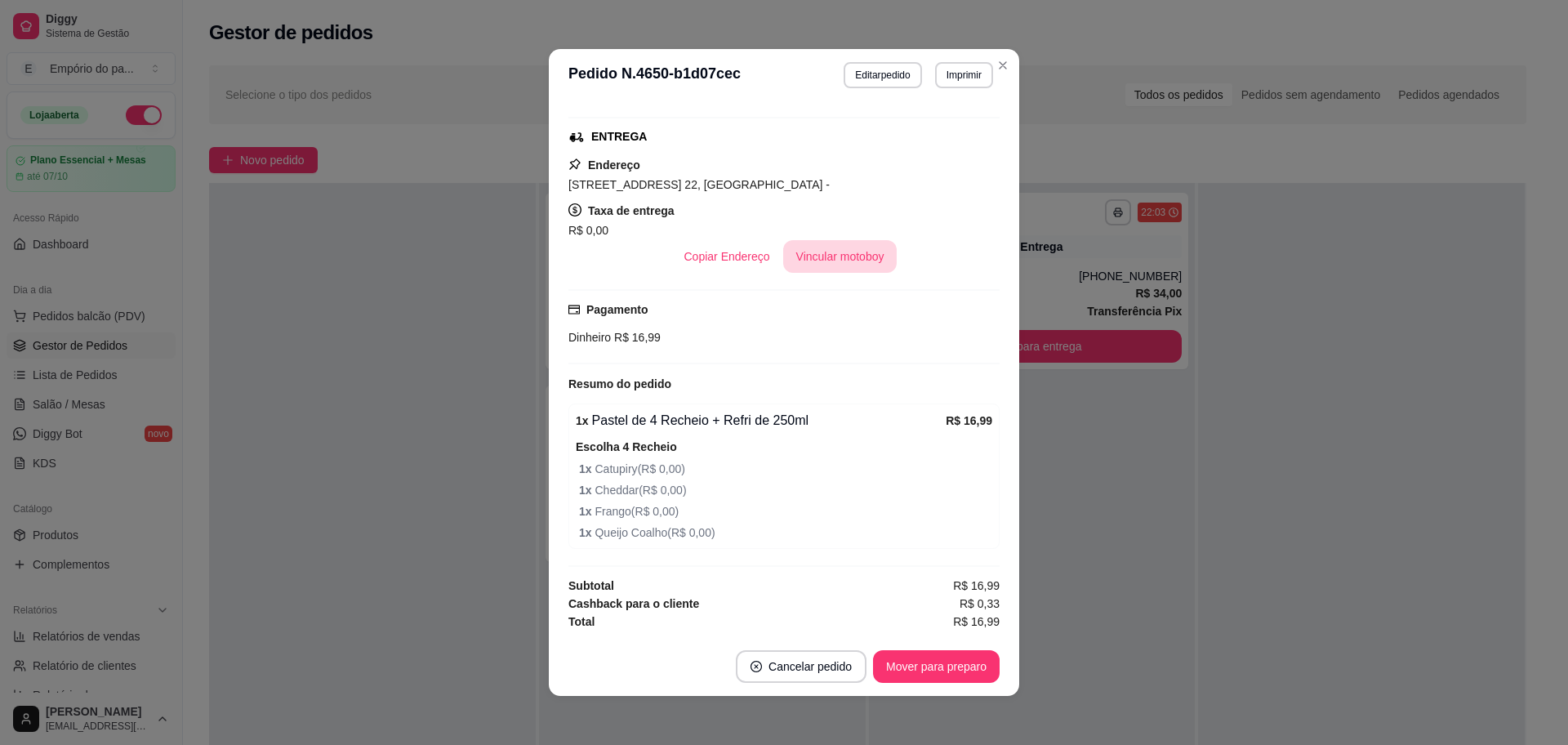
click at [825, 244] on button "Vincular motoboy" at bounding box center [841, 257] width 114 height 32
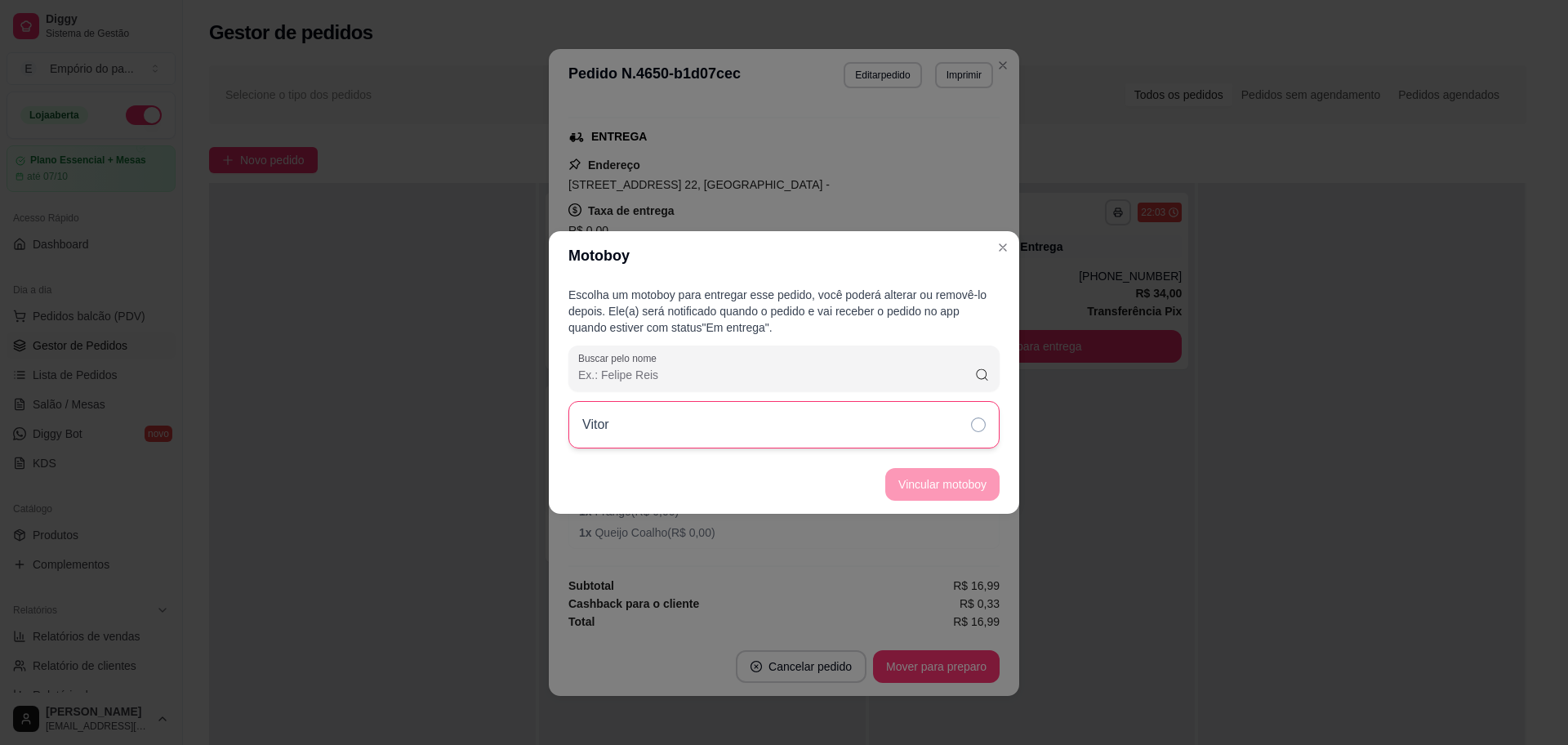
click at [835, 441] on div "Vitor" at bounding box center [784, 425] width 431 height 48
click at [959, 487] on button "Vincular motoboy" at bounding box center [942, 486] width 111 height 32
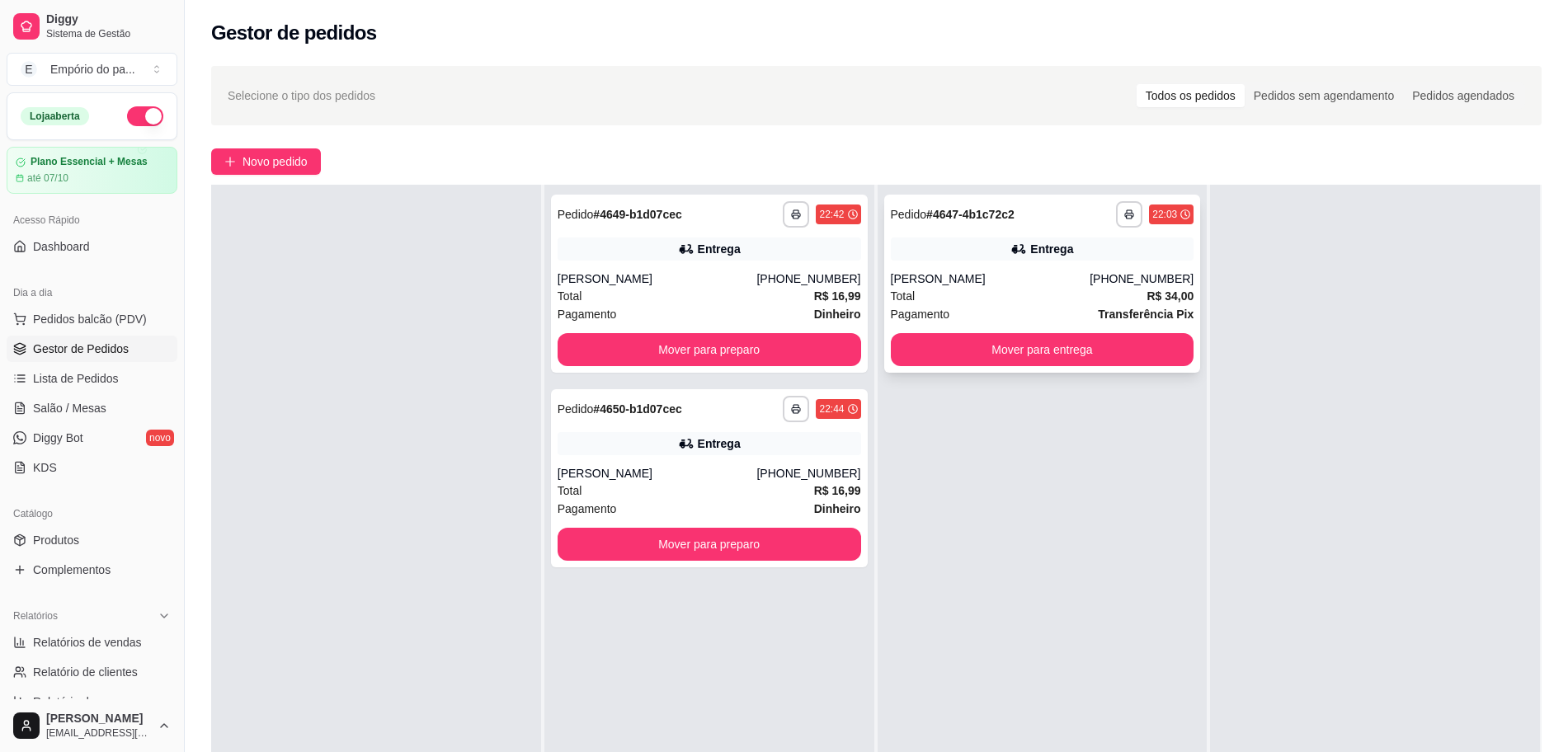
click at [905, 296] on span "Total" at bounding box center [903, 295] width 25 height 18
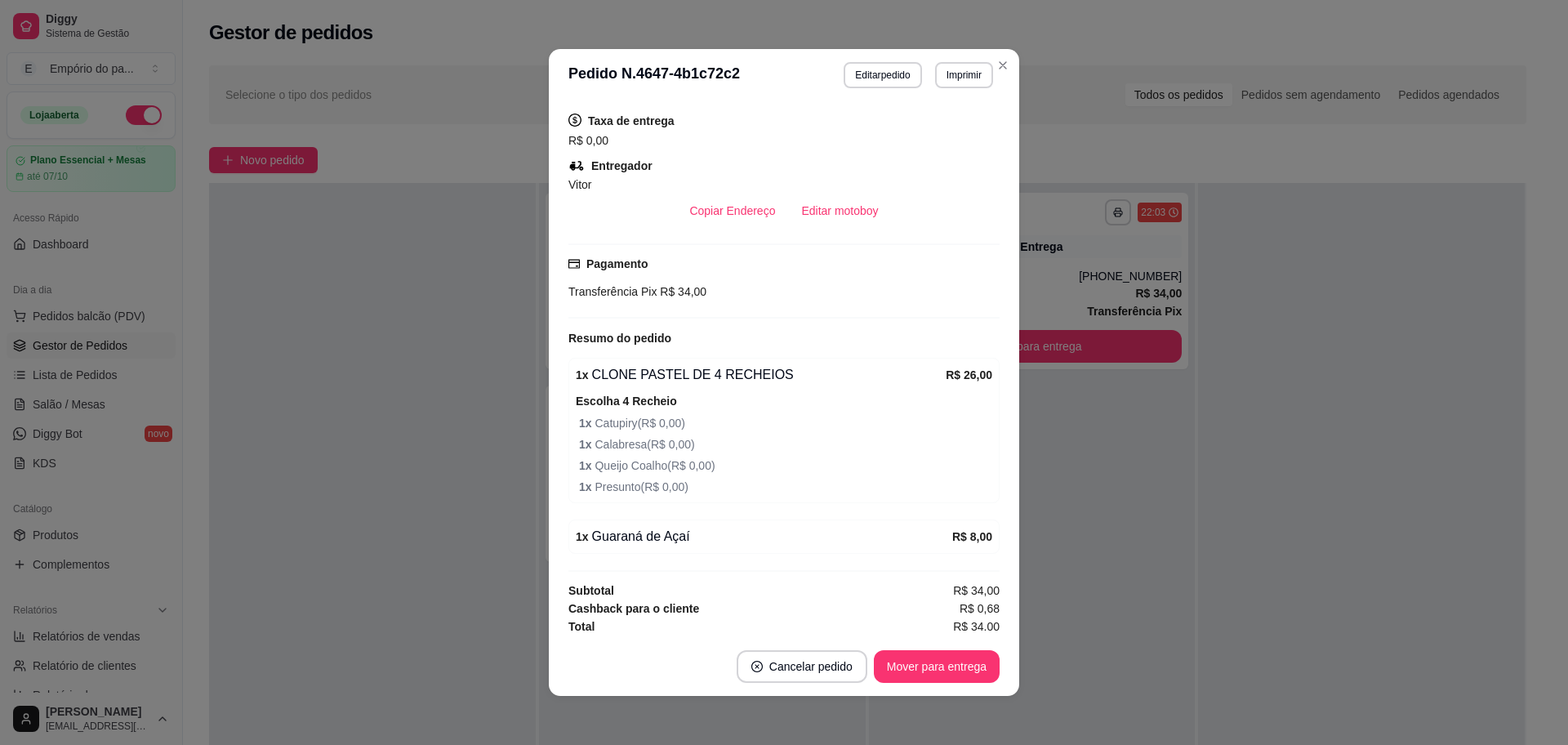
scroll to position [416, 0]
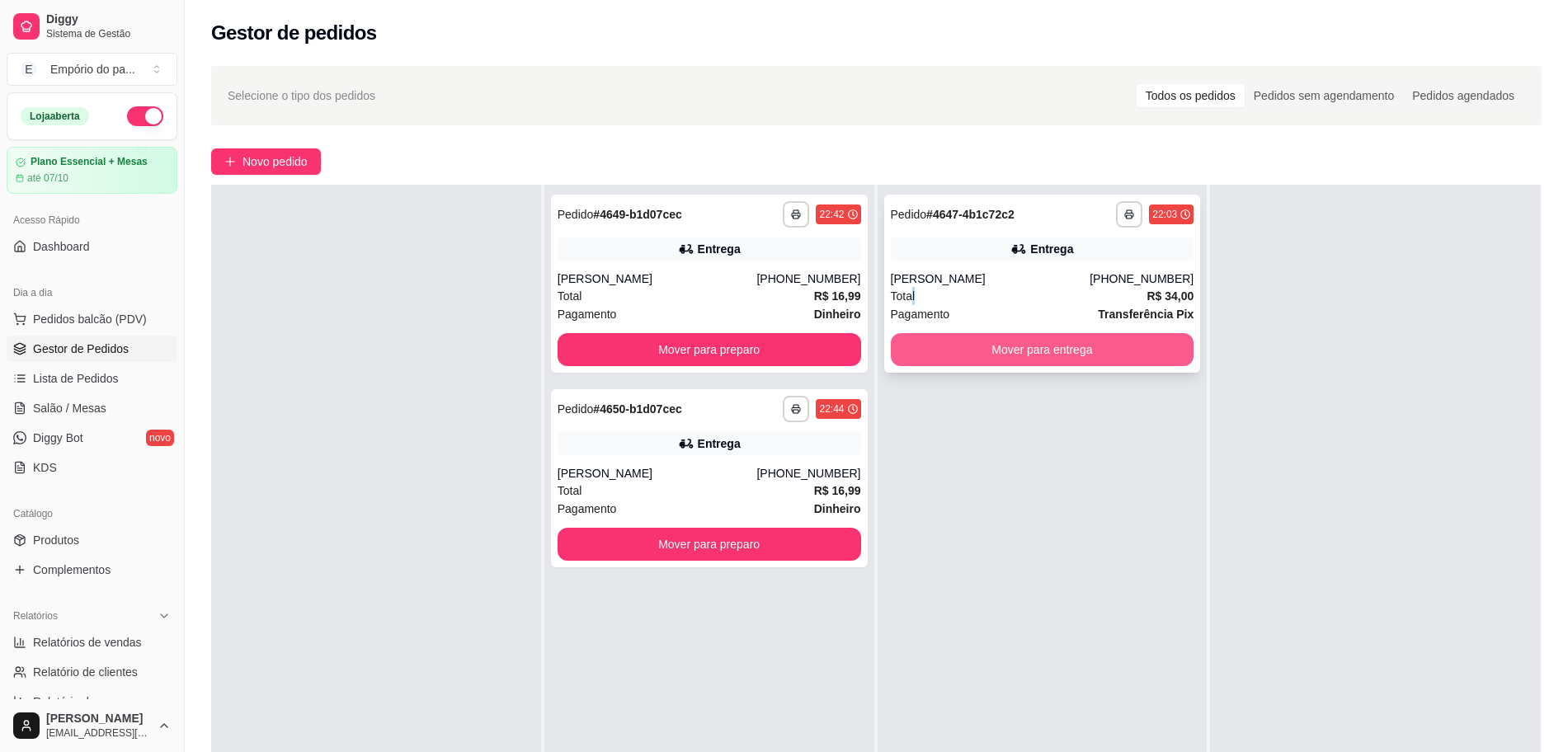
click at [991, 345] on button "Mover para entrega" at bounding box center [1042, 349] width 303 height 33
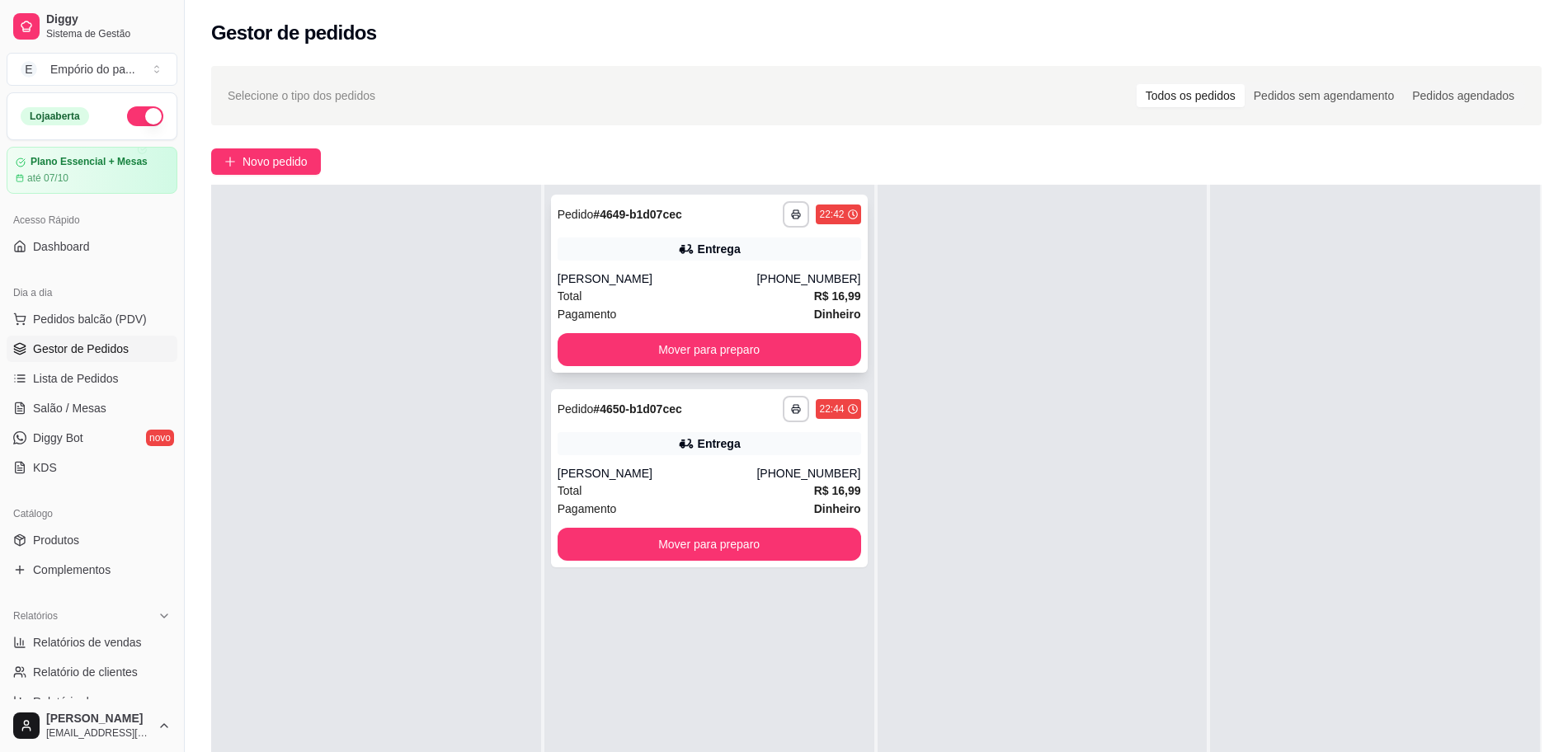
click at [778, 303] on div "Total R$ 16,99" at bounding box center [709, 295] width 303 height 18
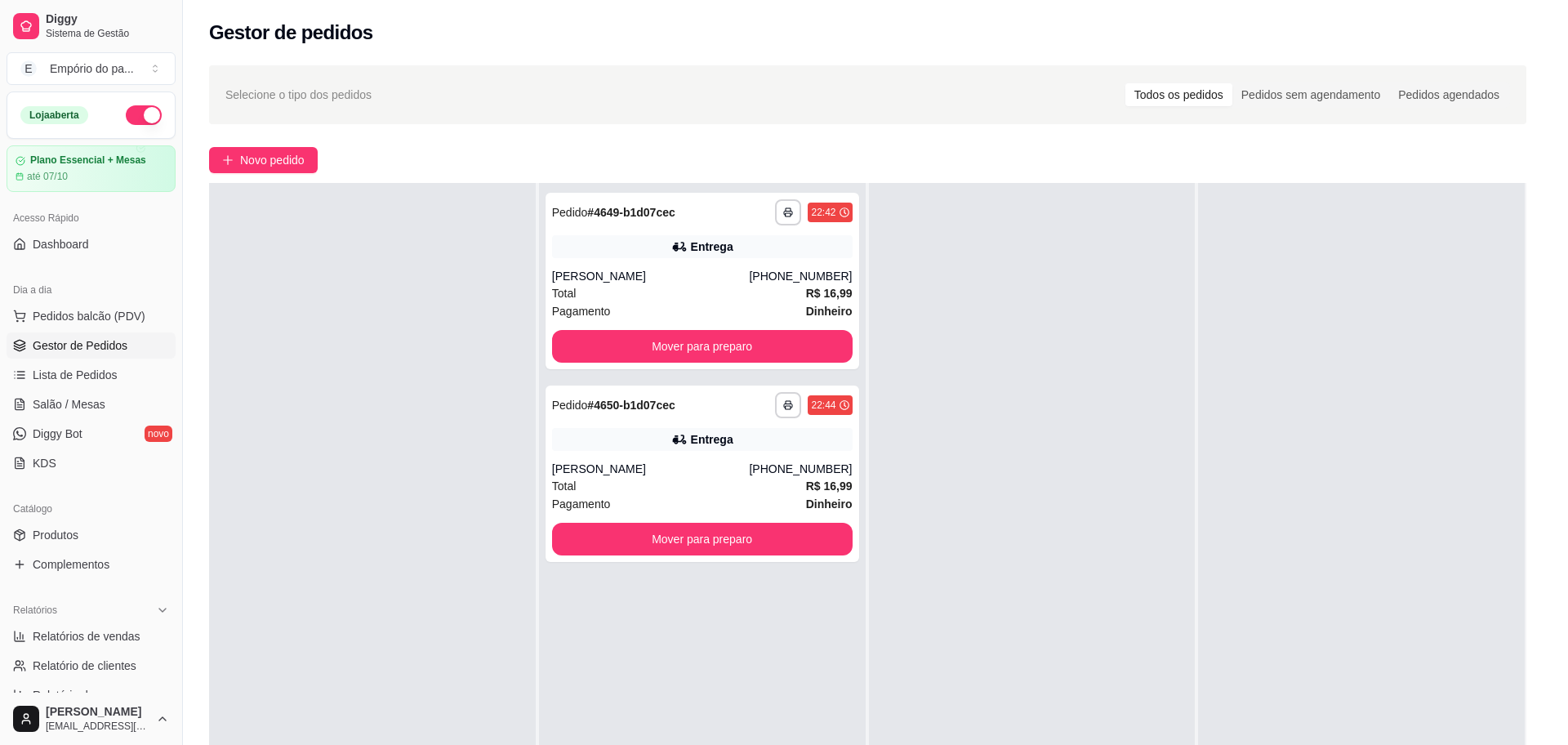
scroll to position [455, 0]
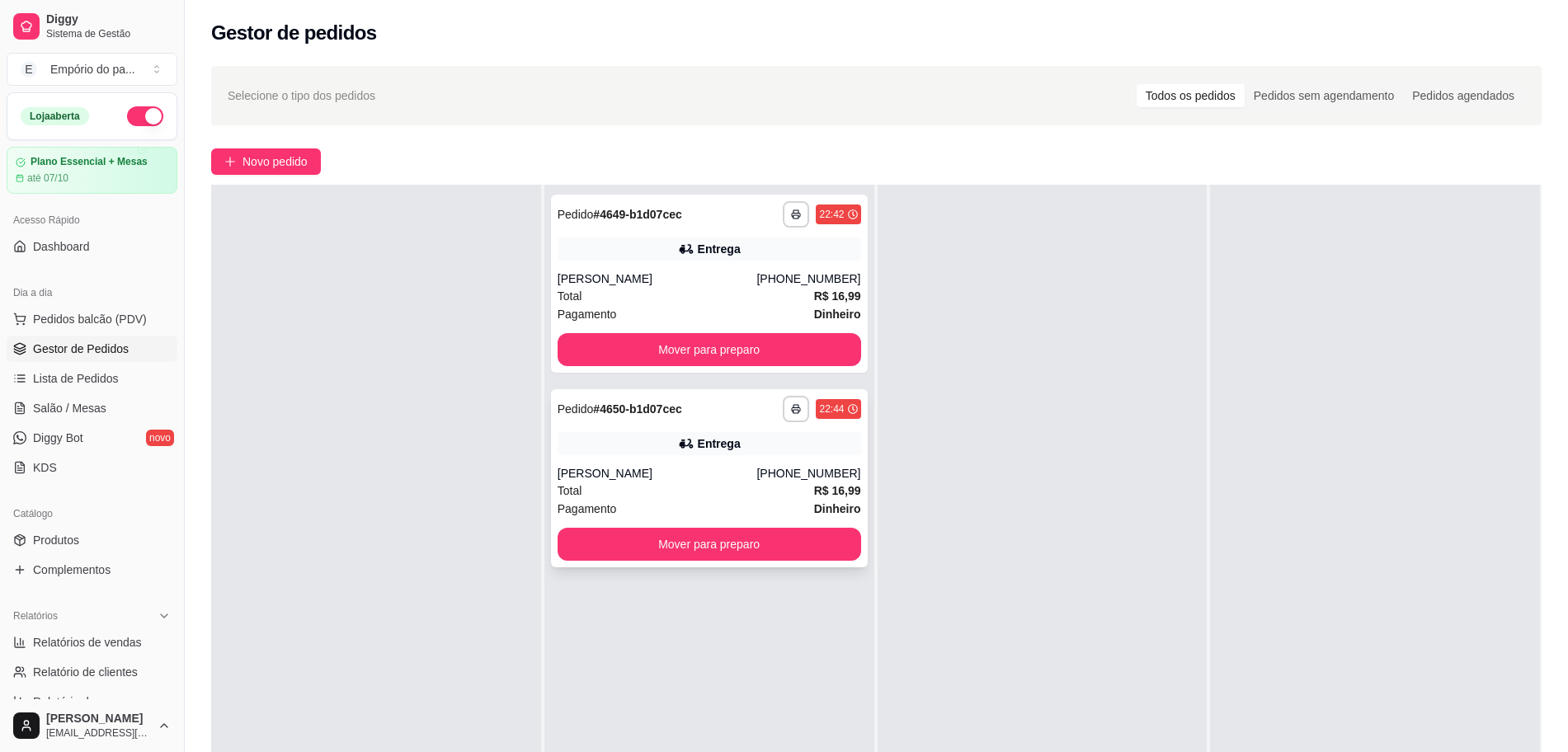
click at [601, 451] on div "Entrega" at bounding box center [709, 444] width 303 height 23
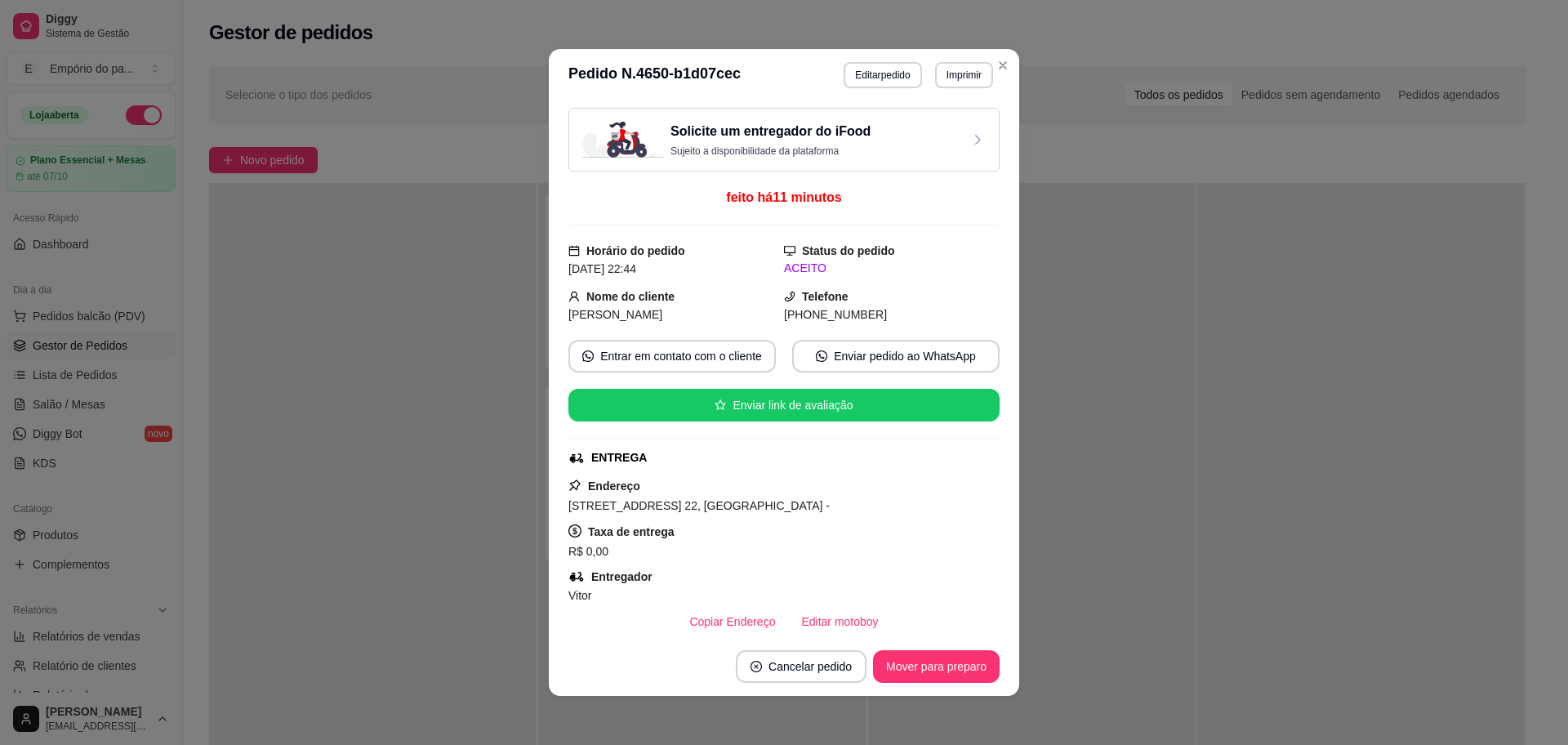
scroll to position [365, 0]
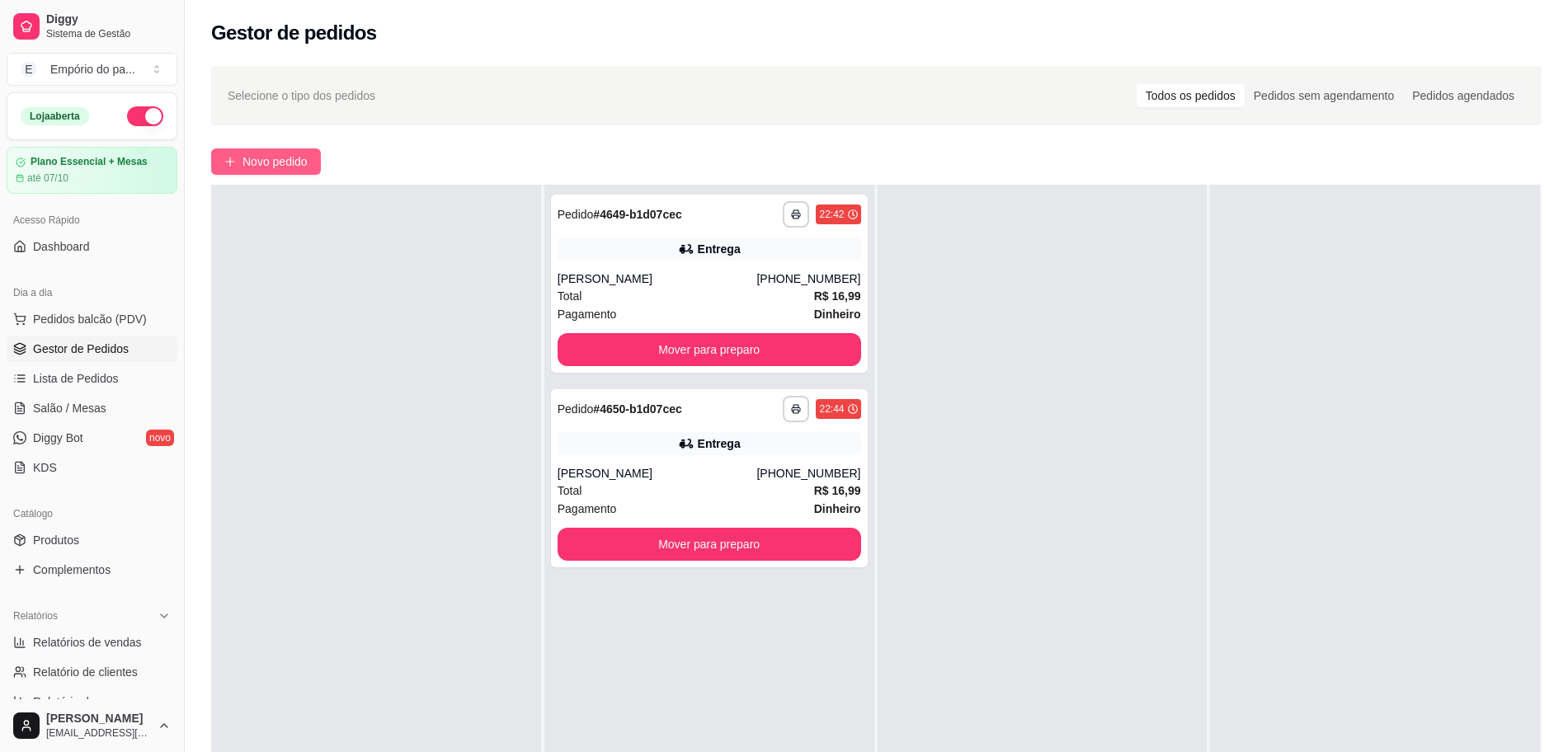
click at [247, 161] on span "Novo pedido" at bounding box center [275, 161] width 65 height 18
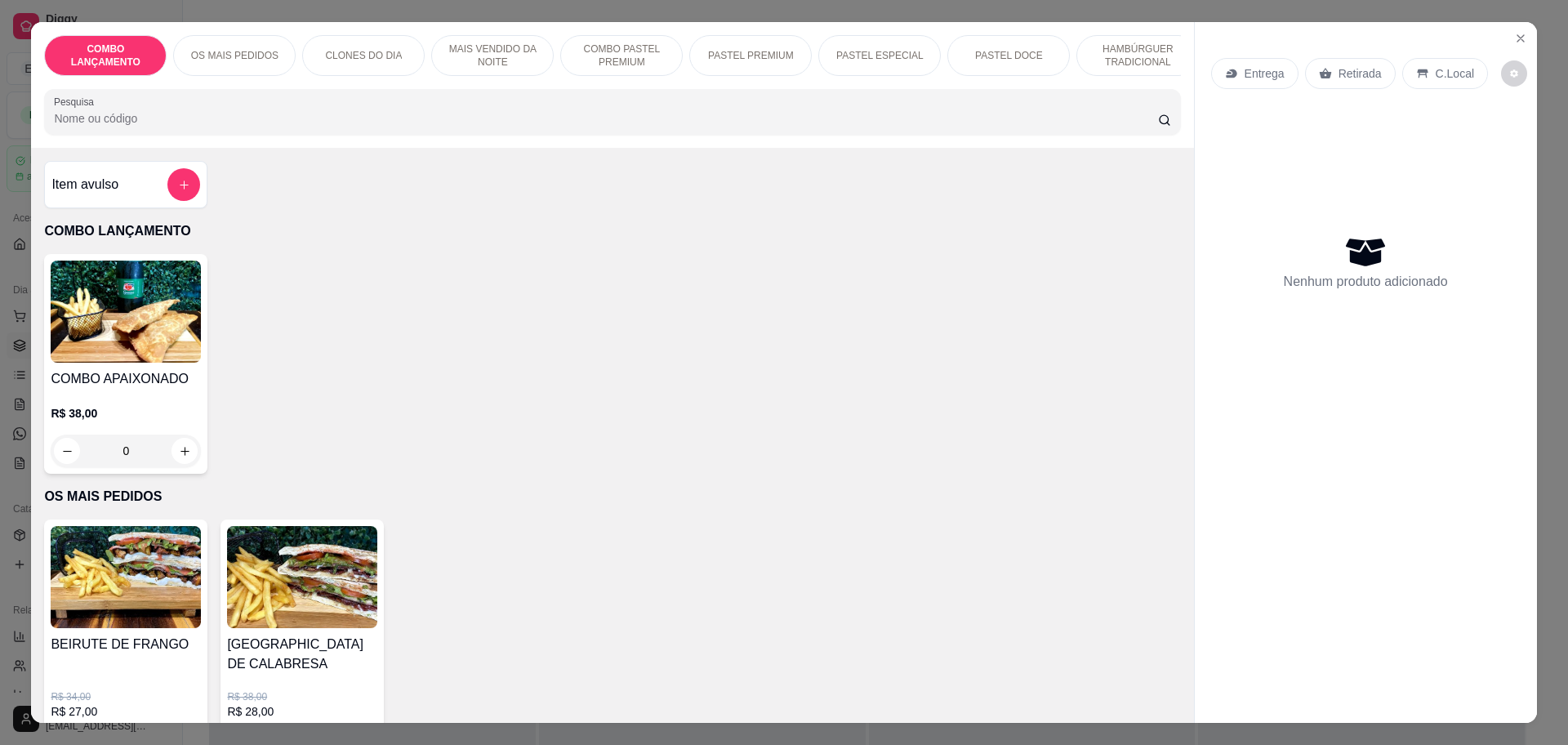
click at [1339, 73] on p "Retirada" at bounding box center [1361, 73] width 44 height 16
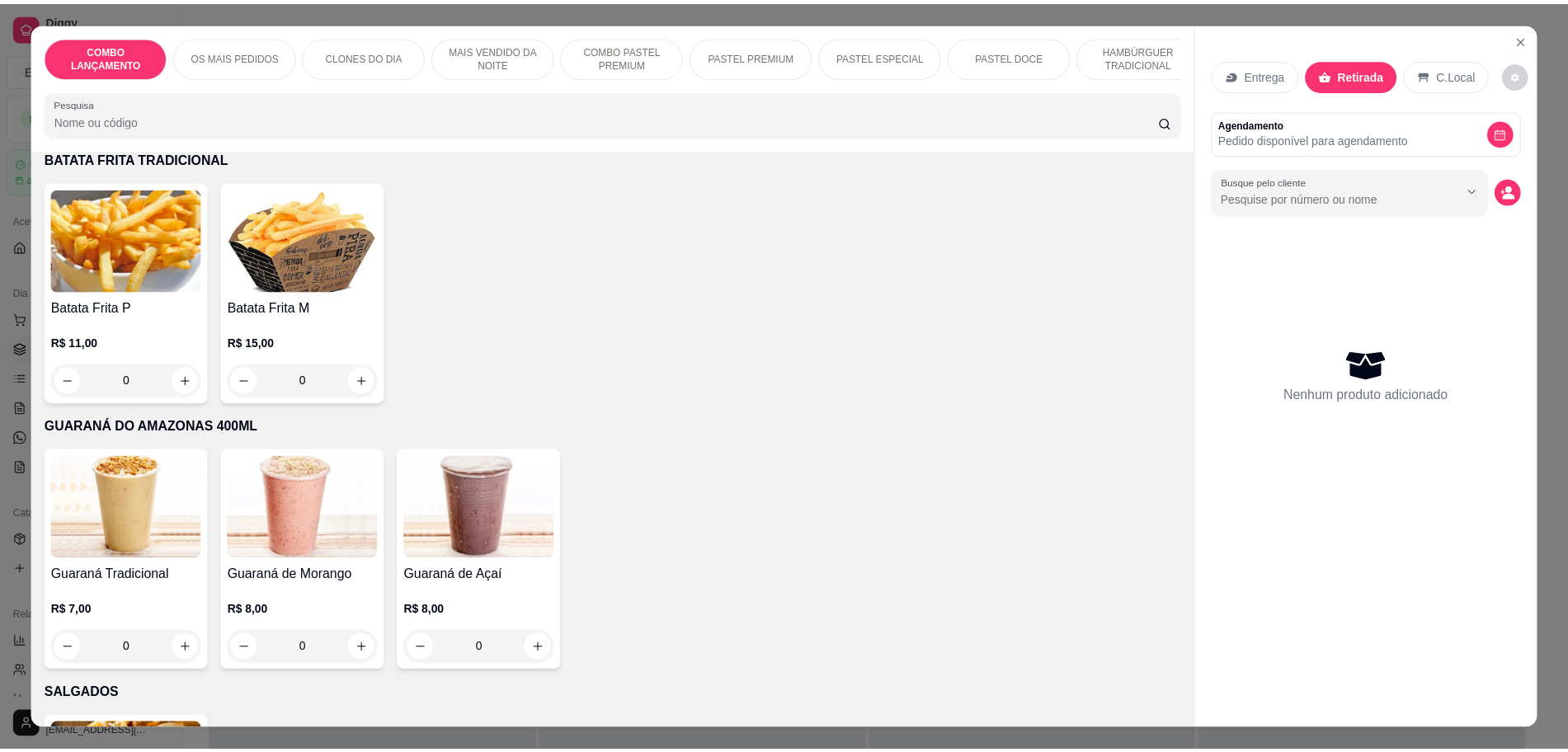
scroll to position [4428, 0]
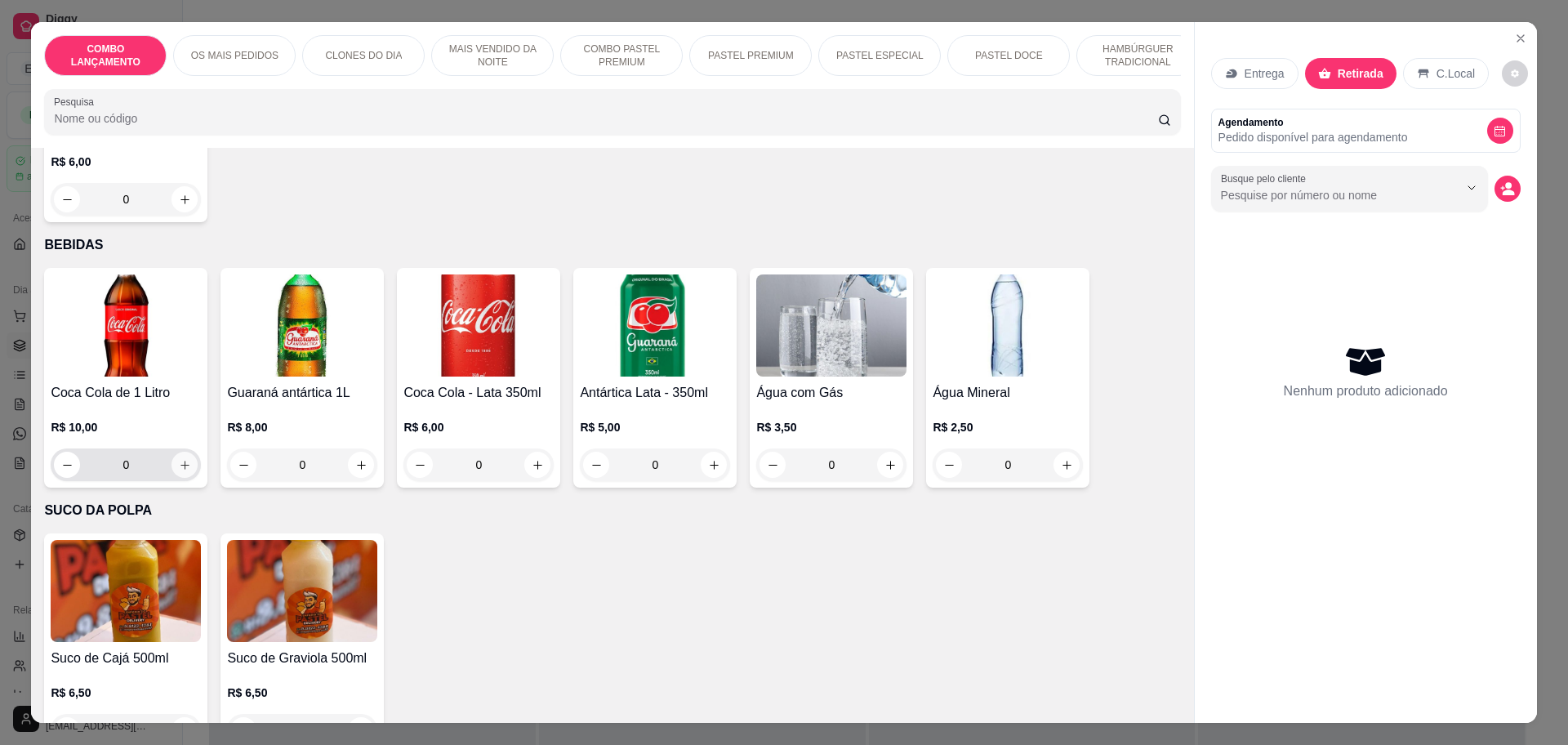
click at [172, 452] on button "increase-product-quantity" at bounding box center [185, 466] width 27 height 27
type input "1"
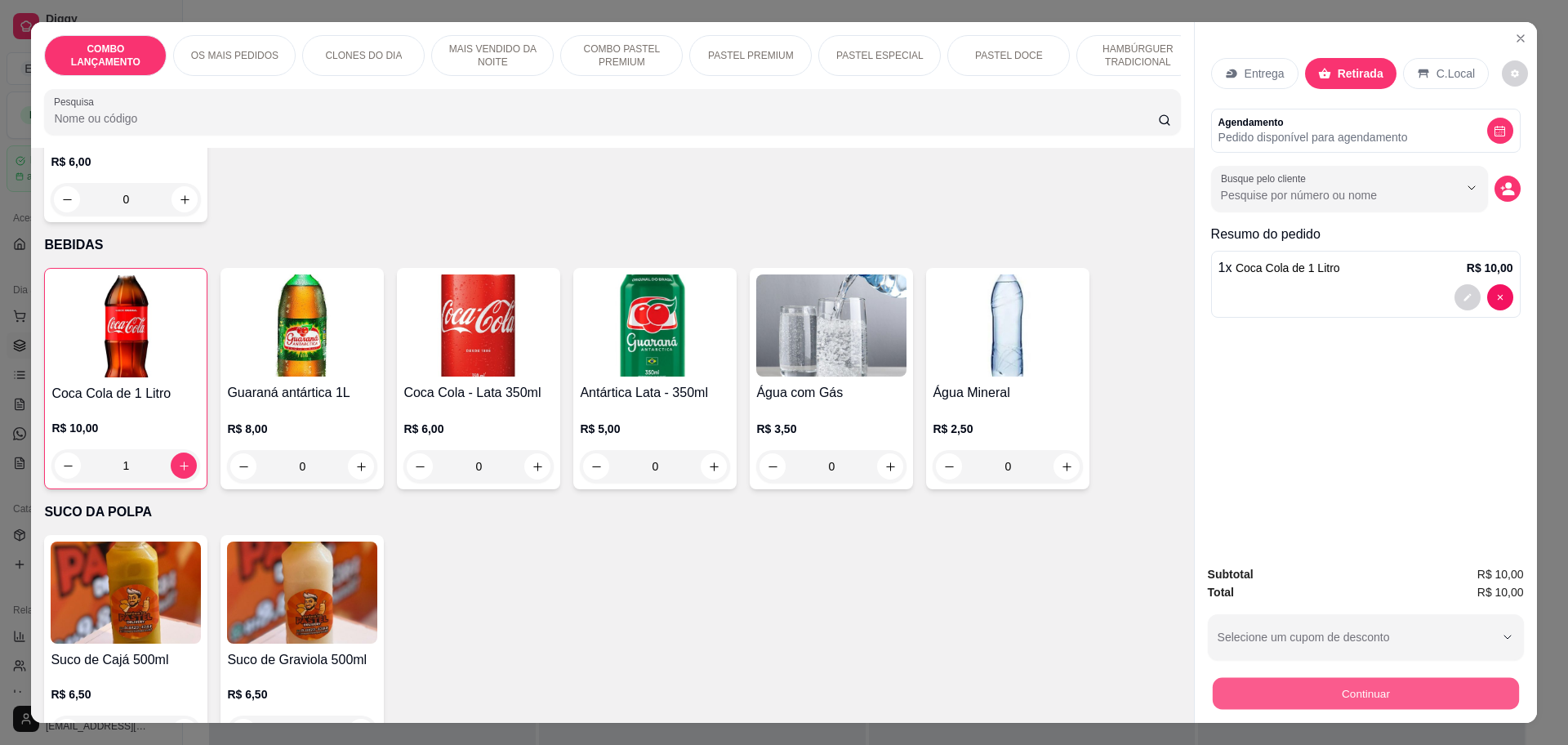
click at [1327, 700] on button "Continuar" at bounding box center [1365, 694] width 307 height 32
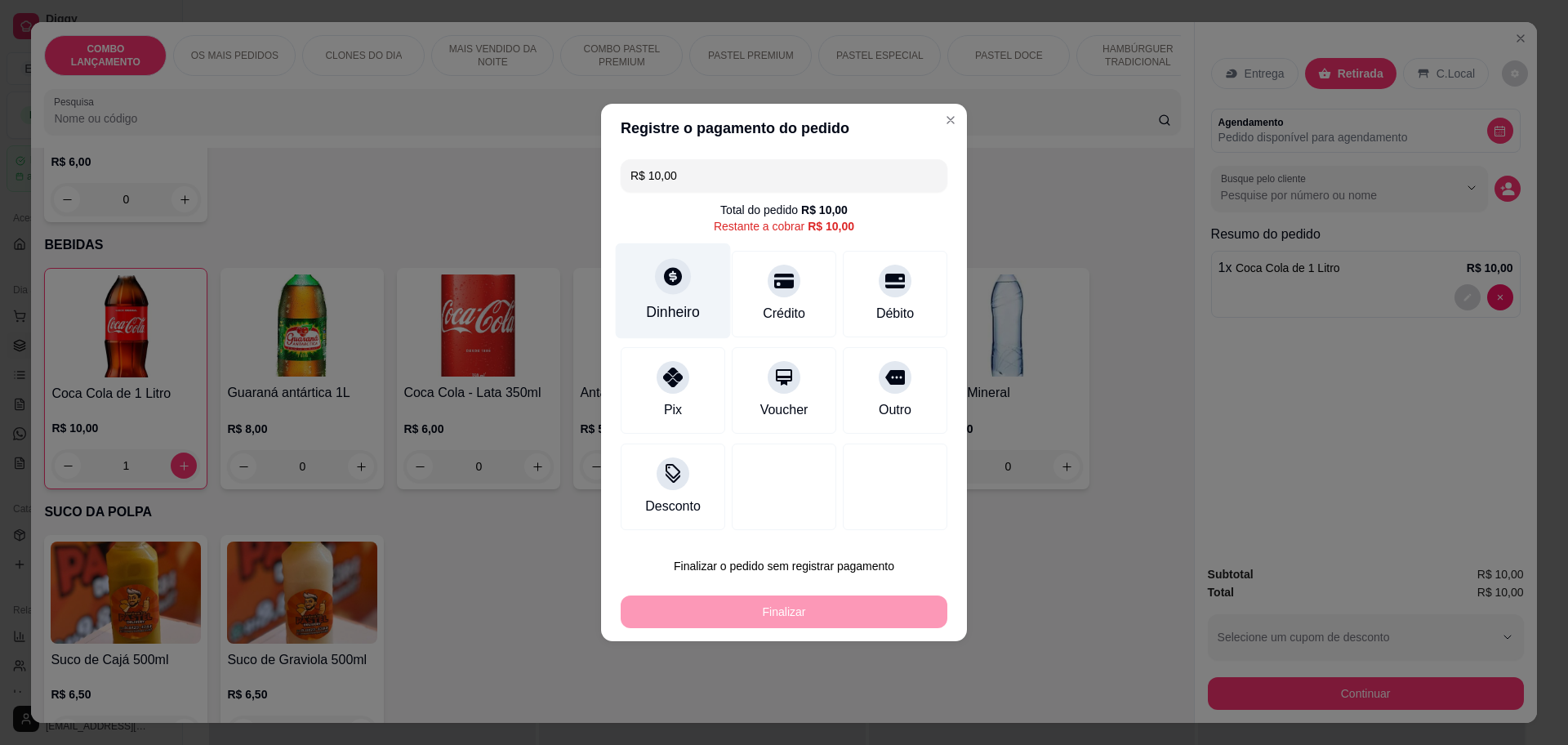
click at [679, 296] on div "Dinheiro" at bounding box center [672, 291] width 115 height 96
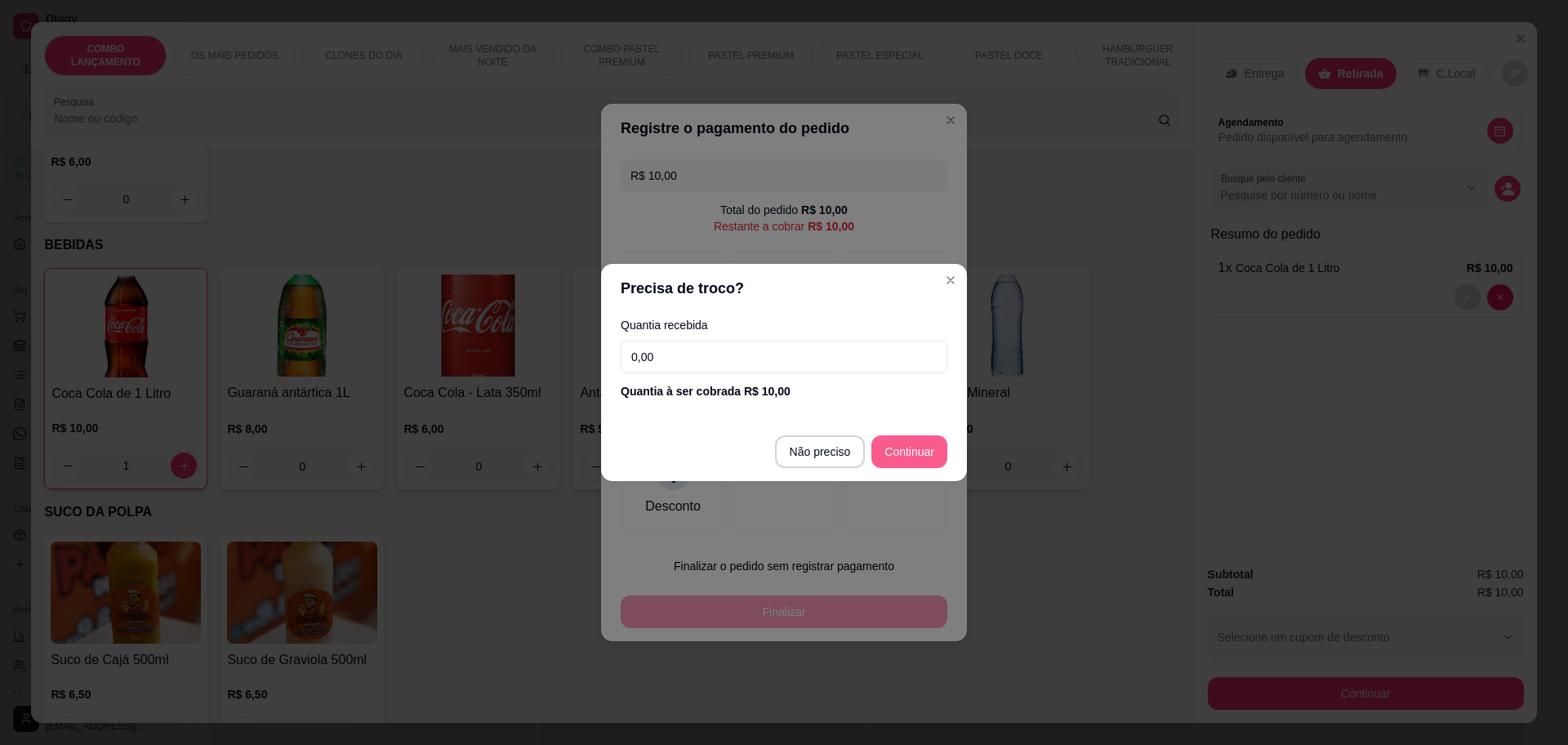
type input "R$ 0,00"
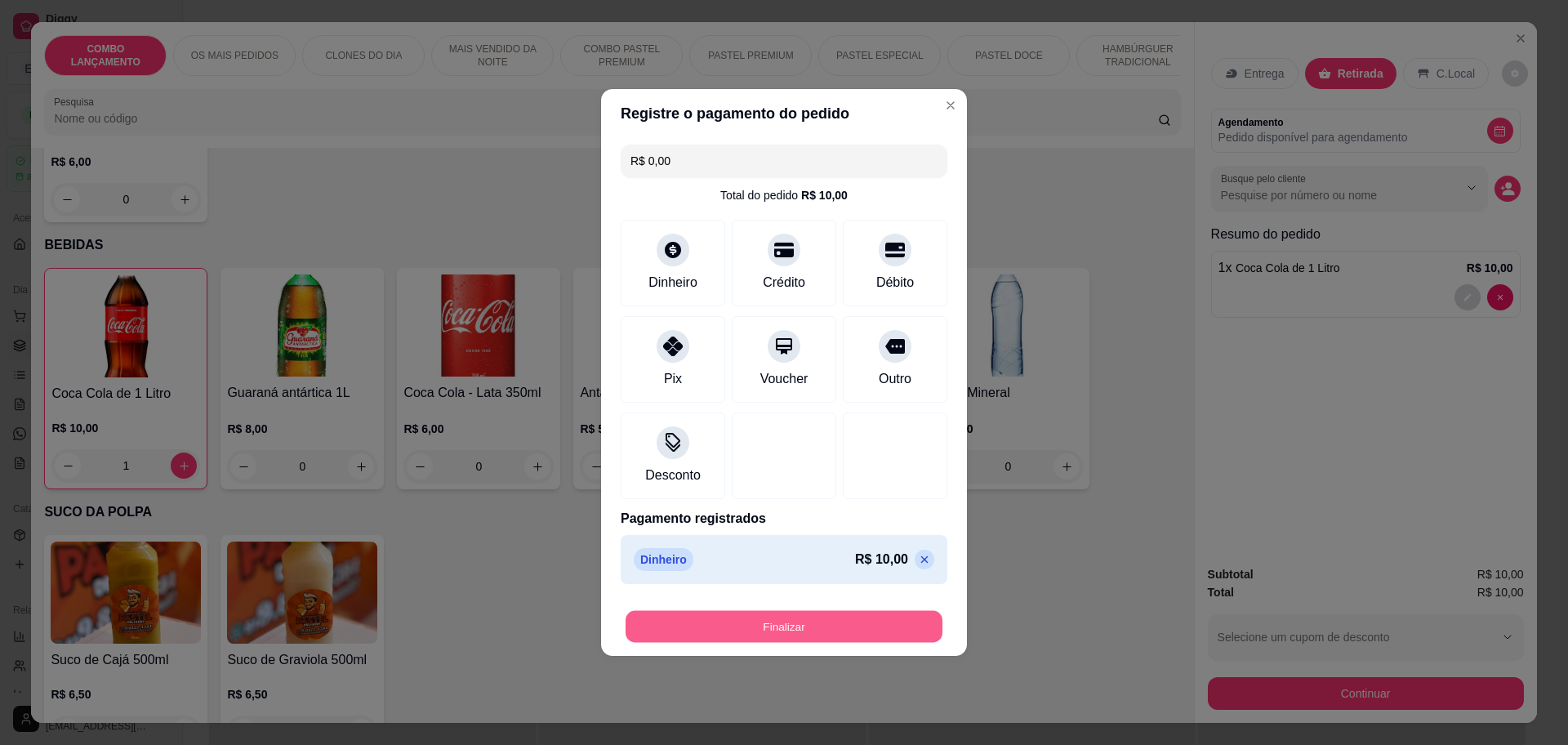
click at [814, 630] on button "Finalizar" at bounding box center [784, 627] width 317 height 32
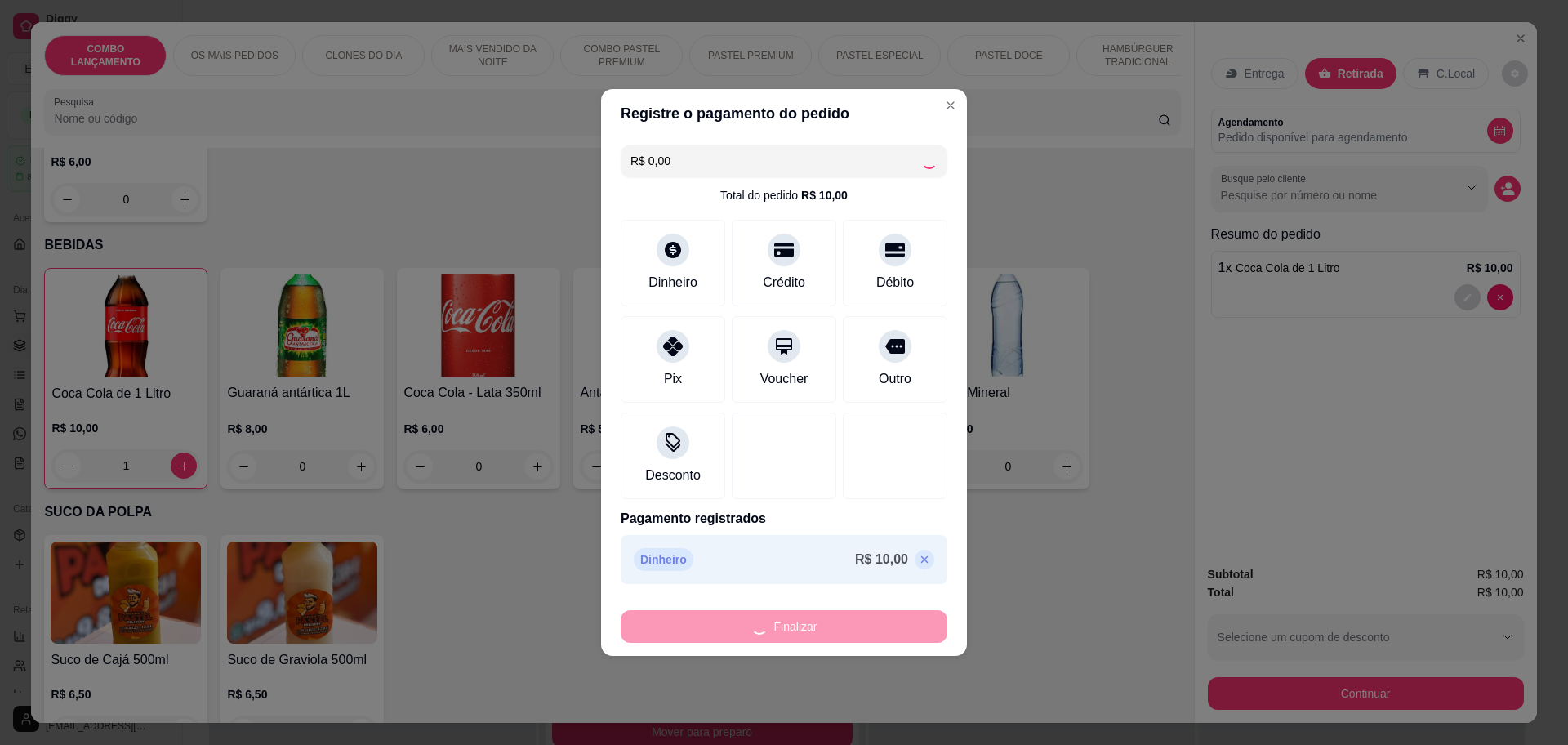
type input "0"
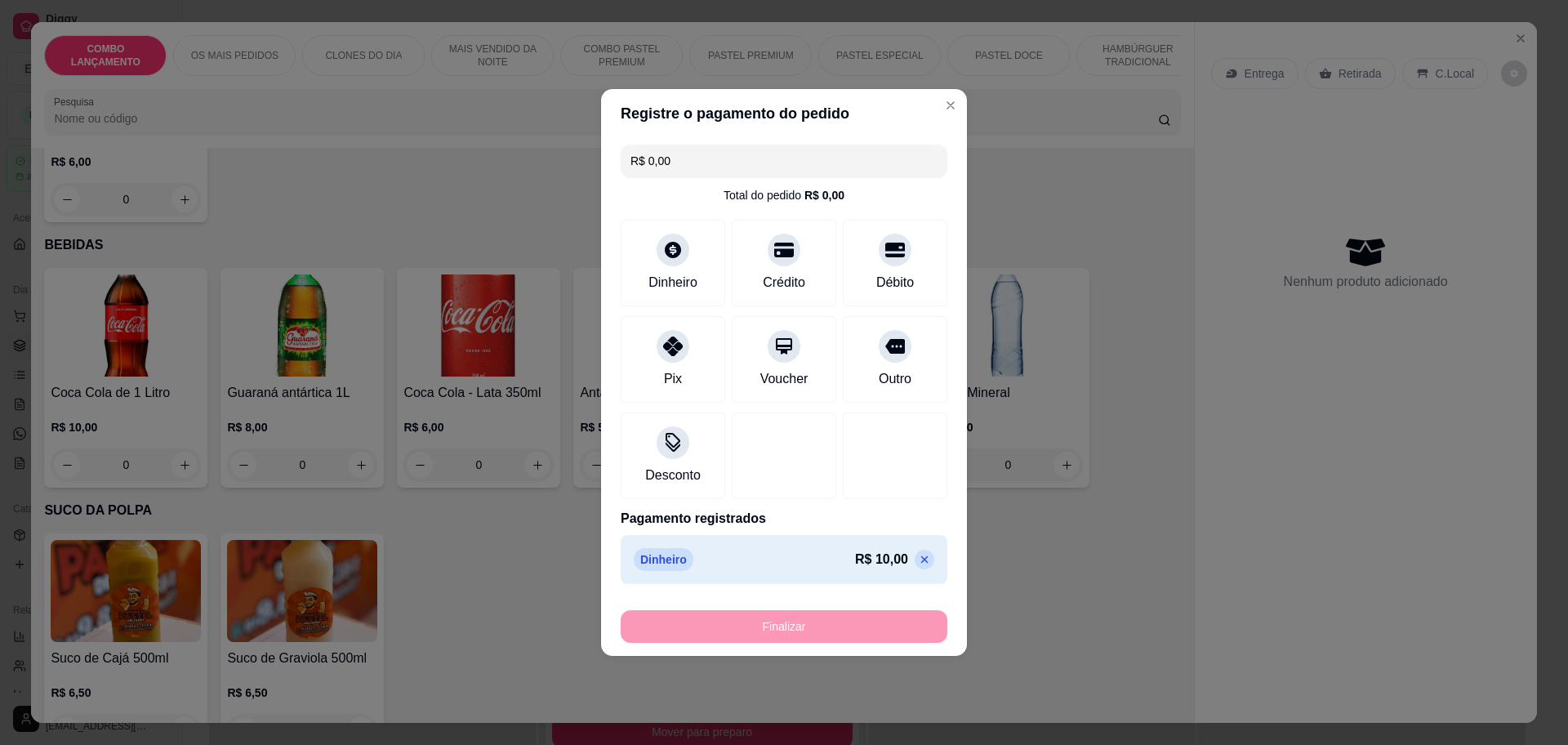
type input "-R$ 10,00"
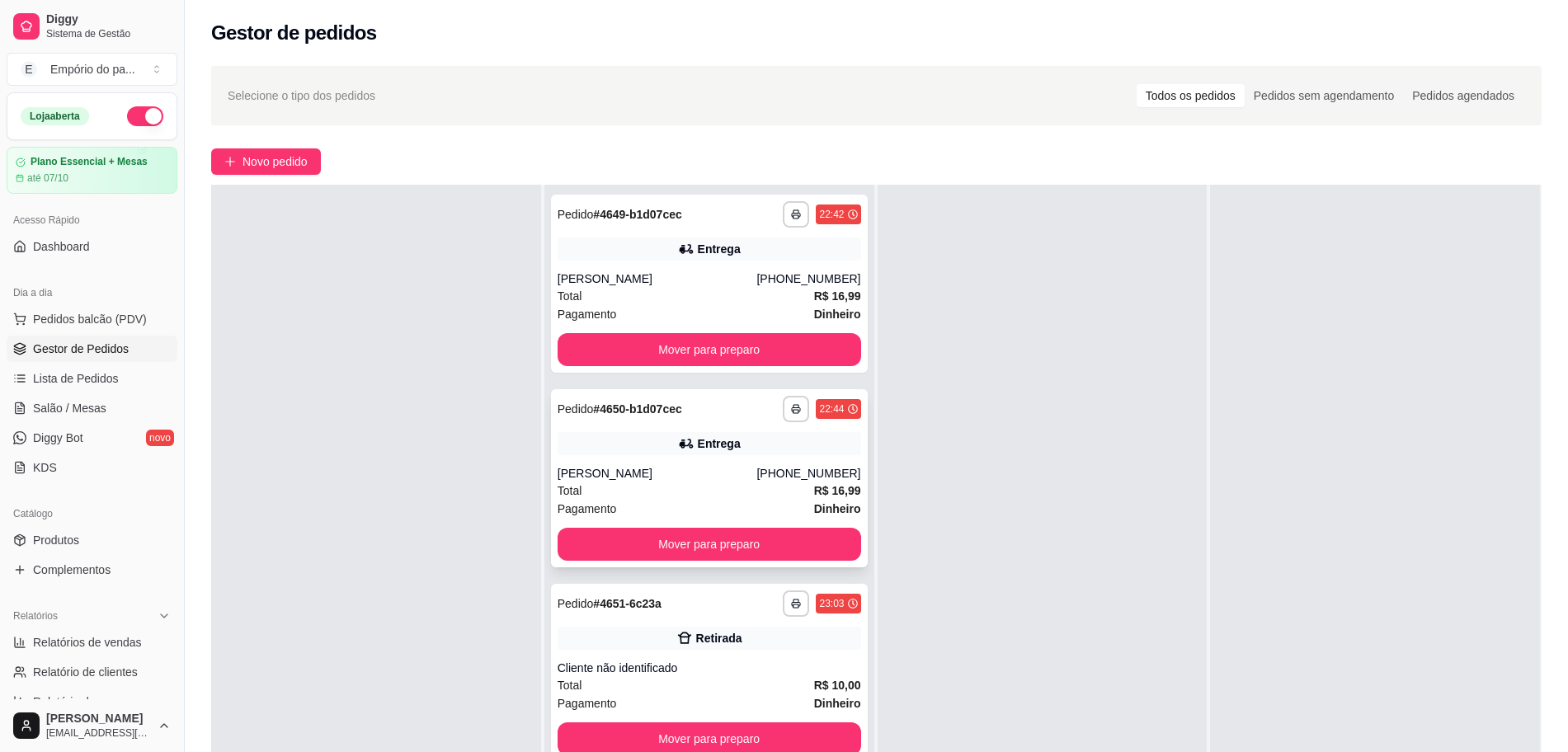
scroll to position [251, 0]
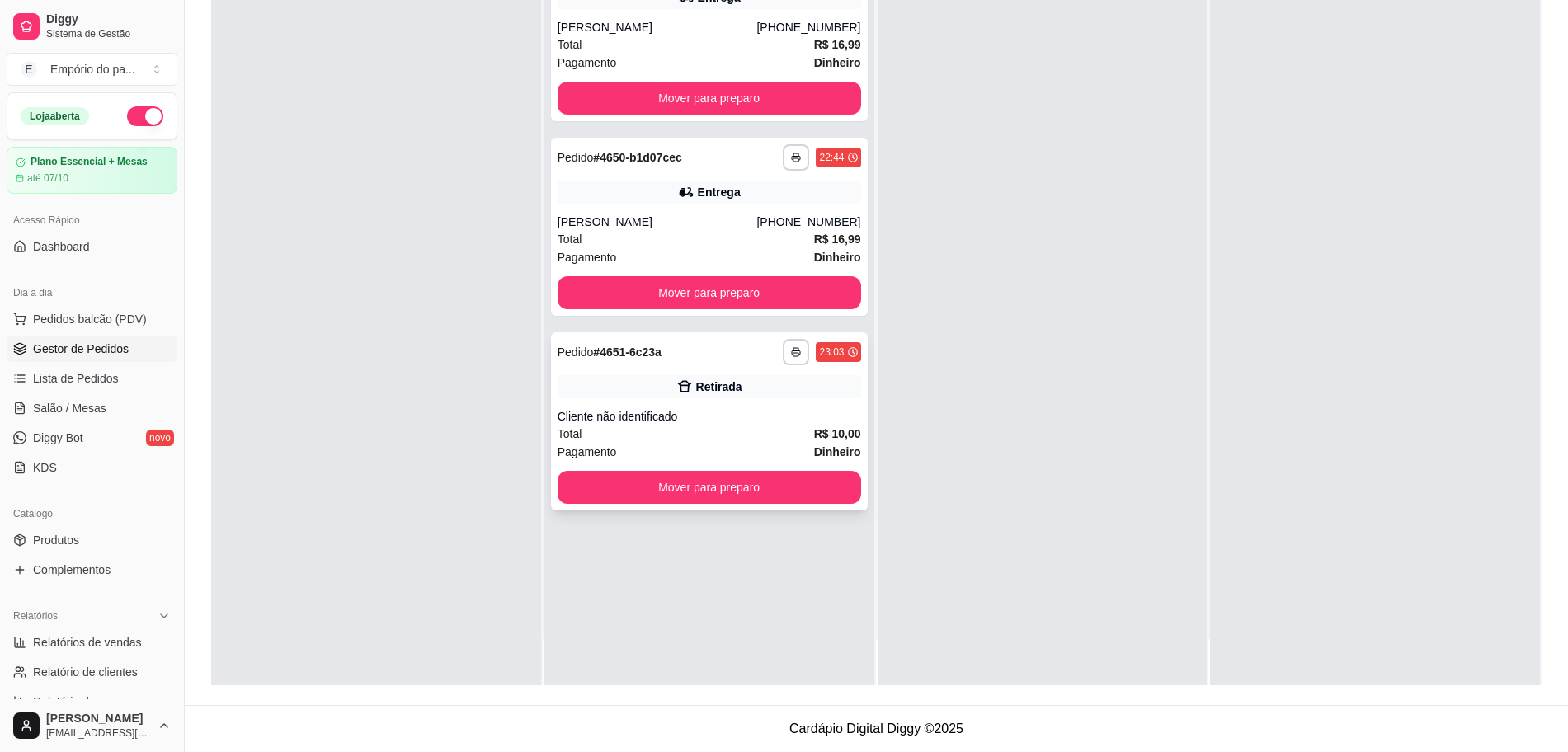
click at [756, 411] on div "Cliente não identificado" at bounding box center [709, 416] width 303 height 16
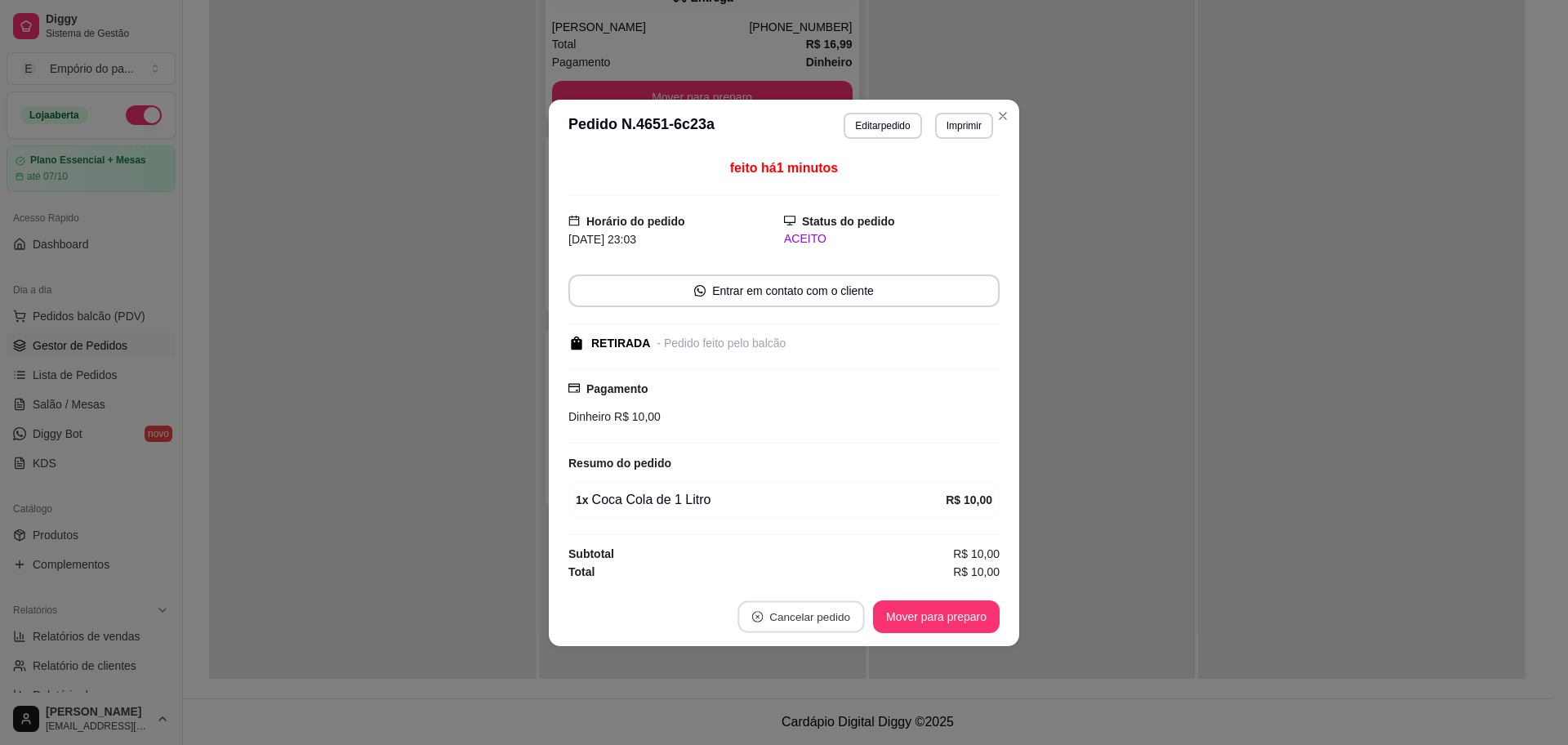
click at [784, 609] on button "Cancelar pedido" at bounding box center [801, 617] width 126 height 32
click at [825, 569] on button "Sim" at bounding box center [846, 576] width 66 height 32
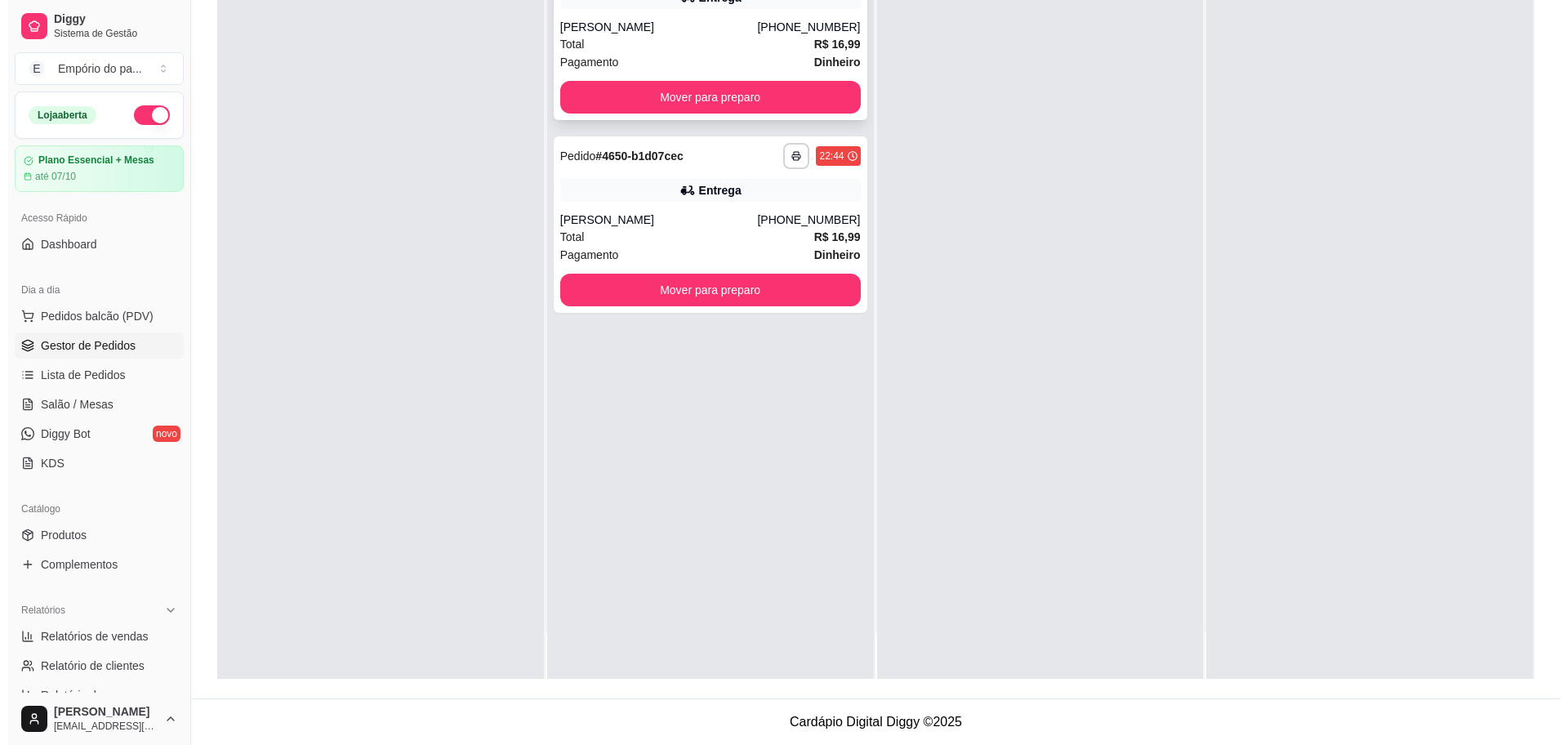
scroll to position [0, 0]
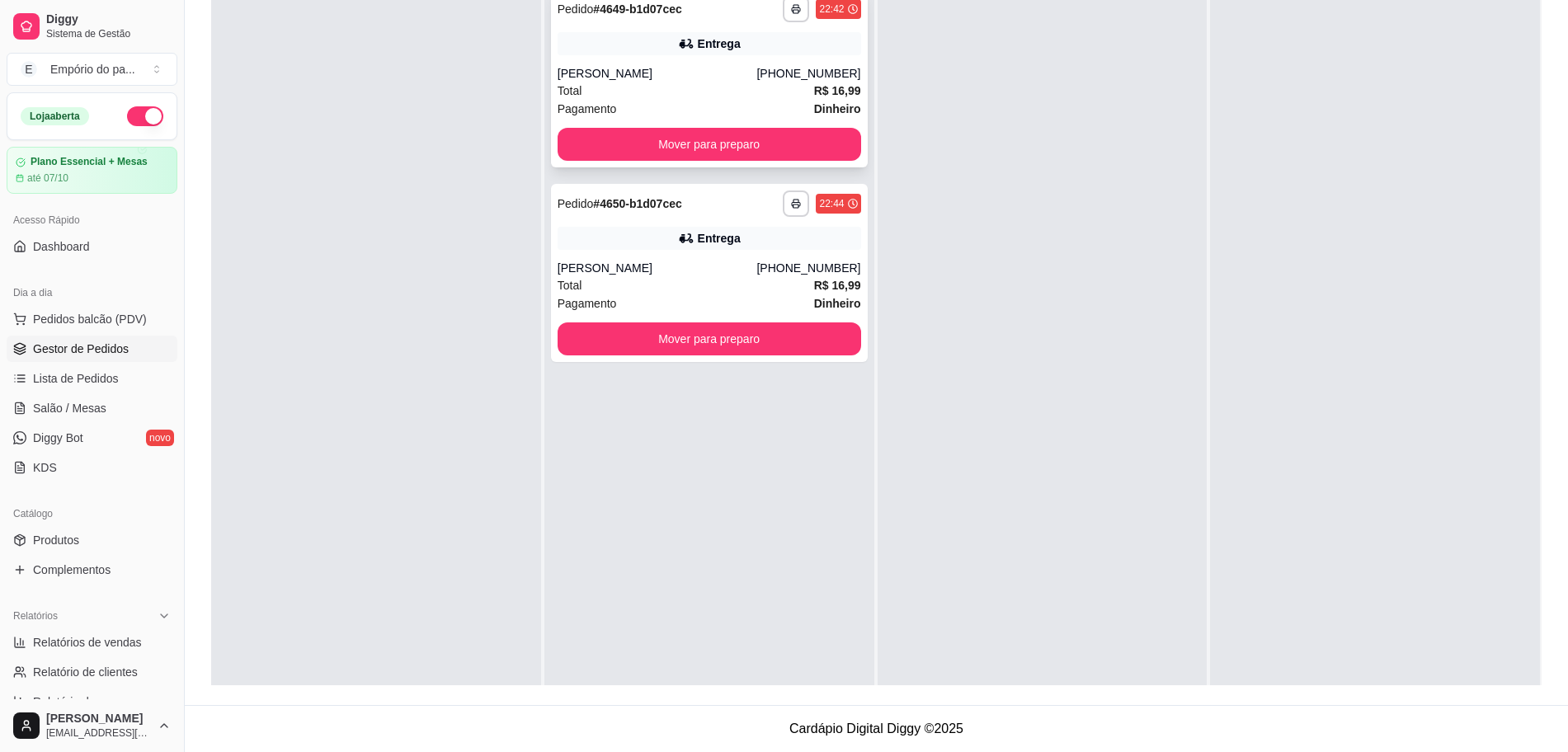
click at [615, 112] on div "Pagamento Dinheiro" at bounding box center [709, 108] width 303 height 18
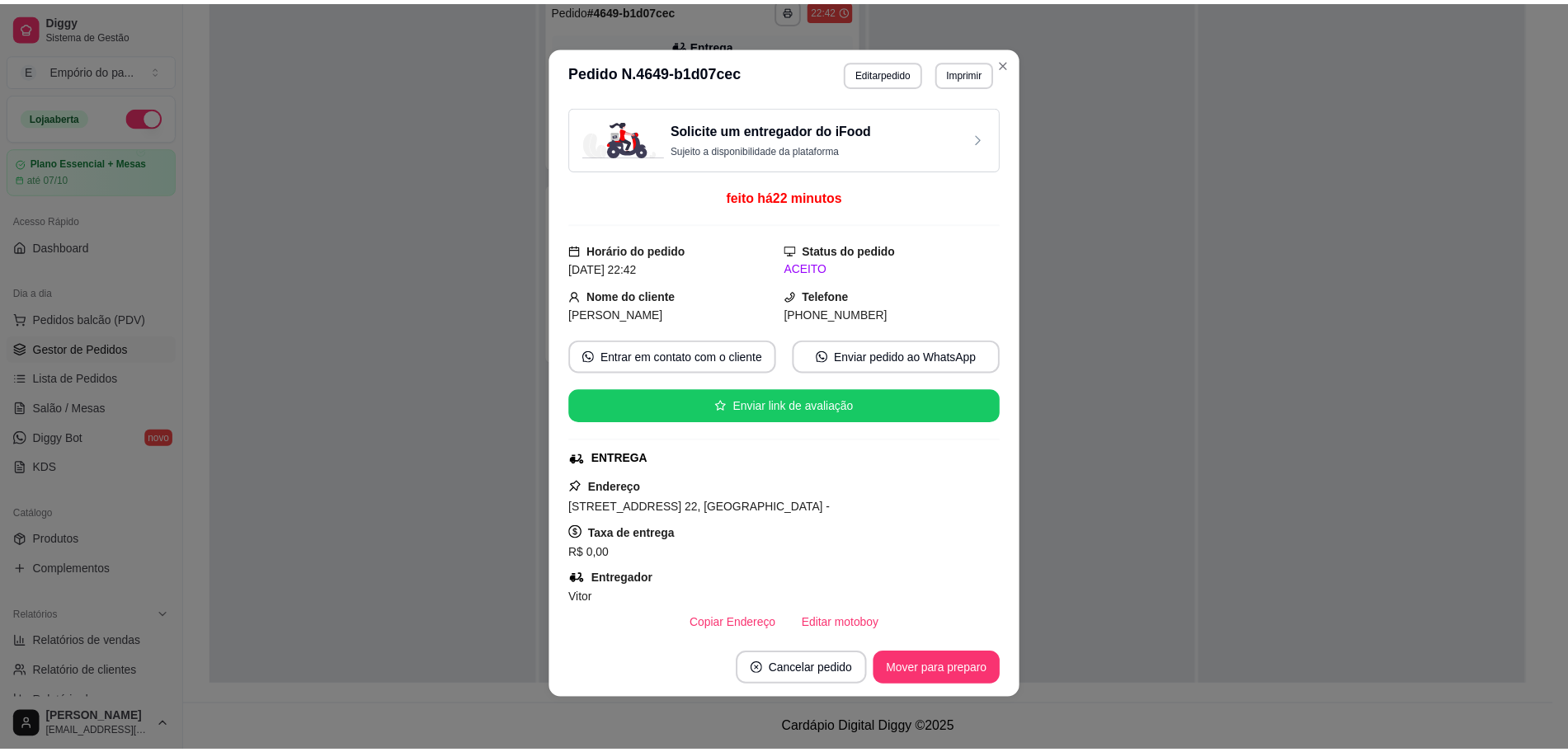
scroll to position [459, 0]
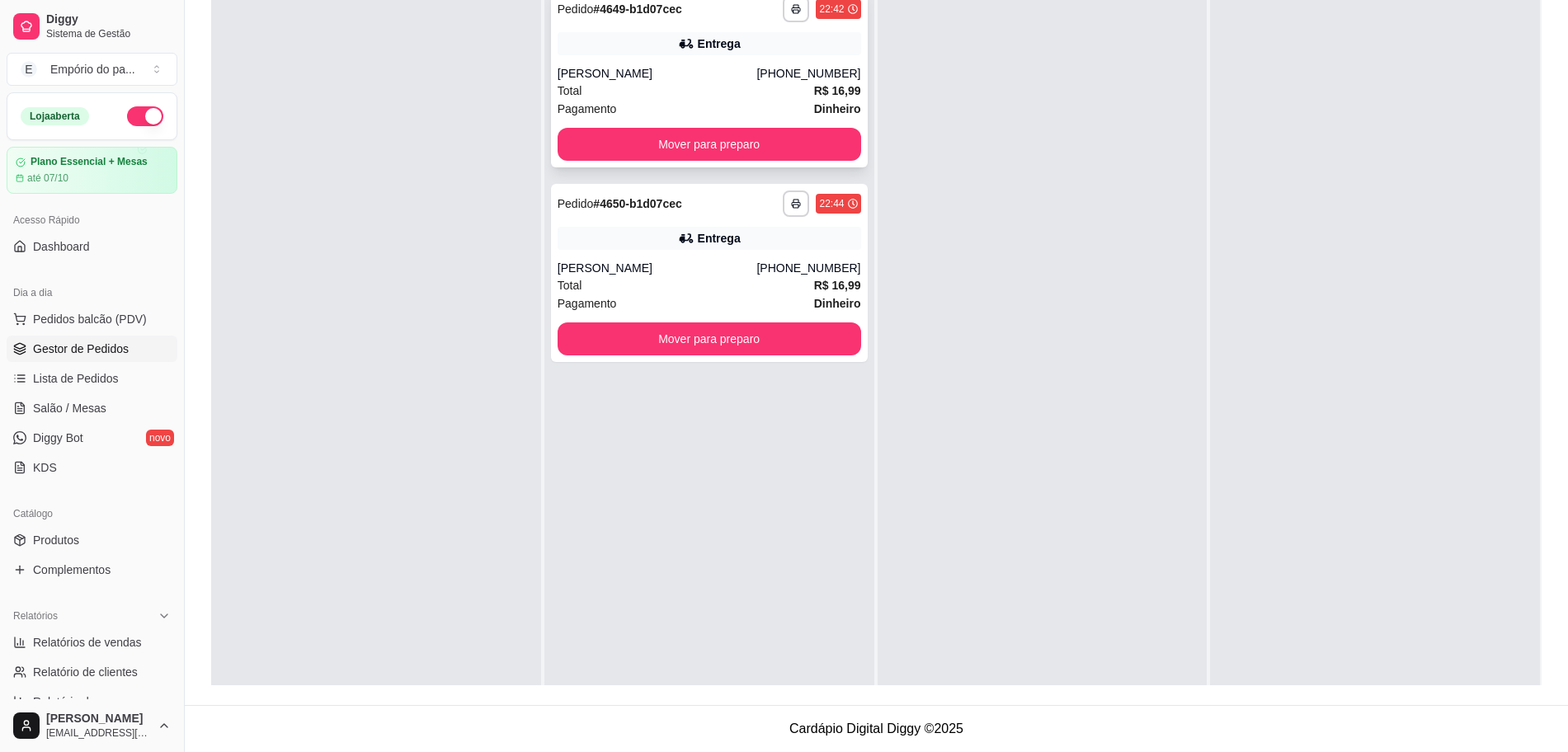
click at [700, 57] on div "**********" at bounding box center [709, 79] width 316 height 178
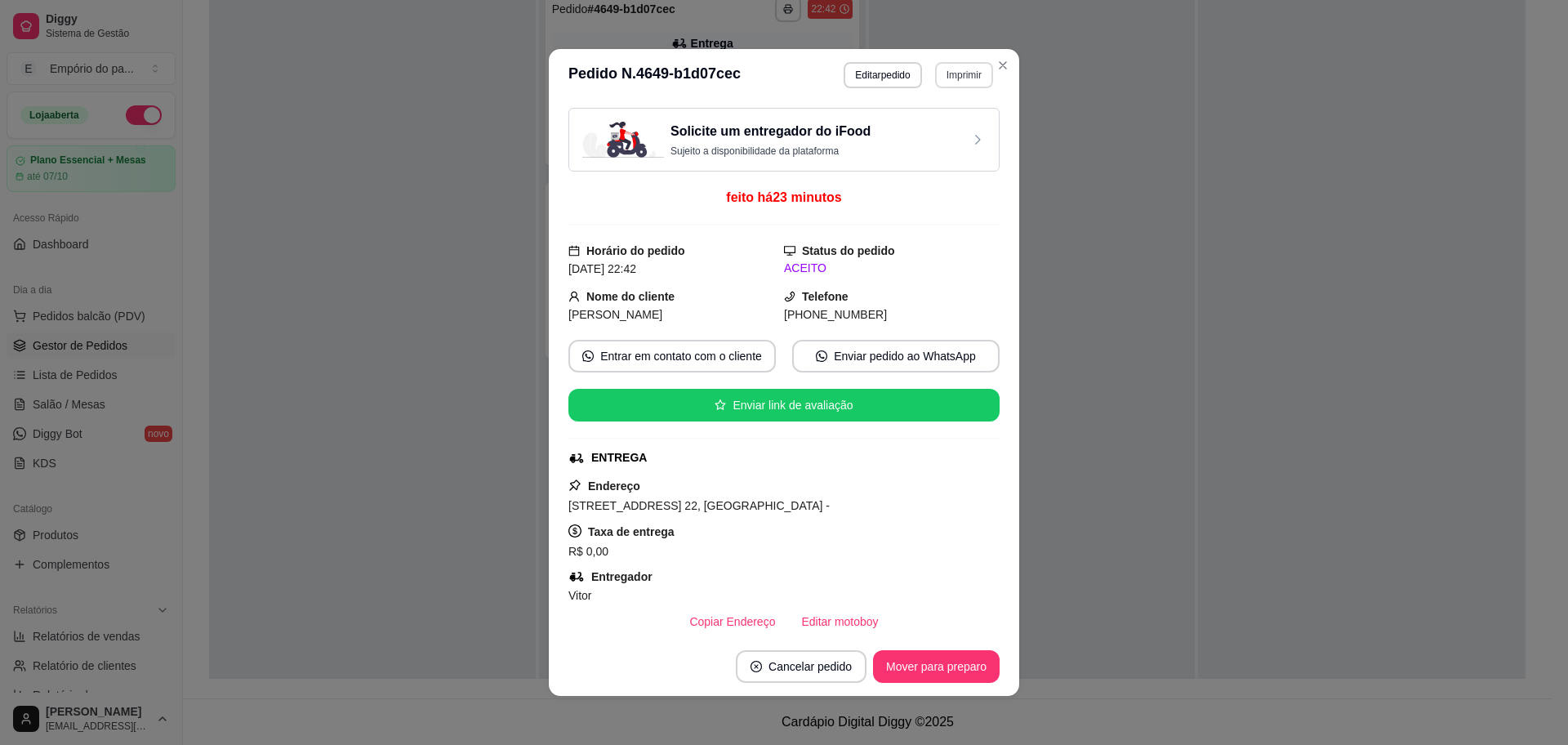
click at [942, 68] on button "Imprimir" at bounding box center [964, 75] width 58 height 27
click at [916, 128] on button "IMPRESSORA" at bounding box center [927, 133] width 119 height 27
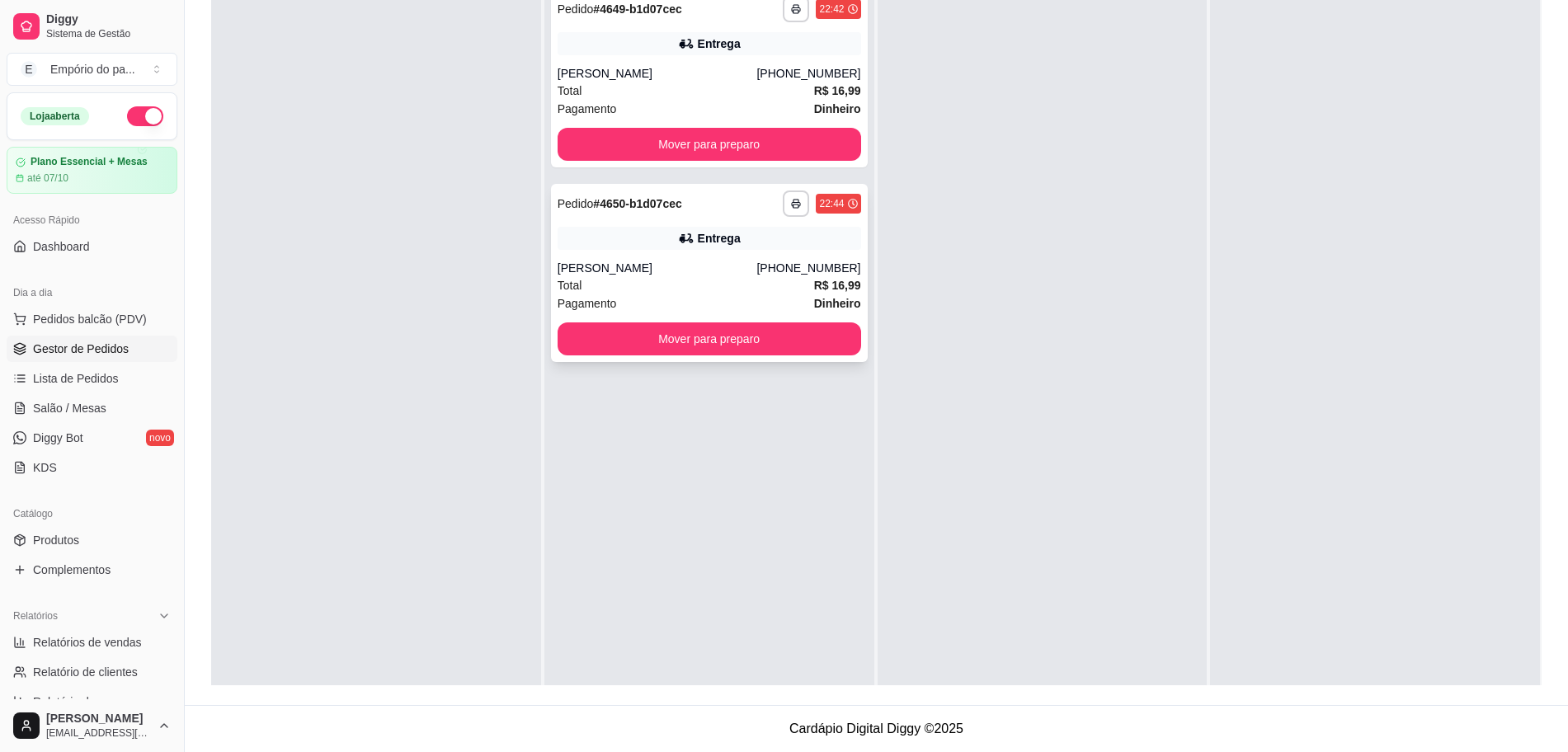
click at [696, 266] on div "[PERSON_NAME]" at bounding box center [657, 268] width 199 height 16
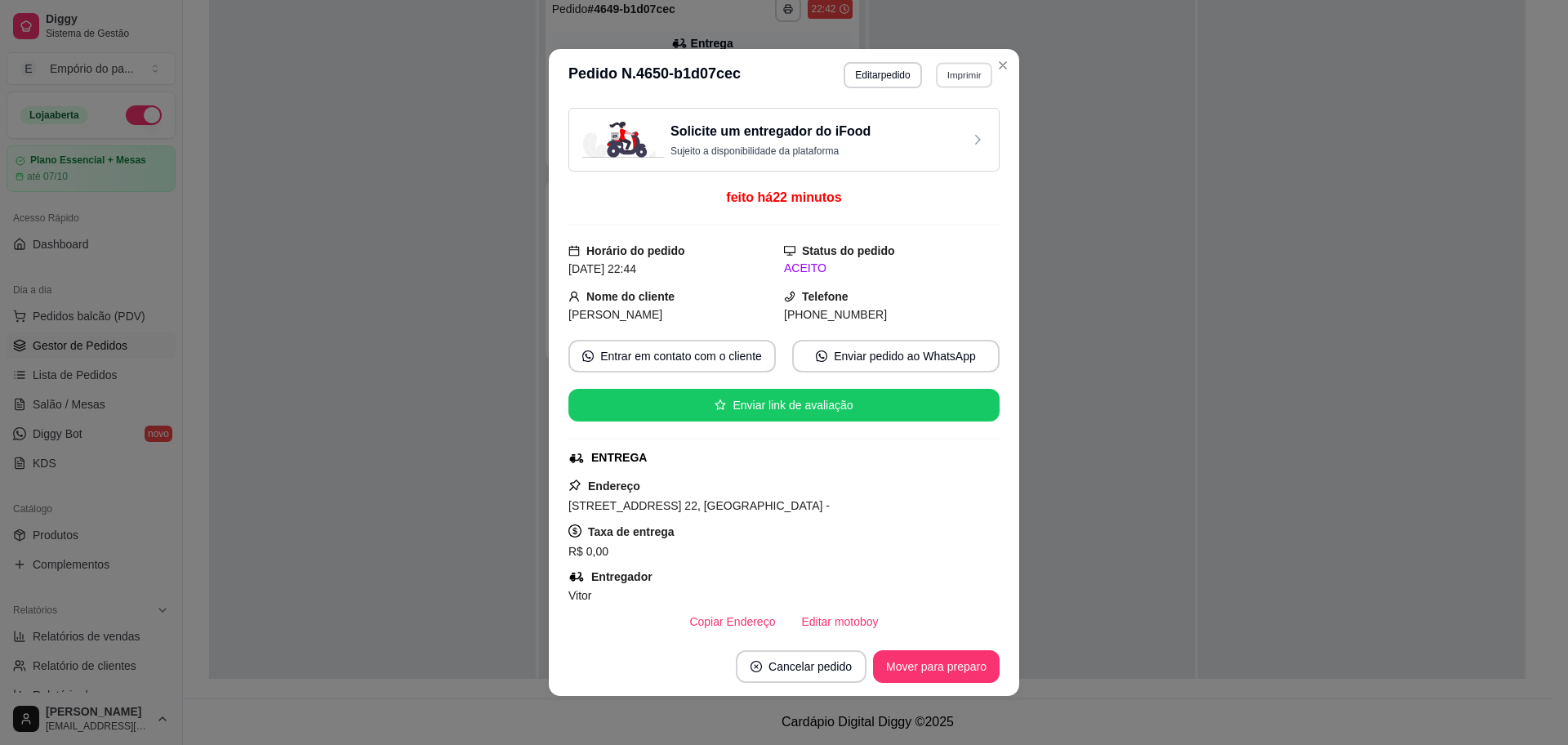
click at [973, 67] on button "Imprimir" at bounding box center [964, 74] width 56 height 26
click at [931, 130] on button "IMPRESSORA" at bounding box center [927, 132] width 114 height 26
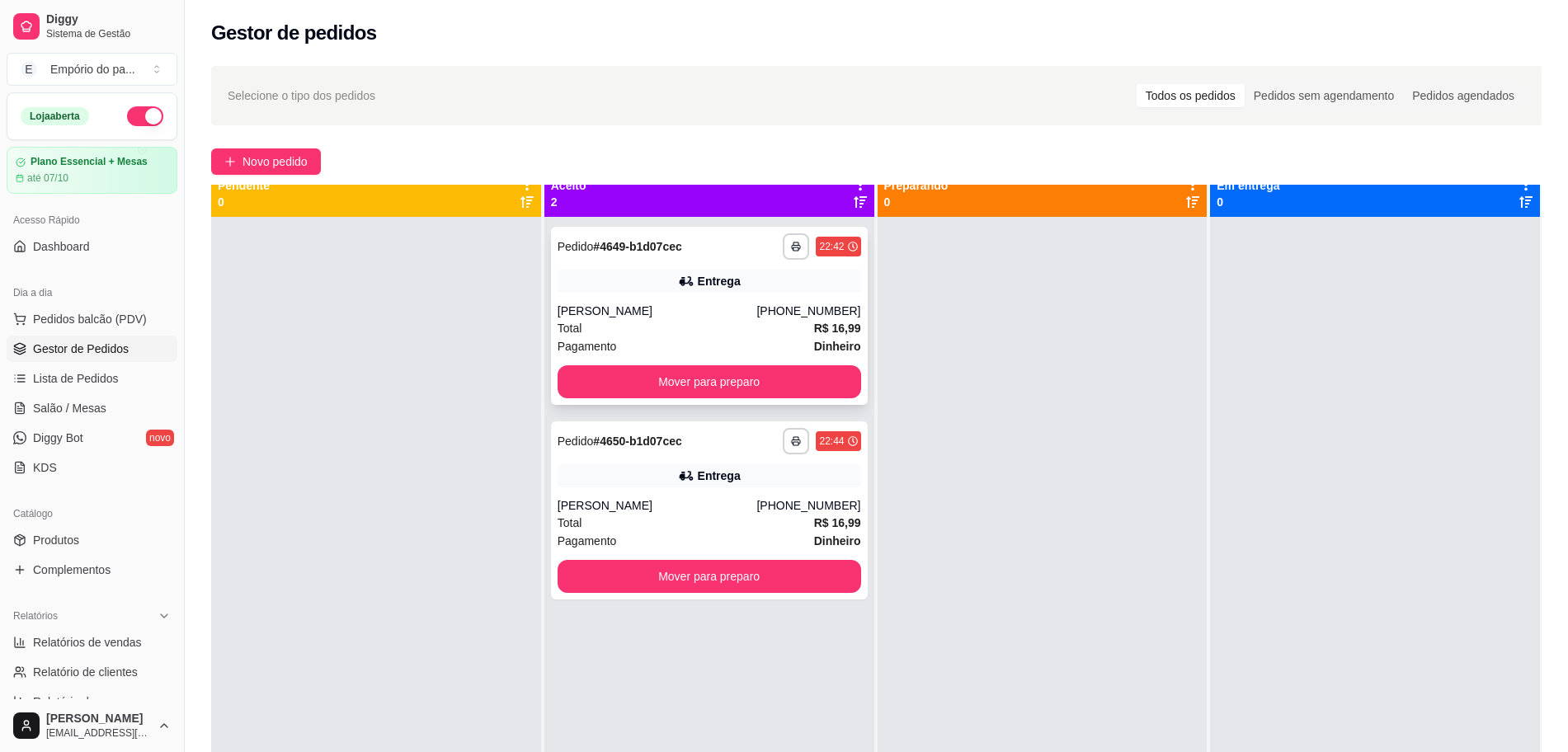
scroll to position [0, 0]
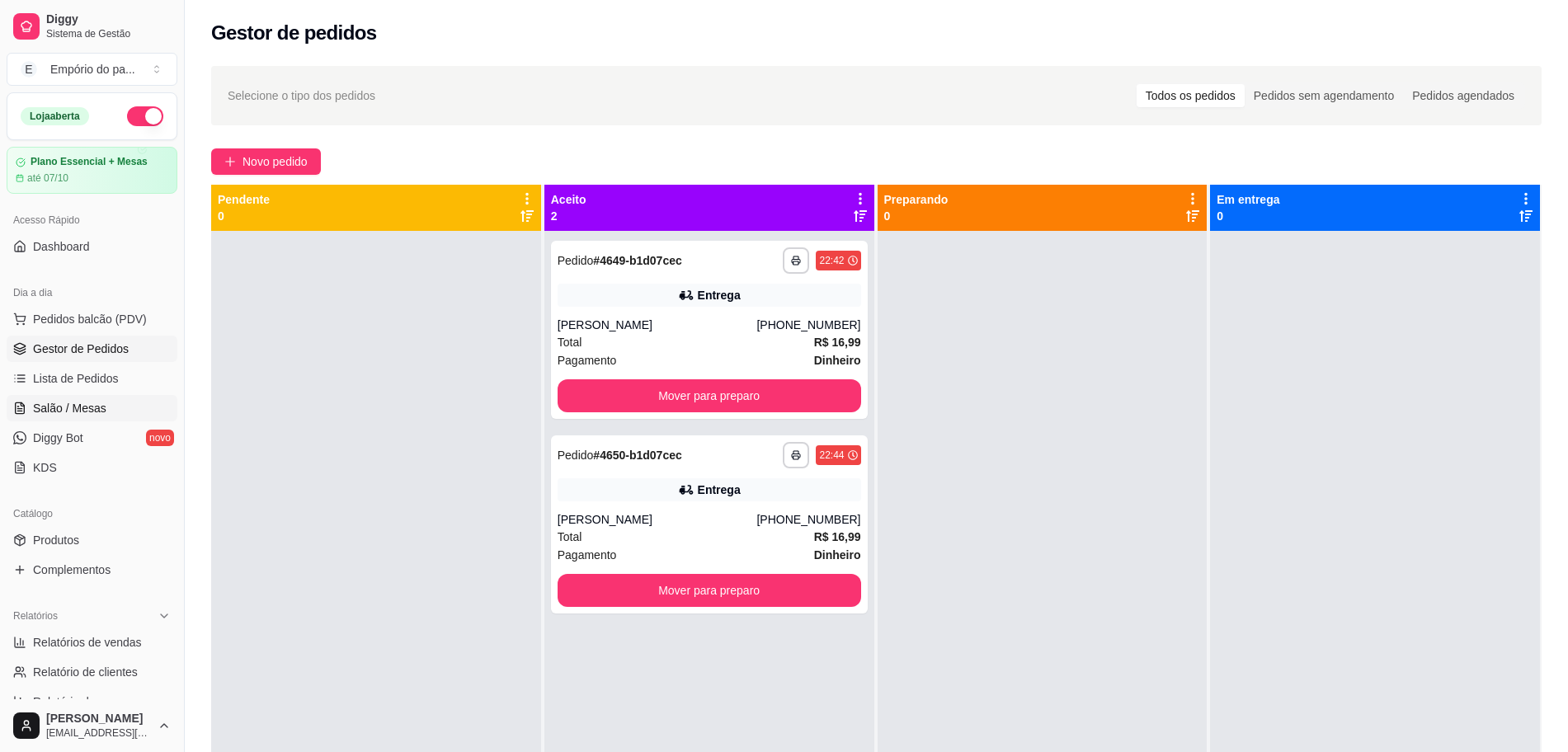
click at [94, 410] on span "Salão / Mesas" at bounding box center [69, 408] width 74 height 16
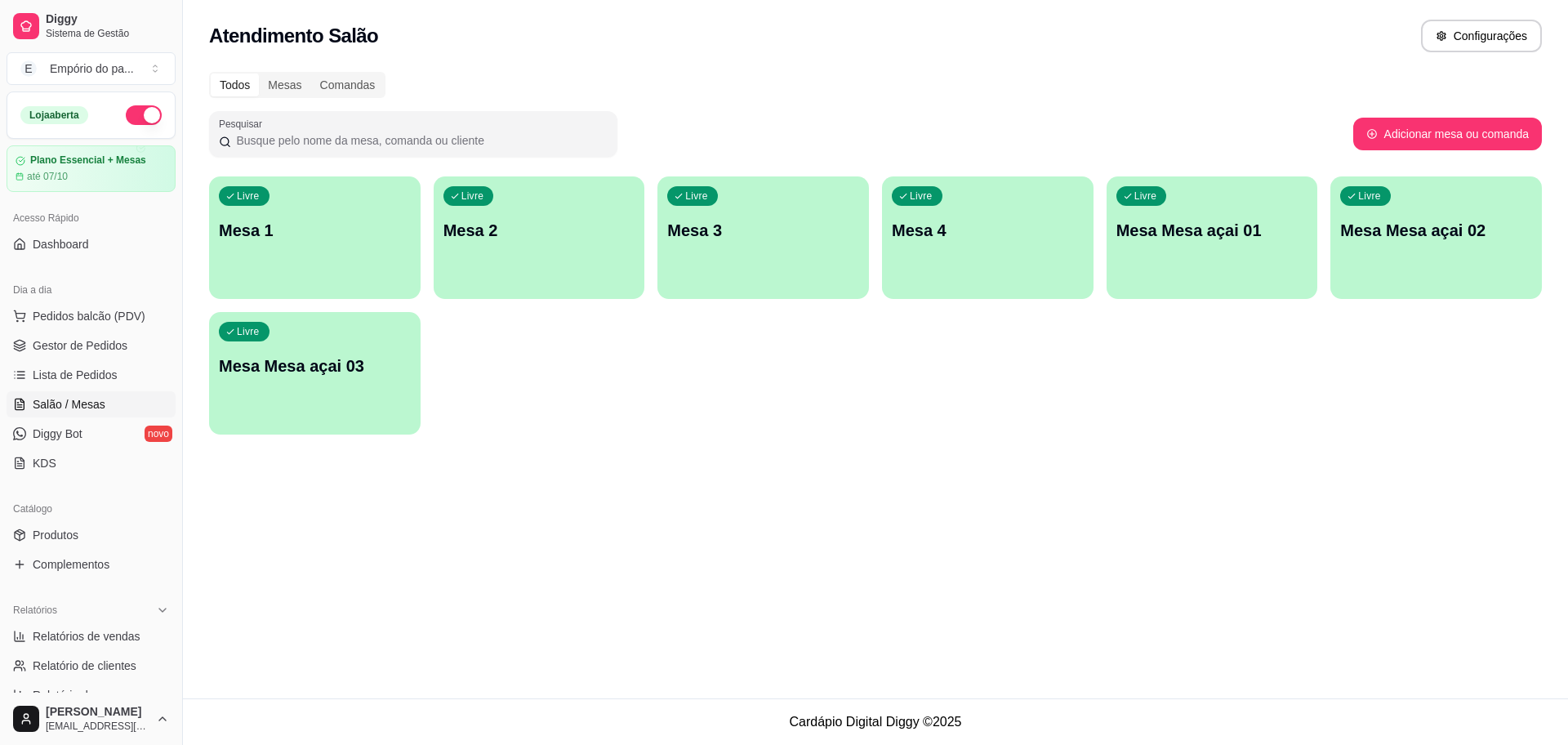
drag, startPoint x: 0, startPoint y: 422, endPoint x: 575, endPoint y: 617, distance: 607.2
click at [575, 618] on div "Atendimento Salão Configurações Todos Mesas Comandas Pesquisar Adicionar mesa o…" at bounding box center [876, 349] width 1386 height 698
click at [116, 353] on span "Gestor de Pedidos" at bounding box center [80, 345] width 95 height 16
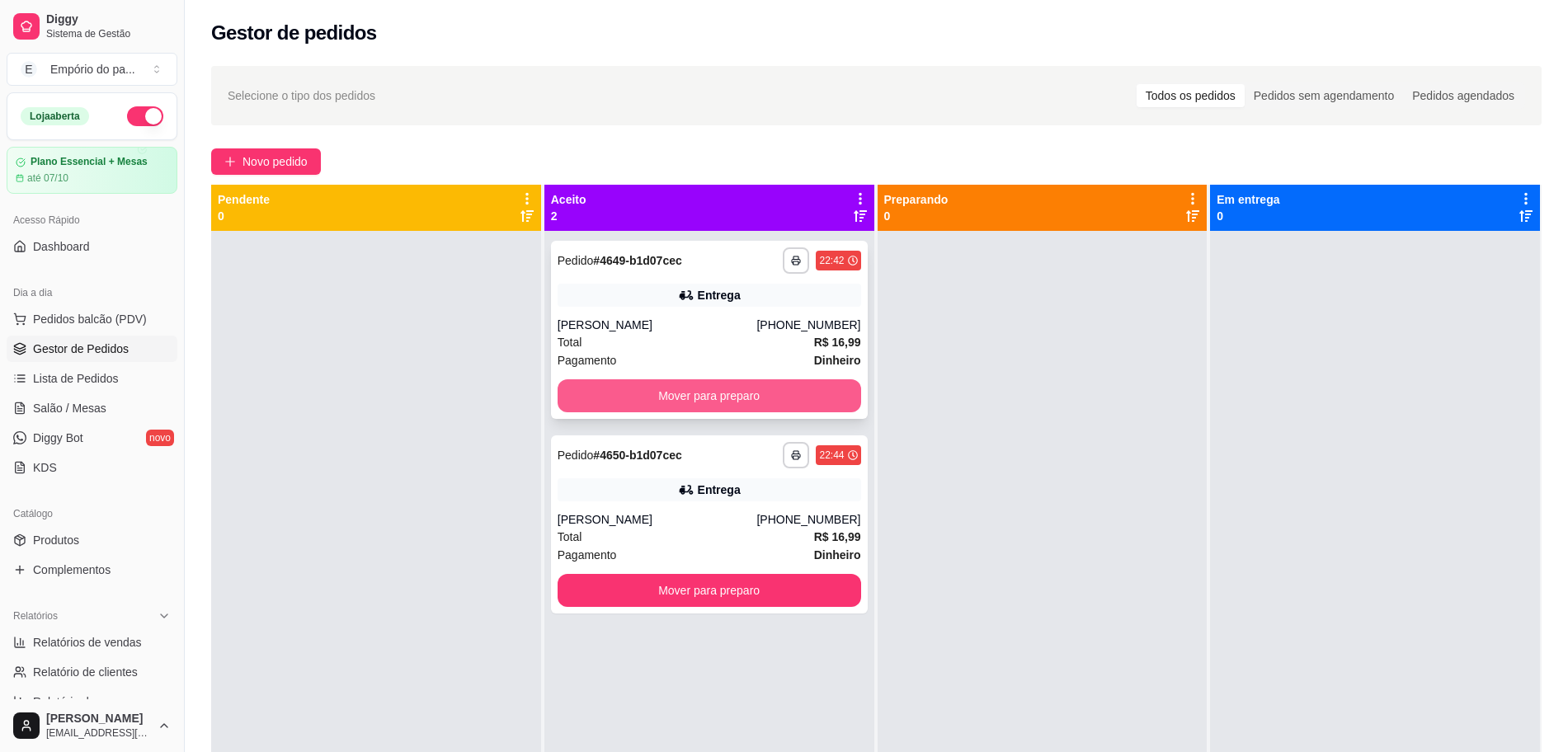
click at [661, 398] on button "Mover para preparo" at bounding box center [709, 396] width 303 height 33
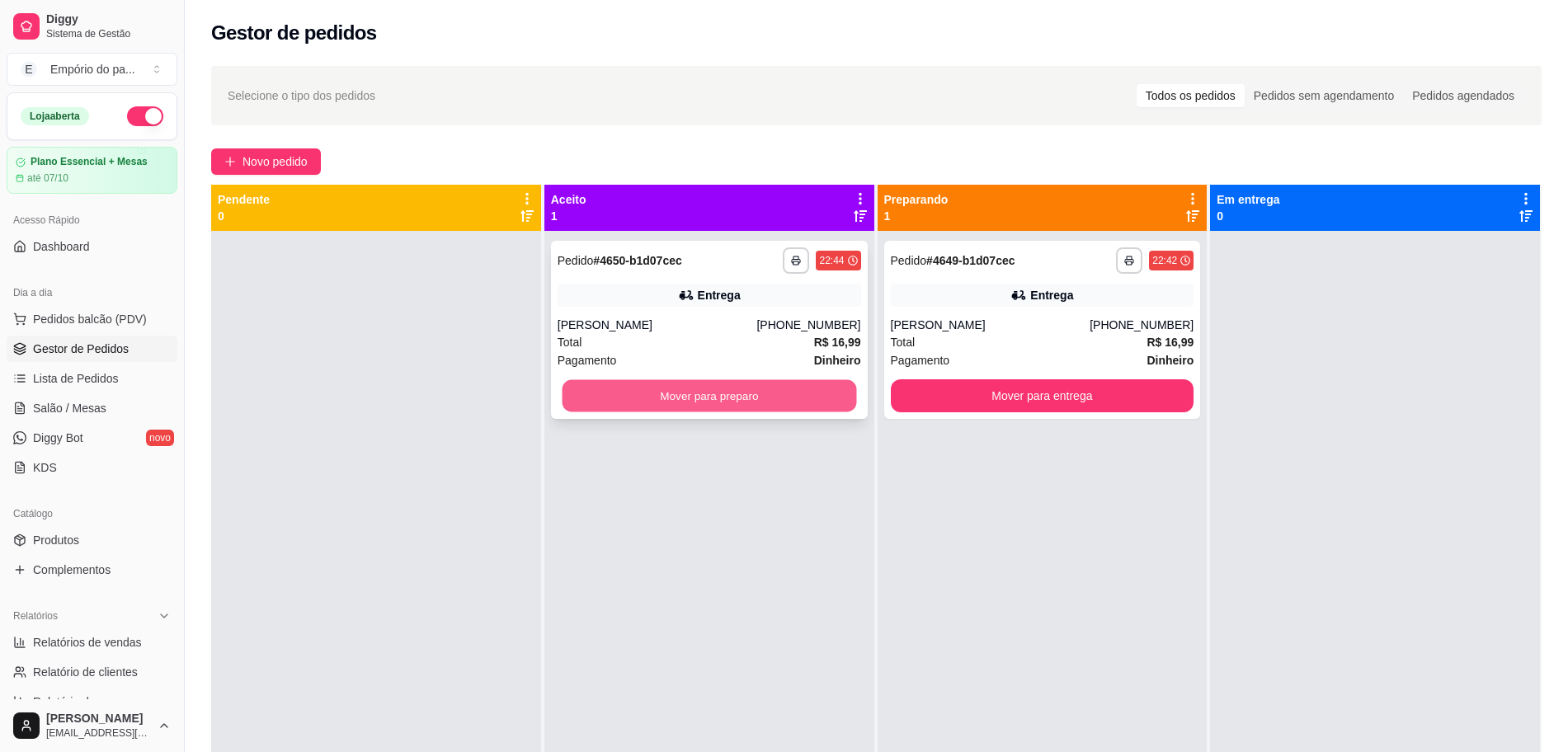
click at [723, 401] on button "Mover para preparo" at bounding box center [709, 396] width 294 height 33
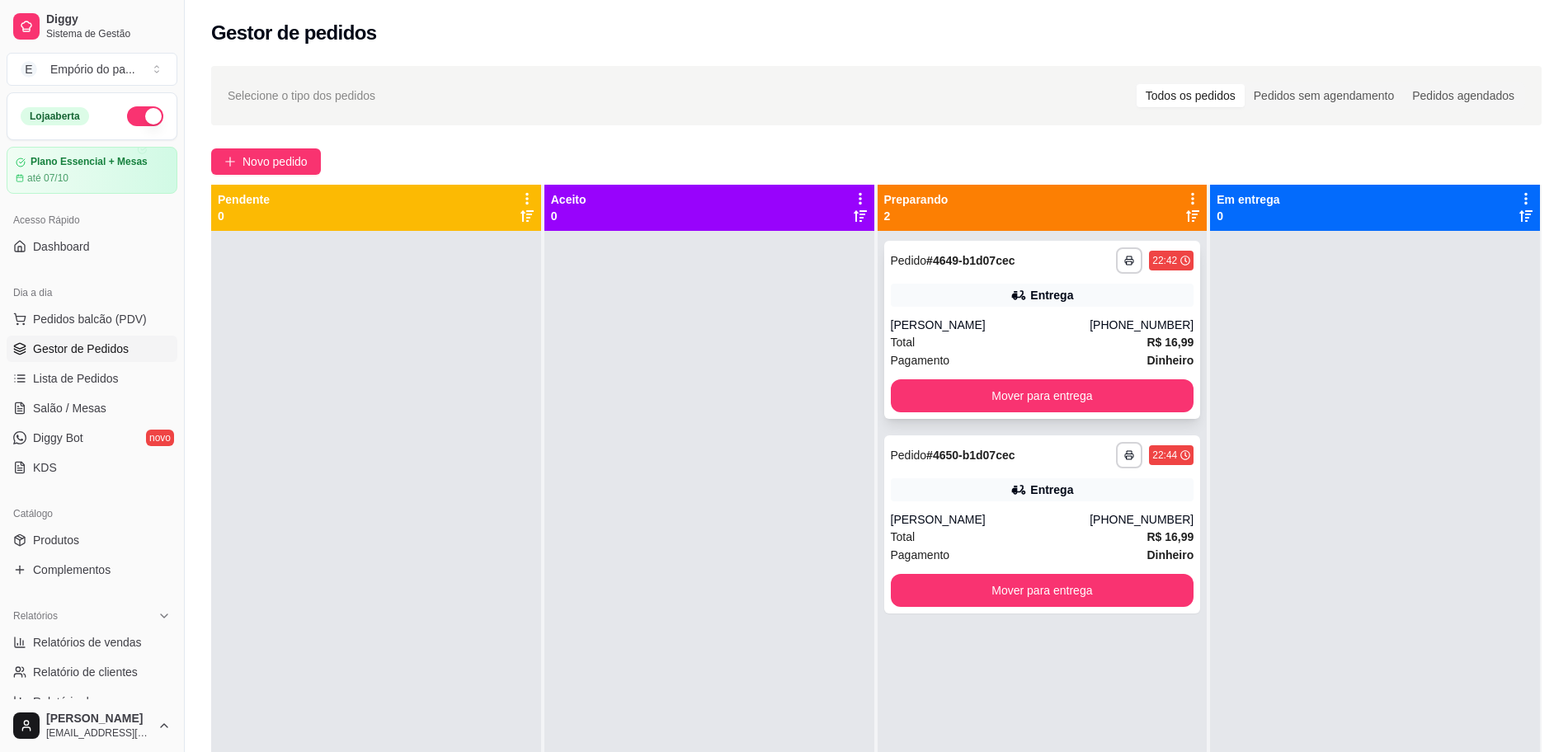
click at [904, 378] on div "**********" at bounding box center [1042, 330] width 316 height 178
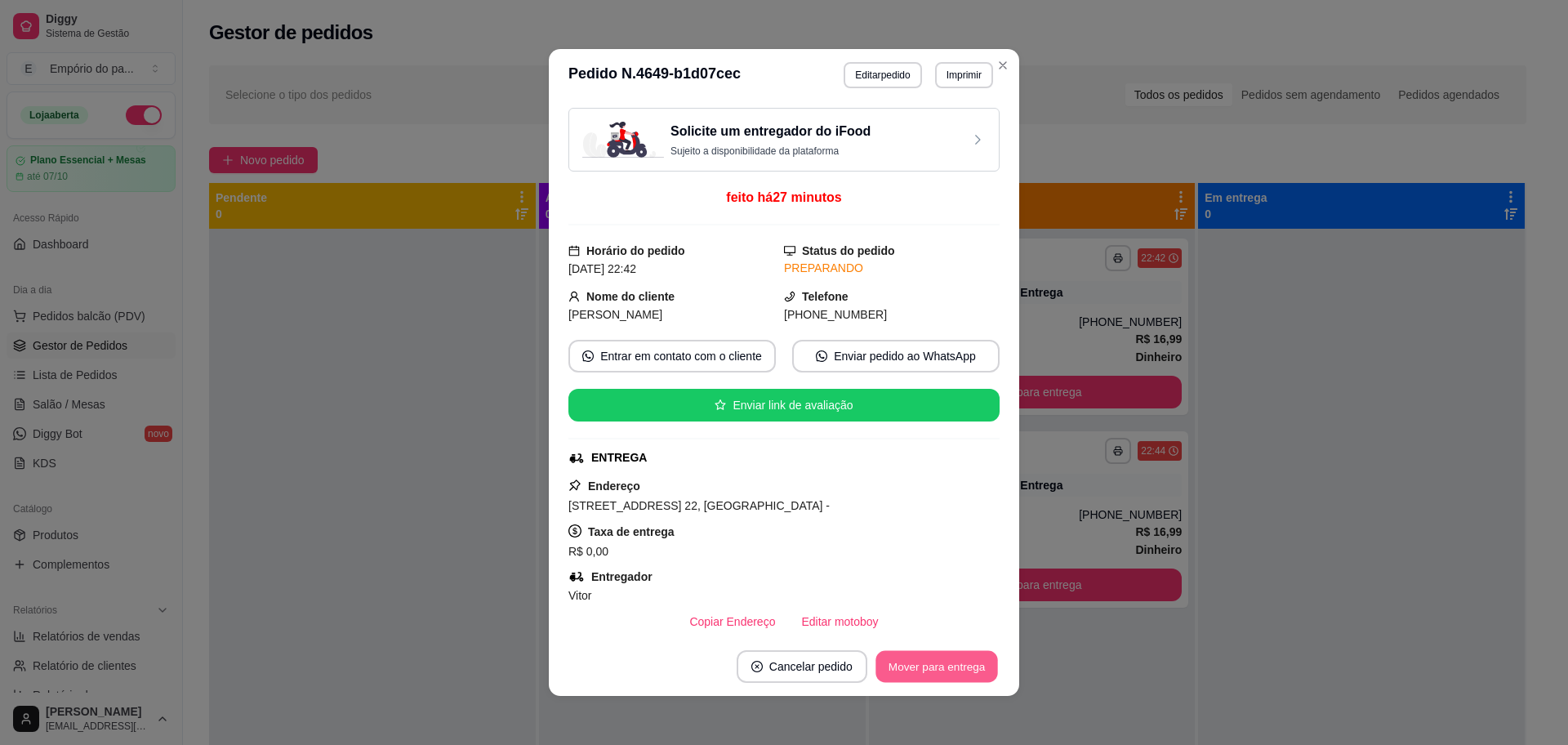
click at [942, 670] on button "Mover para entrega" at bounding box center [936, 667] width 123 height 32
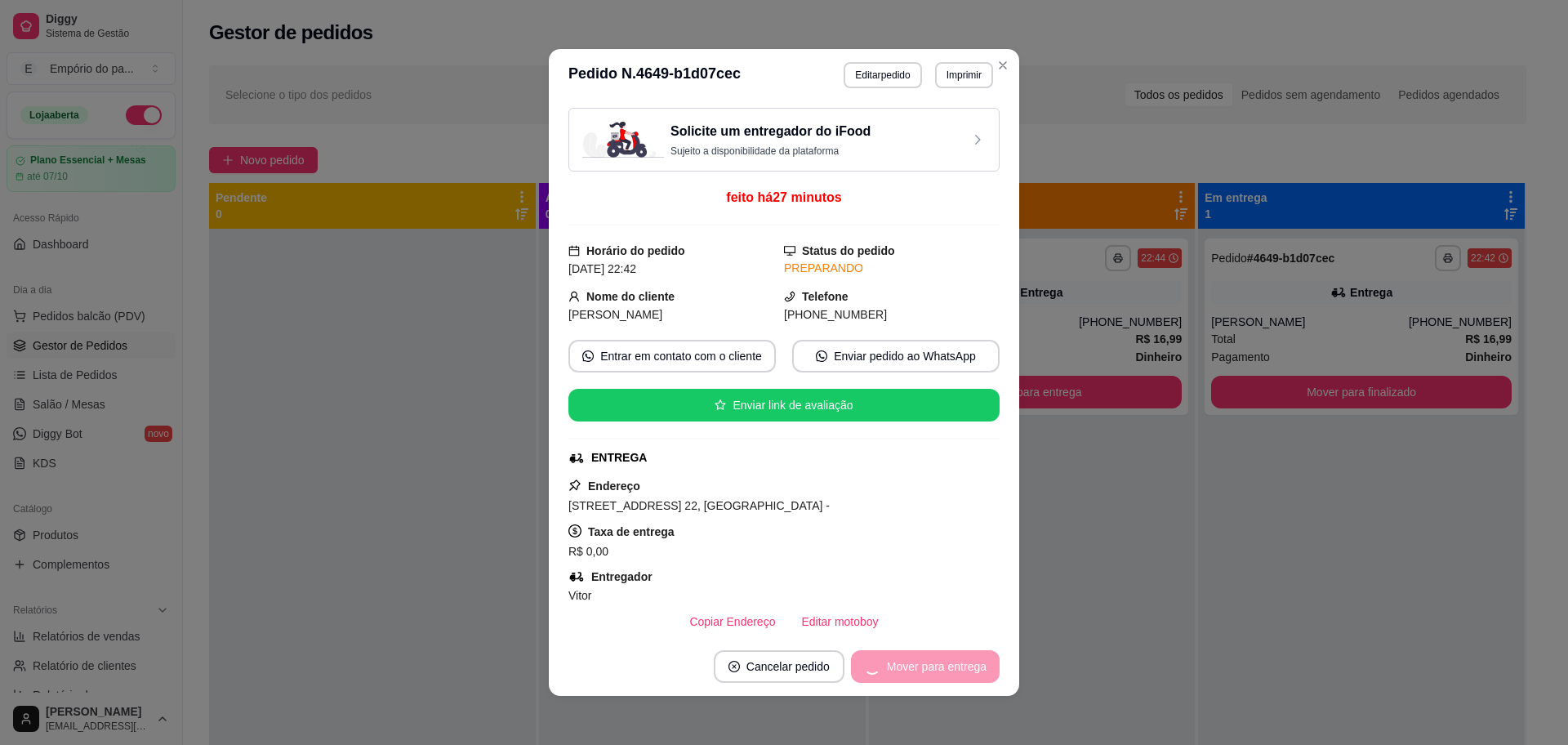
click at [951, 668] on div "Mover para entrega" at bounding box center [925, 667] width 149 height 32
click at [951, 668] on button "Mover para finalizado" at bounding box center [932, 667] width 136 height 32
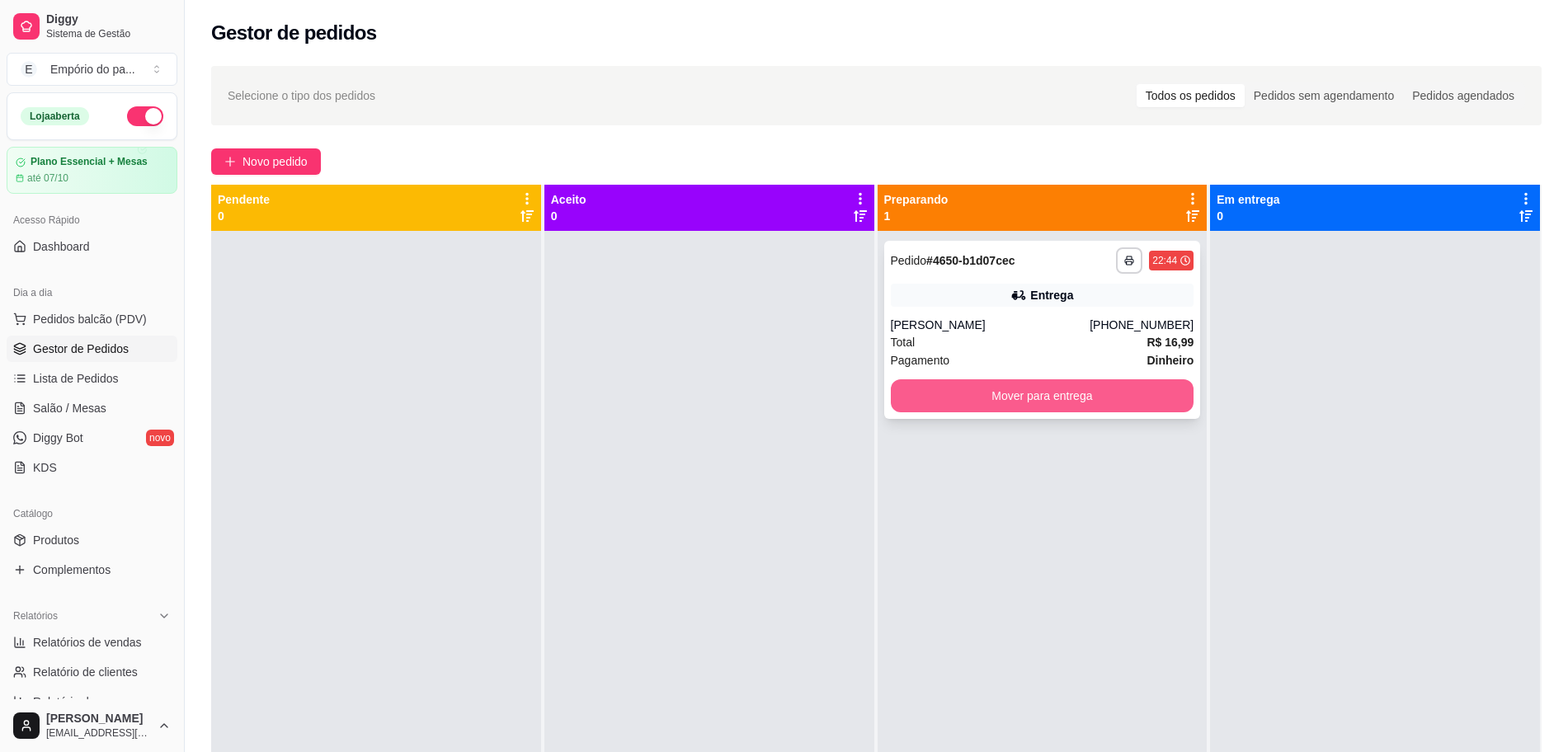
click at [1046, 395] on button "Mover para entrega" at bounding box center [1042, 396] width 303 height 33
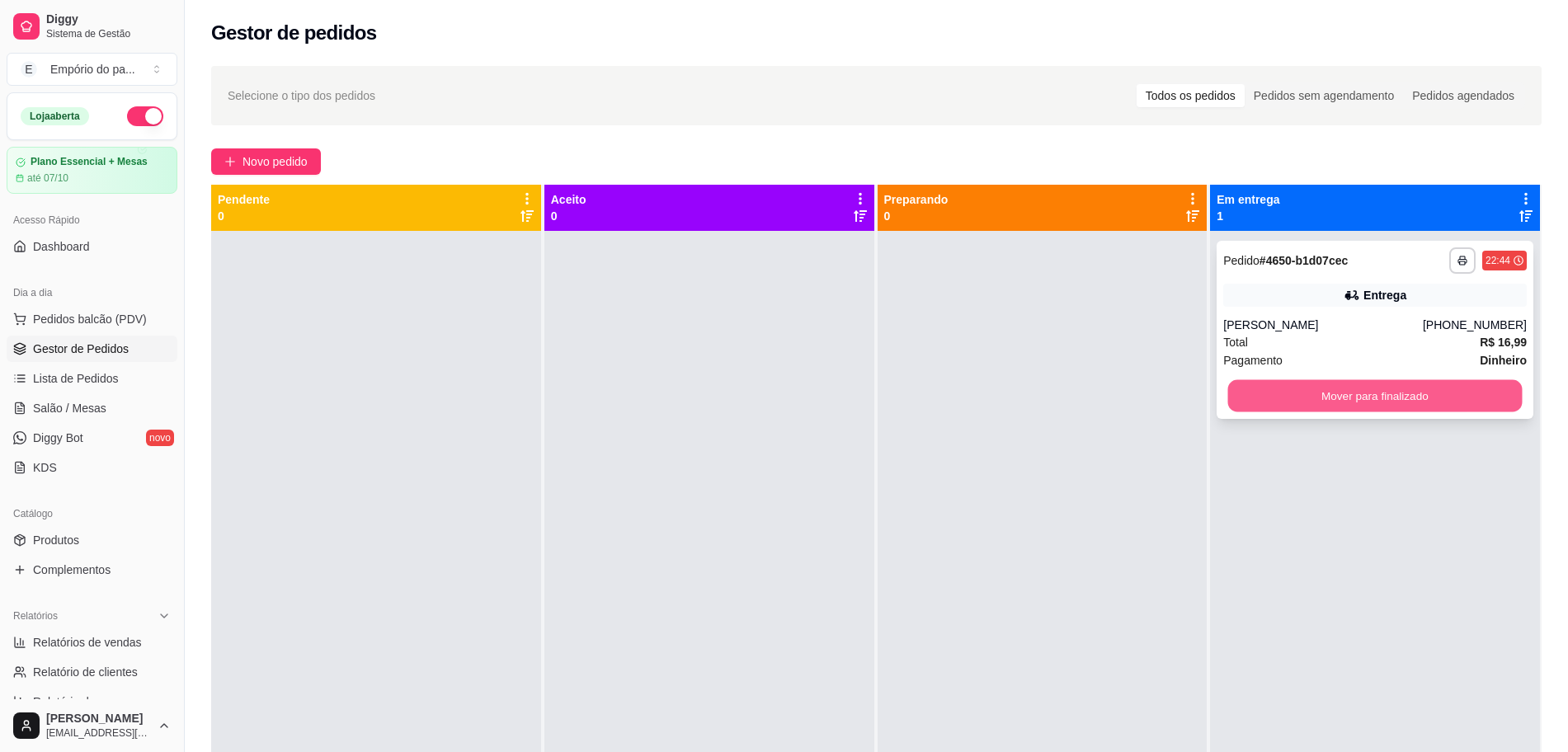
click at [1439, 391] on button "Mover para finalizado" at bounding box center [1375, 396] width 294 height 33
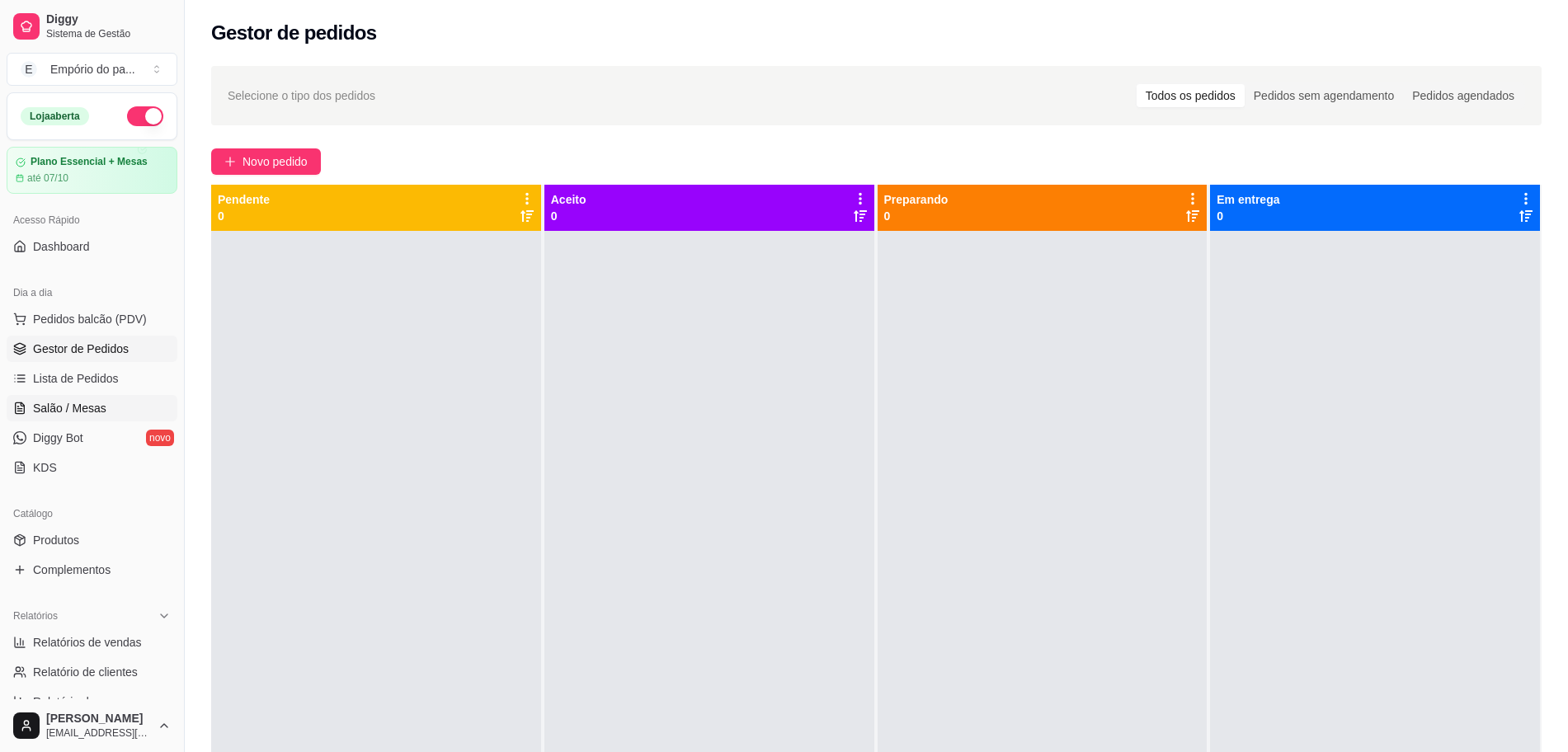
click at [75, 404] on span "Salão / Mesas" at bounding box center [69, 408] width 74 height 16
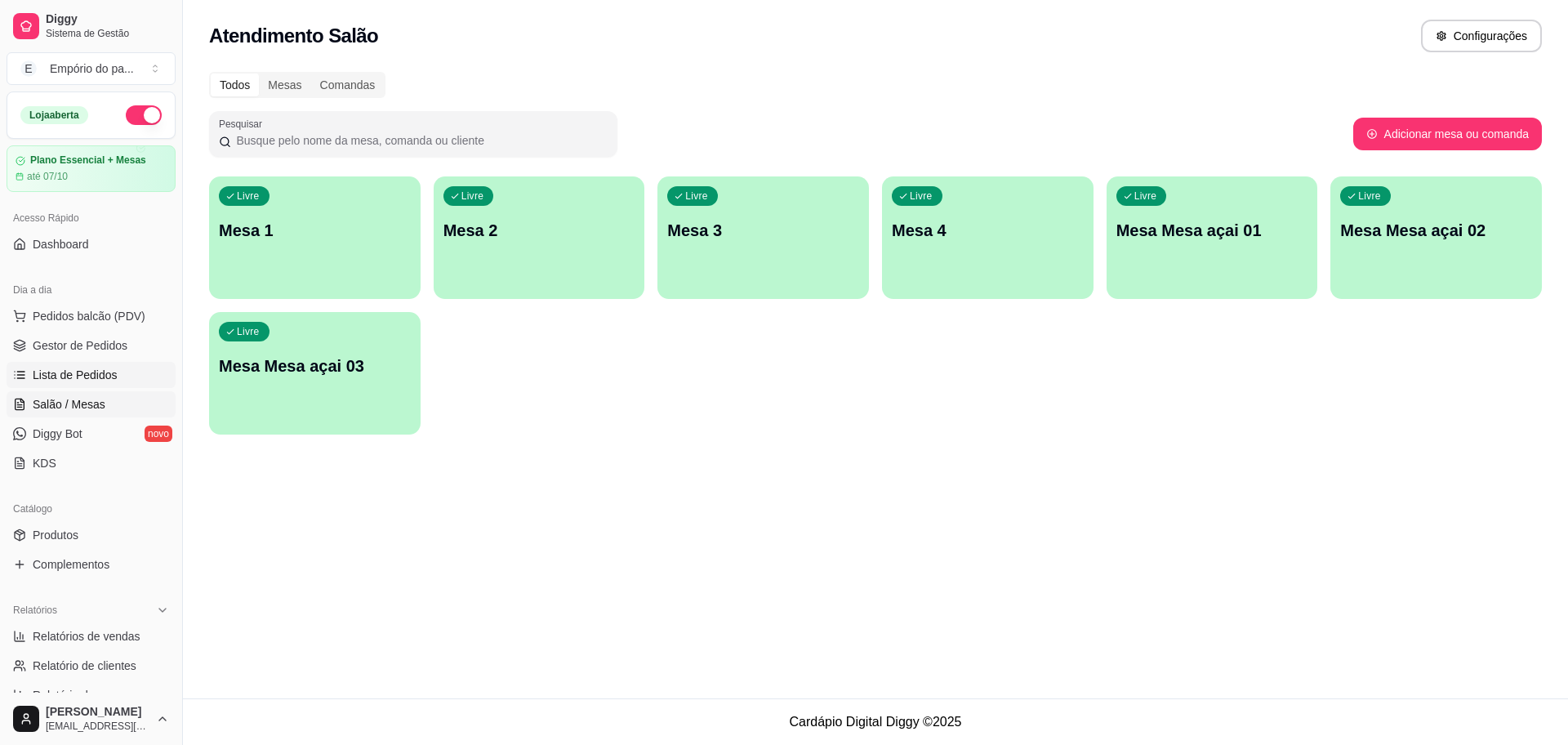
click at [83, 372] on span "Lista de Pedidos" at bounding box center [74, 374] width 85 height 16
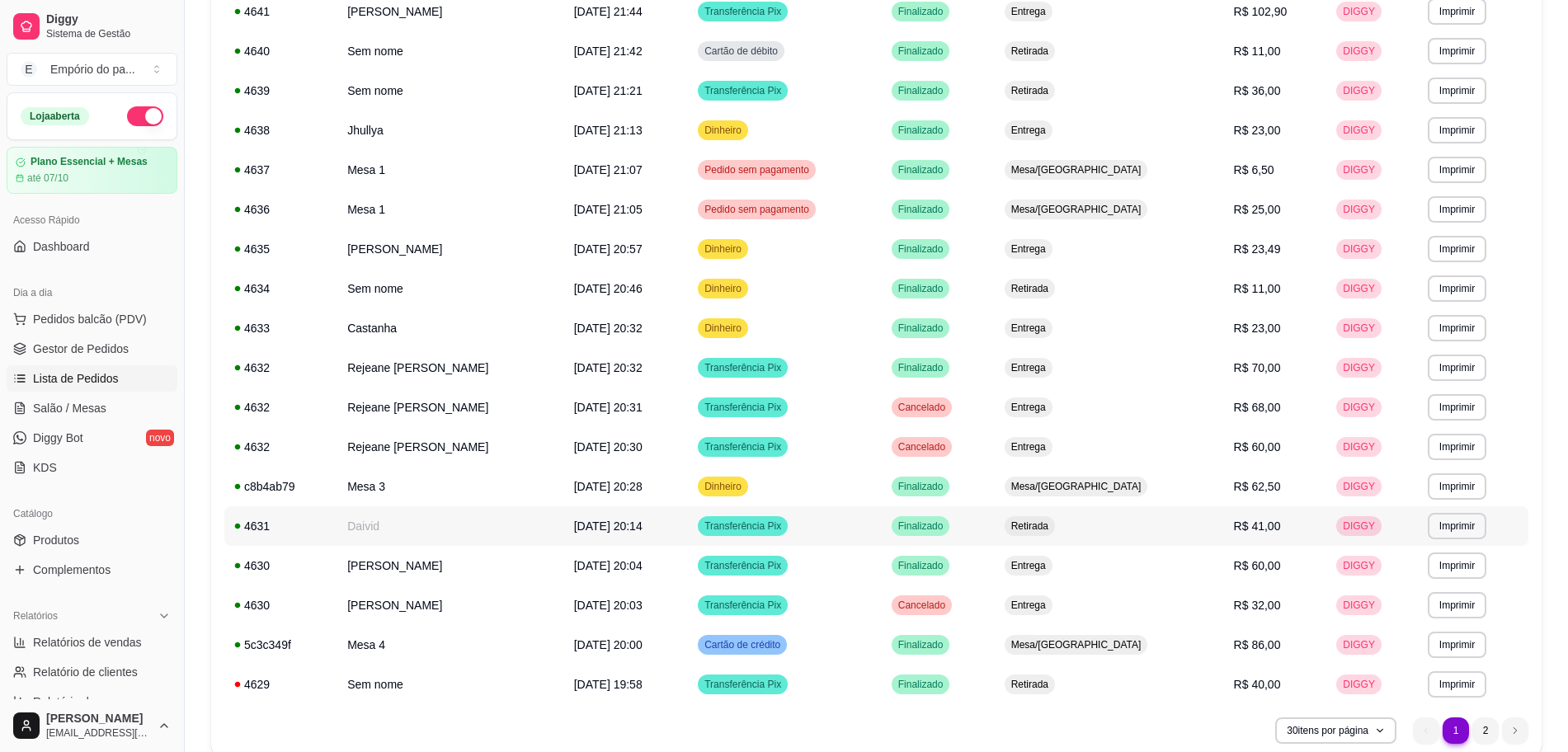
scroll to position [793, 0]
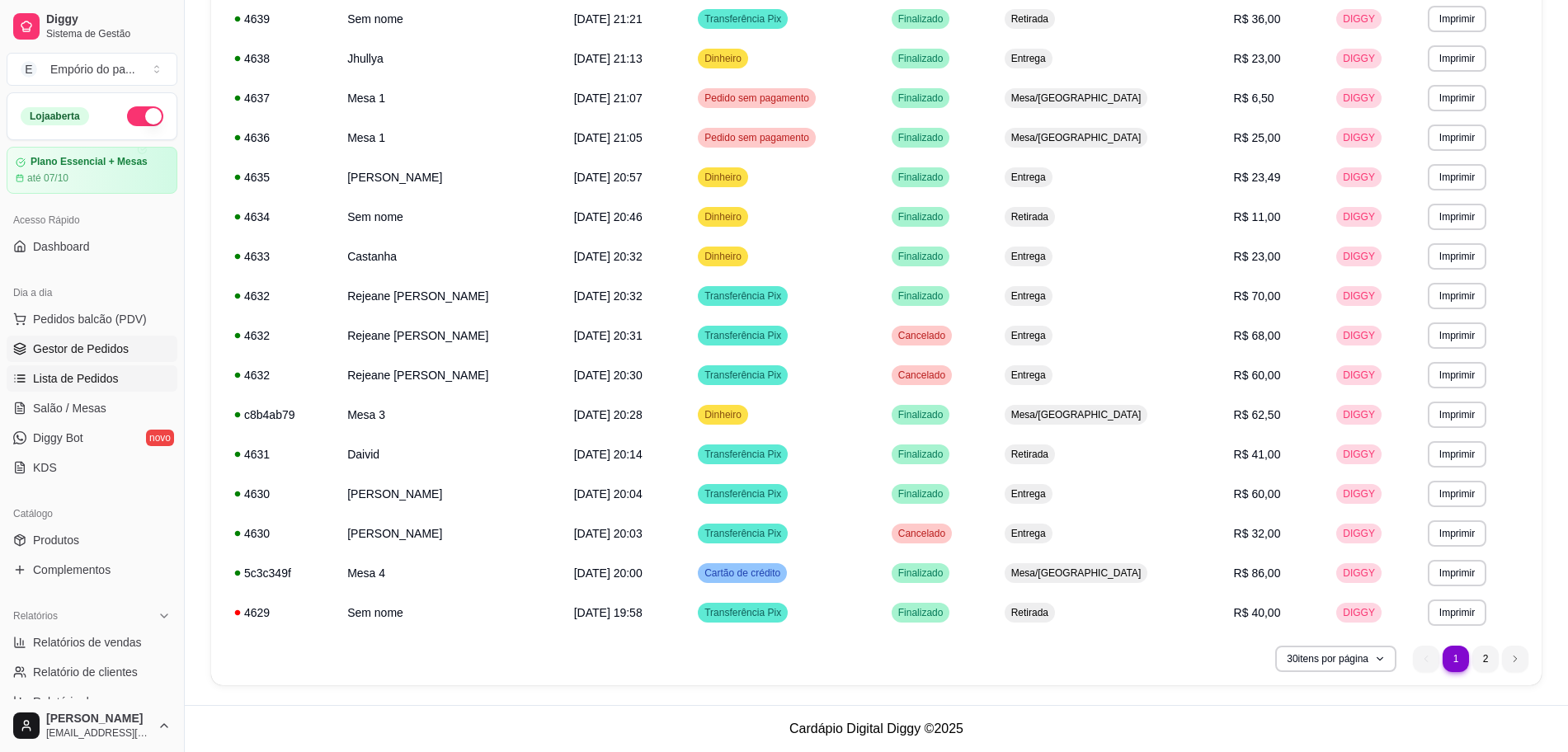
click at [76, 341] on link "Gestor de Pedidos" at bounding box center [92, 349] width 171 height 27
